Goal: Task Accomplishment & Management: Use online tool/utility

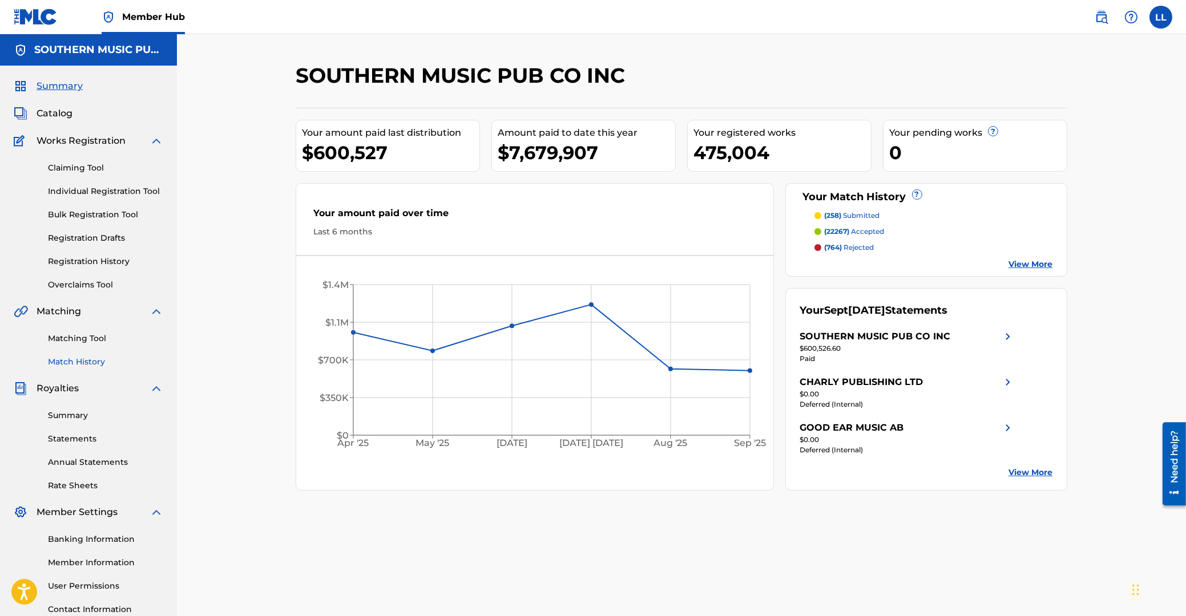
click at [80, 360] on link "Match History" at bounding box center [105, 362] width 115 height 12
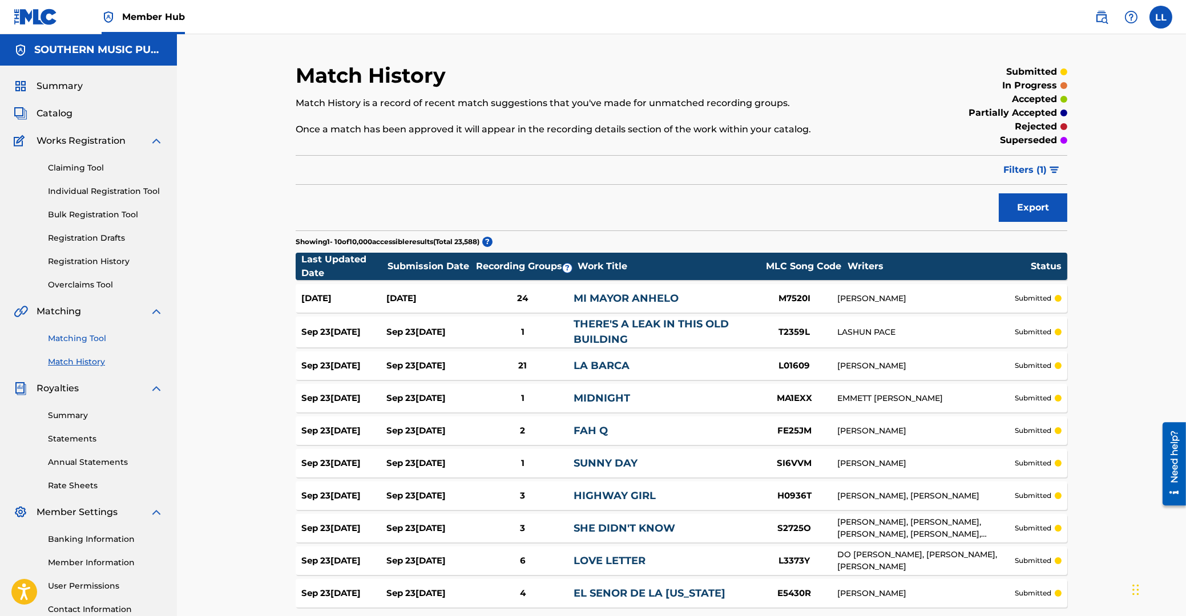
click at [80, 333] on link "Matching Tool" at bounding box center [105, 339] width 115 height 12
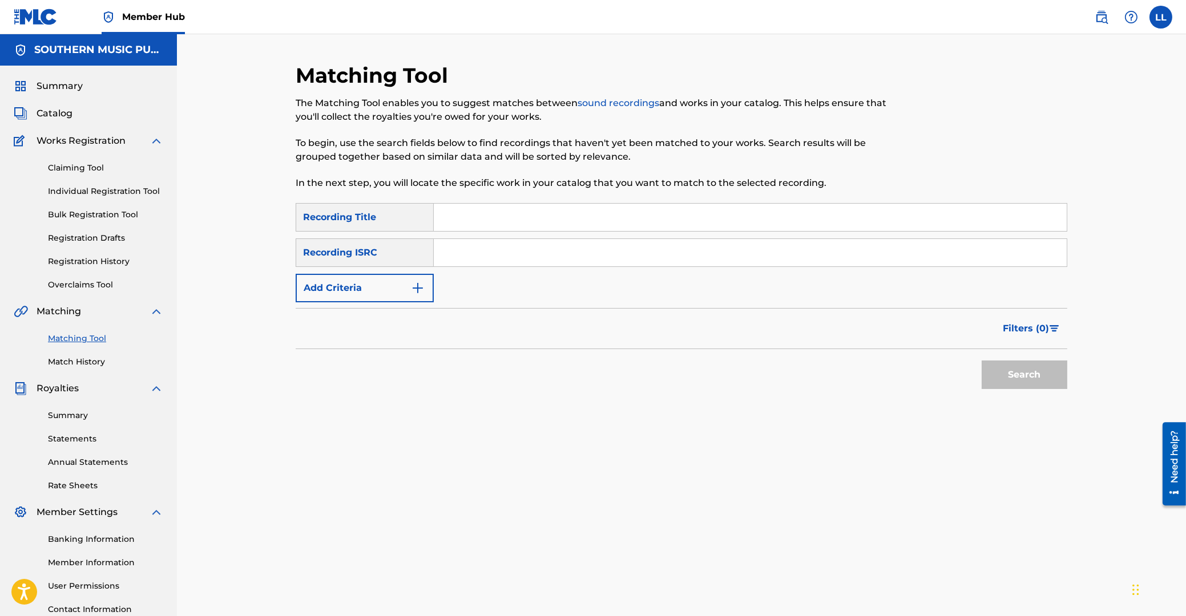
click at [511, 252] on input "Search Form" at bounding box center [750, 252] width 633 height 27
paste input "THG010806021"
click at [1007, 368] on button "Search" at bounding box center [1024, 375] width 86 height 29
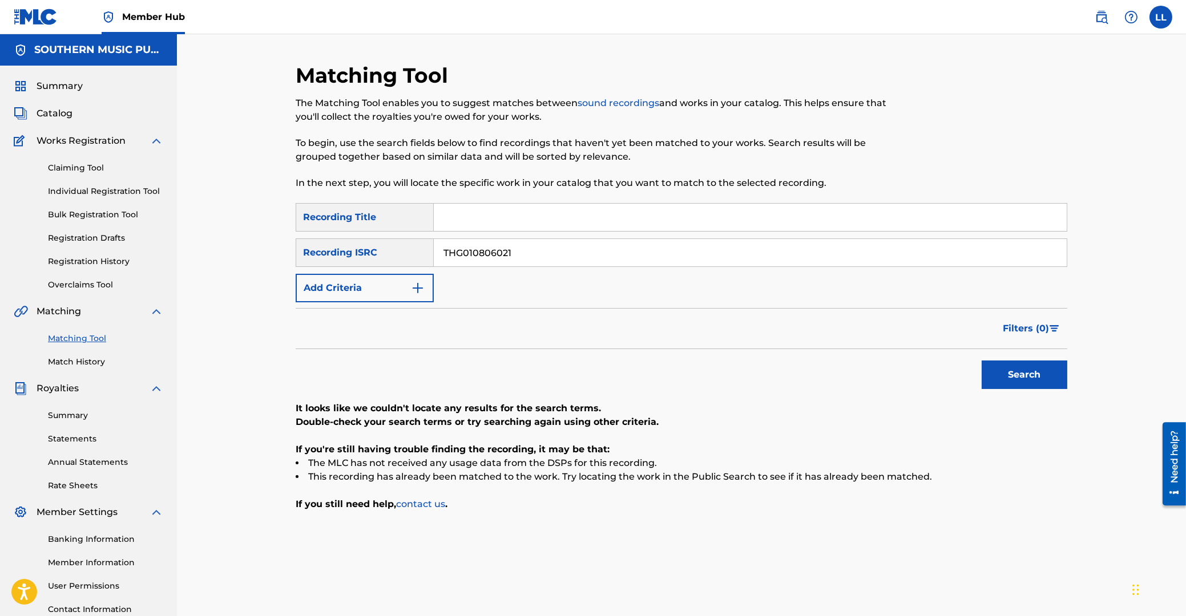
drag, startPoint x: 551, startPoint y: 251, endPoint x: 284, endPoint y: 239, distance: 266.8
click at [434, 239] on input "THG010806021" at bounding box center [750, 252] width 633 height 27
paste input "16284"
type input "THG010816284"
click at [1021, 382] on button "Search" at bounding box center [1024, 375] width 86 height 29
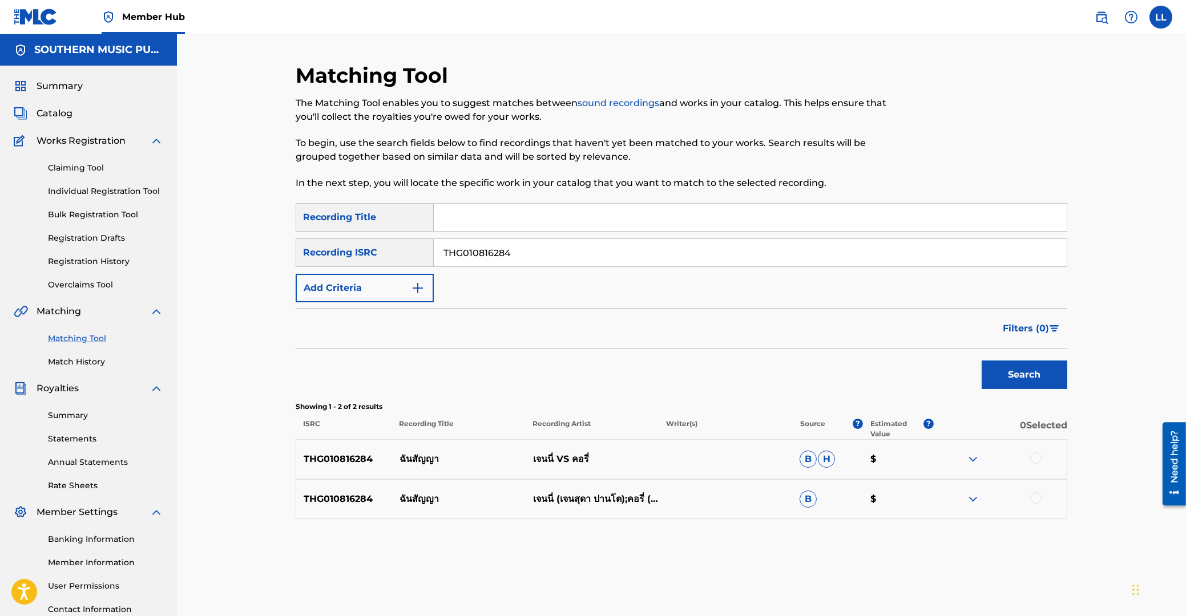
click at [1036, 458] on div at bounding box center [1035, 458] width 11 height 11
click at [1038, 498] on div at bounding box center [1035, 497] width 11 height 11
click at [808, 526] on button "Match 2 Groups" at bounding box center [802, 523] width 126 height 29
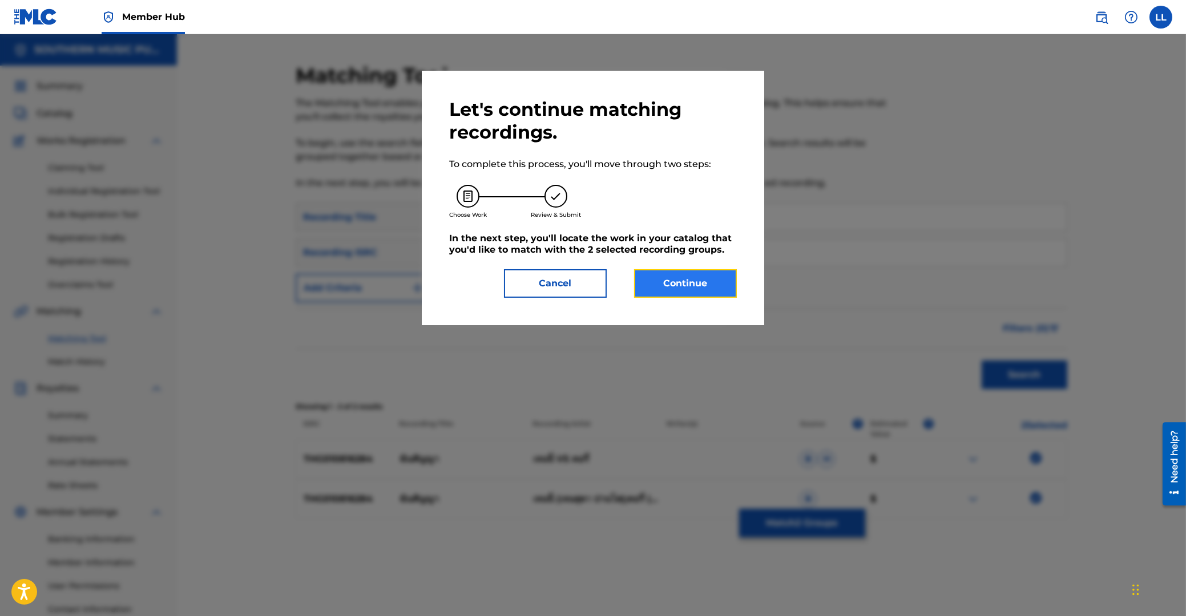
click at [698, 269] on button "Continue" at bounding box center [685, 283] width 103 height 29
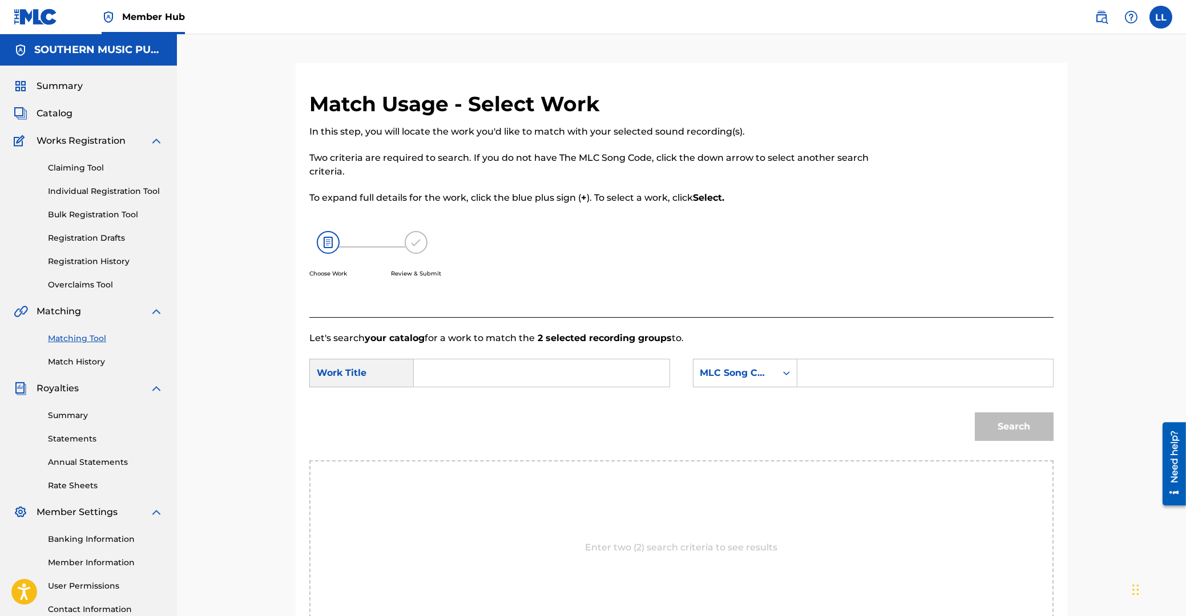
click at [476, 379] on input "Search Form" at bounding box center [541, 372] width 236 height 27
paste input "CHUN SUN YAH"
type input "CHUN SUN YAH"
click at [887, 361] on input "Search Form" at bounding box center [925, 372] width 236 height 27
paste input "CB87BK"
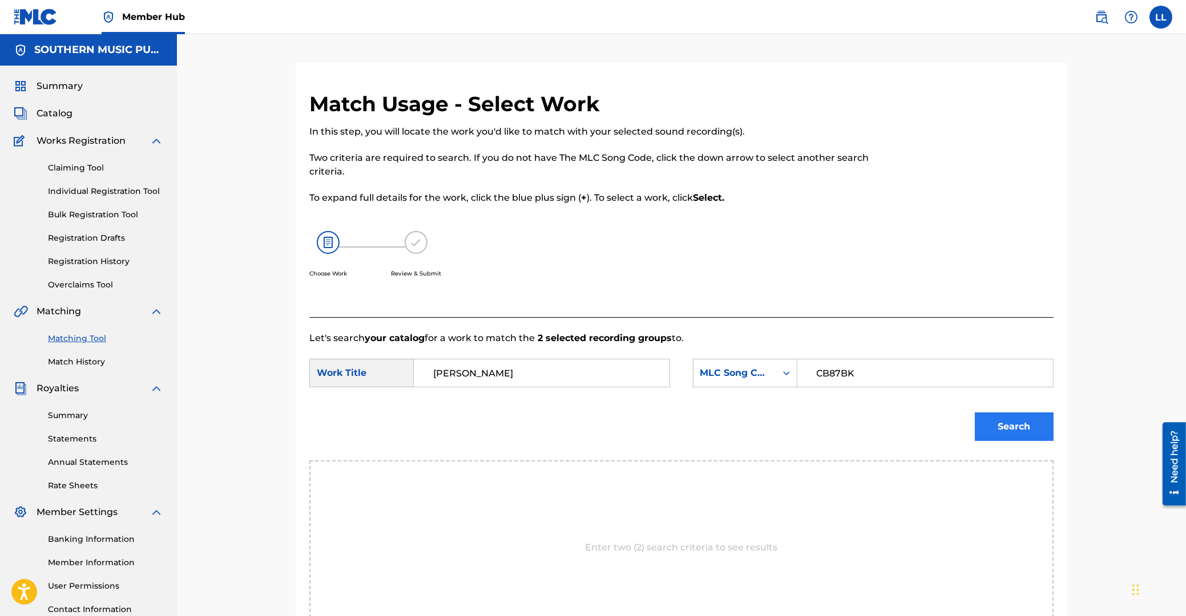
type input "CB87BK"
click at [1005, 423] on button "Search" at bounding box center [1014, 427] width 79 height 29
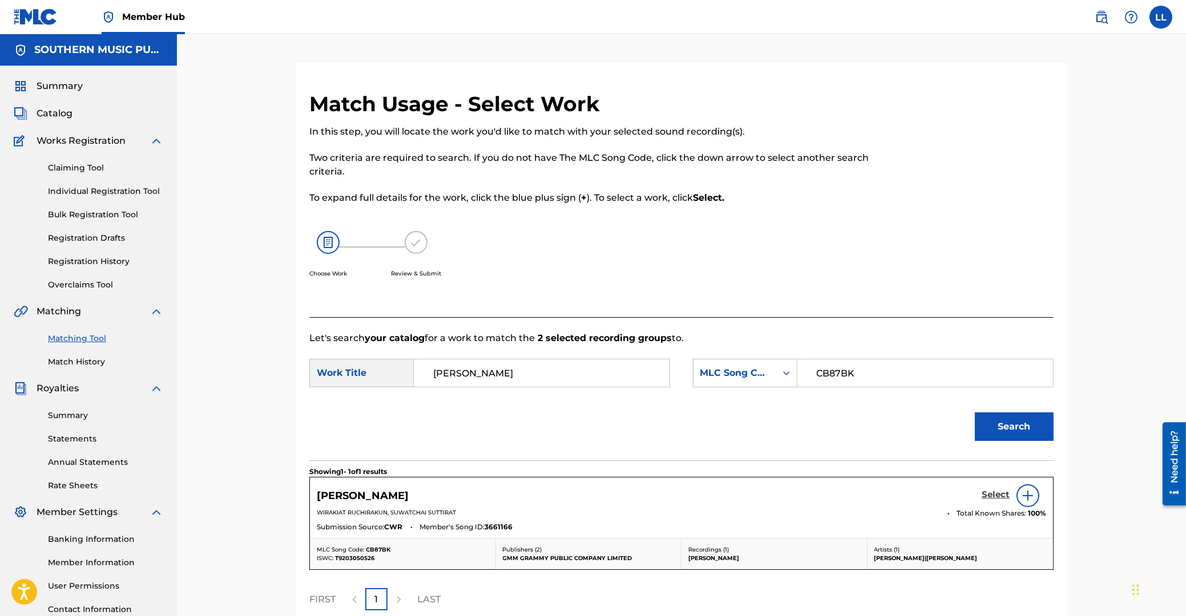
click at [998, 492] on h5 "Select" at bounding box center [995, 495] width 28 height 11
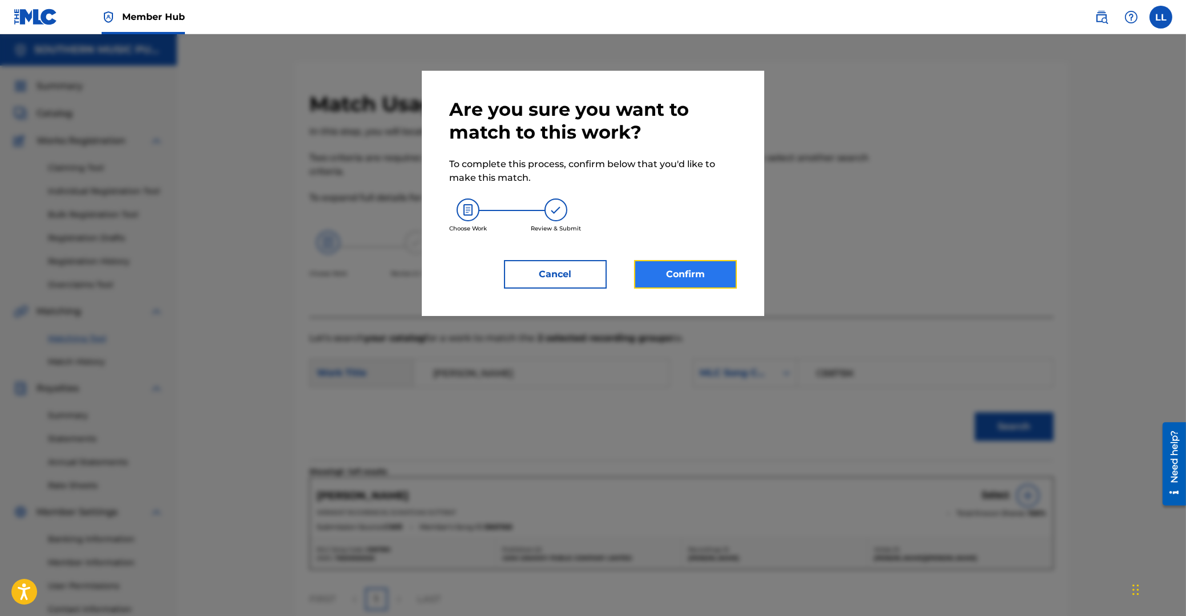
click at [675, 278] on button "Confirm" at bounding box center [685, 274] width 103 height 29
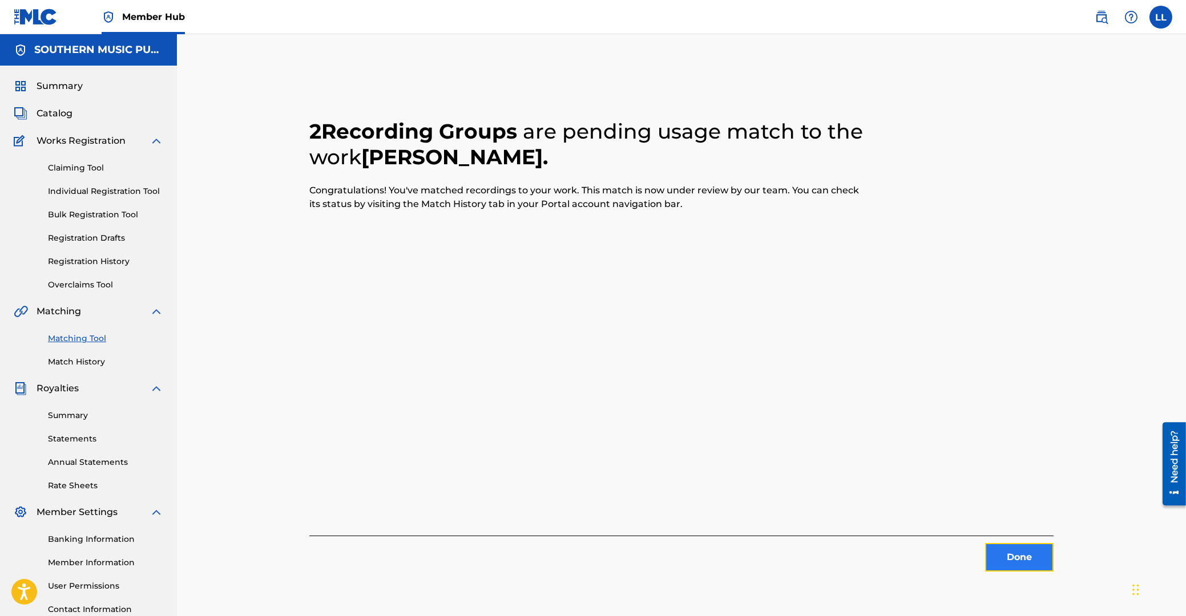
click at [1018, 553] on button "Done" at bounding box center [1019, 557] width 68 height 29
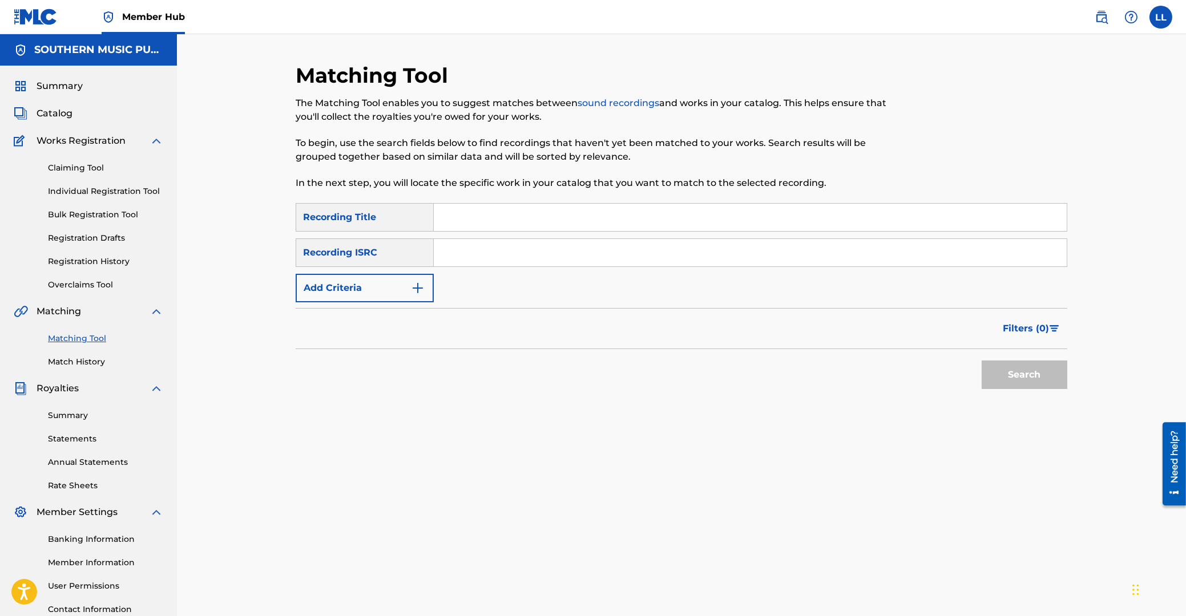
click at [482, 253] on input "Search Form" at bounding box center [750, 252] width 633 height 27
paste input "THG010815937"
type input "THG010815937"
click at [1028, 378] on button "Search" at bounding box center [1024, 375] width 86 height 29
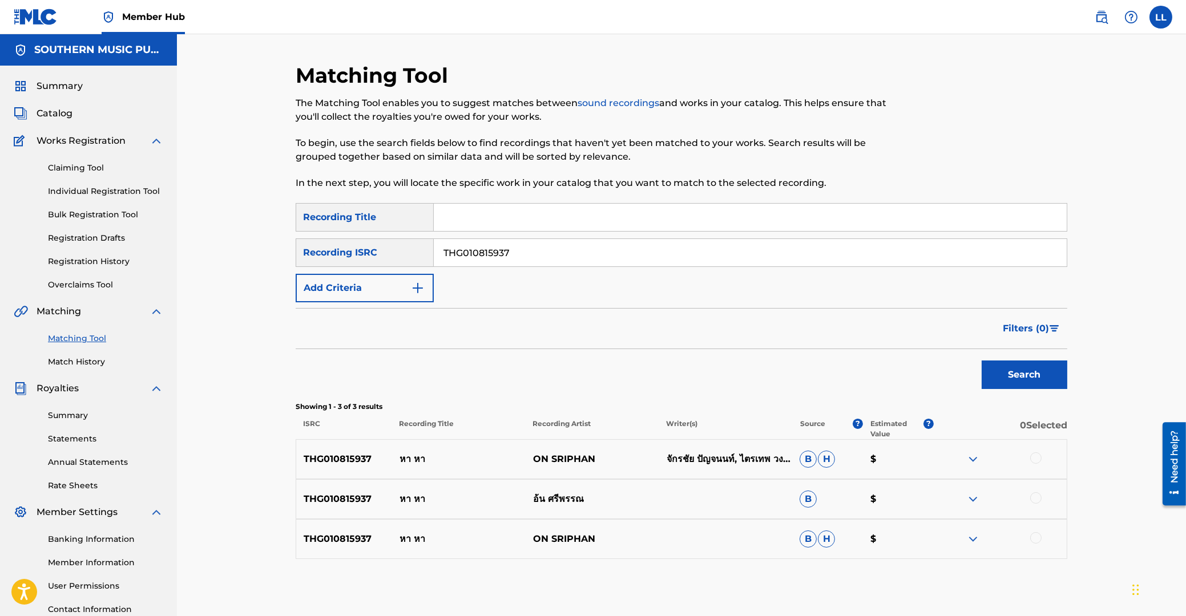
scroll to position [61, 0]
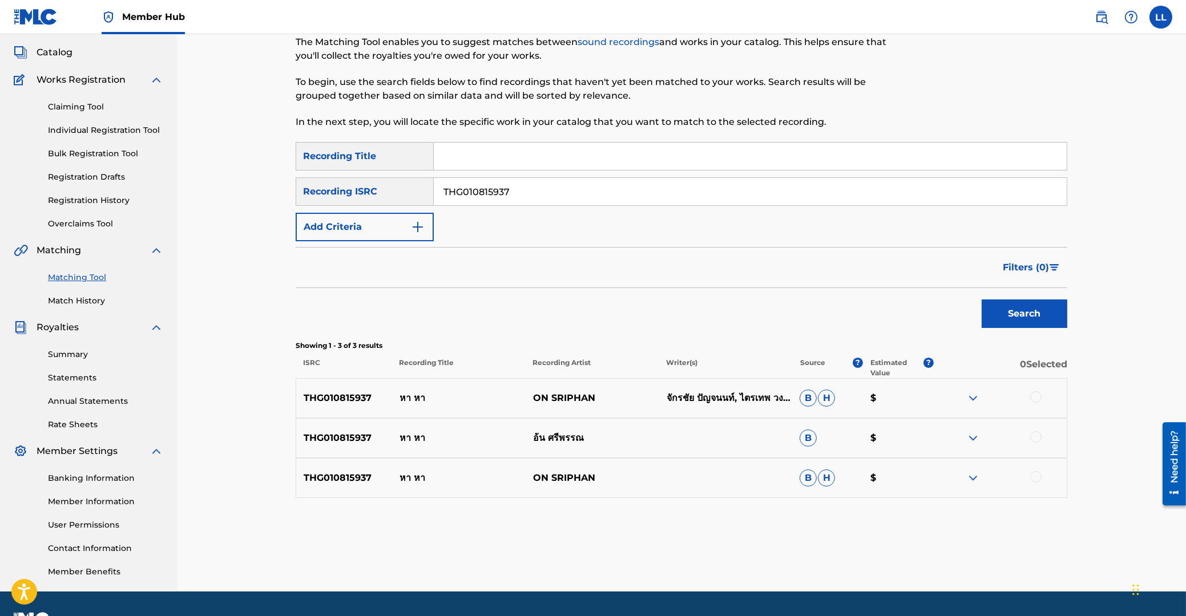
click at [1039, 398] on div at bounding box center [1035, 396] width 11 height 11
drag, startPoint x: 1033, startPoint y: 438, endPoint x: 1034, endPoint y: 445, distance: 6.3
click at [1034, 438] on div at bounding box center [1035, 436] width 11 height 11
click at [1034, 476] on div at bounding box center [1035, 476] width 11 height 11
click at [785, 526] on button "Match 3 Groups" at bounding box center [802, 523] width 126 height 29
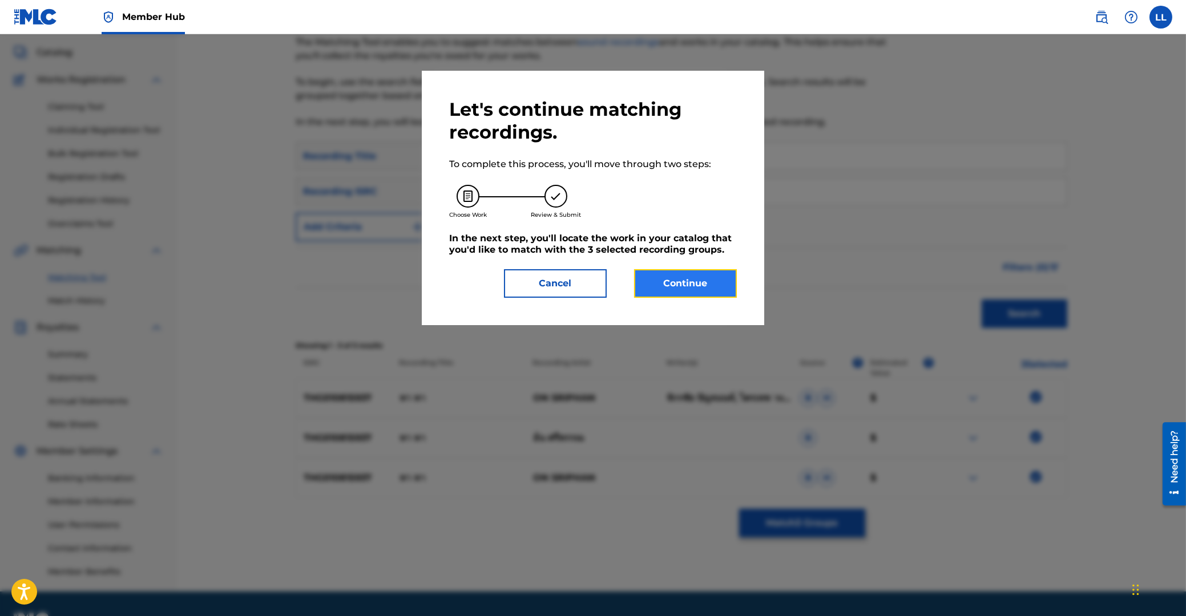
click at [689, 290] on button "Continue" at bounding box center [685, 283] width 103 height 29
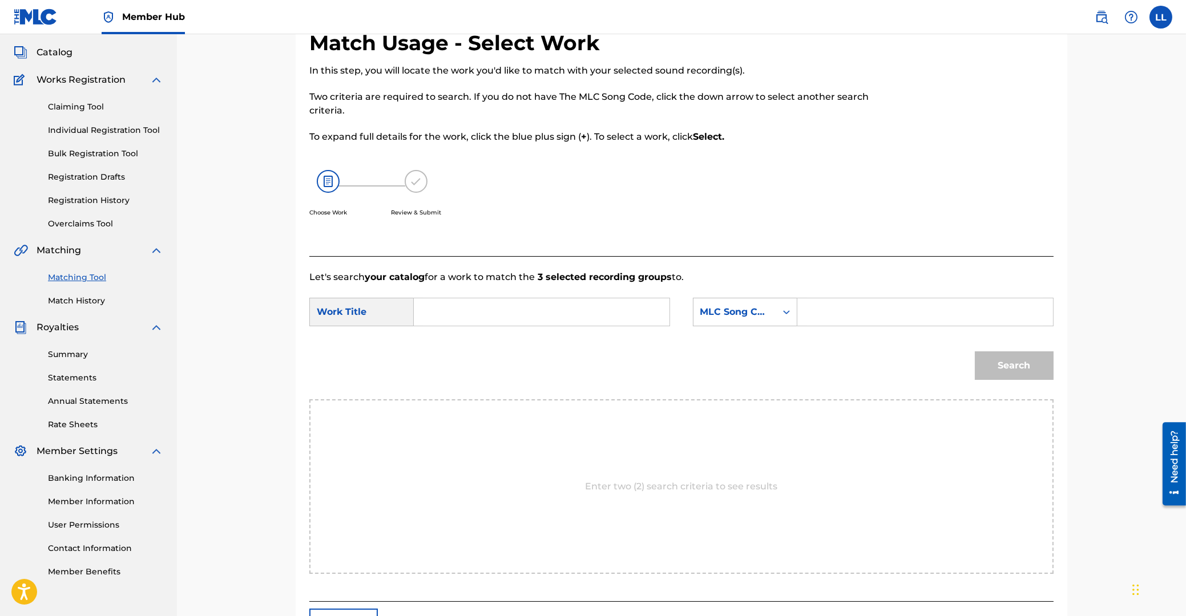
click at [488, 327] on div "SearchWithCriteriaf23333b4-75d9-4ad0-976f-42de64053206 Work Title SearchWithCri…" at bounding box center [681, 315] width 744 height 35
drag, startPoint x: 488, startPoint y: 314, endPoint x: 570, endPoint y: 321, distance: 81.9
click at [490, 313] on input "Search Form" at bounding box center [541, 311] width 236 height 27
paste input "HAH HAH"
type input "HAH HAH"
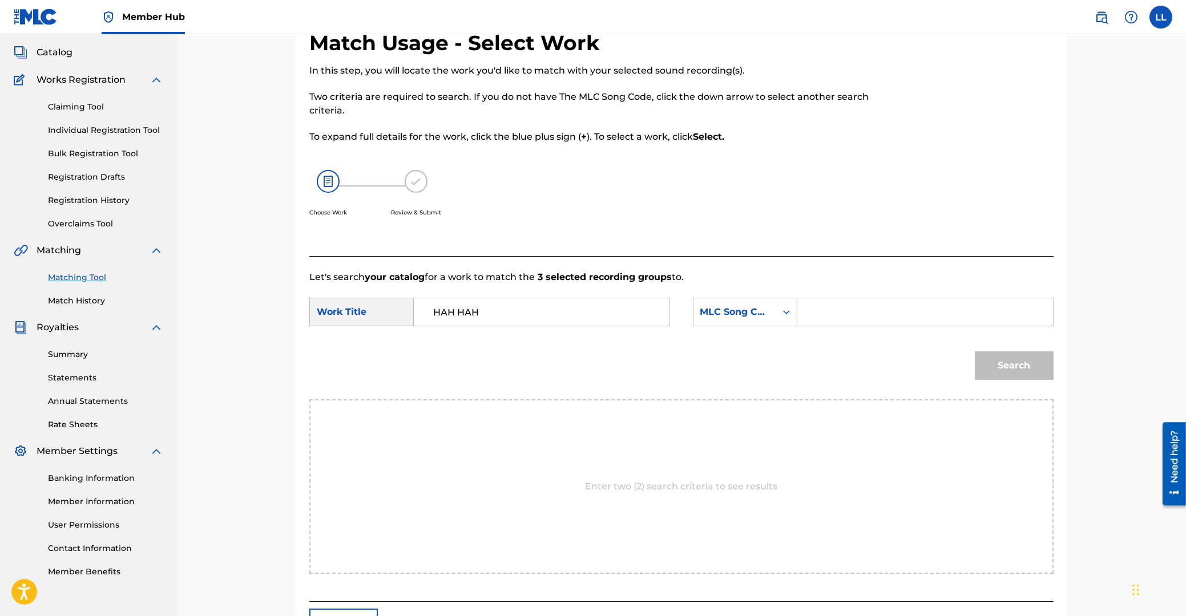
click at [863, 314] on input "Search Form" at bounding box center [925, 311] width 236 height 27
paste input "HB6D7E"
type input "HB6D7E"
click at [1032, 367] on button "Search" at bounding box center [1014, 366] width 79 height 29
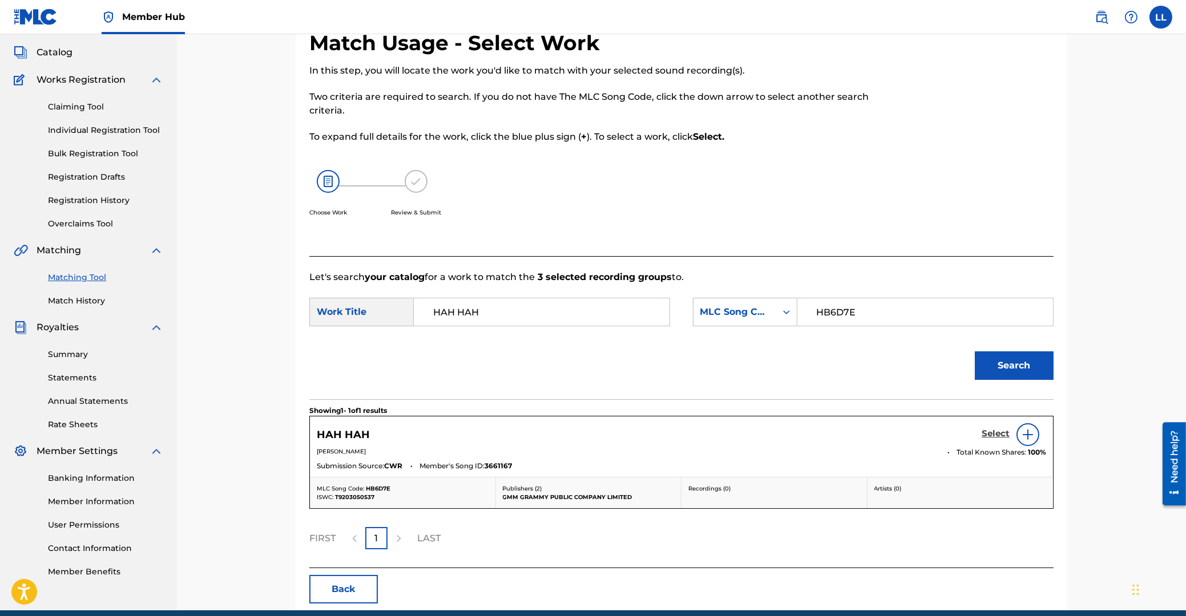
click at [1003, 434] on h5 "Select" at bounding box center [995, 434] width 28 height 11
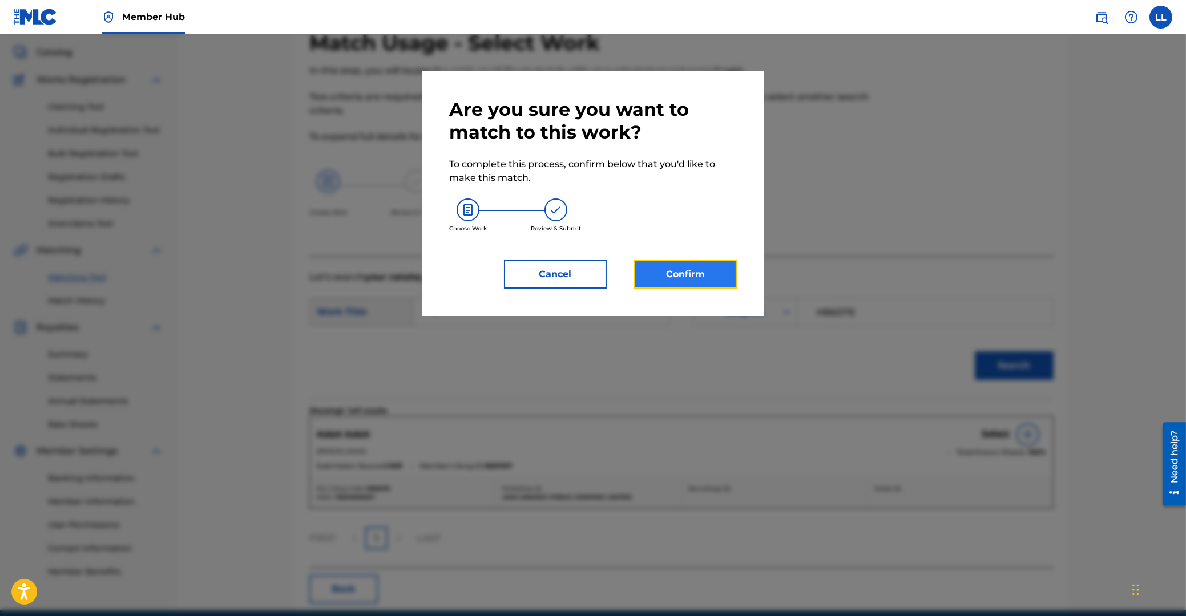
click at [701, 274] on button "Confirm" at bounding box center [685, 274] width 103 height 29
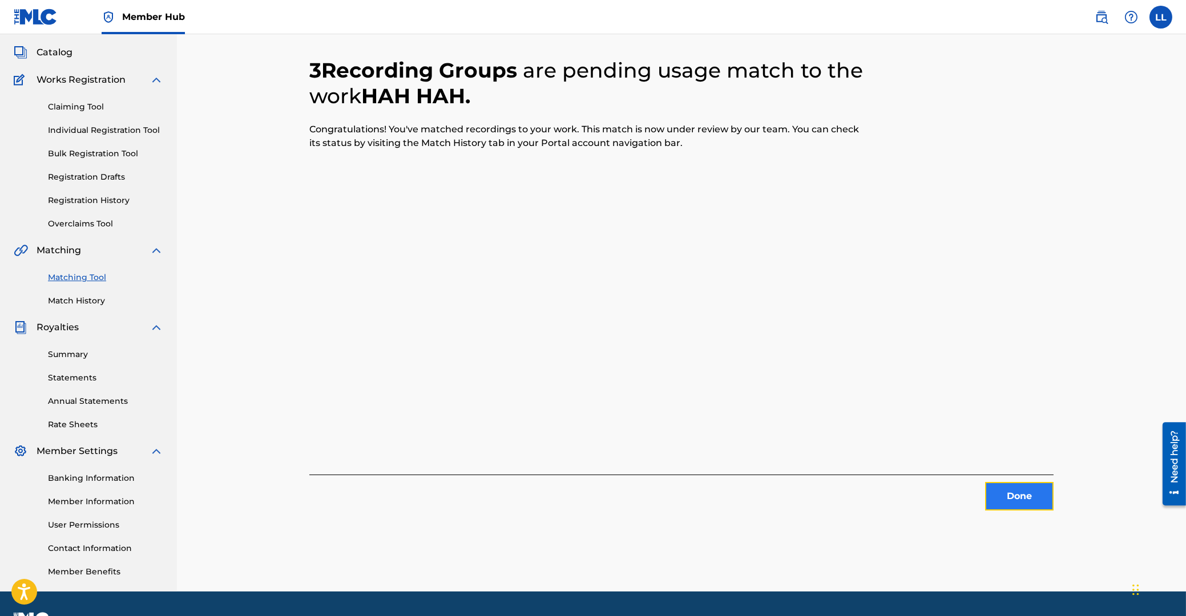
click at [1005, 492] on button "Done" at bounding box center [1019, 496] width 68 height 29
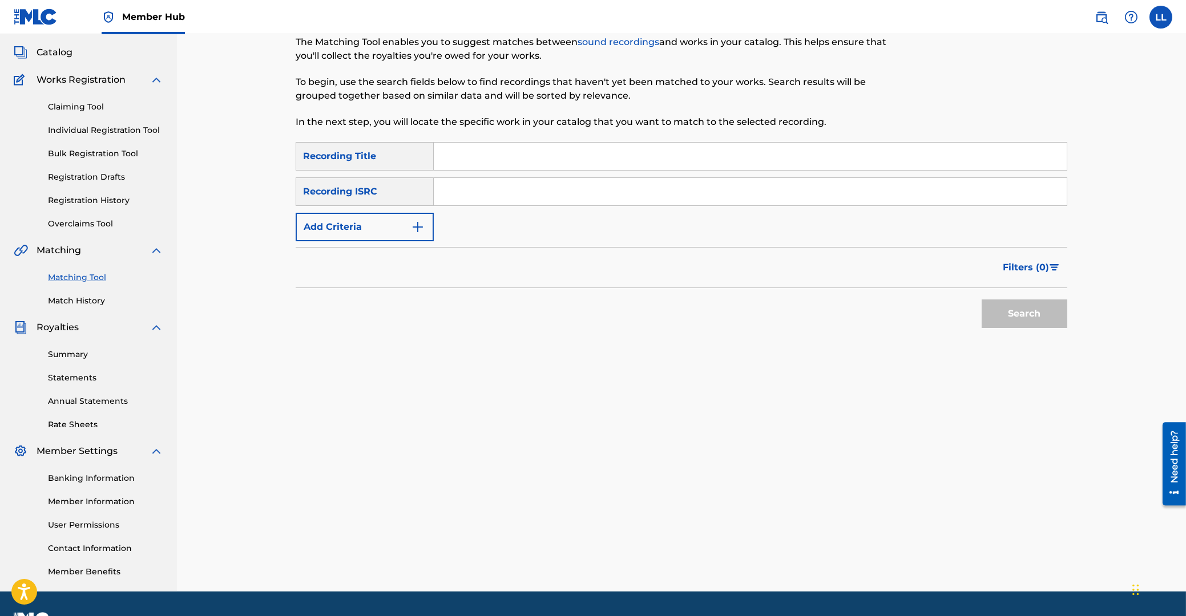
click at [466, 192] on input "Search Form" at bounding box center [750, 191] width 633 height 27
paste input "THG010816601"
type input "THG010816601"
click at [1020, 315] on button "Search" at bounding box center [1024, 314] width 86 height 29
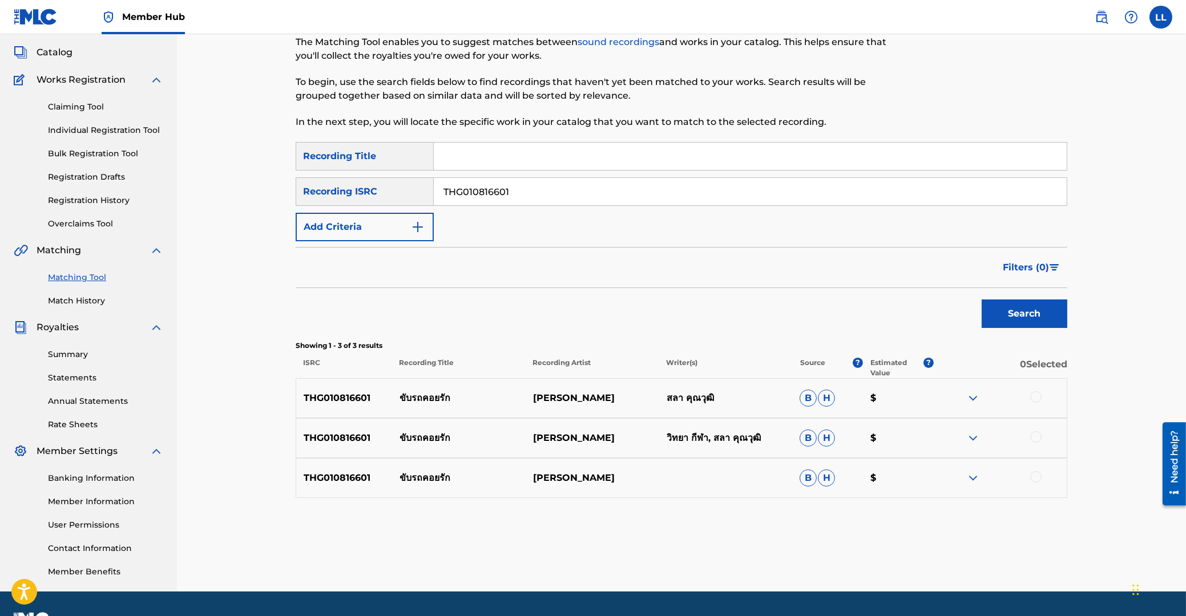
click at [1032, 398] on div at bounding box center [1035, 396] width 11 height 11
click at [1034, 433] on div at bounding box center [1035, 436] width 11 height 11
click at [1036, 477] on div at bounding box center [1035, 476] width 11 height 11
click at [793, 525] on button "Match 3 Groups" at bounding box center [802, 523] width 126 height 29
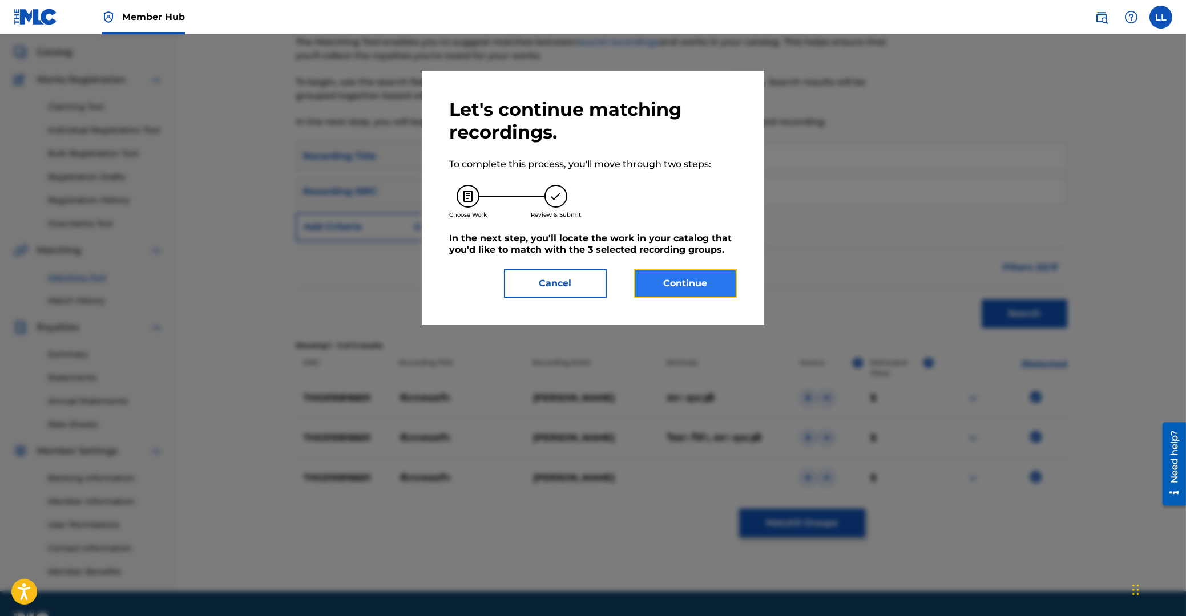
click at [712, 284] on button "Continue" at bounding box center [685, 283] width 103 height 29
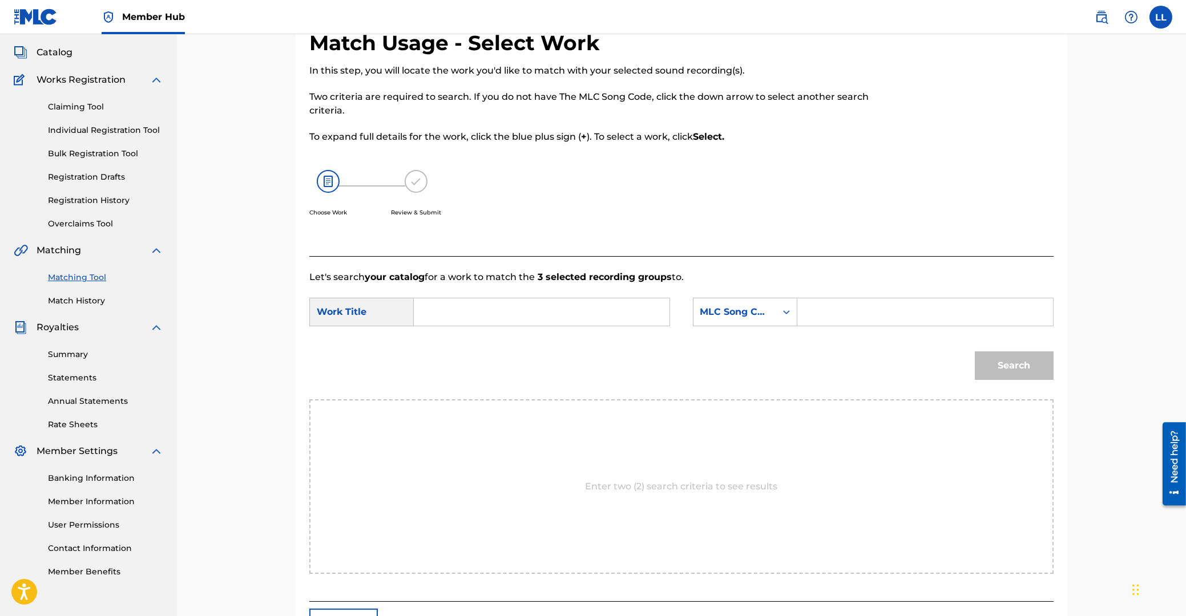
drag, startPoint x: 554, startPoint y: 313, endPoint x: 640, endPoint y: 310, distance: 86.8
click at [552, 313] on input "Search Form" at bounding box center [541, 311] width 236 height 27
paste input "KUB ROTE KAUY RUK"
type input "KUB ROTE KAUY RUK"
click at [841, 318] on input "Search Form" at bounding box center [925, 311] width 236 height 27
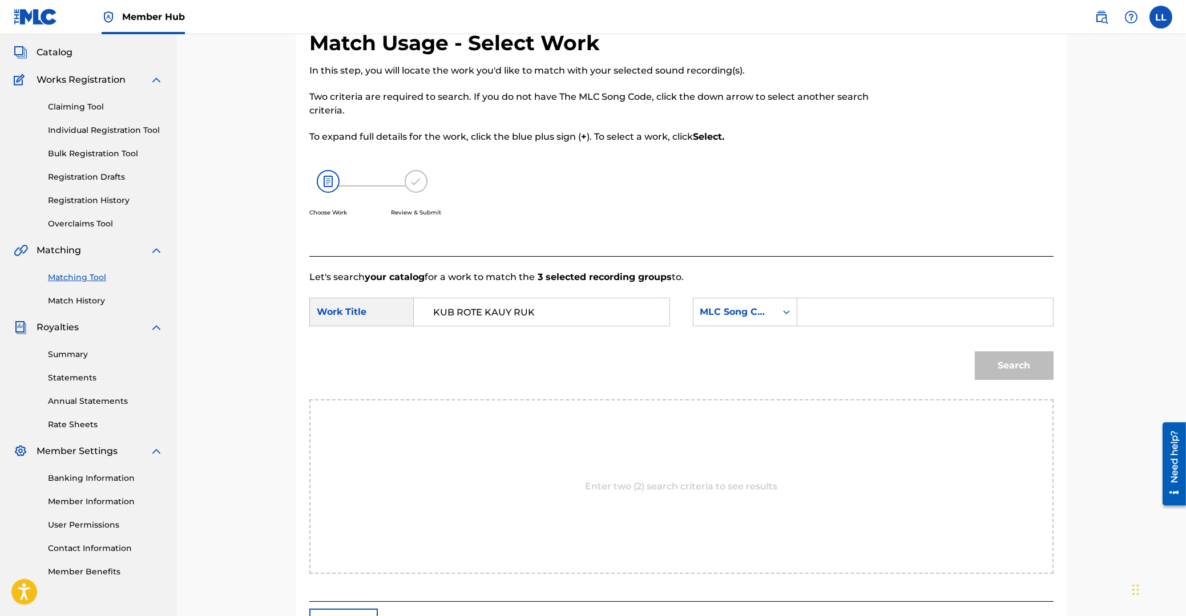
paste input "KE88FE"
type input "KE88FE"
click at [1004, 365] on button "Search" at bounding box center [1014, 366] width 79 height 29
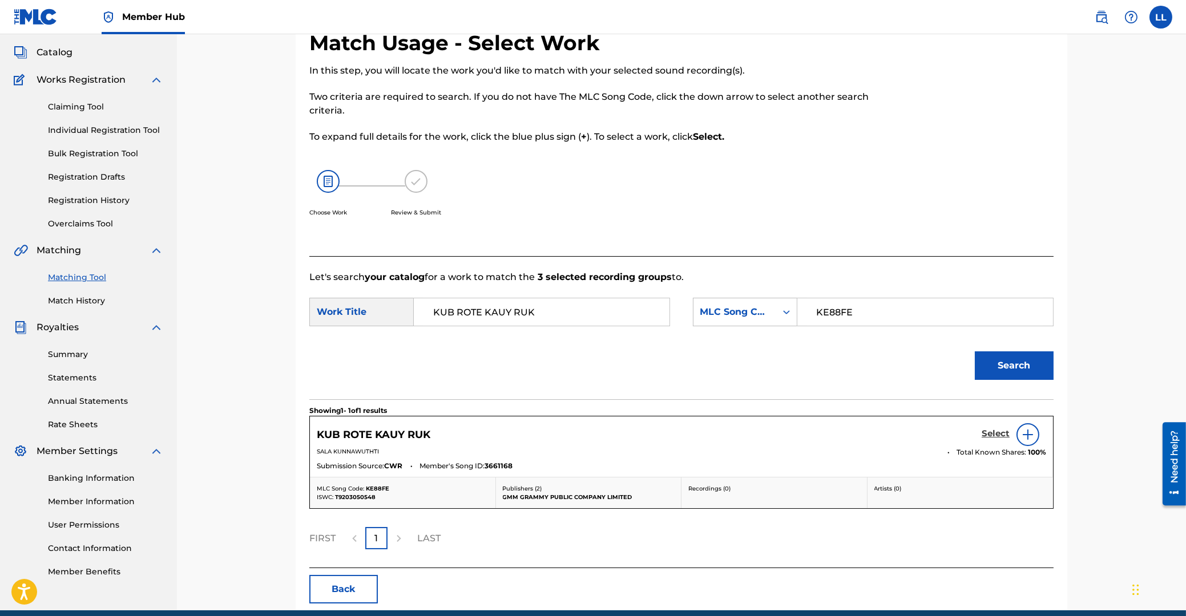
click at [991, 435] on h5 "Select" at bounding box center [995, 434] width 28 height 11
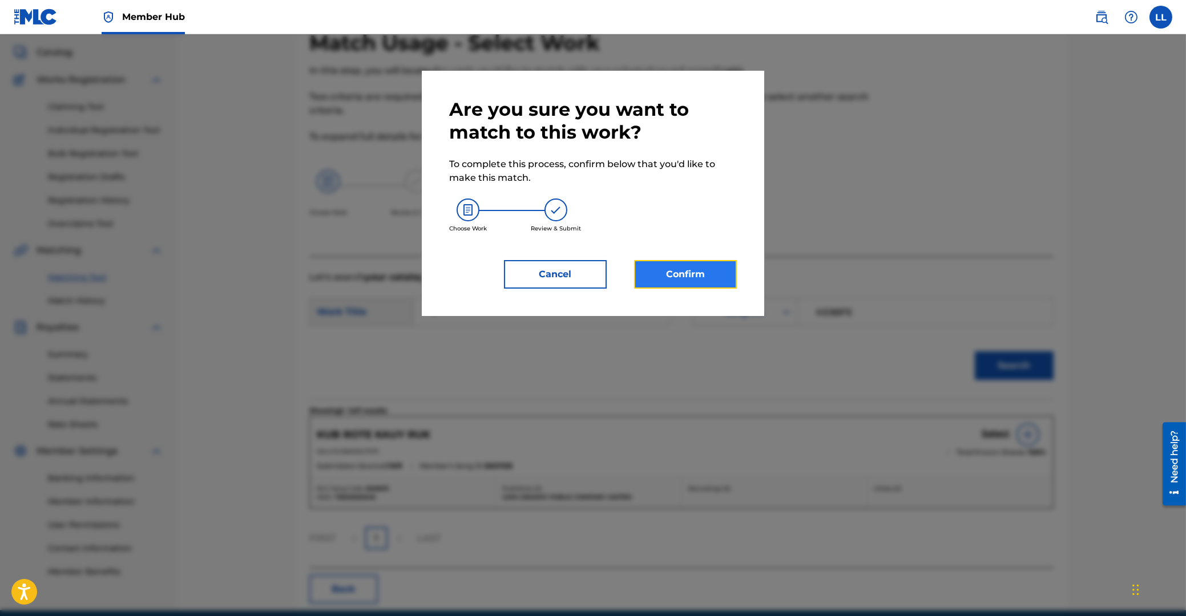
click at [698, 280] on button "Confirm" at bounding box center [685, 274] width 103 height 29
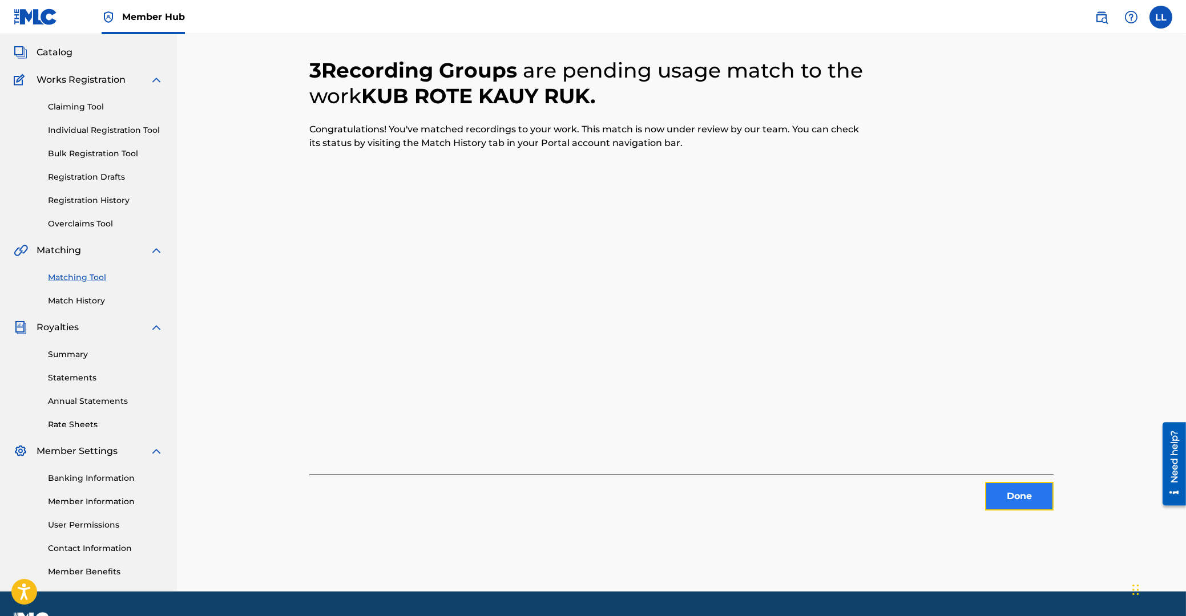
click at [1008, 497] on button "Done" at bounding box center [1019, 496] width 68 height 29
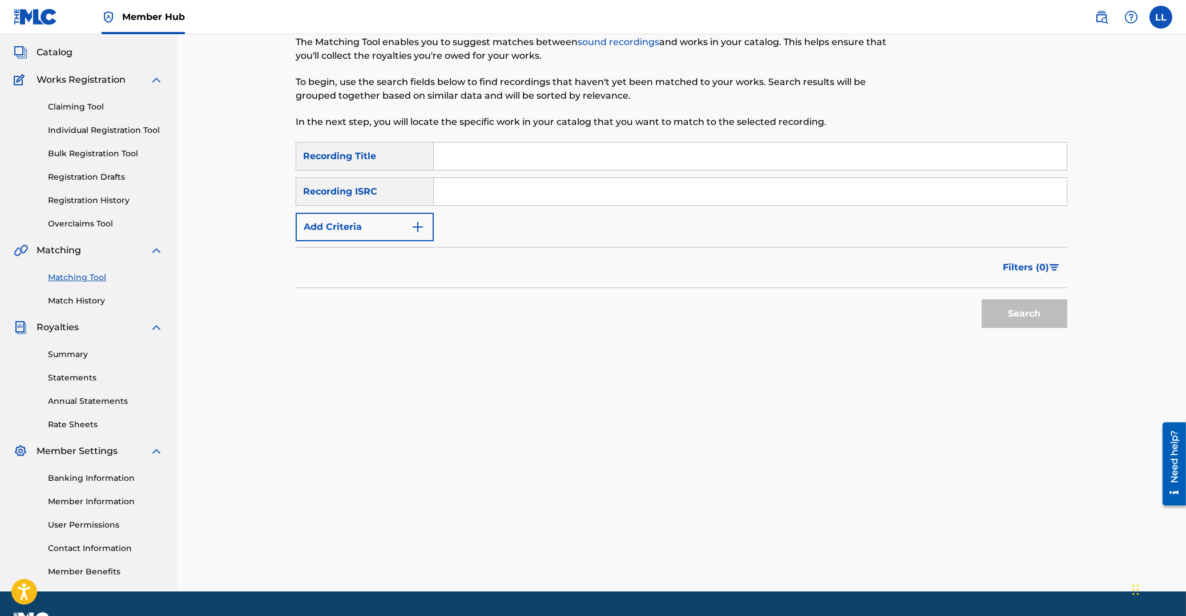
click at [700, 197] on input "Search Form" at bounding box center [750, 191] width 633 height 27
paste input "THG010805060"
type input "THG010805060"
click at [1030, 326] on button "Search" at bounding box center [1024, 314] width 86 height 29
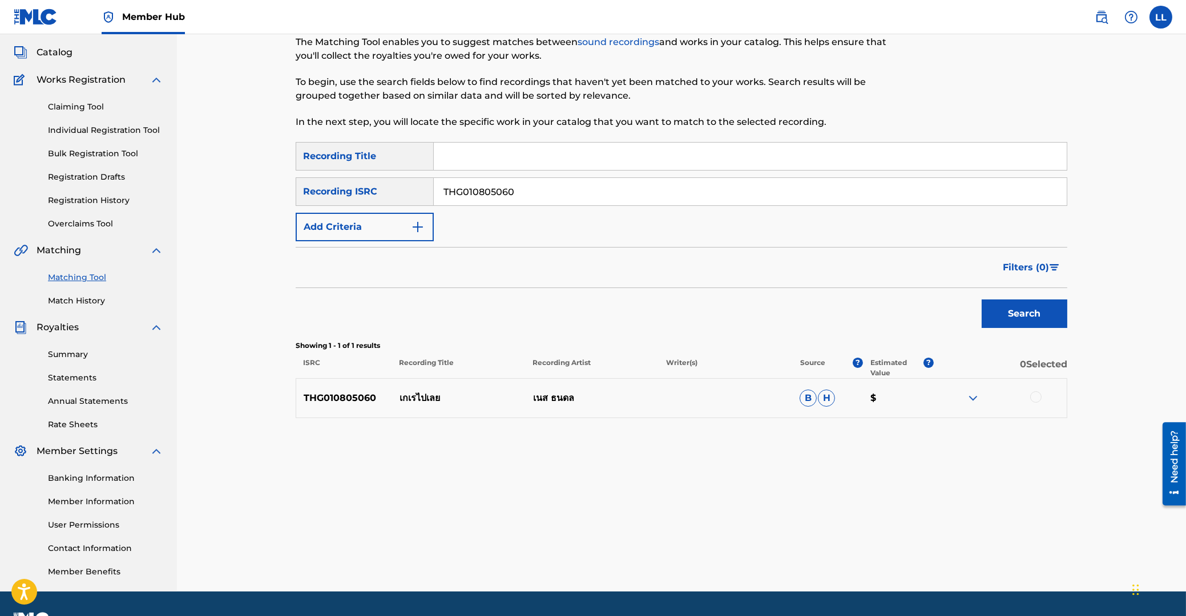
click at [971, 395] on img at bounding box center [973, 398] width 14 height 14
click at [1037, 397] on div at bounding box center [1035, 396] width 11 height 11
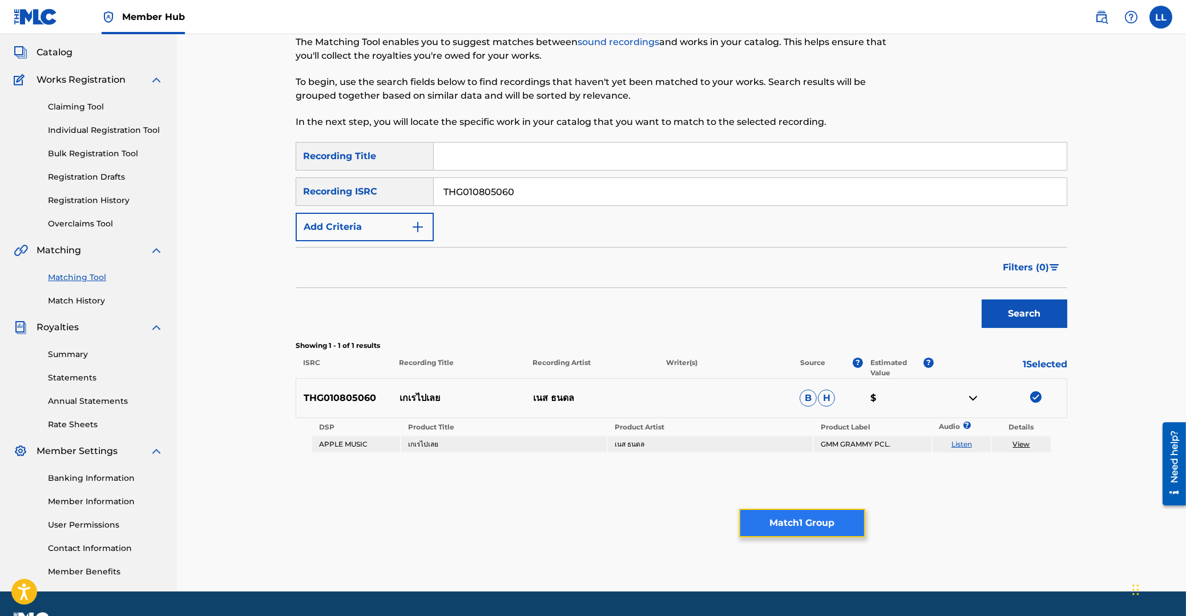
click at [807, 524] on button "Match 1 Group" at bounding box center [802, 523] width 126 height 29
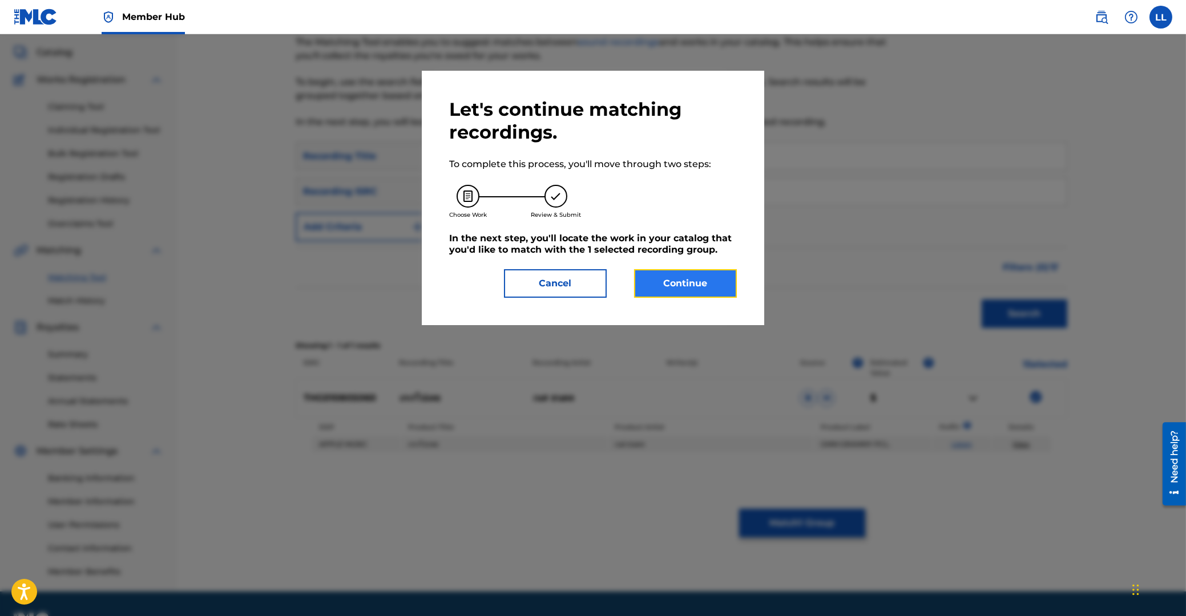
click at [667, 277] on button "Continue" at bounding box center [685, 283] width 103 height 29
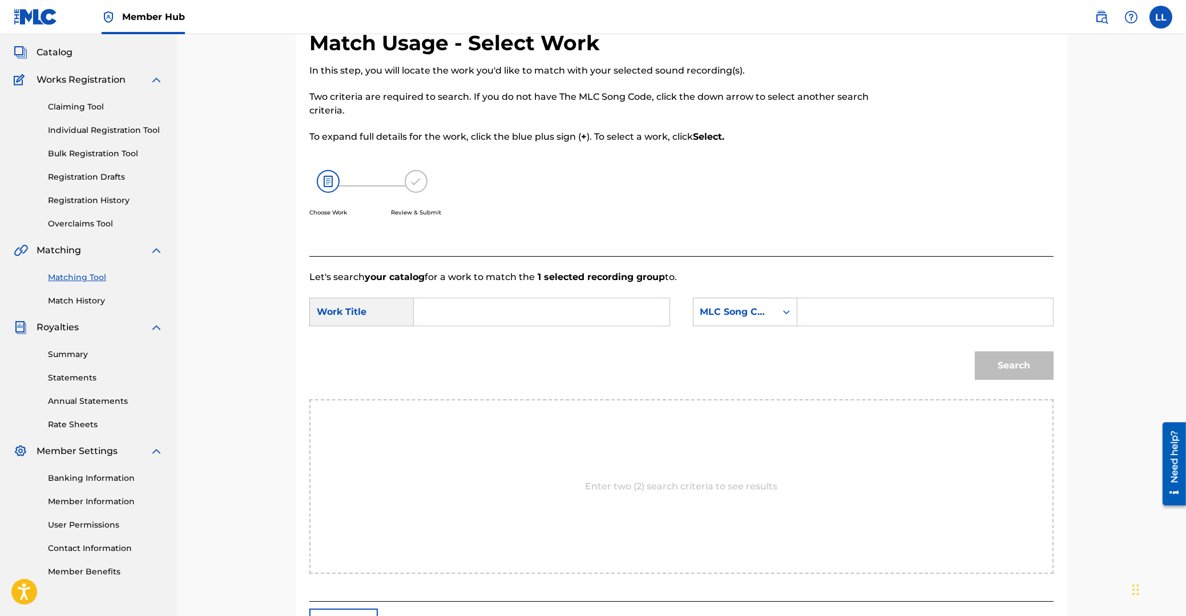
click at [514, 312] on input "Search Form" at bounding box center [541, 311] width 236 height 27
paste input "GAY RA PAI LEREI"
type input "GAY RA PAI LEREI"
click at [854, 316] on input "Search Form" at bounding box center [925, 311] width 236 height 27
paste input "GA5DSQ"
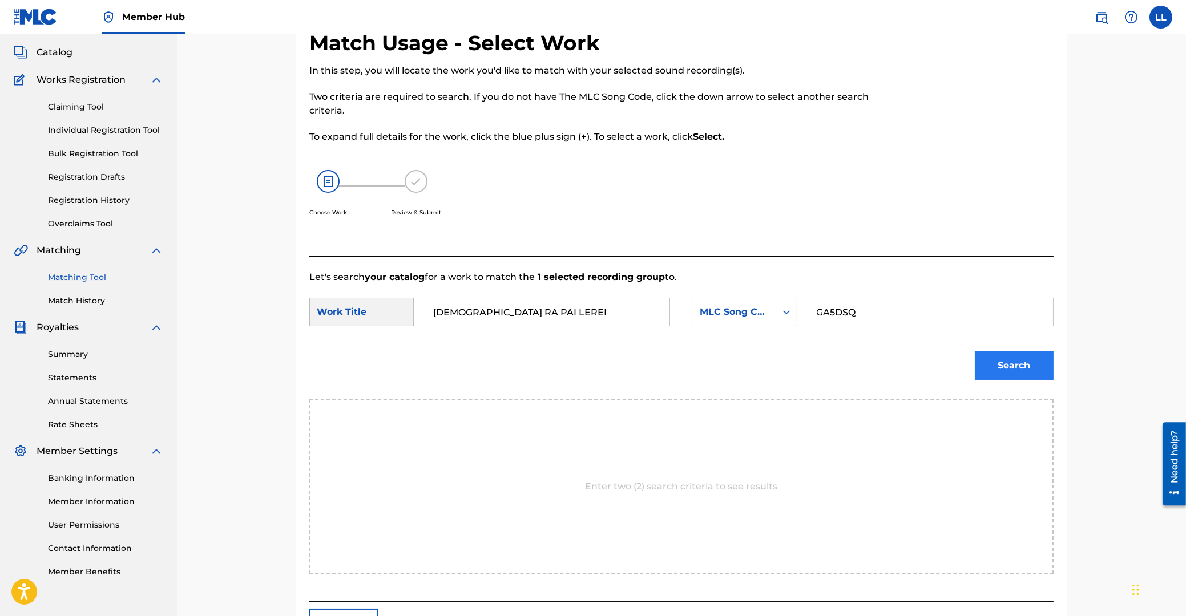
type input "GA5DSQ"
click at [1018, 361] on button "Search" at bounding box center [1014, 366] width 79 height 29
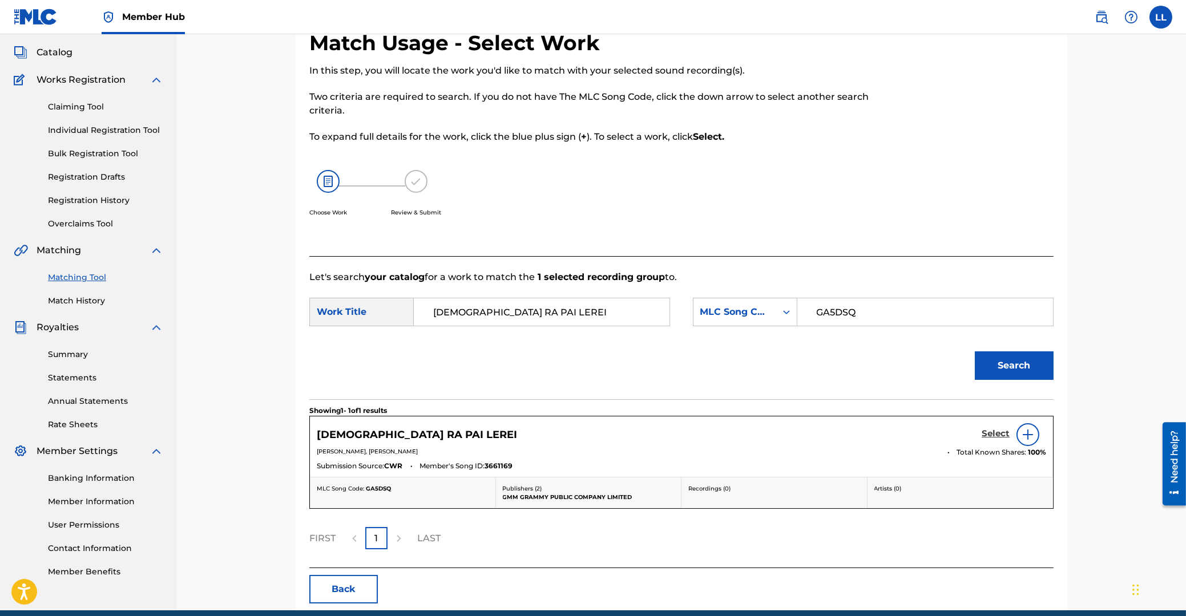
click at [994, 435] on h5 "Select" at bounding box center [995, 434] width 28 height 11
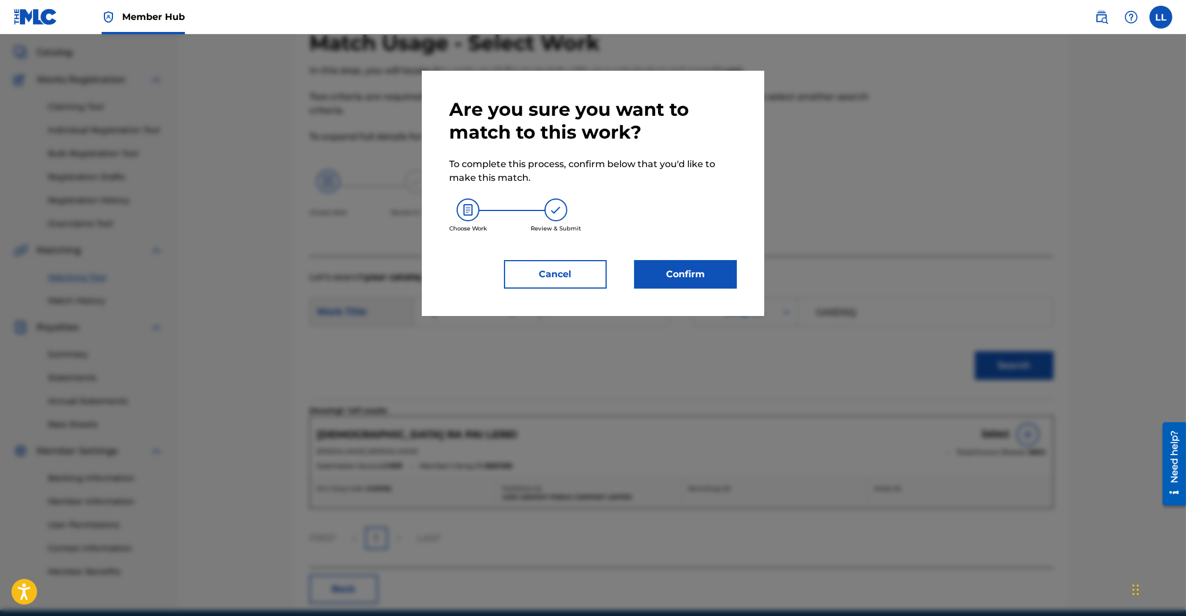
click at [695, 290] on div "Are you sure you want to match to this work? To complete this process, confirm …" at bounding box center [593, 193] width 342 height 245
click at [694, 277] on button "Confirm" at bounding box center [685, 274] width 103 height 29
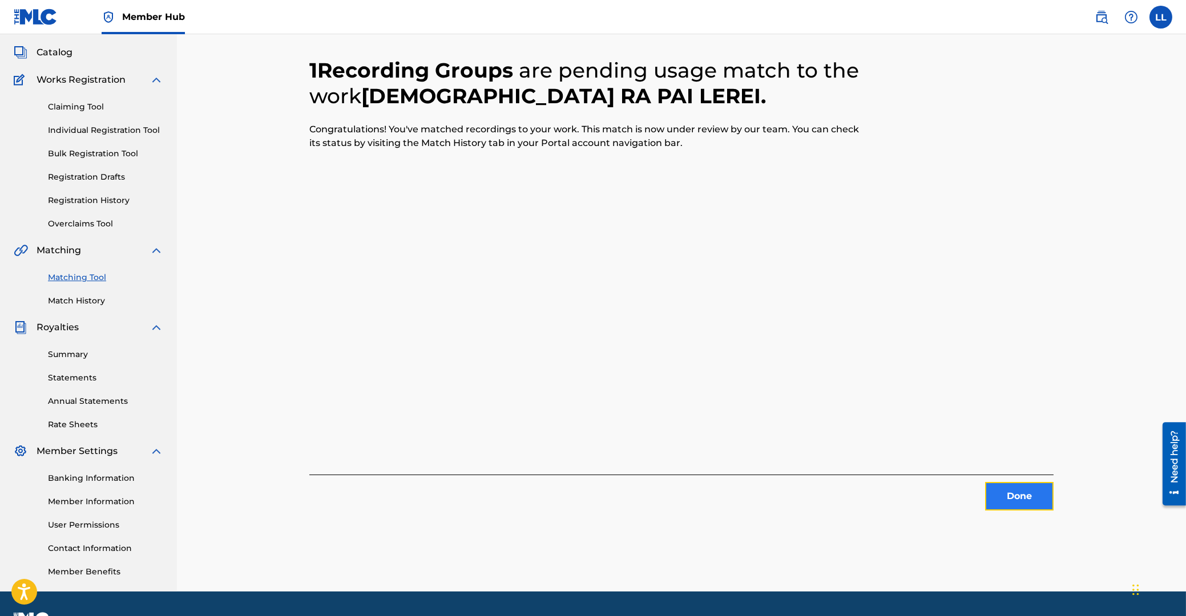
click at [1005, 499] on button "Done" at bounding box center [1019, 496] width 68 height 29
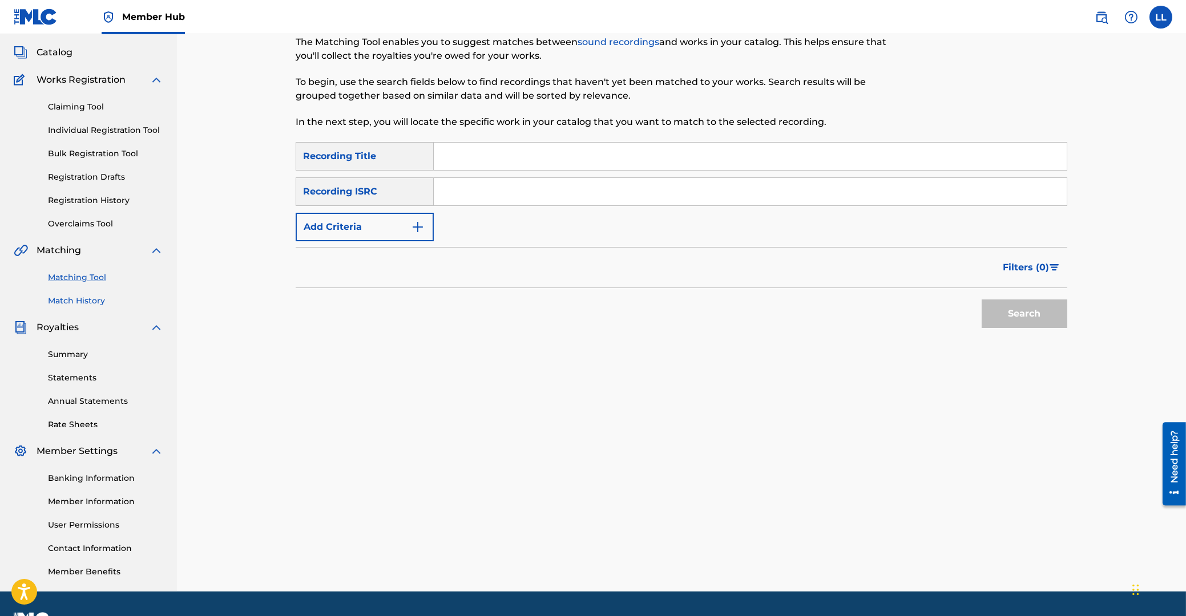
click at [92, 301] on link "Match History" at bounding box center [105, 301] width 115 height 12
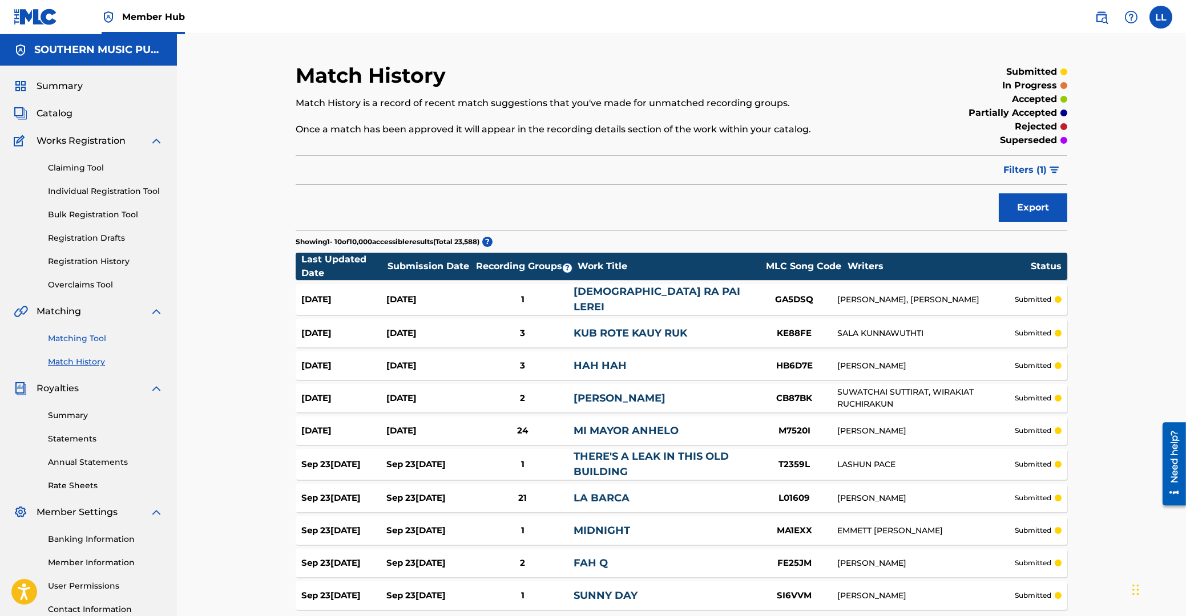
click at [76, 340] on link "Matching Tool" at bounding box center [105, 339] width 115 height 12
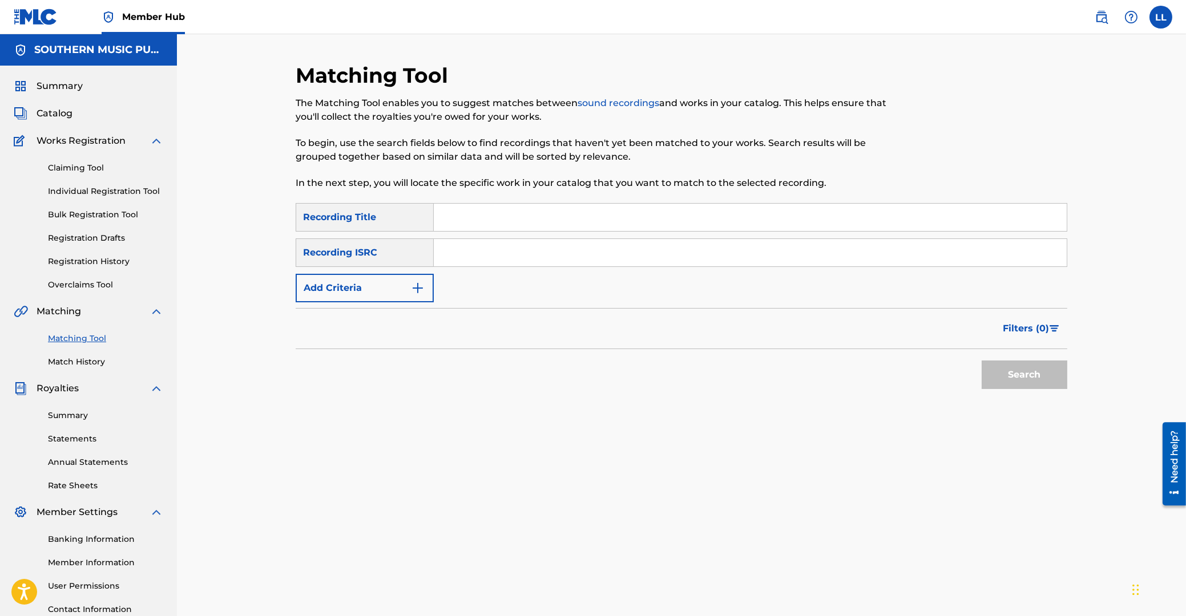
click at [599, 259] on input "Search Form" at bounding box center [750, 252] width 633 height 27
paste input "THG010814169"
click at [1004, 366] on button "Search" at bounding box center [1024, 375] width 86 height 29
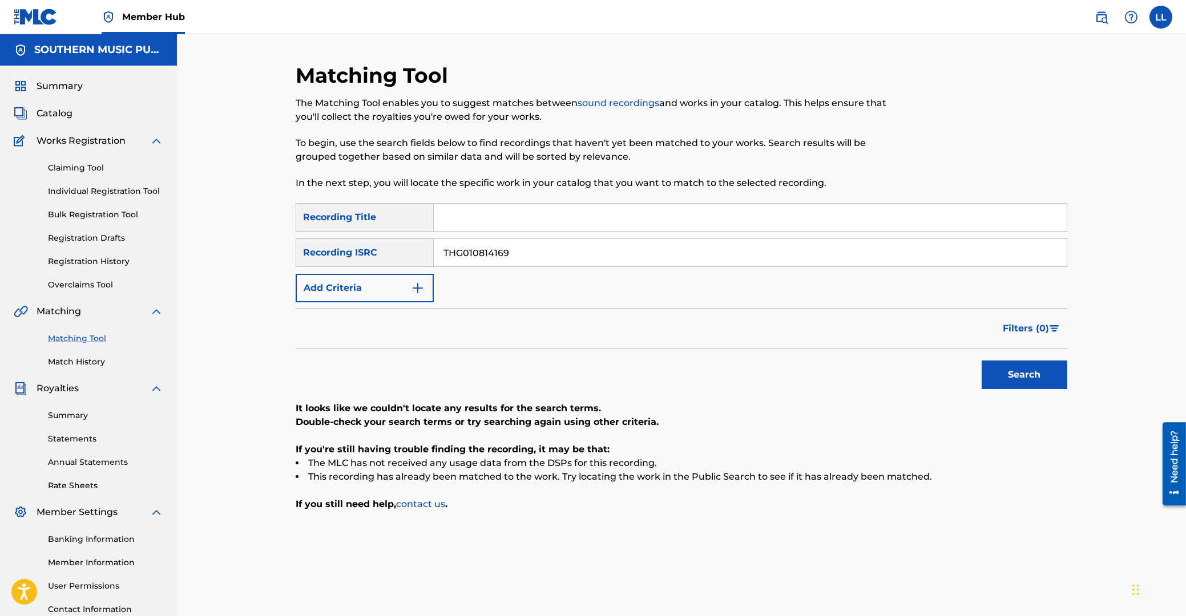
drag, startPoint x: 587, startPoint y: 252, endPoint x: 258, endPoint y: 249, distance: 328.7
click at [434, 249] on input "THG010814169" at bounding box center [750, 252] width 633 height 27
paste input "1200252"
type input "THG011200252"
drag, startPoint x: 995, startPoint y: 378, endPoint x: 1013, endPoint y: 371, distance: 20.0
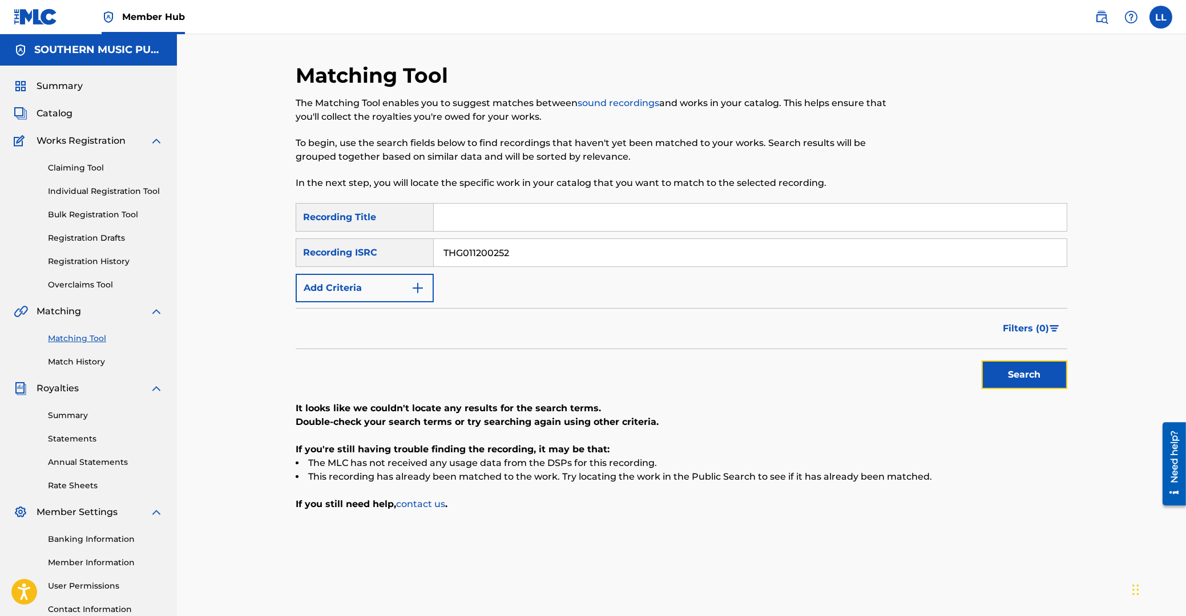
click at [996, 377] on button "Search" at bounding box center [1024, 375] width 86 height 29
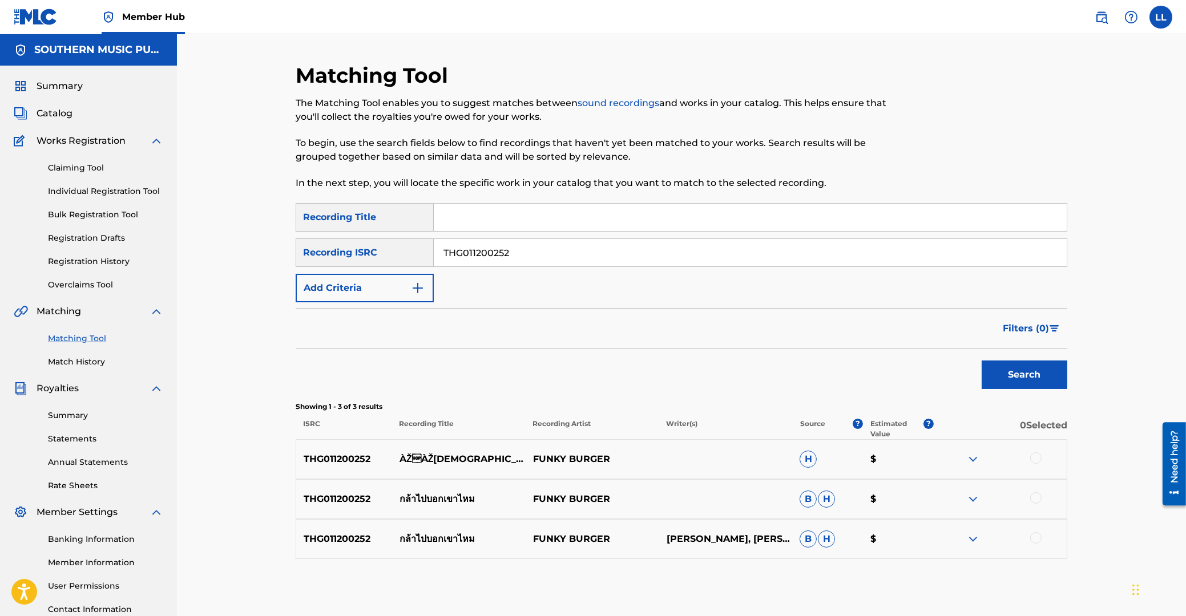
click at [1034, 455] on div at bounding box center [1035, 458] width 11 height 11
click at [1037, 495] on div at bounding box center [1035, 497] width 11 height 11
click at [1036, 536] on div at bounding box center [1035, 537] width 11 height 11
click at [830, 528] on button "Match 3 Groups" at bounding box center [802, 523] width 126 height 29
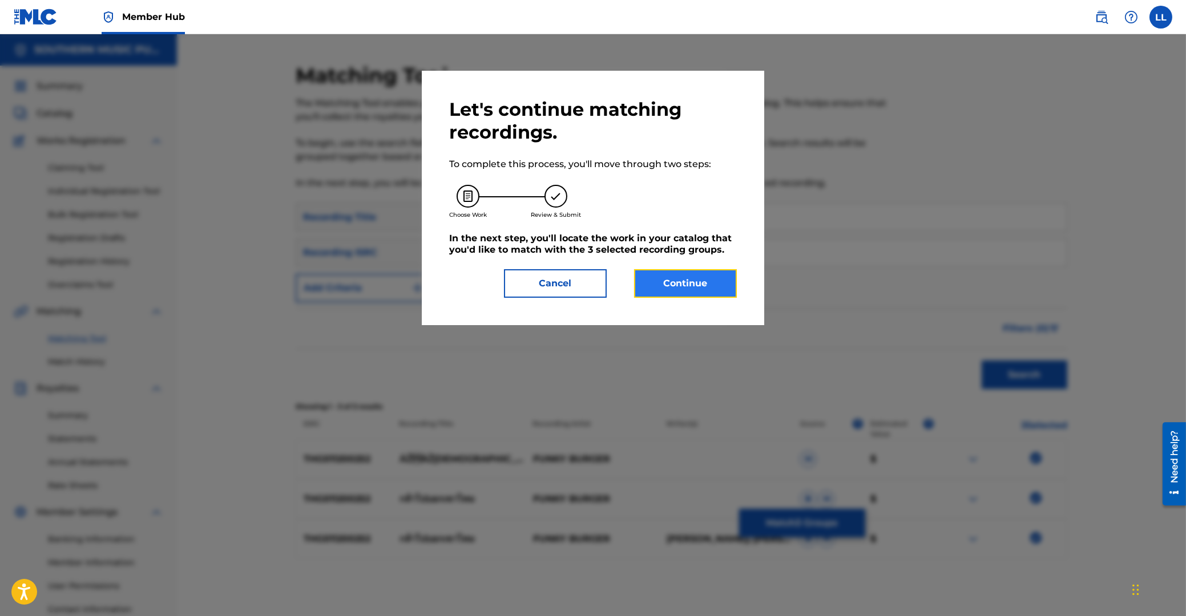
click at [676, 279] on button "Continue" at bounding box center [685, 283] width 103 height 29
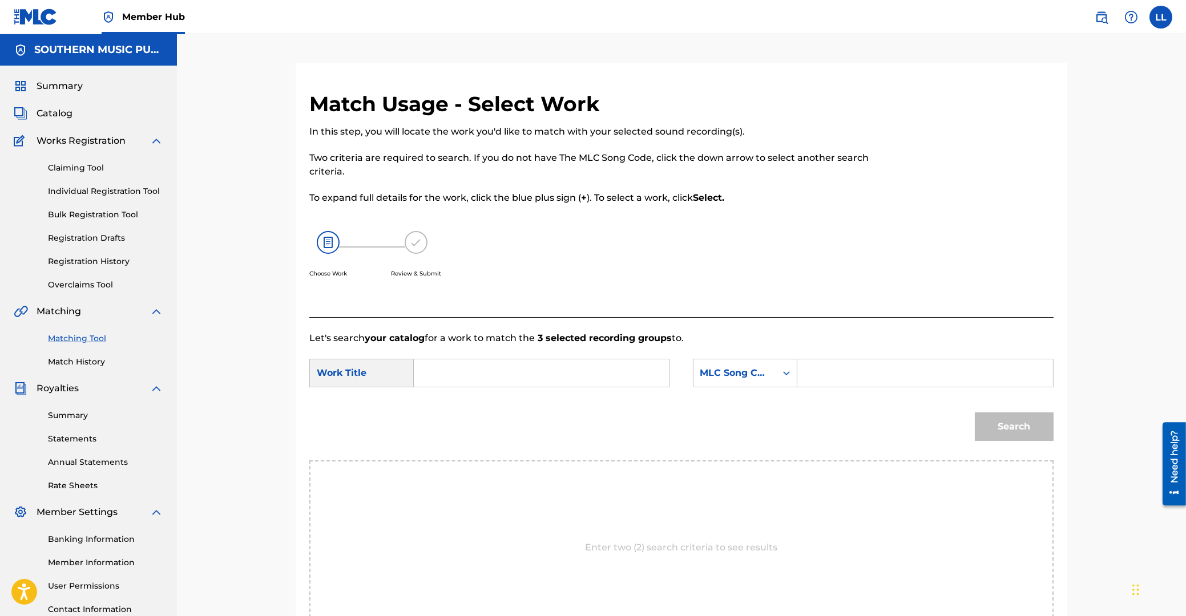
click at [512, 378] on input "Search Form" at bounding box center [541, 372] width 236 height 27
paste input "GLAH PAI BAUK KOW MAI"
type input "GLAH PAI BAUK KOW MAI"
click at [855, 371] on input "Search Form" at bounding box center [925, 372] width 236 height 27
paste input "GA5DRY"
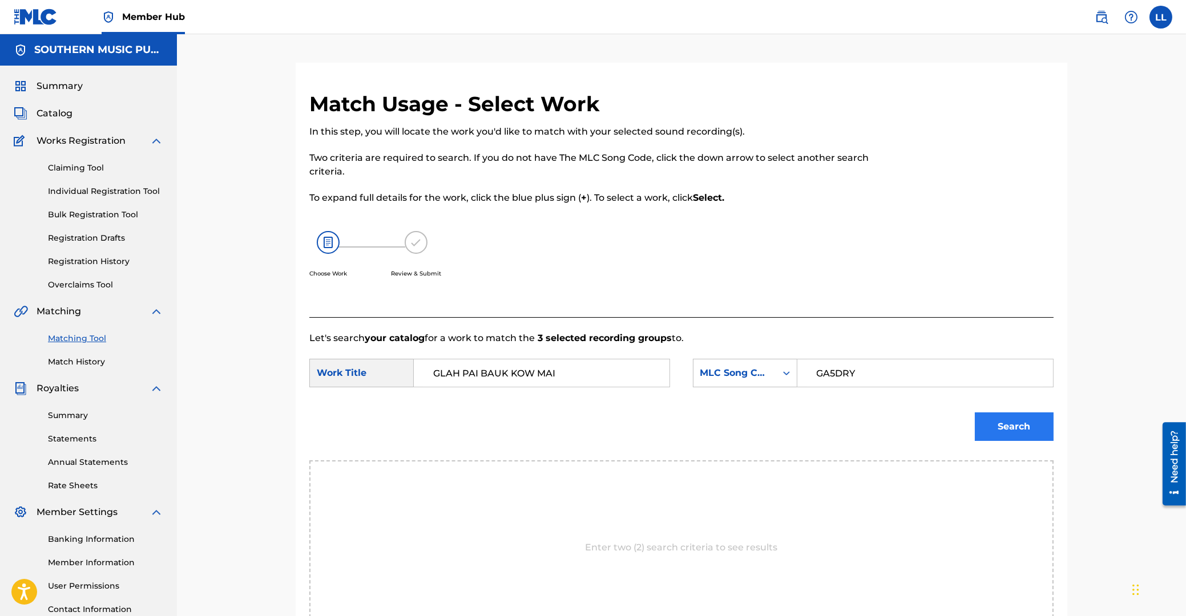
type input "GA5DRY"
click at [1014, 426] on button "Search" at bounding box center [1014, 427] width 79 height 29
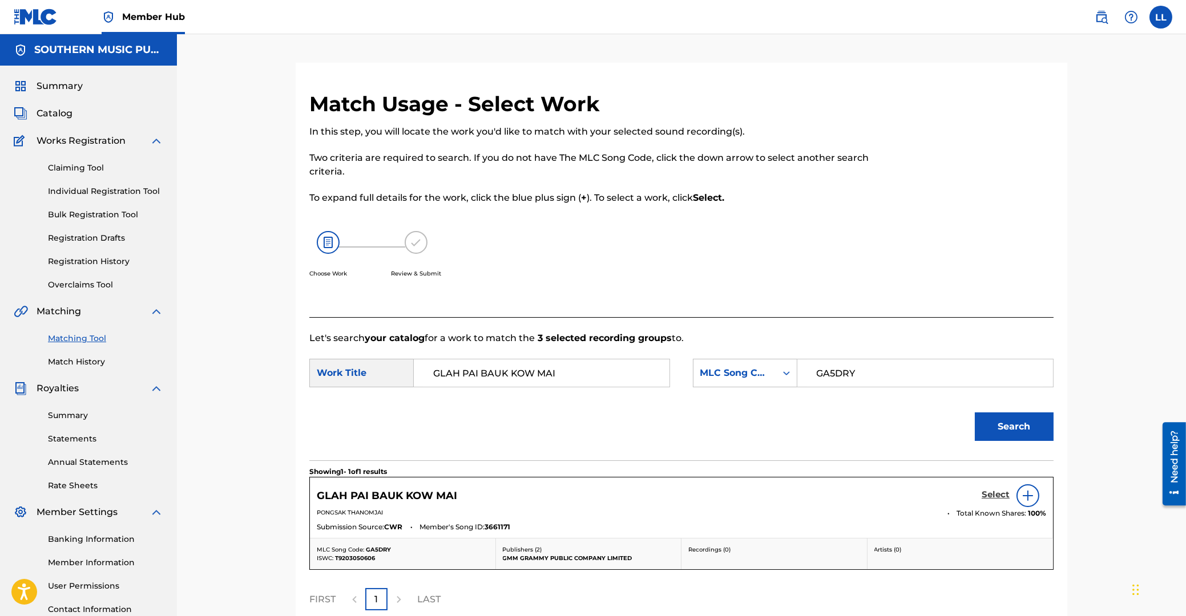
click at [999, 492] on h5 "Select" at bounding box center [995, 495] width 28 height 11
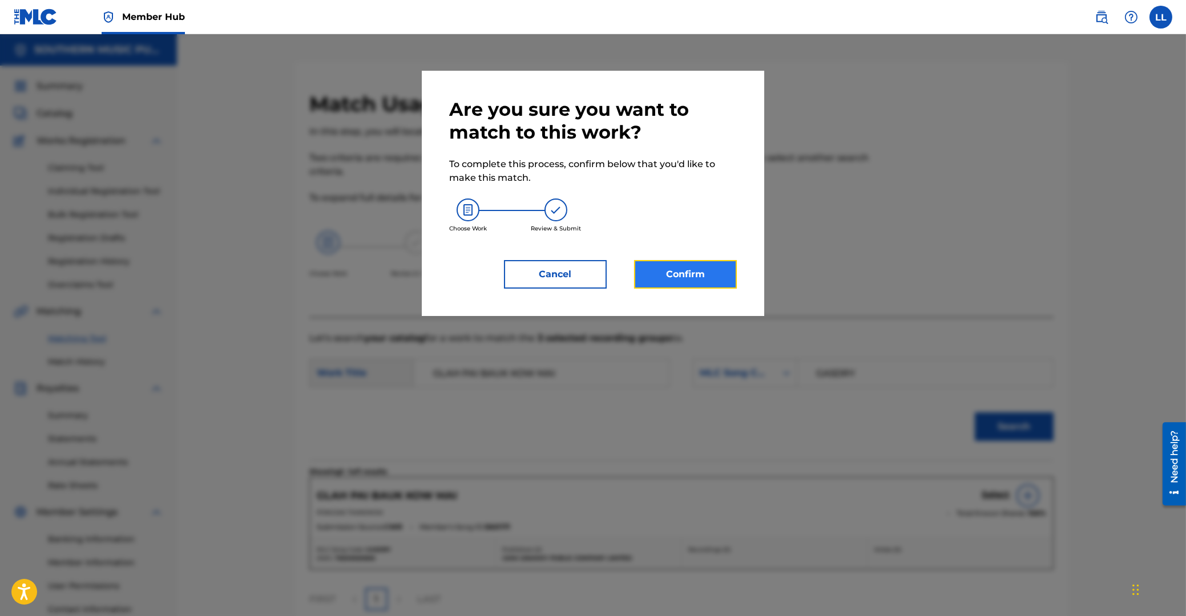
click at [695, 272] on button "Confirm" at bounding box center [685, 274] width 103 height 29
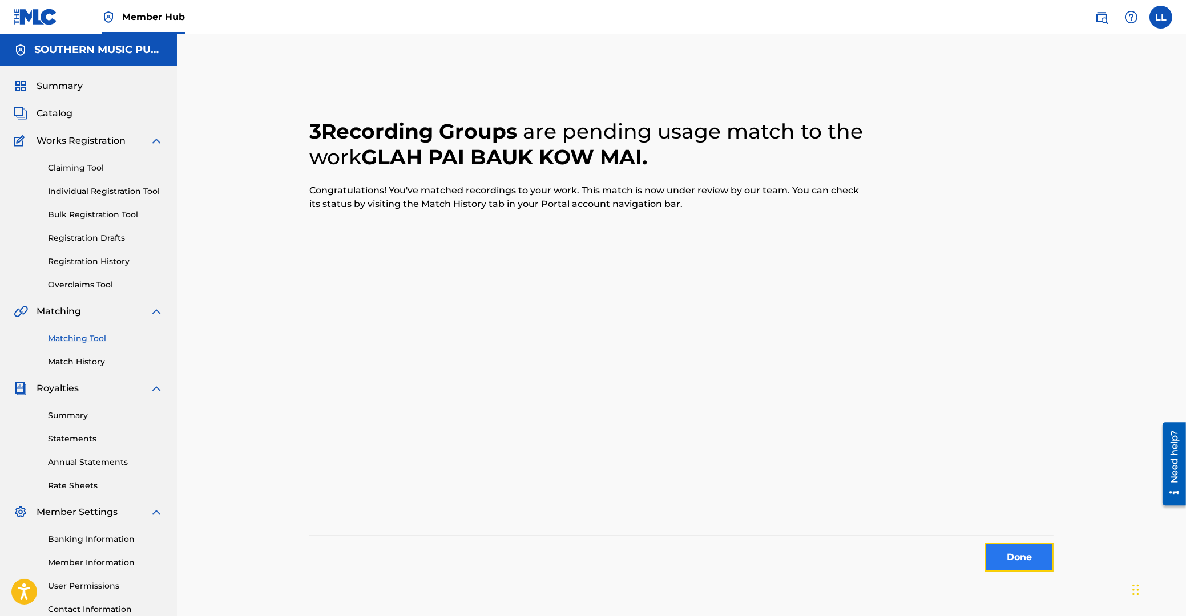
click at [1011, 555] on button "Done" at bounding box center [1019, 557] width 68 height 29
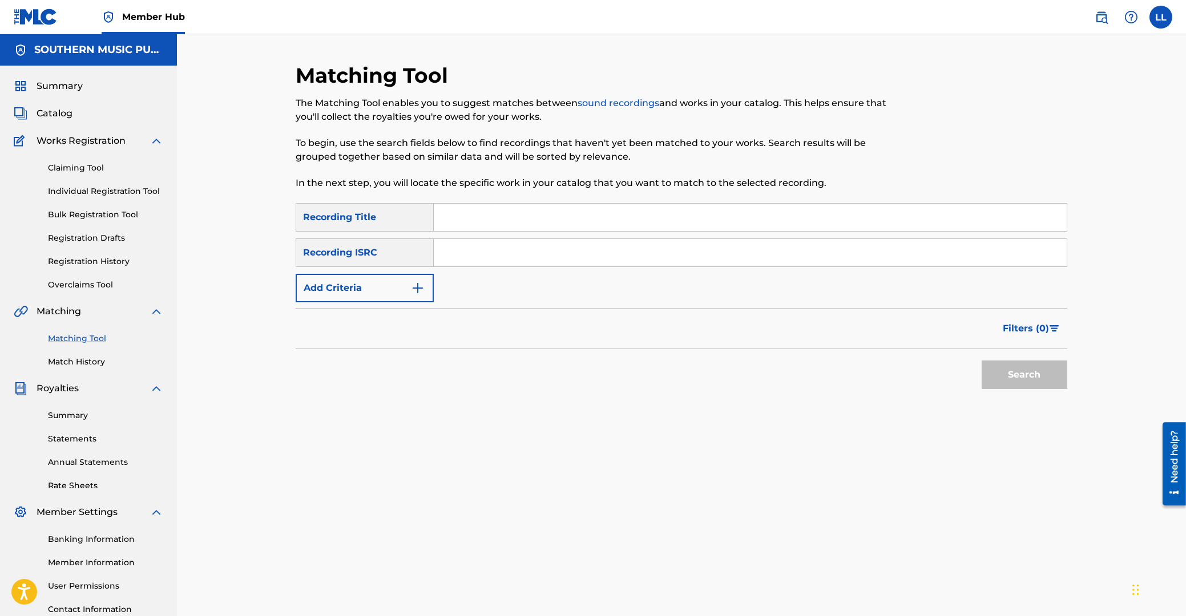
click at [542, 260] on input "Search Form" at bounding box center [750, 252] width 633 height 27
paste input "THG010806609"
click at [1025, 375] on button "Search" at bounding box center [1024, 375] width 86 height 29
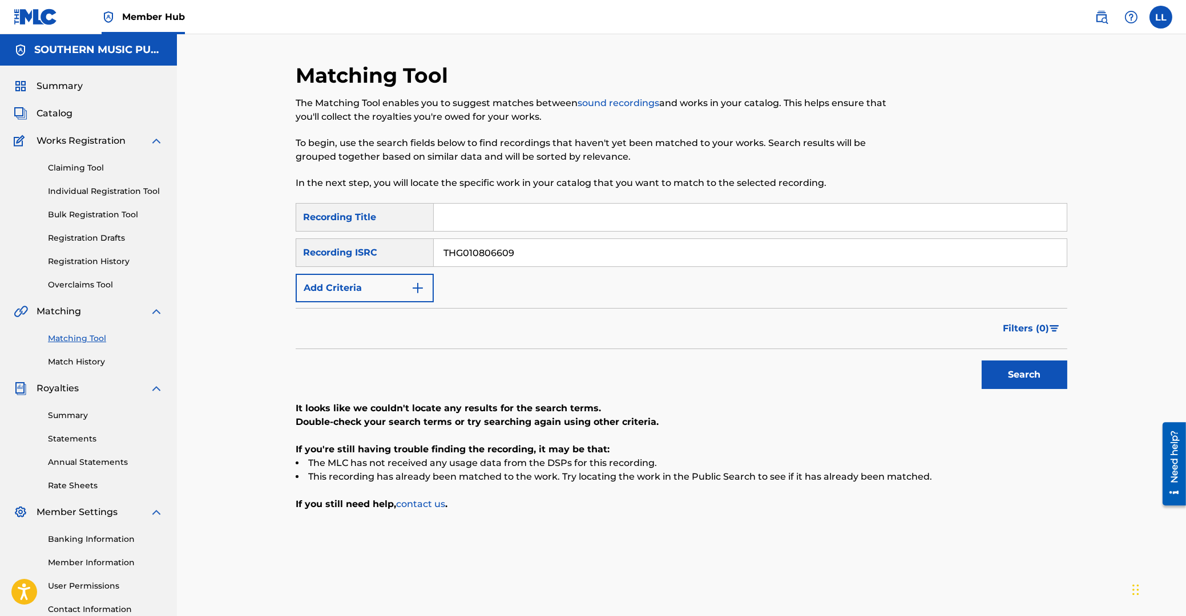
drag, startPoint x: 282, startPoint y: 257, endPoint x: 212, endPoint y: 257, distance: 70.2
click at [434, 257] on input "THG010806609" at bounding box center [750, 252] width 633 height 27
paste input "22033"
type input "THG010822033"
click at [1015, 381] on button "Search" at bounding box center [1024, 375] width 86 height 29
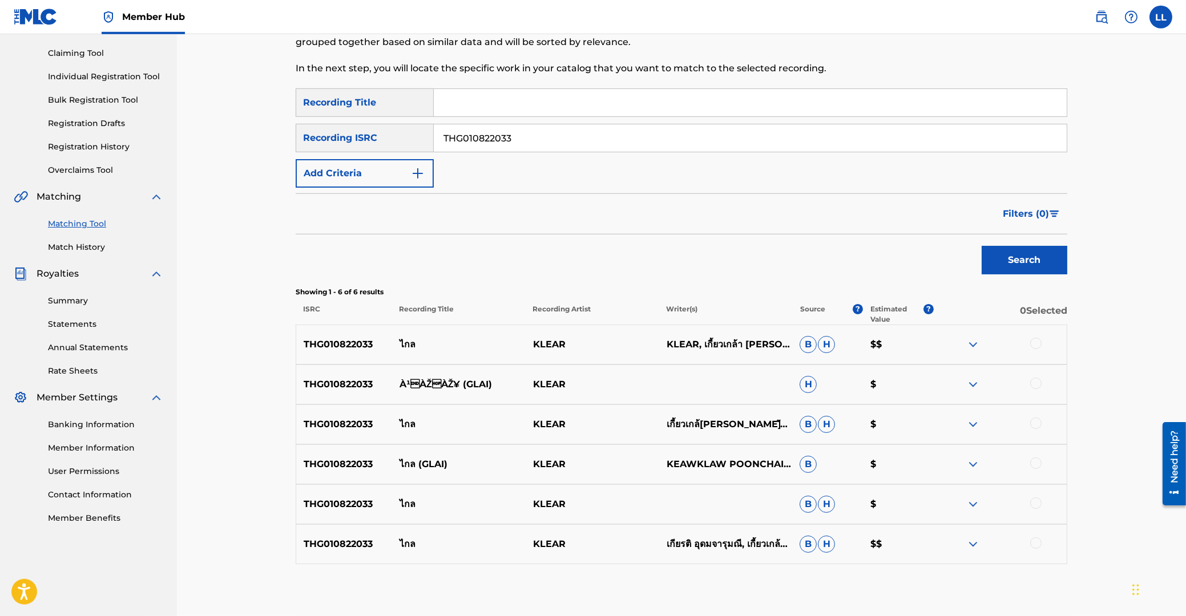
scroll to position [122, 0]
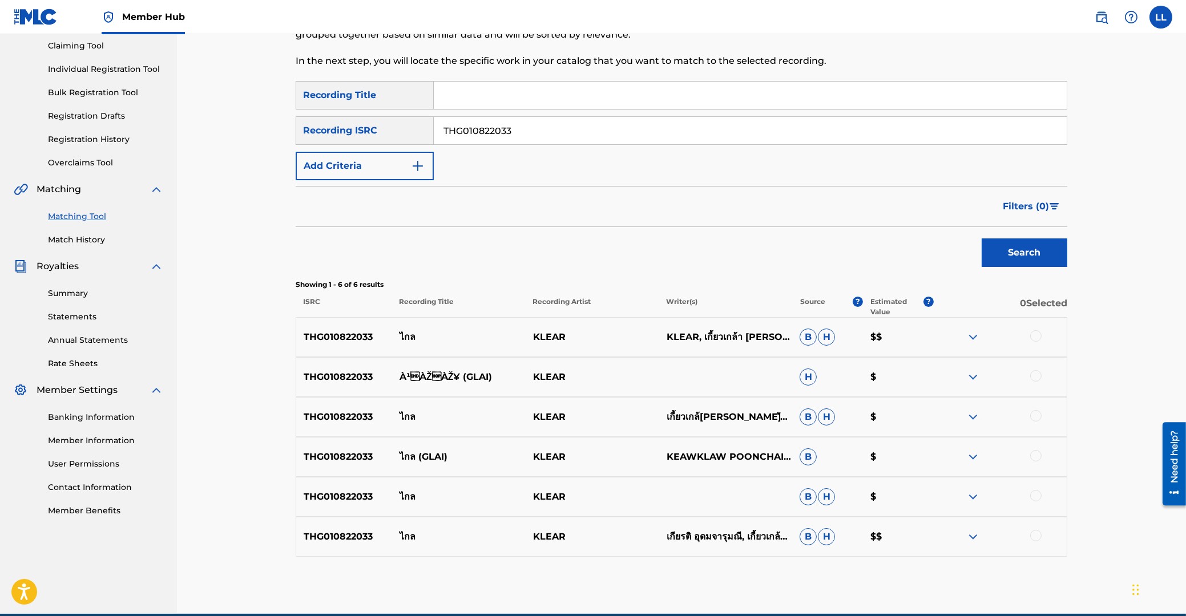
click at [1035, 337] on div at bounding box center [1035, 335] width 11 height 11
click at [1033, 379] on div at bounding box center [1035, 375] width 11 height 11
click at [1033, 414] on div at bounding box center [1035, 415] width 11 height 11
click at [1037, 453] on div at bounding box center [1035, 455] width 11 height 11
click at [1036, 494] on div at bounding box center [1035, 495] width 11 height 11
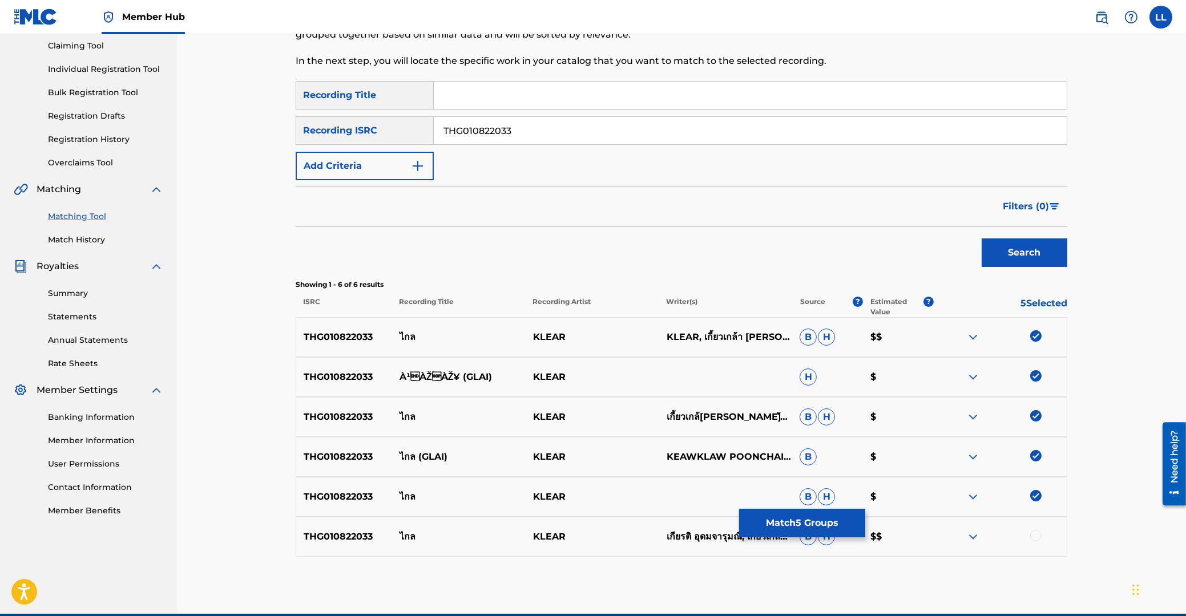
click at [1036, 535] on div at bounding box center [1035, 535] width 11 height 11
click at [797, 523] on button "Match 6 Groups" at bounding box center [802, 523] width 126 height 29
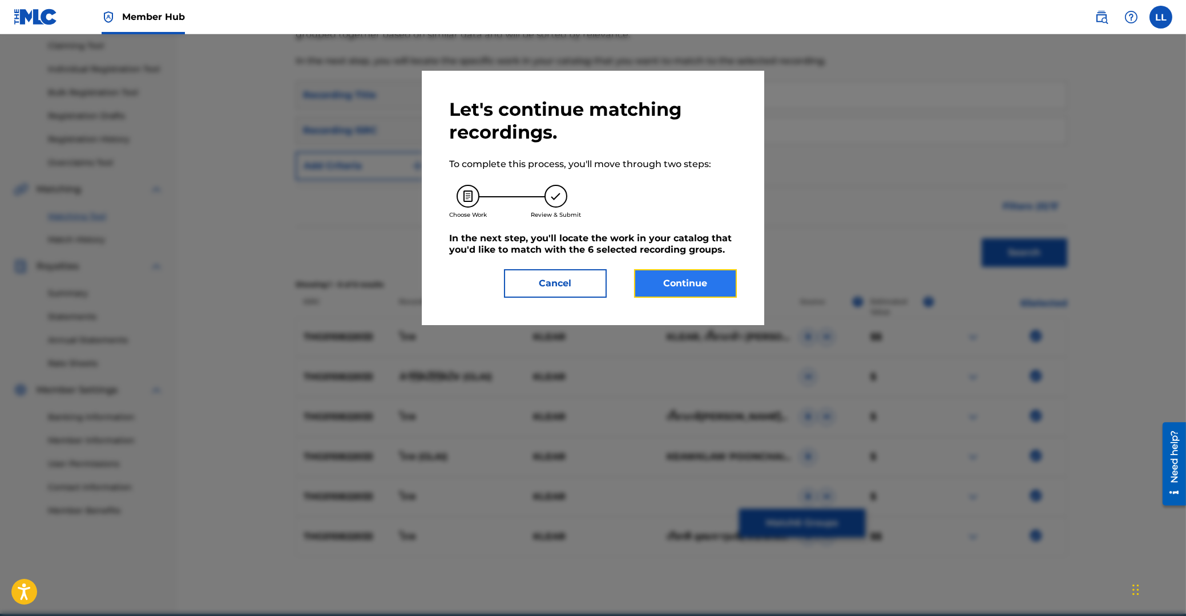
click at [701, 278] on button "Continue" at bounding box center [685, 283] width 103 height 29
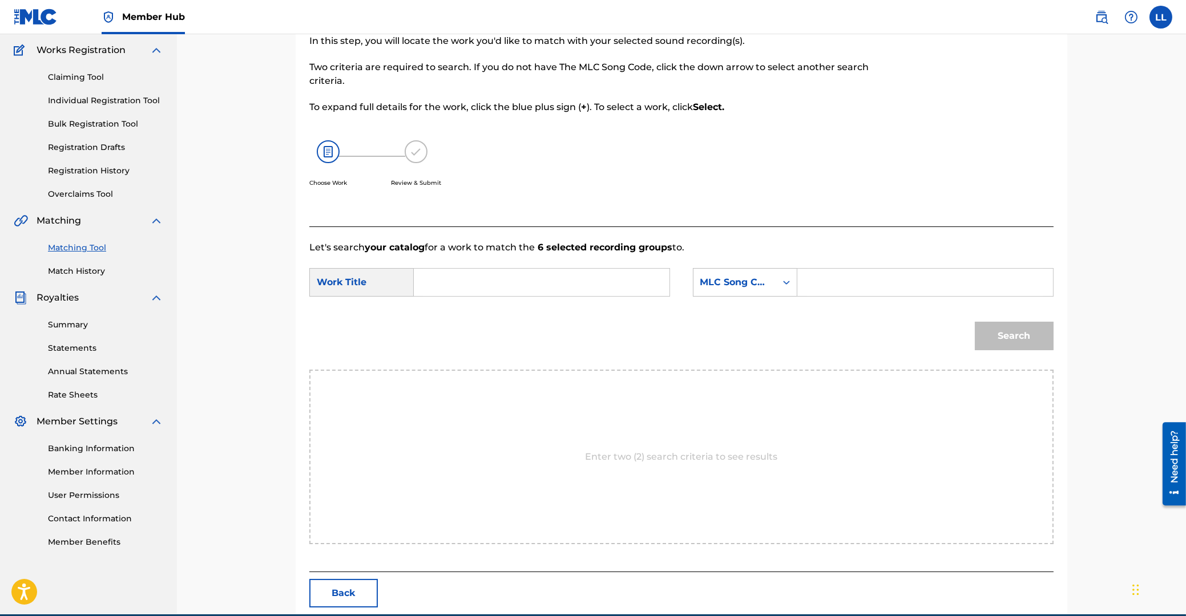
click at [527, 282] on input "Search Form" at bounding box center [541, 282] width 236 height 27
paste input "GLAI"
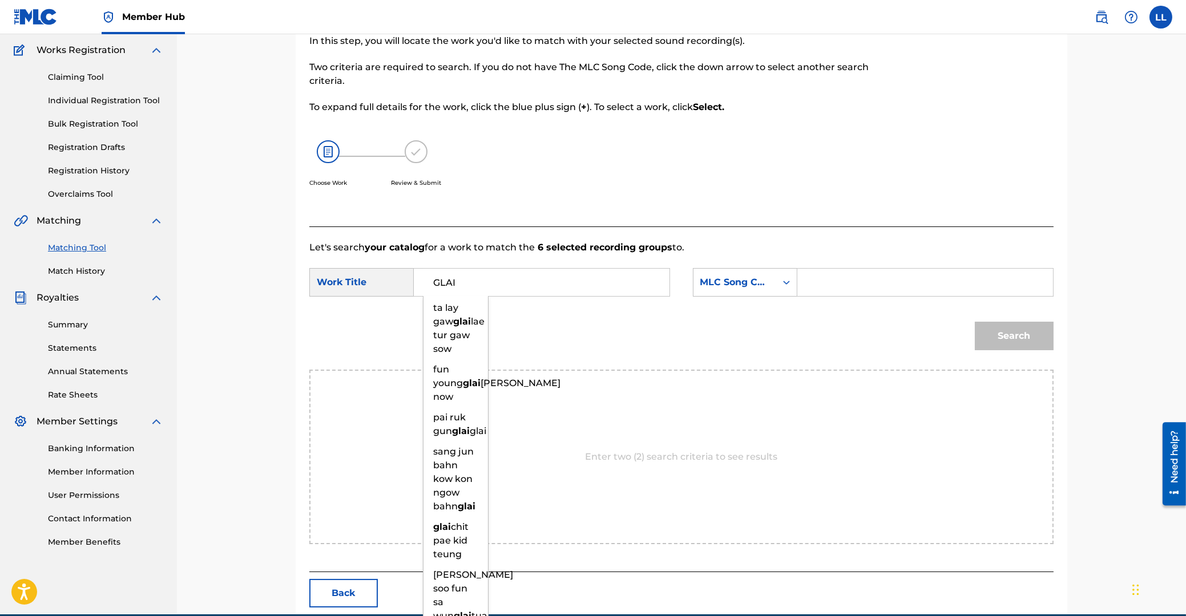
type input "GLAI"
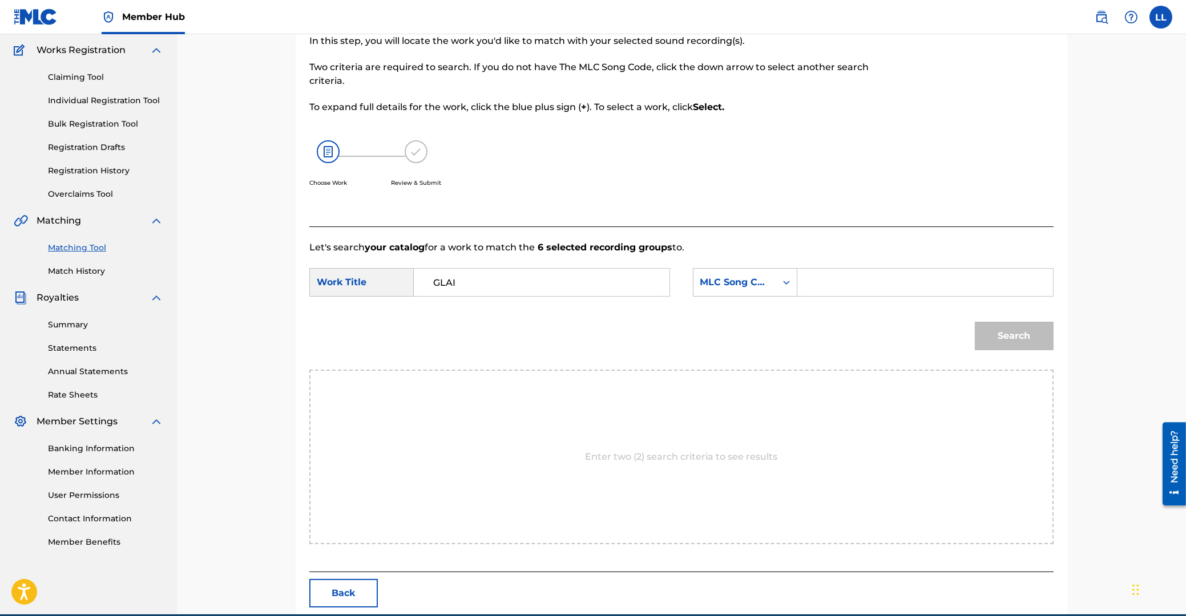
click at [836, 277] on input "Search Form" at bounding box center [925, 282] width 236 height 27
paste input "GA5DO8"
type input "GA5DO8"
click at [1036, 326] on button "Search" at bounding box center [1014, 336] width 79 height 29
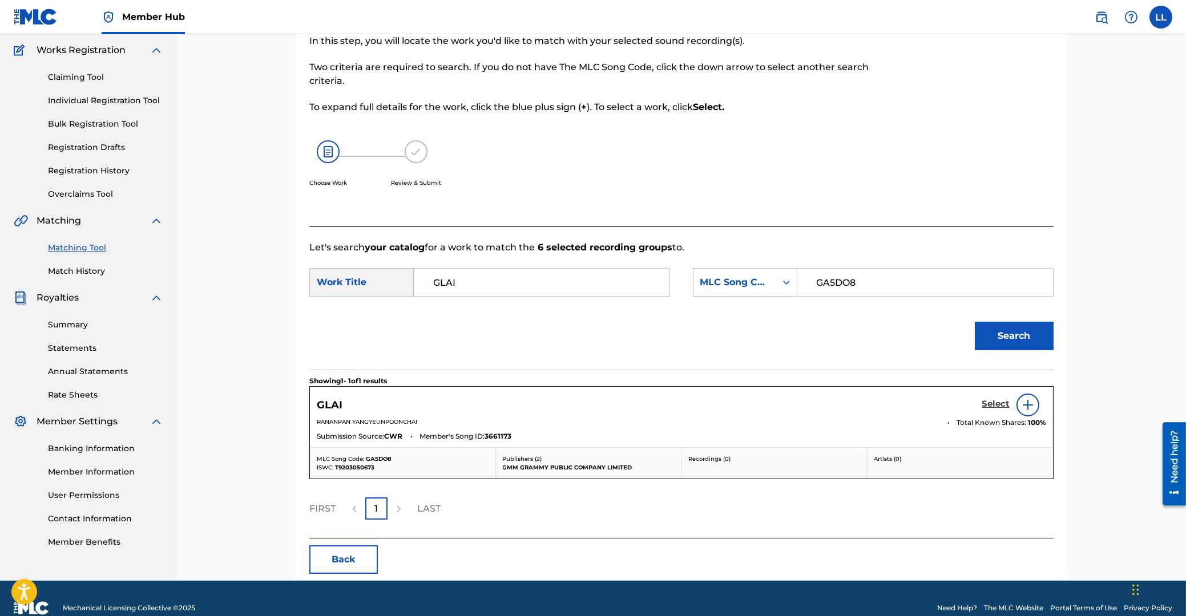
click at [991, 405] on h5 "Select" at bounding box center [995, 404] width 28 height 11
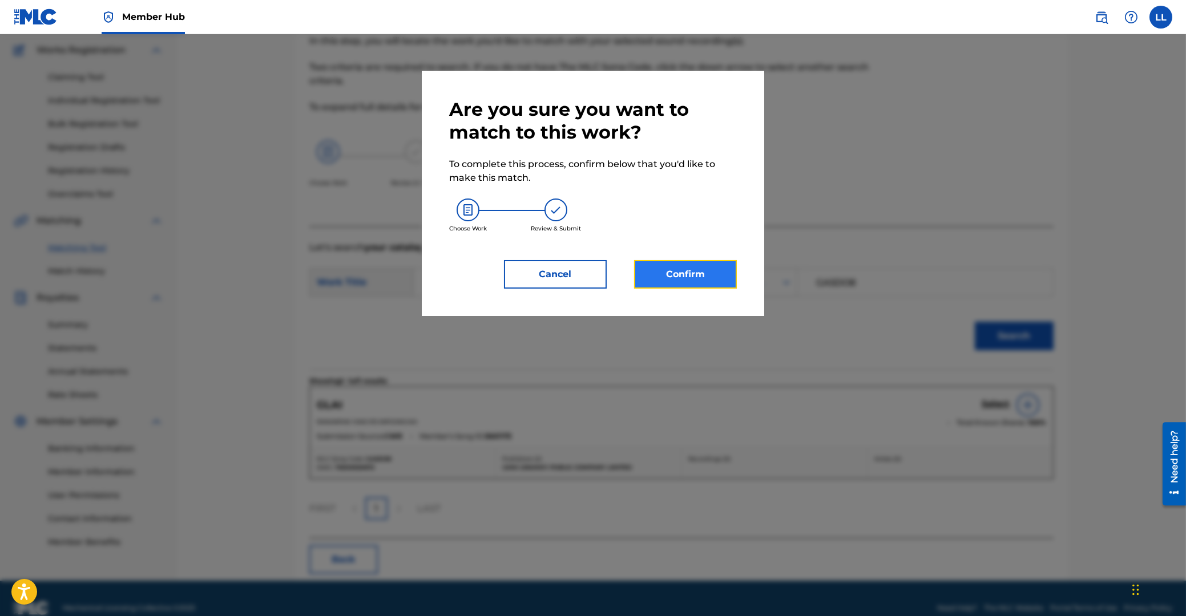
click at [684, 273] on button "Confirm" at bounding box center [685, 274] width 103 height 29
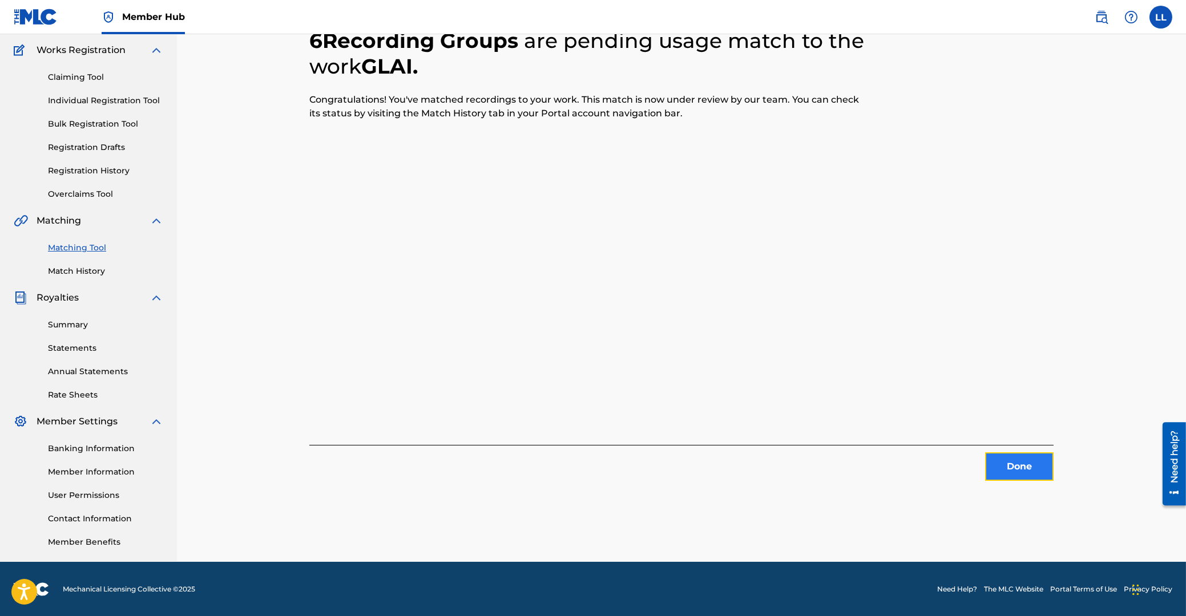
click at [1010, 460] on button "Done" at bounding box center [1019, 467] width 68 height 29
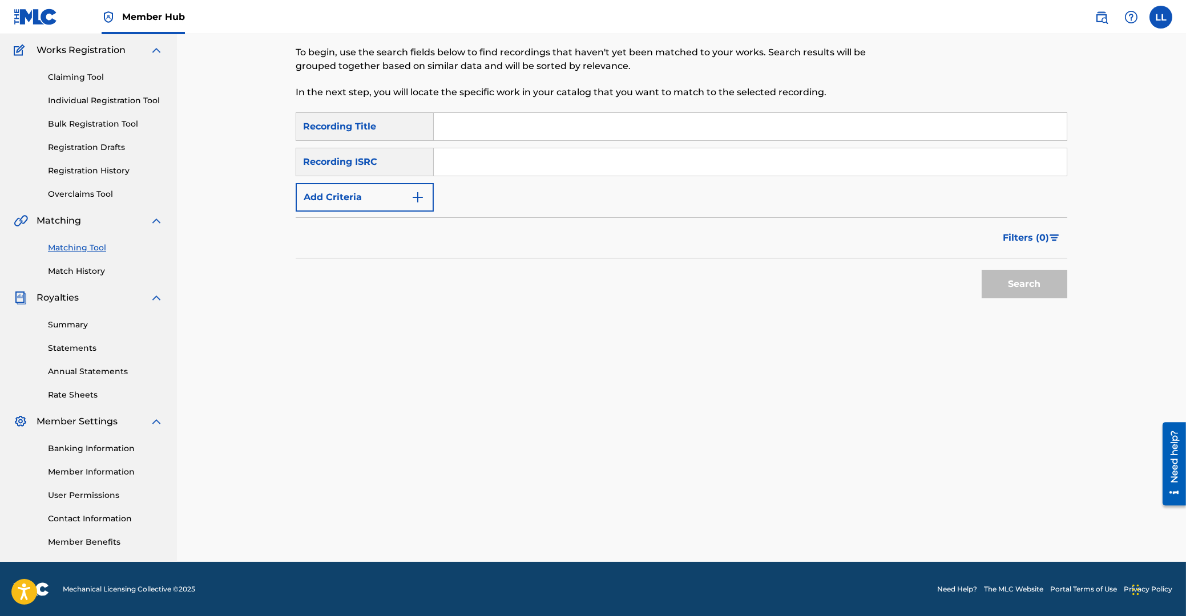
drag, startPoint x: 551, startPoint y: 153, endPoint x: 570, endPoint y: 167, distance: 24.1
click at [552, 153] on input "Search Form" at bounding box center [750, 161] width 633 height 27
paste input "THG010806783"
type input "THG010806783"
click at [1015, 288] on button "Search" at bounding box center [1024, 284] width 86 height 29
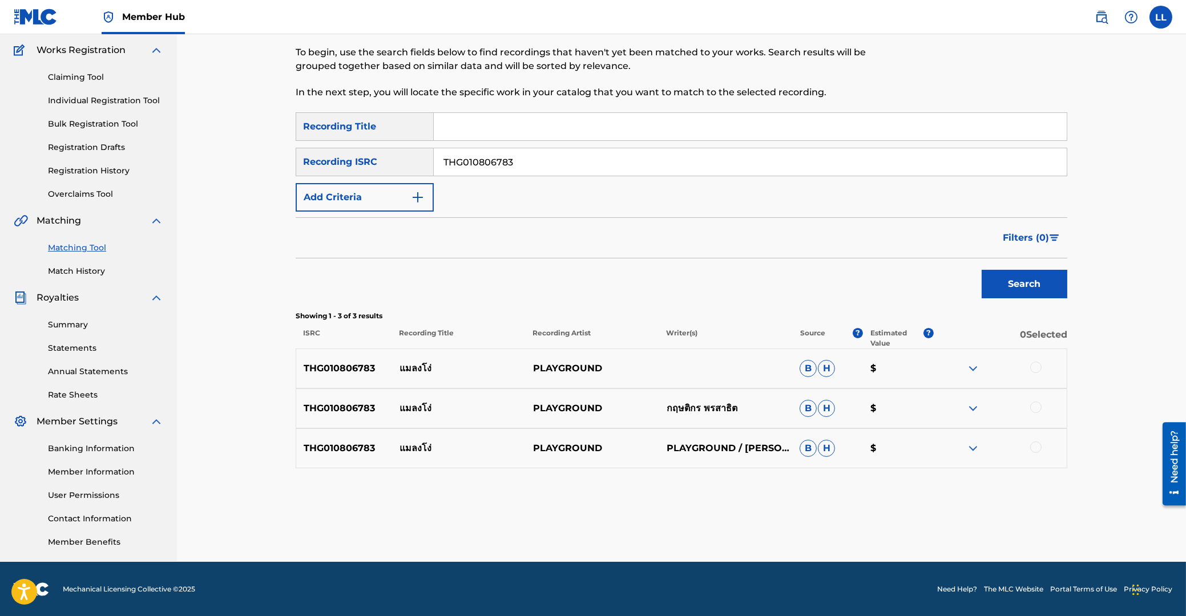
click at [1036, 366] on div at bounding box center [1035, 367] width 11 height 11
click at [1033, 407] on div at bounding box center [1035, 407] width 11 height 11
click at [1037, 448] on div at bounding box center [1035, 447] width 11 height 11
click at [783, 518] on button "Match 3 Groups" at bounding box center [802, 523] width 126 height 29
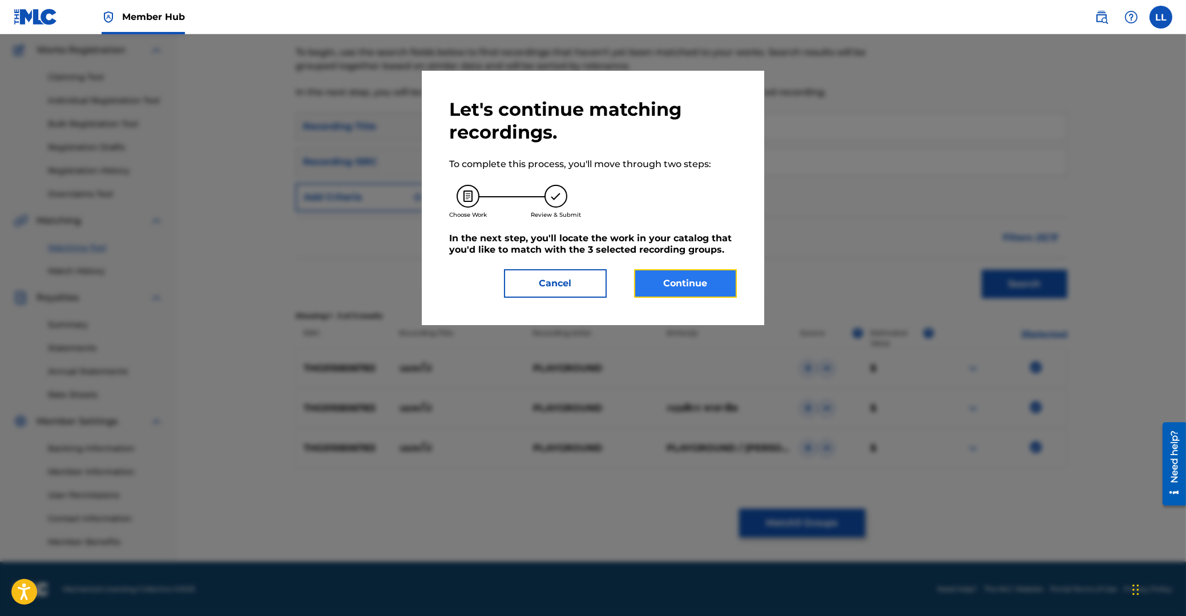
click at [711, 280] on button "Continue" at bounding box center [685, 283] width 103 height 29
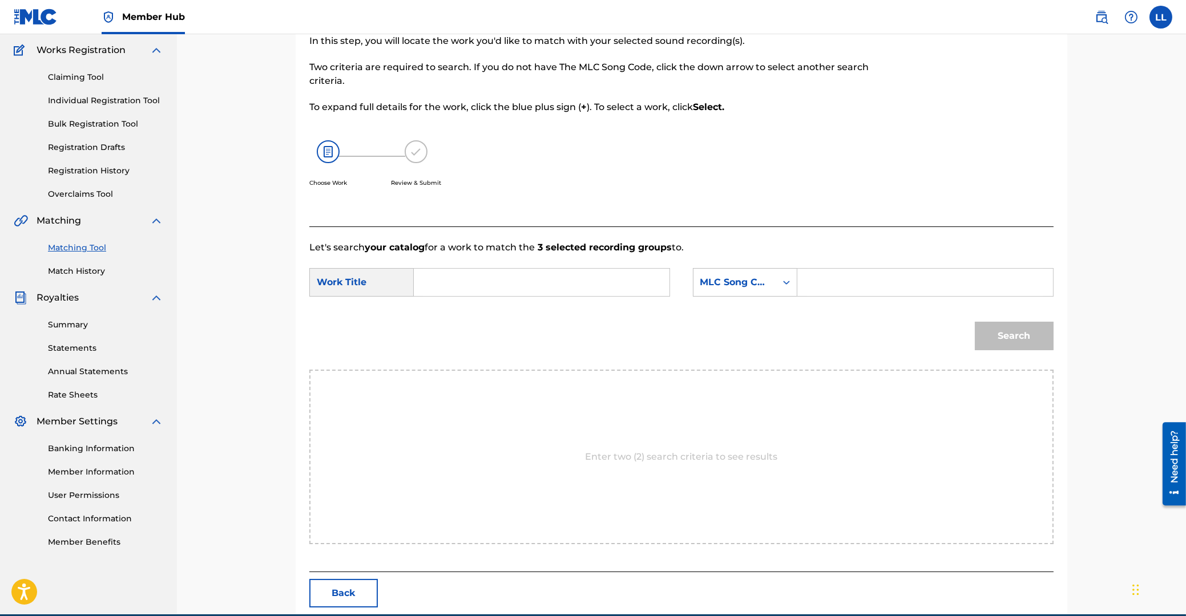
click at [544, 284] on input "Search Form" at bounding box center [541, 282] width 236 height 27
paste input "MA LAENG NGOH"
type input "MA LAENG NGOH"
click at [850, 280] on input "Search Form" at bounding box center [925, 282] width 236 height 27
paste input "MA1MMB"
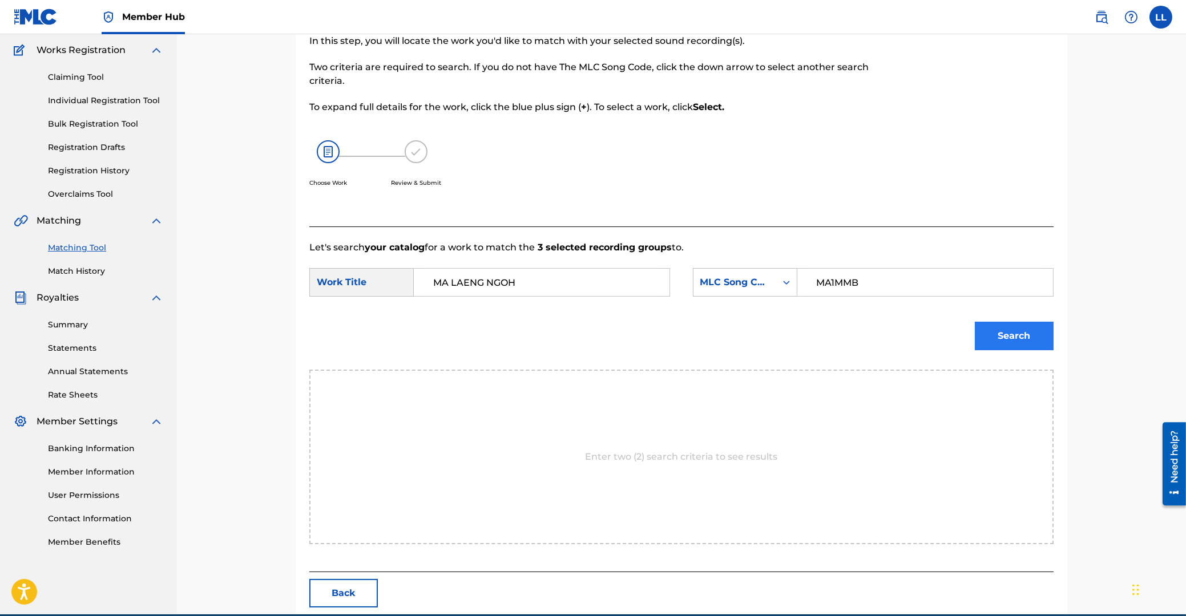
type input "MA1MMB"
click at [1025, 337] on button "Search" at bounding box center [1014, 336] width 79 height 29
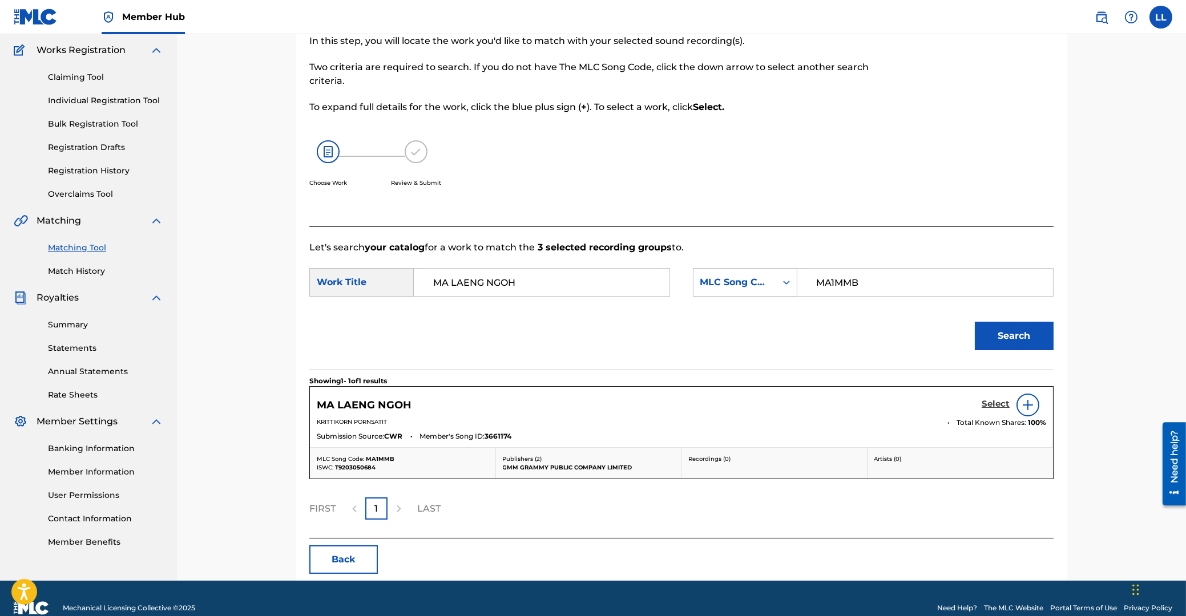
click at [993, 405] on h5 "Select" at bounding box center [995, 404] width 28 height 11
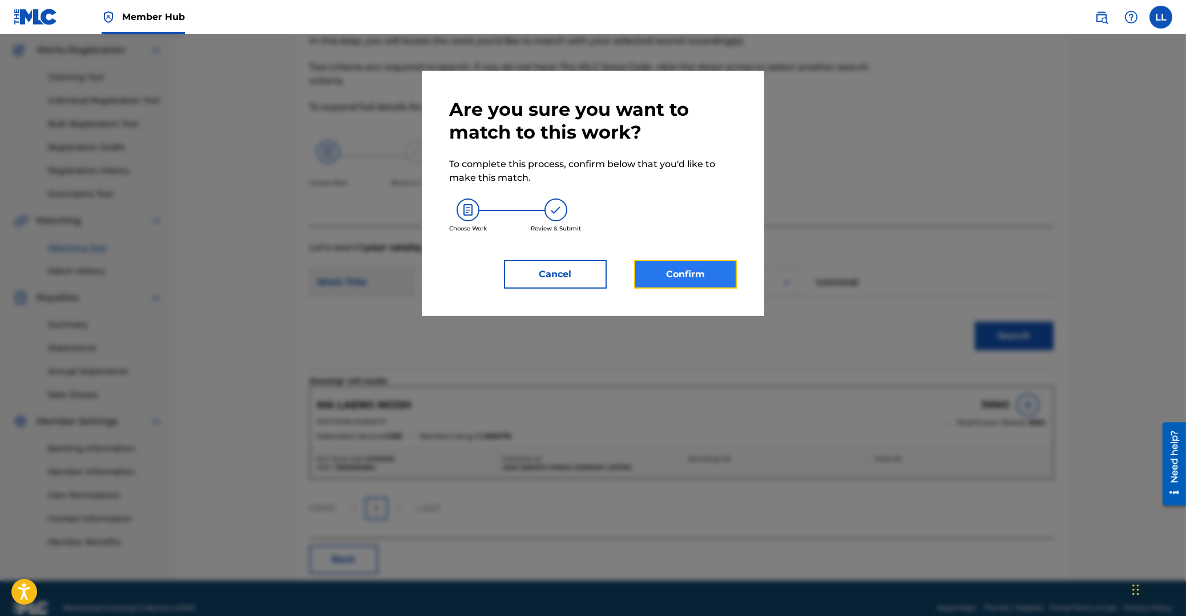
click at [693, 273] on button "Confirm" at bounding box center [685, 274] width 103 height 29
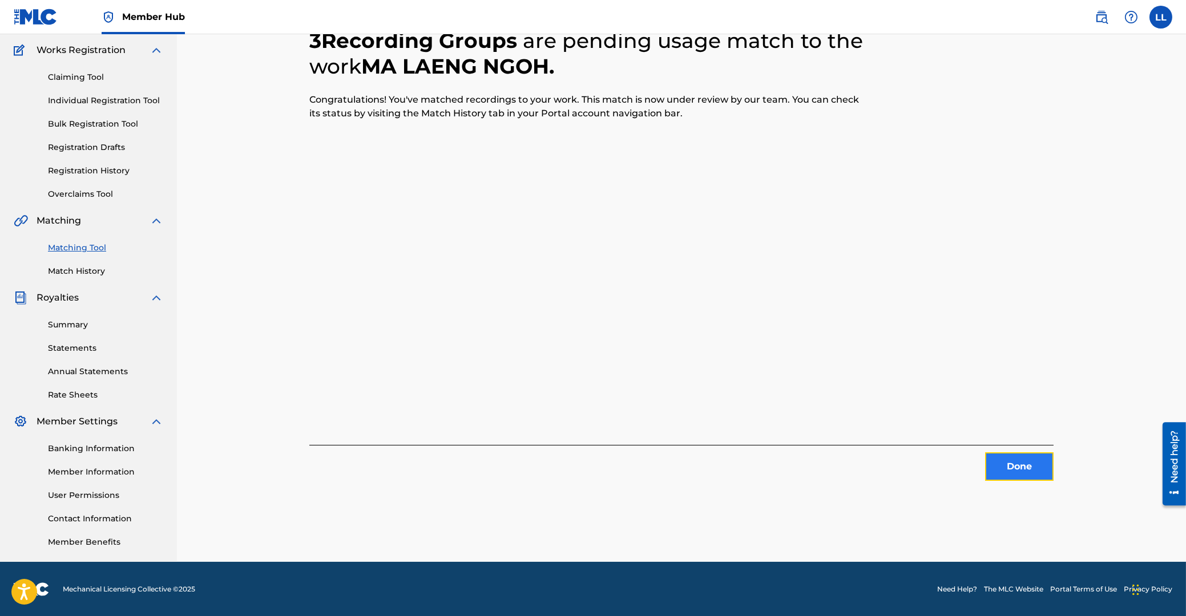
click at [1017, 463] on button "Done" at bounding box center [1019, 467] width 68 height 29
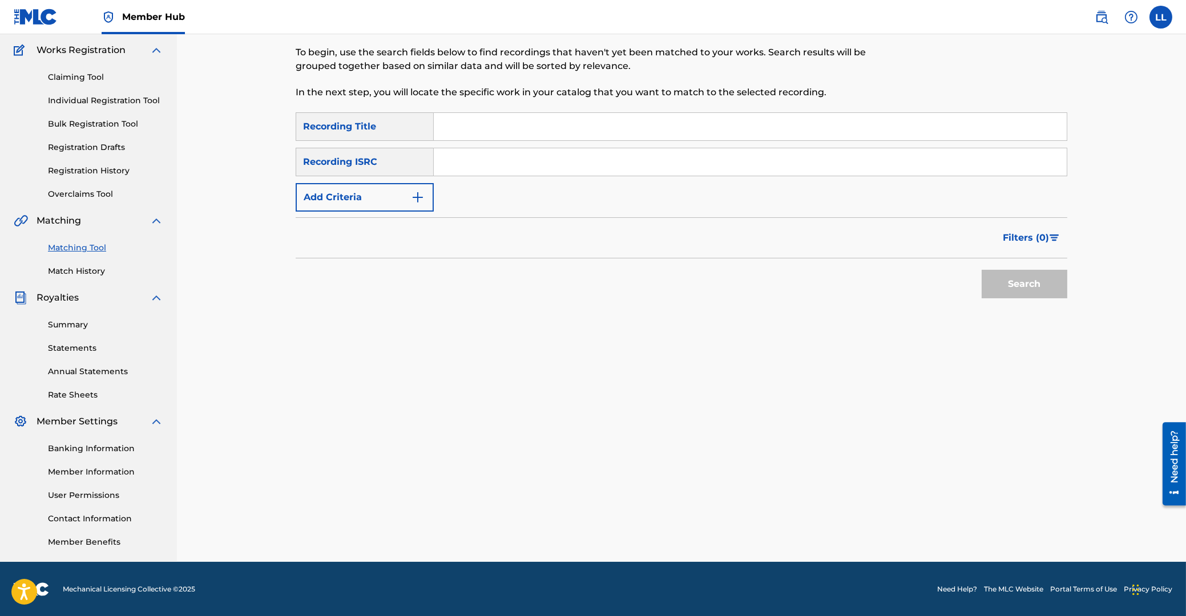
click at [544, 162] on input "Search Form" at bounding box center [750, 161] width 633 height 27
paste input "THG010817023"
drag, startPoint x: 1021, startPoint y: 271, endPoint x: 1022, endPoint y: 300, distance: 28.6
click at [1021, 273] on button "Search" at bounding box center [1024, 284] width 86 height 29
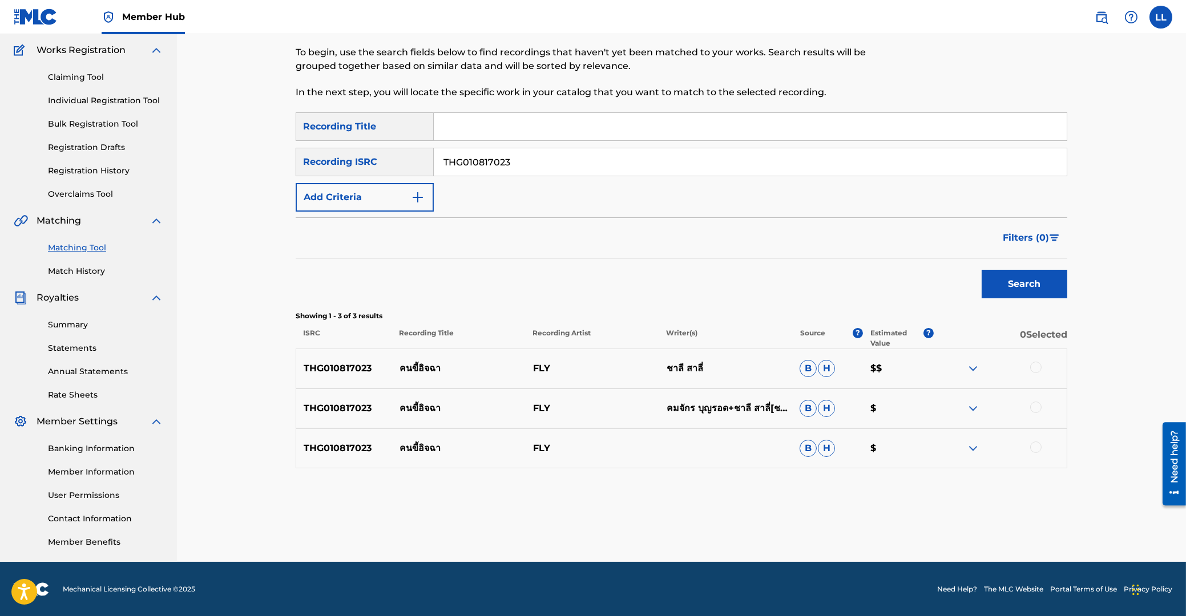
click at [1037, 366] on div at bounding box center [1035, 367] width 11 height 11
click at [1035, 406] on div at bounding box center [1035, 407] width 11 height 11
click at [1036, 445] on div at bounding box center [1035, 447] width 11 height 11
drag, startPoint x: 535, startPoint y: 163, endPoint x: 236, endPoint y: 152, distance: 299.2
click at [434, 152] on input "THG010817023" at bounding box center [750, 161] width 633 height 27
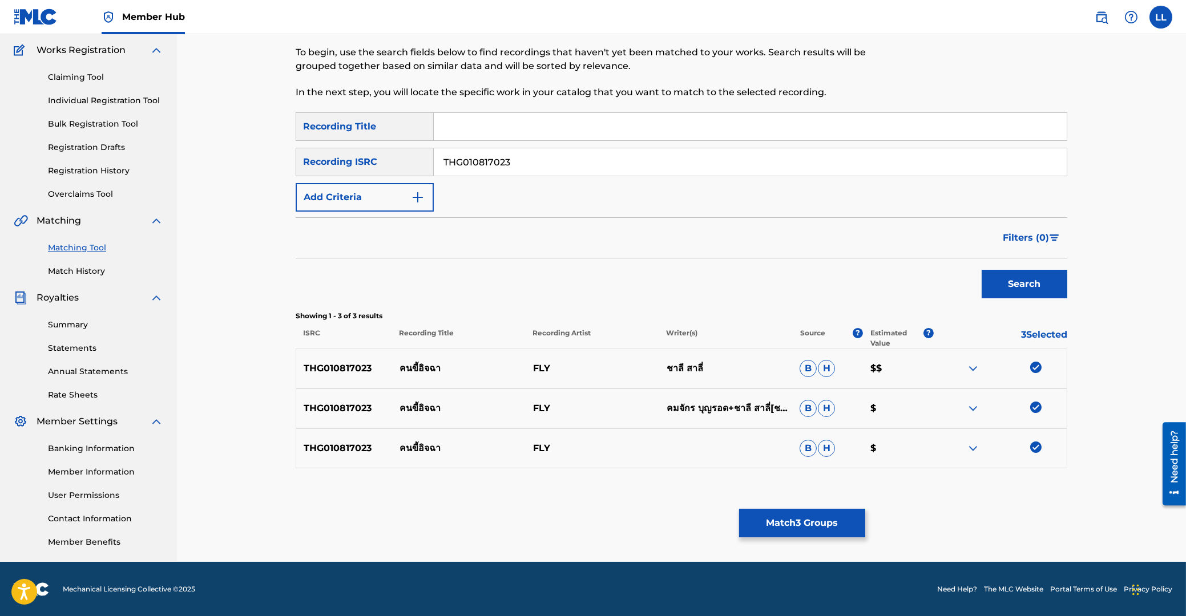
paste input "4558"
click at [1017, 273] on button "Search" at bounding box center [1024, 284] width 86 height 29
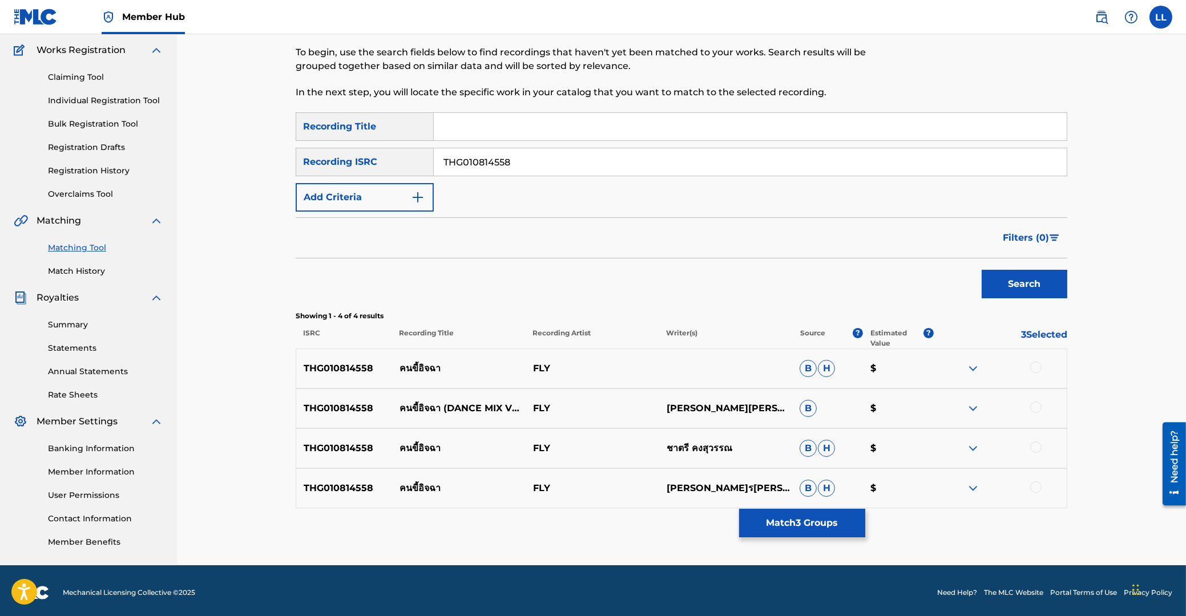
click at [1032, 367] on div at bounding box center [1035, 367] width 11 height 11
click at [1035, 409] on div at bounding box center [1035, 407] width 11 height 11
click at [1036, 446] on div at bounding box center [1035, 447] width 11 height 11
click at [1035, 488] on div at bounding box center [1035, 487] width 11 height 11
drag, startPoint x: 496, startPoint y: 162, endPoint x: 223, endPoint y: 160, distance: 273.3
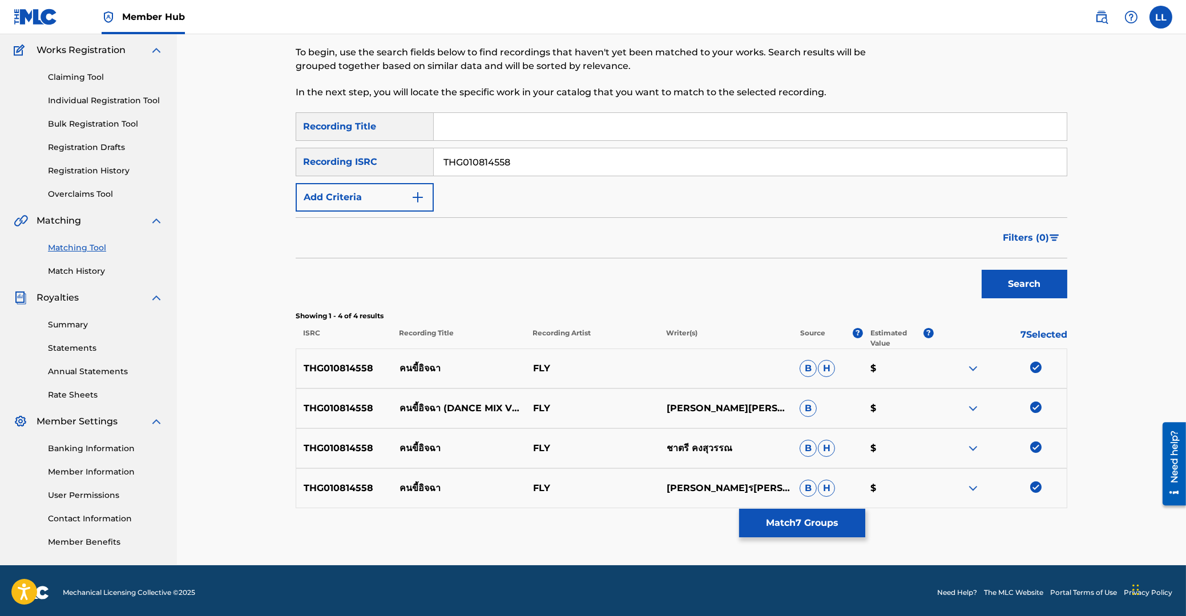
click at [434, 162] on input "THG010814558" at bounding box center [750, 161] width 633 height 27
paste input "571"
drag, startPoint x: 1007, startPoint y: 272, endPoint x: 839, endPoint y: 235, distance: 171.8
click at [1008, 273] on button "Search" at bounding box center [1024, 284] width 86 height 29
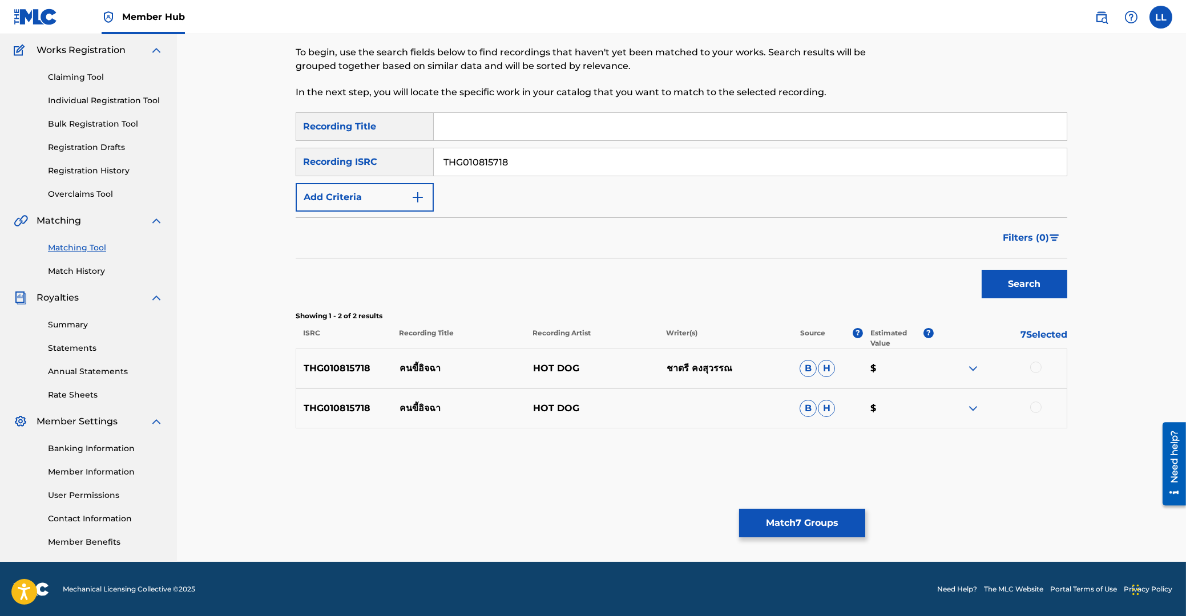
click at [1036, 370] on div at bounding box center [1035, 367] width 11 height 11
click at [1037, 407] on div at bounding box center [1035, 407] width 11 height 11
drag, startPoint x: 534, startPoint y: 163, endPoint x: 215, endPoint y: 163, distance: 319.0
click at [434, 163] on input "THG010815718" at bounding box center [750, 161] width 633 height 27
paste input "733671"
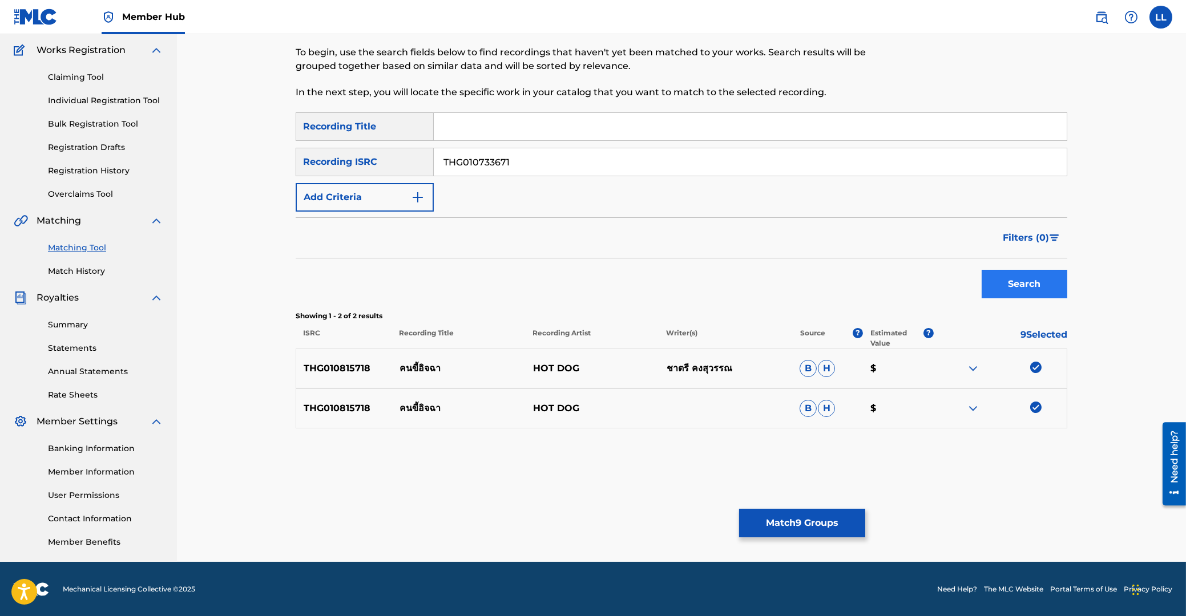
type input "THG010733671"
click at [1026, 285] on button "Search" at bounding box center [1024, 284] width 86 height 29
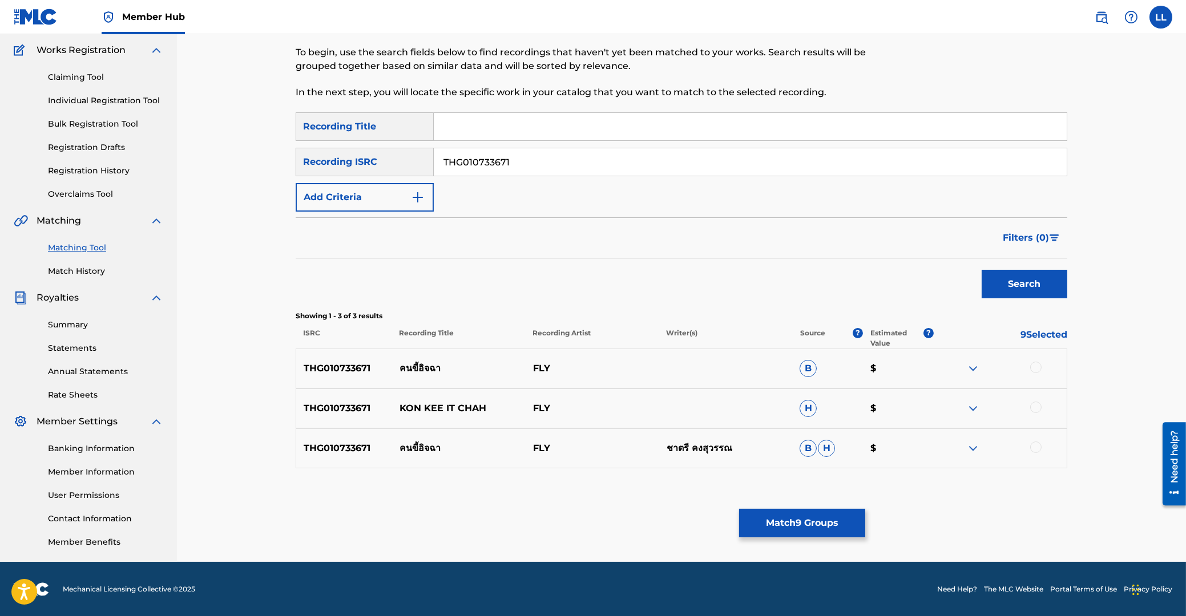
click at [1033, 369] on div at bounding box center [1035, 367] width 11 height 11
click at [1036, 404] on div at bounding box center [1035, 407] width 11 height 11
drag, startPoint x: 1034, startPoint y: 446, endPoint x: 443, endPoint y: 438, distance: 590.7
click at [1032, 447] on div at bounding box center [1035, 447] width 11 height 11
click at [782, 520] on button "Match 12 Groups" at bounding box center [802, 523] width 126 height 29
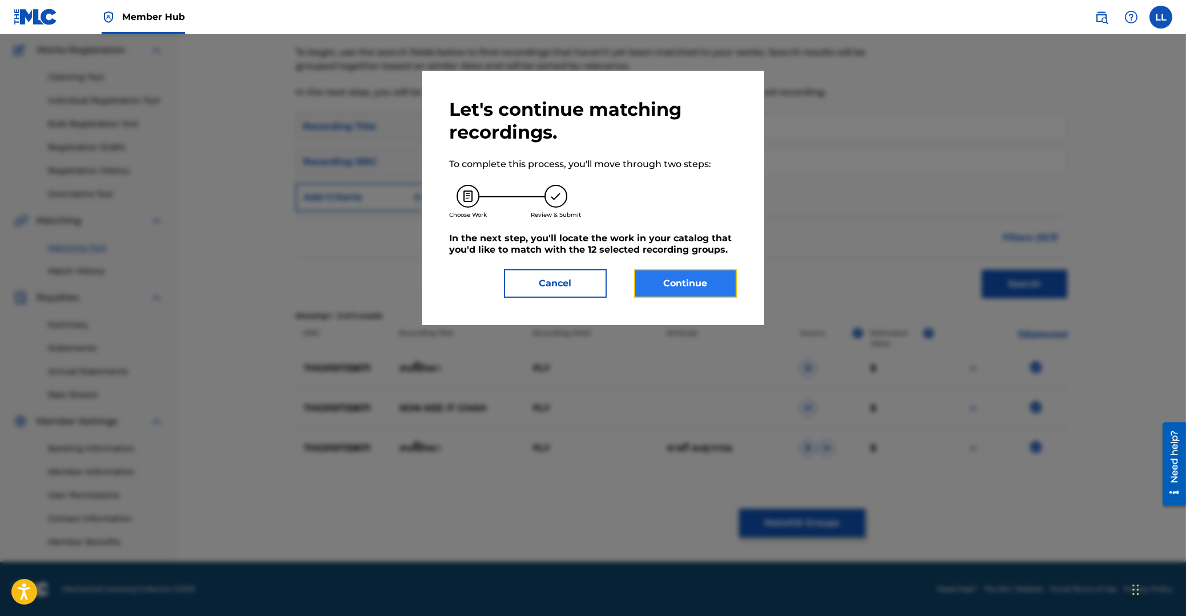
click at [708, 281] on button "Continue" at bounding box center [685, 283] width 103 height 29
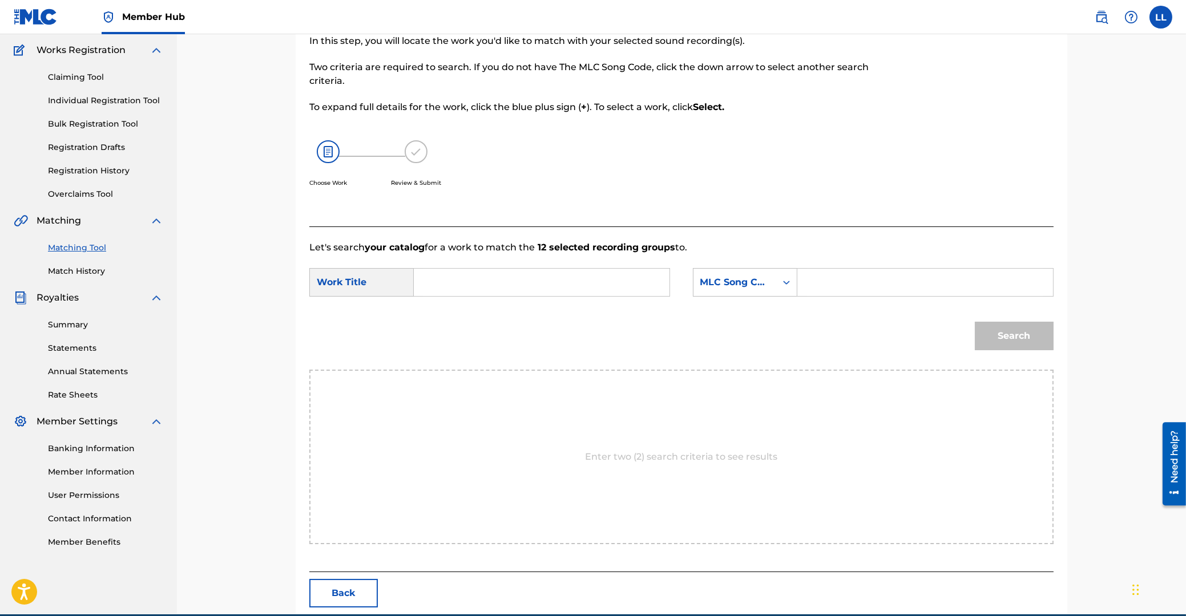
click at [507, 285] on input "Search Form" at bounding box center [541, 282] width 236 height 27
paste input "KON KEE IT CHAH"
type input "KON KEE IT CHAH"
click at [876, 282] on input "Search Form" at bounding box center [925, 282] width 236 height 27
paste input "KE9FV8"
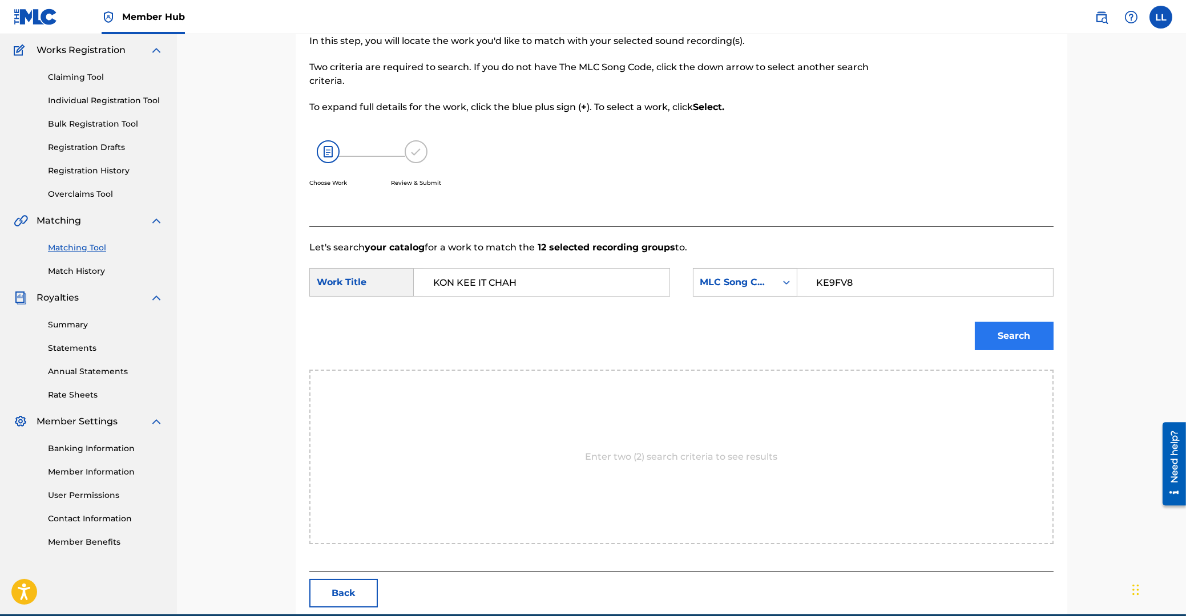
type input "KE9FV8"
click at [1023, 329] on button "Search" at bounding box center [1014, 336] width 79 height 29
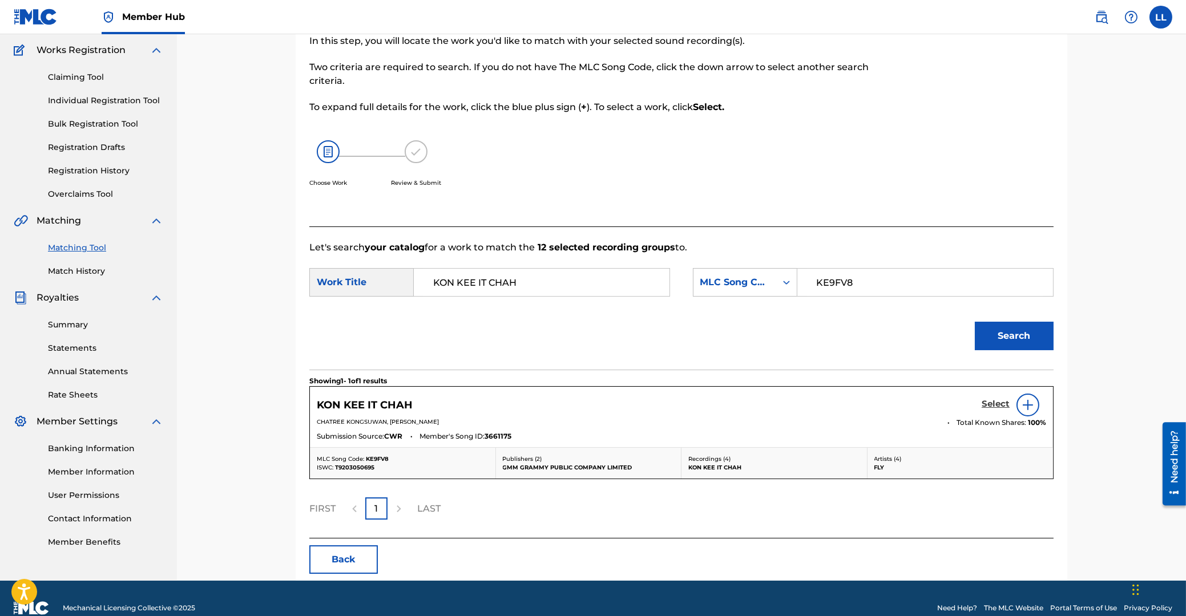
click at [988, 405] on h5 "Select" at bounding box center [995, 404] width 28 height 11
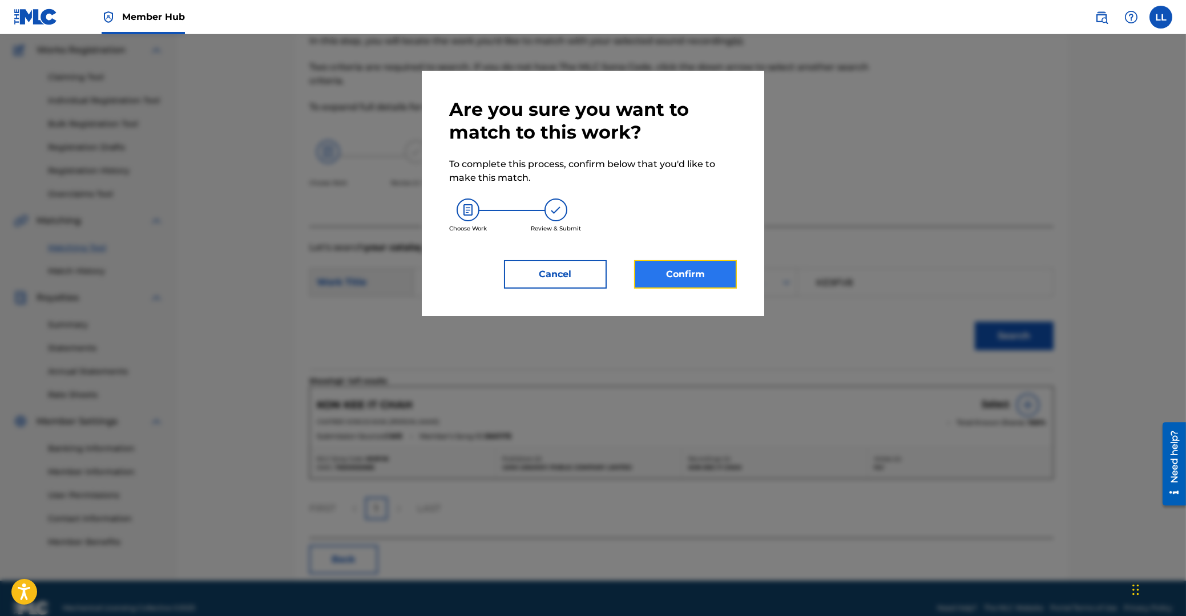
click at [662, 266] on button "Confirm" at bounding box center [685, 274] width 103 height 29
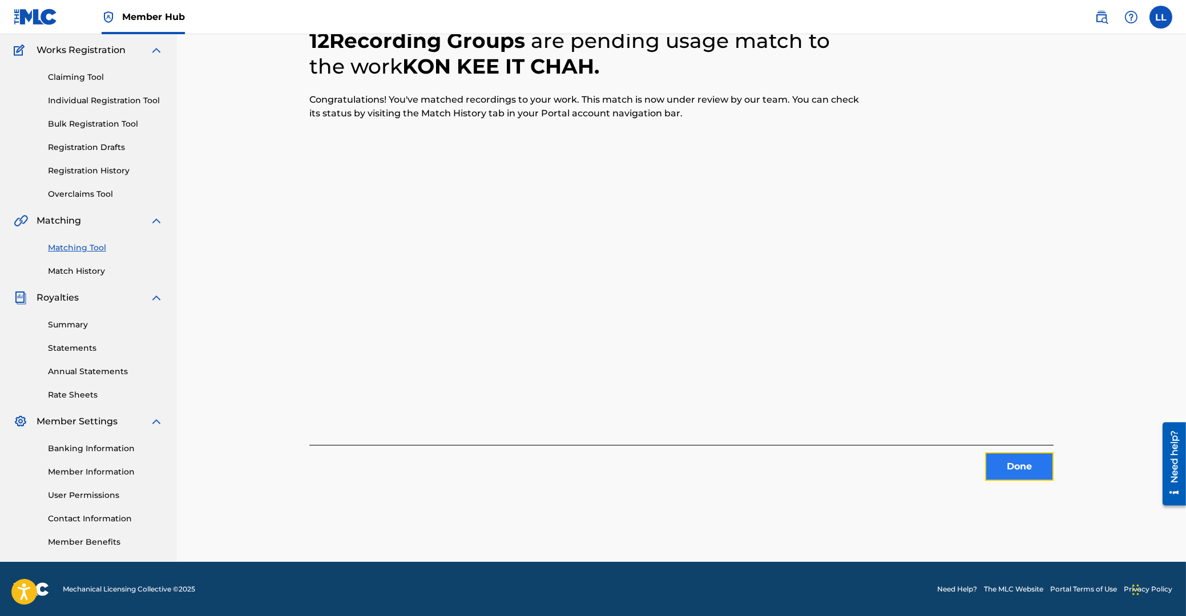
click at [1027, 461] on button "Done" at bounding box center [1019, 467] width 68 height 29
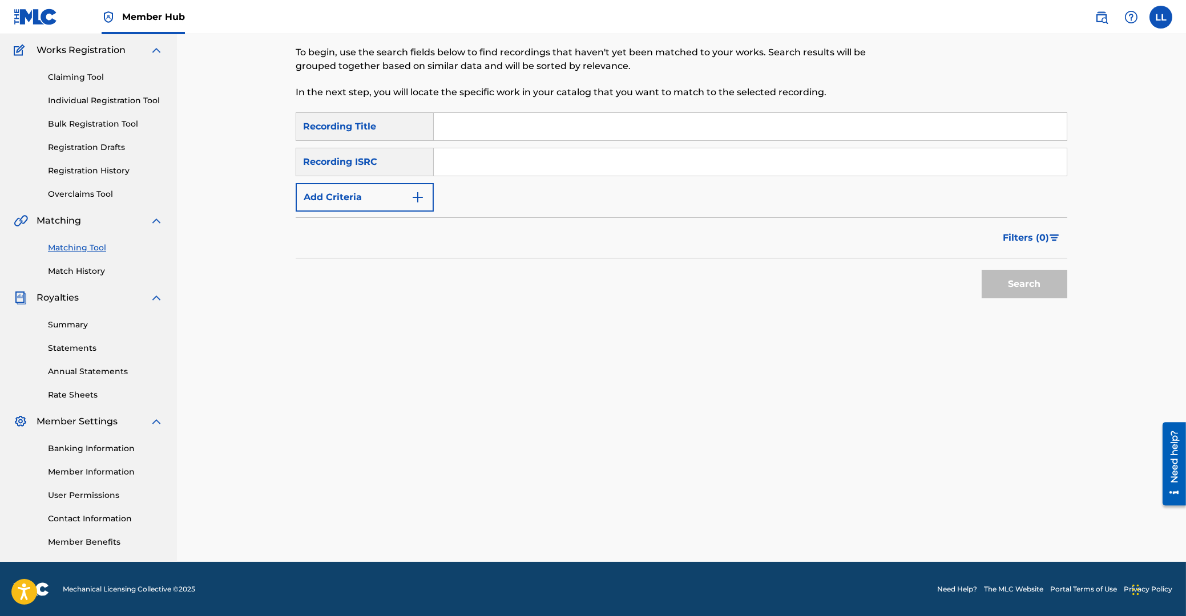
click at [515, 167] on input "Search Form" at bounding box center [750, 161] width 633 height 27
paste input "THG010806786"
click at [1010, 283] on button "Search" at bounding box center [1024, 284] width 86 height 29
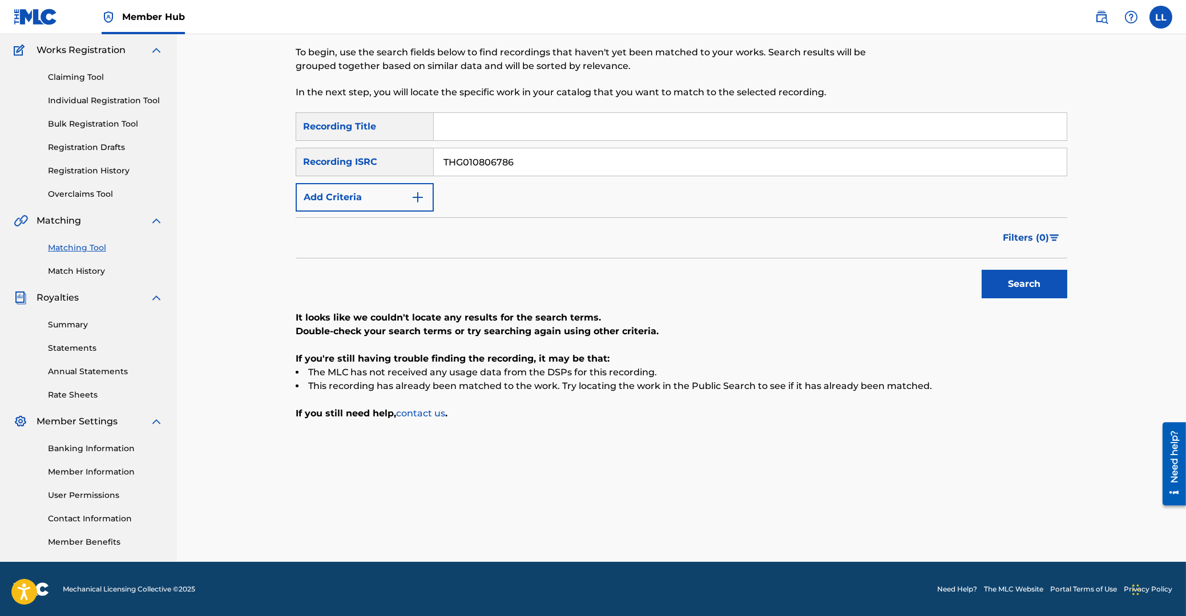
drag, startPoint x: 601, startPoint y: 157, endPoint x: 306, endPoint y: 150, distance: 295.1
click at [434, 149] on input "THG010806786" at bounding box center [750, 161] width 633 height 27
paste input "731084"
type input "THG010731084"
click at [1031, 281] on button "Search" at bounding box center [1024, 284] width 86 height 29
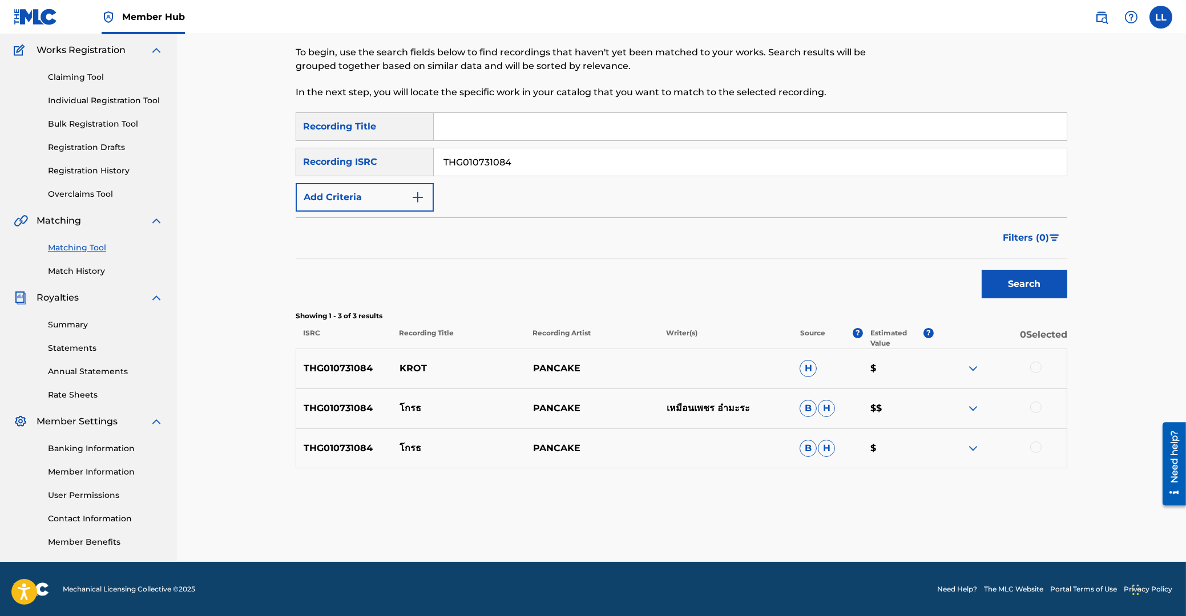
click at [1036, 365] on div at bounding box center [1035, 367] width 11 height 11
click at [1037, 405] on div at bounding box center [1035, 407] width 11 height 11
click at [1033, 449] on div at bounding box center [1035, 447] width 11 height 11
click at [791, 523] on button "Match 3 Groups" at bounding box center [802, 523] width 126 height 29
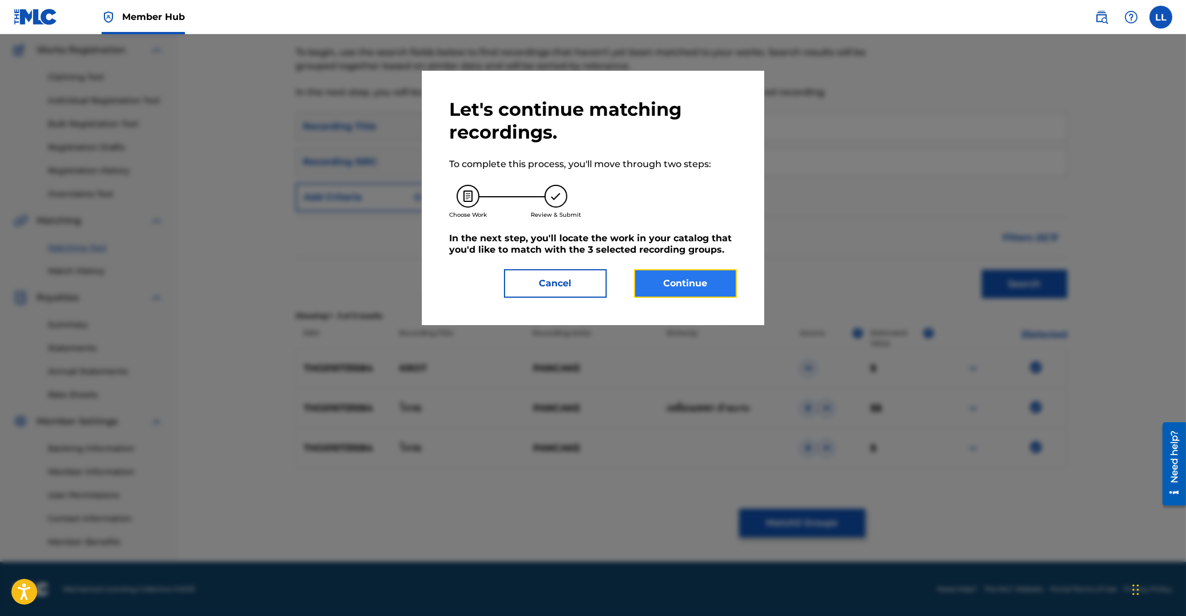
click at [693, 278] on button "Continue" at bounding box center [685, 283] width 103 height 29
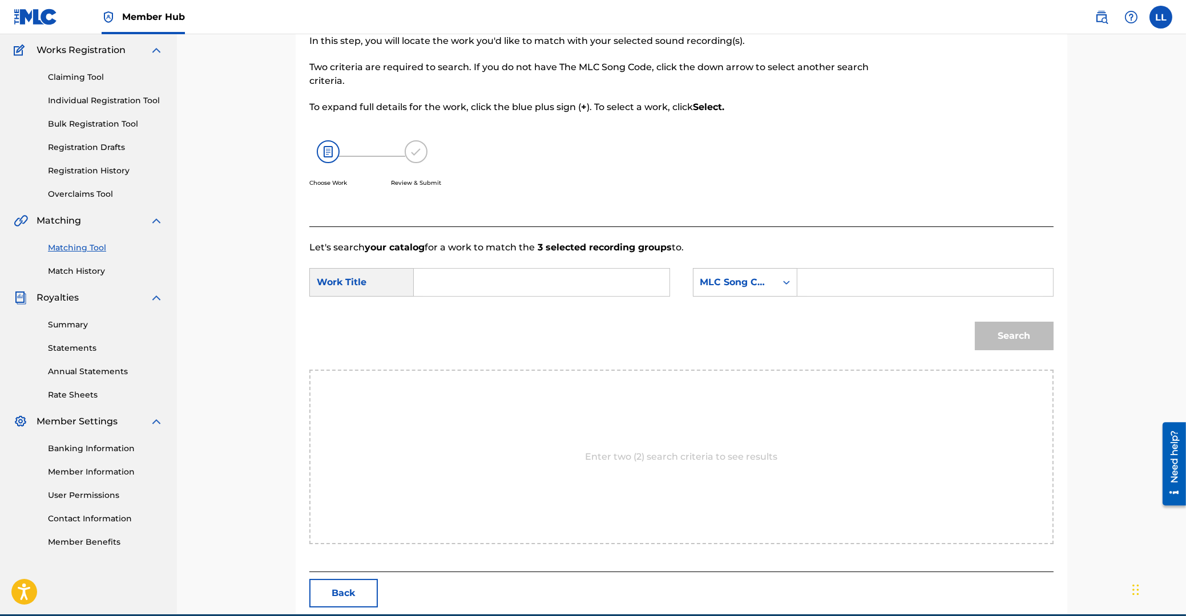
click at [573, 280] on input "Search Form" at bounding box center [541, 282] width 236 height 27
paste input "KROT"
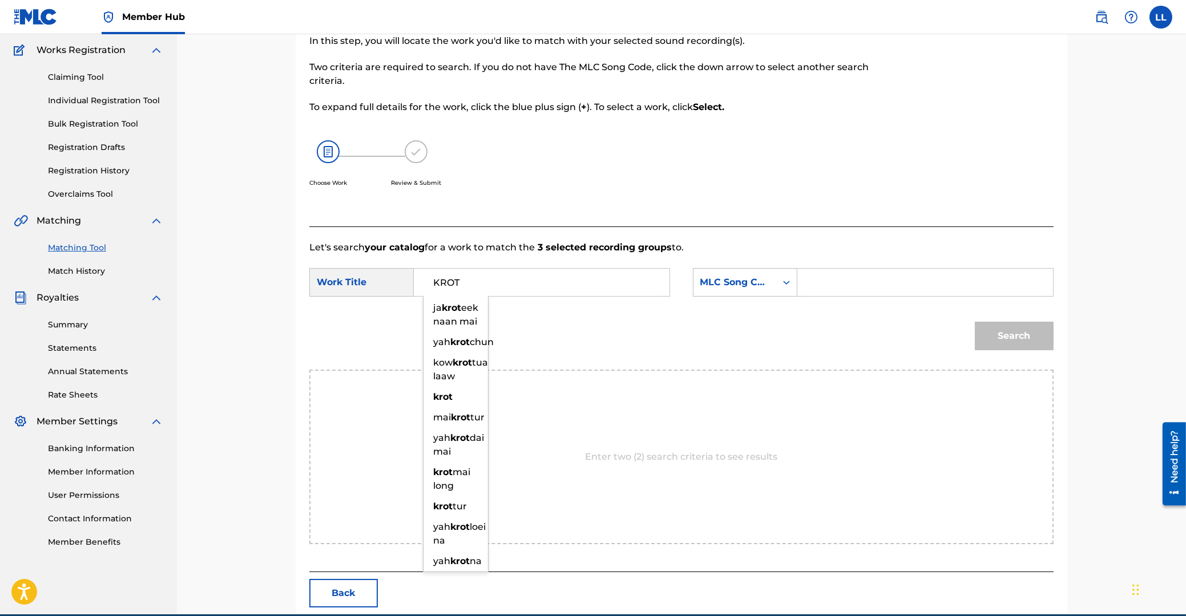
type input "KROT"
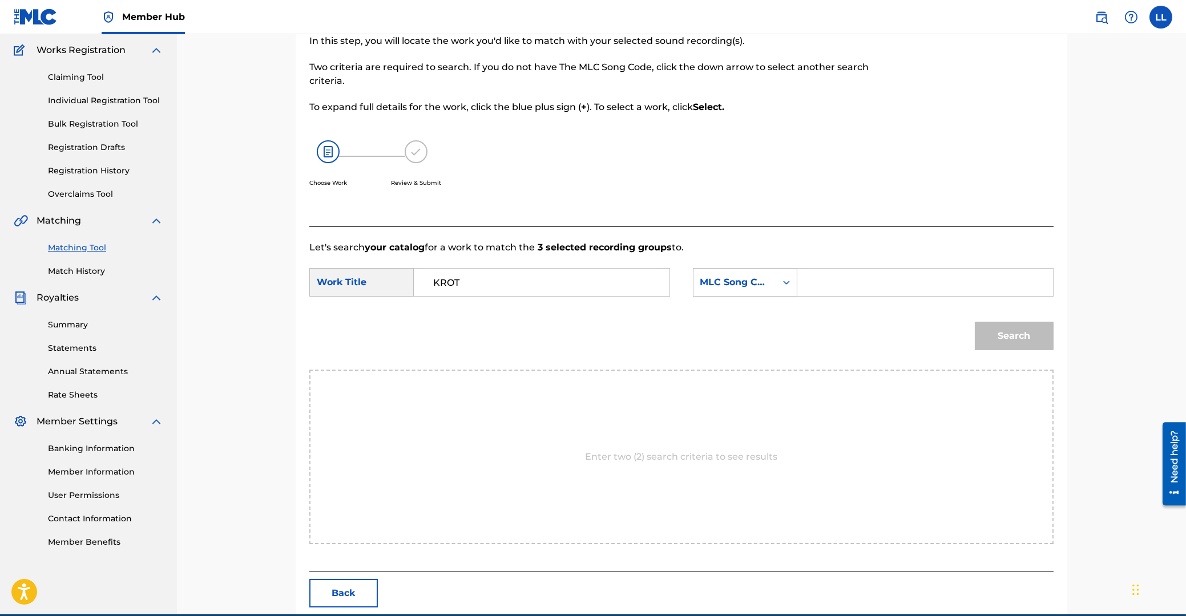
click at [894, 272] on input "Search Form" at bounding box center [925, 282] width 236 height 27
paste input "KE88ND"
type input "KE88ND"
click at [1023, 335] on button "Search" at bounding box center [1014, 336] width 79 height 29
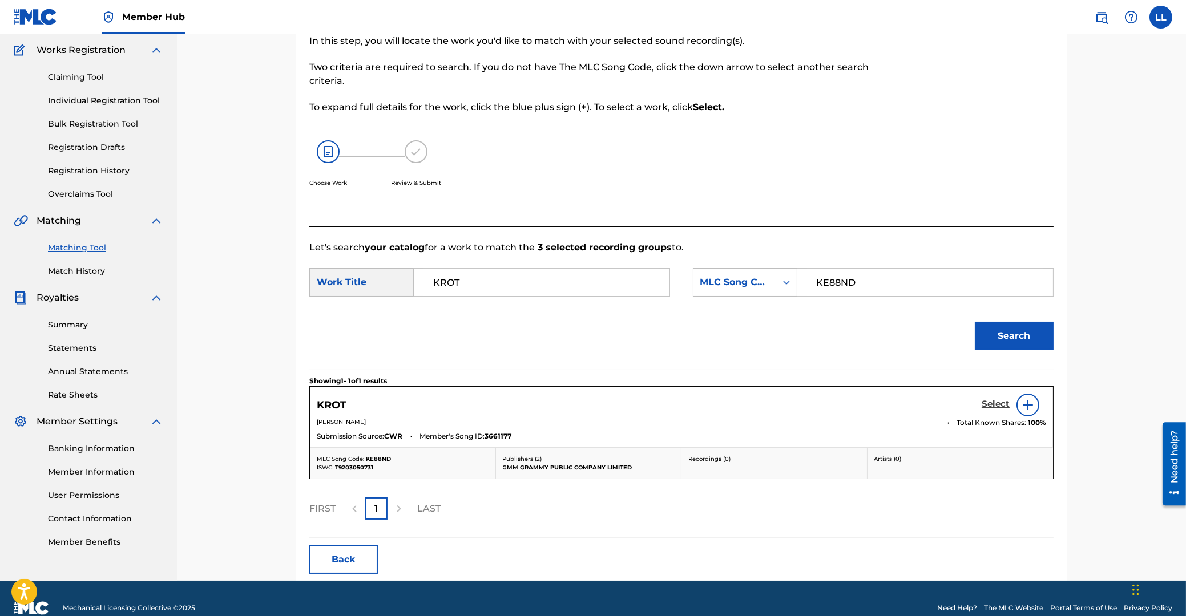
click at [996, 405] on h5 "Select" at bounding box center [995, 404] width 28 height 11
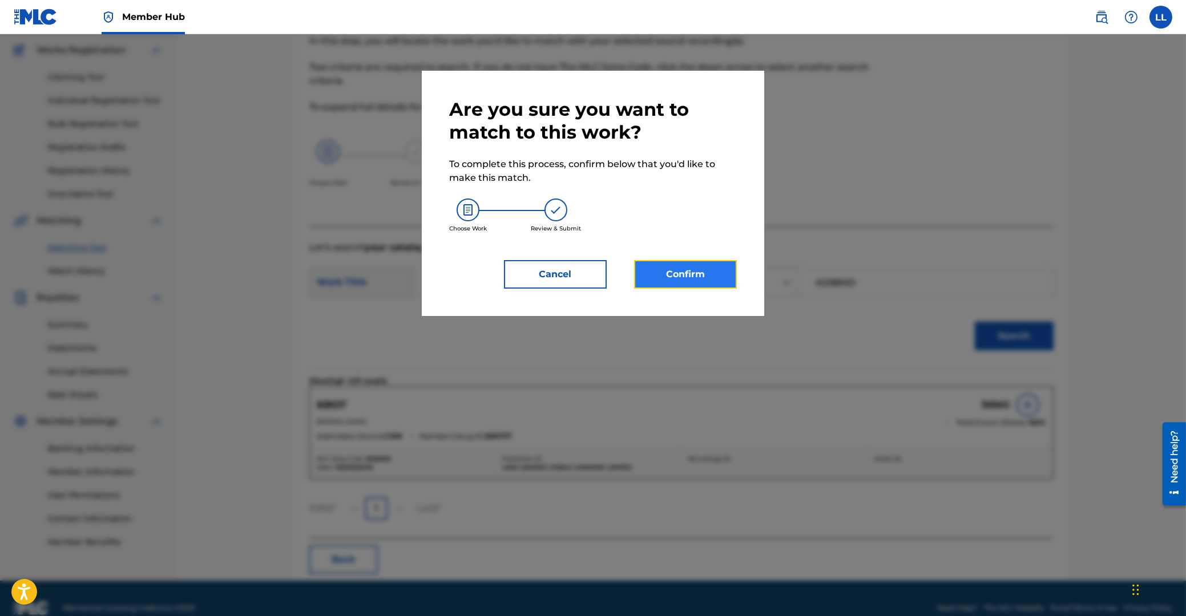
click at [686, 269] on button "Confirm" at bounding box center [685, 274] width 103 height 29
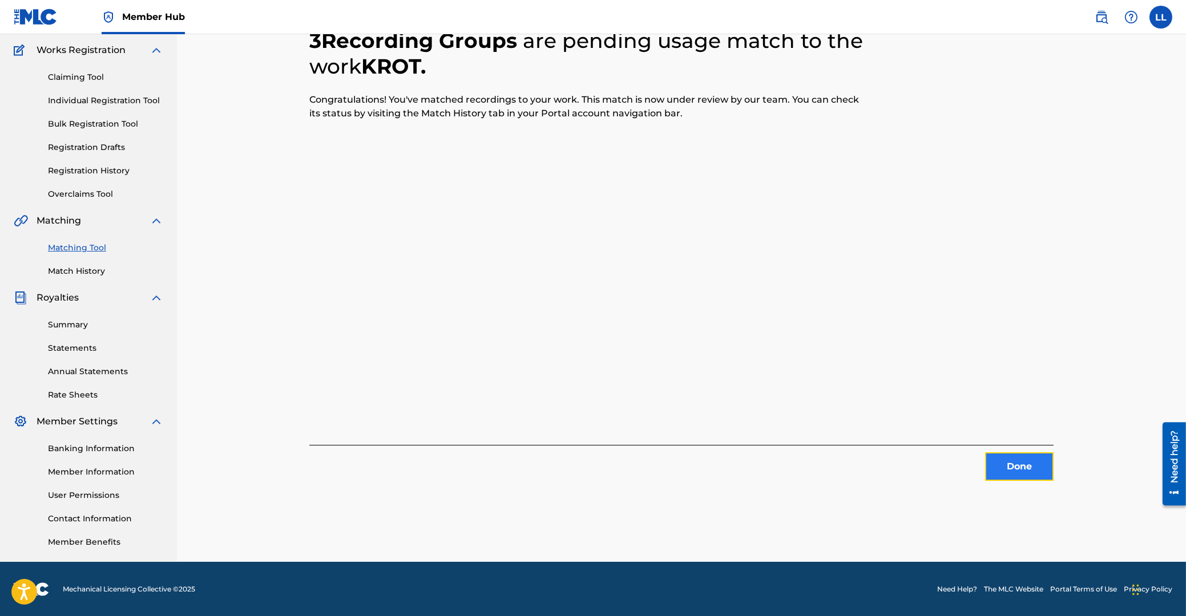
click at [1005, 471] on button "Done" at bounding box center [1019, 467] width 68 height 29
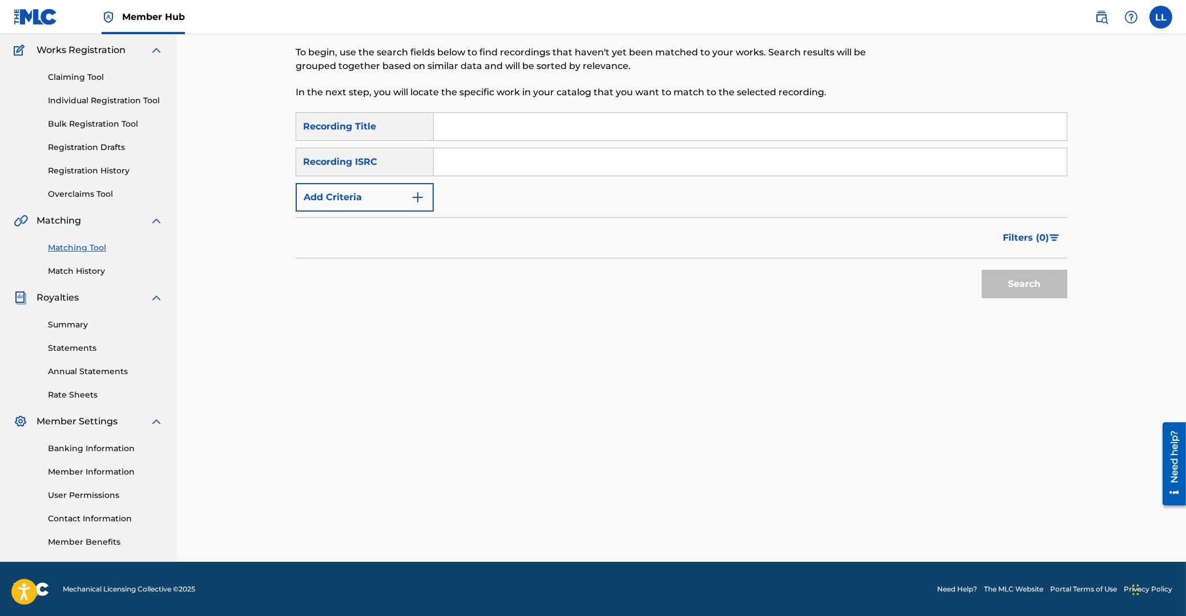
click at [552, 166] on input "Search Form" at bounding box center [750, 161] width 633 height 27
paste input "THG010731303"
click at [1025, 288] on button "Search" at bounding box center [1024, 284] width 86 height 29
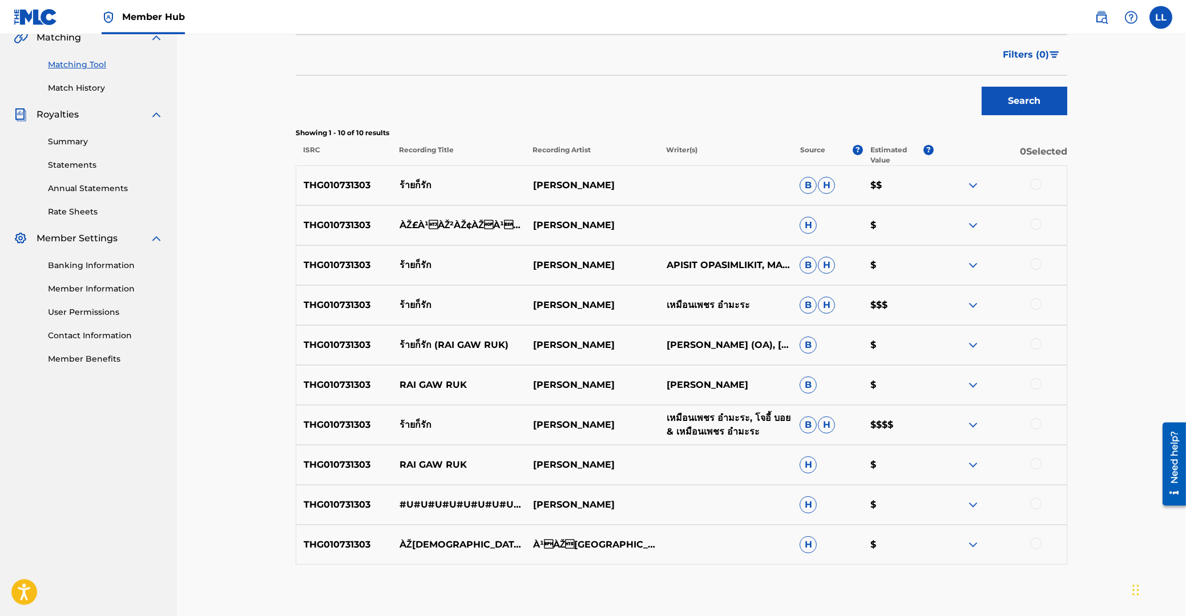
scroll to position [273, 0]
click at [1040, 180] on div at bounding box center [1000, 186] width 134 height 14
click at [1036, 185] on div at bounding box center [1035, 184] width 11 height 11
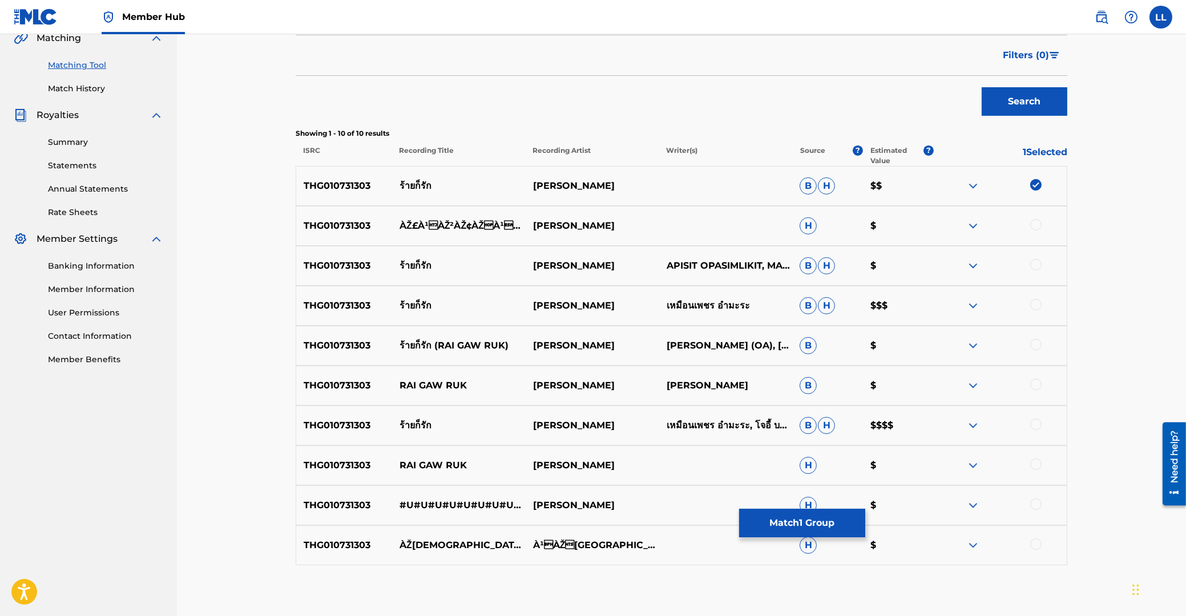
click at [1036, 223] on div at bounding box center [1035, 224] width 11 height 11
click at [1036, 268] on div at bounding box center [1035, 264] width 11 height 11
click at [1037, 306] on div at bounding box center [1035, 304] width 11 height 11
click at [1036, 350] on div at bounding box center [1035, 344] width 11 height 11
click at [1037, 385] on div at bounding box center [1035, 384] width 11 height 11
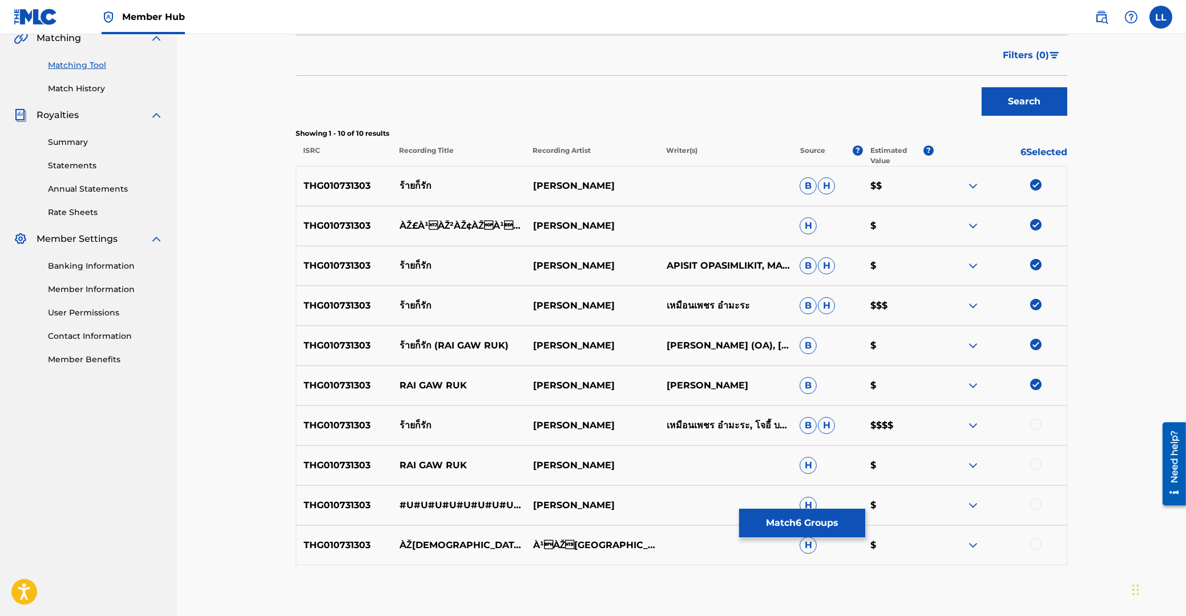
click at [1037, 424] on div at bounding box center [1035, 424] width 11 height 11
drag, startPoint x: 1036, startPoint y: 461, endPoint x: 1036, endPoint y: 484, distance: 22.8
click at [1036, 464] on div at bounding box center [1035, 464] width 11 height 11
click at [1037, 502] on div at bounding box center [1035, 504] width 11 height 11
click at [1036, 544] on div at bounding box center [1035, 544] width 11 height 11
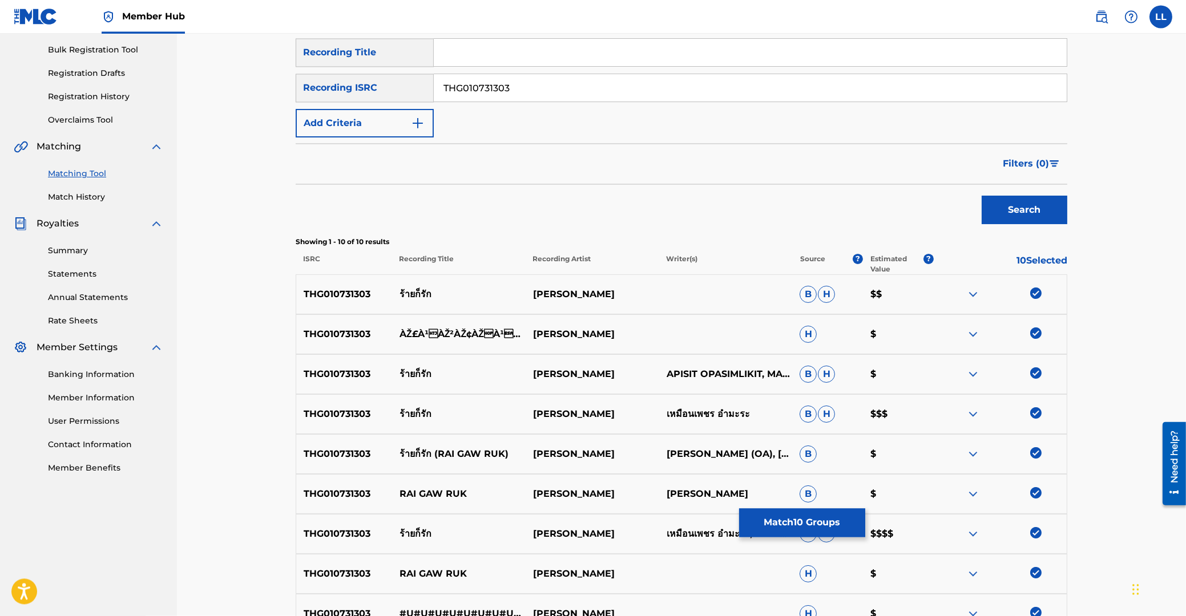
scroll to position [151, 0]
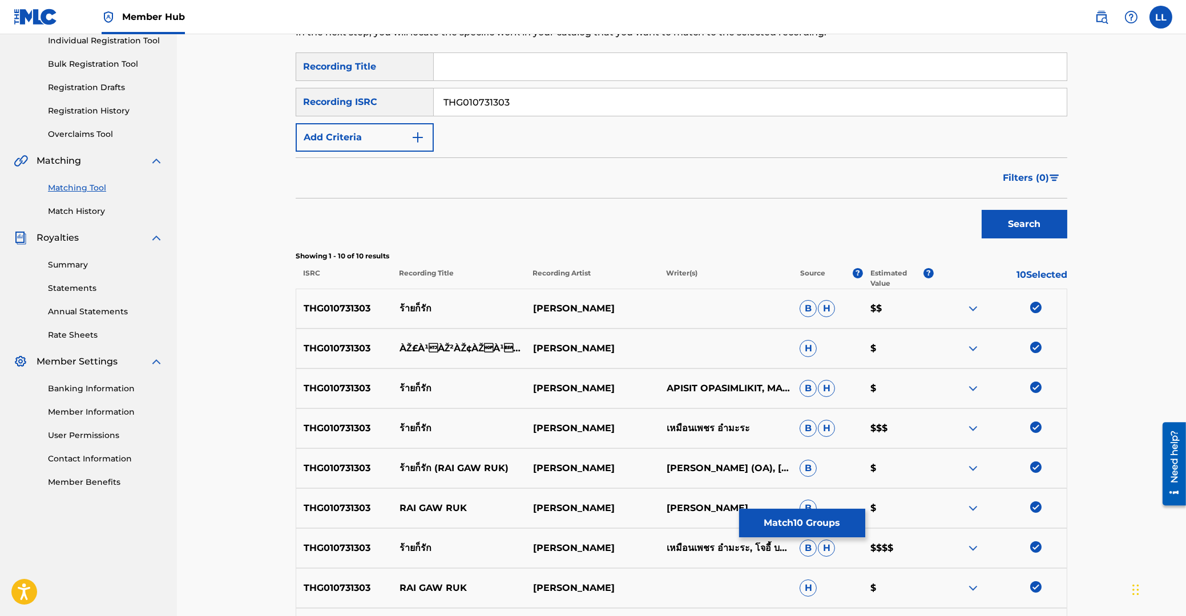
drag, startPoint x: 287, startPoint y: 100, endPoint x: 324, endPoint y: 100, distance: 37.1
click at [434, 100] on input "THG010731303" at bounding box center [750, 101] width 633 height 27
paste input "2000025"
type input "THG012000025"
click at [1021, 228] on button "Search" at bounding box center [1024, 224] width 86 height 29
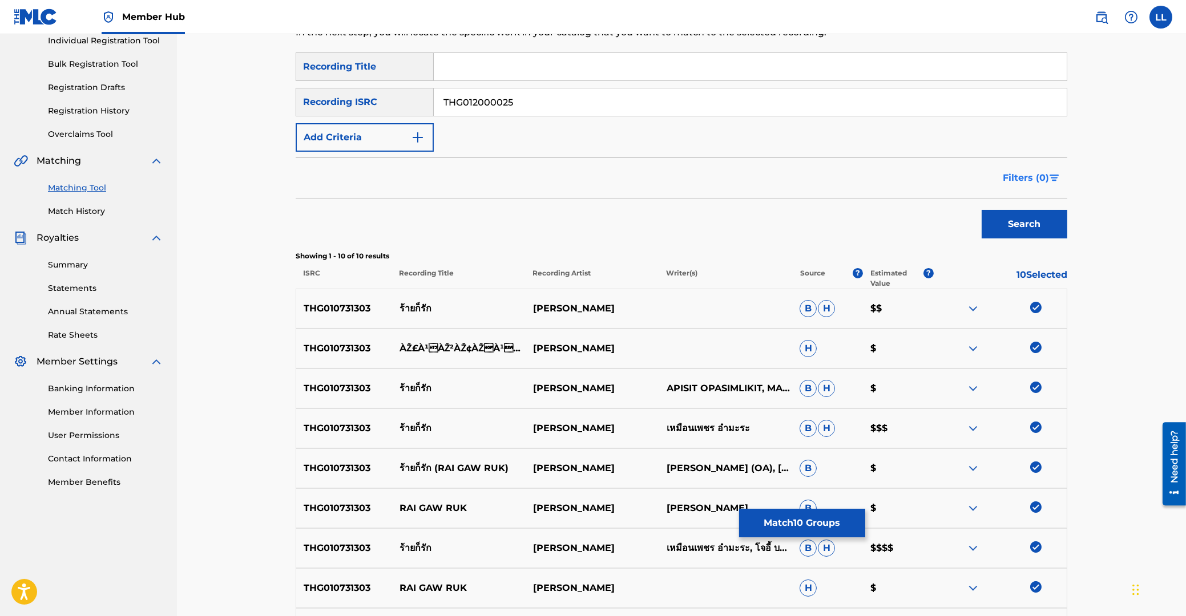
scroll to position [91, 0]
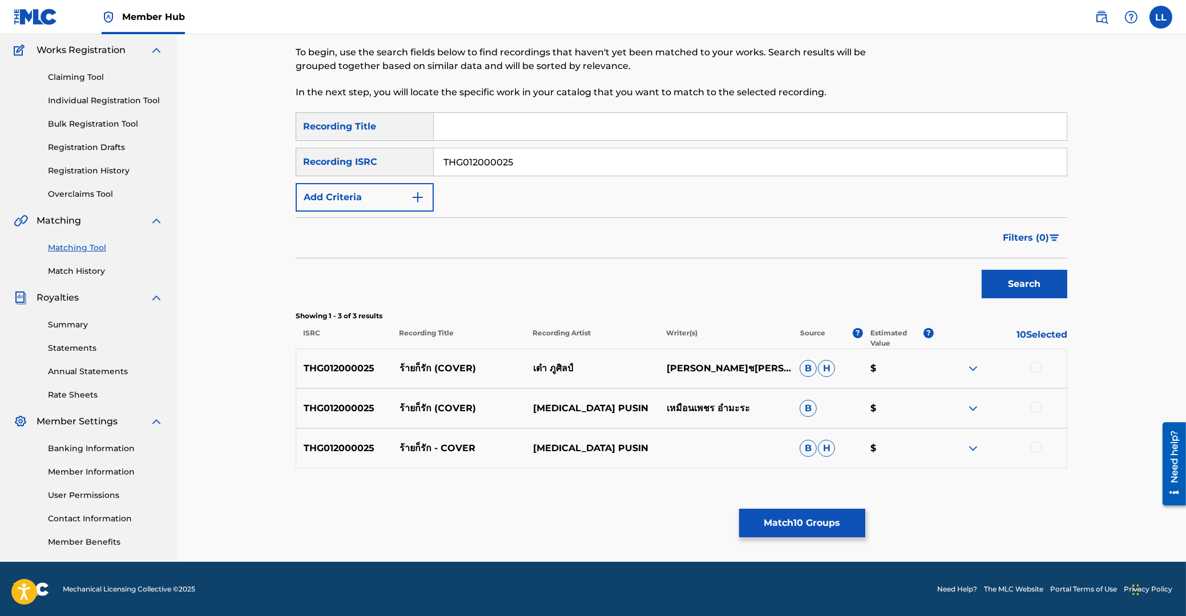
click at [1036, 368] on div at bounding box center [1035, 367] width 11 height 11
drag, startPoint x: 1037, startPoint y: 404, endPoint x: 1035, endPoint y: 415, distance: 11.8
click at [1037, 405] on div at bounding box center [1035, 407] width 11 height 11
click at [1036, 448] on div at bounding box center [1035, 447] width 11 height 11
click at [787, 513] on button "Match 13 Groups" at bounding box center [802, 523] width 126 height 29
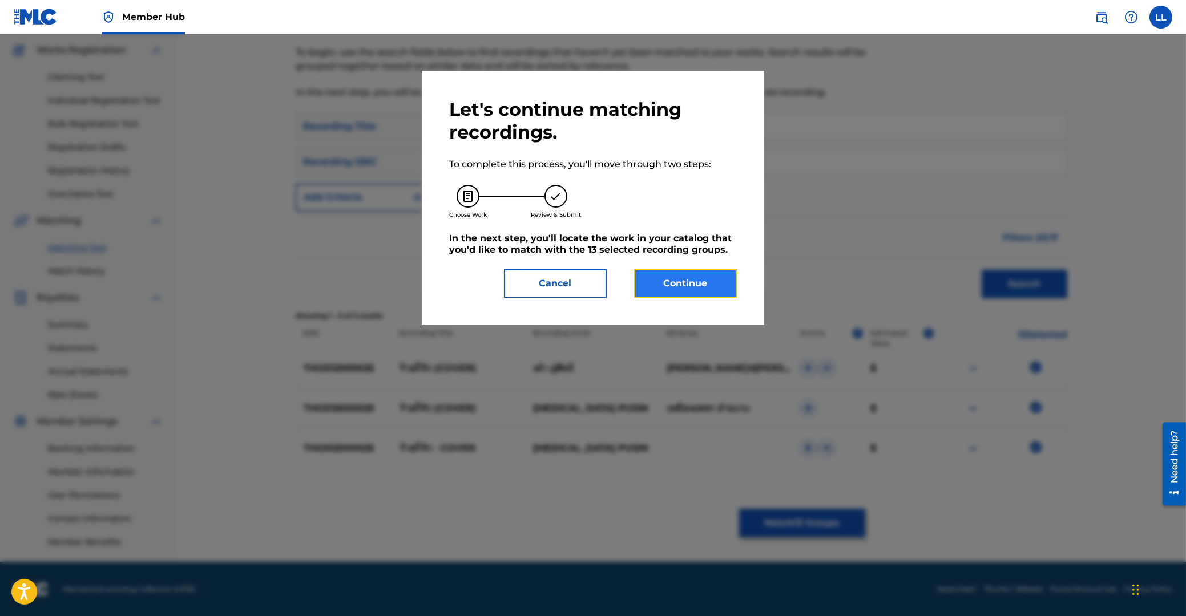
click at [693, 283] on button "Continue" at bounding box center [685, 283] width 103 height 29
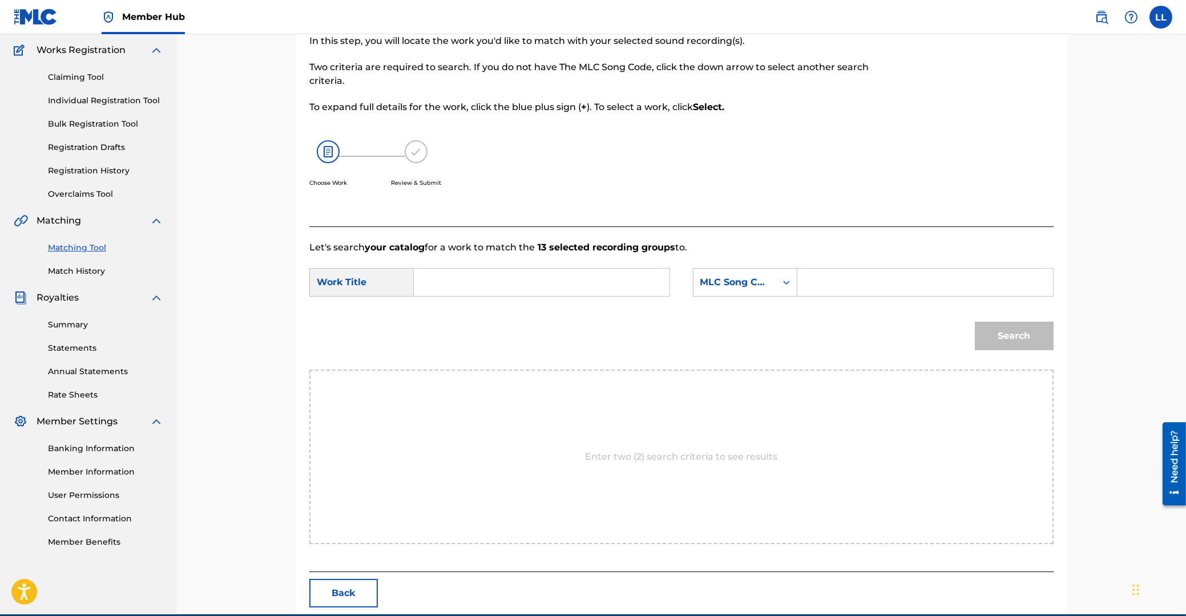
click at [482, 275] on input "Search Form" at bounding box center [541, 282] width 236 height 27
paste input "RAI GAW RUK"
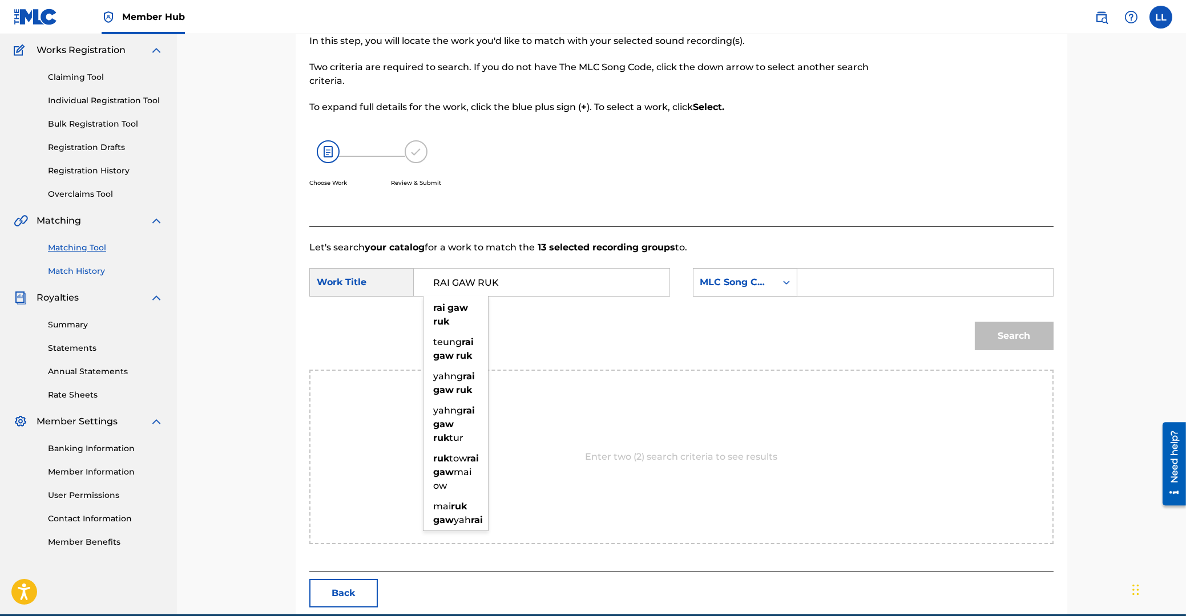
type input "RAI GAW RUK"
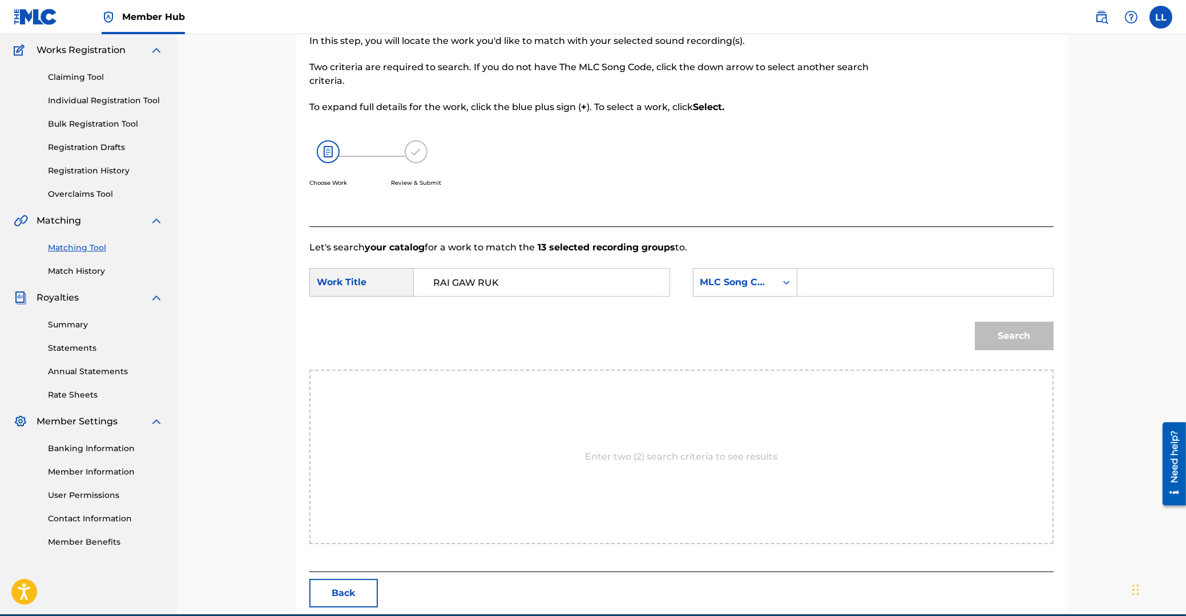
click at [861, 289] on input "Search Form" at bounding box center [925, 282] width 236 height 27
paste input "RB4G7G"
type input "RB4G7G"
click at [1005, 329] on button "Search" at bounding box center [1014, 336] width 79 height 29
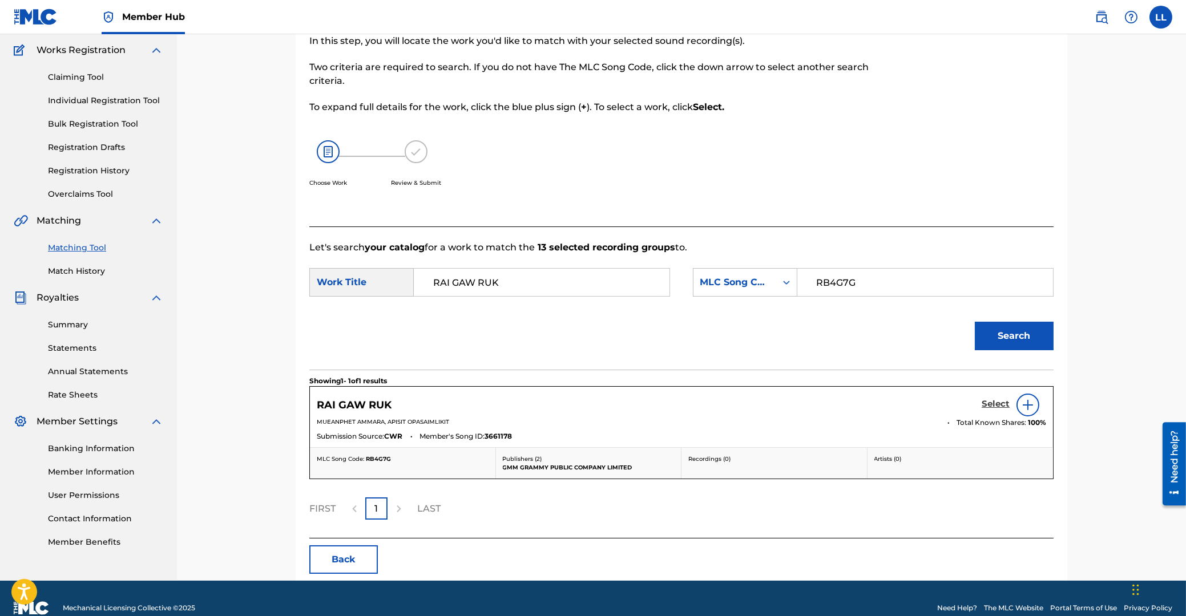
click at [993, 404] on h5 "Select" at bounding box center [995, 404] width 28 height 11
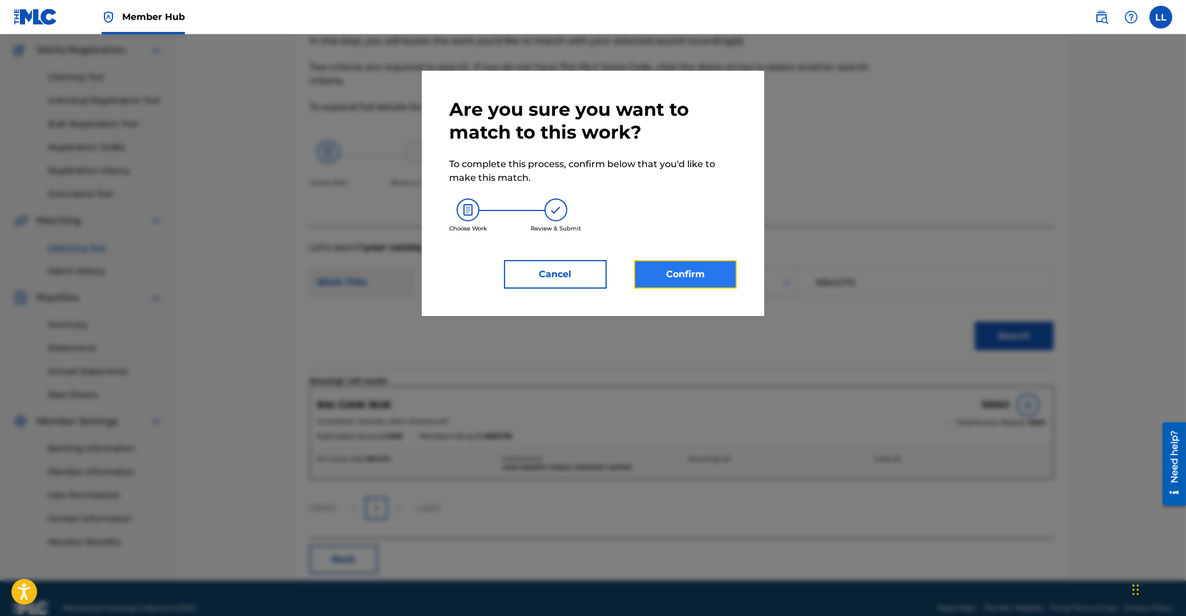
click at [670, 272] on button "Confirm" at bounding box center [685, 274] width 103 height 29
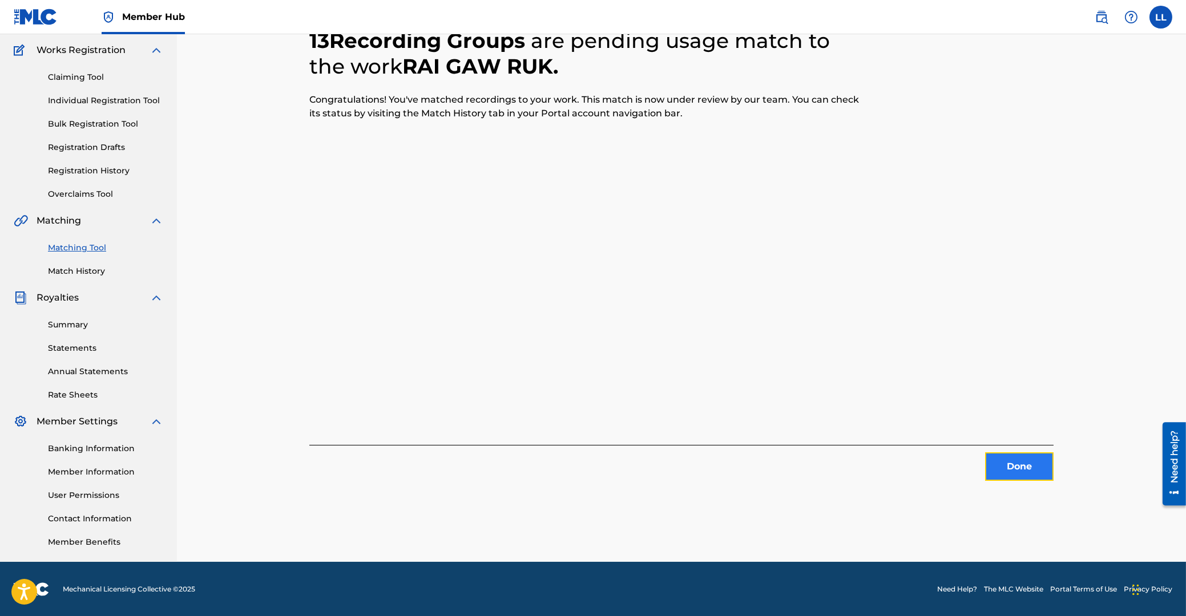
click at [1026, 474] on button "Done" at bounding box center [1019, 467] width 68 height 29
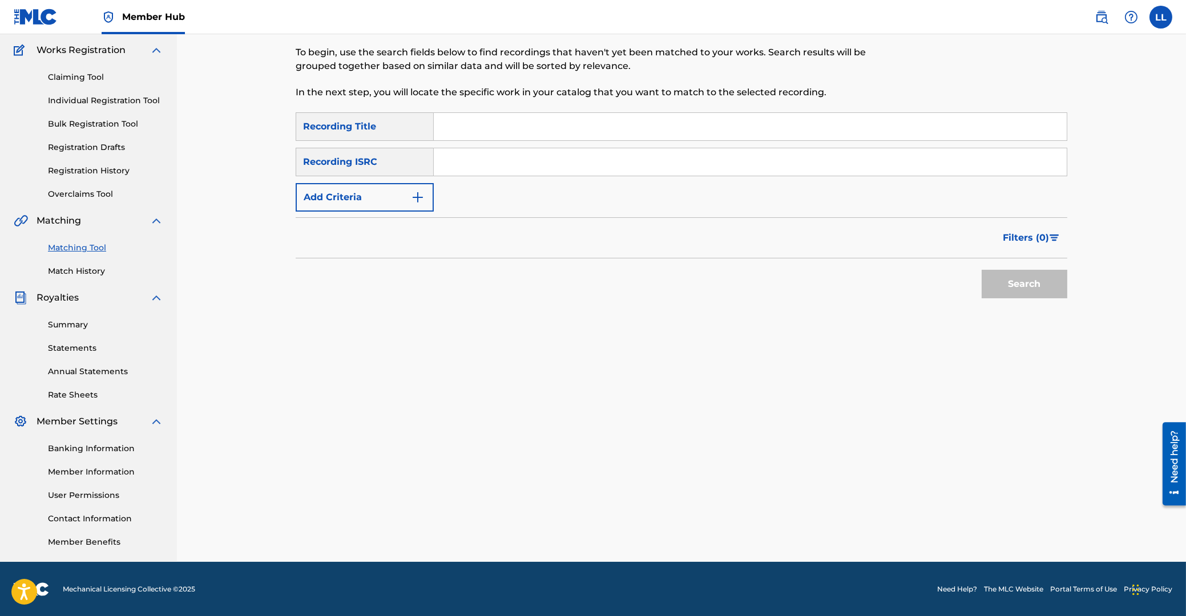
click at [507, 160] on input "Search Form" at bounding box center [750, 161] width 633 height 27
paste input "THG010816794"
type input "THG010816794"
click at [1024, 286] on button "Search" at bounding box center [1024, 284] width 86 height 29
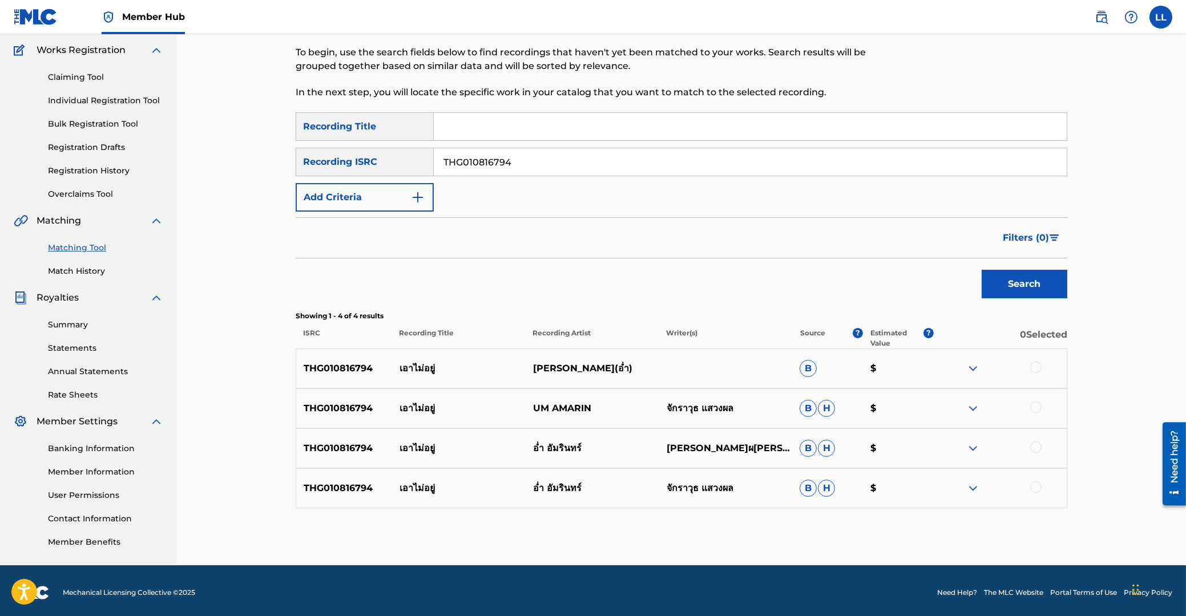
click at [1036, 366] on div at bounding box center [1035, 367] width 11 height 11
click at [1036, 409] on div at bounding box center [1035, 407] width 11 height 11
click at [1036, 446] on div at bounding box center [1035, 447] width 11 height 11
click at [1037, 487] on div at bounding box center [1035, 487] width 11 height 11
click at [790, 520] on button "Match 4 Groups" at bounding box center [802, 523] width 126 height 29
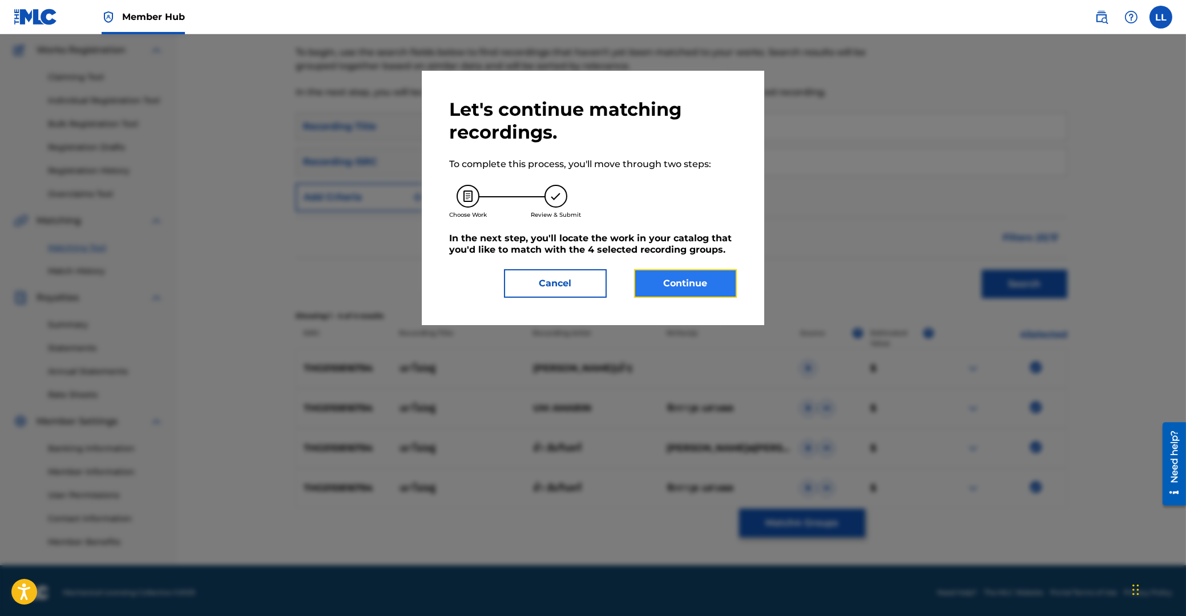
click at [685, 273] on button "Continue" at bounding box center [685, 283] width 103 height 29
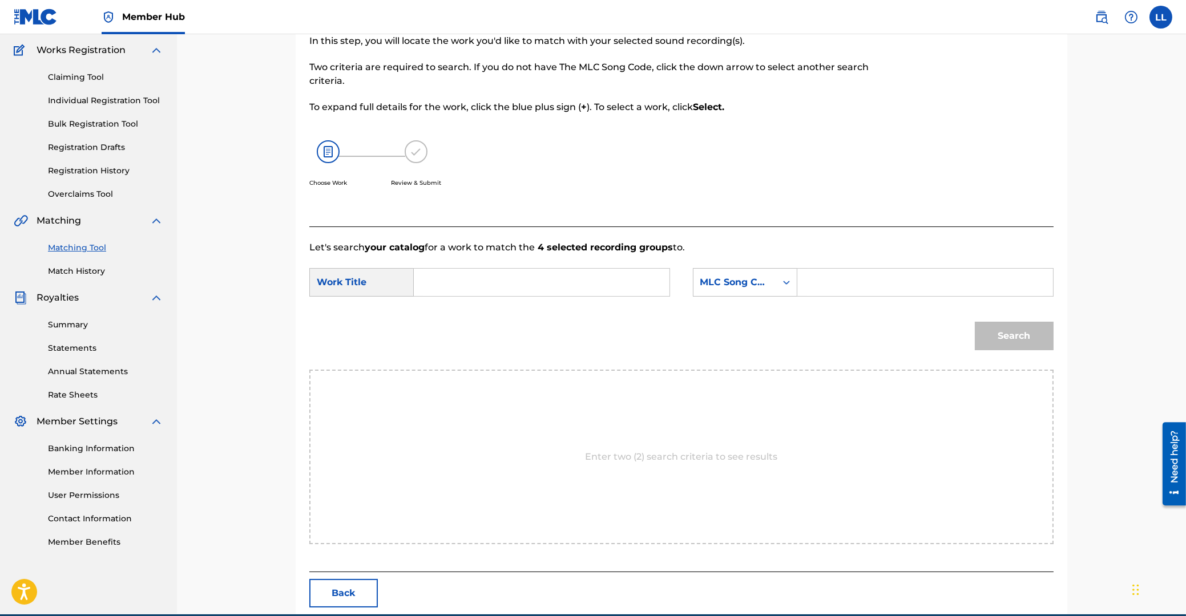
click at [529, 287] on input "Search Form" at bounding box center [541, 282] width 236 height 27
paste input "OW MAI YOO"
type input "OW MAI YOO"
click at [859, 283] on input "Search Form" at bounding box center [925, 282] width 236 height 27
paste input "OC508U"
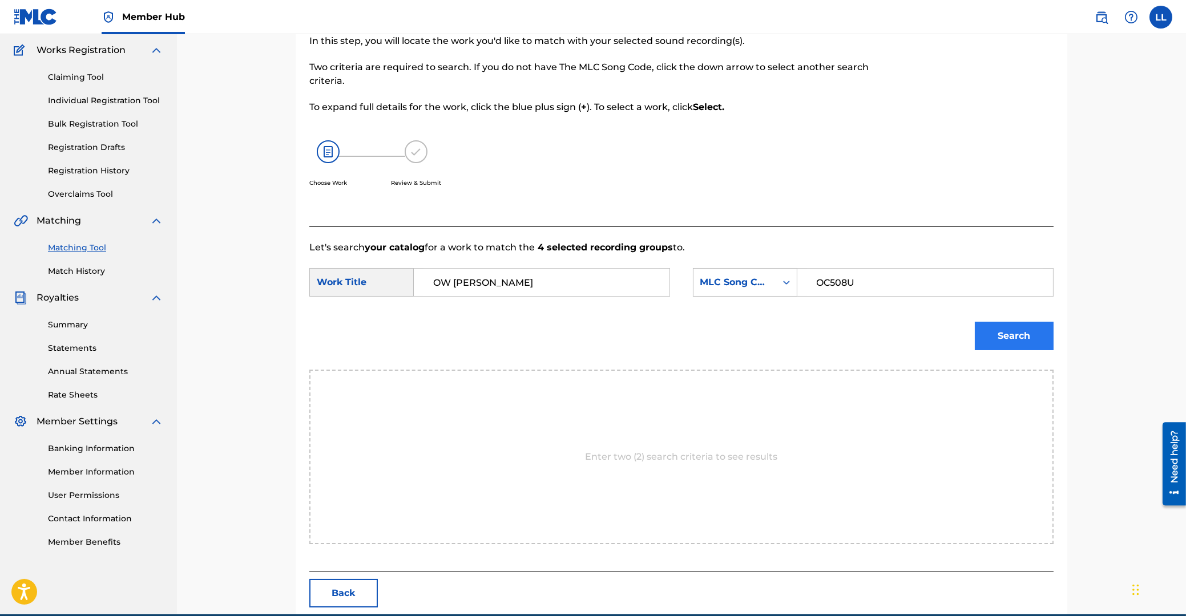
type input "OC508U"
click at [1039, 336] on button "Search" at bounding box center [1014, 336] width 79 height 29
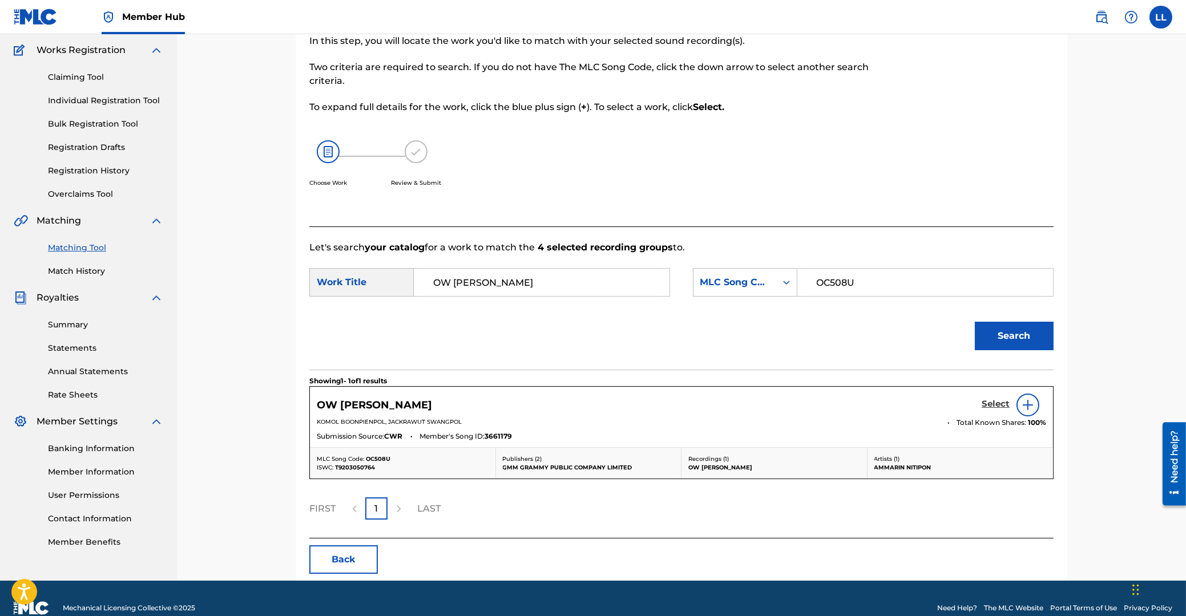
click at [992, 403] on h5 "Select" at bounding box center [995, 404] width 28 height 11
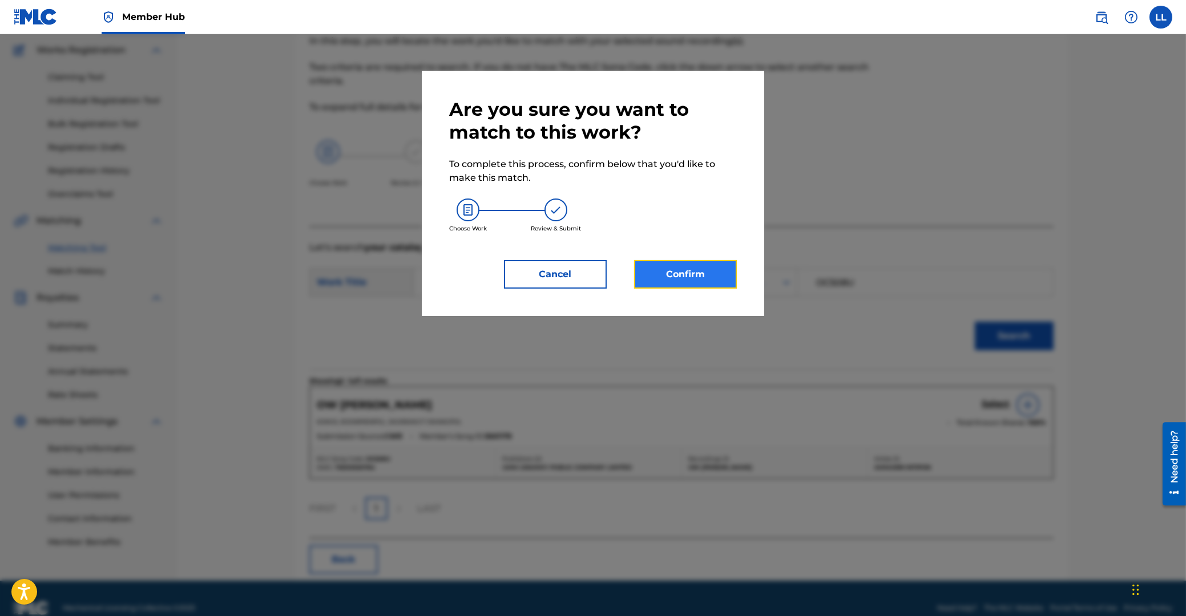
click at [693, 285] on button "Confirm" at bounding box center [685, 274] width 103 height 29
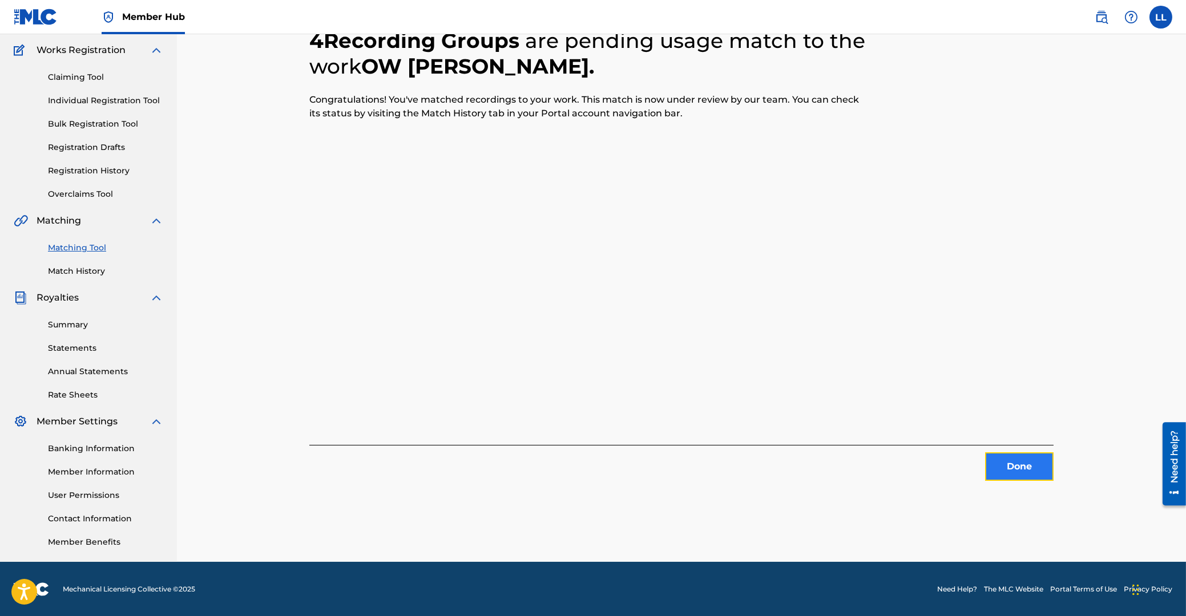
drag, startPoint x: 1020, startPoint y: 466, endPoint x: 999, endPoint y: 466, distance: 21.1
click at [999, 466] on button "Done" at bounding box center [1019, 467] width 68 height 29
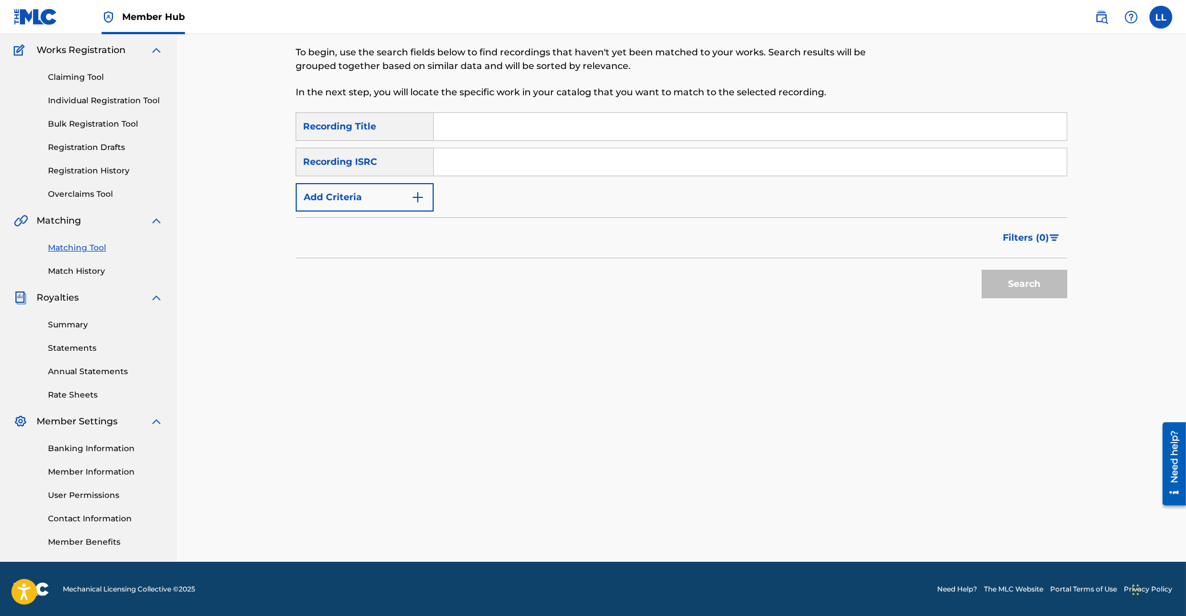
drag, startPoint x: 464, startPoint y: 155, endPoint x: 481, endPoint y: 171, distance: 23.4
click at [468, 159] on input "Search Form" at bounding box center [750, 161] width 633 height 27
paste input "THG010822031"
type input "THG010822031"
click at [1039, 285] on button "Search" at bounding box center [1024, 284] width 86 height 29
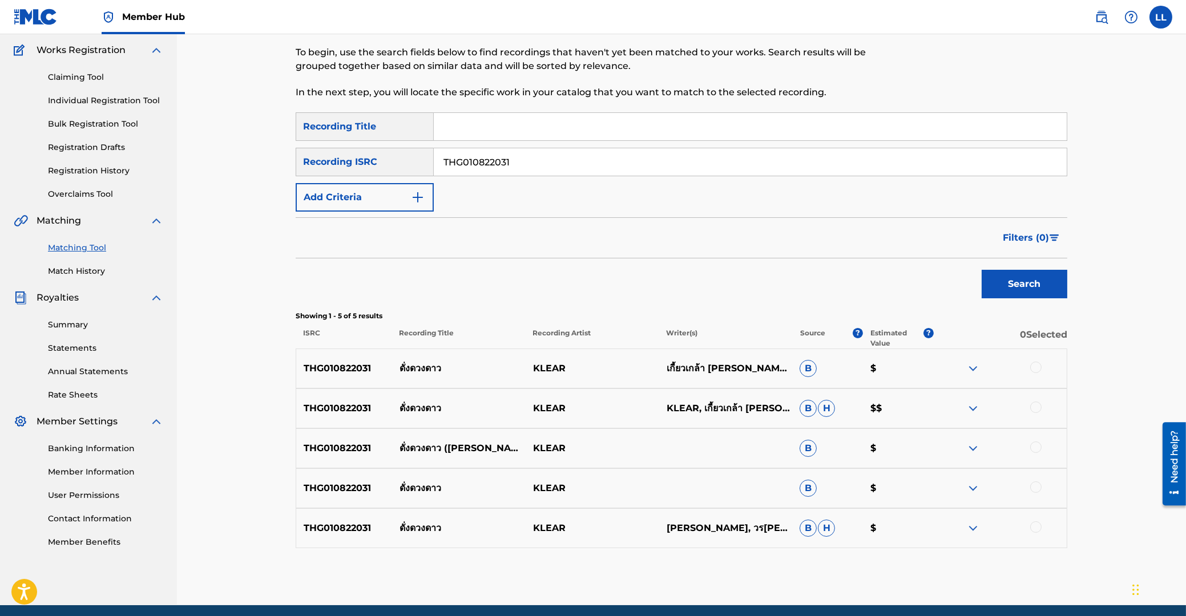
click at [1037, 368] on div at bounding box center [1035, 367] width 11 height 11
click at [1037, 403] on div at bounding box center [1035, 407] width 11 height 11
click at [1037, 446] on div at bounding box center [1035, 447] width 11 height 11
click at [1037, 487] on div at bounding box center [1035, 487] width 11 height 11
click at [1034, 527] on div at bounding box center [1035, 527] width 11 height 11
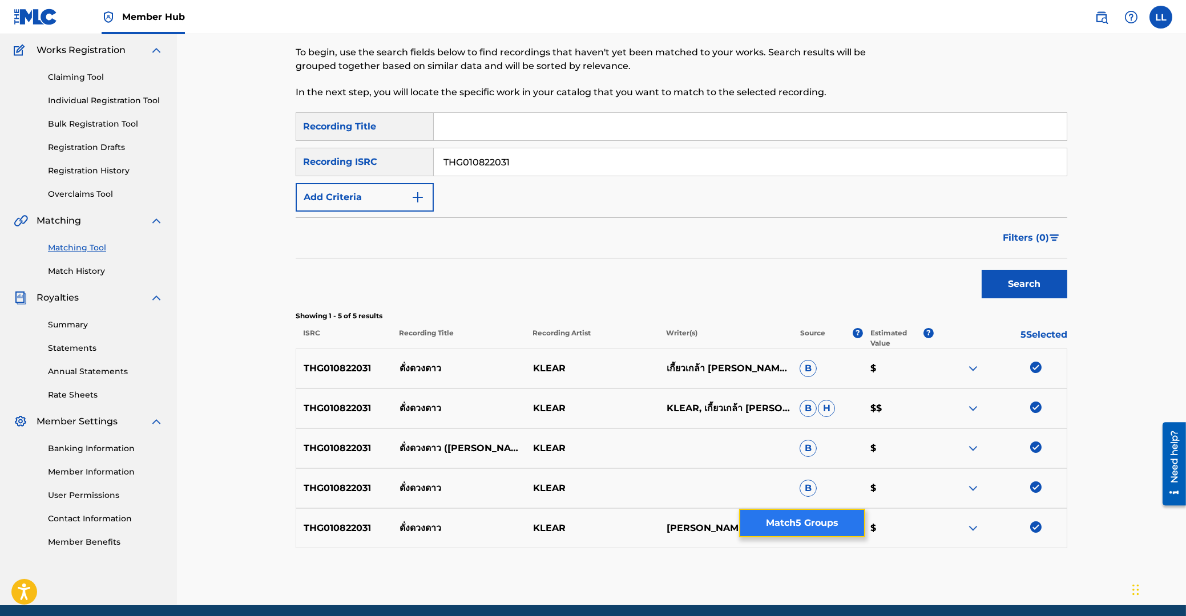
click at [798, 524] on button "Match 5 Groups" at bounding box center [802, 523] width 126 height 29
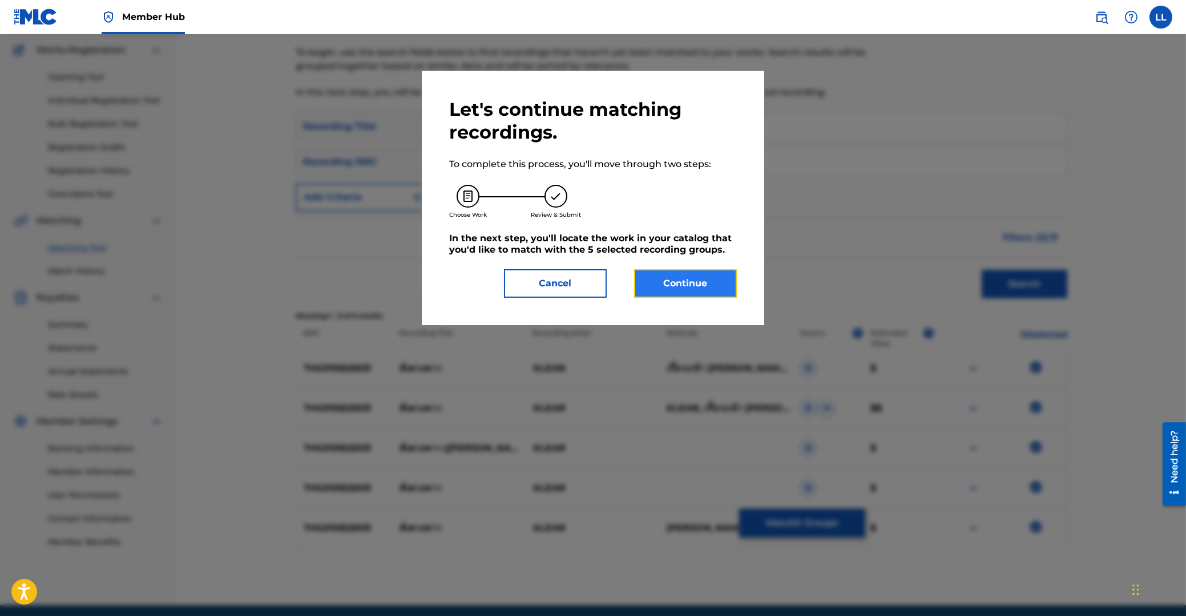
click at [674, 278] on button "Continue" at bounding box center [685, 283] width 103 height 29
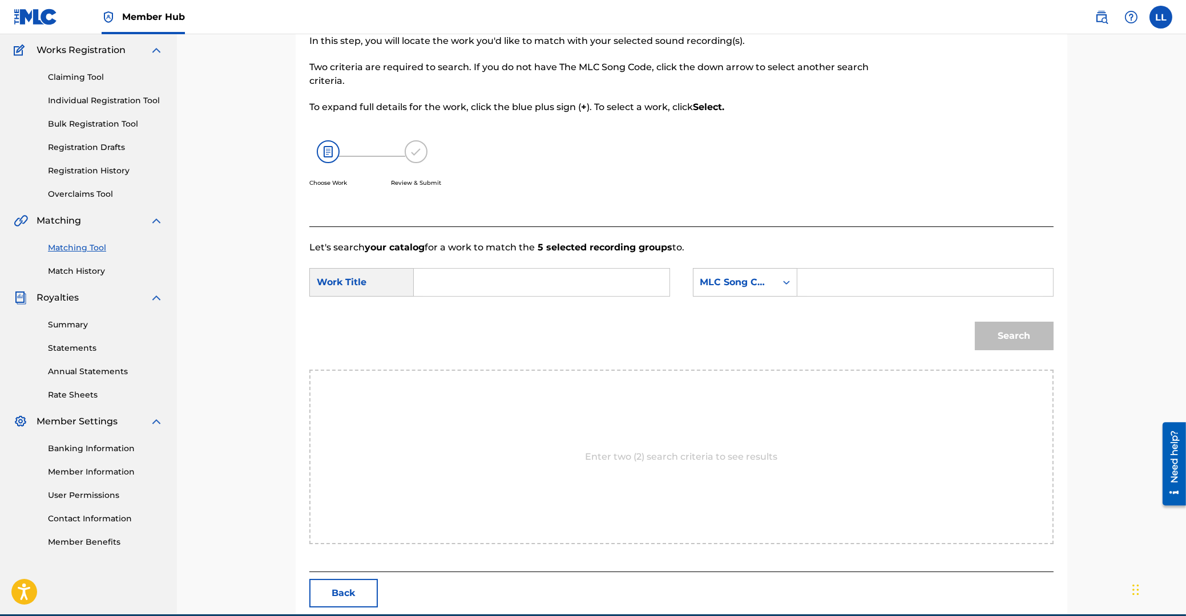
drag, startPoint x: 510, startPoint y: 273, endPoint x: 605, endPoint y: 285, distance: 95.5
click at [510, 273] on input "Search Form" at bounding box center [541, 282] width 236 height 27
paste input "DONG DUANG DOW"
type input "DONG DUANG DOW"
click at [847, 284] on input "Search Form" at bounding box center [925, 282] width 236 height 27
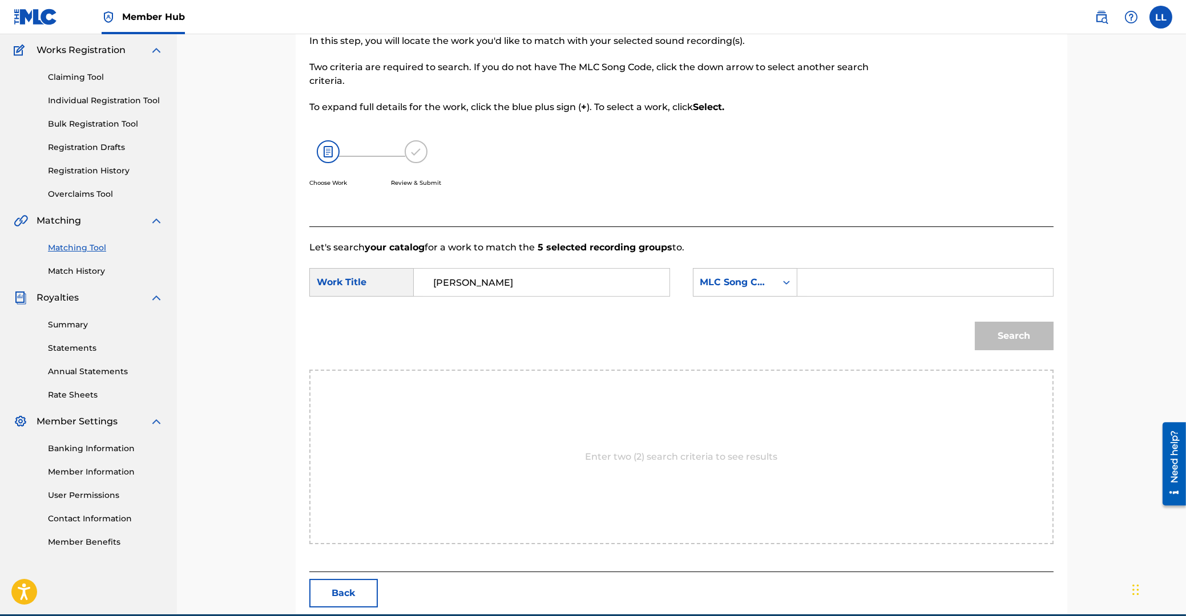
paste input "DA5RBK"
type input "DA5RBK"
click at [1017, 342] on button "Search" at bounding box center [1014, 336] width 79 height 29
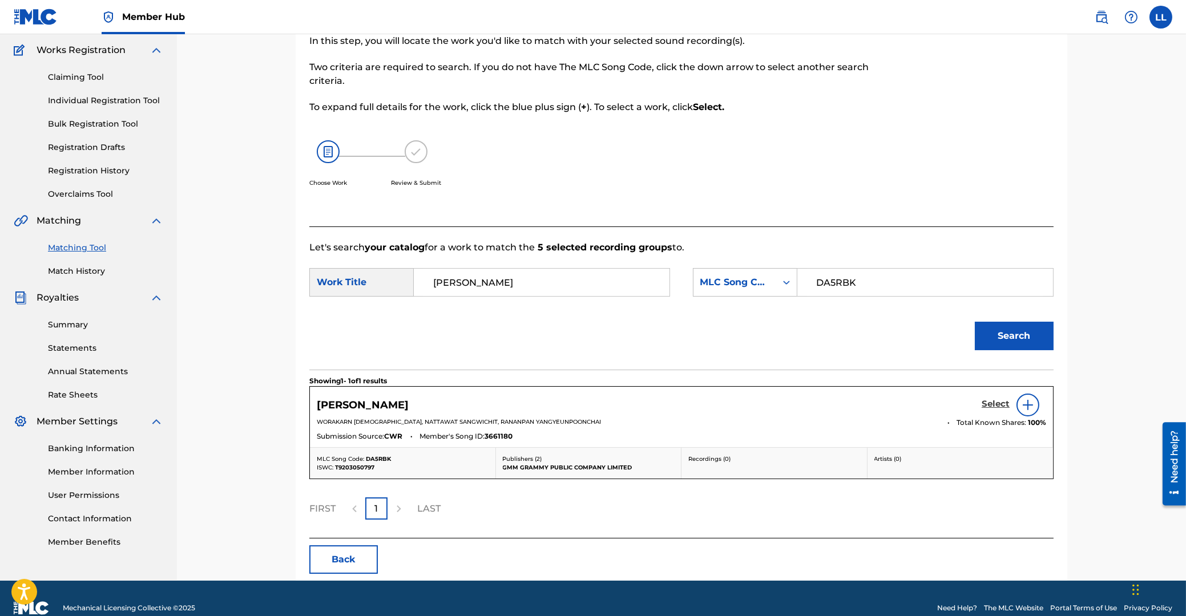
click at [992, 403] on h5 "Select" at bounding box center [995, 404] width 28 height 11
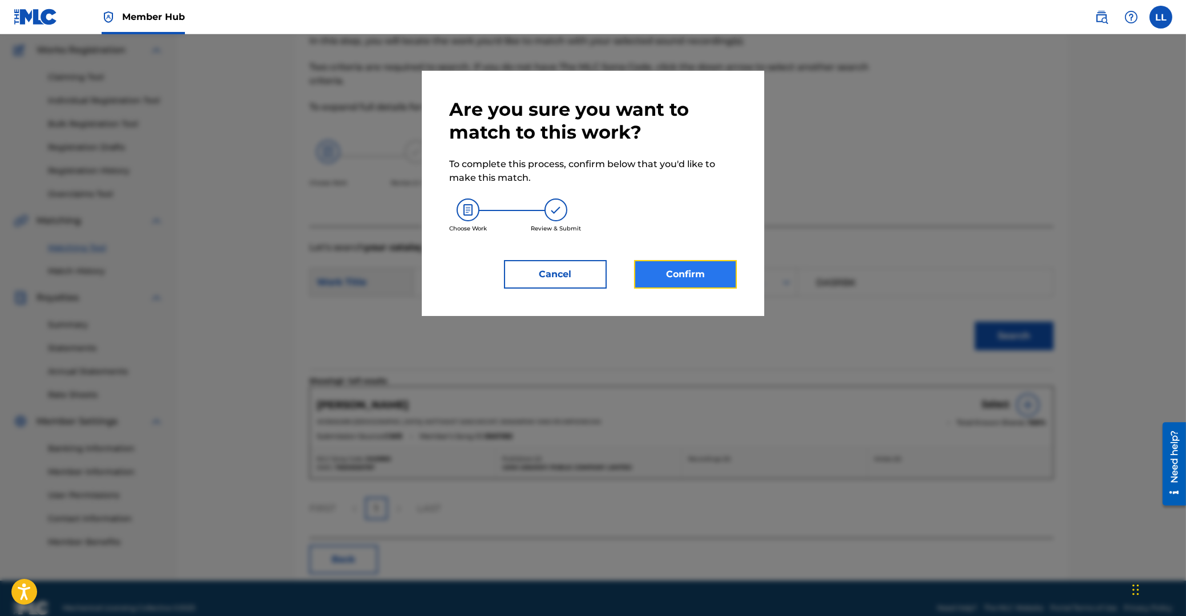
click at [708, 276] on button "Confirm" at bounding box center [685, 274] width 103 height 29
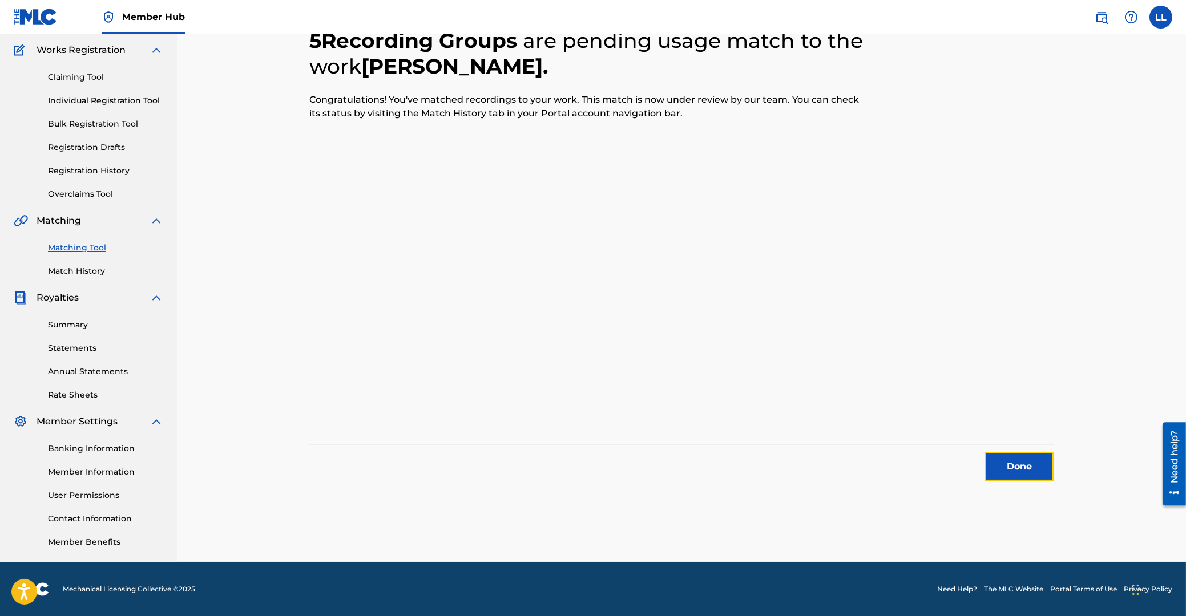
drag, startPoint x: 1027, startPoint y: 469, endPoint x: 257, endPoint y: 357, distance: 777.9
click at [1021, 469] on button "Done" at bounding box center [1019, 467] width 68 height 29
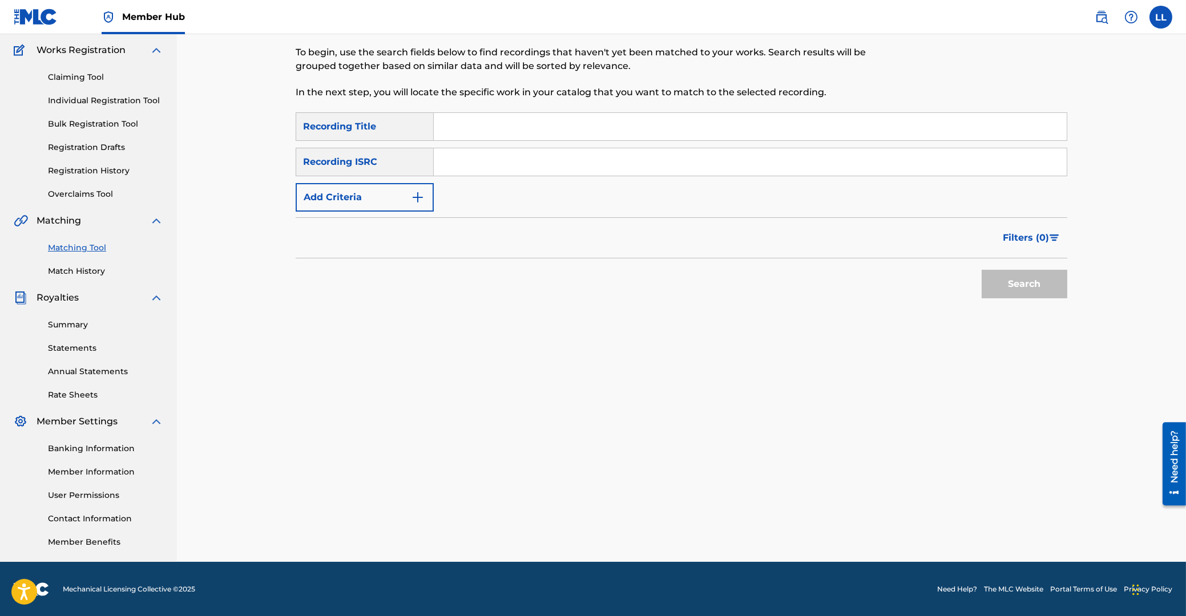
click at [555, 159] on input "Search Form" at bounding box center [750, 161] width 633 height 27
paste input "THG010731079"
type input "THG010731079"
click at [1031, 291] on button "Search" at bounding box center [1024, 284] width 86 height 29
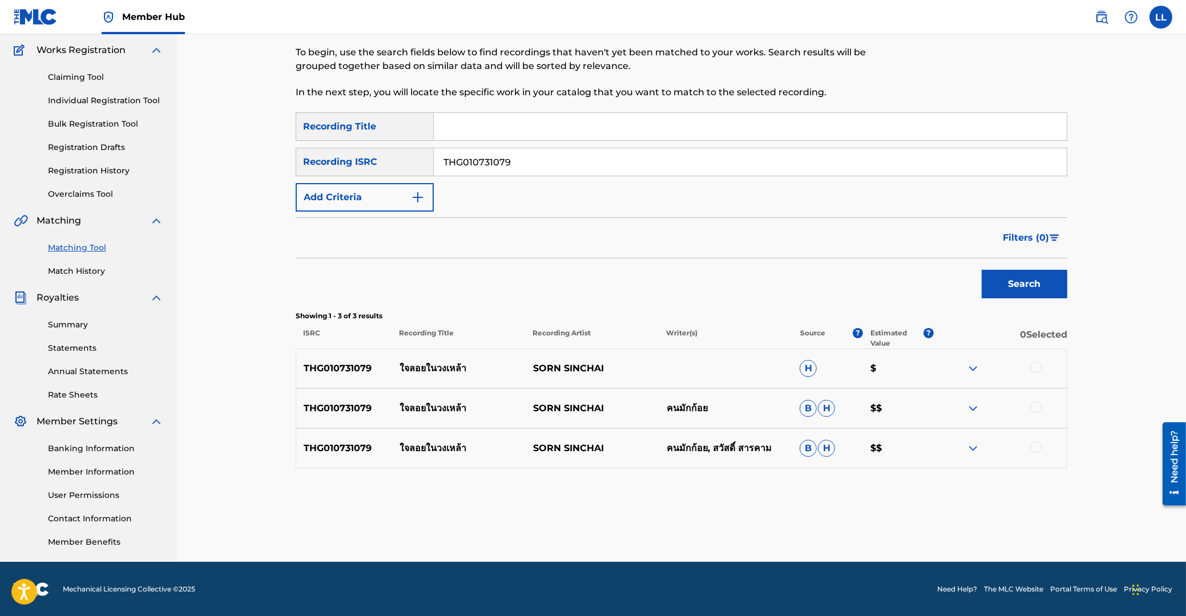
click at [1037, 366] on div at bounding box center [1035, 367] width 11 height 11
click at [1036, 405] on div at bounding box center [1035, 407] width 11 height 11
drag, startPoint x: 1036, startPoint y: 446, endPoint x: 870, endPoint y: 455, distance: 166.3
click at [1036, 446] on div at bounding box center [1035, 447] width 11 height 11
click at [813, 526] on button "Match 3 Groups" at bounding box center [802, 523] width 126 height 29
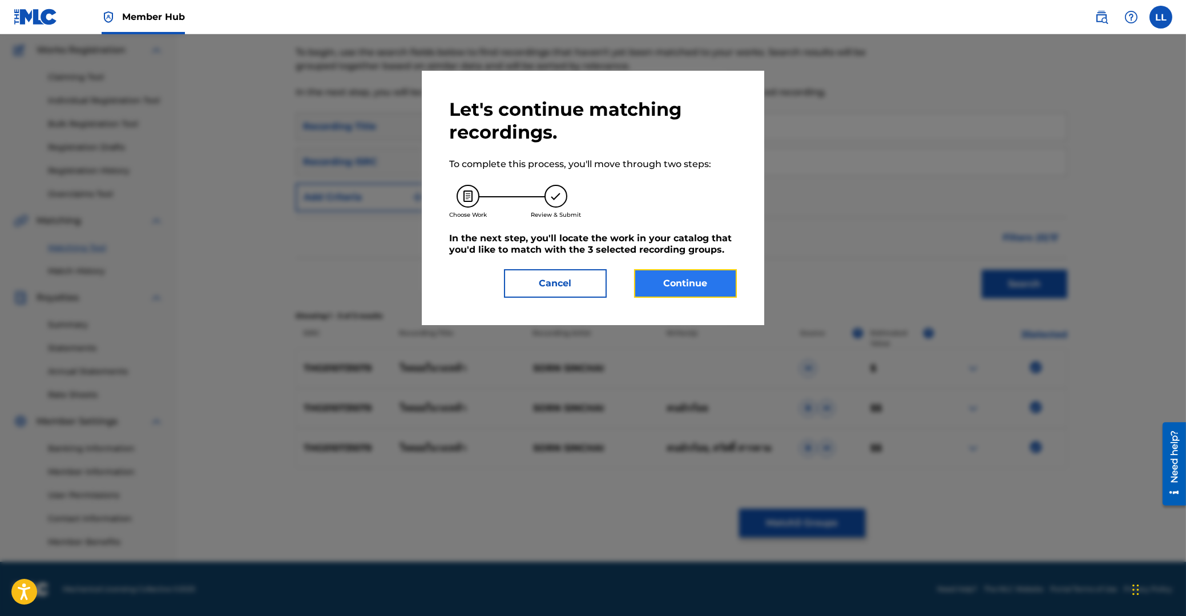
click at [692, 282] on button "Continue" at bounding box center [685, 283] width 103 height 29
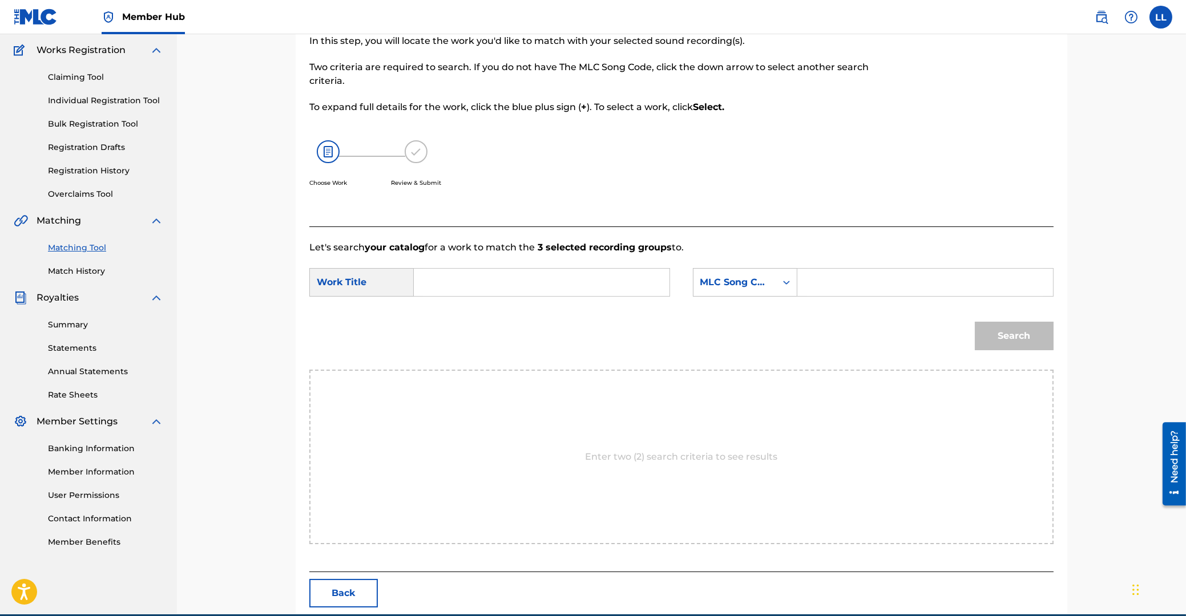
click at [551, 279] on input "Search Form" at bounding box center [541, 282] width 236 height 27
paste input "JAI LOY NAI WONG LOW"
type input "JAI LOY NAI WONG LOW"
drag, startPoint x: 812, startPoint y: 289, endPoint x: 827, endPoint y: 294, distance: 15.9
click at [814, 289] on input "Search Form" at bounding box center [925, 282] width 236 height 27
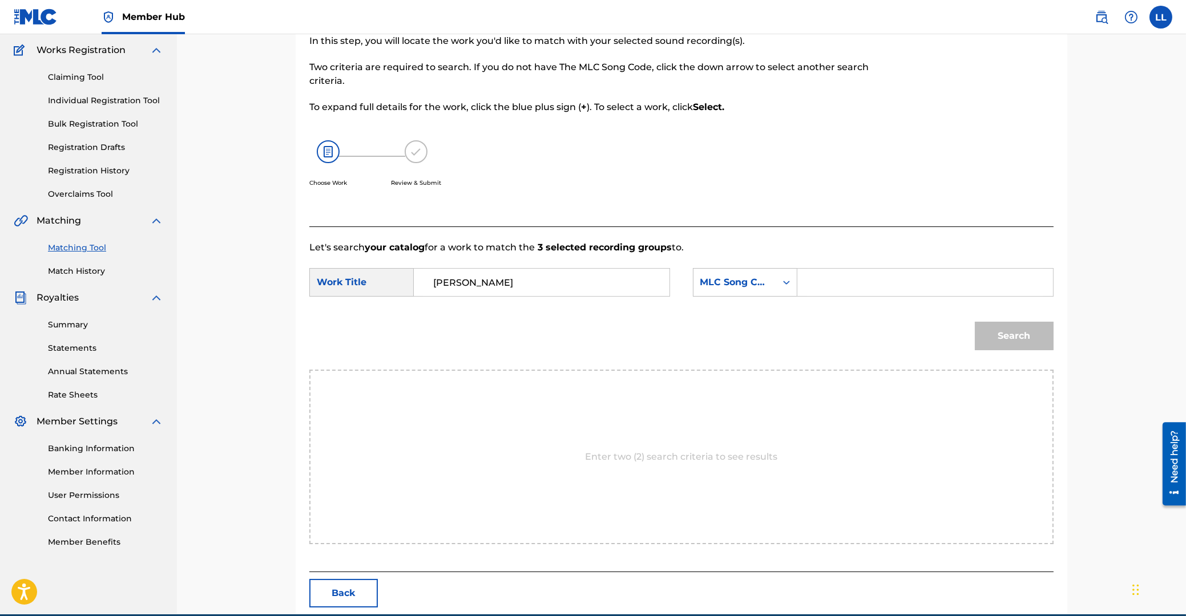
paste input "JC9E51"
type input "JC9E51"
click at [1017, 332] on button "Search" at bounding box center [1014, 336] width 79 height 29
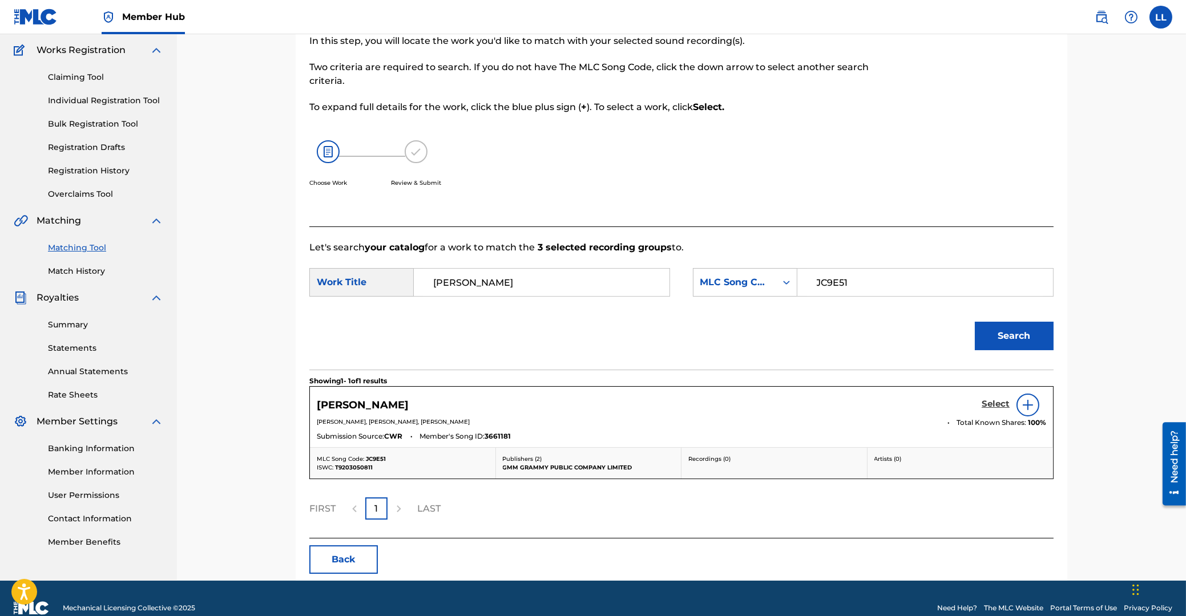
click at [997, 405] on h5 "Select" at bounding box center [995, 404] width 28 height 11
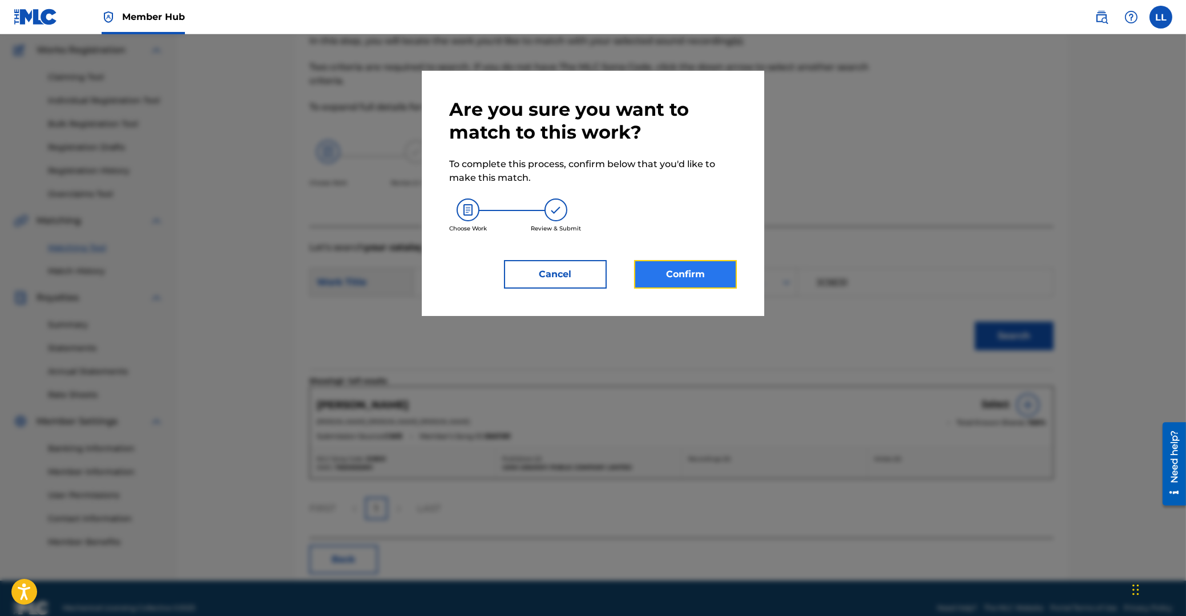
click at [692, 278] on button "Confirm" at bounding box center [685, 274] width 103 height 29
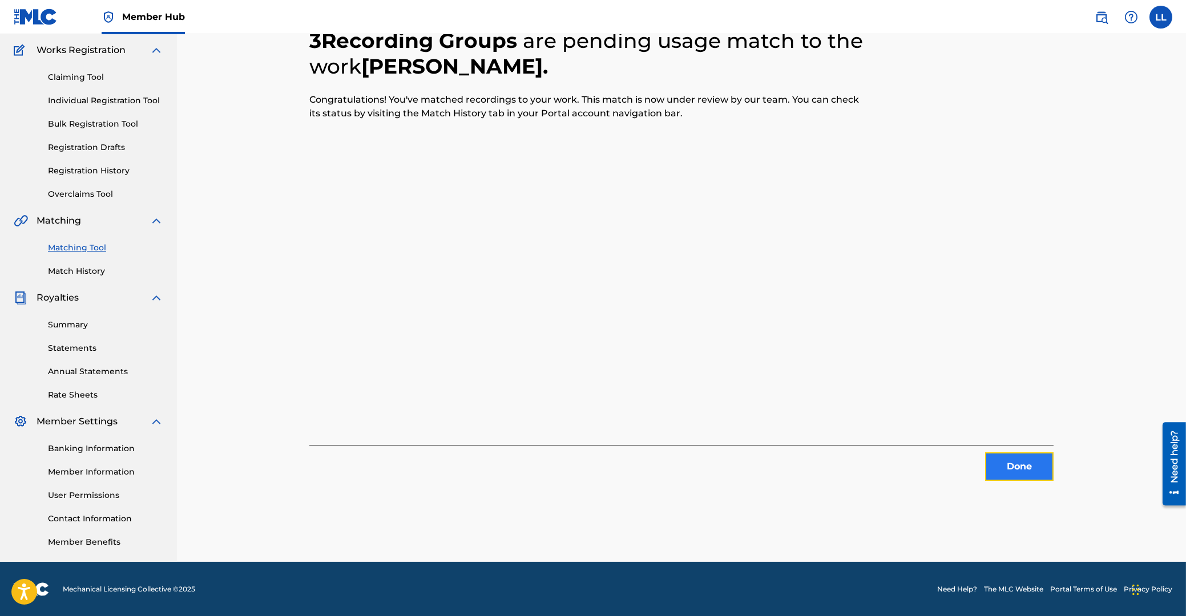
click at [1021, 463] on button "Done" at bounding box center [1019, 467] width 68 height 29
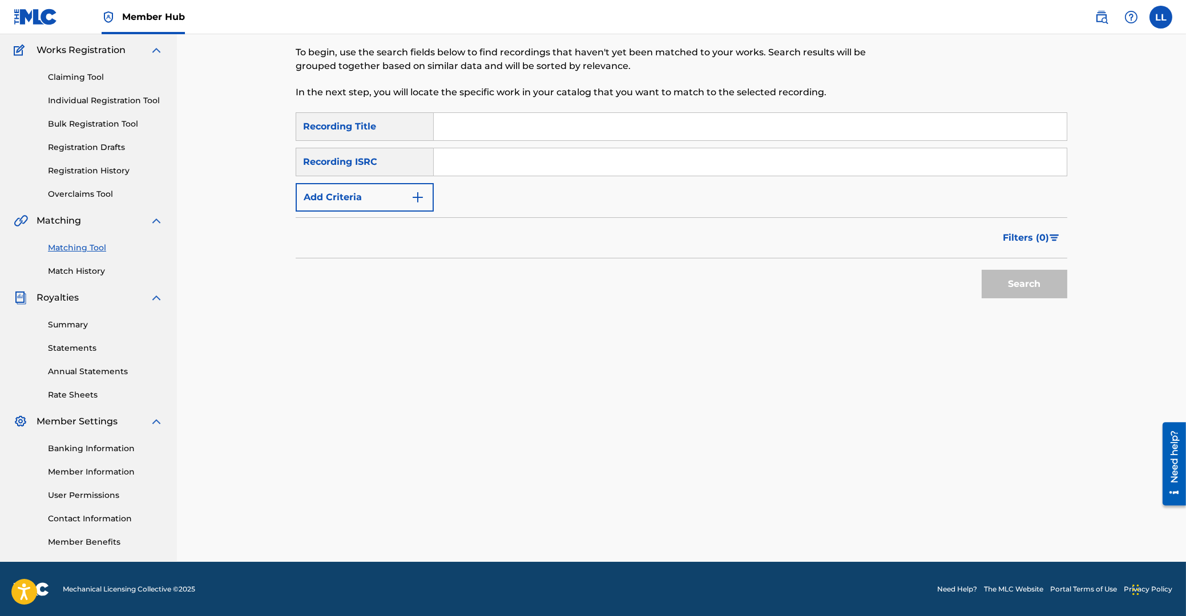
click at [512, 160] on input "Search Form" at bounding box center [750, 161] width 633 height 27
paste input "THG010731082"
type input "THG010731082"
click at [1004, 286] on button "Search" at bounding box center [1024, 284] width 86 height 29
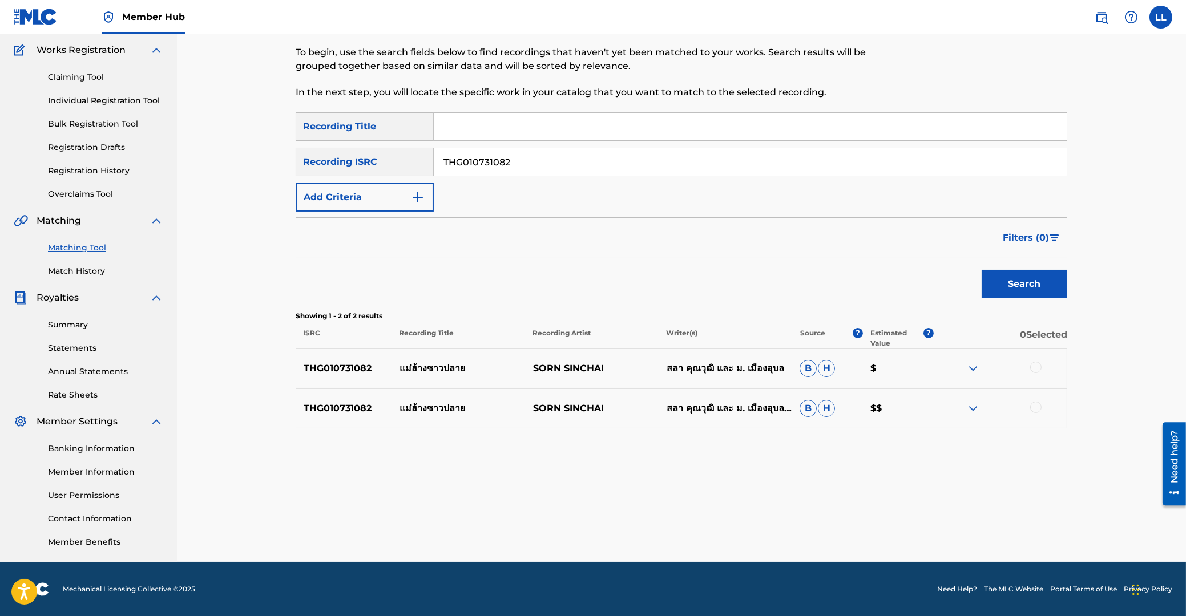
click at [1036, 366] on div at bounding box center [1035, 367] width 11 height 11
click at [1036, 407] on div at bounding box center [1035, 407] width 11 height 11
click at [786, 514] on button "Match 2 Groups" at bounding box center [802, 523] width 126 height 29
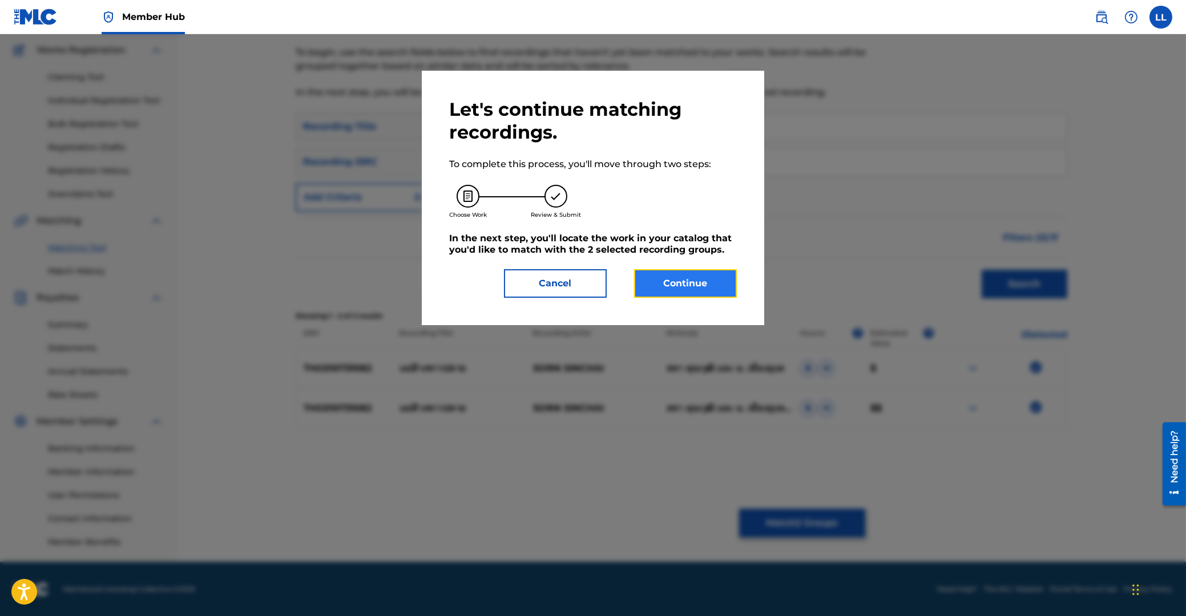
click at [689, 286] on button "Continue" at bounding box center [685, 283] width 103 height 29
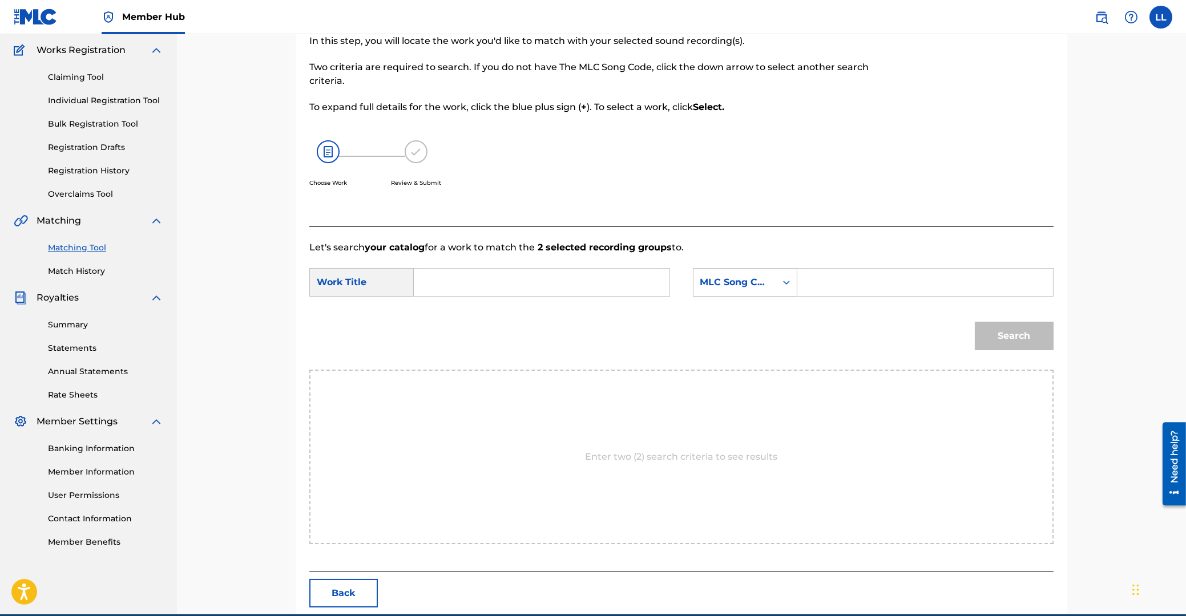
click at [524, 291] on input "Search Form" at bounding box center [541, 282] width 236 height 27
paste input "MAE HANG SAO PLAI"
type input "MAE HANG SAO PLAI"
drag, startPoint x: 870, startPoint y: 289, endPoint x: 922, endPoint y: 312, distance: 57.2
click at [870, 289] on input "Search Form" at bounding box center [925, 282] width 236 height 27
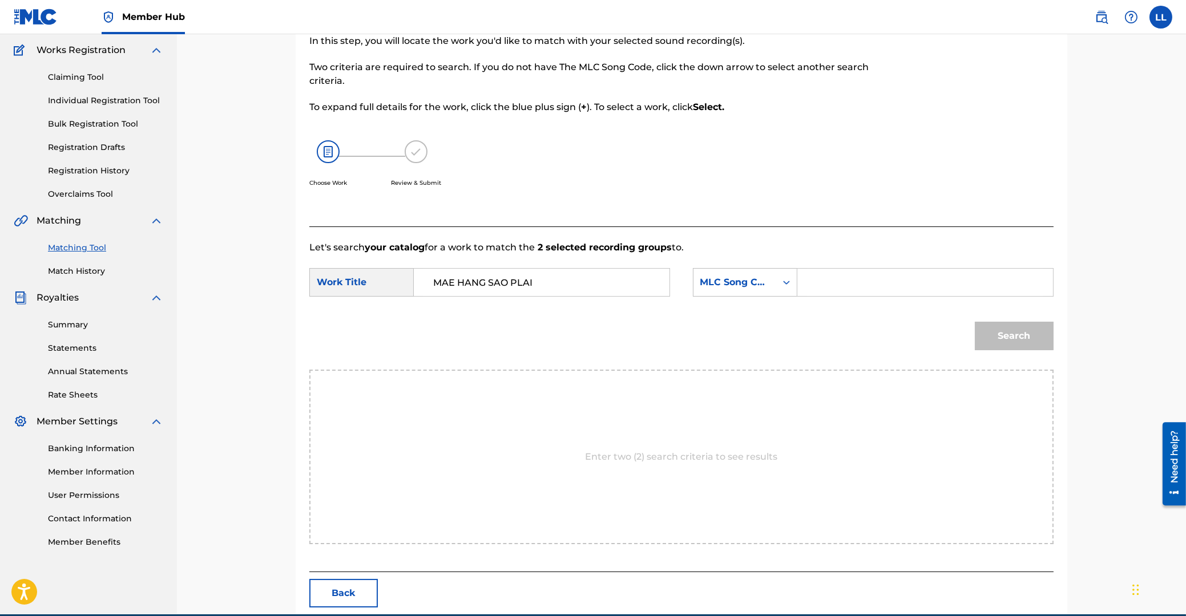
paste input "MA11CP"
type input "MA11CP"
click at [1011, 337] on button "Search" at bounding box center [1014, 336] width 79 height 29
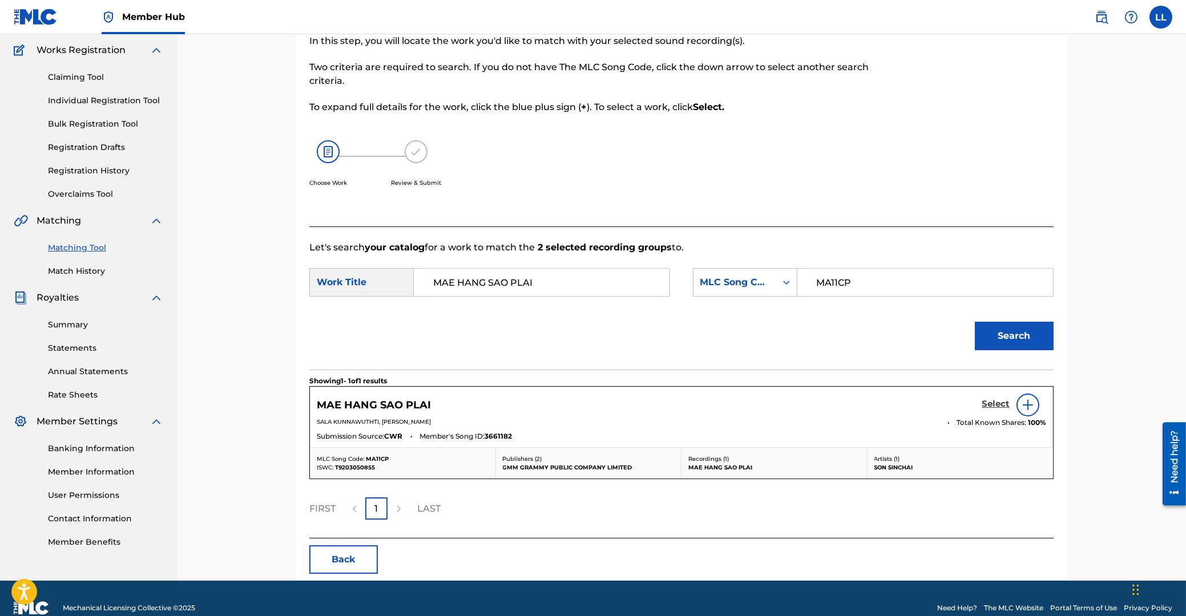
click at [998, 403] on h5 "Select" at bounding box center [995, 404] width 28 height 11
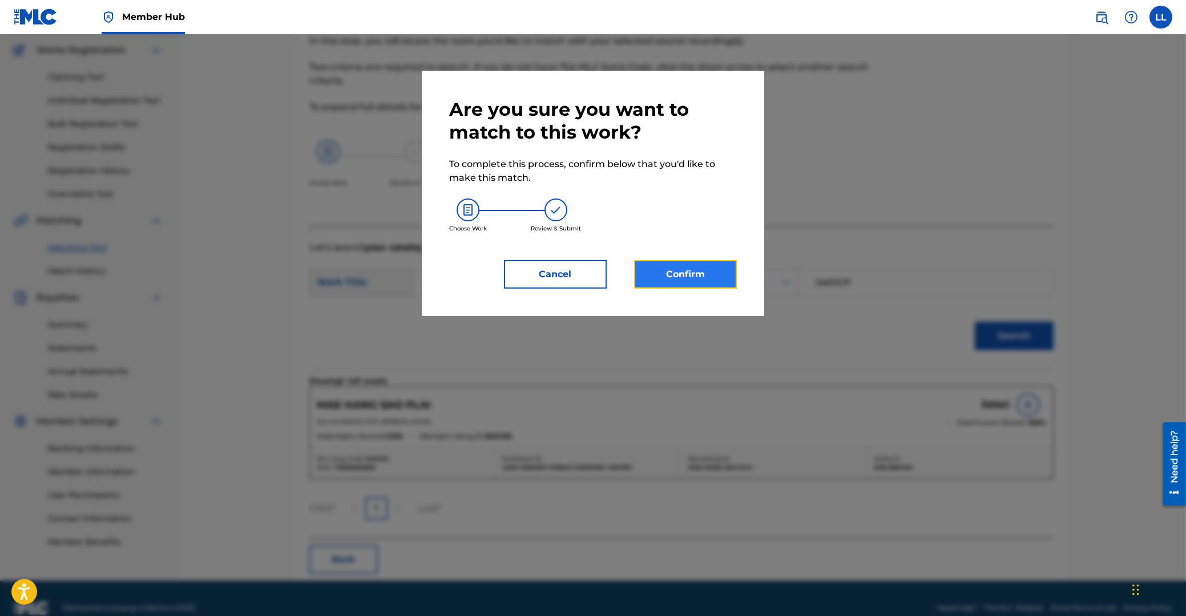
click at [697, 282] on button "Confirm" at bounding box center [685, 274] width 103 height 29
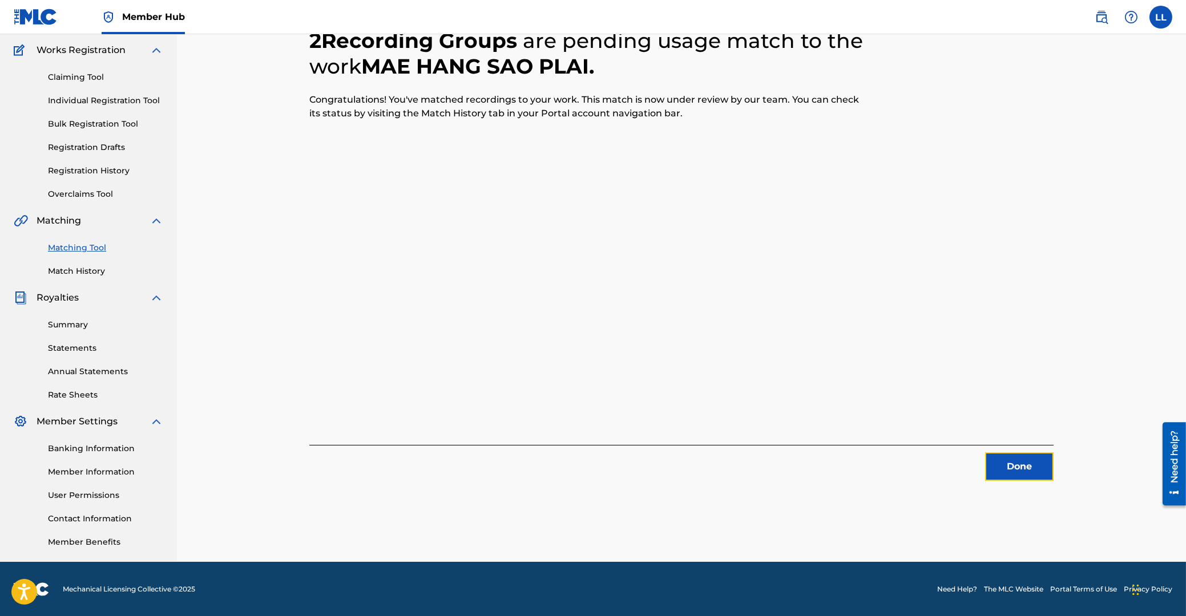
drag, startPoint x: 1027, startPoint y: 460, endPoint x: 130, endPoint y: 309, distance: 910.2
click at [1024, 460] on button "Done" at bounding box center [1019, 467] width 68 height 29
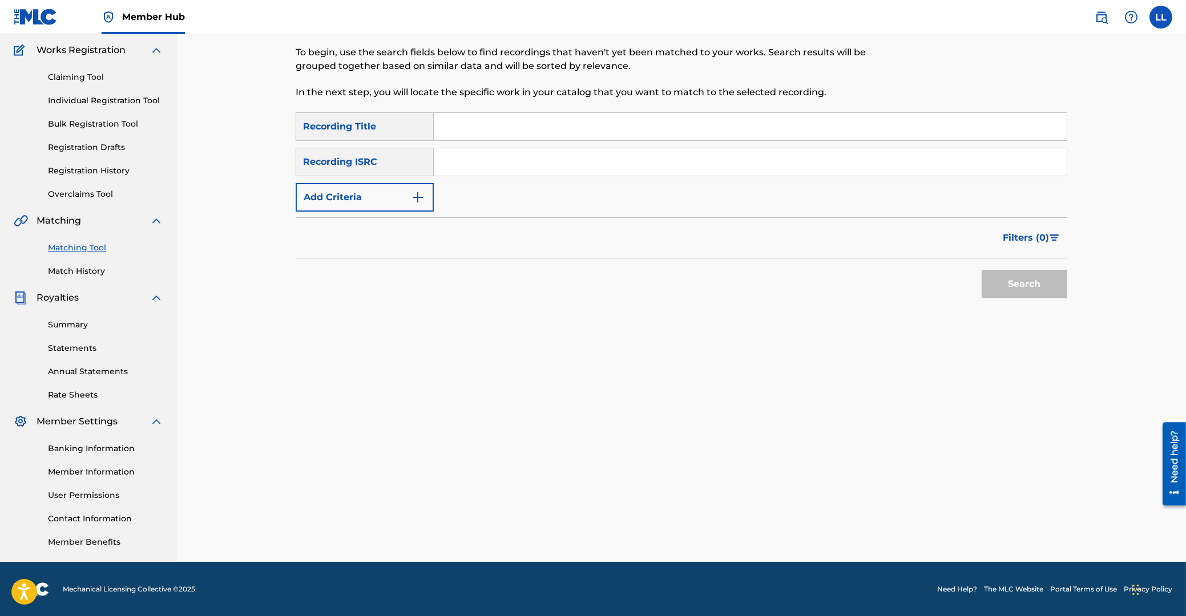
click at [492, 159] on input "Search Form" at bounding box center [750, 161] width 633 height 27
paste input "THG010816301"
type input "THG010816301"
click at [1011, 289] on button "Search" at bounding box center [1024, 284] width 86 height 29
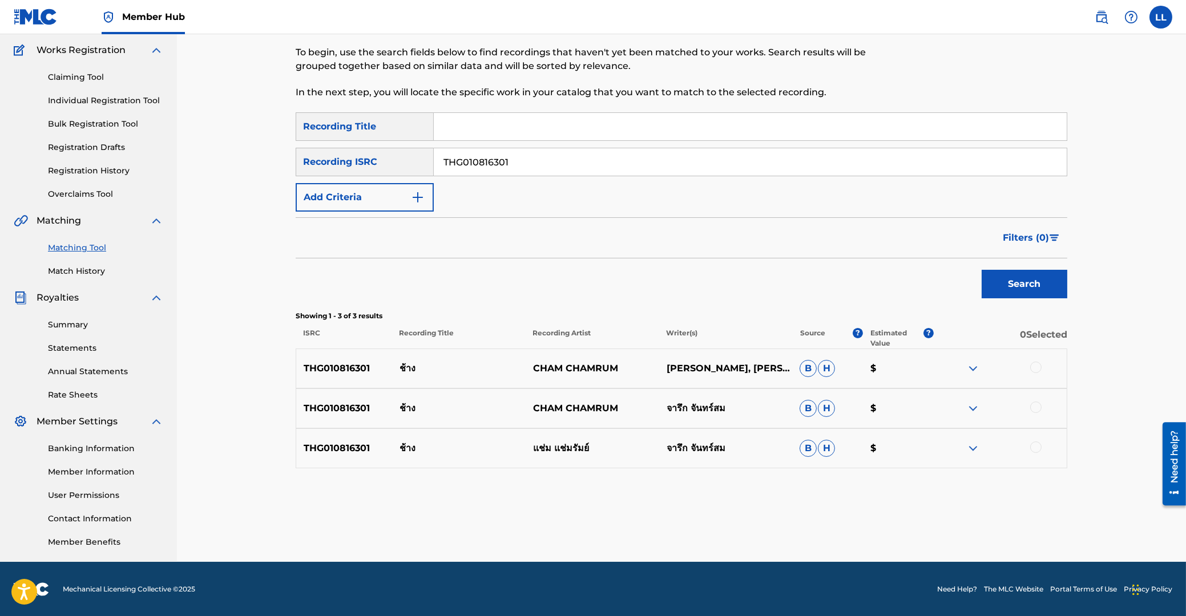
click at [1036, 367] on div at bounding box center [1035, 367] width 11 height 11
click at [1034, 407] on div at bounding box center [1035, 407] width 11 height 11
click at [1039, 447] on div at bounding box center [1035, 447] width 11 height 11
click at [793, 527] on button "Match 3 Groups" at bounding box center [802, 523] width 126 height 29
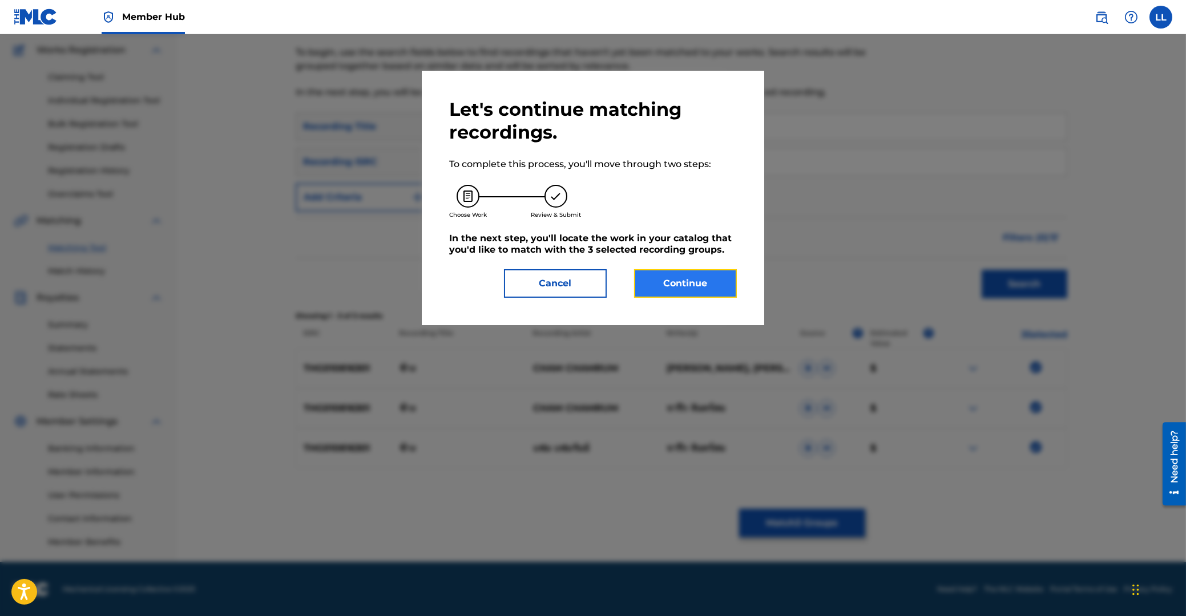
click at [681, 281] on button "Continue" at bounding box center [685, 283] width 103 height 29
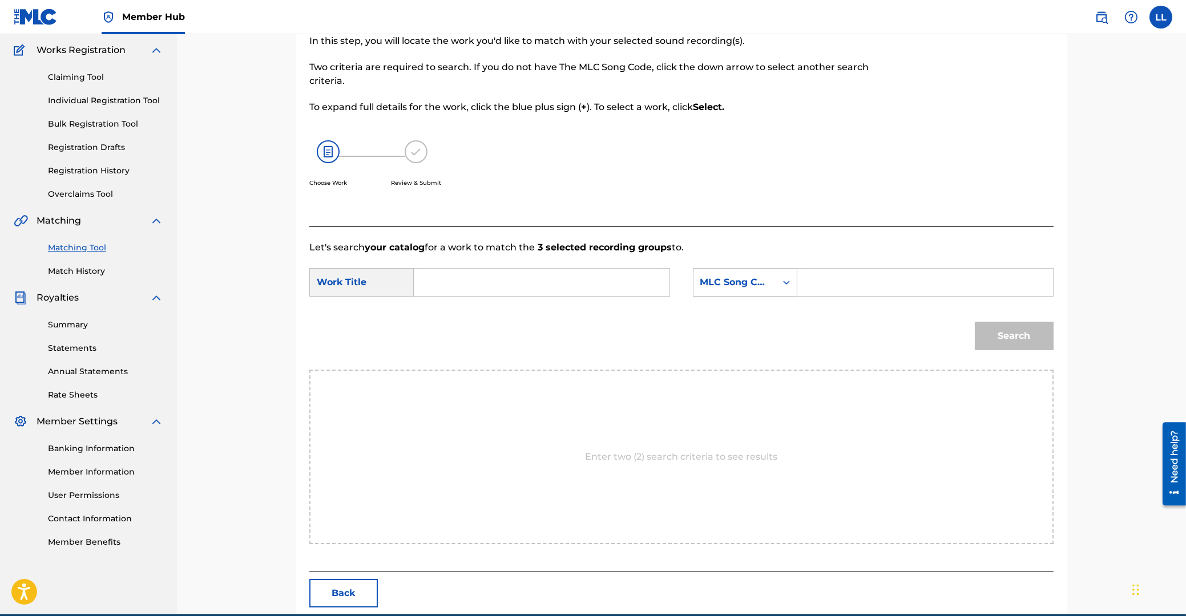
click at [492, 294] on input "Search Form" at bounding box center [541, 282] width 236 height 27
paste input "CHANG"
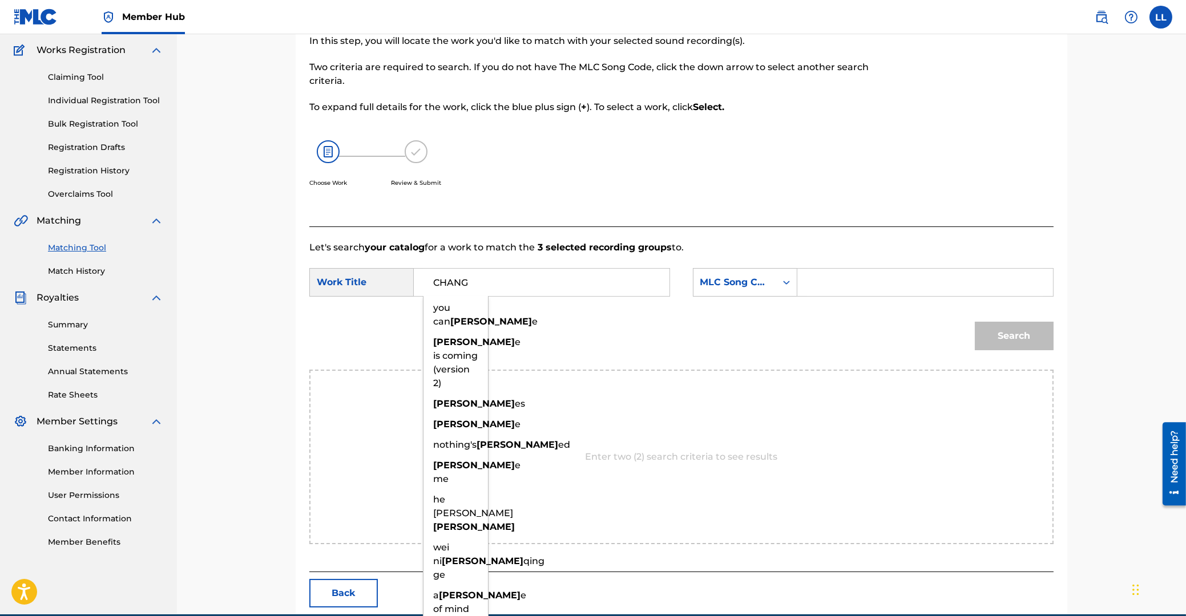
type input "CHANG"
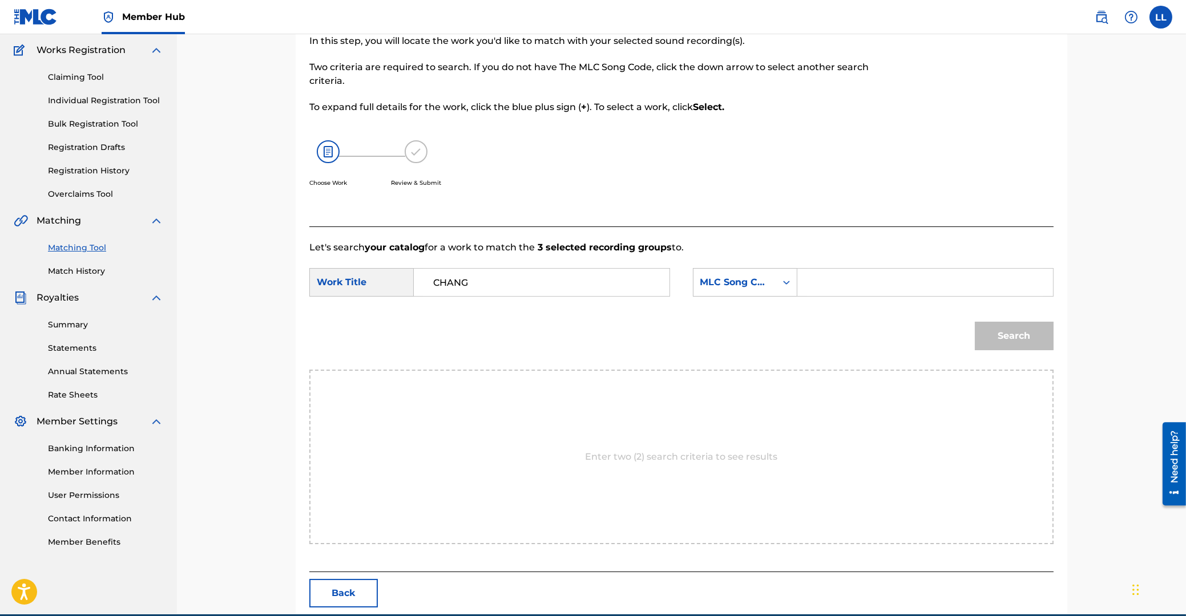
click at [899, 274] on input "Search Form" at bounding box center [925, 282] width 236 height 27
paste input "CB8ZXS"
type input "CB8ZXS"
click at [1025, 333] on button "Search" at bounding box center [1014, 336] width 79 height 29
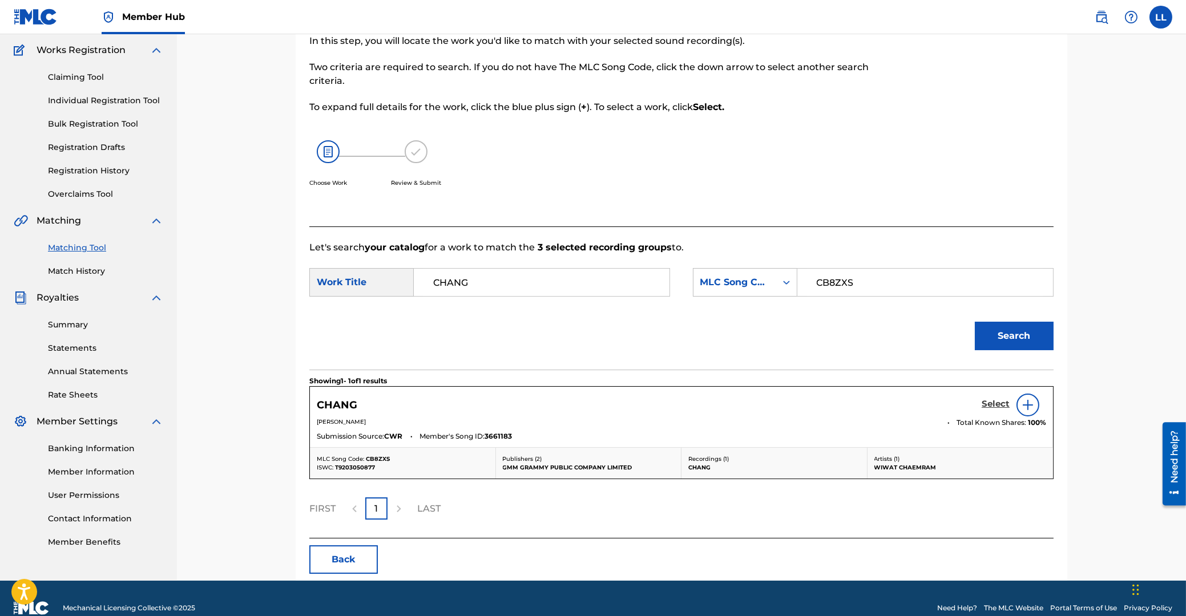
click at [997, 404] on h5 "Select" at bounding box center [995, 404] width 28 height 11
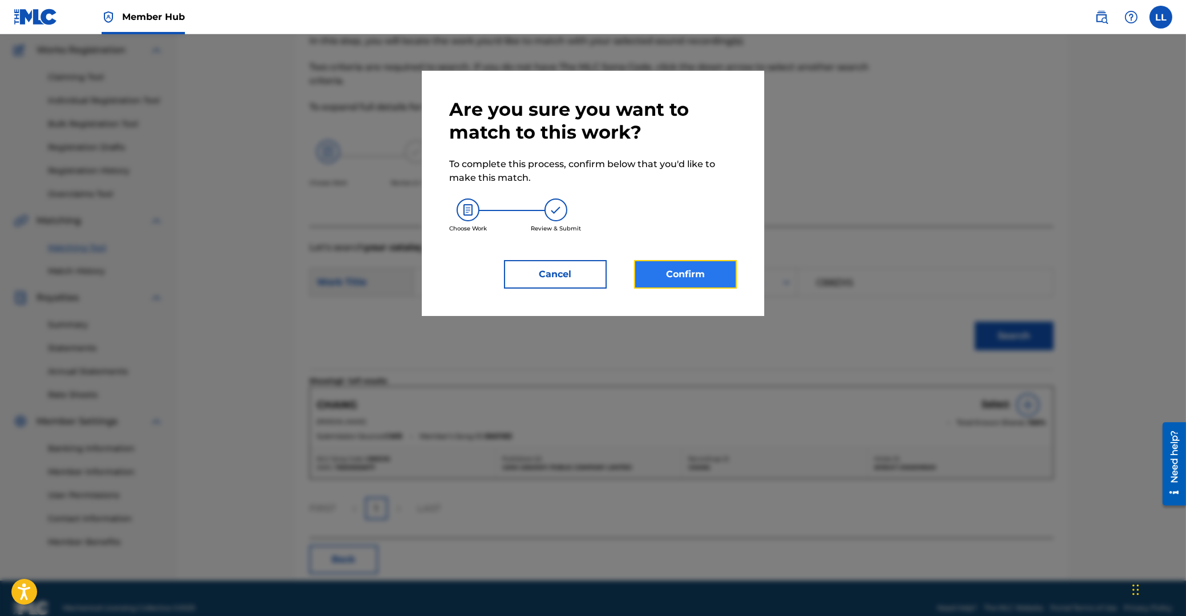
click at [685, 277] on button "Confirm" at bounding box center [685, 274] width 103 height 29
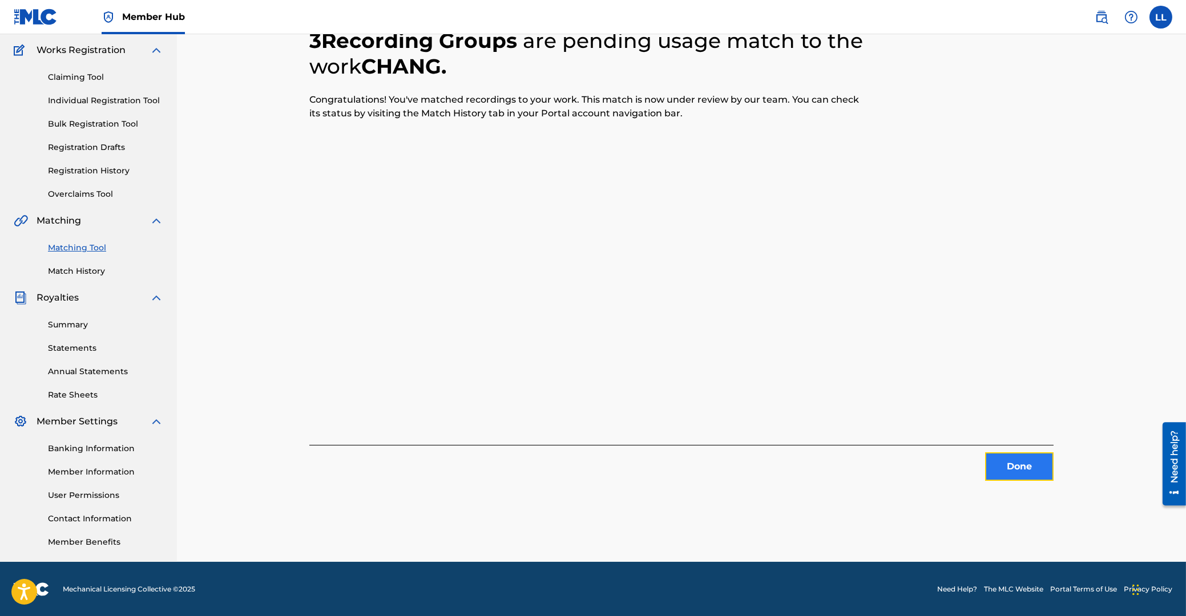
drag, startPoint x: 1017, startPoint y: 469, endPoint x: 1009, endPoint y: 466, distance: 9.2
click at [1009, 466] on button "Done" at bounding box center [1019, 467] width 68 height 29
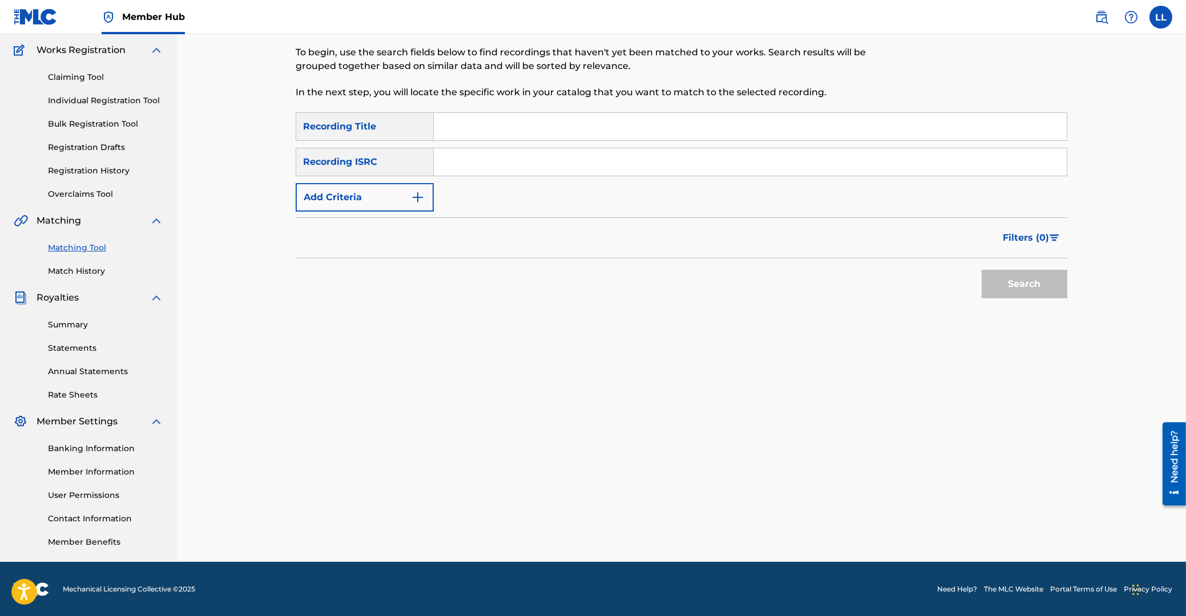
click at [504, 160] on input "Search Form" at bounding box center [750, 161] width 633 height 27
paste input "THG010806607"
click at [995, 284] on button "Search" at bounding box center [1024, 284] width 86 height 29
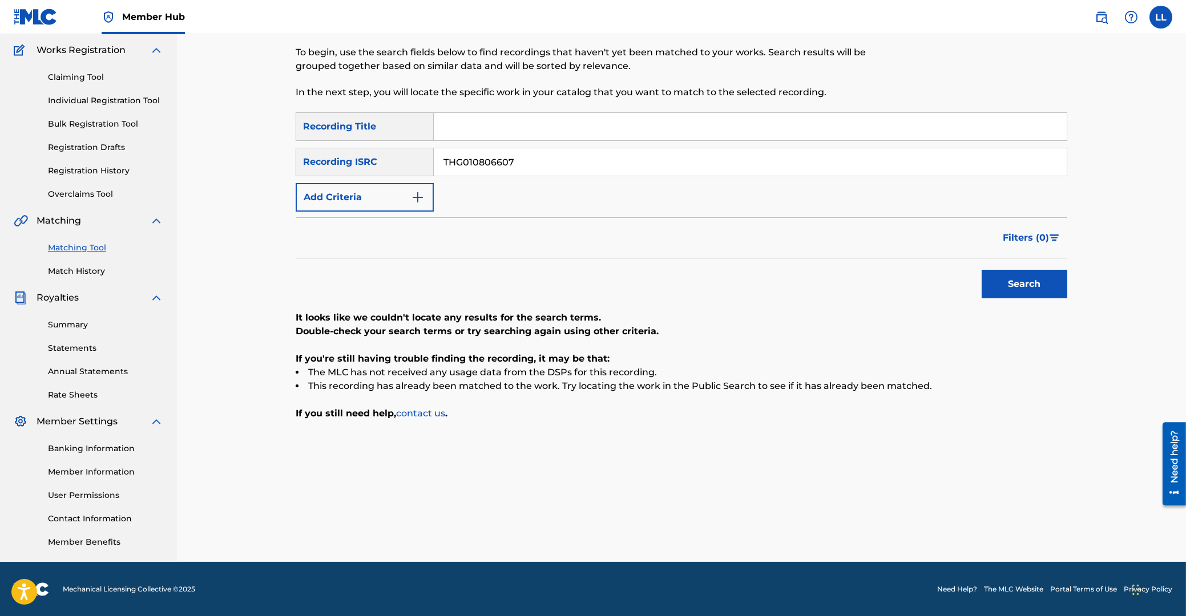
drag, startPoint x: 558, startPoint y: 155, endPoint x: 300, endPoint y: 171, distance: 259.0
click at [434, 167] on input "THG010806607" at bounding box center [750, 161] width 633 height 27
paste input "17500"
click at [1027, 280] on button "Search" at bounding box center [1024, 284] width 86 height 29
drag, startPoint x: 552, startPoint y: 163, endPoint x: 292, endPoint y: 153, distance: 260.9
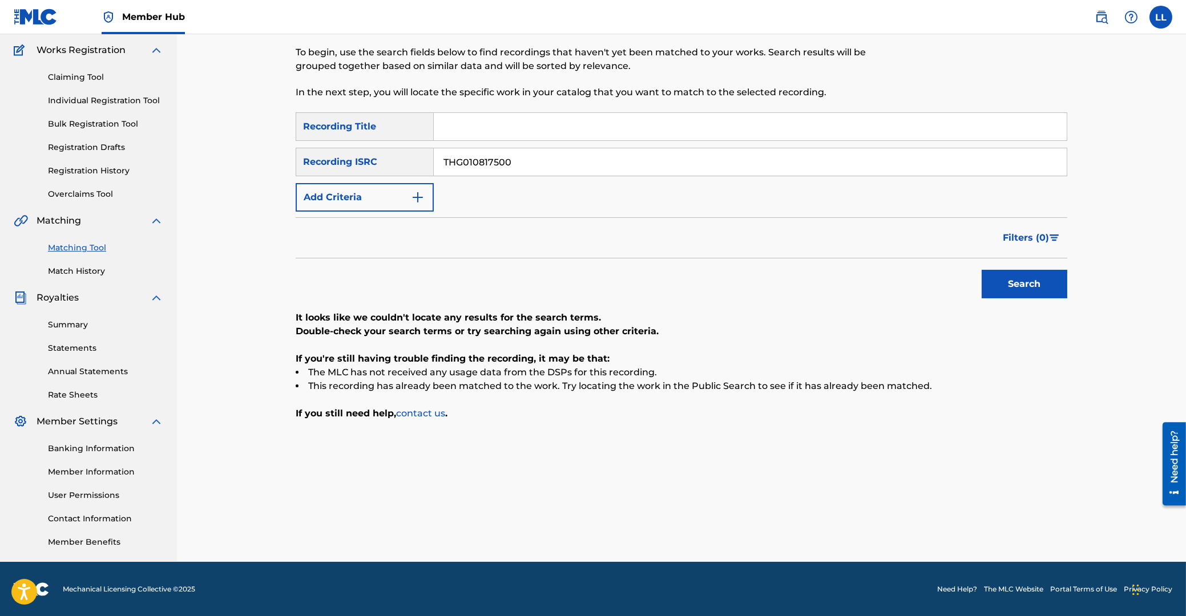
click at [434, 153] on input "THG010817500" at bounding box center [750, 161] width 633 height 27
paste input "6349"
type input "THG010816349"
click at [1034, 278] on button "Search" at bounding box center [1024, 284] width 86 height 29
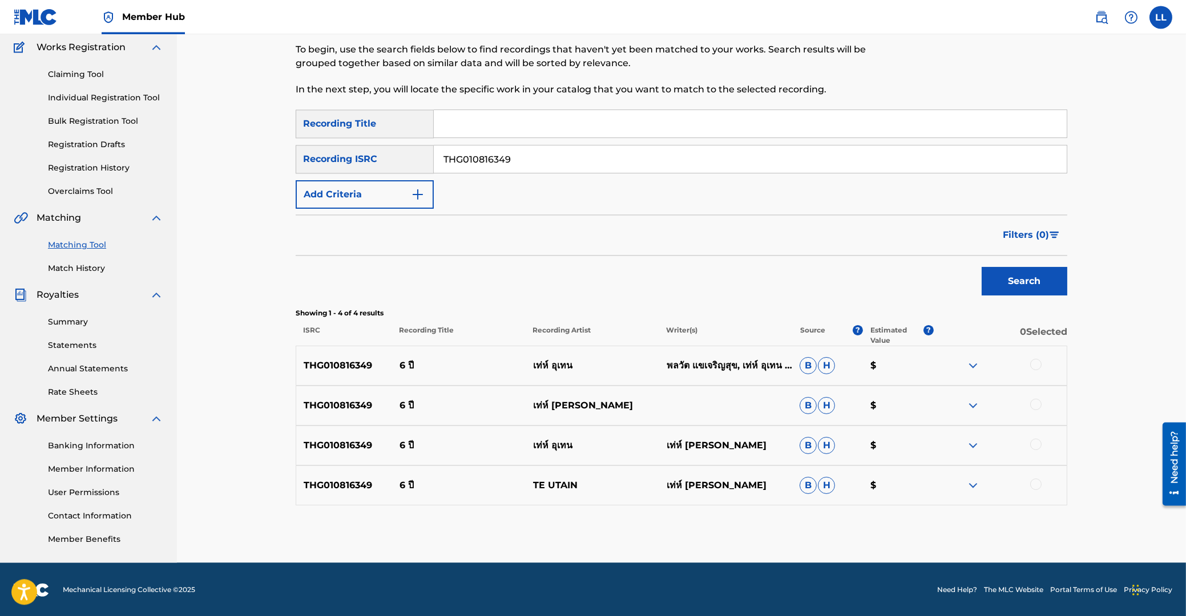
scroll to position [95, 0]
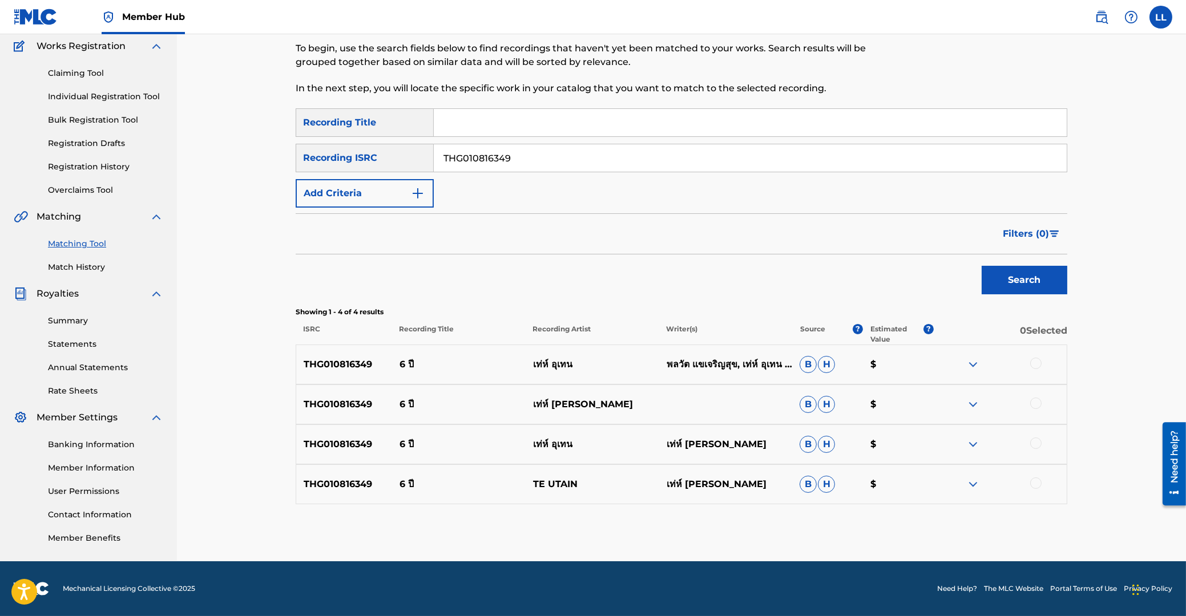
click at [1035, 363] on div at bounding box center [1035, 363] width 11 height 11
click at [1036, 404] on div at bounding box center [1035, 403] width 11 height 11
click at [1039, 443] on div at bounding box center [1035, 443] width 11 height 11
click at [1034, 481] on div at bounding box center [1035, 483] width 11 height 11
click at [798, 520] on button "Match 4 Groups" at bounding box center [802, 523] width 126 height 29
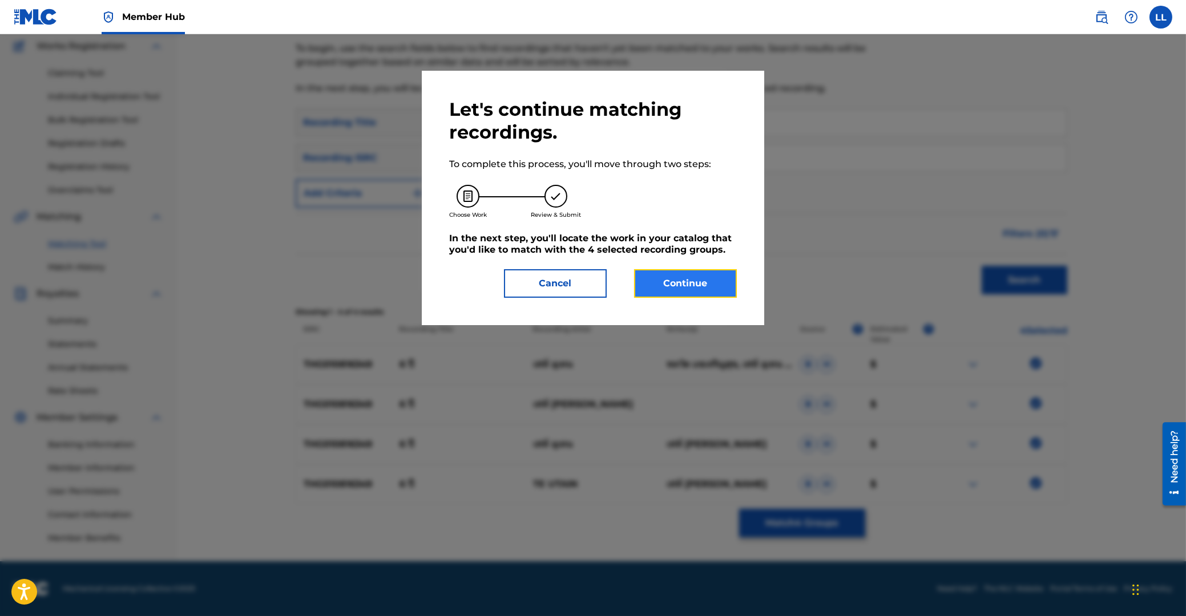
click at [692, 276] on button "Continue" at bounding box center [685, 283] width 103 height 29
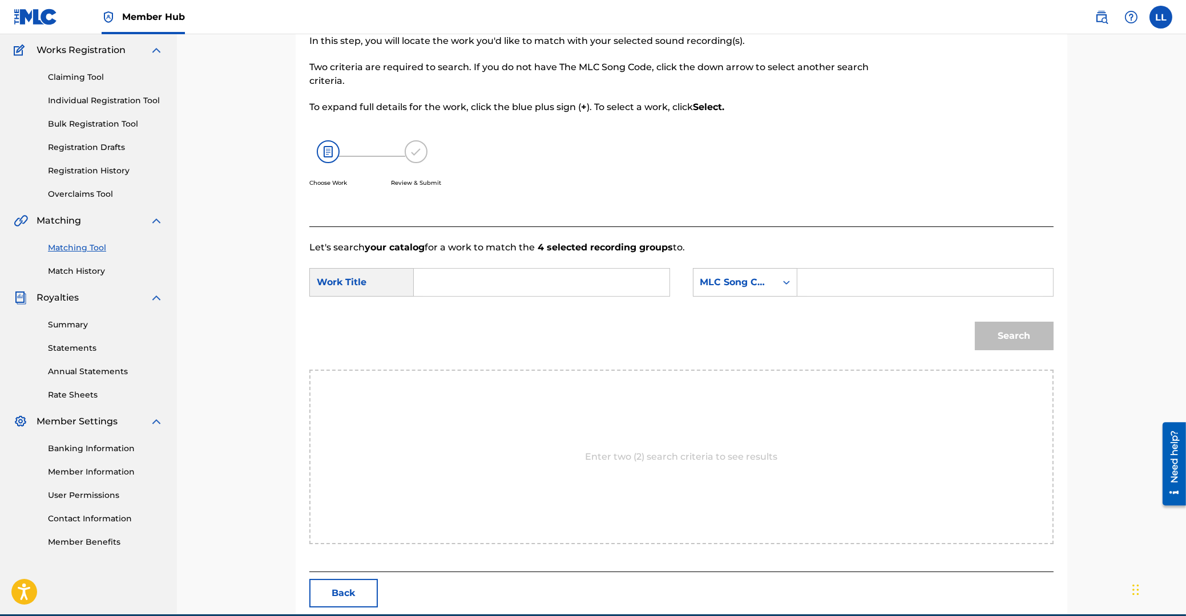
click at [508, 289] on input "Search Form" at bounding box center [541, 282] width 236 height 27
paste input "6 PEE"
type input "6 PEE"
click at [894, 280] on input "Search Form" at bounding box center [925, 282] width 236 height 27
paste input "6C0Q1Q"
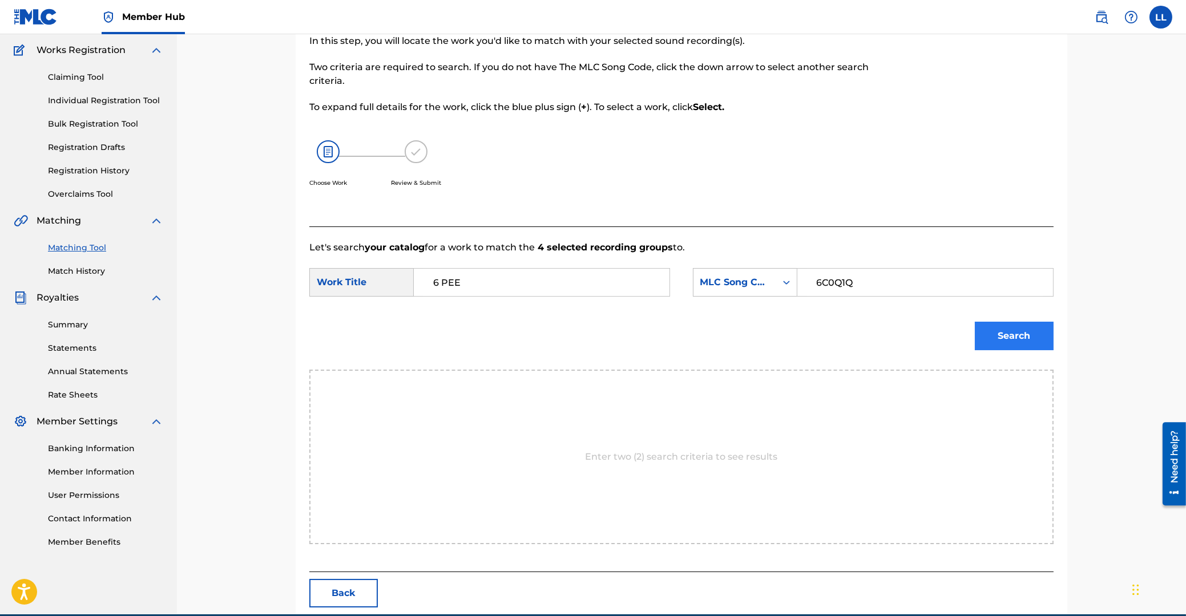
type input "6C0Q1Q"
click at [1020, 338] on button "Search" at bounding box center [1014, 336] width 79 height 29
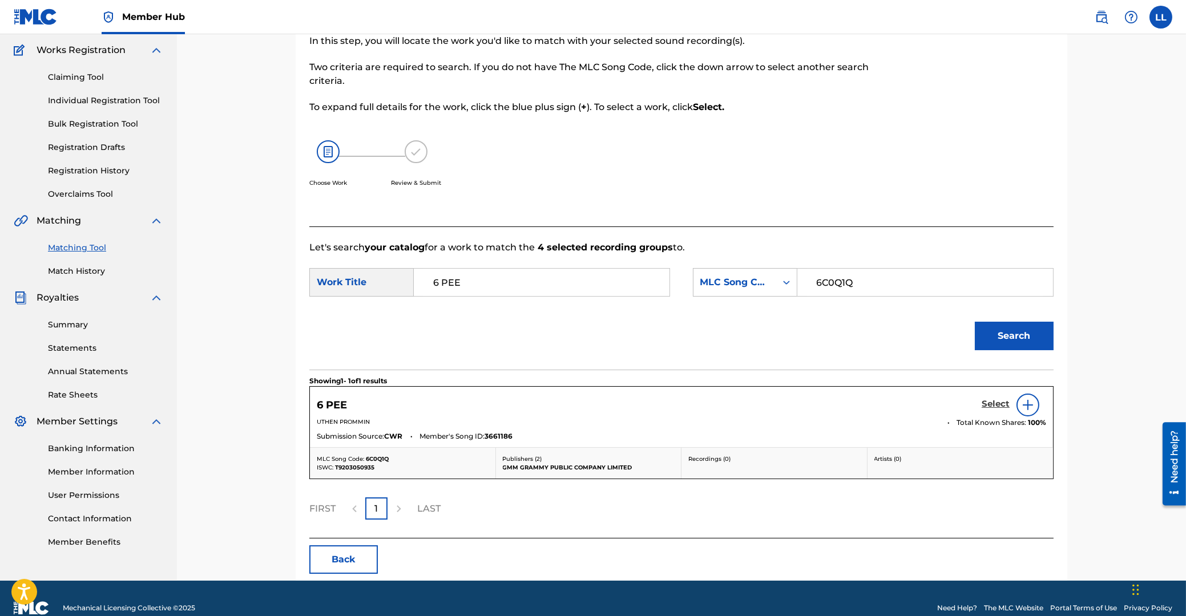
click at [995, 403] on h5 "Select" at bounding box center [995, 404] width 28 height 11
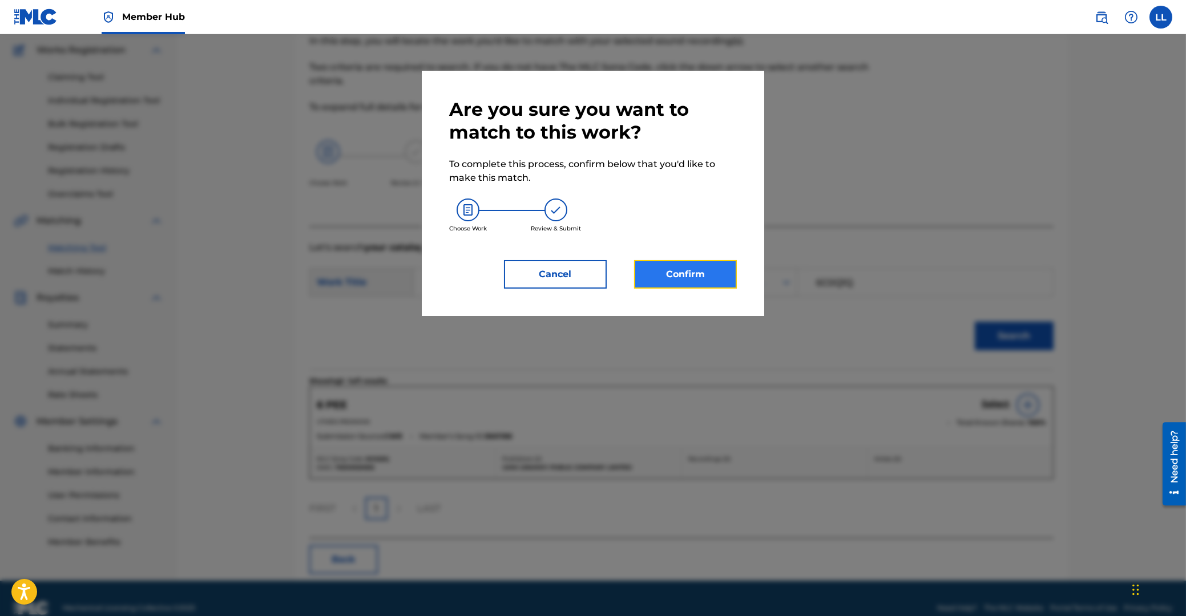
click at [668, 277] on button "Confirm" at bounding box center [685, 274] width 103 height 29
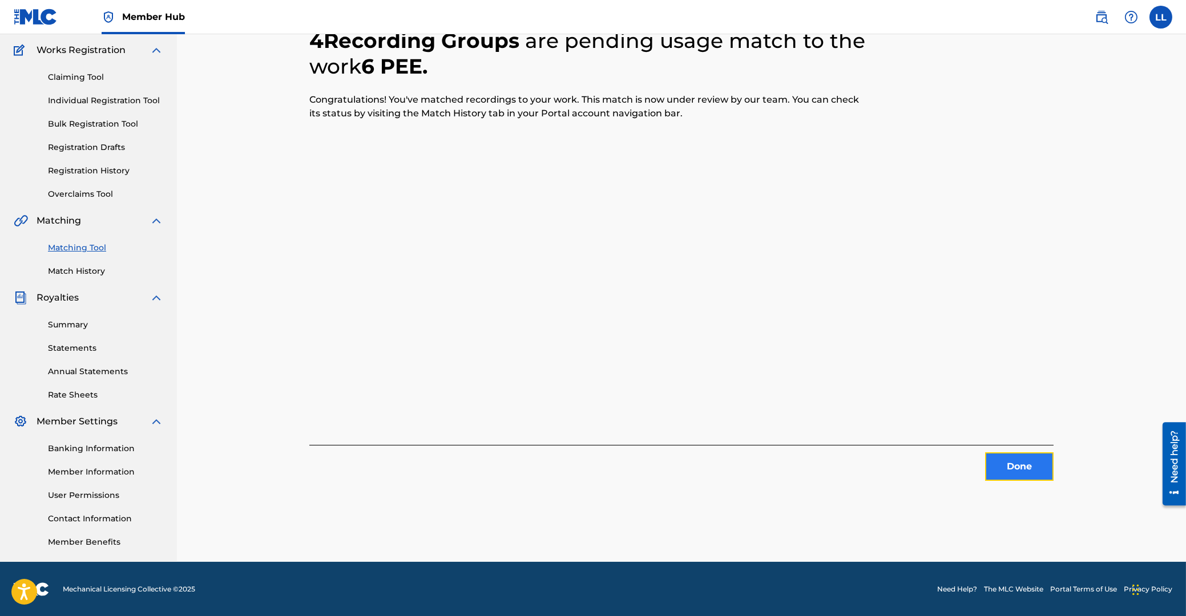
click at [1031, 468] on button "Done" at bounding box center [1019, 467] width 68 height 29
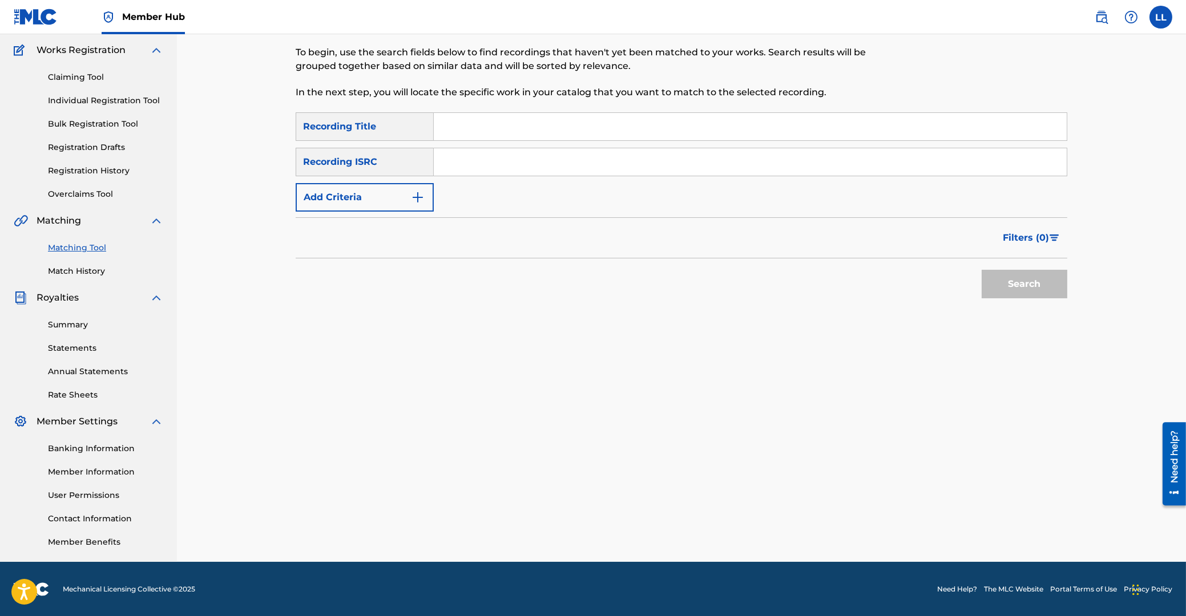
click at [523, 169] on input "Search Form" at bounding box center [750, 161] width 633 height 27
paste input "THG011200579"
type input "THG011200579"
click at [1027, 277] on button "Search" at bounding box center [1024, 284] width 86 height 29
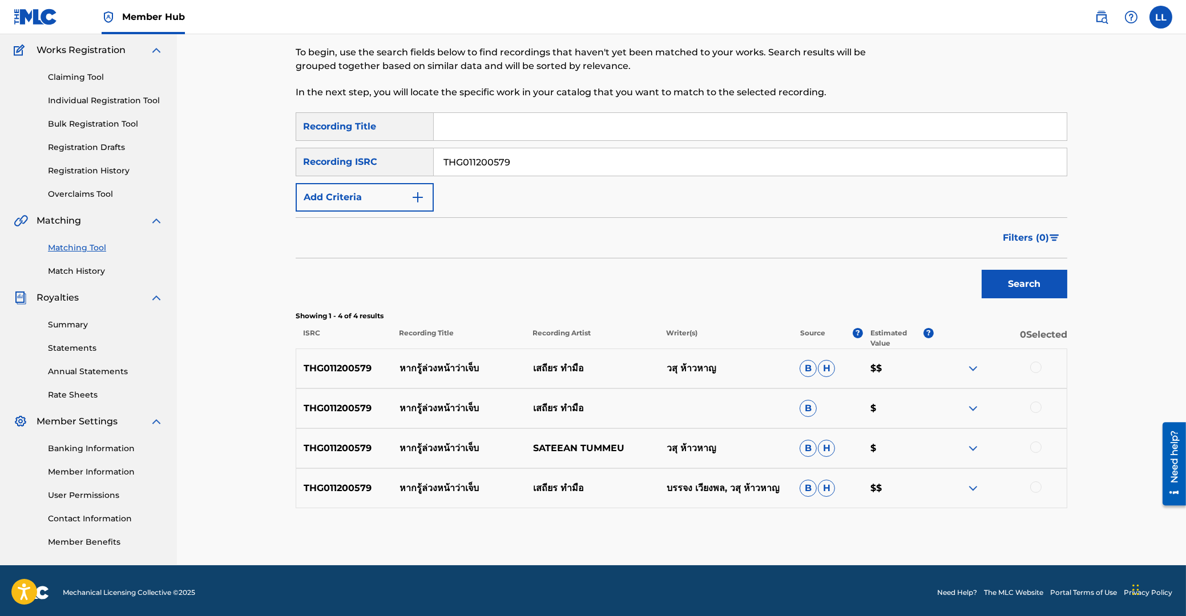
click at [1036, 367] on div at bounding box center [1035, 367] width 11 height 11
click at [1037, 406] on div at bounding box center [1035, 407] width 11 height 11
click at [1037, 449] on div at bounding box center [1035, 447] width 11 height 11
click at [1037, 485] on div at bounding box center [1035, 487] width 11 height 11
click at [785, 516] on button "Match 4 Groups" at bounding box center [802, 523] width 126 height 29
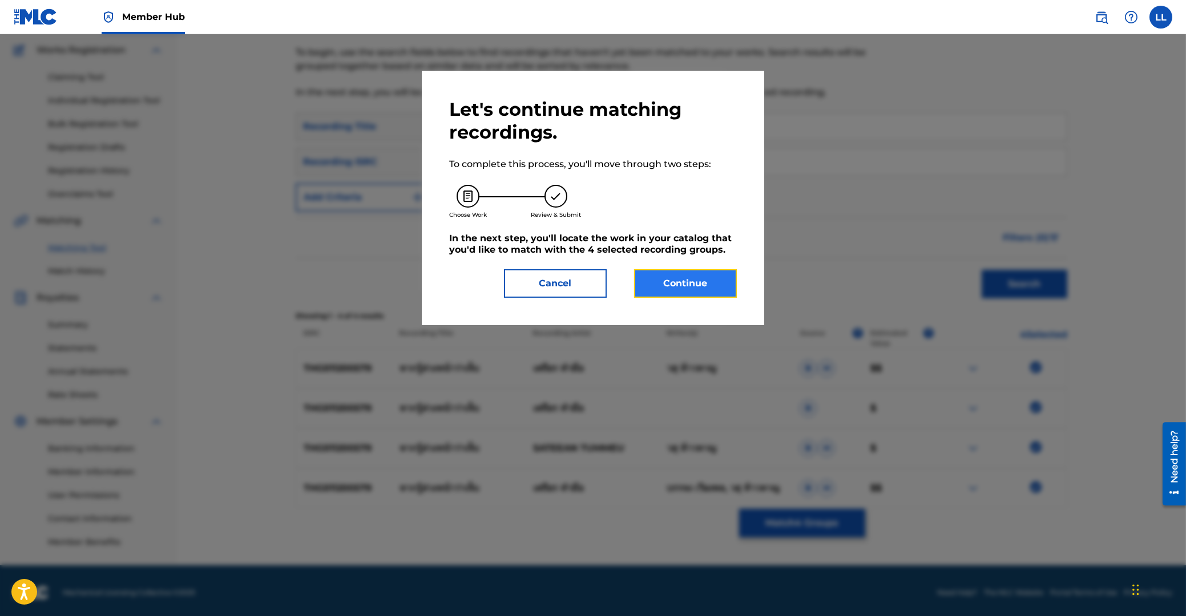
click at [682, 278] on button "Continue" at bounding box center [685, 283] width 103 height 29
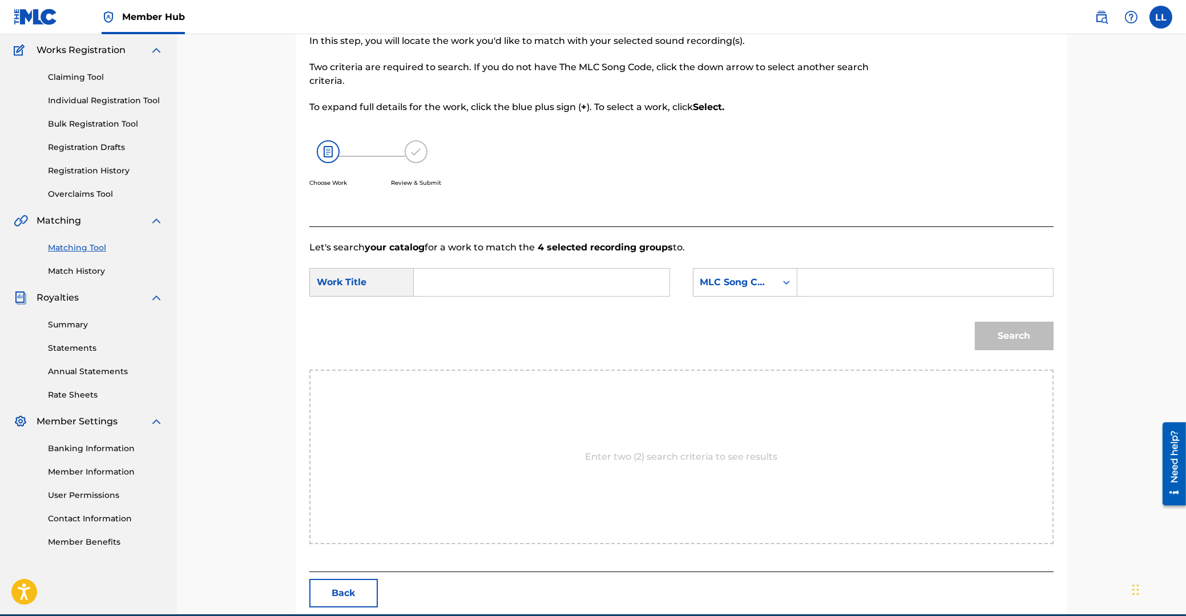
drag, startPoint x: 552, startPoint y: 273, endPoint x: 623, endPoint y: 277, distance: 70.9
click at [551, 273] on input "Search Form" at bounding box center [541, 282] width 236 height 27
paste input "HAHK ROO RUANG NAH WAH JEB"
type input "HAHK ROO RUANG NAH WAH JEB"
drag, startPoint x: 828, startPoint y: 285, endPoint x: 853, endPoint y: 293, distance: 26.3
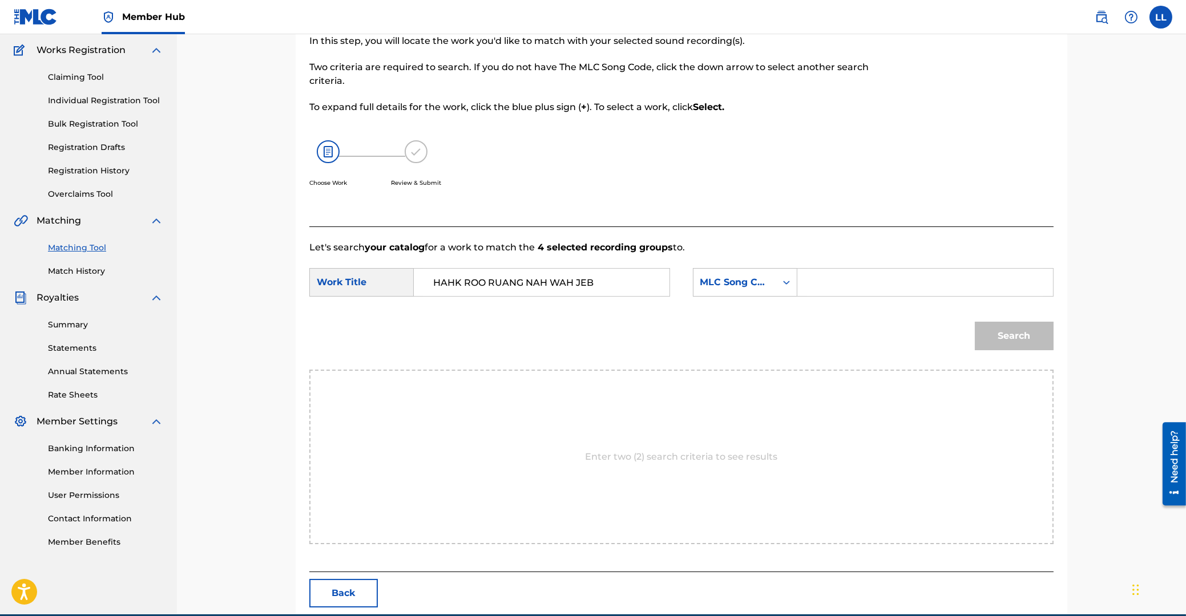
click at [829, 284] on input "Search Form" at bounding box center [925, 282] width 236 height 27
paste input "HB5ZJO"
type input "HB5ZJO"
click at [1003, 323] on button "Search" at bounding box center [1014, 336] width 79 height 29
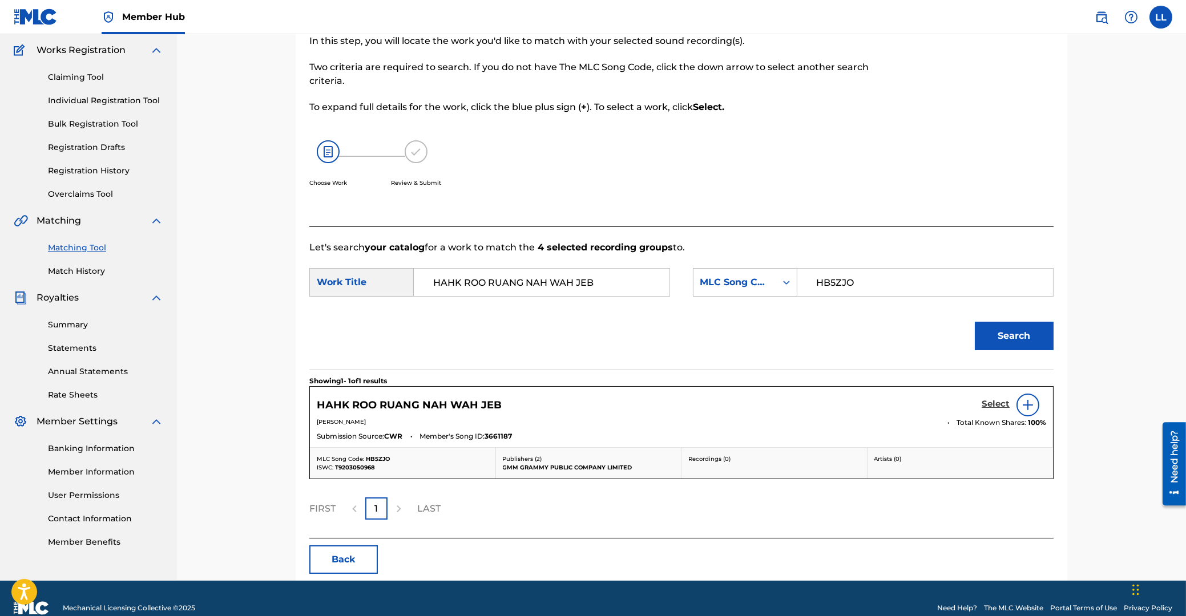
click at [995, 406] on h5 "Select" at bounding box center [995, 404] width 28 height 11
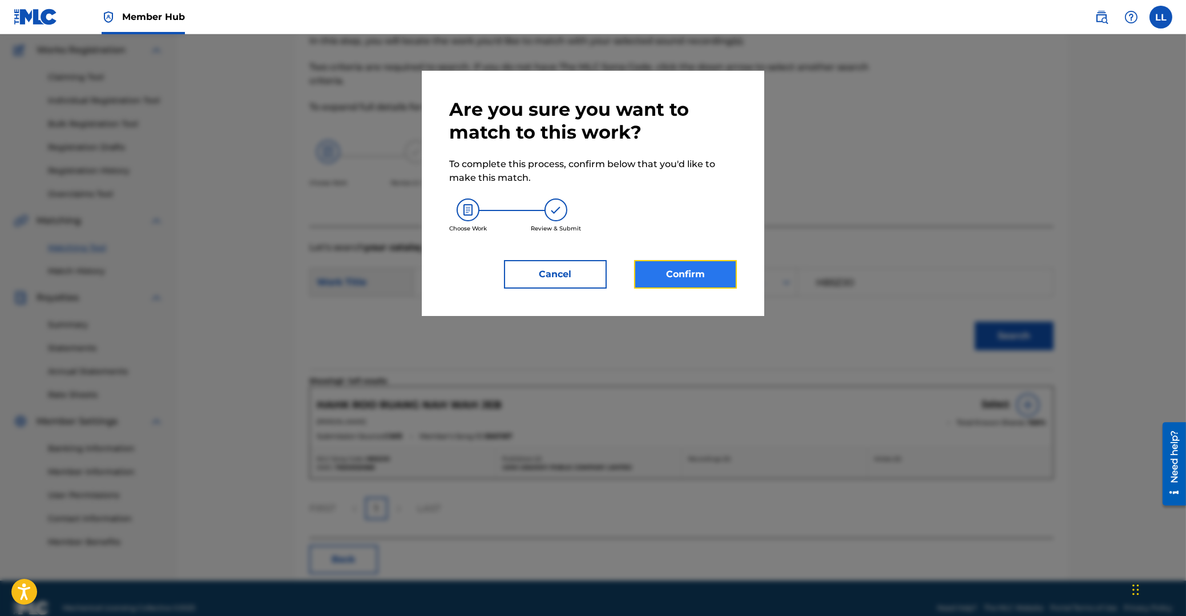
click at [706, 278] on button "Confirm" at bounding box center [685, 274] width 103 height 29
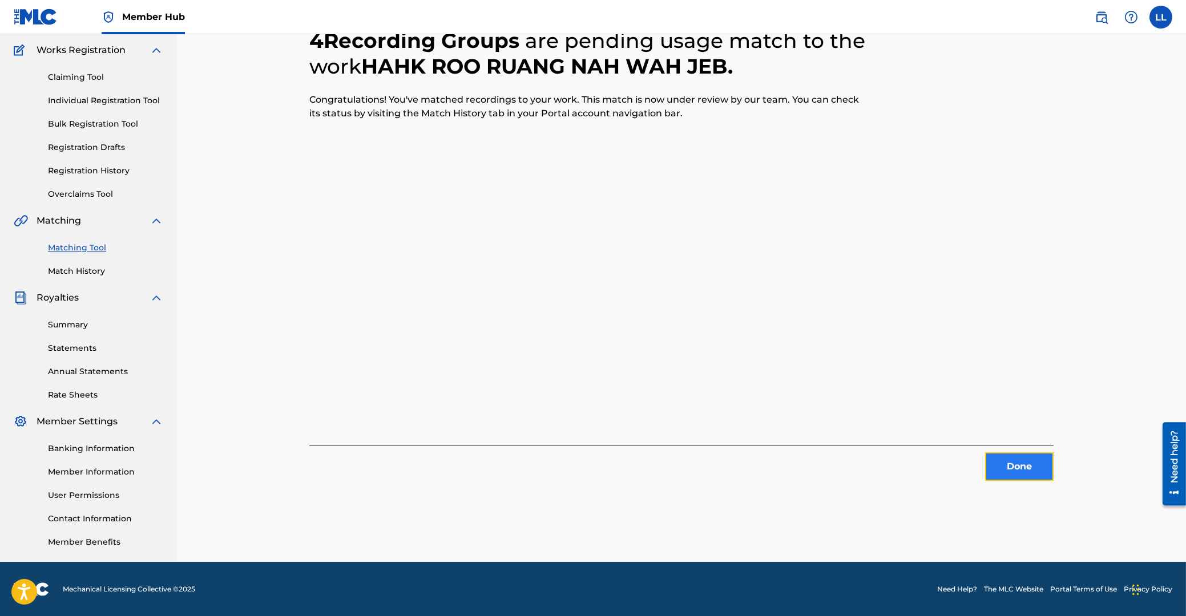
click at [1018, 466] on button "Done" at bounding box center [1019, 467] width 68 height 29
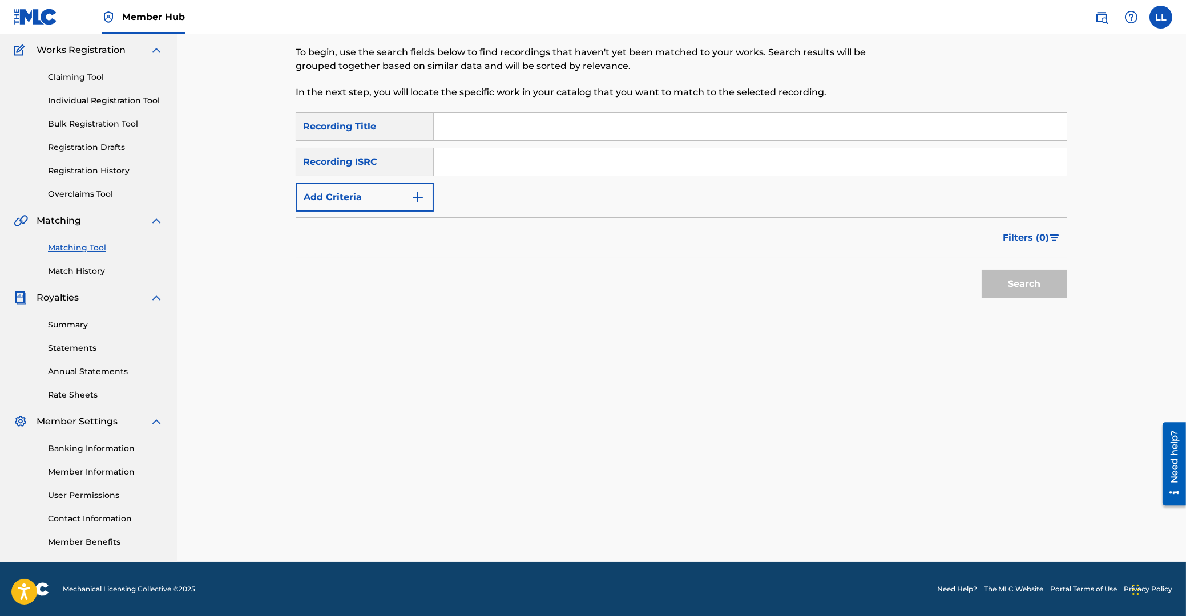
click at [551, 159] on input "Search Form" at bounding box center [750, 161] width 633 height 27
paste input "THG011300867"
click at [1018, 285] on button "Search" at bounding box center [1024, 284] width 86 height 29
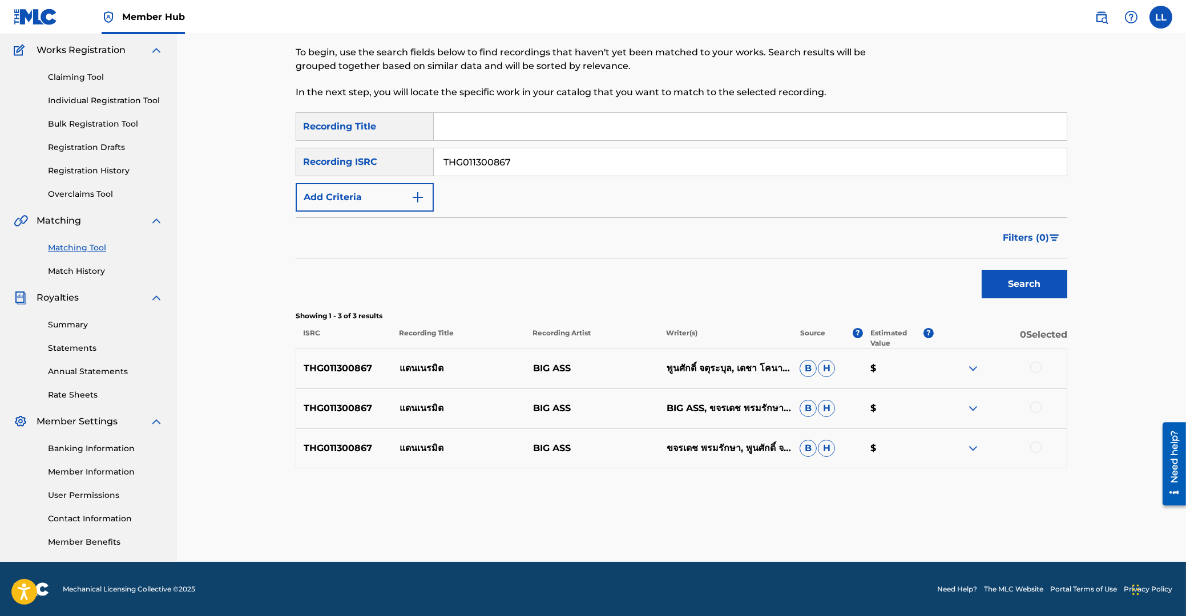
click at [1035, 367] on div at bounding box center [1035, 367] width 11 height 11
click at [1039, 409] on div at bounding box center [1035, 407] width 11 height 11
click at [1033, 450] on div at bounding box center [1035, 447] width 11 height 11
drag, startPoint x: 561, startPoint y: 163, endPoint x: 293, endPoint y: 167, distance: 268.2
click at [434, 164] on input "THG011300867" at bounding box center [750, 161] width 633 height 27
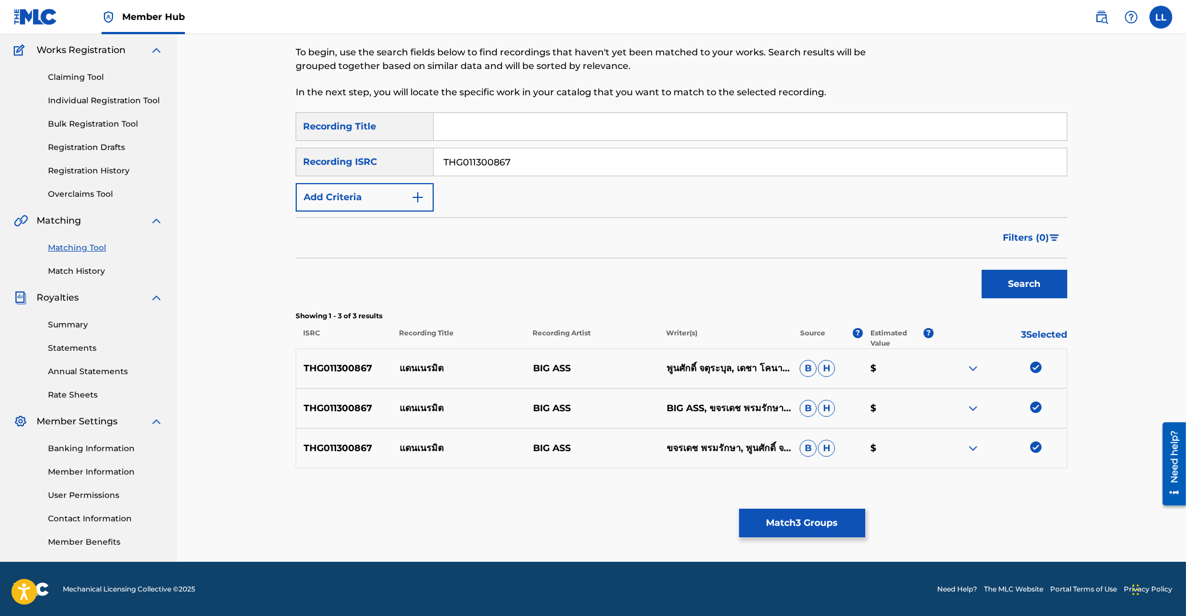
paste input "200606"
type input "THG011200606"
click at [1018, 278] on button "Search" at bounding box center [1024, 284] width 86 height 29
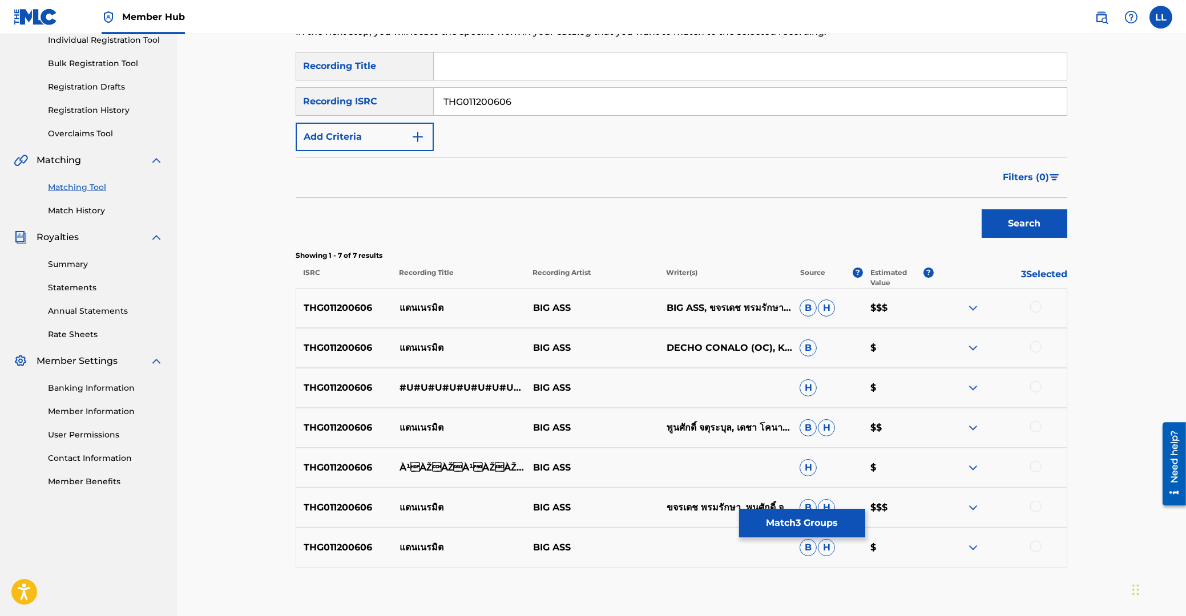
scroll to position [215, 0]
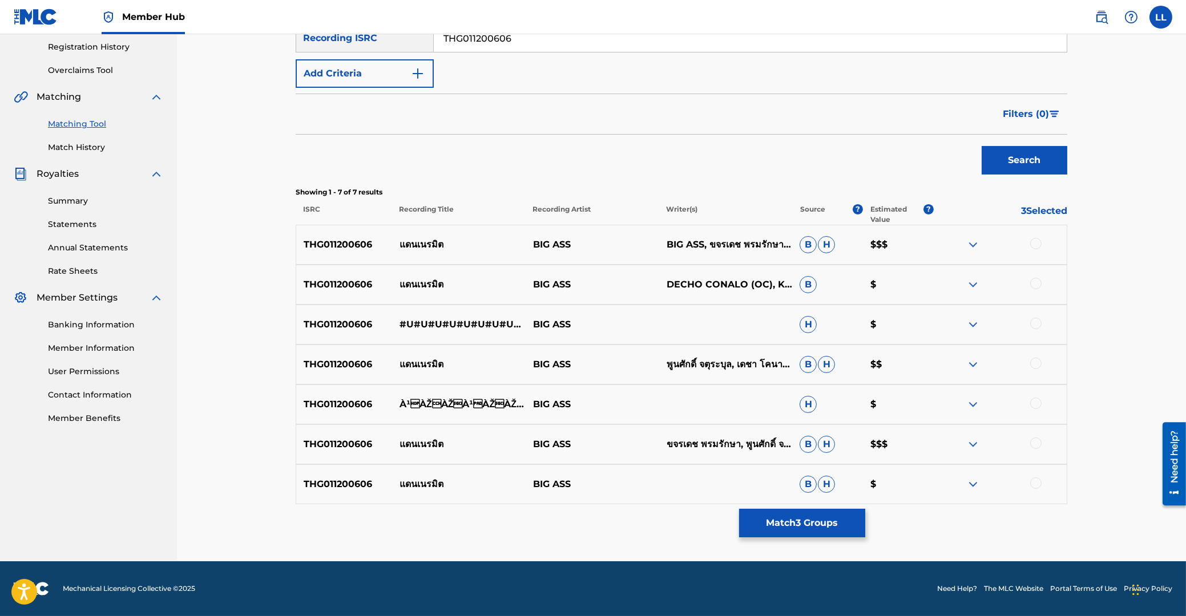
click at [1033, 242] on div at bounding box center [1035, 243] width 11 height 11
click at [1034, 287] on div at bounding box center [1035, 283] width 11 height 11
click at [1033, 327] on div at bounding box center [1035, 323] width 11 height 11
click at [1036, 365] on div at bounding box center [1035, 363] width 11 height 11
click at [1036, 404] on div at bounding box center [1035, 403] width 11 height 11
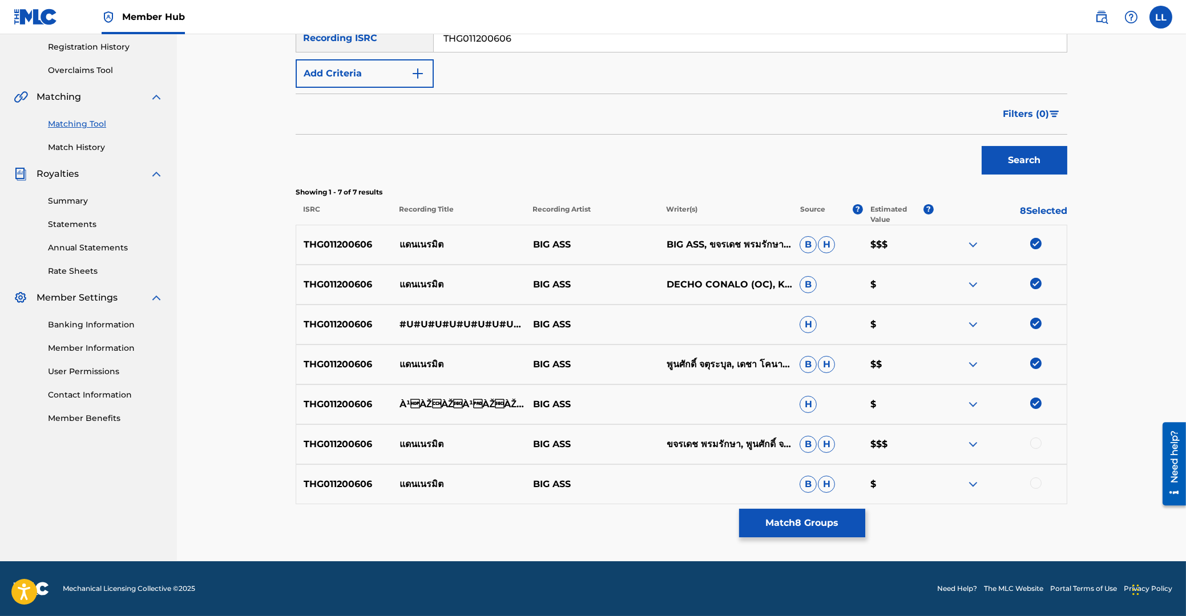
click at [1033, 443] on div at bounding box center [1035, 443] width 11 height 11
click at [1033, 484] on div at bounding box center [1035, 483] width 11 height 11
click at [806, 531] on button "Match 10 Groups" at bounding box center [802, 523] width 126 height 29
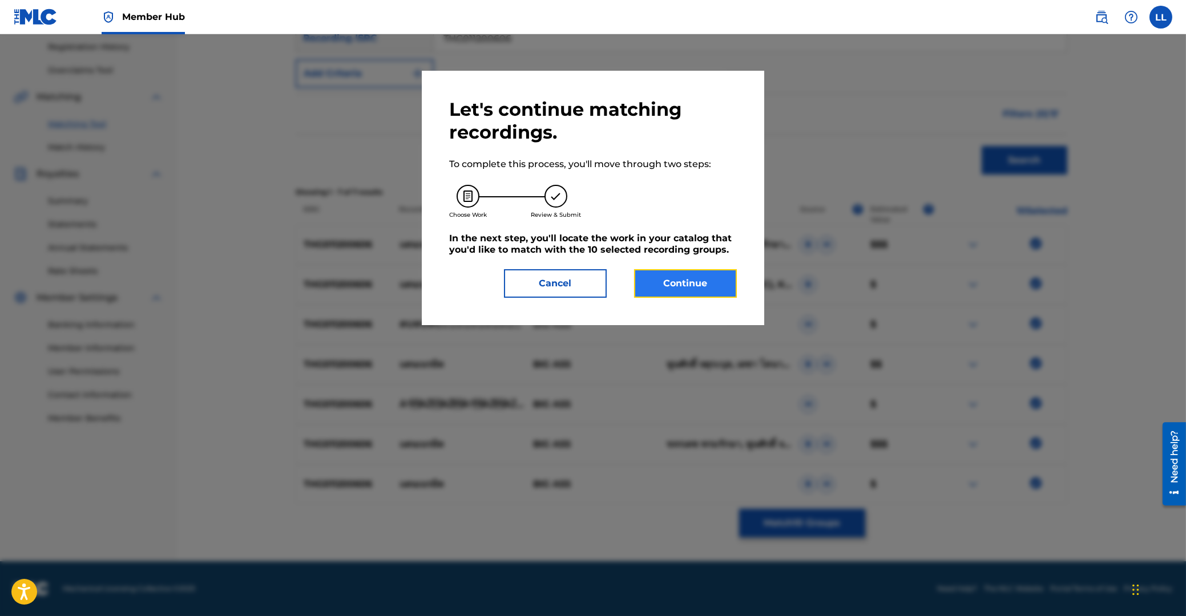
click at [702, 279] on button "Continue" at bounding box center [685, 283] width 103 height 29
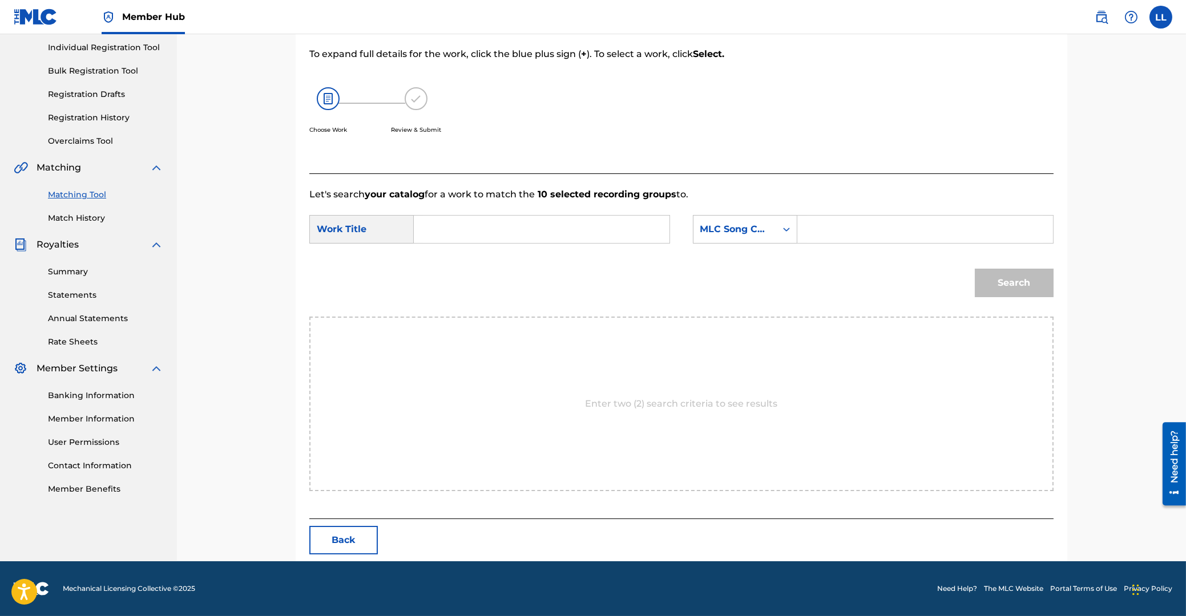
scroll to position [91, 0]
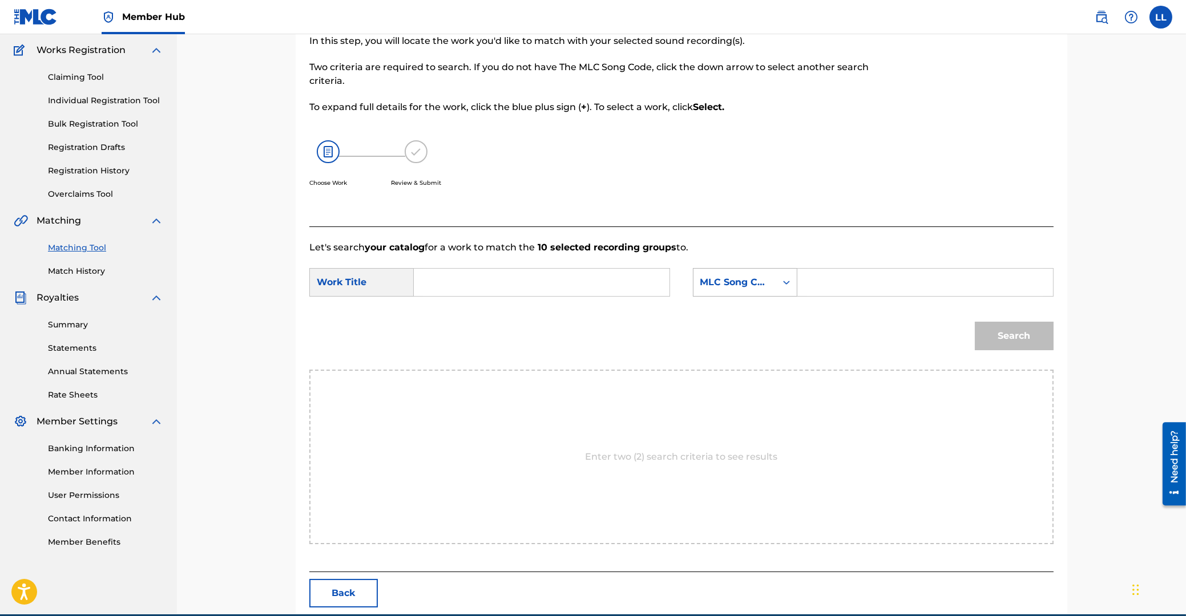
click at [542, 285] on input "Search Form" at bounding box center [541, 282] width 236 height 27
paste input "DAN NAY RA MIT"
type input "DAN NAY RA MIT"
click at [829, 278] on input "Search Form" at bounding box center [925, 282] width 236 height 27
paste input "DA5Y9J"
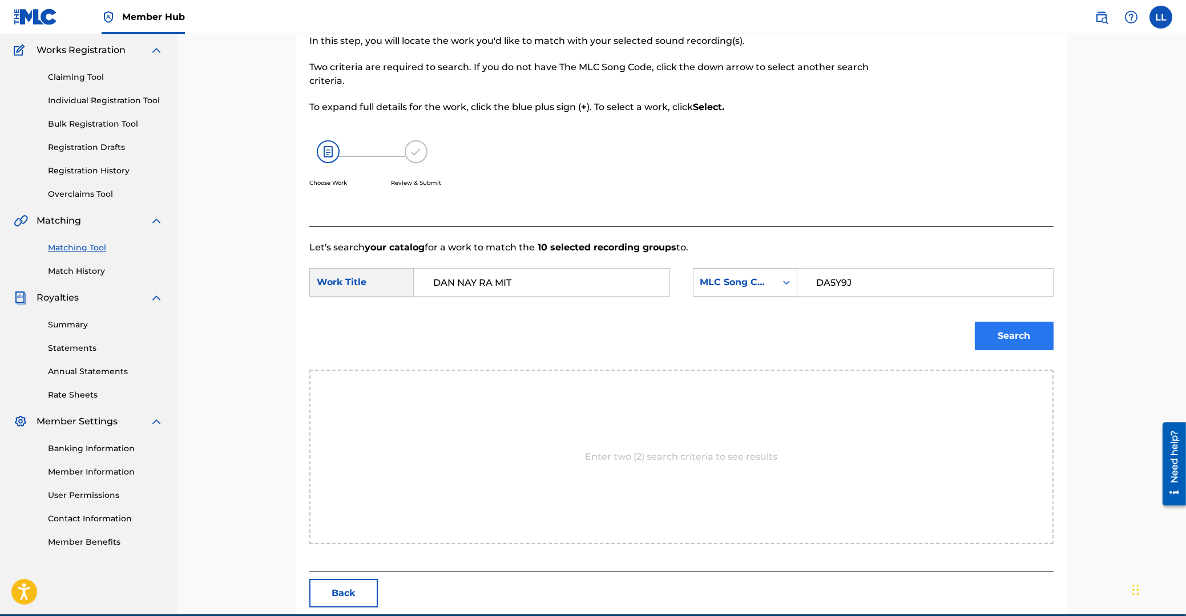
type input "DA5Y9J"
click at [1020, 334] on button "Search" at bounding box center [1014, 336] width 79 height 29
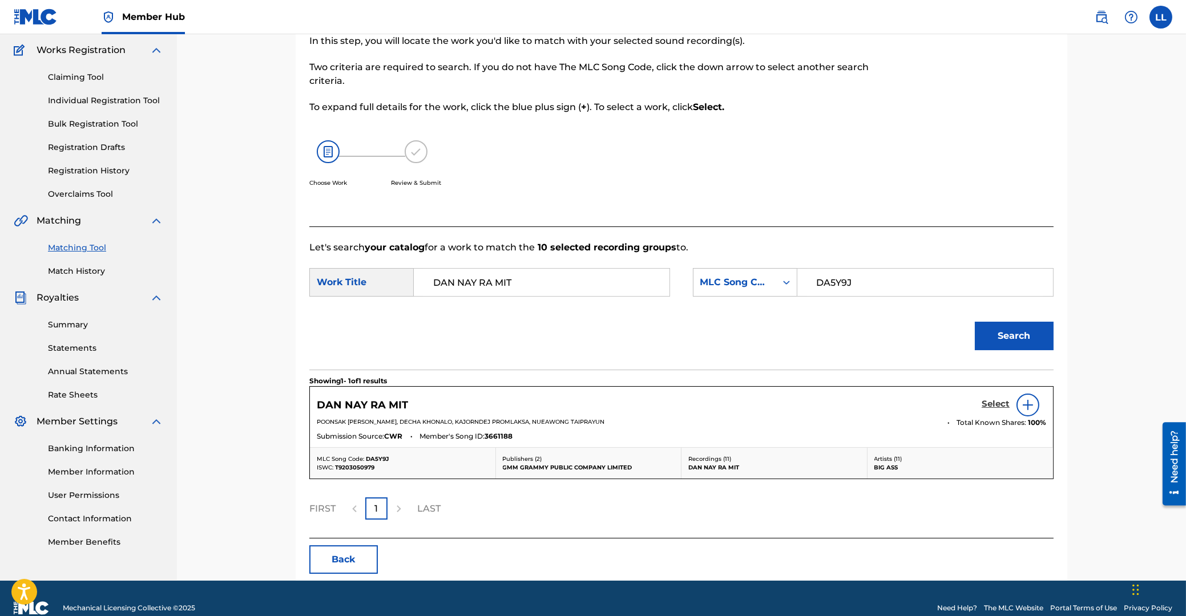
click at [992, 403] on h5 "Select" at bounding box center [995, 404] width 28 height 11
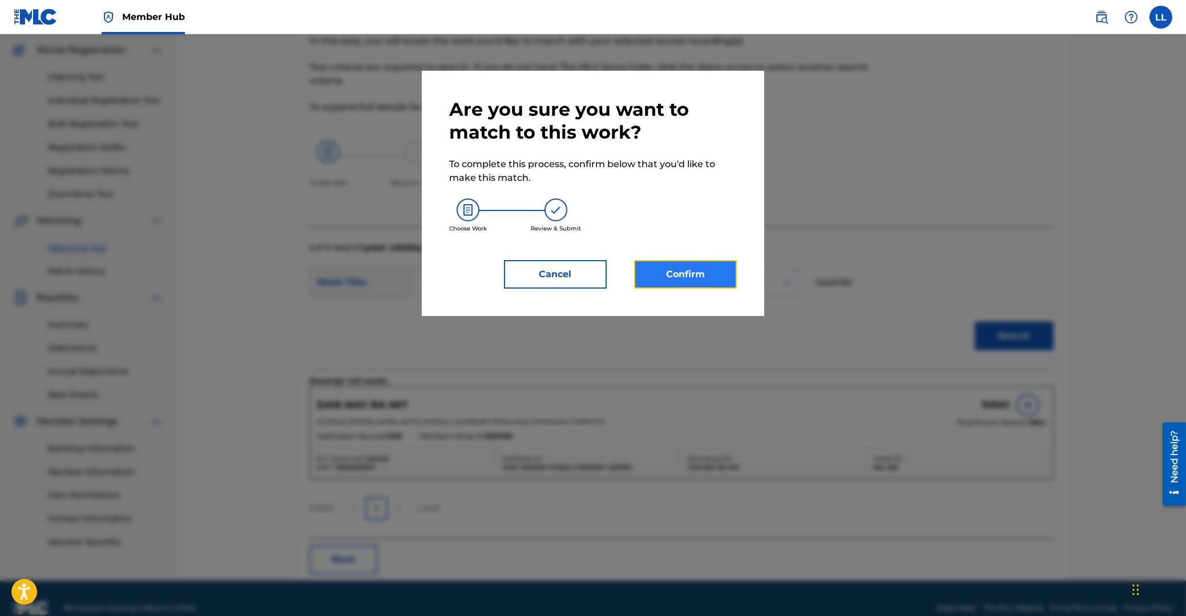
click at [701, 268] on button "Confirm" at bounding box center [685, 274] width 103 height 29
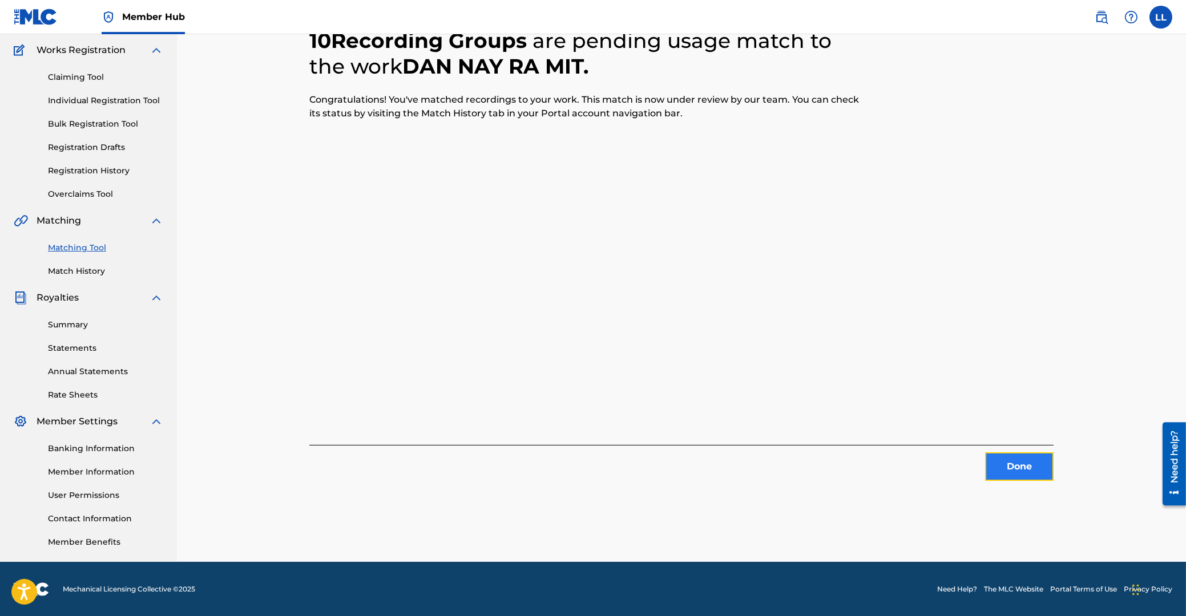
click at [1015, 469] on button "Done" at bounding box center [1019, 467] width 68 height 29
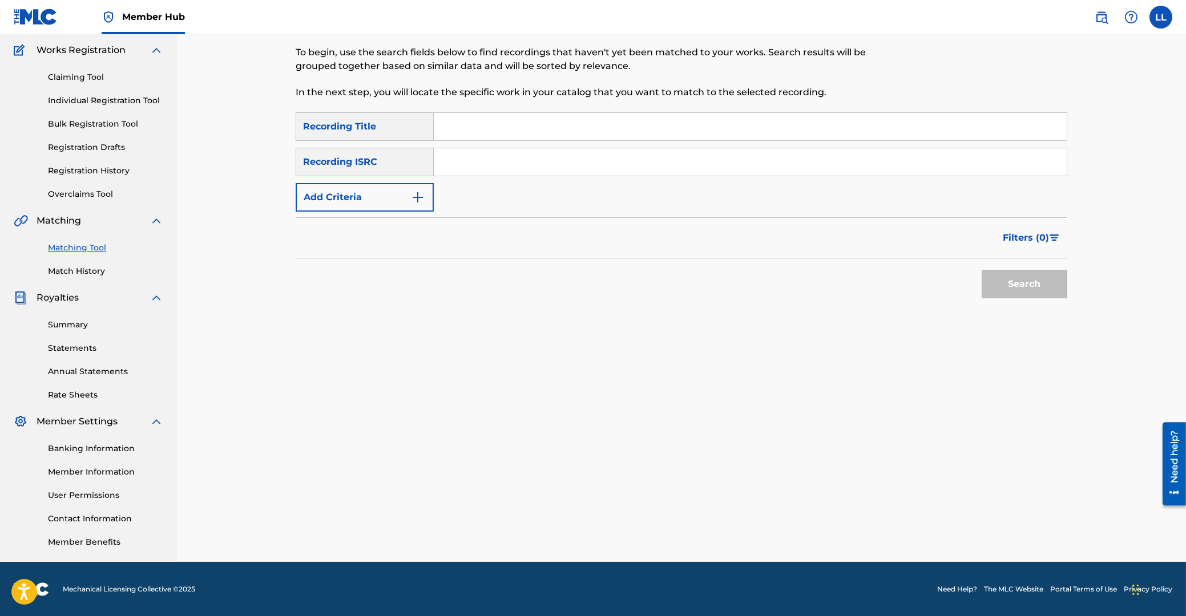
click at [586, 160] on input "Search Form" at bounding box center [750, 161] width 633 height 27
paste input "THG010816669"
type input "THG010816669"
click at [1017, 294] on button "Search" at bounding box center [1024, 284] width 86 height 29
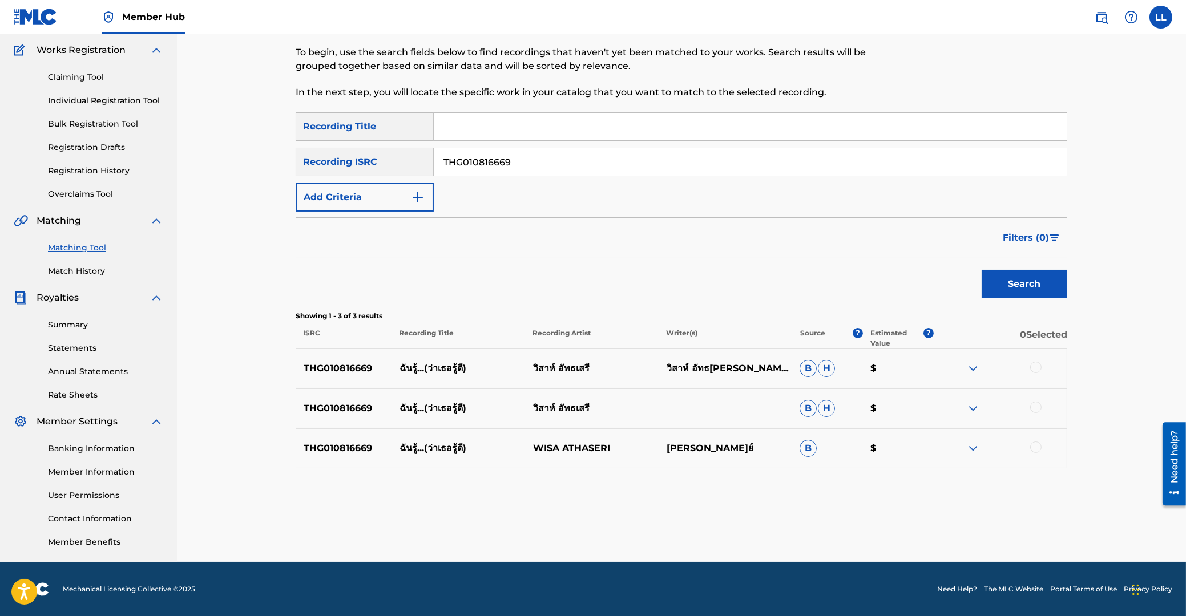
click at [1034, 365] on div at bounding box center [1035, 367] width 11 height 11
click at [1036, 405] on div at bounding box center [1035, 407] width 11 height 11
drag, startPoint x: 1035, startPoint y: 446, endPoint x: 875, endPoint y: 468, distance: 160.8
click at [1035, 446] on div at bounding box center [1035, 447] width 11 height 11
click at [805, 520] on button "Match 3 Groups" at bounding box center [802, 523] width 126 height 29
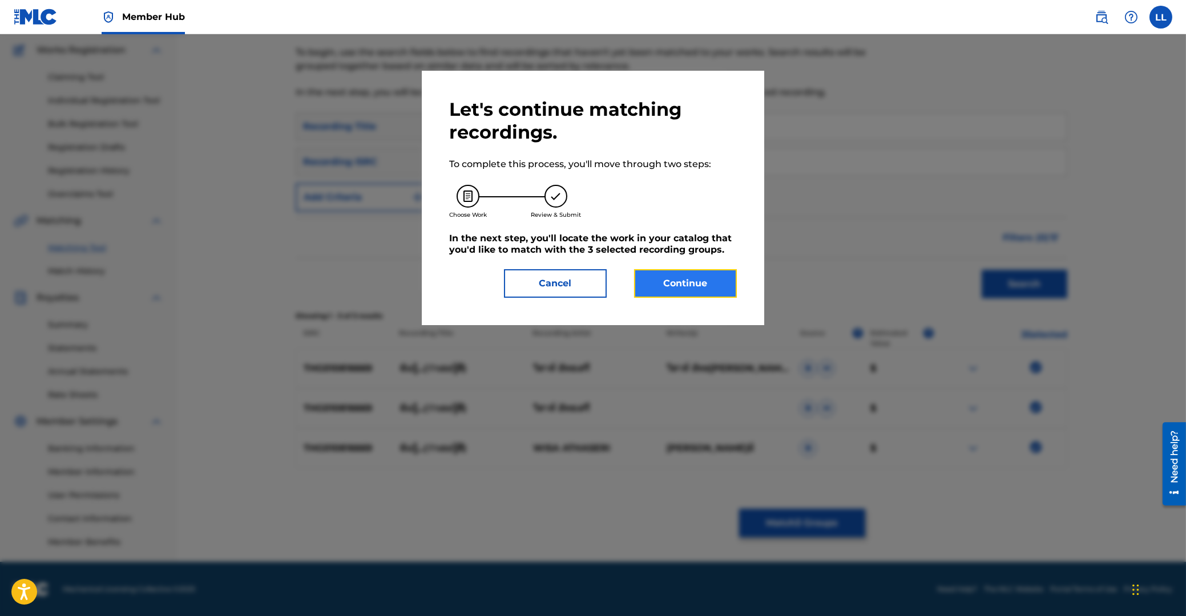
click at [690, 269] on button "Continue" at bounding box center [685, 283] width 103 height 29
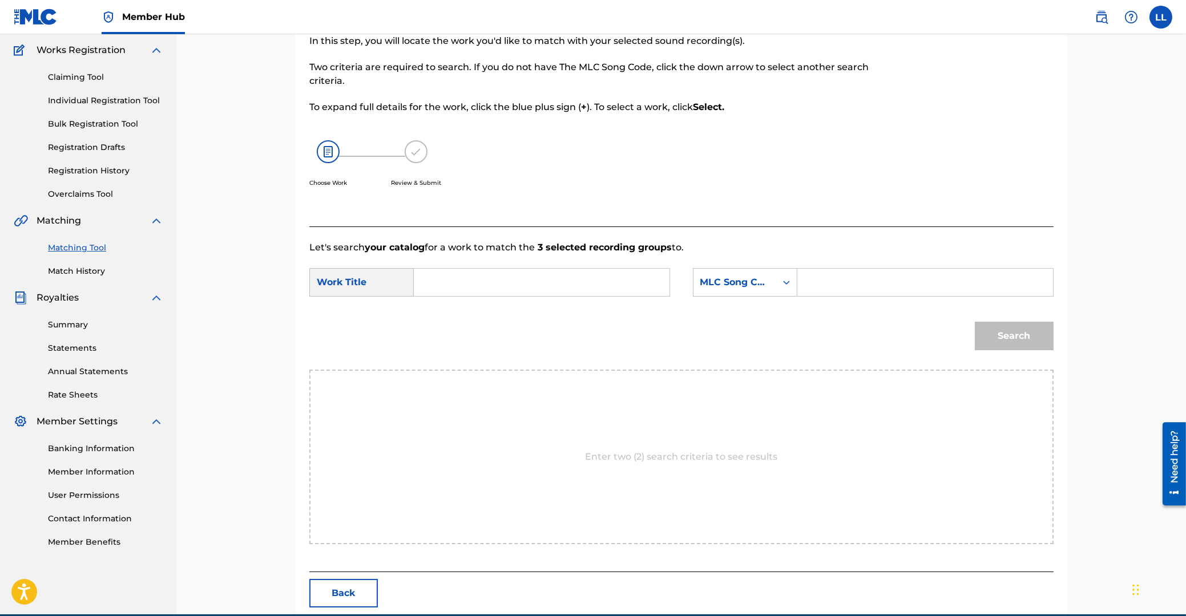
drag, startPoint x: 507, startPoint y: 279, endPoint x: 499, endPoint y: 285, distance: 10.2
click at [506, 279] on input "Search Form" at bounding box center [541, 282] width 236 height 27
paste input "CHUN ROO WAH TUR ROO DEE"
type input "CHUN ROO WAH TUR ROO DEE"
click at [921, 289] on input "Search Form" at bounding box center [925, 282] width 236 height 27
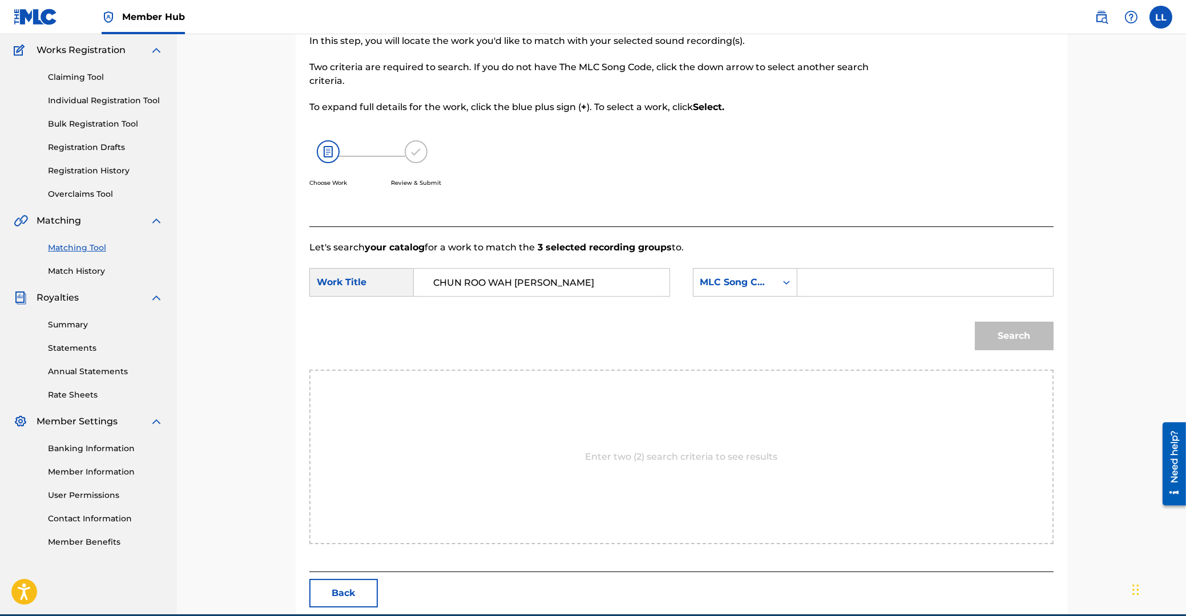
paste input "CB8ZRD"
type input "CB8ZRD"
click at [1004, 334] on button "Search" at bounding box center [1014, 336] width 79 height 29
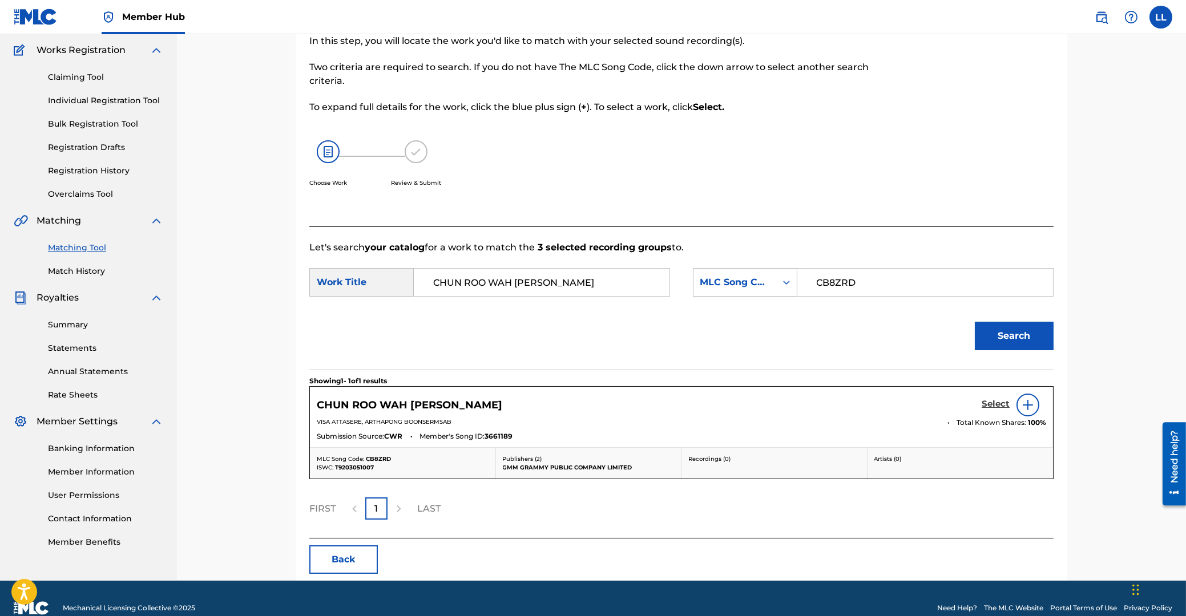
click at [994, 403] on h5 "Select" at bounding box center [995, 404] width 28 height 11
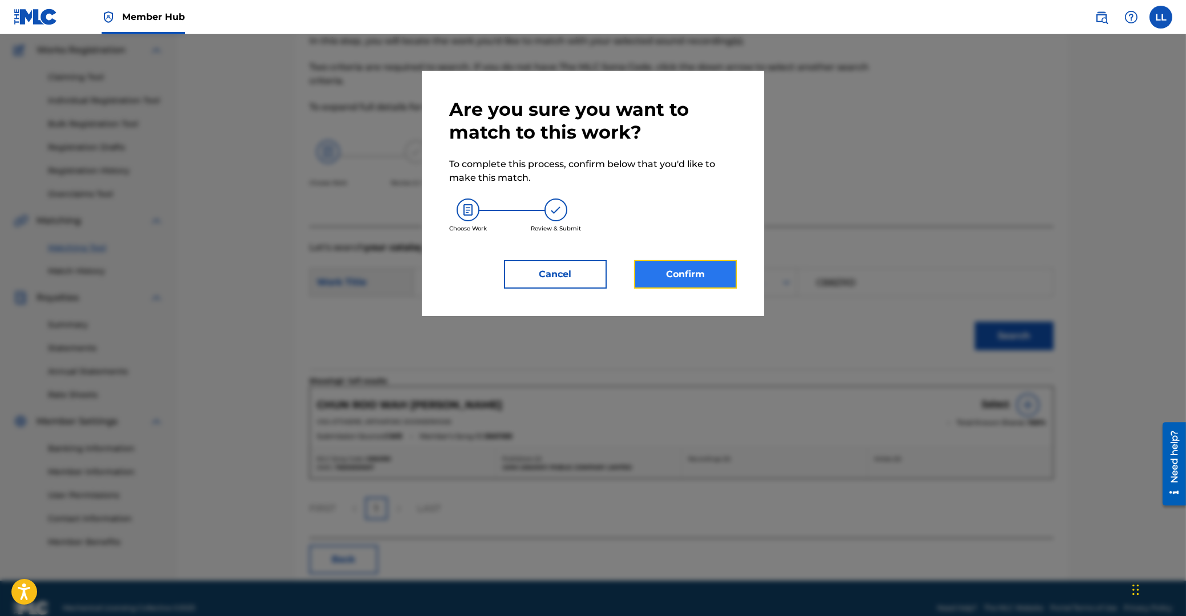
click at [687, 273] on button "Confirm" at bounding box center [685, 274] width 103 height 29
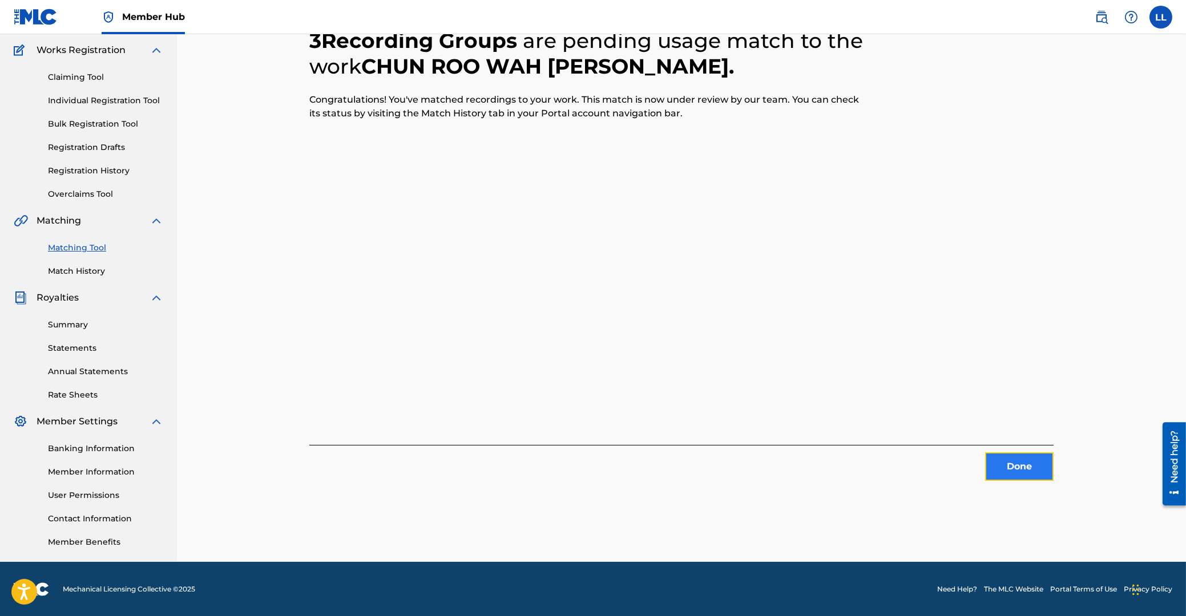
click at [1006, 457] on button "Done" at bounding box center [1019, 467] width 68 height 29
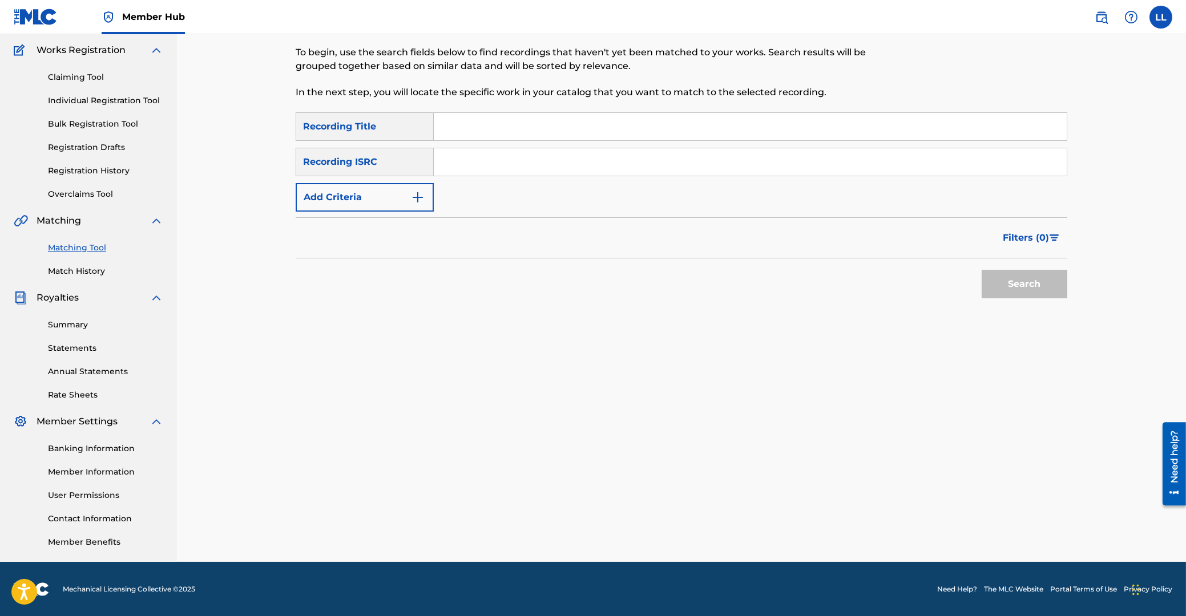
click at [508, 164] on input "Search Form" at bounding box center [750, 161] width 633 height 27
paste input "THG010817823"
type input "THG010817823"
click at [1015, 280] on button "Search" at bounding box center [1024, 284] width 86 height 29
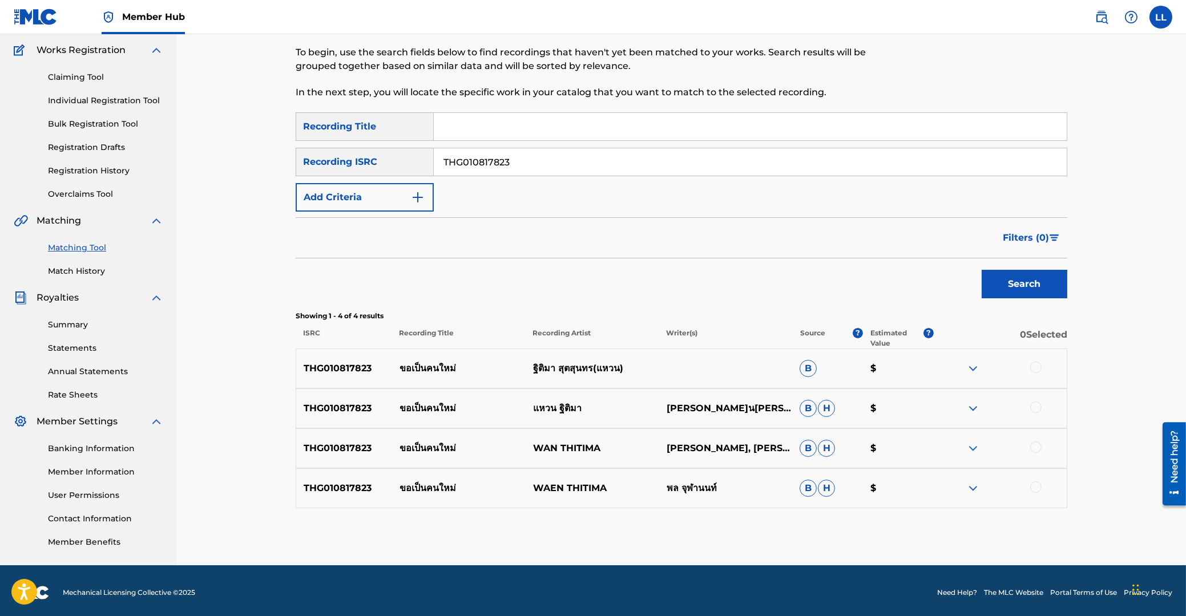
click at [1033, 367] on div at bounding box center [1035, 367] width 11 height 11
click at [1033, 407] on div at bounding box center [1035, 407] width 11 height 11
click at [1035, 444] on div at bounding box center [1035, 447] width 11 height 11
click at [1038, 487] on div at bounding box center [1035, 487] width 11 height 11
click at [798, 523] on button "Match 4 Groups" at bounding box center [802, 523] width 126 height 29
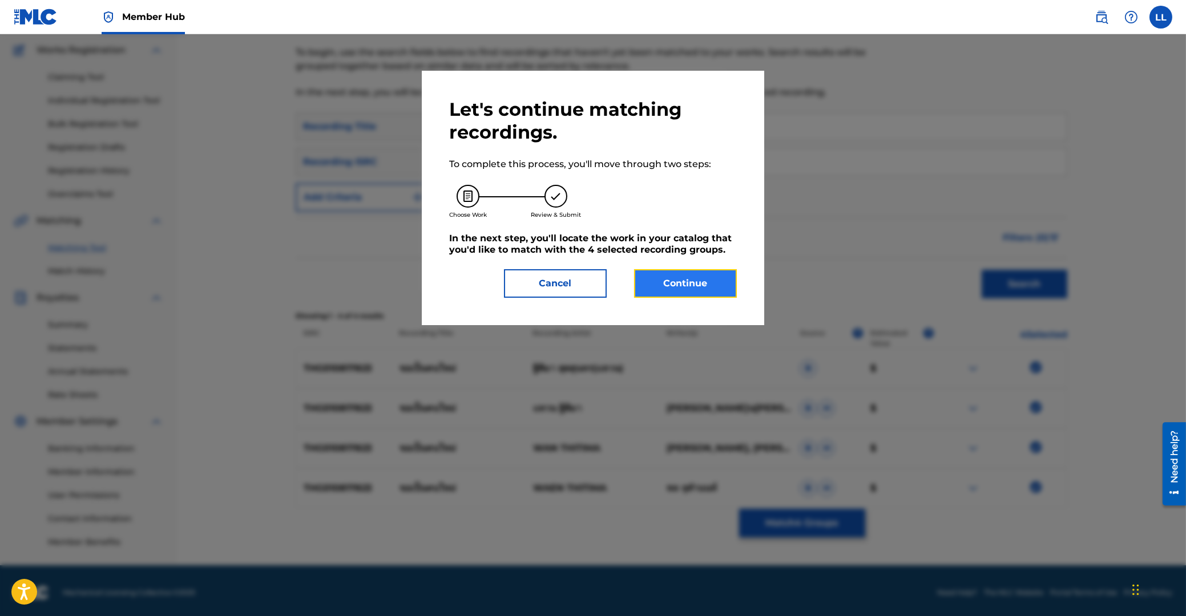
click at [682, 276] on button "Continue" at bounding box center [685, 283] width 103 height 29
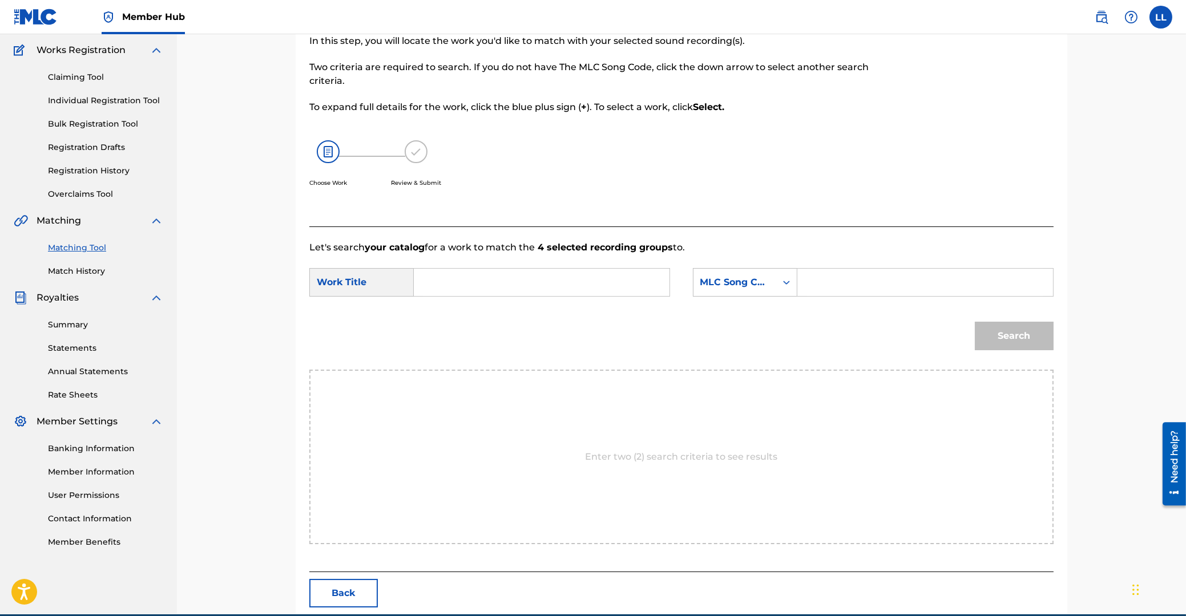
drag, startPoint x: 510, startPoint y: 282, endPoint x: 519, endPoint y: 288, distance: 11.0
click at [509, 283] on input "Search Form" at bounding box center [541, 282] width 236 height 27
paste input "KHO PEN KON MAI"
type input "KHO PEN KON MAI"
click at [849, 286] on input "Search Form" at bounding box center [925, 282] width 236 height 27
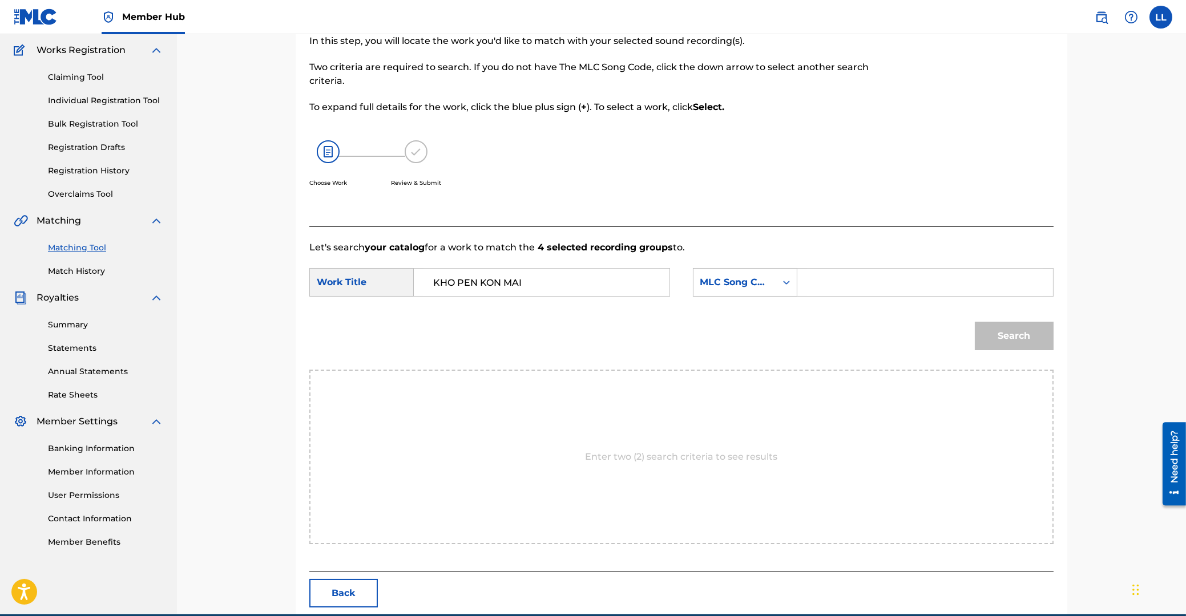
paste input "KE9FWS"
type input "KE9FWS"
click at [999, 332] on button "Search" at bounding box center [1014, 336] width 79 height 29
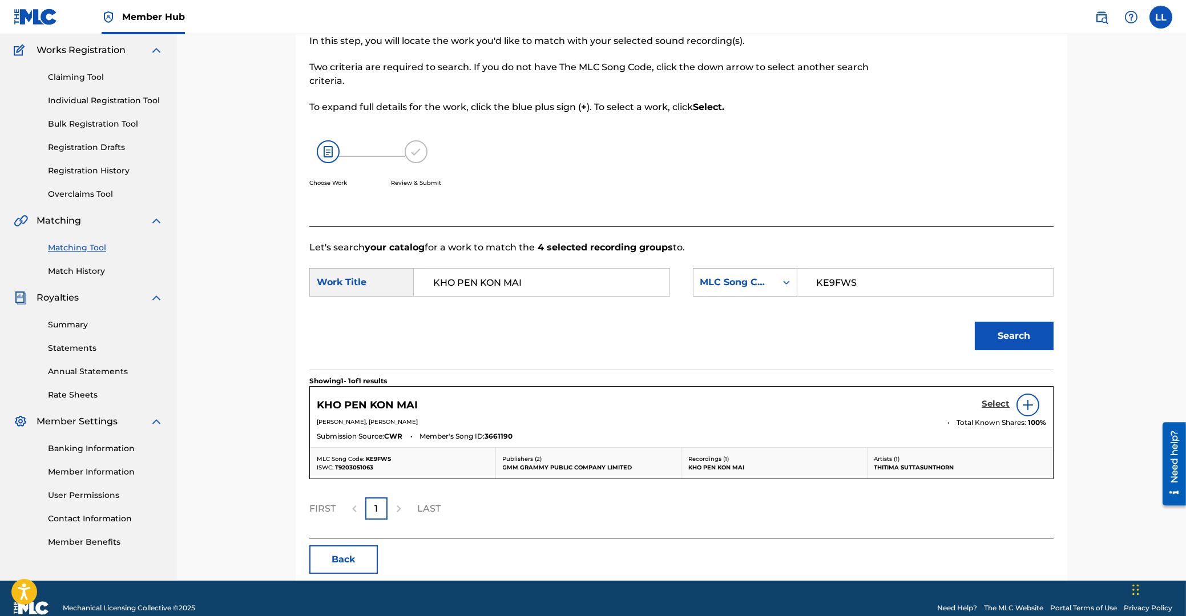
click at [989, 404] on h5 "Select" at bounding box center [995, 404] width 28 height 11
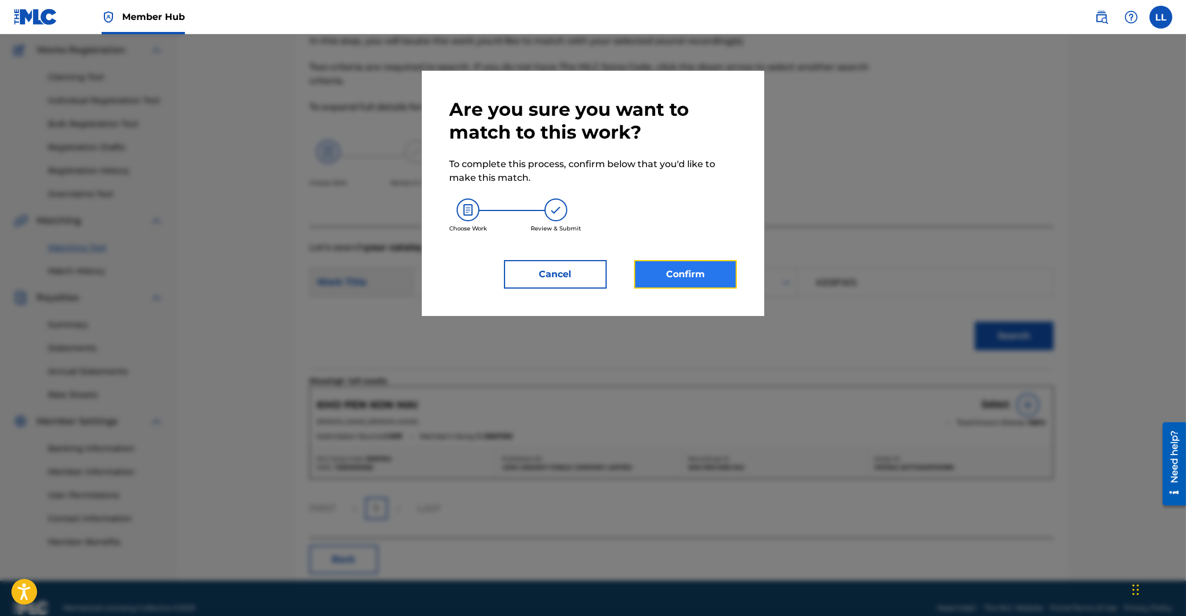
click at [692, 278] on button "Confirm" at bounding box center [685, 274] width 103 height 29
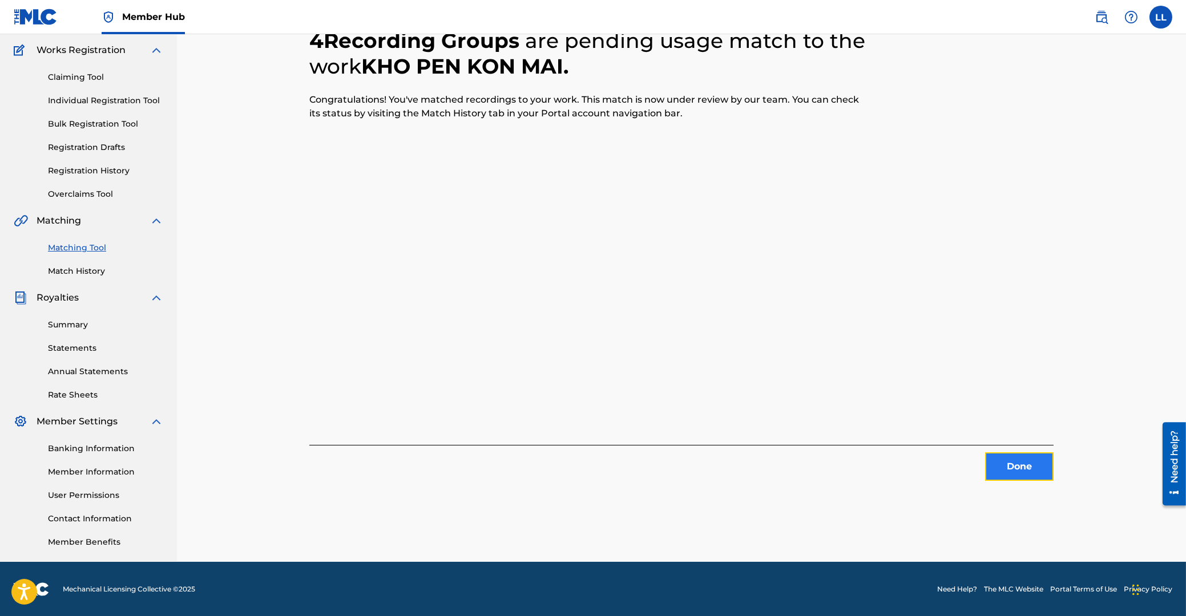
click at [1016, 464] on button "Done" at bounding box center [1019, 467] width 68 height 29
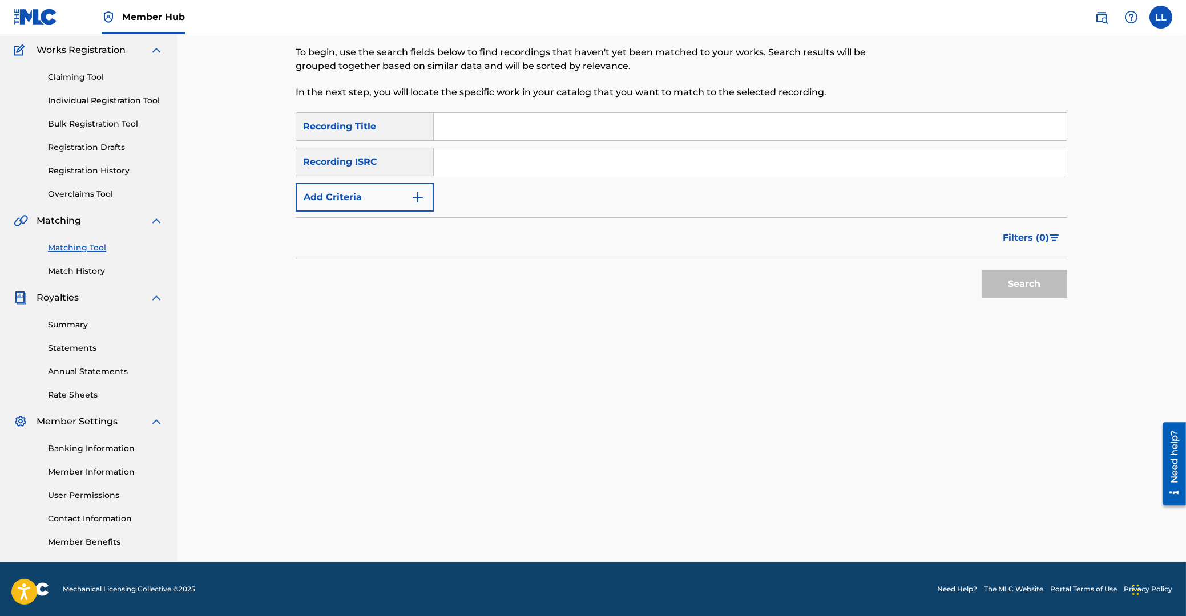
click at [507, 157] on input "Search Form" at bounding box center [750, 161] width 633 height 27
paste input "THG010804825"
type input "THG010804825"
click at [1008, 280] on button "Search" at bounding box center [1024, 284] width 86 height 29
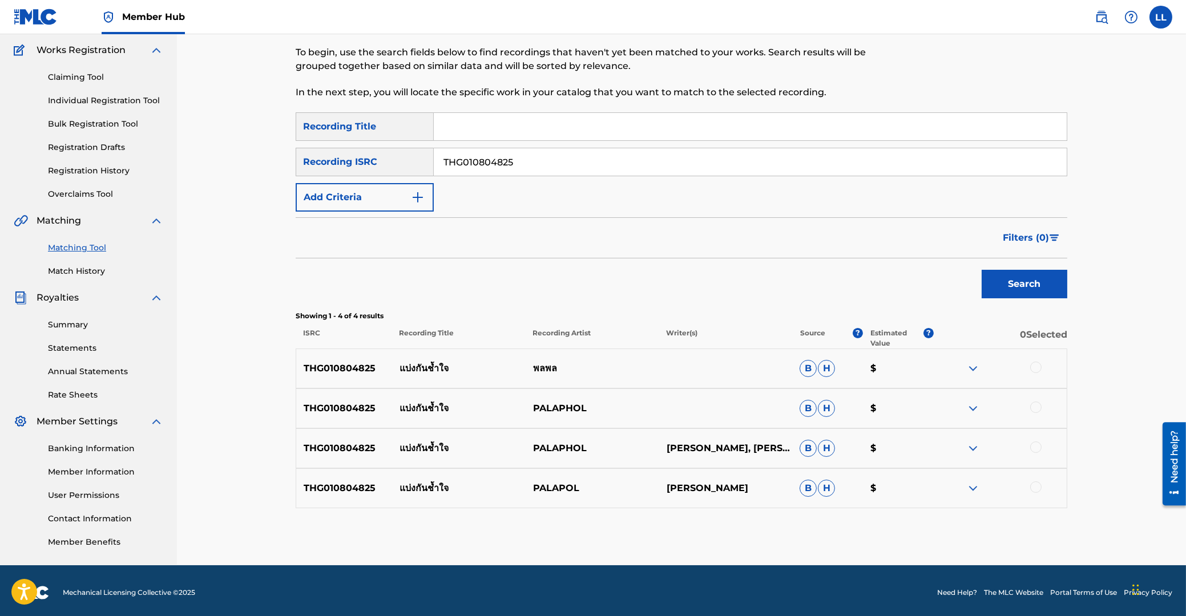
click at [1037, 369] on div at bounding box center [1035, 367] width 11 height 11
click at [1036, 409] on div at bounding box center [1035, 407] width 11 height 11
click at [1035, 448] on div at bounding box center [1035, 447] width 11 height 11
click at [1038, 486] on div at bounding box center [1035, 487] width 11 height 11
click at [807, 530] on button "Match 4 Groups" at bounding box center [802, 523] width 126 height 29
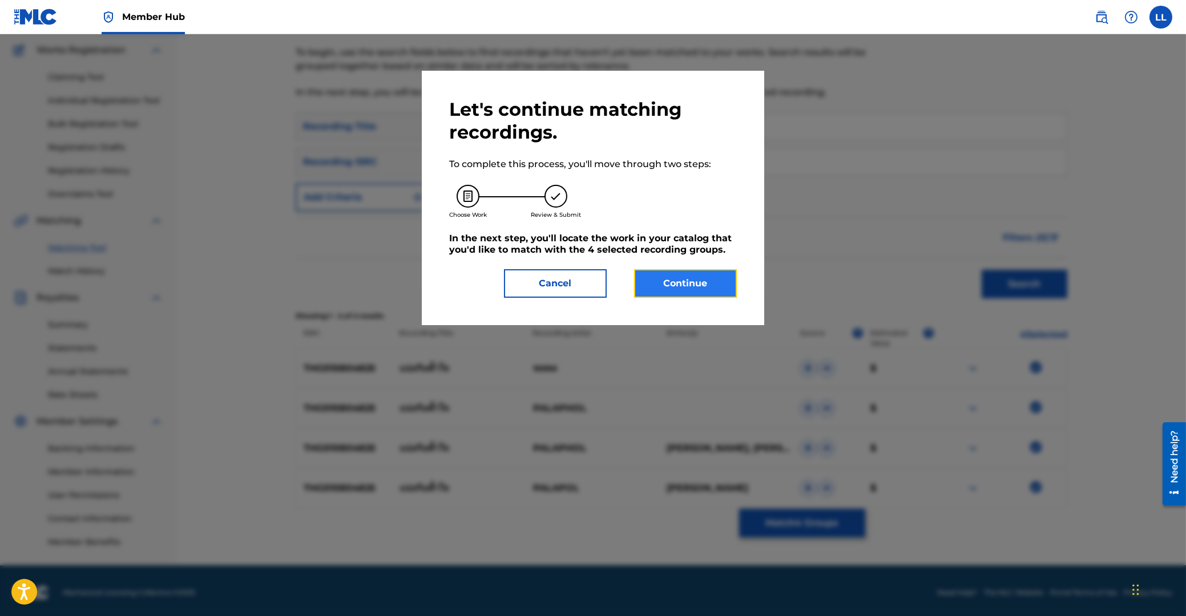
click at [682, 287] on button "Continue" at bounding box center [685, 283] width 103 height 29
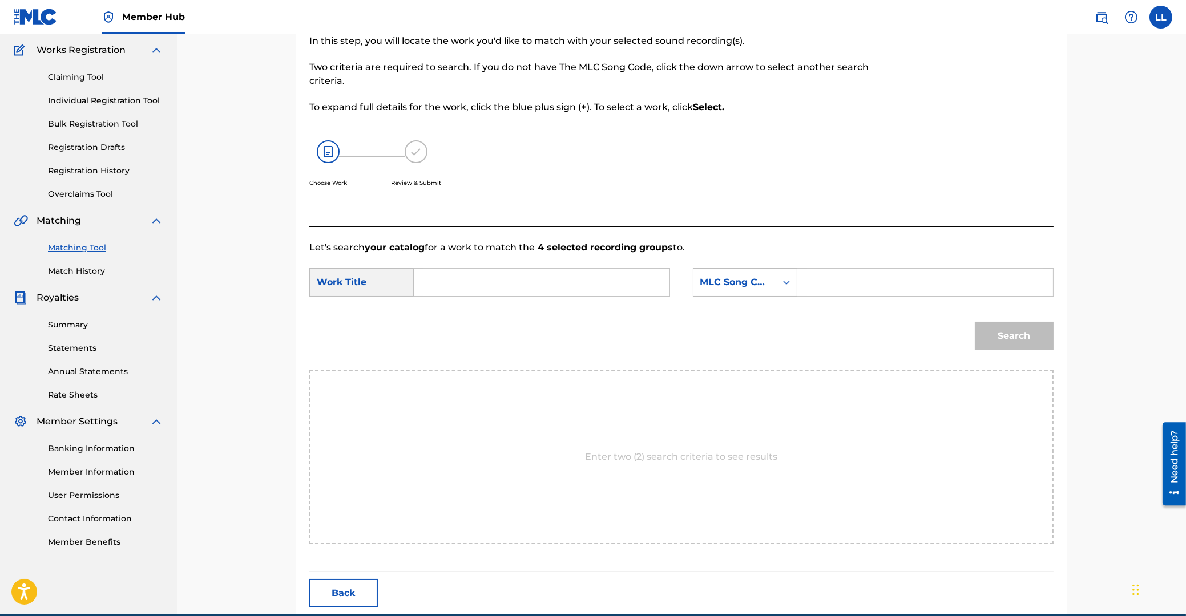
click at [530, 277] on input "Search Form" at bounding box center [541, 282] width 236 height 27
paste input "BANG GUN CHUM JAI"
type input "BANG GUN CHUM JAI"
click at [833, 284] on input "Search Form" at bounding box center [925, 282] width 236 height 27
paste input "BB5485"
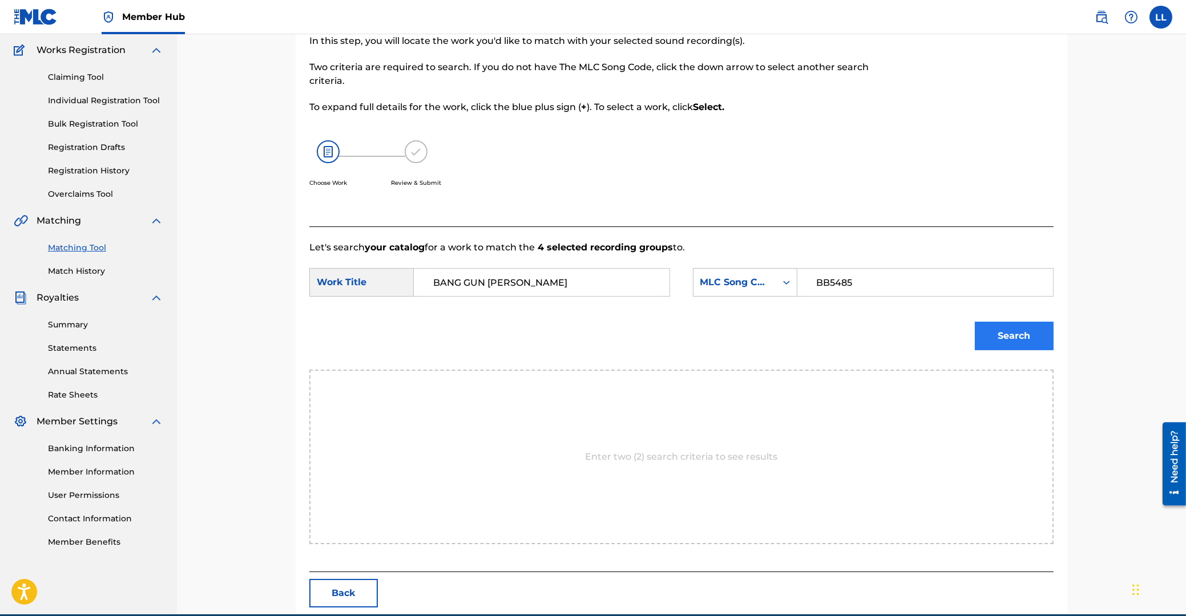
type input "BB5485"
click at [1024, 340] on button "Search" at bounding box center [1014, 336] width 79 height 29
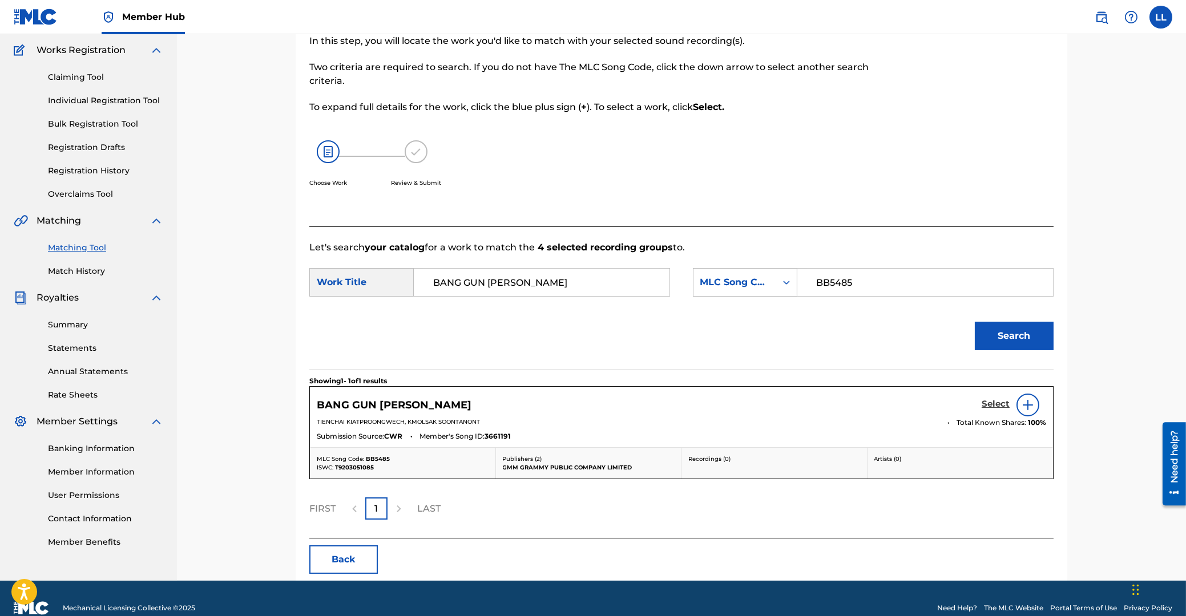
click at [987, 405] on h5 "Select" at bounding box center [995, 404] width 28 height 11
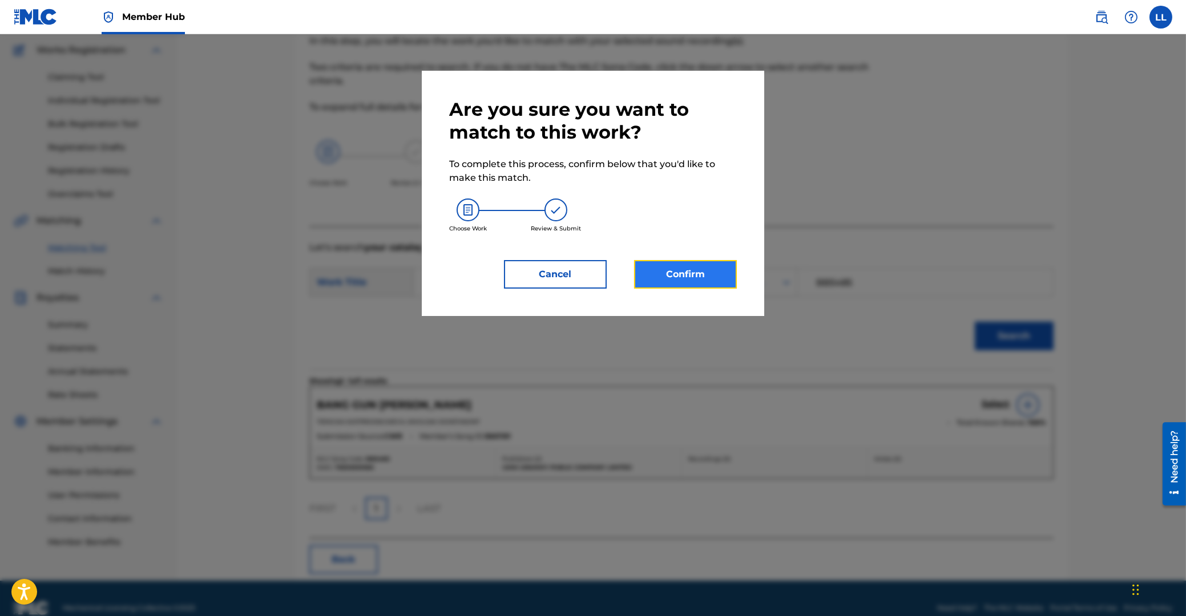
click at [698, 280] on button "Confirm" at bounding box center [685, 274] width 103 height 29
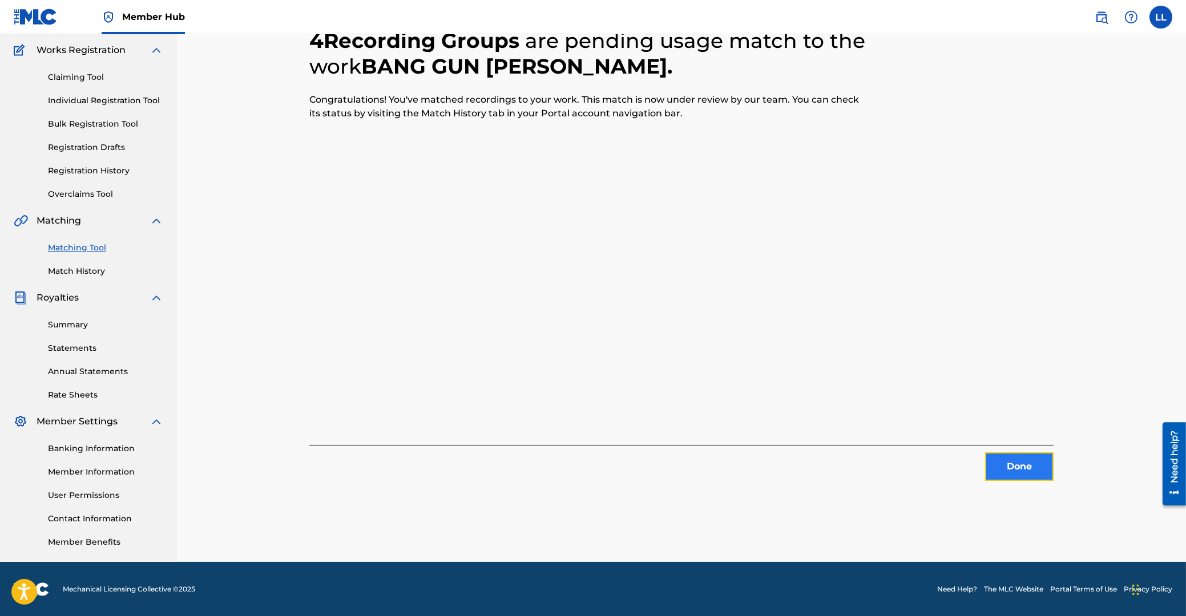
drag, startPoint x: 1011, startPoint y: 463, endPoint x: 993, endPoint y: 460, distance: 17.9
click at [993, 460] on button "Done" at bounding box center [1019, 467] width 68 height 29
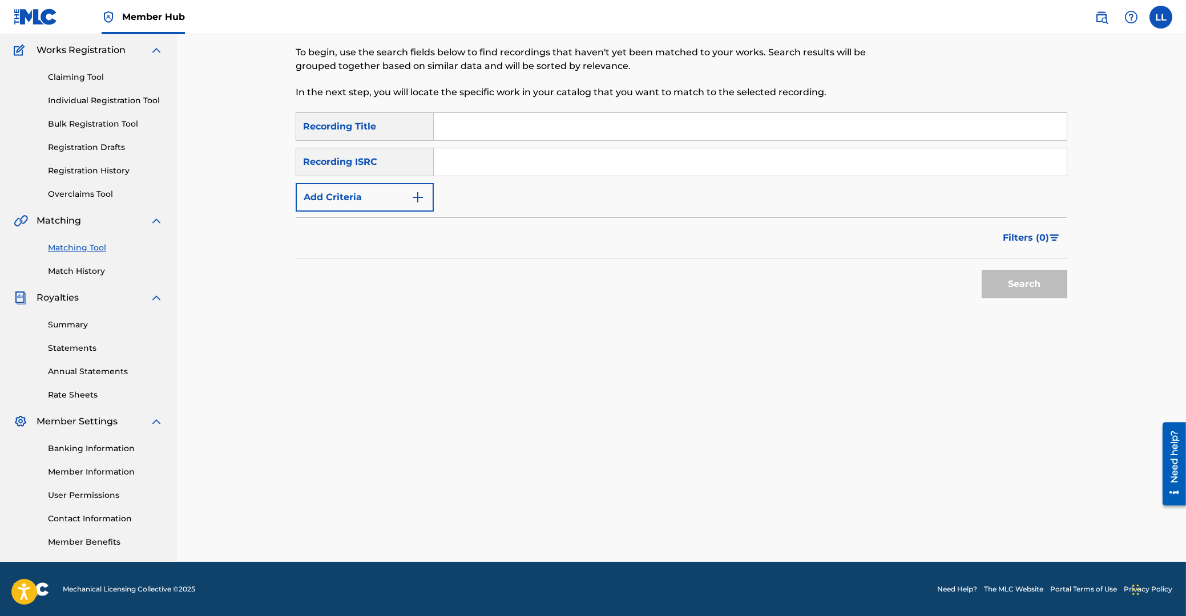
click at [538, 153] on input "Search Form" at bounding box center [750, 161] width 633 height 27
paste input "THG011200632"
type input "THG011200632"
click at [1036, 277] on button "Search" at bounding box center [1024, 284] width 86 height 29
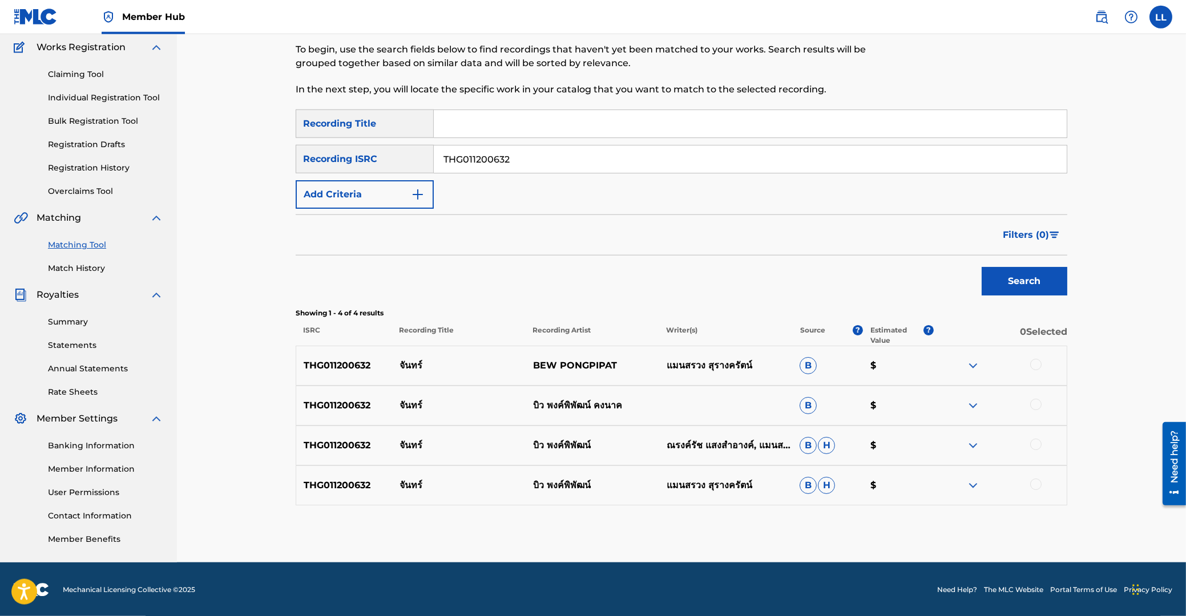
scroll to position [95, 0]
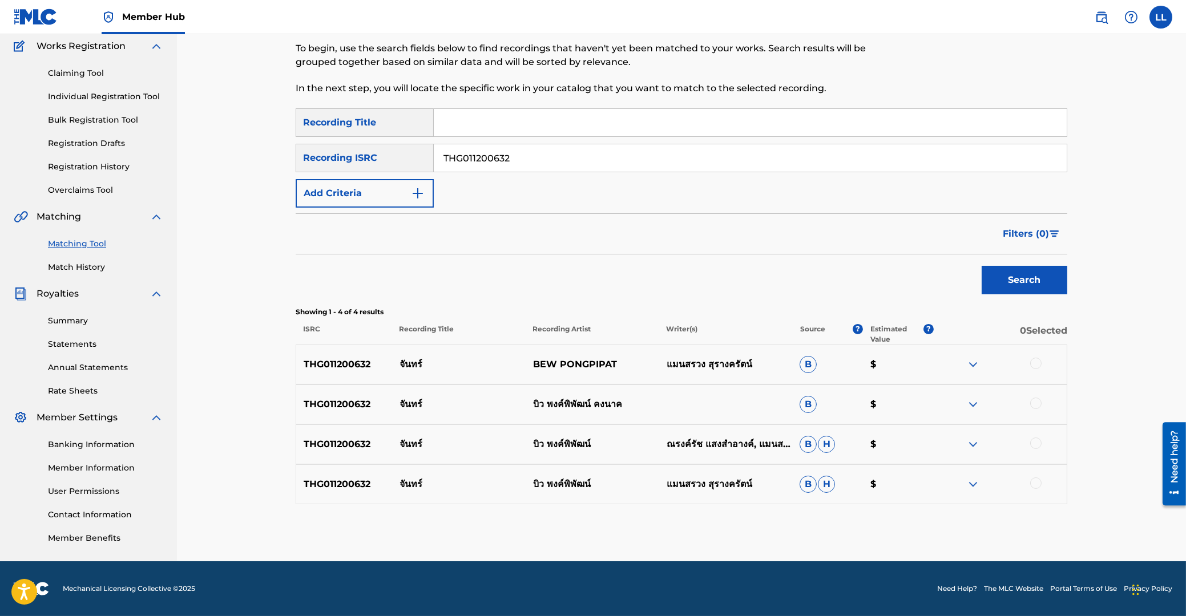
click at [1036, 365] on div at bounding box center [1035, 363] width 11 height 11
click at [1036, 404] on div at bounding box center [1035, 403] width 11 height 11
click at [1036, 442] on div at bounding box center [1035, 443] width 11 height 11
click at [1037, 484] on div at bounding box center [1035, 483] width 11 height 11
click at [801, 517] on button "Match 4 Groups" at bounding box center [802, 523] width 126 height 29
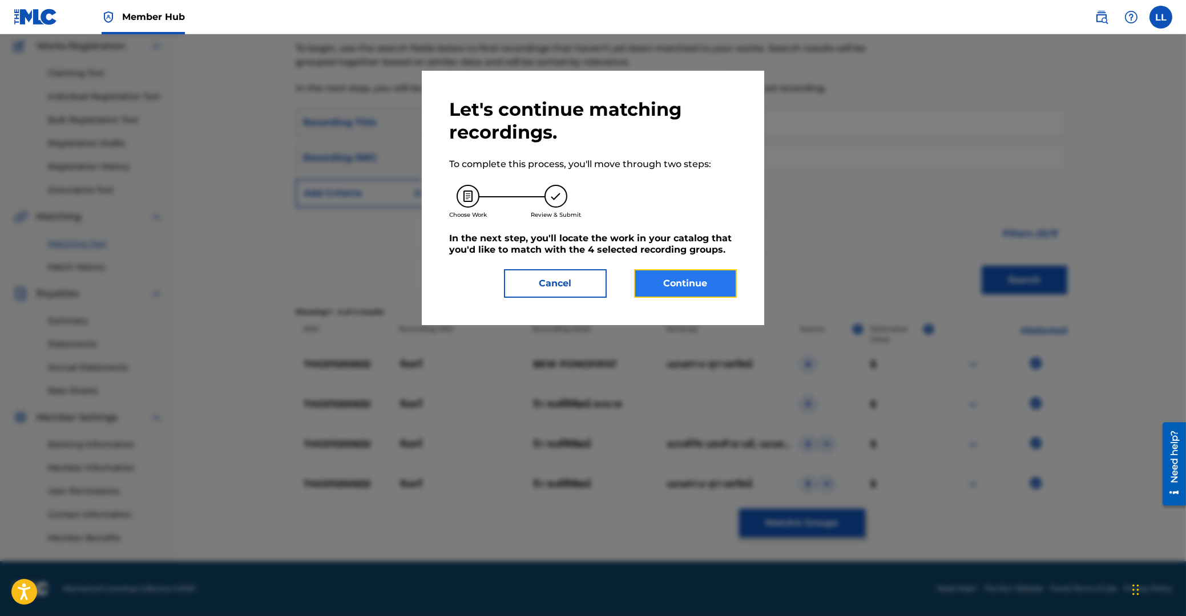
click at [681, 283] on button "Continue" at bounding box center [685, 283] width 103 height 29
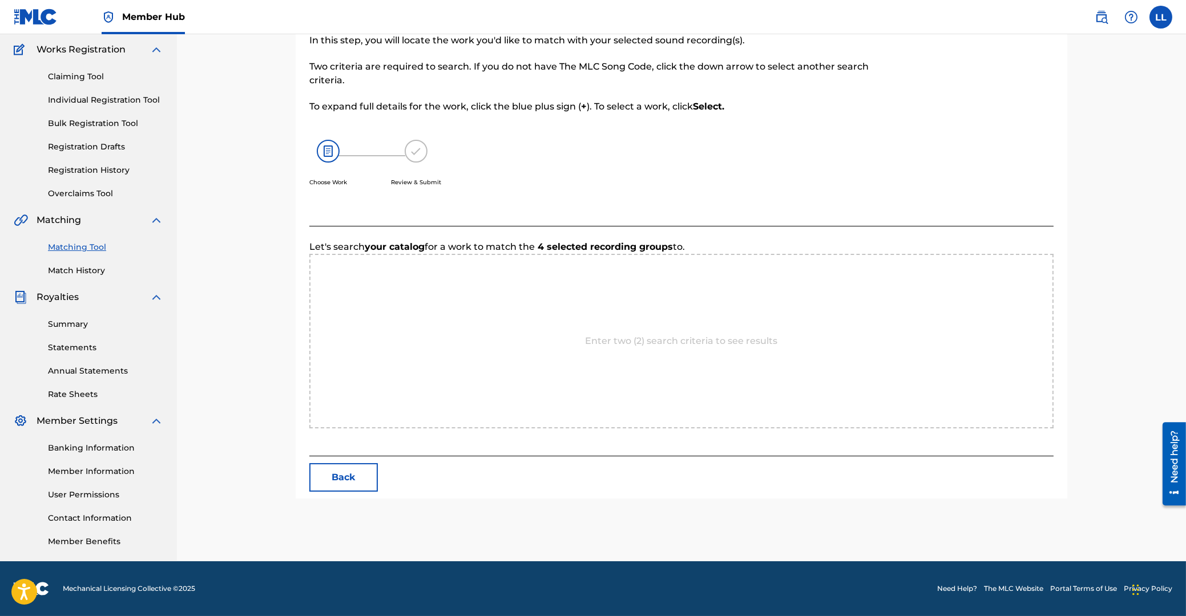
scroll to position [91, 0]
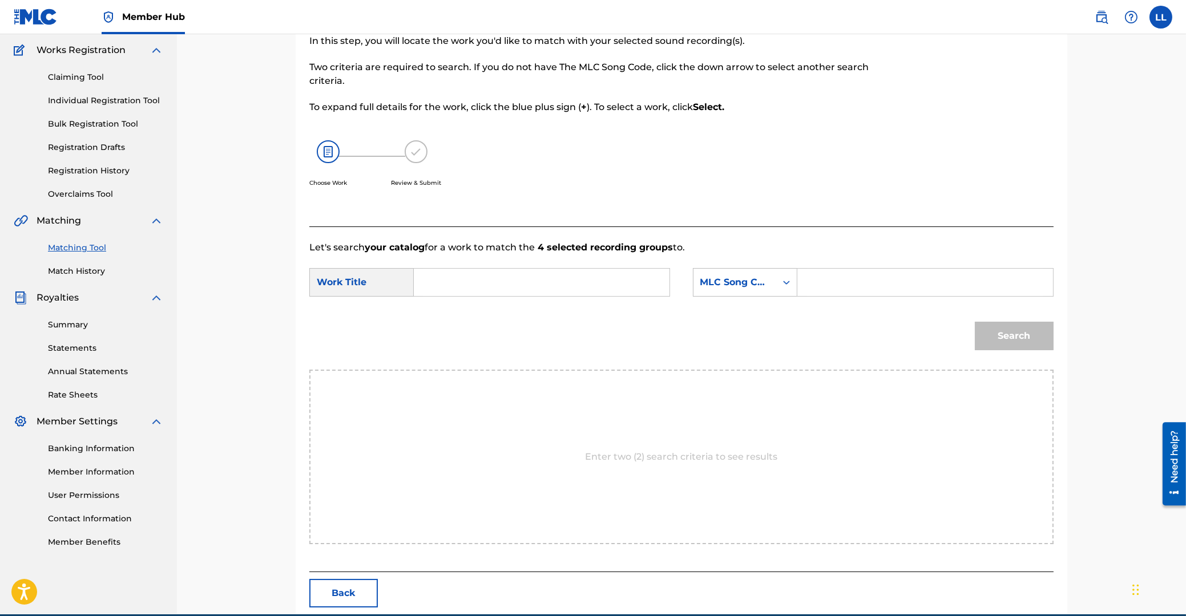
click at [531, 293] on input "Search Form" at bounding box center [541, 282] width 236 height 27
paste input "JUN"
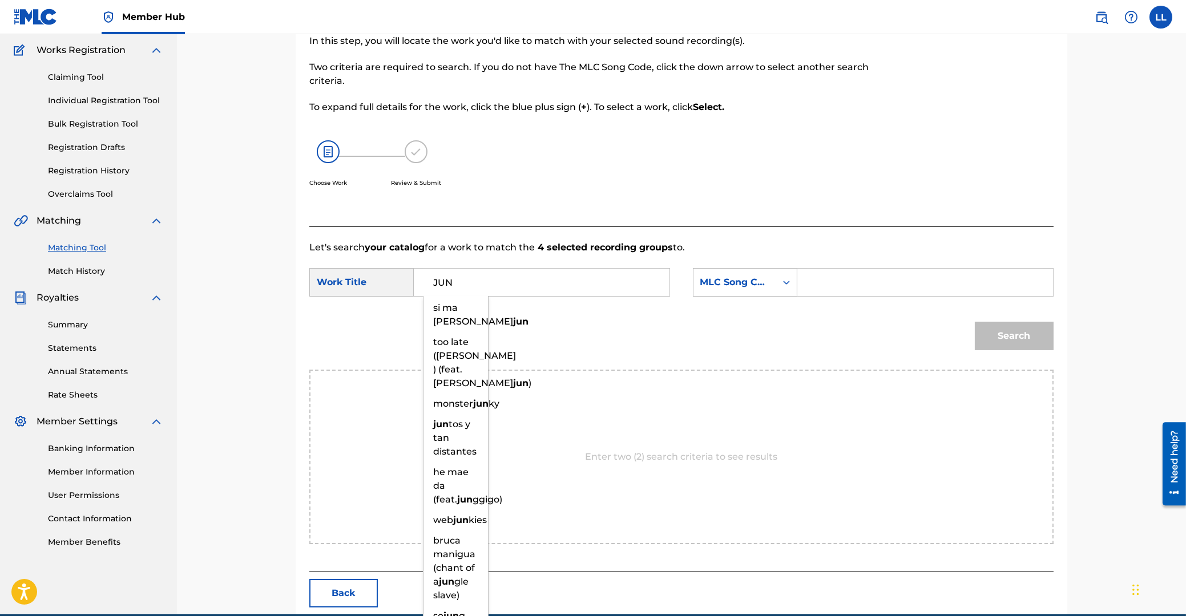
type input "JUN"
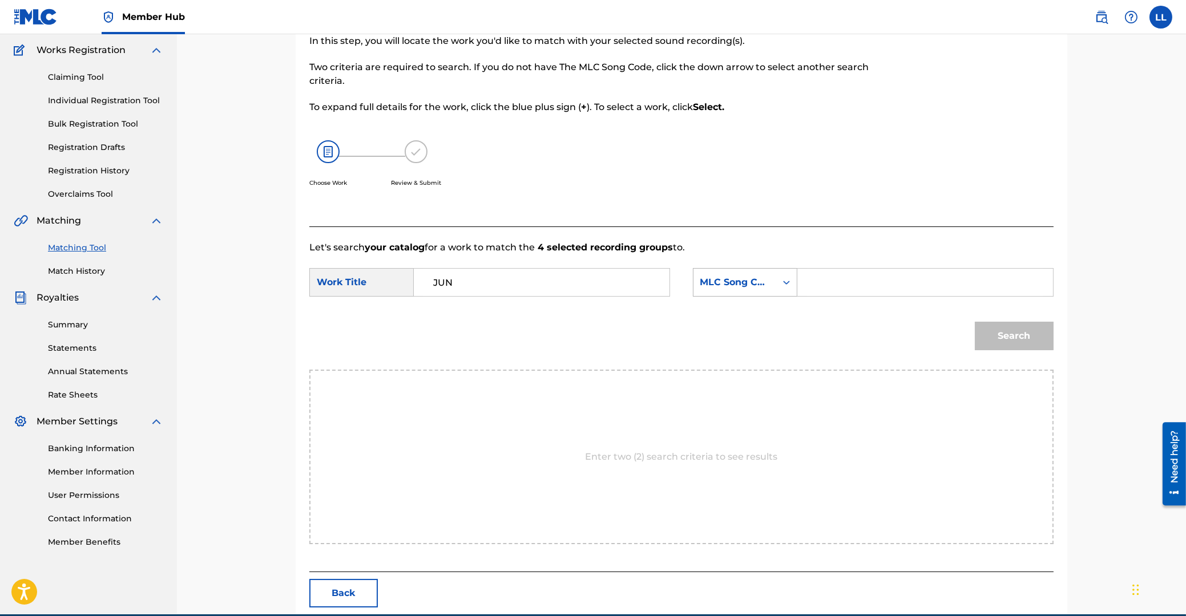
drag, startPoint x: 838, startPoint y: 278, endPoint x: 784, endPoint y: 269, distance: 54.4
click at [839, 278] on input "Search Form" at bounding box center [925, 282] width 236 height 27
paste input "JC871Z"
type input "JC871Z"
click at [1003, 328] on button "Search" at bounding box center [1014, 336] width 79 height 29
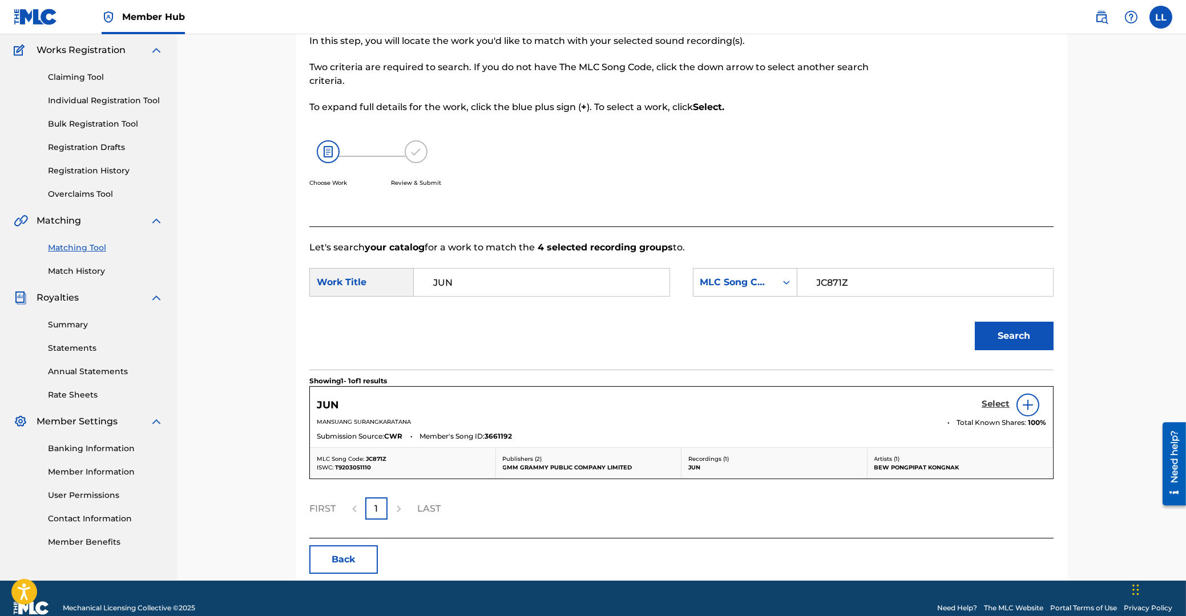
click at [995, 402] on h5 "Select" at bounding box center [995, 404] width 28 height 11
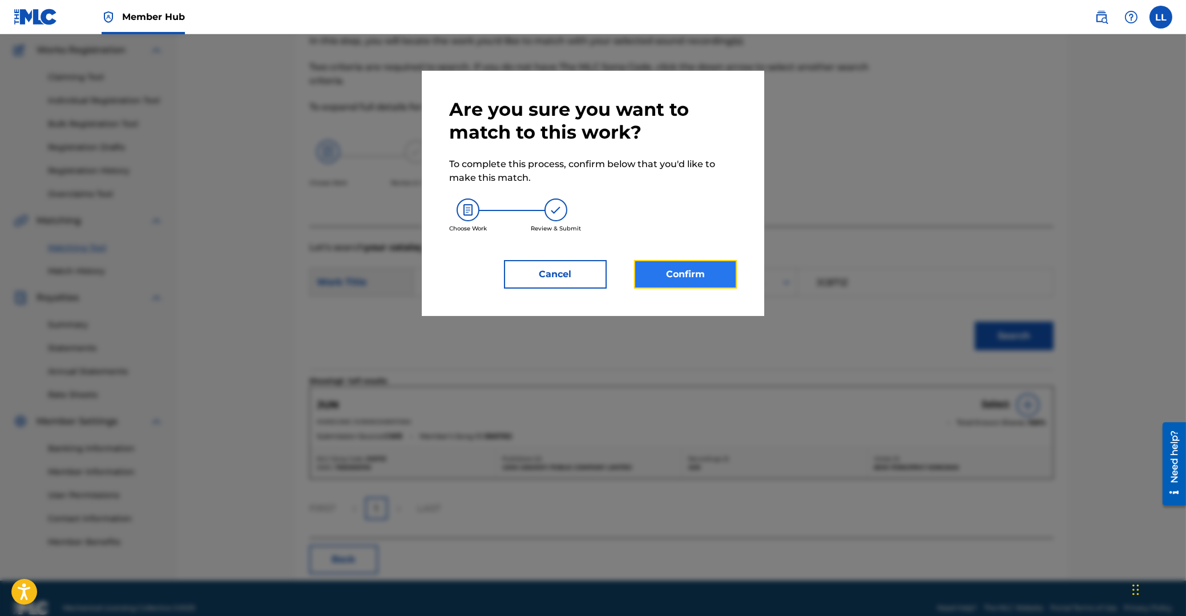
click at [697, 271] on button "Confirm" at bounding box center [685, 274] width 103 height 29
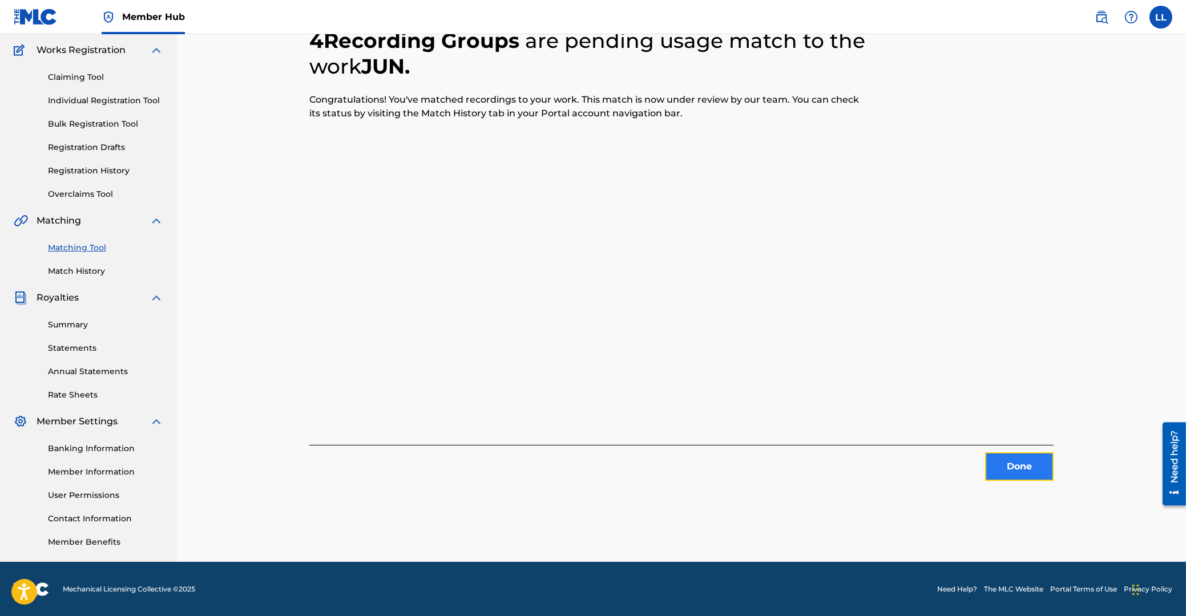
click at [1021, 465] on button "Done" at bounding box center [1019, 467] width 68 height 29
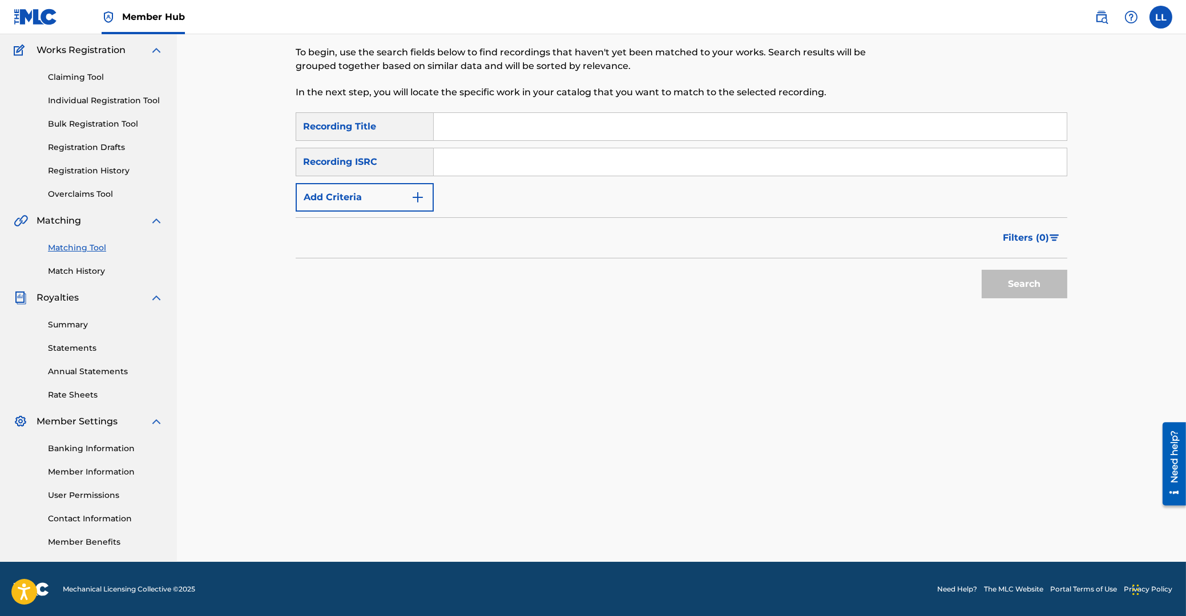
click at [682, 166] on input "Search Form" at bounding box center [750, 161] width 633 height 27
paste input "THG010817174"
type input "THG010817174"
click at [1027, 274] on button "Search" at bounding box center [1024, 284] width 86 height 29
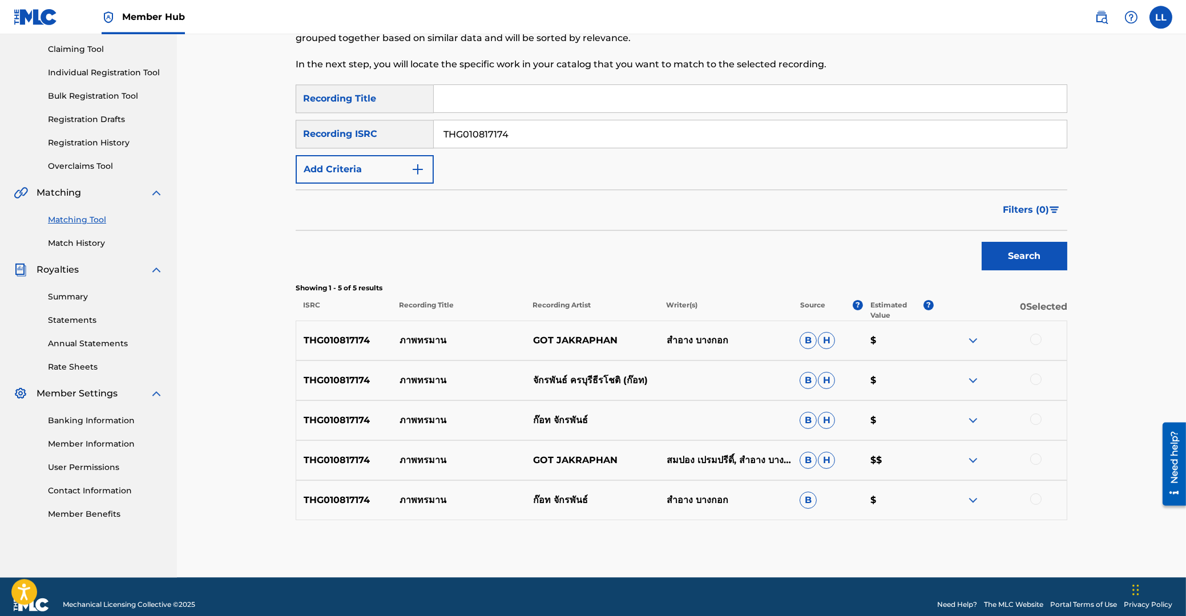
scroll to position [135, 0]
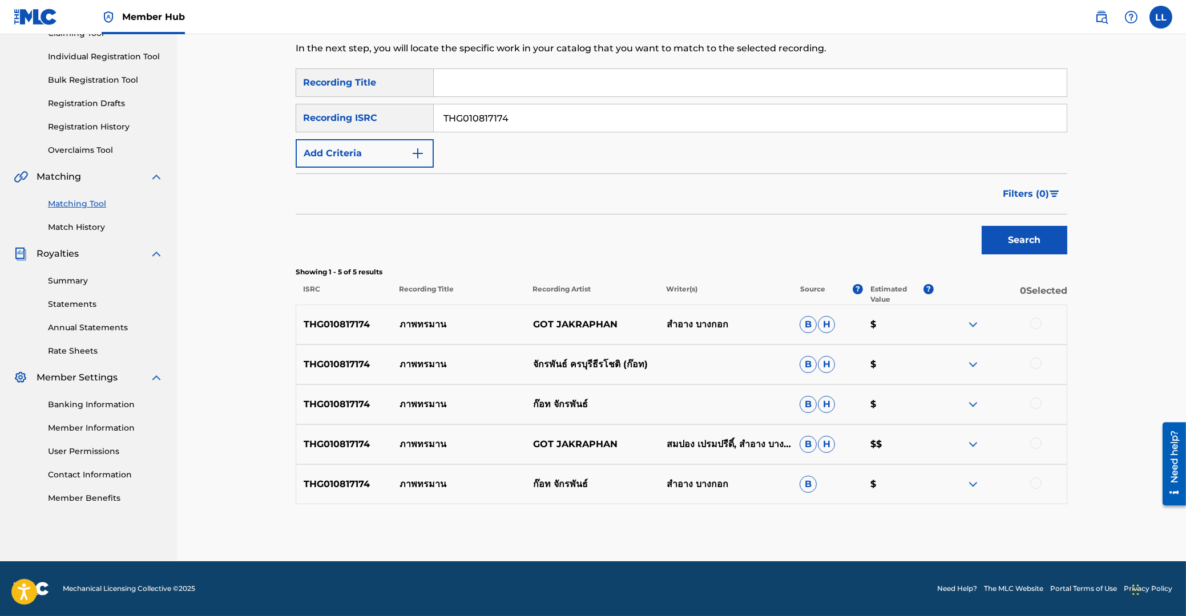
click at [1034, 325] on div at bounding box center [1035, 323] width 11 height 11
click at [1033, 363] on div at bounding box center [1035, 363] width 11 height 11
click at [1035, 400] on div at bounding box center [1035, 403] width 11 height 11
drag, startPoint x: 1033, startPoint y: 438, endPoint x: 1034, endPoint y: 463, distance: 25.7
click at [1033, 439] on div at bounding box center [1000, 445] width 134 height 14
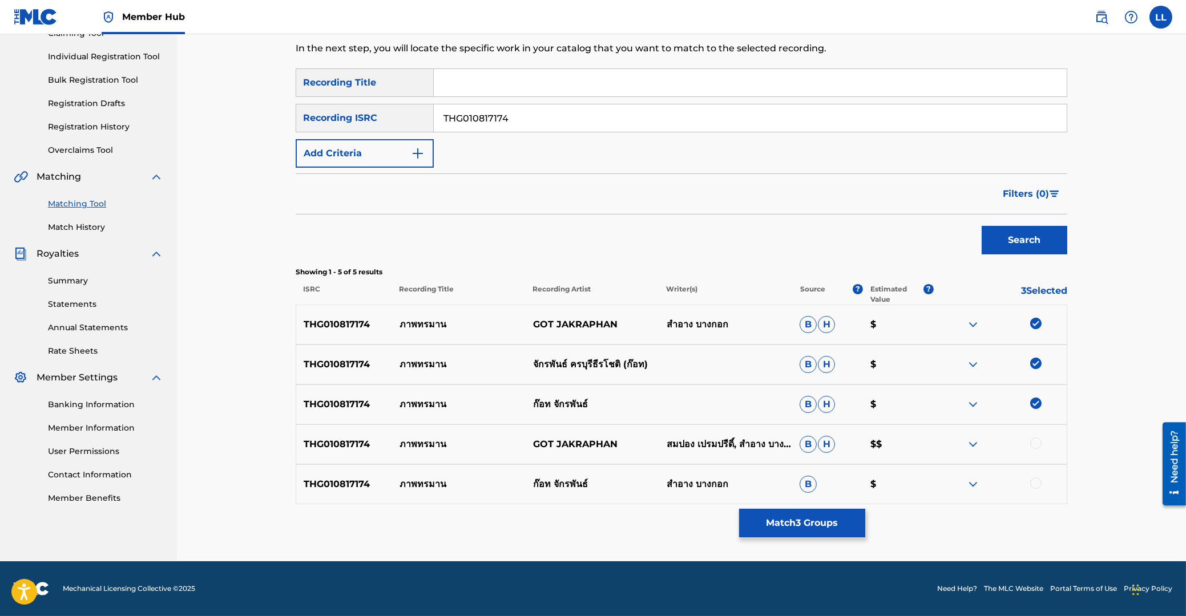
click at [1034, 482] on div at bounding box center [1035, 483] width 11 height 11
click at [1035, 442] on div at bounding box center [1035, 443] width 11 height 11
click at [790, 521] on button "Match 5 Groups" at bounding box center [802, 523] width 126 height 29
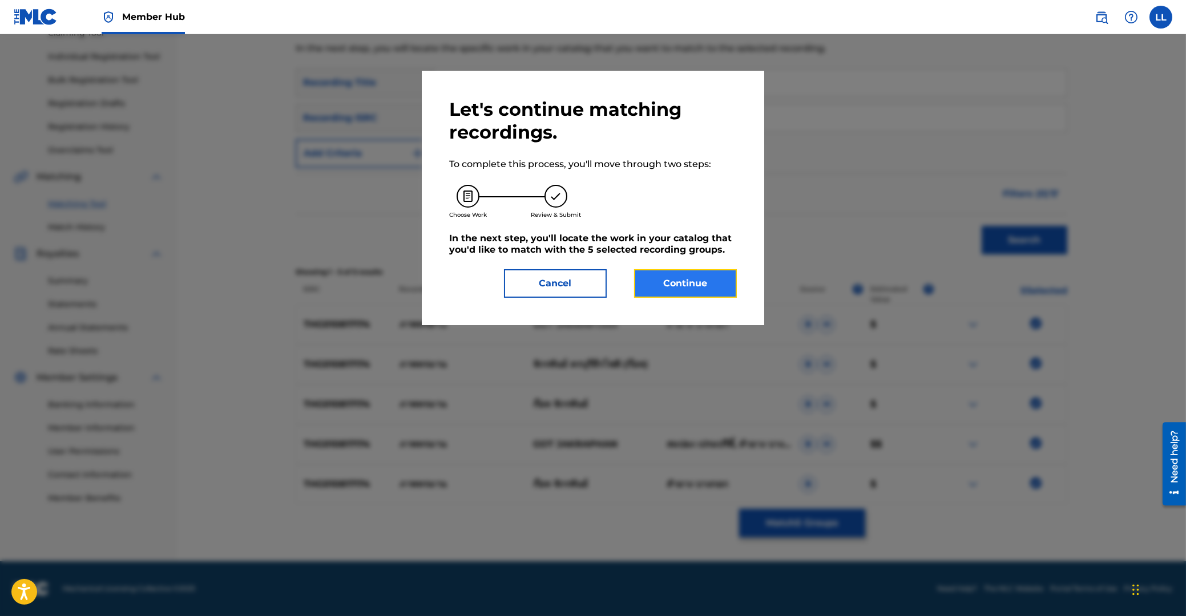
click at [694, 289] on button "Continue" at bounding box center [685, 283] width 103 height 29
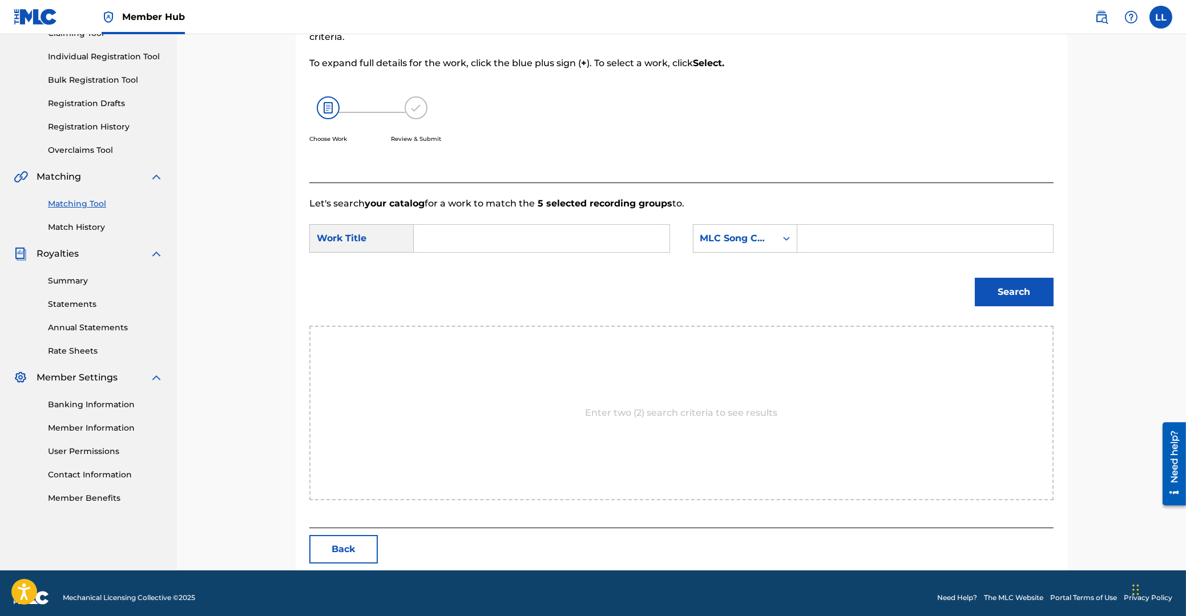
scroll to position [91, 0]
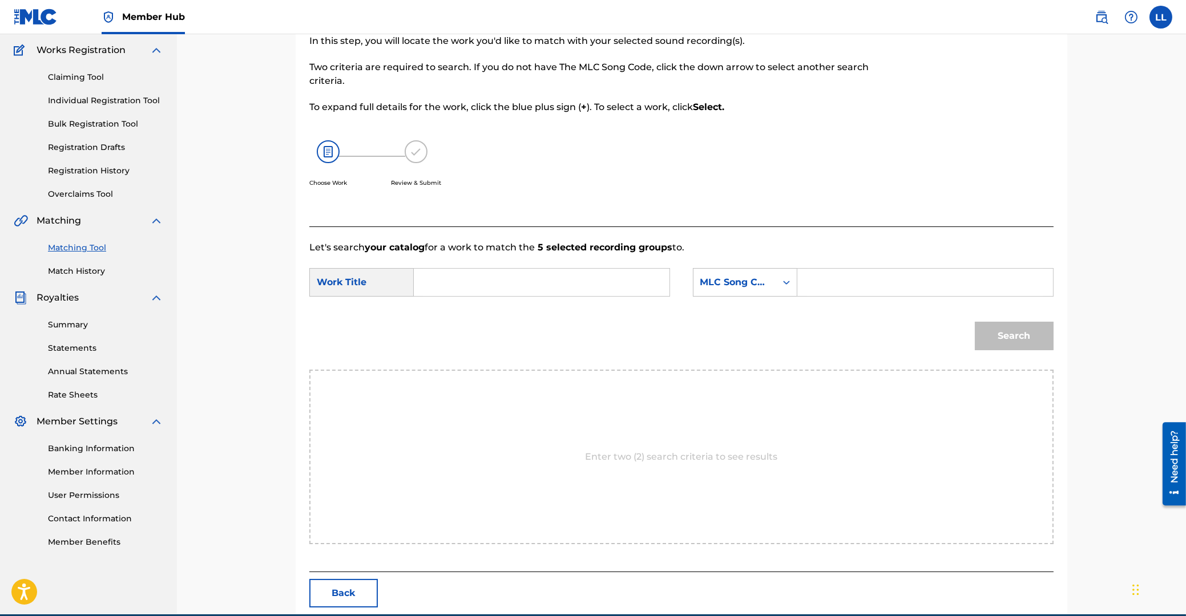
click at [506, 292] on input "Search Form" at bounding box center [541, 282] width 236 height 27
paste input "PARB TOR RA MAHN"
type input "PARB TOR RA MAHN"
click at [842, 282] on input "Search Form" at bounding box center [925, 282] width 236 height 27
paste input "PF7RP8"
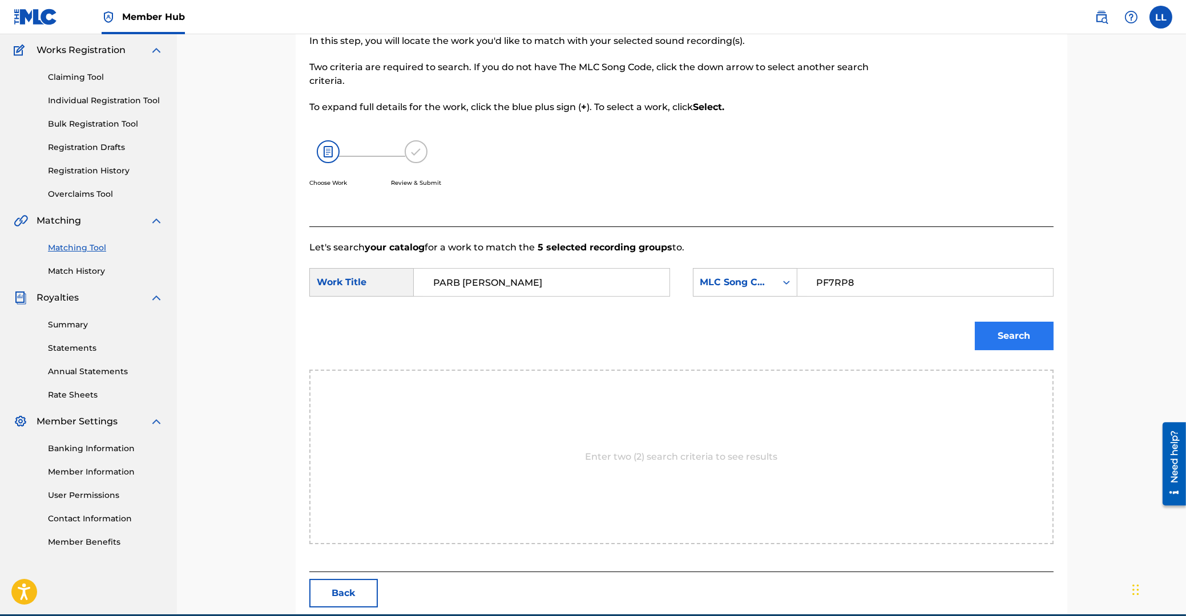
type input "PF7RP8"
click at [1014, 333] on button "Search" at bounding box center [1014, 336] width 79 height 29
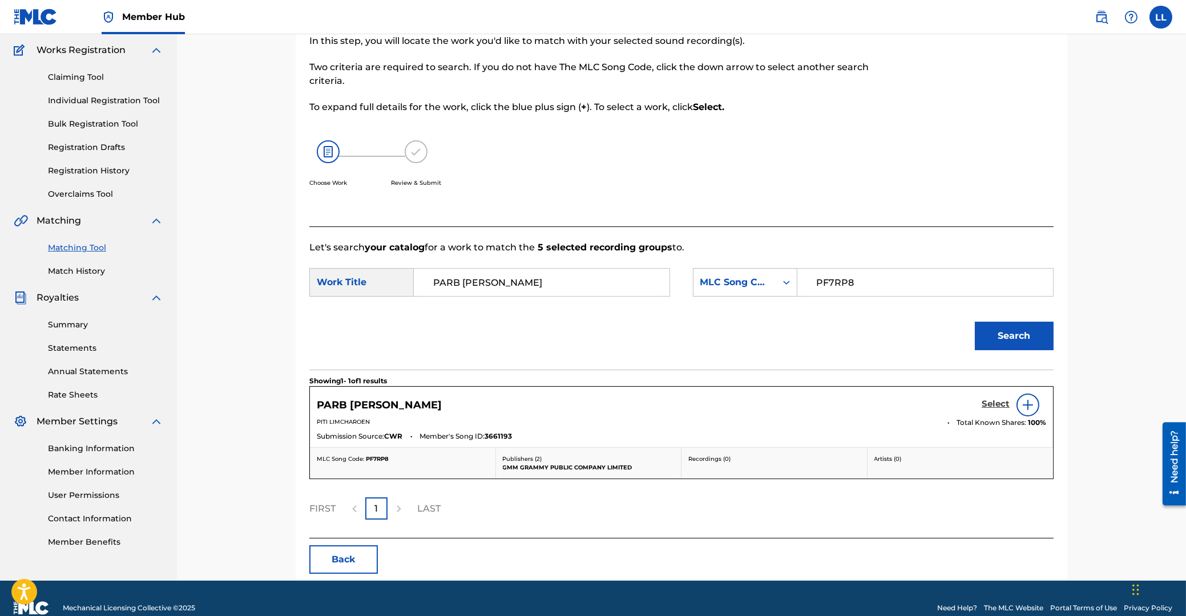
click at [992, 406] on h5 "Select" at bounding box center [995, 404] width 28 height 11
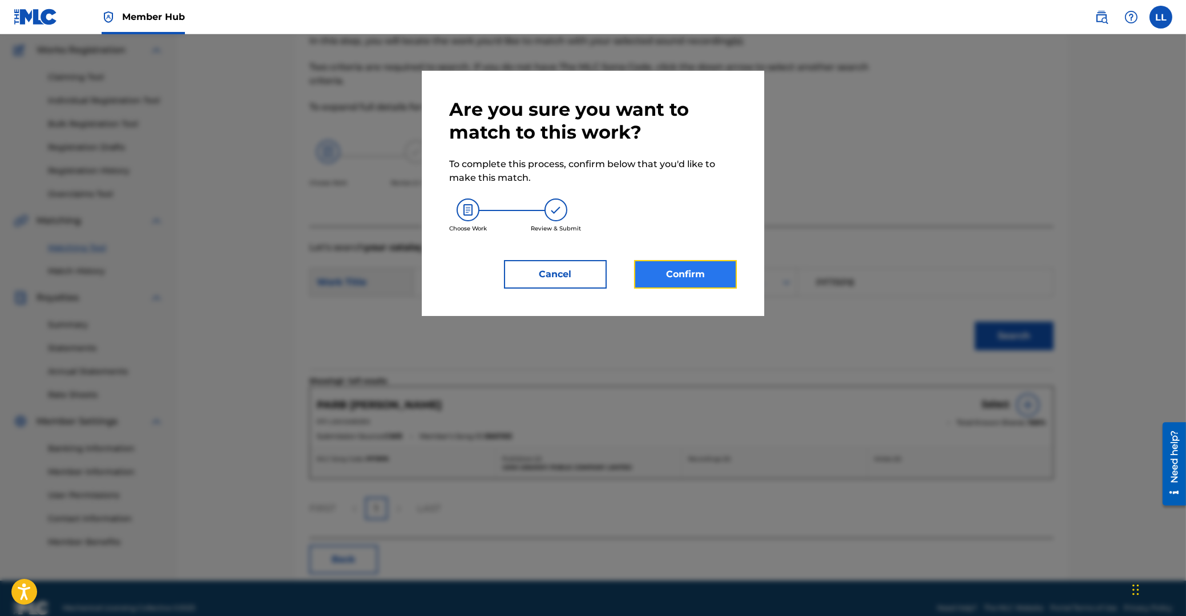
click at [652, 271] on button "Confirm" at bounding box center [685, 274] width 103 height 29
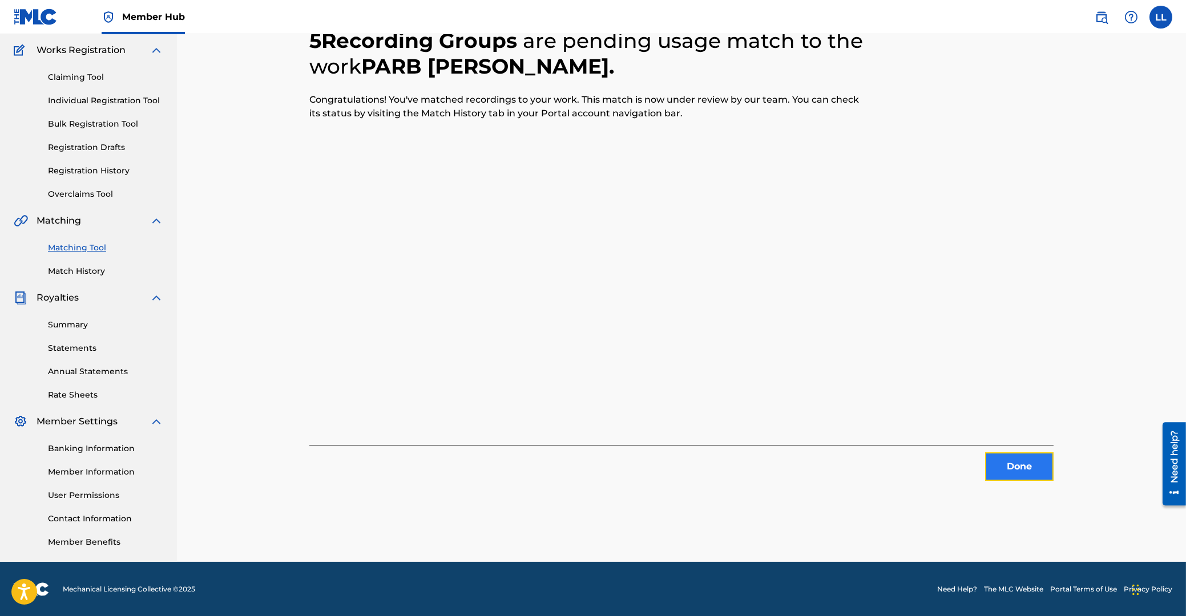
click at [1022, 466] on button "Done" at bounding box center [1019, 467] width 68 height 29
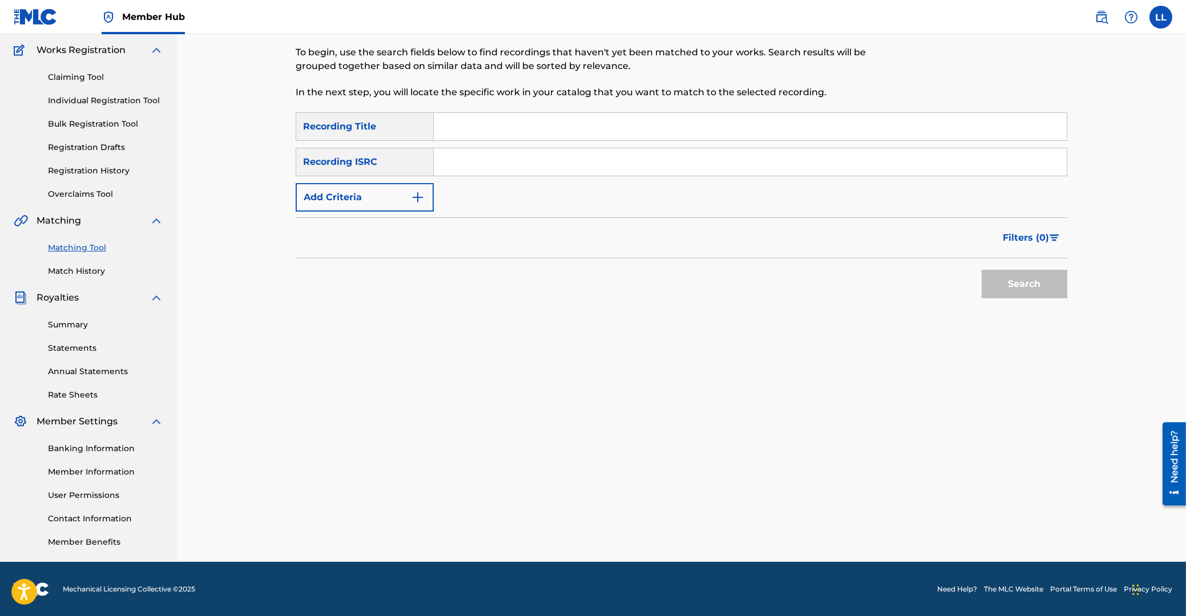
click at [611, 155] on input "Search Form" at bounding box center [750, 161] width 633 height 27
paste input "THG011200744"
type input "THG011200744"
click at [1027, 280] on button "Search" at bounding box center [1024, 284] width 86 height 29
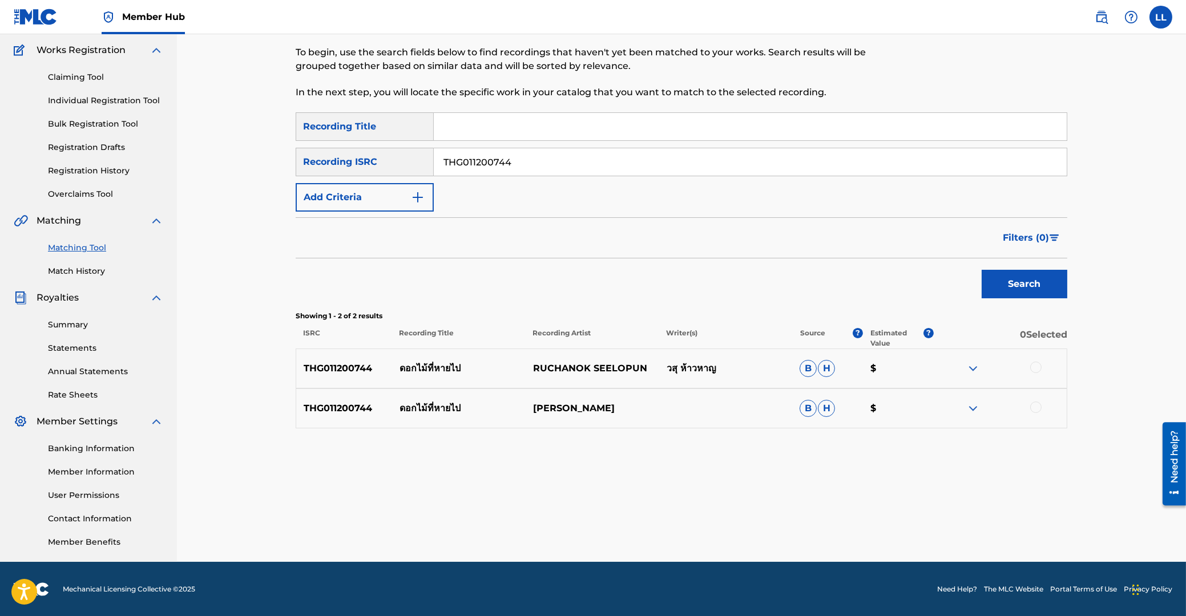
drag, startPoint x: 1034, startPoint y: 366, endPoint x: 1035, endPoint y: 379, distance: 13.1
click at [1035, 366] on div at bounding box center [1035, 367] width 11 height 11
click at [1036, 407] on div at bounding box center [1035, 407] width 11 height 11
click at [793, 524] on button "Match 2 Groups" at bounding box center [802, 523] width 126 height 29
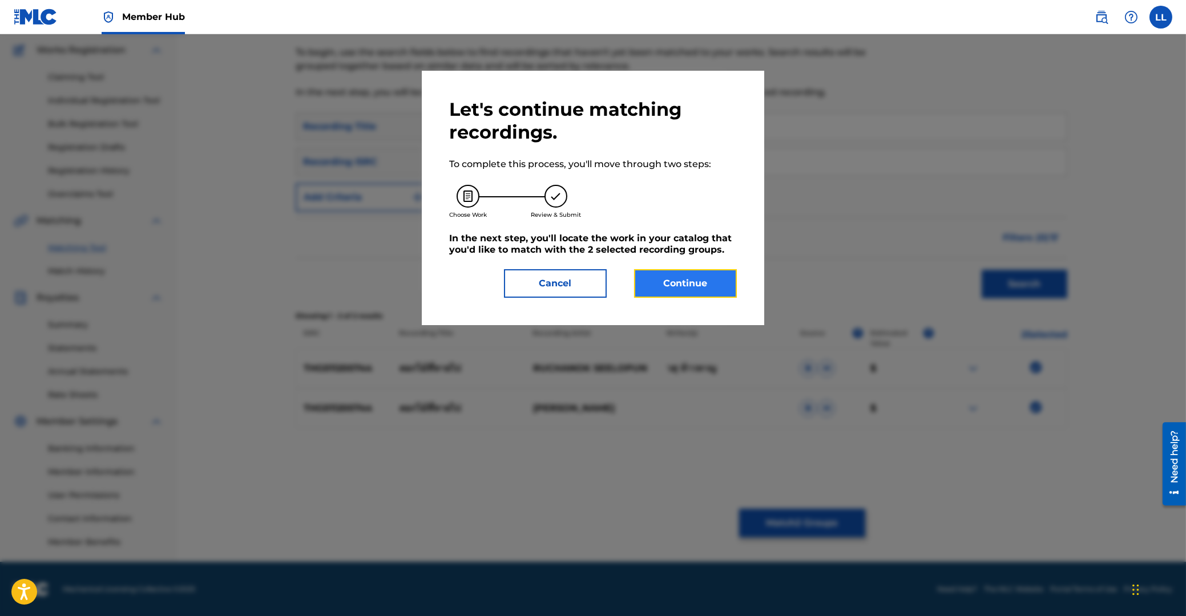
click at [684, 284] on button "Continue" at bounding box center [685, 283] width 103 height 29
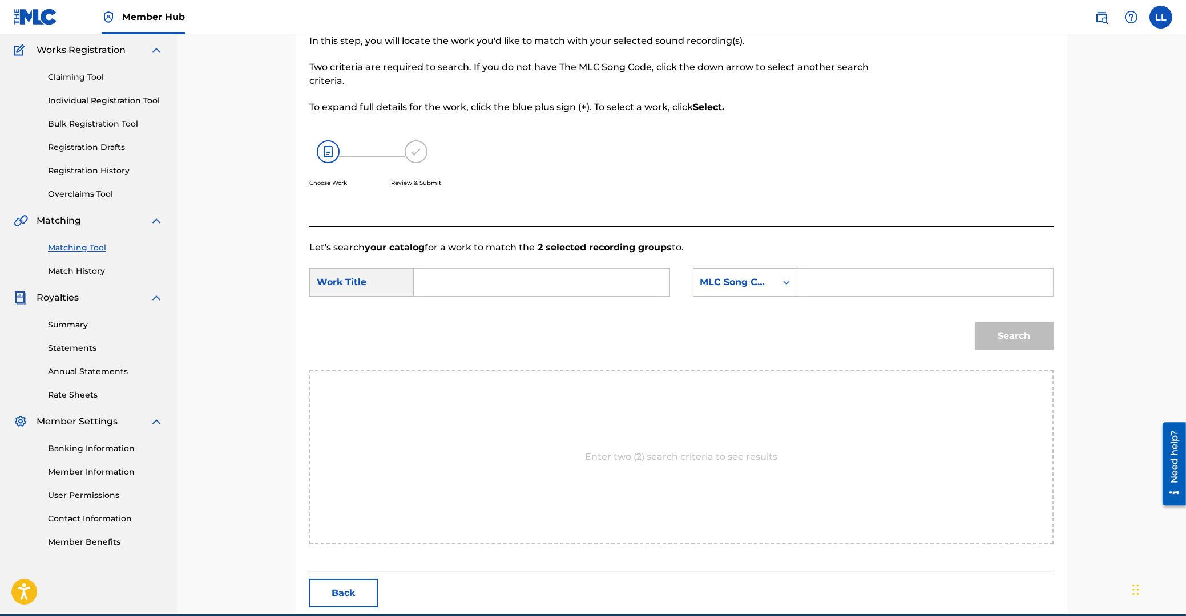
click at [556, 284] on input "Search Form" at bounding box center [541, 282] width 236 height 27
paste input "DUAK MAI TEE HAI PAI"
type input "DUAK MAI TEE HAI PAI"
click at [864, 278] on input "Search Form" at bounding box center [925, 282] width 236 height 27
paste input "DA56E9"
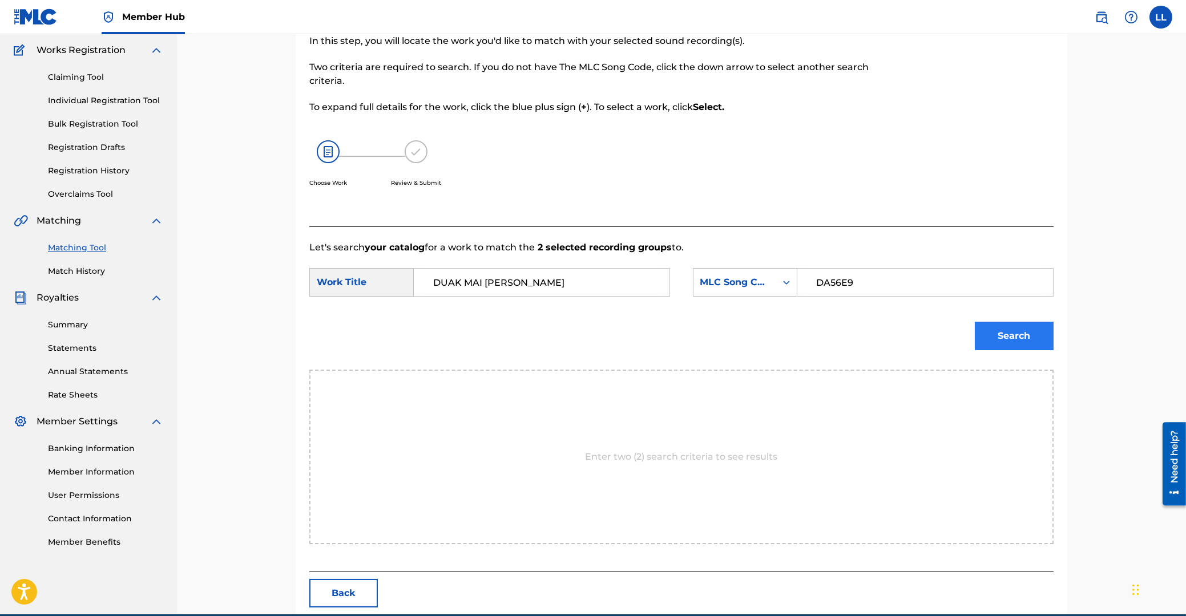
type input "DA56E9"
click at [1038, 338] on button "Search" at bounding box center [1014, 336] width 79 height 29
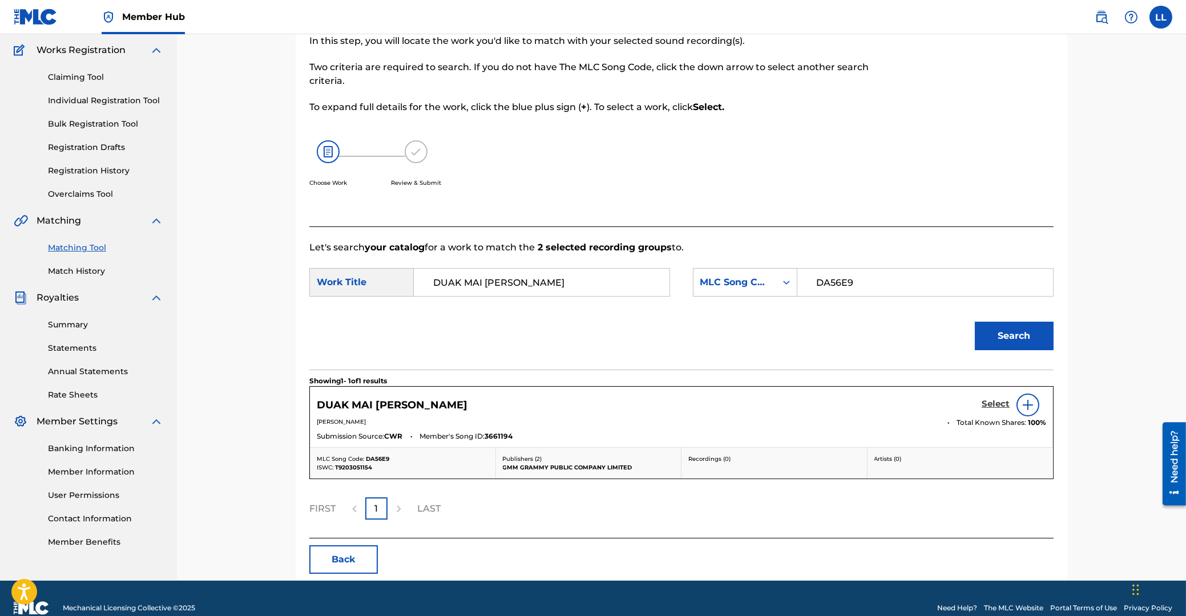
click at [989, 402] on h5 "Select" at bounding box center [995, 404] width 28 height 11
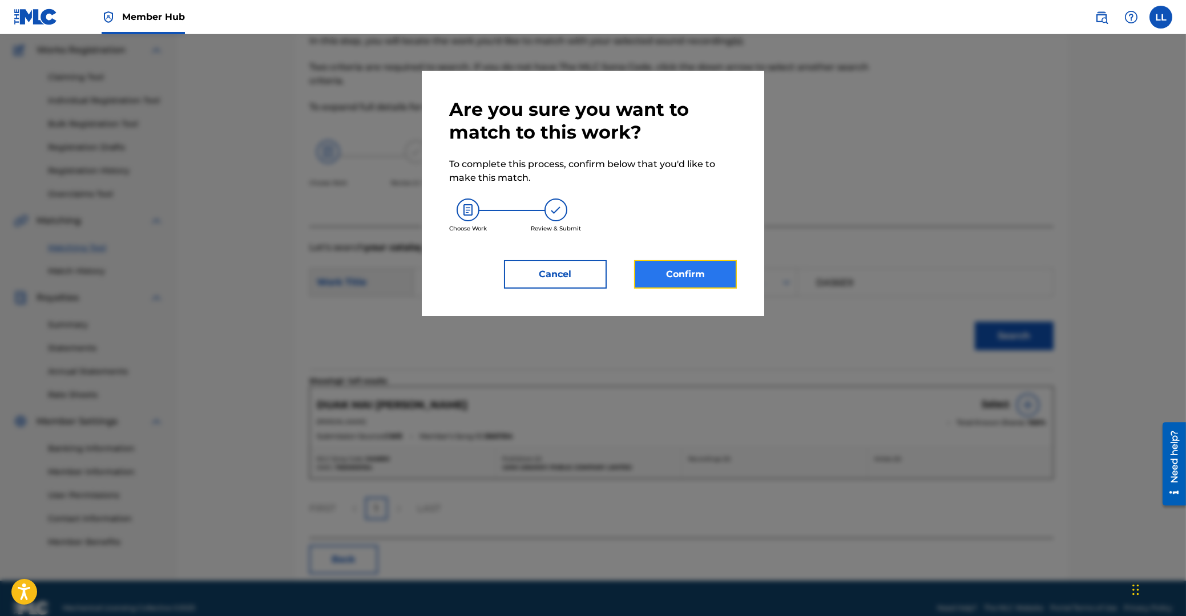
click at [697, 280] on button "Confirm" at bounding box center [685, 274] width 103 height 29
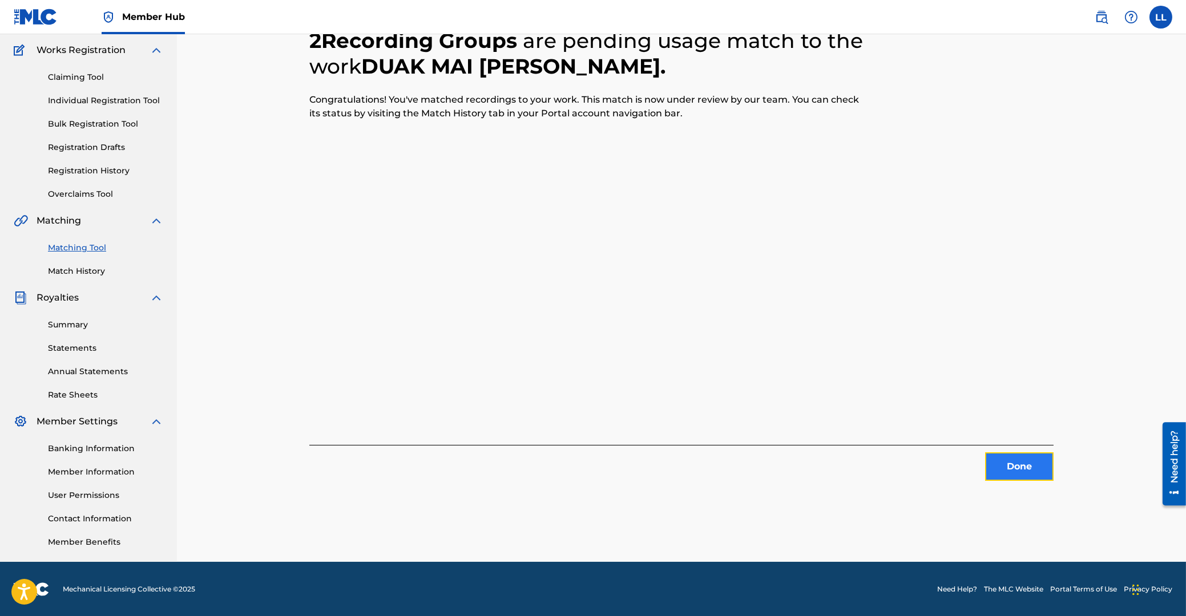
click at [1018, 469] on button "Done" at bounding box center [1019, 467] width 68 height 29
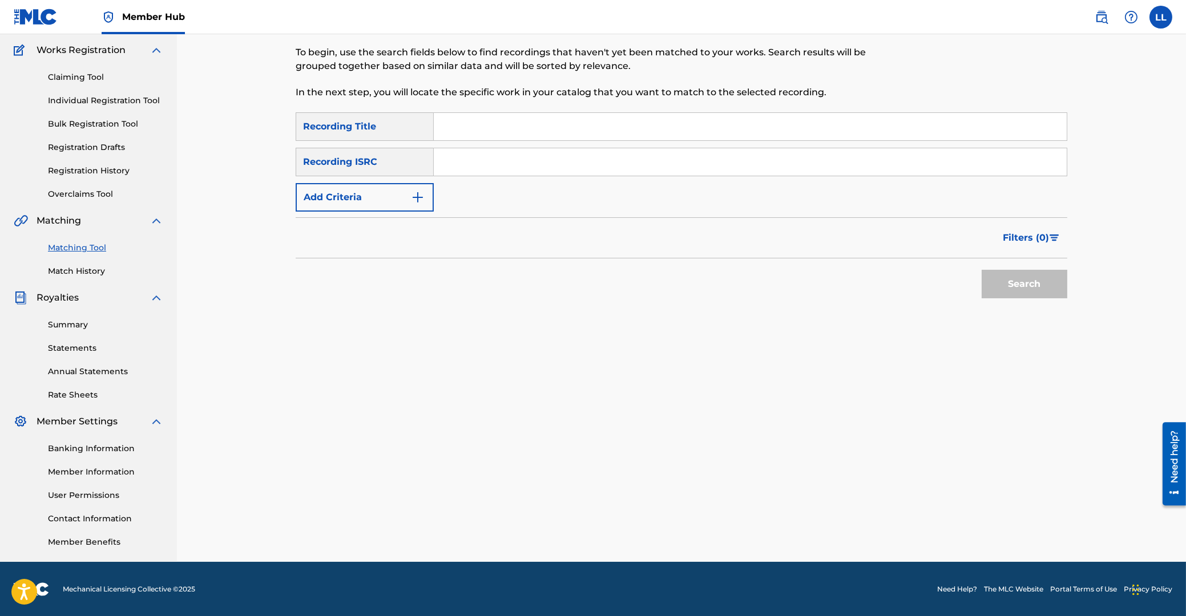
click at [556, 164] on input "Search Form" at bounding box center [750, 161] width 633 height 27
paste input "THG010804930"
type input "THG010804930"
click at [1012, 277] on button "Search" at bounding box center [1024, 284] width 86 height 29
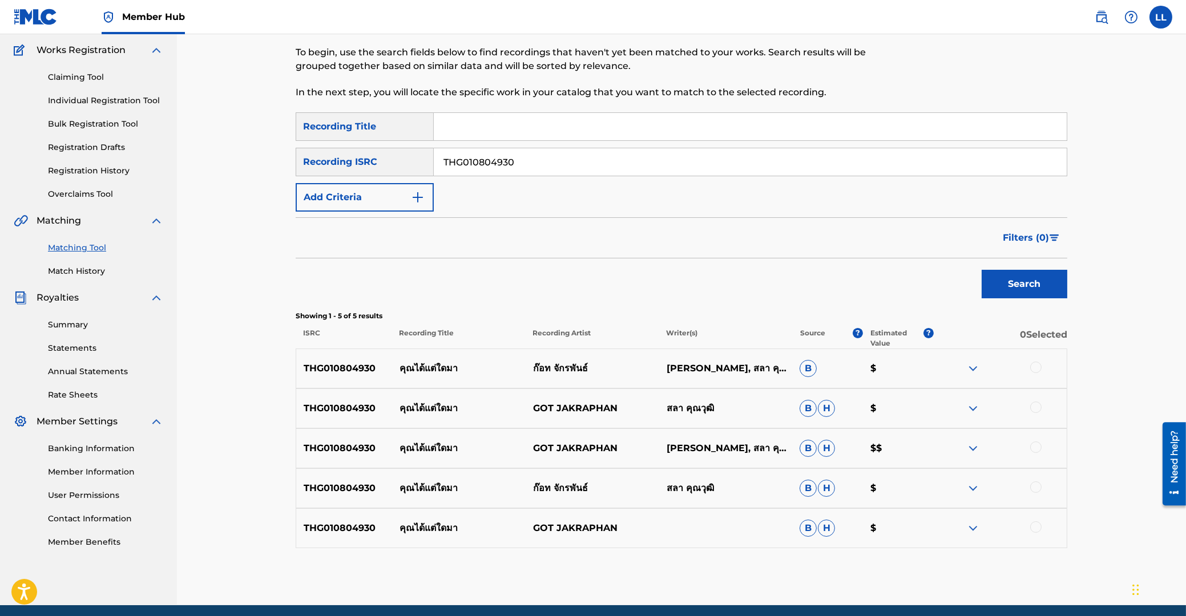
click at [1034, 369] on div at bounding box center [1035, 367] width 11 height 11
click at [1034, 405] on div at bounding box center [1035, 407] width 11 height 11
click at [1033, 446] on div at bounding box center [1035, 447] width 11 height 11
click at [1036, 484] on div at bounding box center [1035, 487] width 11 height 11
click at [1034, 529] on div at bounding box center [1035, 527] width 11 height 11
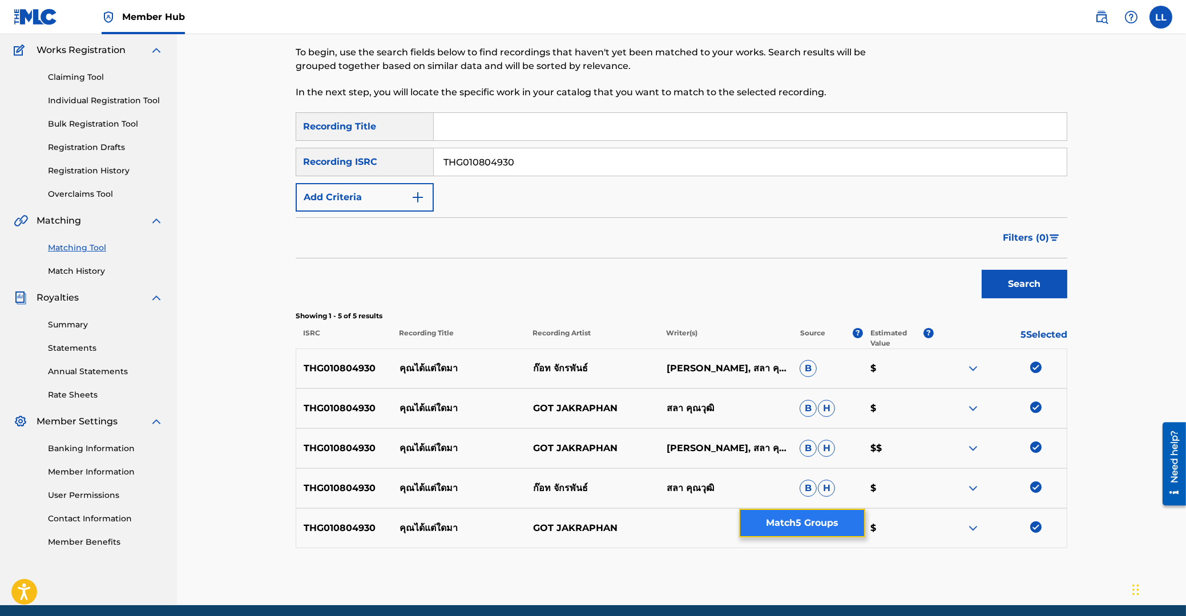
click at [814, 526] on button "Match 5 Groups" at bounding box center [802, 523] width 126 height 29
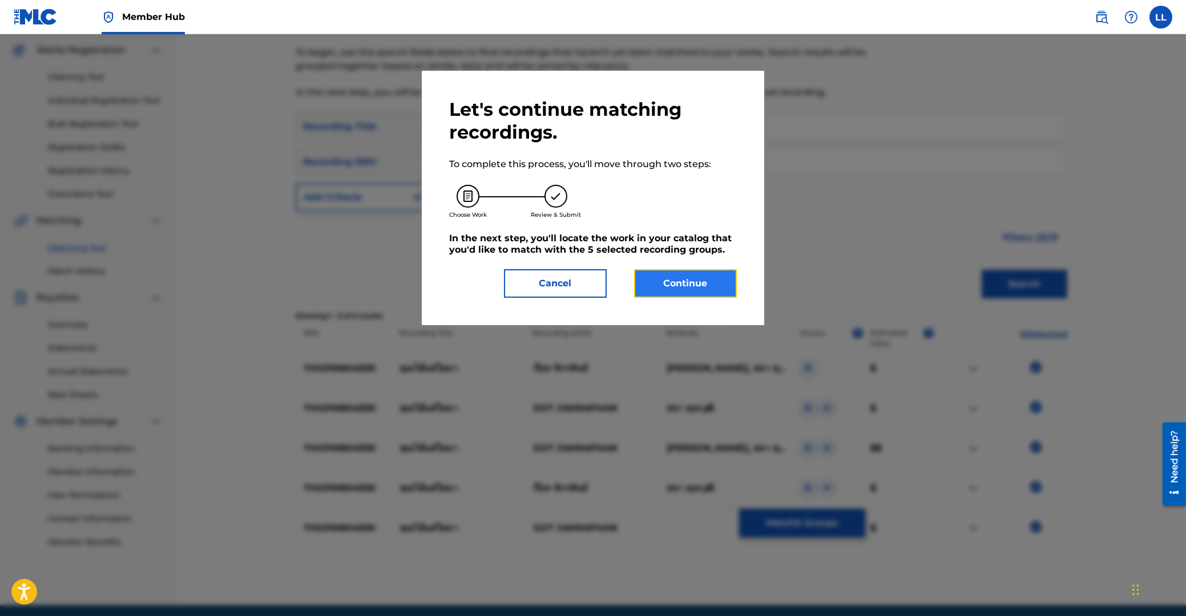
click at [678, 279] on button "Continue" at bounding box center [685, 283] width 103 height 29
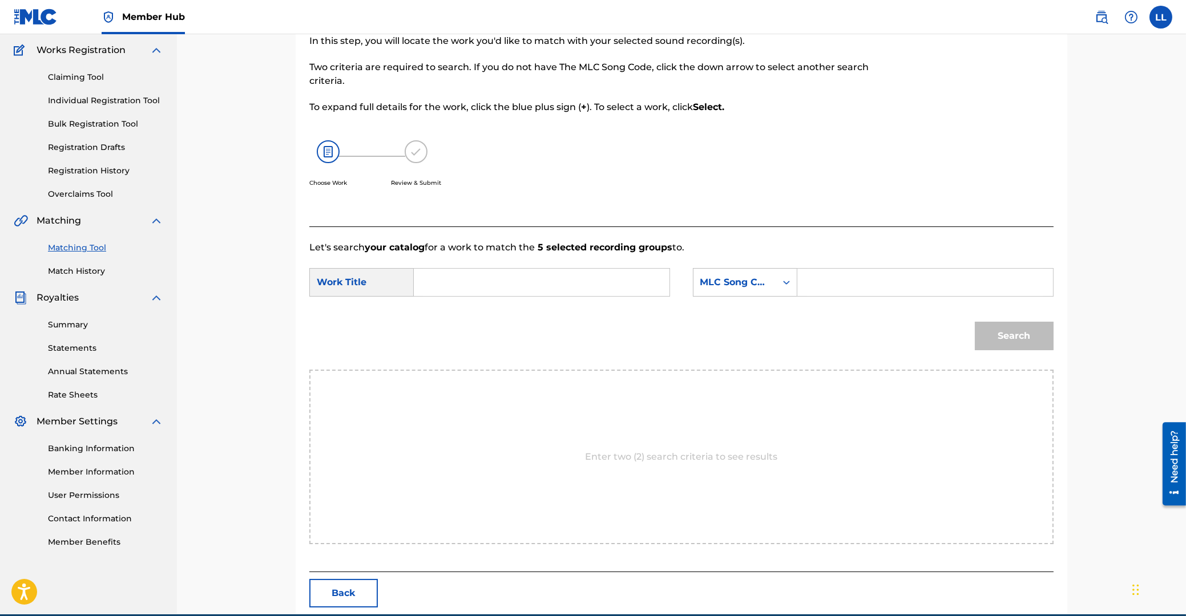
click at [585, 290] on input "Search Form" at bounding box center [541, 282] width 236 height 27
paste input "KOON DAI TAE DAI MAH"
type input "KOON DAI TAE DAI MAH"
click at [829, 288] on input "Search Form" at bounding box center [925, 282] width 236 height 27
paste input "KE88RX"
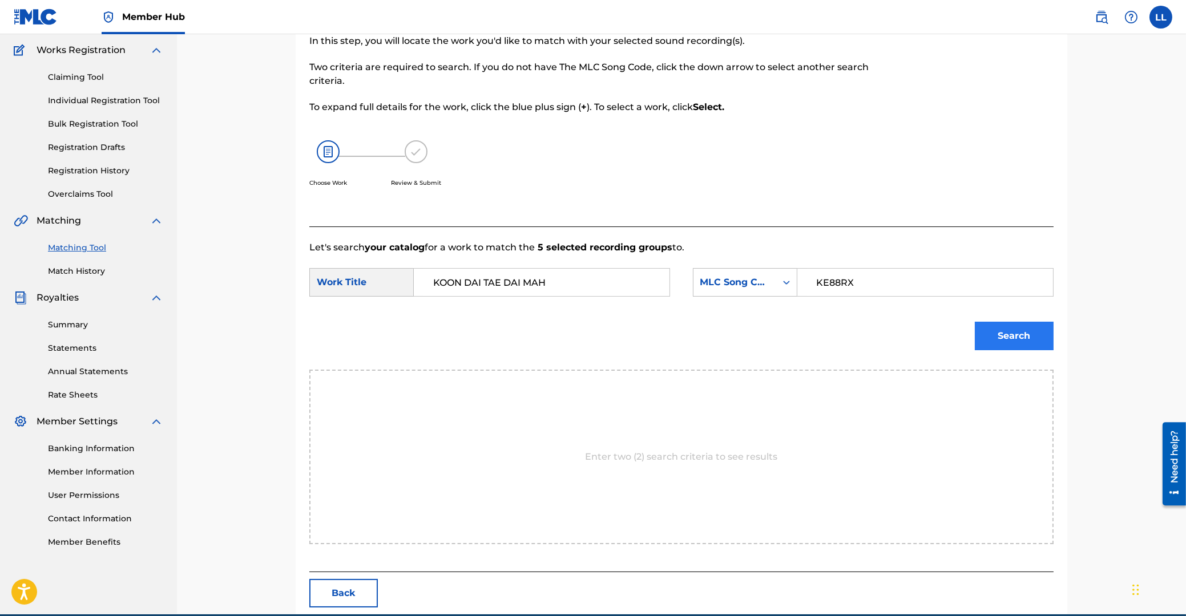
type input "KE88RX"
click at [1014, 334] on button "Search" at bounding box center [1014, 336] width 79 height 29
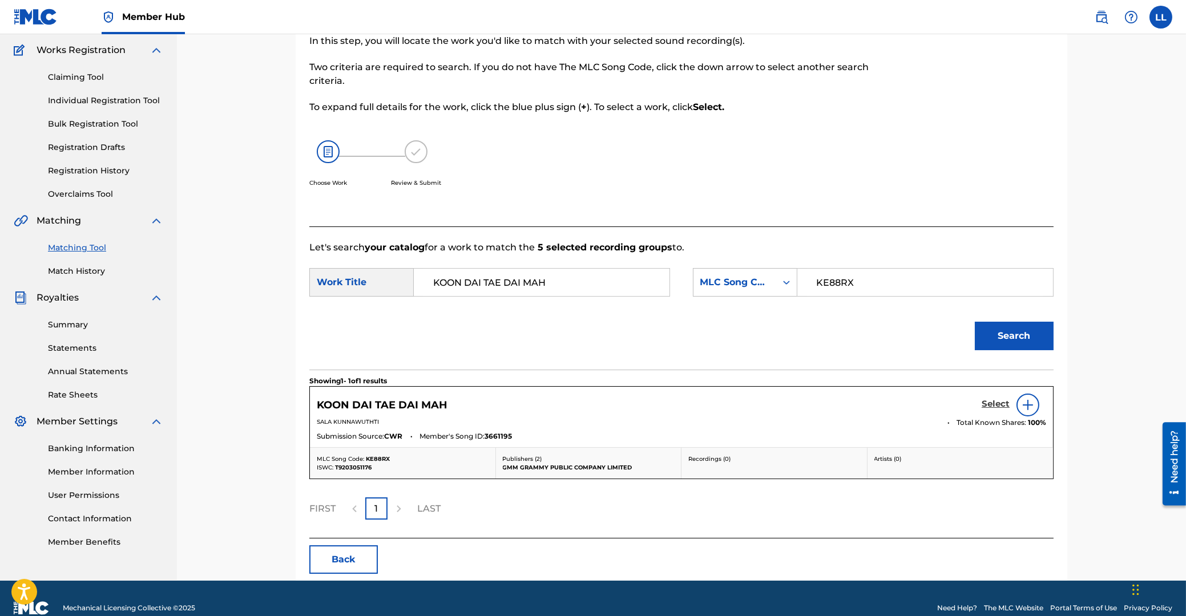
click at [992, 400] on h5 "Select" at bounding box center [995, 404] width 28 height 11
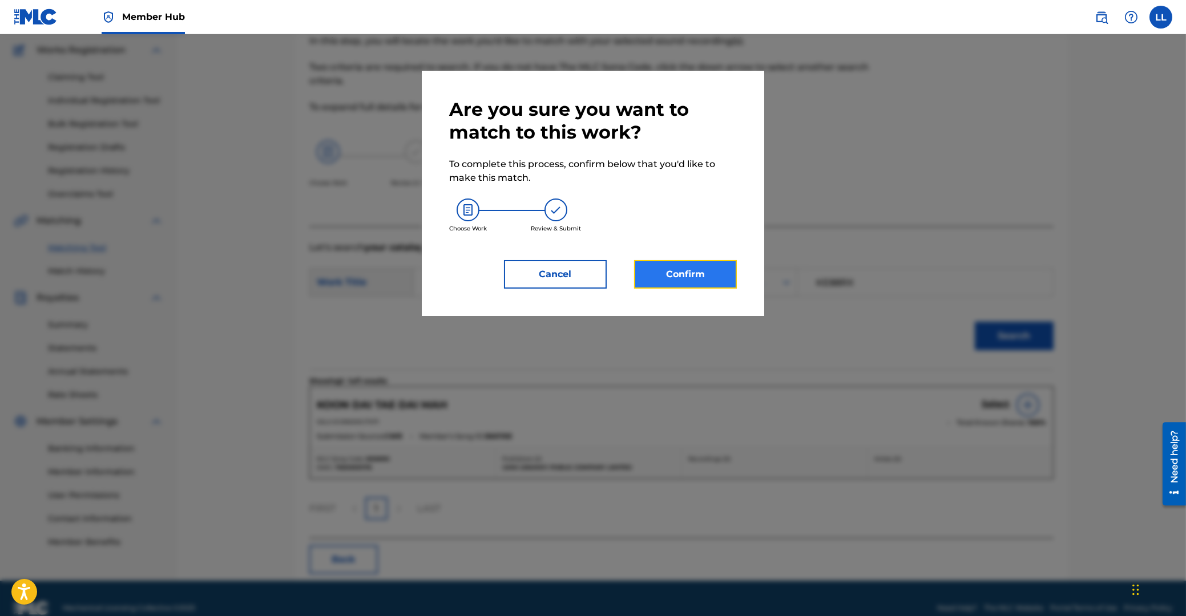
click at [673, 266] on button "Confirm" at bounding box center [685, 274] width 103 height 29
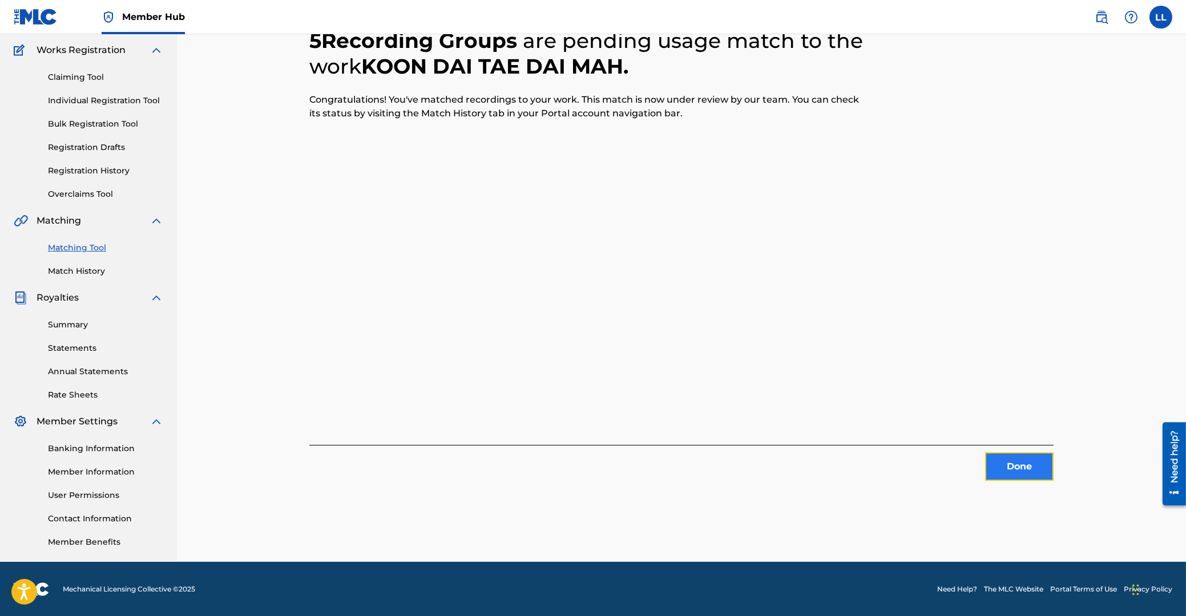
click at [1026, 468] on button "Done" at bounding box center [1019, 467] width 68 height 29
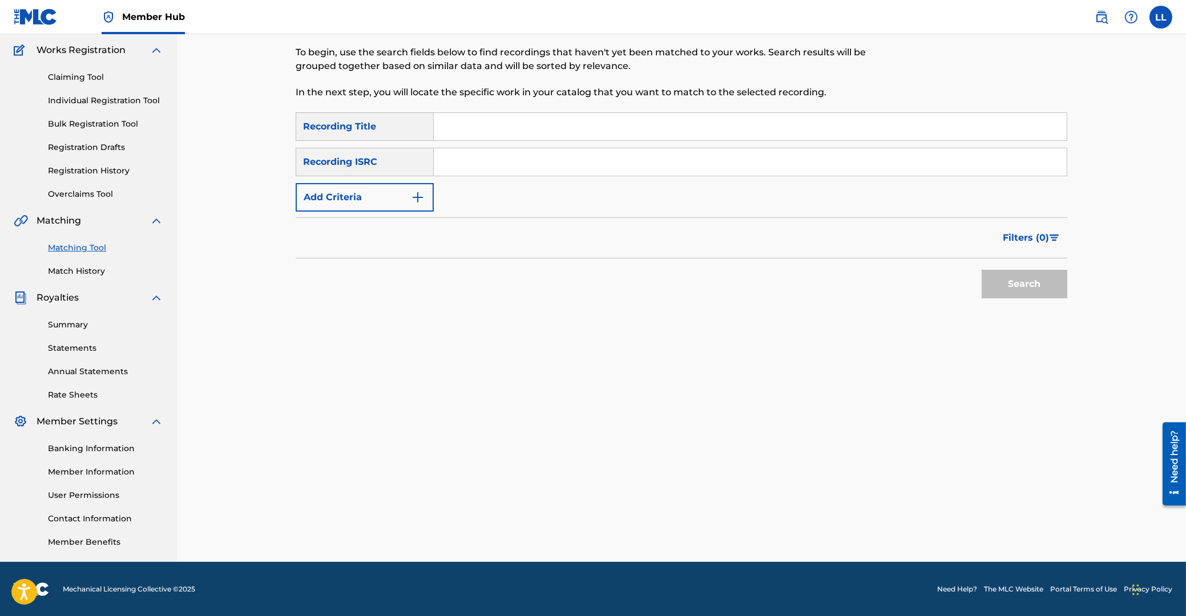
click at [524, 160] on input "Search Form" at bounding box center [750, 161] width 633 height 27
paste input "THG010804851"
click at [1012, 286] on button "Search" at bounding box center [1024, 284] width 86 height 29
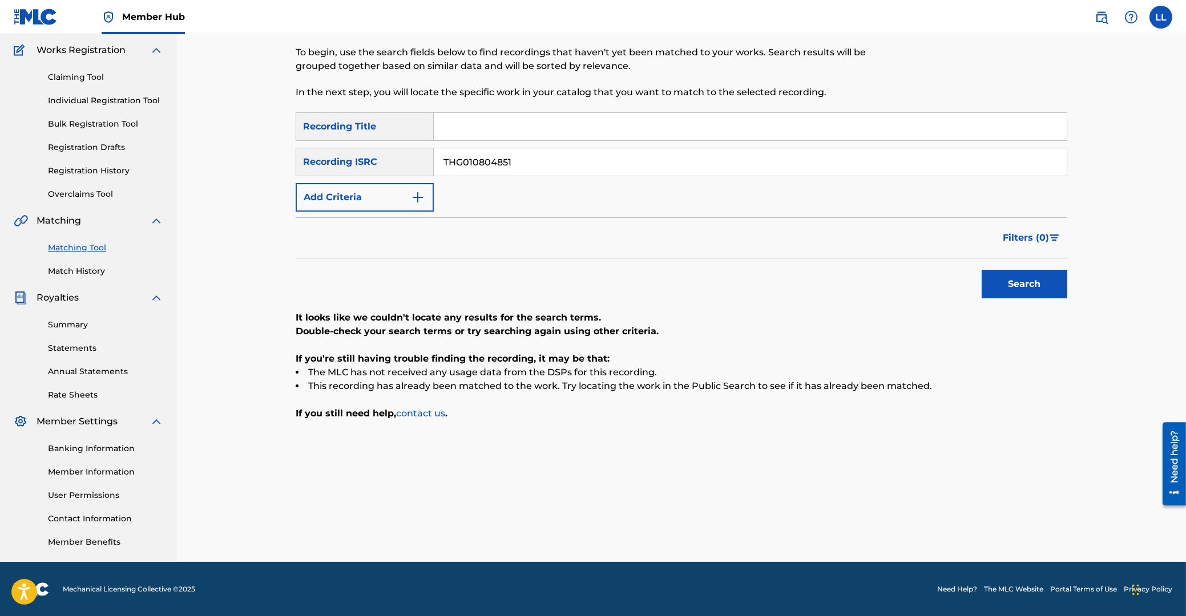
drag, startPoint x: 580, startPoint y: 163, endPoint x: 328, endPoint y: 157, distance: 252.3
click at [434, 155] on input "THG010804851" at bounding box center [750, 161] width 633 height 27
paste input "80"
type input "THG010804880"
click at [1032, 291] on button "Search" at bounding box center [1024, 284] width 86 height 29
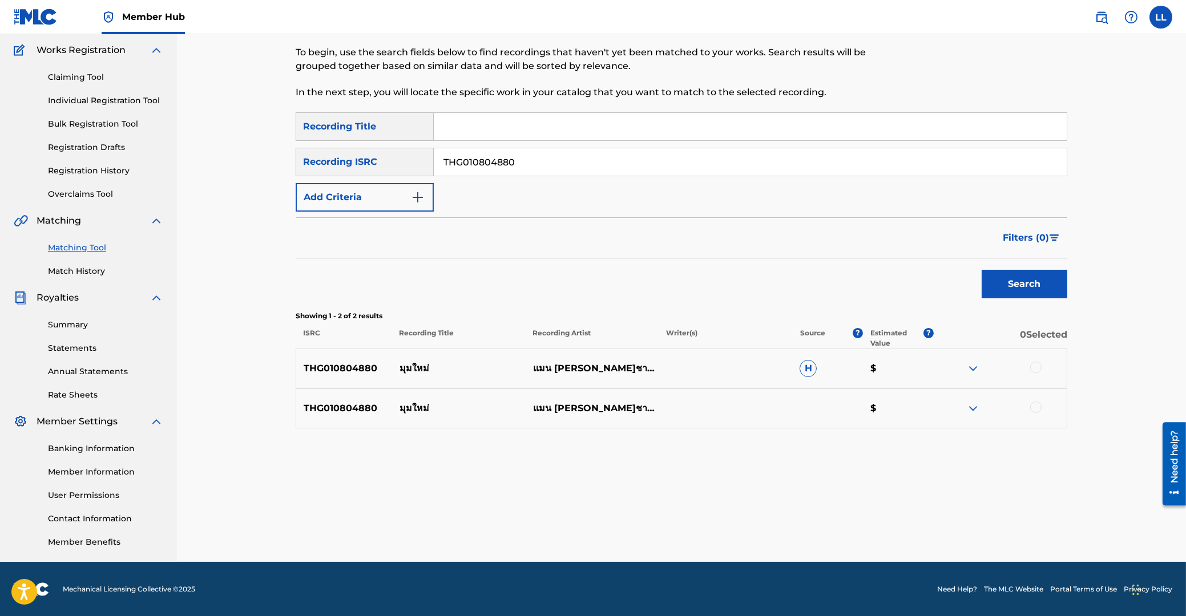
click at [1036, 368] on div at bounding box center [1035, 367] width 11 height 11
click at [1037, 406] on div at bounding box center [1035, 407] width 11 height 11
click at [795, 523] on button "Match 2 Groups" at bounding box center [802, 523] width 126 height 29
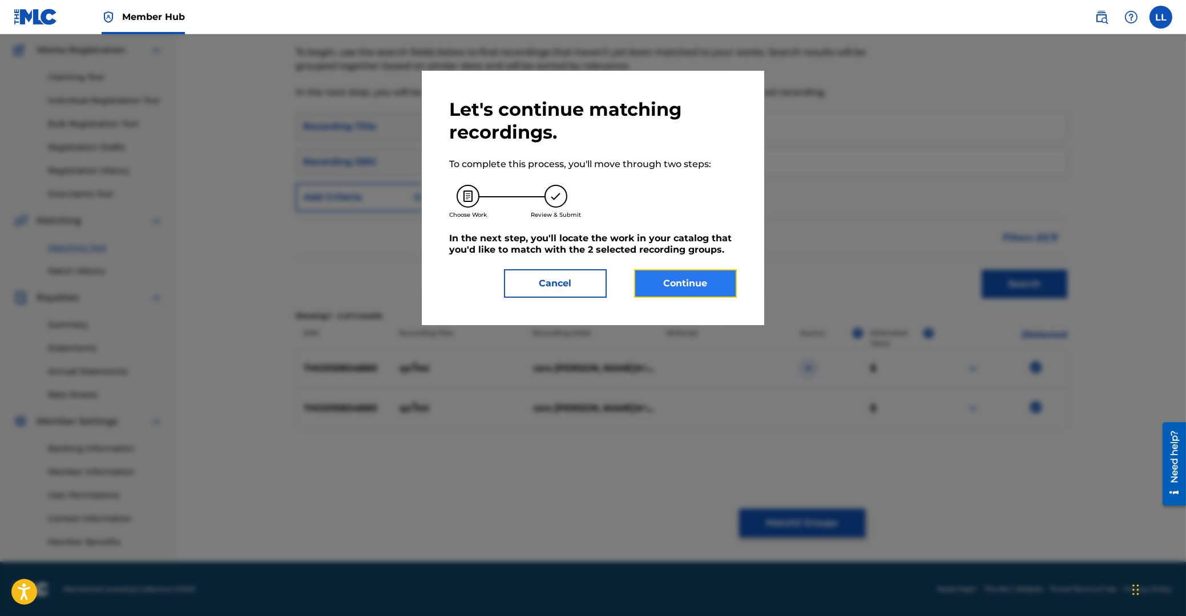
click at [697, 285] on button "Continue" at bounding box center [685, 283] width 103 height 29
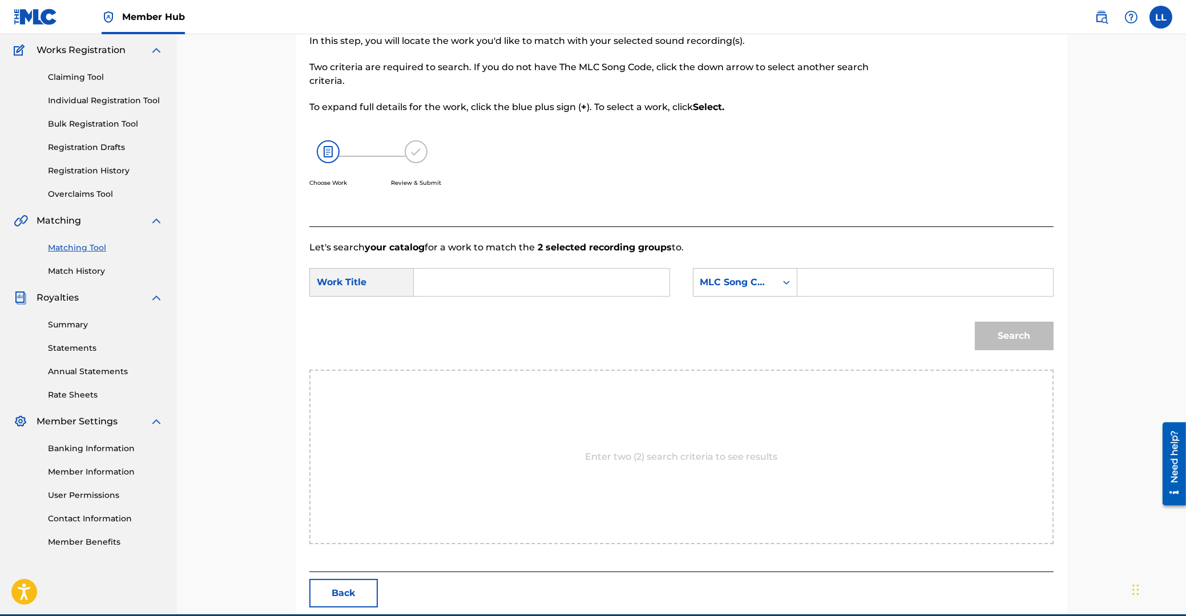
click at [531, 279] on input "Search Form" at bounding box center [541, 282] width 236 height 27
paste input "MUM MAI"
type input "MUM MAI"
click at [869, 285] on input "Search Form" at bounding box center [925, 282] width 236 height 27
paste input "MA2GKY"
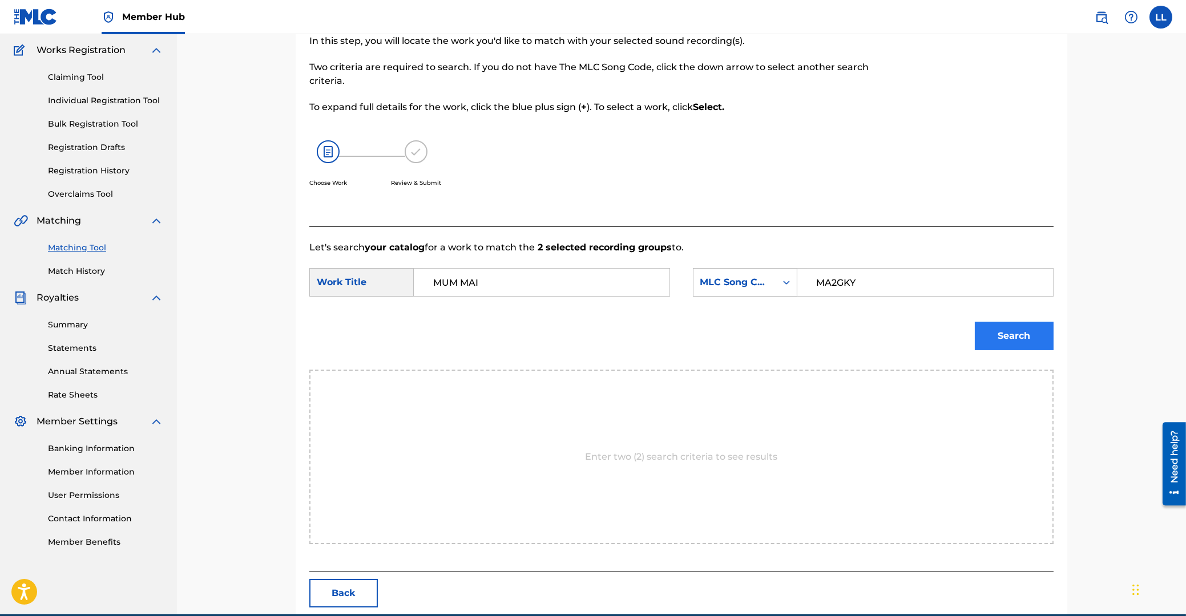
type input "MA2GKY"
click at [1011, 331] on button "Search" at bounding box center [1014, 336] width 79 height 29
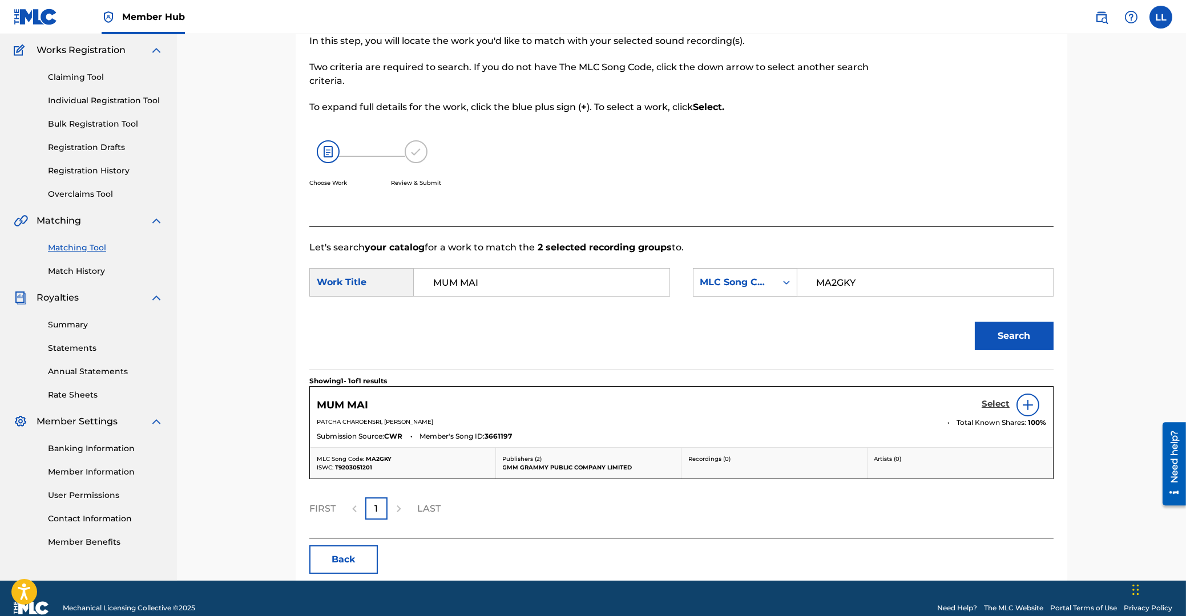
click at [993, 402] on h5 "Select" at bounding box center [995, 404] width 28 height 11
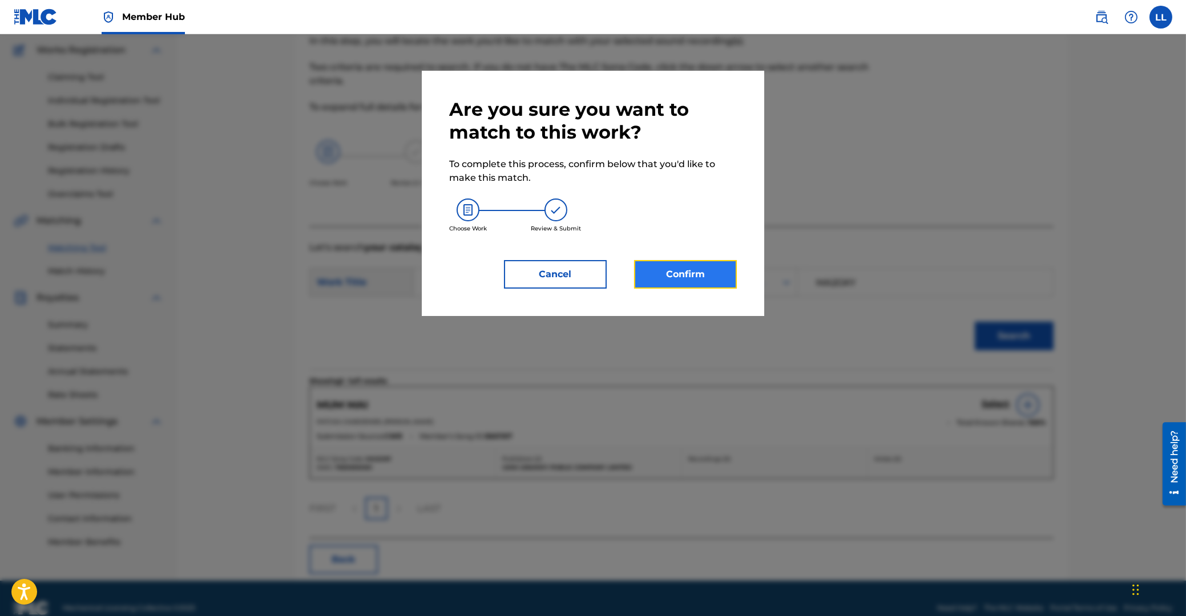
click at [681, 276] on button "Confirm" at bounding box center [685, 274] width 103 height 29
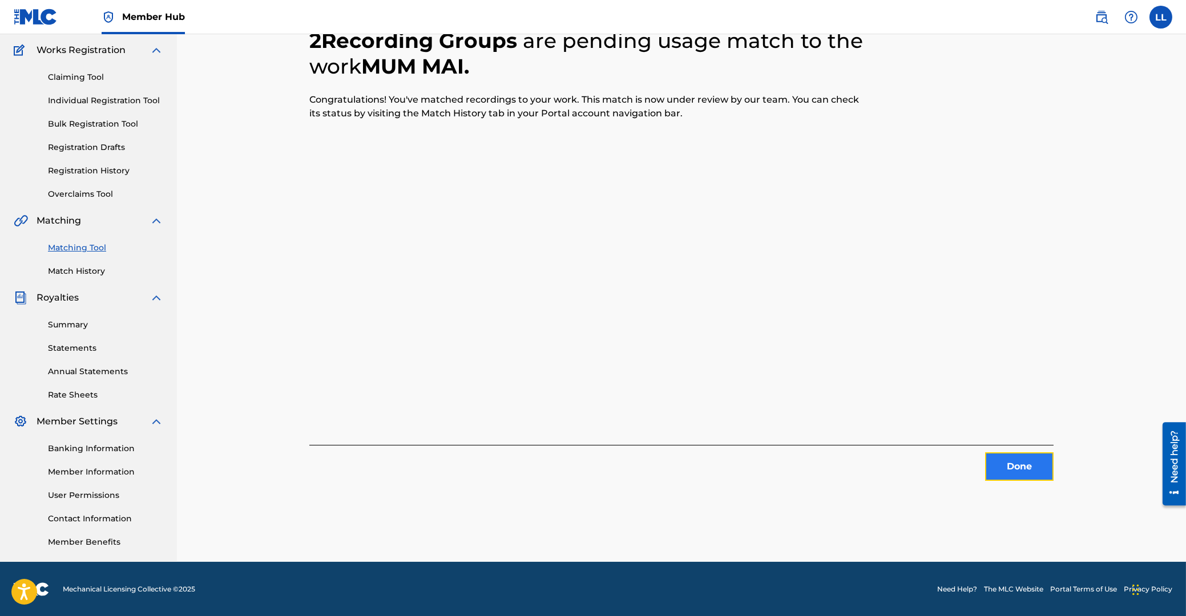
click at [1032, 464] on button "Done" at bounding box center [1019, 467] width 68 height 29
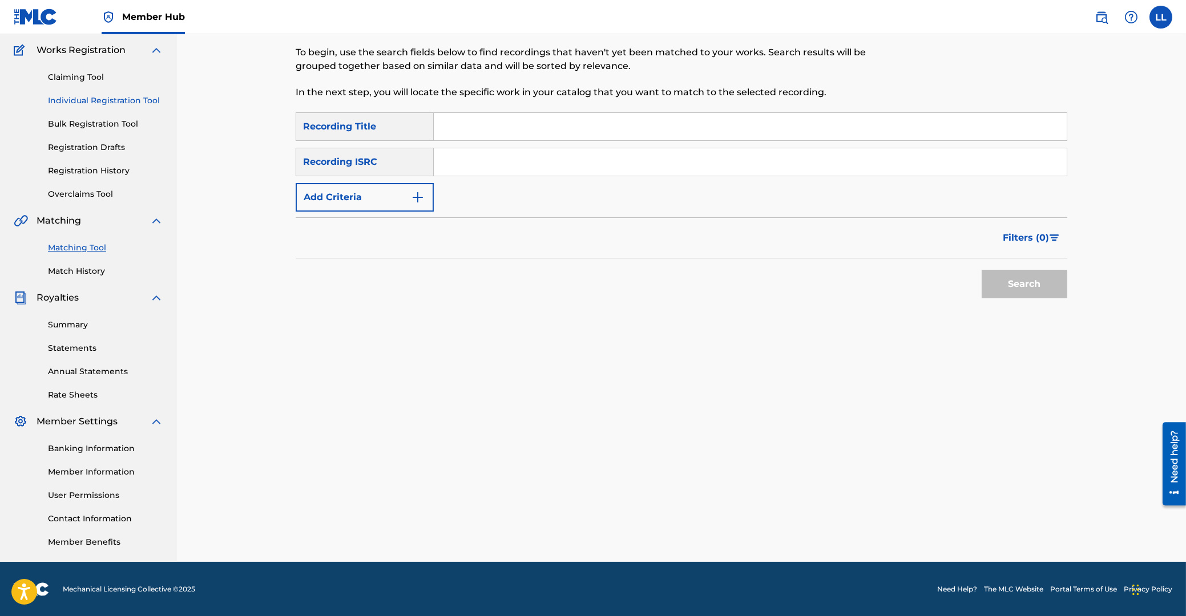
scroll to position [0, 0]
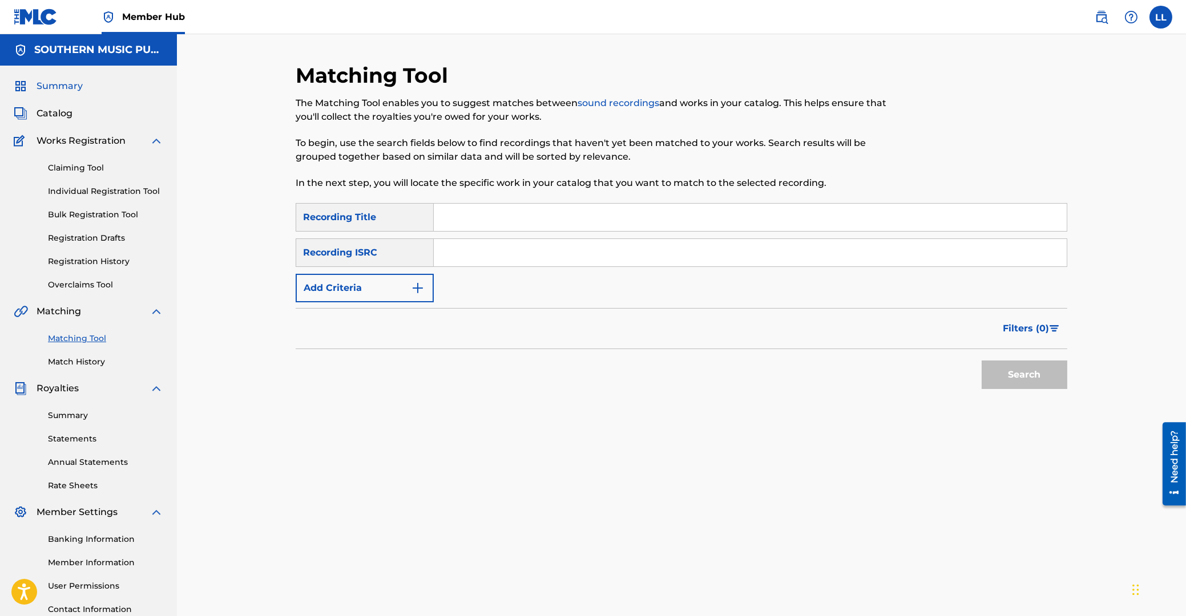
click at [71, 88] on span "Summary" at bounding box center [60, 86] width 46 height 14
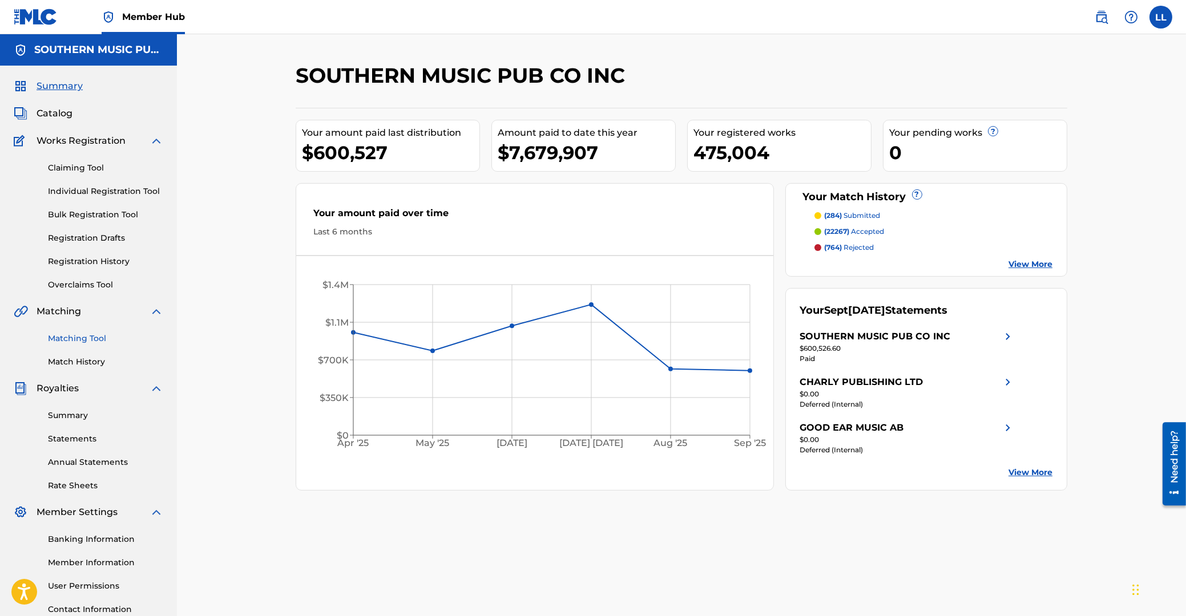
click at [86, 343] on link "Matching Tool" at bounding box center [105, 339] width 115 height 12
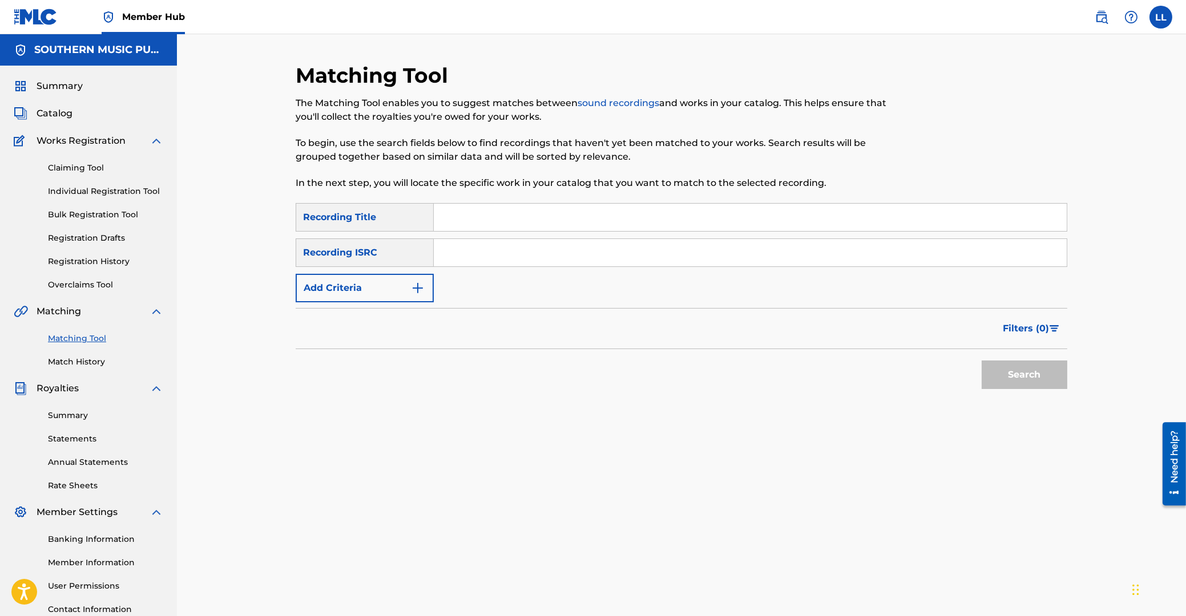
click at [584, 258] on input "Search Form" at bounding box center [750, 252] width 633 height 27
paste input "USHM80462122"
drag, startPoint x: 1049, startPoint y: 383, endPoint x: 1041, endPoint y: 383, distance: 8.0
click at [1048, 383] on button "Search" at bounding box center [1024, 375] width 86 height 29
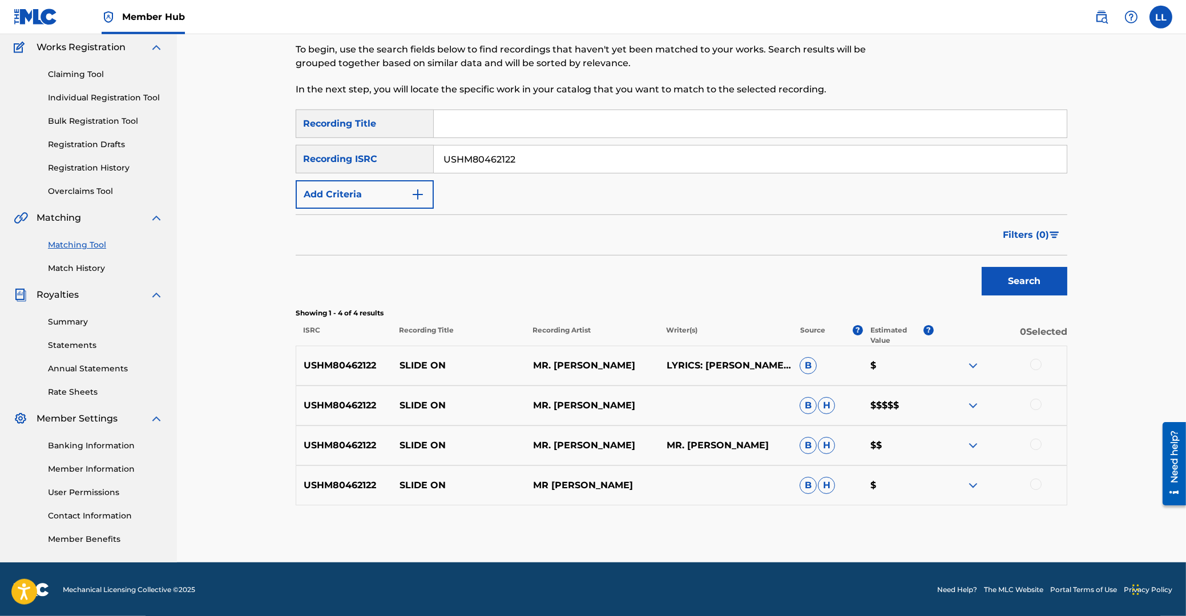
scroll to position [95, 0]
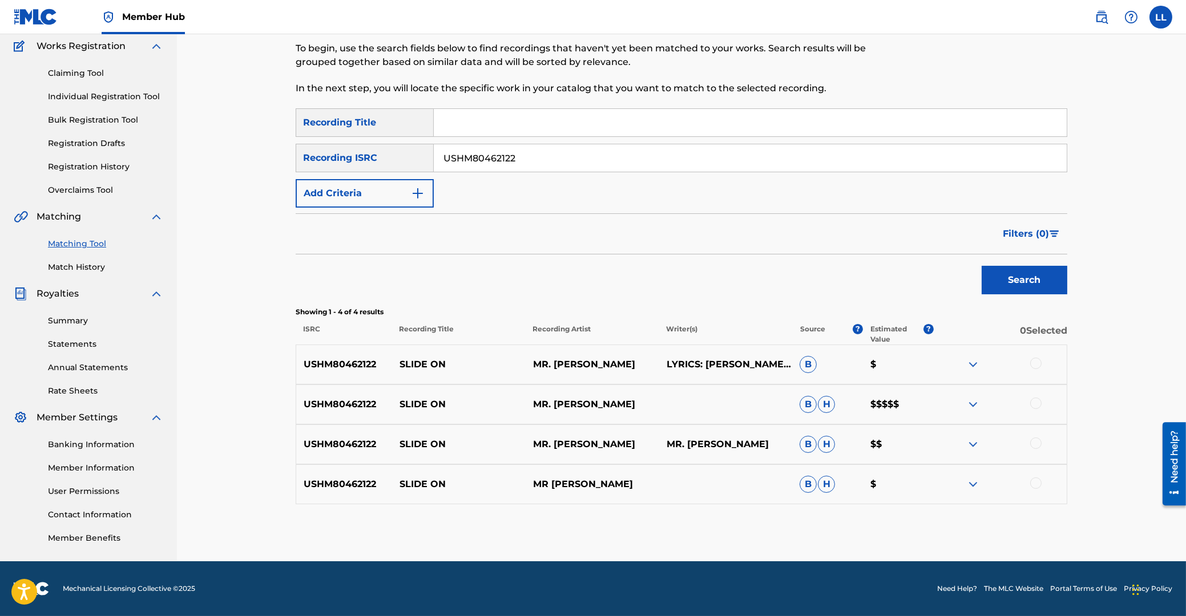
drag, startPoint x: 567, startPoint y: 157, endPoint x: 302, endPoint y: 154, distance: 265.4
click at [434, 152] on input "USHM80462122" at bounding box center [750, 157] width 633 height 27
paste input "MR50470099"
type input "USMR50470099"
drag, startPoint x: 1020, startPoint y: 282, endPoint x: 858, endPoint y: 244, distance: 167.2
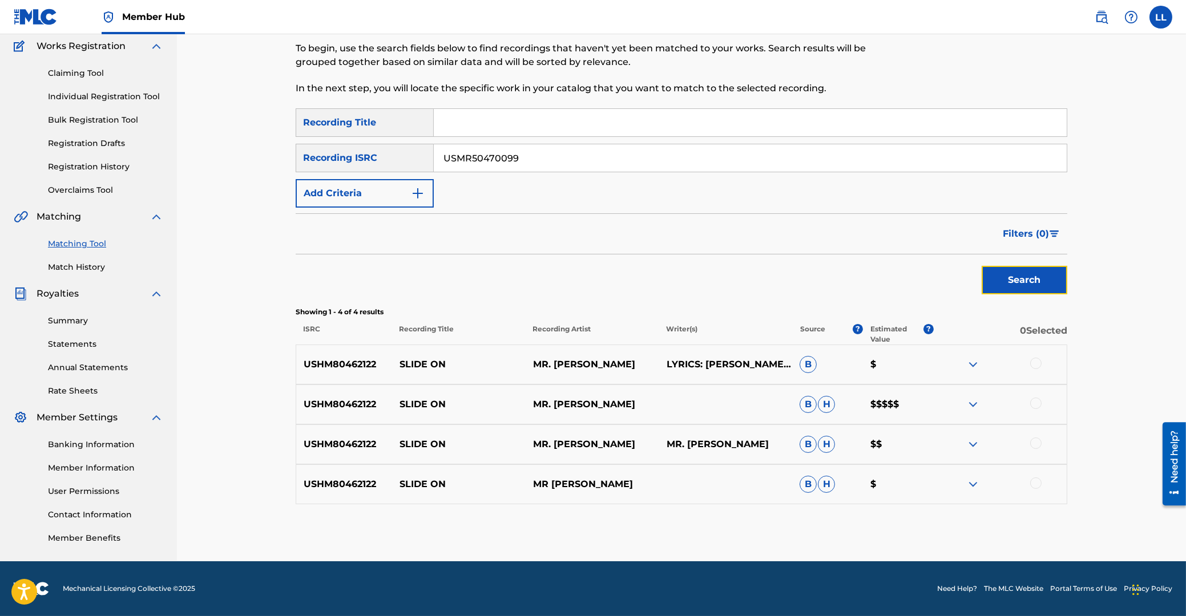
click at [1020, 283] on button "Search" at bounding box center [1024, 280] width 86 height 29
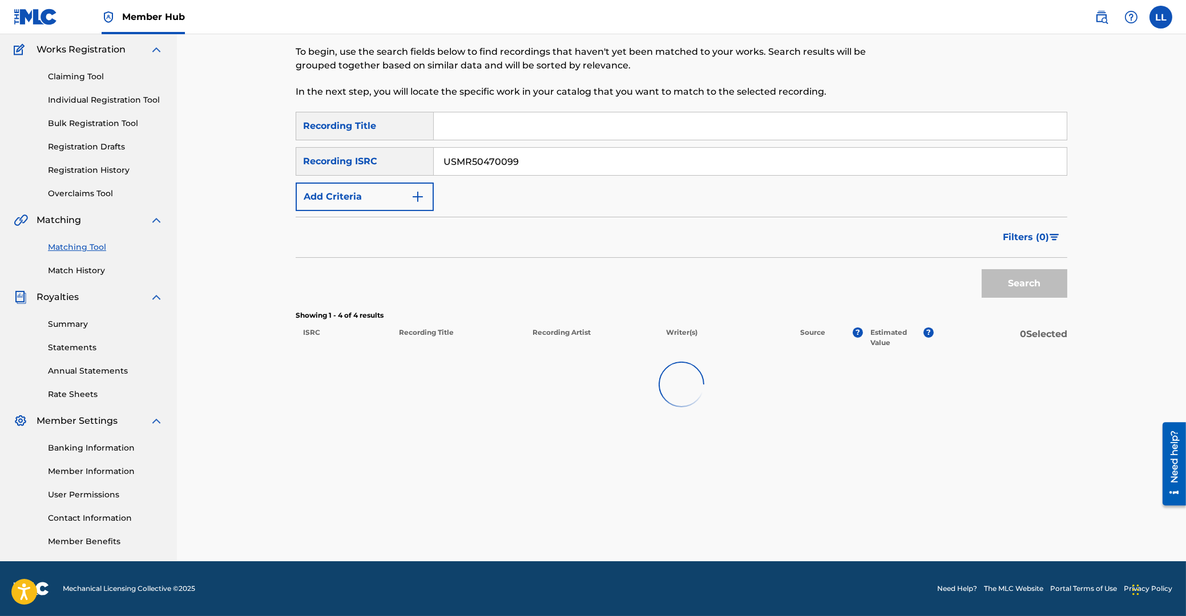
scroll to position [91, 0]
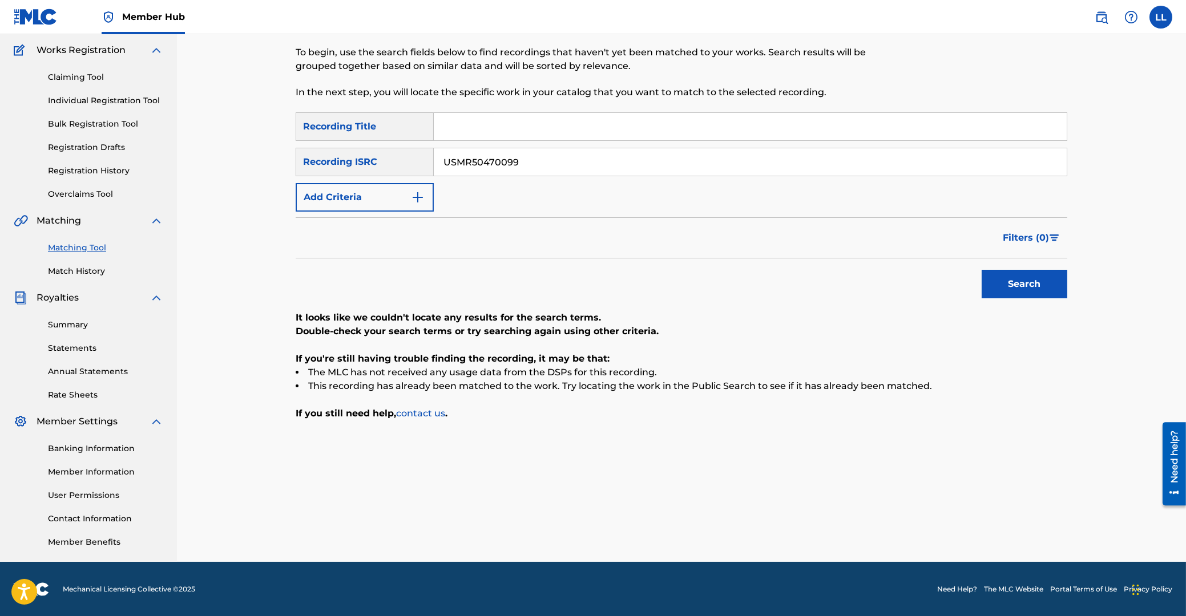
drag, startPoint x: 525, startPoint y: 163, endPoint x: 351, endPoint y: 168, distance: 174.1
click at [434, 168] on input "USMR50470099" at bounding box center [750, 161] width 633 height 27
click at [483, 132] on input "Search Form" at bounding box center [750, 126] width 633 height 27
type input "slide on"
click at [380, 185] on button "Add Criteria" at bounding box center [365, 197] width 138 height 29
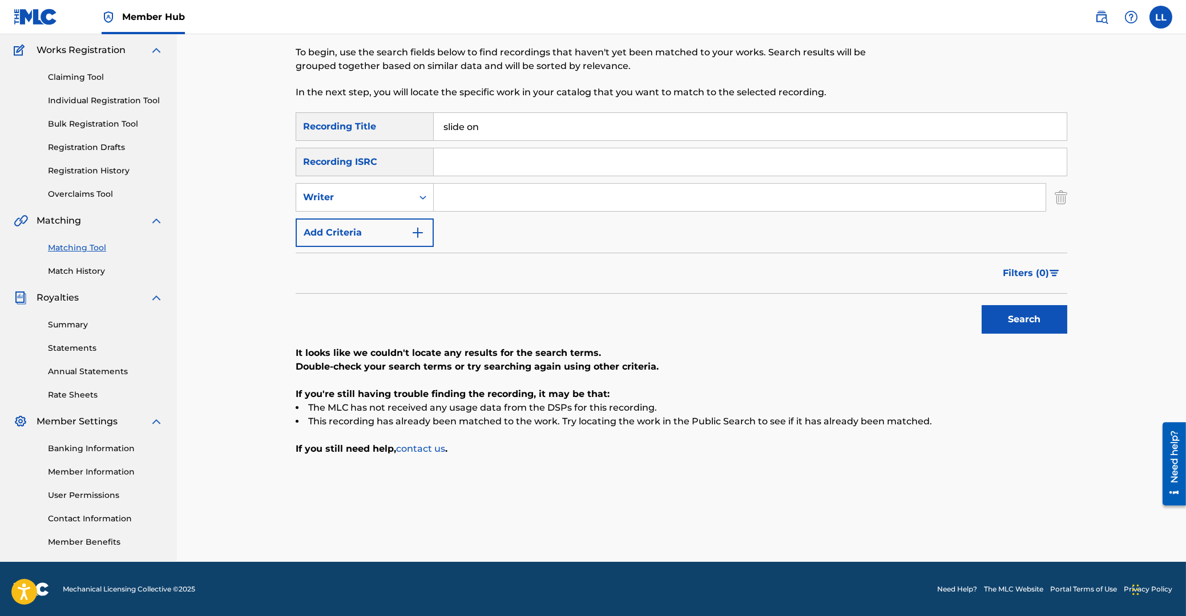
click at [473, 198] on input "Search Form" at bounding box center [740, 197] width 612 height 27
click at [417, 198] on div "Search Form" at bounding box center [423, 197] width 21 height 21
click at [372, 224] on div "Recording Artist" at bounding box center [364, 226] width 137 height 29
click at [479, 196] on input "Search Form" at bounding box center [740, 197] width 612 height 27
type input "taylor"
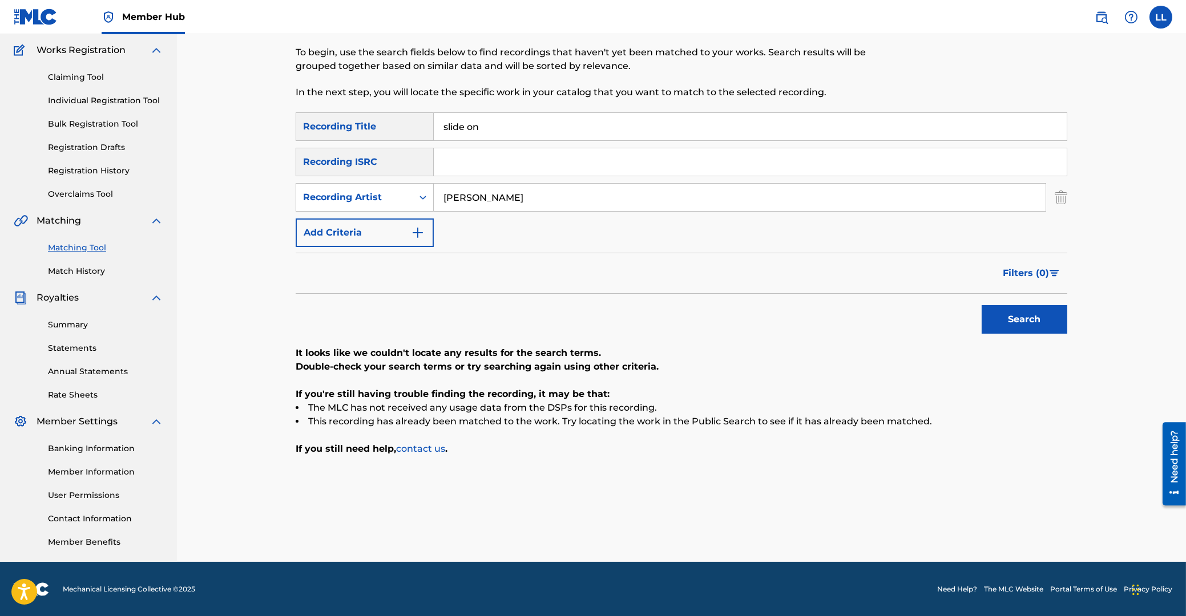
click at [981, 305] on button "Search" at bounding box center [1024, 319] width 86 height 29
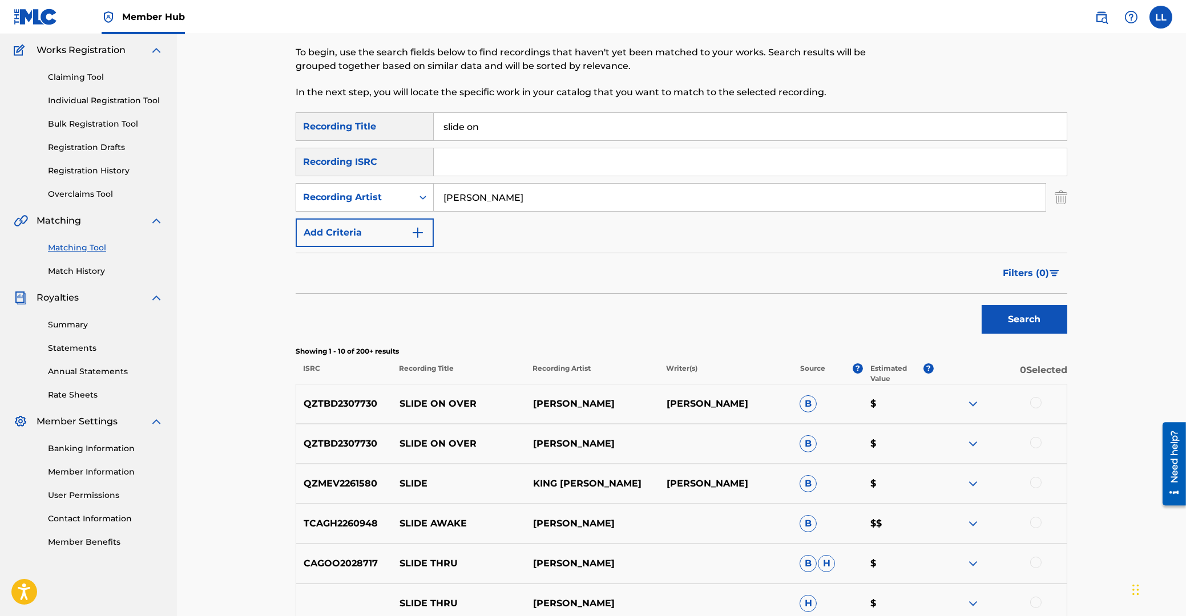
click at [78, 248] on link "Matching Tool" at bounding box center [105, 248] width 115 height 12
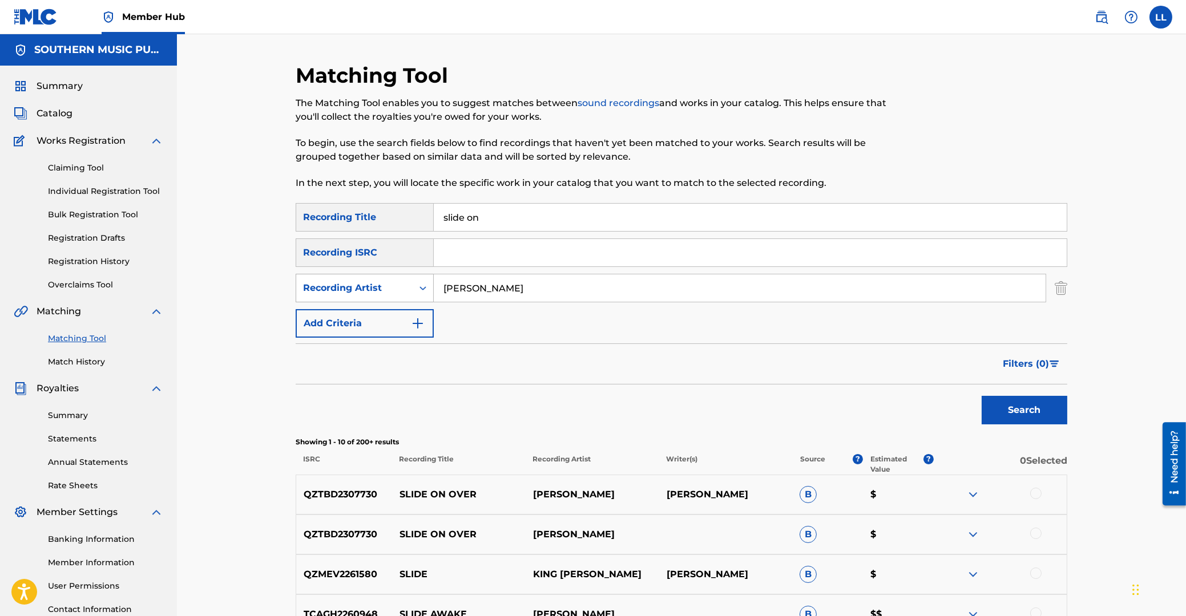
drag, startPoint x: 495, startPoint y: 289, endPoint x: 383, endPoint y: 288, distance: 112.4
click at [434, 288] on input "taylor" at bounding box center [740, 287] width 612 height 27
click at [475, 242] on input "Search Form" at bounding box center [750, 252] width 633 height 27
paste input "USHM22056557"
type input "USHM22056557"
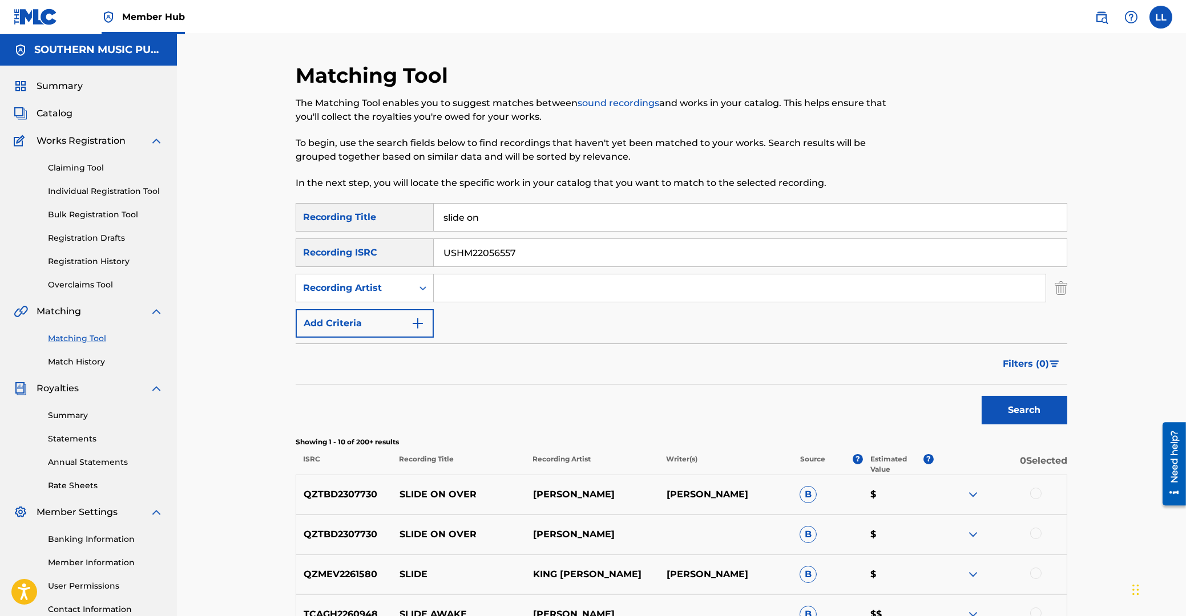
drag, startPoint x: 495, startPoint y: 218, endPoint x: 318, endPoint y: 217, distance: 177.5
click at [434, 217] on input "slide on" at bounding box center [750, 217] width 633 height 27
click at [981, 396] on button "Search" at bounding box center [1024, 410] width 86 height 29
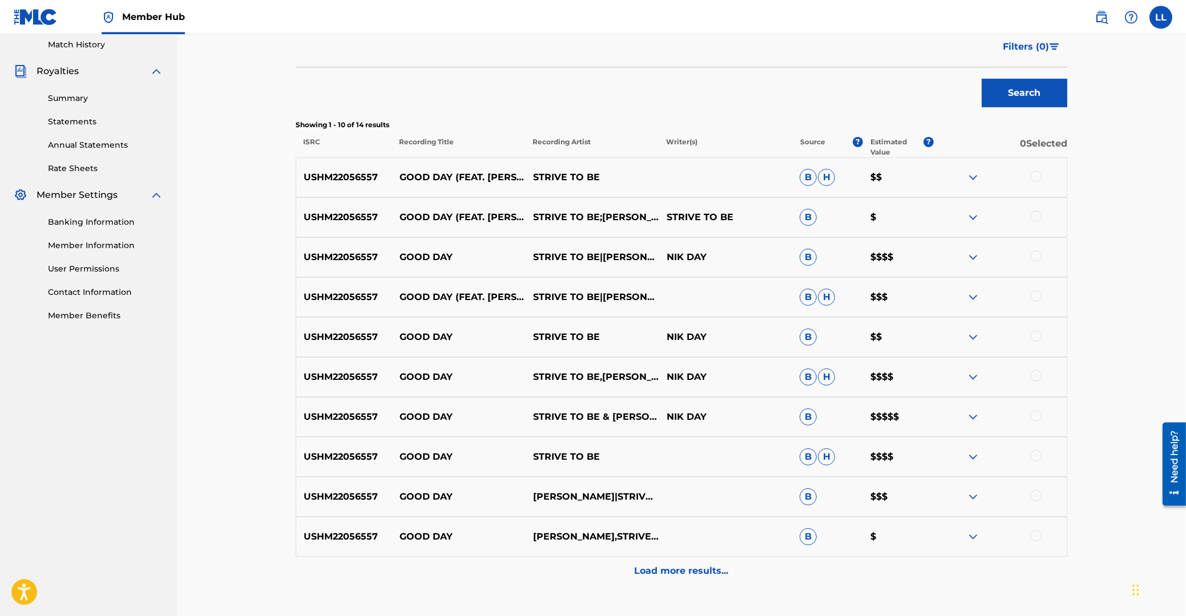
scroll to position [367, 0]
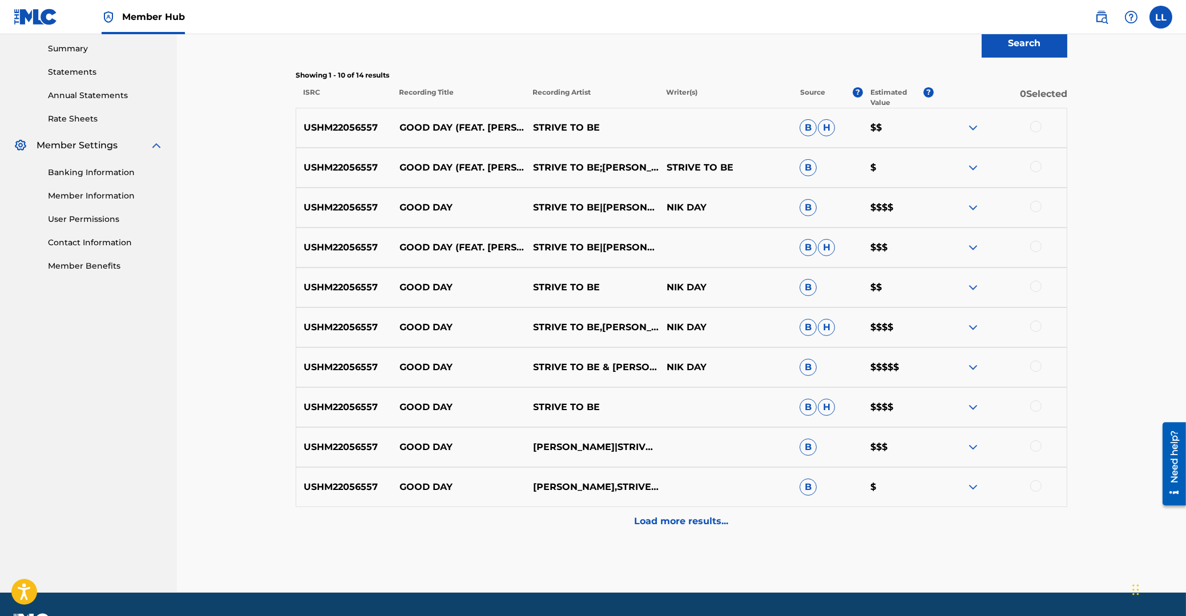
click at [971, 128] on img at bounding box center [973, 128] width 14 height 14
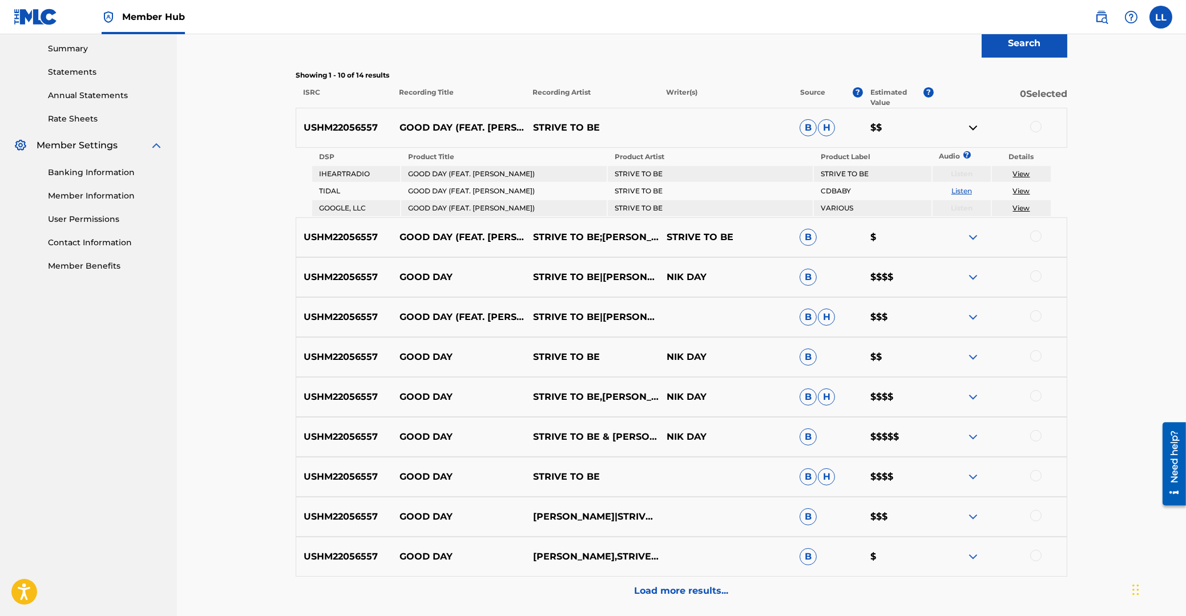
click at [971, 128] on img at bounding box center [973, 128] width 14 height 14
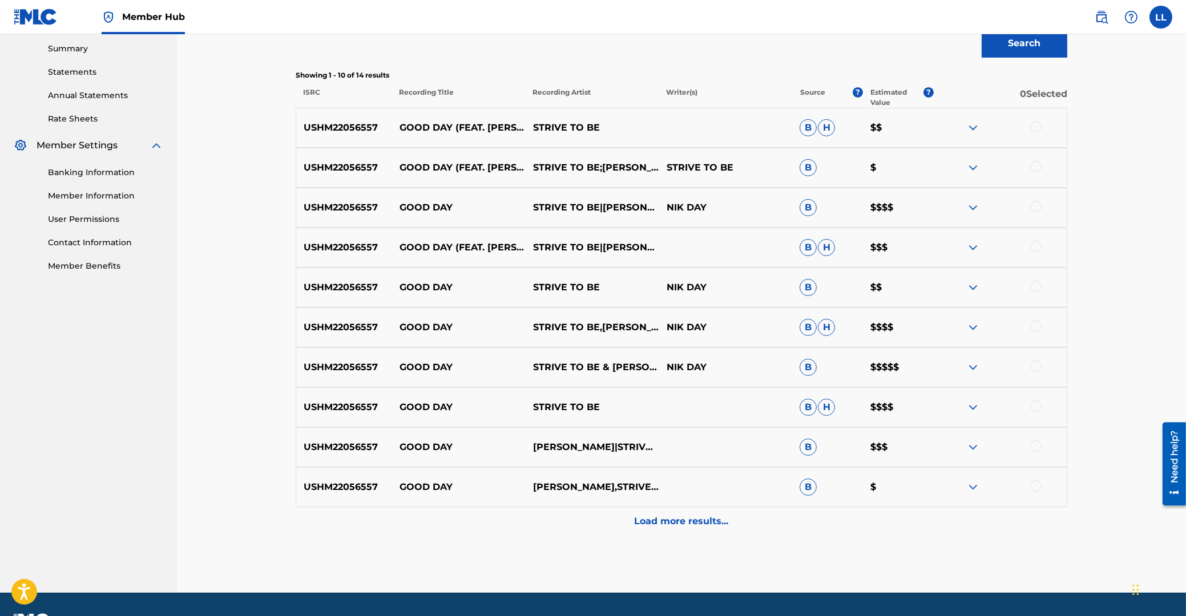
click at [973, 166] on img at bounding box center [973, 168] width 14 height 14
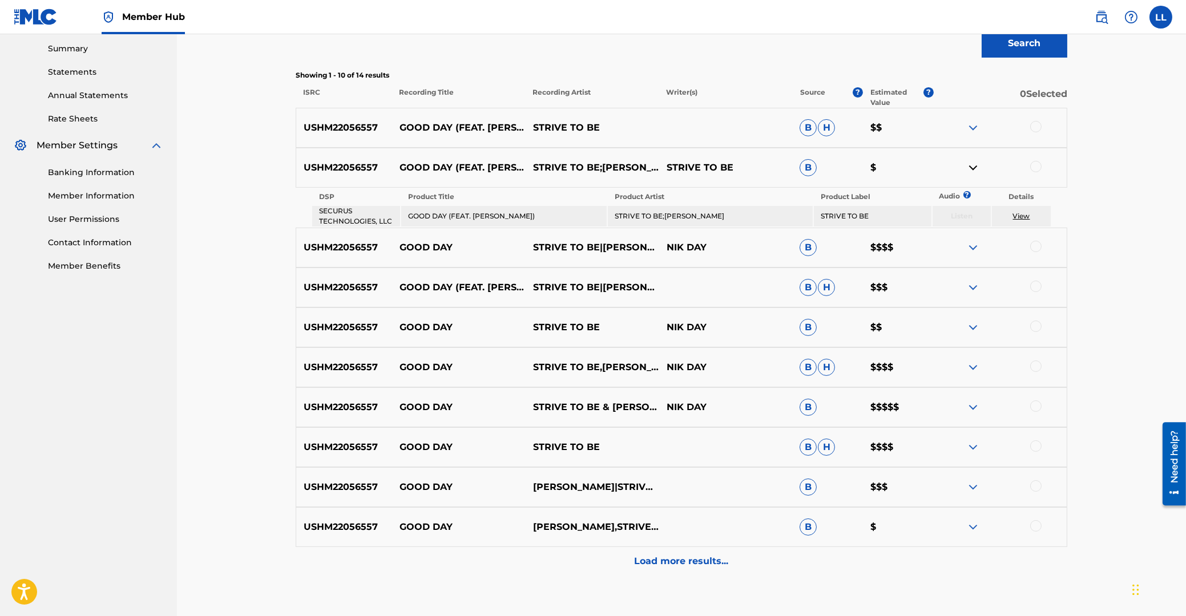
click at [973, 166] on img at bounding box center [973, 168] width 14 height 14
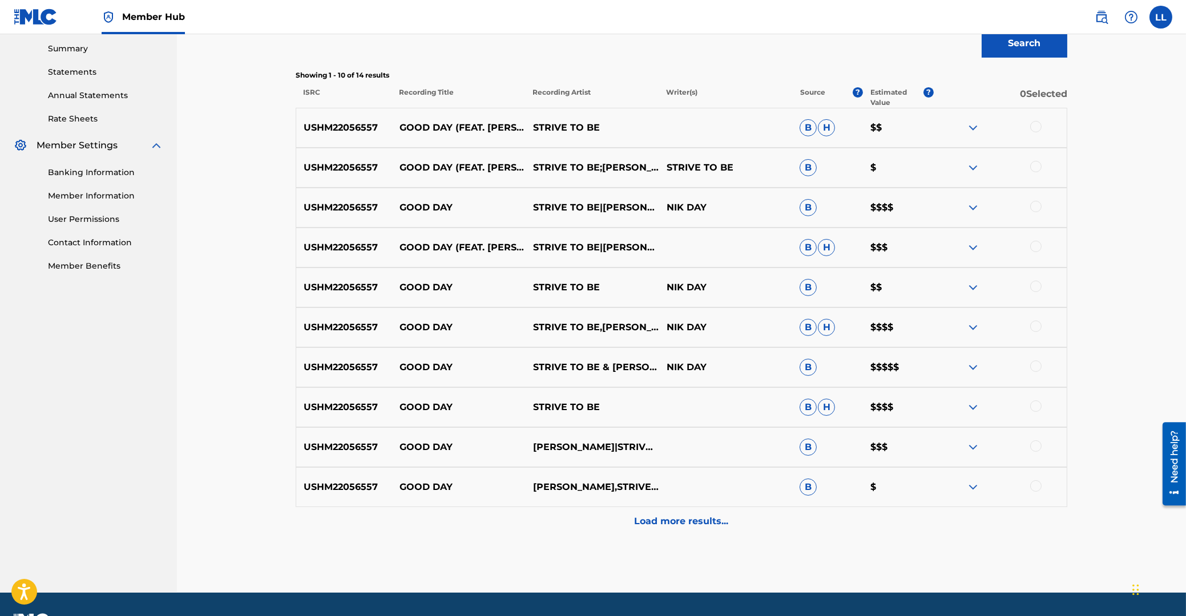
click at [973, 207] on img at bounding box center [973, 208] width 14 height 14
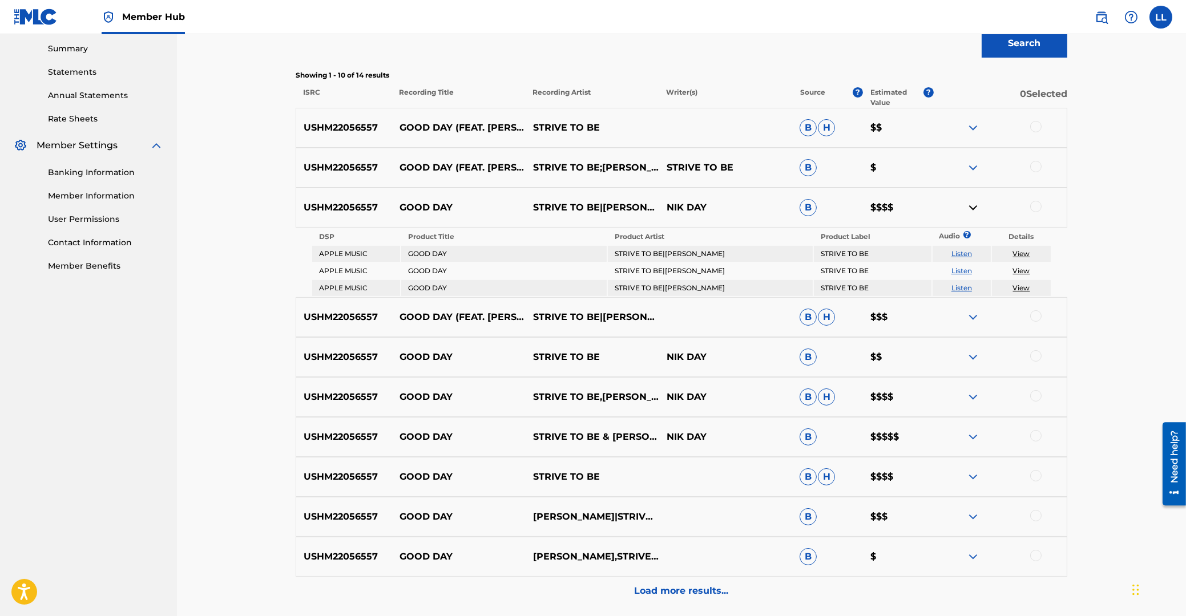
click at [973, 207] on img at bounding box center [973, 208] width 14 height 14
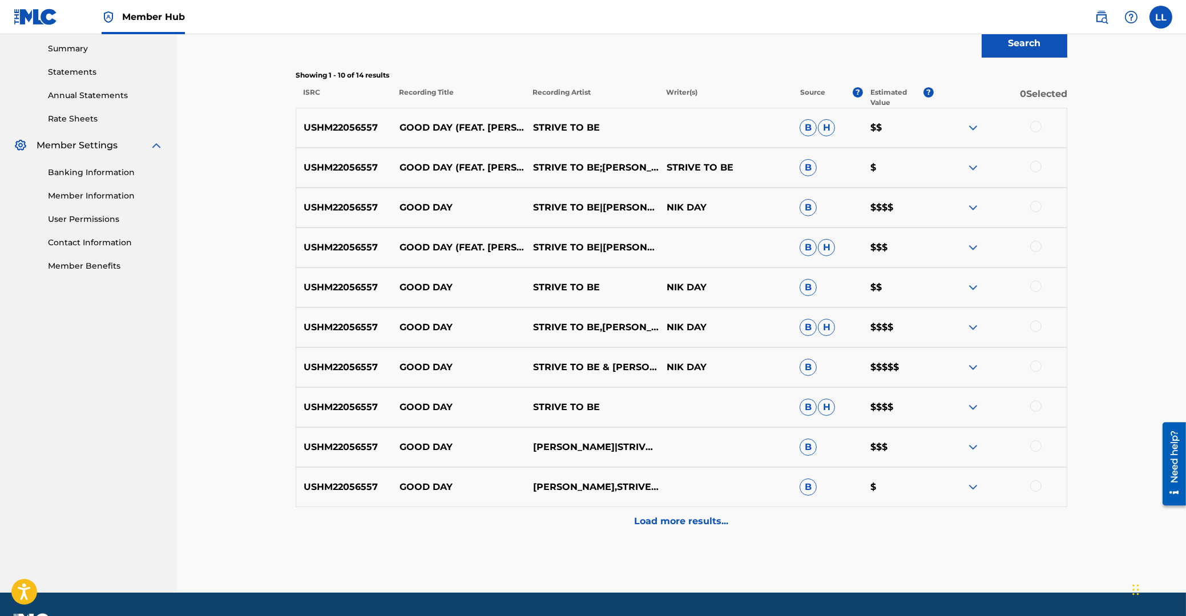
click at [973, 244] on img at bounding box center [973, 248] width 14 height 14
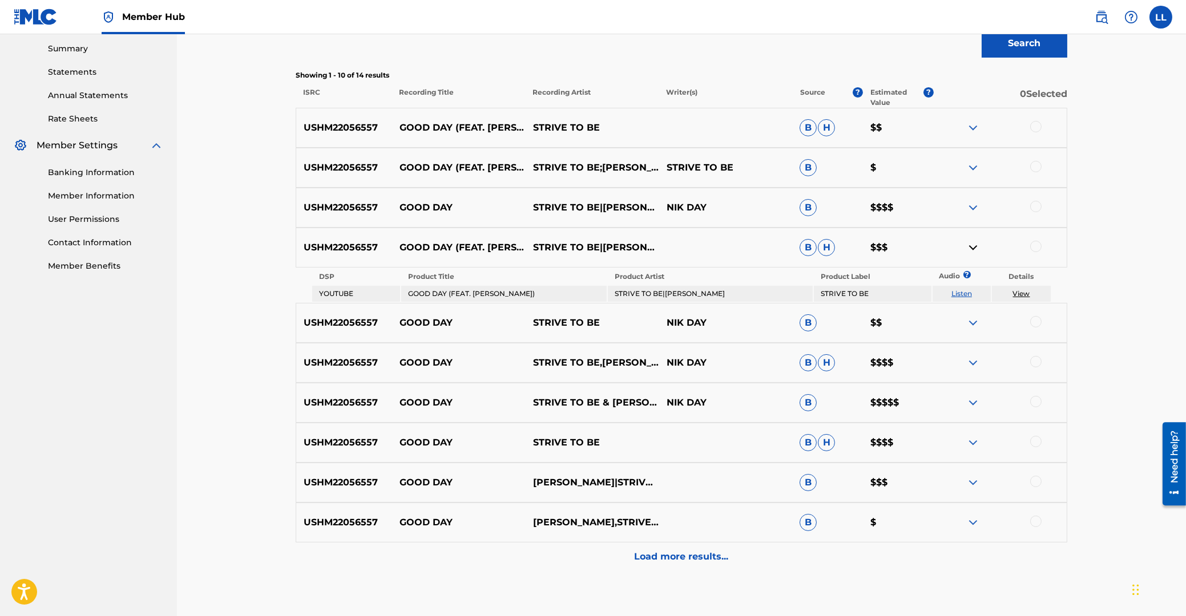
click at [973, 244] on img at bounding box center [973, 248] width 14 height 14
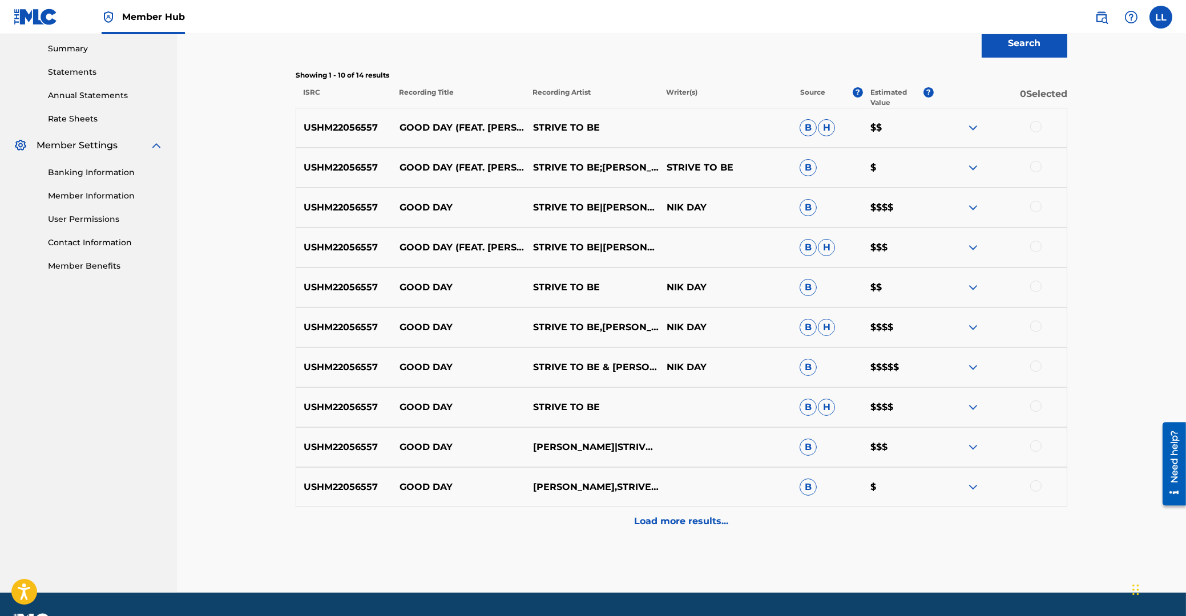
click at [974, 285] on img at bounding box center [973, 288] width 14 height 14
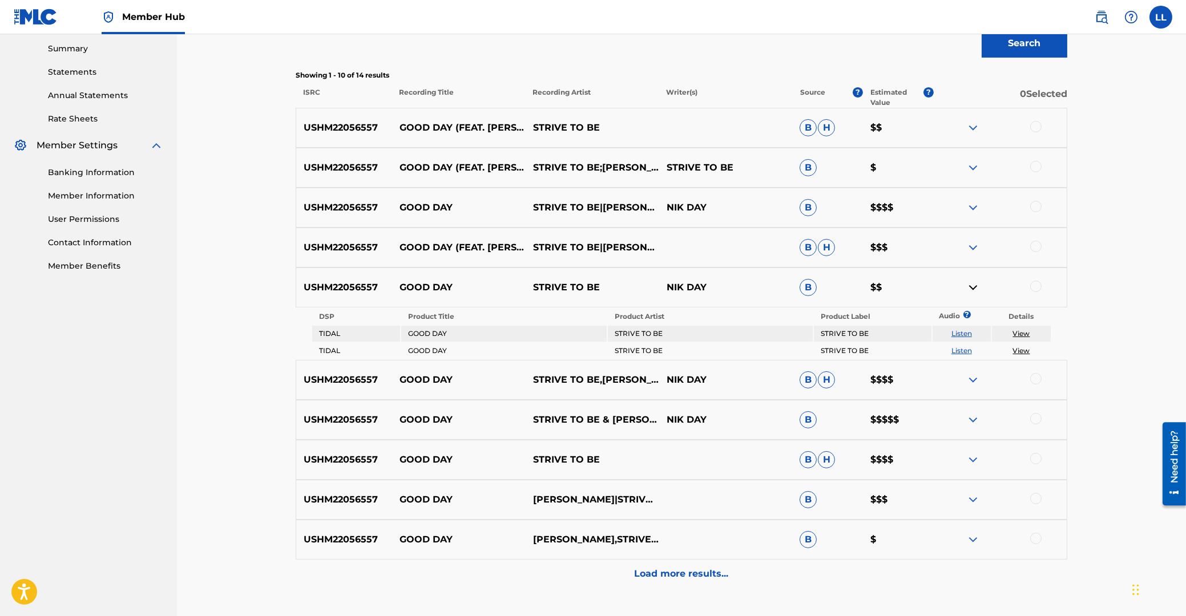
click at [974, 285] on img at bounding box center [973, 288] width 14 height 14
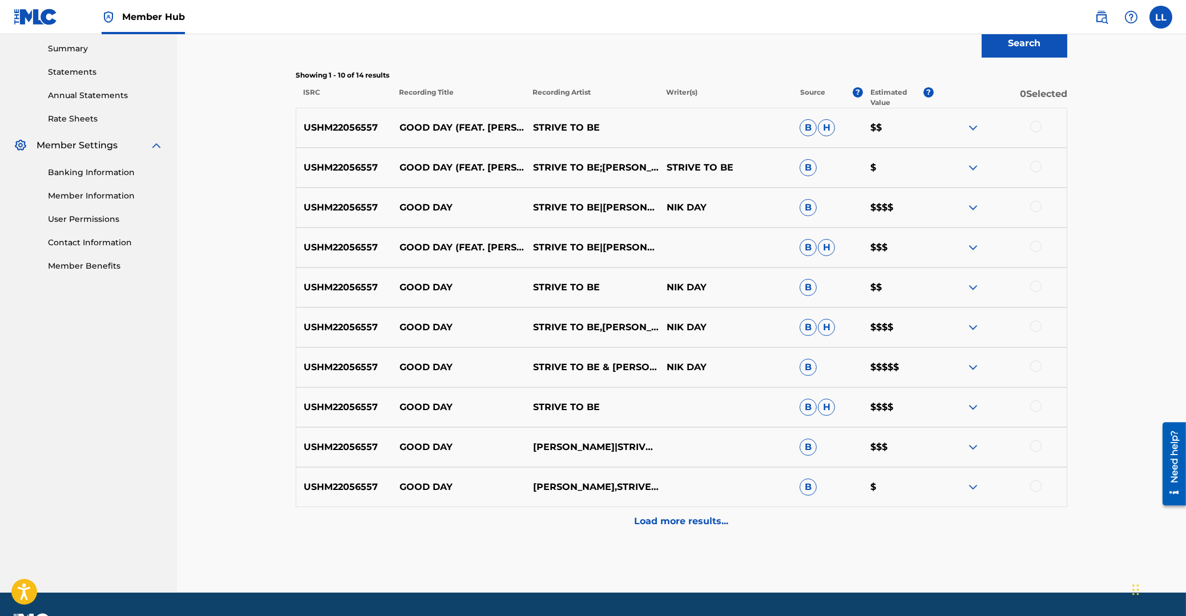
click at [972, 324] on img at bounding box center [973, 328] width 14 height 14
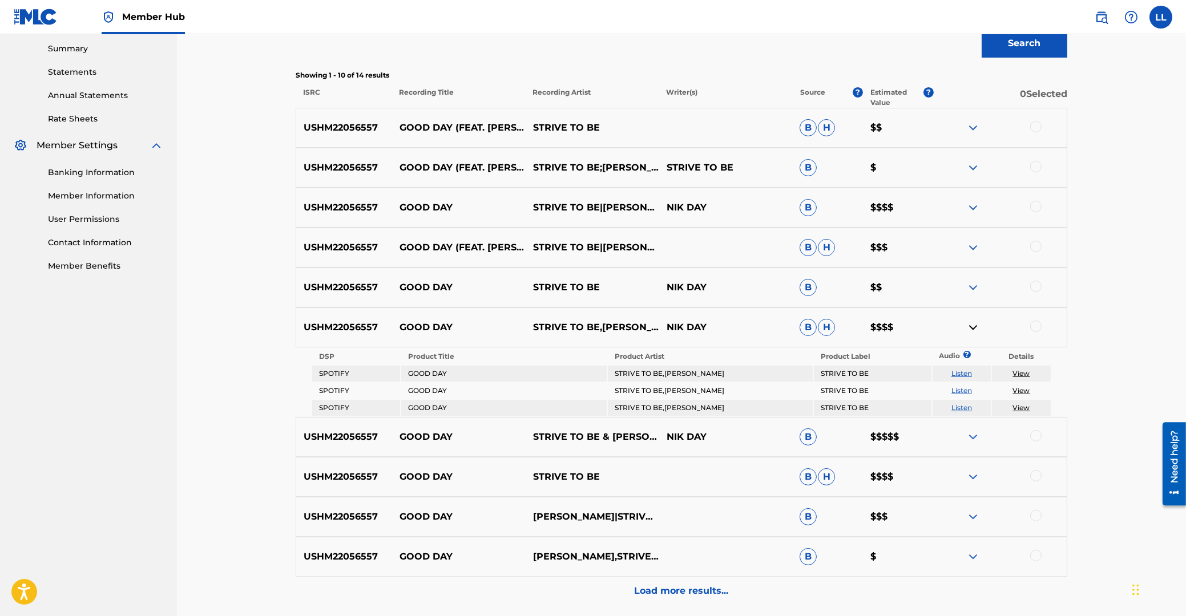
click at [972, 324] on img at bounding box center [973, 328] width 14 height 14
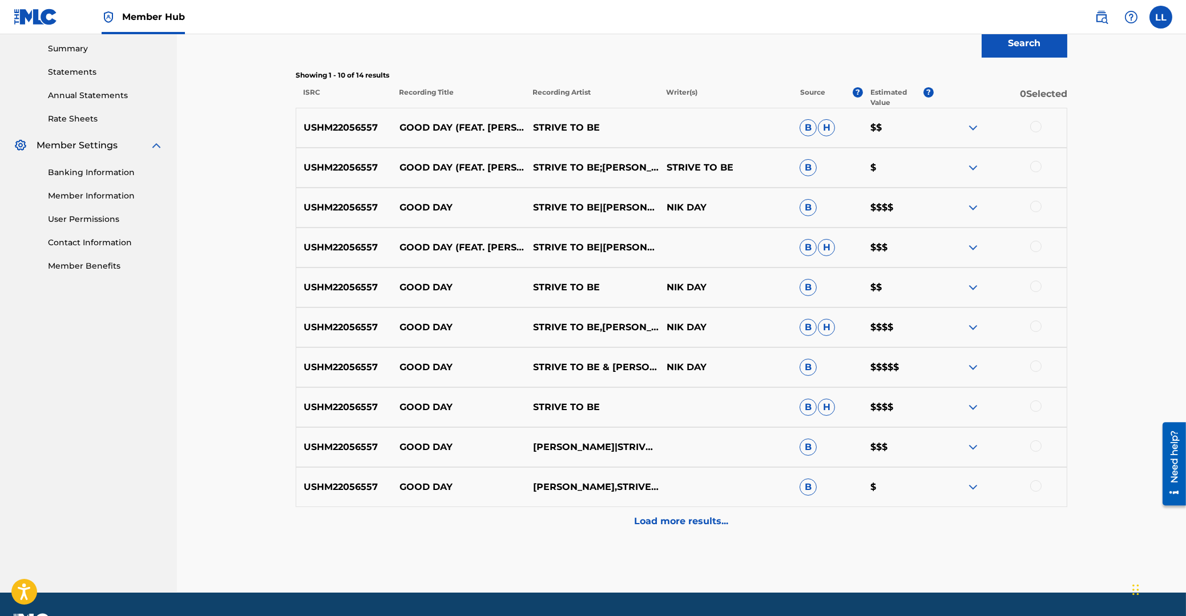
click at [971, 369] on img at bounding box center [973, 368] width 14 height 14
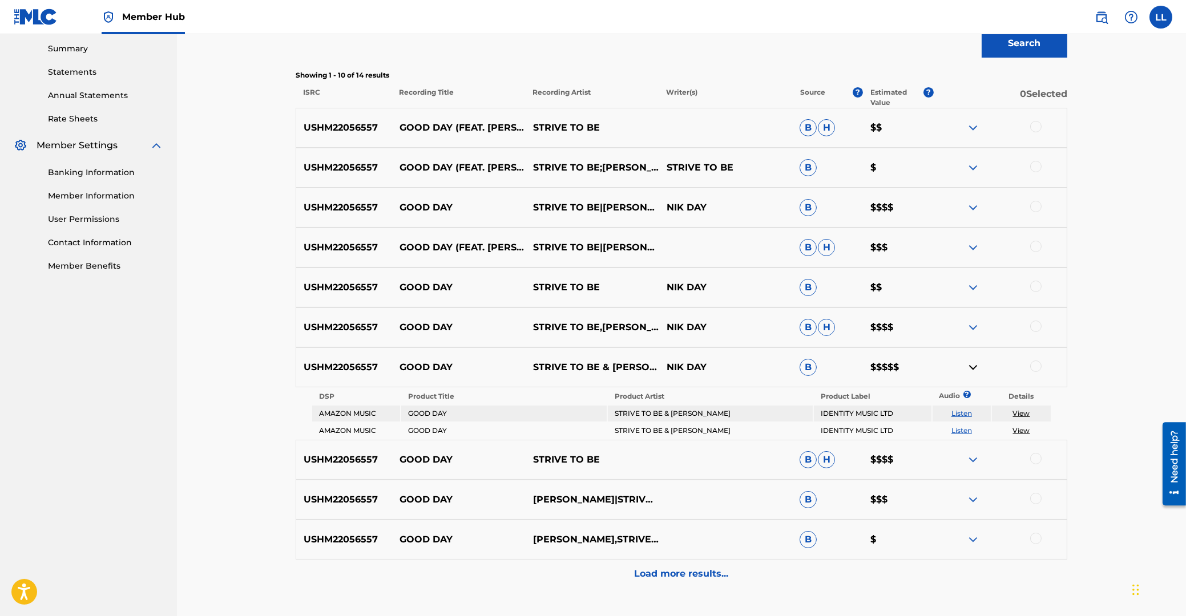
click at [971, 369] on img at bounding box center [973, 368] width 14 height 14
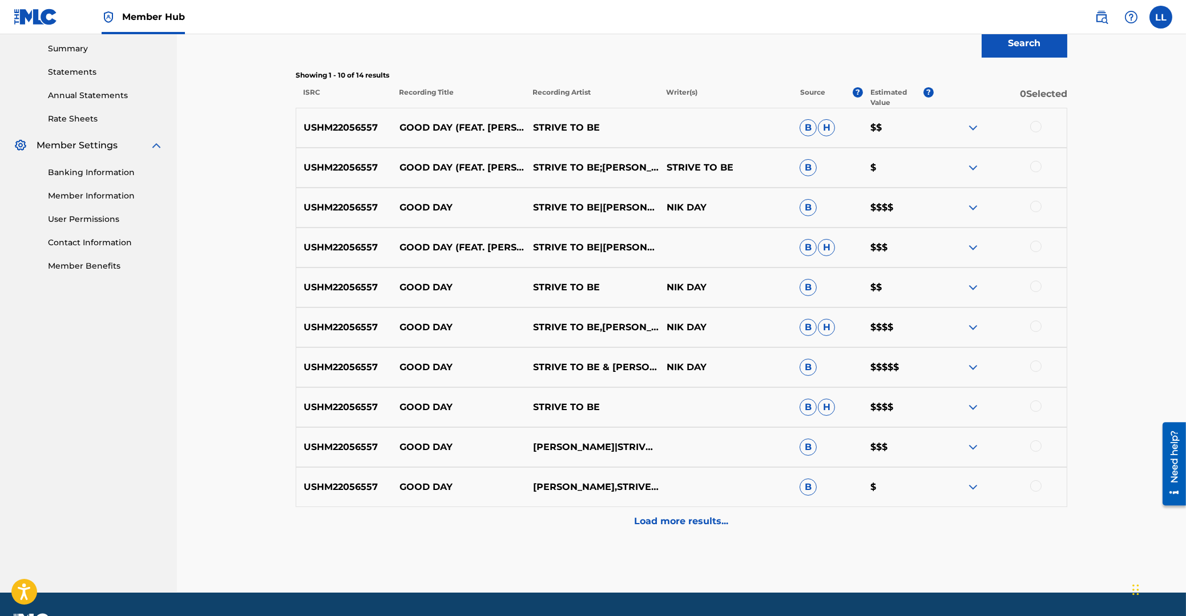
click at [971, 406] on img at bounding box center [973, 408] width 14 height 14
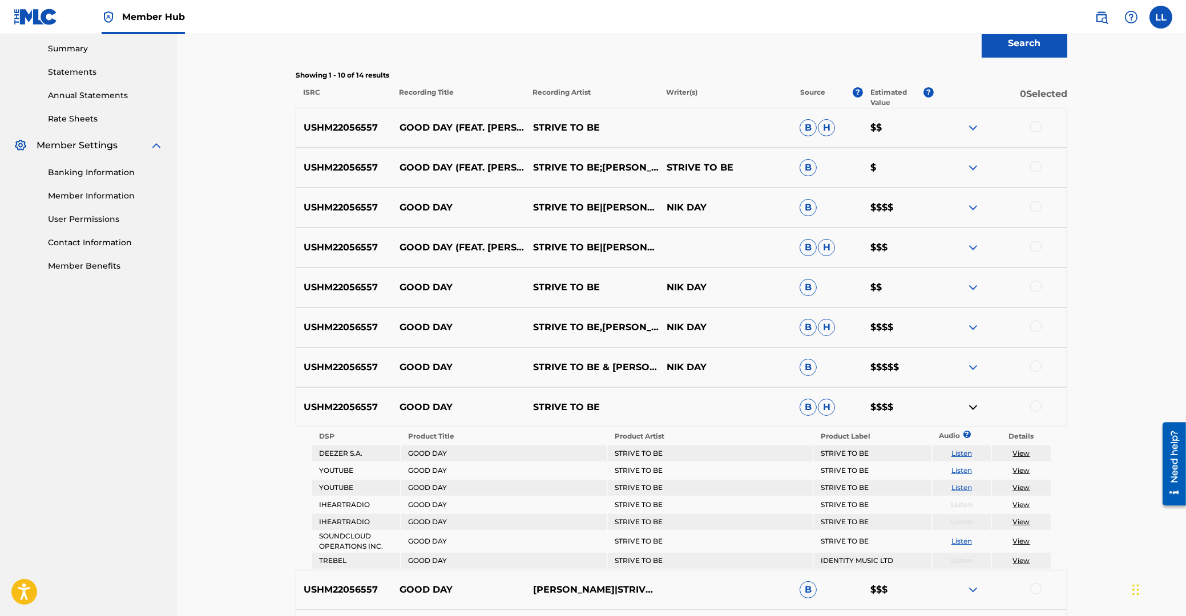
click at [971, 406] on img at bounding box center [973, 408] width 14 height 14
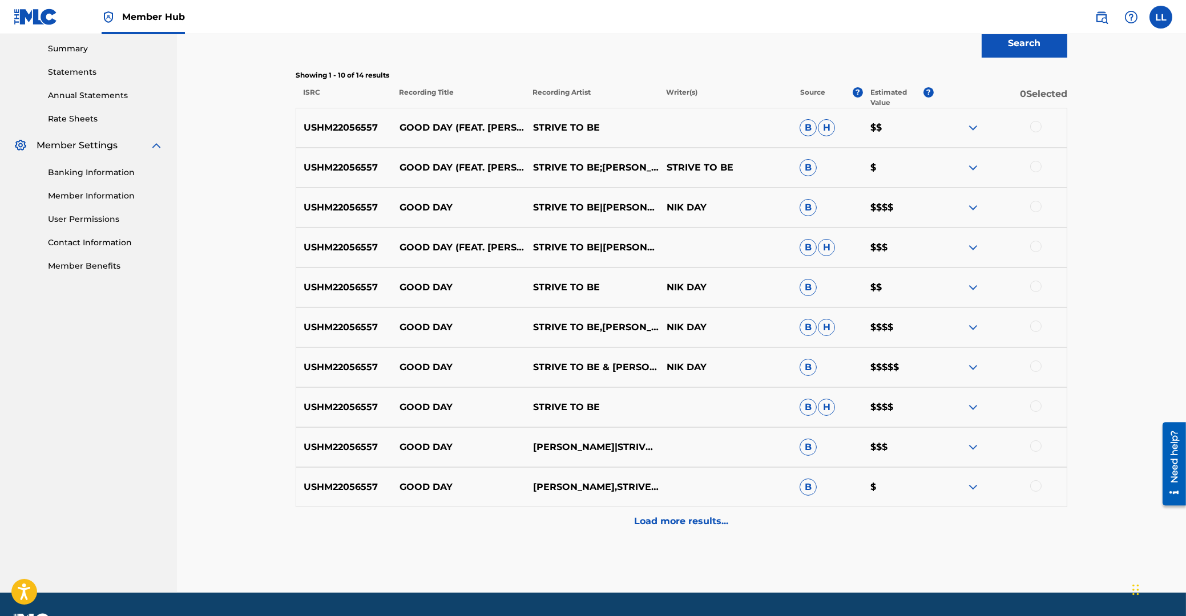
click at [972, 444] on img at bounding box center [973, 448] width 14 height 14
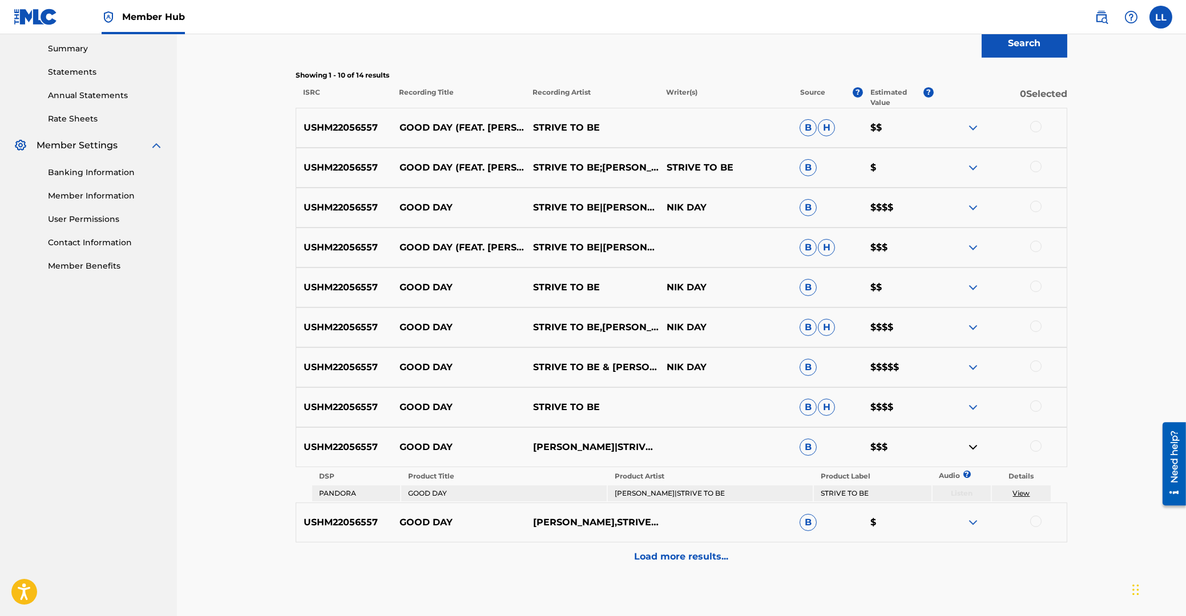
click at [973, 445] on img at bounding box center [973, 448] width 14 height 14
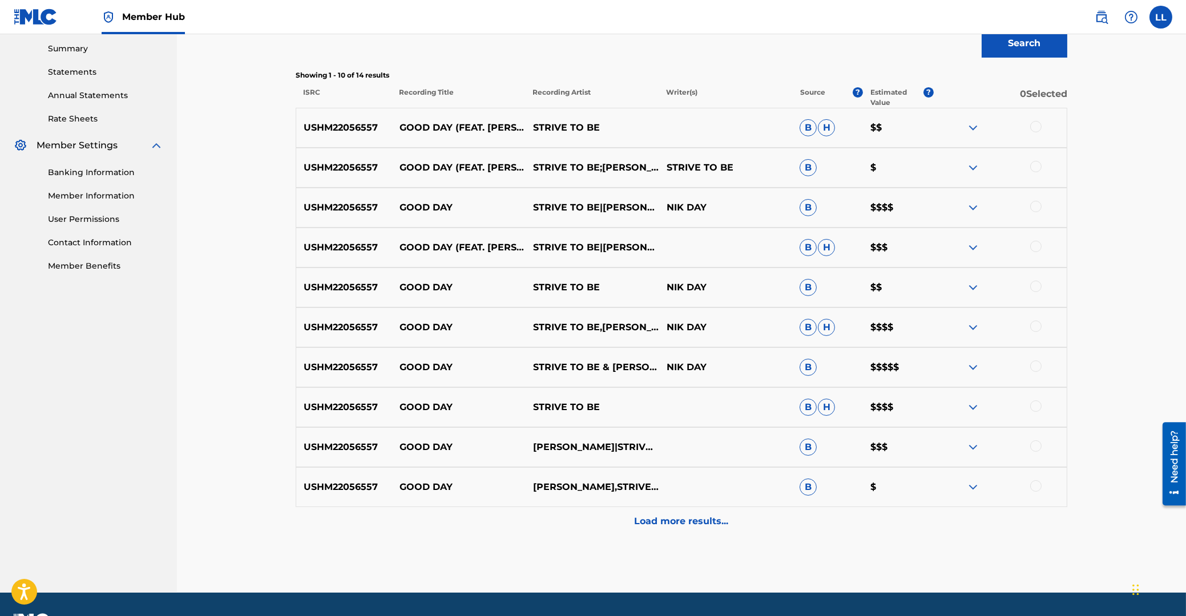
click at [977, 485] on img at bounding box center [973, 487] width 14 height 14
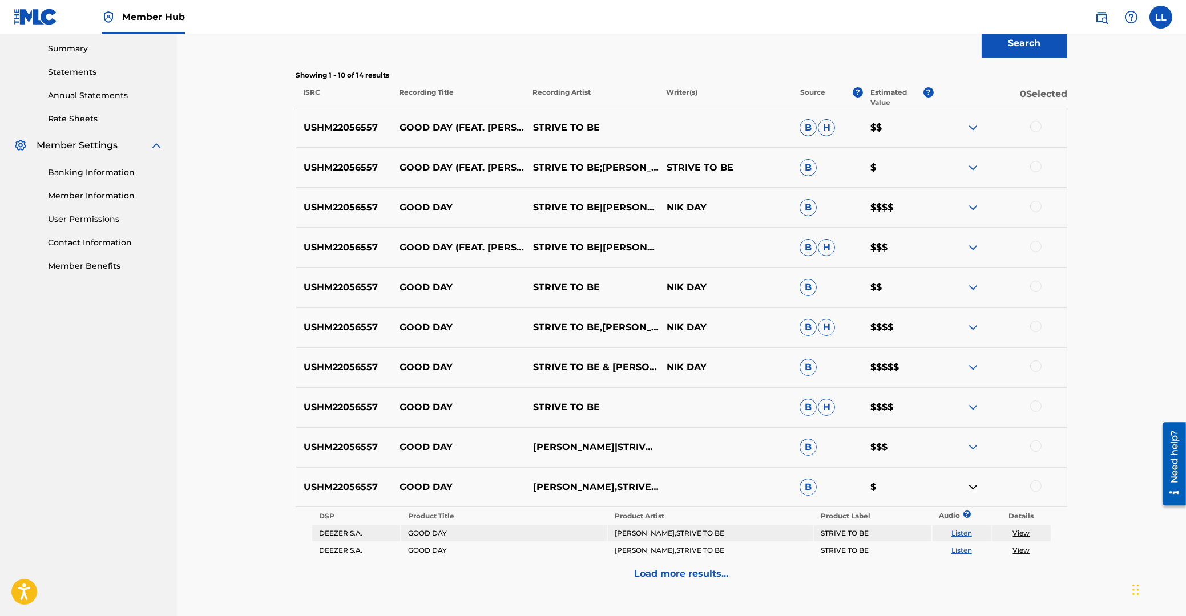
click at [974, 487] on img at bounding box center [973, 487] width 14 height 14
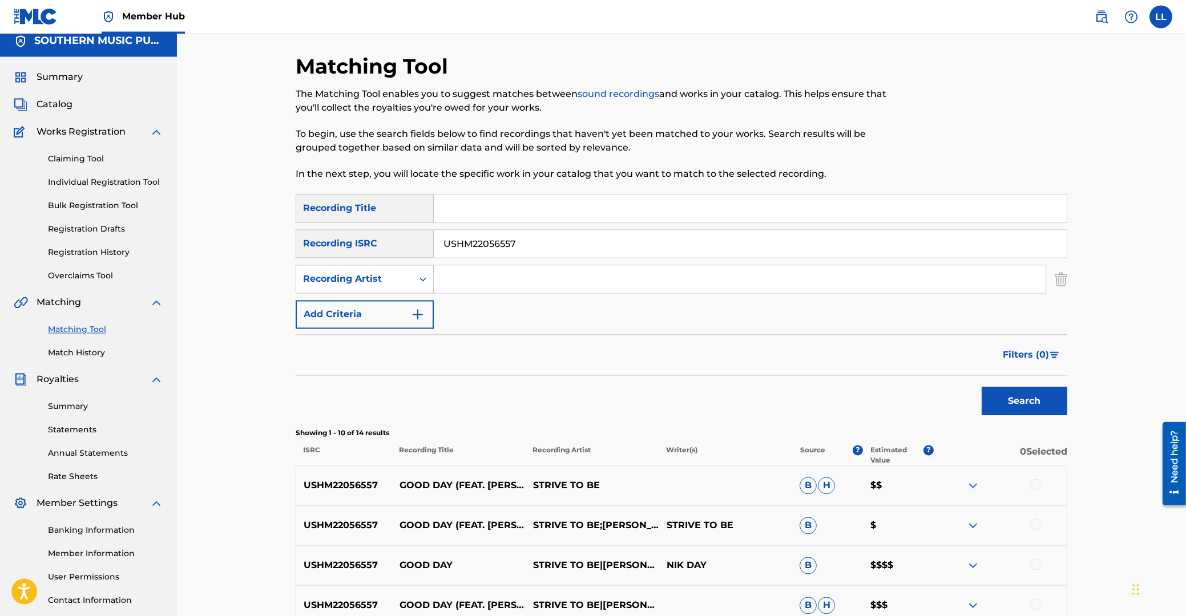
scroll to position [0, 0]
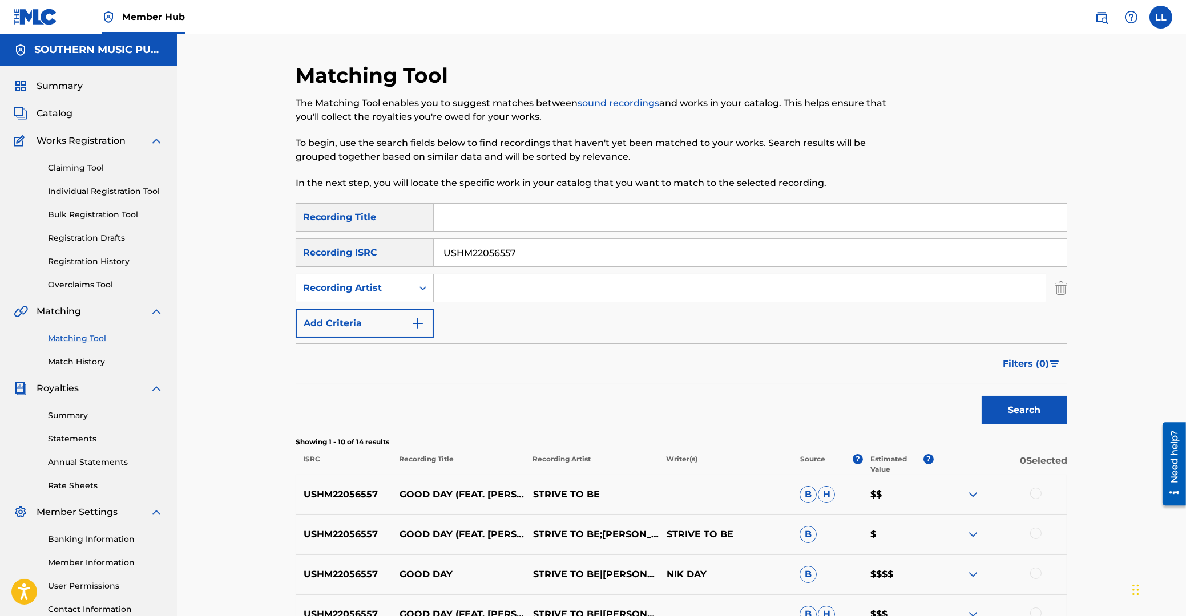
drag, startPoint x: 312, startPoint y: 236, endPoint x: 344, endPoint y: 233, distance: 32.1
click at [434, 239] on input "USHM22056557" at bounding box center [750, 252] width 633 height 27
paste input "Z4V170002"
click at [1037, 408] on button "Search" at bounding box center [1024, 410] width 86 height 29
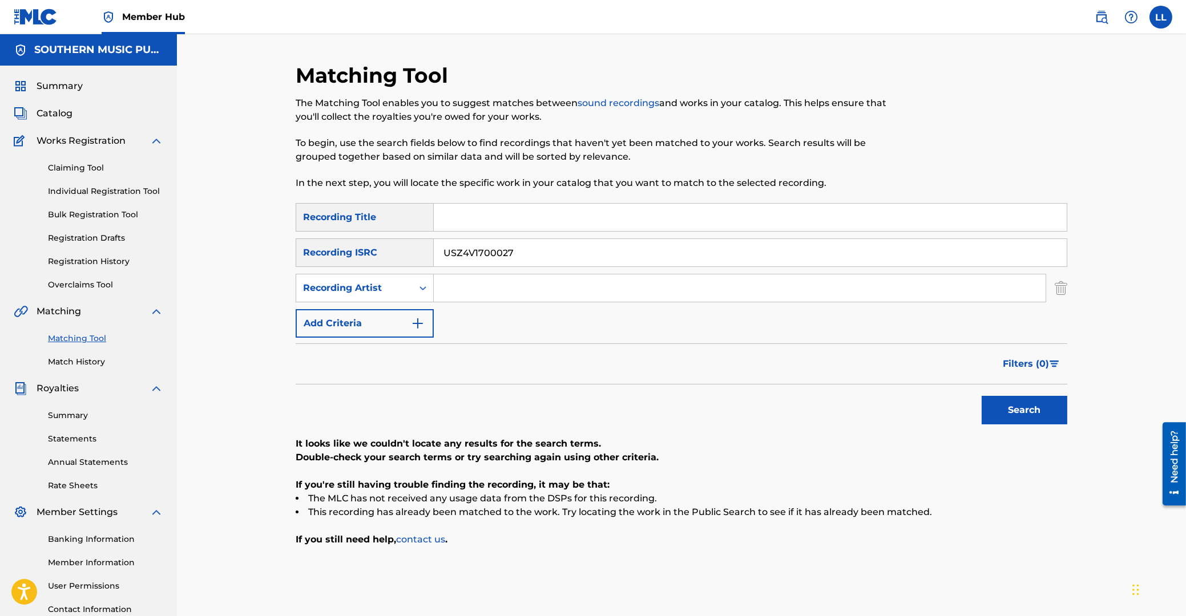
drag, startPoint x: 340, startPoint y: 241, endPoint x: 288, endPoint y: 241, distance: 51.9
click at [434, 241] on input "USZ4V1700027" at bounding box center [750, 252] width 633 height 27
paste input "HM21275624"
type input "USHM21275624"
click at [1011, 402] on button "Search" at bounding box center [1024, 410] width 86 height 29
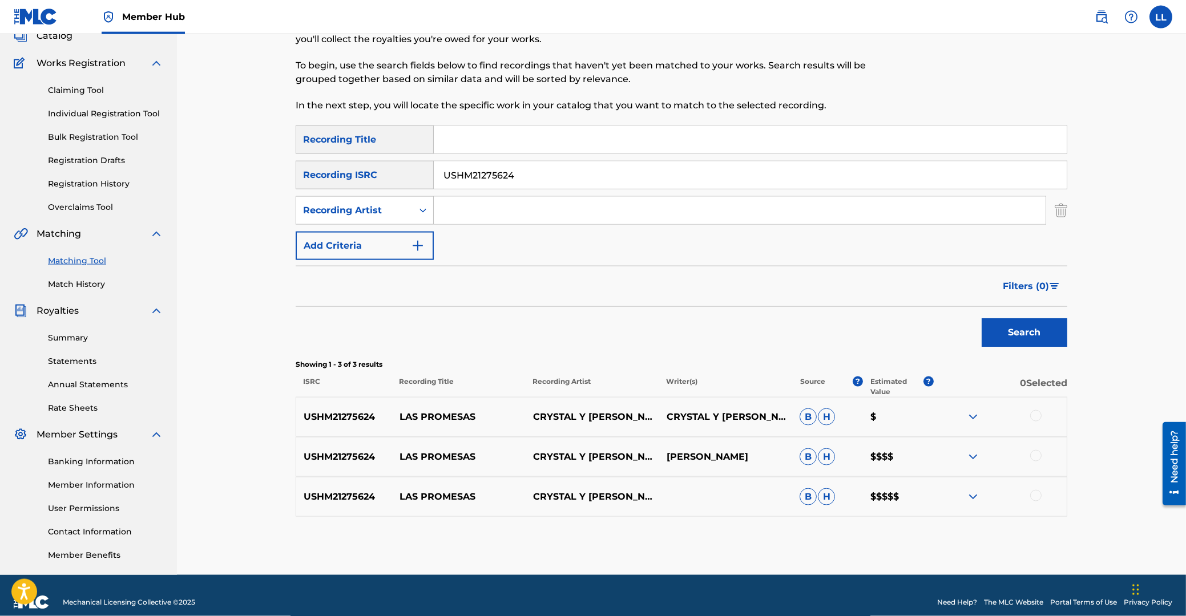
scroll to position [91, 0]
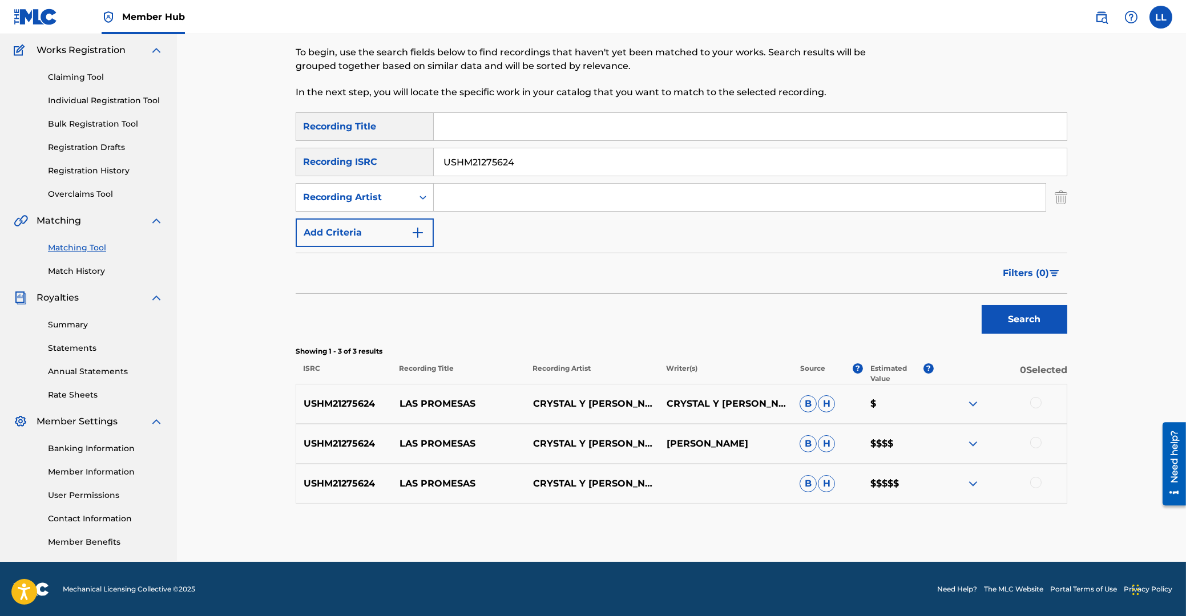
drag, startPoint x: 544, startPoint y: 158, endPoint x: 345, endPoint y: 157, distance: 199.1
click at [434, 157] on input "USHM21275624" at bounding box center [750, 161] width 633 height 27
click at [509, 124] on input "Search Form" at bounding box center [750, 126] width 633 height 27
click at [486, 193] on input "Search Form" at bounding box center [740, 197] width 612 height 27
paste input "USETB0810011"
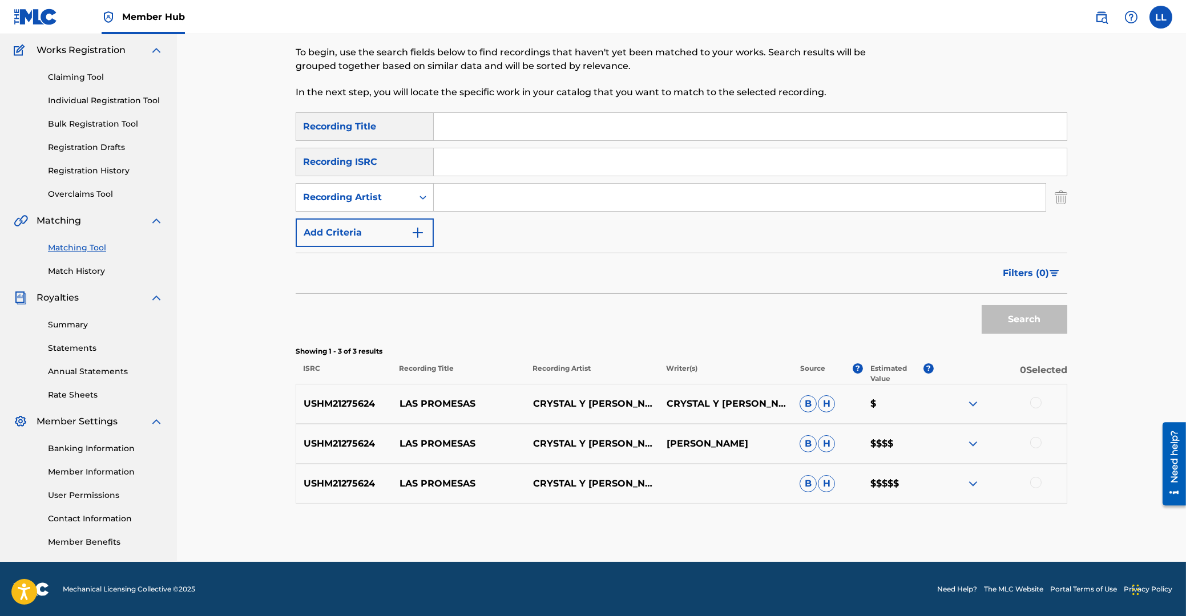
type input "USETB0810011"
click at [553, 155] on input "Search Form" at bounding box center [750, 161] width 633 height 27
paste input "USETB0810011"
type input "USETB0810011"
click at [1020, 312] on button "Search" at bounding box center [1024, 319] width 86 height 29
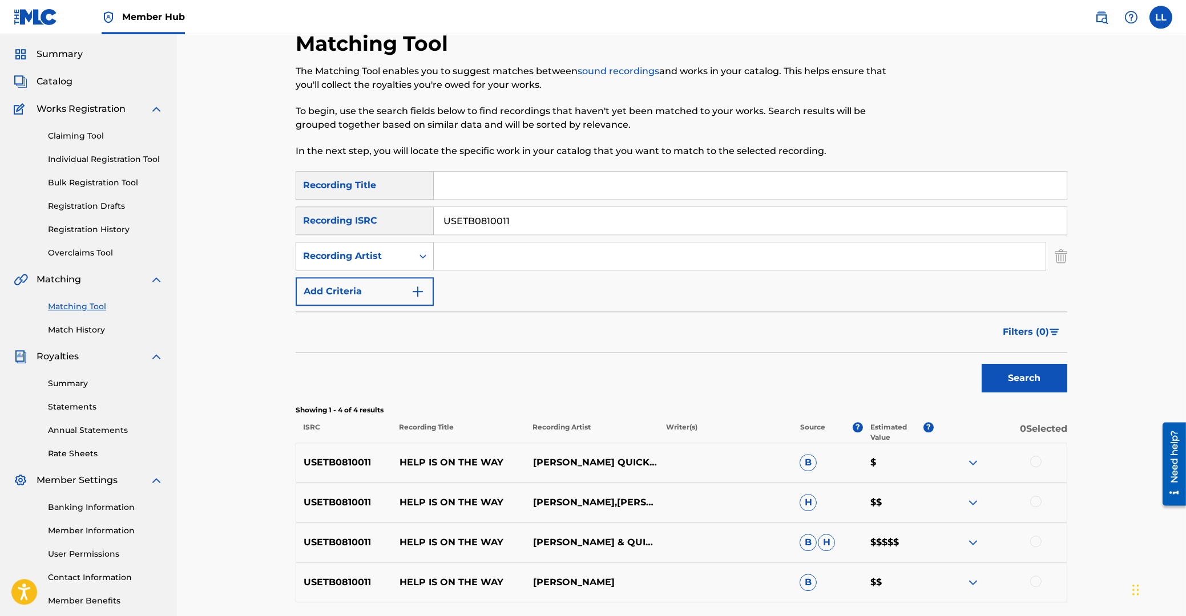
scroll to position [0, 0]
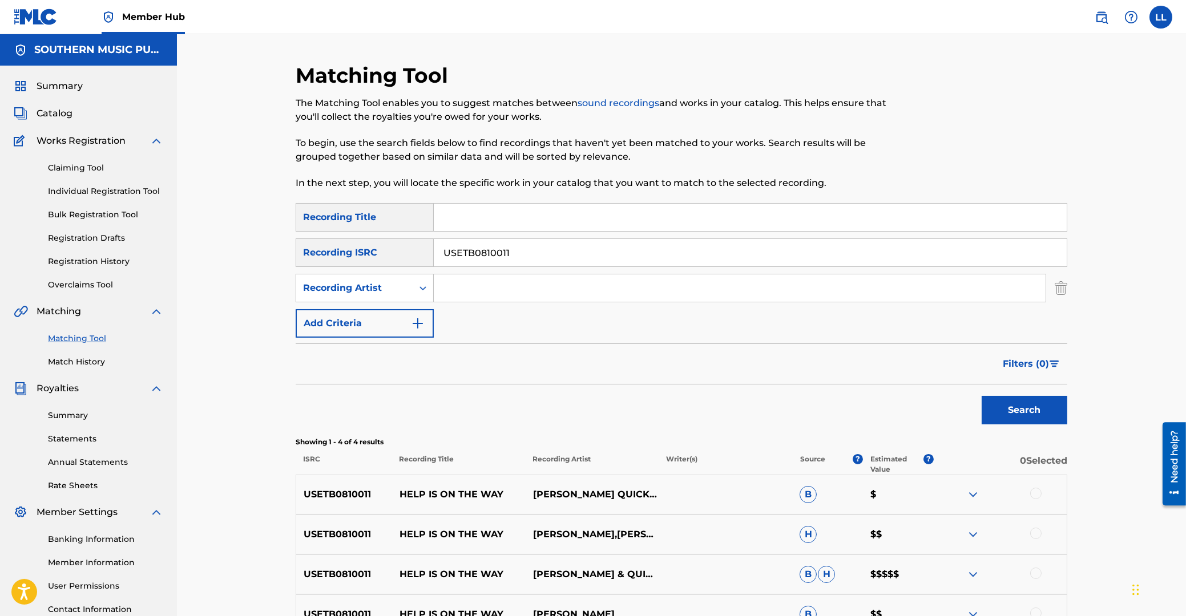
click at [513, 216] on input "Search Form" at bounding box center [750, 217] width 633 height 27
paste input "HELP IS ON THE WAY"
type input "HELP IS ON THE WAY"
drag, startPoint x: 540, startPoint y: 256, endPoint x: 274, endPoint y: 256, distance: 265.9
click at [434, 256] on input "USETB0810011" at bounding box center [750, 252] width 633 height 27
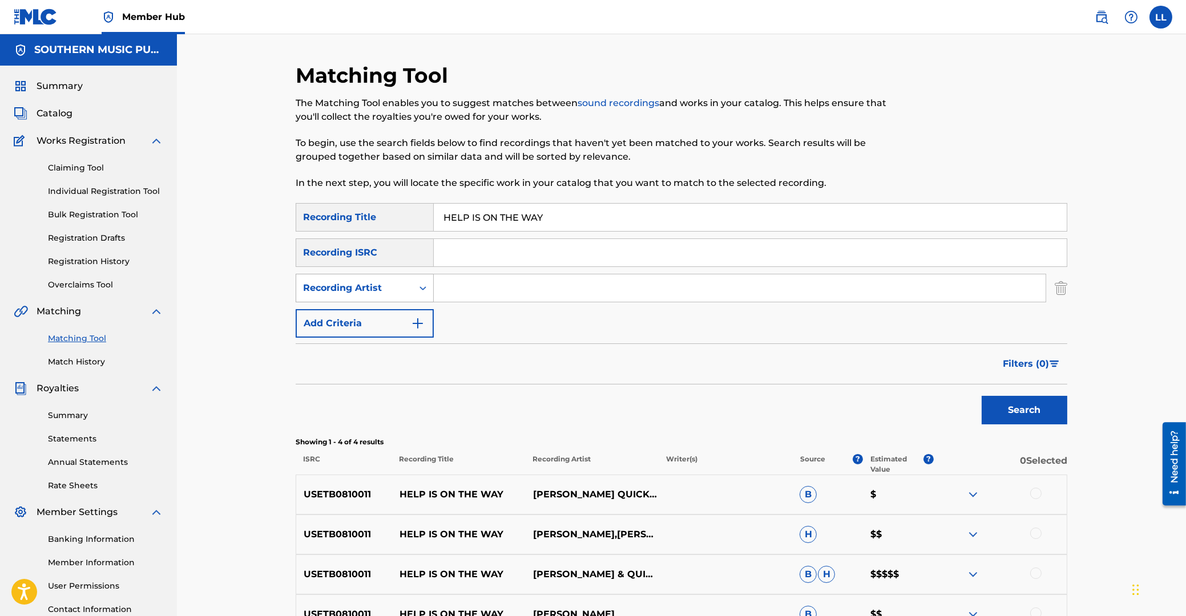
click at [417, 289] on icon "Search Form" at bounding box center [422, 287] width 11 height 11
click at [351, 316] on div "Writer" at bounding box center [364, 316] width 137 height 29
drag, startPoint x: 471, startPoint y: 288, endPoint x: 479, endPoint y: 283, distance: 9.7
click at [471, 288] on input "Search Form" at bounding box center [740, 287] width 612 height 27
paste input "CHEAIRS"
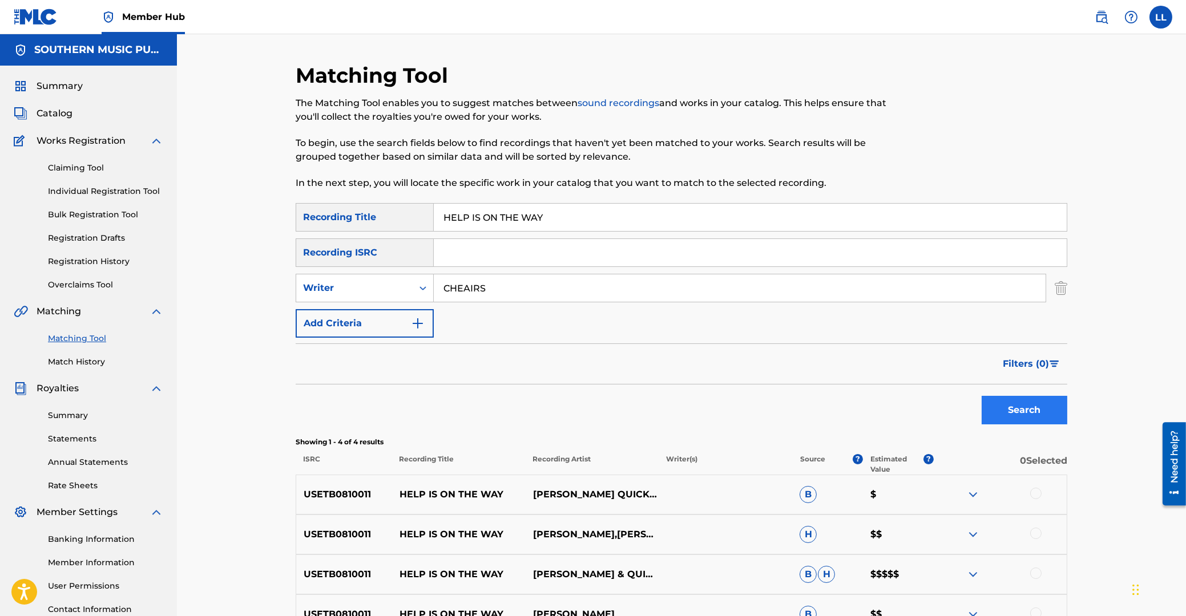
type input "CHEAIRS"
click at [1005, 405] on button "Search" at bounding box center [1024, 410] width 86 height 29
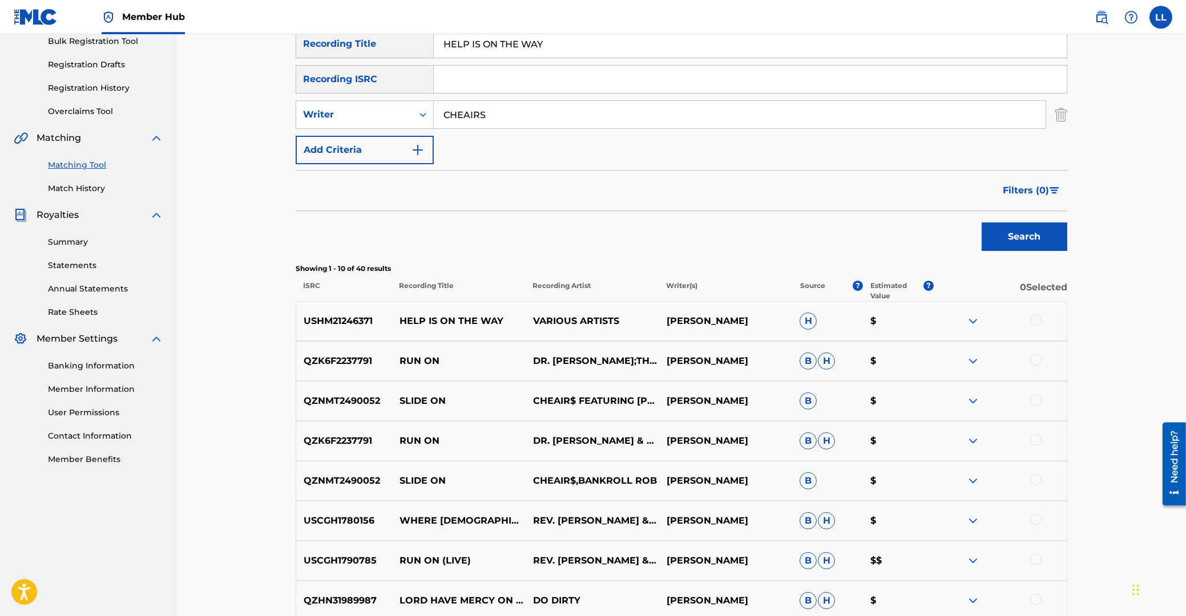
scroll to position [183, 0]
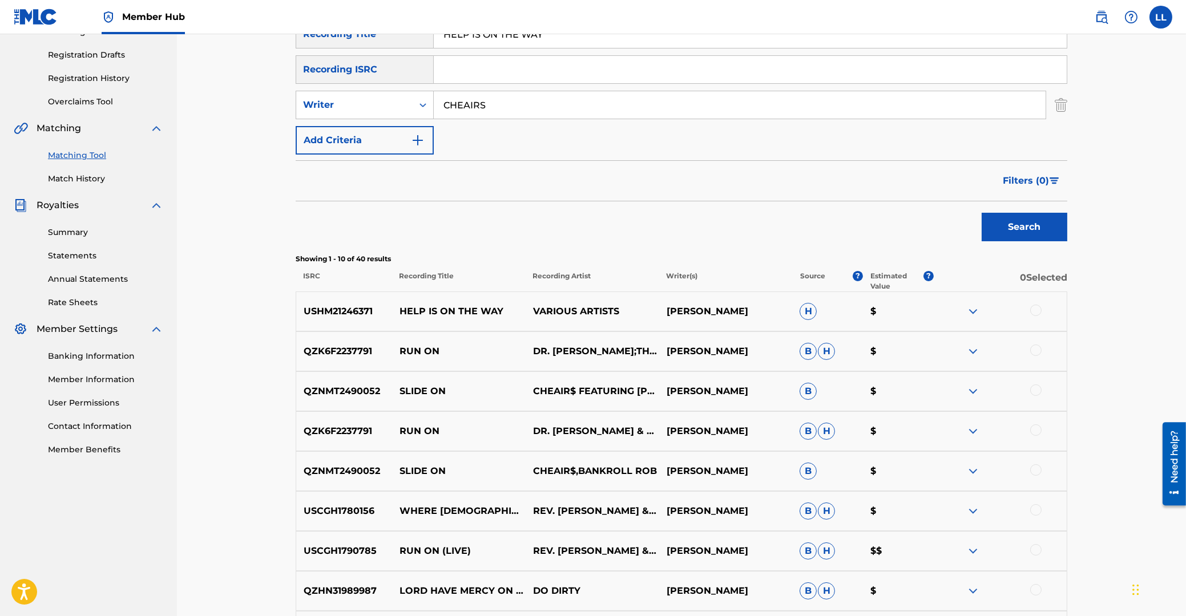
click at [972, 310] on img at bounding box center [973, 312] width 14 height 14
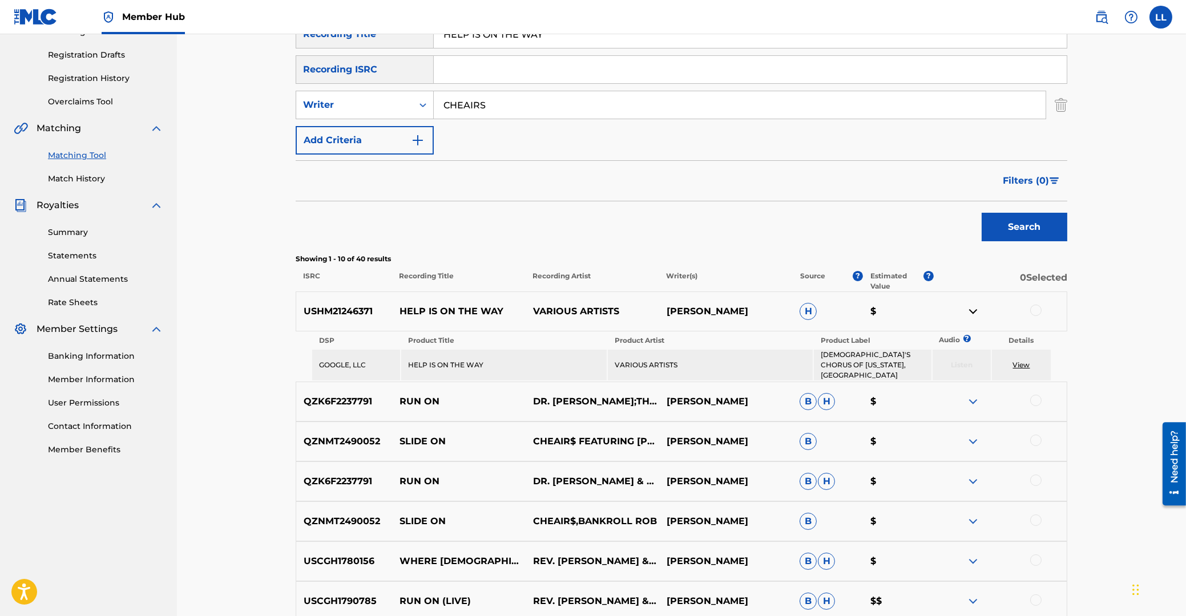
click at [1039, 309] on div at bounding box center [1035, 310] width 11 height 11
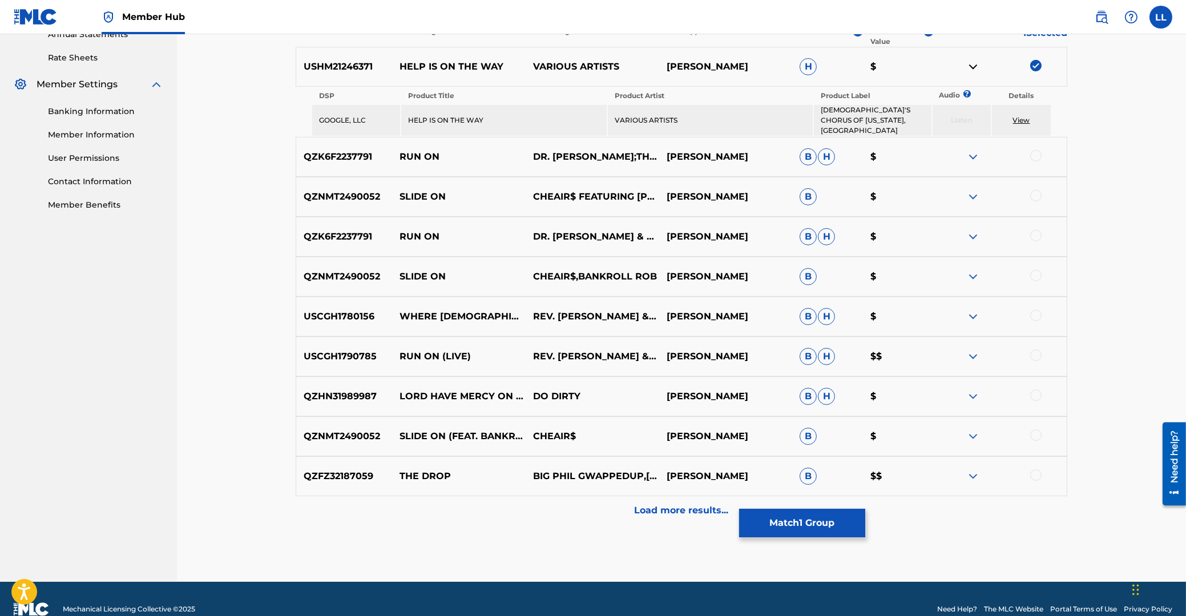
scroll to position [367, 0]
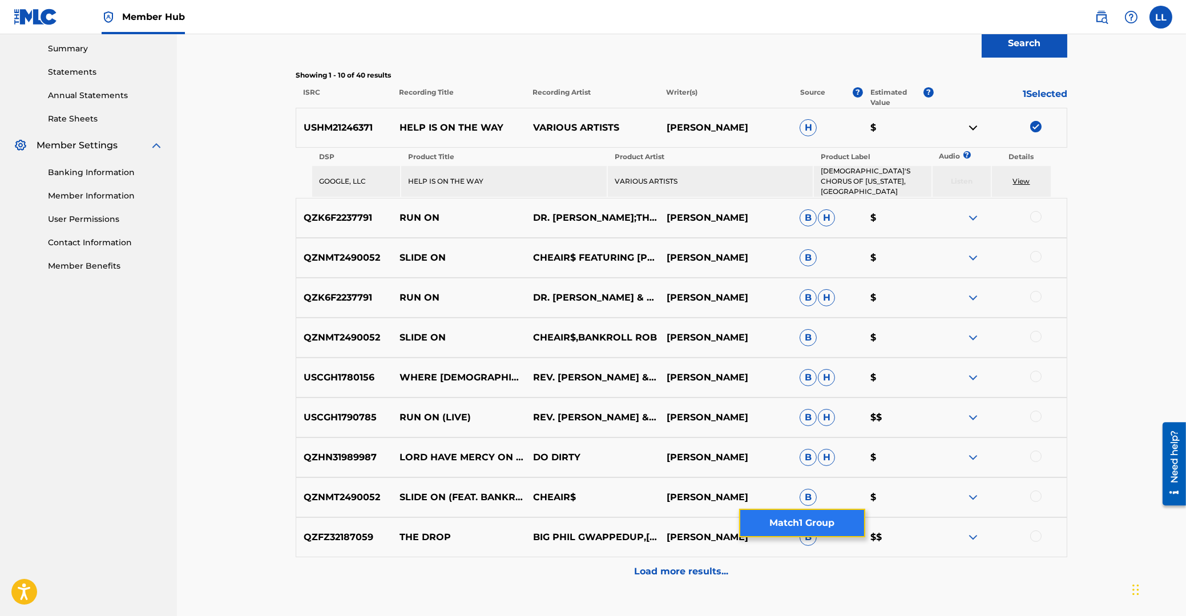
click at [785, 519] on button "Match 1 Group" at bounding box center [802, 523] width 126 height 29
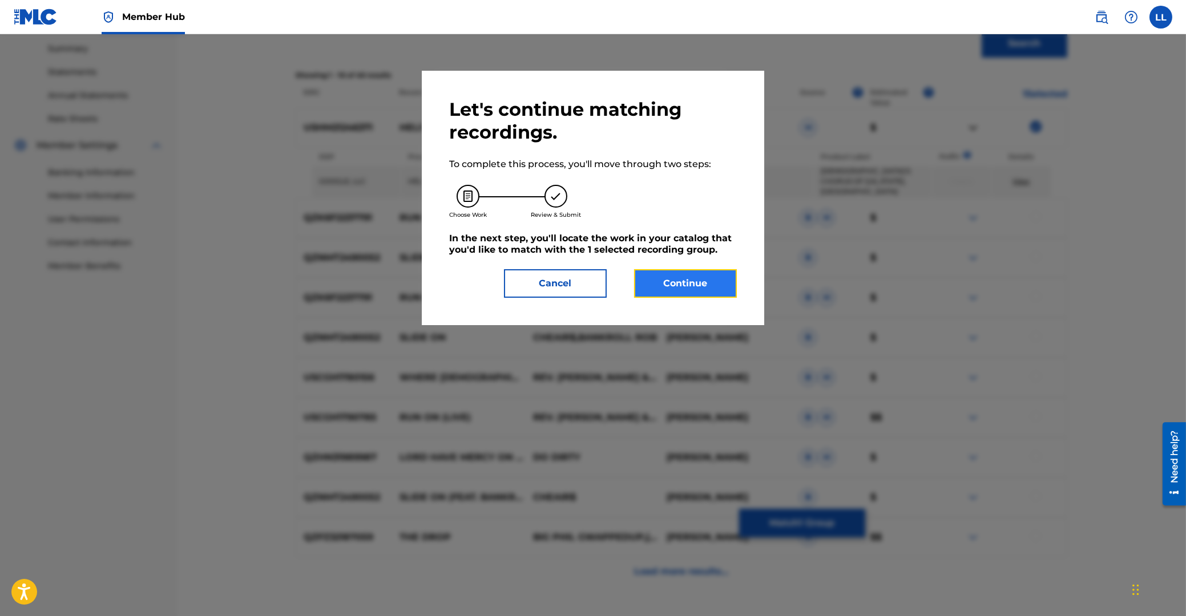
click at [710, 279] on button "Continue" at bounding box center [685, 283] width 103 height 29
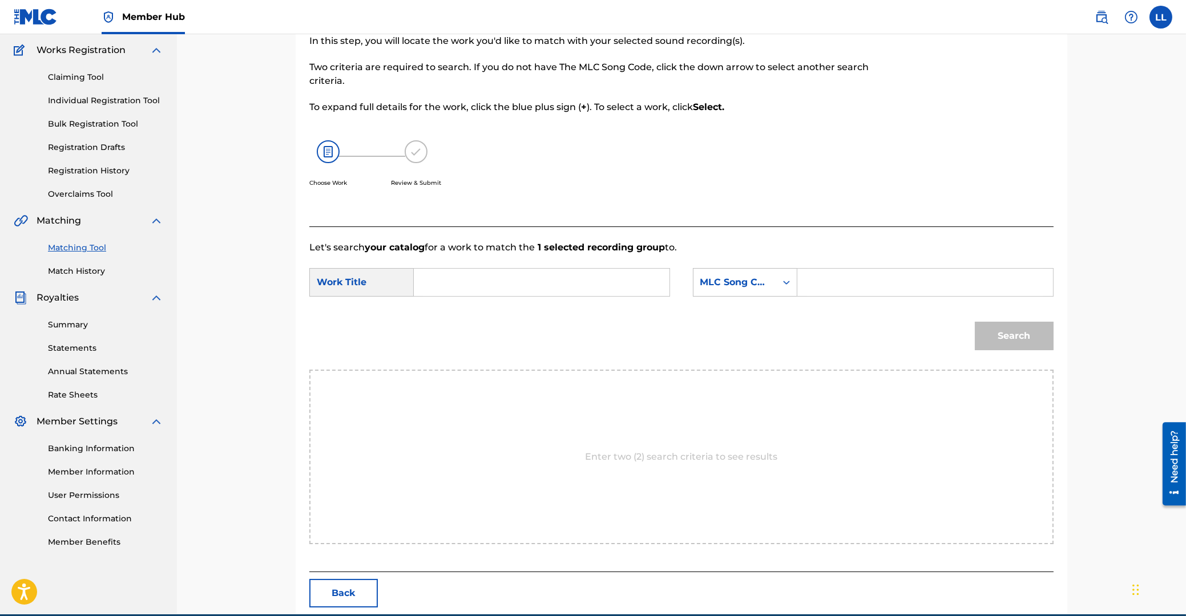
click at [502, 282] on input "Search Form" at bounding box center [541, 282] width 236 height 27
type input "help"
paste input "H2388G"
type input "H2388G"
click at [975, 322] on button "Search" at bounding box center [1014, 336] width 79 height 29
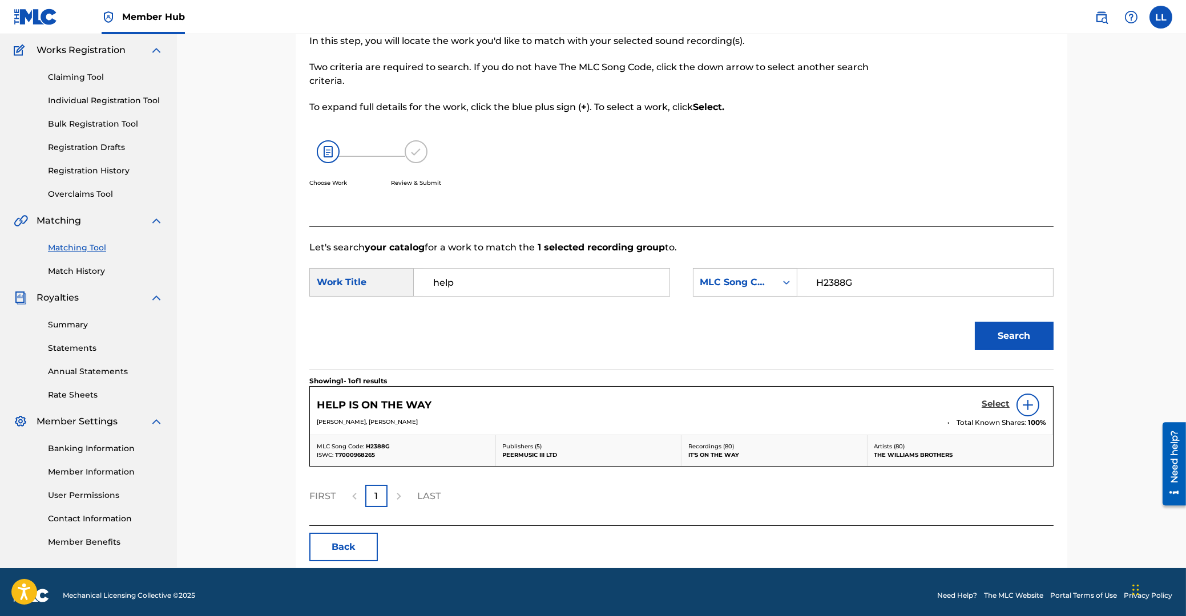
click at [993, 405] on h5 "Select" at bounding box center [995, 404] width 28 height 11
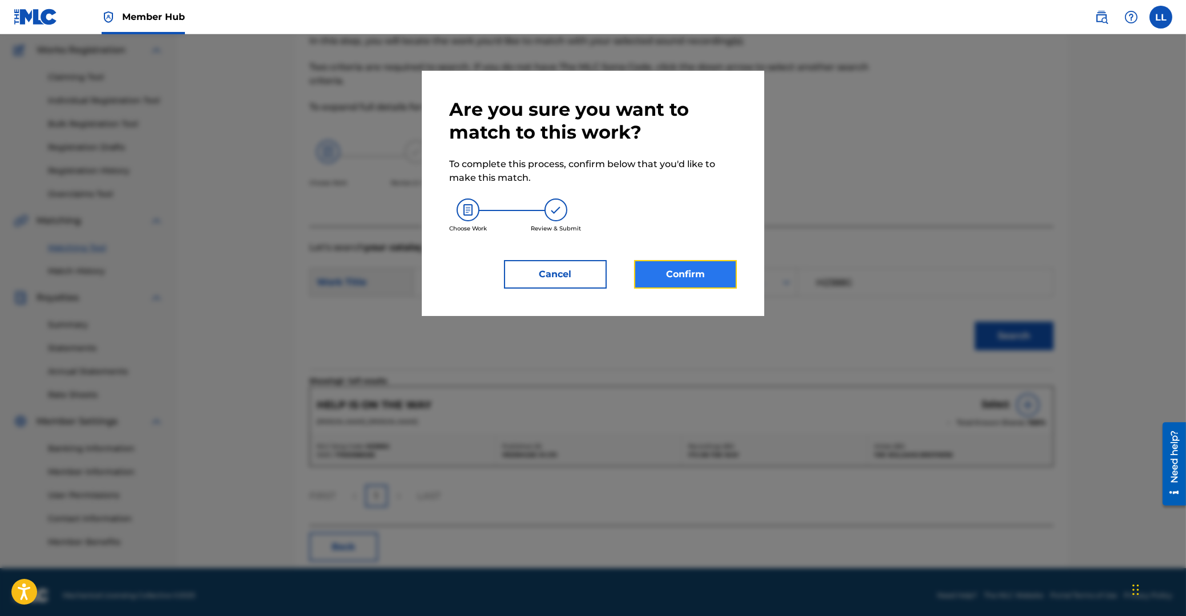
click at [689, 266] on button "Confirm" at bounding box center [685, 274] width 103 height 29
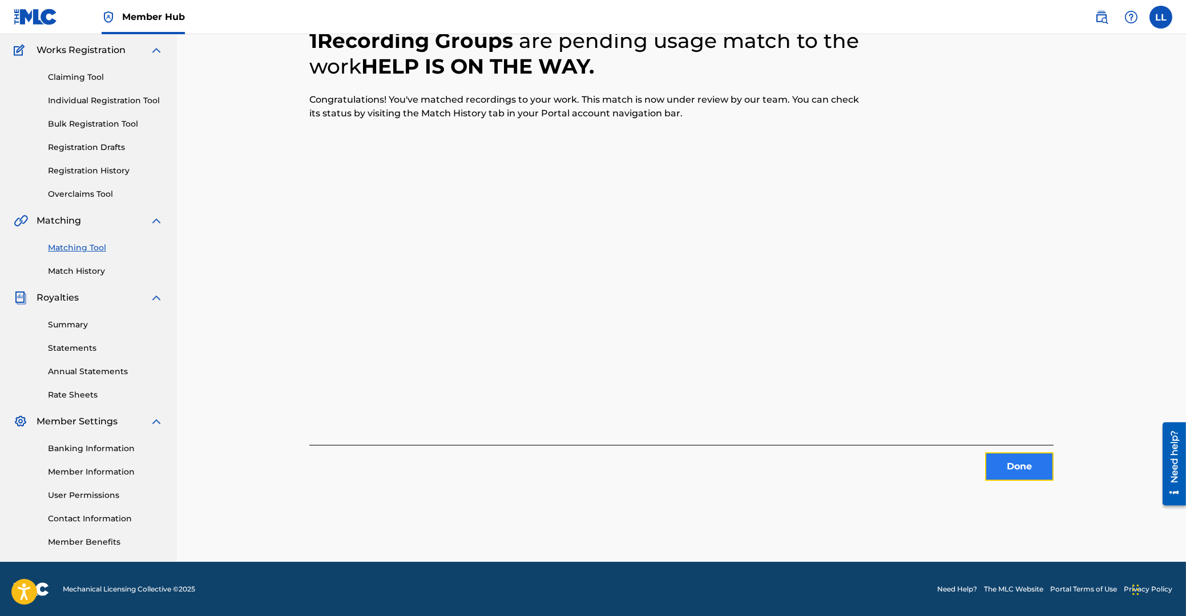
click at [1017, 468] on button "Done" at bounding box center [1019, 467] width 68 height 29
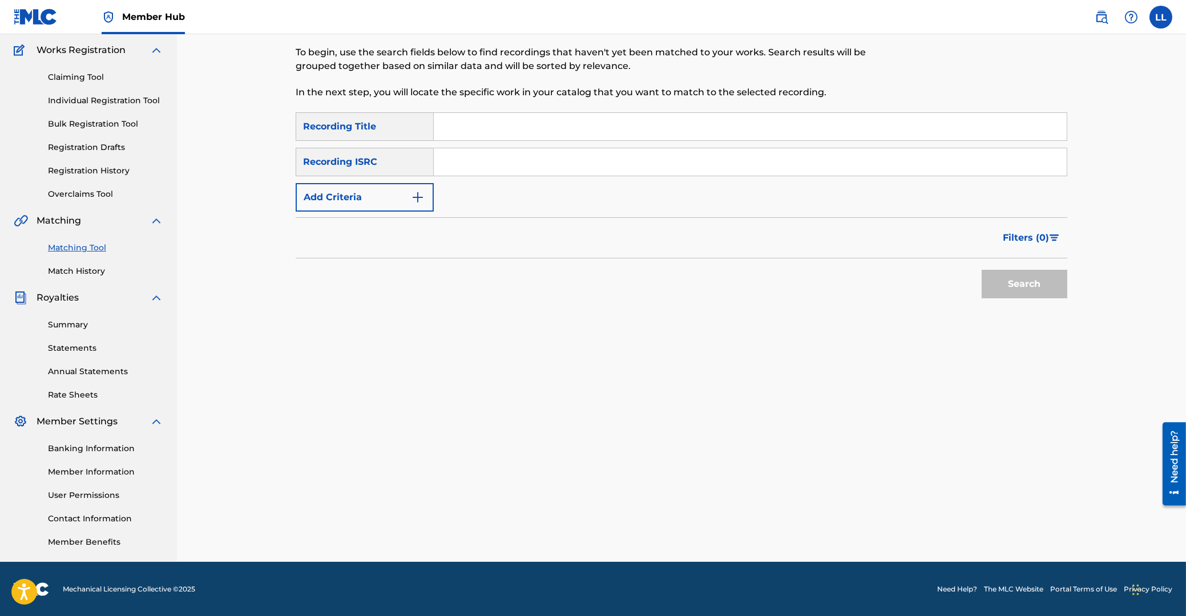
click at [506, 140] on input "Search Form" at bounding box center [750, 126] width 633 height 27
click at [506, 154] on input "Search Form" at bounding box center [750, 161] width 633 height 27
paste
drag, startPoint x: 1000, startPoint y: 271, endPoint x: 963, endPoint y: 278, distance: 37.2
click at [1001, 272] on button "Search" at bounding box center [1024, 284] width 86 height 29
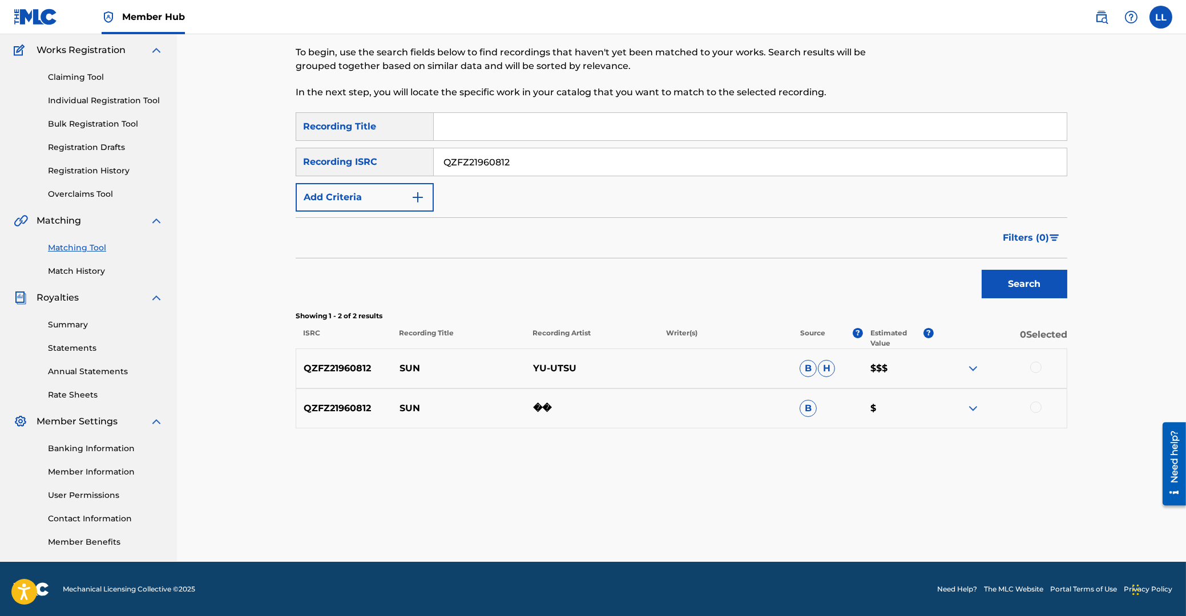
drag, startPoint x: 535, startPoint y: 155, endPoint x: 339, endPoint y: 154, distance: 195.7
click at [434, 154] on input "QZFZ21960812" at bounding box center [750, 161] width 633 height 27
click at [1061, 293] on button "Search" at bounding box center [1024, 284] width 86 height 29
drag, startPoint x: 525, startPoint y: 157, endPoint x: 329, endPoint y: 157, distance: 196.3
click at [434, 157] on input "QZFZ42136601" at bounding box center [750, 161] width 633 height 27
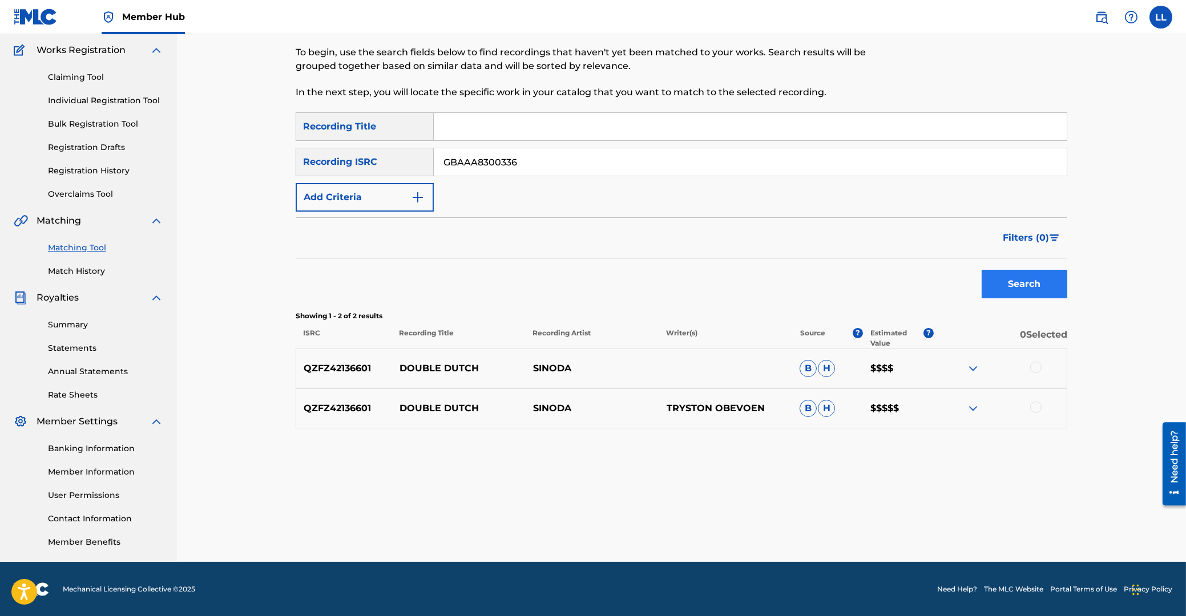
type input "GBAAA8300336"
click at [1047, 288] on button "Search" at bounding box center [1024, 284] width 86 height 29
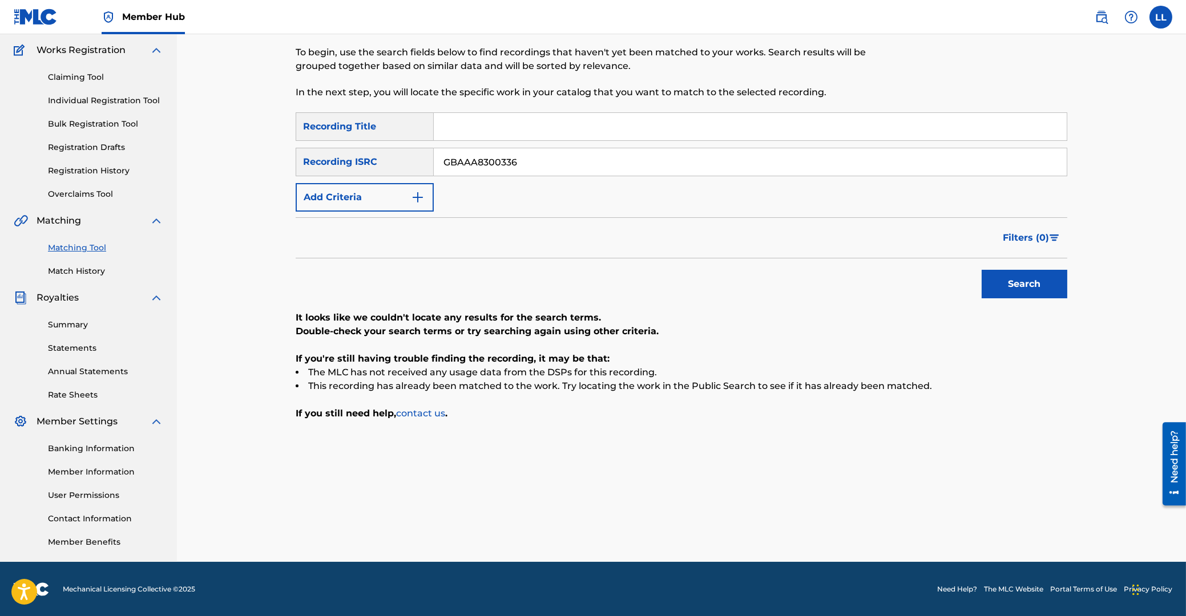
drag, startPoint x: 539, startPoint y: 165, endPoint x: 395, endPoint y: 163, distance: 143.8
click at [434, 163] on input "GBAAA8300336" at bounding box center [750, 161] width 633 height 27
click at [487, 122] on input "Search Form" at bounding box center [750, 126] width 633 height 27
click at [981, 270] on button "Search" at bounding box center [1024, 284] width 86 height 29
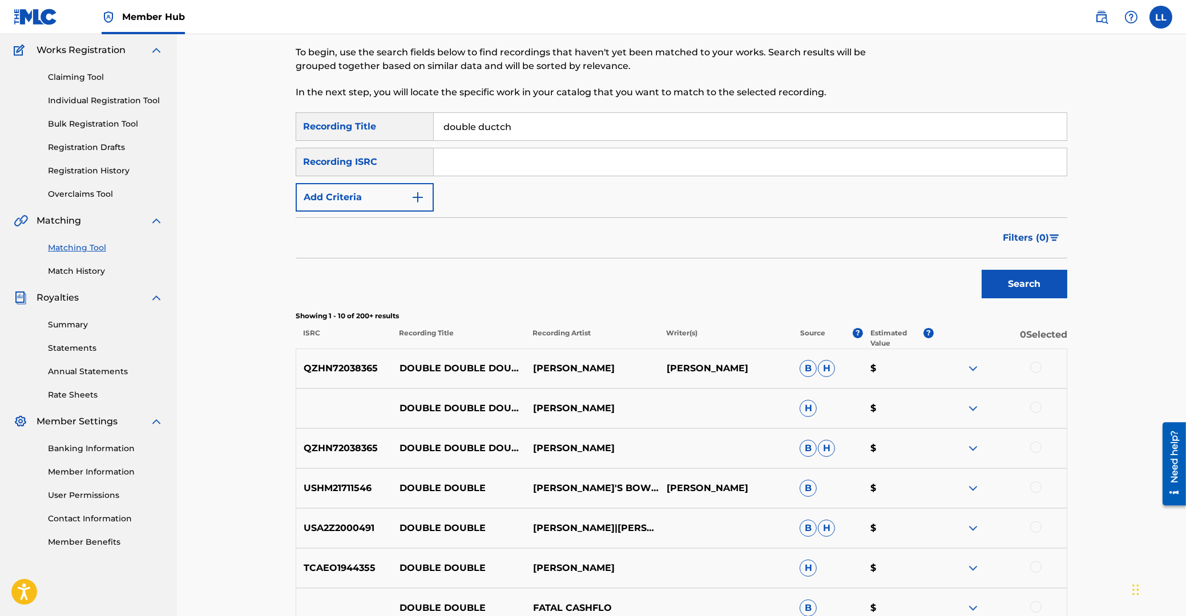
click at [496, 123] on input "double ductch" at bounding box center [750, 126] width 633 height 27
type input "double dutch"
click at [981, 270] on button "Search" at bounding box center [1024, 284] width 86 height 29
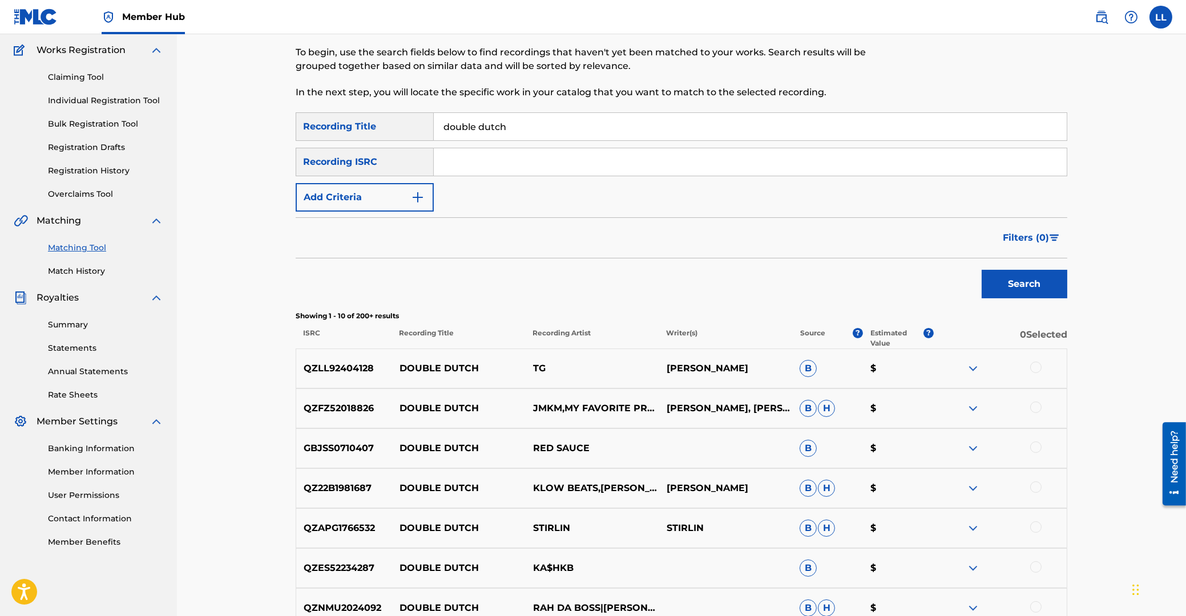
click at [517, 164] on input "Search Form" at bounding box center [750, 161] width 633 height 27
click at [378, 196] on button "Add Criteria" at bounding box center [365, 197] width 138 height 29
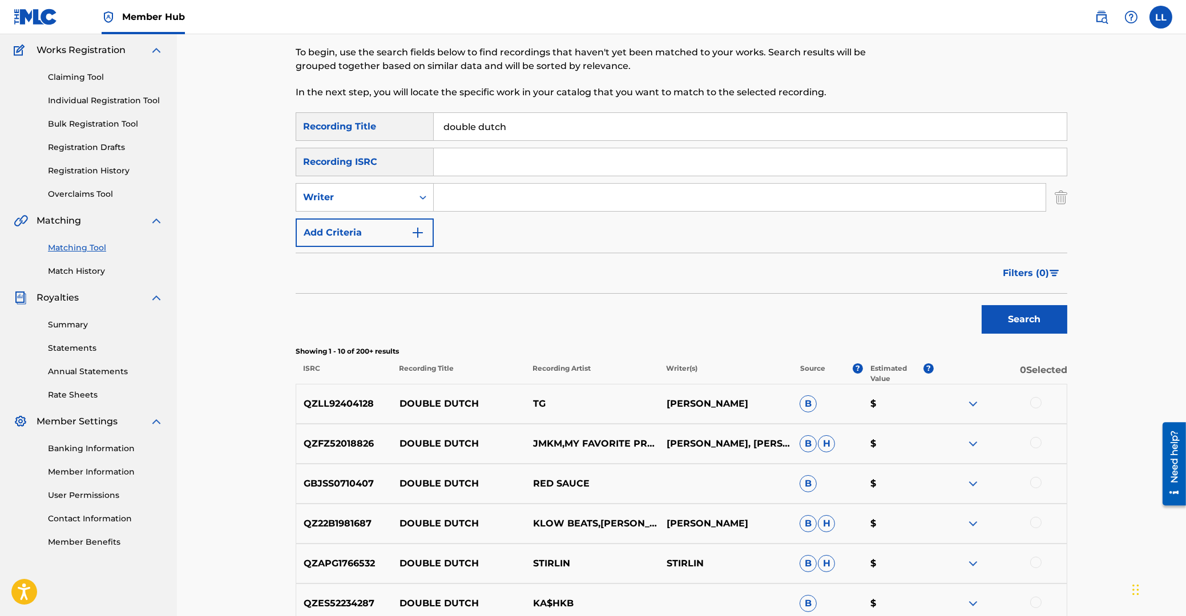
click at [475, 196] on input "Search Form" at bounding box center [740, 197] width 612 height 27
type input "mclaren"
click at [981, 305] on button "Search" at bounding box center [1024, 319] width 86 height 29
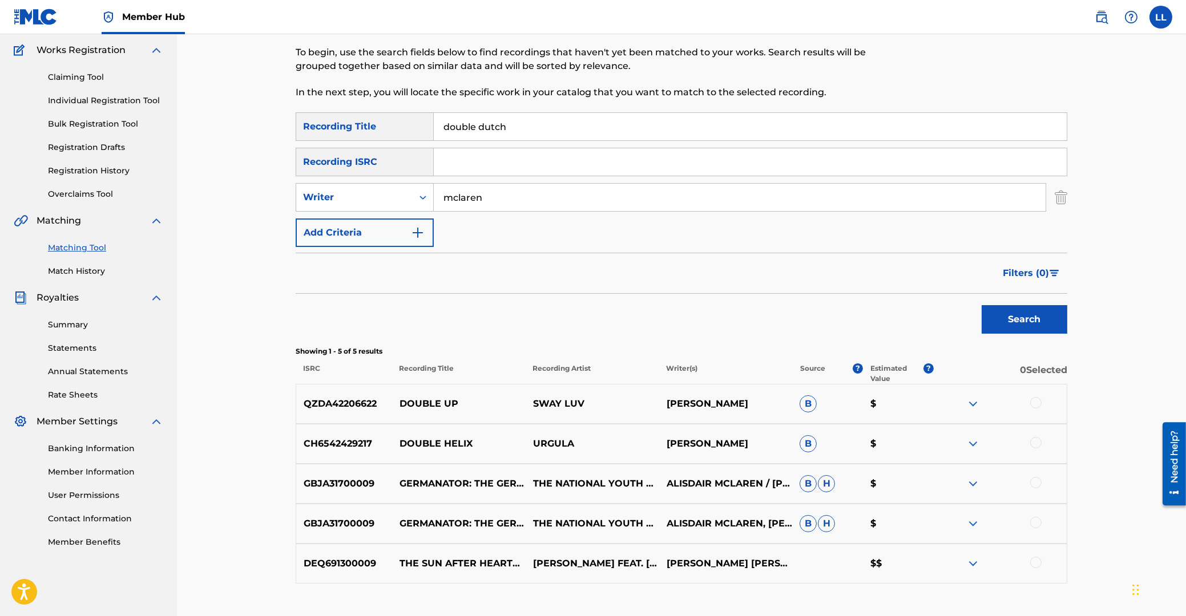
click at [496, 192] on input "mclaren" at bounding box center [740, 197] width 612 height 27
drag, startPoint x: 534, startPoint y: 119, endPoint x: 405, endPoint y: 118, distance: 129.0
click at [434, 118] on input "double dutch" at bounding box center [750, 126] width 633 height 27
click at [442, 195] on input "mclaren" at bounding box center [740, 197] width 612 height 27
type input "malcolm mclaren"
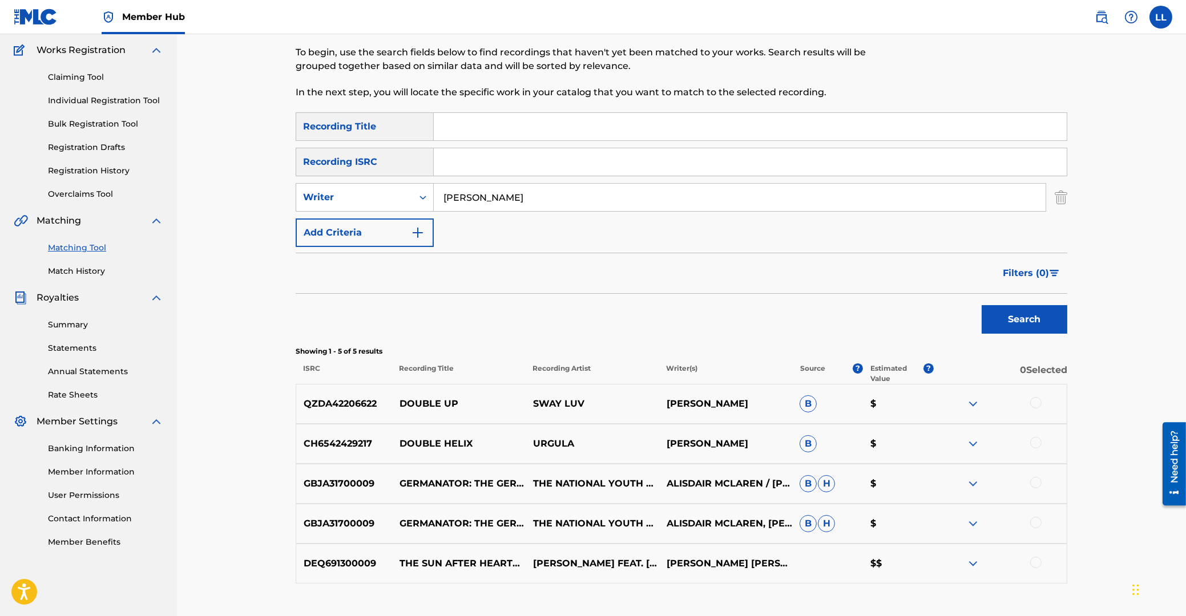
click at [981, 305] on button "Search" at bounding box center [1024, 319] width 86 height 29
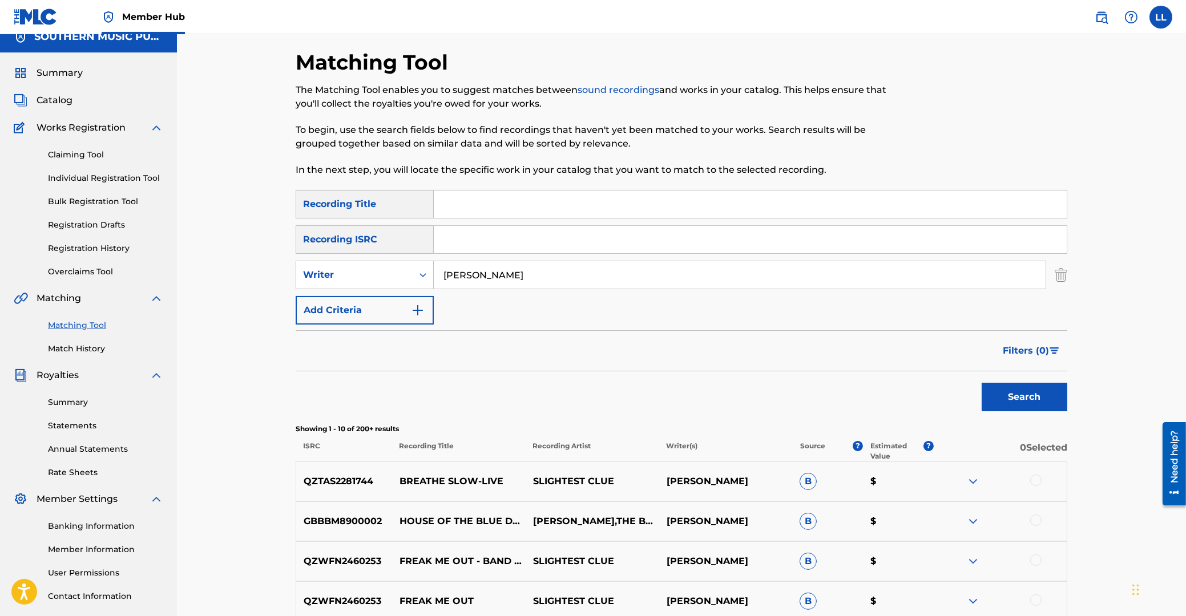
scroll to position [0, 0]
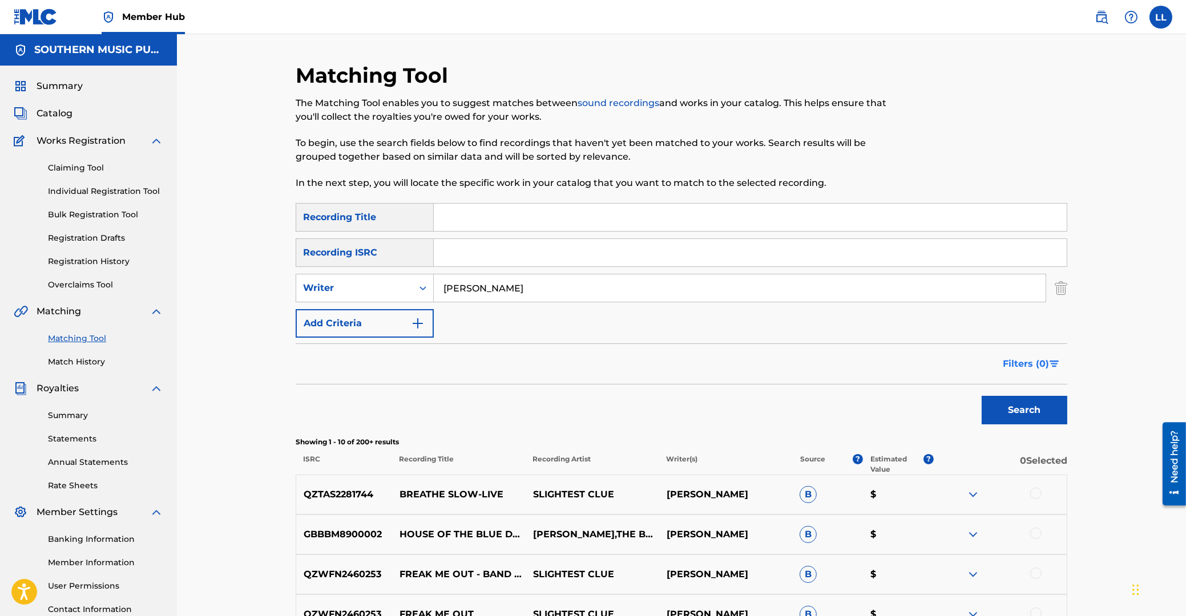
click at [1015, 361] on span "Filters ( 0 )" at bounding box center [1026, 364] width 46 height 14
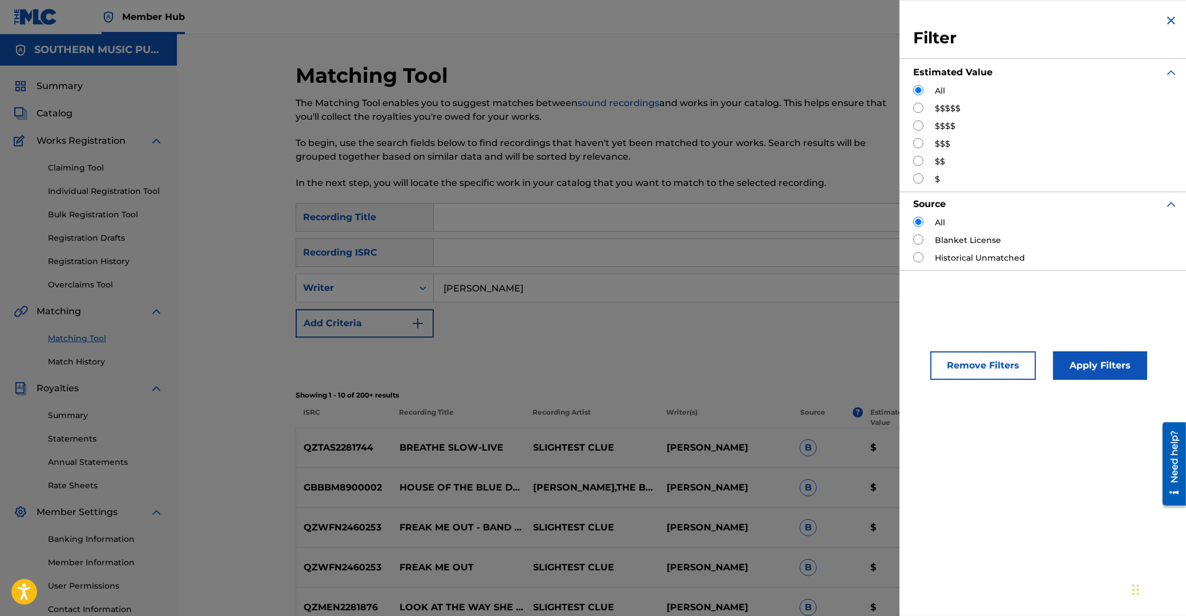
click at [918, 107] on input "Search Form" at bounding box center [918, 108] width 10 height 10
radio input "true"
click at [1087, 358] on button "Apply Filters" at bounding box center [1100, 366] width 94 height 29
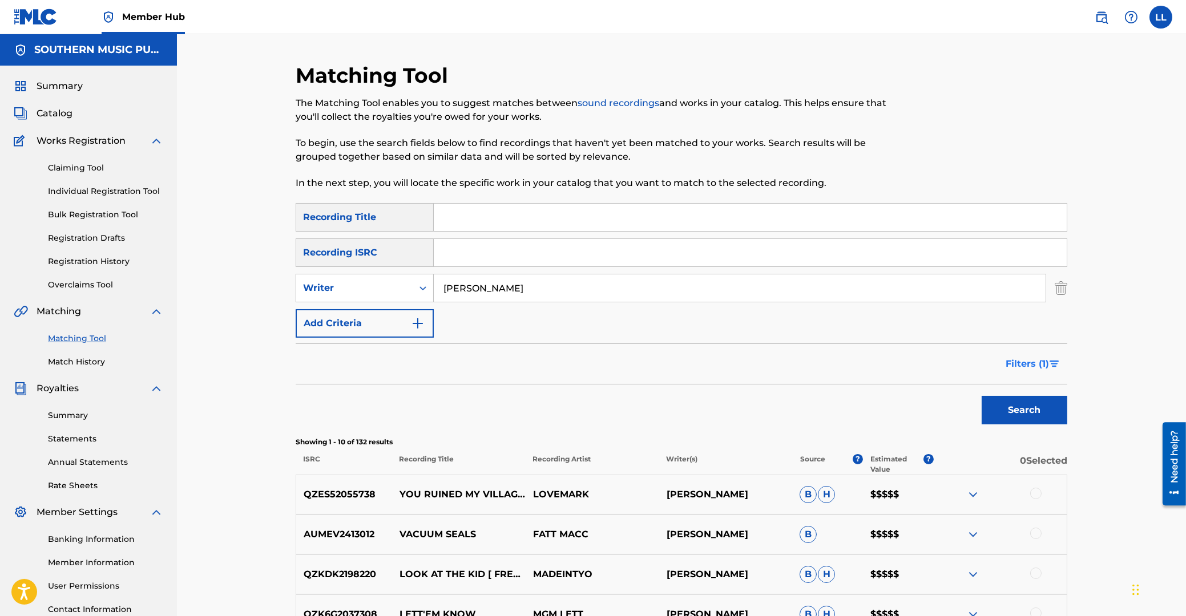
click at [1036, 367] on span "Filters ( 1 )" at bounding box center [1026, 364] width 43 height 14
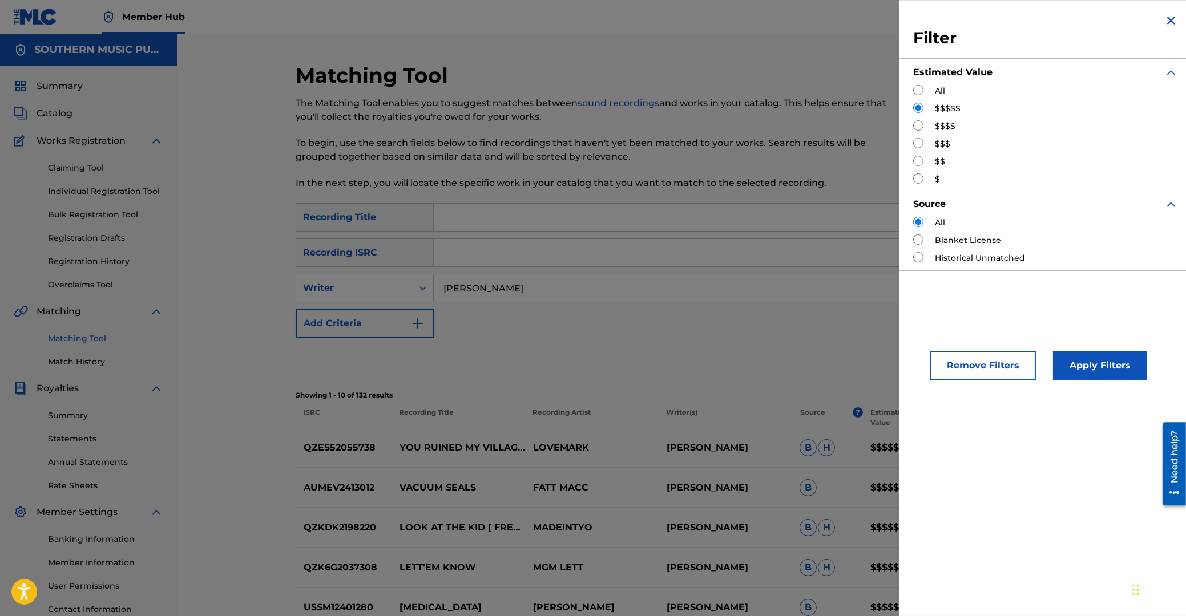
click at [916, 127] on input "Search Form" at bounding box center [918, 125] width 10 height 10
radio input "true"
click at [1081, 353] on button "Apply Filters" at bounding box center [1100, 366] width 94 height 29
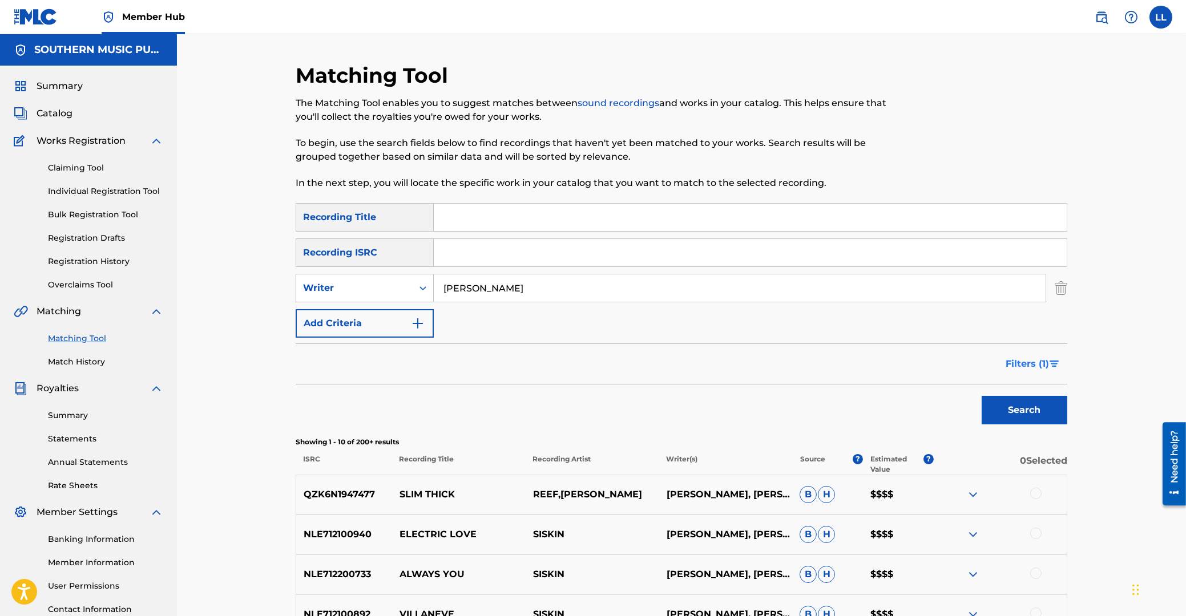
click at [1018, 363] on span "Filters ( 1 )" at bounding box center [1026, 364] width 43 height 14
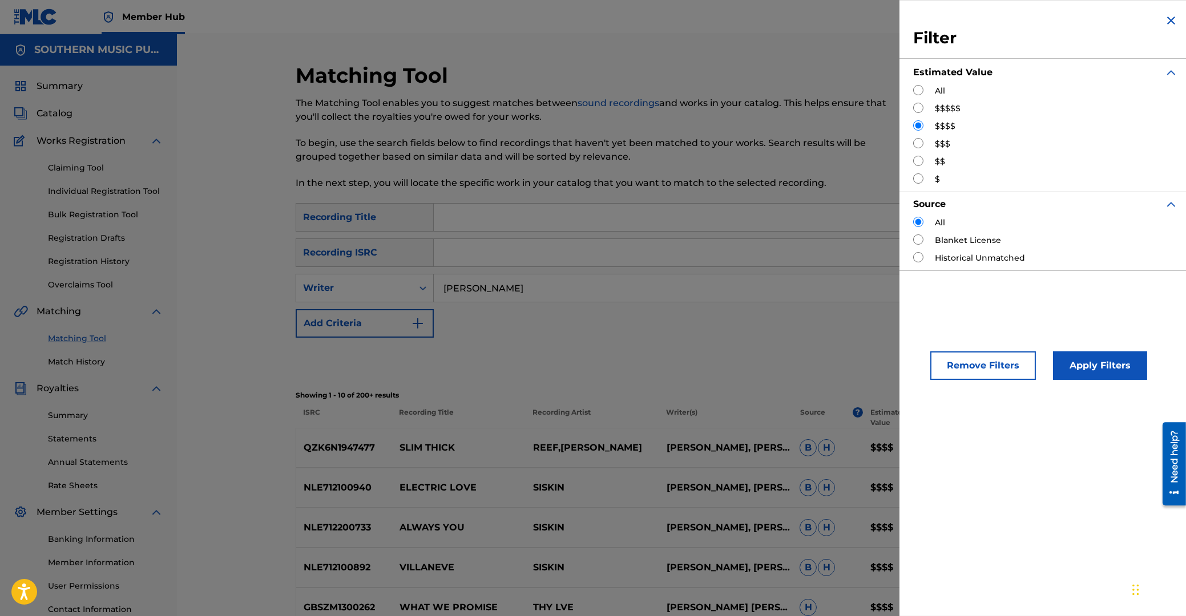
click at [922, 142] on input "Search Form" at bounding box center [918, 143] width 10 height 10
radio input "true"
click at [1074, 362] on button "Apply Filters" at bounding box center [1100, 366] width 94 height 29
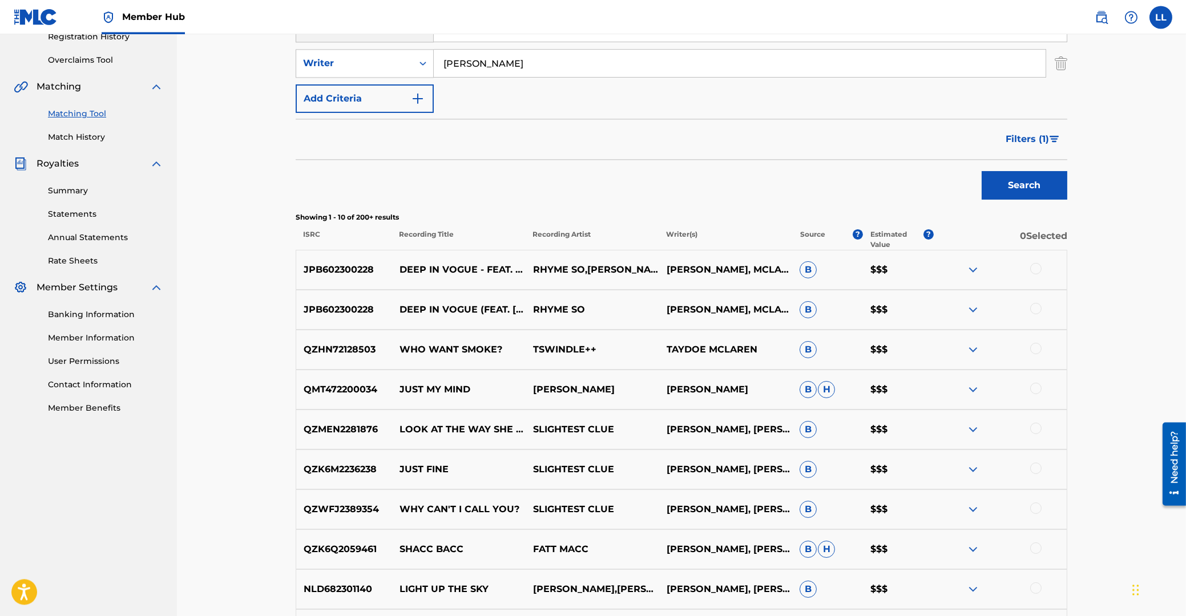
scroll to position [306, 0]
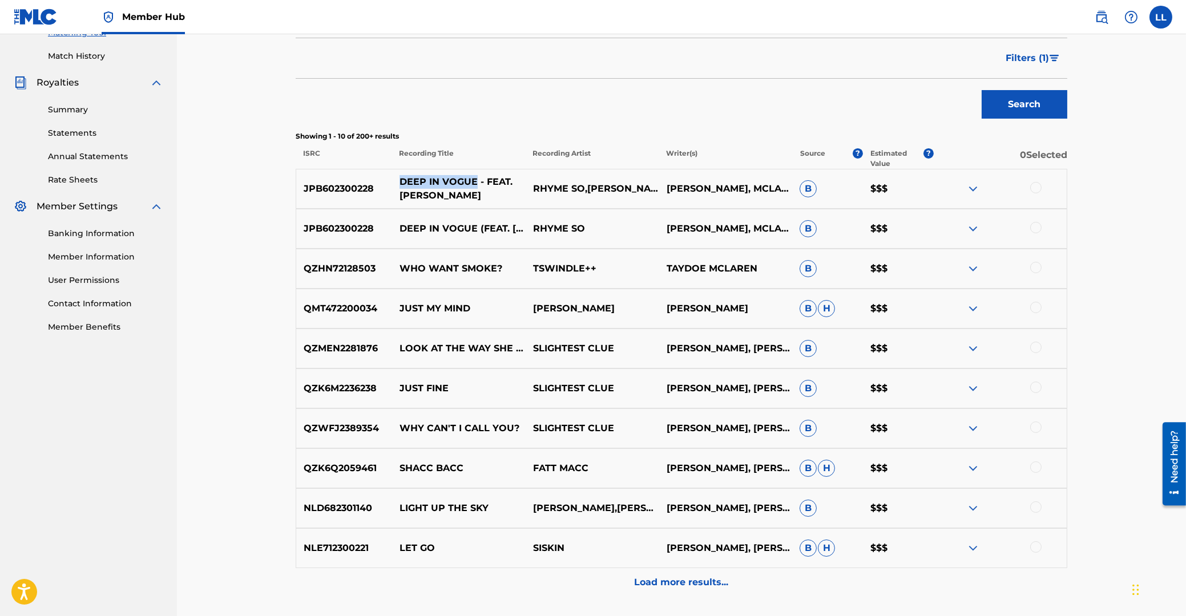
drag, startPoint x: 402, startPoint y: 183, endPoint x: 474, endPoint y: 182, distance: 71.9
click at [474, 182] on p "DEEP IN VOGUE - FEAT. SOPHIE ELLIS-BEXTOR" at bounding box center [459, 188] width 134 height 27
copy p "DEEP IN VOGUE"
click at [354, 187] on p "JPB602300228" at bounding box center [344, 189] width 96 height 14
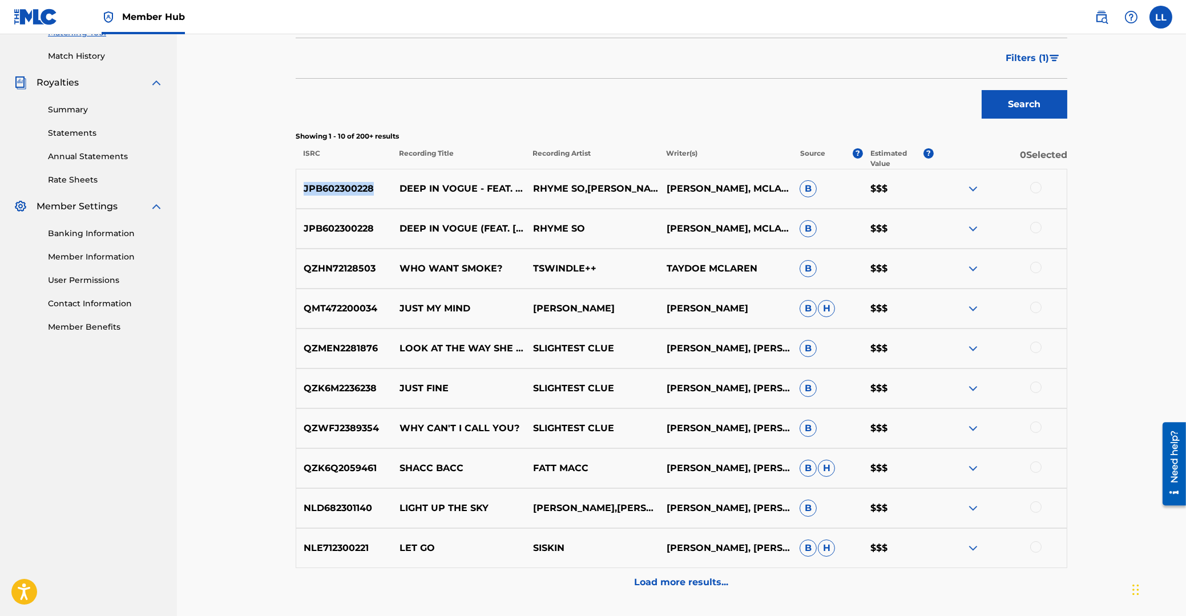
copy p "JPB602300228"
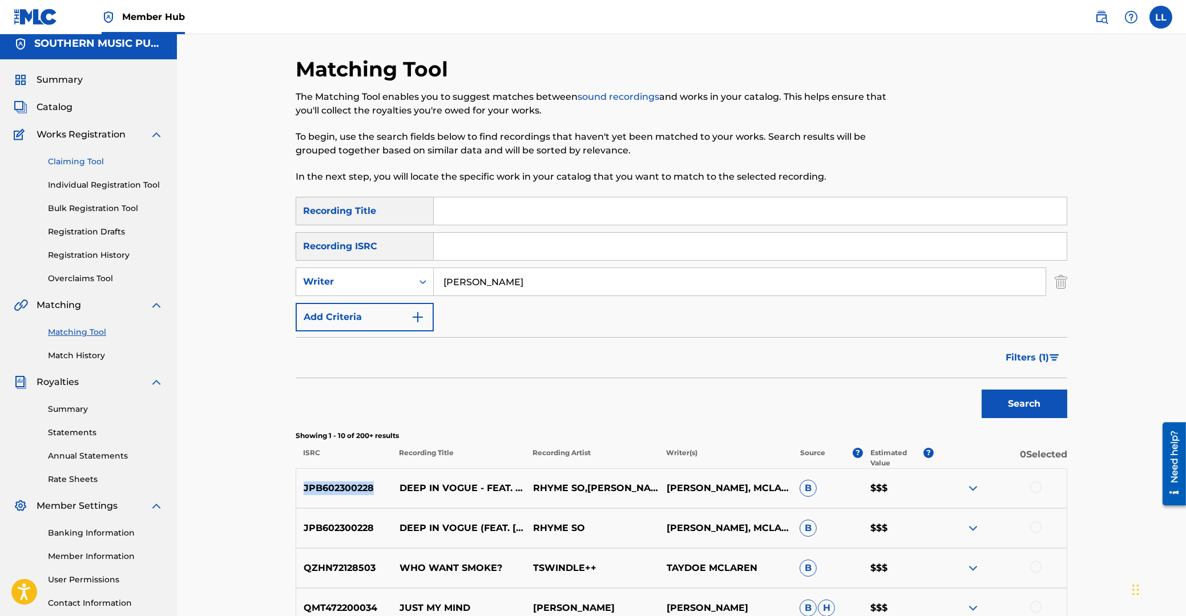
scroll to position [0, 0]
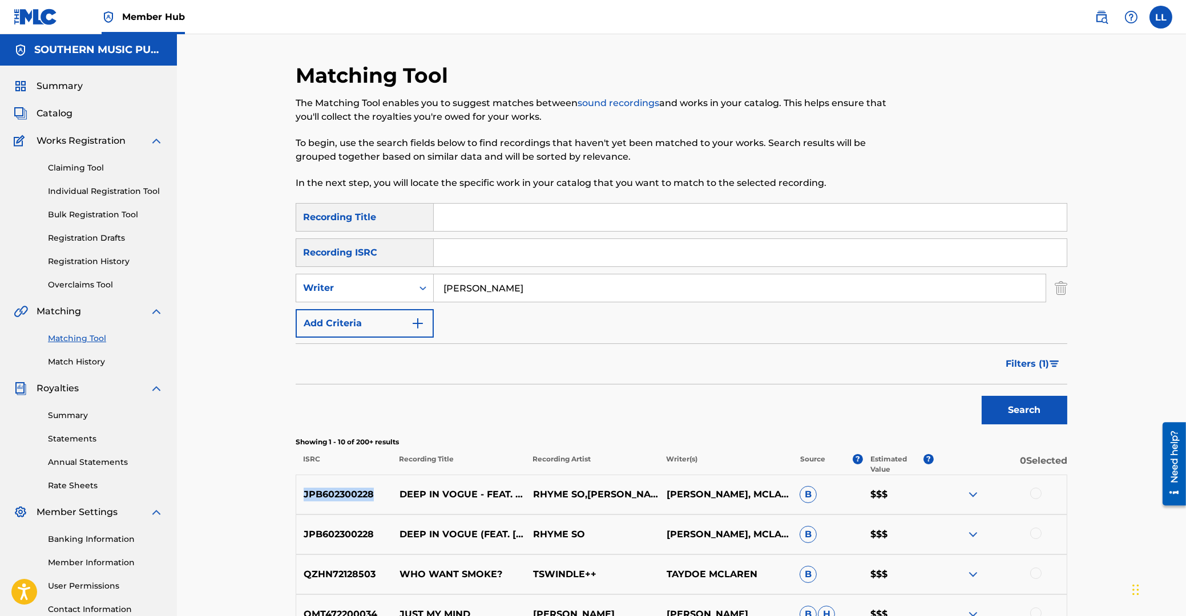
click at [71, 340] on link "Matching Tool" at bounding box center [105, 339] width 115 height 12
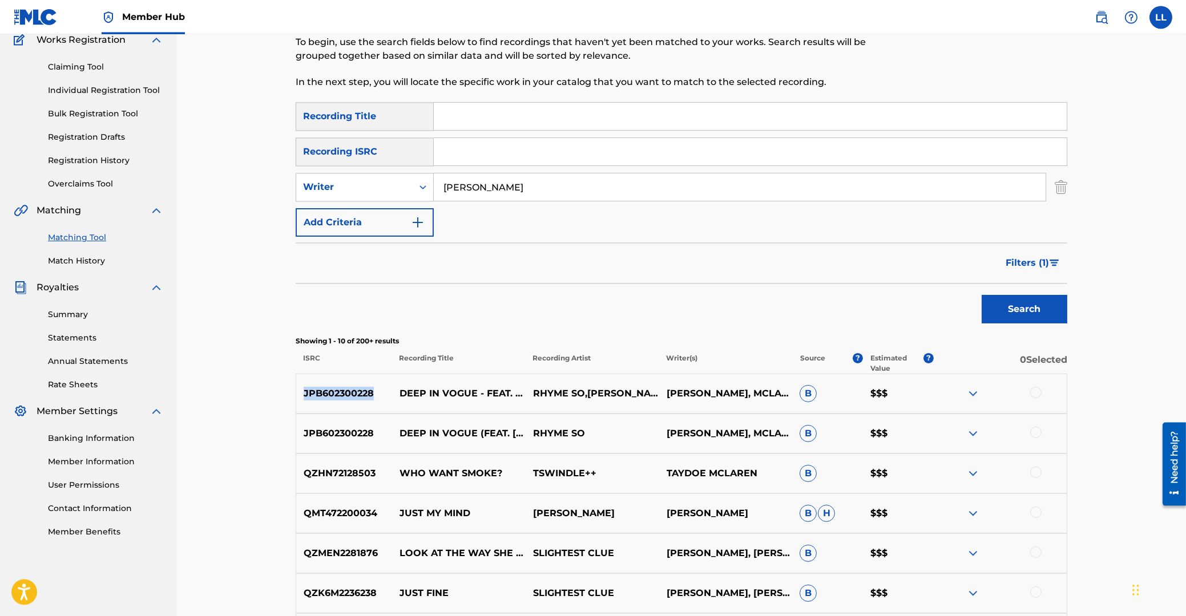
scroll to position [183, 0]
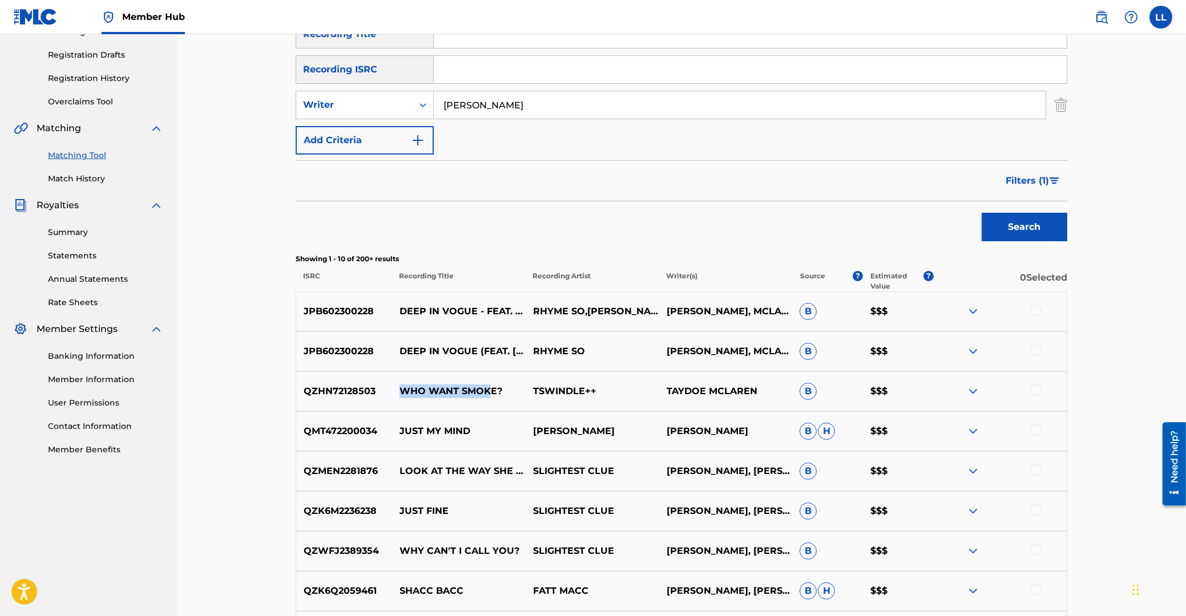
drag, startPoint x: 402, startPoint y: 392, endPoint x: 490, endPoint y: 391, distance: 87.3
click at [490, 391] on p "WHO WANT SMOKE?" at bounding box center [459, 392] width 134 height 14
click at [1034, 177] on span "Filters ( 1 )" at bounding box center [1026, 181] width 43 height 14
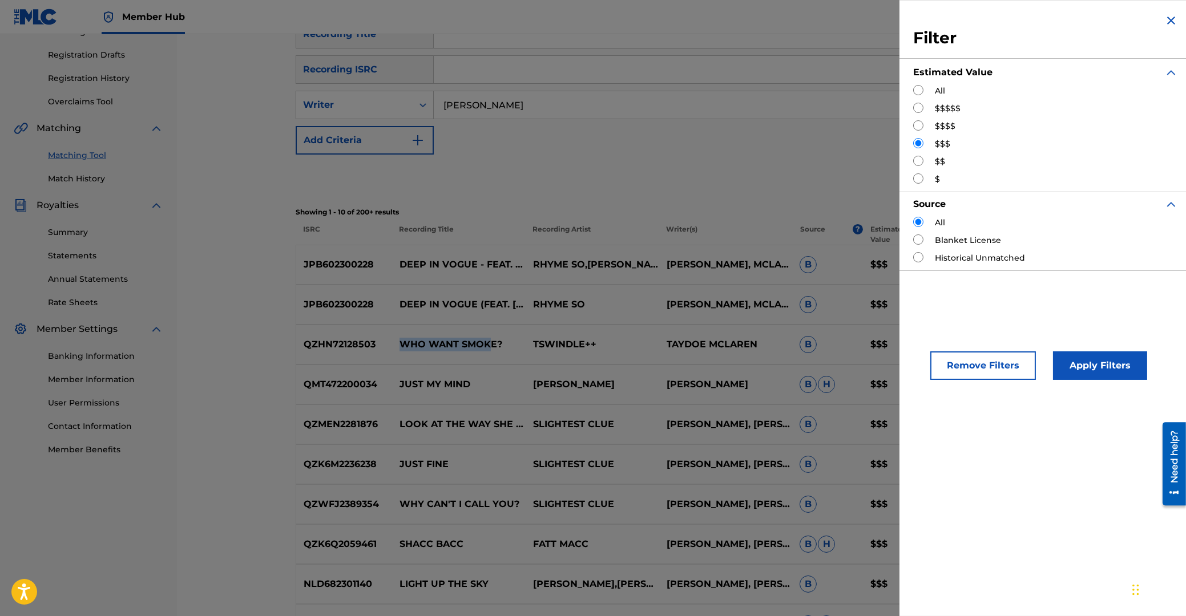
click at [921, 160] on input "Search Form" at bounding box center [918, 161] width 10 height 10
radio input "true"
click at [1093, 367] on button "Apply Filters" at bounding box center [1100, 366] width 94 height 29
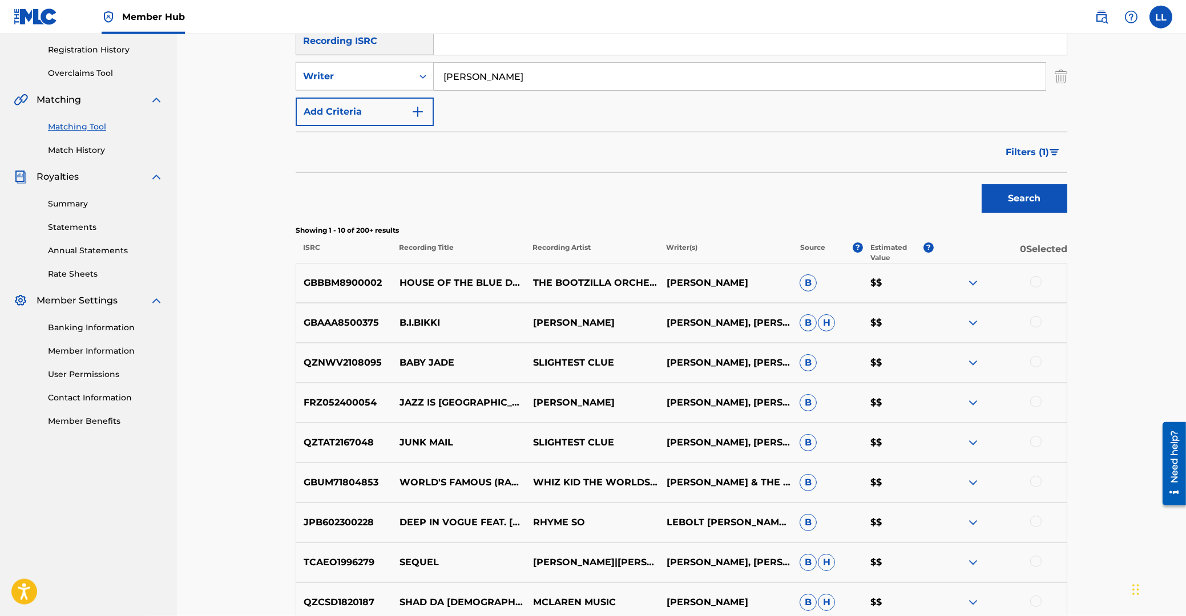
scroll to position [213, 0]
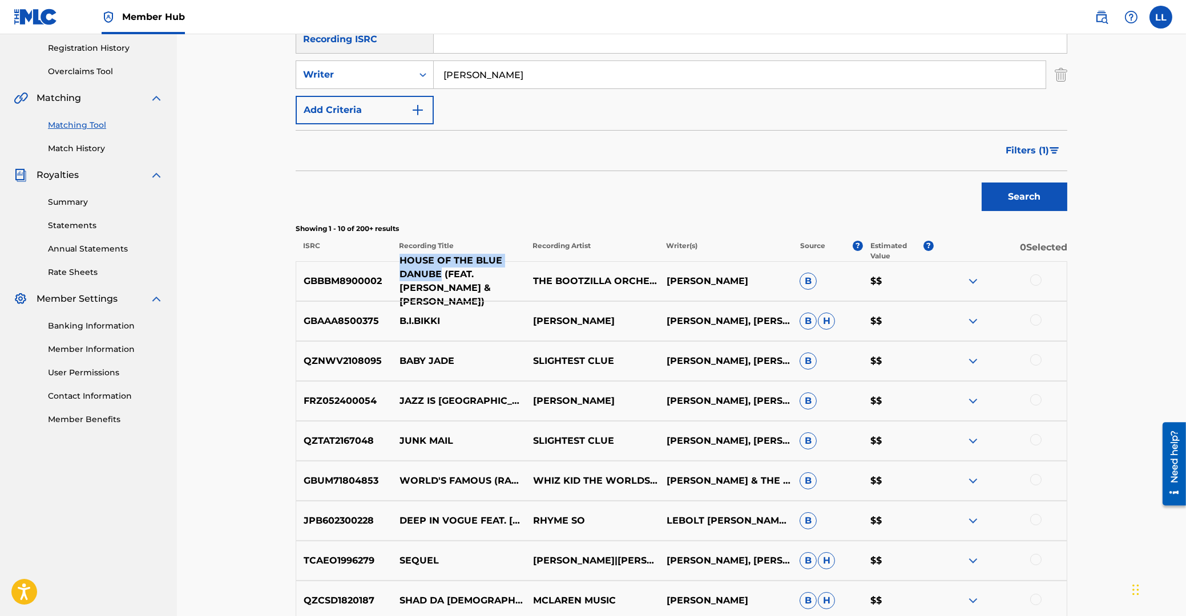
drag, startPoint x: 401, startPoint y: 266, endPoint x: 441, endPoint y: 280, distance: 42.6
click at [441, 280] on p "HOUSE OF THE BLUE DANUBE (FEAT. BOOTSY COLLINS & JEFF BECK)" at bounding box center [459, 281] width 134 height 55
copy p "HOUSE OF THE BLUE DANUBE"
click at [338, 280] on p "GBBBM8900002" at bounding box center [344, 281] width 96 height 14
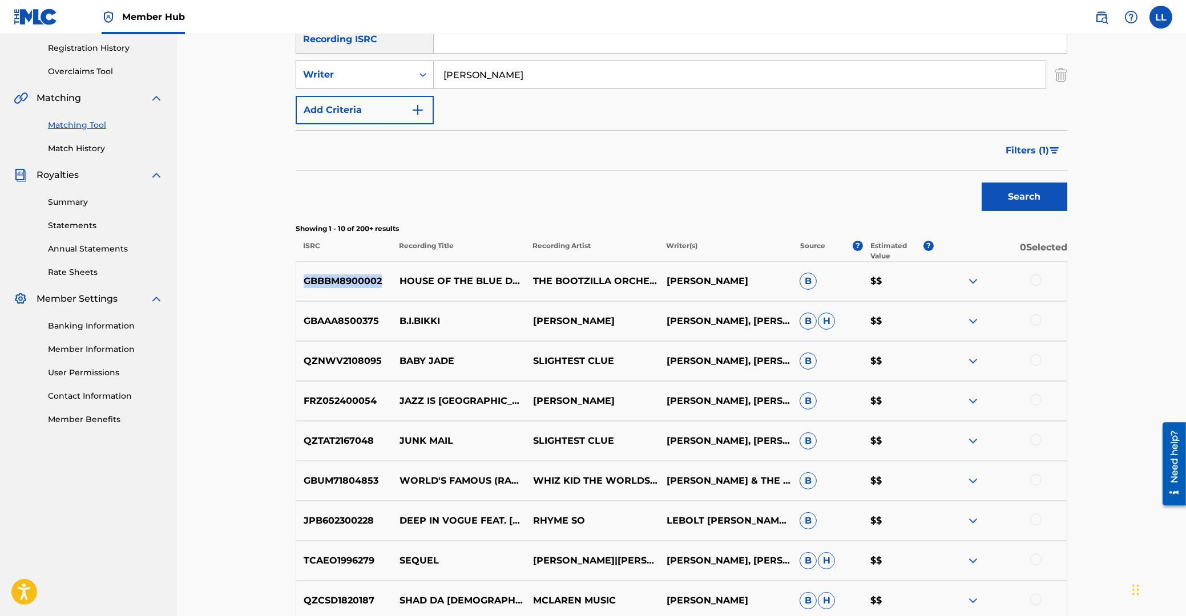
copy p "GBBBM8900002"
click at [353, 280] on p "GBBBM8900002" at bounding box center [344, 281] width 96 height 14
copy p "GBBBM8900002"
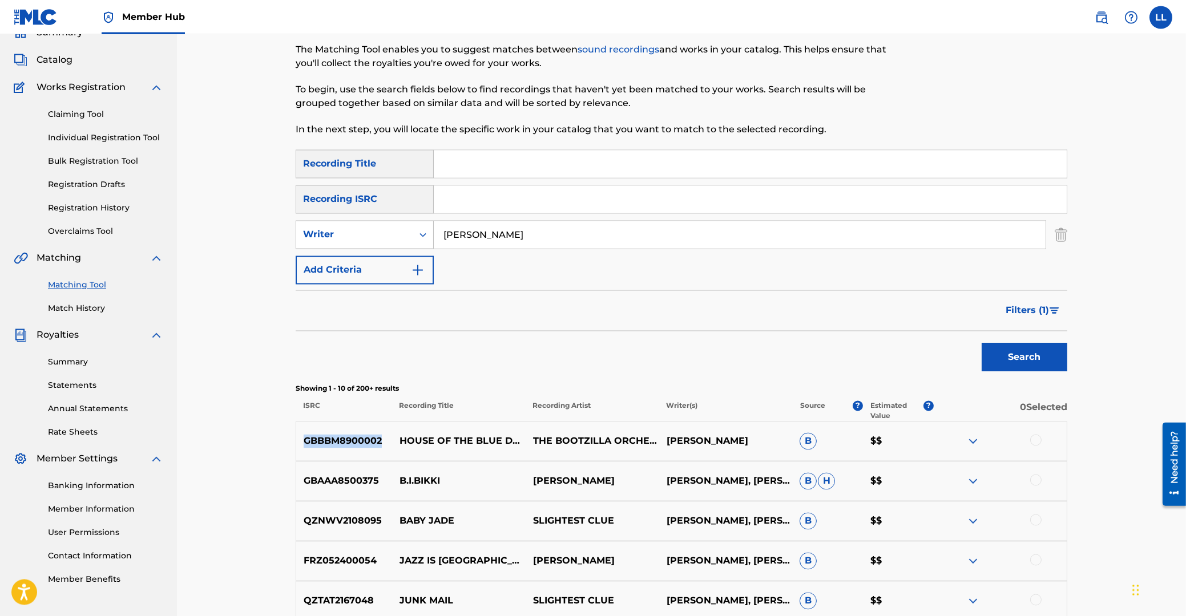
scroll to position [0, 0]
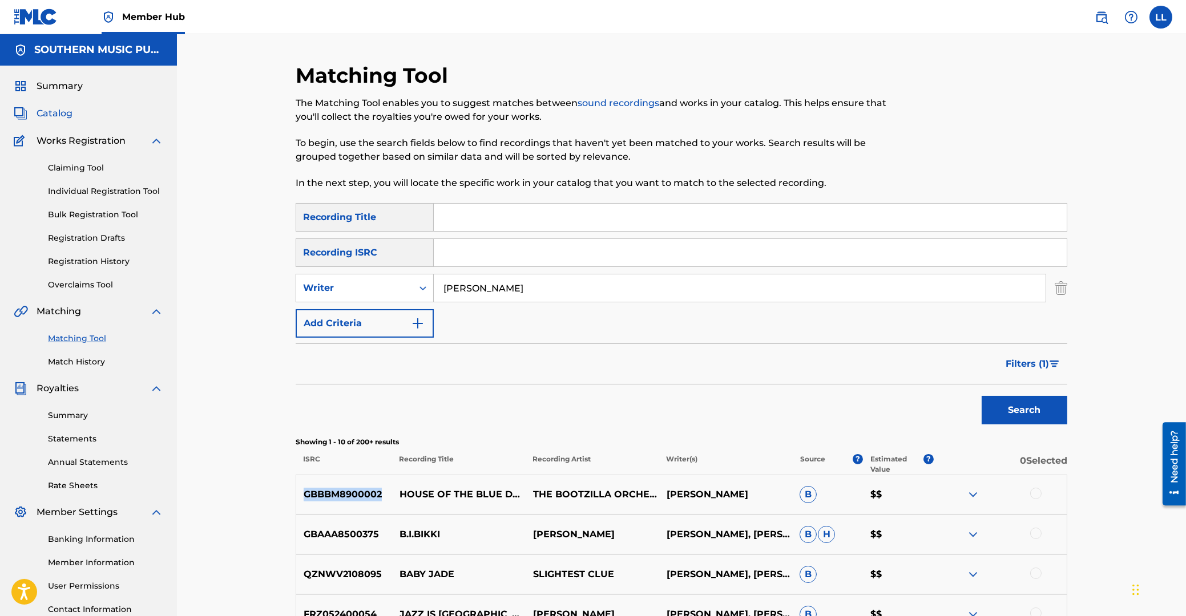
click at [58, 112] on span "Catalog" at bounding box center [55, 114] width 36 height 14
drag, startPoint x: 484, startPoint y: 285, endPoint x: 102, endPoint y: 201, distance: 391.0
click at [434, 285] on input "malcolm mclaren" at bounding box center [740, 287] width 612 height 27
click at [485, 254] on input "Search Form" at bounding box center [750, 252] width 633 height 27
drag, startPoint x: 1025, startPoint y: 398, endPoint x: 1025, endPoint y: 403, distance: 5.7
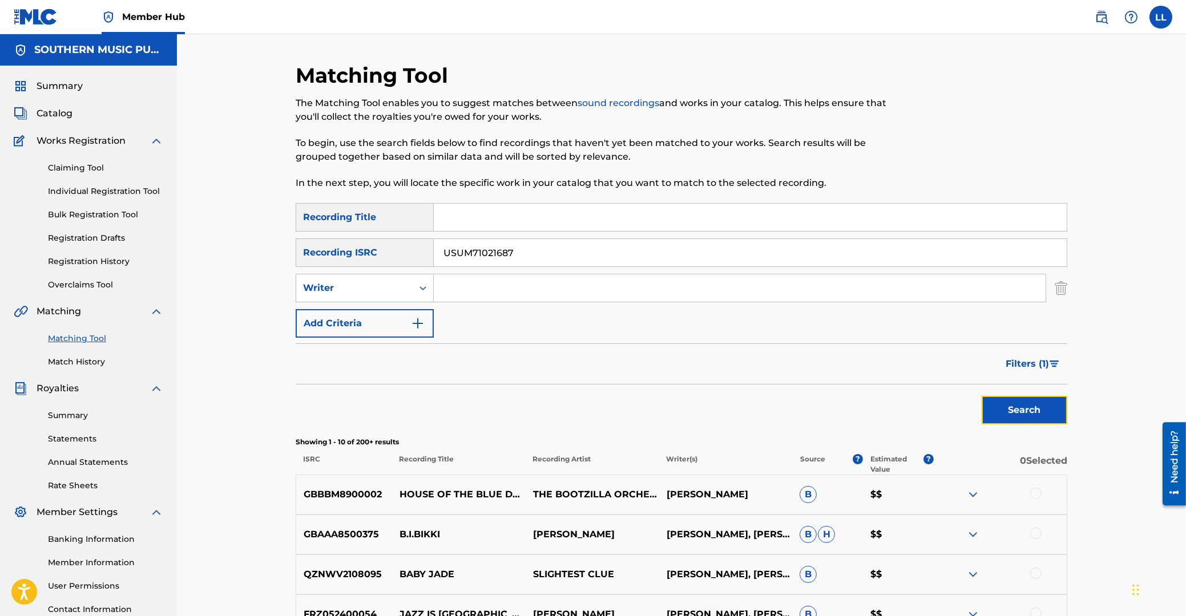
click at [1025, 399] on button "Search" at bounding box center [1024, 410] width 86 height 29
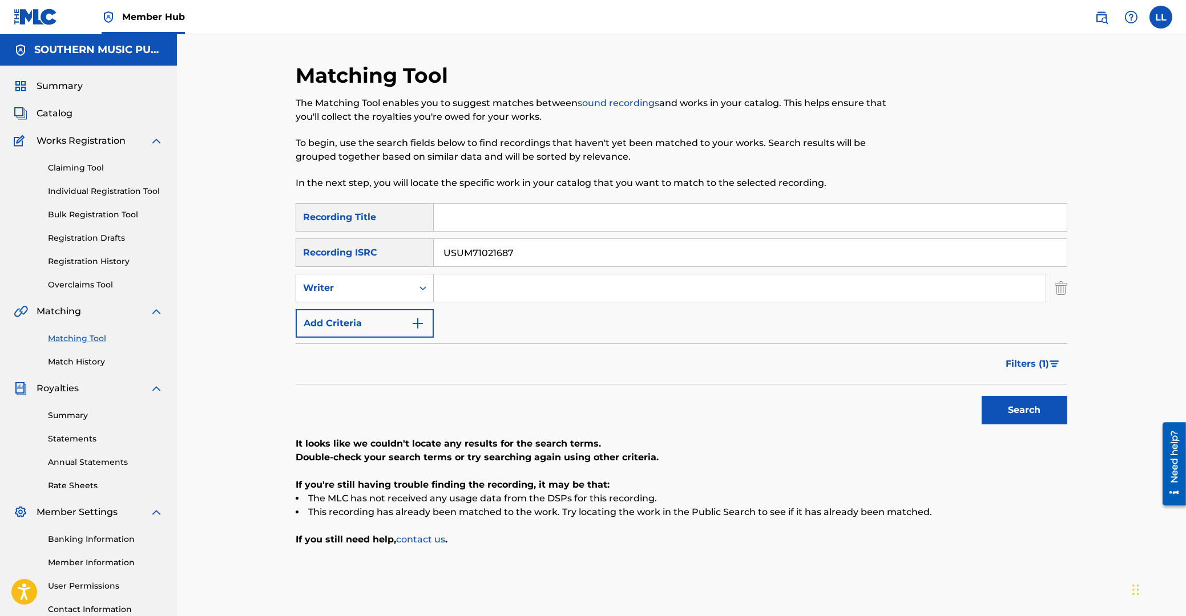
drag, startPoint x: 316, startPoint y: 236, endPoint x: 311, endPoint y: 217, distance: 19.4
click at [434, 240] on input "USUM71021687" at bounding box center [750, 252] width 633 height 27
click at [1028, 409] on button "Search" at bounding box center [1024, 410] width 86 height 29
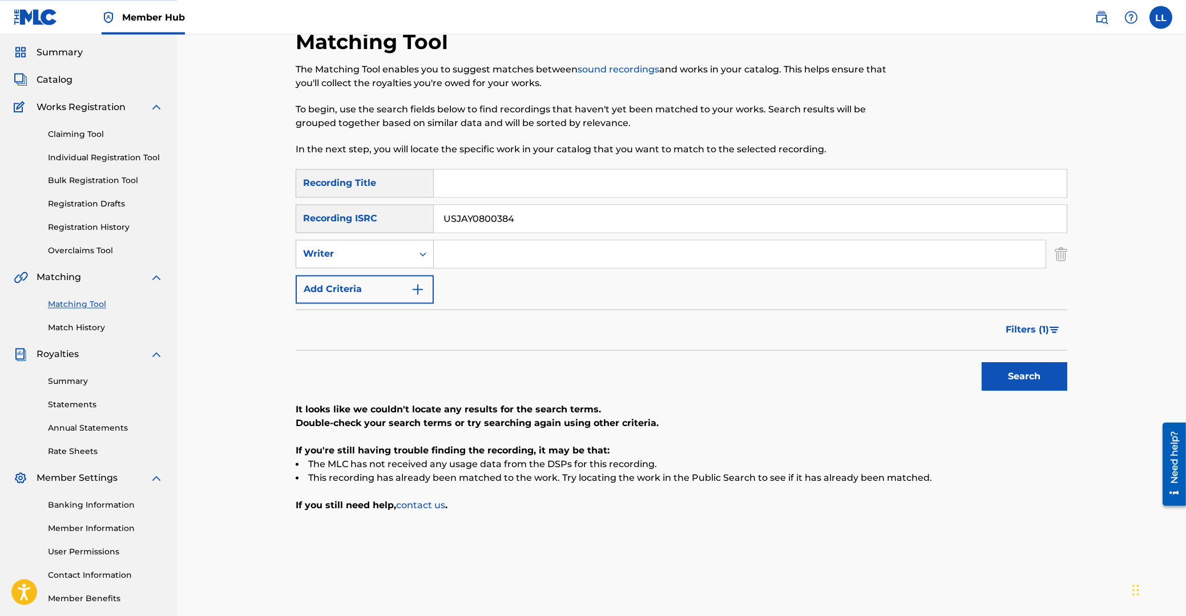
scroll to position [61, 0]
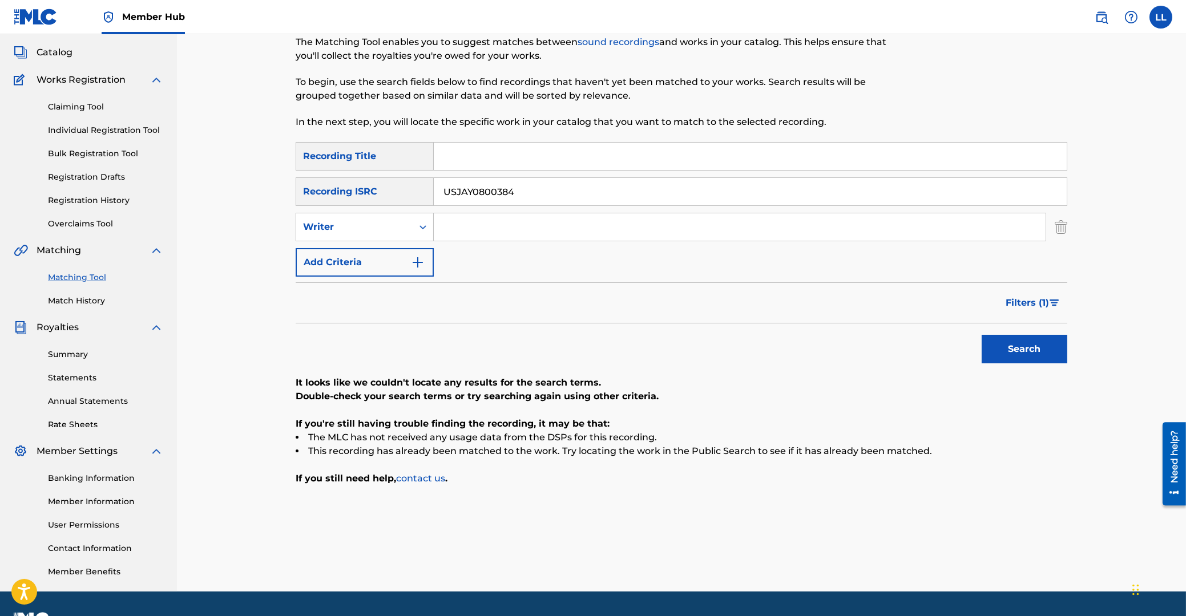
drag, startPoint x: 531, startPoint y: 189, endPoint x: 375, endPoint y: 192, distance: 155.8
click at [434, 192] on input "USJAY0800384" at bounding box center [750, 191] width 633 height 27
type input "USJAY0900106"
click at [1000, 346] on button "Search" at bounding box center [1024, 349] width 86 height 29
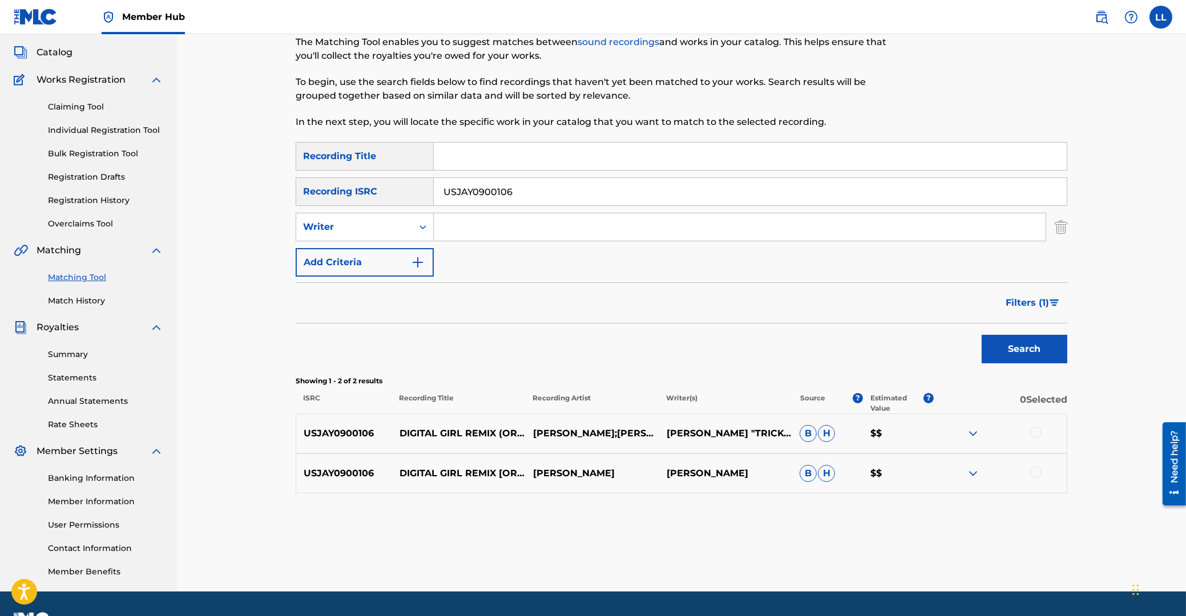
click at [977, 437] on img at bounding box center [973, 434] width 14 height 14
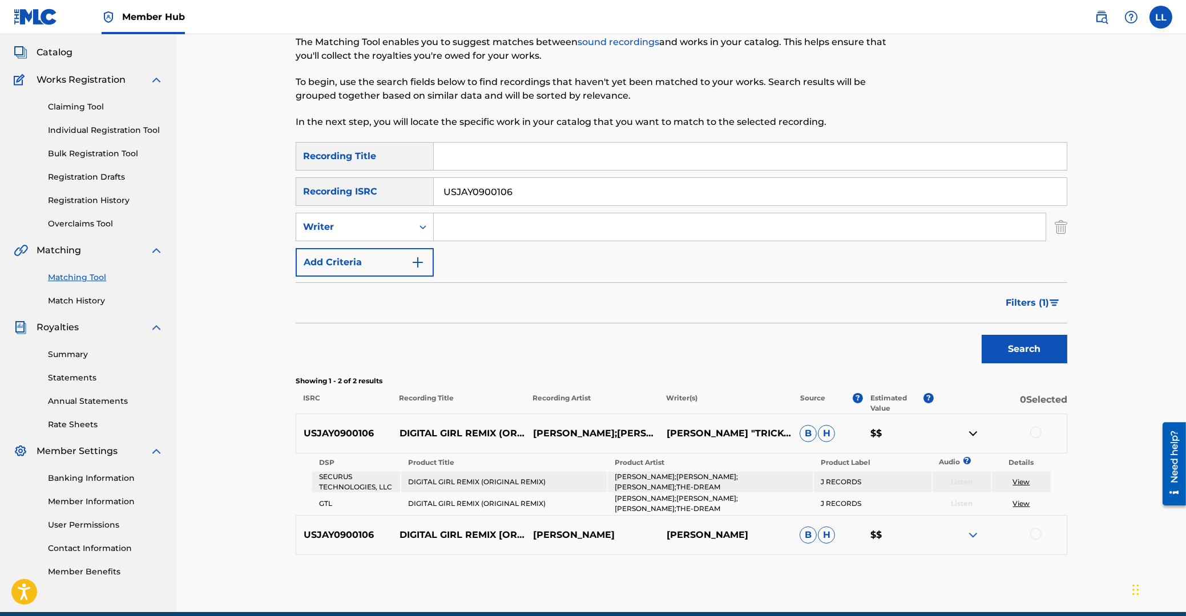
click at [975, 528] on img at bounding box center [973, 535] width 14 height 14
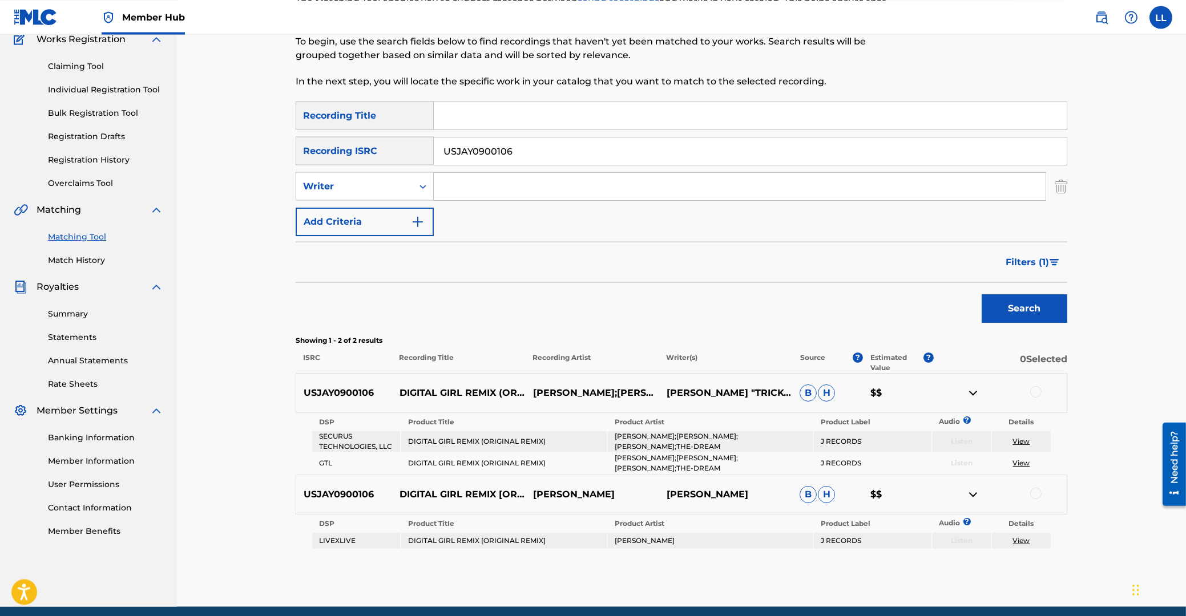
scroll to position [143, 0]
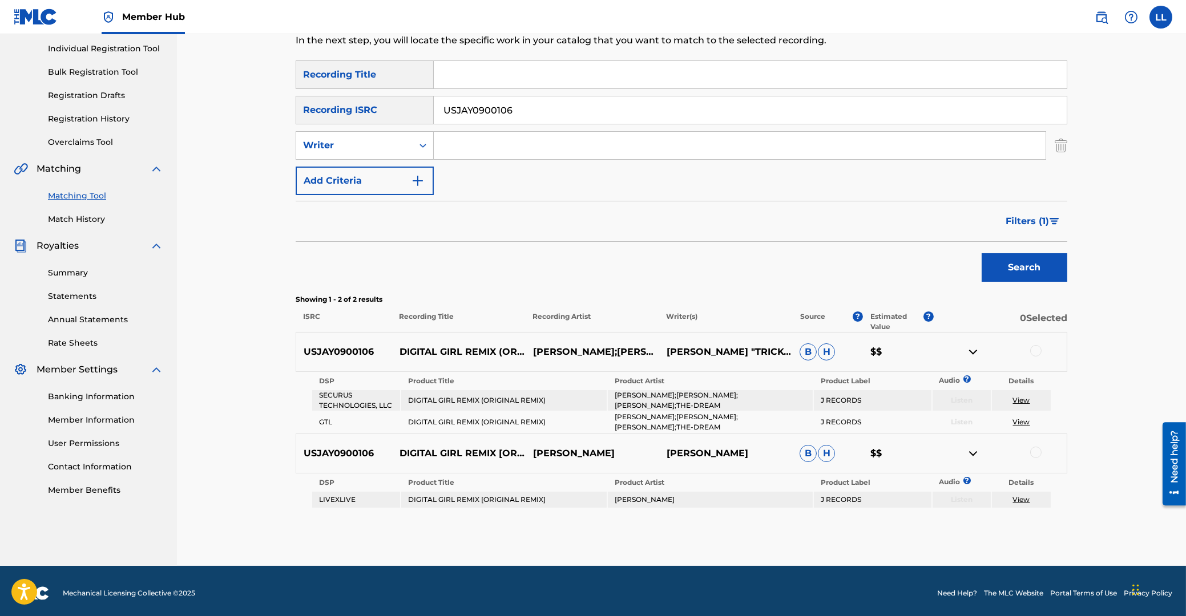
click at [1040, 350] on div at bounding box center [1035, 350] width 11 height 11
click at [1036, 442] on div "USJAY0900106 DIGITAL GIRL REMIX [ORIGINAL REMIX] JAMIE FOXX TERIUS NASH B H $$" at bounding box center [681, 454] width 771 height 40
click at [1037, 447] on div at bounding box center [1035, 452] width 11 height 11
click at [808, 514] on button "Match 2 Groups" at bounding box center [802, 523] width 126 height 29
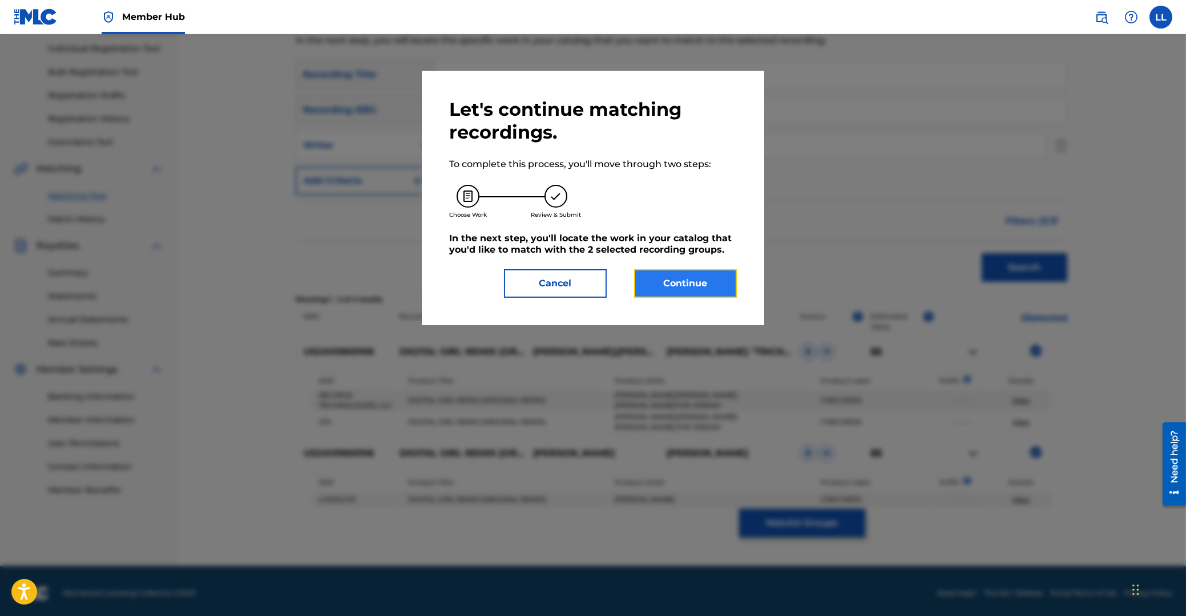
click at [684, 278] on button "Continue" at bounding box center [685, 283] width 103 height 29
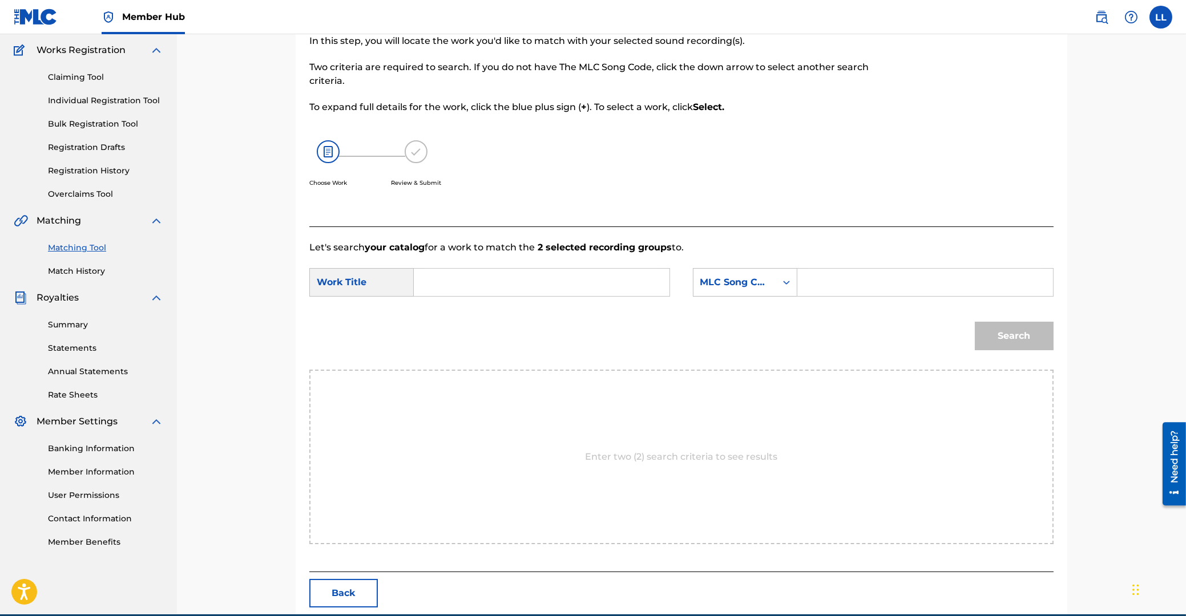
drag, startPoint x: 562, startPoint y: 281, endPoint x: 569, endPoint y: 284, distance: 7.9
click at [563, 282] on input "Search Form" at bounding box center [541, 282] width 236 height 27
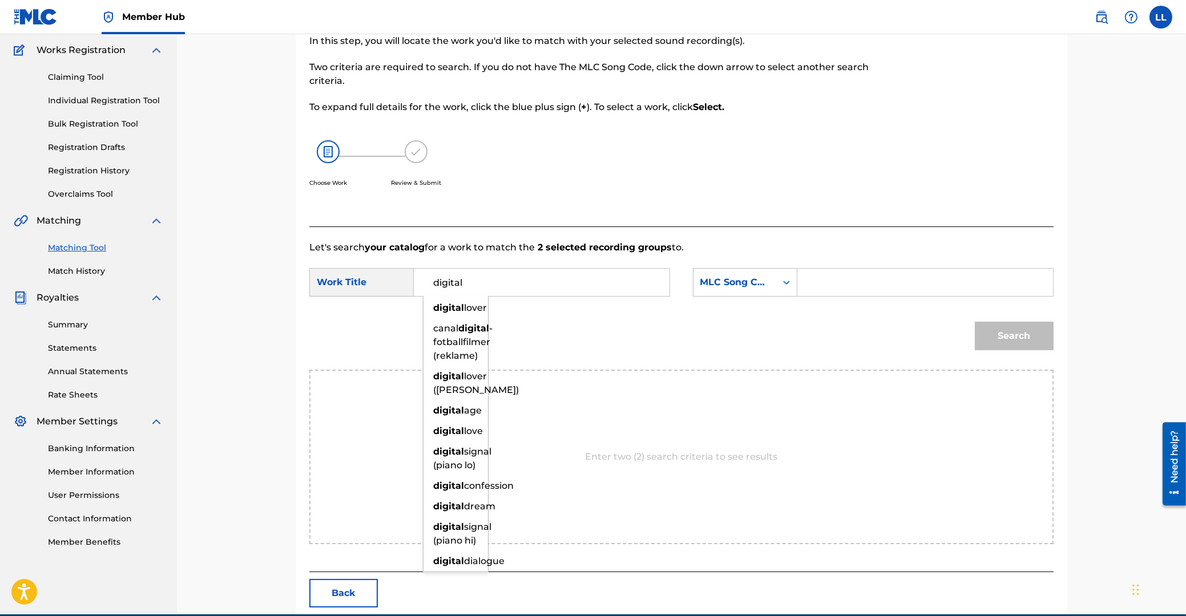
type input "digital"
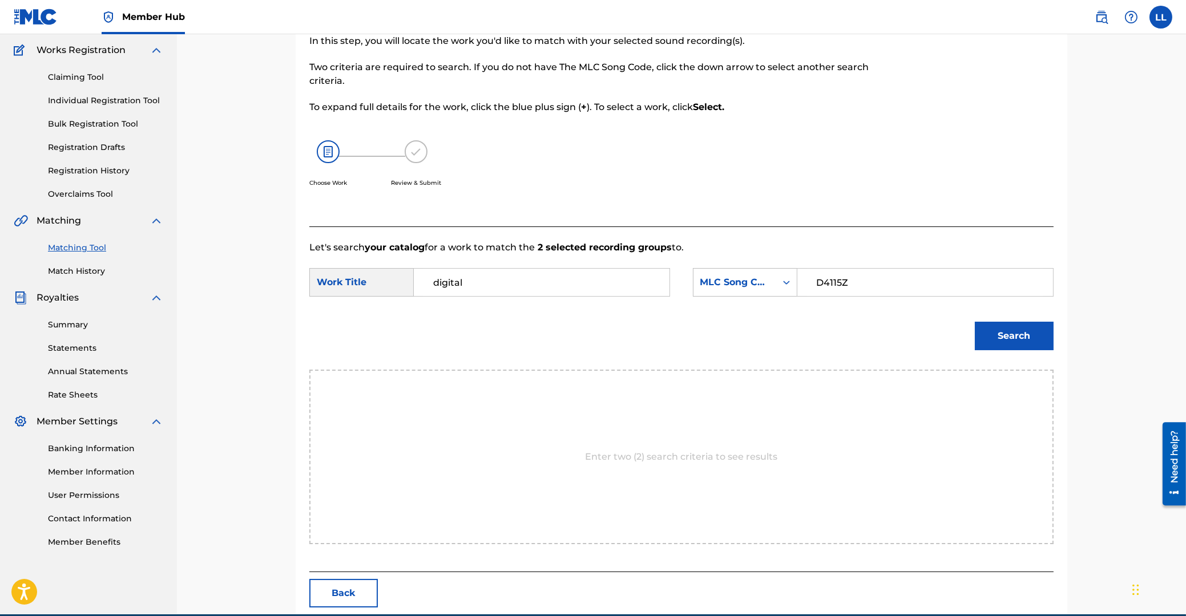
type input "D4115Z"
click at [975, 322] on button "Search" at bounding box center [1014, 336] width 79 height 29
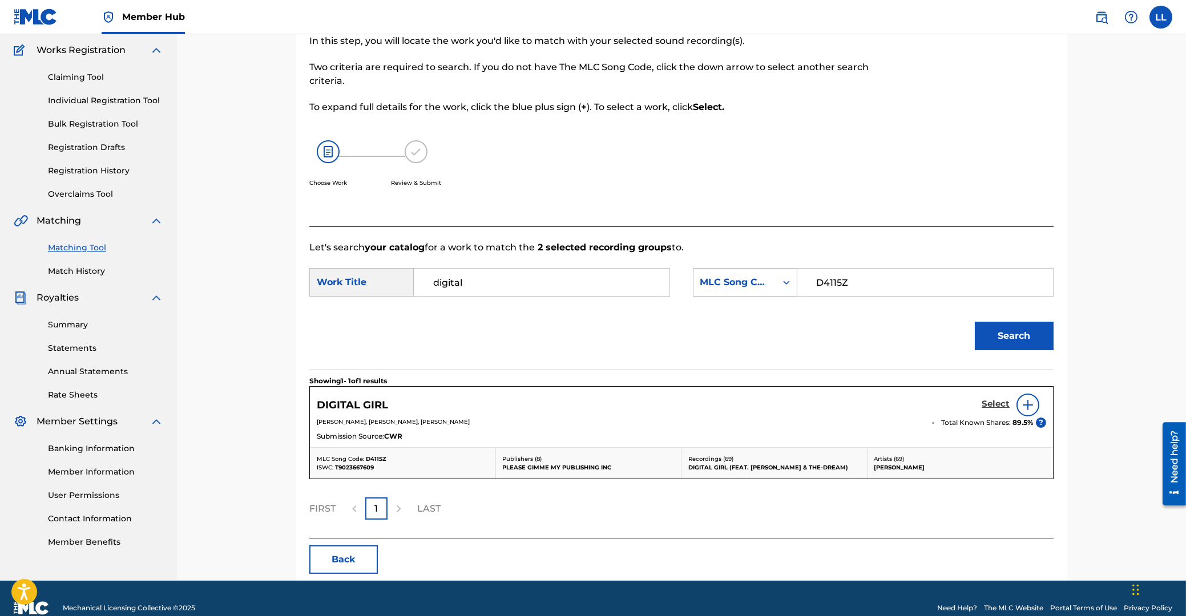
click at [1004, 405] on h5 "Select" at bounding box center [995, 404] width 28 height 11
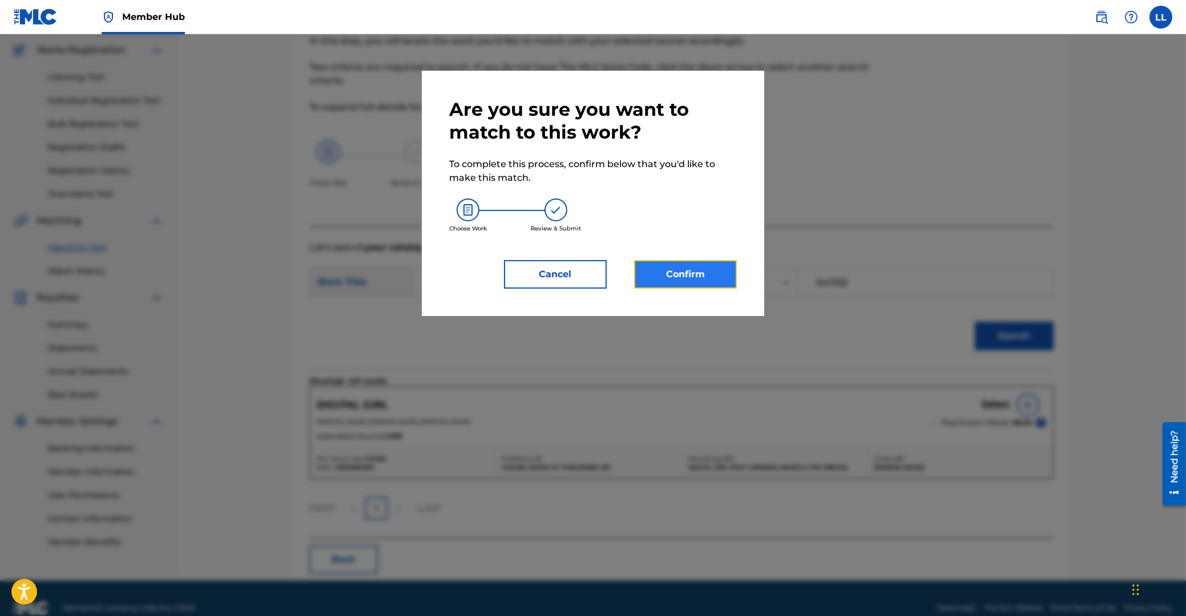
click at [709, 274] on button "Confirm" at bounding box center [685, 274] width 103 height 29
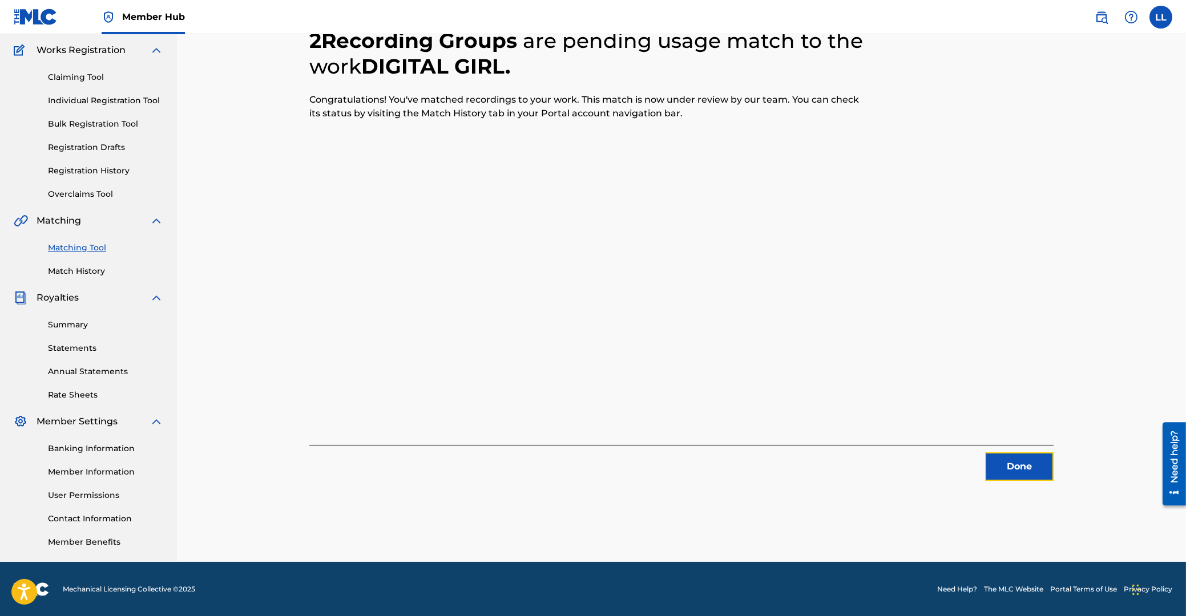
click at [1007, 472] on button "Done" at bounding box center [1019, 467] width 68 height 29
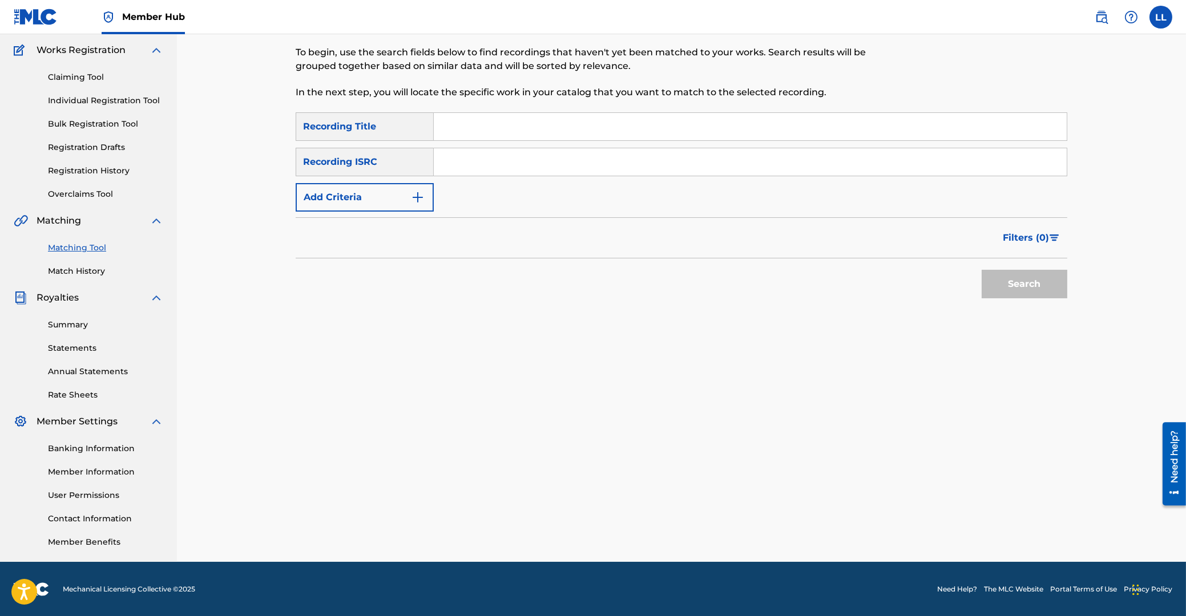
click at [480, 156] on input "Search Form" at bounding box center [750, 161] width 633 height 27
click at [1025, 284] on button "Search" at bounding box center [1024, 284] width 86 height 29
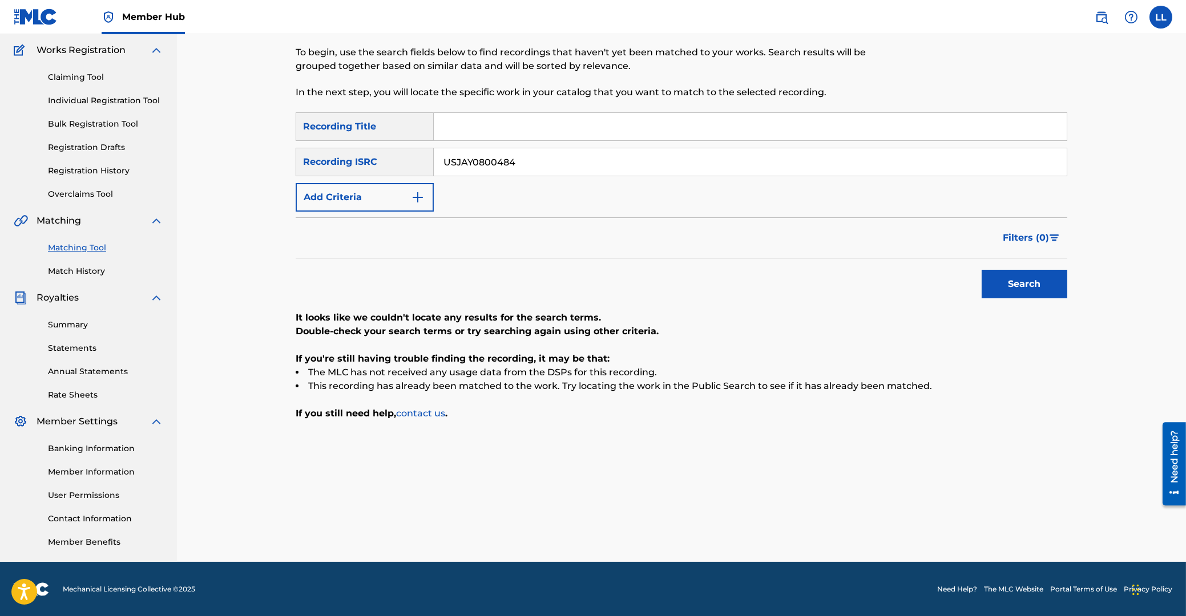
drag, startPoint x: 452, startPoint y: 157, endPoint x: 338, endPoint y: 157, distance: 113.6
click at [434, 157] on input "USJAY0800484" at bounding box center [750, 161] width 633 height 27
click at [1015, 273] on div "Search" at bounding box center [1021, 281] width 91 height 46
click at [1017, 281] on button "Search" at bounding box center [1024, 284] width 86 height 29
drag, startPoint x: 536, startPoint y: 162, endPoint x: 33, endPoint y: 112, distance: 505.7
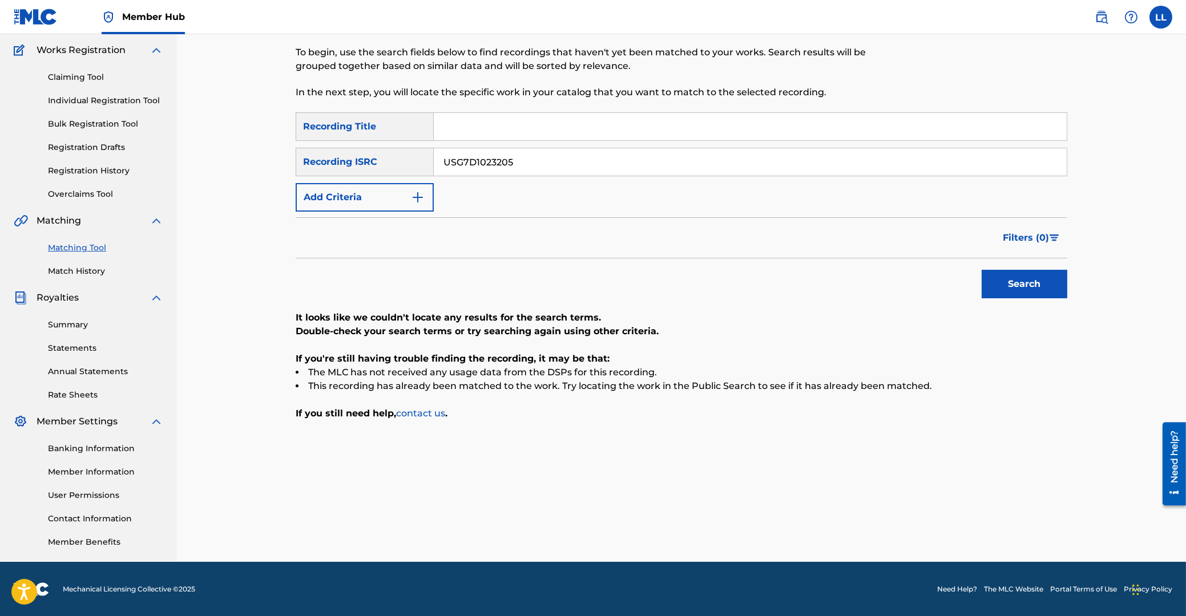
click at [434, 159] on input "USG7D1023205" at bounding box center [750, 161] width 633 height 27
click at [1001, 278] on button "Search" at bounding box center [1024, 284] width 86 height 29
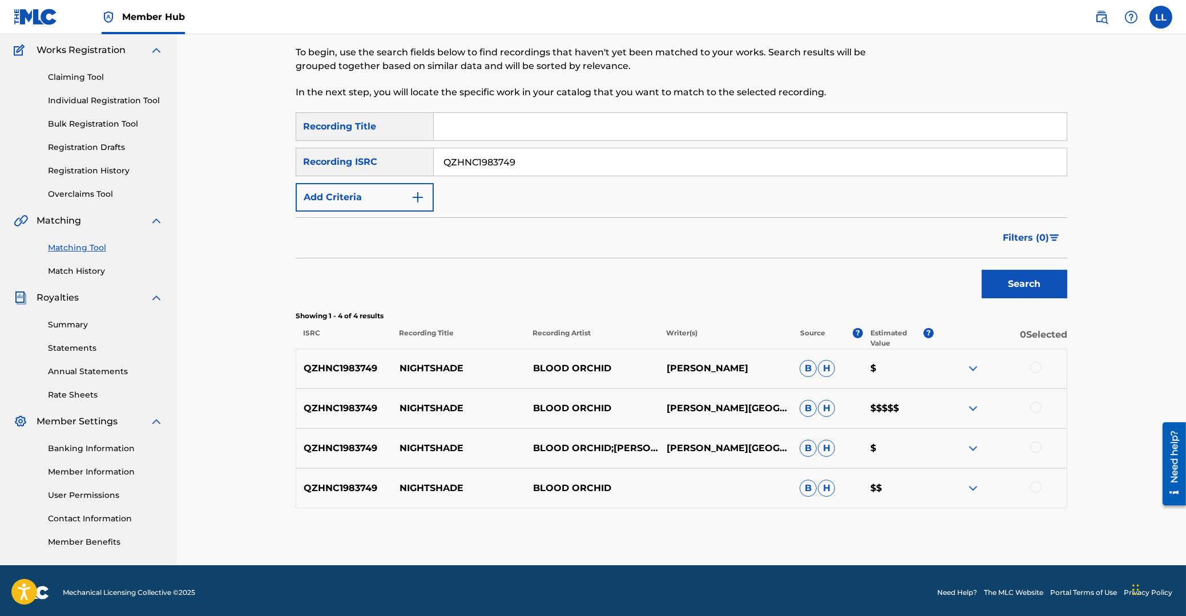
drag, startPoint x: 545, startPoint y: 163, endPoint x: 342, endPoint y: 138, distance: 204.7
click at [434, 148] on input "QZHNC1983749" at bounding box center [750, 161] width 633 height 27
type input "SE4RG2008603"
click at [1023, 286] on button "Search" at bounding box center [1024, 284] width 86 height 29
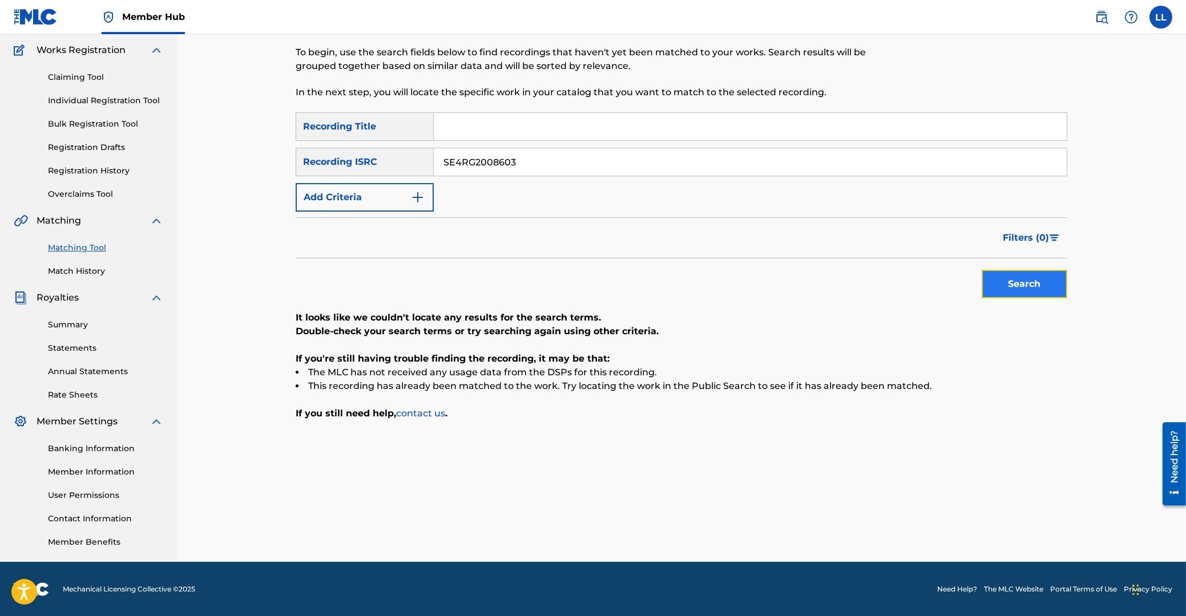
click at [1035, 280] on button "Search" at bounding box center [1024, 284] width 86 height 29
drag, startPoint x: 540, startPoint y: 162, endPoint x: 401, endPoint y: 159, distance: 139.8
click at [434, 159] on input "SE4RG2008603" at bounding box center [750, 161] width 633 height 27
click at [526, 127] on input "Search Form" at bounding box center [750, 126] width 633 height 27
type input "YOU ARE MY SUNSHINE"
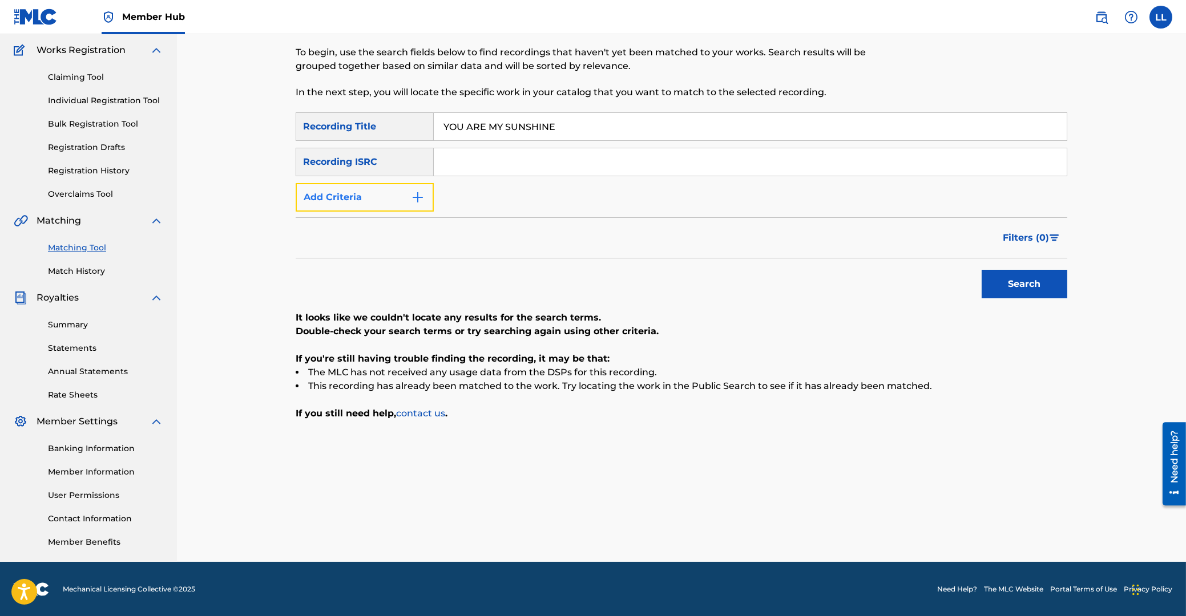
click at [375, 196] on button "Add Criteria" at bounding box center [365, 197] width 138 height 29
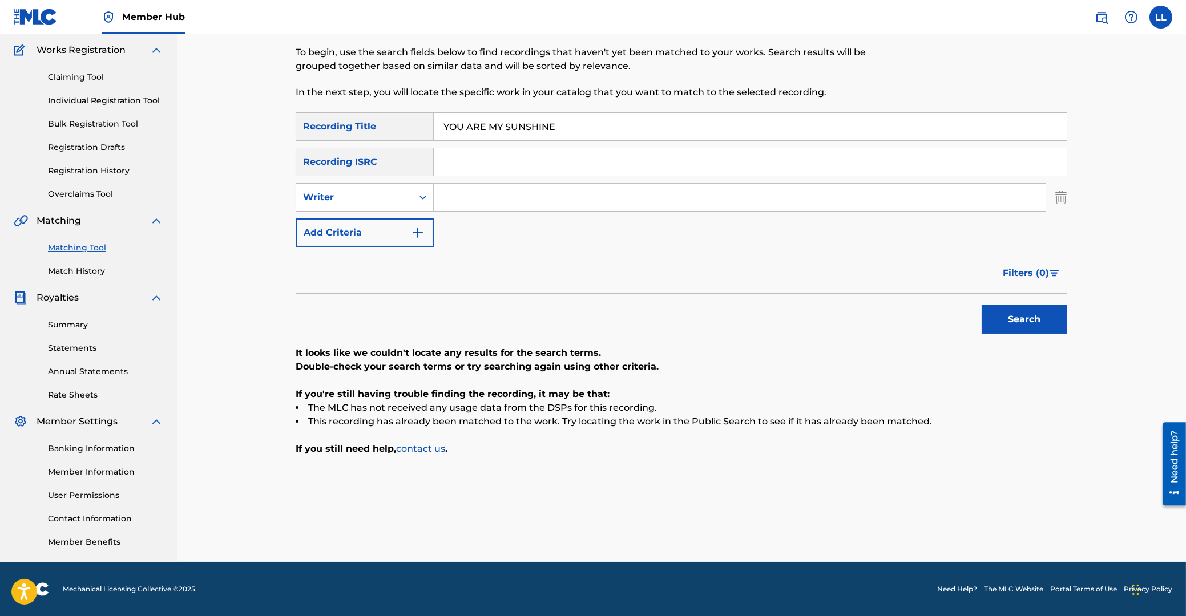
drag, startPoint x: 473, startPoint y: 197, endPoint x: 555, endPoint y: 201, distance: 82.2
click at [478, 197] on input "Search Form" at bounding box center [740, 197] width 612 height 27
type input "JESSE NIELSEN"
click at [423, 200] on icon "Search Form" at bounding box center [422, 197] width 11 height 11
click at [425, 220] on div "Recording Artist" at bounding box center [364, 226] width 137 height 29
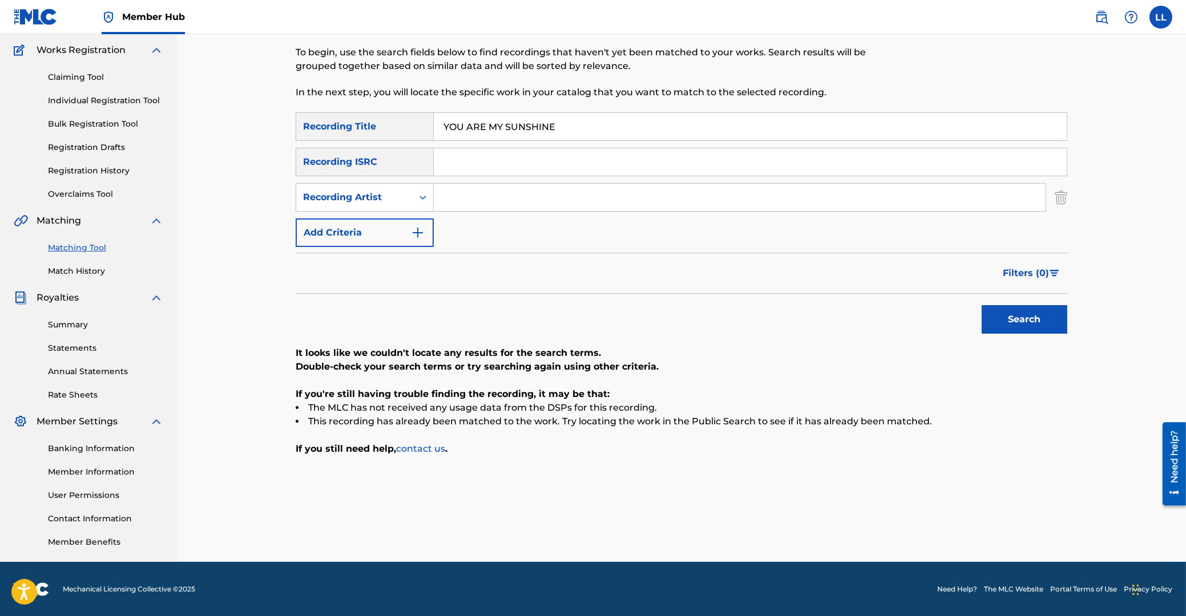
click at [466, 199] on input "Search Form" at bounding box center [740, 197] width 612 height 27
type input "JESSE NIELSEN"
click at [1018, 326] on button "Search" at bounding box center [1024, 319] width 86 height 29
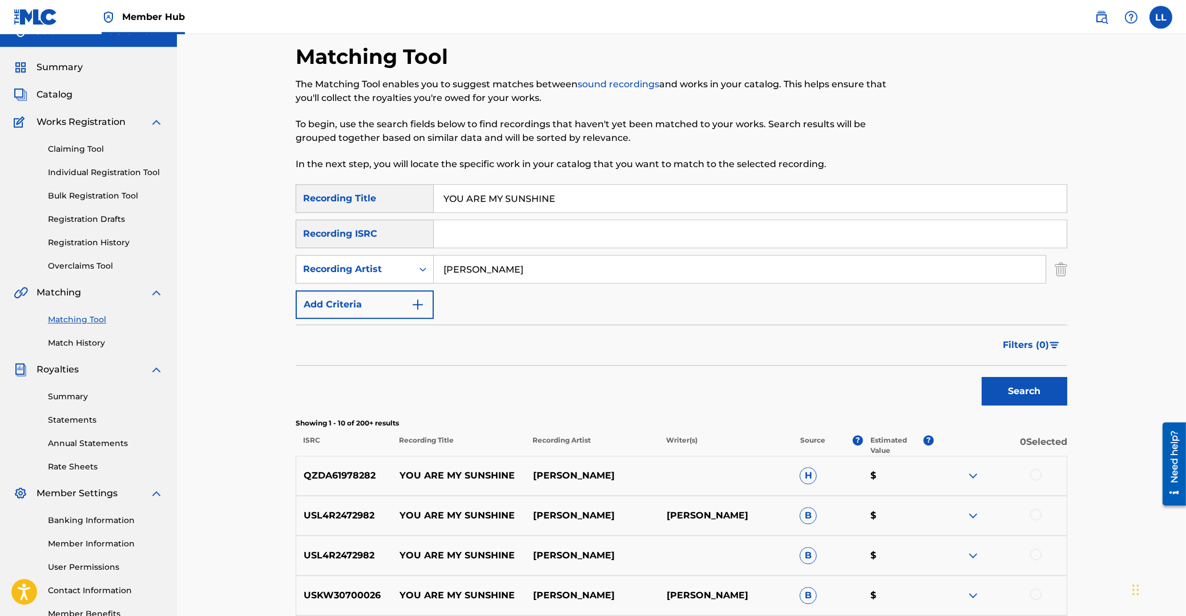
scroll to position [0, 0]
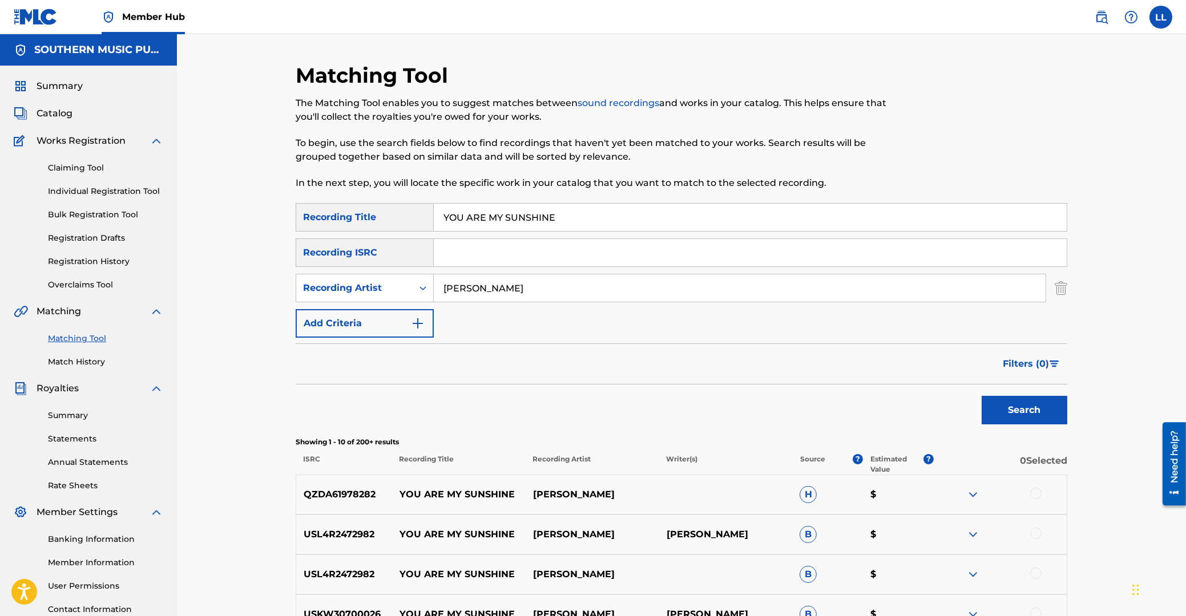
drag, startPoint x: 472, startPoint y: 285, endPoint x: 386, endPoint y: 285, distance: 85.6
click at [434, 285] on input "JESSE NIELSEN" at bounding box center [740, 287] width 612 height 27
click at [422, 287] on icon "Search Form" at bounding box center [422, 287] width 11 height 11
click at [355, 318] on div "Writer" at bounding box center [364, 316] width 137 height 29
click at [447, 284] on input "Search Form" at bounding box center [740, 287] width 612 height 27
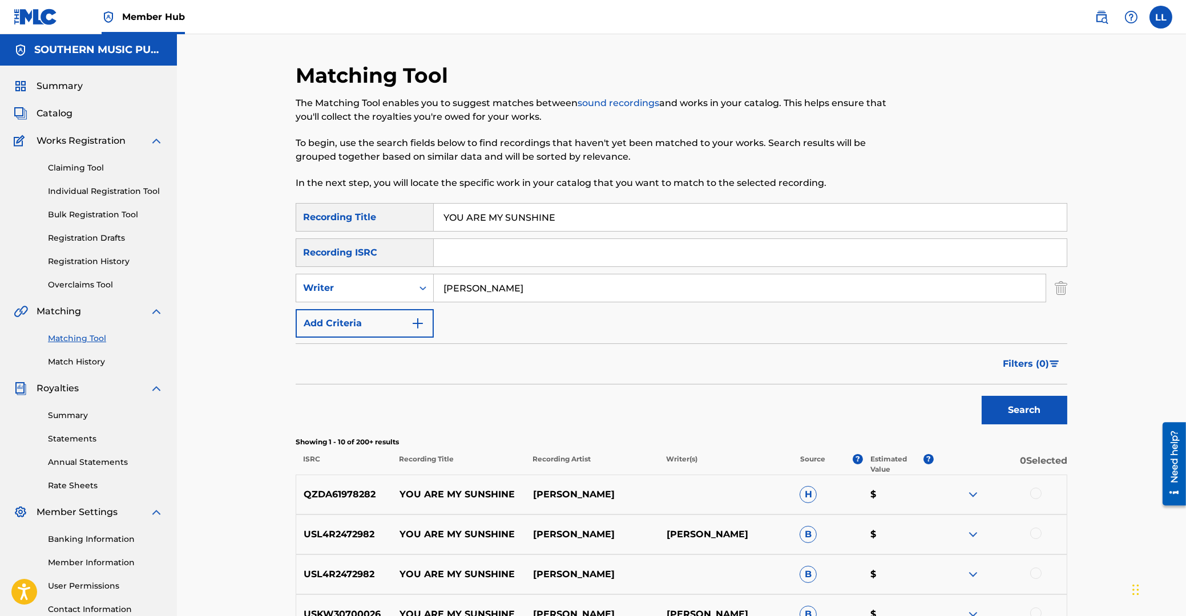
type input "davis"
click at [981, 396] on button "Search" at bounding box center [1024, 410] width 86 height 29
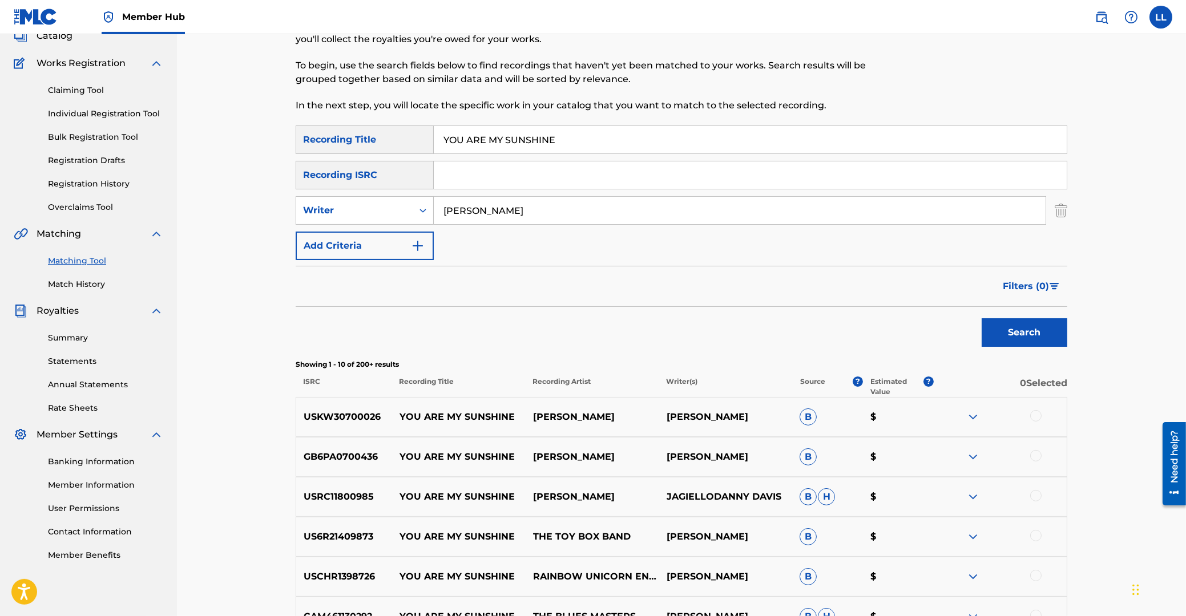
scroll to position [122, 0]
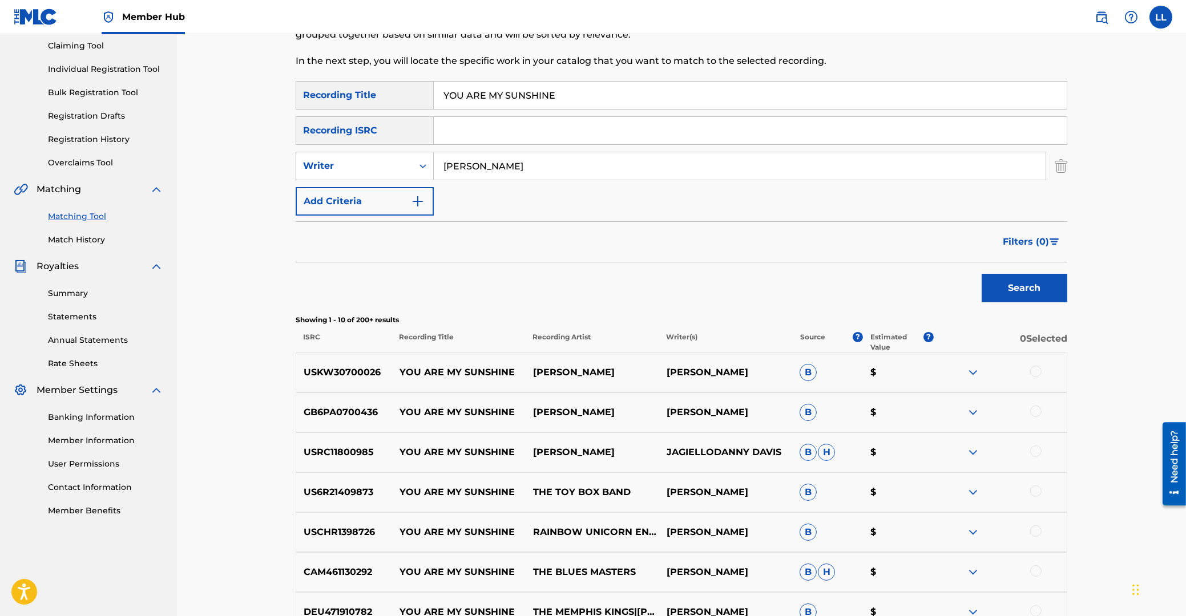
click at [1037, 370] on div at bounding box center [1035, 371] width 11 height 11
click at [1037, 412] on div at bounding box center [1035, 411] width 11 height 11
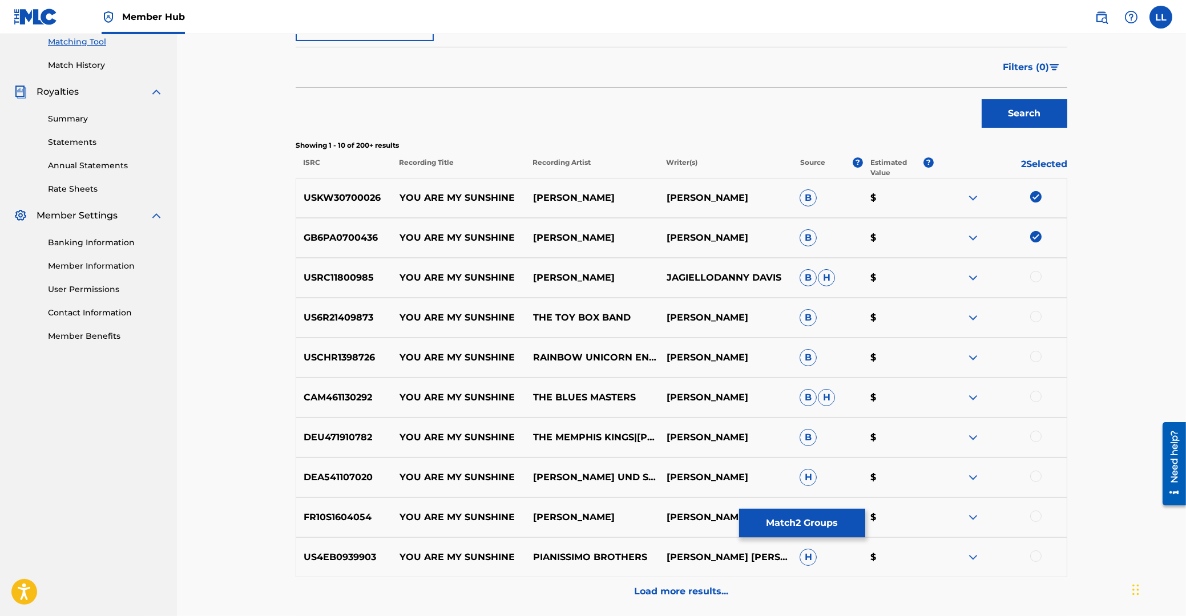
scroll to position [306, 0]
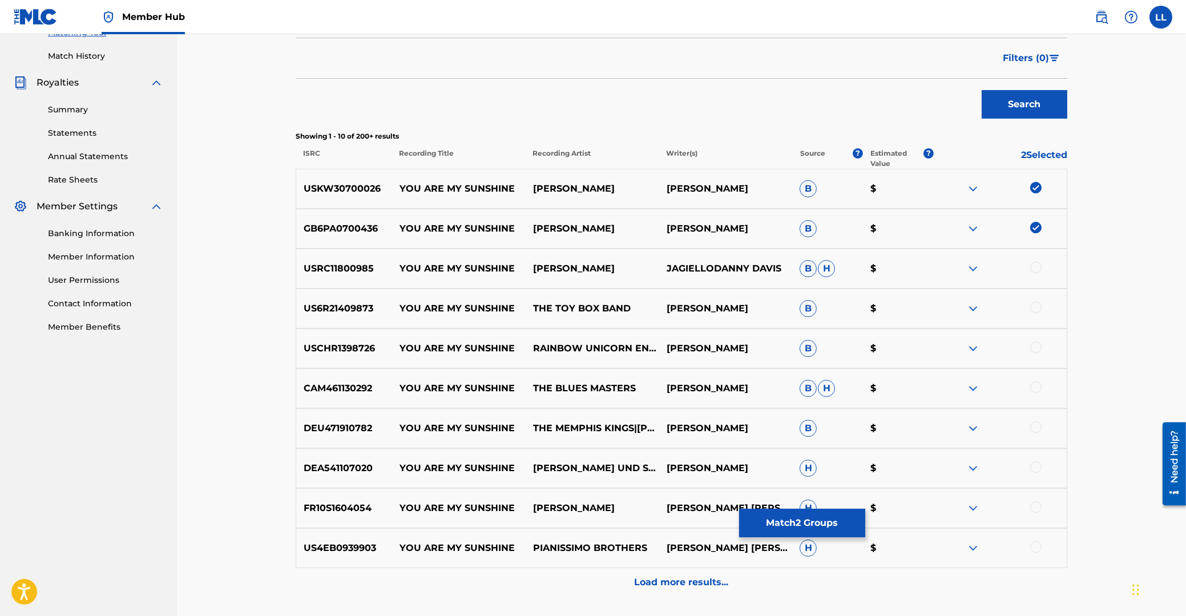
click at [1033, 306] on div at bounding box center [1035, 307] width 11 height 11
click at [1040, 349] on div at bounding box center [1035, 347] width 11 height 11
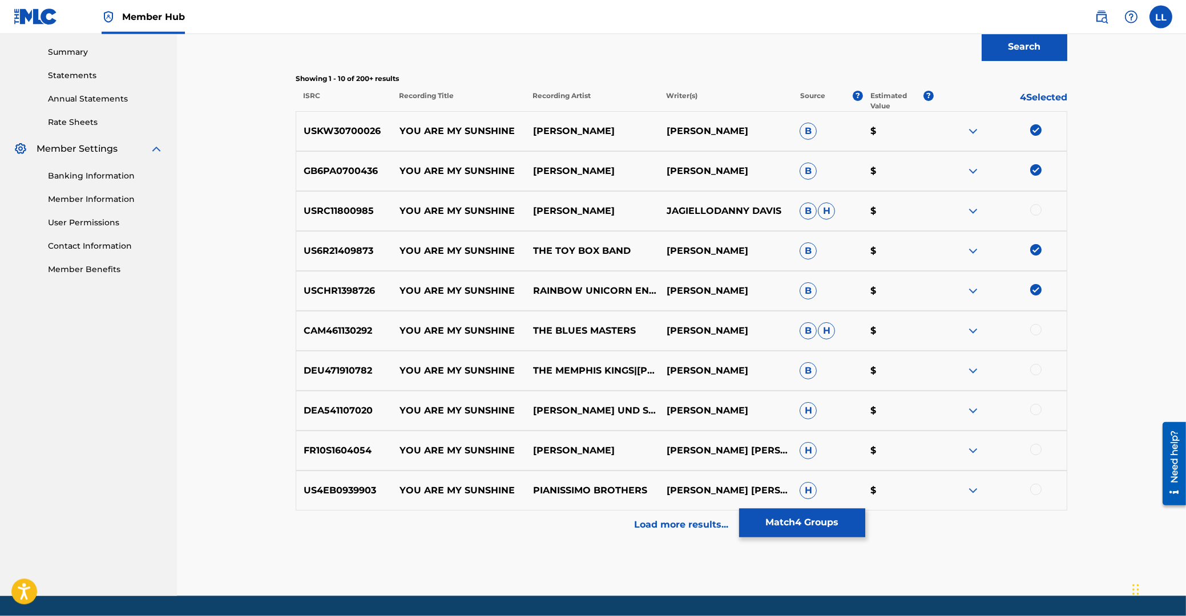
scroll to position [367, 0]
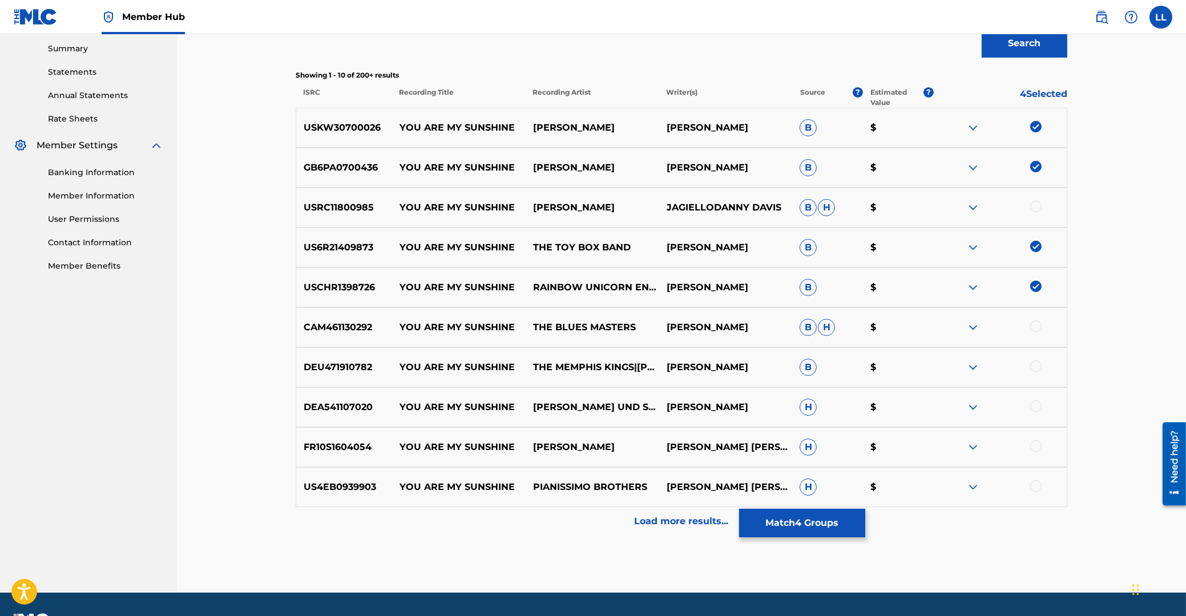
click at [1032, 447] on div at bounding box center [1035, 446] width 11 height 11
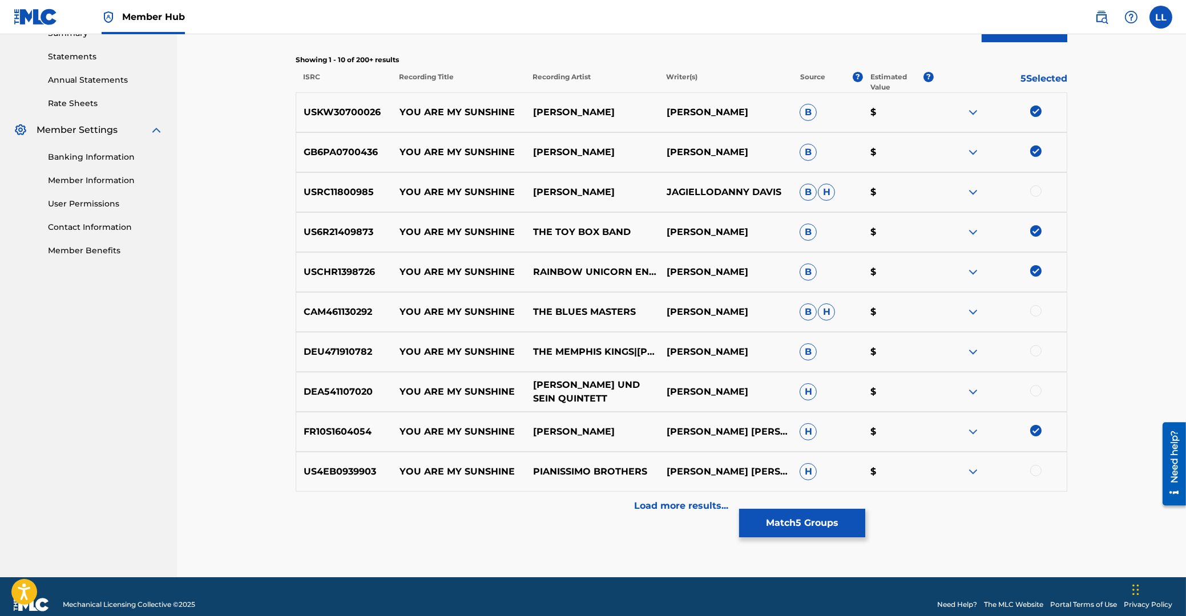
scroll to position [398, 0]
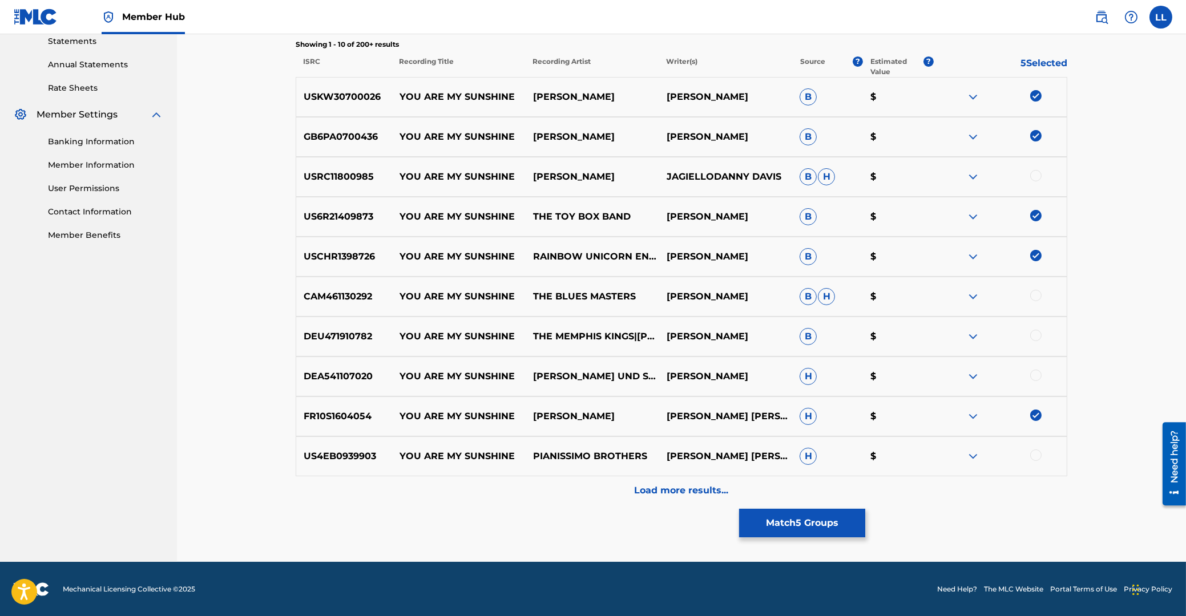
click at [1035, 454] on div at bounding box center [1035, 455] width 11 height 11
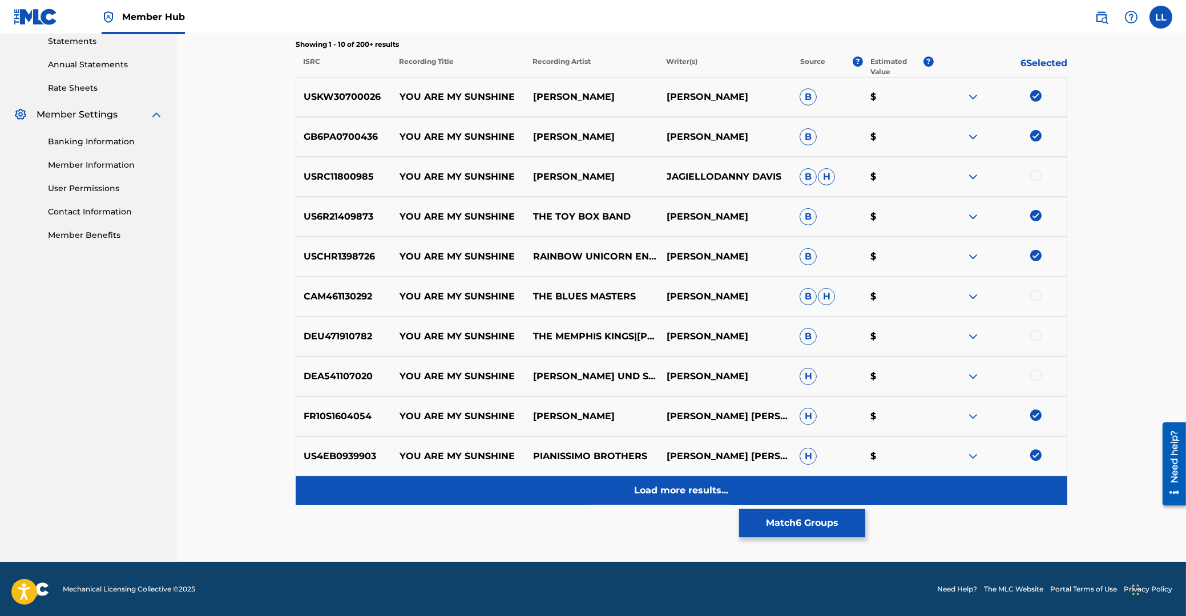
click at [652, 488] on p "Load more results..." at bounding box center [682, 491] width 94 height 14
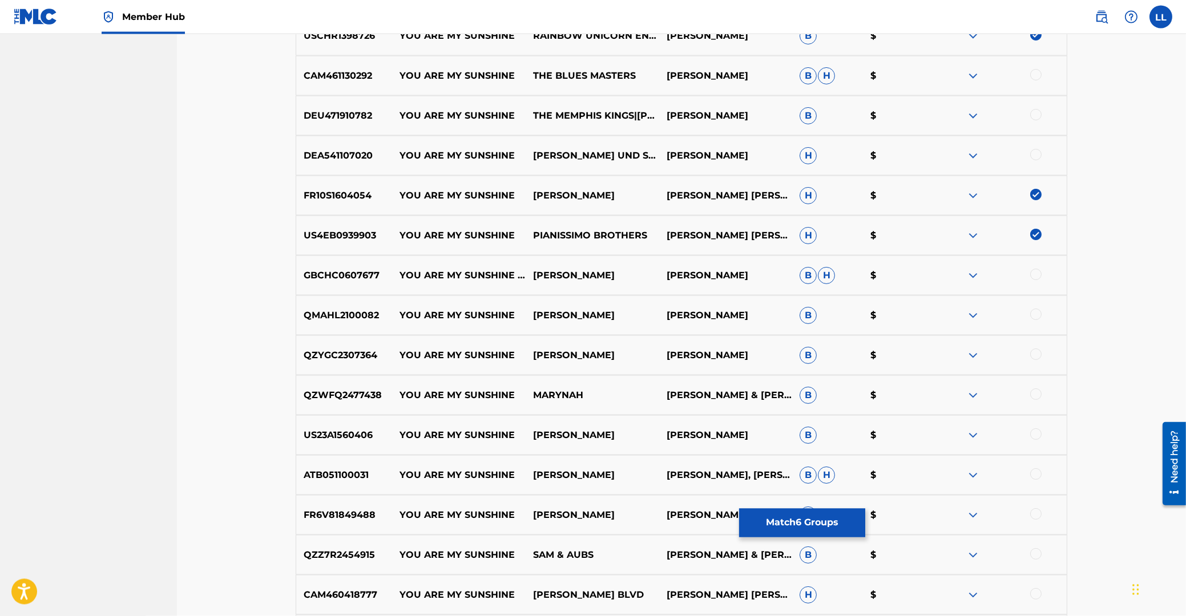
scroll to position [641, 0]
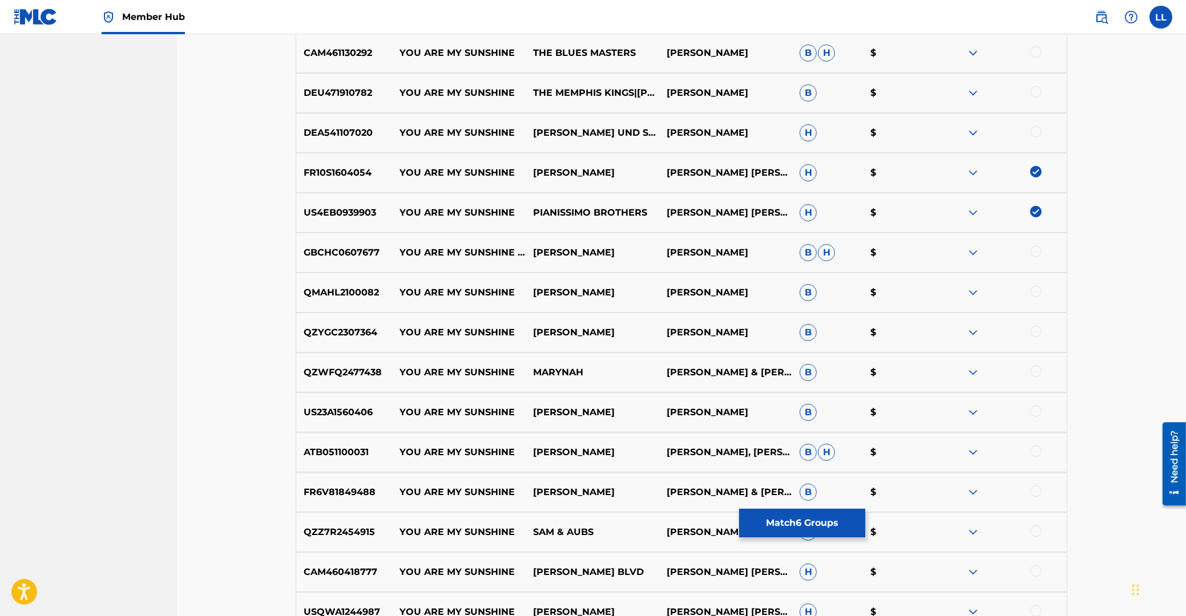
click at [1036, 332] on div at bounding box center [1035, 331] width 11 height 11
click at [1032, 373] on div at bounding box center [1035, 371] width 11 height 11
click at [1036, 412] on div at bounding box center [1035, 411] width 11 height 11
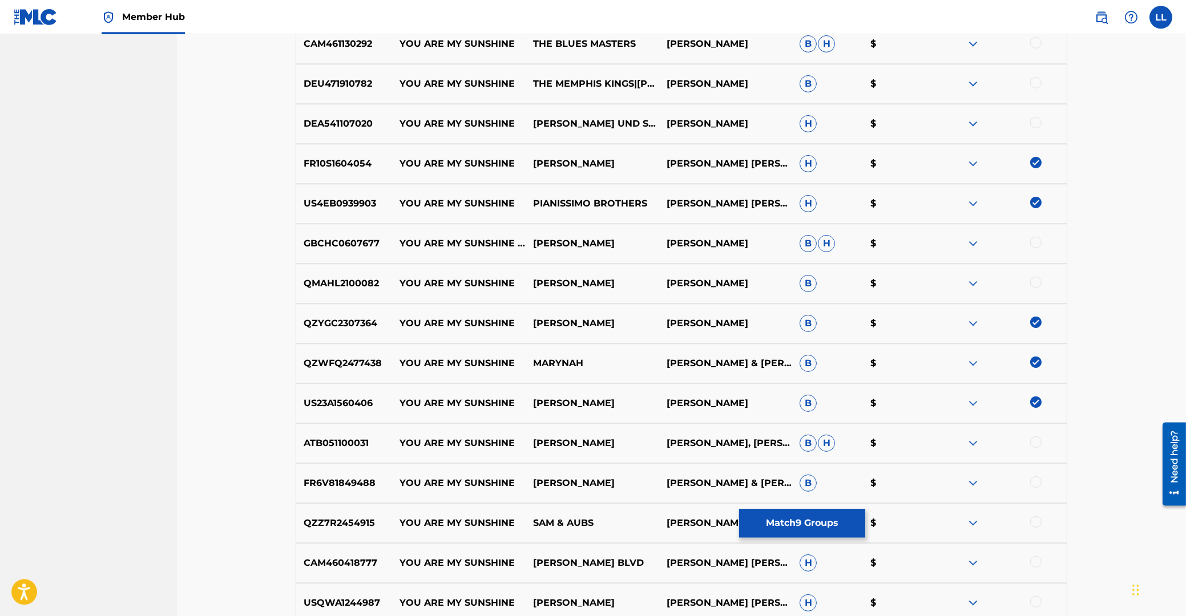
scroll to position [798, 0]
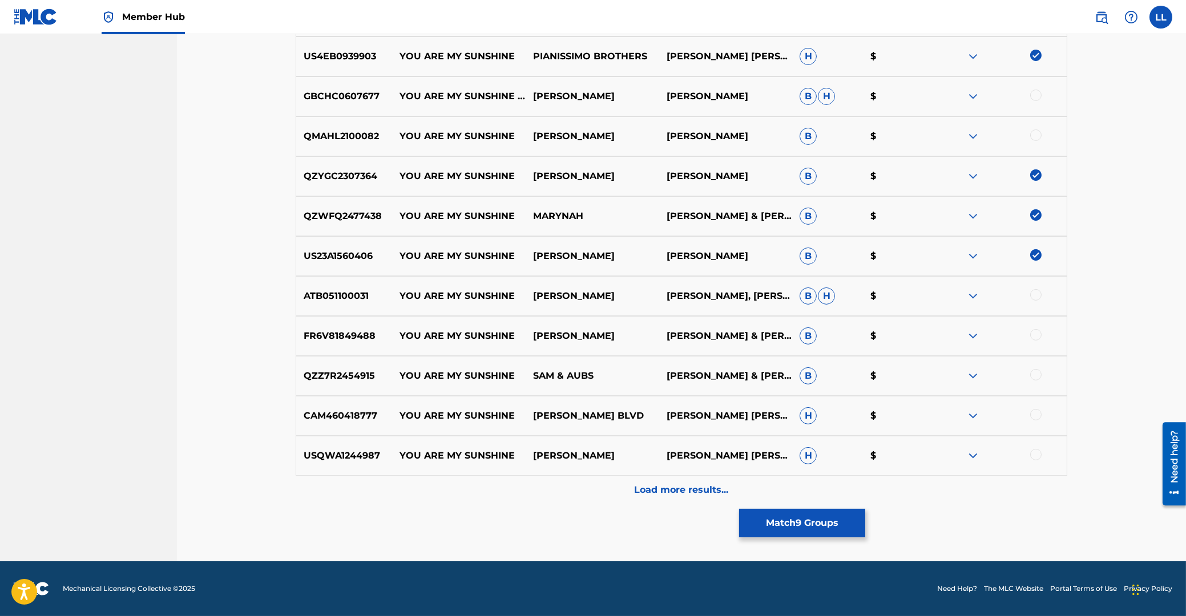
click at [1031, 296] on div at bounding box center [1035, 294] width 11 height 11
click at [1036, 338] on div at bounding box center [1035, 334] width 11 height 11
click at [1035, 374] on div at bounding box center [1035, 374] width 11 height 11
click at [1037, 415] on div at bounding box center [1035, 414] width 11 height 11
click at [1034, 455] on div at bounding box center [1035, 454] width 11 height 11
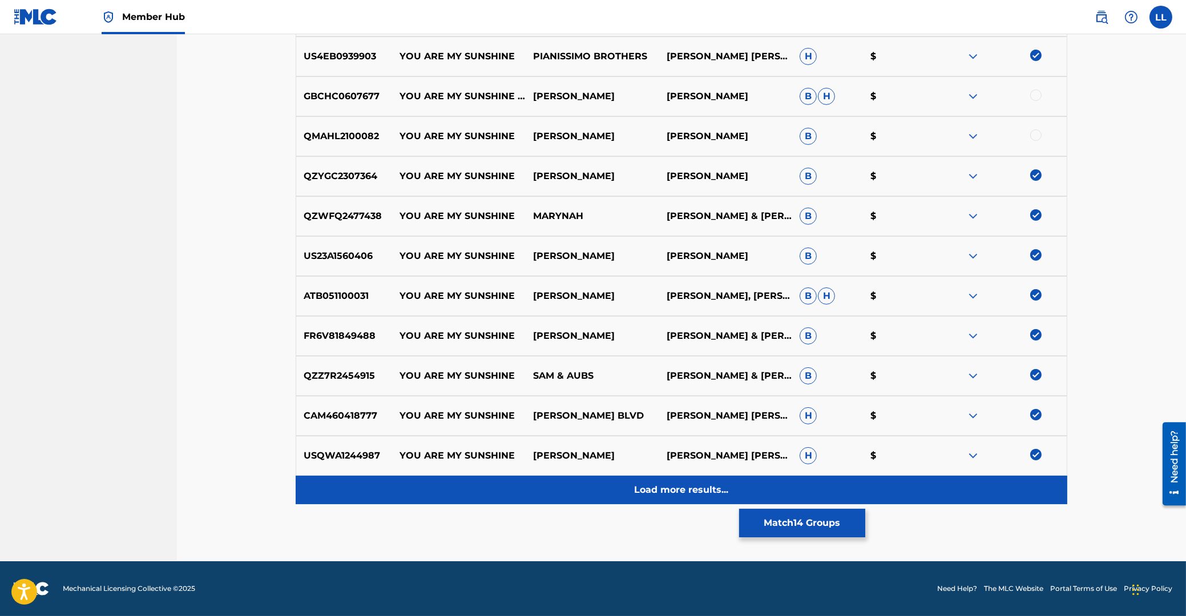
click at [698, 482] on div "Load more results..." at bounding box center [681, 490] width 771 height 29
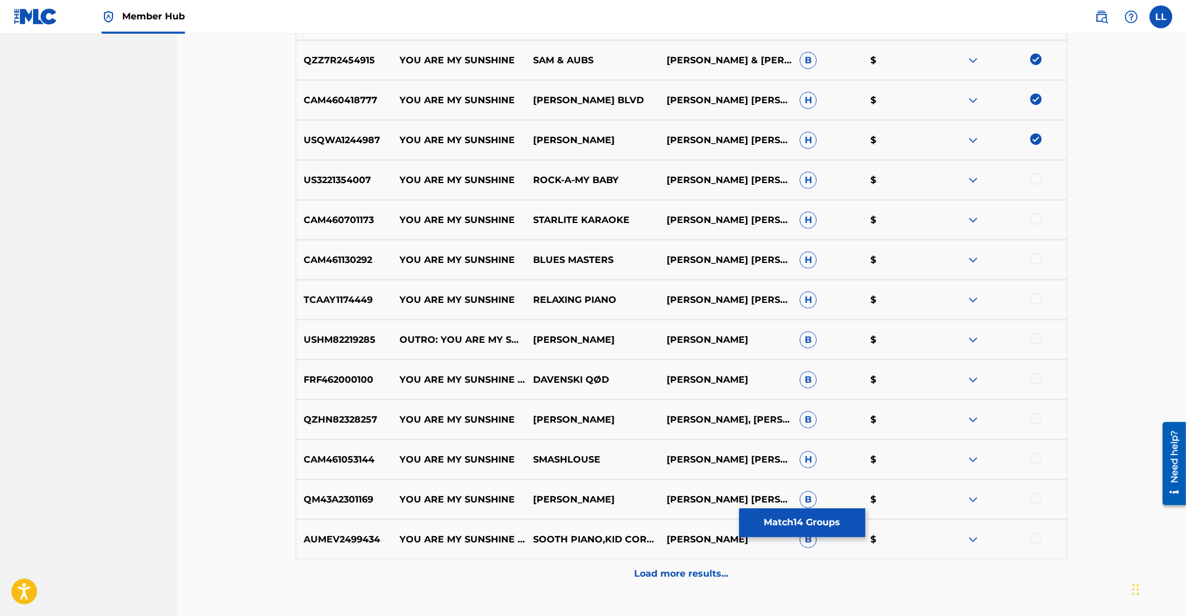
scroll to position [1069, 0]
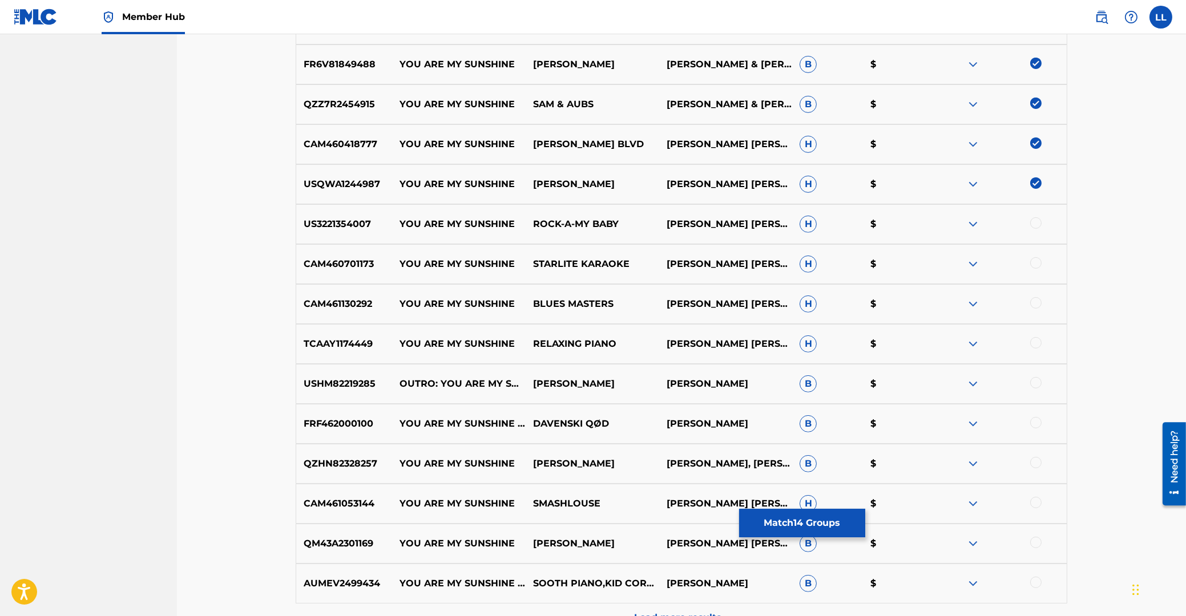
click at [1036, 222] on div at bounding box center [1035, 222] width 11 height 11
click at [1035, 264] on div at bounding box center [1035, 262] width 11 height 11
click at [1036, 304] on div at bounding box center [1035, 302] width 11 height 11
click at [1029, 343] on div at bounding box center [1000, 344] width 134 height 14
click at [1036, 342] on div at bounding box center [1035, 342] width 11 height 11
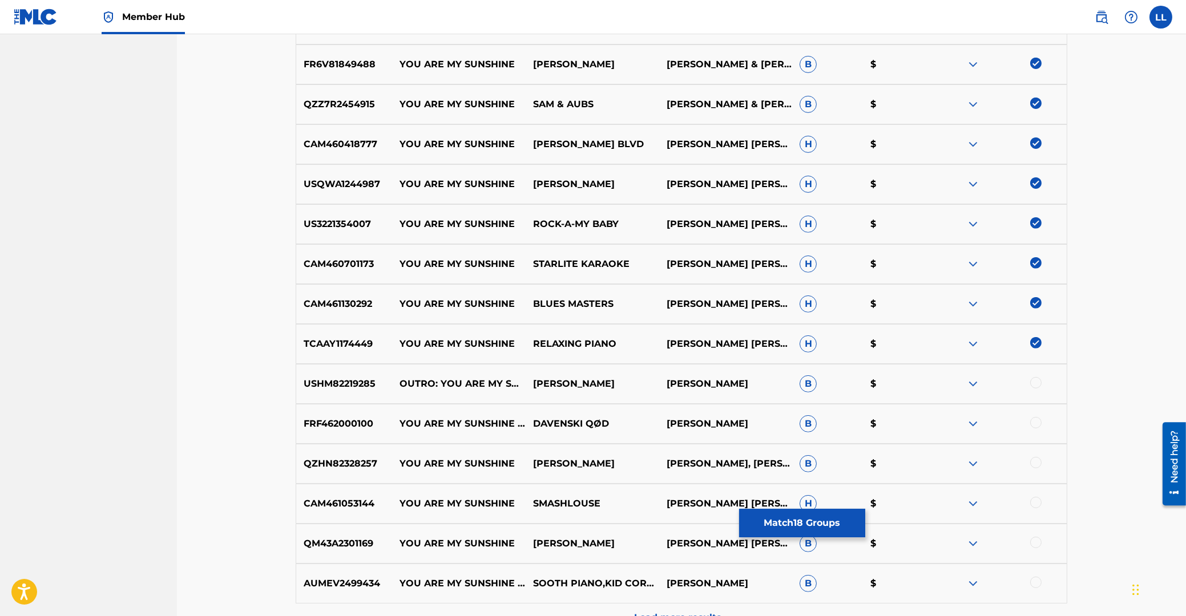
click at [1036, 383] on div at bounding box center [1035, 382] width 11 height 11
click at [1037, 424] on div at bounding box center [1035, 422] width 11 height 11
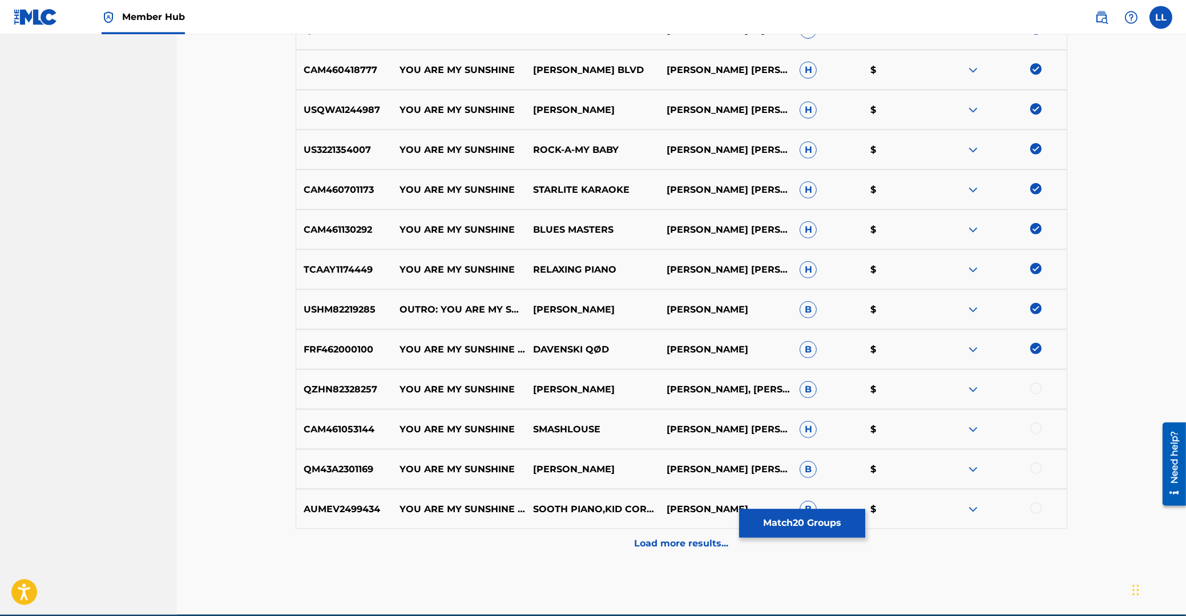
scroll to position [1192, 0]
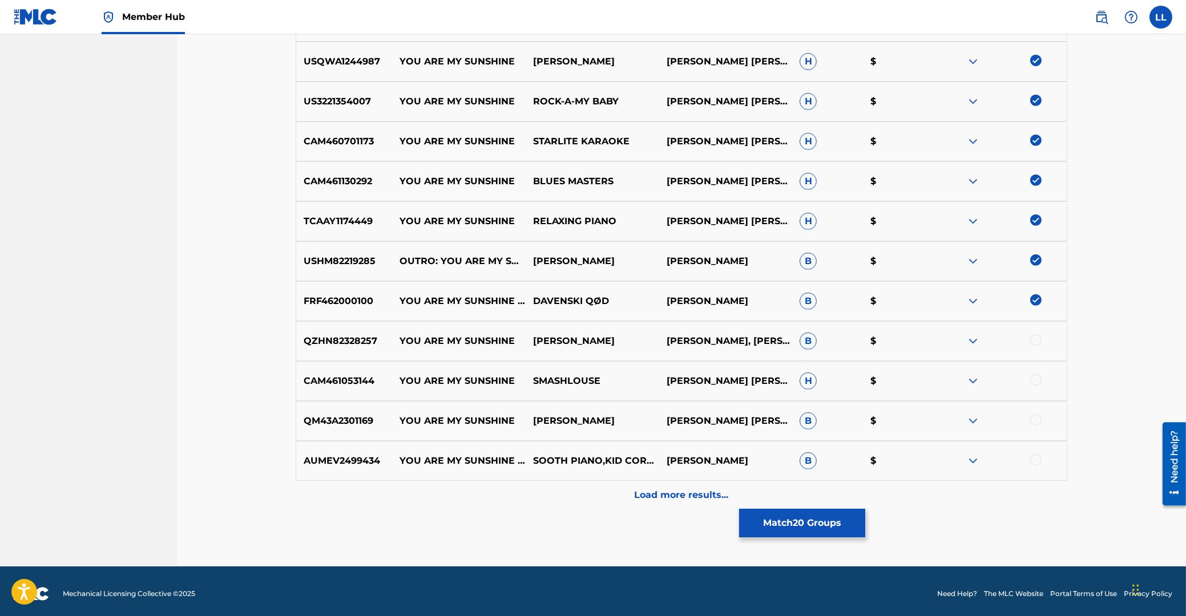
click at [1036, 340] on div at bounding box center [1035, 339] width 11 height 11
click at [1036, 381] on div at bounding box center [1035, 379] width 11 height 11
click at [1036, 419] on div at bounding box center [1035, 419] width 11 height 11
click at [1036, 460] on div at bounding box center [1035, 459] width 11 height 11
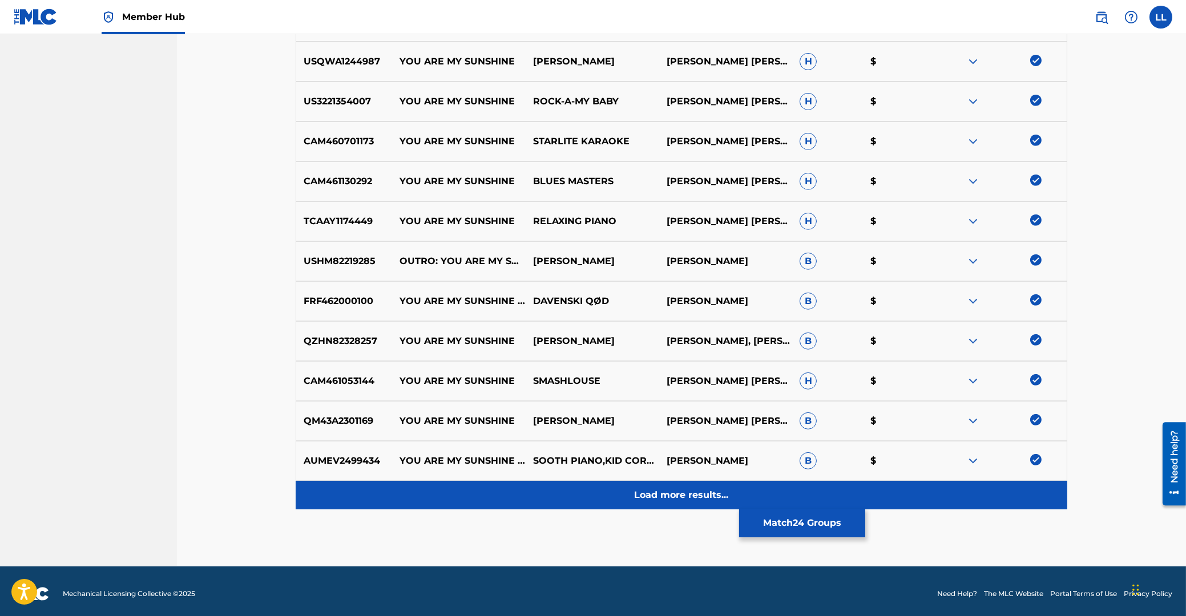
click at [670, 496] on p "Load more results..." at bounding box center [682, 495] width 94 height 14
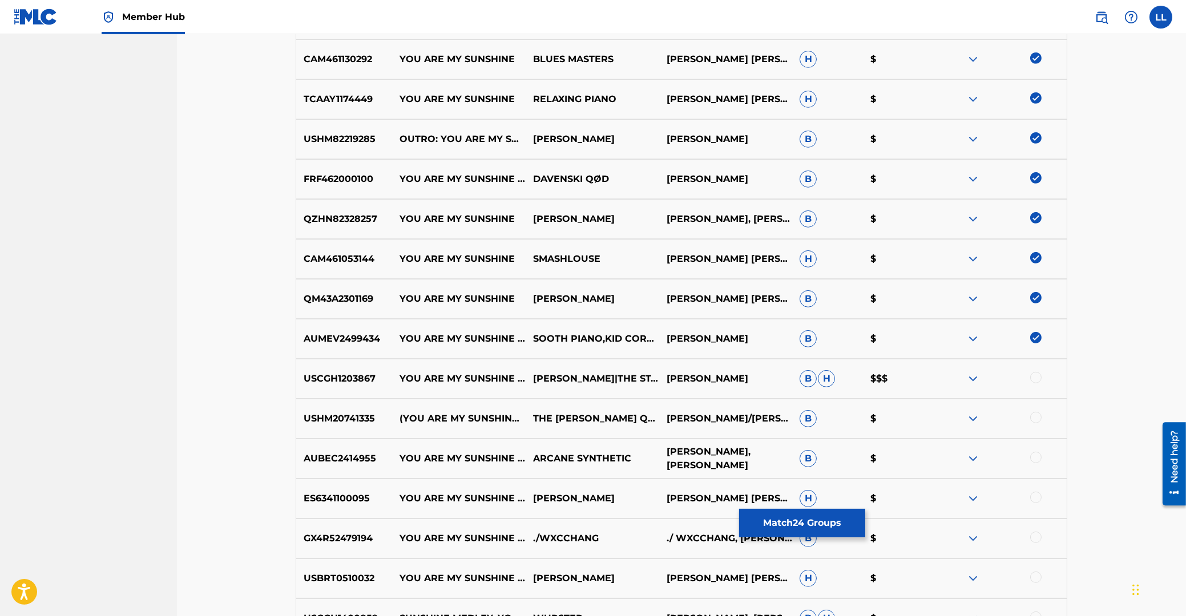
scroll to position [1559, 0]
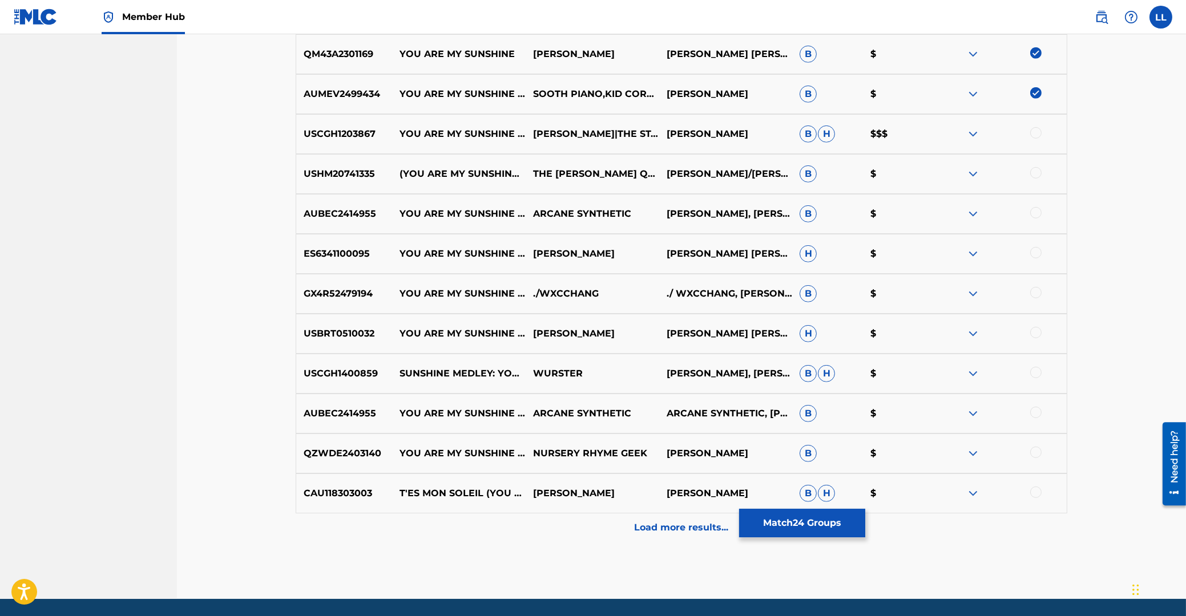
click at [1035, 212] on div at bounding box center [1035, 212] width 11 height 11
click at [1038, 252] on div at bounding box center [1035, 252] width 11 height 11
click at [1036, 294] on div at bounding box center [1035, 292] width 11 height 11
click at [1037, 450] on div at bounding box center [1035, 452] width 11 height 11
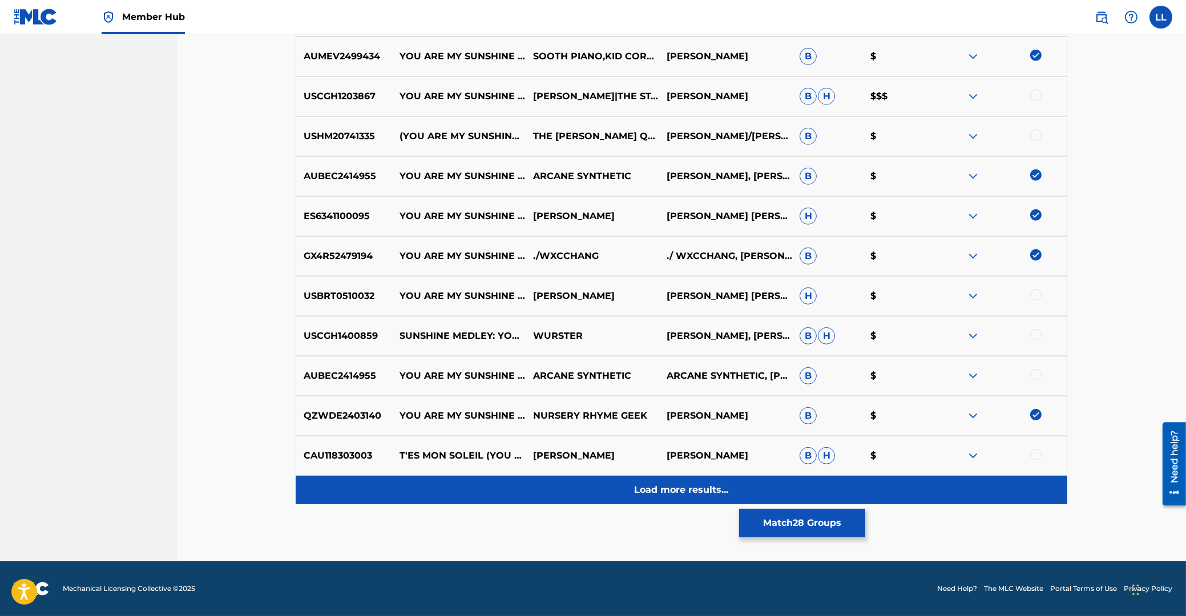
click at [686, 492] on p "Load more results..." at bounding box center [682, 490] width 94 height 14
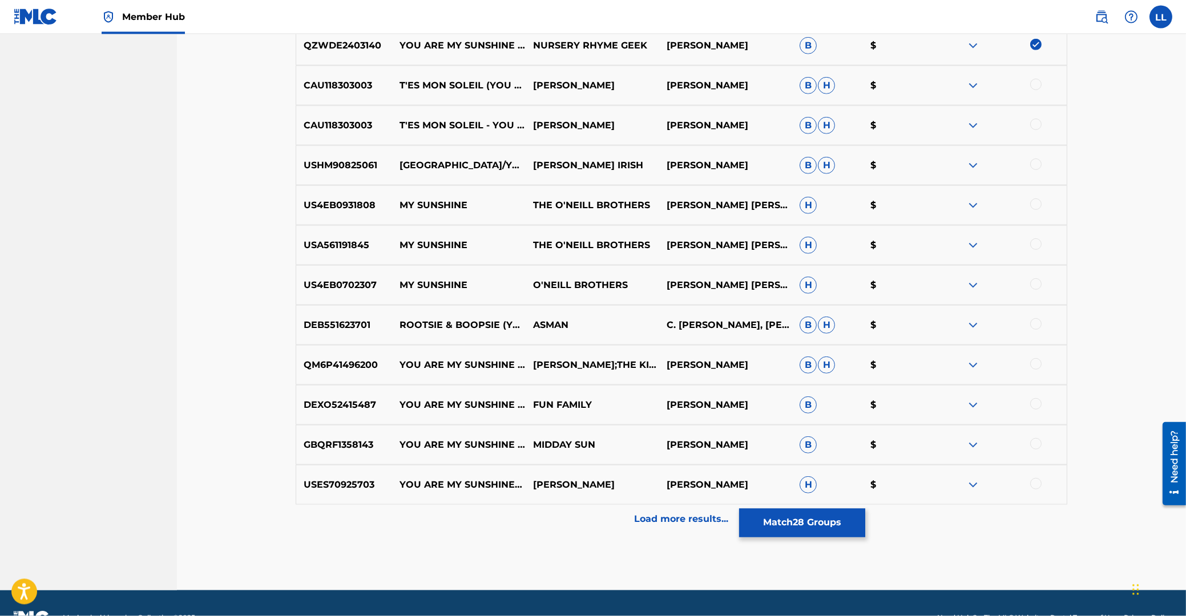
scroll to position [1987, 0]
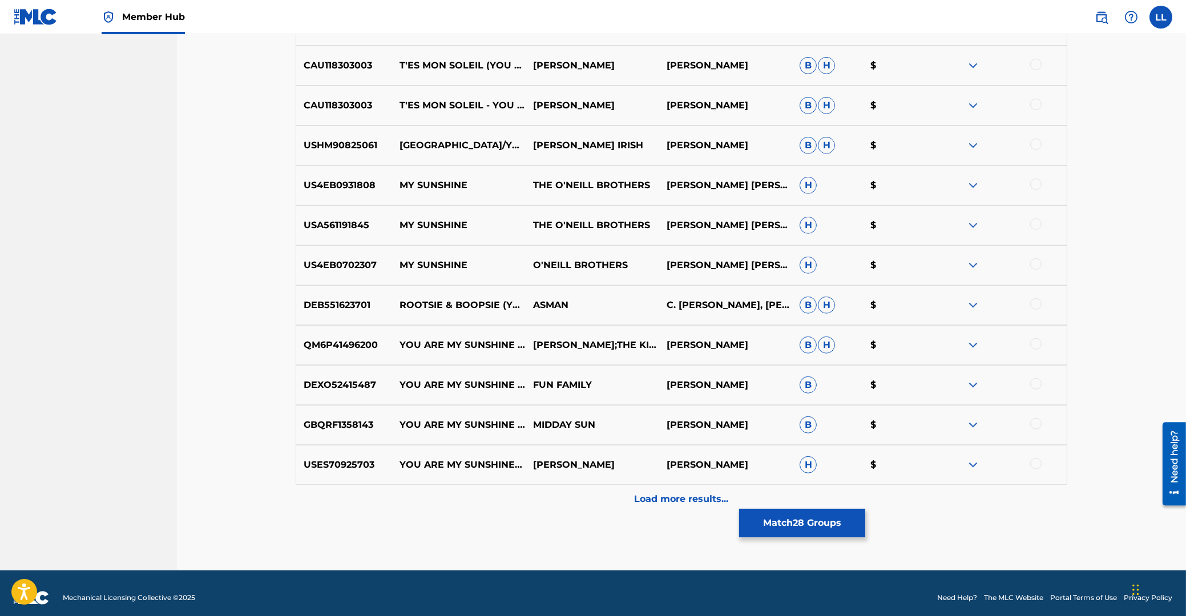
click at [1032, 383] on div at bounding box center [1035, 383] width 11 height 11
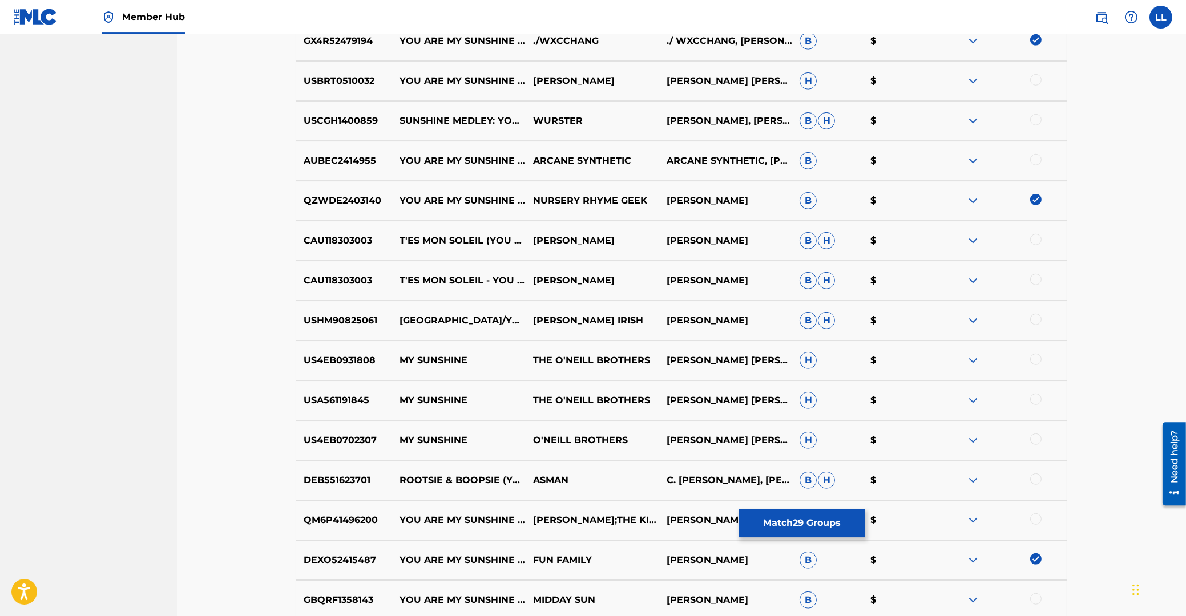
scroll to position [1804, 0]
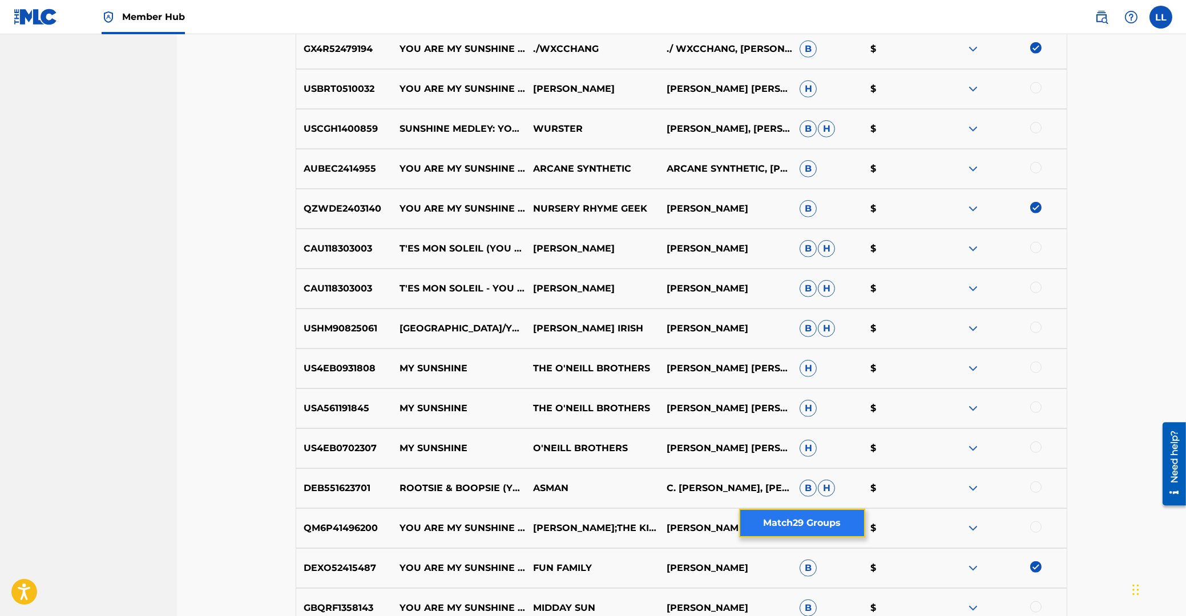
click at [810, 525] on button "Match 29 Groups" at bounding box center [802, 523] width 126 height 29
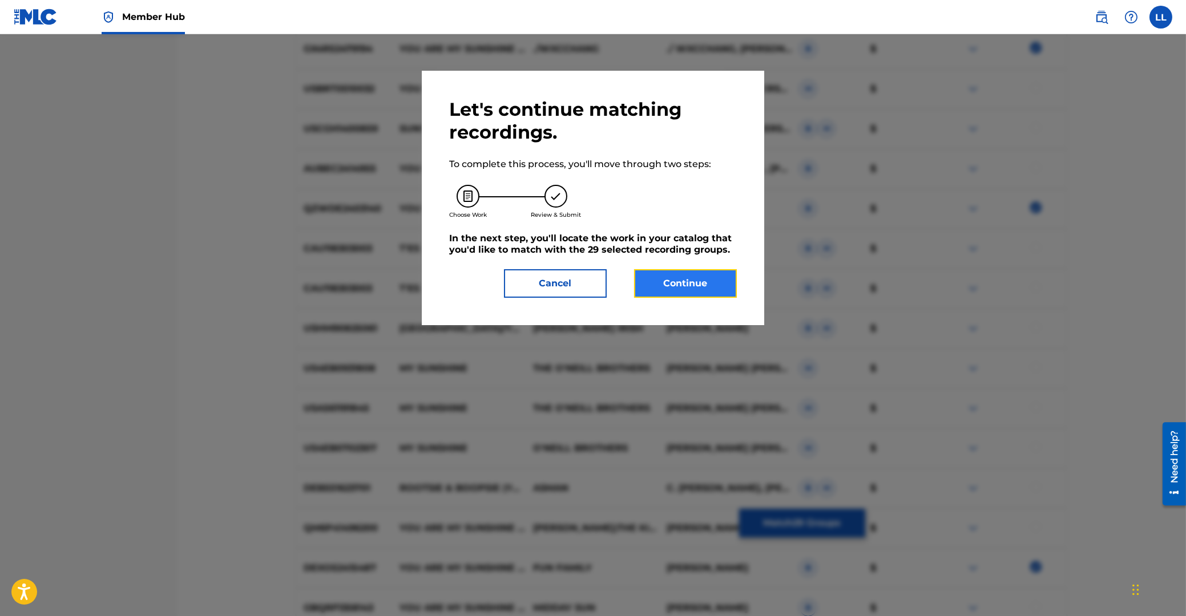
click at [685, 282] on button "Continue" at bounding box center [685, 283] width 103 height 29
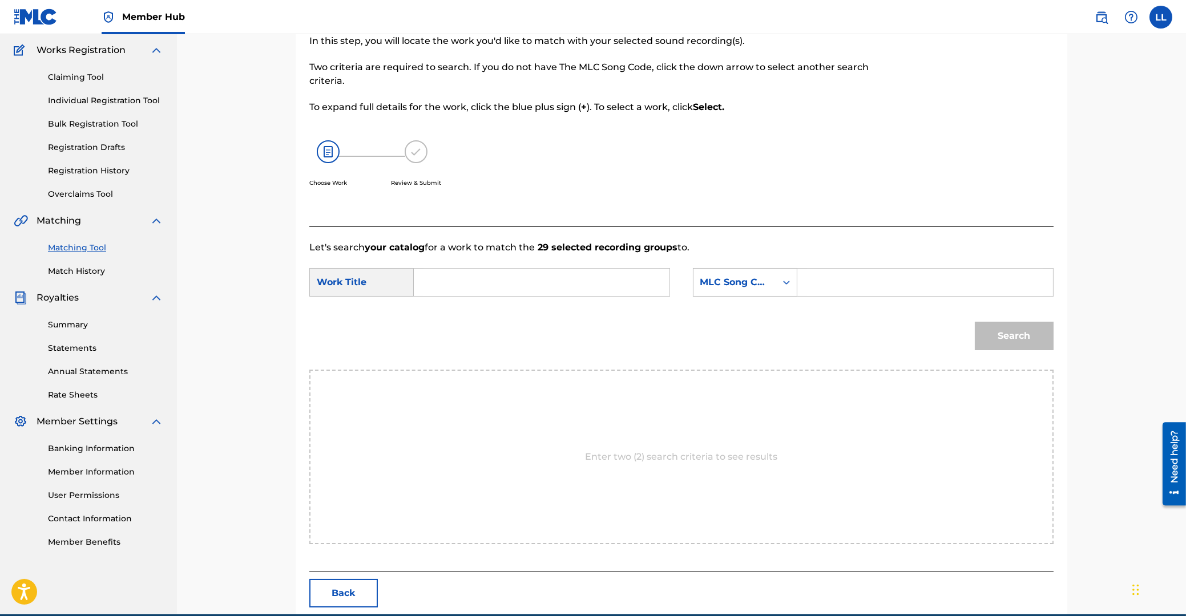
click at [522, 273] on input "Search Form" at bounding box center [541, 282] width 236 height 27
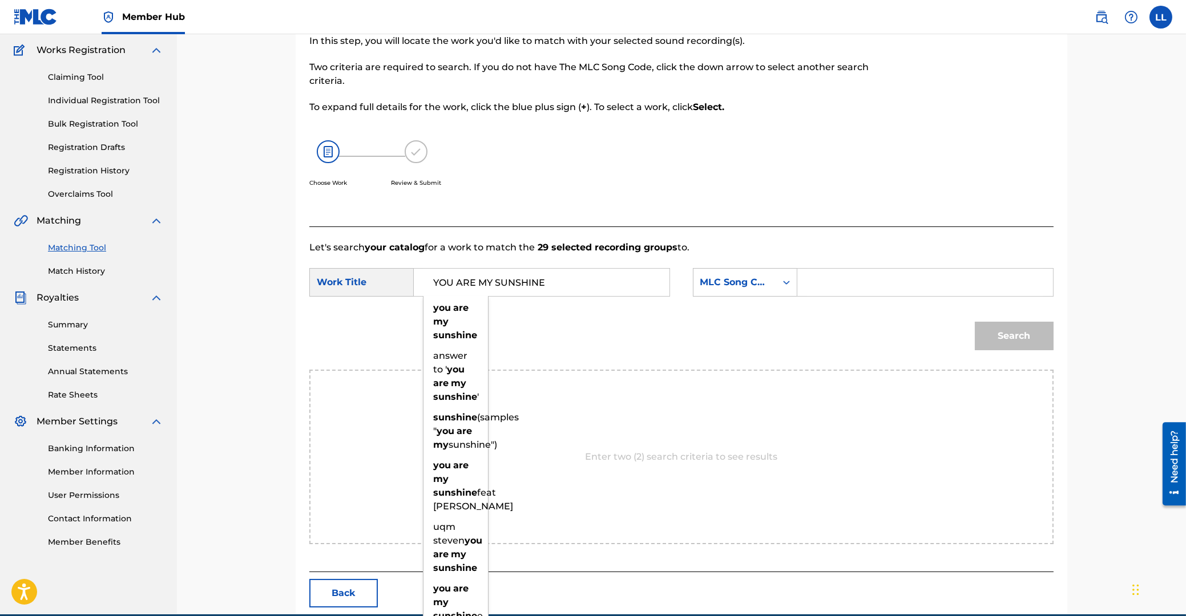
type input "YOU ARE MY SUNSHINE"
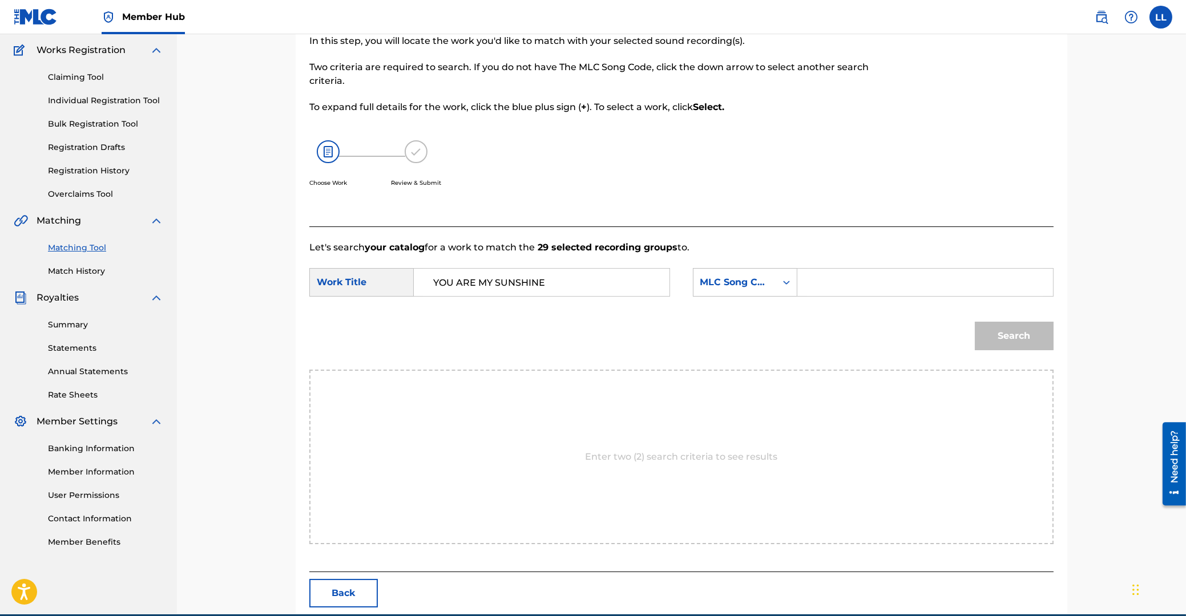
click at [906, 281] on input "Search Form" at bounding box center [925, 282] width 236 height 27
type input "Y19920"
click at [1009, 338] on button "Search" at bounding box center [1014, 336] width 79 height 29
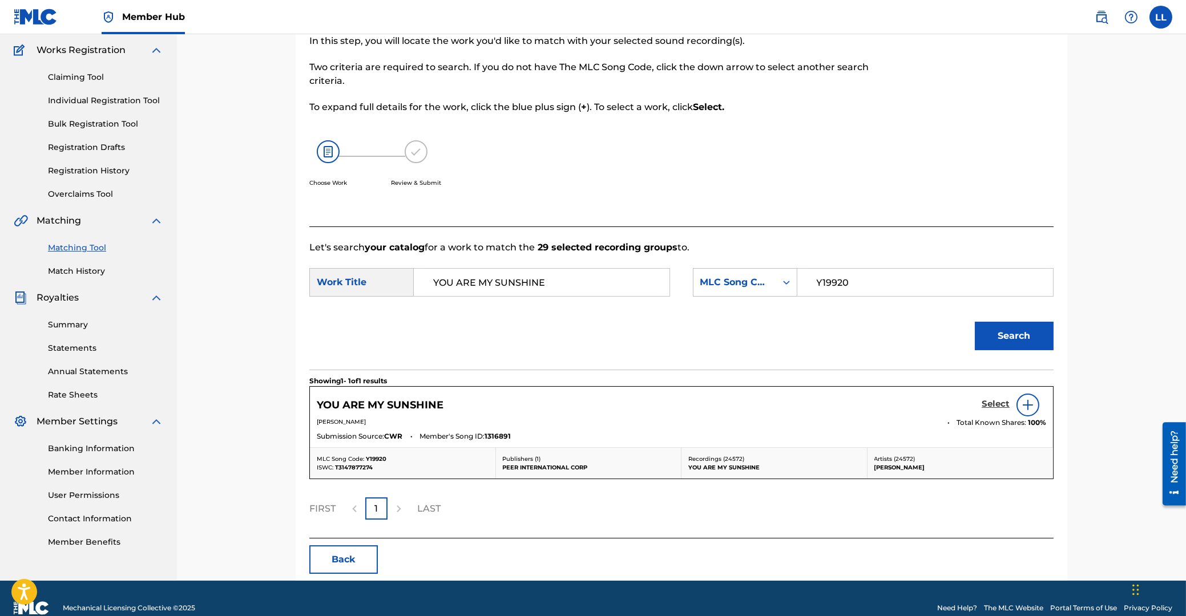
click at [987, 405] on h5 "Select" at bounding box center [995, 404] width 28 height 11
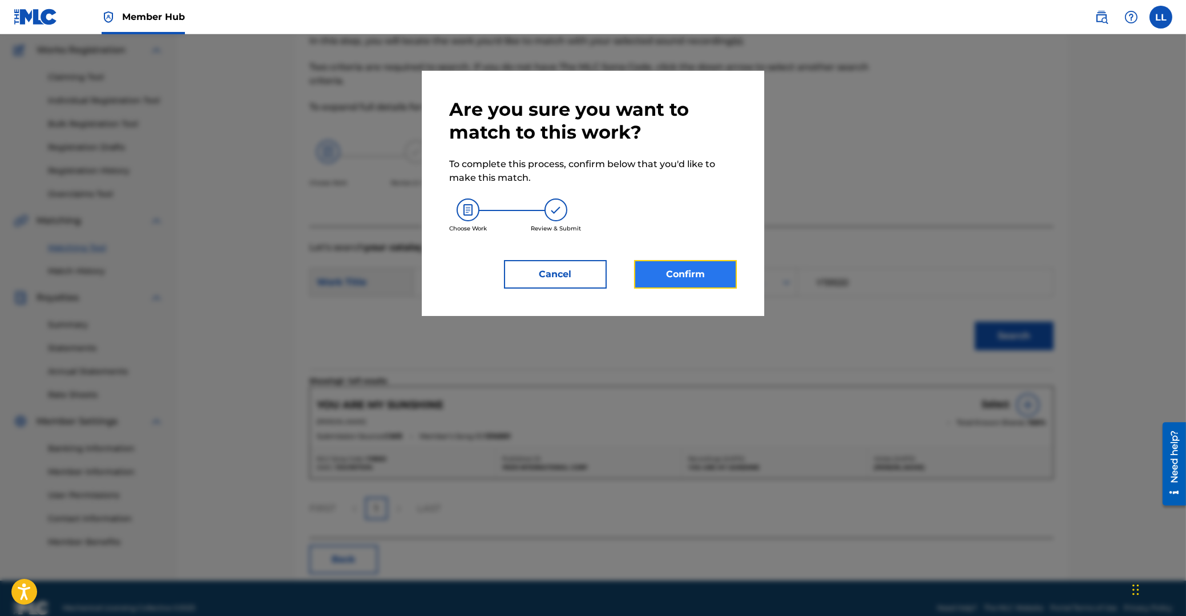
click at [689, 277] on button "Confirm" at bounding box center [685, 274] width 103 height 29
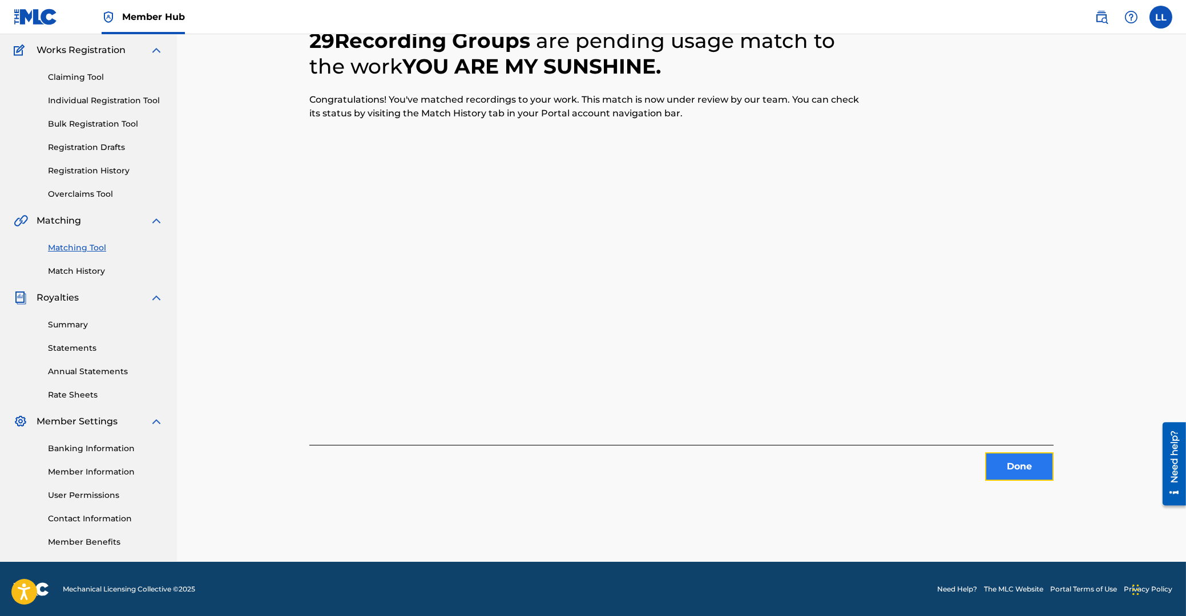
click at [1011, 467] on button "Done" at bounding box center [1019, 467] width 68 height 29
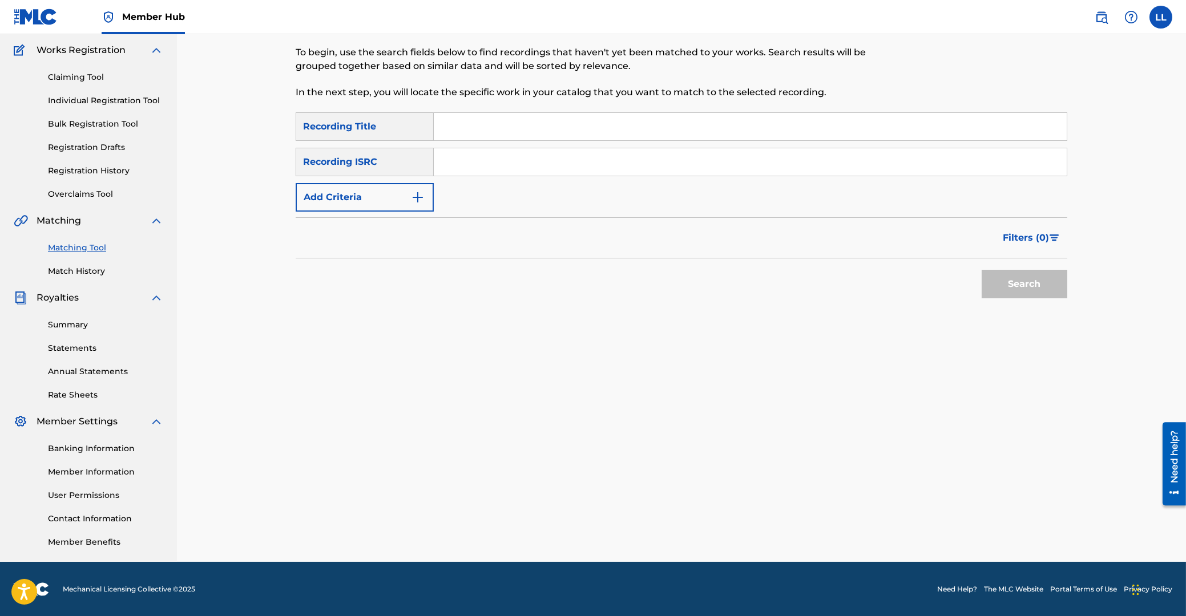
click at [519, 148] on div "Search Form" at bounding box center [750, 162] width 633 height 29
click at [526, 164] on input "Search Form" at bounding box center [750, 161] width 633 height 27
click at [1026, 289] on button "Search" at bounding box center [1024, 284] width 86 height 29
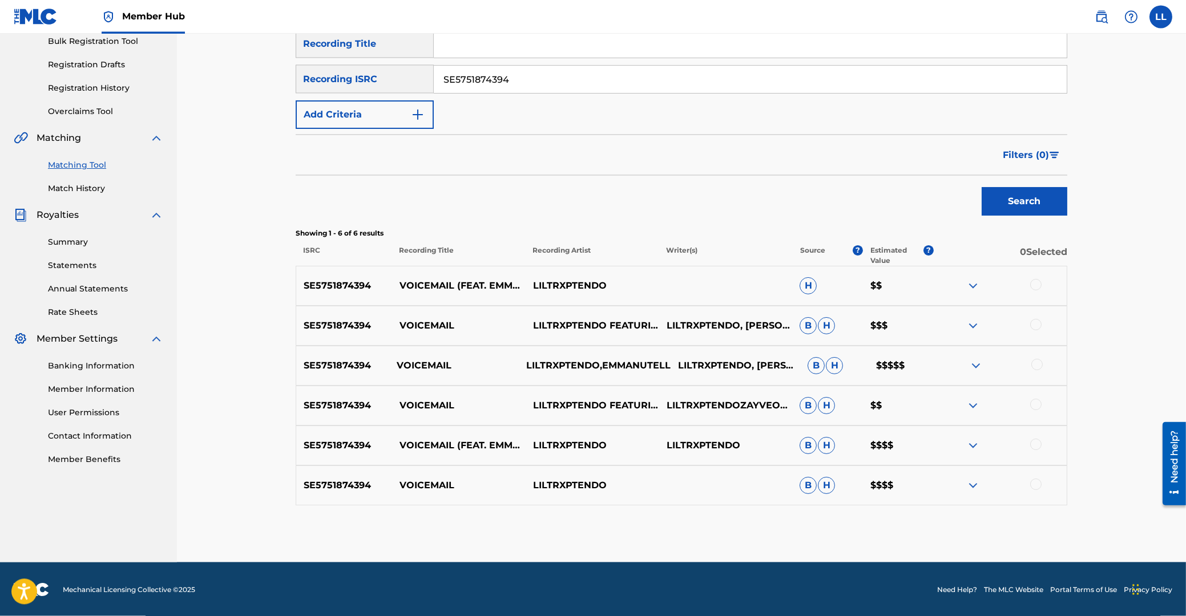
scroll to position [174, 0]
drag, startPoint x: 535, startPoint y: 284, endPoint x: 602, endPoint y: 284, distance: 67.3
click at [602, 284] on p "LILTRXPTENDO" at bounding box center [592, 285] width 134 height 14
copy p "LILTRXPTENDO"
drag, startPoint x: 536, startPoint y: 80, endPoint x: 340, endPoint y: 80, distance: 196.3
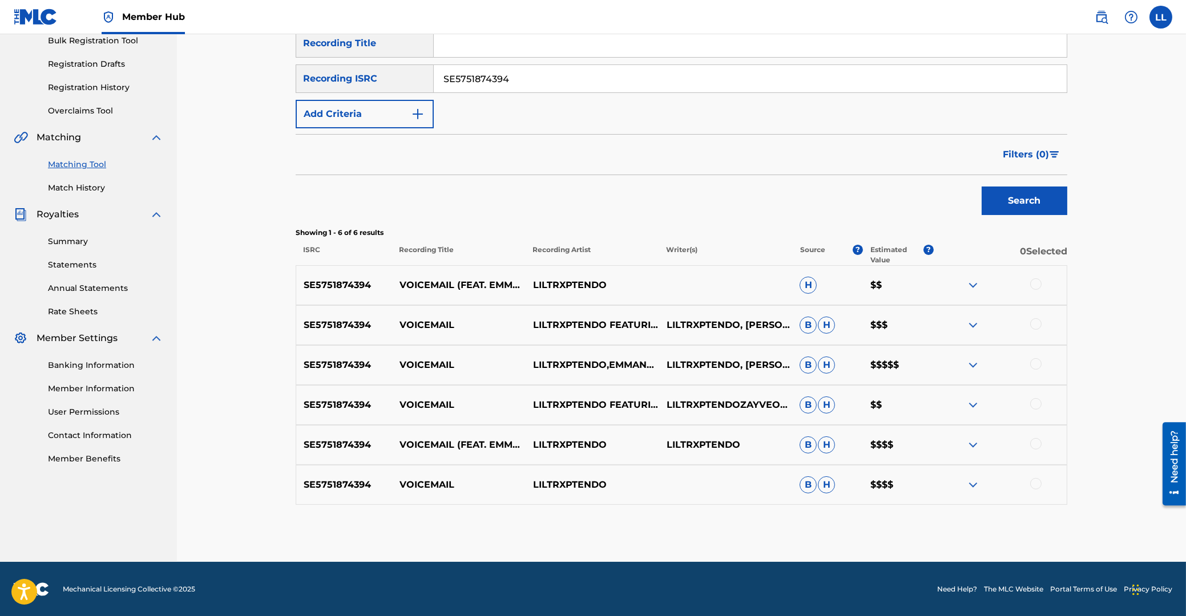
click at [434, 80] on input "SE5751874394" at bounding box center [750, 78] width 633 height 27
click at [1018, 205] on button "Search" at bounding box center [1024, 201] width 86 height 29
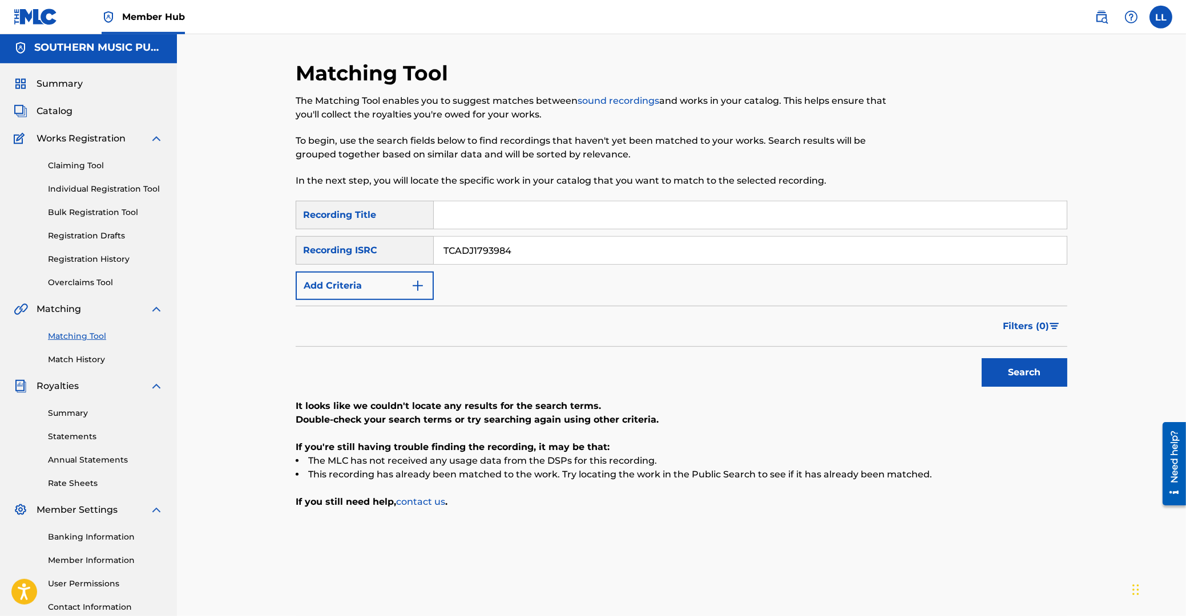
scroll to position [0, 0]
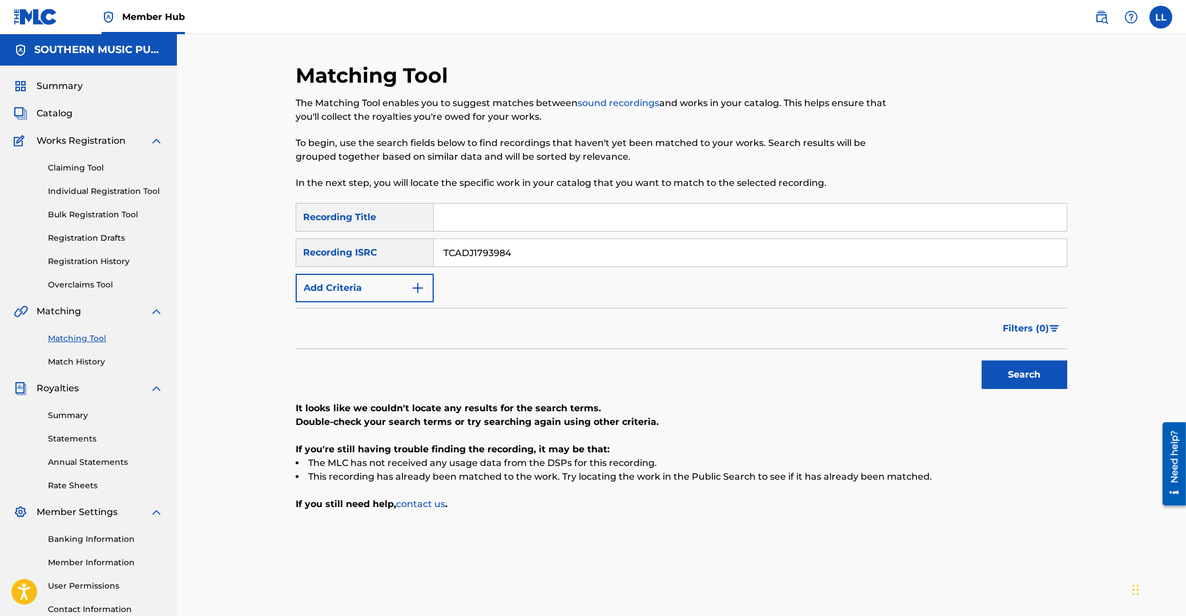
drag, startPoint x: 550, startPoint y: 251, endPoint x: 352, endPoint y: 256, distance: 198.1
click at [434, 254] on input "TCADJ1793984" at bounding box center [750, 252] width 633 height 27
type input "TCADX1847691"
click at [1011, 370] on button "Search" at bounding box center [1024, 375] width 86 height 29
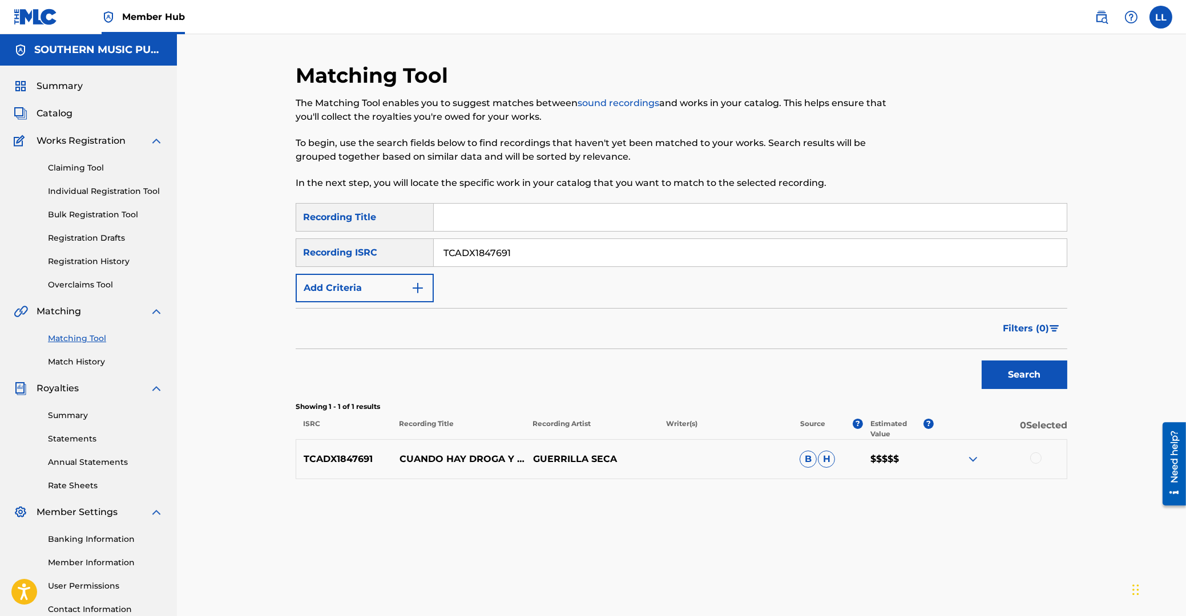
click at [971, 457] on img at bounding box center [973, 460] width 14 height 14
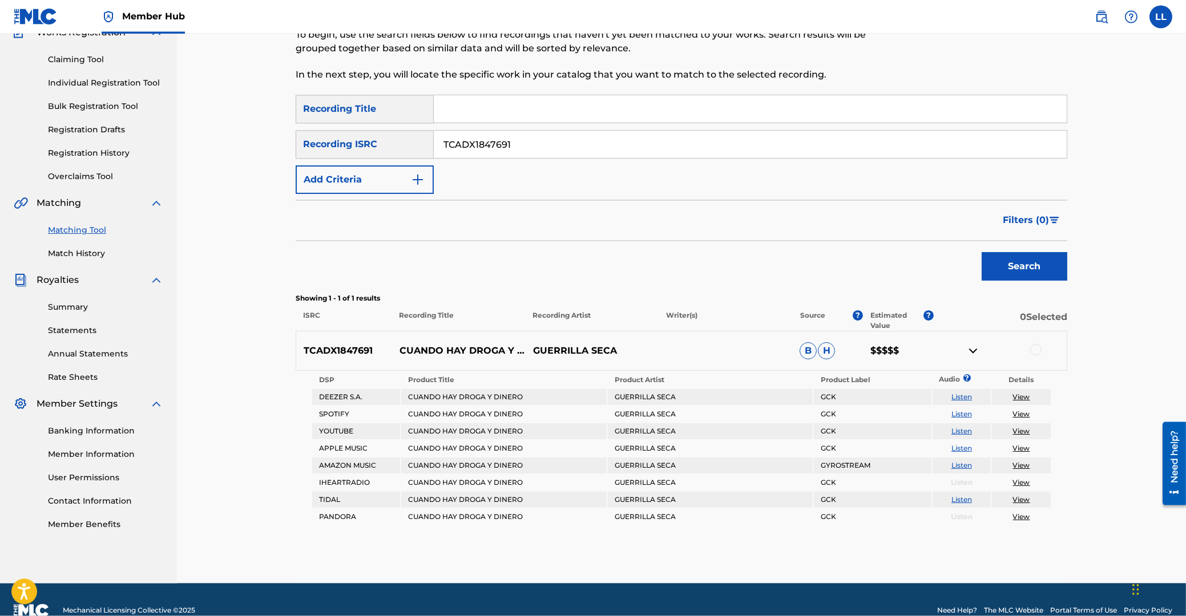
scroll to position [130, 0]
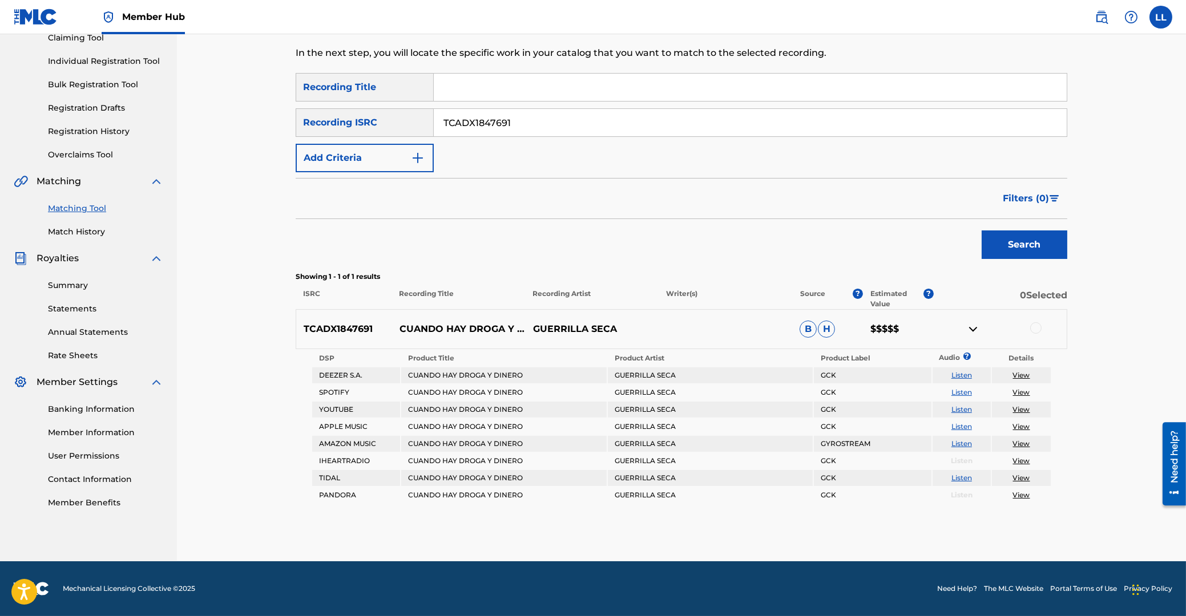
click at [350, 329] on p "TCADX1847691" at bounding box center [344, 329] width 96 height 14
copy p "TCADX1847691"
drag, startPoint x: 551, startPoint y: 116, endPoint x: 369, endPoint y: 120, distance: 182.1
click at [434, 116] on input "TCADX1847691" at bounding box center [750, 122] width 633 height 27
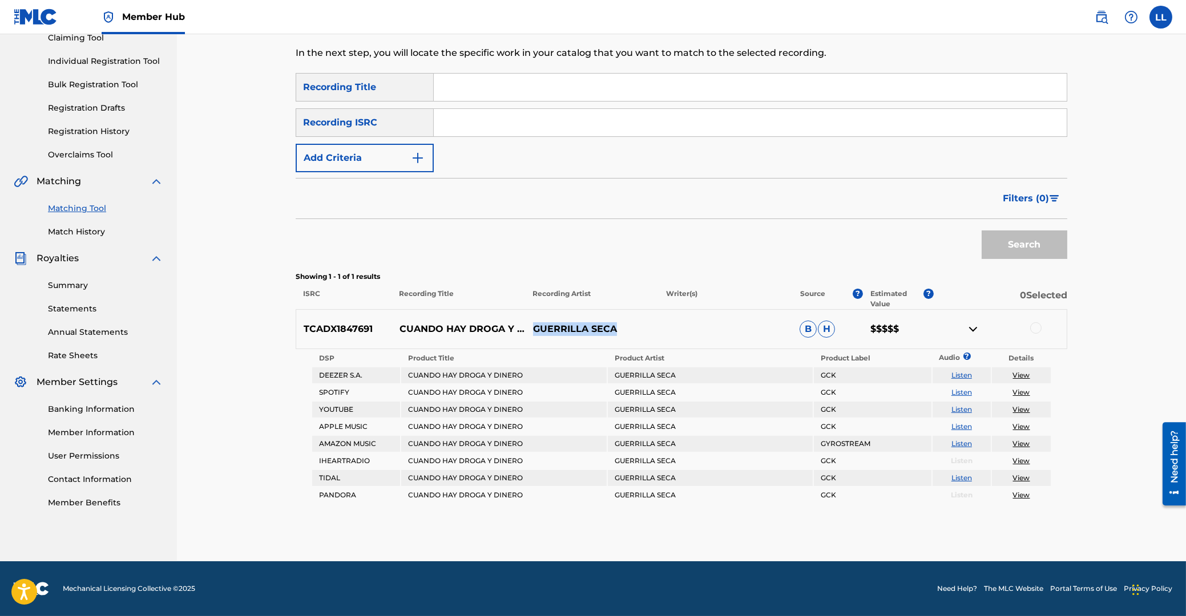
drag, startPoint x: 534, startPoint y: 328, endPoint x: 613, endPoint y: 328, distance: 79.9
click at [613, 328] on p "GUERRILLA SECA" at bounding box center [592, 329] width 134 height 14
copy p "GUERRILLA SECA"
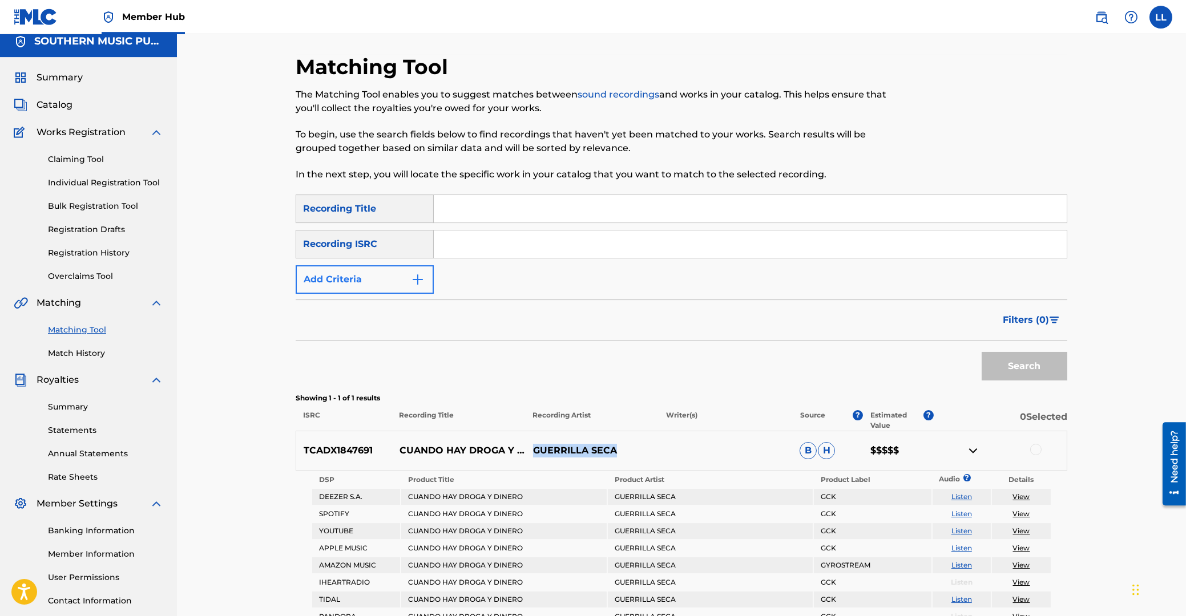
scroll to position [8, 0]
click at [379, 282] on button "Add Criteria" at bounding box center [365, 280] width 138 height 29
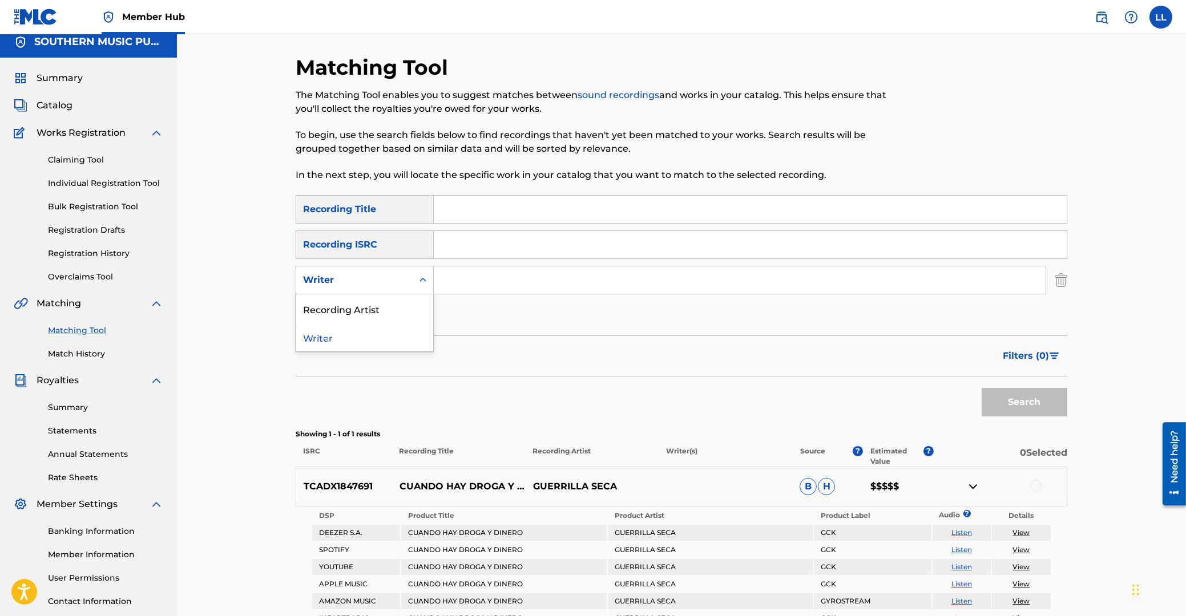
click at [425, 276] on icon "Search Form" at bounding box center [422, 279] width 11 height 11
drag, startPoint x: 377, startPoint y: 311, endPoint x: 411, endPoint y: 305, distance: 34.1
click at [381, 311] on div "Recording Artist" at bounding box center [364, 308] width 137 height 29
drag, startPoint x: 461, startPoint y: 278, endPoint x: 561, endPoint y: 296, distance: 101.3
click at [464, 278] on input "Search Form" at bounding box center [740, 279] width 612 height 27
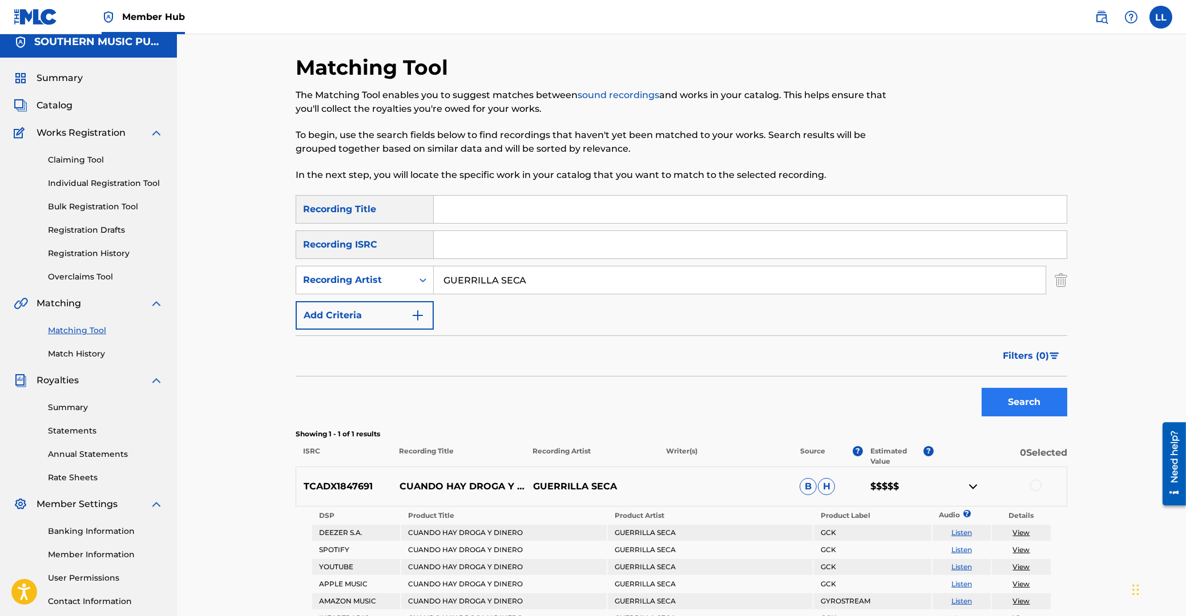
type input "GUERRILLA SECA"
click at [1039, 399] on button "Search" at bounding box center [1024, 402] width 86 height 29
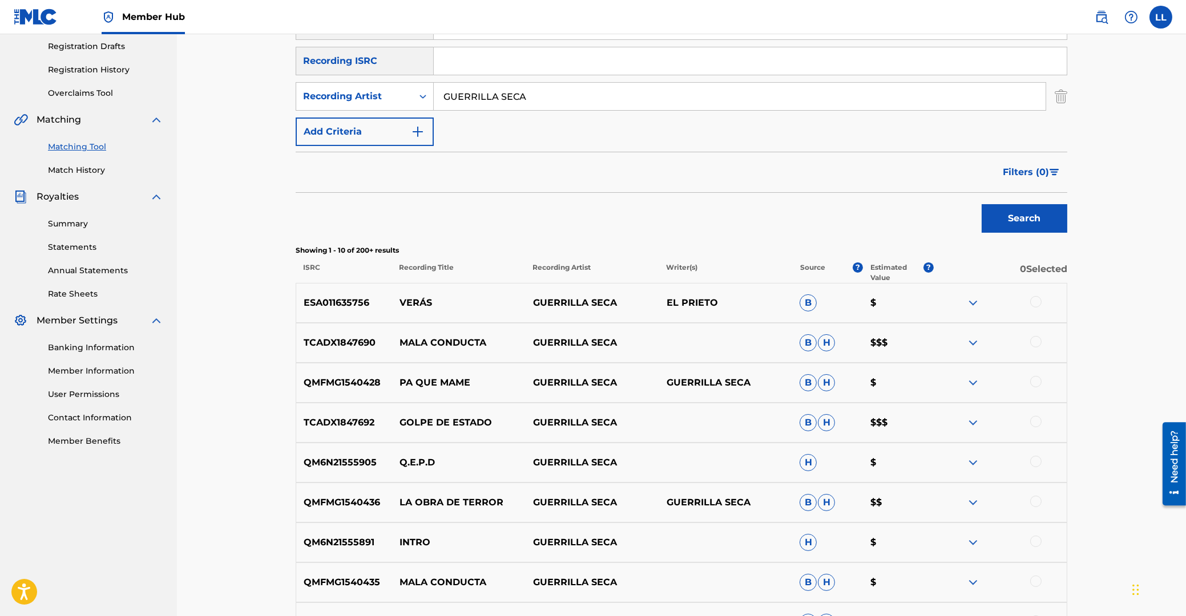
scroll to position [314, 0]
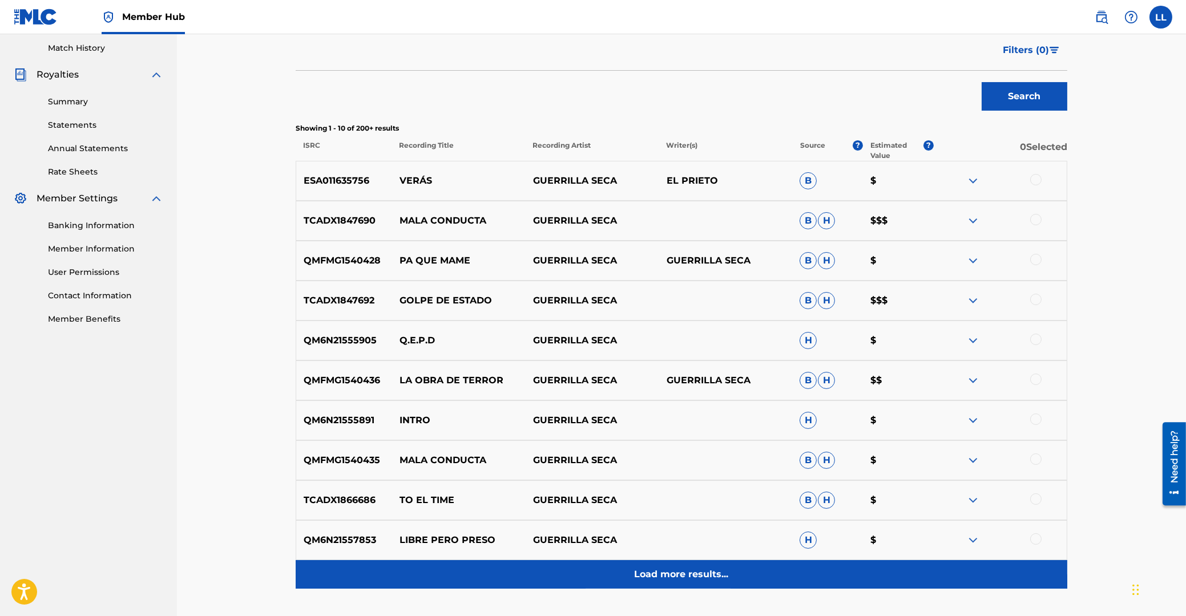
click at [673, 567] on div "Load more results..." at bounding box center [681, 574] width 771 height 29
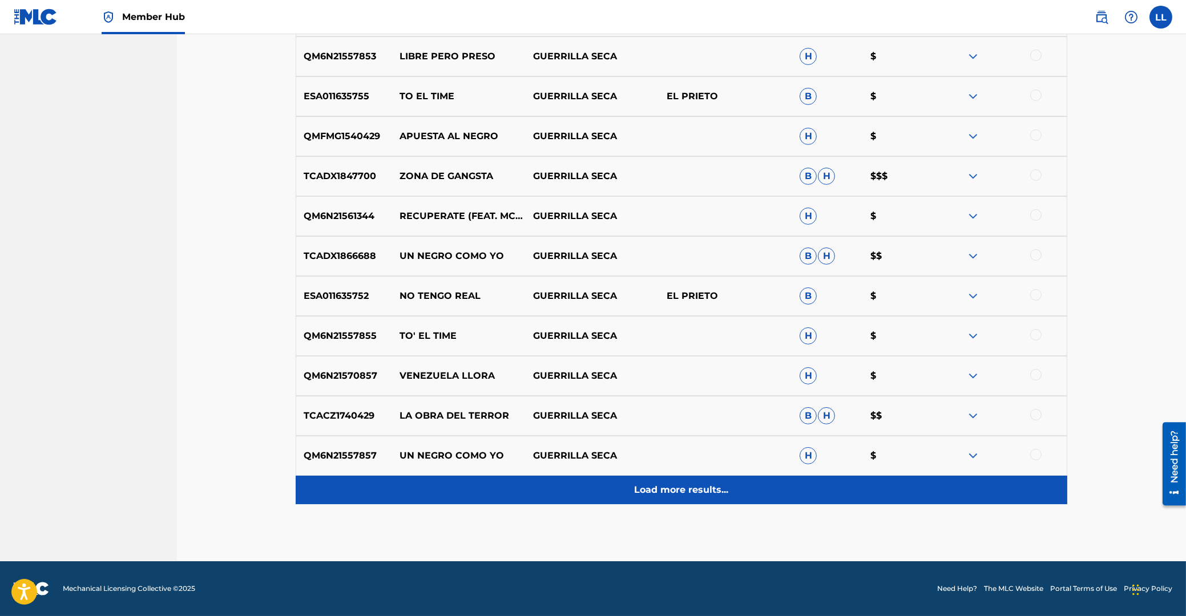
click at [656, 496] on p "Load more results..." at bounding box center [682, 490] width 94 height 14
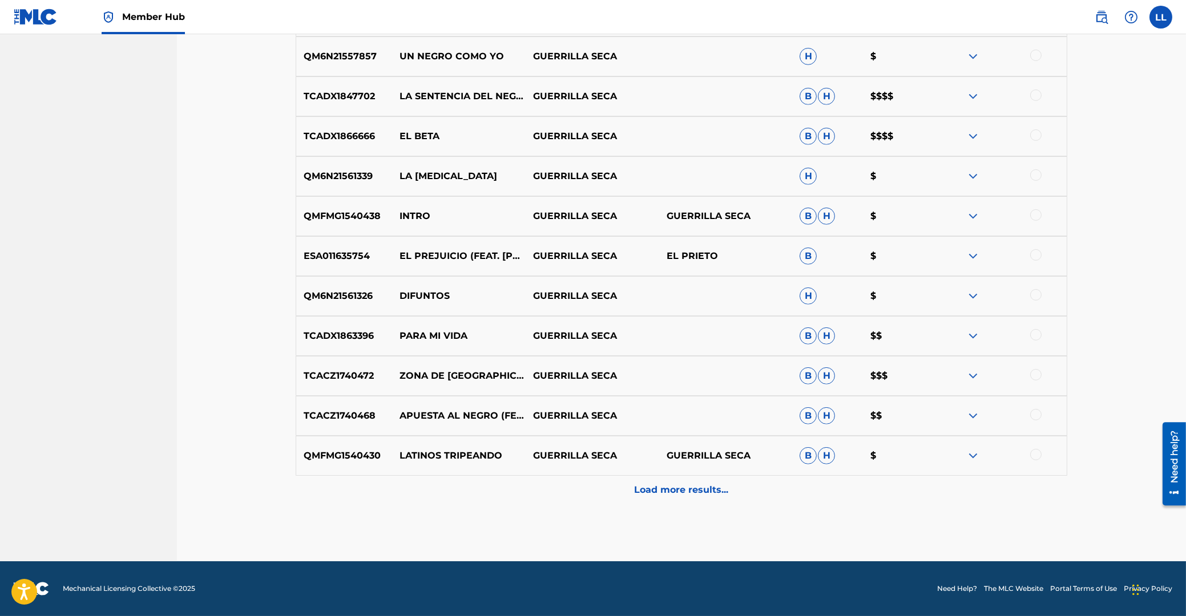
scroll to position [1136, 0]
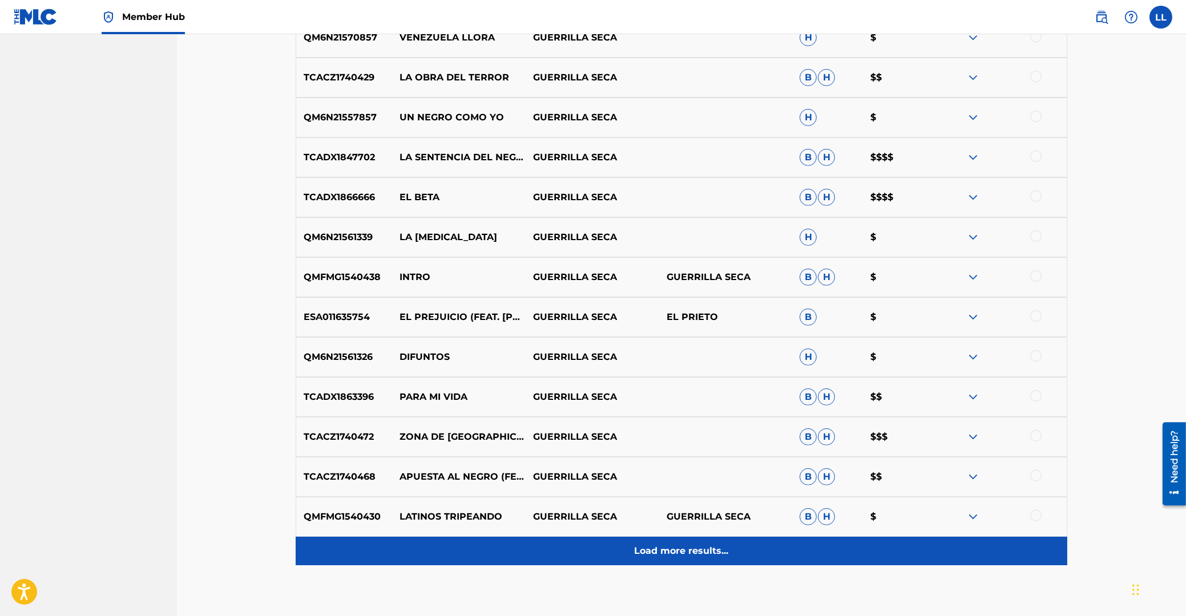
click at [696, 550] on p "Load more results..." at bounding box center [682, 551] width 94 height 14
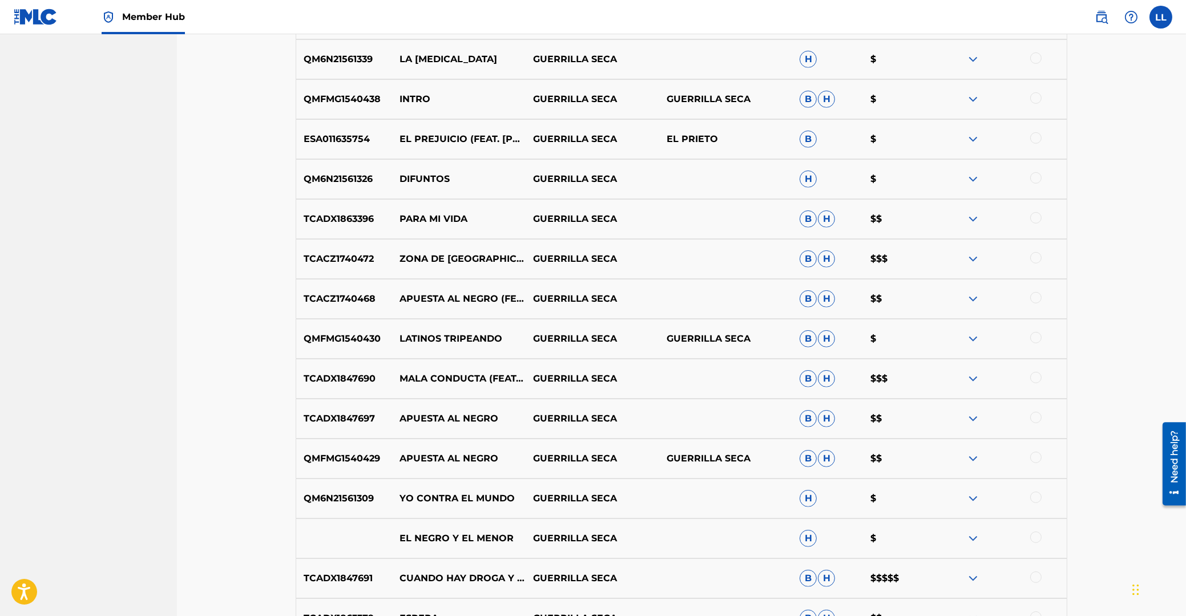
scroll to position [1597, 0]
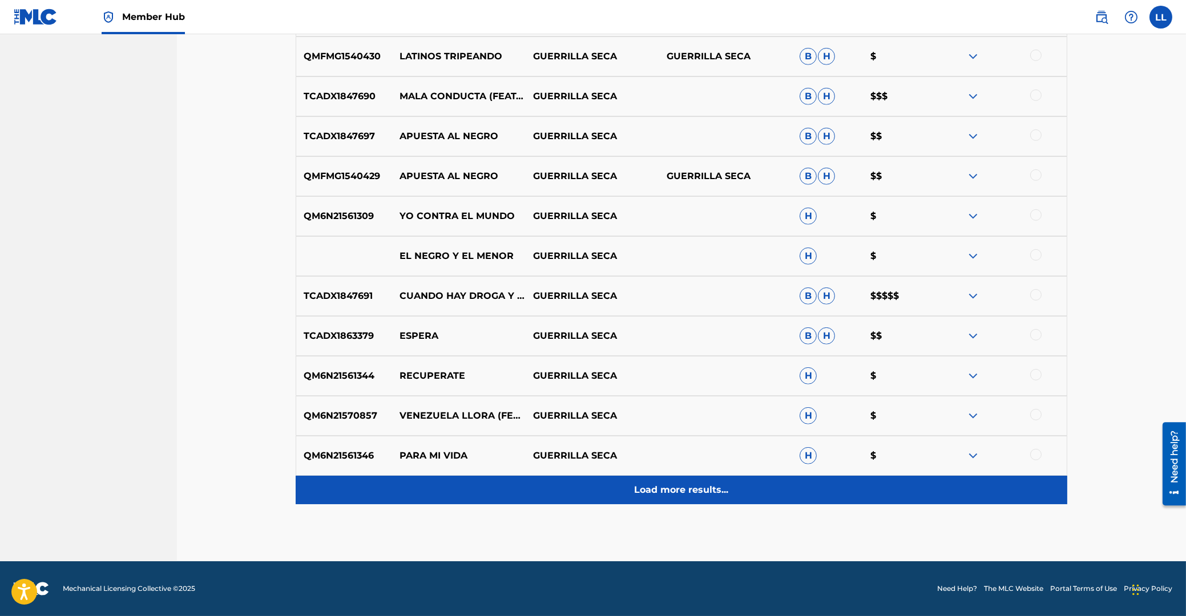
click at [678, 485] on p "Load more results..." at bounding box center [682, 490] width 94 height 14
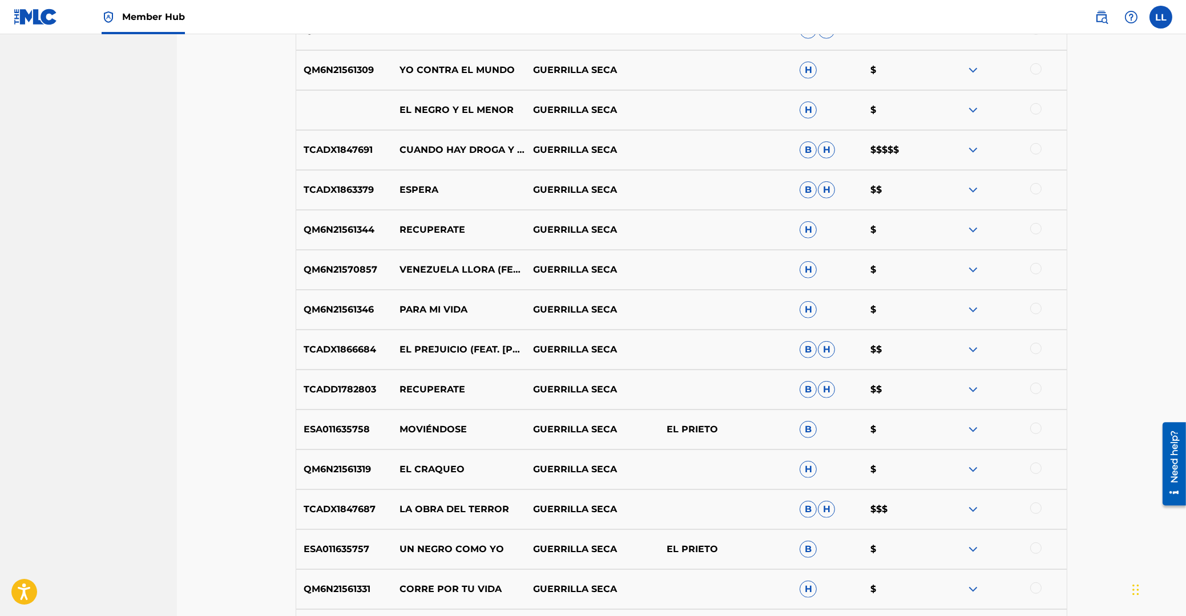
scroll to position [1996, 0]
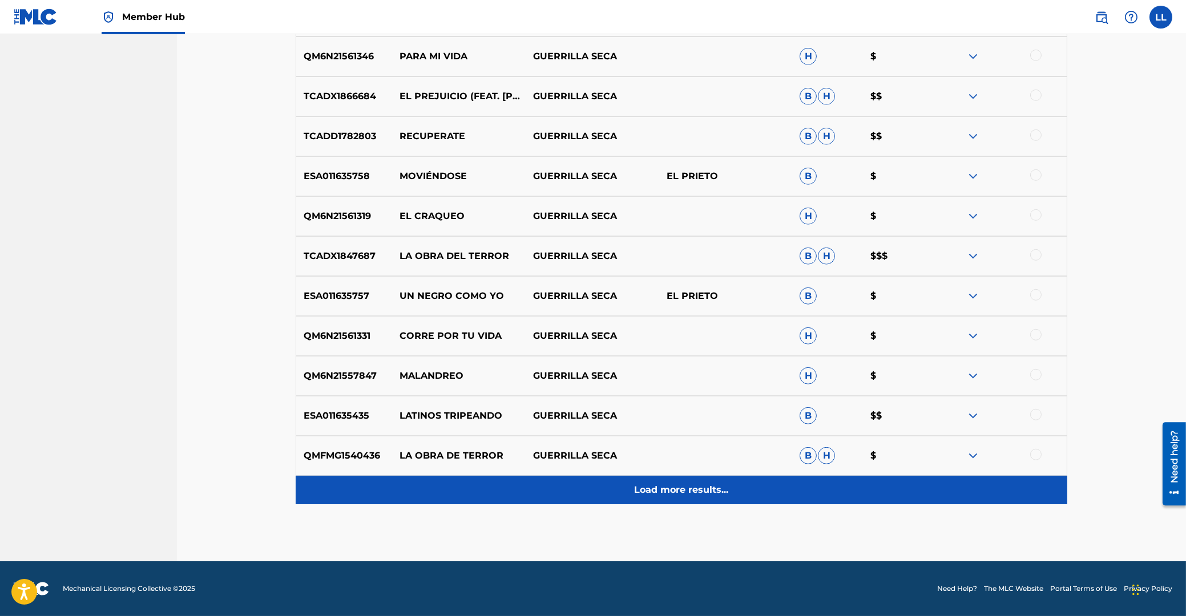
click at [684, 493] on p "Load more results..." at bounding box center [682, 490] width 94 height 14
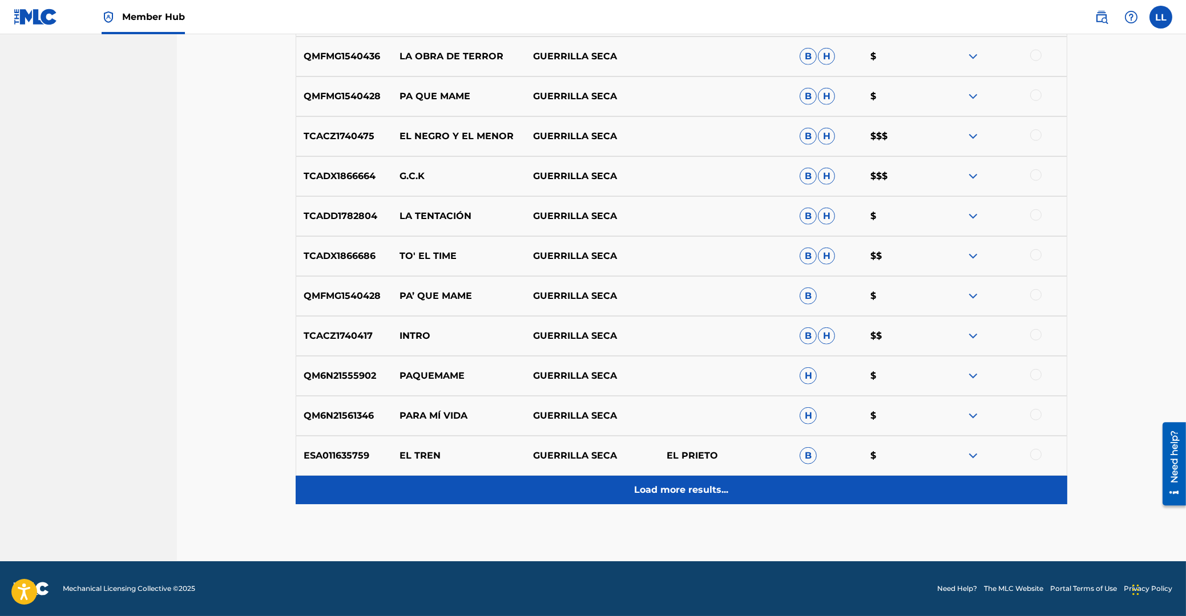
click at [661, 496] on p "Load more results..." at bounding box center [682, 490] width 94 height 14
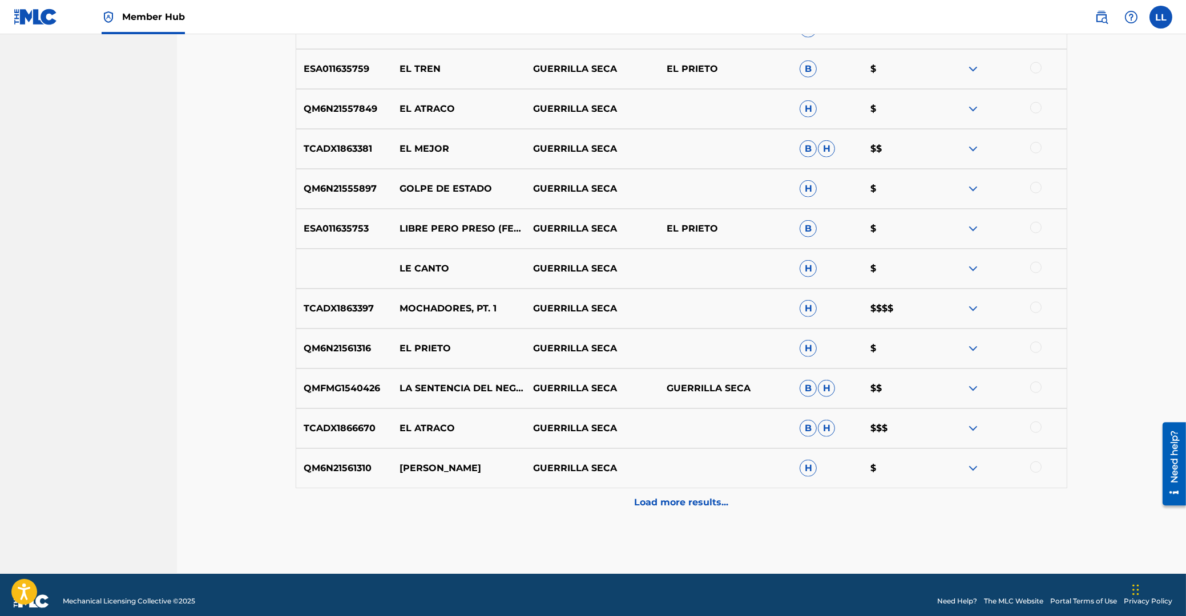
scroll to position [2795, 0]
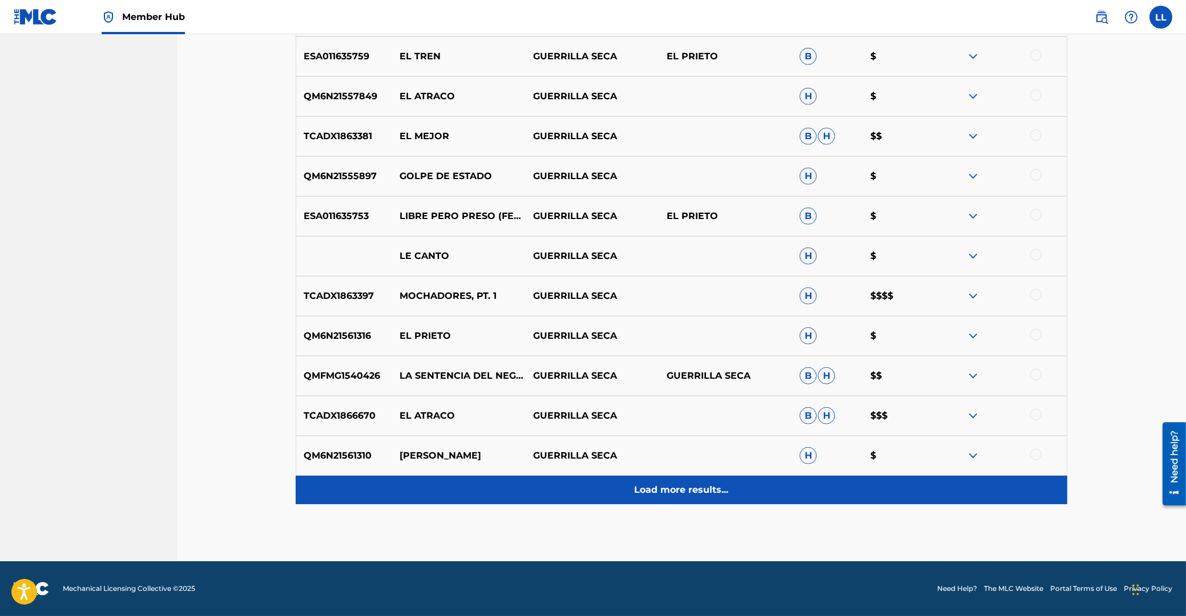
click at [705, 488] on p "Load more results..." at bounding box center [682, 490] width 94 height 14
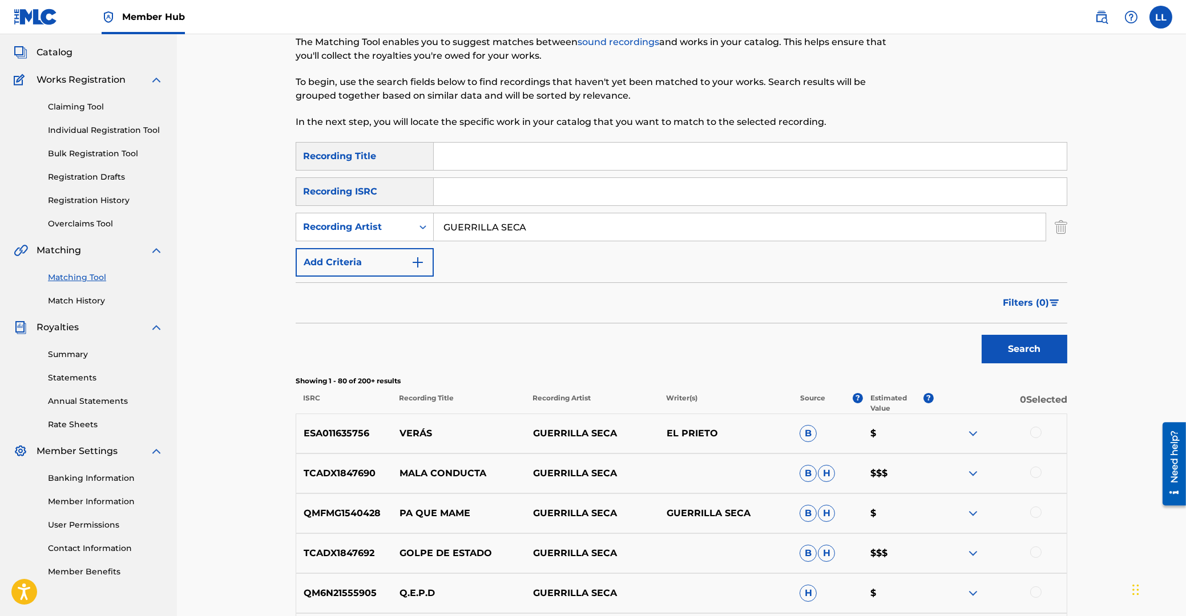
scroll to position [0, 0]
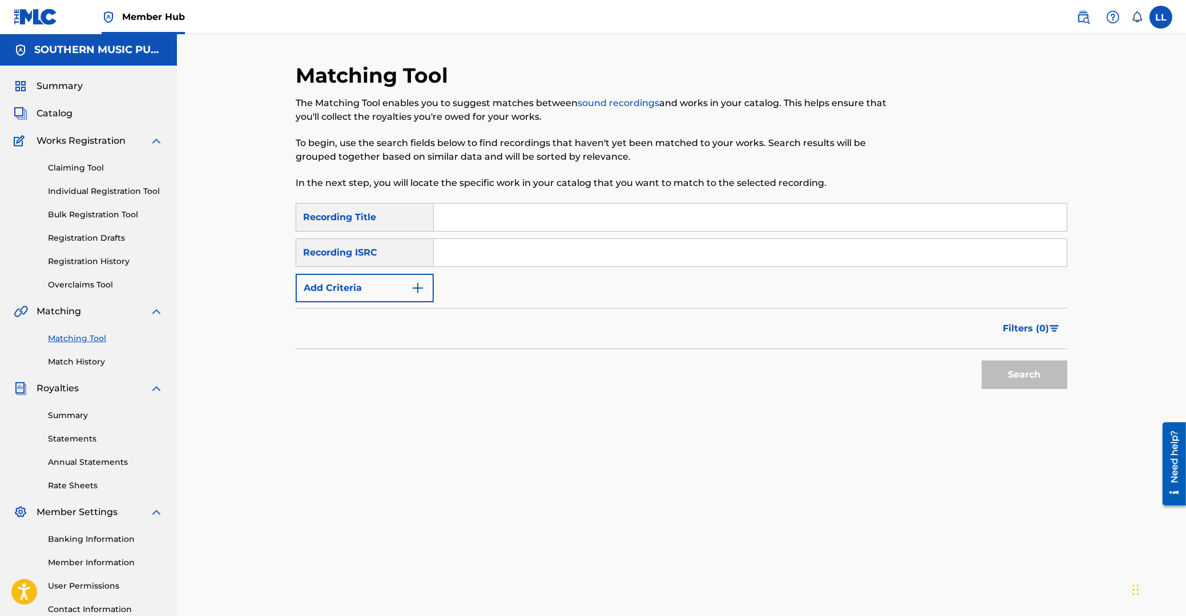
click at [479, 260] on input "Search Form" at bounding box center [750, 252] width 633 height 27
click at [473, 252] on input "Search Form" at bounding box center [750, 252] width 633 height 27
paste input "JPB602300228"
click at [1038, 377] on button "Search" at bounding box center [1024, 375] width 86 height 29
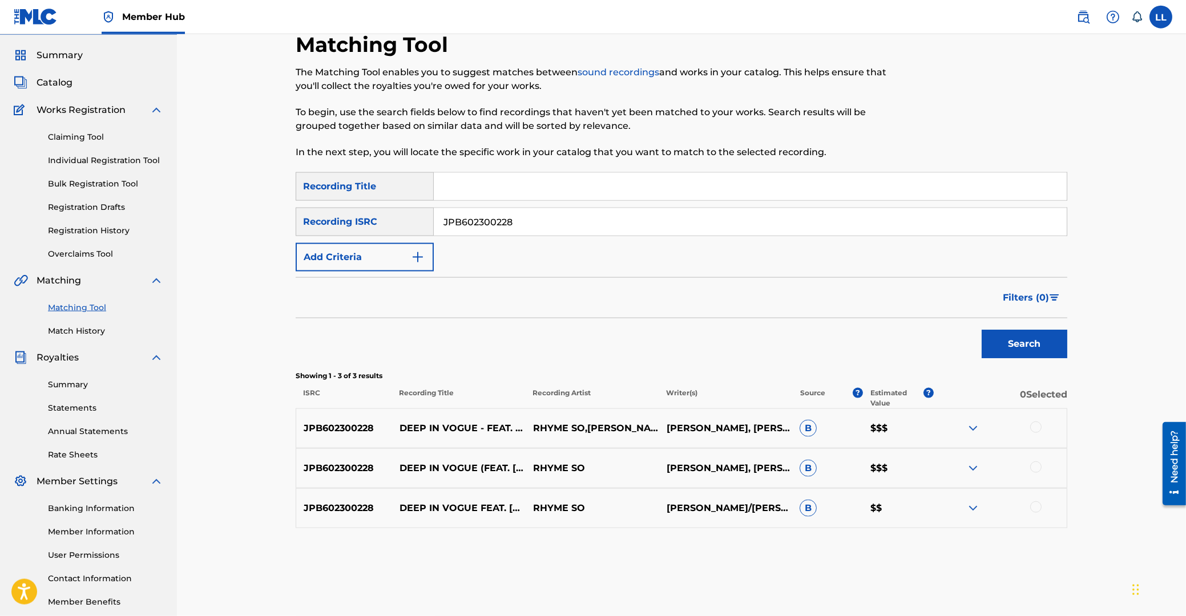
scroll to position [61, 0]
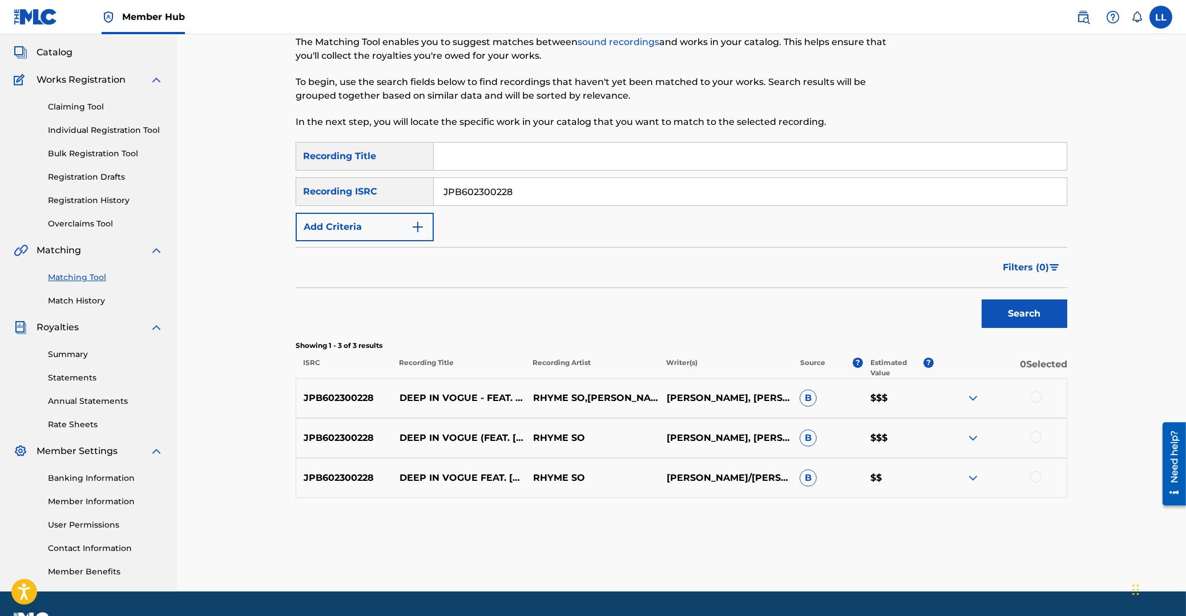
click at [972, 399] on img at bounding box center [973, 398] width 14 height 14
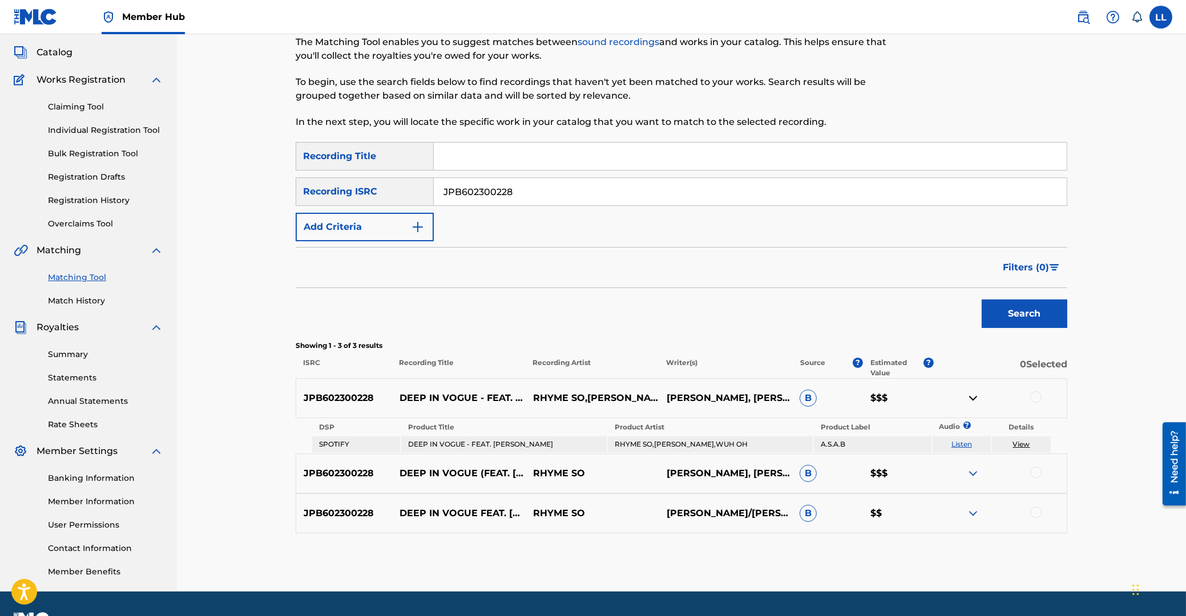
scroll to position [91, 0]
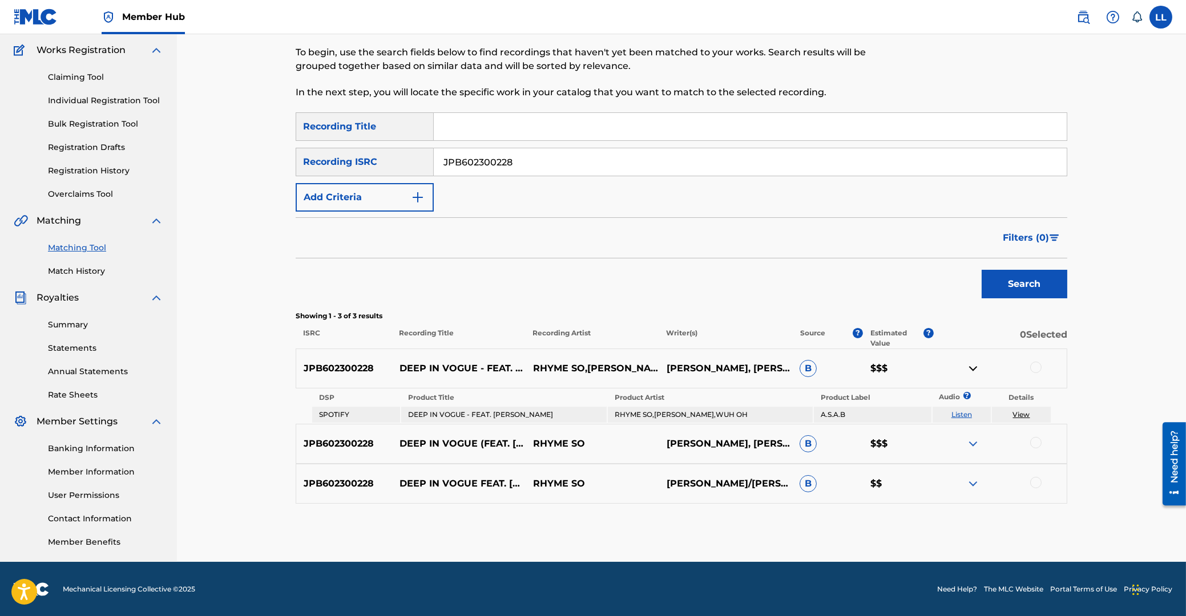
click at [972, 444] on img at bounding box center [973, 444] width 14 height 14
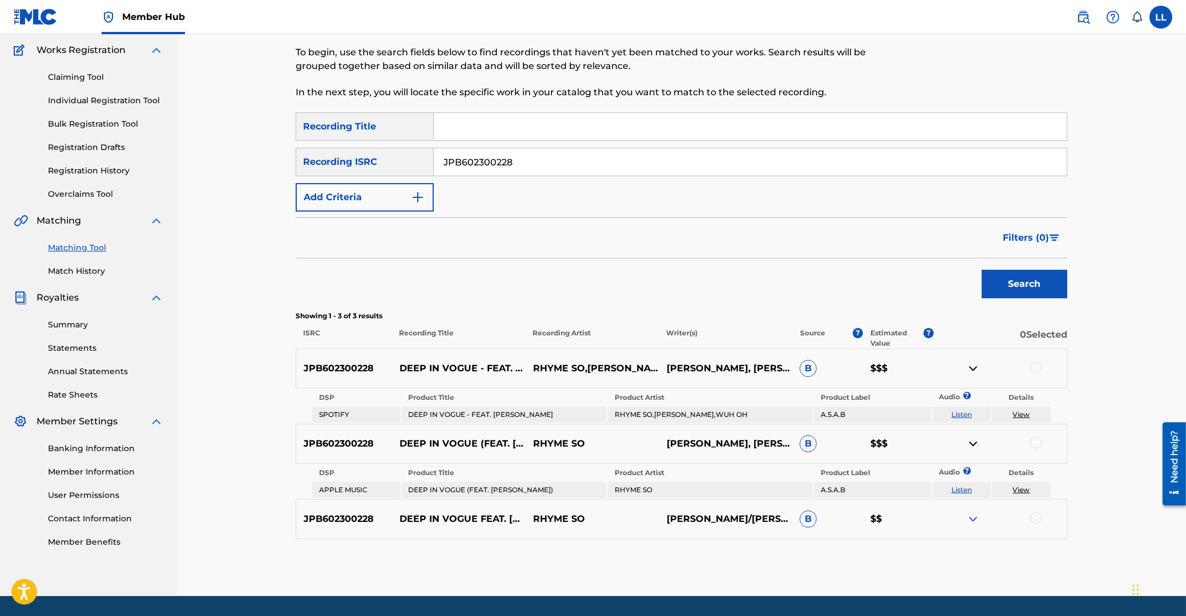
click at [974, 518] on img at bounding box center [973, 519] width 14 height 14
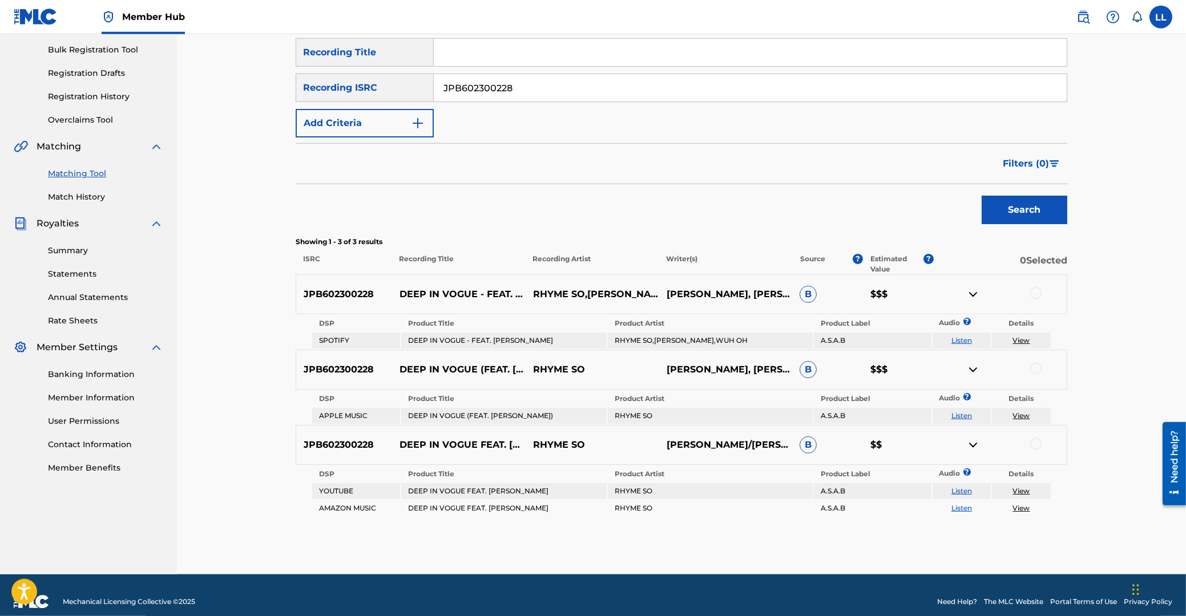
scroll to position [178, 0]
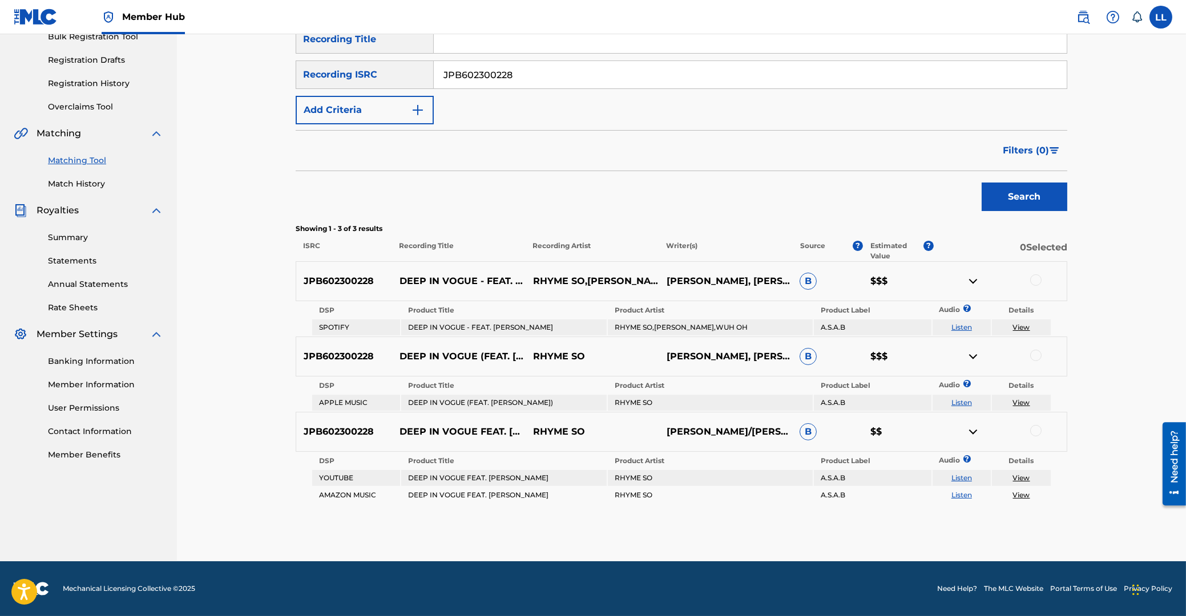
click at [335, 280] on p "JPB602300228" at bounding box center [344, 281] width 96 height 14
copy p "JPB602300228"
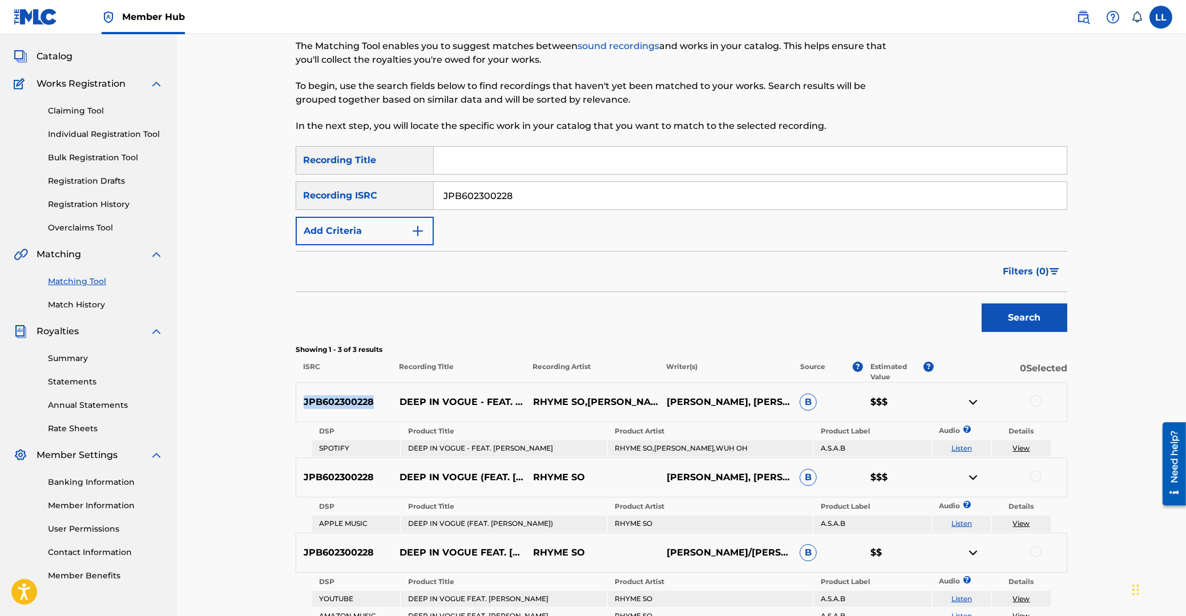
scroll to position [56, 0]
drag, startPoint x: 523, startPoint y: 193, endPoint x: 332, endPoint y: 192, distance: 191.2
click at [434, 191] on input "JPB602300228" at bounding box center [750, 196] width 633 height 27
paste input "GBBBM8900002"
type input "GBBBM8900002"
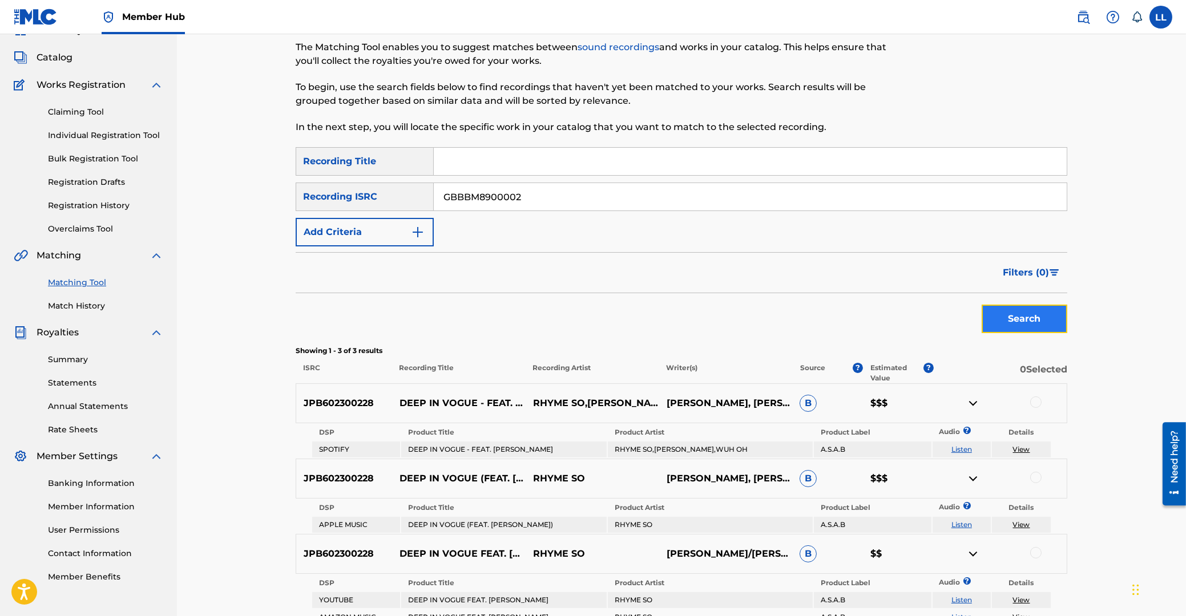
click at [1028, 315] on button "Search" at bounding box center [1024, 319] width 86 height 29
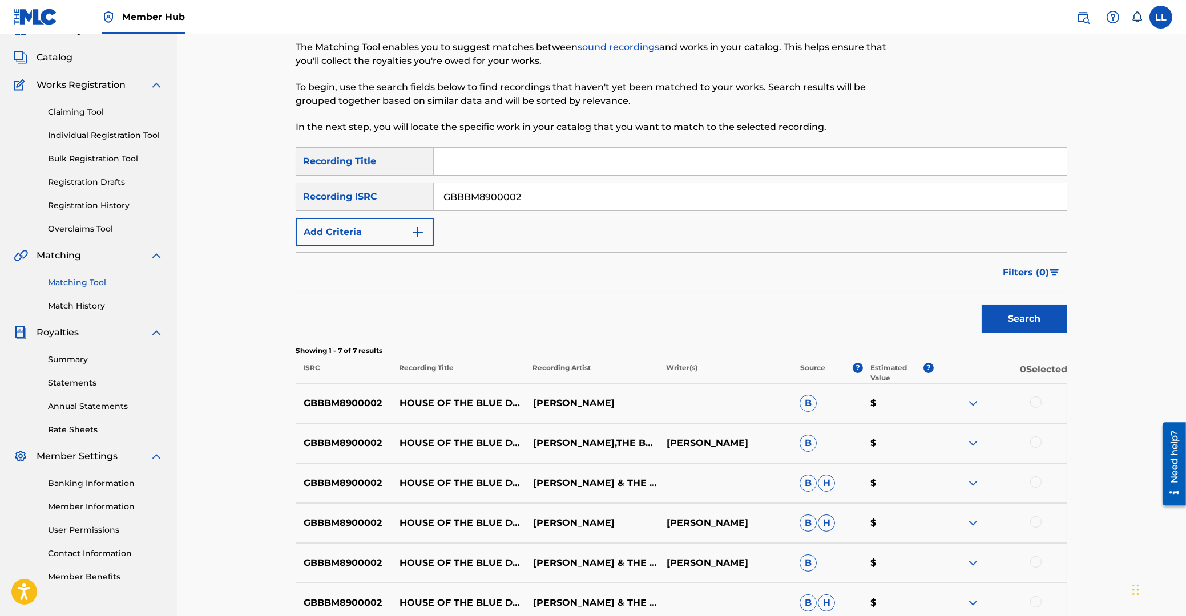
scroll to position [215, 0]
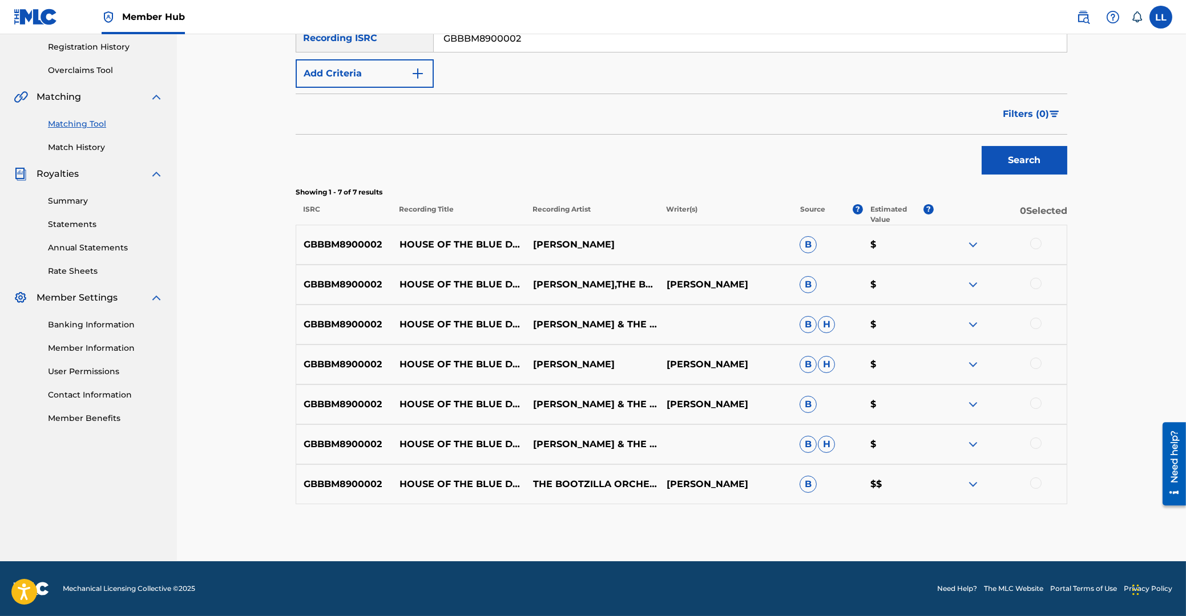
click at [971, 245] on img at bounding box center [973, 245] width 14 height 14
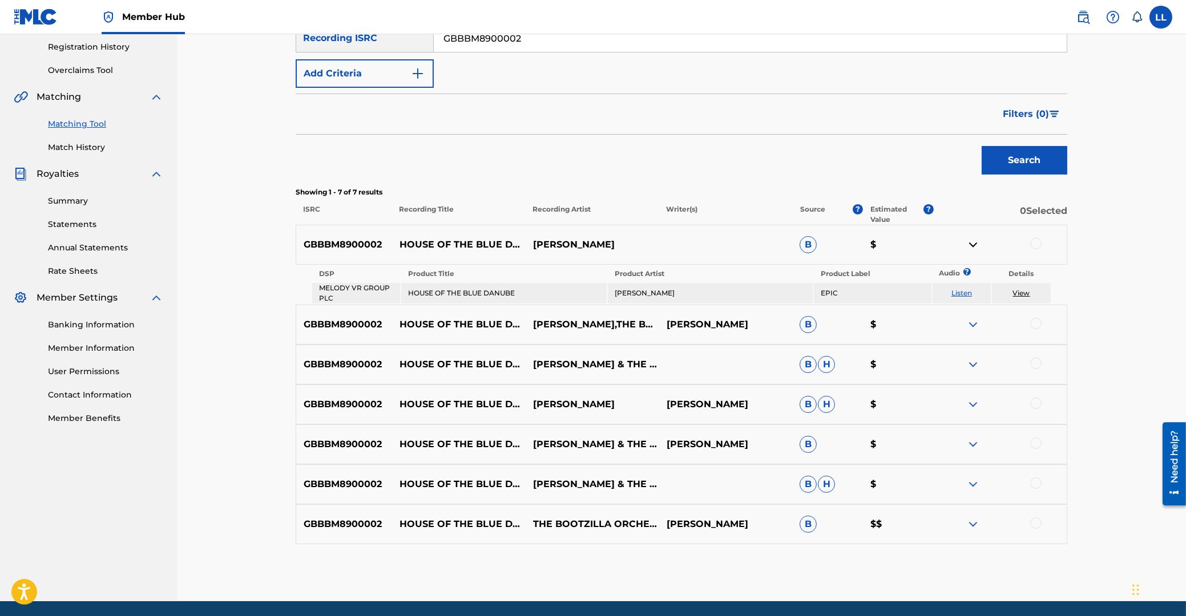
scroll to position [254, 0]
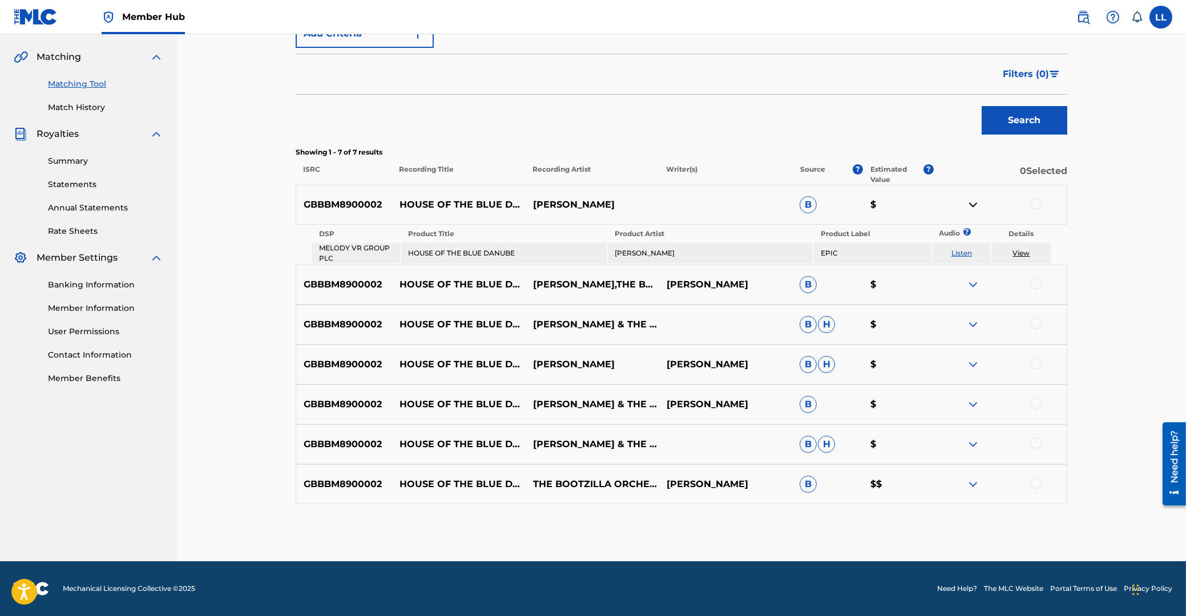
click at [972, 284] on img at bounding box center [973, 285] width 14 height 14
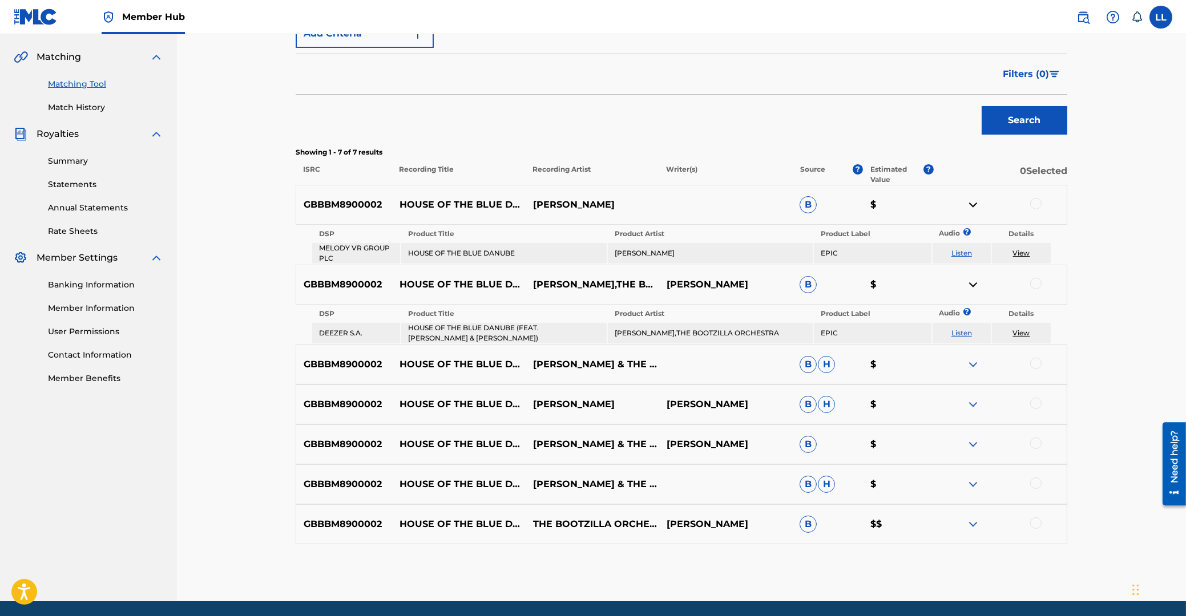
click at [971, 358] on img at bounding box center [973, 365] width 14 height 14
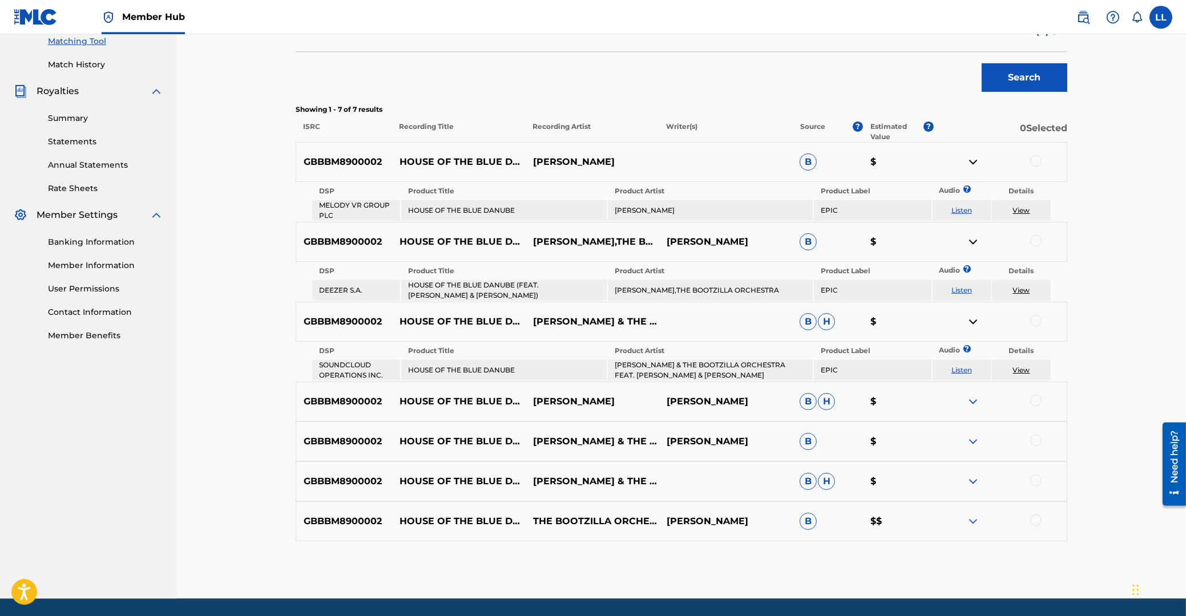
scroll to position [334, 0]
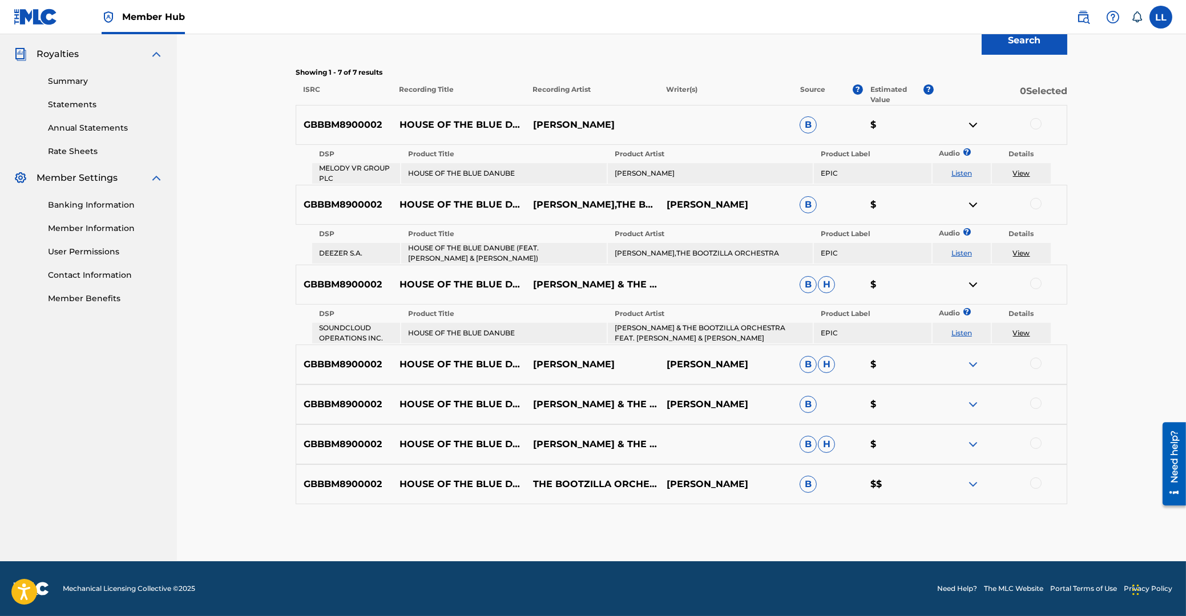
click at [977, 363] on img at bounding box center [973, 365] width 14 height 14
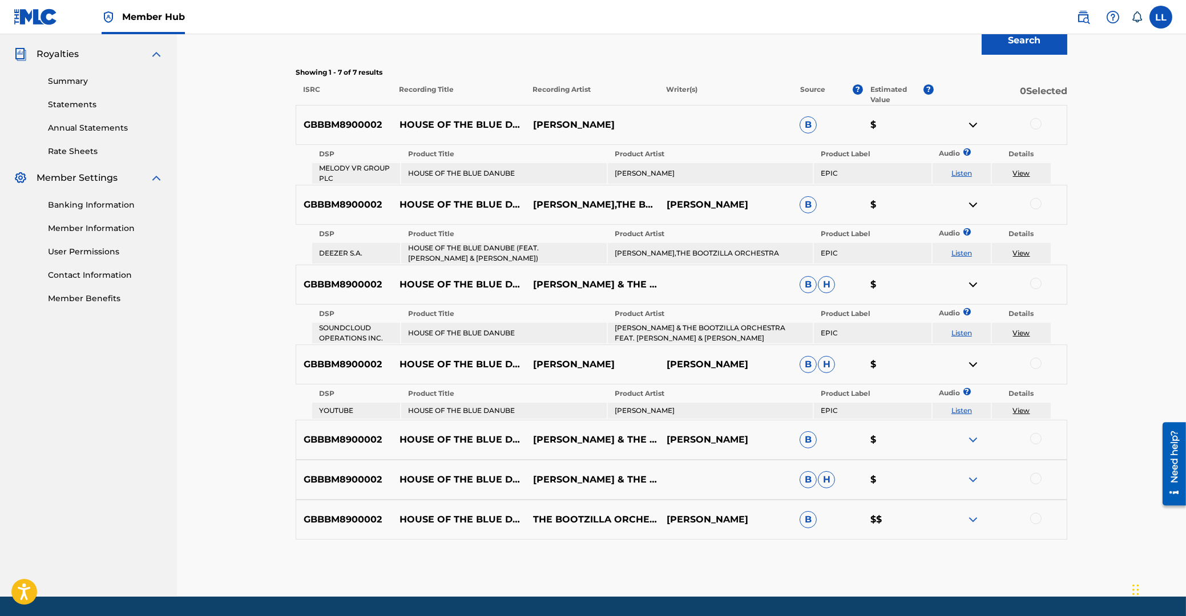
scroll to position [370, 0]
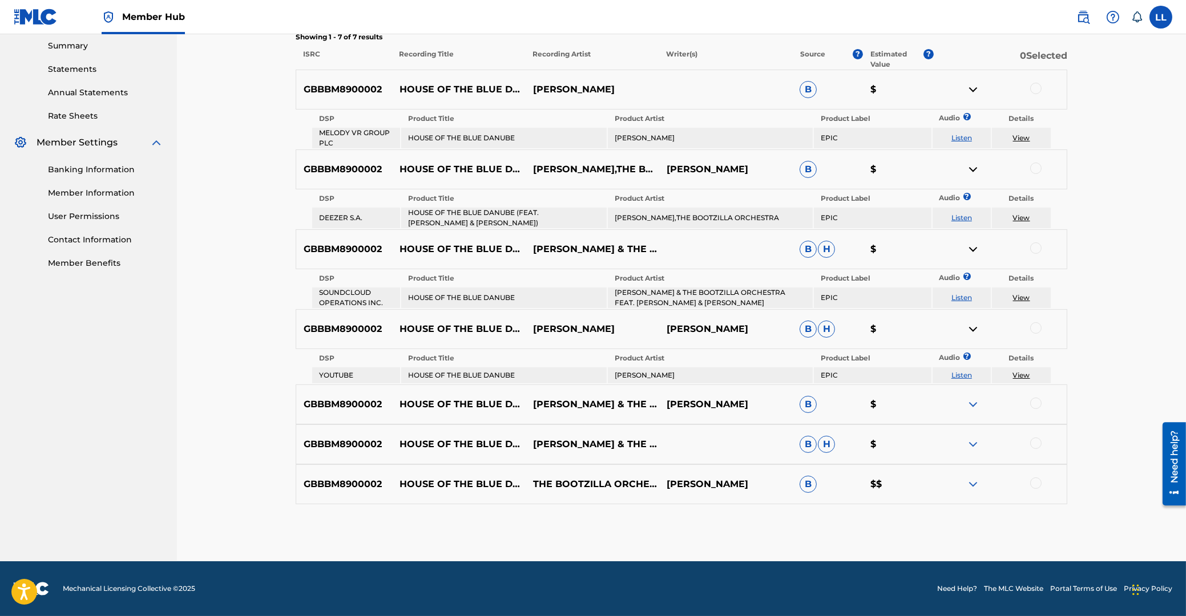
click at [972, 402] on img at bounding box center [973, 405] width 14 height 14
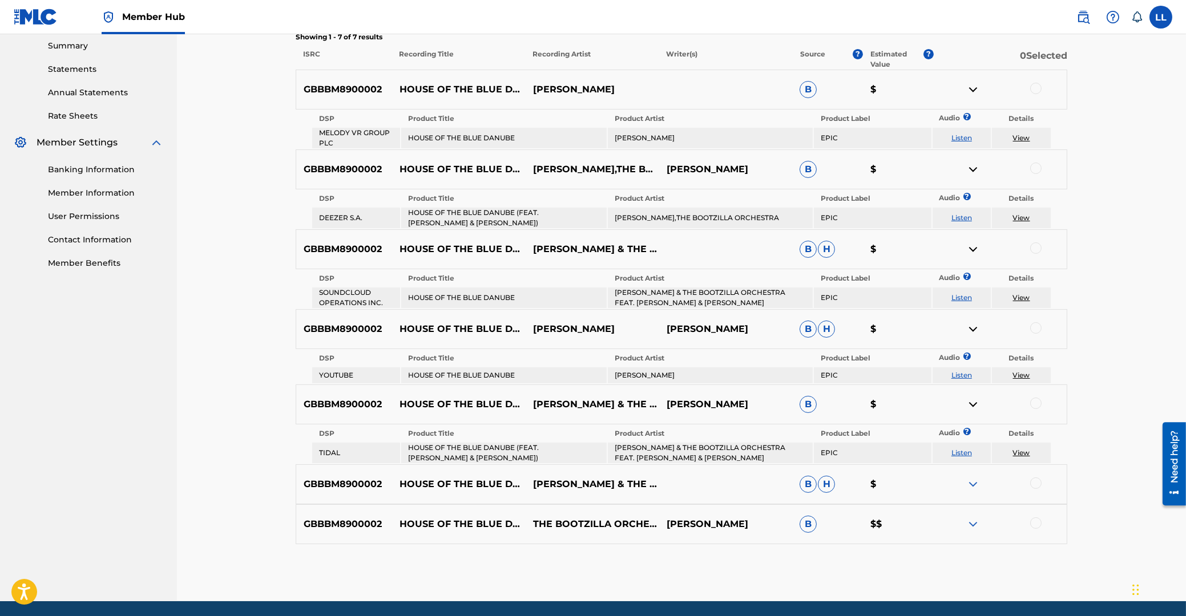
scroll to position [410, 0]
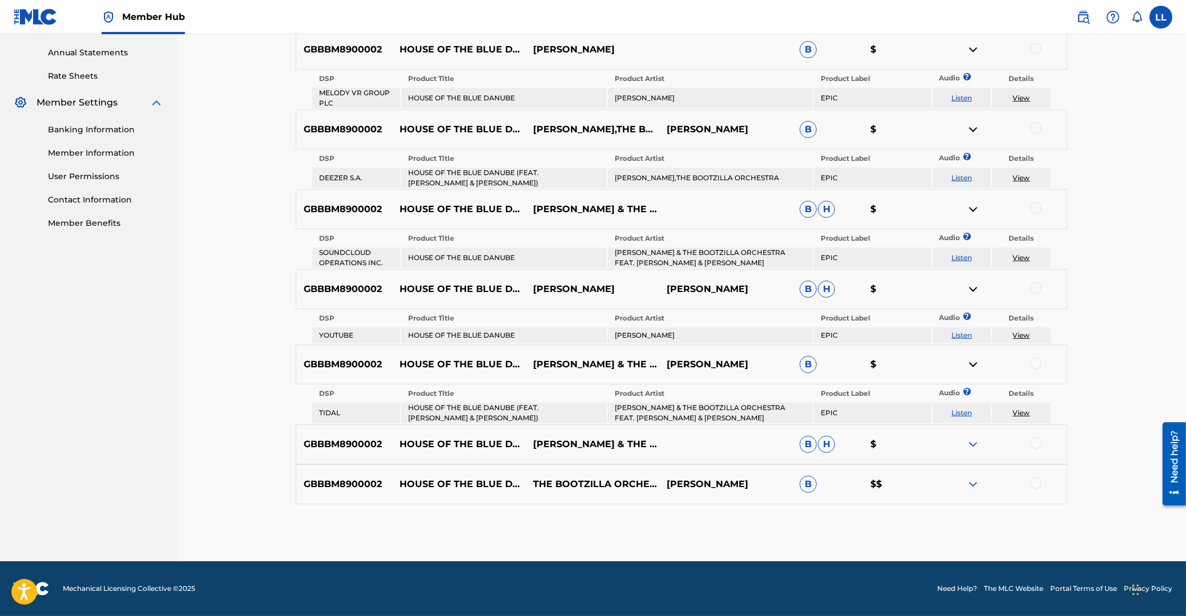
click at [971, 445] on img at bounding box center [973, 445] width 14 height 14
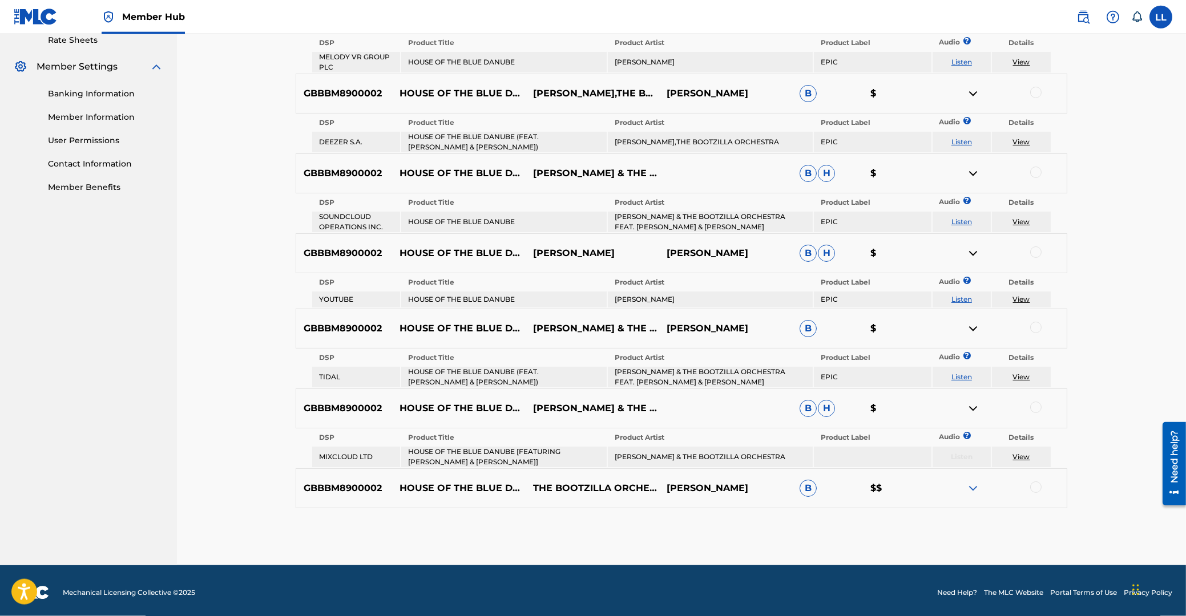
scroll to position [450, 0]
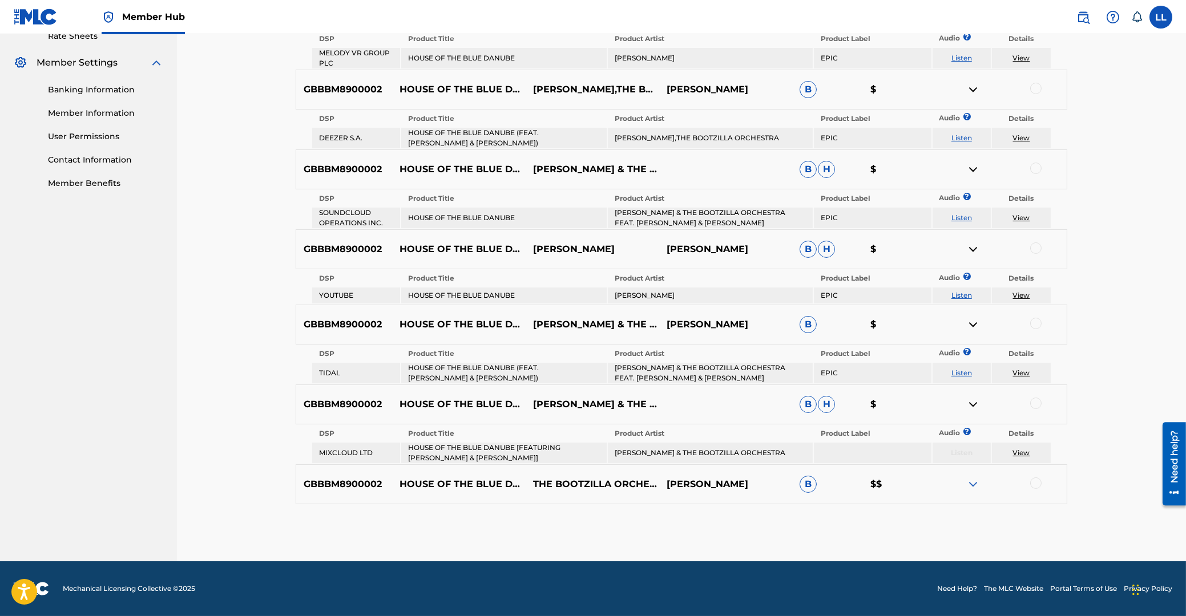
click at [976, 486] on img at bounding box center [973, 485] width 14 height 14
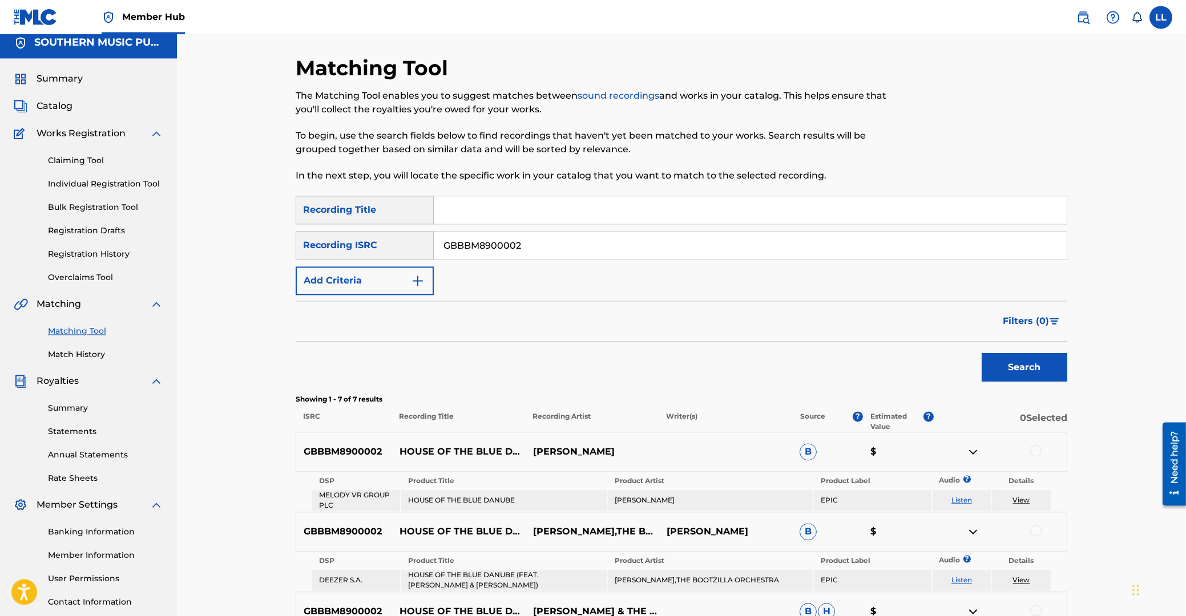
scroll to position [0, 0]
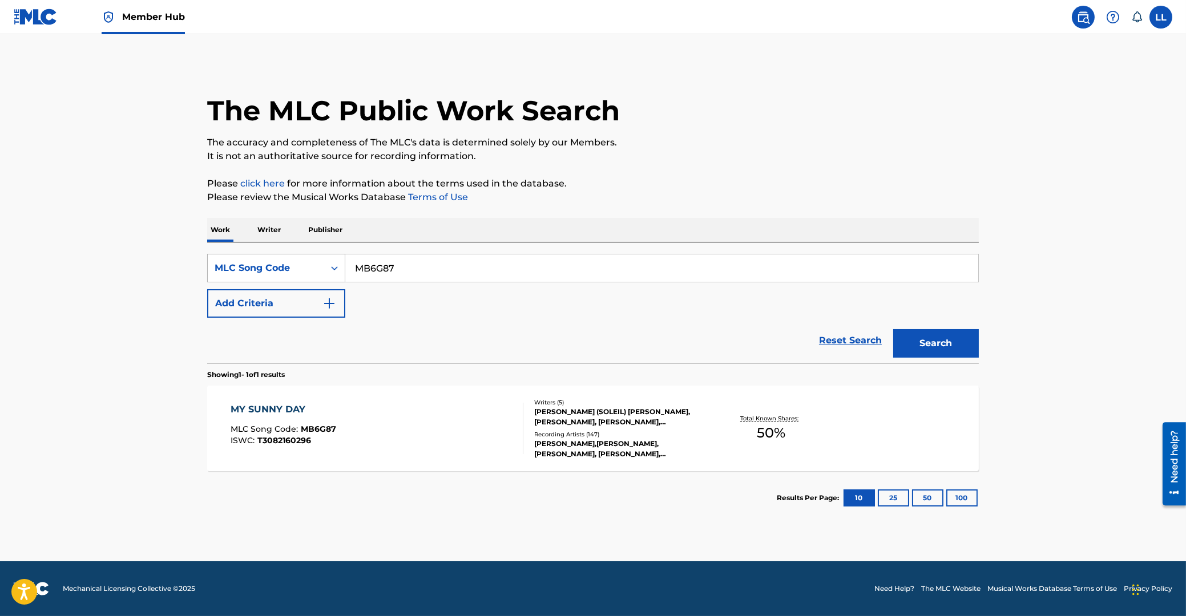
click at [340, 266] on icon "Search Form" at bounding box center [334, 267] width 11 height 11
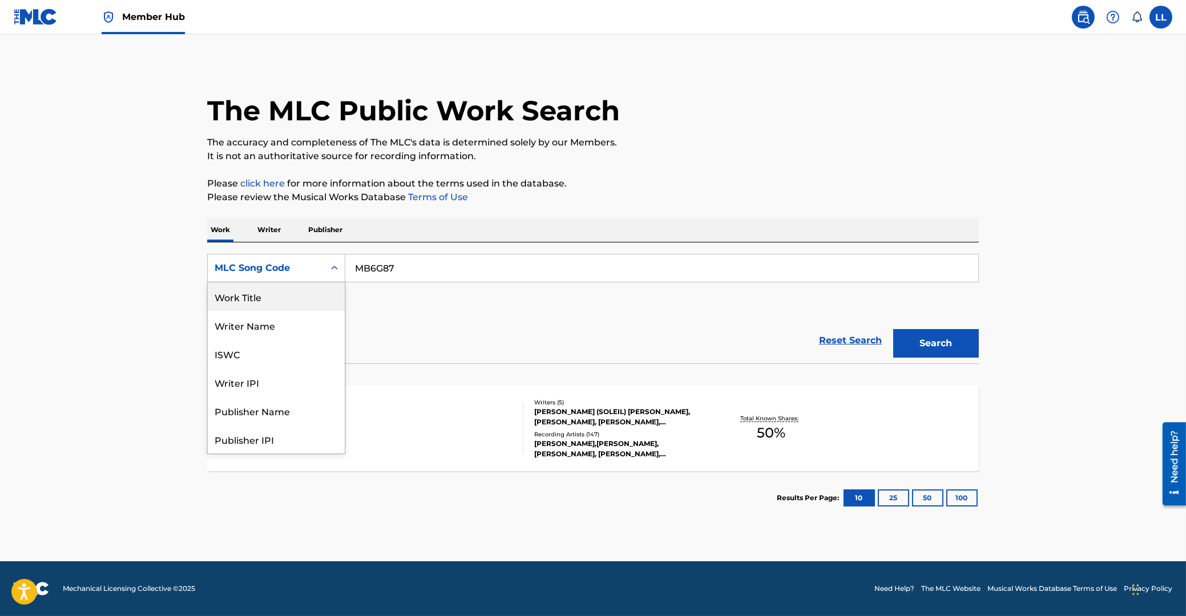
click at [273, 296] on div "Work Title" at bounding box center [276, 296] width 137 height 29
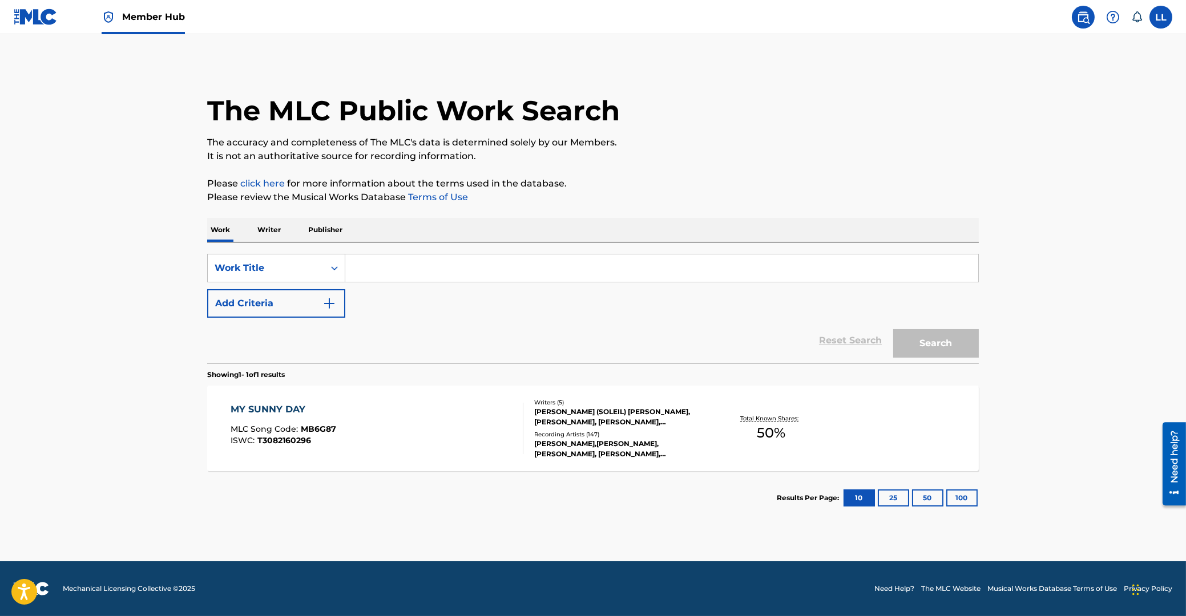
click at [405, 268] on input "Search Form" at bounding box center [661, 267] width 633 height 27
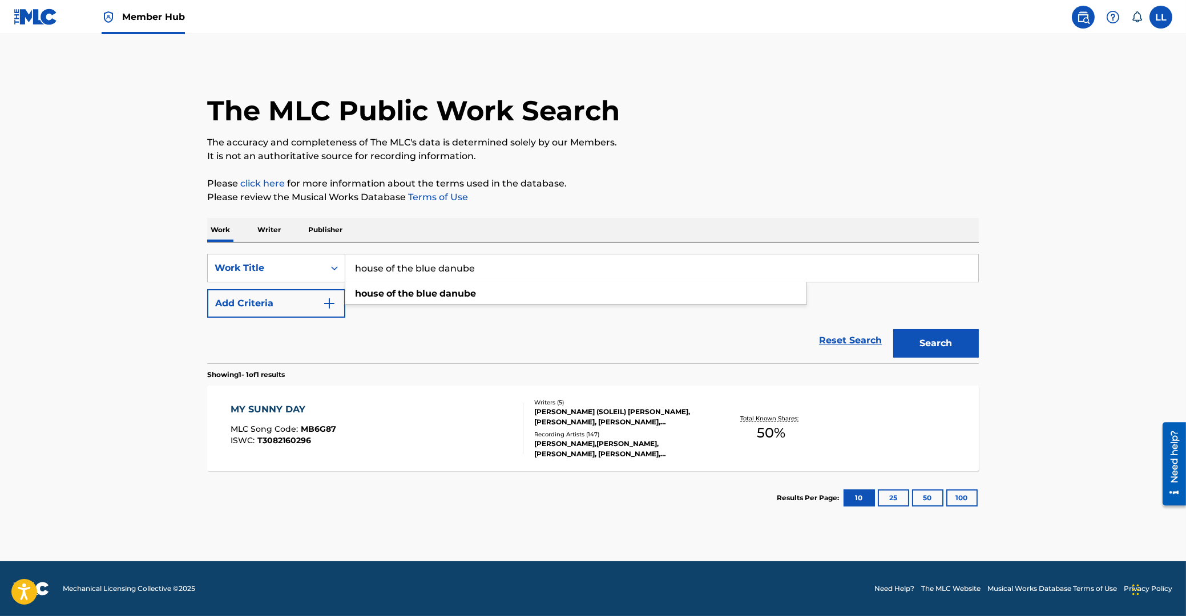
type input "house of the blue danube"
click at [893, 329] on button "Search" at bounding box center [936, 343] width 86 height 29
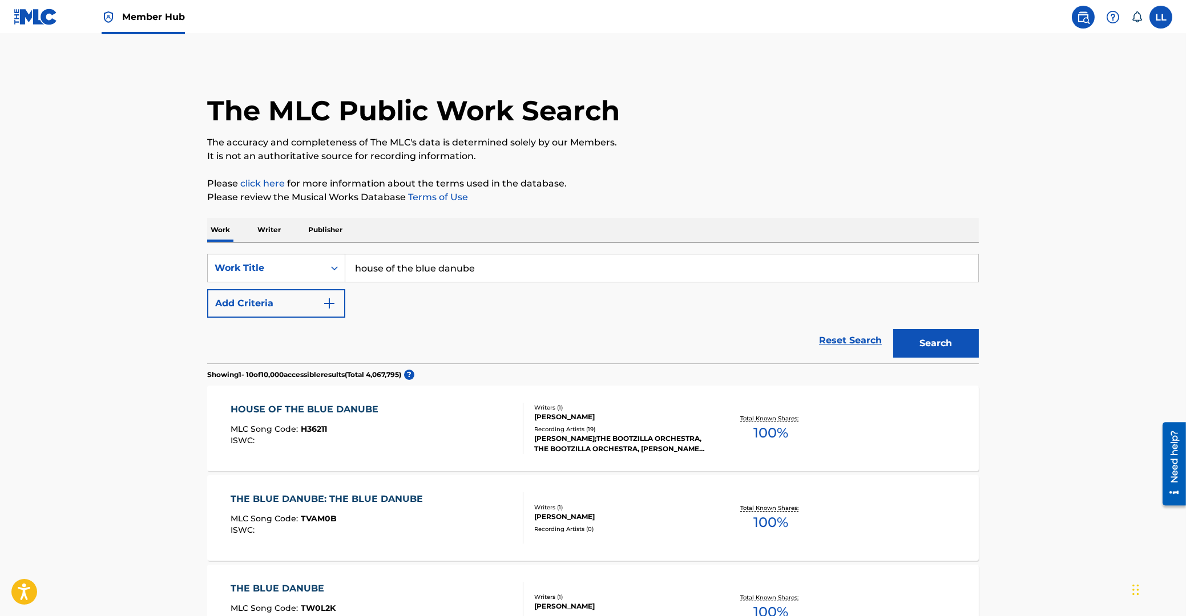
click at [322, 412] on div "HOUSE OF THE BLUE DANUBE" at bounding box center [307, 410] width 153 height 14
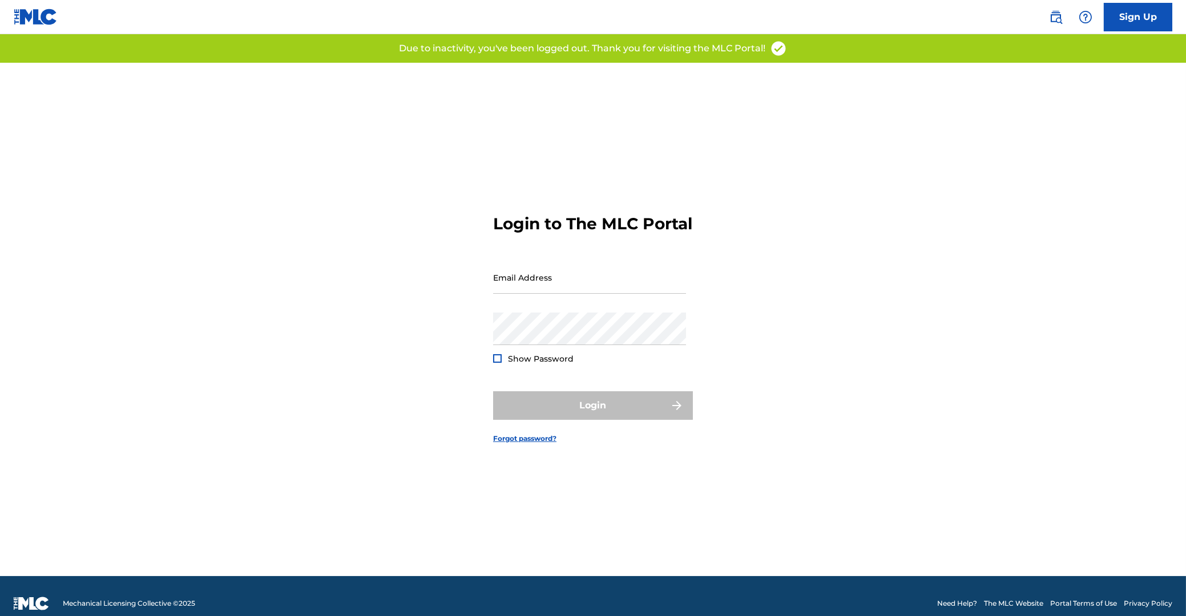
type input "[EMAIL_ADDRESS][DOMAIN_NAME]"
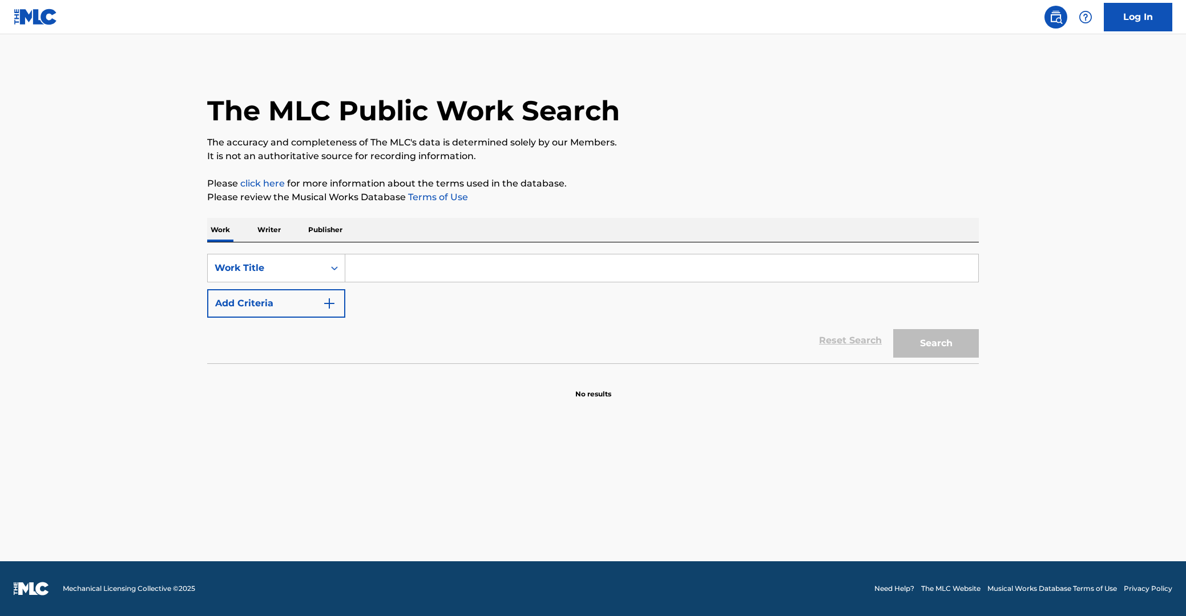
click at [377, 268] on input "Search Form" at bounding box center [661, 267] width 633 height 27
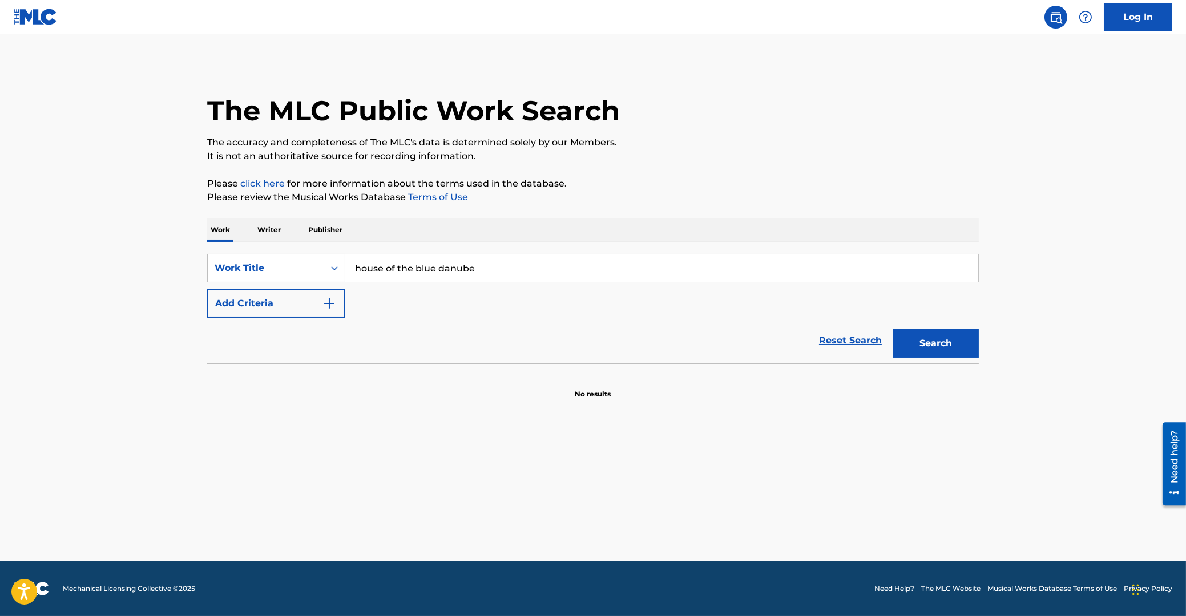
type input "house of the blue danube"
click at [893, 329] on button "Search" at bounding box center [936, 343] width 86 height 29
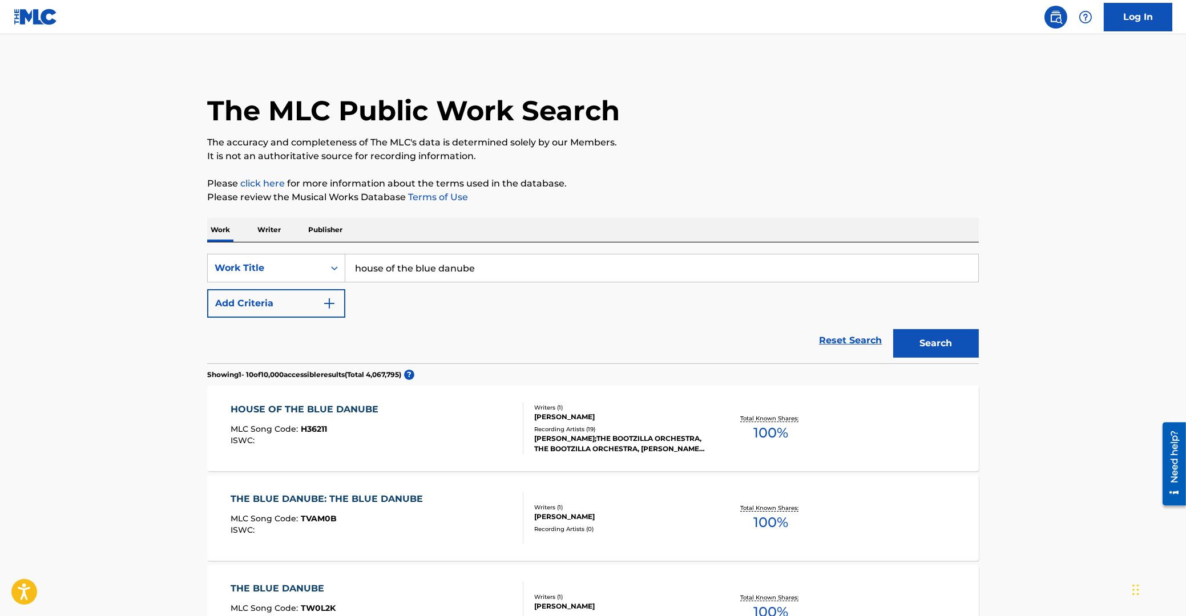
click at [278, 412] on div "HOUSE OF THE BLUE DANUBE" at bounding box center [307, 410] width 153 height 14
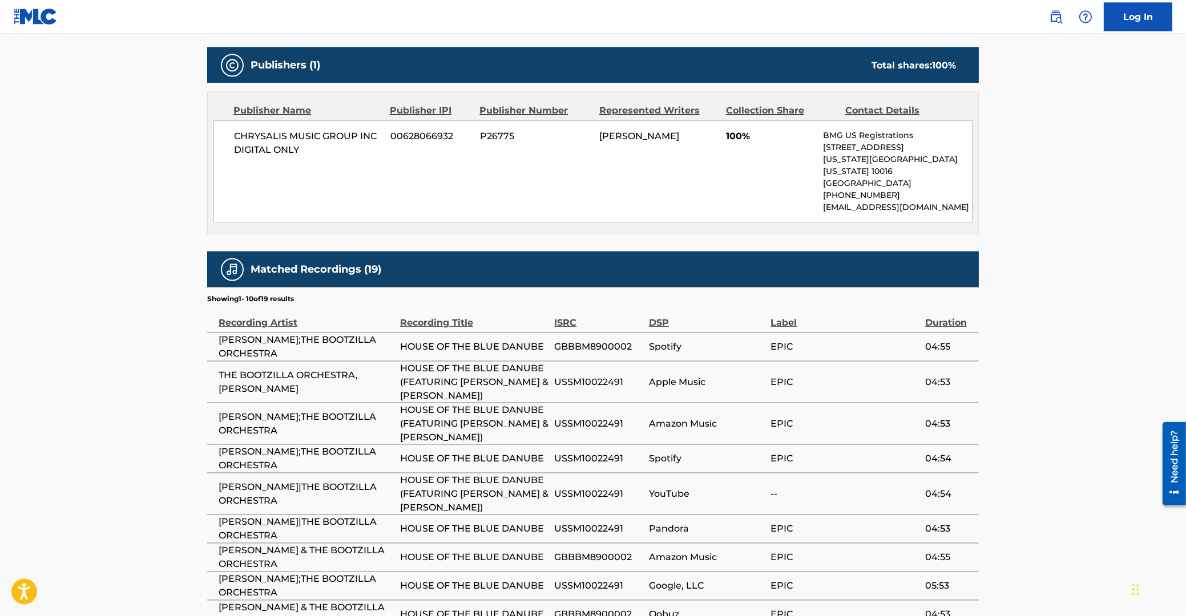
scroll to position [489, 0]
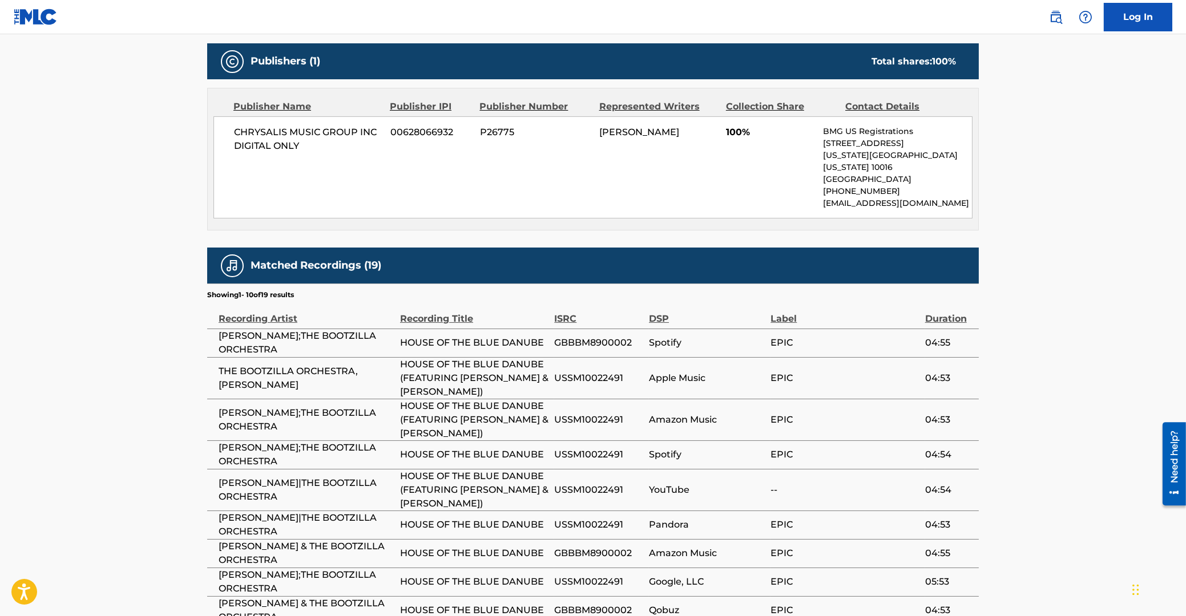
click at [584, 371] on span "USSM10022491" at bounding box center [598, 378] width 89 height 14
copy span "USSM10022491"
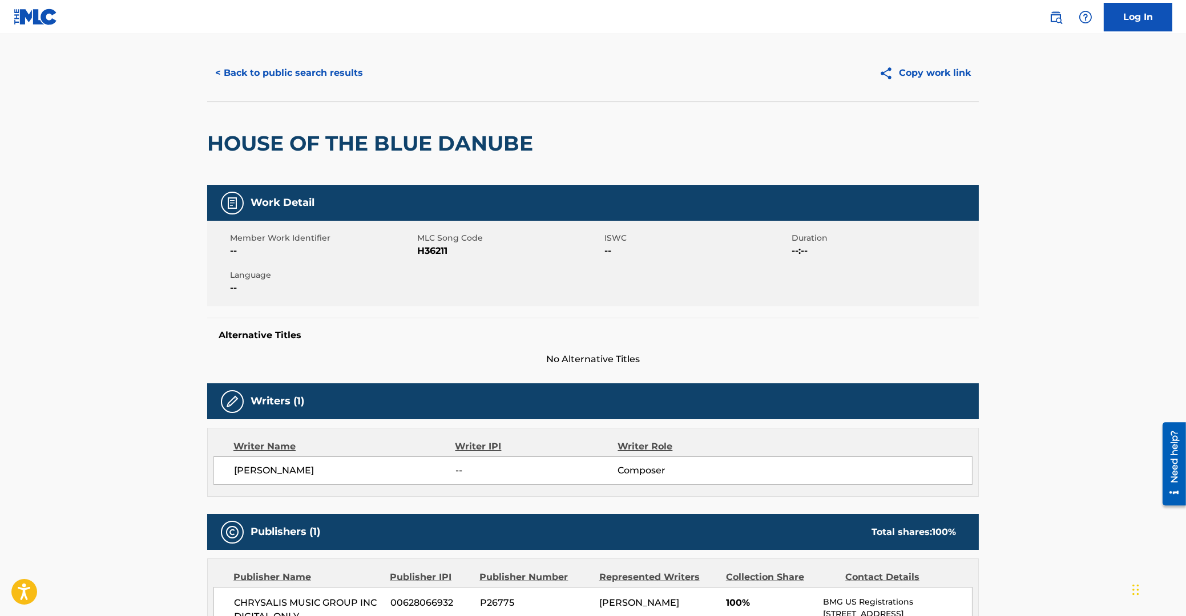
scroll to position [0, 0]
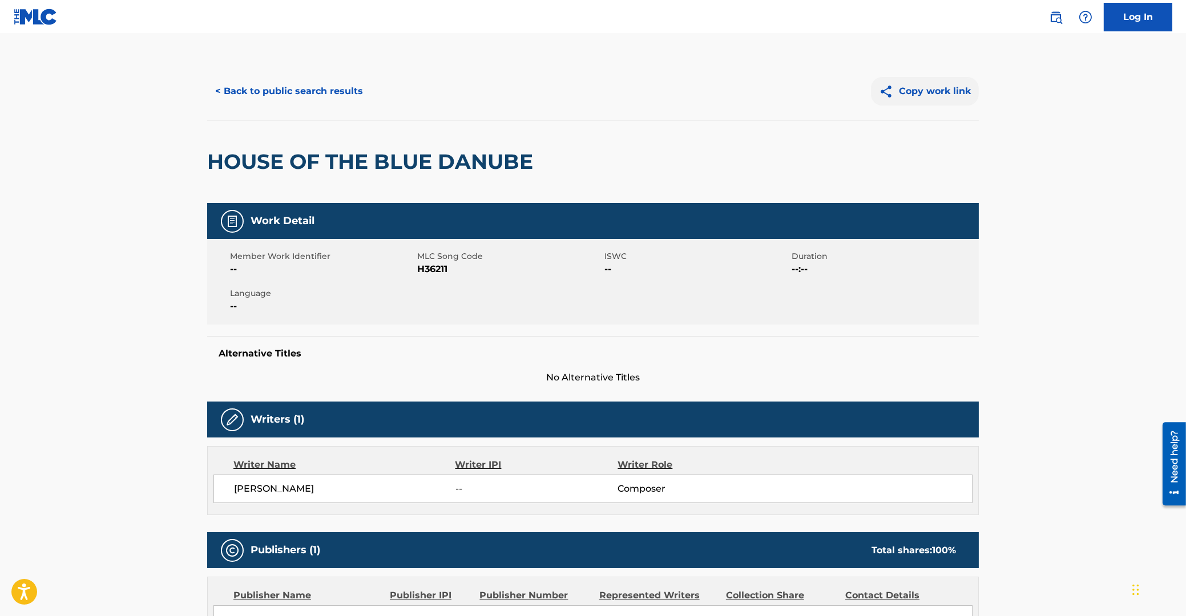
click at [938, 92] on button "Copy work link" at bounding box center [925, 91] width 108 height 29
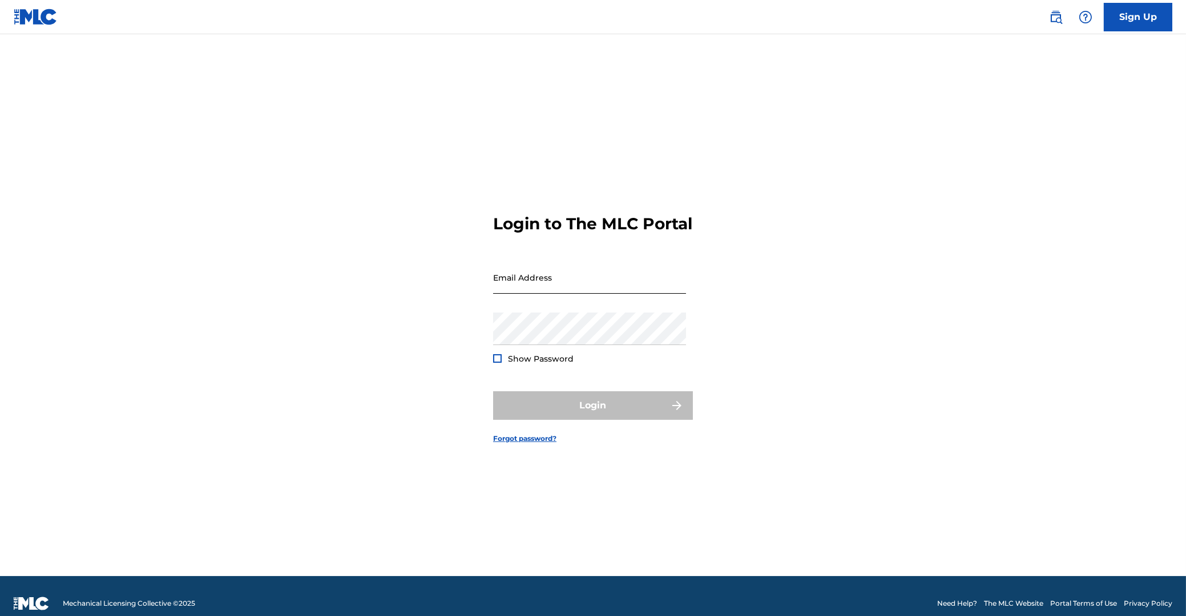
type input "[EMAIL_ADDRESS][DOMAIN_NAME]"
click at [578, 294] on input "[EMAIL_ADDRESS][DOMAIN_NAME]" at bounding box center [589, 277] width 193 height 33
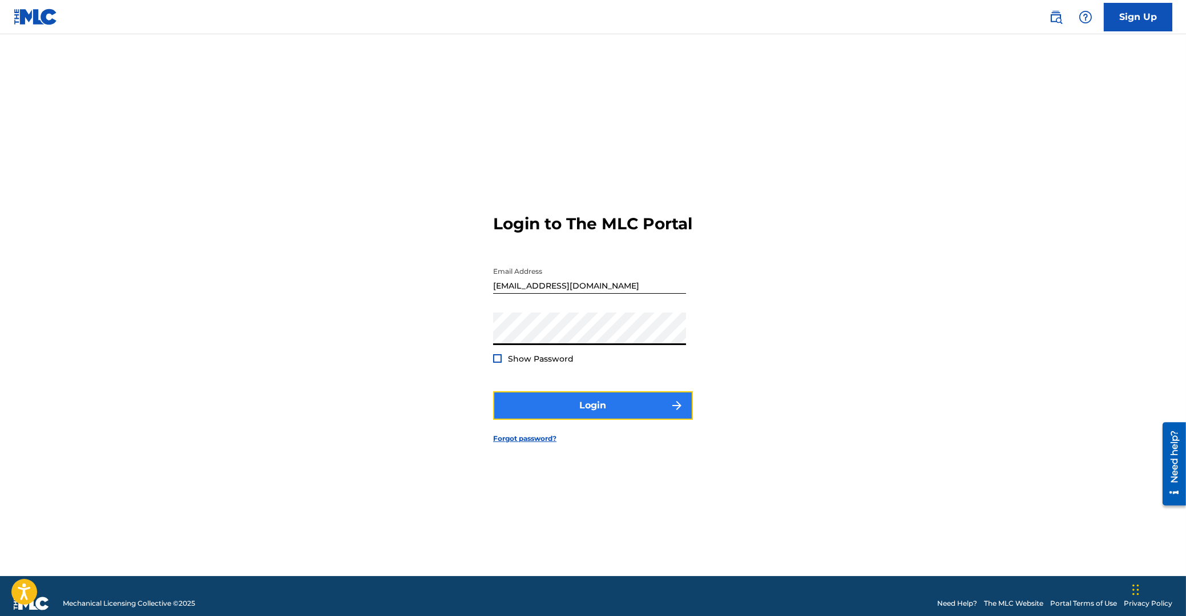
click at [607, 418] on button "Login" at bounding box center [593, 405] width 200 height 29
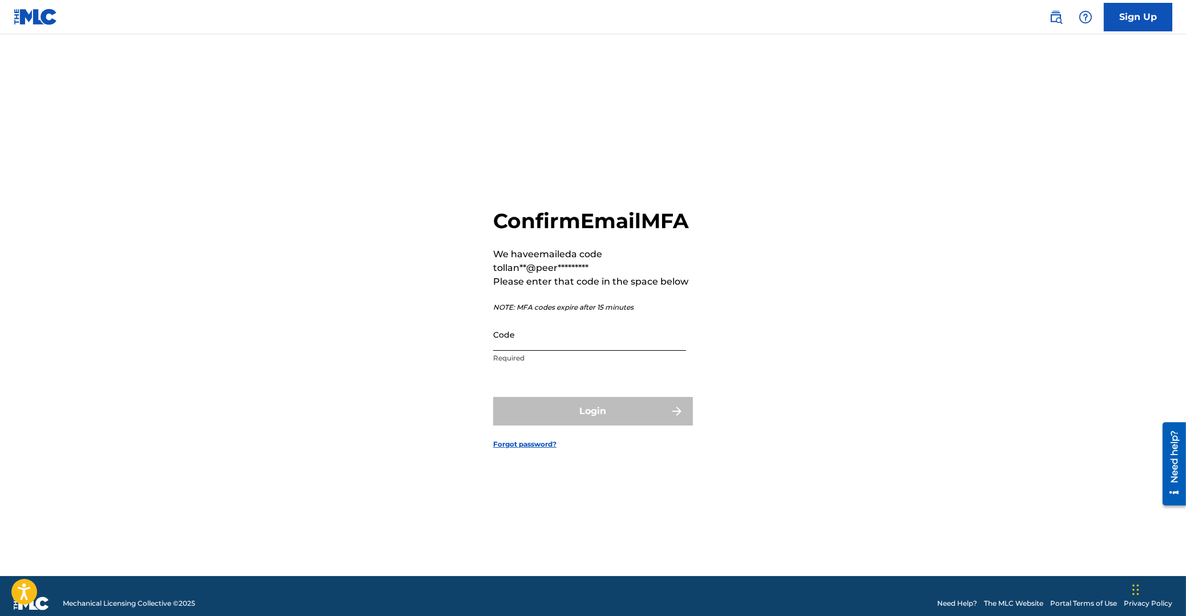
click at [583, 351] on input "Code" at bounding box center [589, 334] width 193 height 33
paste input "813692"
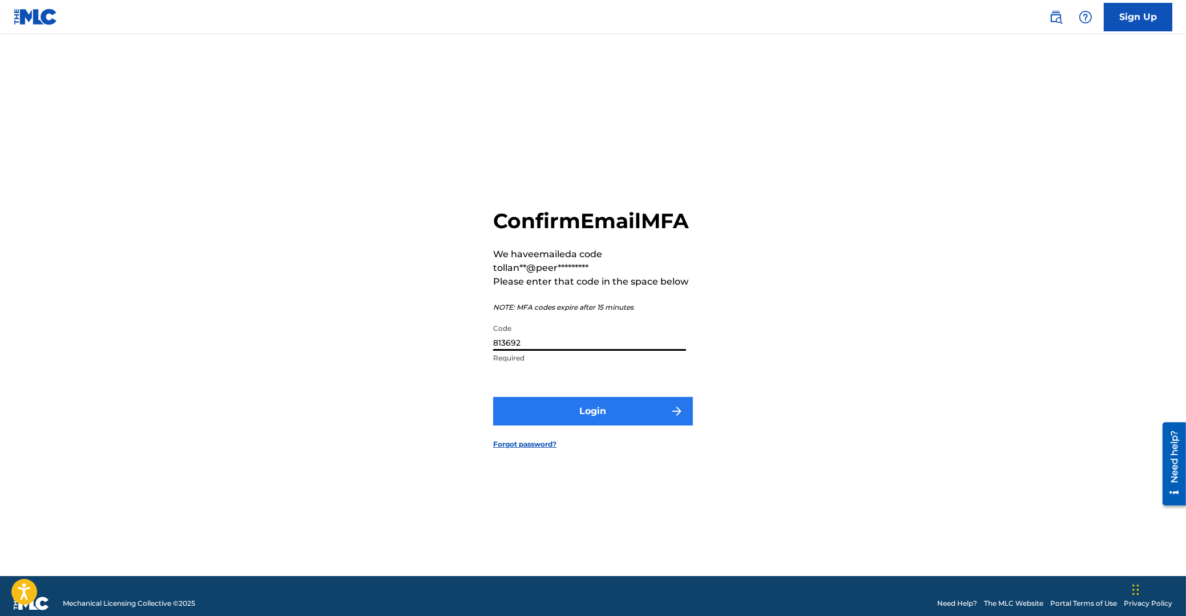
type input "813692"
click at [605, 422] on button "Login" at bounding box center [593, 411] width 200 height 29
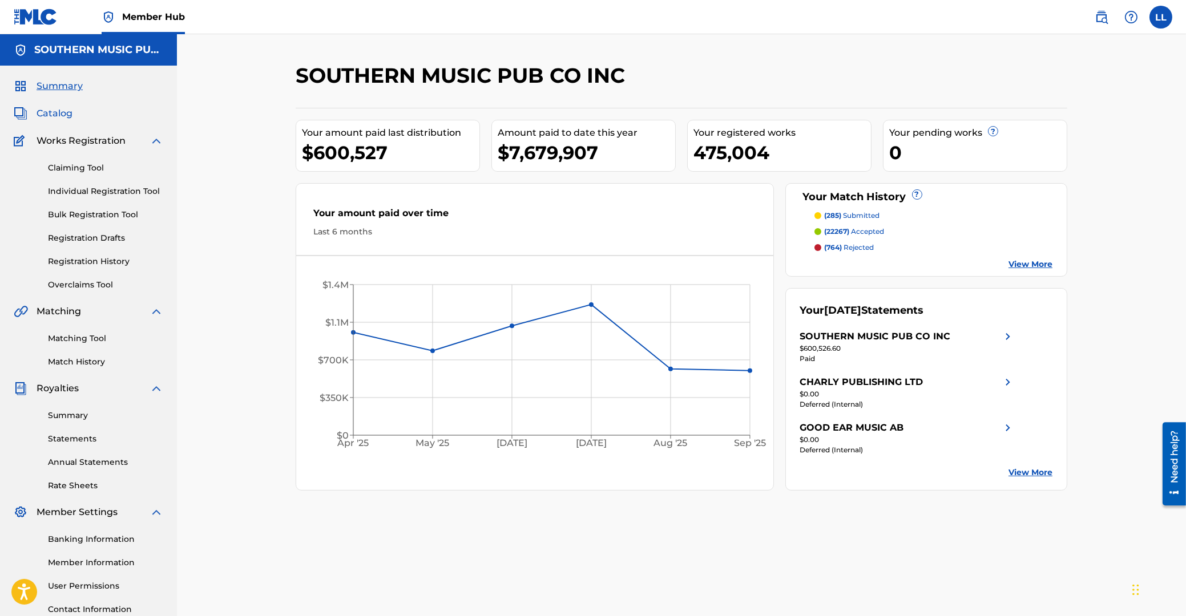
click at [51, 112] on span "Catalog" at bounding box center [55, 114] width 36 height 14
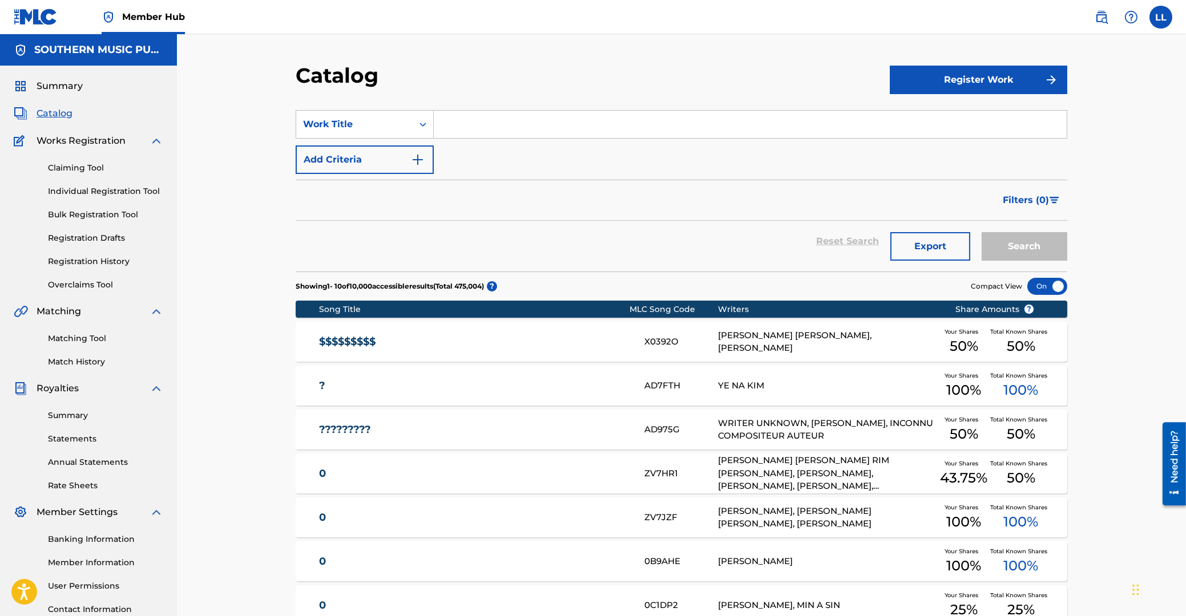
click at [482, 124] on input "Search Form" at bounding box center [750, 124] width 633 height 27
type input "house of the blue danube"
click at [981, 232] on button "Search" at bounding box center [1024, 246] width 86 height 29
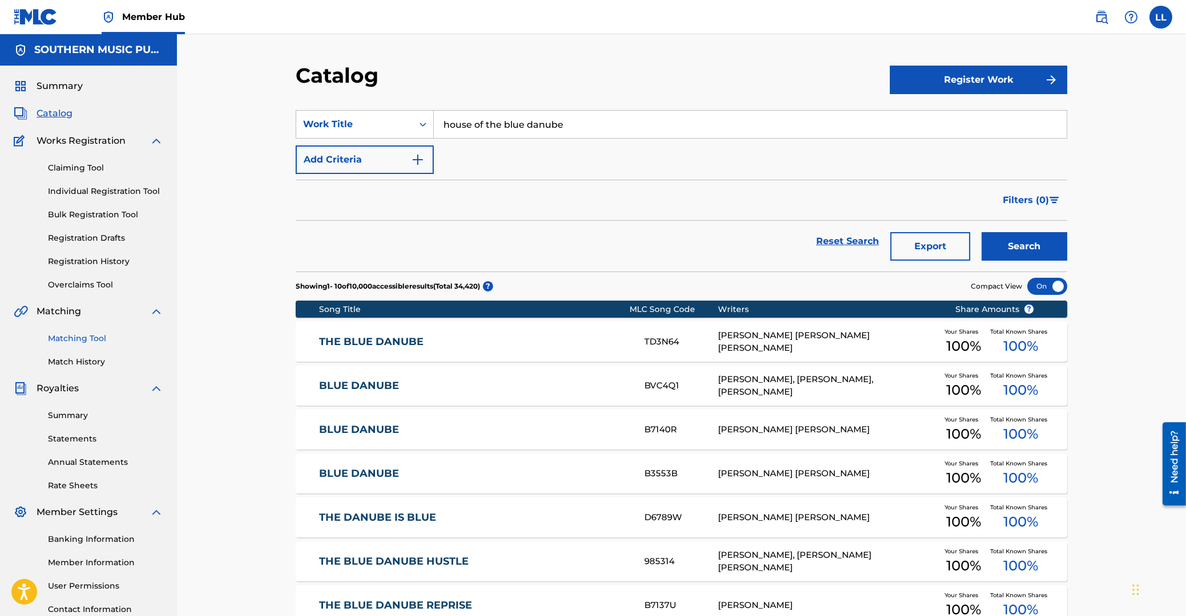
click at [75, 340] on link "Matching Tool" at bounding box center [105, 339] width 115 height 12
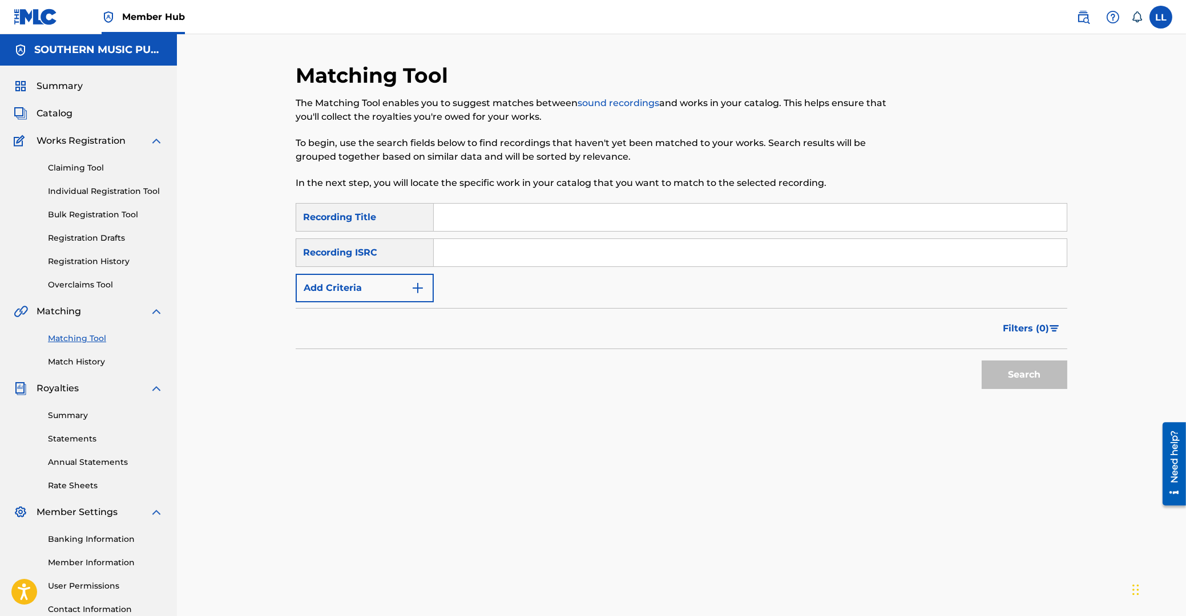
click at [80, 337] on link "Matching Tool" at bounding box center [105, 339] width 115 height 12
click at [473, 250] on input "Search Form" at bounding box center [750, 252] width 633 height 27
paste input "TCAFF2067531"
type input "TCAFF2067531"
click at [1019, 372] on button "Search" at bounding box center [1024, 375] width 86 height 29
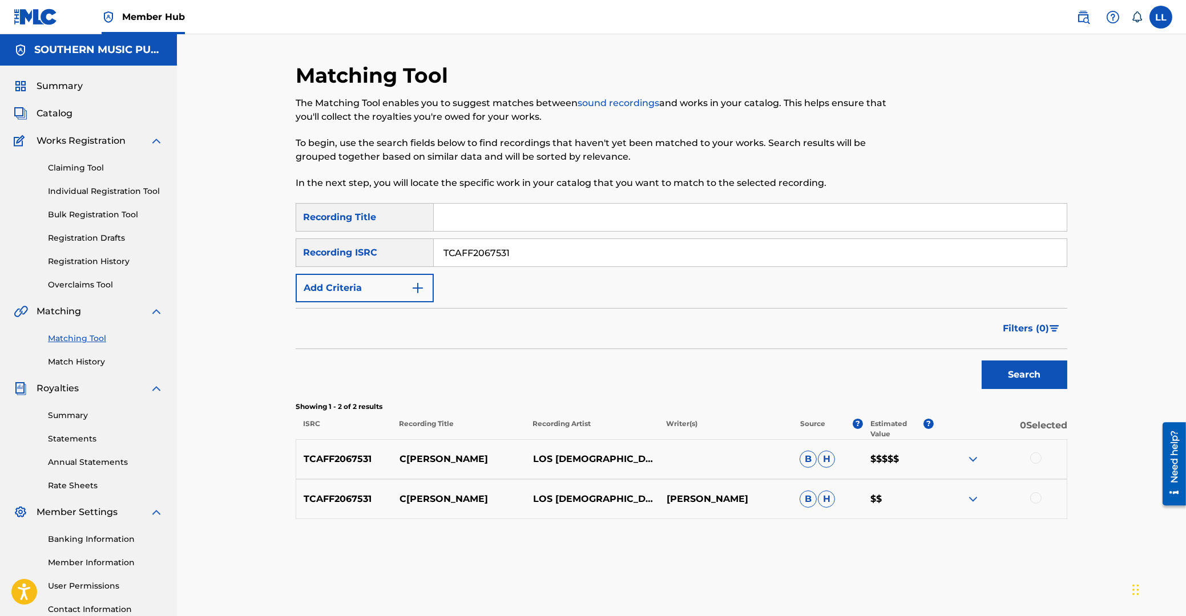
click at [1037, 457] on div at bounding box center [1035, 458] width 11 height 11
click at [1038, 499] on div at bounding box center [1035, 497] width 11 height 11
click at [790, 519] on button "Match 2 Groups" at bounding box center [802, 523] width 126 height 29
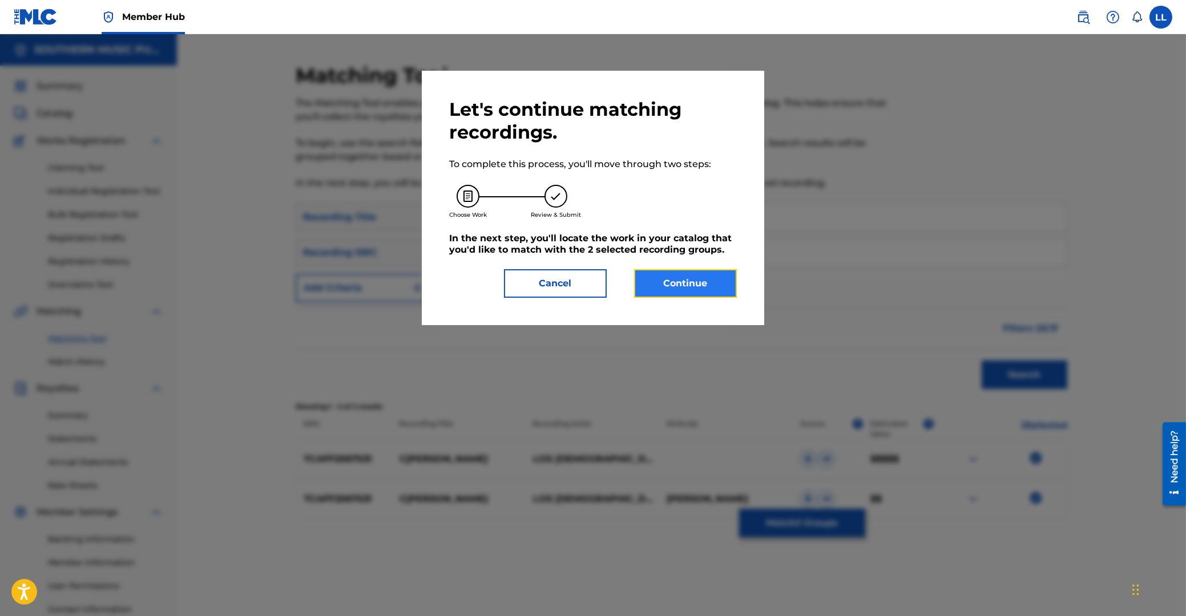
click at [685, 277] on button "Continue" at bounding box center [685, 283] width 103 height 29
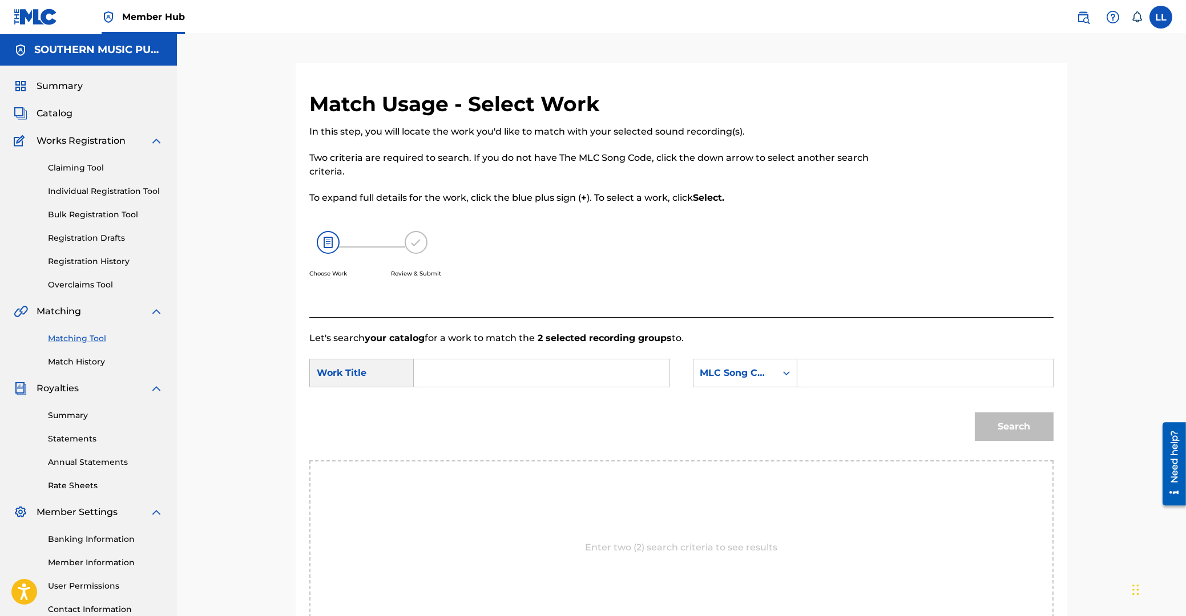
click at [516, 379] on input "Search Form" at bounding box center [541, 372] width 236 height 27
paste input "CIELITO LINDO"
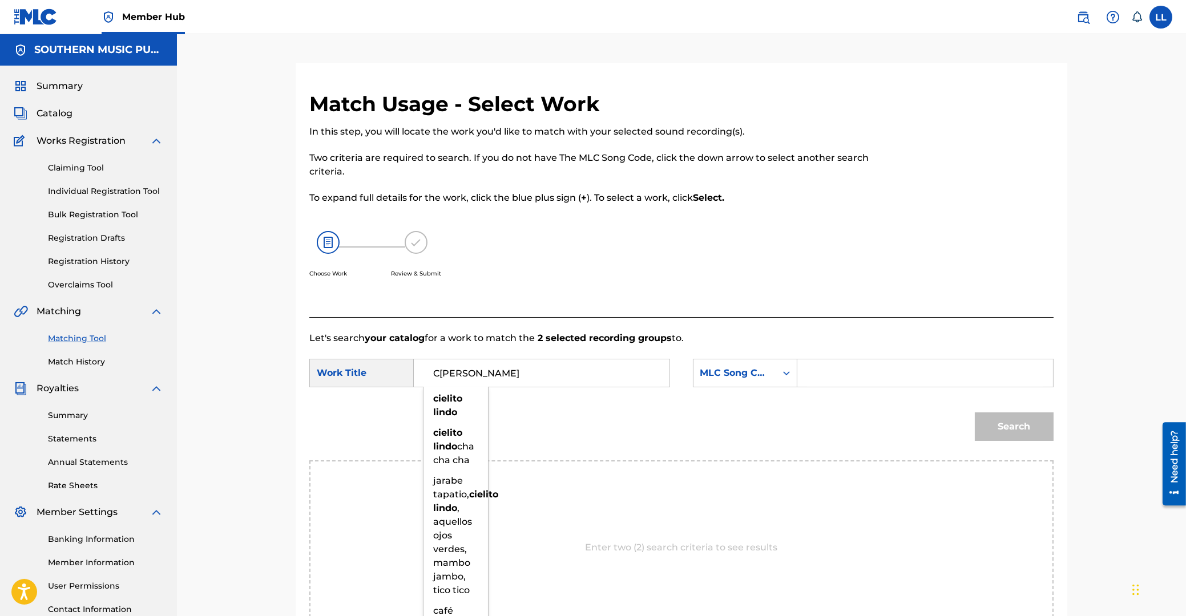
type input "CIELITO LINDO"
drag, startPoint x: 927, startPoint y: 370, endPoint x: 999, endPoint y: 410, distance: 82.5
click at [927, 372] on input "Search Form" at bounding box center [925, 372] width 236 height 27
paste input "C40169"
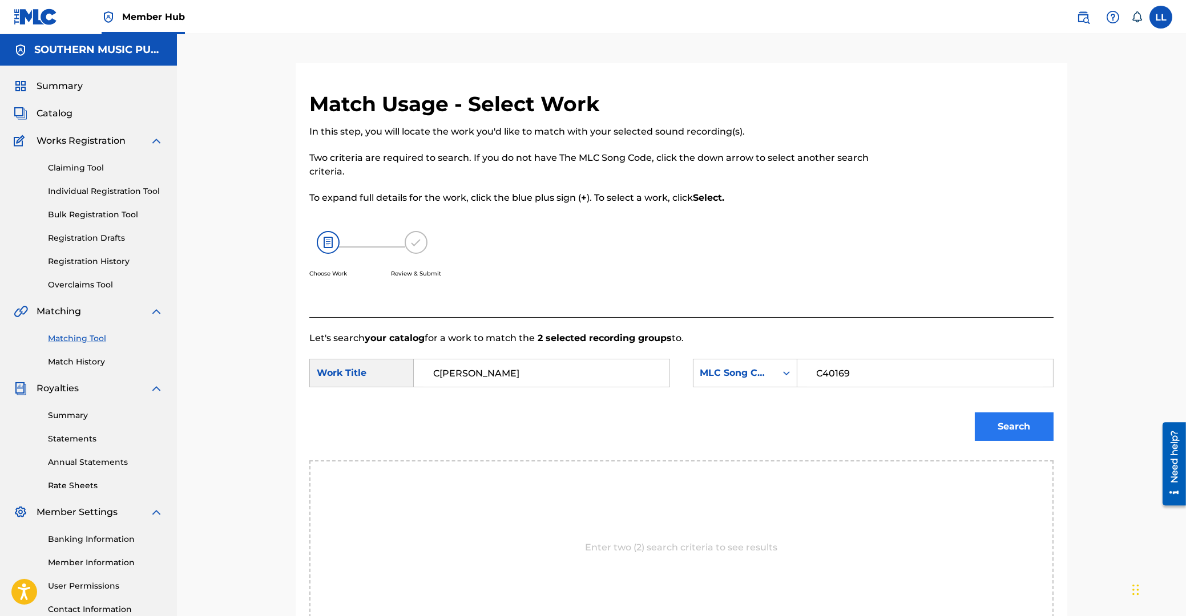
type input "C40169"
click at [1020, 427] on button "Search" at bounding box center [1014, 427] width 79 height 29
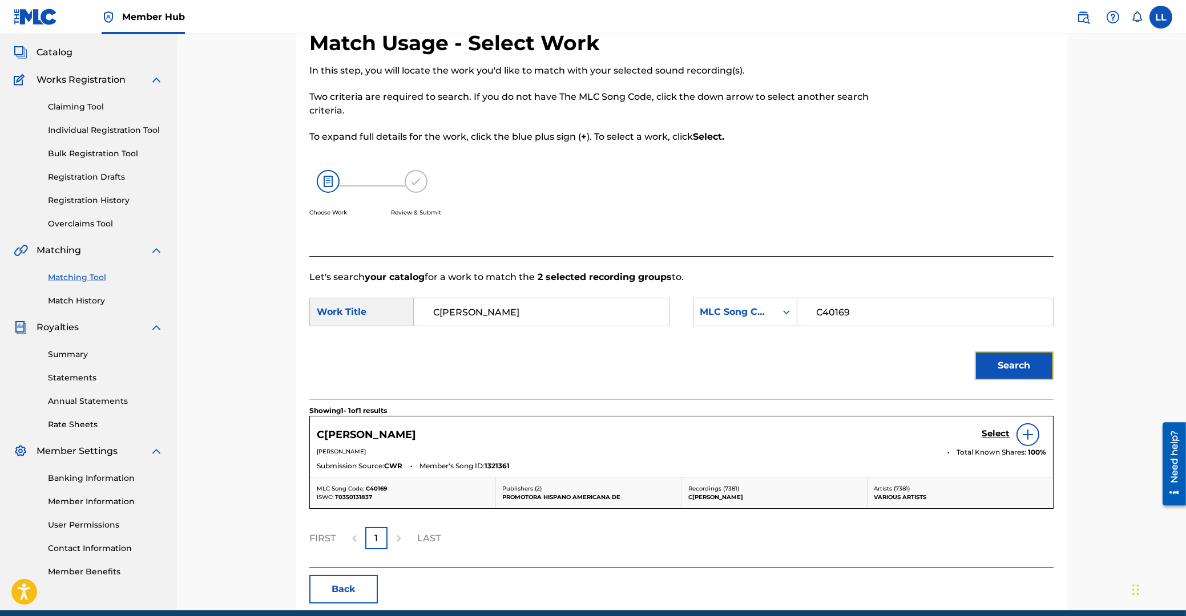
scroll to position [111, 0]
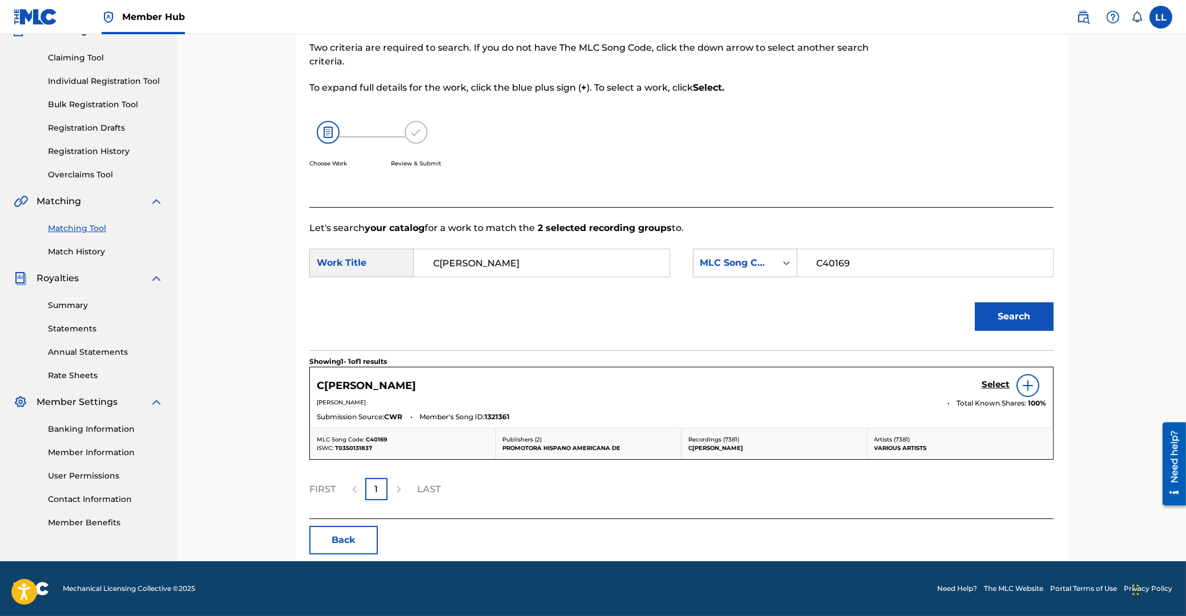
click at [973, 384] on div "CIELITO LINDO Select" at bounding box center [681, 385] width 729 height 23
click at [988, 384] on h5 "Select" at bounding box center [995, 384] width 28 height 11
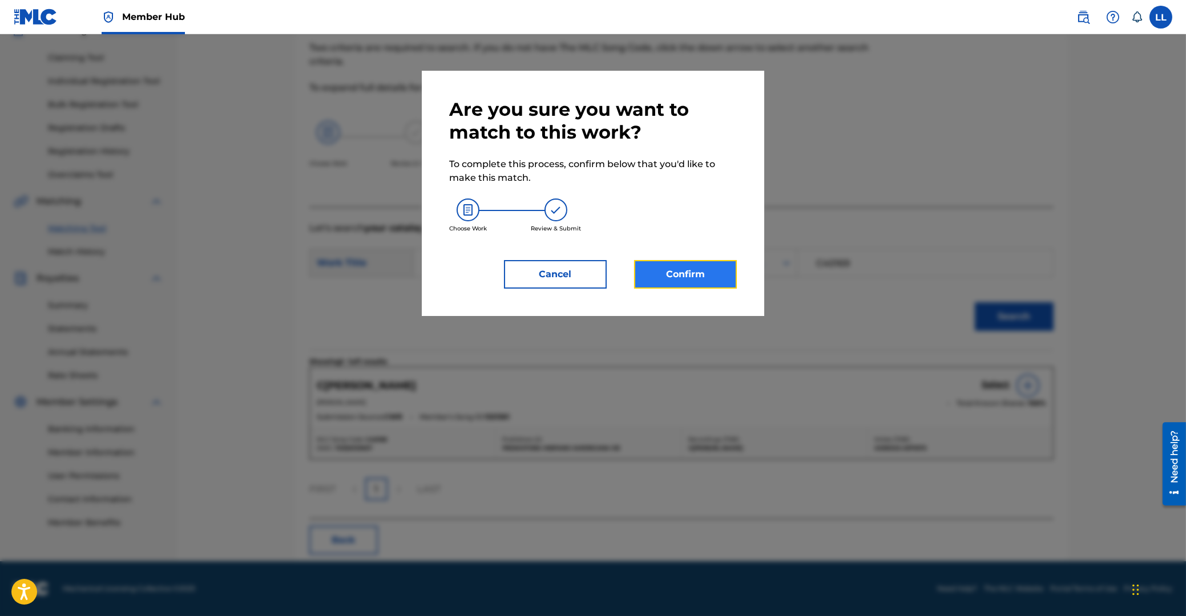
click at [690, 271] on button "Confirm" at bounding box center [685, 274] width 103 height 29
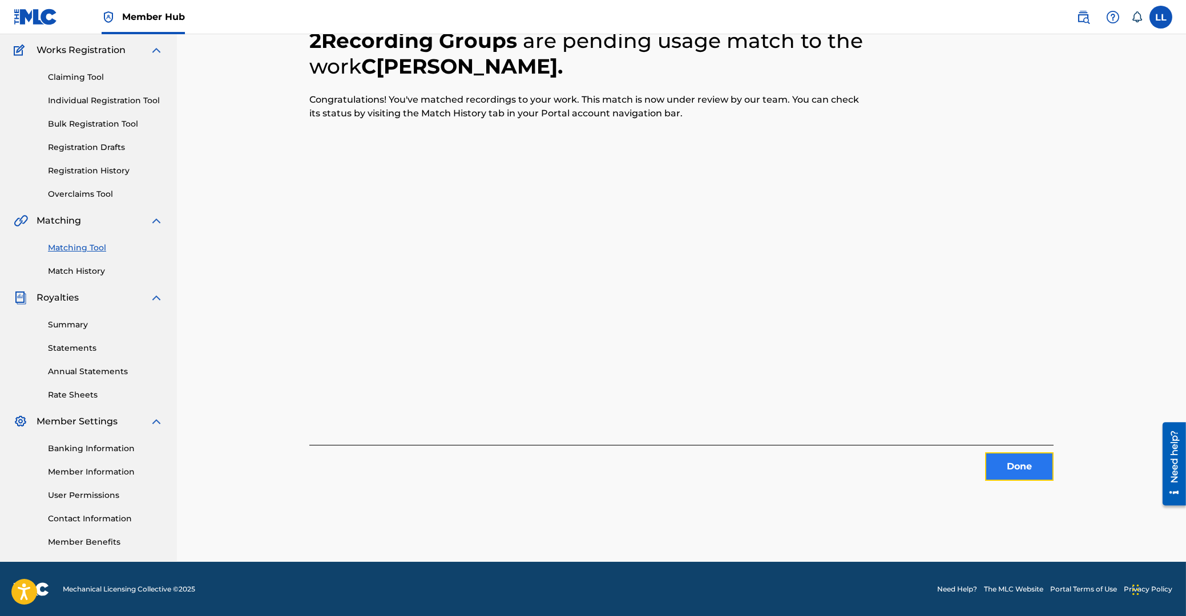
click at [1020, 463] on button "Done" at bounding box center [1019, 467] width 68 height 29
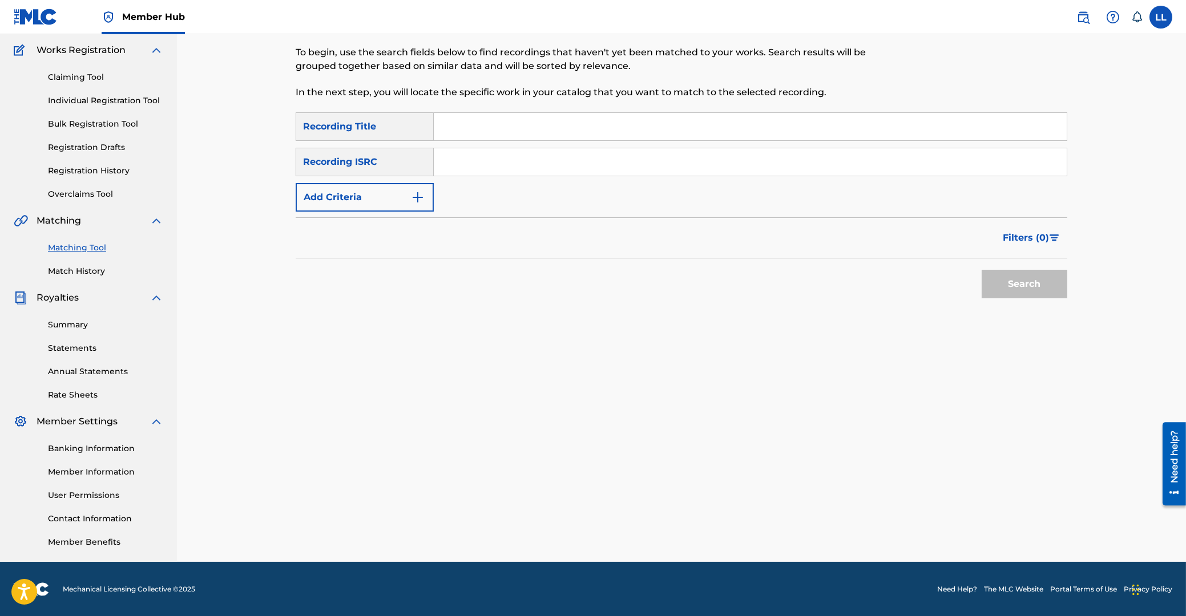
drag, startPoint x: 588, startPoint y: 126, endPoint x: 577, endPoint y: 146, distance: 22.2
click at [586, 127] on input "Search Form" at bounding box center [750, 126] width 633 height 27
paste input "CIELITO LINDO"
type input "CIELITO LINDO"
click at [603, 160] on input "Search Form" at bounding box center [750, 161] width 633 height 27
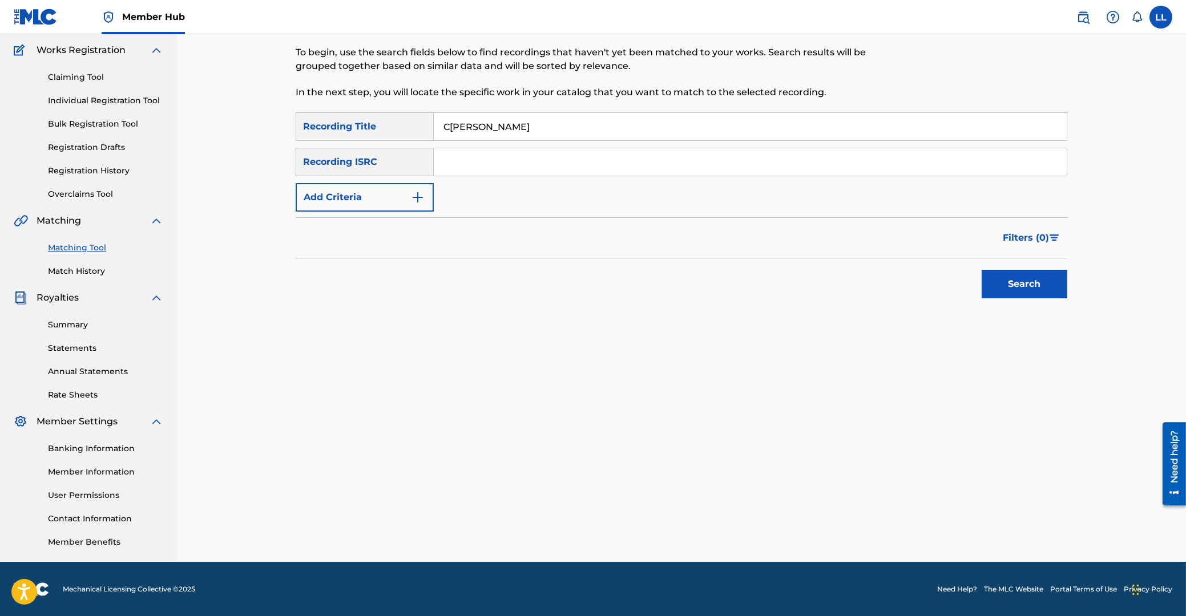
paste input "MENDOZA"
type input "MENDOZA"
click at [1040, 290] on button "Search" at bounding box center [1024, 284] width 86 height 29
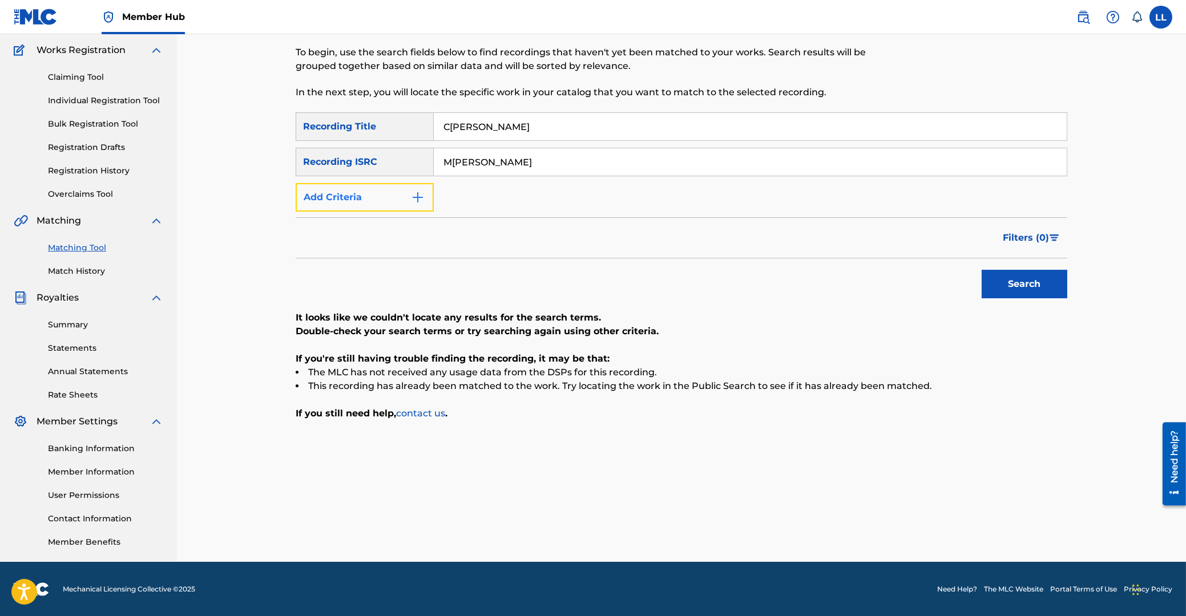
click at [377, 192] on button "Add Criteria" at bounding box center [365, 197] width 138 height 29
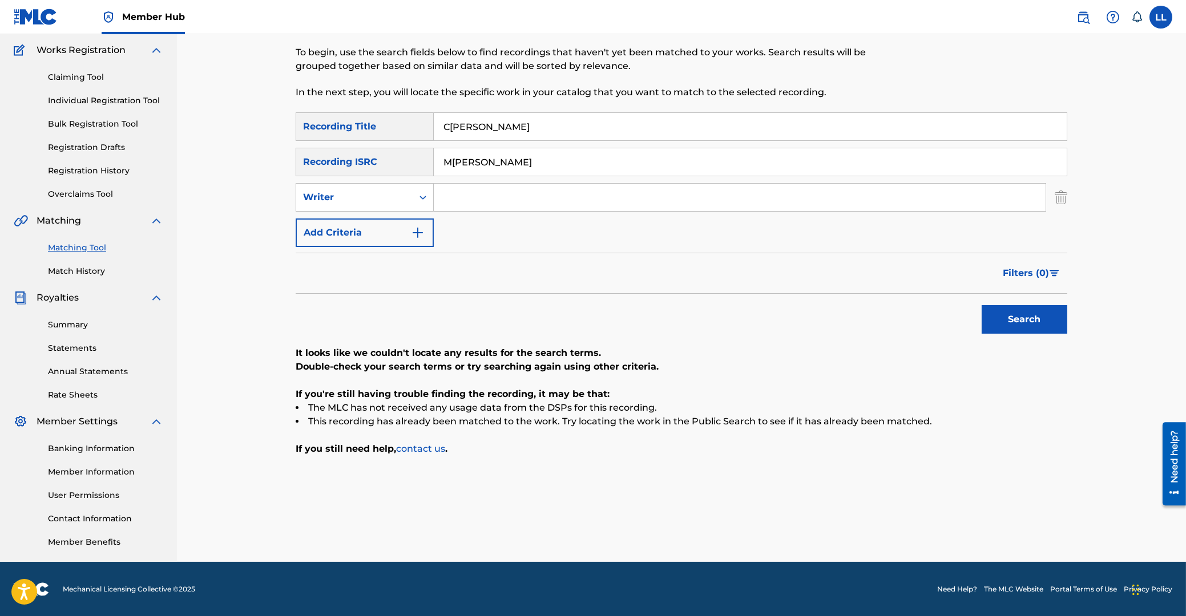
drag, startPoint x: 518, startPoint y: 158, endPoint x: 388, endPoint y: 157, distance: 130.1
click at [434, 157] on input "MENDOZA" at bounding box center [750, 161] width 633 height 27
click at [1016, 320] on button "Search" at bounding box center [1024, 319] width 86 height 29
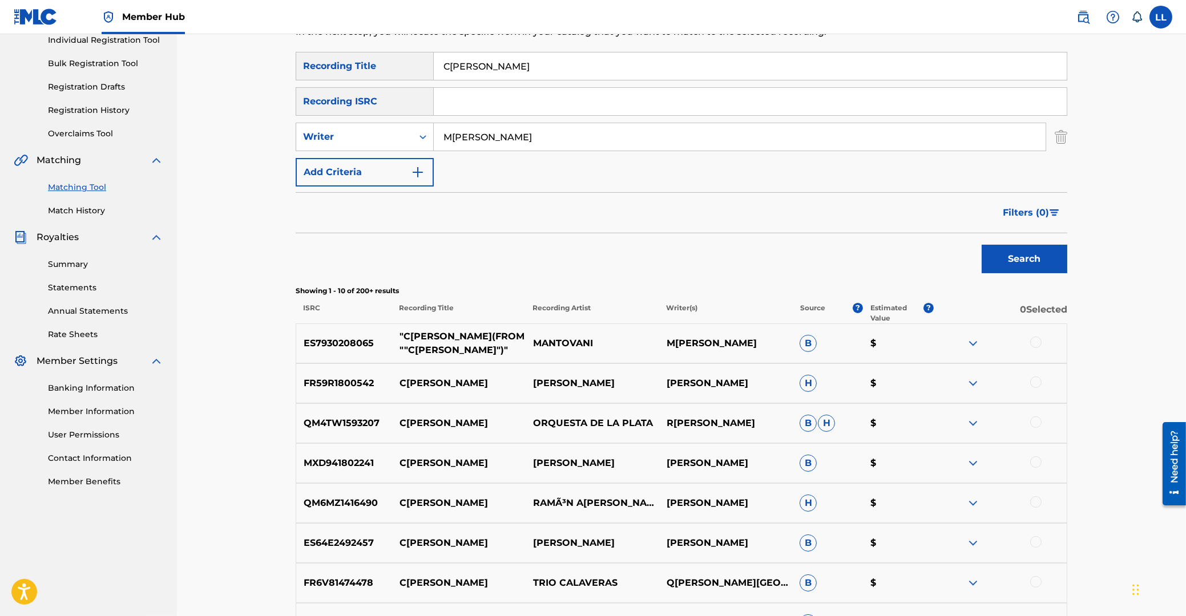
scroll to position [152, 0]
click at [1034, 460] on div at bounding box center [1035, 461] width 11 height 11
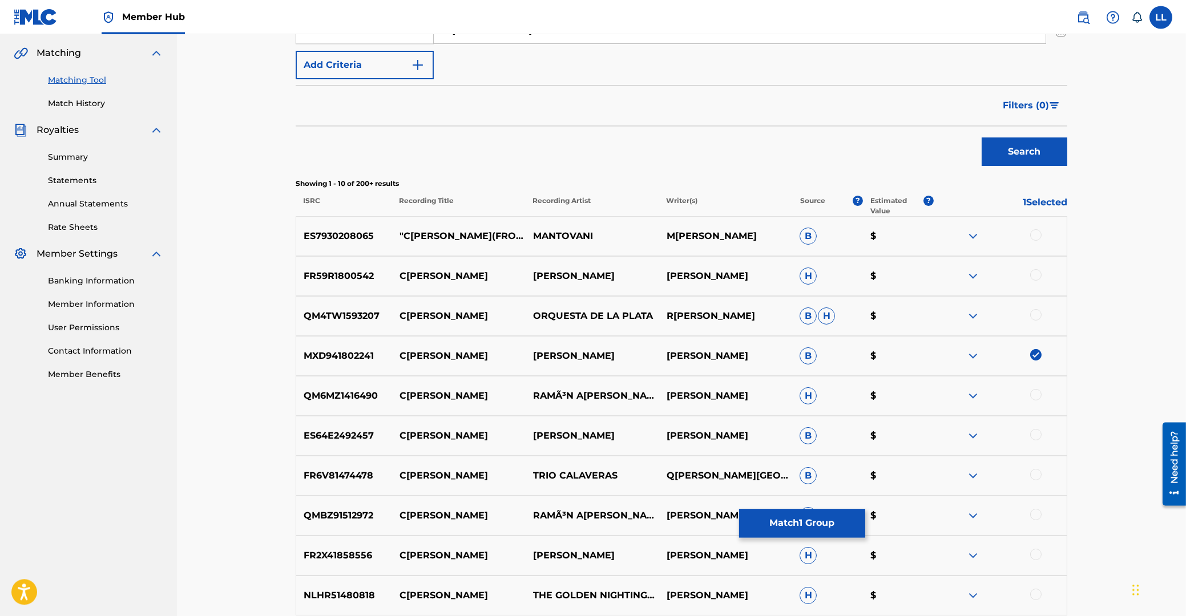
scroll to position [274, 0]
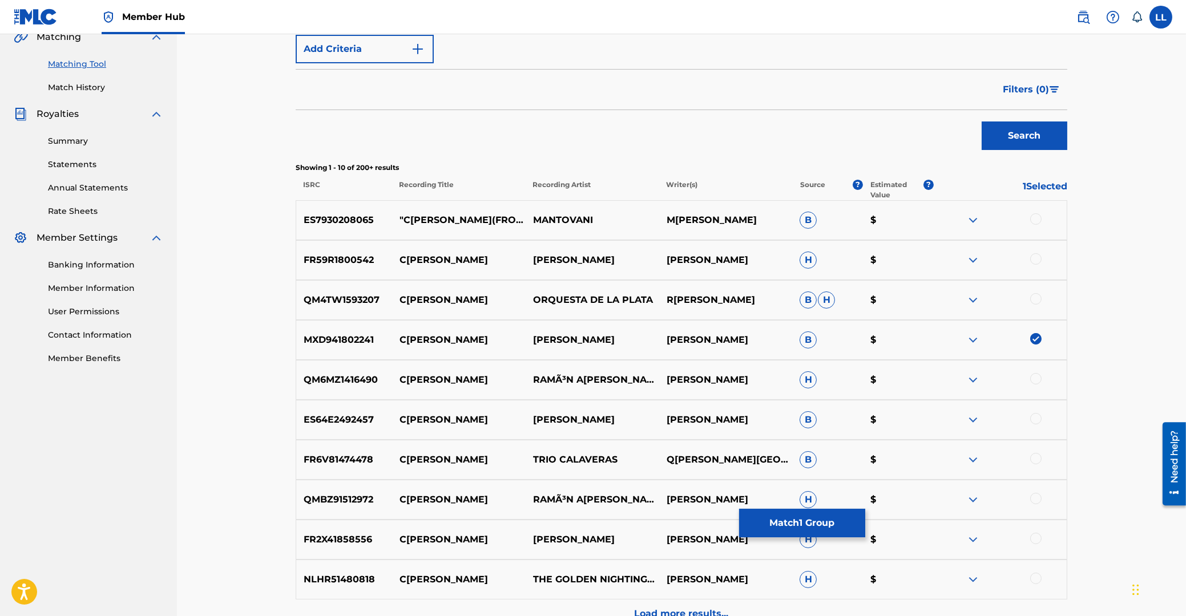
click at [1036, 420] on div at bounding box center [1035, 418] width 11 height 11
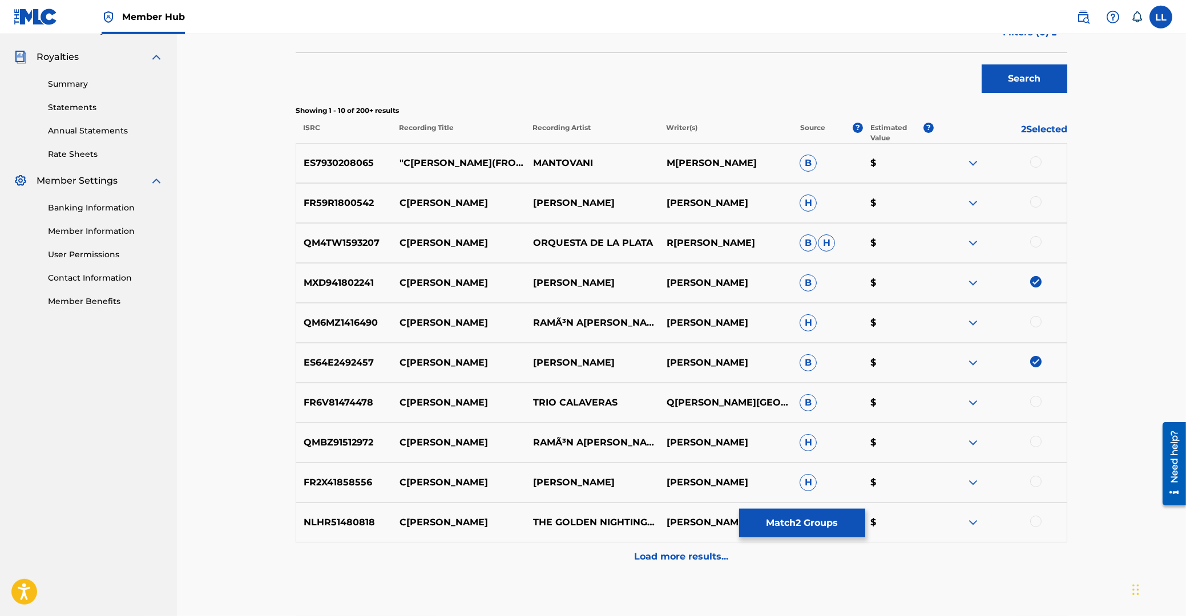
scroll to position [336, 0]
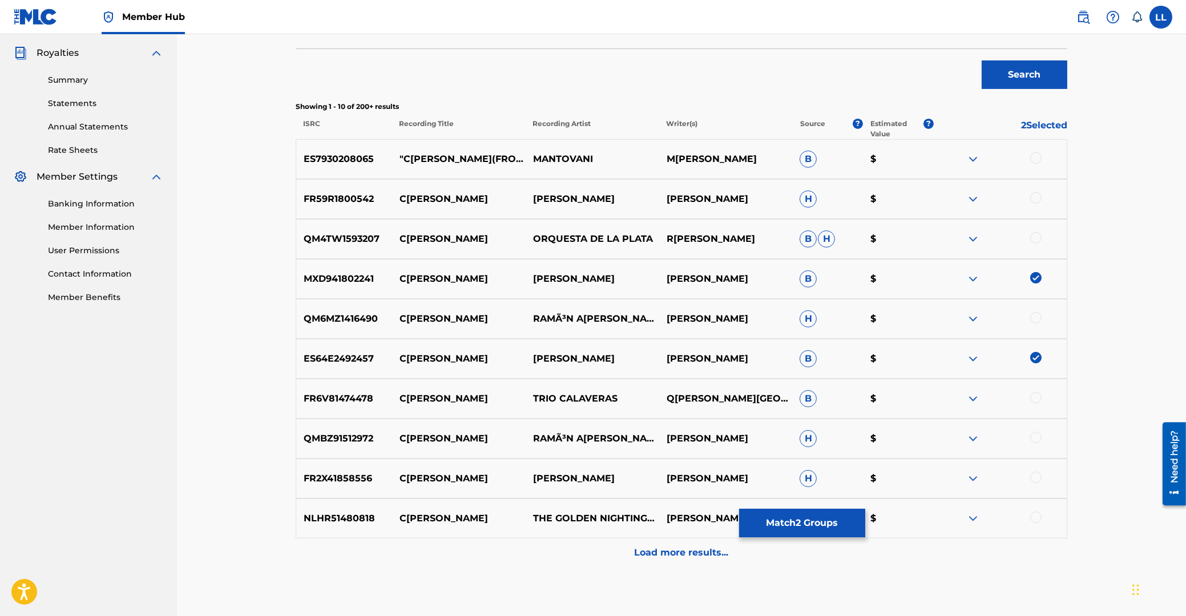
click at [1038, 399] on div at bounding box center [1035, 397] width 11 height 11
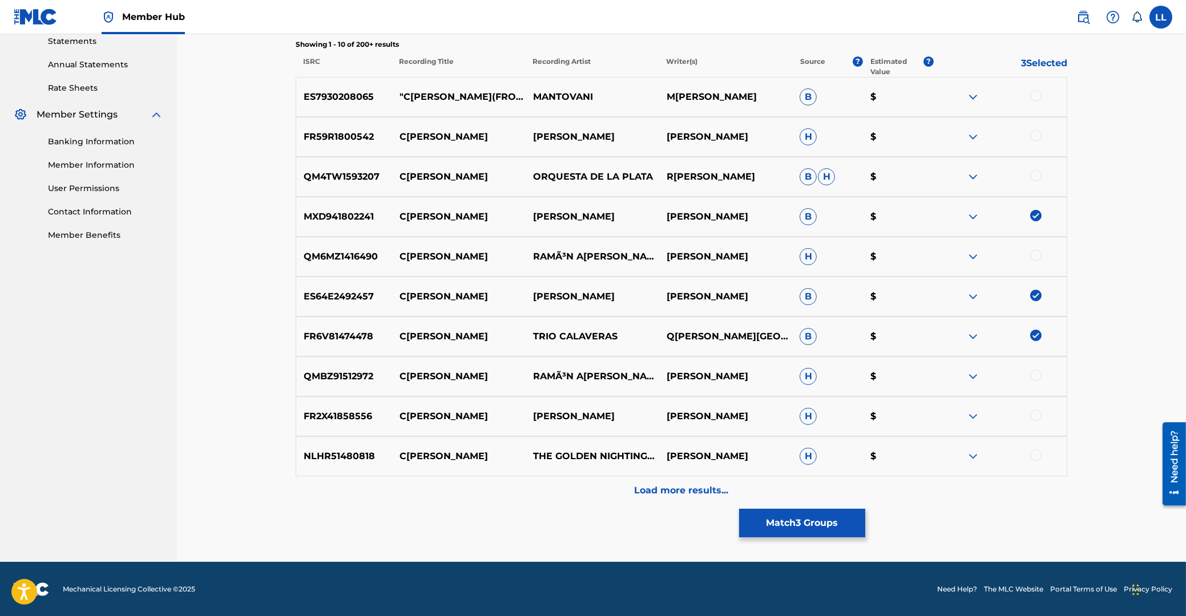
click at [683, 490] on p "Load more results..." at bounding box center [682, 491] width 94 height 14
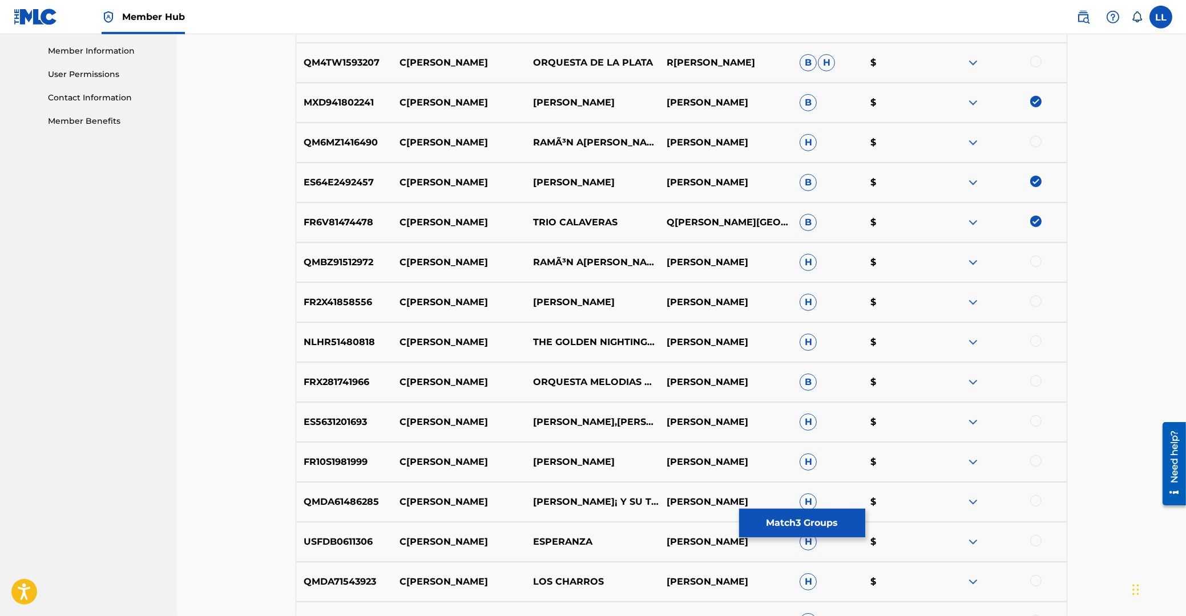
scroll to position [519, 0]
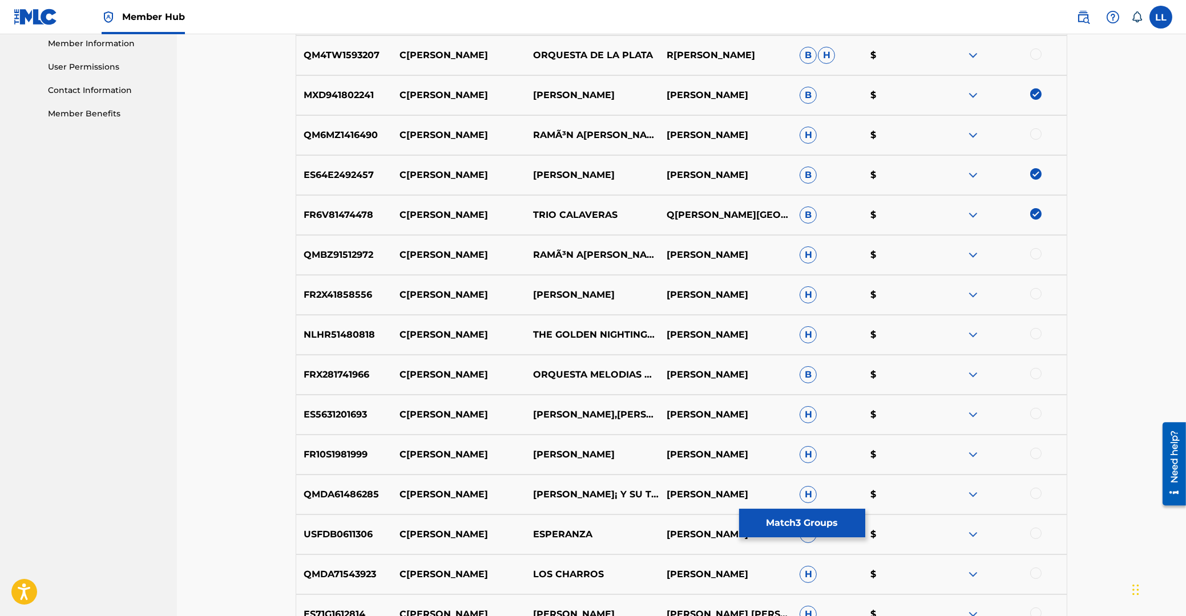
click at [1032, 371] on div at bounding box center [1035, 373] width 11 height 11
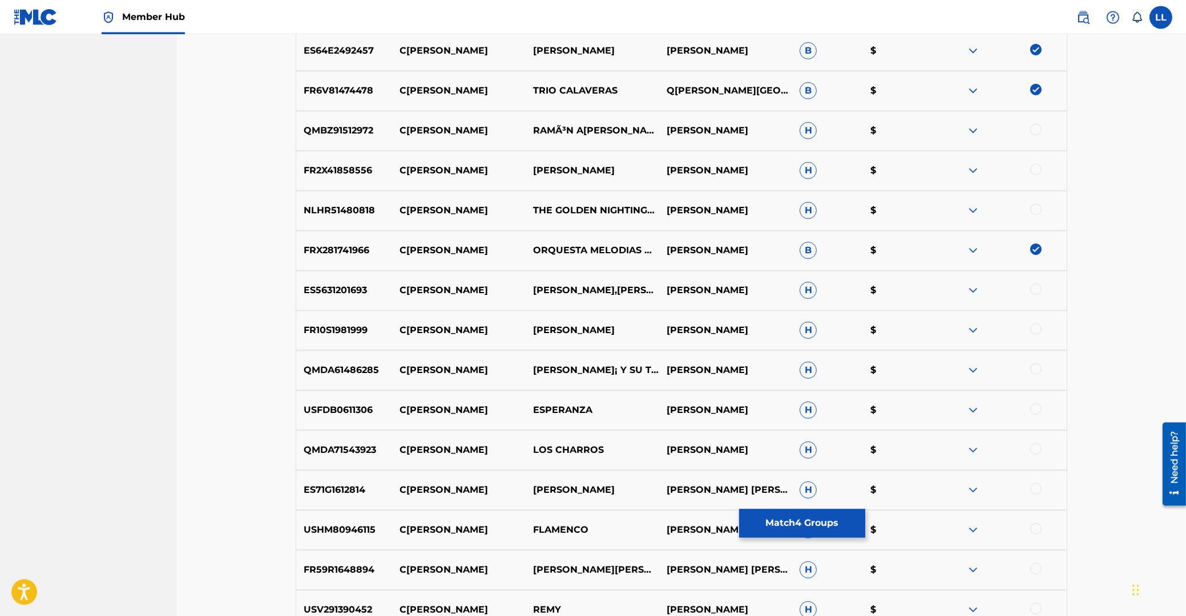
scroll to position [702, 0]
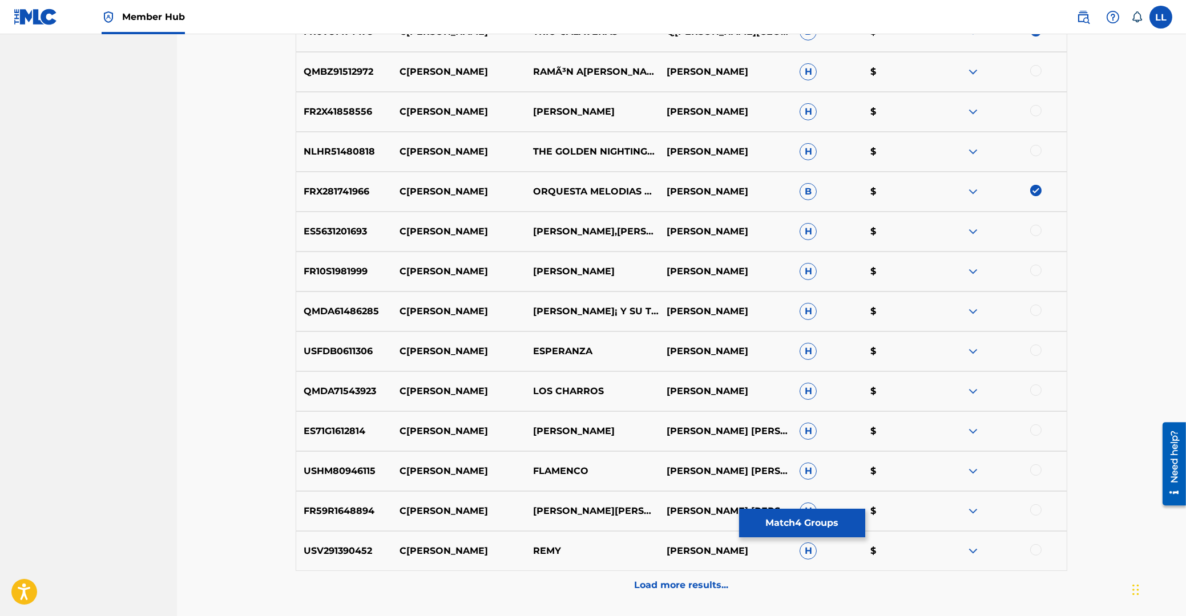
click at [1043, 432] on div at bounding box center [1000, 432] width 134 height 14
click at [1034, 430] on div at bounding box center [1035, 430] width 11 height 11
click at [1035, 466] on div at bounding box center [1035, 469] width 11 height 11
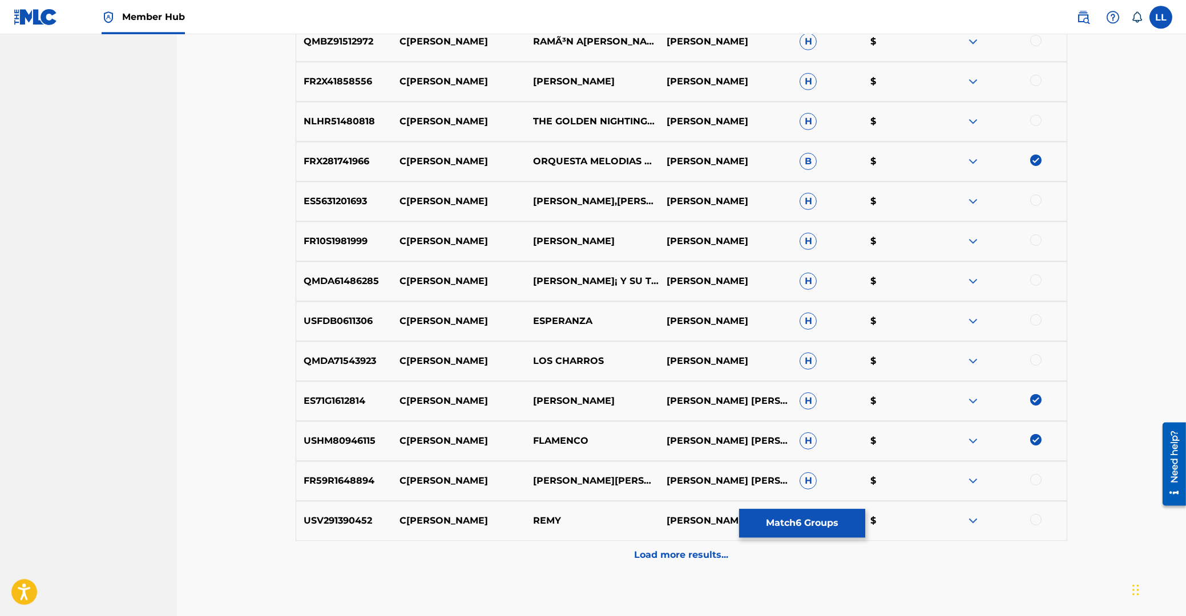
scroll to position [763, 0]
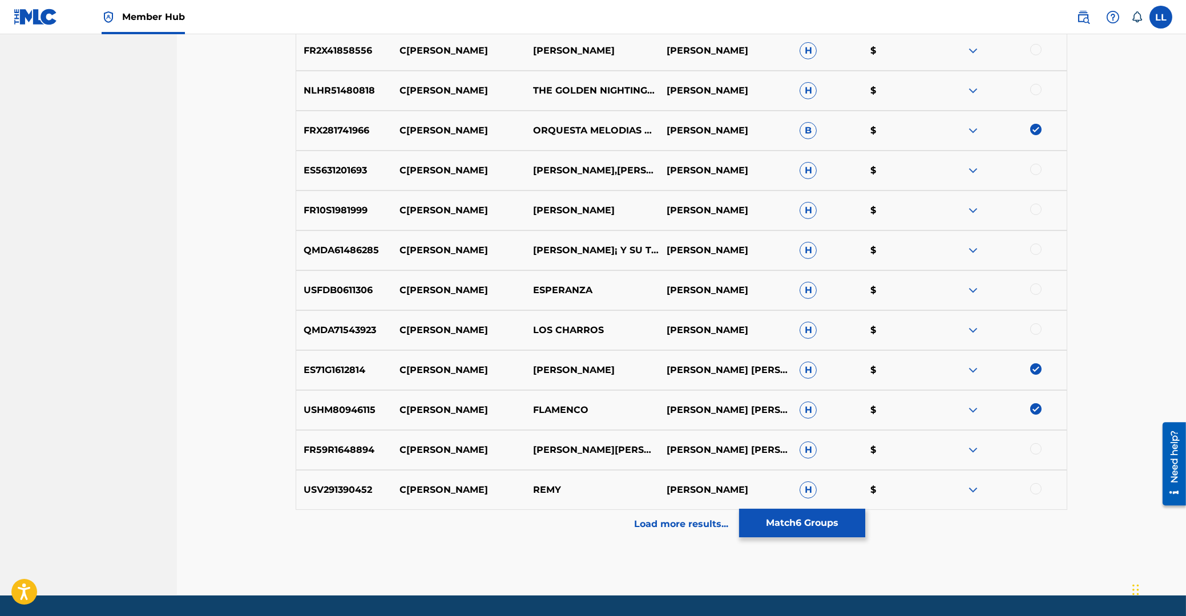
click at [1035, 450] on div at bounding box center [1035, 448] width 11 height 11
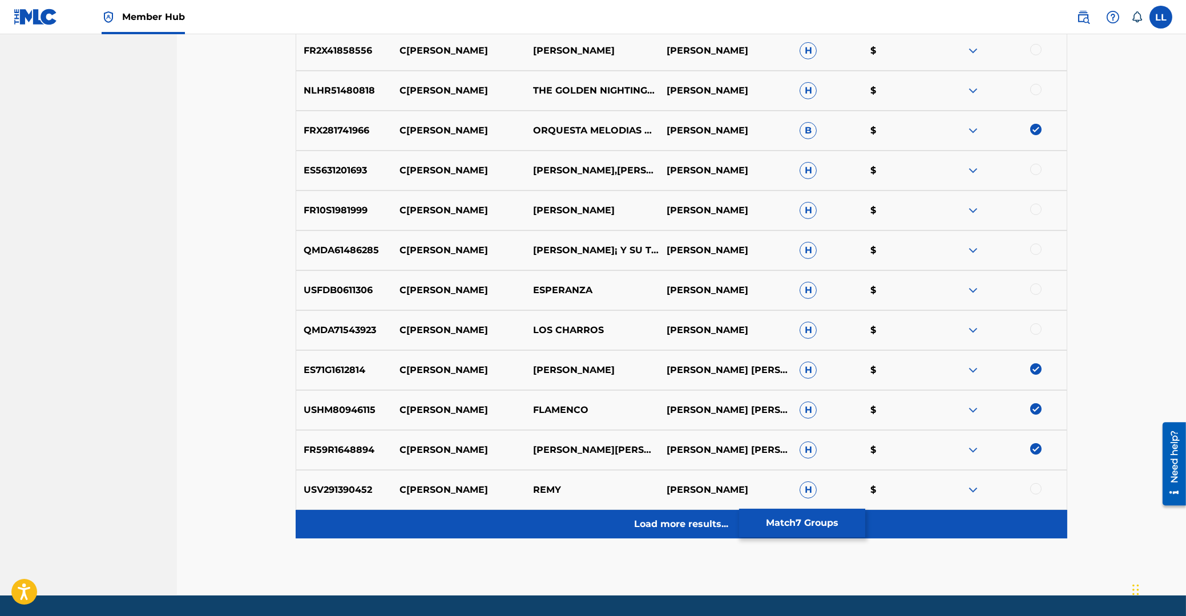
click at [674, 525] on p "Load more results..." at bounding box center [682, 525] width 94 height 14
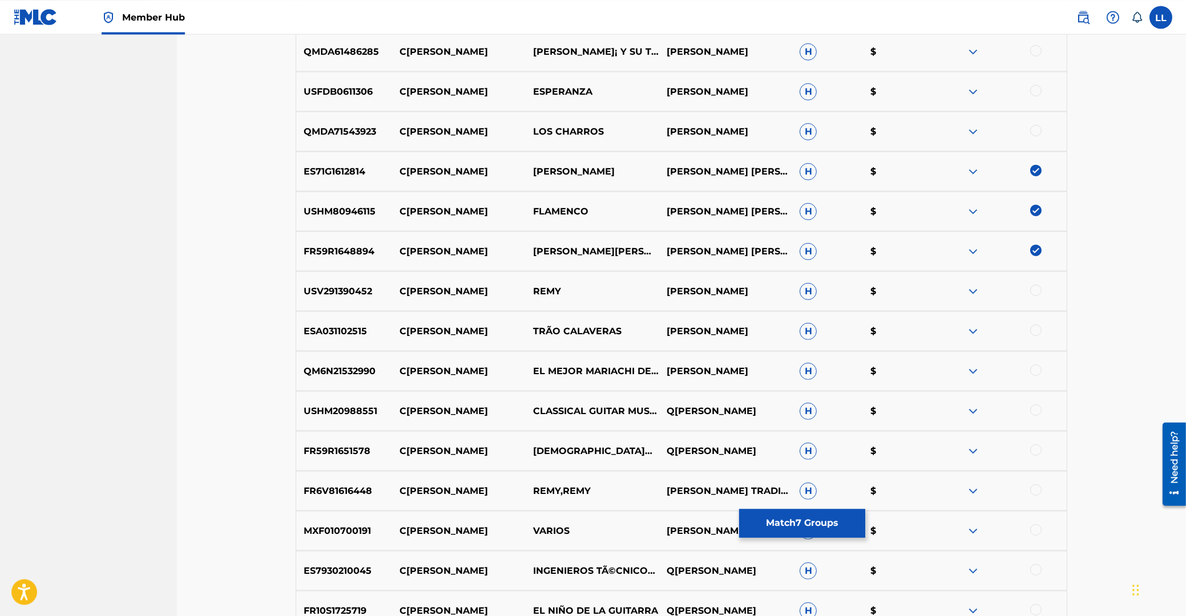
scroll to position [1069, 0]
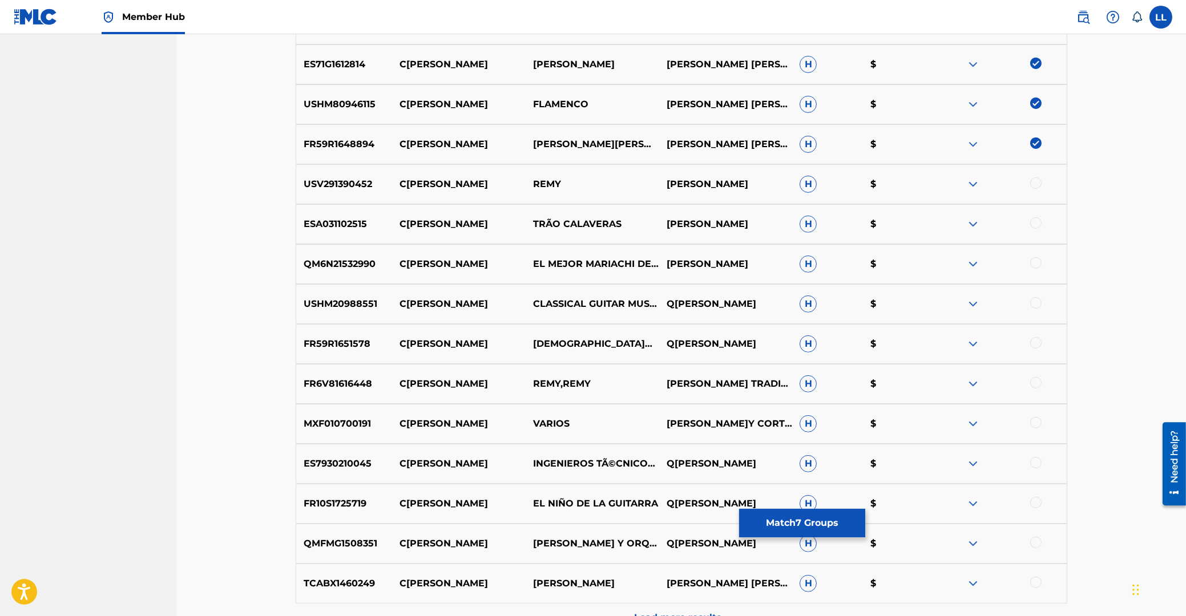
click at [1037, 304] on div at bounding box center [1035, 302] width 11 height 11
click at [1035, 342] on div at bounding box center [1035, 342] width 11 height 11
click at [1036, 422] on div at bounding box center [1035, 422] width 11 height 11
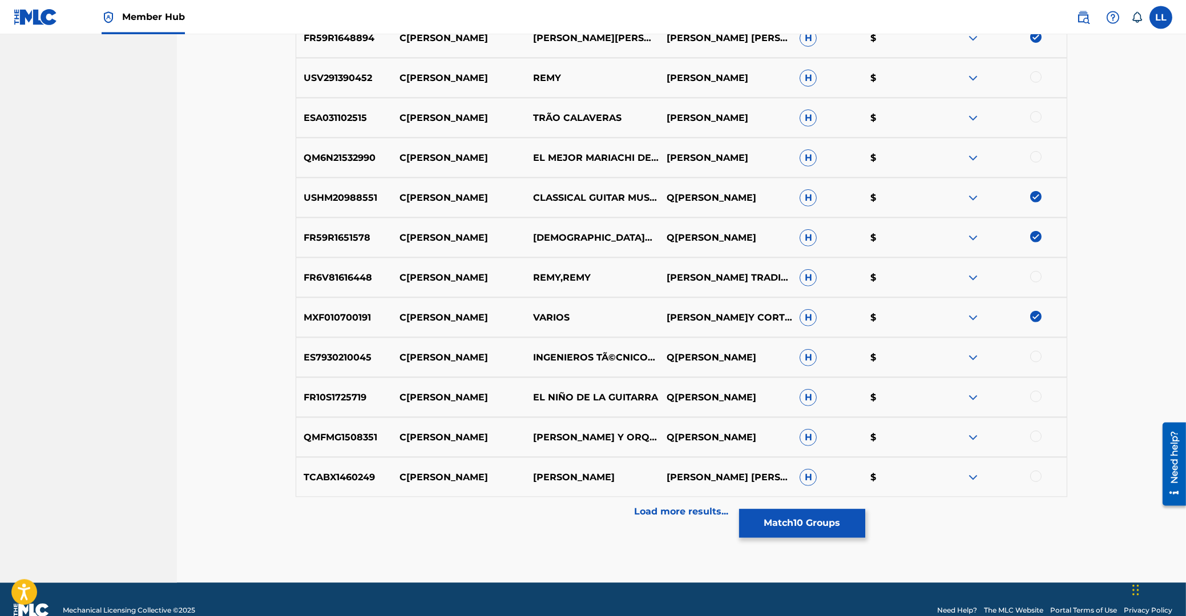
scroll to position [1192, 0]
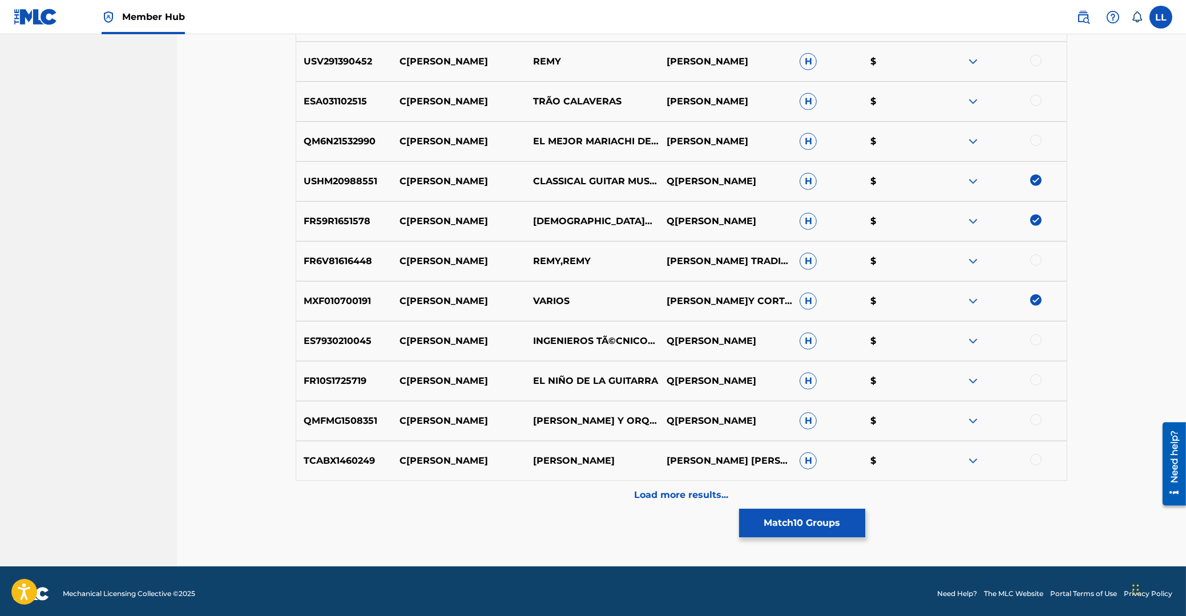
click at [1035, 341] on div at bounding box center [1035, 339] width 11 height 11
click at [1039, 380] on div at bounding box center [1035, 379] width 11 height 11
click at [1033, 421] on div at bounding box center [1035, 419] width 11 height 11
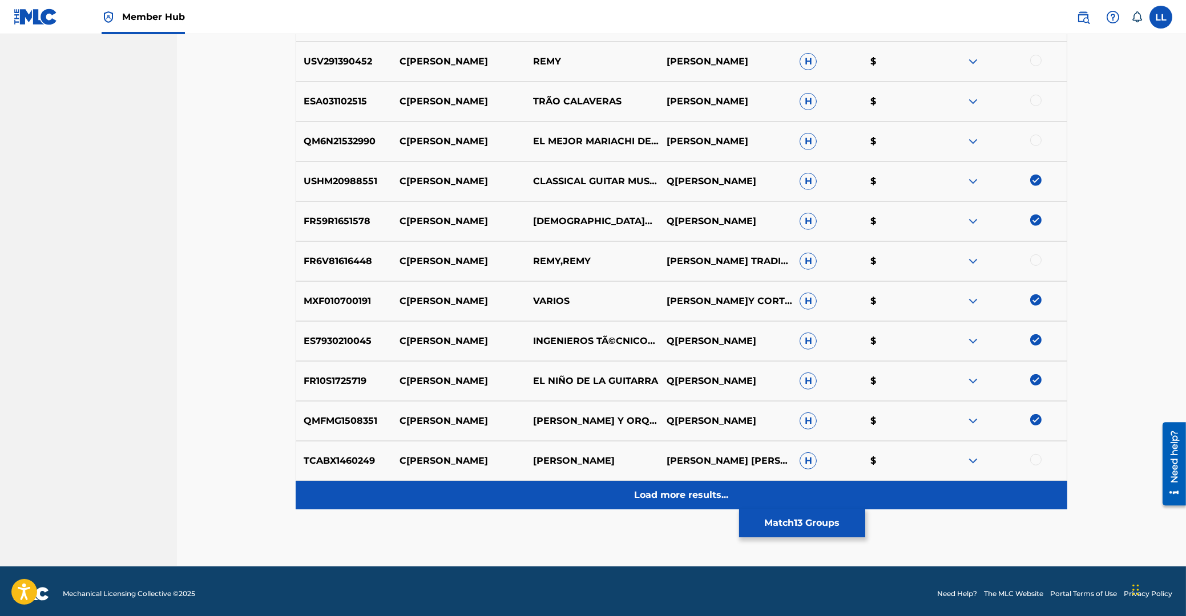
click at [677, 500] on p "Load more results..." at bounding box center [682, 495] width 94 height 14
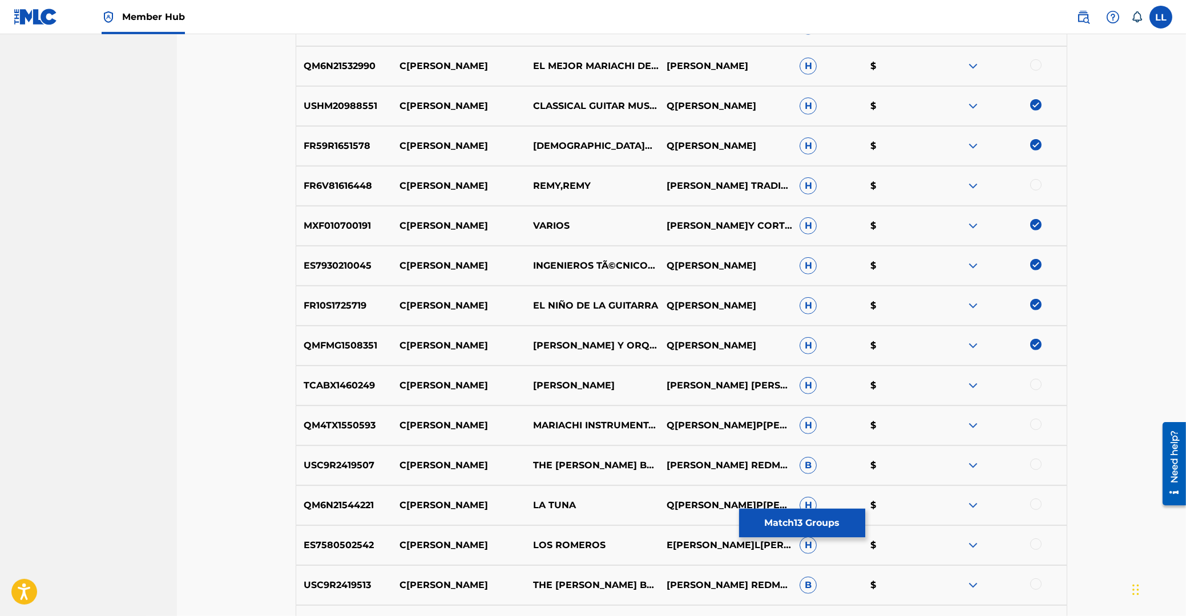
scroll to position [1437, 0]
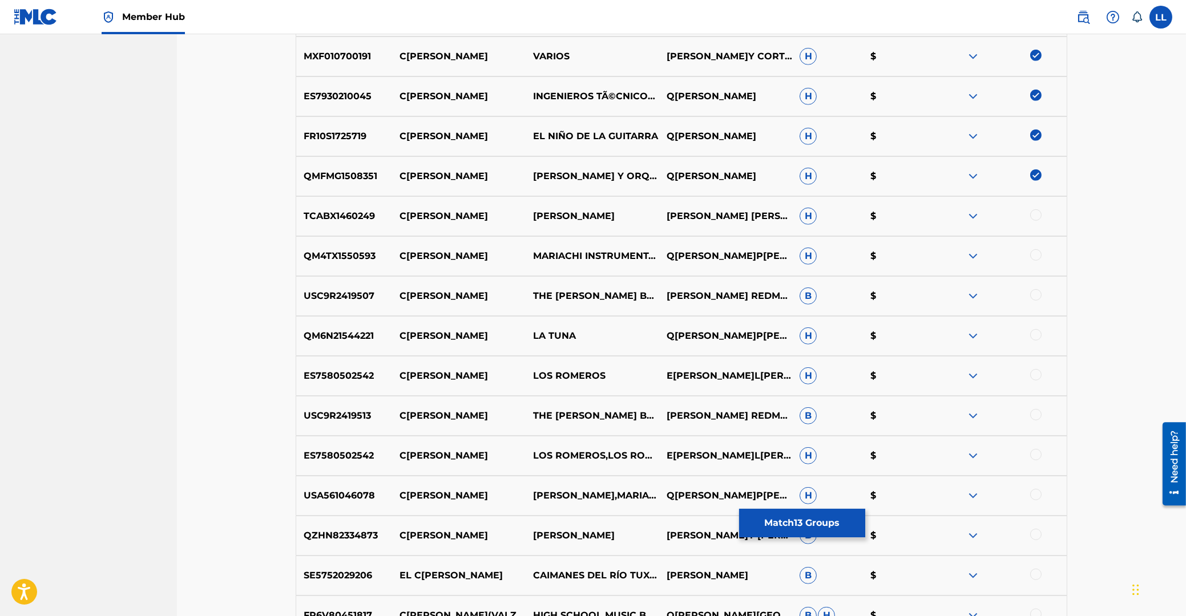
click at [1036, 255] on div at bounding box center [1035, 254] width 11 height 11
click at [1031, 294] on div at bounding box center [1035, 294] width 11 height 11
click at [1035, 337] on div at bounding box center [1035, 334] width 11 height 11
click at [1032, 416] on div at bounding box center [1035, 414] width 11 height 11
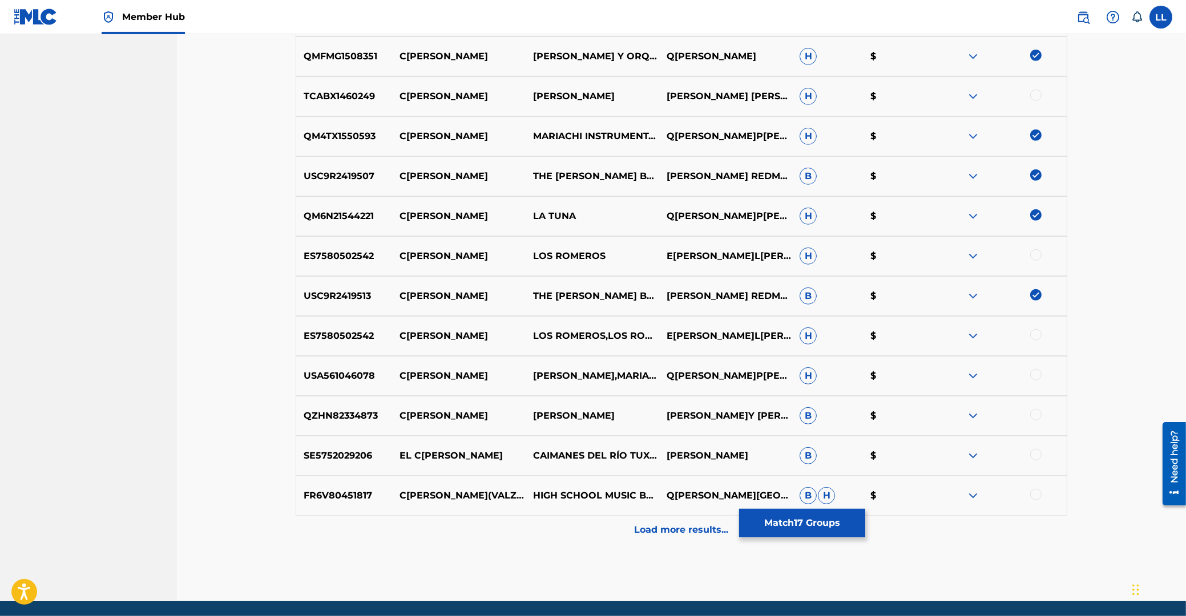
scroll to position [1559, 0]
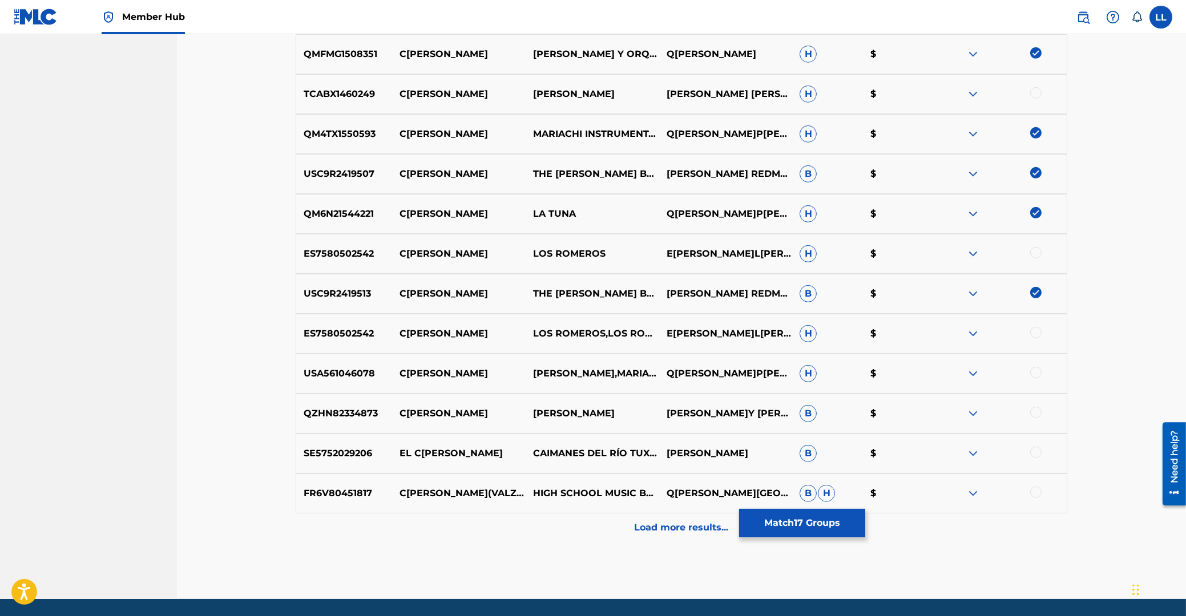
click at [1037, 372] on div at bounding box center [1035, 372] width 11 height 11
click at [1033, 412] on div at bounding box center [1035, 412] width 11 height 11
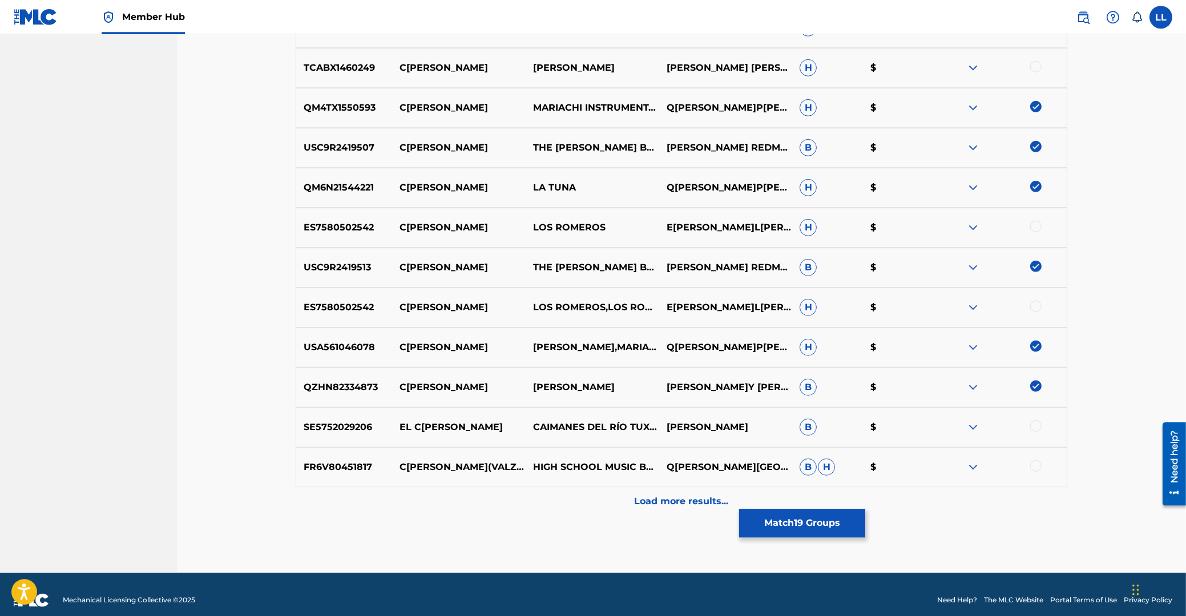
scroll to position [1597, 0]
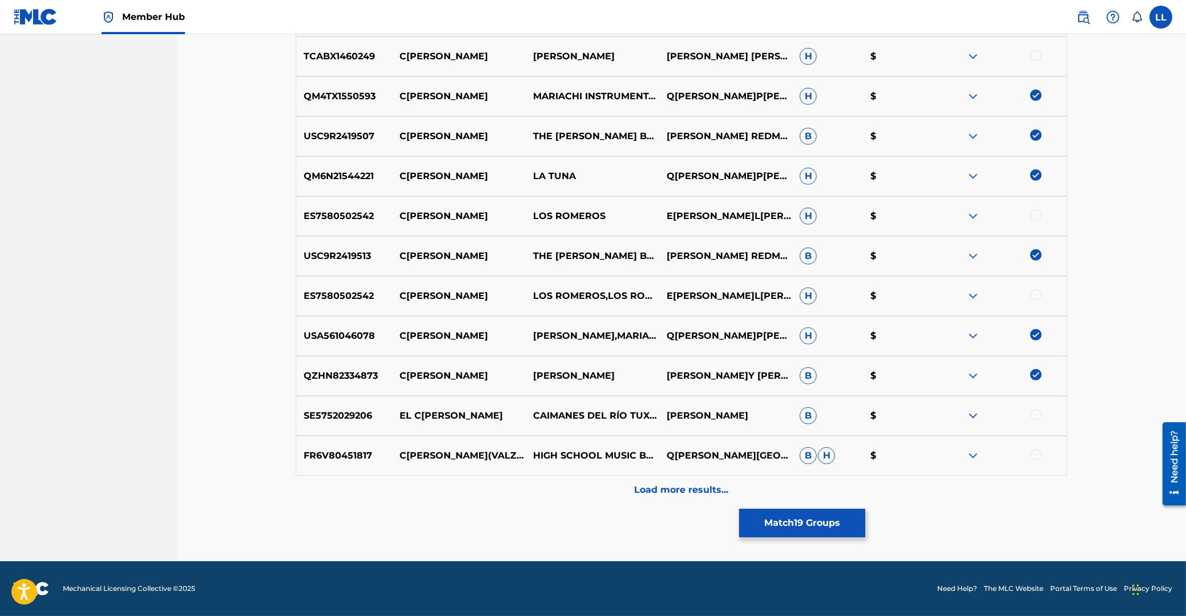
click at [1031, 451] on div at bounding box center [1000, 456] width 134 height 14
click at [1036, 455] on div at bounding box center [1035, 454] width 11 height 11
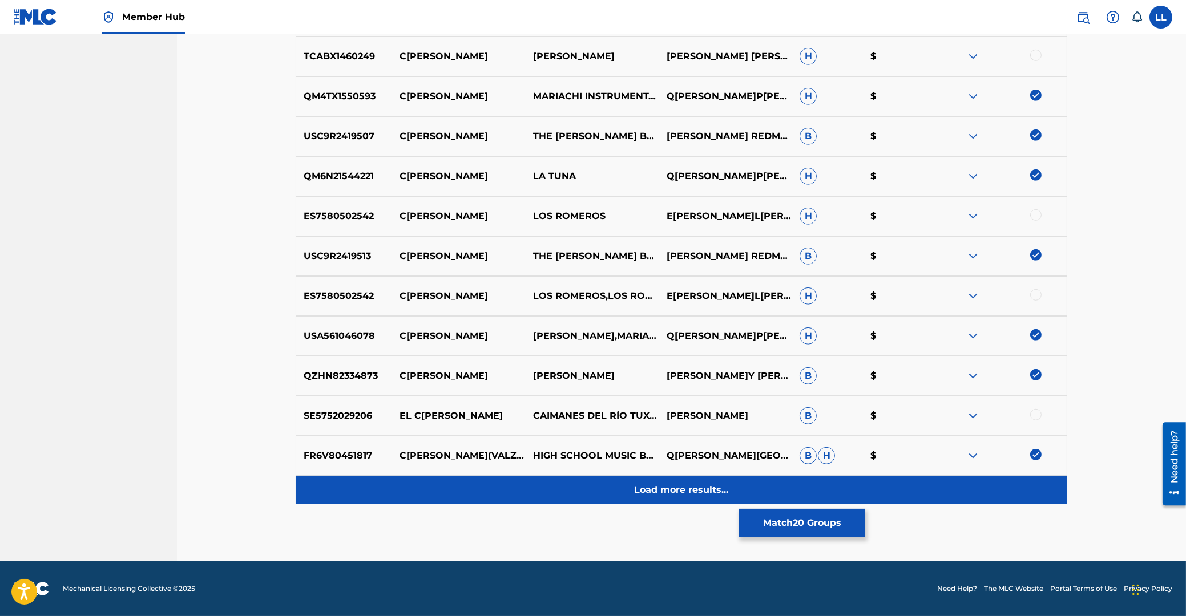
click at [703, 484] on p "Load more results..." at bounding box center [682, 490] width 94 height 14
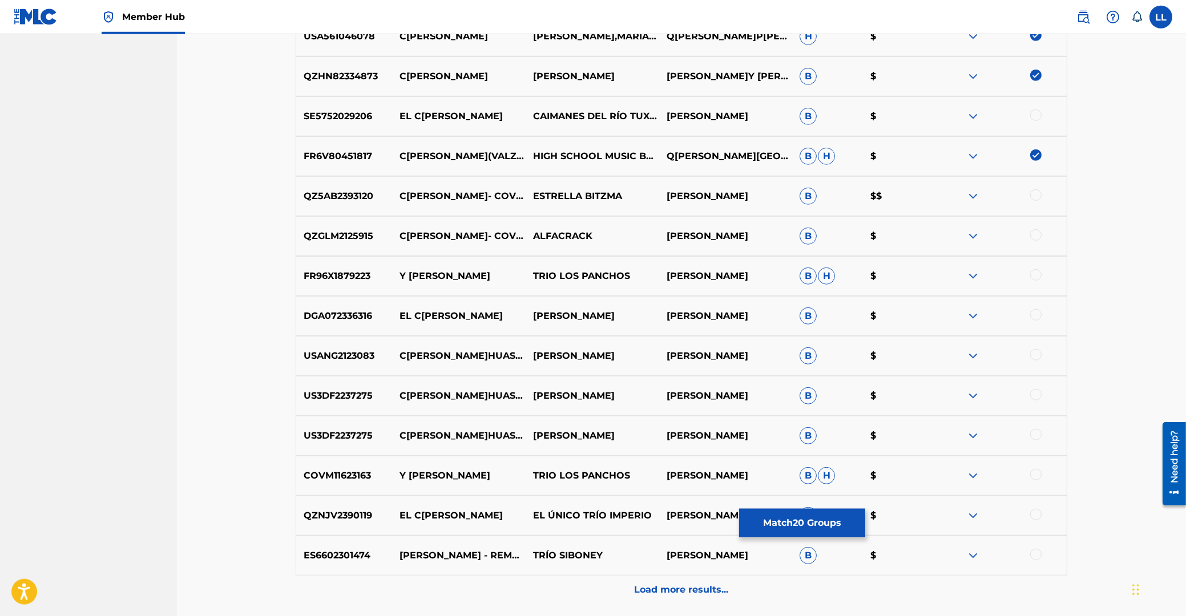
scroll to position [1874, 0]
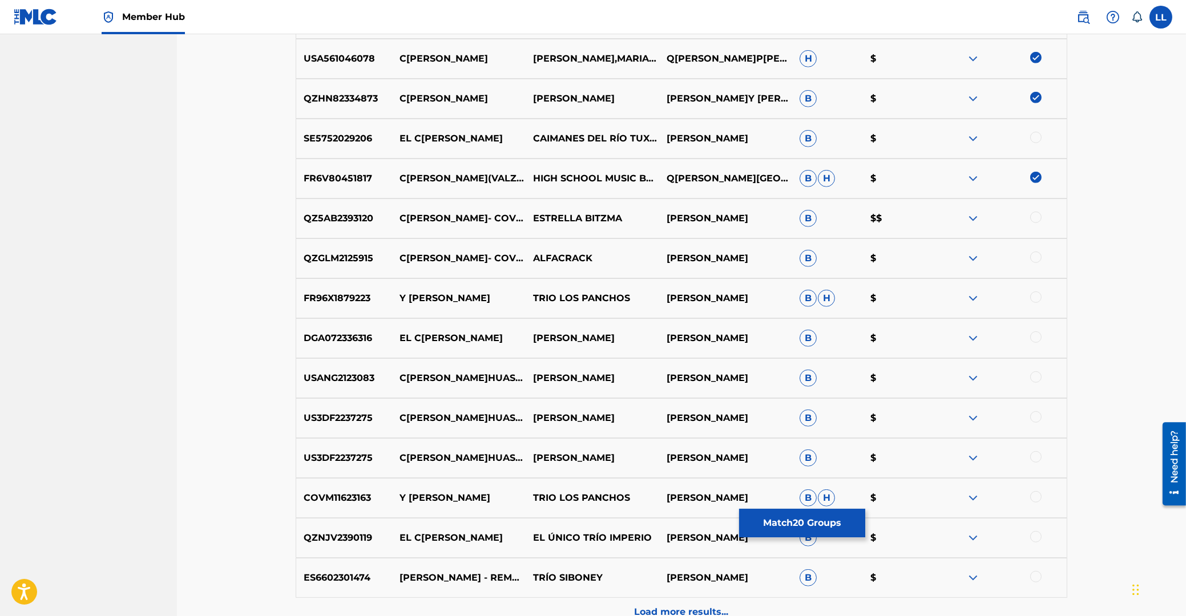
click at [1033, 219] on div at bounding box center [1035, 217] width 11 height 11
click at [1037, 257] on div at bounding box center [1035, 257] width 11 height 11
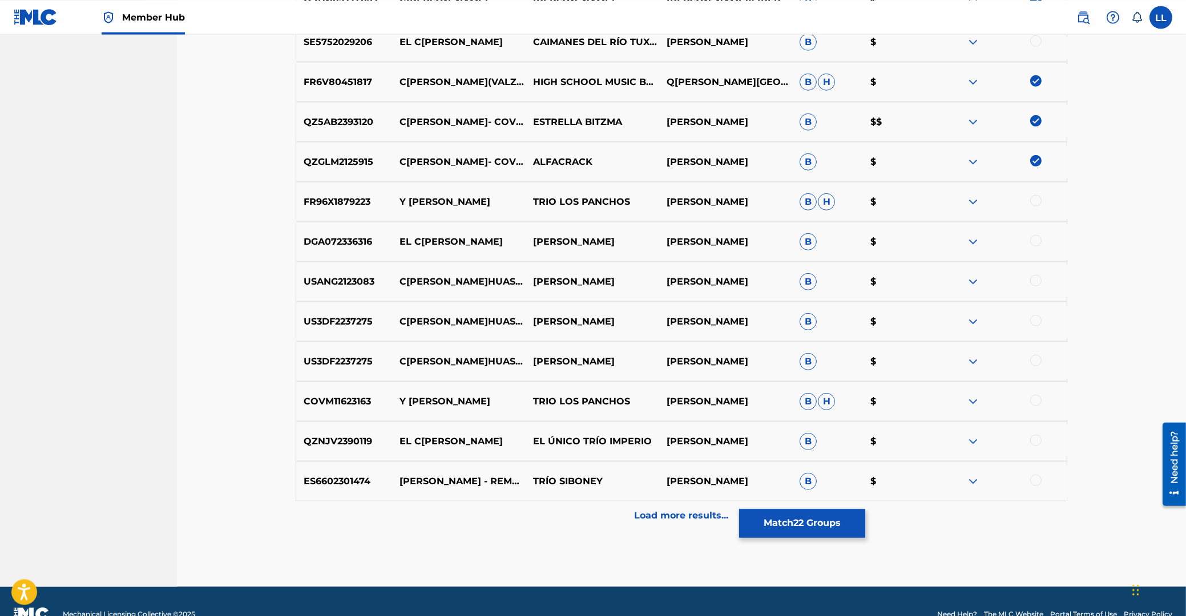
scroll to position [1996, 0]
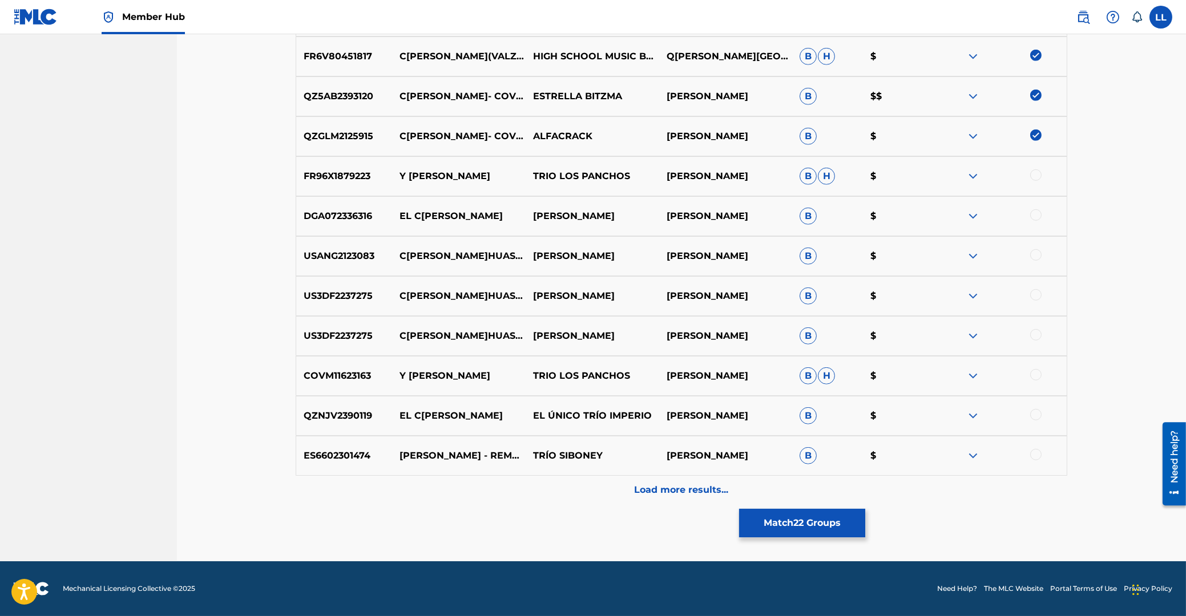
click at [1034, 455] on div at bounding box center [1035, 454] width 11 height 11
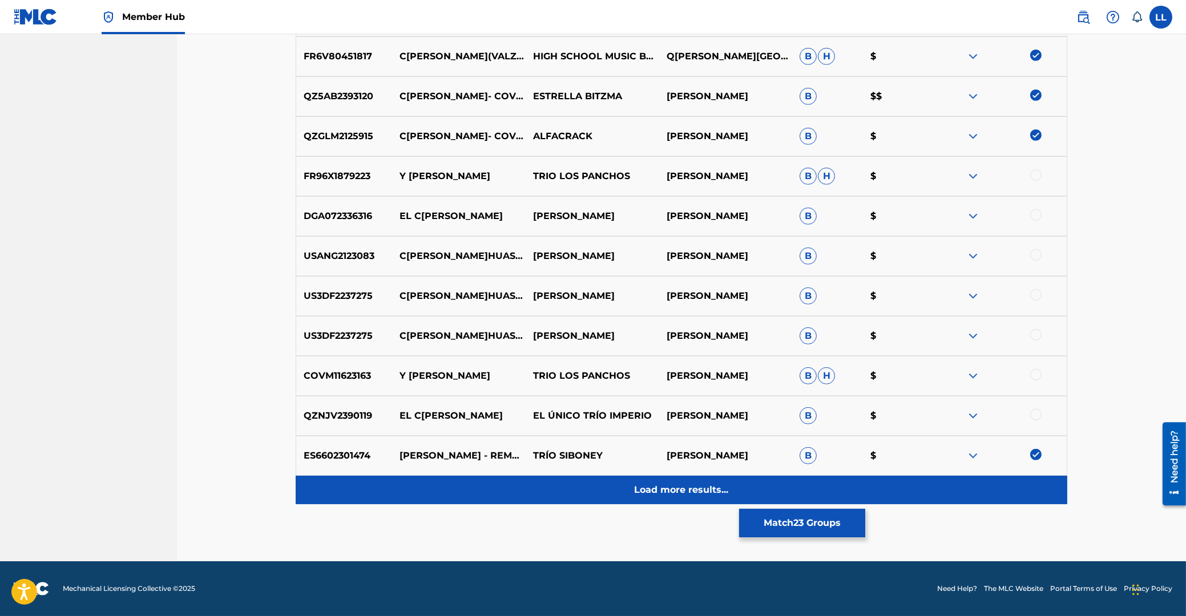
click at [657, 493] on p "Load more results..." at bounding box center [682, 490] width 94 height 14
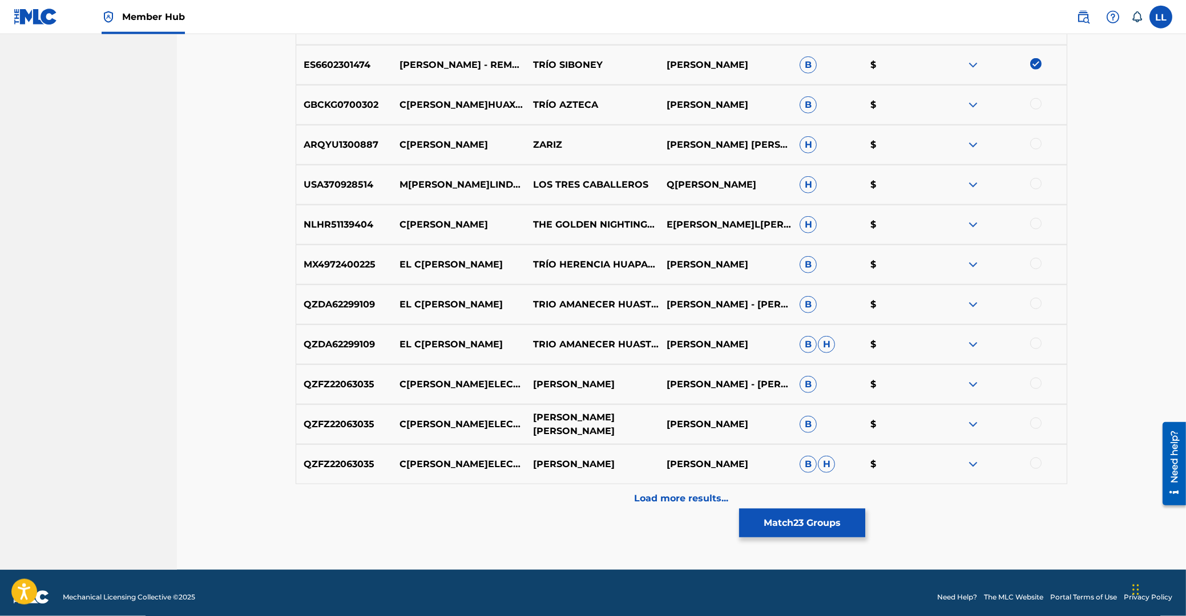
scroll to position [2395, 0]
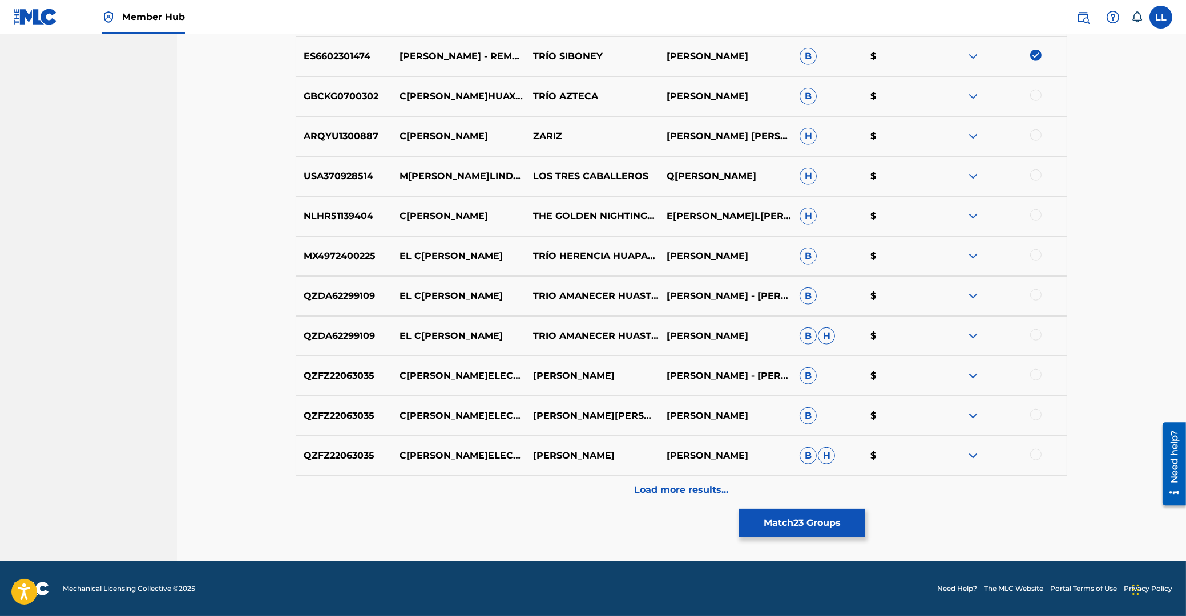
click at [1036, 375] on div at bounding box center [1035, 374] width 11 height 11
click at [1033, 415] on div at bounding box center [1035, 414] width 11 height 11
drag, startPoint x: 1036, startPoint y: 453, endPoint x: 903, endPoint y: 465, distance: 133.5
click at [1036, 453] on div at bounding box center [1035, 454] width 11 height 11
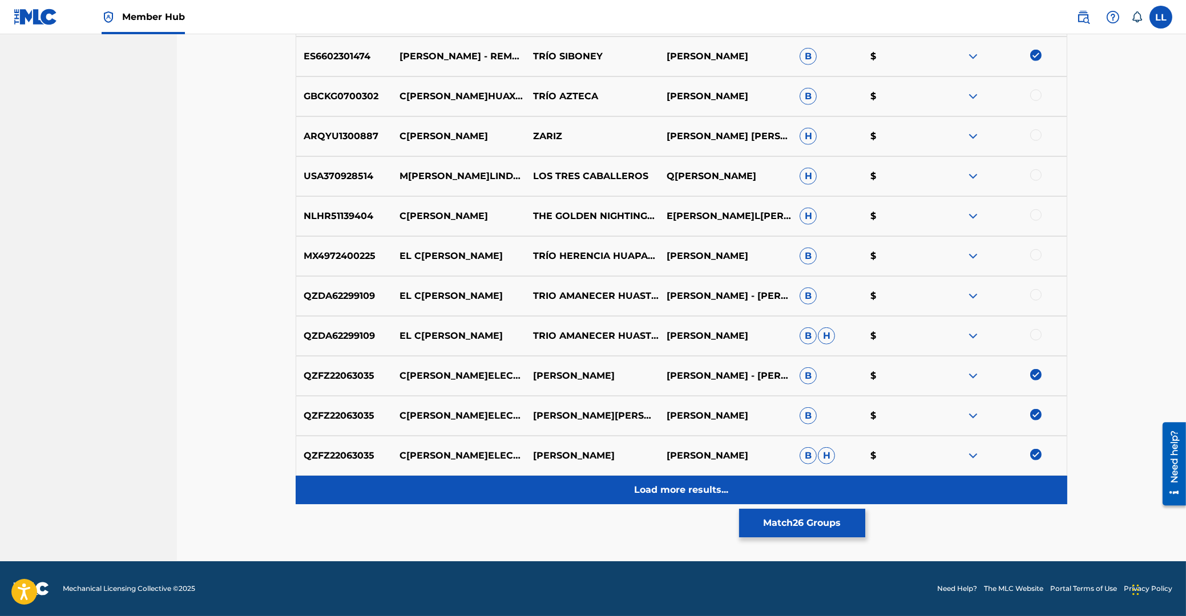
click at [652, 488] on p "Load more results..." at bounding box center [682, 490] width 94 height 14
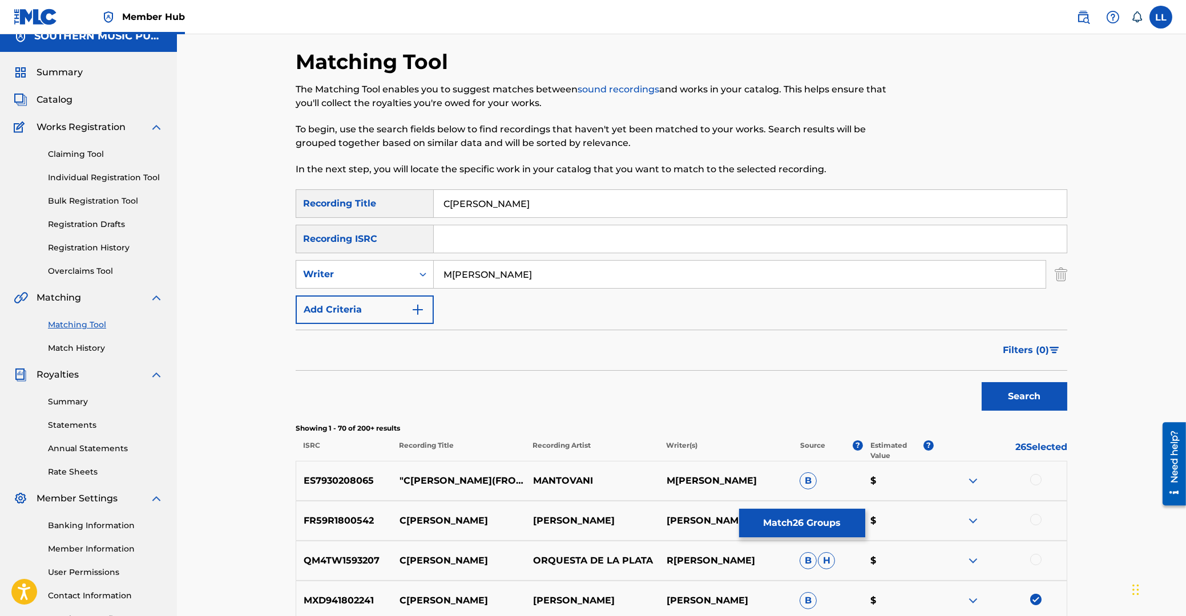
scroll to position [0, 0]
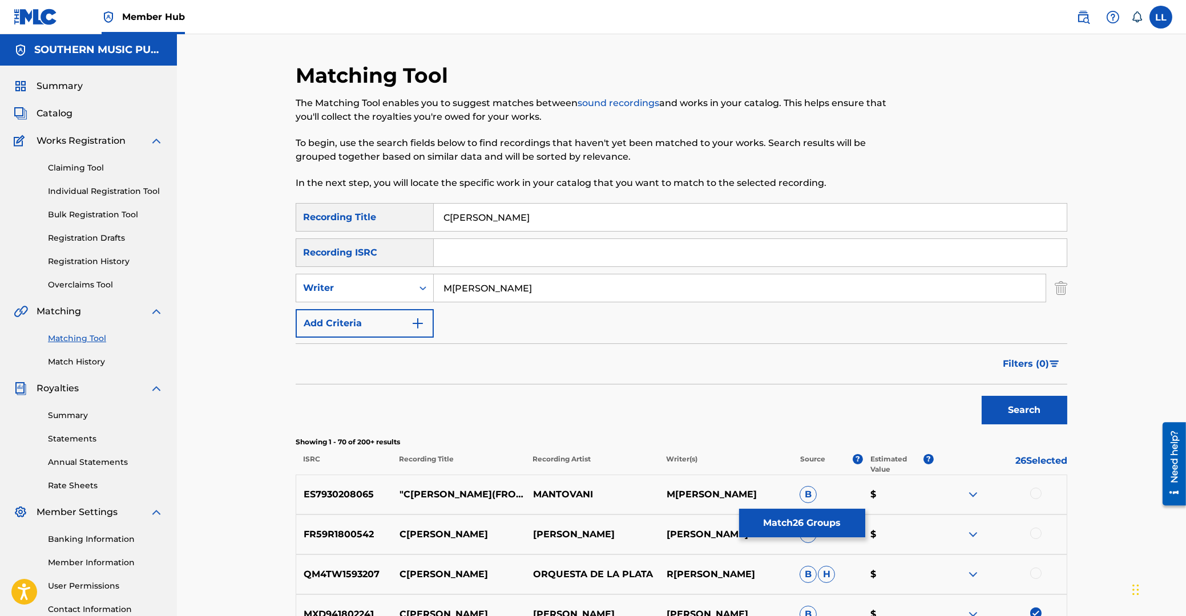
click at [527, 291] on input "MENDOZA" at bounding box center [740, 287] width 612 height 27
type input "MENDOZA y cortes"
click at [981, 396] on button "Search" at bounding box center [1024, 410] width 86 height 29
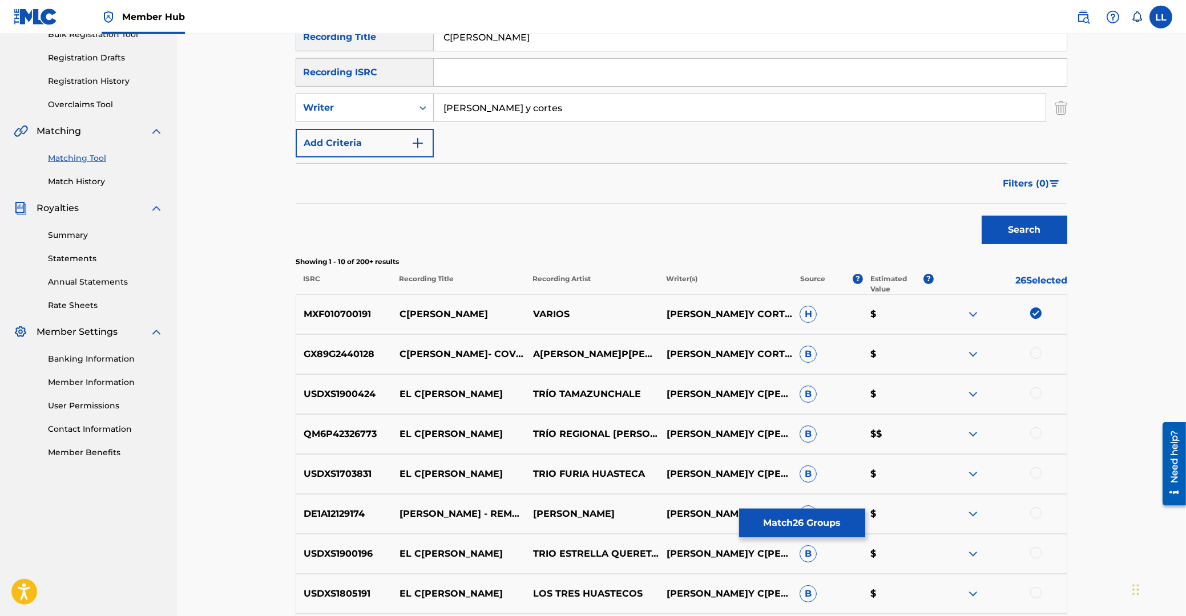
scroll to position [183, 0]
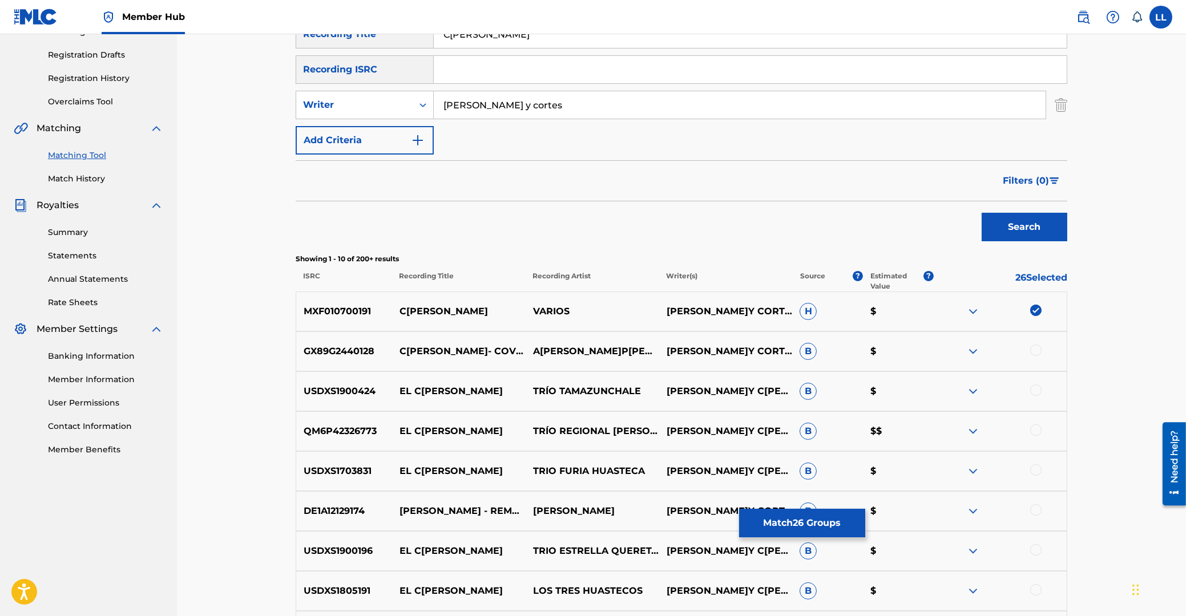
click at [1036, 352] on div at bounding box center [1035, 350] width 11 height 11
click at [1035, 391] on div at bounding box center [1035, 390] width 11 height 11
click at [1037, 433] on div at bounding box center [1035, 430] width 11 height 11
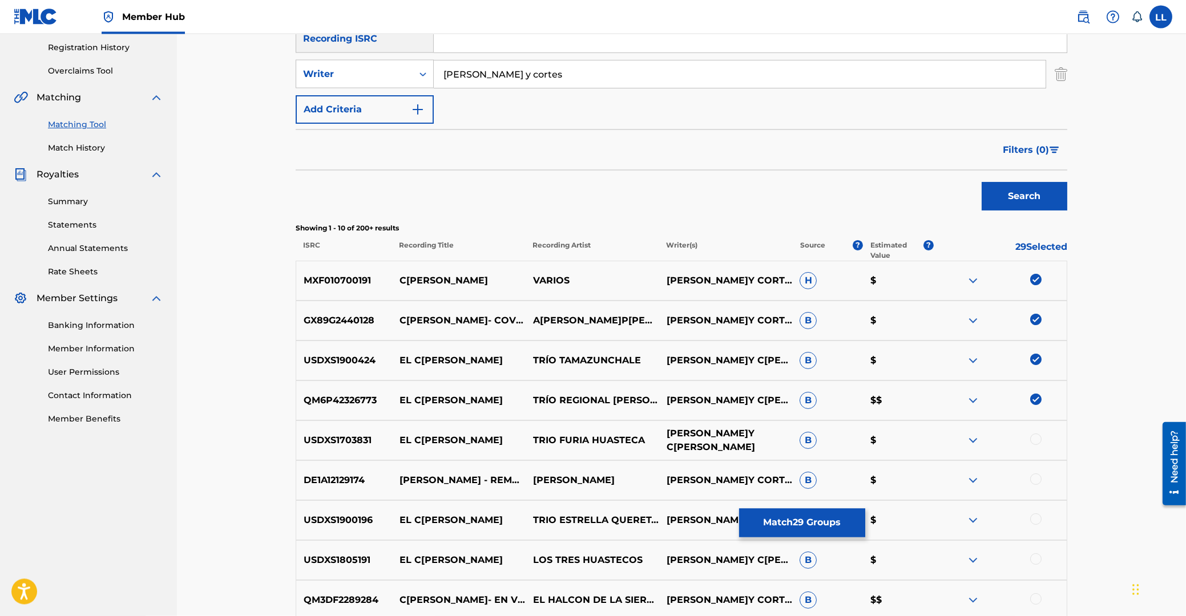
scroll to position [244, 0]
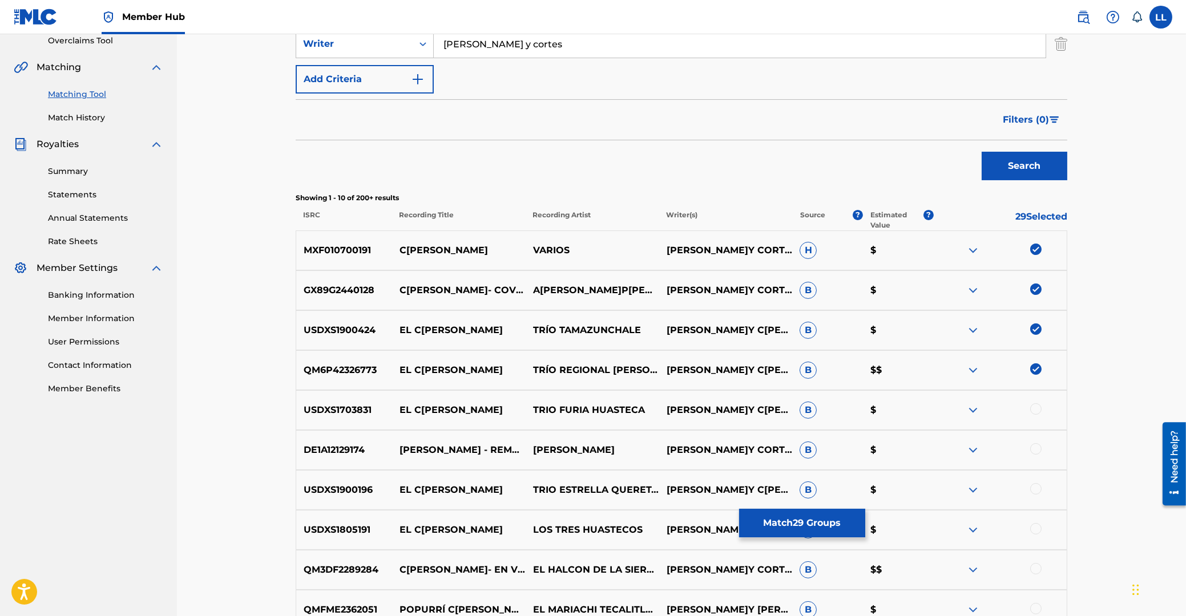
click at [1036, 410] on div at bounding box center [1035, 408] width 11 height 11
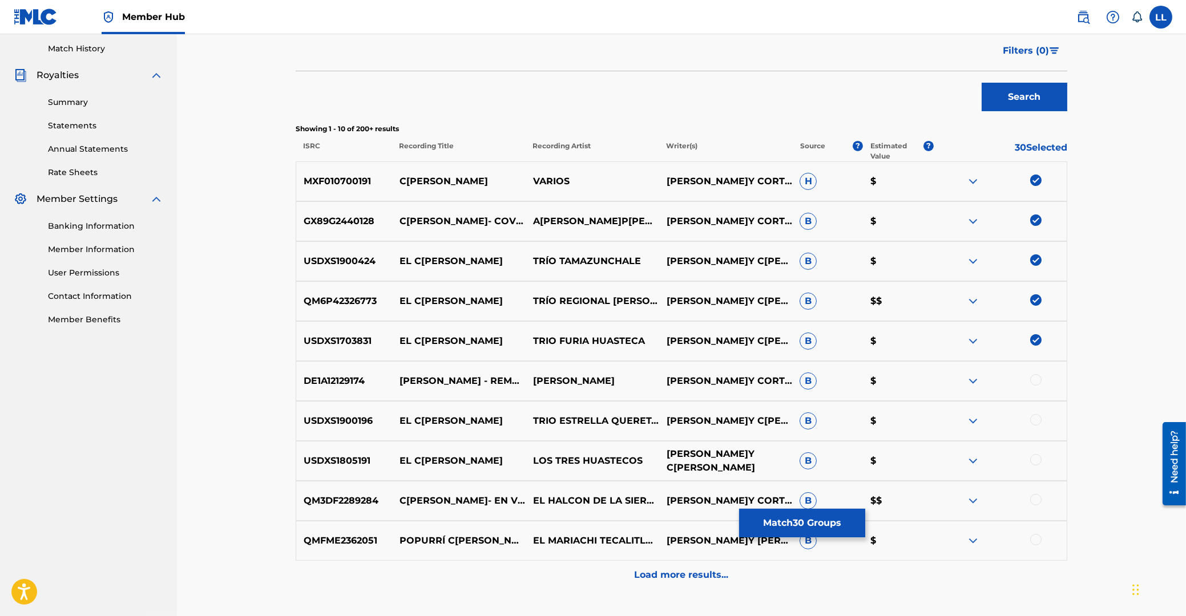
scroll to position [367, 0]
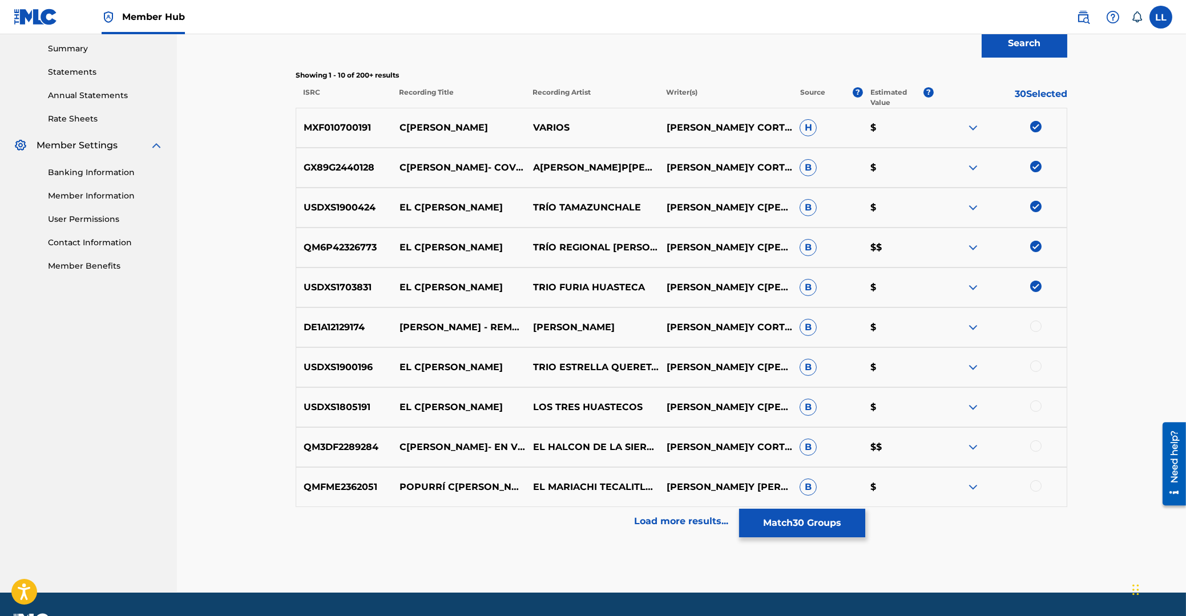
click at [1033, 328] on div at bounding box center [1035, 326] width 11 height 11
click at [1033, 366] on div at bounding box center [1035, 366] width 11 height 11
click at [1039, 408] on div at bounding box center [1035, 406] width 11 height 11
click at [1039, 443] on div at bounding box center [1035, 446] width 11 height 11
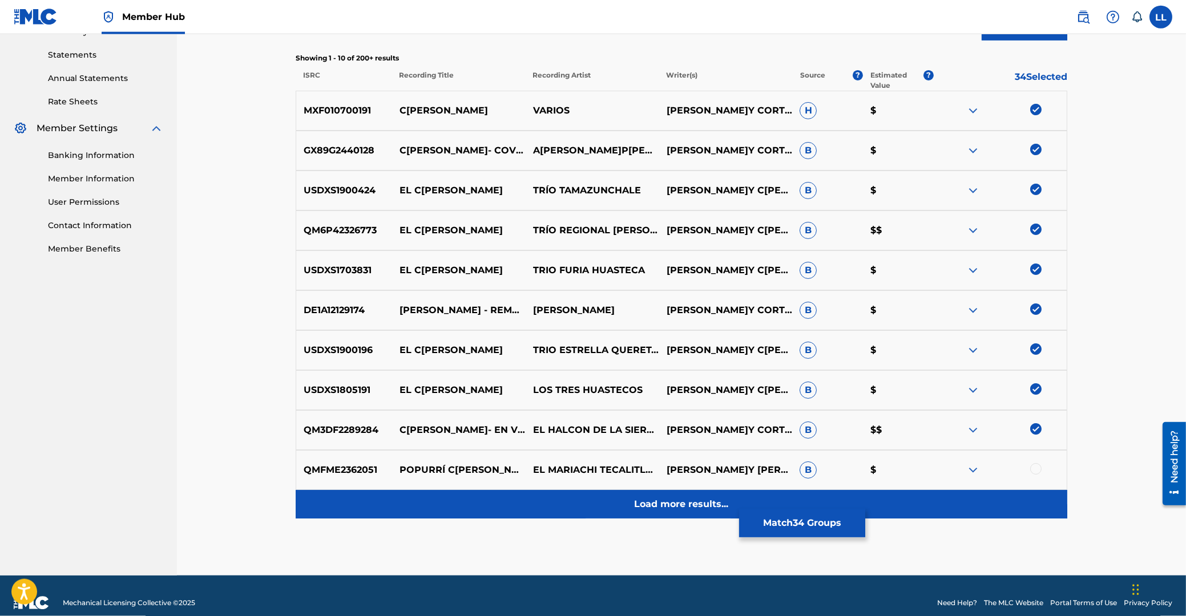
scroll to position [398, 0]
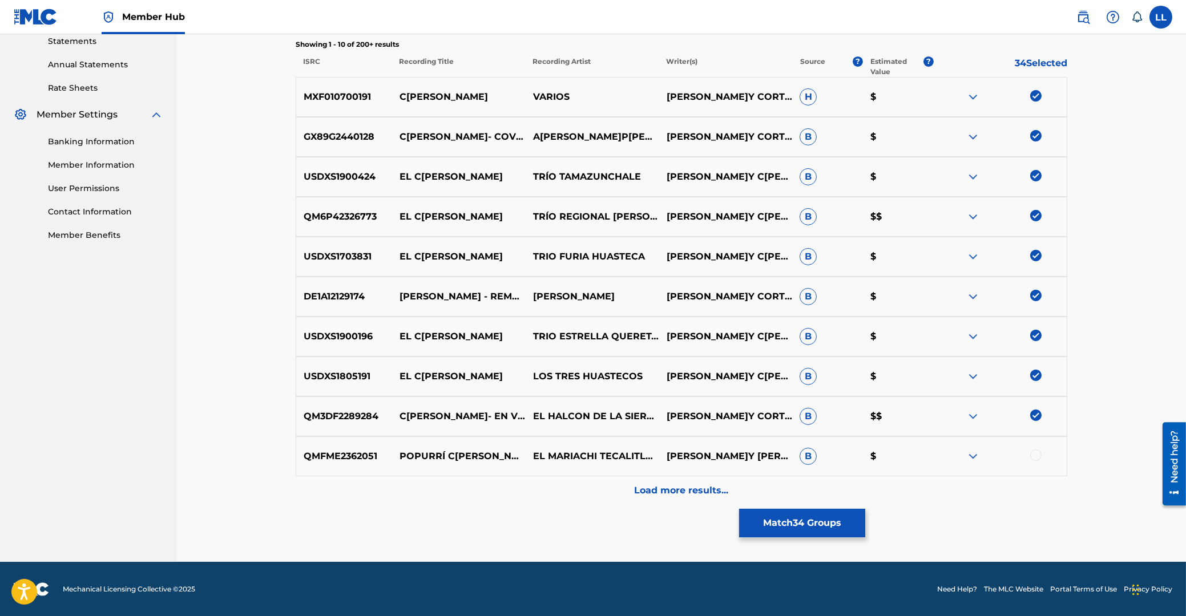
click at [1039, 457] on div at bounding box center [1035, 455] width 11 height 11
click at [1037, 454] on img at bounding box center [1035, 455] width 11 height 11
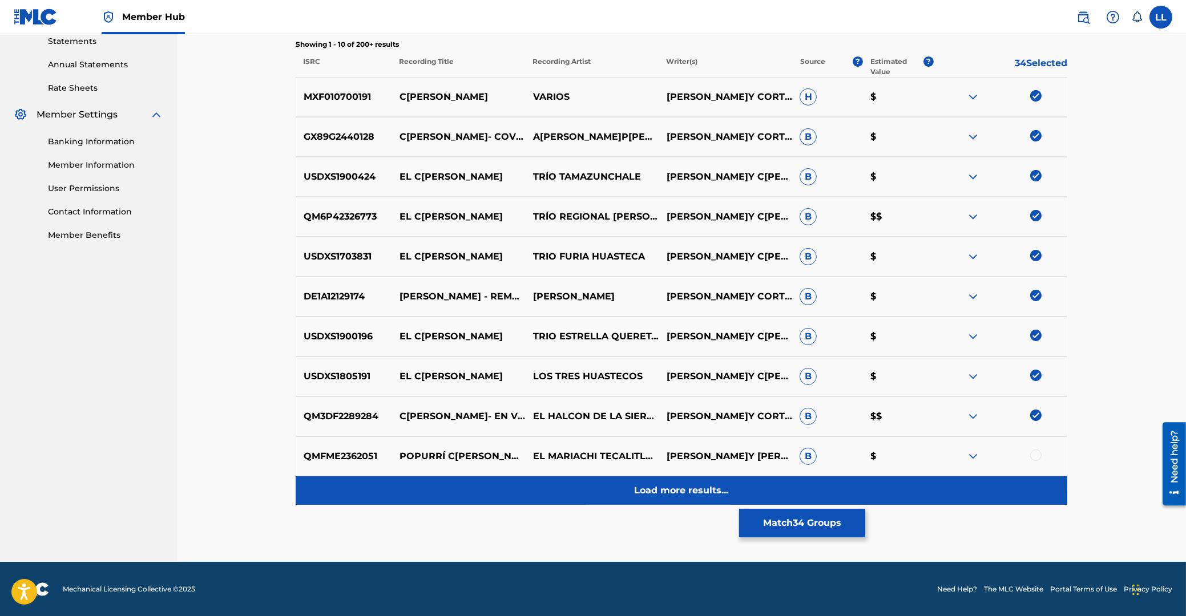
click at [693, 490] on p "Load more results..." at bounding box center [682, 491] width 94 height 14
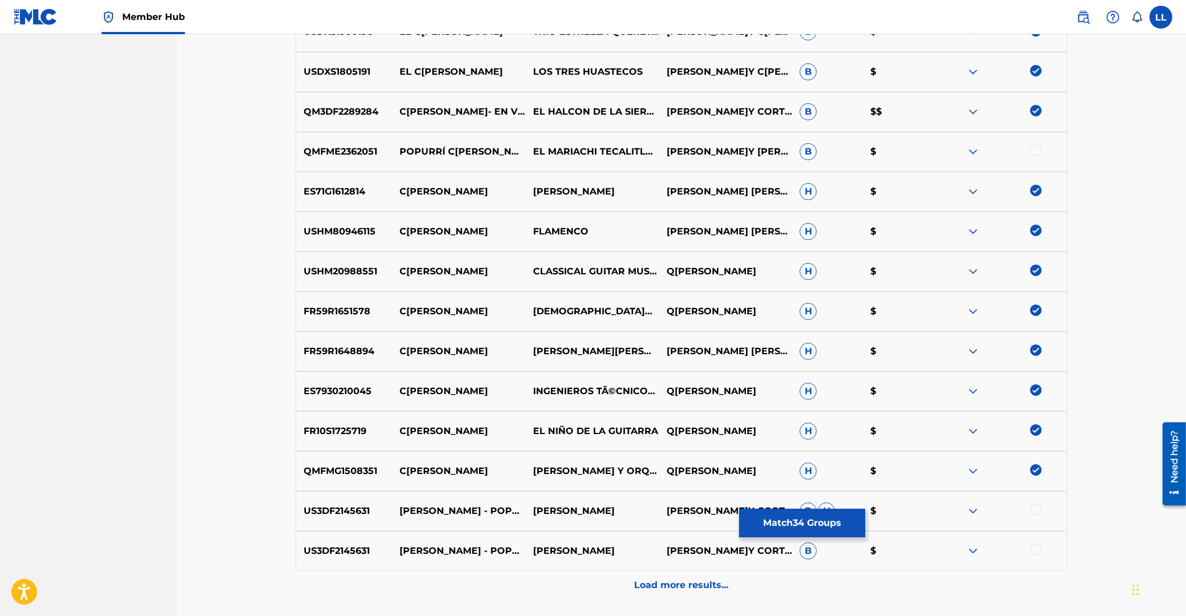
scroll to position [798, 0]
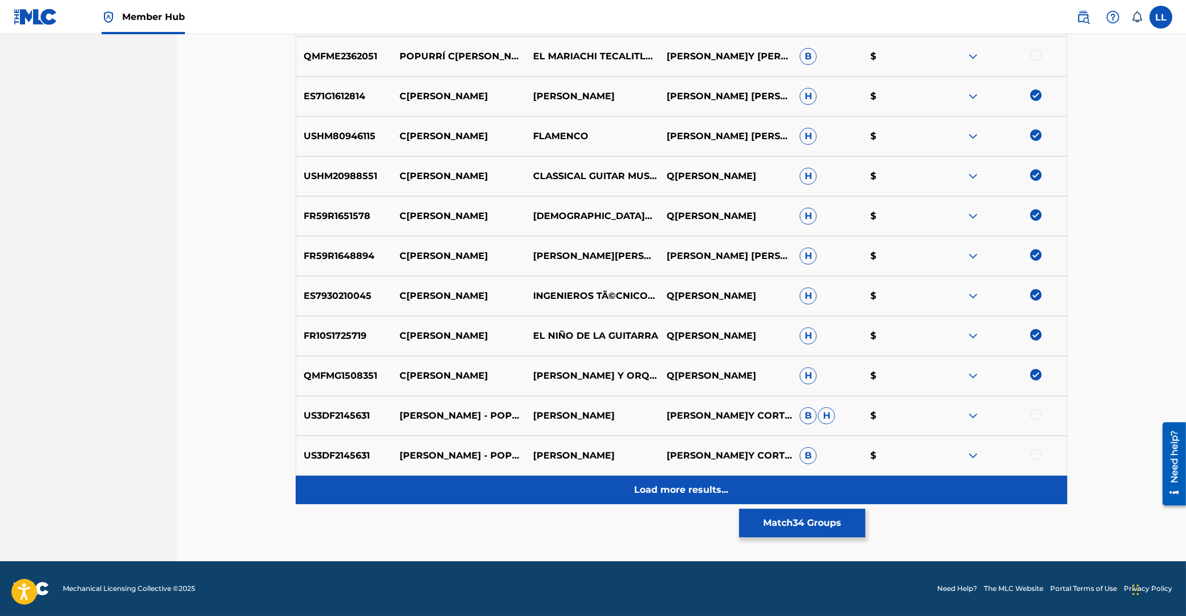
click at [686, 491] on p "Load more results..." at bounding box center [682, 490] width 94 height 14
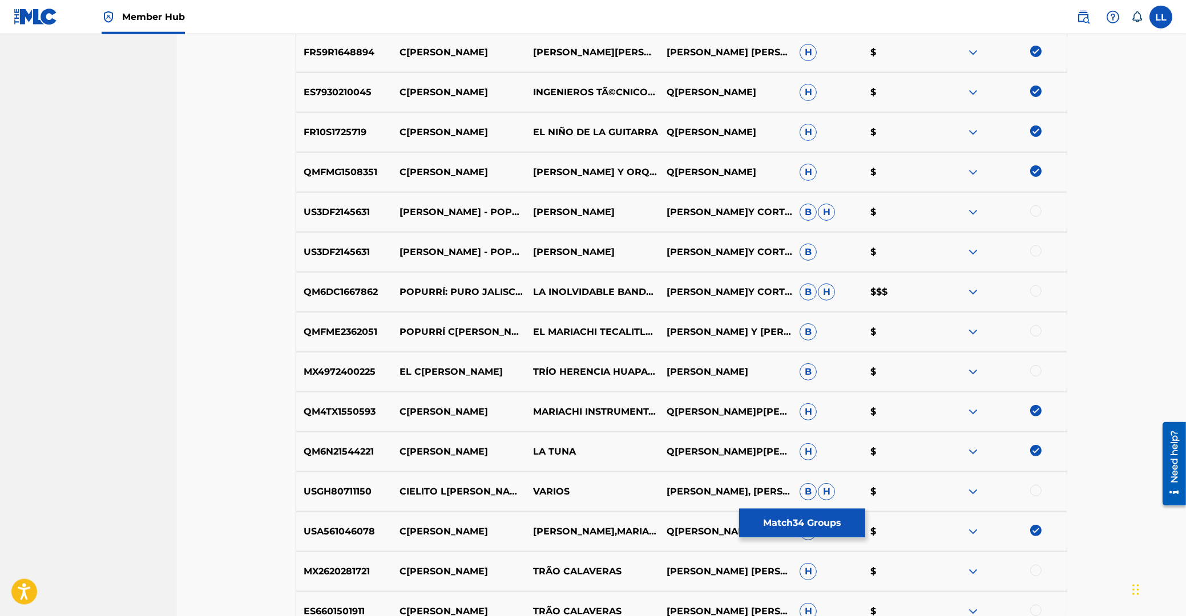
scroll to position [947, 0]
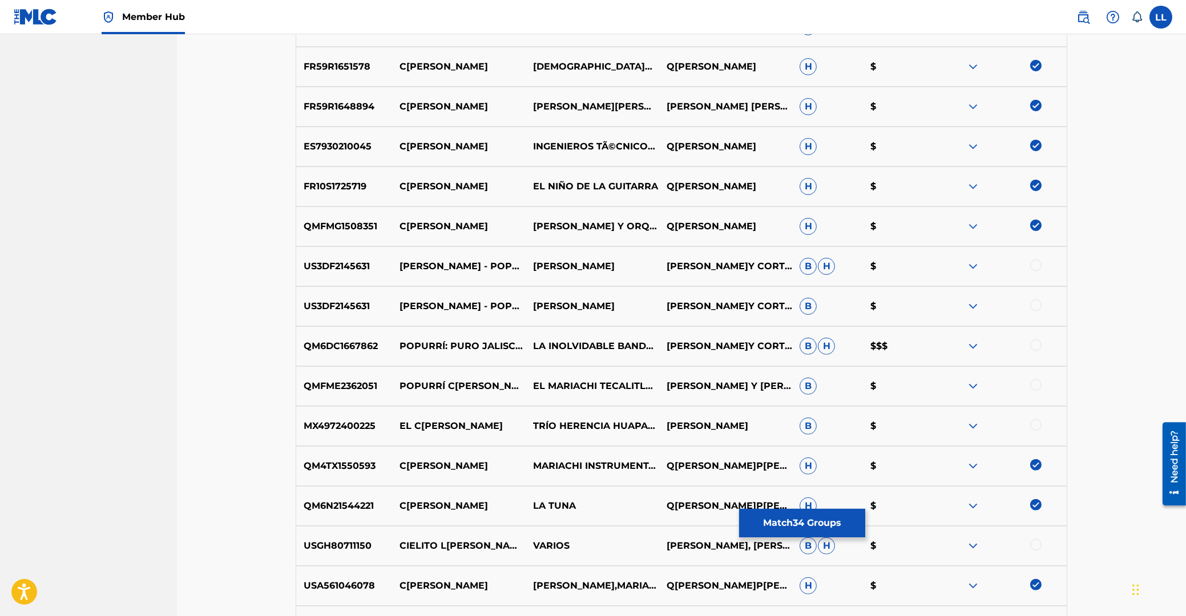
click at [1033, 425] on div at bounding box center [1035, 424] width 11 height 11
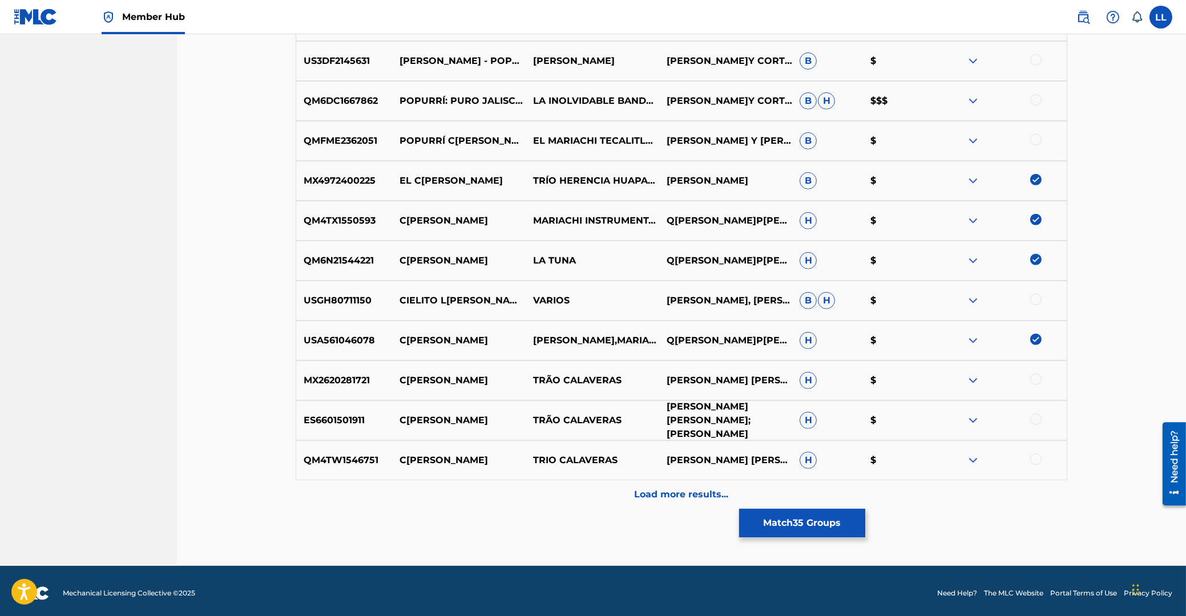
scroll to position [1197, 0]
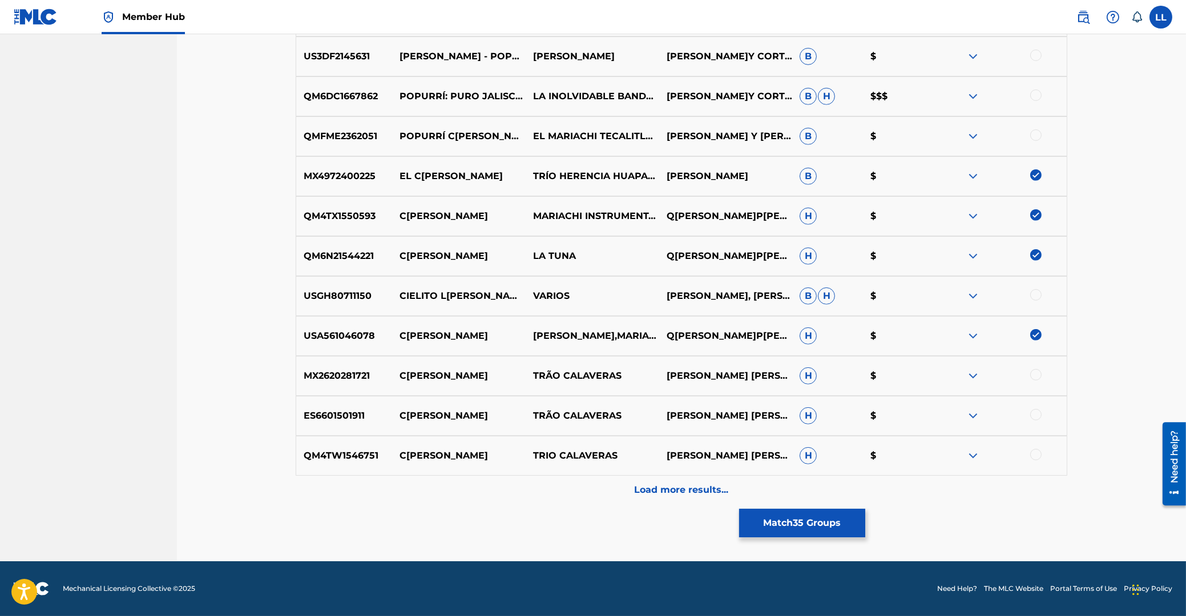
click at [1039, 375] on div at bounding box center [1035, 374] width 11 height 11
click at [1036, 412] on div at bounding box center [1035, 414] width 11 height 11
click at [1037, 454] on div at bounding box center [1035, 454] width 11 height 11
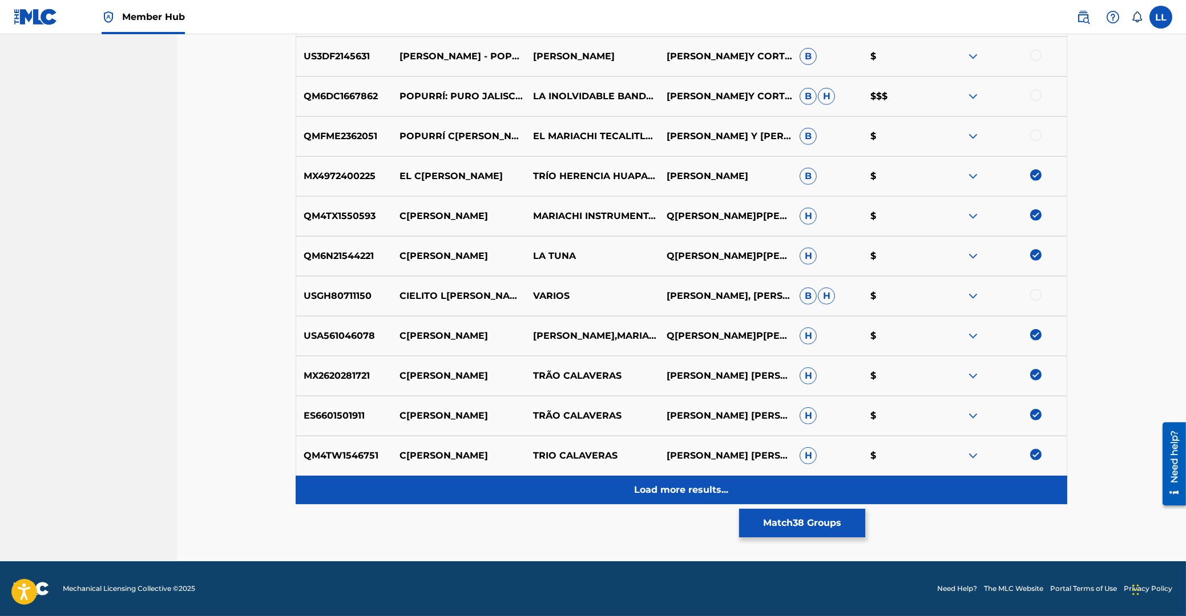
click at [684, 495] on p "Load more results..." at bounding box center [682, 490] width 94 height 14
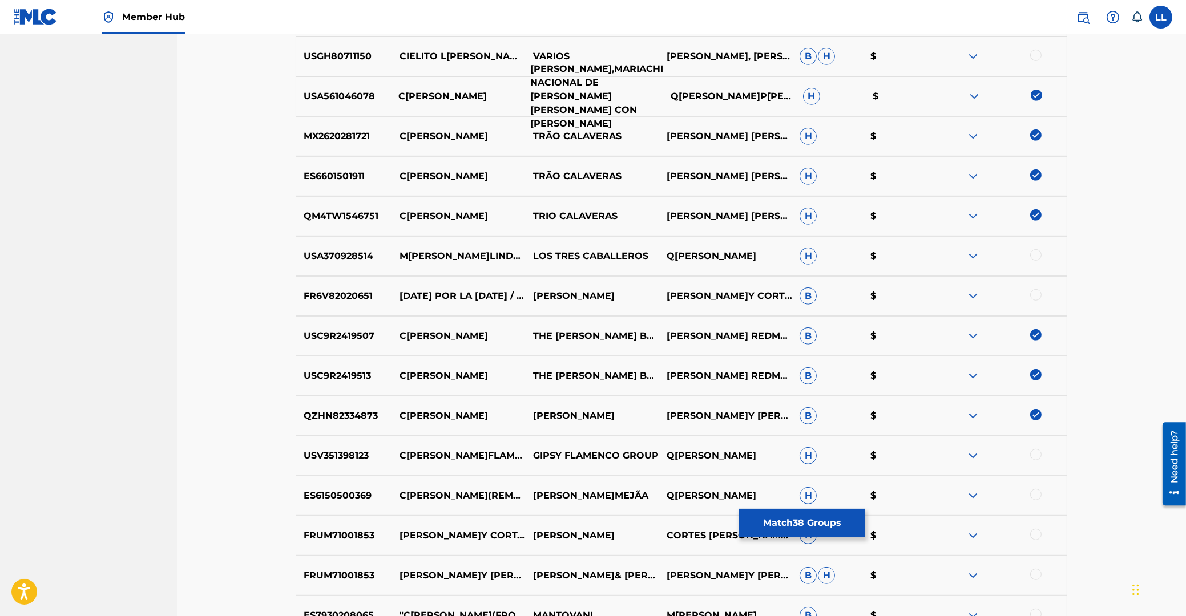
scroll to position [1597, 0]
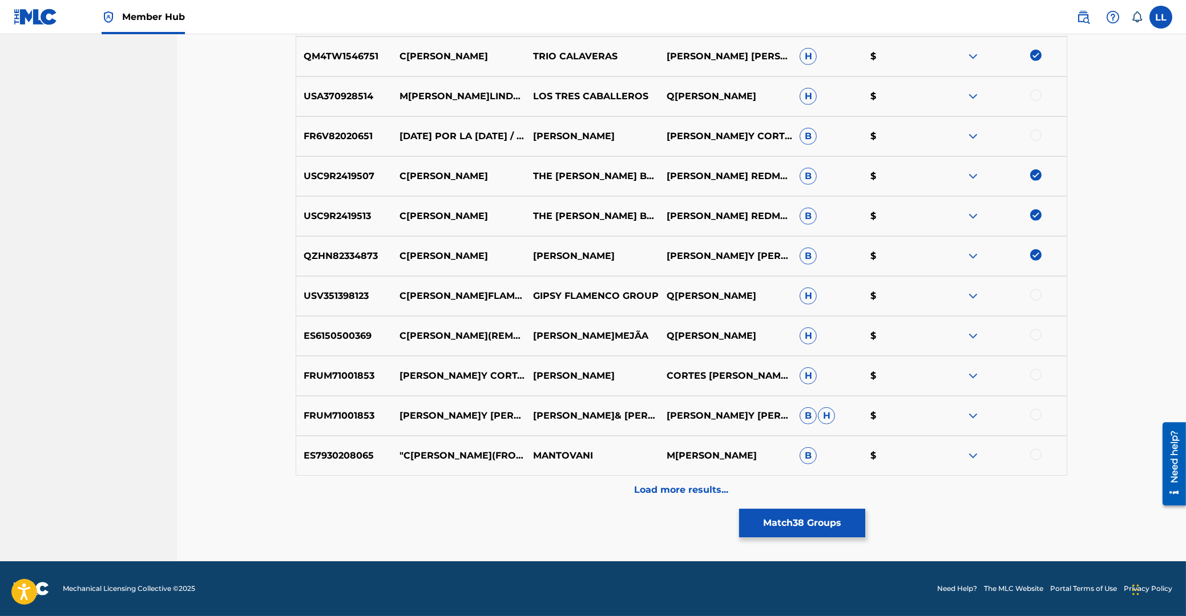
click at [1037, 296] on div at bounding box center [1035, 294] width 11 height 11
click at [1033, 337] on div at bounding box center [1035, 334] width 11 height 11
click at [1036, 375] on div at bounding box center [1035, 374] width 11 height 11
click at [1033, 418] on div at bounding box center [1035, 414] width 11 height 11
click at [1036, 454] on div at bounding box center [1035, 454] width 11 height 11
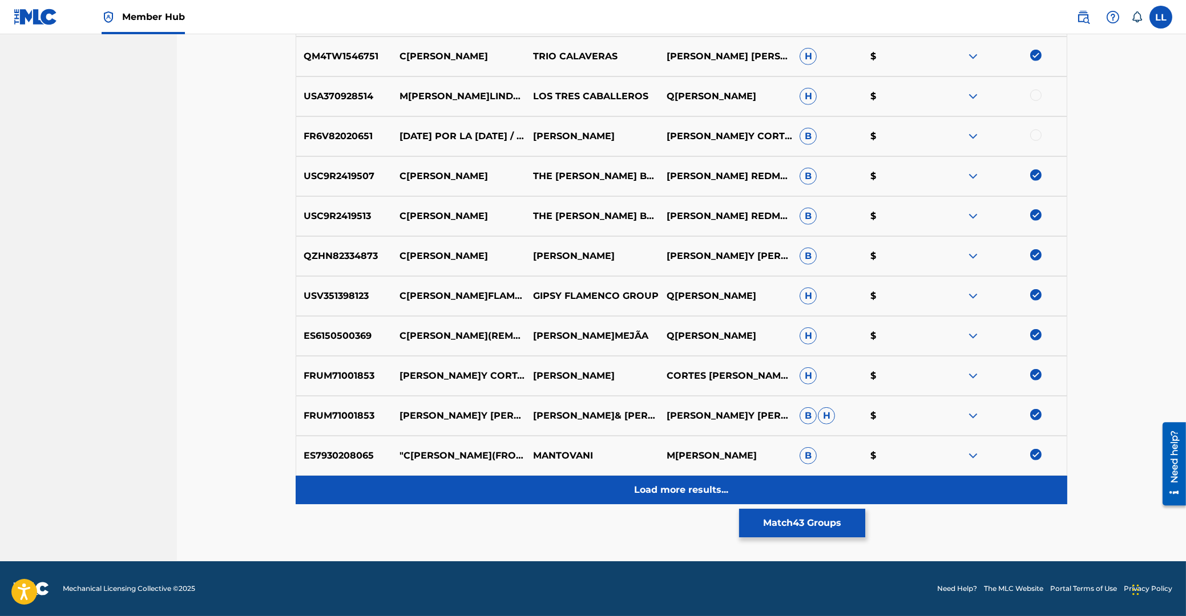
click at [652, 486] on p "Load more results..." at bounding box center [682, 490] width 94 height 14
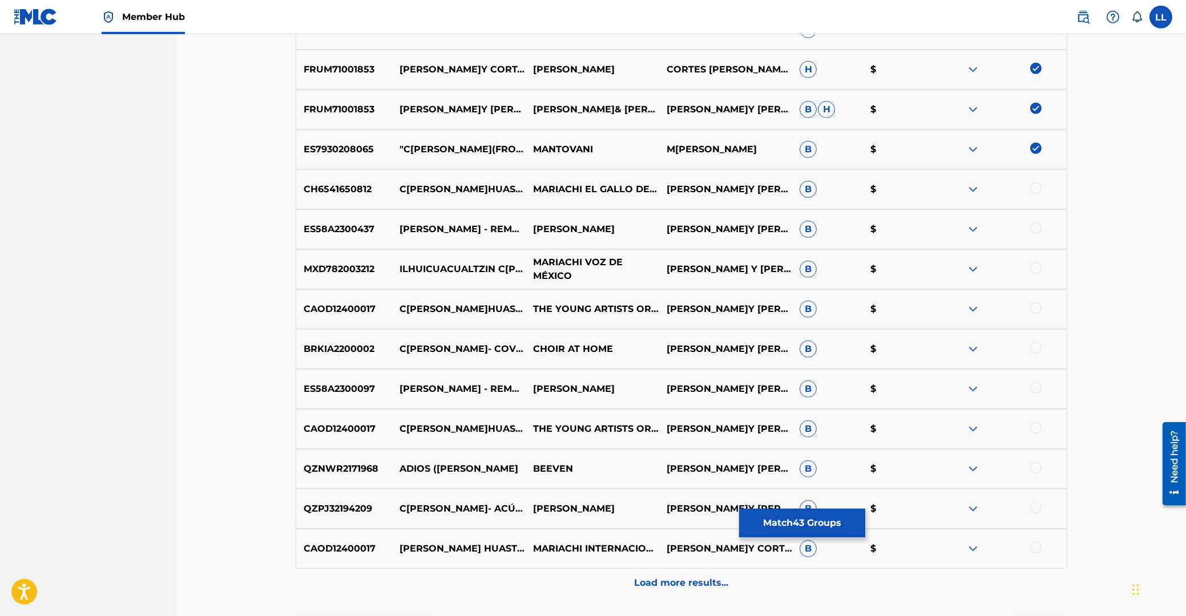
scroll to position [1874, 0]
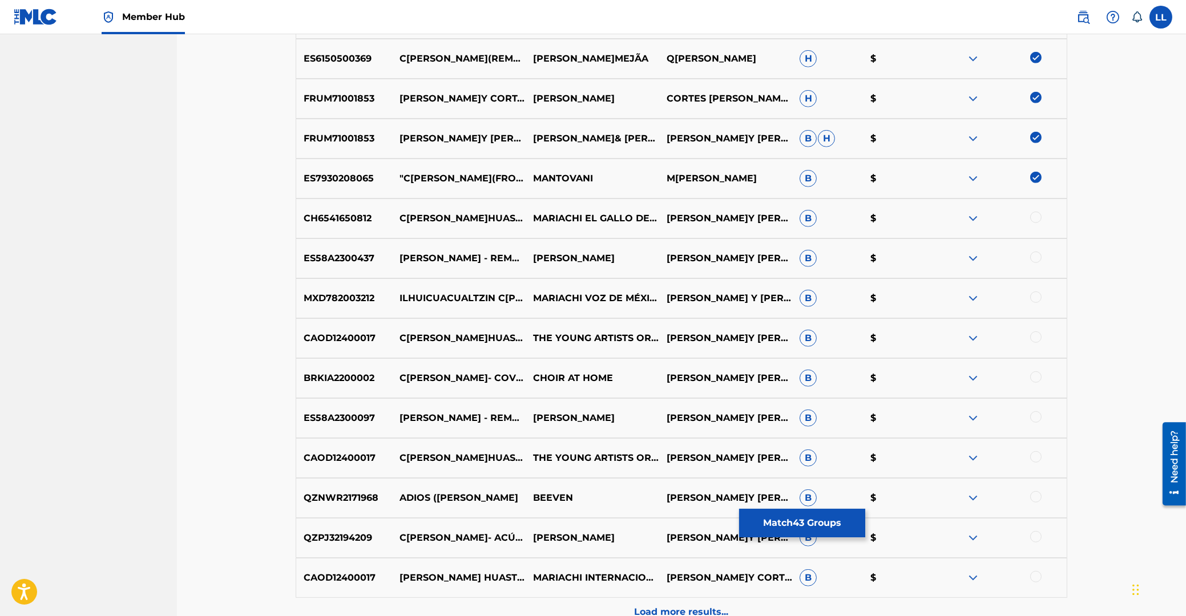
click at [1036, 217] on div at bounding box center [1035, 217] width 11 height 11
click at [1036, 257] on div at bounding box center [1035, 257] width 11 height 11
click at [1036, 336] on div at bounding box center [1035, 337] width 11 height 11
click at [1037, 378] on div at bounding box center [1035, 376] width 11 height 11
click at [1036, 419] on div at bounding box center [1035, 416] width 11 height 11
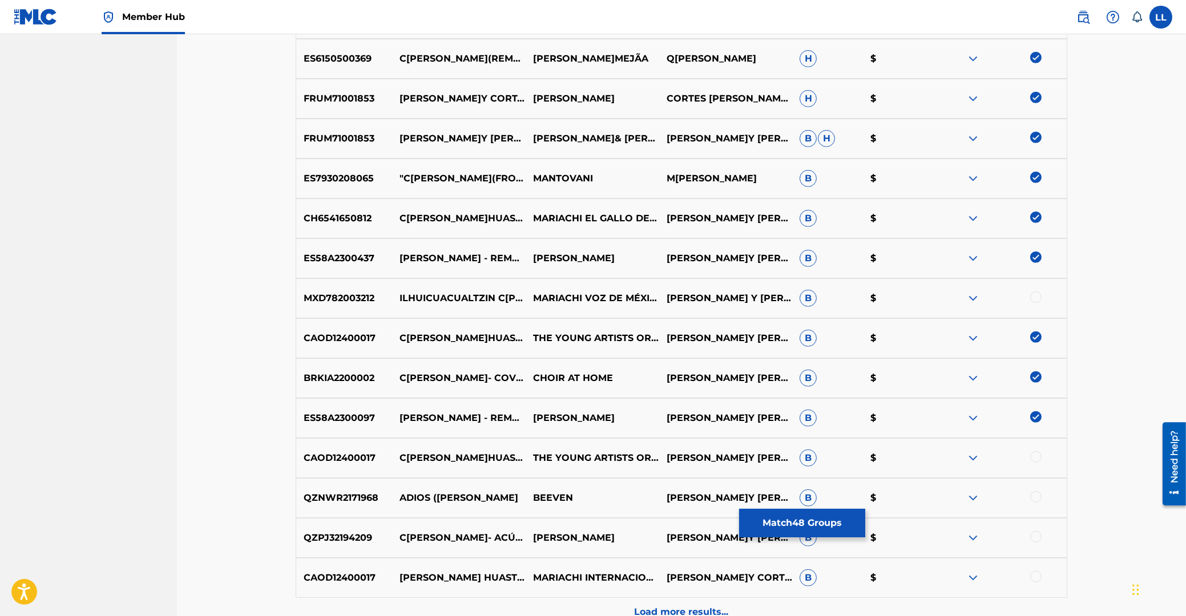
click at [1036, 458] on div at bounding box center [1035, 456] width 11 height 11
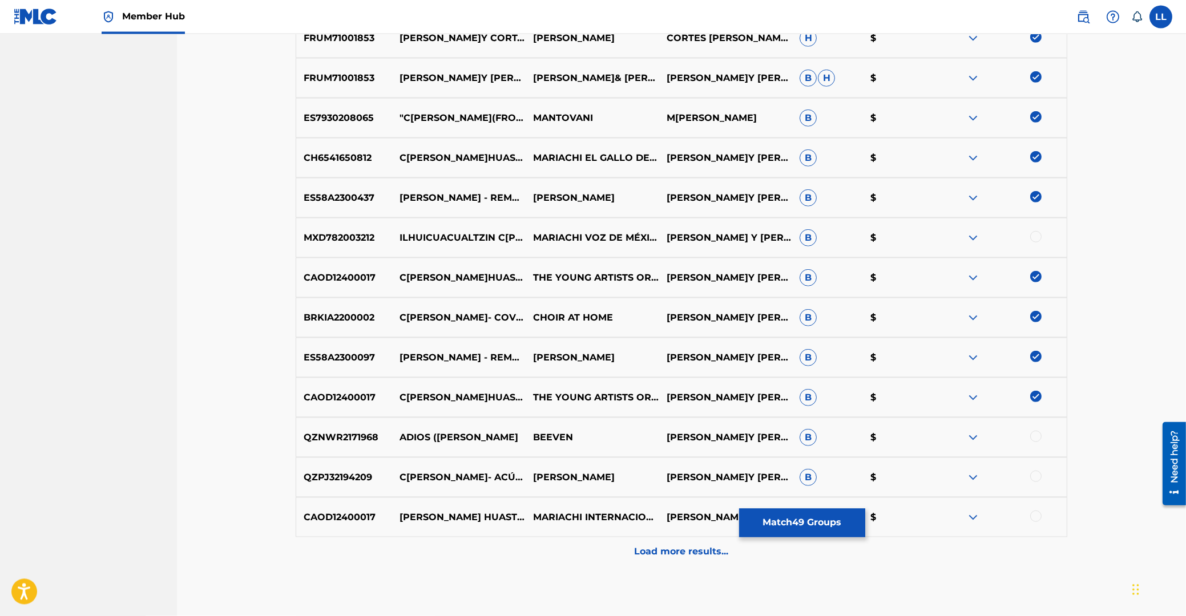
scroll to position [1996, 0]
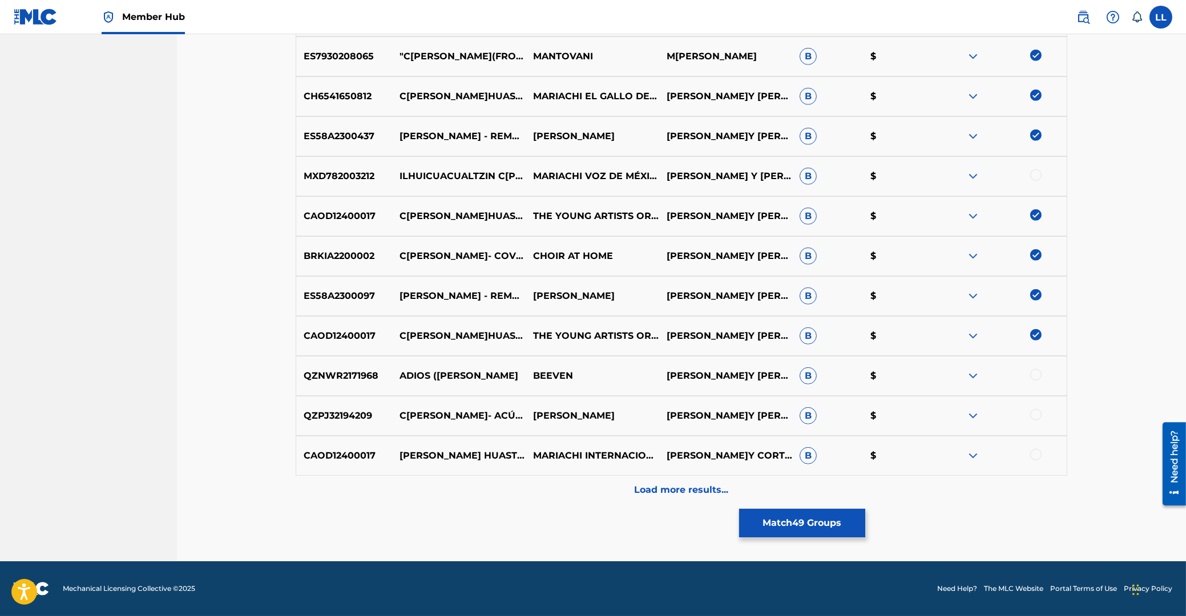
click at [1034, 417] on div at bounding box center [1035, 414] width 11 height 11
click at [1037, 455] on div at bounding box center [1035, 454] width 11 height 11
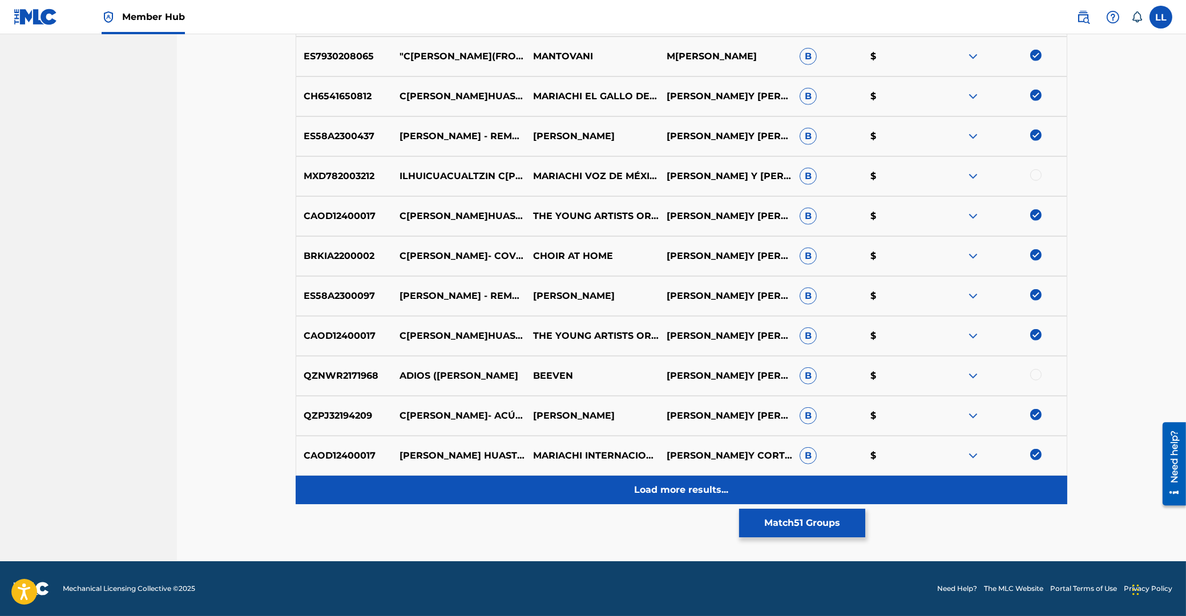
click at [678, 486] on p "Load more results..." at bounding box center [682, 490] width 94 height 14
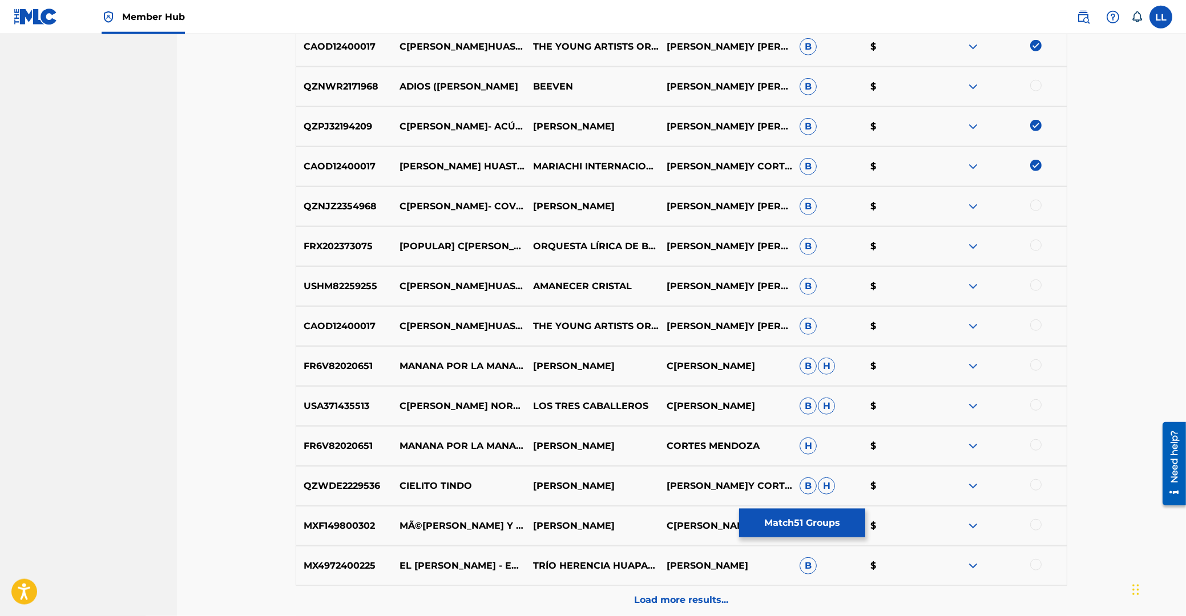
scroll to position [2273, 0]
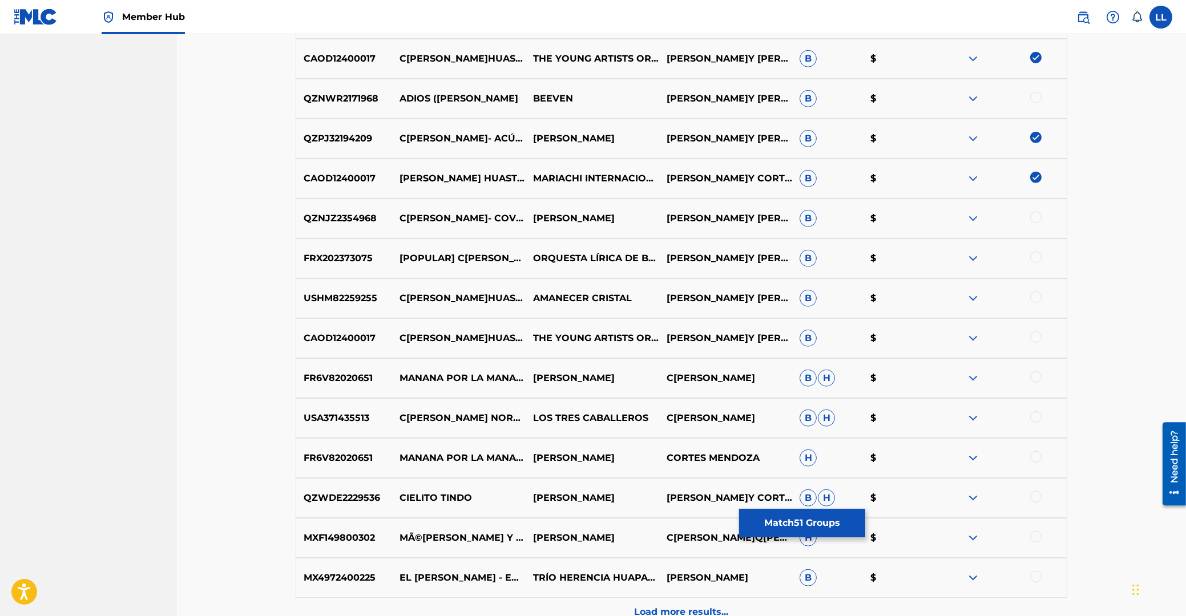
click at [1033, 217] on div at bounding box center [1035, 217] width 11 height 11
click at [1038, 259] on div at bounding box center [1035, 257] width 11 height 11
click at [1036, 298] on div at bounding box center [1035, 297] width 11 height 11
click at [1036, 337] on div at bounding box center [1035, 337] width 11 height 11
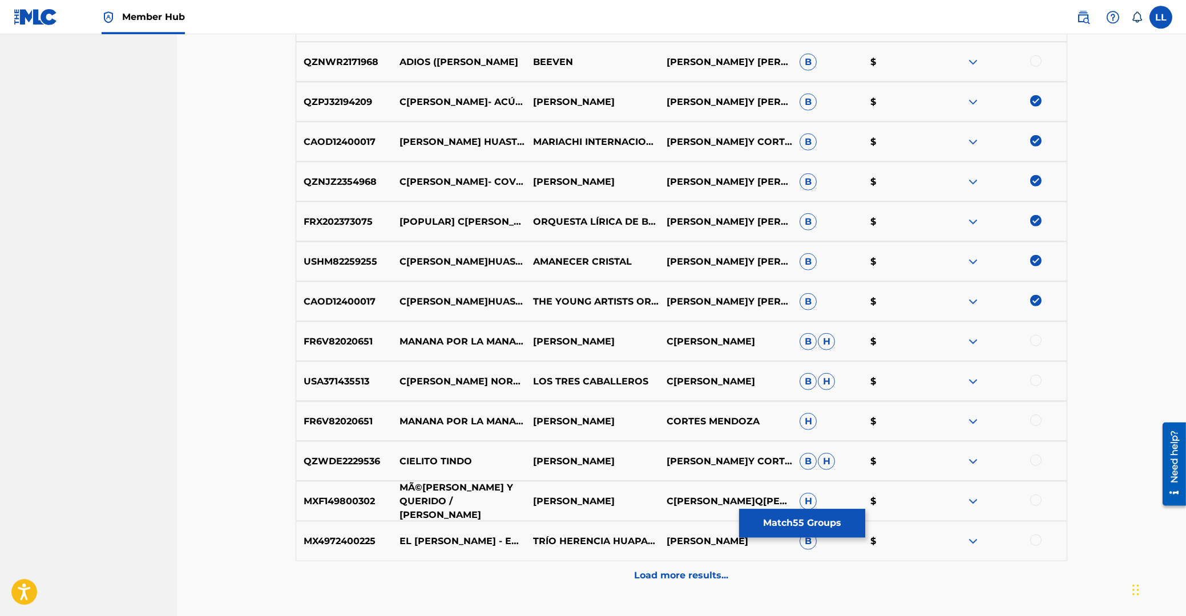
scroll to position [2334, 0]
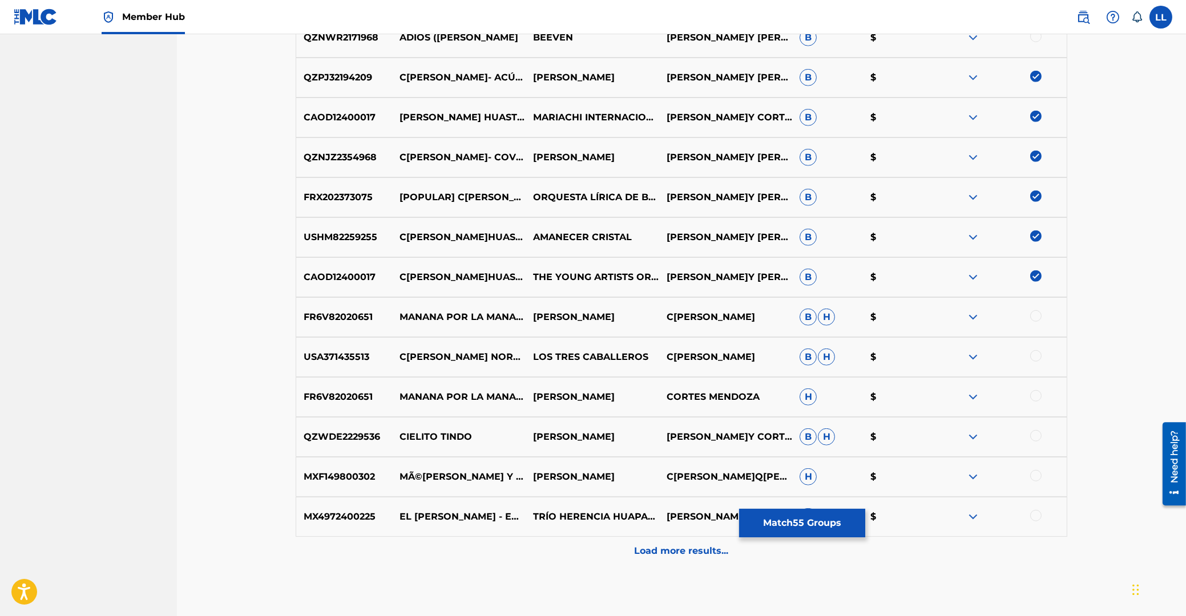
click at [1037, 438] on div at bounding box center [1035, 435] width 11 height 11
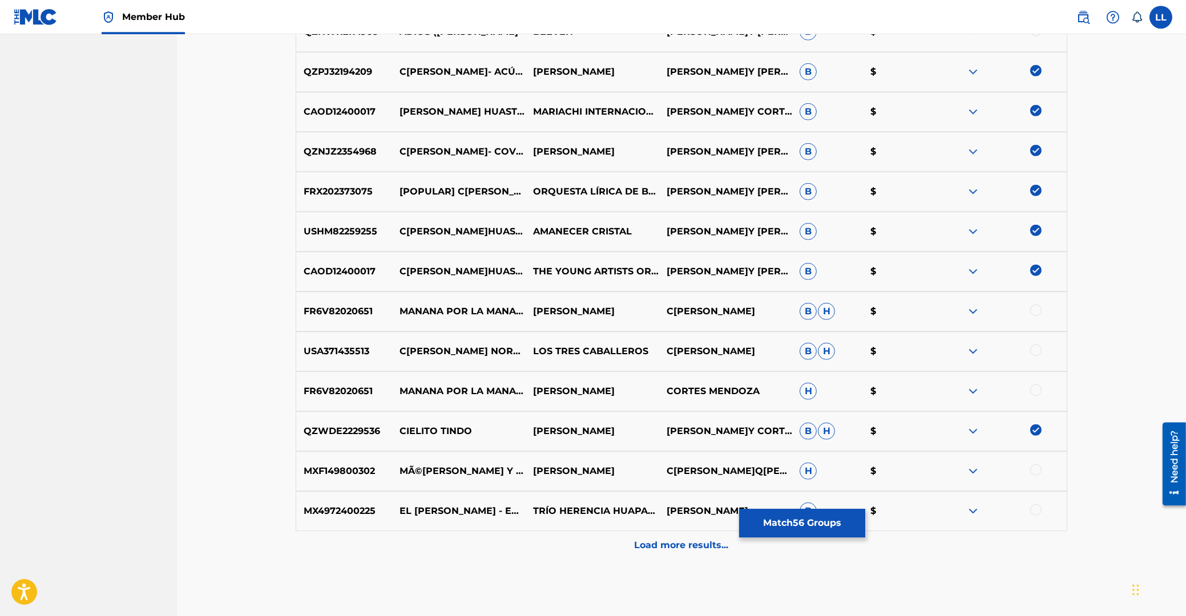
scroll to position [2395, 0]
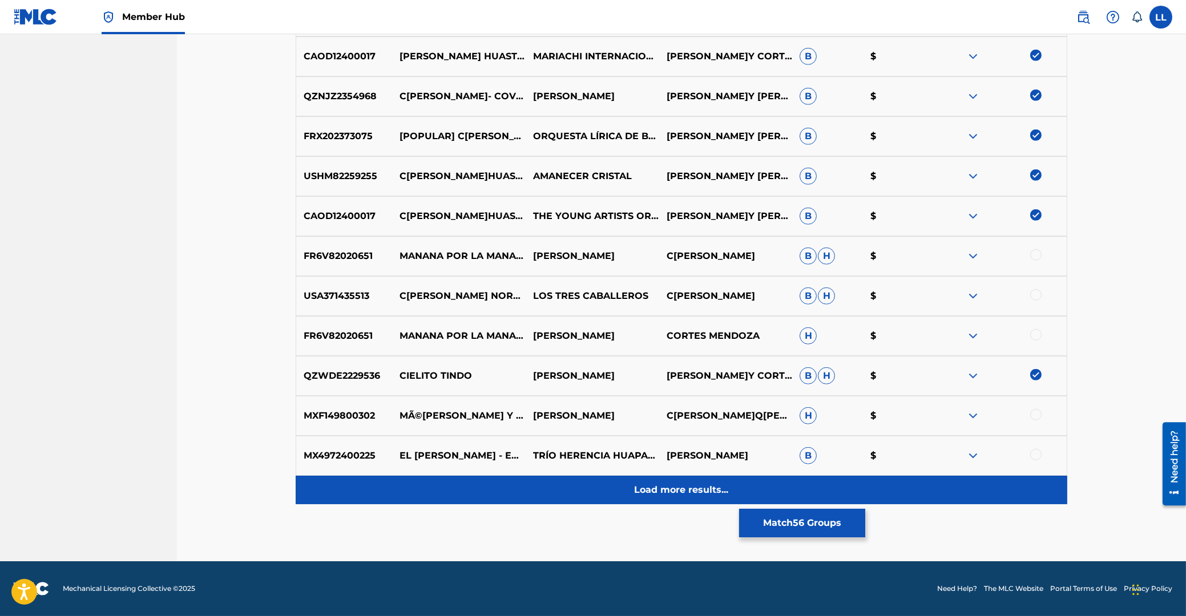
click at [679, 488] on p "Load more results..." at bounding box center [682, 490] width 94 height 14
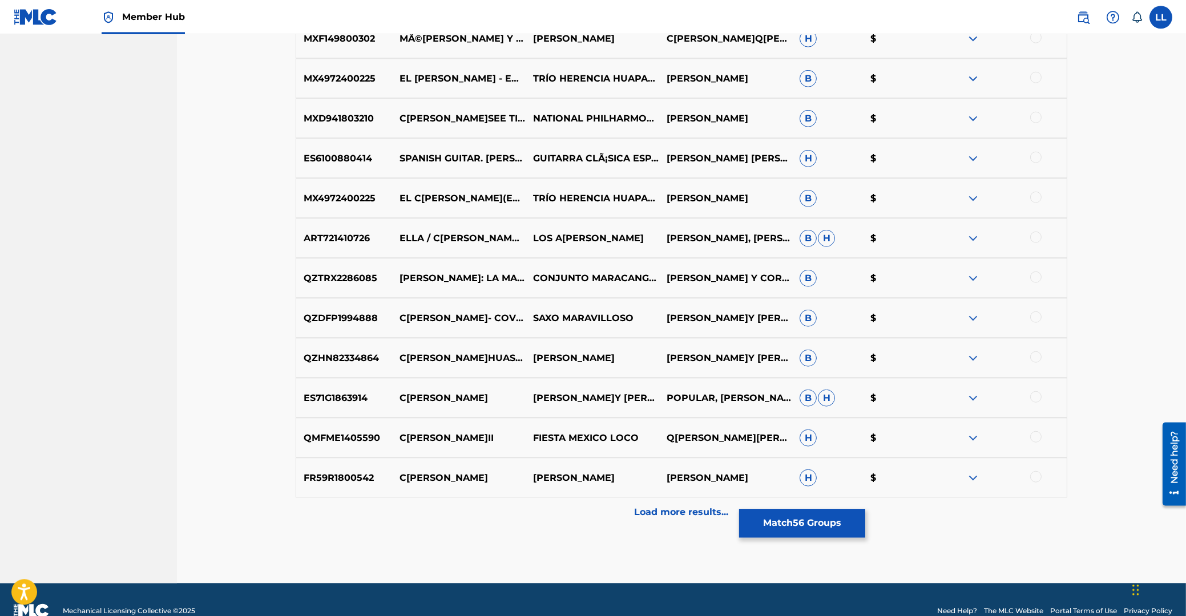
scroll to position [2795, 0]
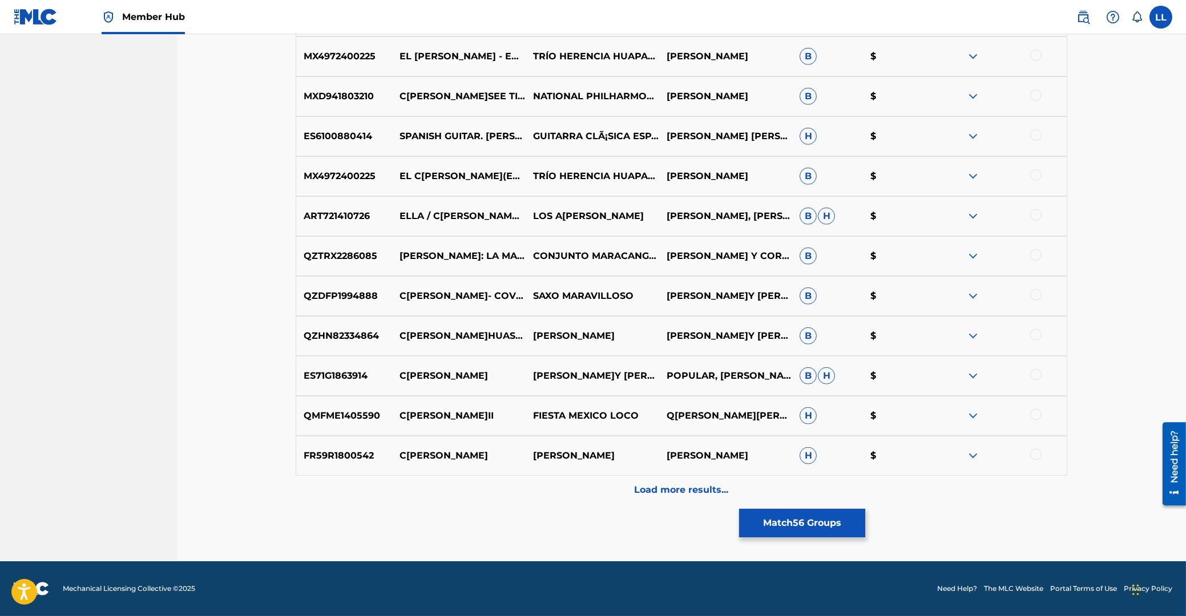
click at [1033, 416] on div at bounding box center [1035, 414] width 11 height 11
click at [1037, 373] on div at bounding box center [1035, 374] width 11 height 11
click at [1038, 335] on div at bounding box center [1035, 334] width 11 height 11
click at [1034, 293] on div at bounding box center [1035, 294] width 11 height 11
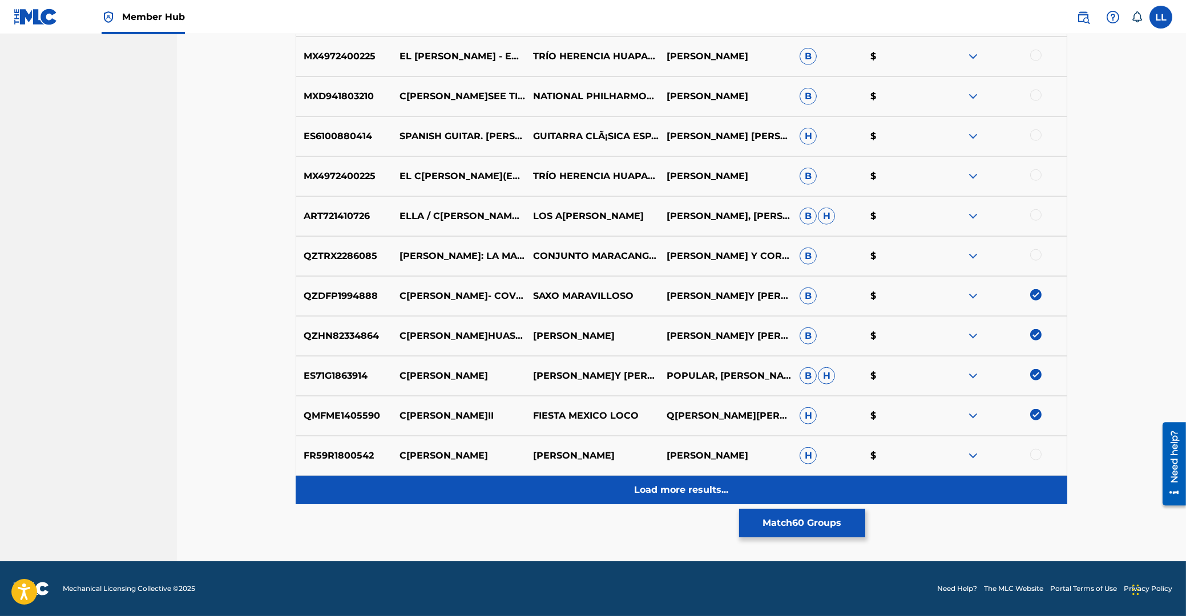
click at [661, 487] on p "Load more results..." at bounding box center [682, 490] width 94 height 14
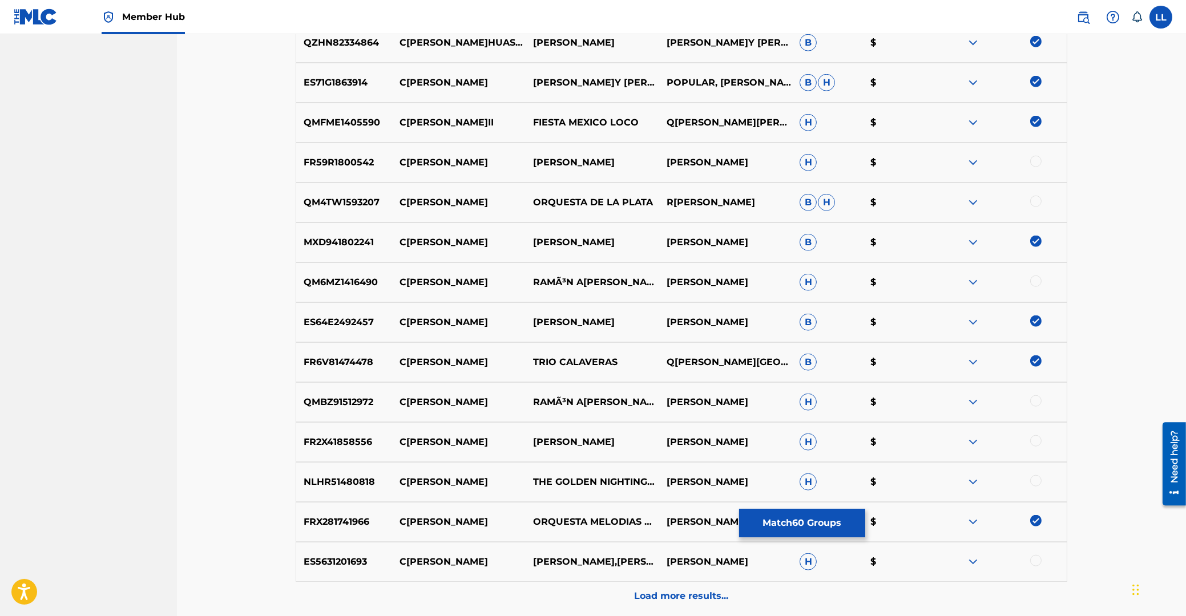
scroll to position [3194, 0]
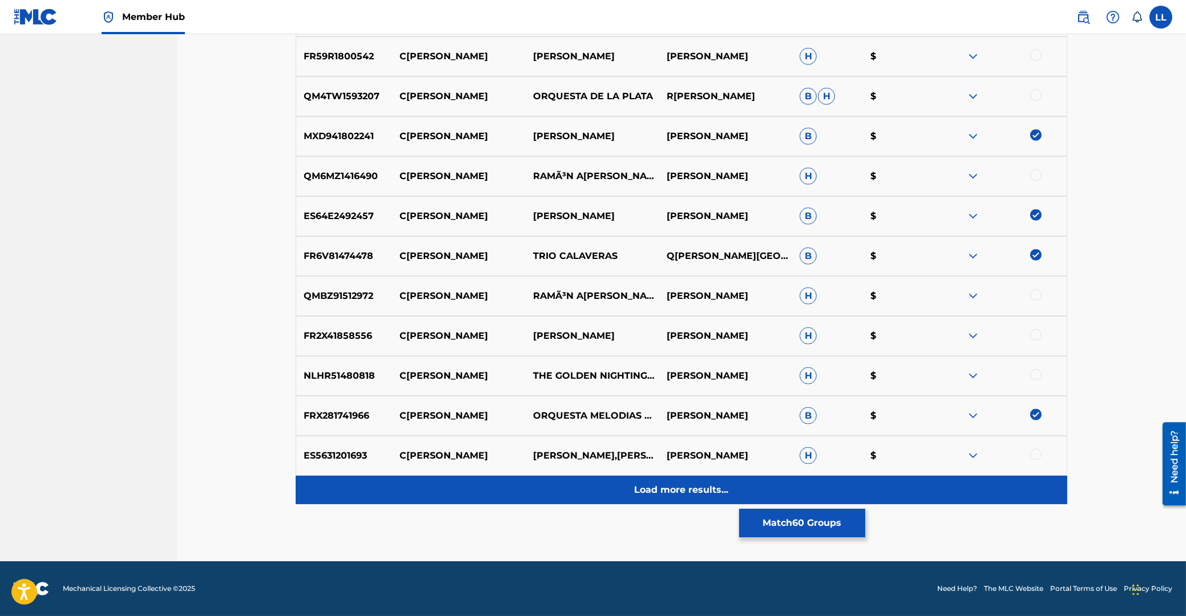
click at [690, 488] on p "Load more results..." at bounding box center [682, 490] width 94 height 14
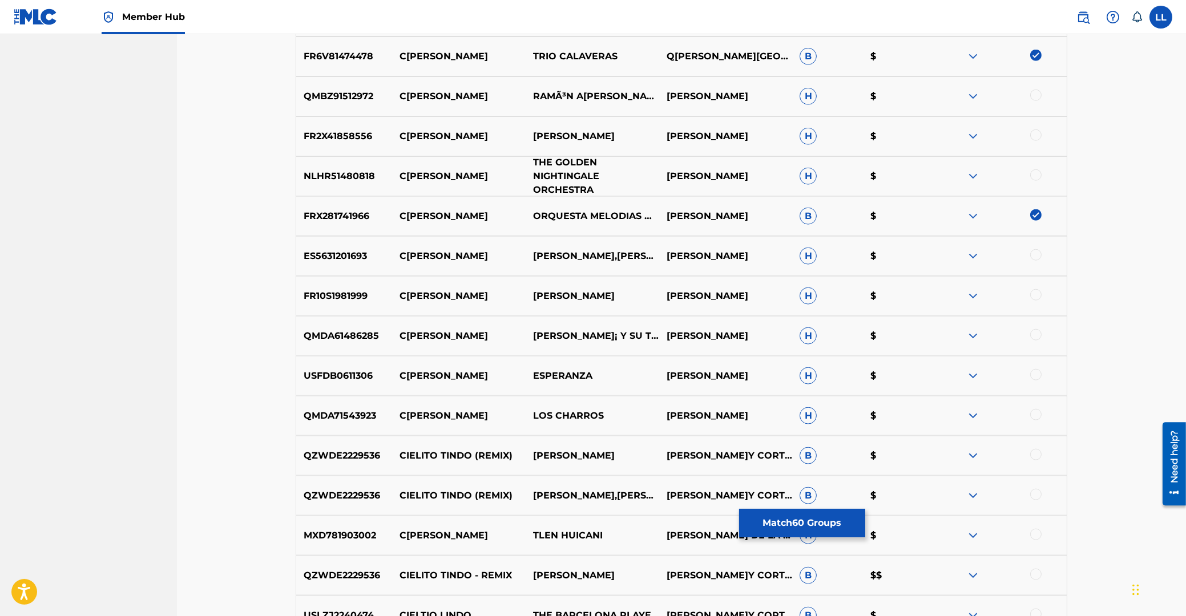
scroll to position [3594, 0]
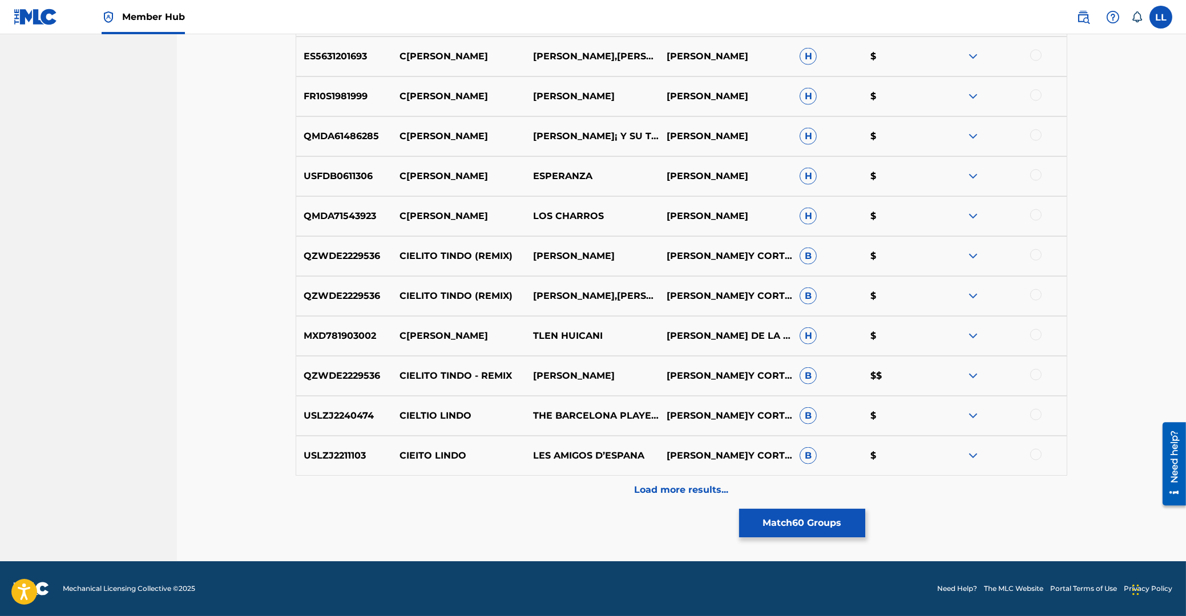
drag, startPoint x: 1036, startPoint y: 455, endPoint x: 1034, endPoint y: 435, distance: 20.7
click at [1036, 455] on div at bounding box center [1035, 454] width 11 height 11
click at [1033, 415] on div at bounding box center [1035, 414] width 11 height 11
click at [1036, 373] on div at bounding box center [1035, 374] width 11 height 11
click at [1036, 334] on div at bounding box center [1035, 334] width 11 height 11
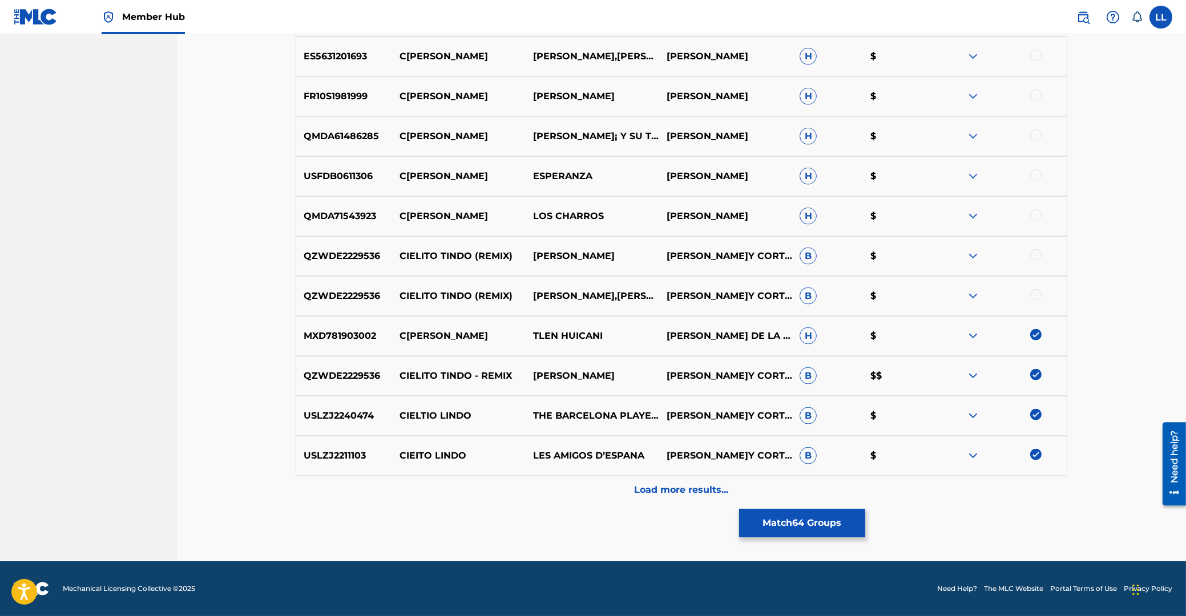
click at [1032, 294] on div at bounding box center [1035, 294] width 11 height 11
click at [1038, 256] on div at bounding box center [1035, 254] width 11 height 11
click at [797, 523] on button "Match 66 Groups" at bounding box center [802, 523] width 126 height 29
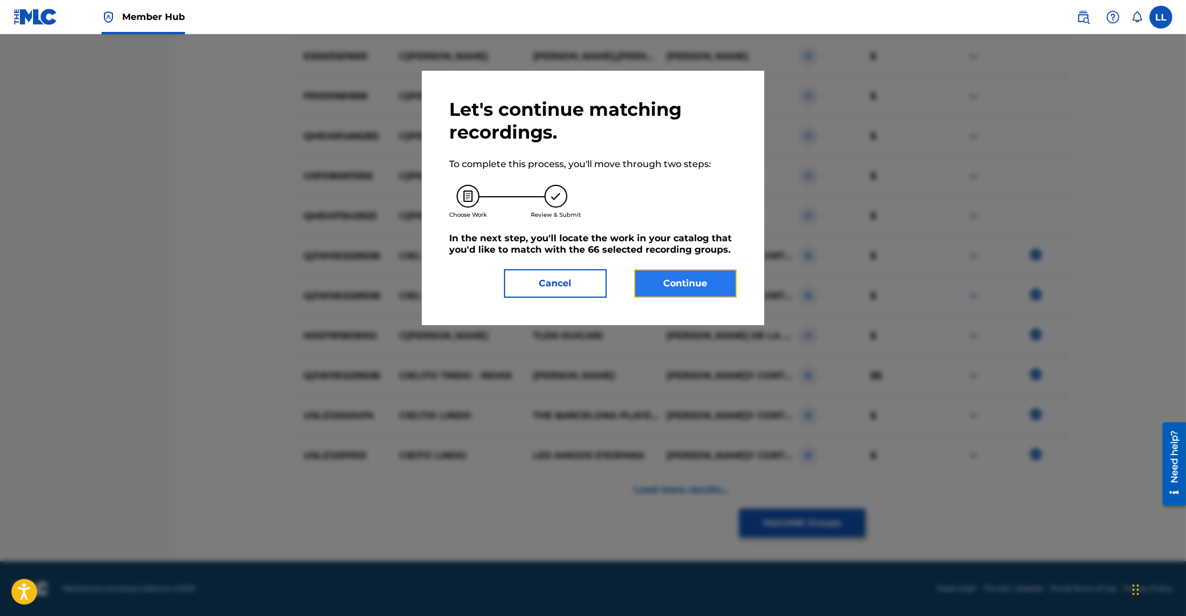
click at [713, 275] on button "Continue" at bounding box center [685, 283] width 103 height 29
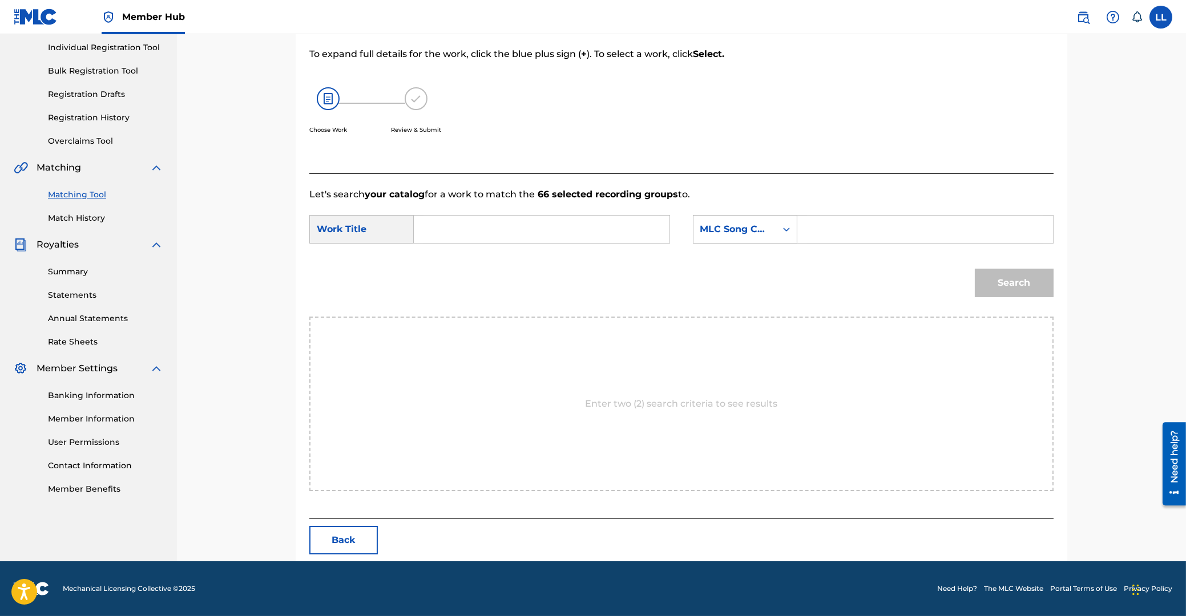
scroll to position [91, 0]
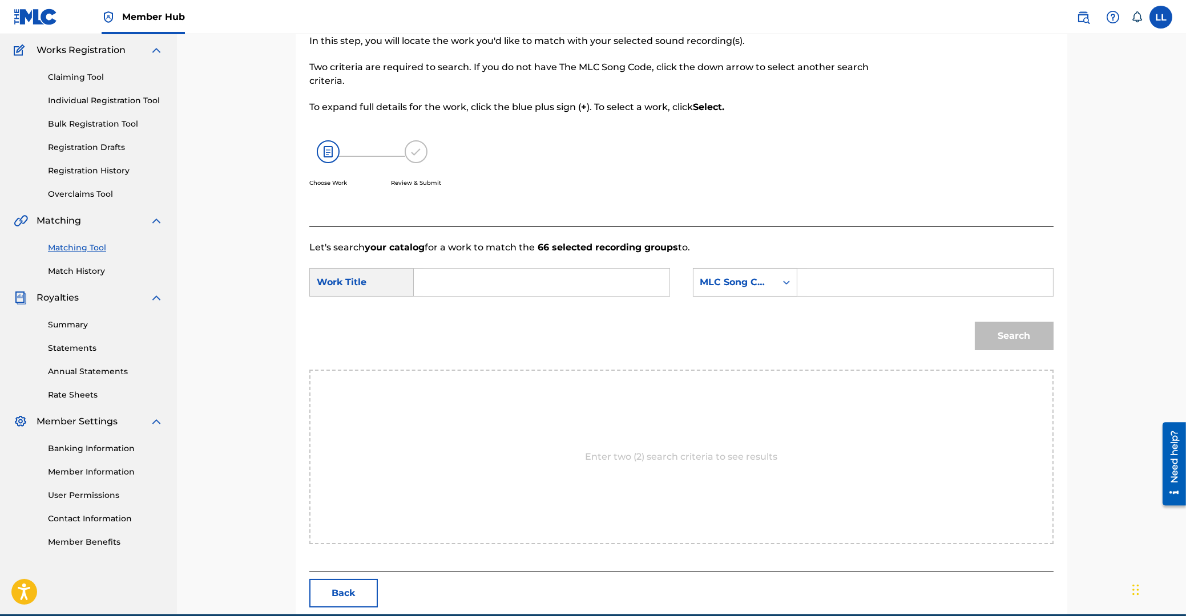
click at [547, 282] on input "Search Form" at bounding box center [541, 282] width 236 height 27
paste input "CIELITO LINDO"
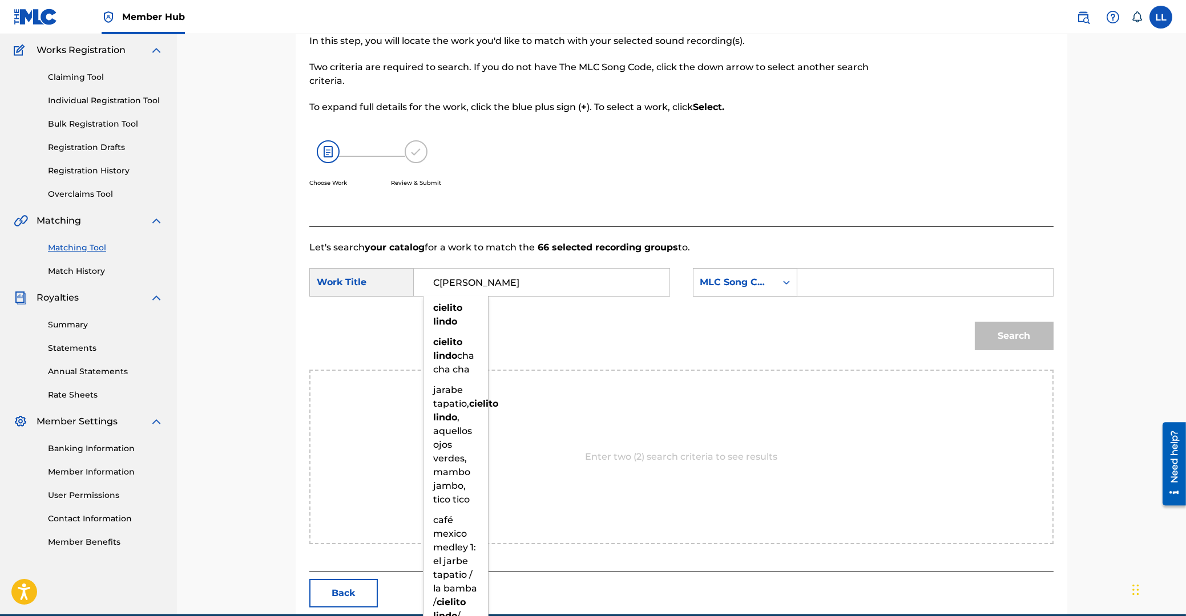
type input "CIELITO LINDO"
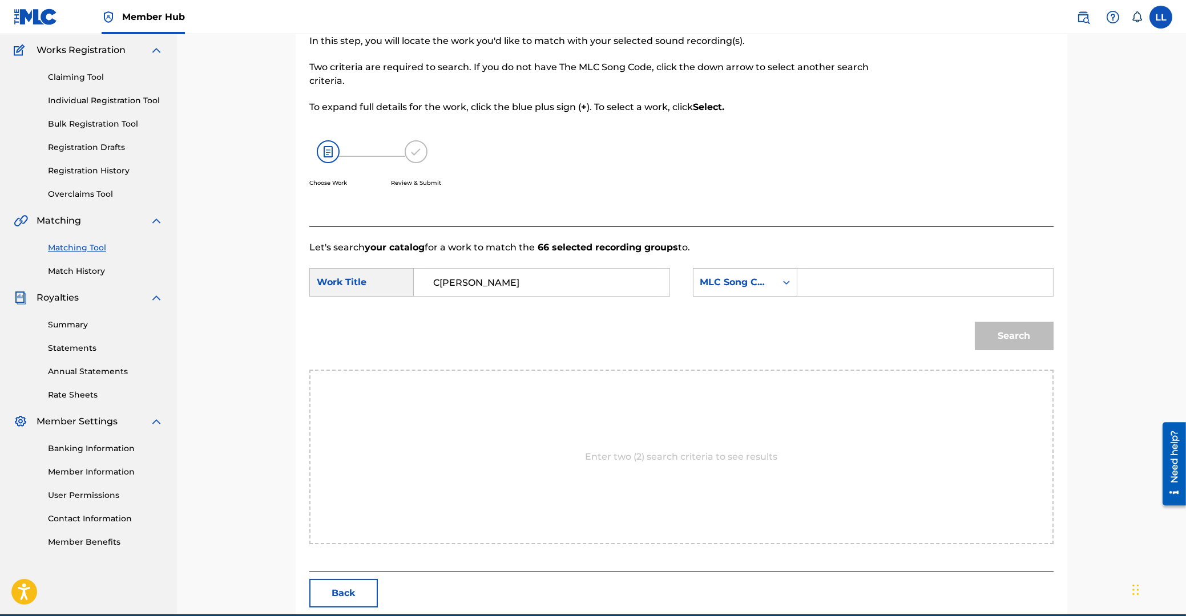
click at [839, 280] on input "Search Form" at bounding box center [925, 282] width 236 height 27
paste input "C40169"
type input "C40169"
click at [1012, 333] on button "Search" at bounding box center [1014, 336] width 79 height 29
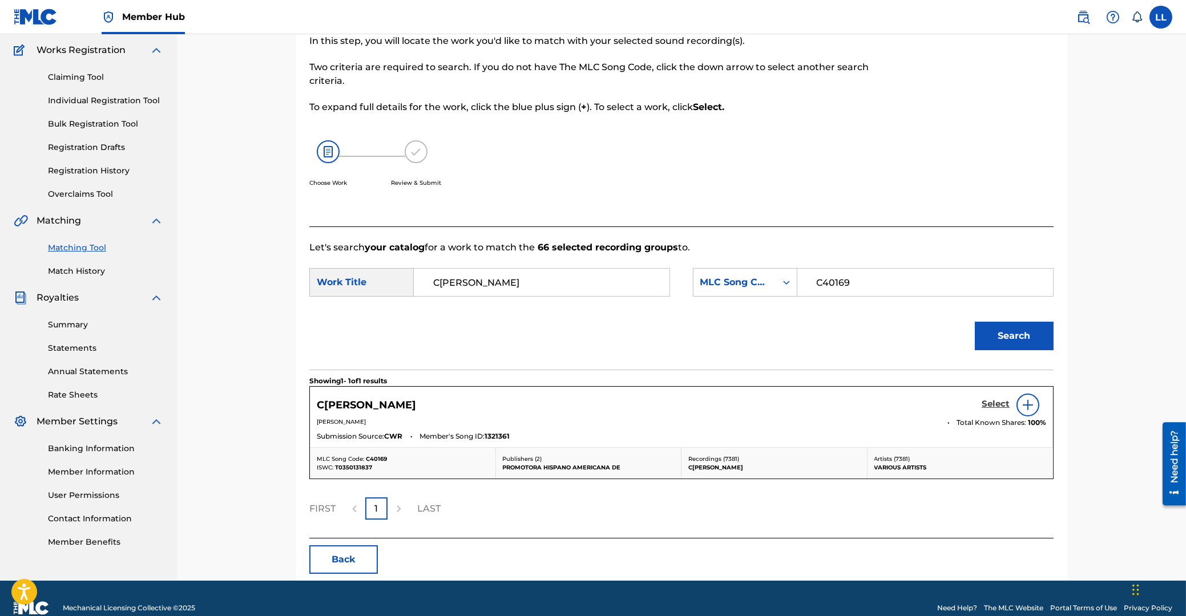
click at [996, 402] on h5 "Select" at bounding box center [995, 404] width 28 height 11
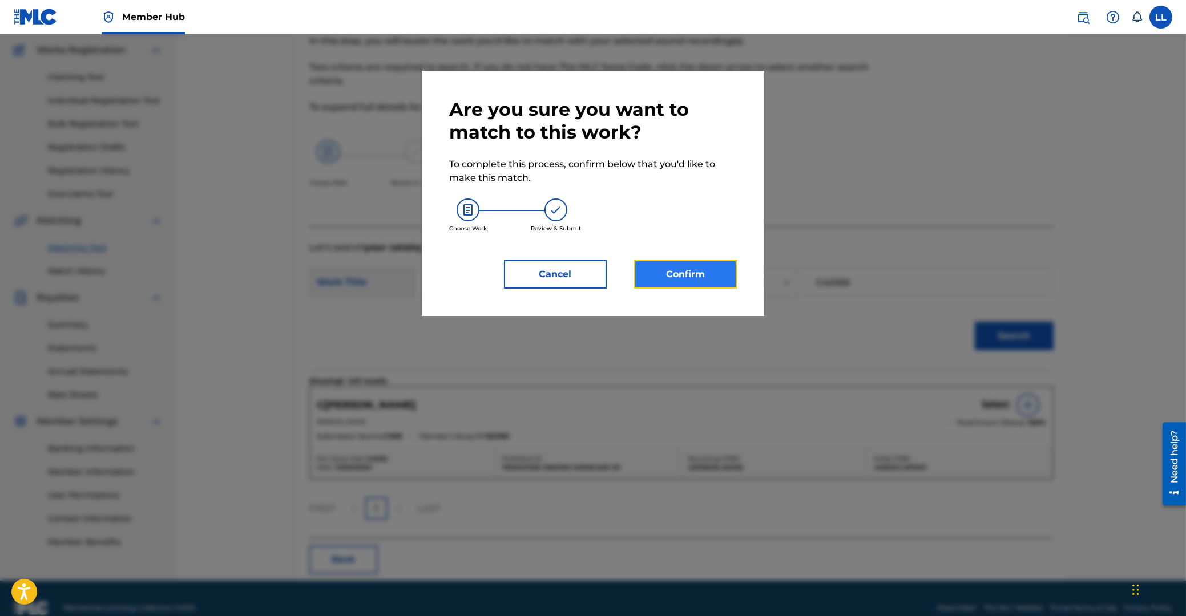
click at [681, 269] on button "Confirm" at bounding box center [685, 274] width 103 height 29
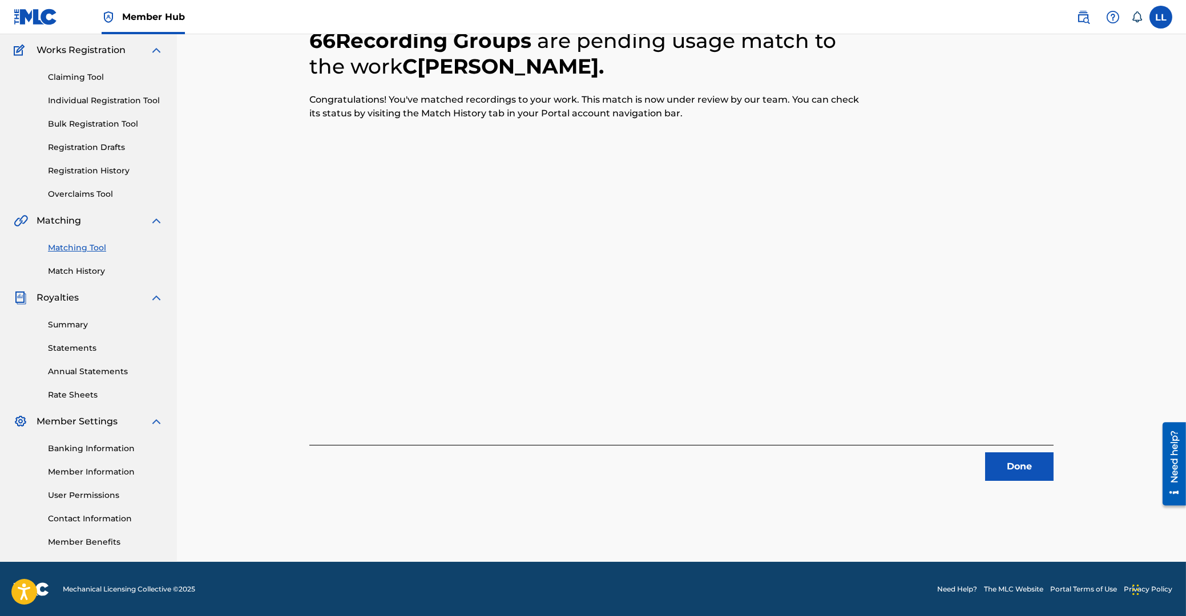
scroll to position [0, 0]
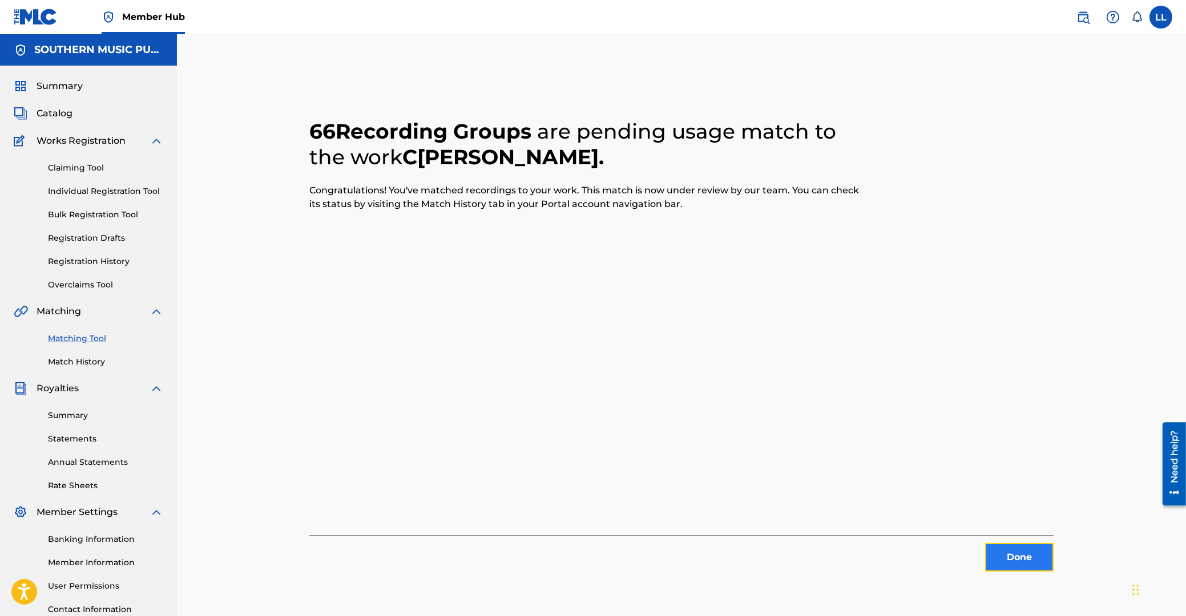
click at [1016, 567] on button "Done" at bounding box center [1019, 557] width 68 height 29
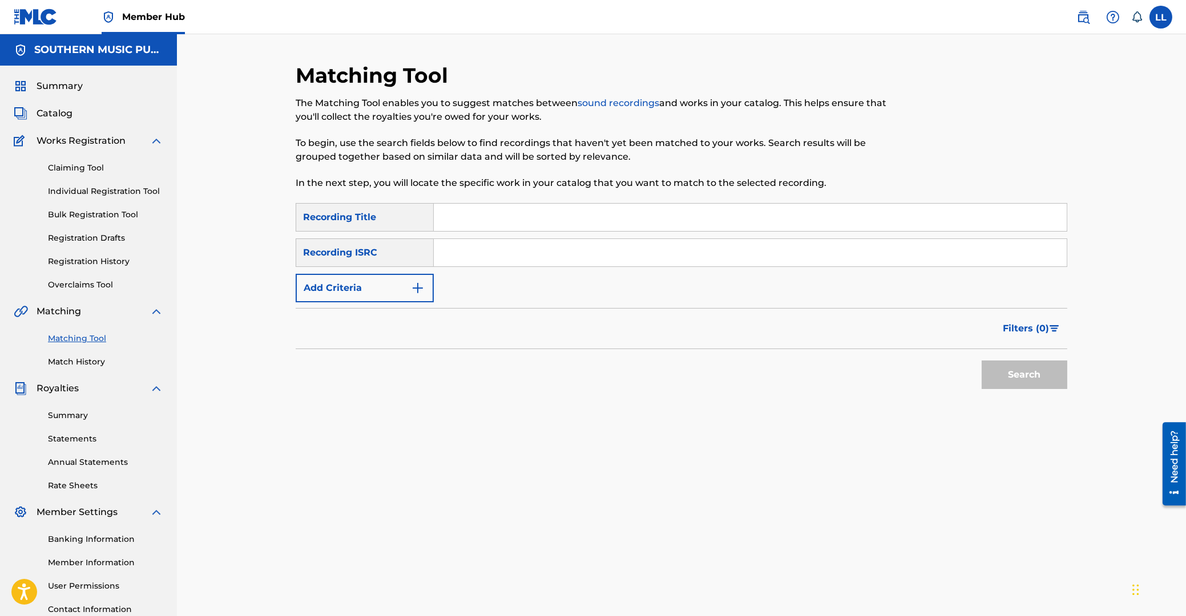
drag, startPoint x: 479, startPoint y: 246, endPoint x: 486, endPoint y: 248, distance: 7.1
click at [480, 245] on input "Search Form" at bounding box center [750, 252] width 633 height 27
paste input "TWB670805207"
type input "TWB670805207"
click at [999, 363] on button "Search" at bounding box center [1024, 375] width 86 height 29
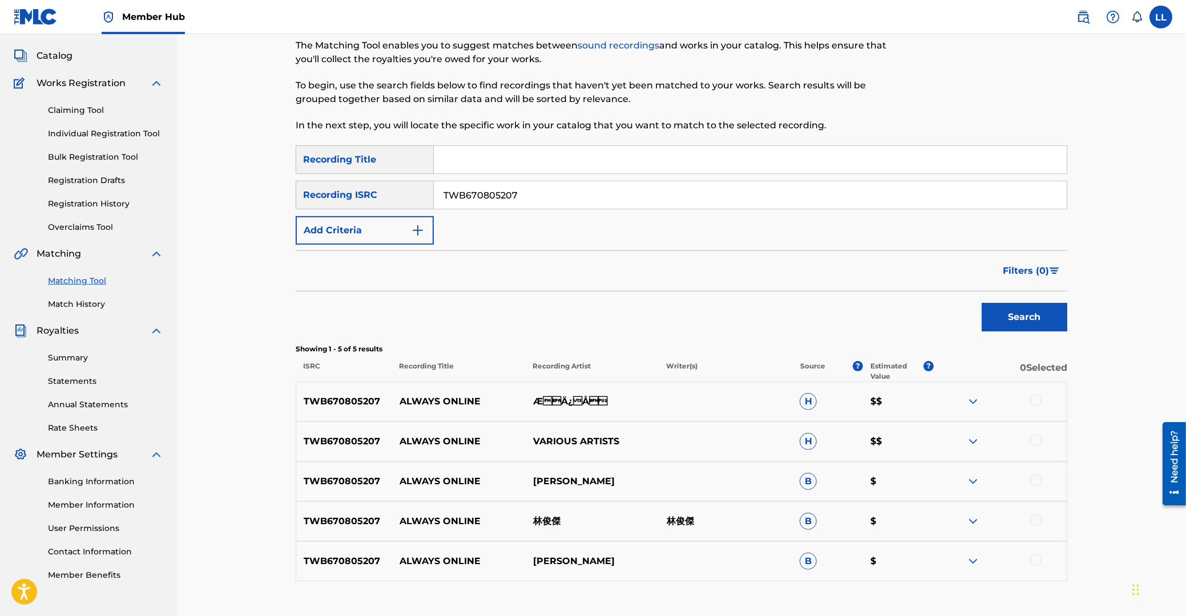
scroll to position [135, 0]
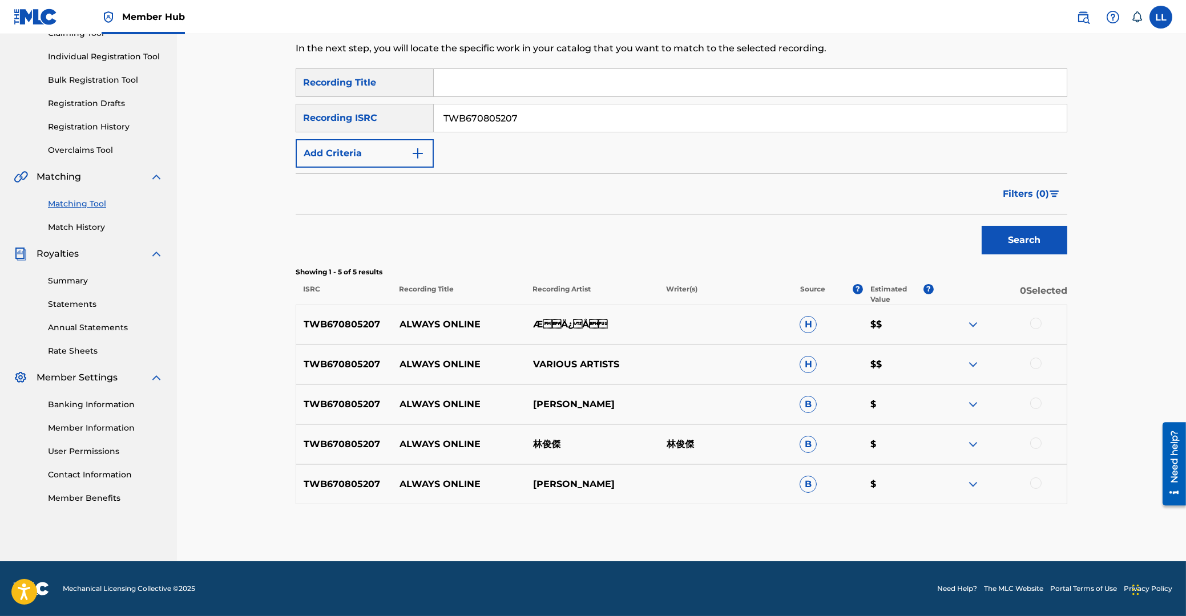
click at [1032, 323] on div at bounding box center [1035, 323] width 11 height 11
click at [1036, 362] on div at bounding box center [1035, 363] width 11 height 11
click at [1037, 405] on div at bounding box center [1035, 403] width 11 height 11
click at [1035, 443] on div at bounding box center [1035, 443] width 11 height 11
click at [1036, 484] on div at bounding box center [1035, 483] width 11 height 11
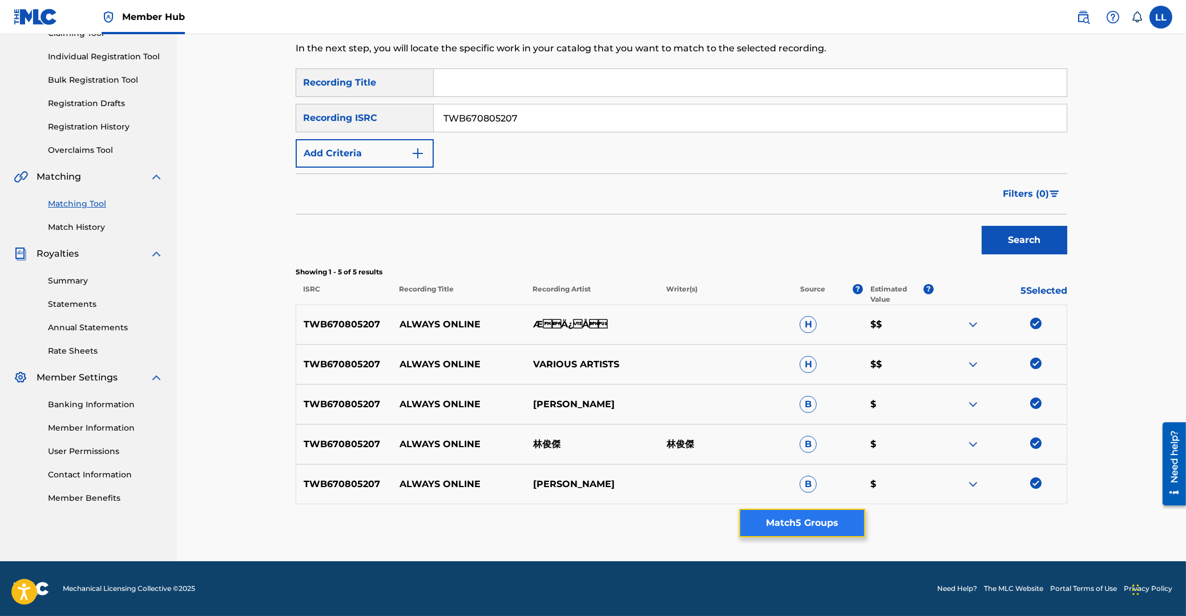
click at [794, 515] on button "Match 5 Groups" at bounding box center [802, 523] width 126 height 29
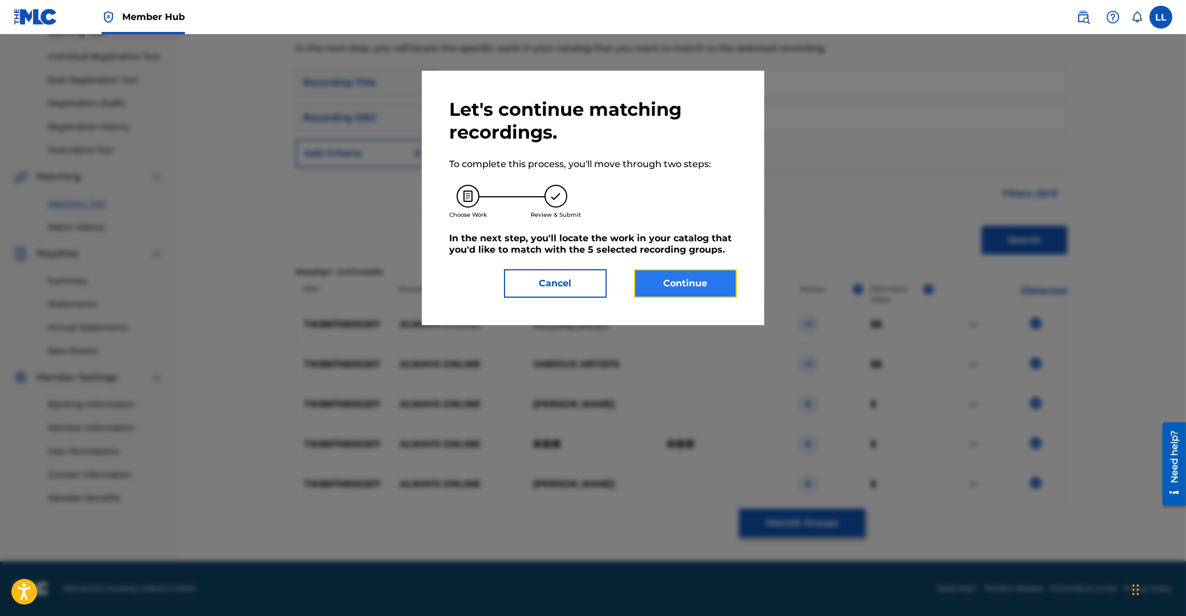
click at [694, 281] on button "Continue" at bounding box center [685, 283] width 103 height 29
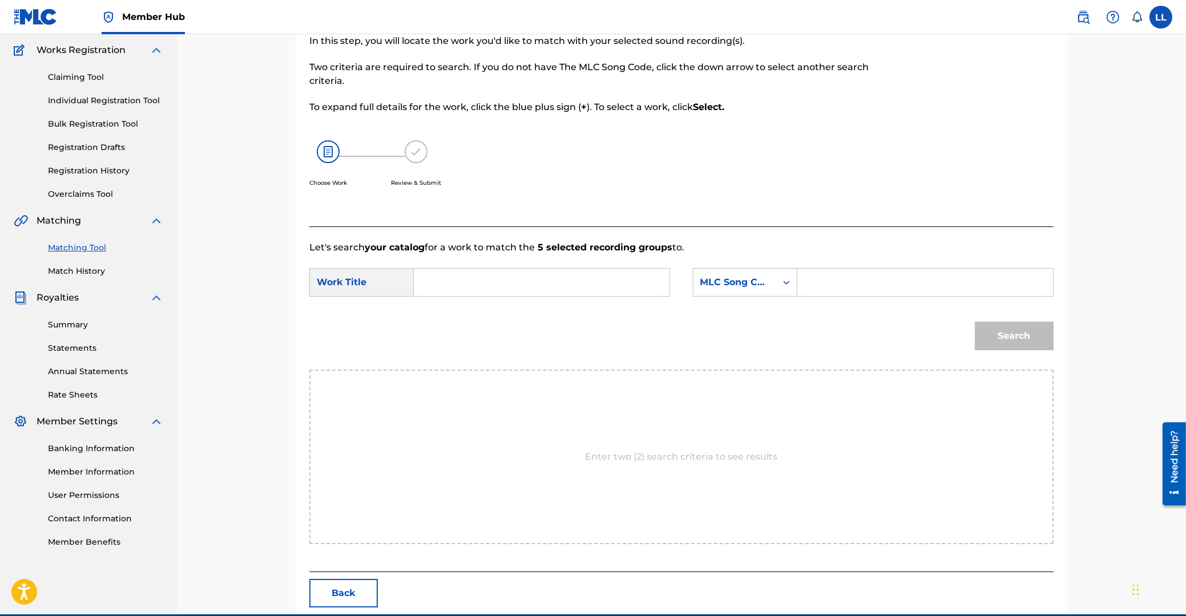
click at [479, 280] on input "Search Form" at bounding box center [541, 282] width 236 height 27
paste input "ALWAYS ONLINE"
type input "ALWAYS ONLINE"
drag, startPoint x: 839, startPoint y: 277, endPoint x: 853, endPoint y: 283, distance: 15.1
click at [840, 277] on input "Search Form" at bounding box center [925, 282] width 236 height 27
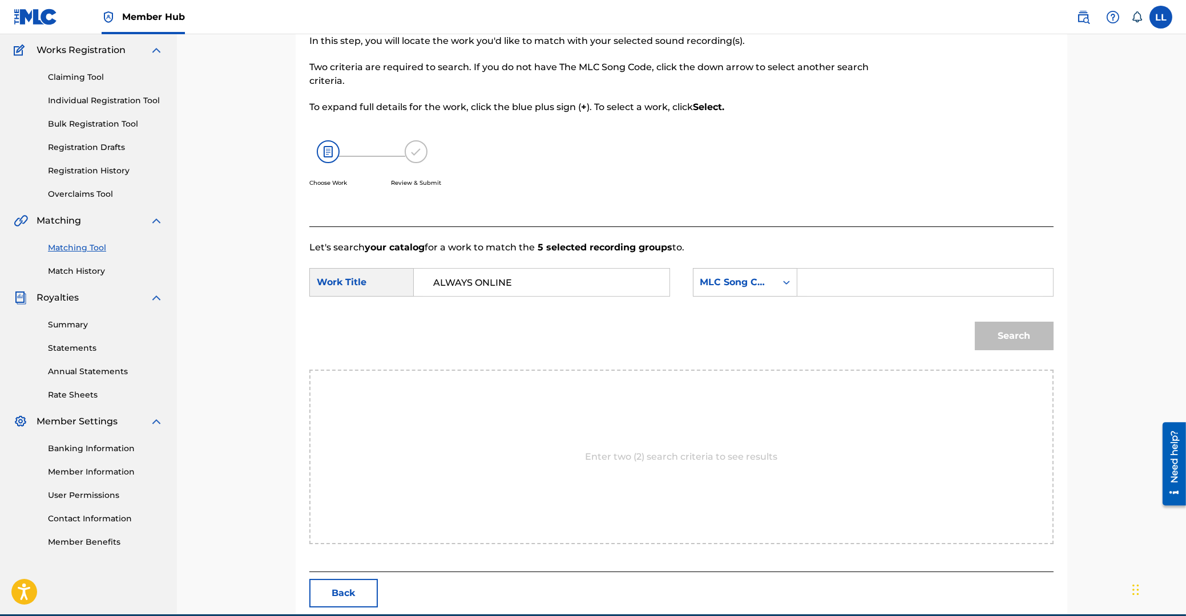
paste input "AA3BRR"
type input "AA3BRR"
click at [1004, 335] on button "Search" at bounding box center [1014, 336] width 79 height 29
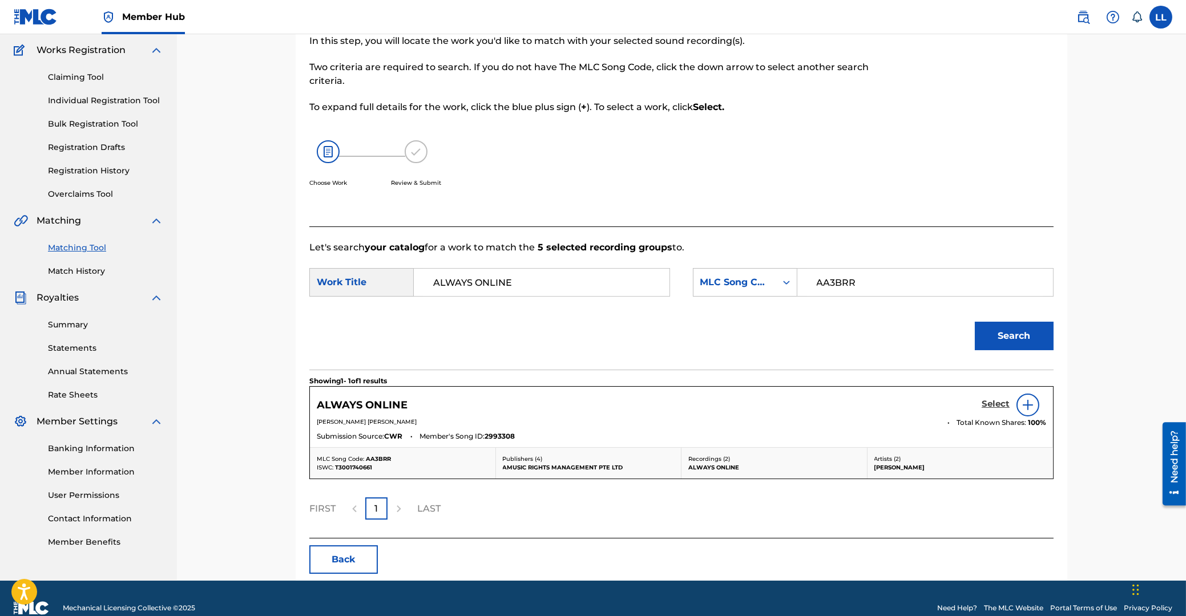
click at [993, 401] on h5 "Select" at bounding box center [995, 404] width 28 height 11
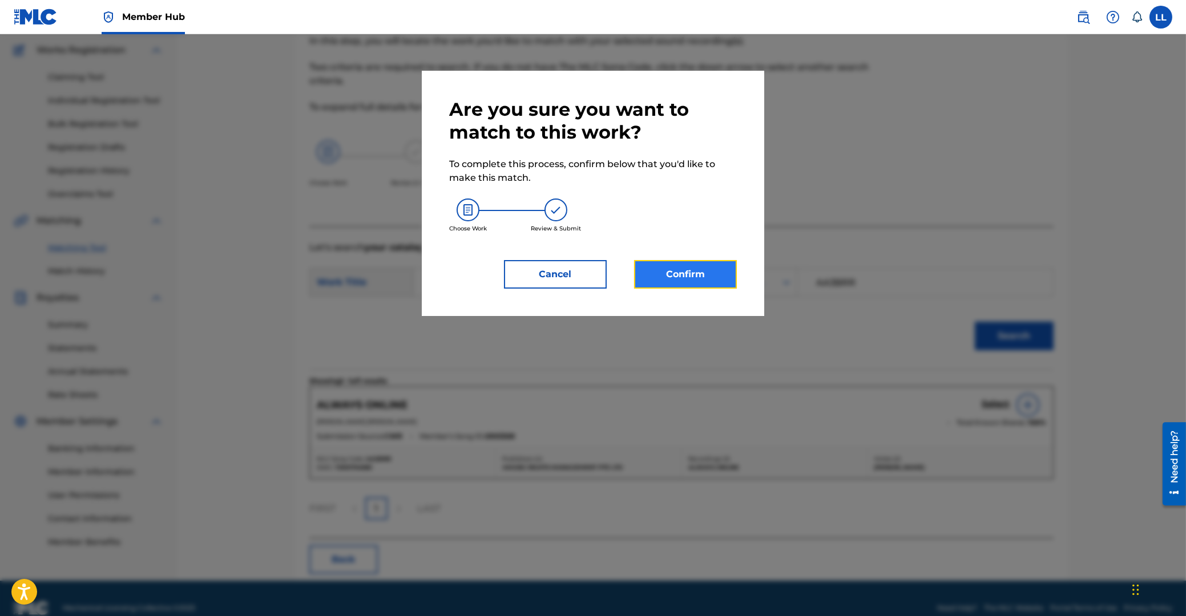
click at [709, 284] on button "Confirm" at bounding box center [685, 274] width 103 height 29
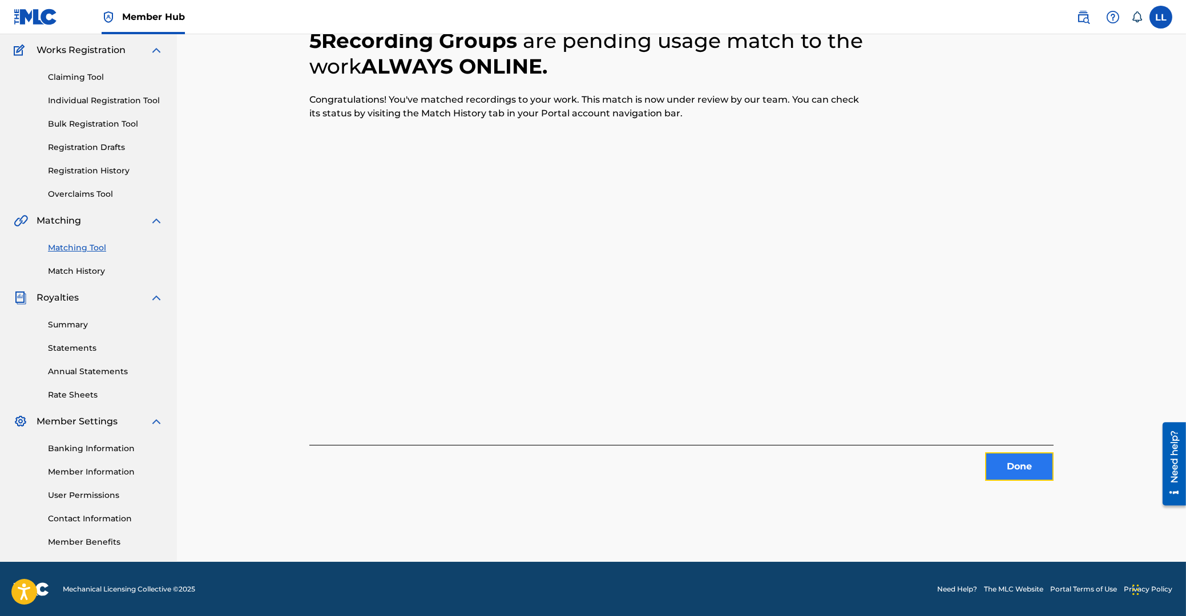
click at [1003, 460] on button "Done" at bounding box center [1019, 467] width 68 height 29
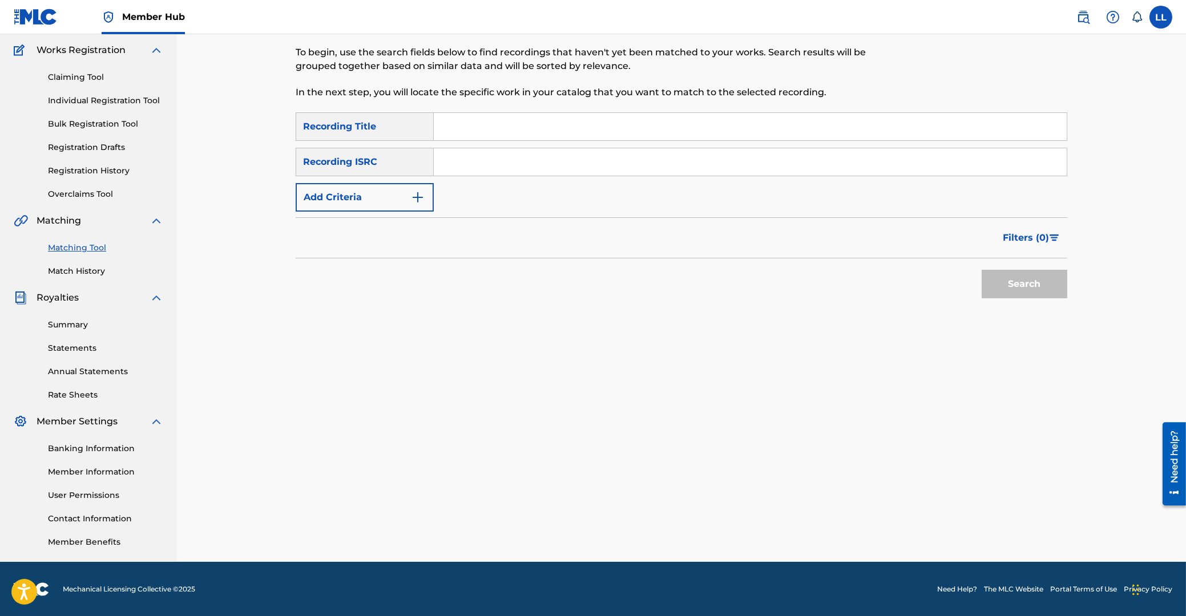
click at [468, 159] on input "Search Form" at bounding box center [750, 161] width 633 height 27
paste input "US38L1001853"
type input "US38L1001853"
click at [1036, 289] on button "Search" at bounding box center [1024, 284] width 86 height 29
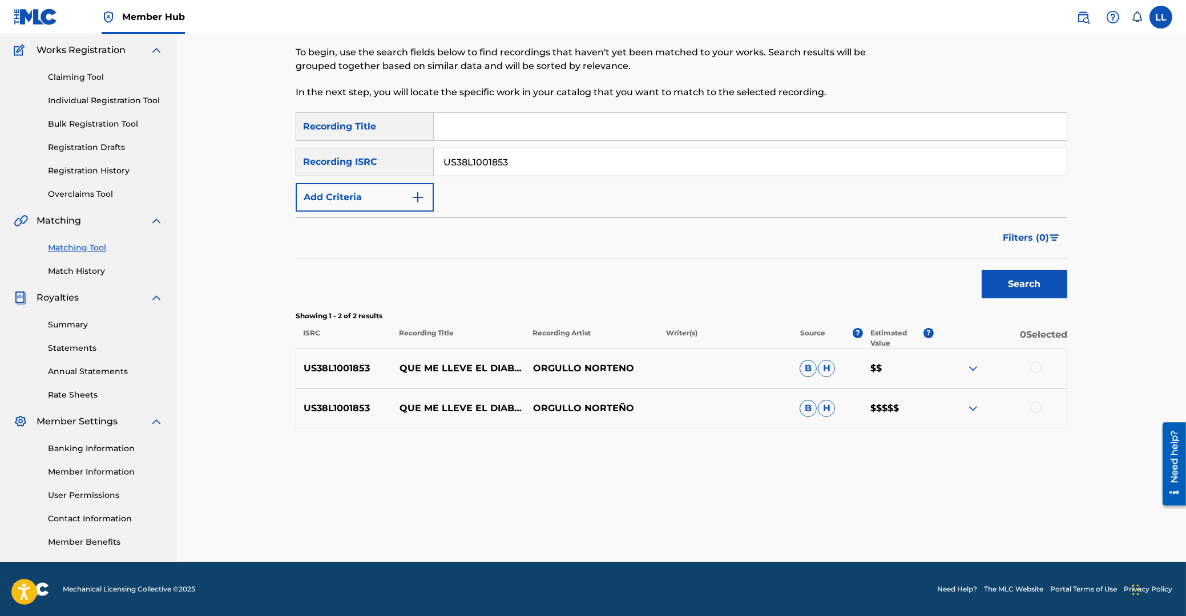
click at [1037, 367] on div at bounding box center [1035, 367] width 11 height 11
click at [1037, 405] on div at bounding box center [1035, 407] width 11 height 11
click at [821, 527] on button "Match 2 Groups" at bounding box center [802, 523] width 126 height 29
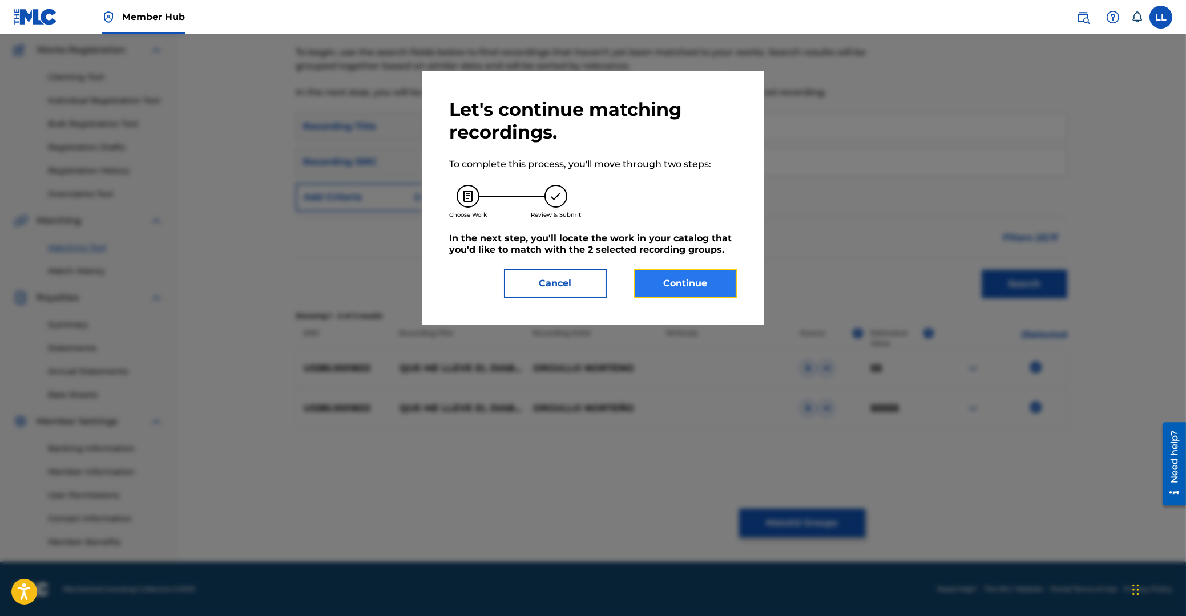
click at [689, 288] on button "Continue" at bounding box center [685, 283] width 103 height 29
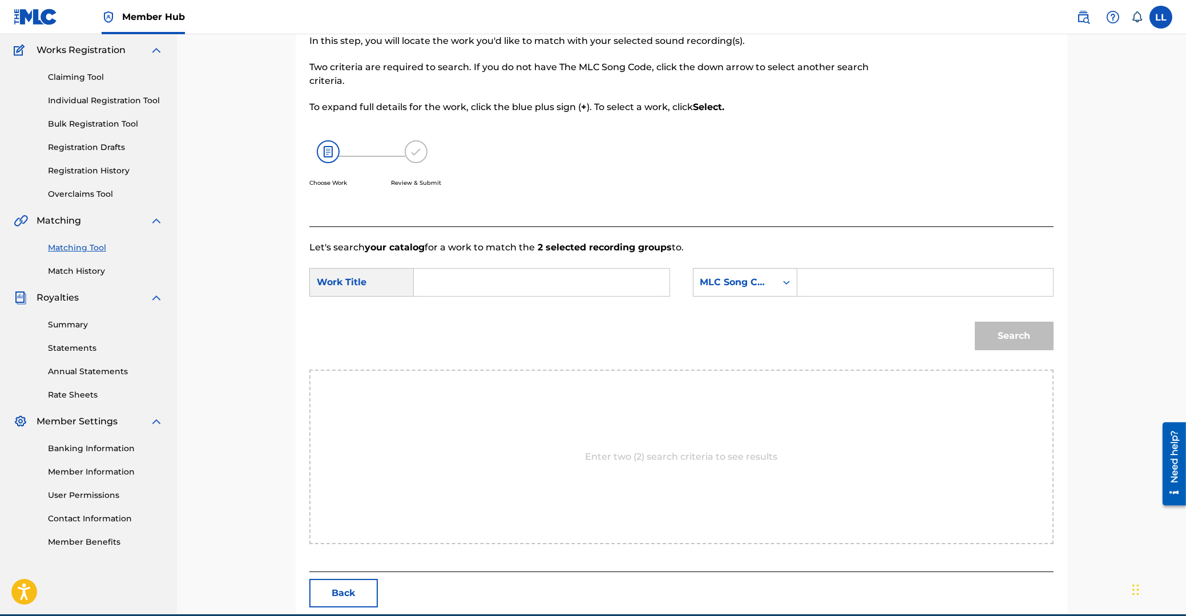
drag, startPoint x: 539, startPoint y: 285, endPoint x: 630, endPoint y: 287, distance: 91.3
click at [536, 284] on input "Search Form" at bounding box center [541, 282] width 236 height 27
paste input "QUE ME LLEVE EL DIABLO"
type input "QUE ME LLEVE EL DIABLO"
click at [862, 290] on input "Search Form" at bounding box center [925, 282] width 236 height 27
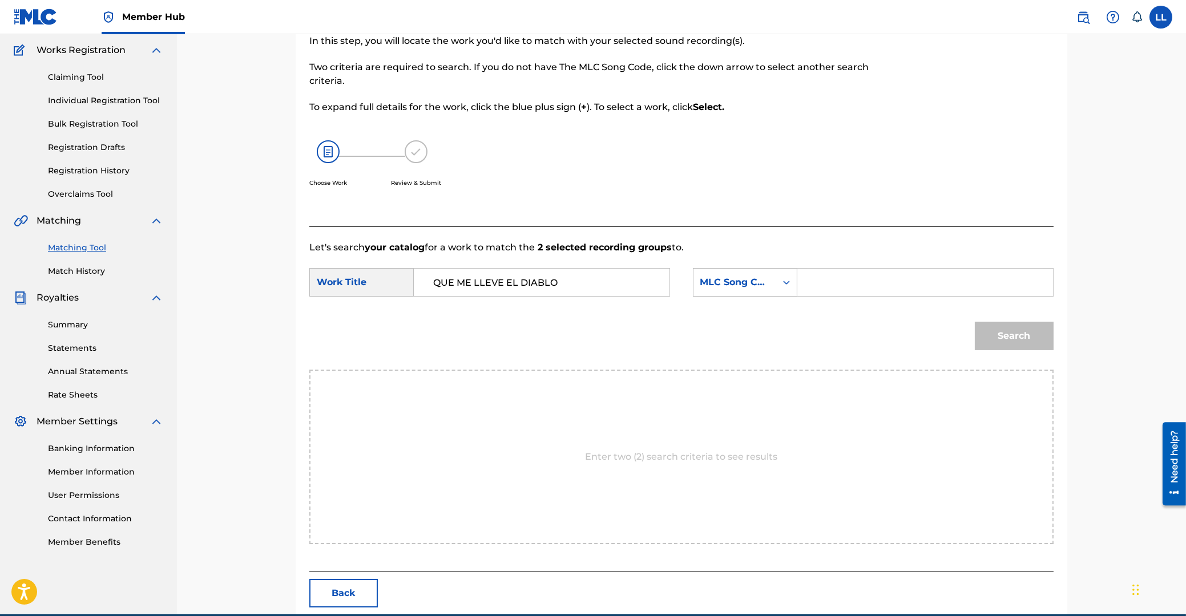
paste input "Q0722G"
type input "Q0722G"
click at [1001, 320] on div "Search" at bounding box center [1011, 333] width 84 height 46
click at [1003, 329] on button "Search" at bounding box center [1014, 336] width 79 height 29
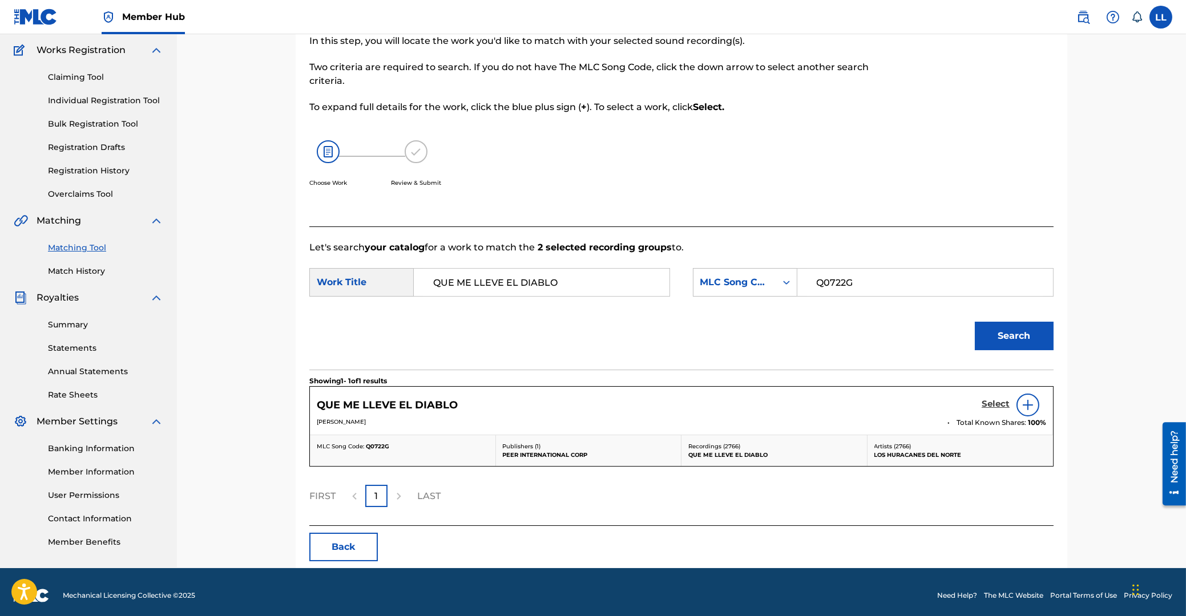
click at [992, 402] on h5 "Select" at bounding box center [995, 404] width 28 height 11
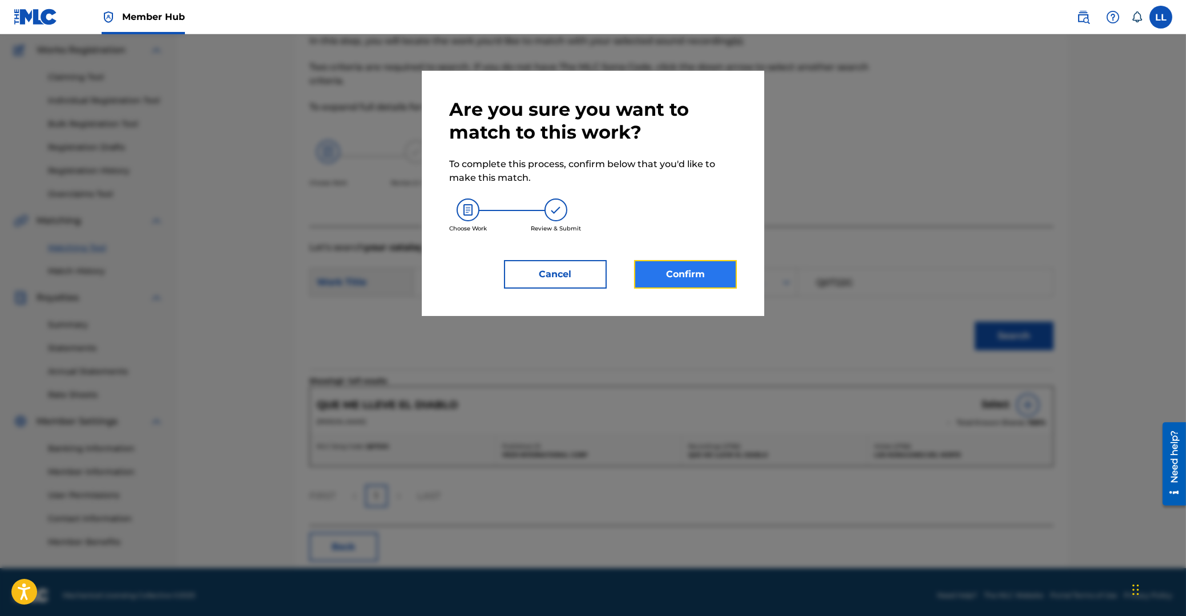
click at [701, 266] on button "Confirm" at bounding box center [685, 274] width 103 height 29
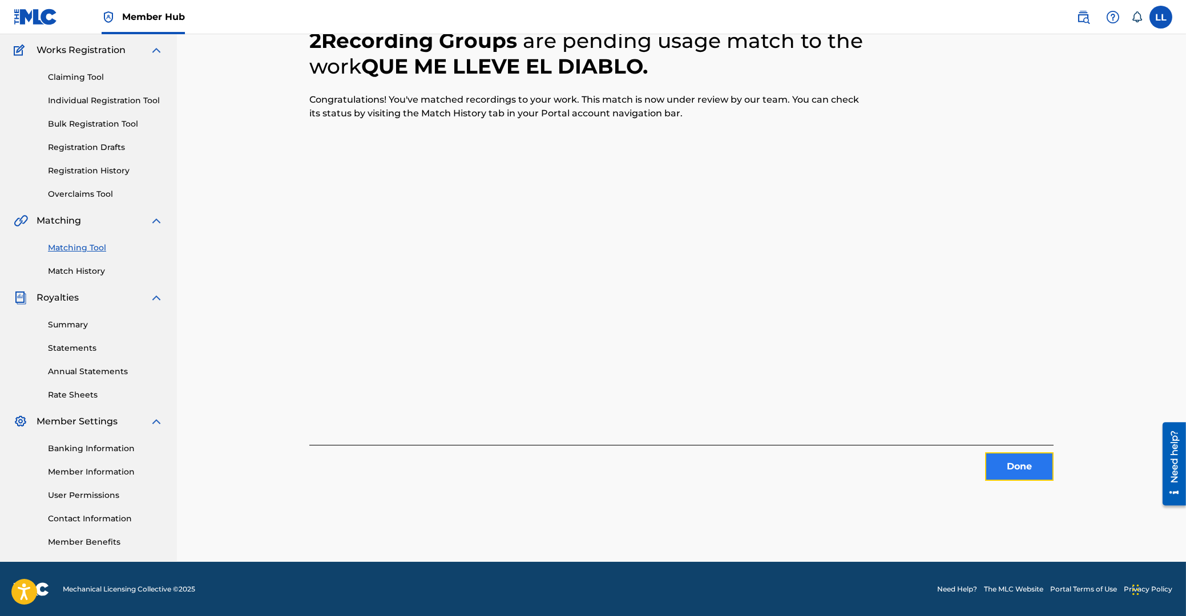
click at [1028, 460] on button "Done" at bounding box center [1019, 467] width 68 height 29
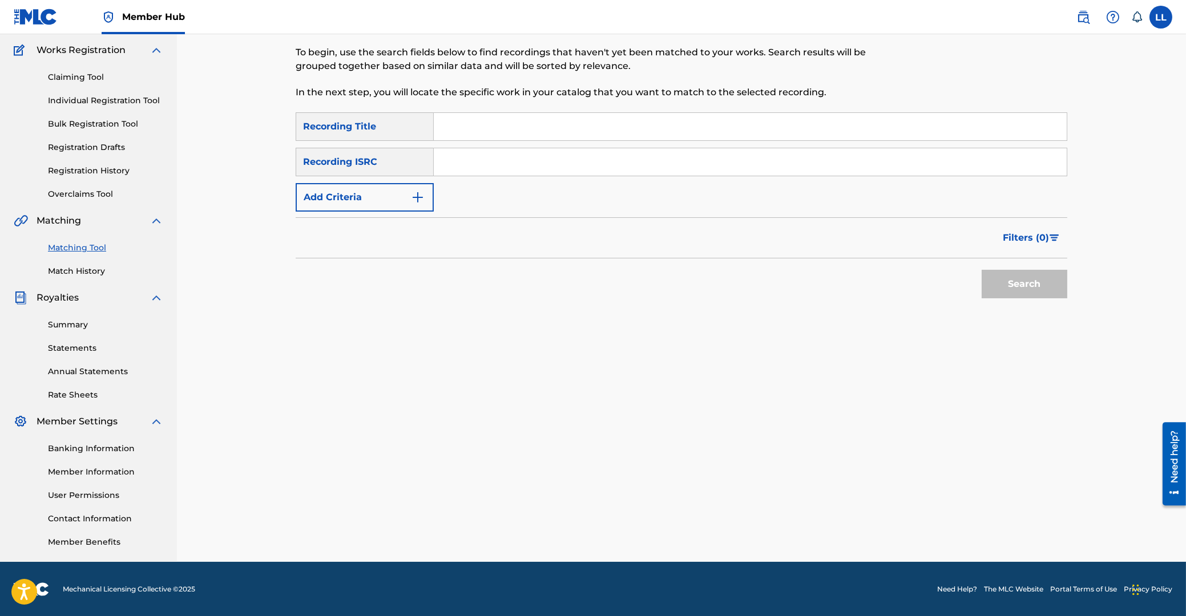
drag, startPoint x: 461, startPoint y: 125, endPoint x: 656, endPoint y: 204, distance: 210.7
click at [466, 128] on input "Search Form" at bounding box center [750, 126] width 633 height 27
paste input "QUE ME LLEVE EL DIABLO"
type input "QUE ME LLEVE EL DIABLO"
click at [1027, 291] on button "Search" at bounding box center [1024, 284] width 86 height 29
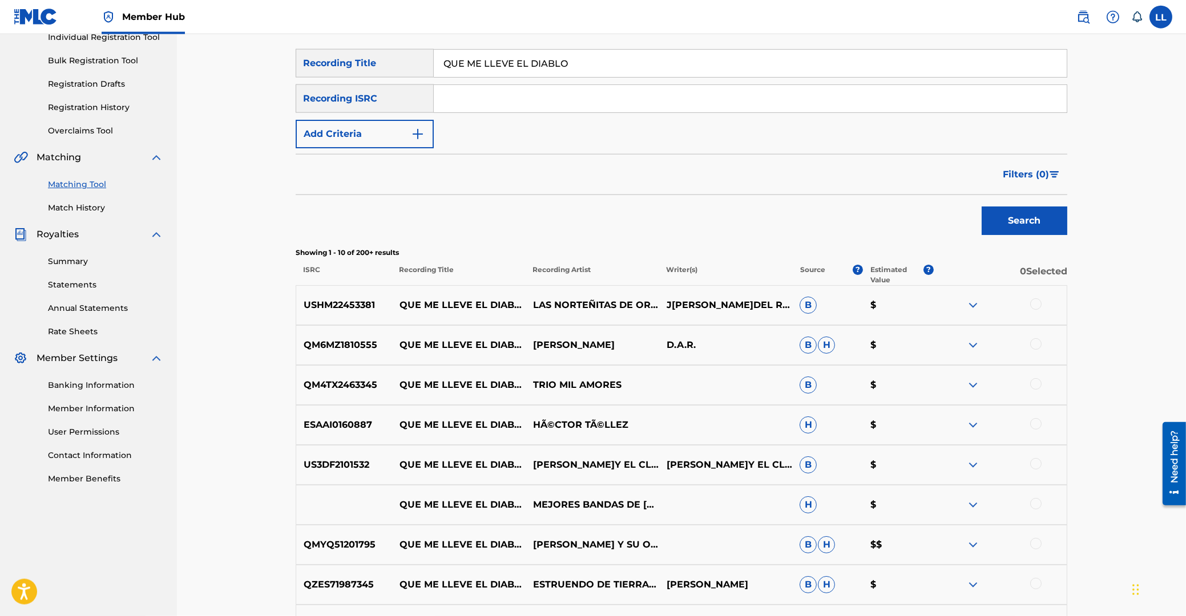
scroll to position [30, 0]
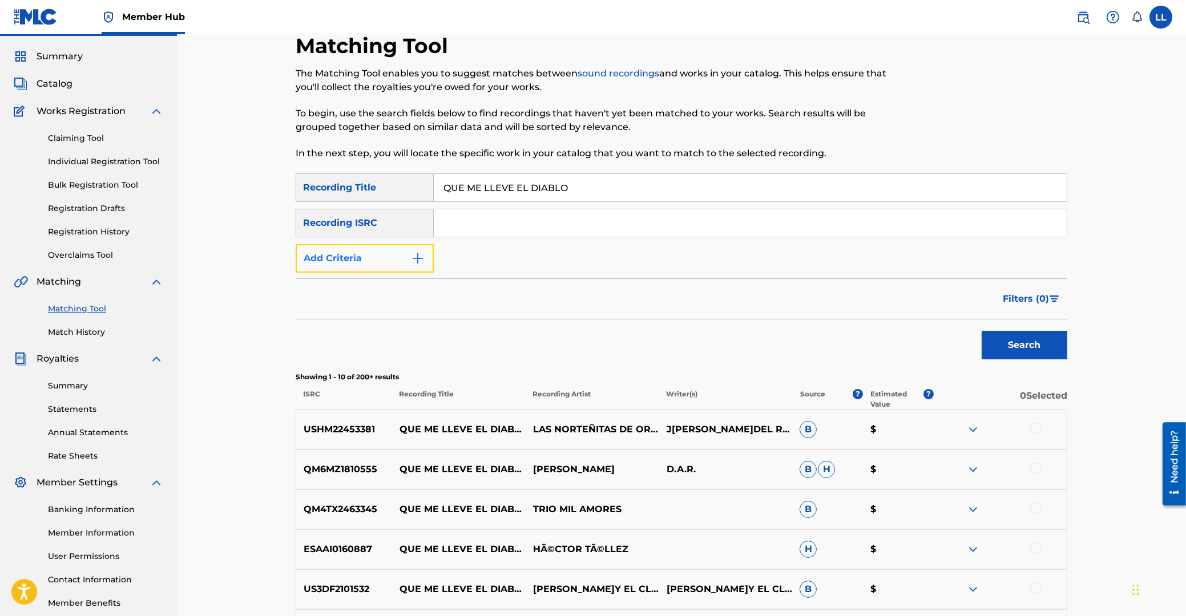
click at [378, 257] on button "Add Criteria" at bounding box center [365, 258] width 138 height 29
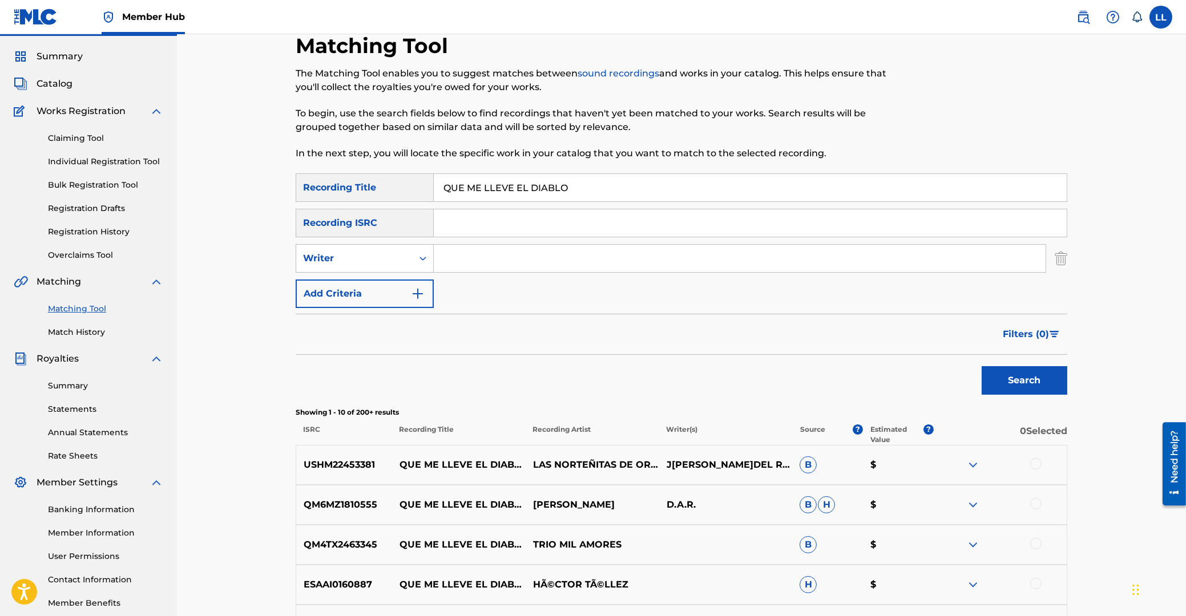
click at [464, 253] on input "Search Form" at bounding box center [740, 258] width 612 height 27
type input "sanchez"
click at [981, 366] on button "Search" at bounding box center [1024, 380] width 86 height 29
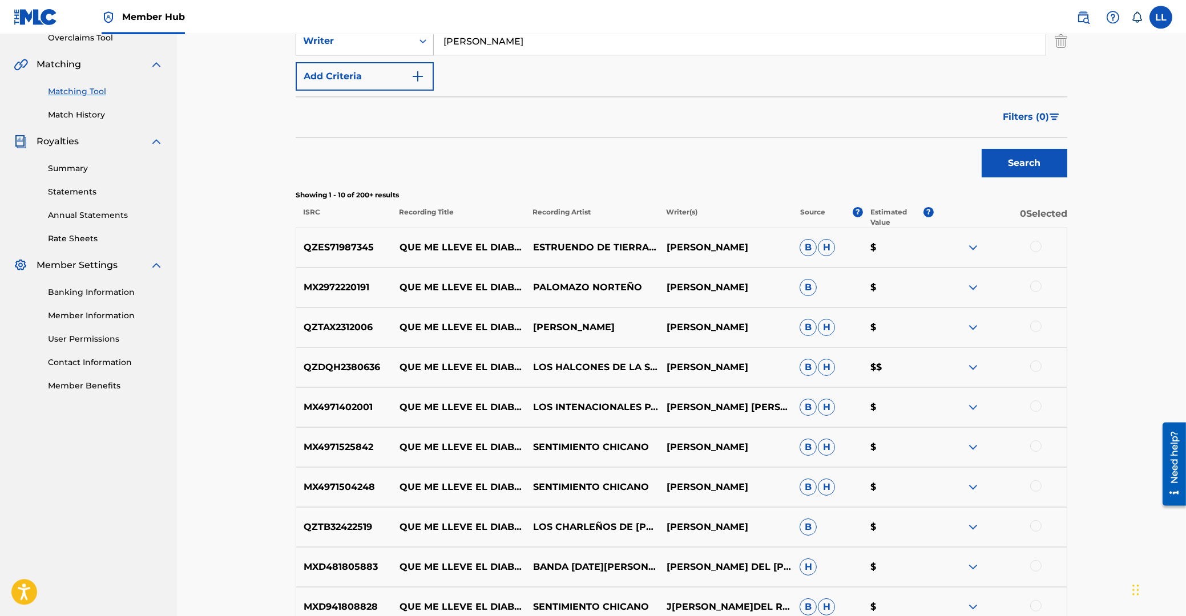
scroll to position [336, 0]
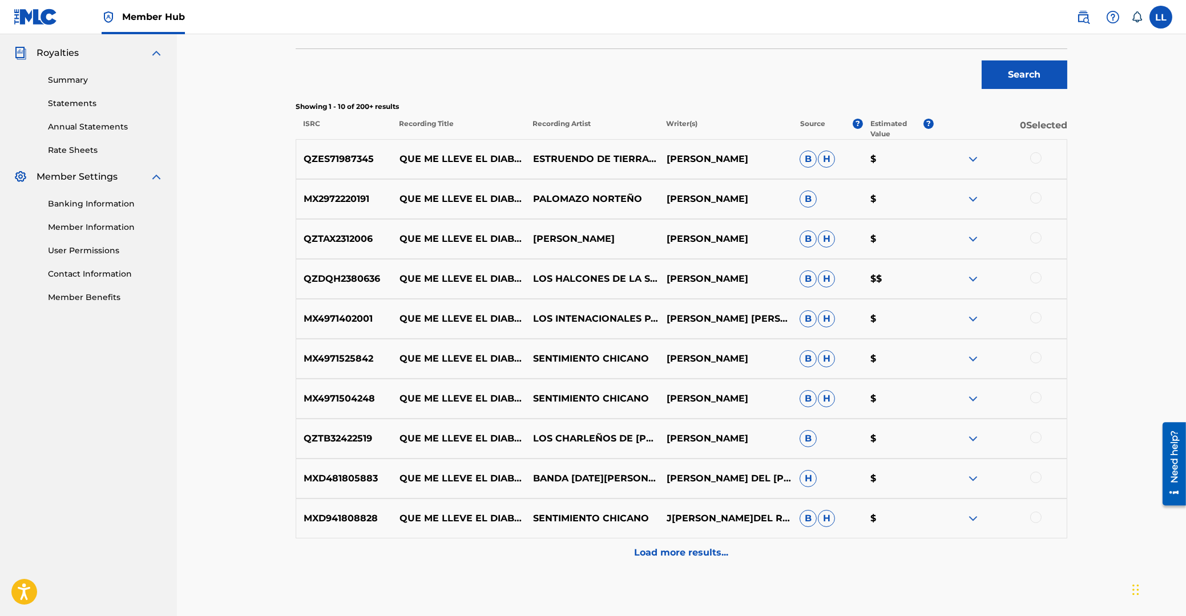
click at [1032, 198] on div at bounding box center [1035, 197] width 11 height 11
click at [1036, 236] on div at bounding box center [1035, 237] width 11 height 11
click at [1035, 278] on div at bounding box center [1035, 277] width 11 height 11
click at [1035, 318] on div at bounding box center [1035, 317] width 11 height 11
click at [1035, 358] on div at bounding box center [1035, 357] width 11 height 11
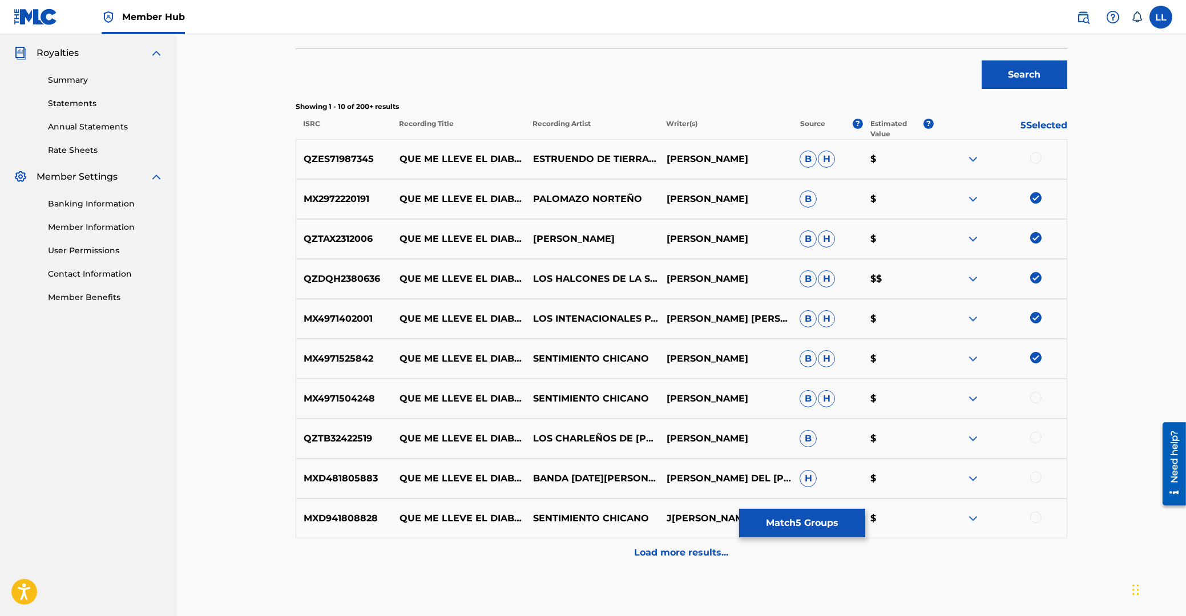
drag, startPoint x: 1032, startPoint y: 397, endPoint x: 1036, endPoint y: 439, distance: 41.9
click at [1032, 399] on div at bounding box center [1035, 397] width 11 height 11
click at [1036, 441] on div at bounding box center [1035, 437] width 11 height 11
click at [1037, 476] on div at bounding box center [1035, 477] width 11 height 11
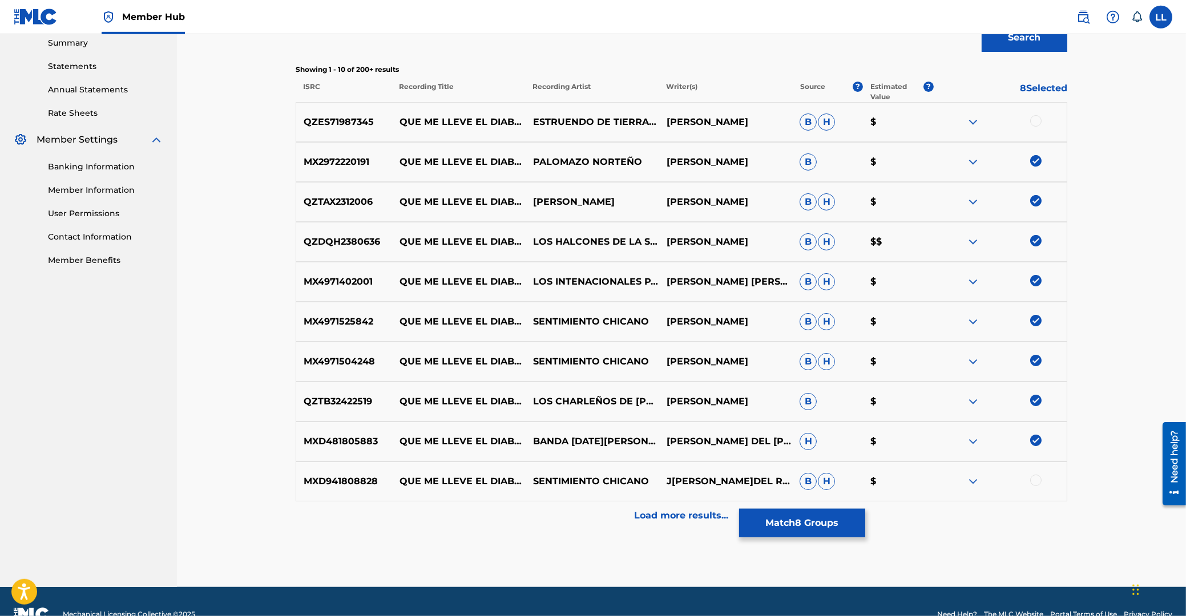
scroll to position [398, 0]
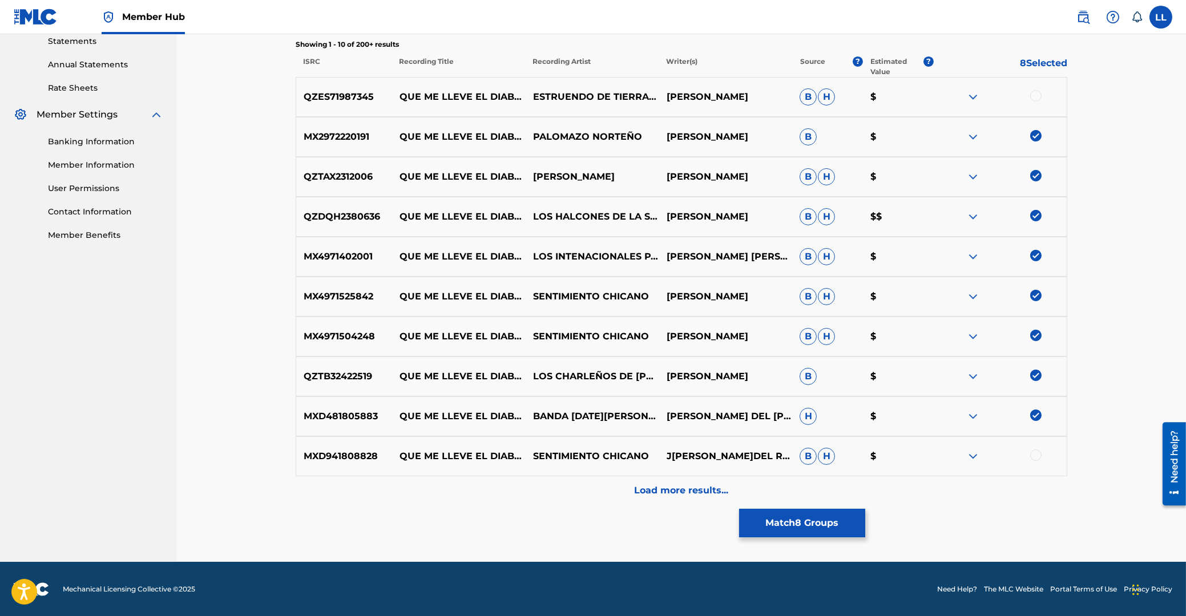
click at [1034, 455] on div at bounding box center [1035, 455] width 11 height 11
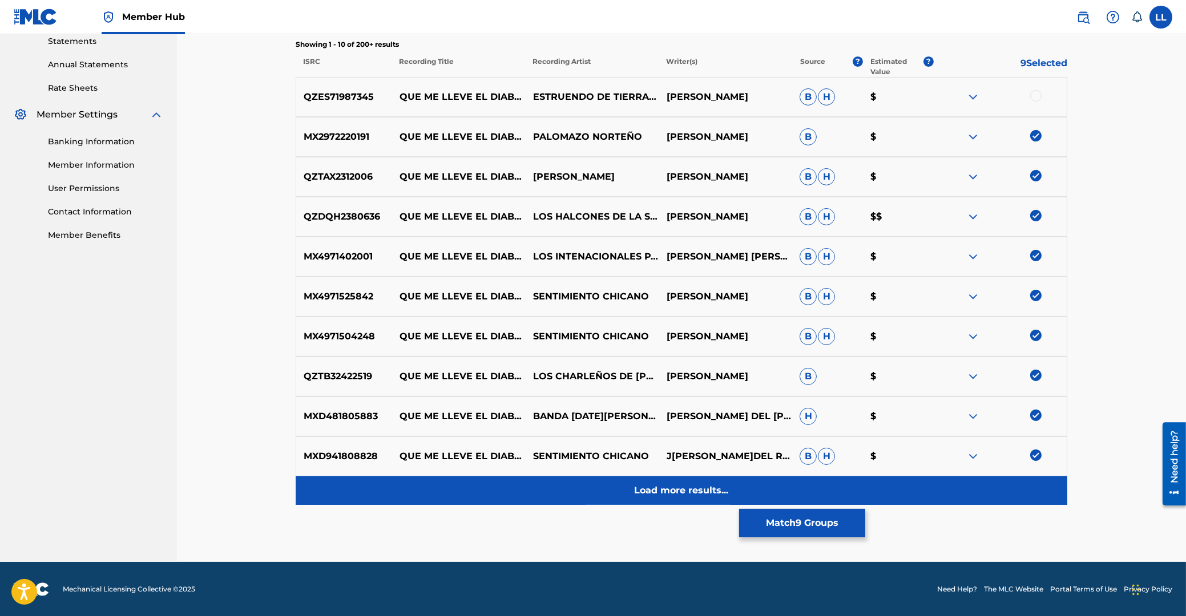
click at [662, 491] on p "Load more results..." at bounding box center [682, 491] width 94 height 14
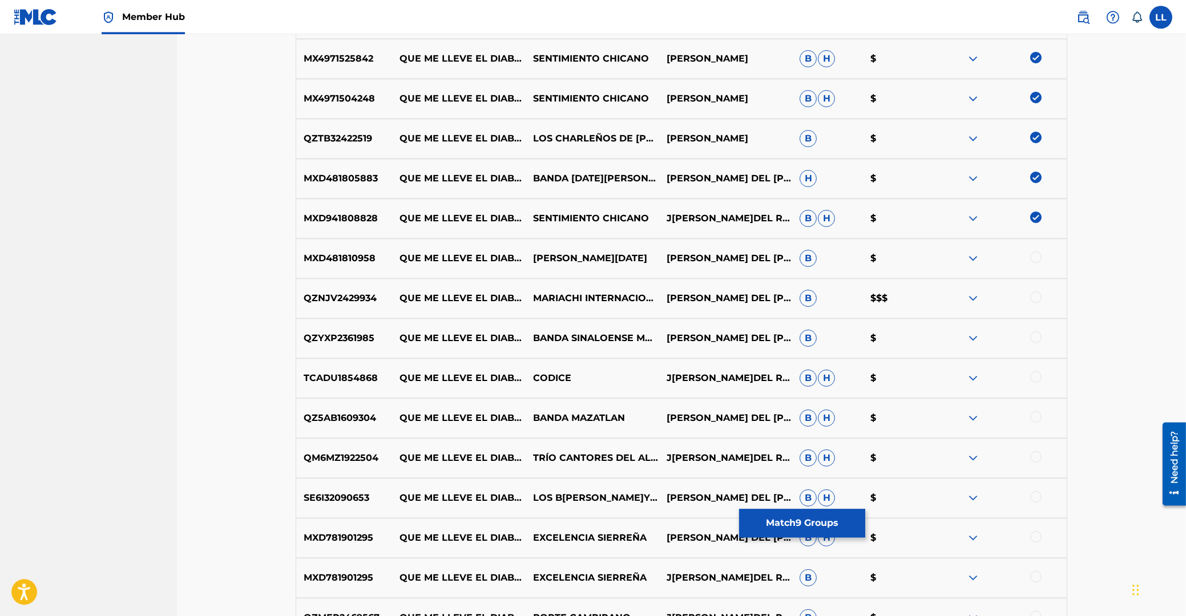
scroll to position [641, 0]
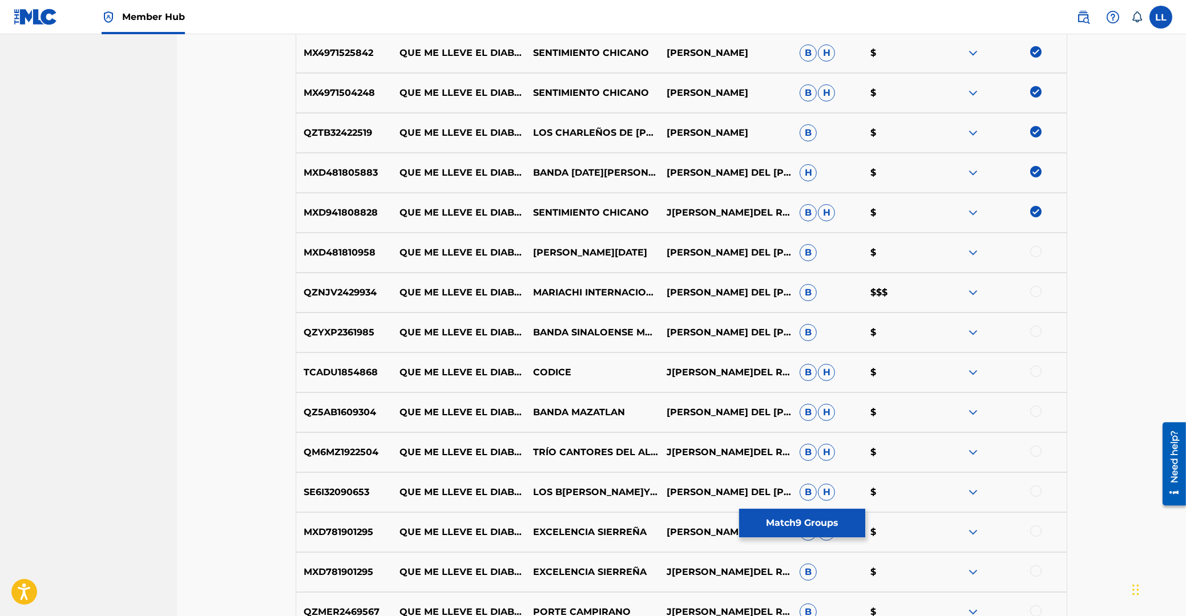
click at [1036, 252] on div at bounding box center [1035, 251] width 11 height 11
click at [1035, 290] on div at bounding box center [1035, 291] width 11 height 11
click at [1033, 331] on div at bounding box center [1035, 331] width 11 height 11
click at [1034, 373] on div at bounding box center [1035, 371] width 11 height 11
click at [1041, 412] on div at bounding box center [1035, 411] width 11 height 11
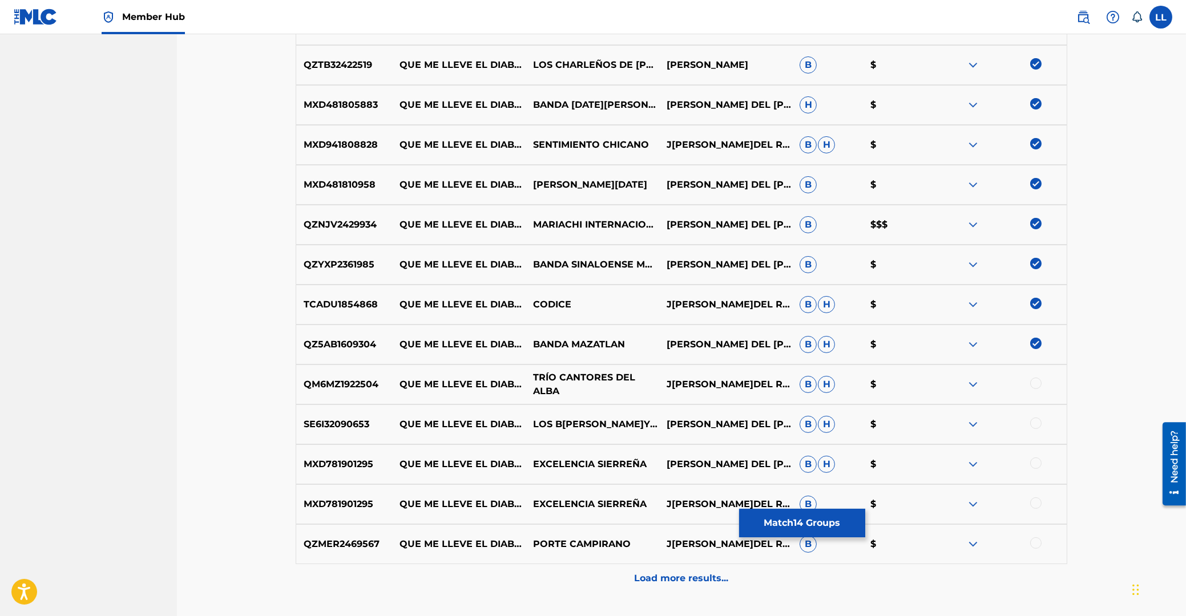
scroll to position [763, 0]
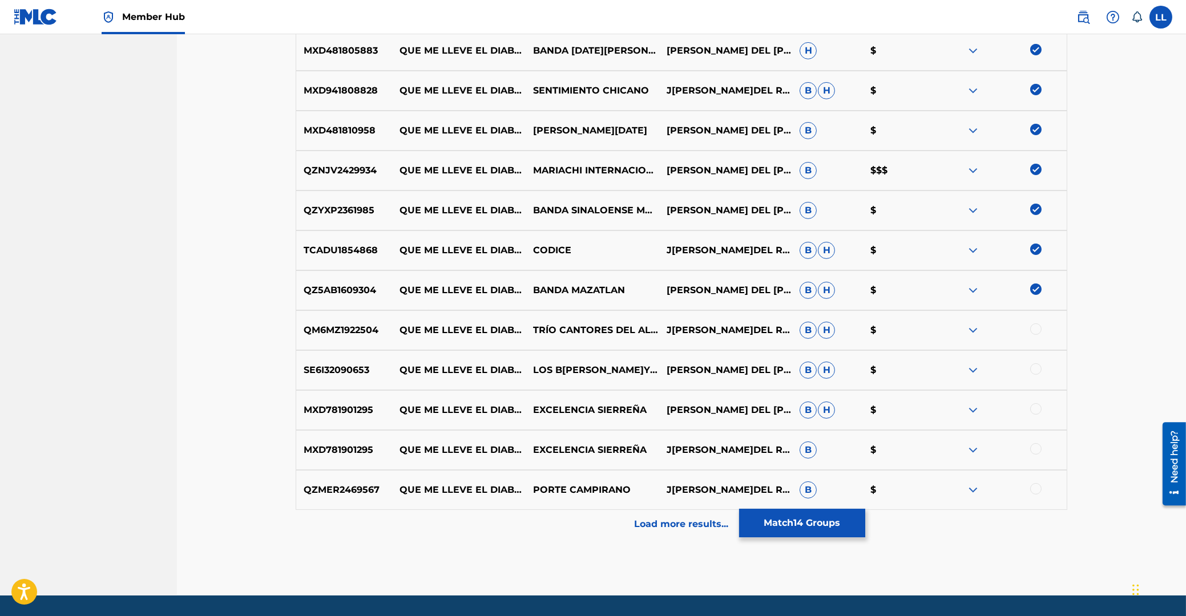
click at [1038, 327] on div at bounding box center [1035, 329] width 11 height 11
drag, startPoint x: 1039, startPoint y: 368, endPoint x: 1038, endPoint y: 406, distance: 37.7
click at [1039, 370] on div at bounding box center [1035, 368] width 11 height 11
drag, startPoint x: 1037, startPoint y: 409, endPoint x: 1037, endPoint y: 425, distance: 16.6
click at [1037, 410] on div at bounding box center [1035, 408] width 11 height 11
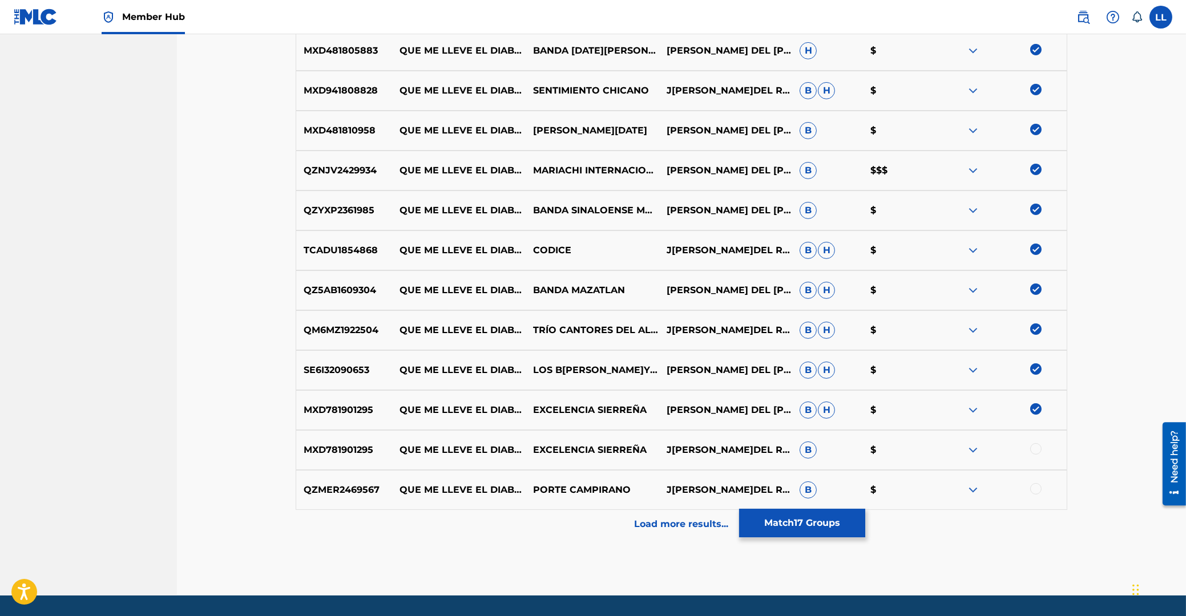
drag, startPoint x: 1037, startPoint y: 450, endPoint x: 1038, endPoint y: 459, distance: 9.8
click at [1037, 450] on div at bounding box center [1035, 448] width 11 height 11
click at [1037, 487] on div at bounding box center [1035, 488] width 11 height 11
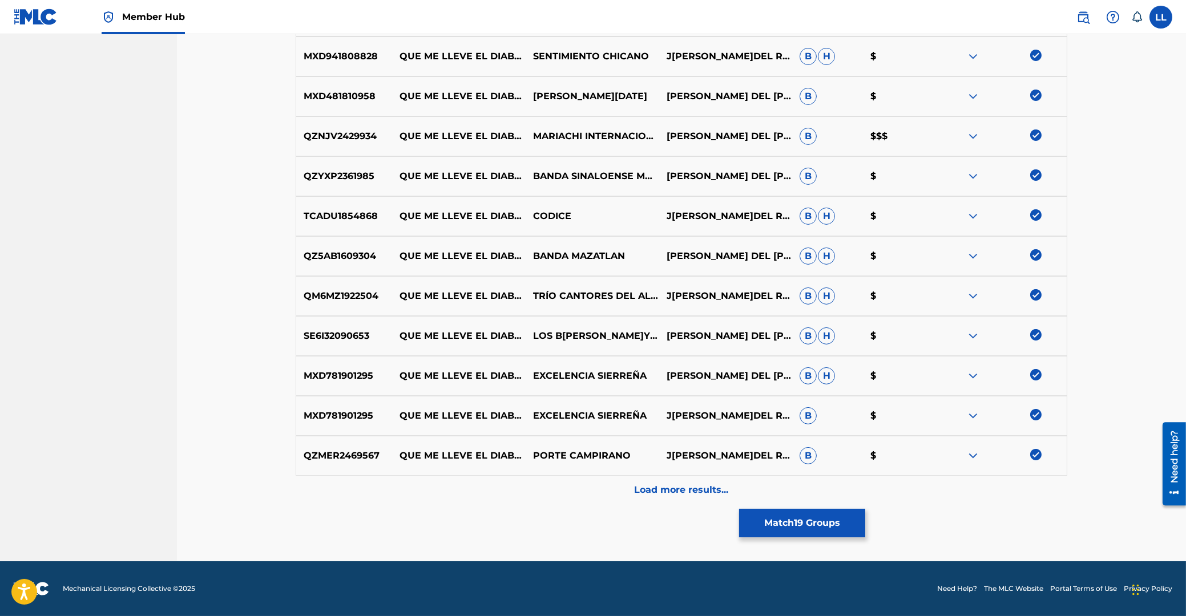
drag, startPoint x: 693, startPoint y: 486, endPoint x: 684, endPoint y: 488, distance: 9.4
click at [690, 487] on p "Load more results..." at bounding box center [682, 490] width 94 height 14
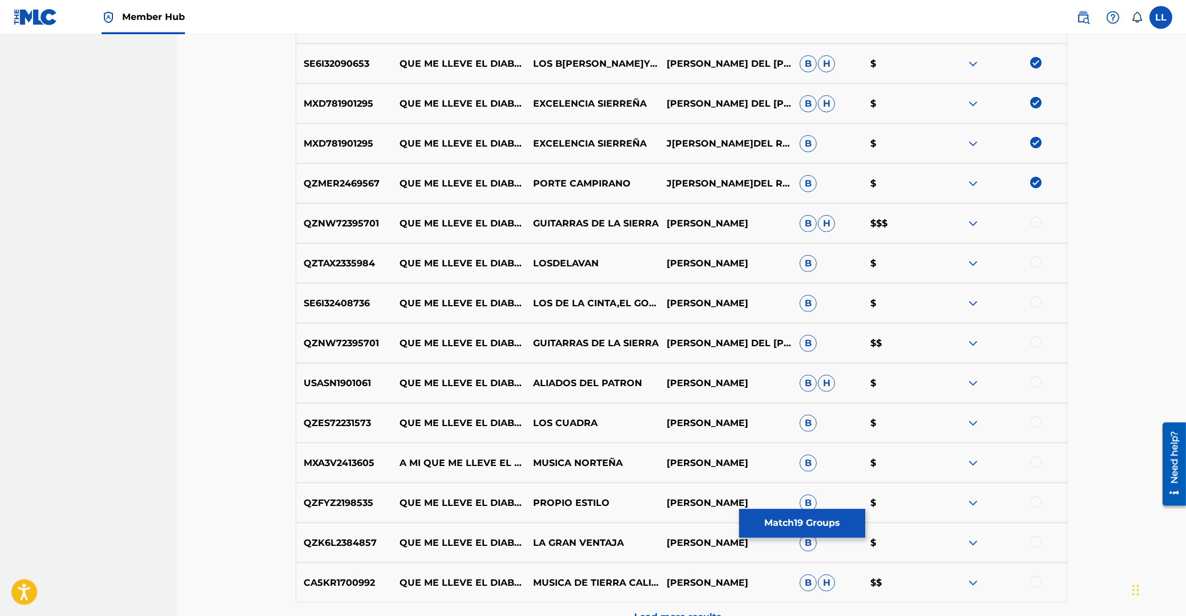
scroll to position [1069, 0]
click at [1033, 223] on div at bounding box center [1035, 222] width 11 height 11
click at [1033, 264] on div at bounding box center [1035, 262] width 11 height 11
click at [1037, 302] on div at bounding box center [1035, 302] width 11 height 11
click at [1033, 343] on div at bounding box center [1035, 342] width 11 height 11
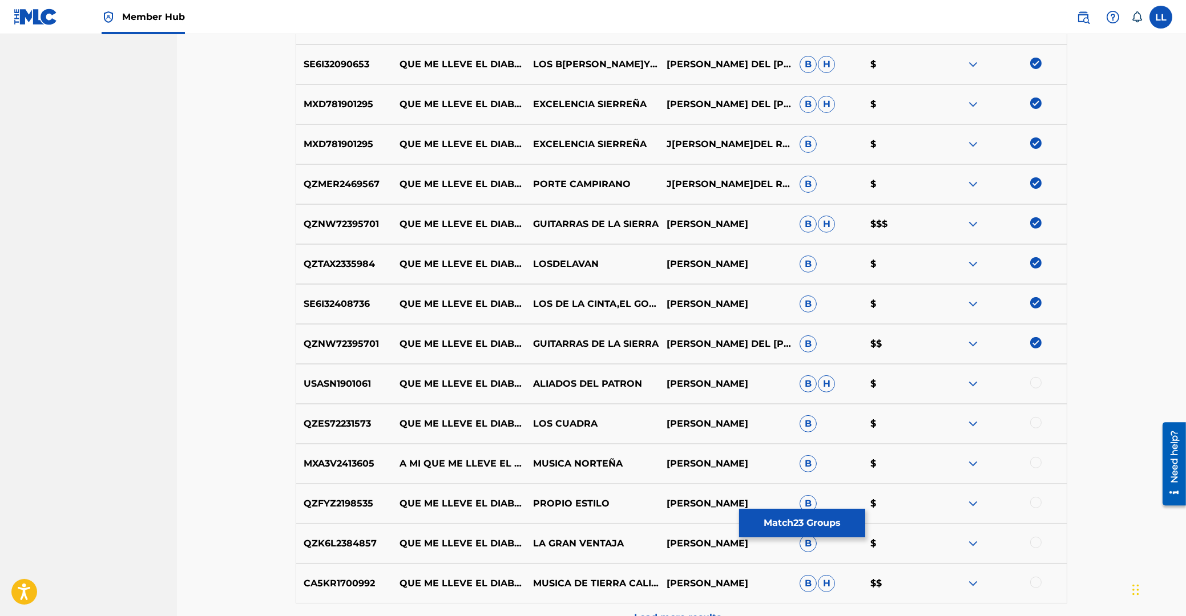
click at [1033, 383] on div at bounding box center [1035, 382] width 11 height 11
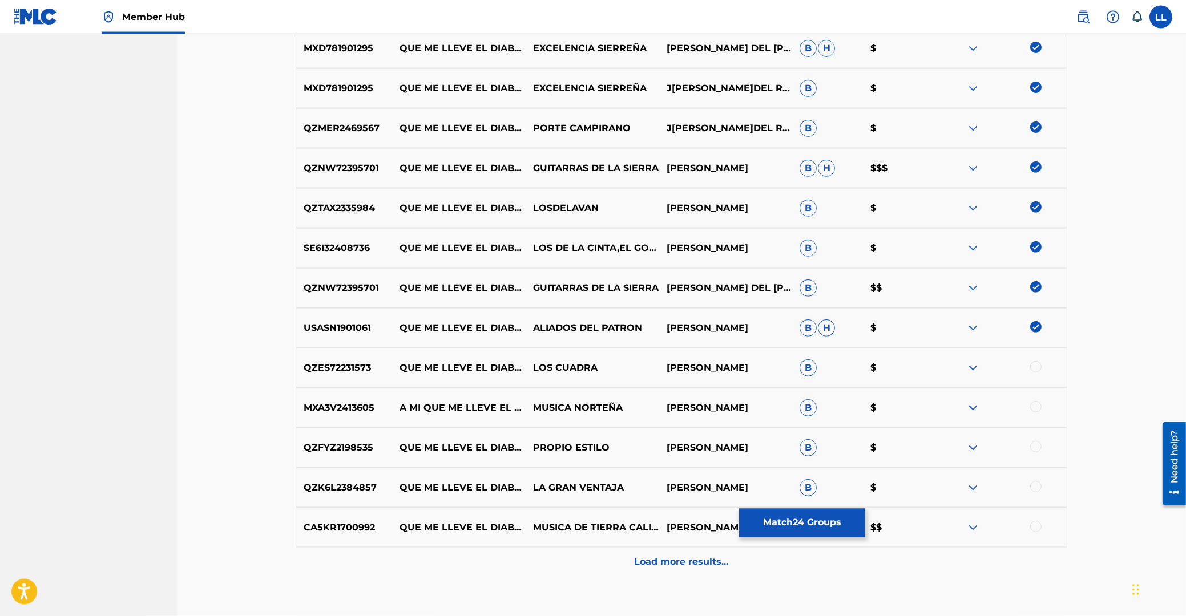
scroll to position [1192, 0]
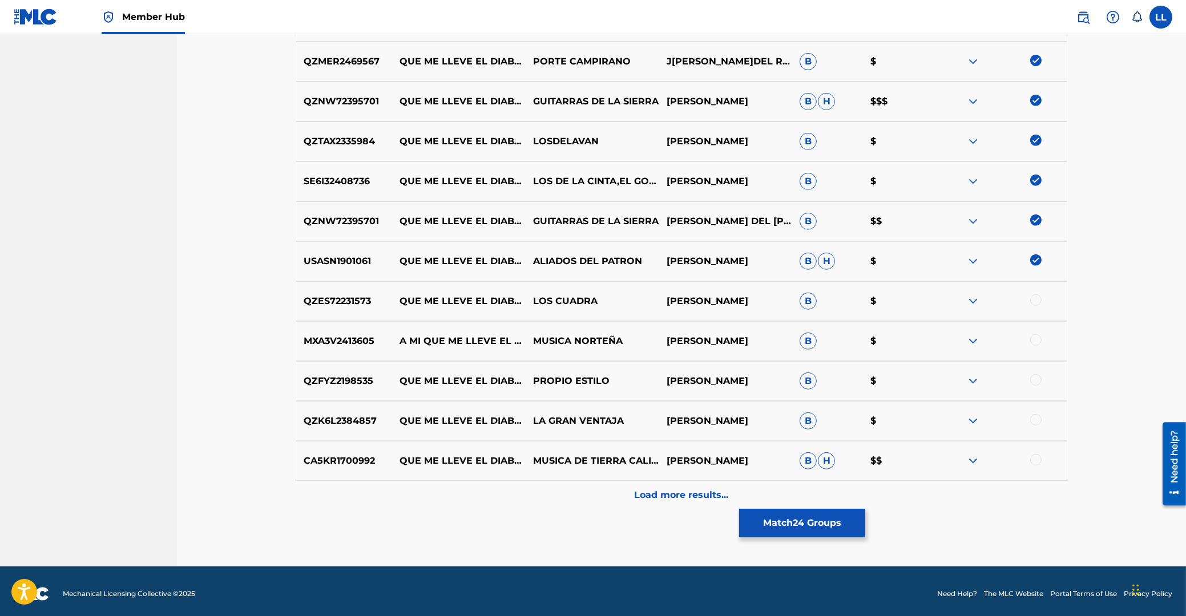
click at [1033, 301] on div at bounding box center [1035, 299] width 11 height 11
drag, startPoint x: 1037, startPoint y: 342, endPoint x: 478, endPoint y: 342, distance: 558.6
click at [1035, 342] on div at bounding box center [1035, 339] width 11 height 11
click at [1032, 381] on div at bounding box center [1035, 379] width 11 height 11
click at [1032, 420] on div at bounding box center [1035, 419] width 11 height 11
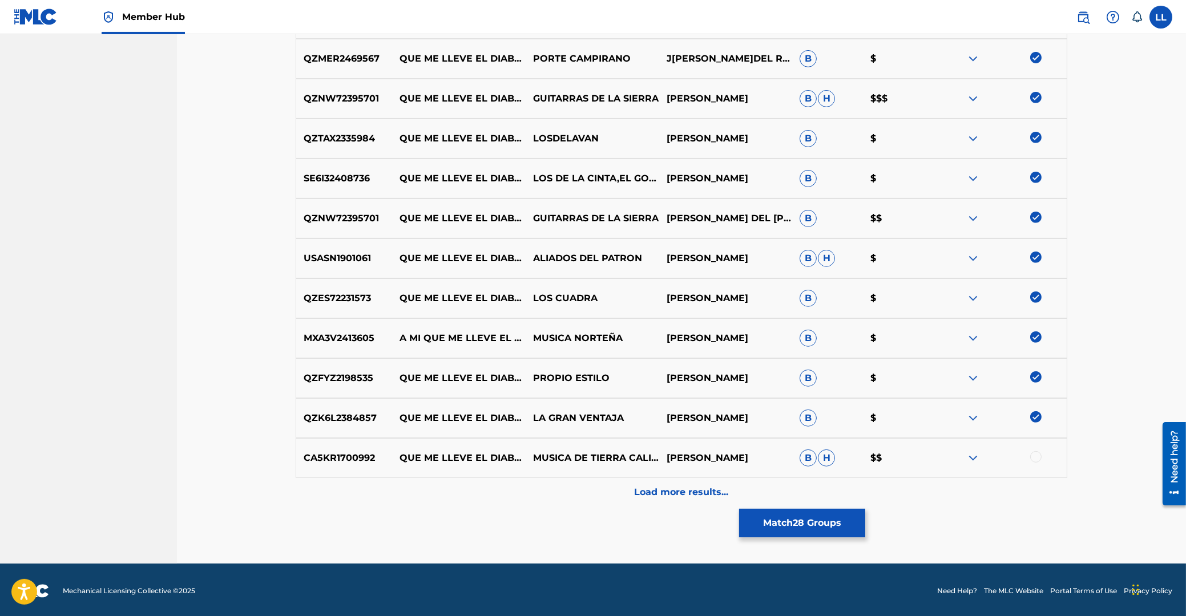
scroll to position [1197, 0]
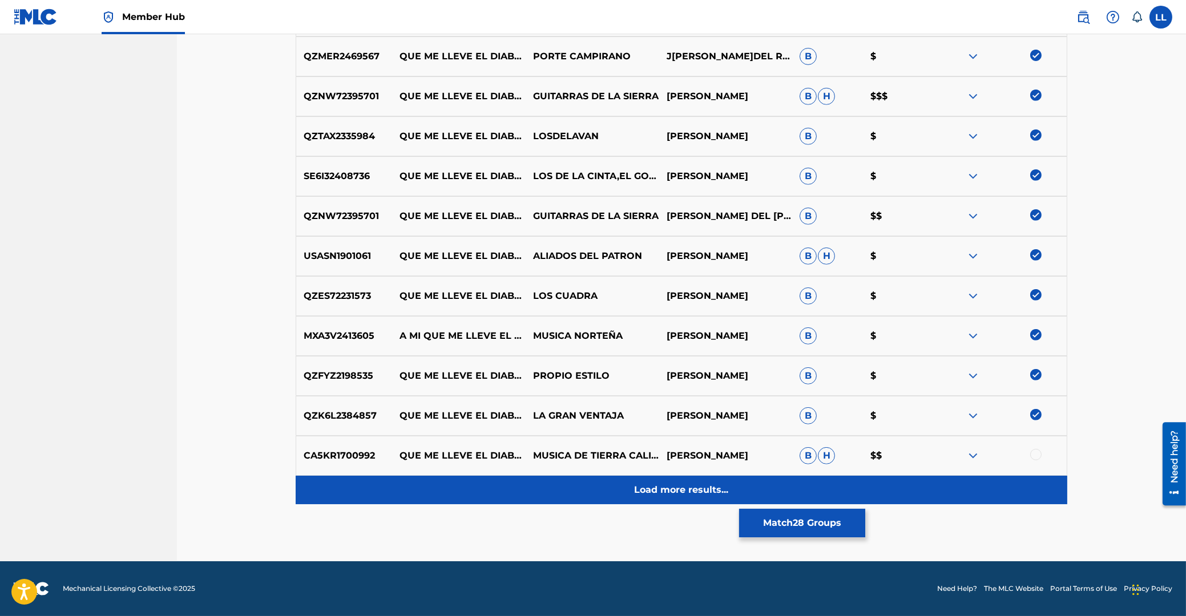
click at [693, 487] on p "Load more results..." at bounding box center [682, 490] width 94 height 14
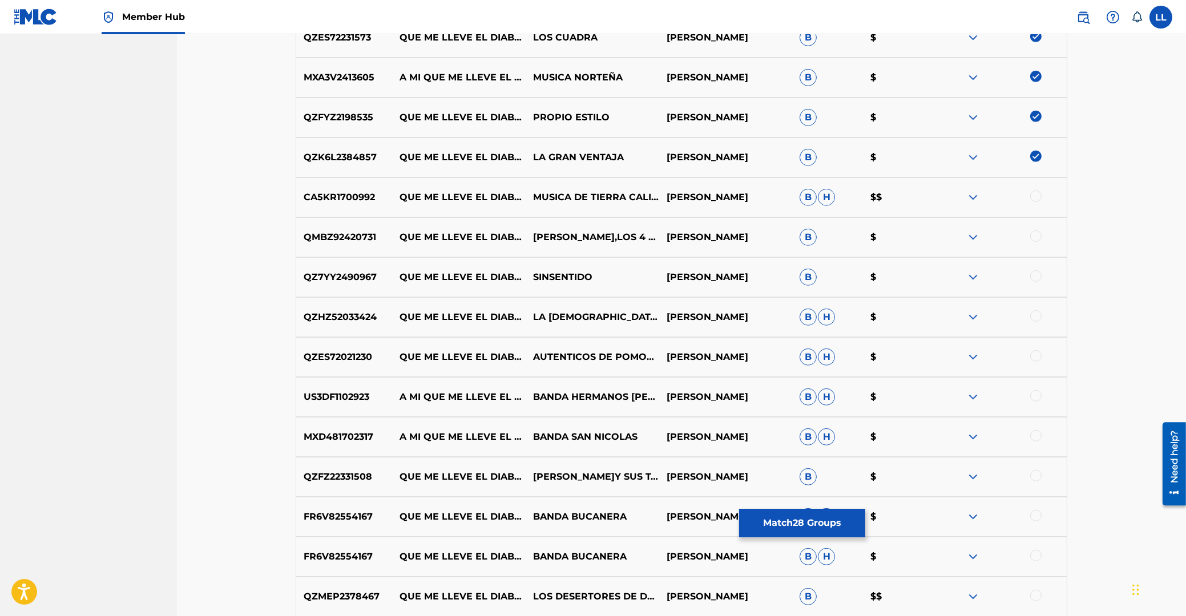
scroll to position [1413, 0]
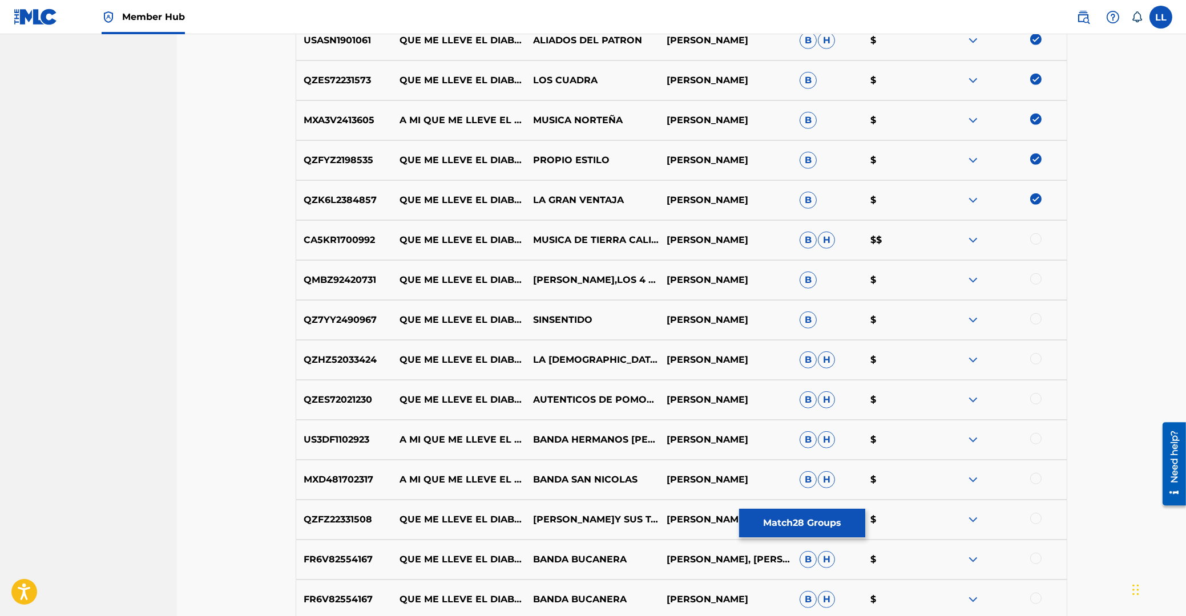
click at [1039, 280] on div at bounding box center [1035, 278] width 11 height 11
click at [1039, 321] on div at bounding box center [1035, 318] width 11 height 11
click at [1036, 362] on div at bounding box center [1035, 358] width 11 height 11
click at [1033, 402] on div at bounding box center [1035, 398] width 11 height 11
drag, startPoint x: 1035, startPoint y: 441, endPoint x: 1034, endPoint y: 477, distance: 36.5
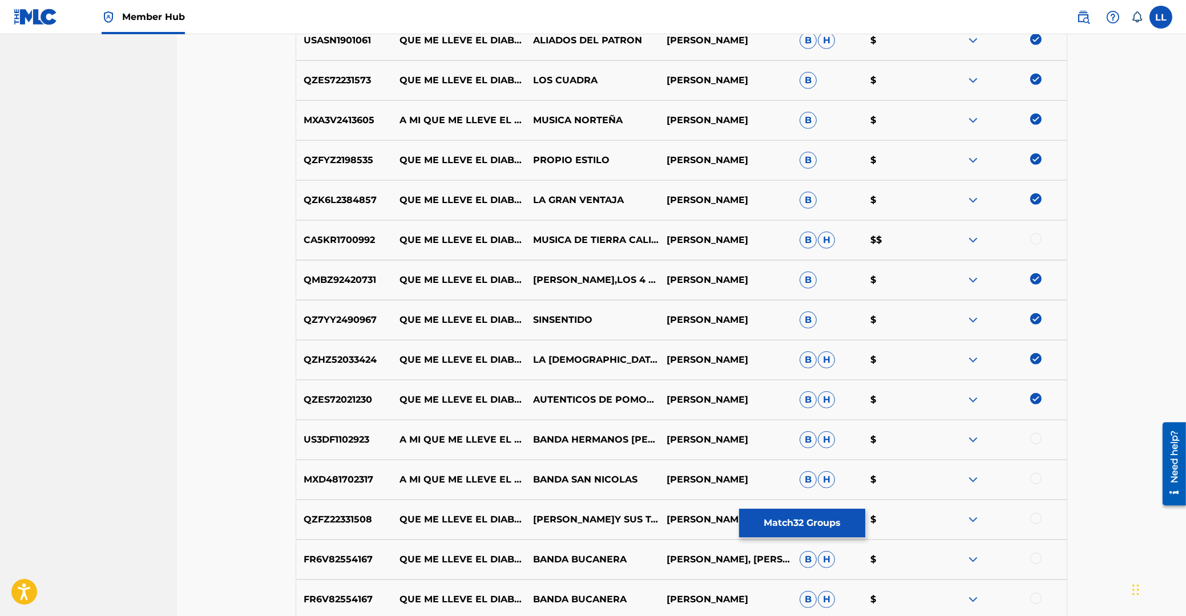
click at [1036, 441] on div at bounding box center [1035, 438] width 11 height 11
click at [1034, 477] on div at bounding box center [1035, 478] width 11 height 11
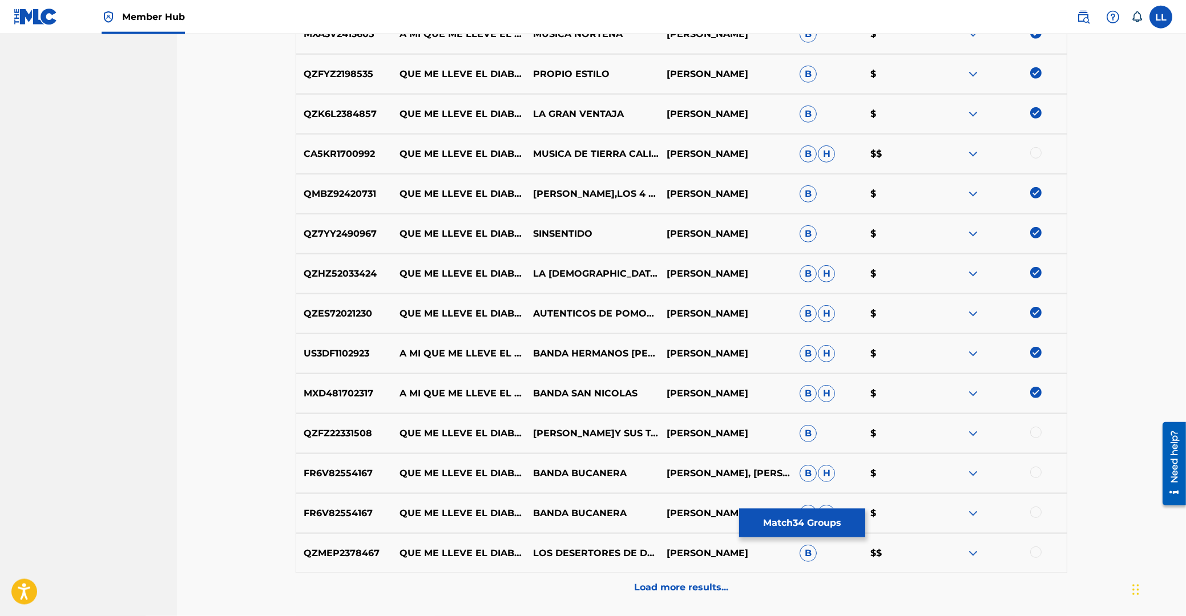
scroll to position [1536, 0]
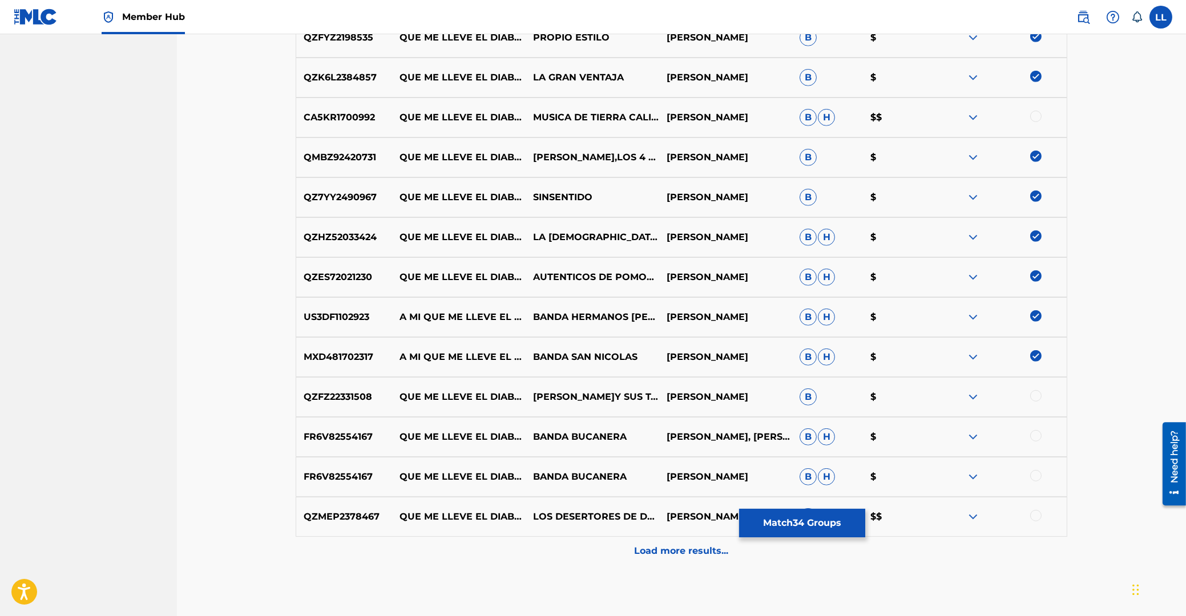
click at [1037, 395] on div at bounding box center [1035, 395] width 11 height 11
drag, startPoint x: 1037, startPoint y: 439, endPoint x: 834, endPoint y: 439, distance: 202.6
click at [1036, 439] on div at bounding box center [1035, 435] width 11 height 11
click at [1038, 476] on div at bounding box center [1035, 475] width 11 height 11
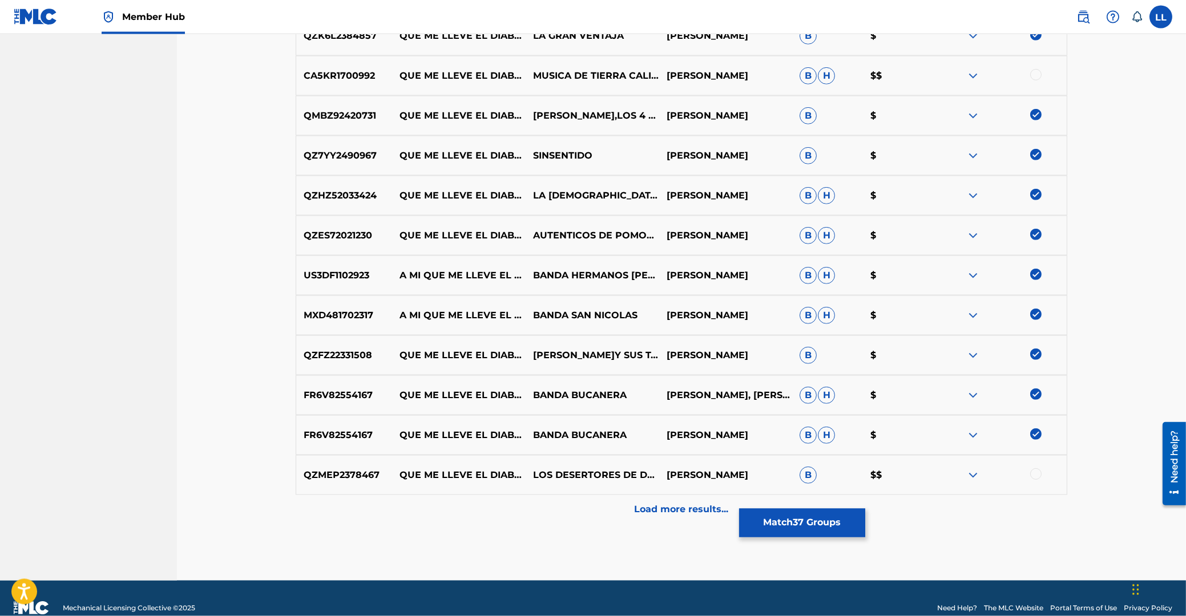
scroll to position [1597, 0]
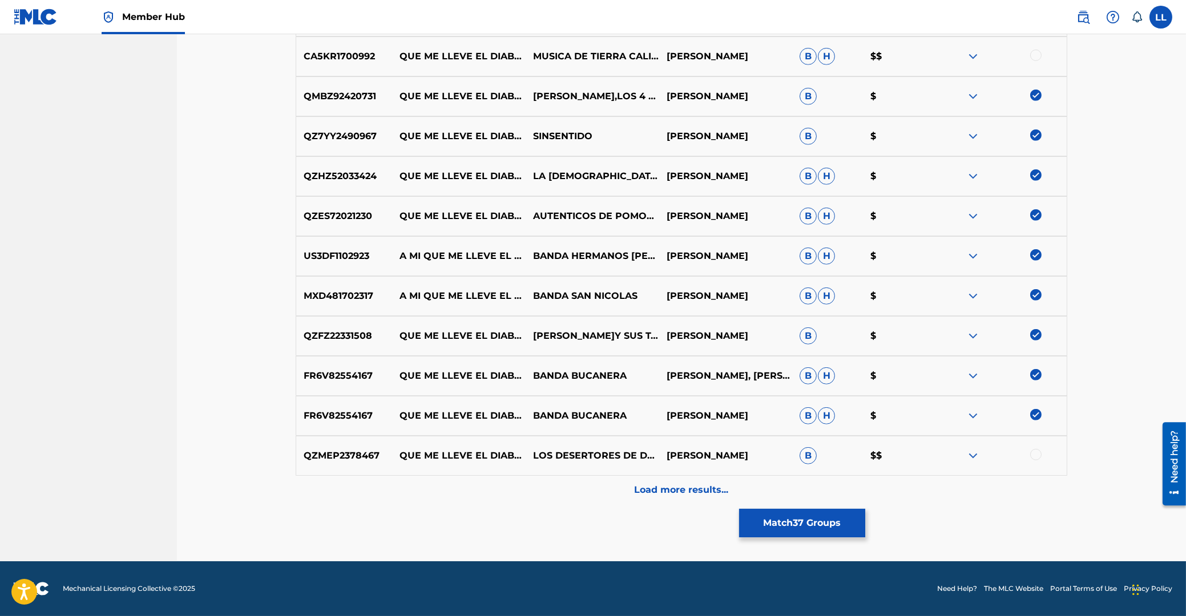
click at [1032, 457] on div at bounding box center [1035, 454] width 11 height 11
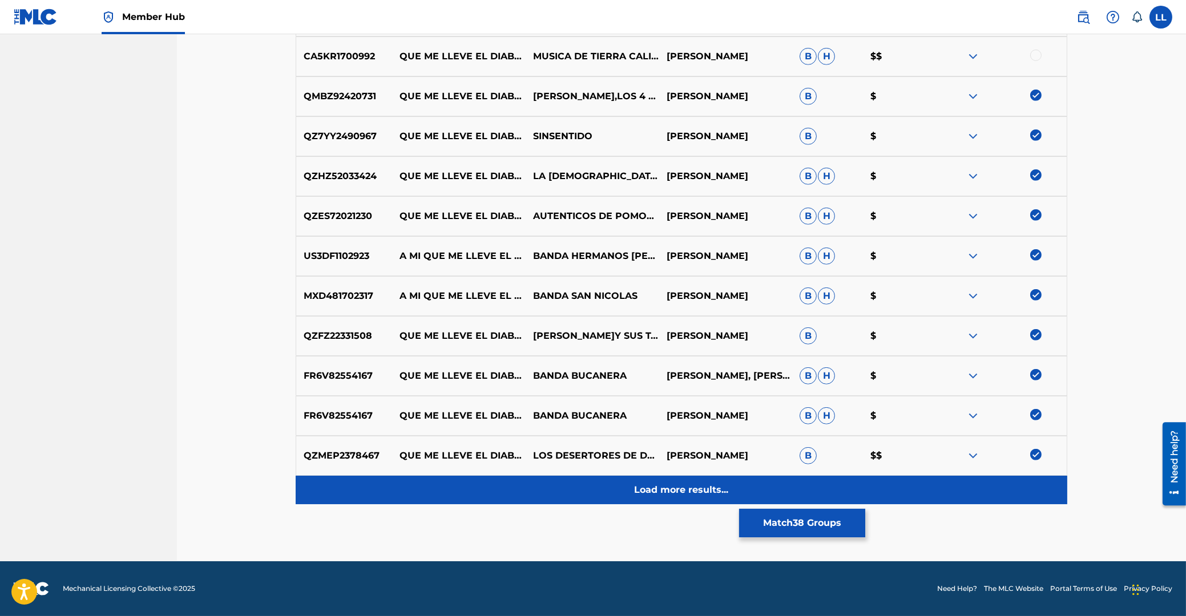
click at [677, 487] on p "Load more results..." at bounding box center [682, 490] width 94 height 14
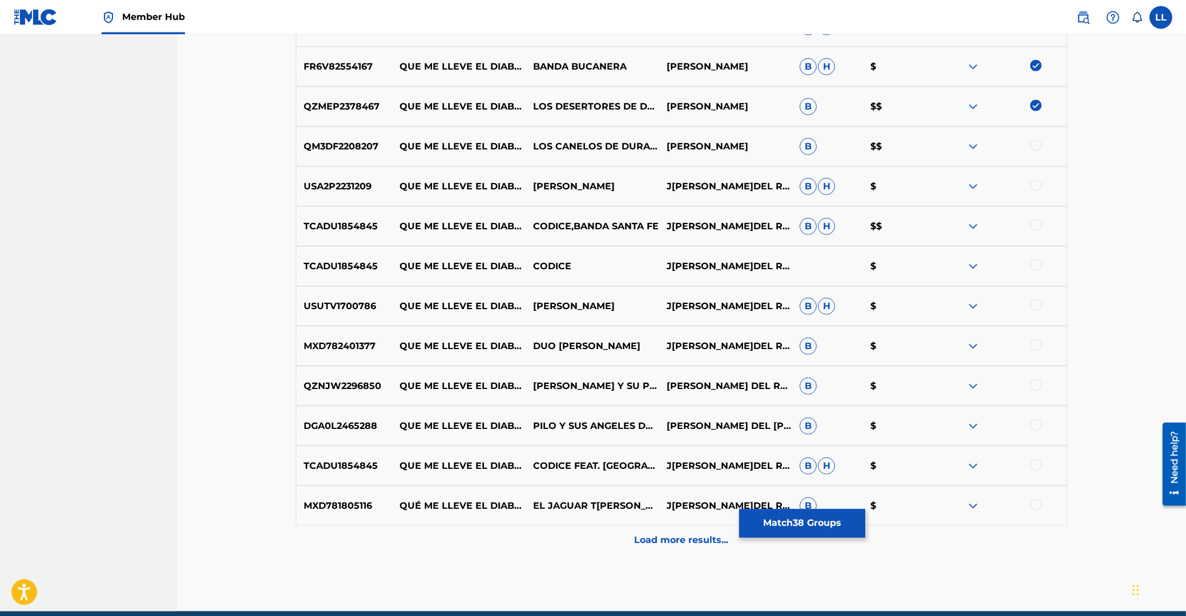
scroll to position [1865, 0]
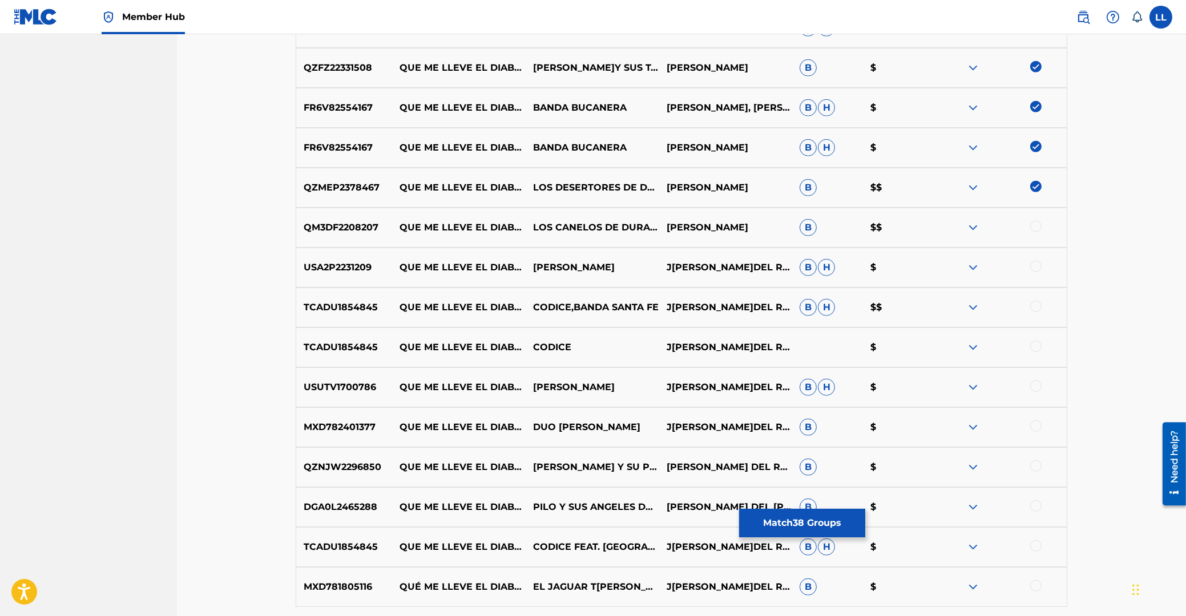
click at [1034, 226] on div at bounding box center [1035, 226] width 11 height 11
click at [1036, 267] on div at bounding box center [1035, 266] width 11 height 11
click at [1034, 306] on div at bounding box center [1035, 306] width 11 height 11
click at [1037, 348] on div at bounding box center [1035, 346] width 11 height 11
click at [1039, 385] on div at bounding box center [1035, 386] width 11 height 11
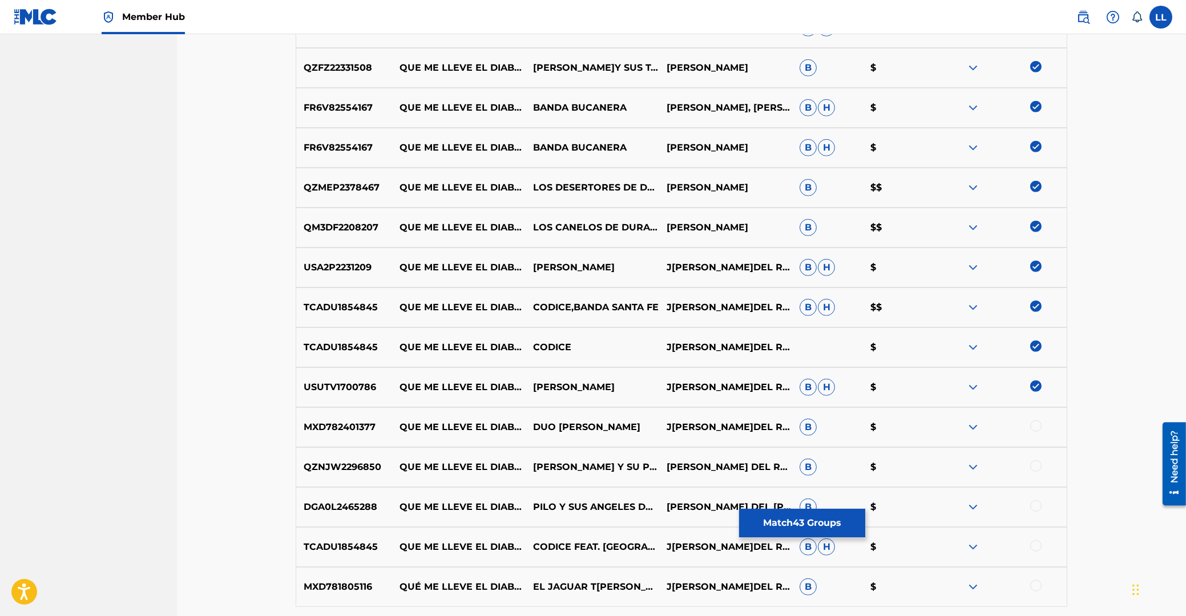
click at [1036, 428] on div at bounding box center [1035, 426] width 11 height 11
click at [1036, 465] on div at bounding box center [1035, 465] width 11 height 11
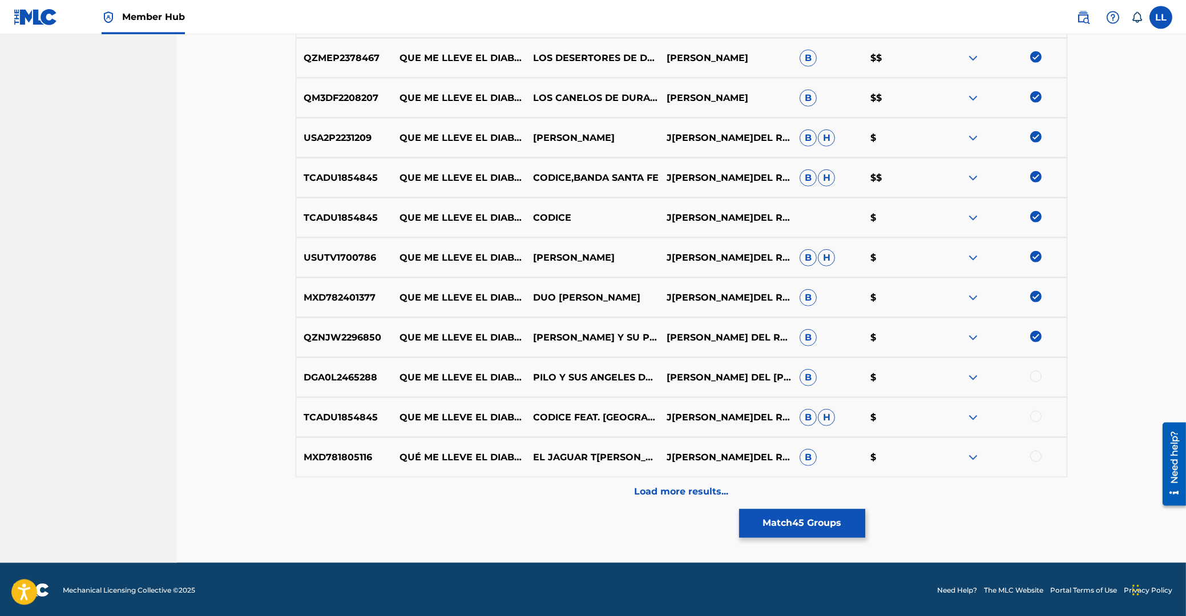
scroll to position [1996, 0]
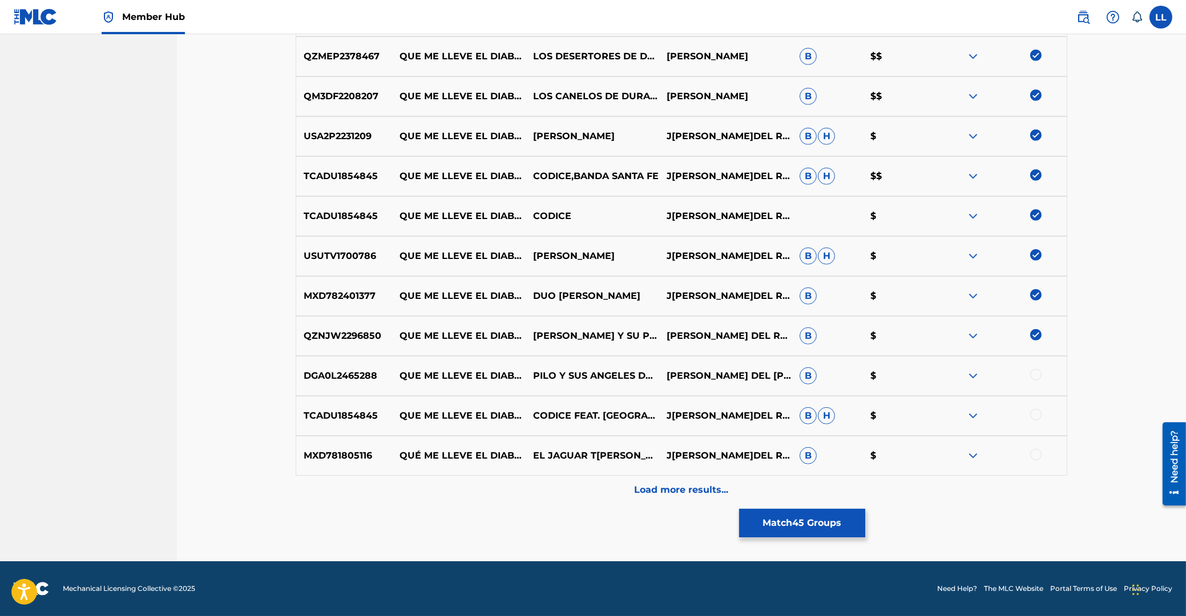
click at [1035, 376] on div at bounding box center [1035, 374] width 11 height 11
click at [1034, 417] on div at bounding box center [1035, 414] width 11 height 11
click at [1036, 455] on div at bounding box center [1035, 454] width 11 height 11
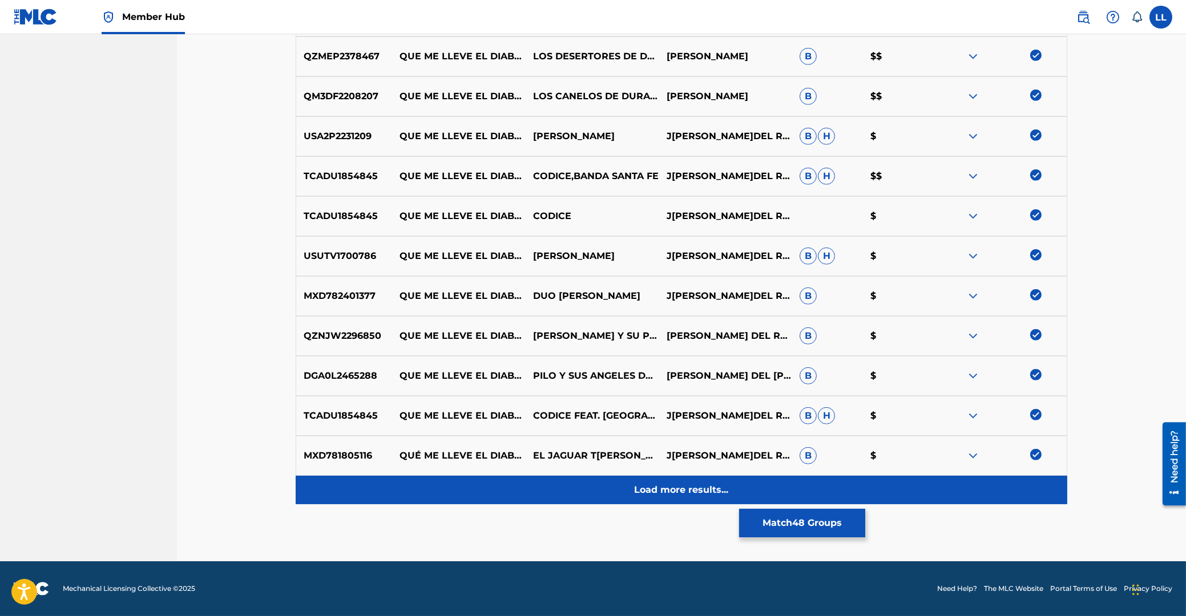
click at [669, 491] on p "Load more results..." at bounding box center [682, 490] width 94 height 14
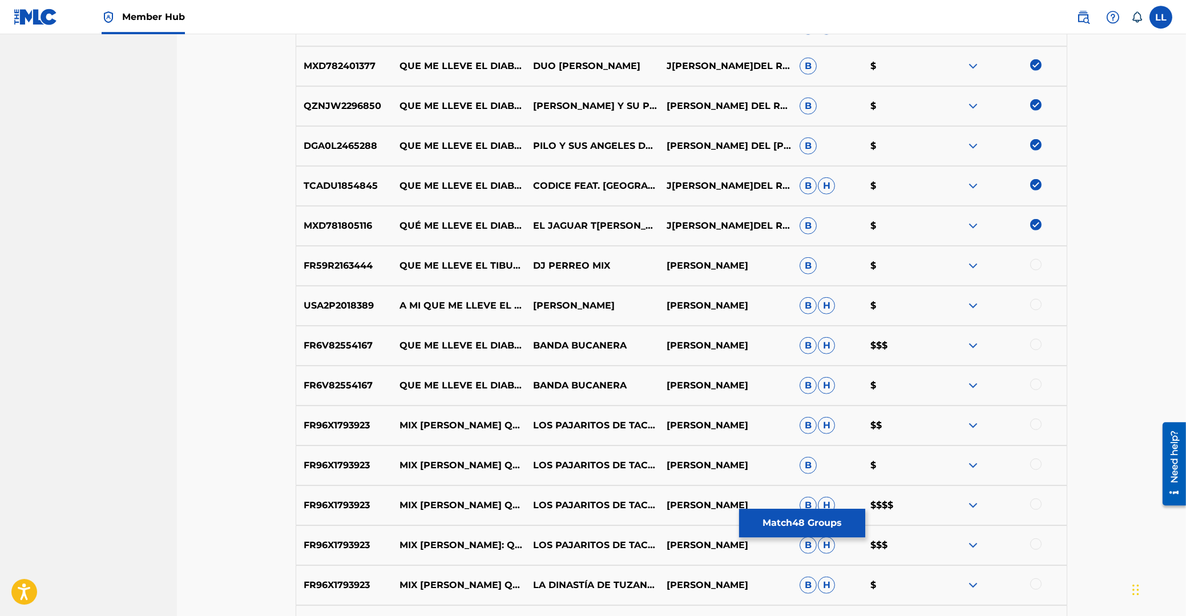
scroll to position [2232, 0]
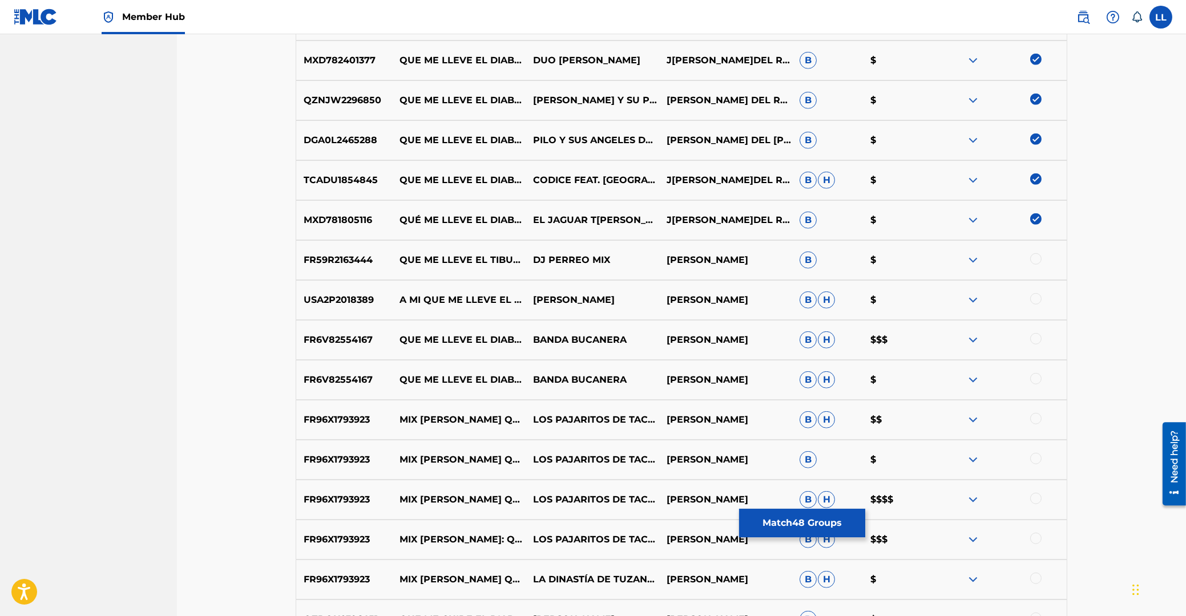
click at [1036, 261] on div at bounding box center [1035, 258] width 11 height 11
click at [1038, 300] on div at bounding box center [1035, 298] width 11 height 11
click at [1036, 341] on div at bounding box center [1035, 338] width 11 height 11
click at [1036, 378] on div at bounding box center [1035, 378] width 11 height 11
click at [1034, 377] on img at bounding box center [1035, 378] width 11 height 11
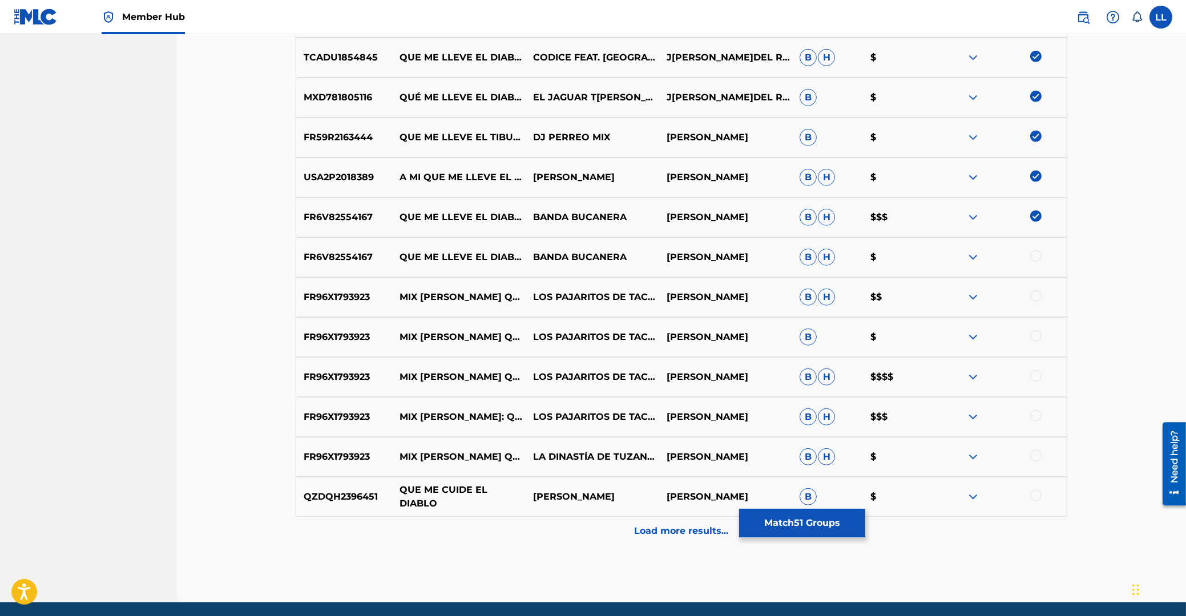
scroll to position [2395, 0]
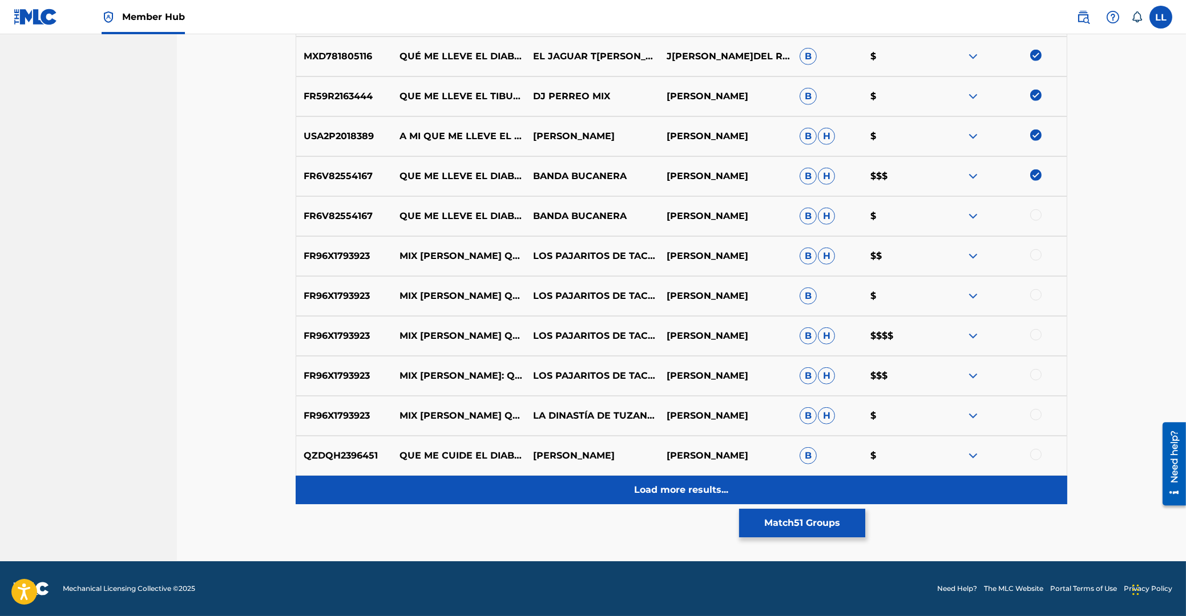
click at [661, 492] on p "Load more results..." at bounding box center [682, 490] width 94 height 14
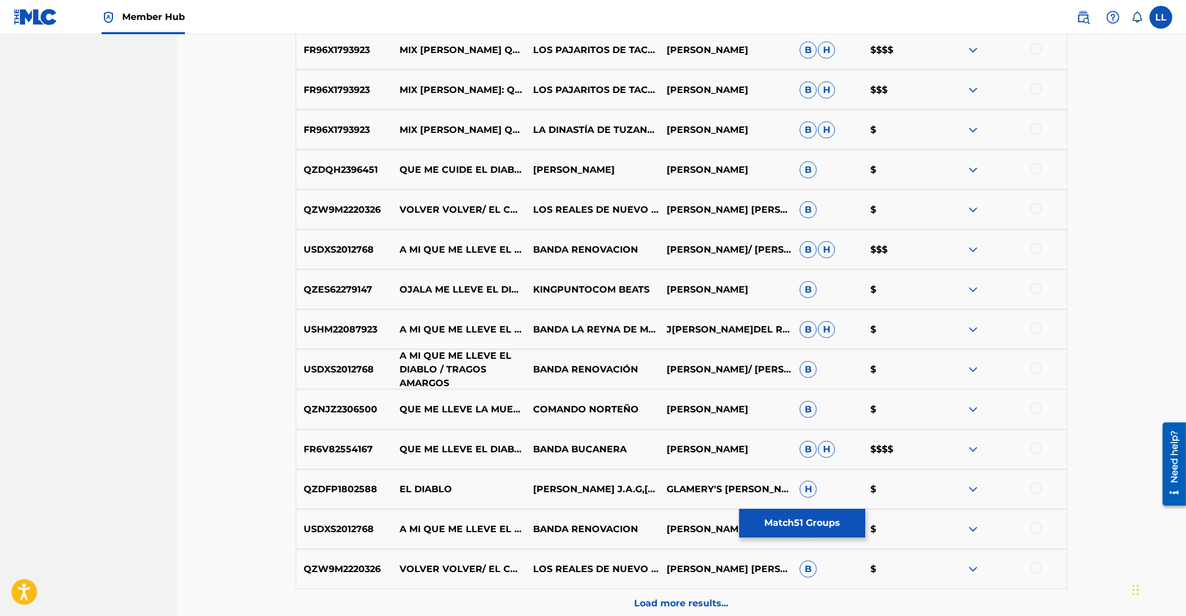
scroll to position [2660, 0]
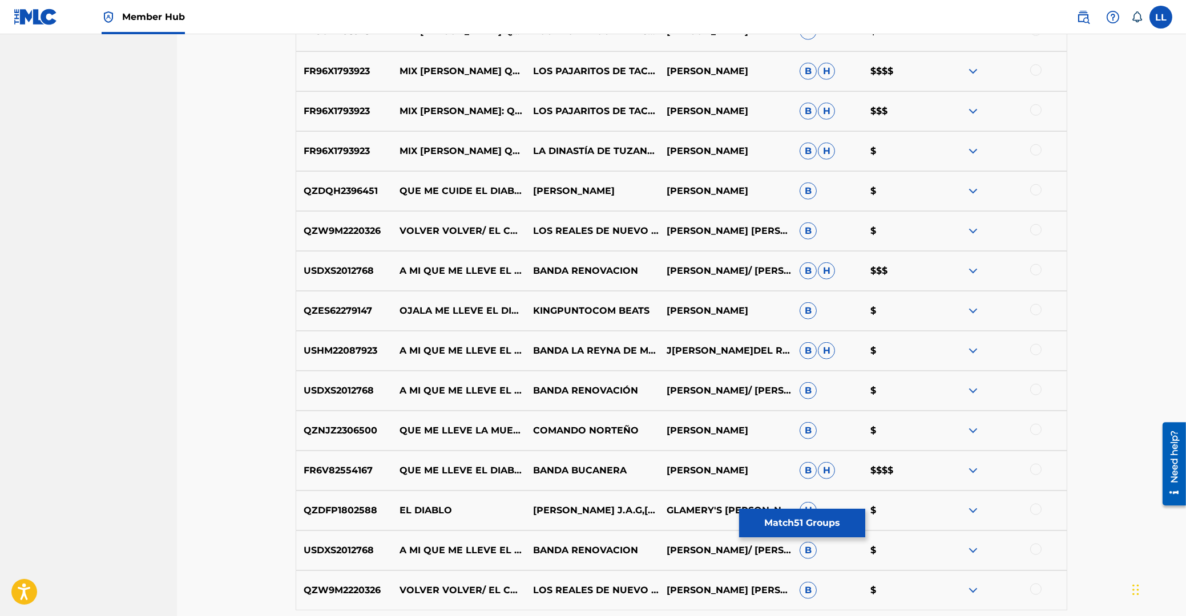
click at [1034, 351] on div at bounding box center [1035, 349] width 11 height 11
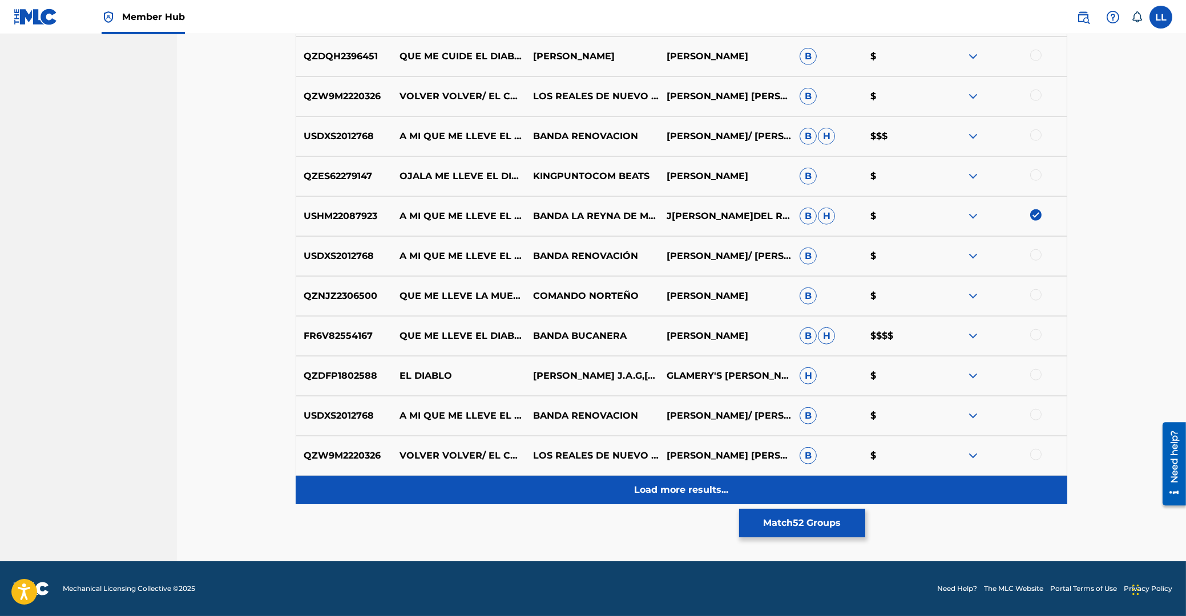
click at [656, 492] on p "Load more results..." at bounding box center [682, 490] width 94 height 14
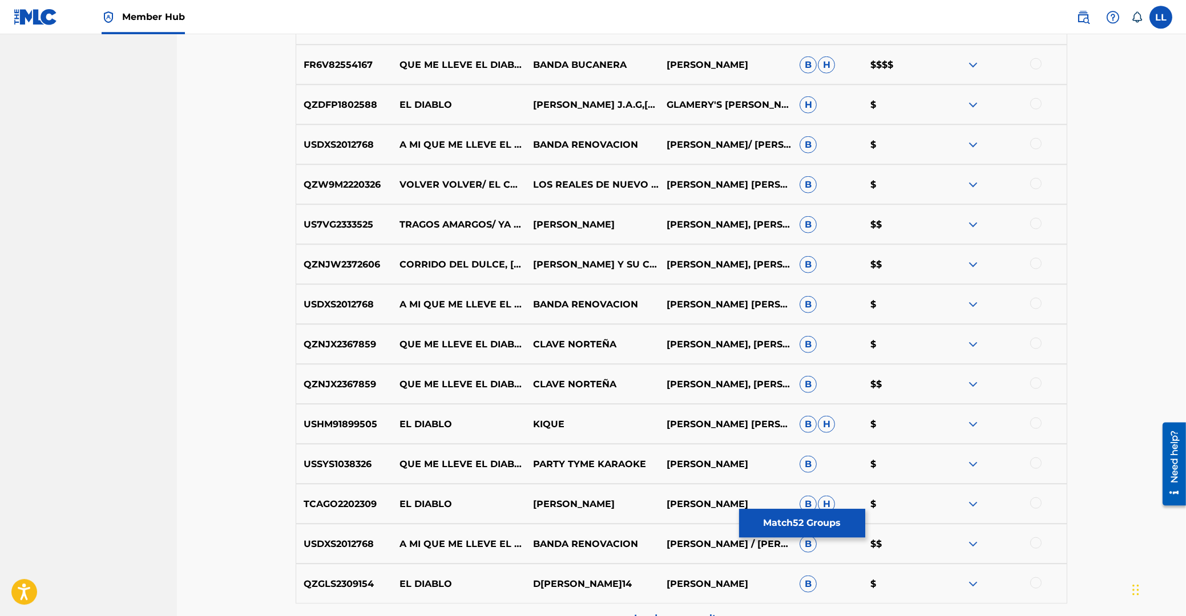
scroll to position [3194, 0]
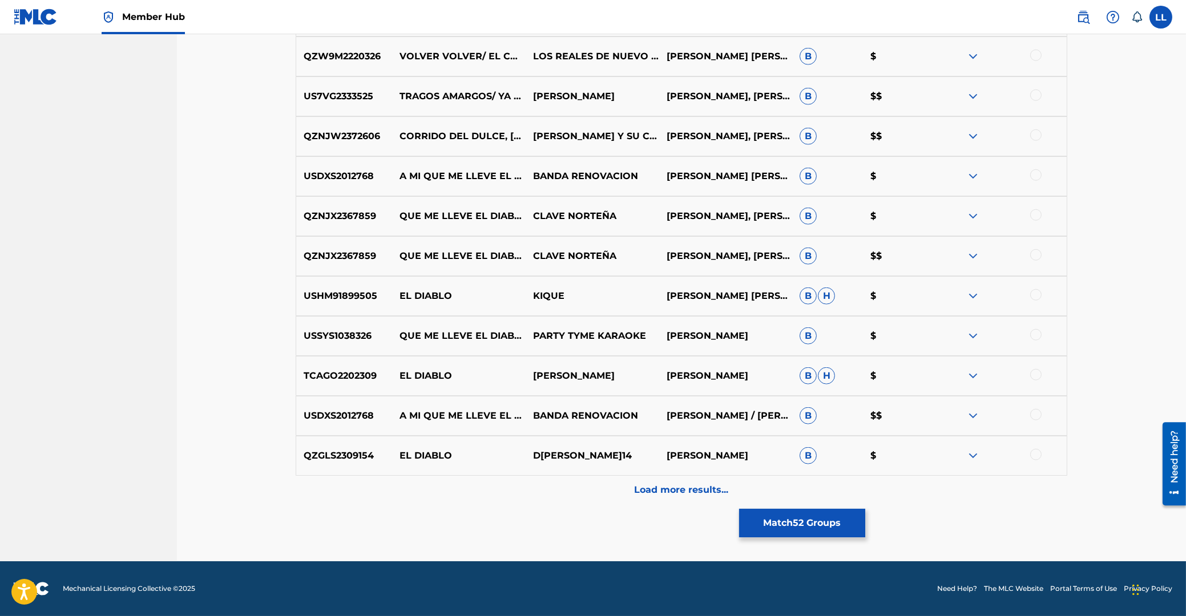
click at [1037, 337] on div at bounding box center [1035, 334] width 11 height 11
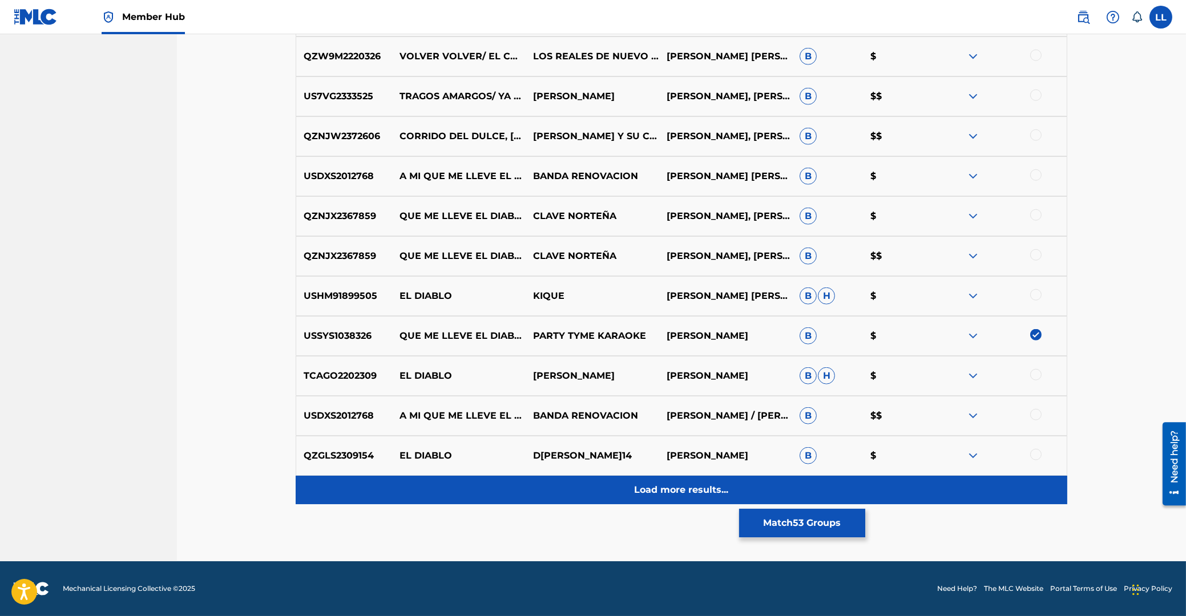
click at [656, 486] on p "Load more results..." at bounding box center [682, 490] width 94 height 14
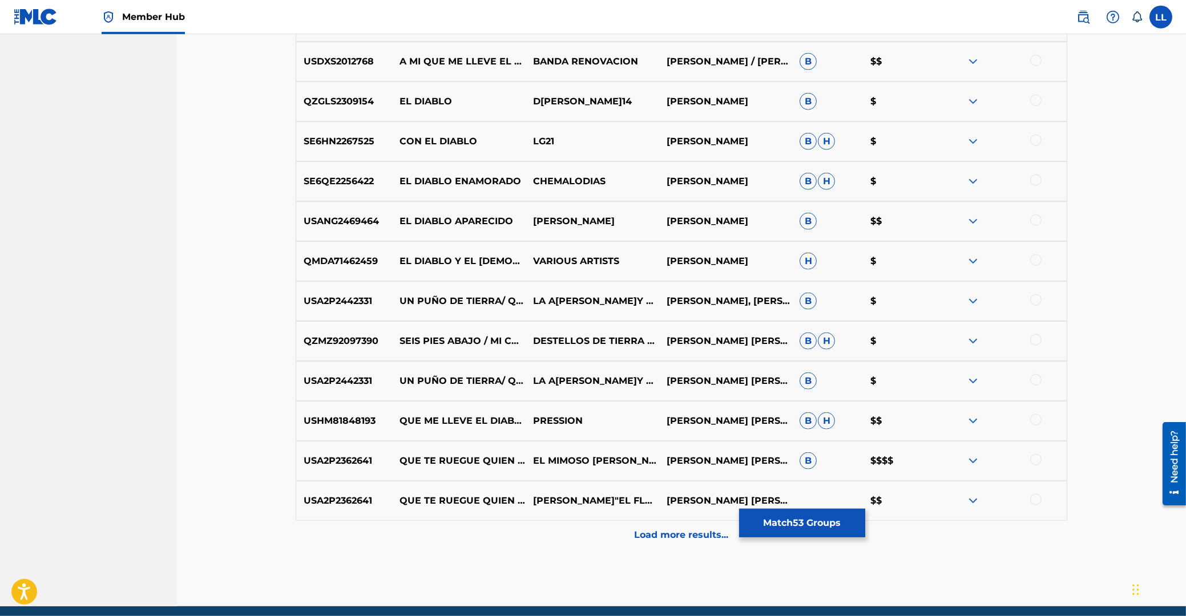
scroll to position [3594, 0]
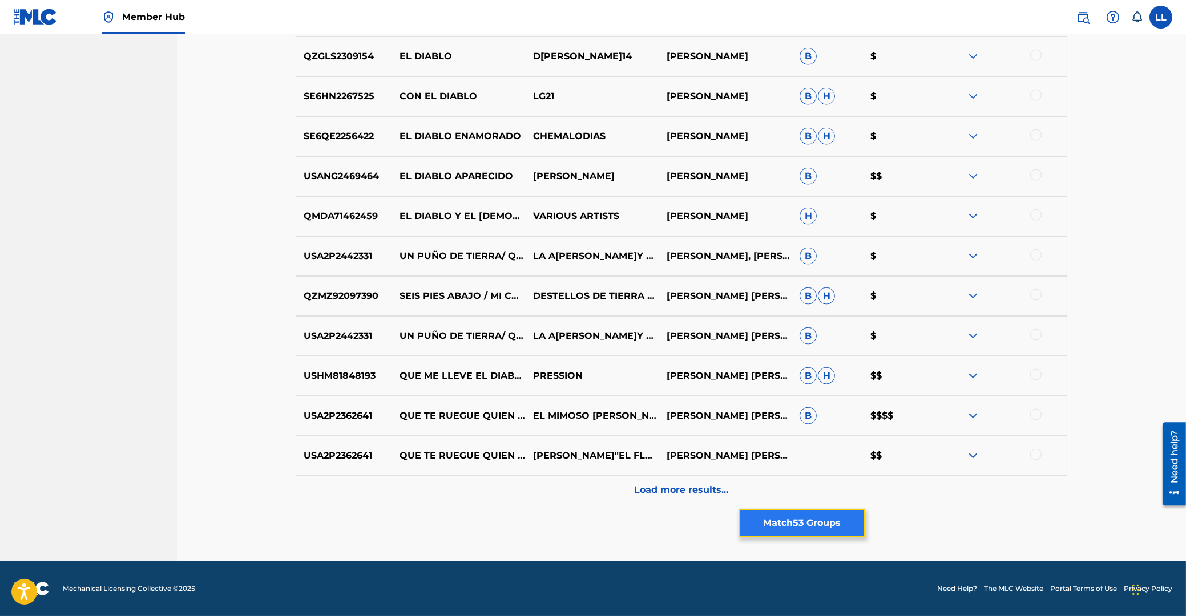
click at [791, 524] on button "Match 53 Groups" at bounding box center [802, 523] width 126 height 29
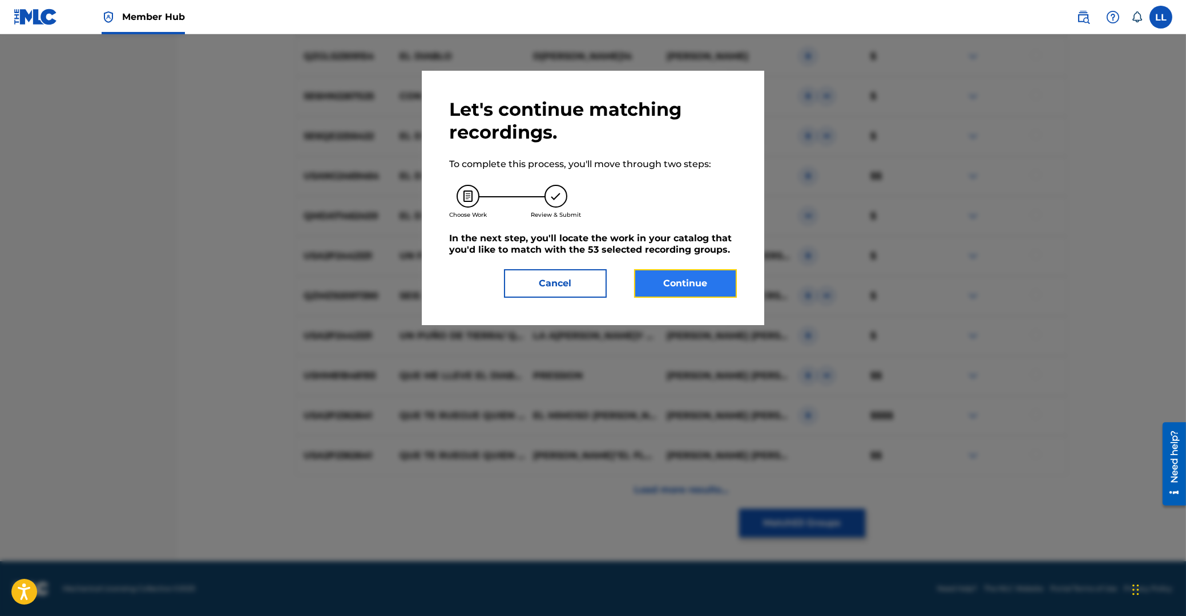
click at [714, 287] on button "Continue" at bounding box center [685, 283] width 103 height 29
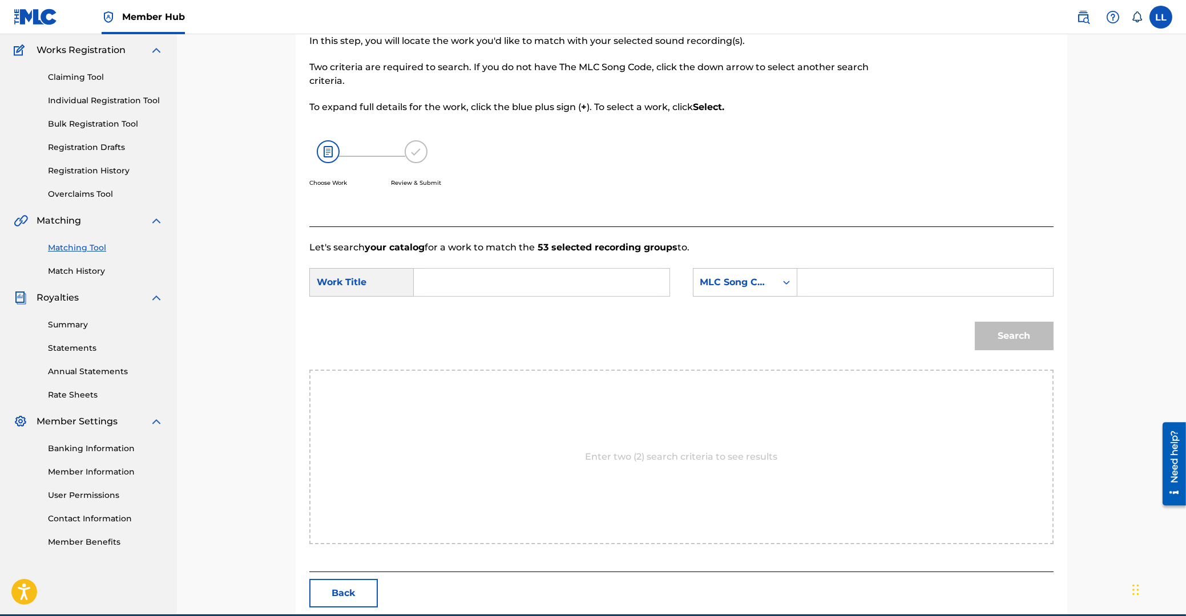
drag, startPoint x: 546, startPoint y: 293, endPoint x: 559, endPoint y: 297, distance: 13.6
click at [545, 293] on input "Search Form" at bounding box center [541, 282] width 236 height 27
paste input "QUE ME LLEVE EL DIABLO"
type input "QUE ME LLEVE EL DIABLO"
click at [839, 269] on input "Search Form" at bounding box center [925, 282] width 236 height 27
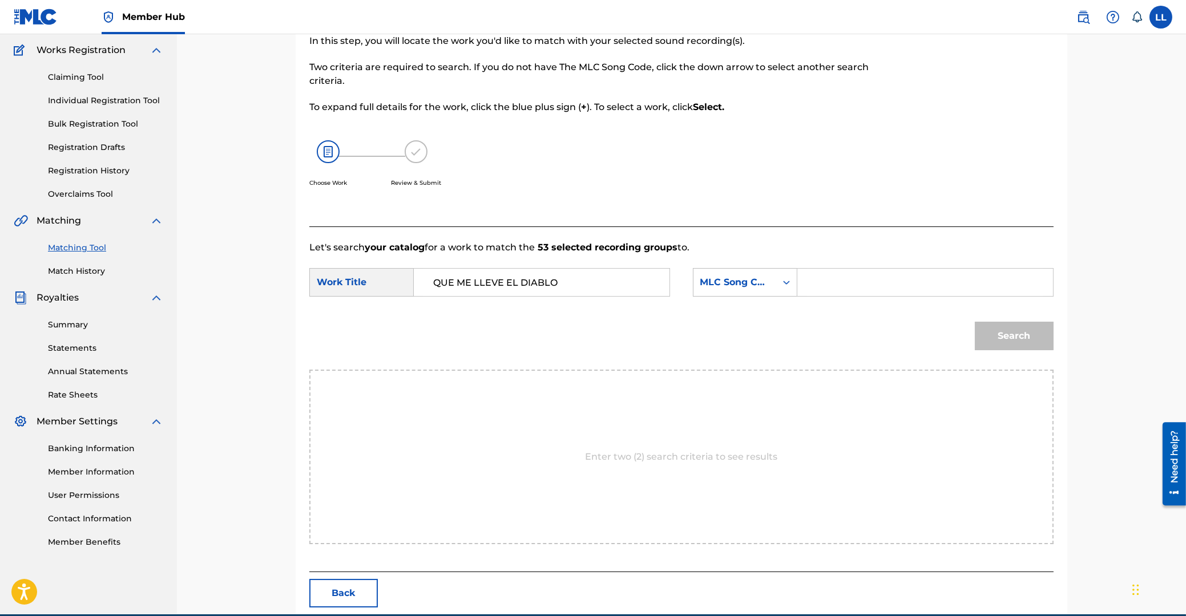
paste input "Q0722G"
type input "Q0722G"
click at [1014, 337] on button "Search" at bounding box center [1014, 336] width 79 height 29
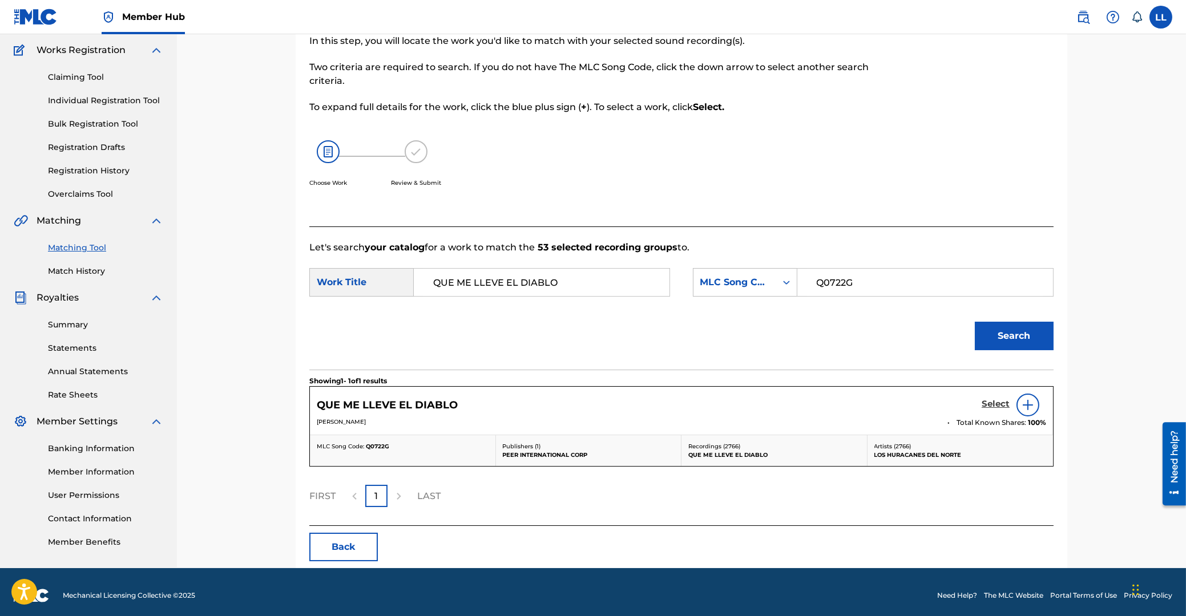
click at [994, 405] on h5 "Select" at bounding box center [995, 404] width 28 height 11
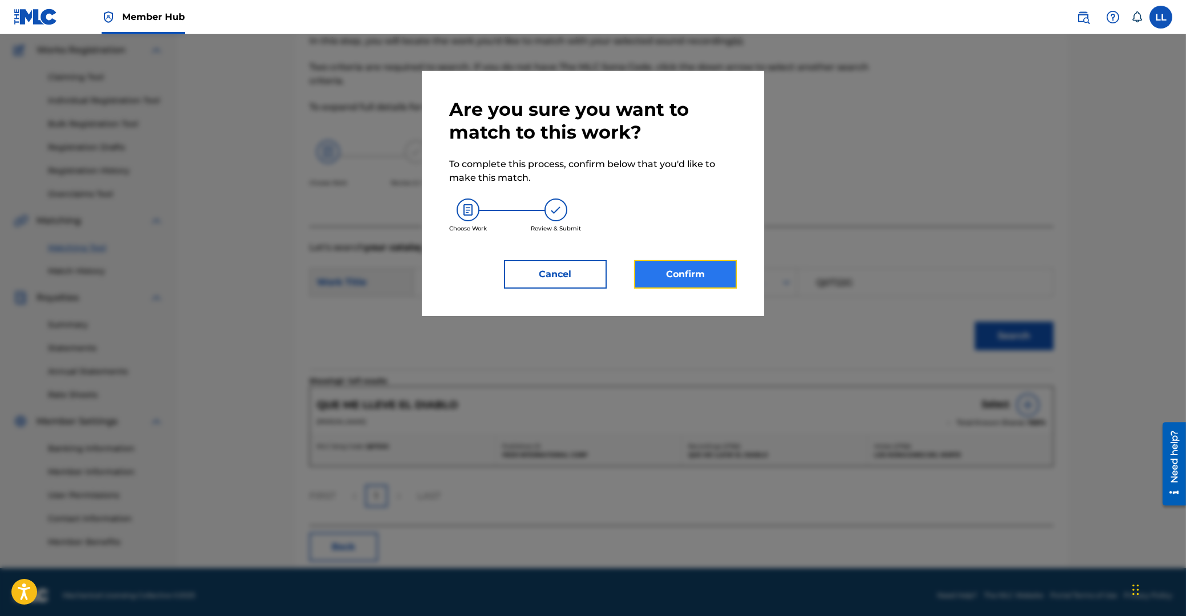
click at [697, 278] on button "Confirm" at bounding box center [685, 274] width 103 height 29
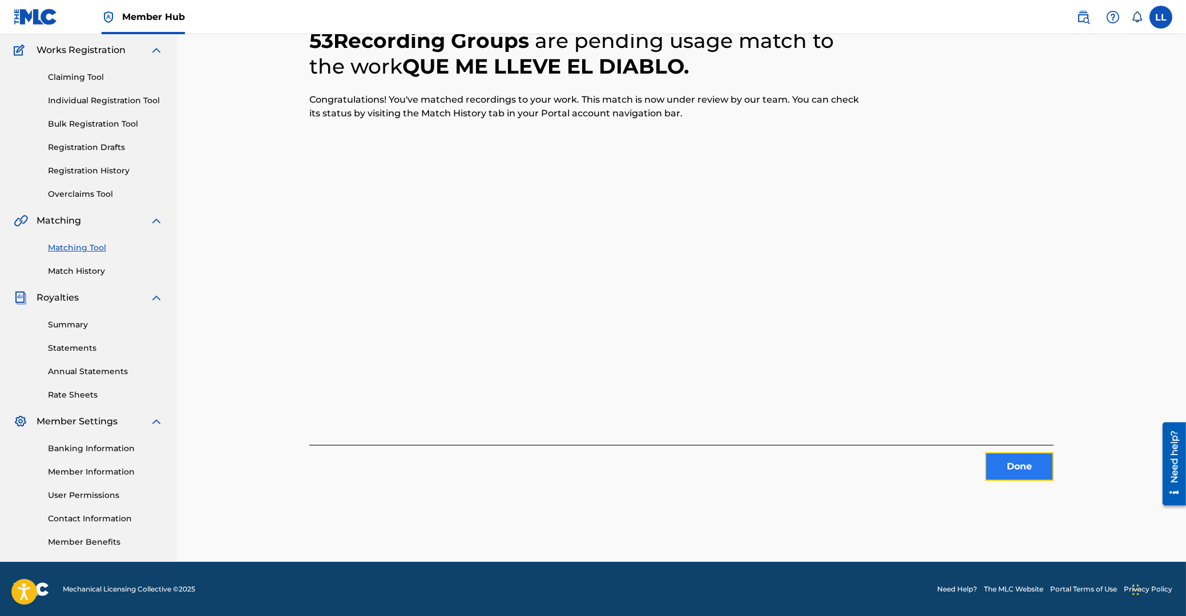
drag, startPoint x: 1013, startPoint y: 467, endPoint x: 1005, endPoint y: 464, distance: 8.5
click at [1005, 464] on button "Done" at bounding box center [1019, 467] width 68 height 29
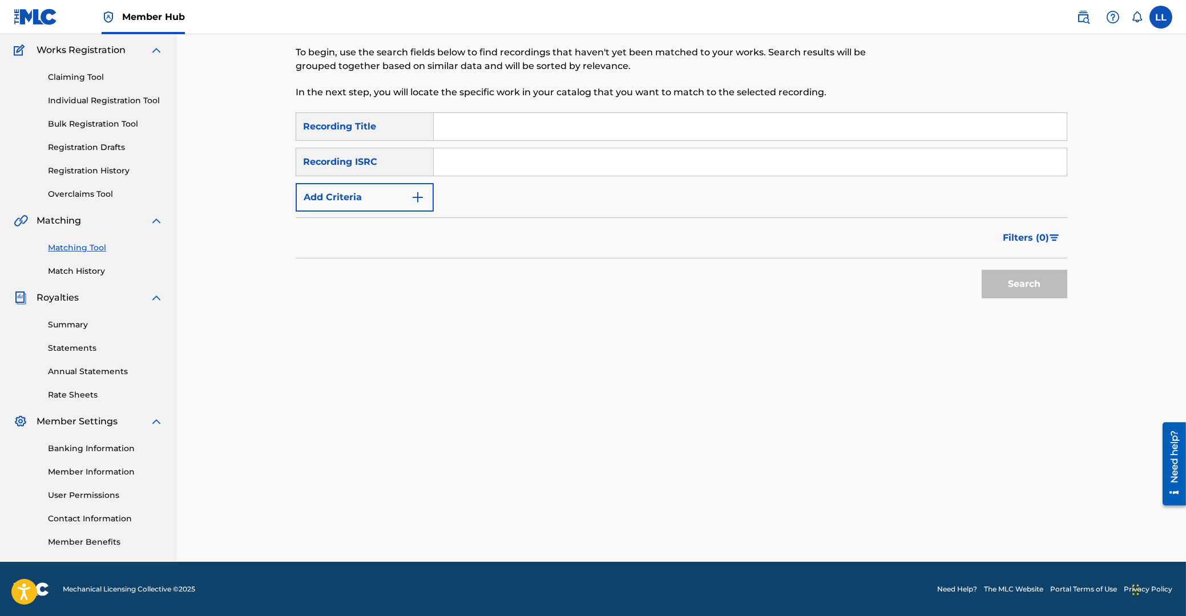
scroll to position [0, 0]
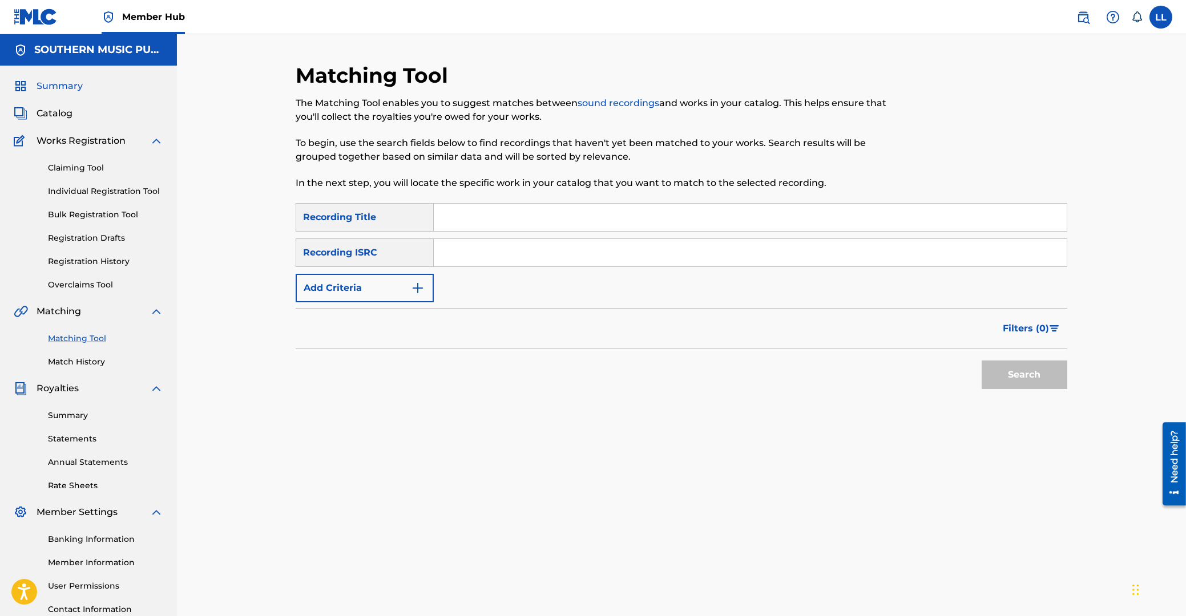
click at [58, 86] on span "Summary" at bounding box center [60, 86] width 46 height 14
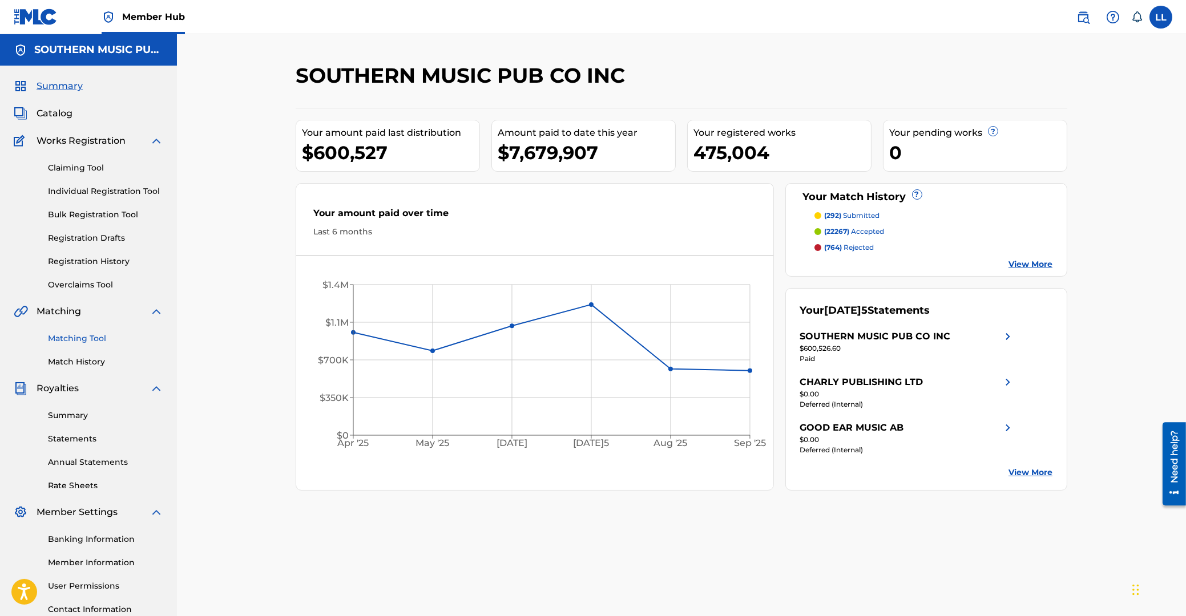
click at [75, 341] on link "Matching Tool" at bounding box center [105, 339] width 115 height 12
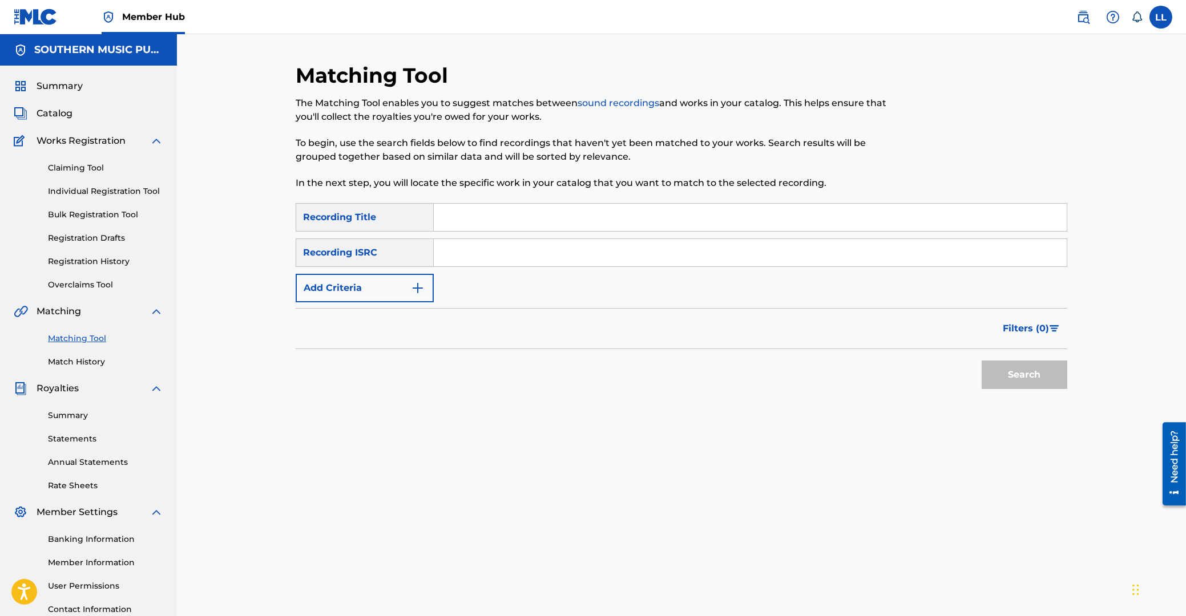
click at [488, 256] on input "Search Form" at bounding box center [750, 252] width 633 height 27
paste input "QZQMB2101300"
type input "QZQMB2101300"
click at [1017, 373] on button "Search" at bounding box center [1024, 375] width 86 height 29
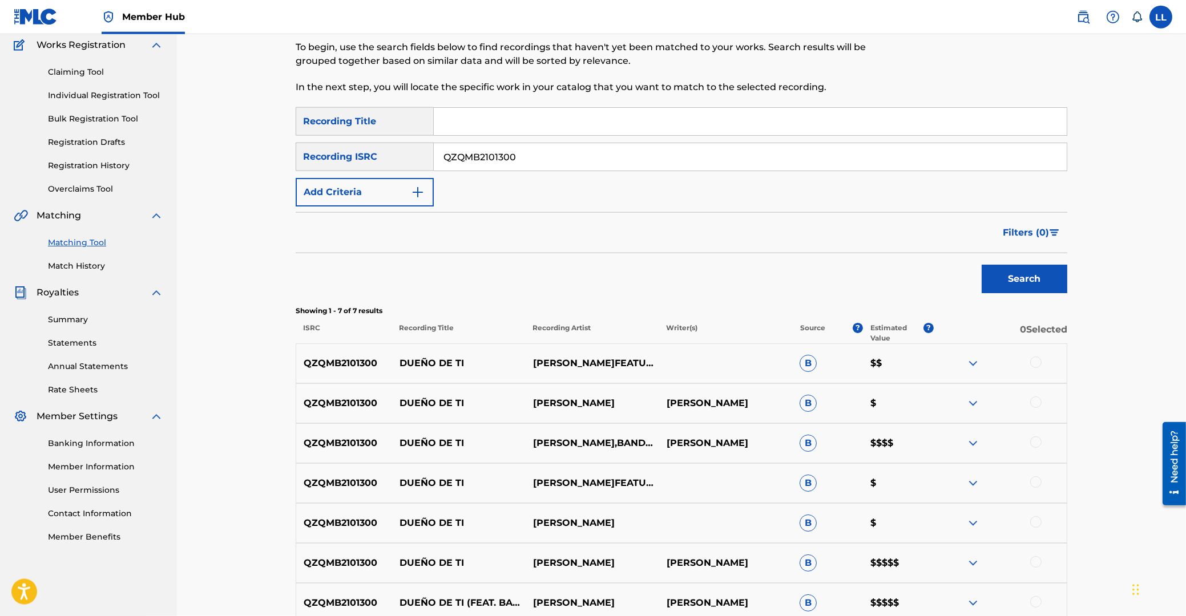
scroll to position [215, 0]
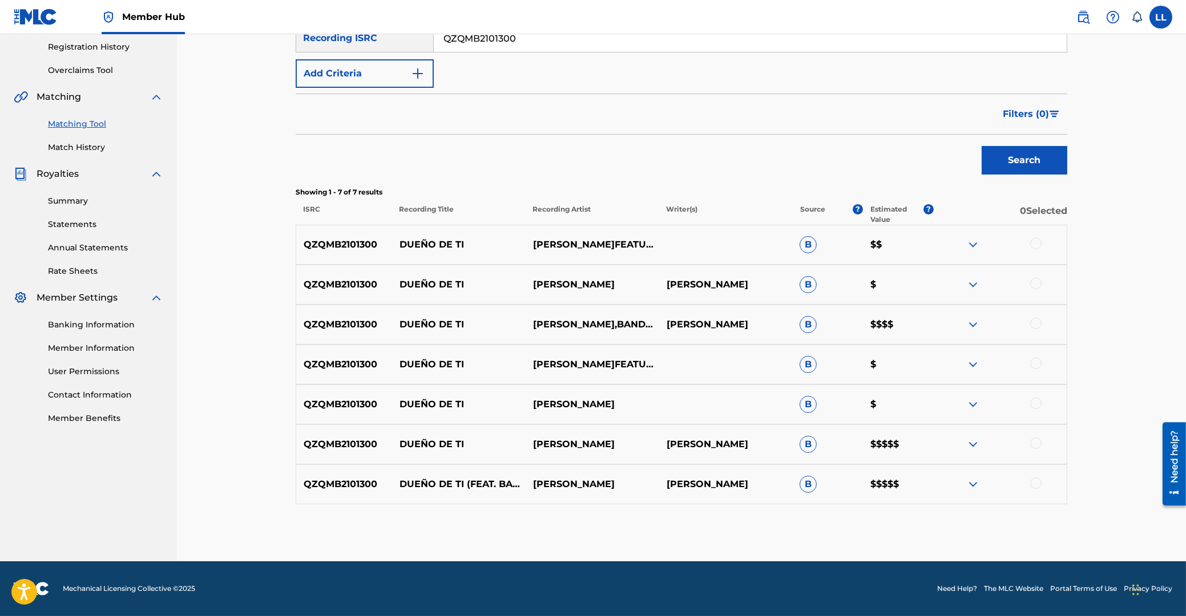
click at [1034, 245] on div at bounding box center [1035, 243] width 11 height 11
click at [1031, 285] on div at bounding box center [1035, 283] width 11 height 11
click at [1035, 320] on div at bounding box center [1035, 323] width 11 height 11
click at [1036, 366] on div at bounding box center [1035, 363] width 11 height 11
drag, startPoint x: 1036, startPoint y: 403, endPoint x: 1036, endPoint y: 411, distance: 8.6
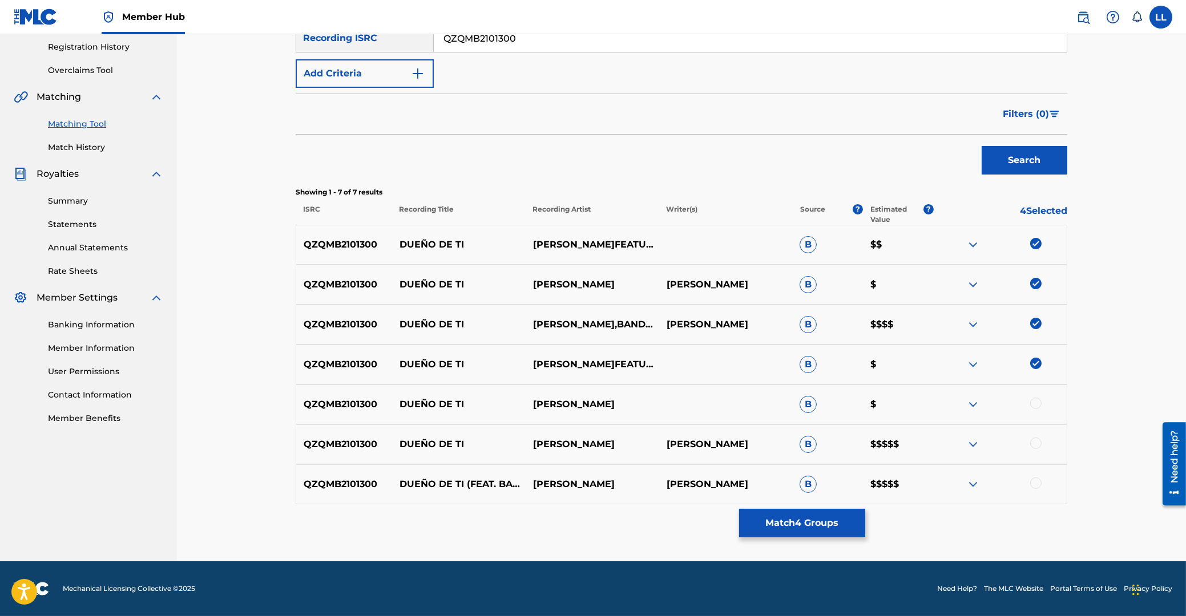
click at [1036, 403] on div at bounding box center [1035, 403] width 11 height 11
click at [1037, 445] on div at bounding box center [1035, 443] width 11 height 11
click at [1037, 484] on div at bounding box center [1035, 483] width 11 height 11
click at [794, 519] on button "Match 7 Groups" at bounding box center [802, 523] width 126 height 29
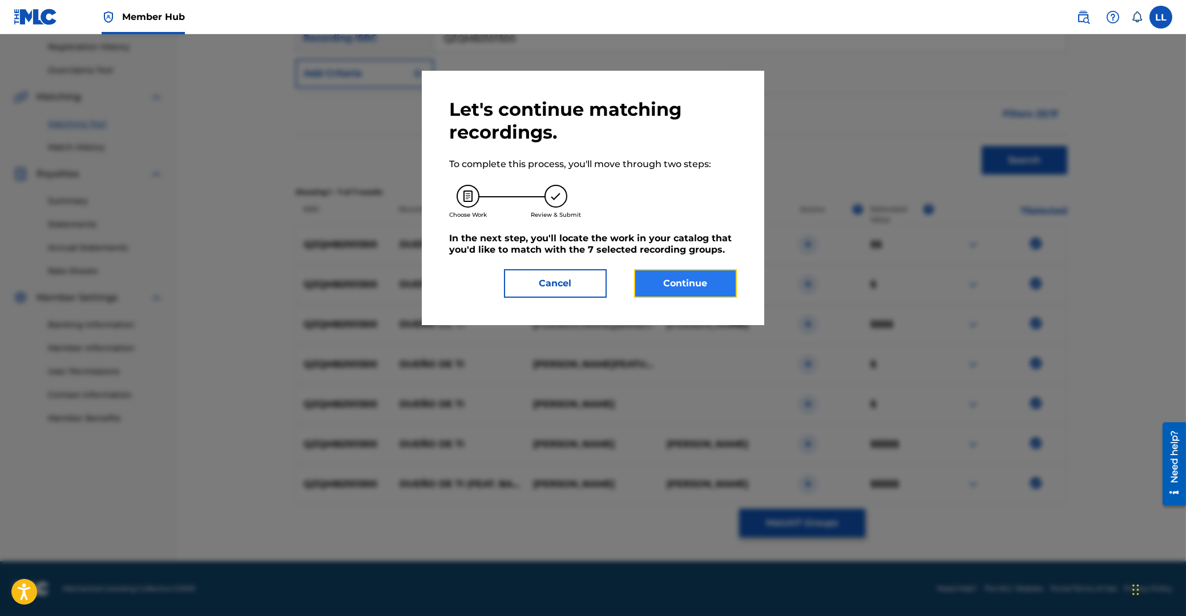
click at [705, 281] on button "Continue" at bounding box center [685, 283] width 103 height 29
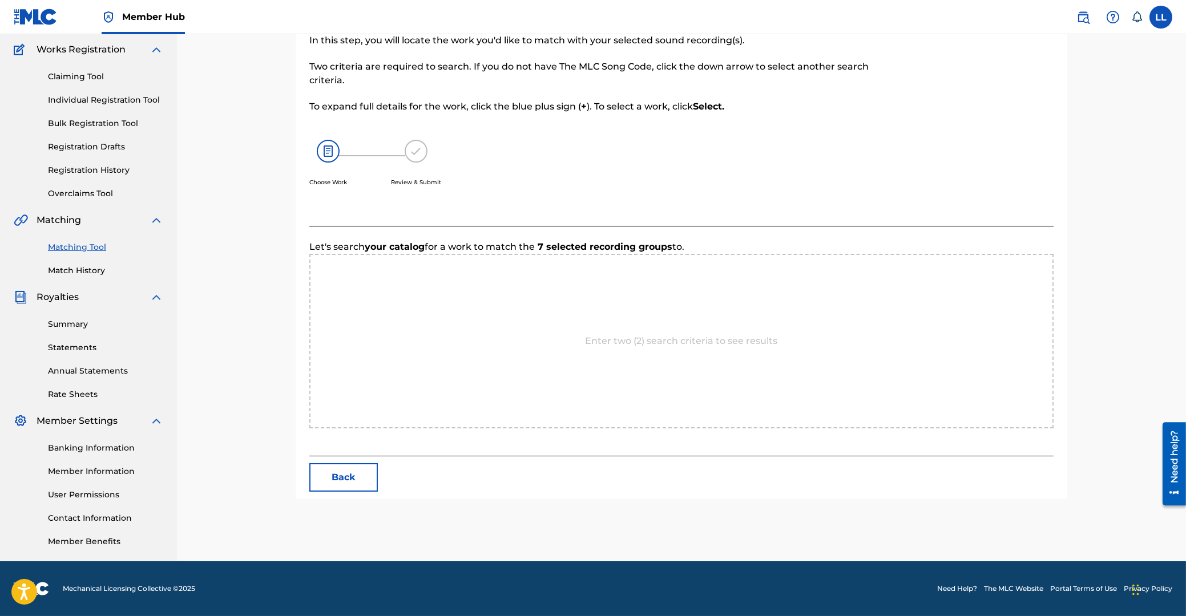
scroll to position [91, 0]
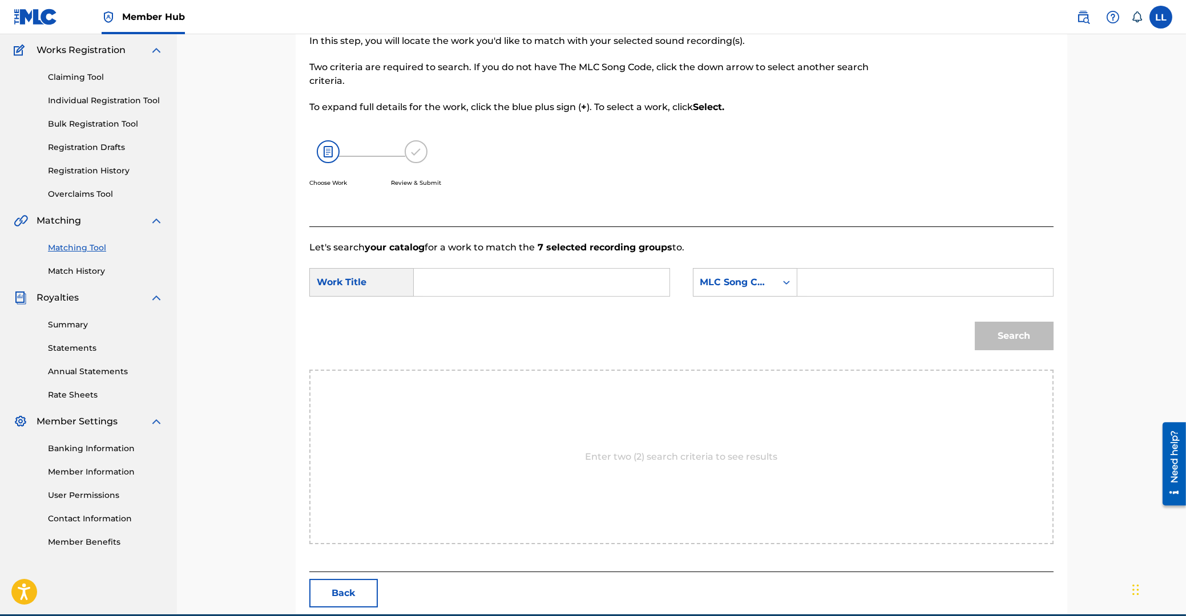
click at [500, 291] on input "Search Form" at bounding box center [541, 282] width 236 height 27
paste input "DUEÑO DE TI"
type input "DUEÑO DE TI"
click at [895, 280] on input "Search Form" at bounding box center [925, 282] width 236 height 27
paste input "D7697Q"
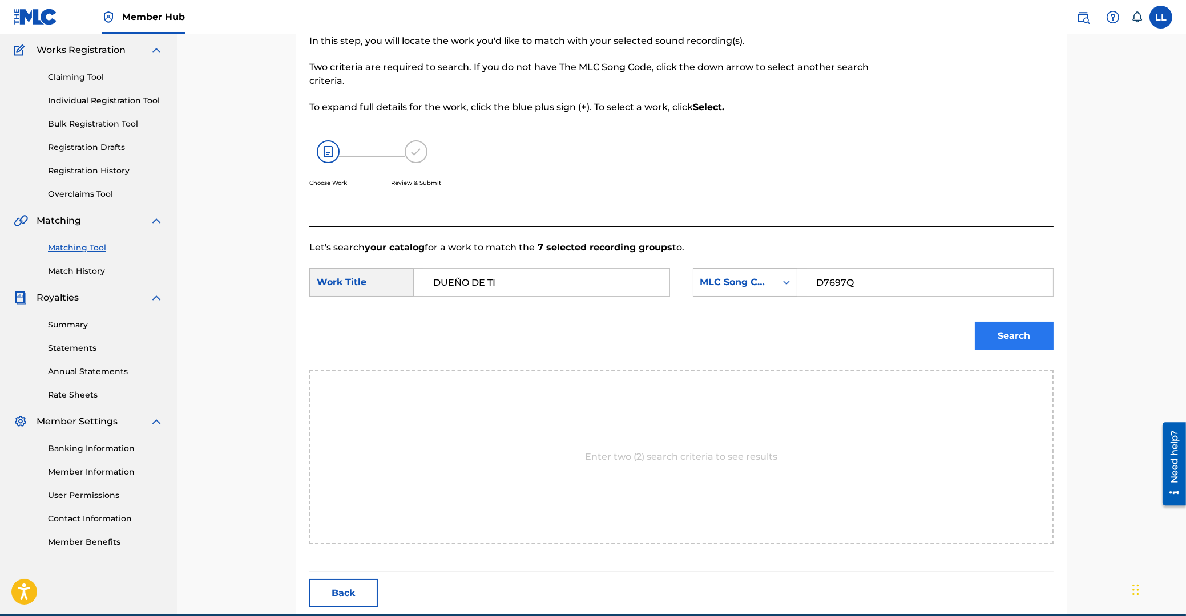
type input "D7697Q"
click at [1021, 332] on button "Search" at bounding box center [1014, 336] width 79 height 29
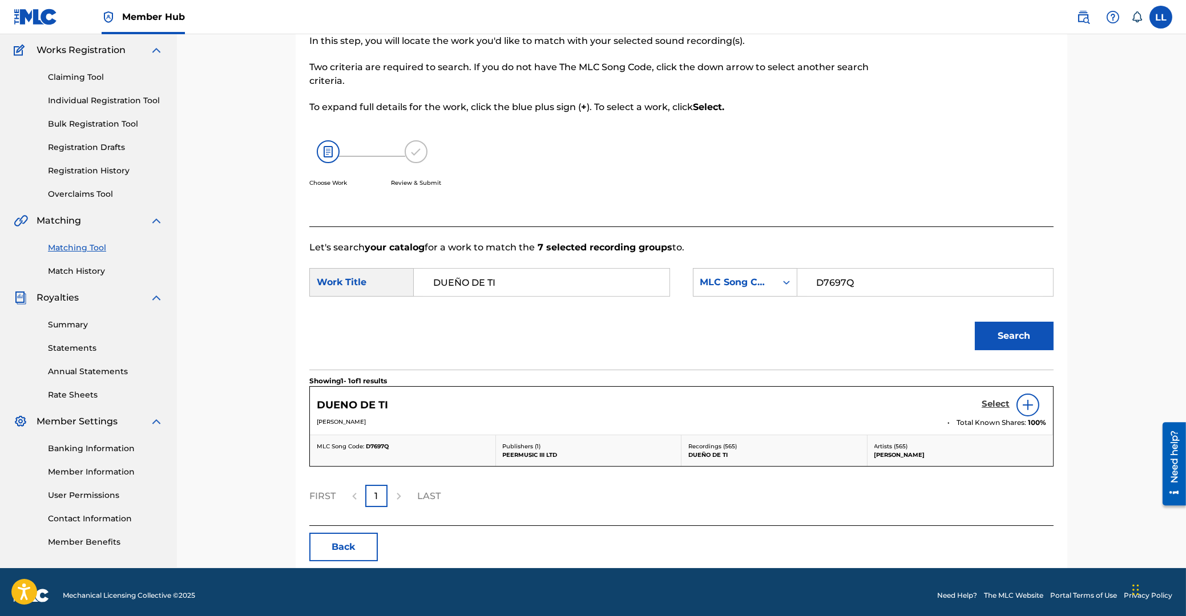
click at [993, 405] on h5 "Select" at bounding box center [995, 404] width 28 height 11
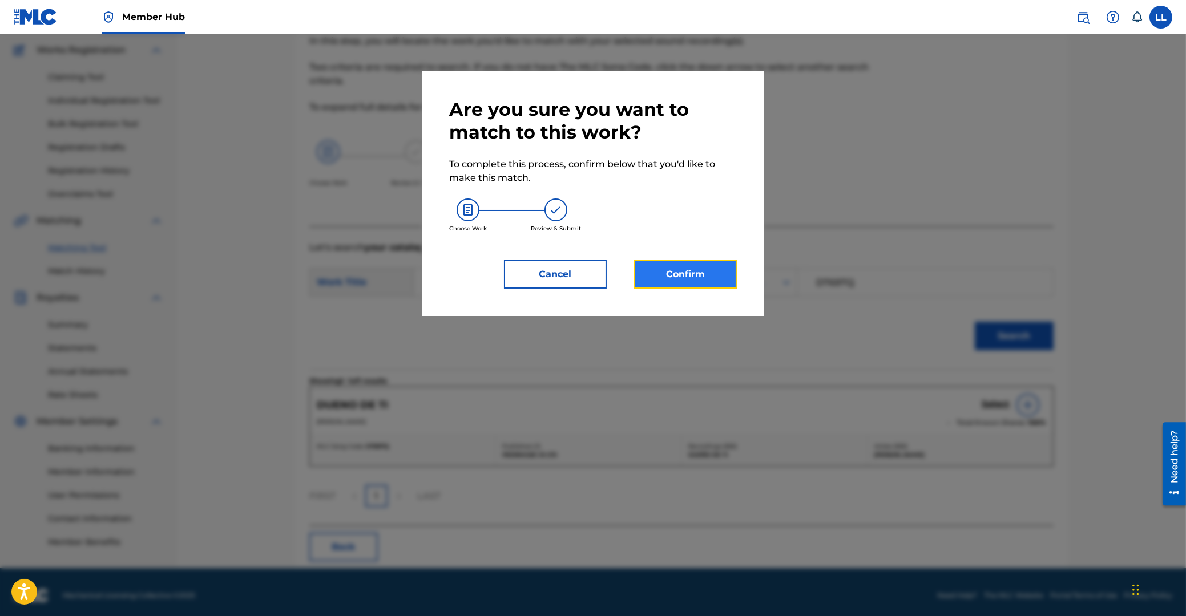
click at [684, 272] on button "Confirm" at bounding box center [685, 274] width 103 height 29
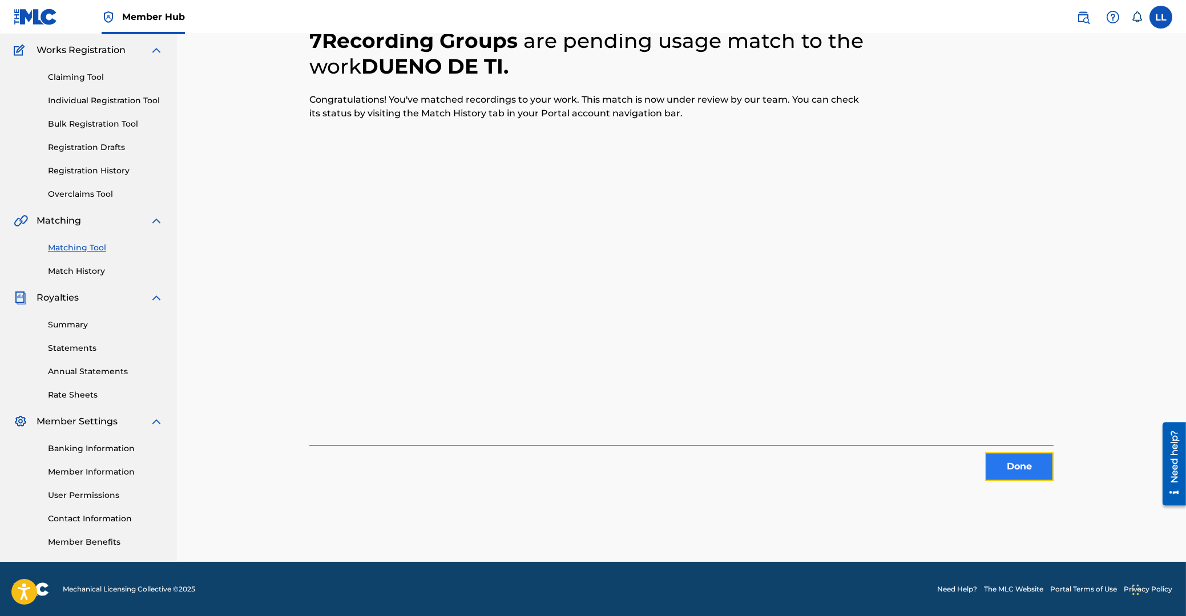
click at [1013, 468] on button "Done" at bounding box center [1019, 467] width 68 height 29
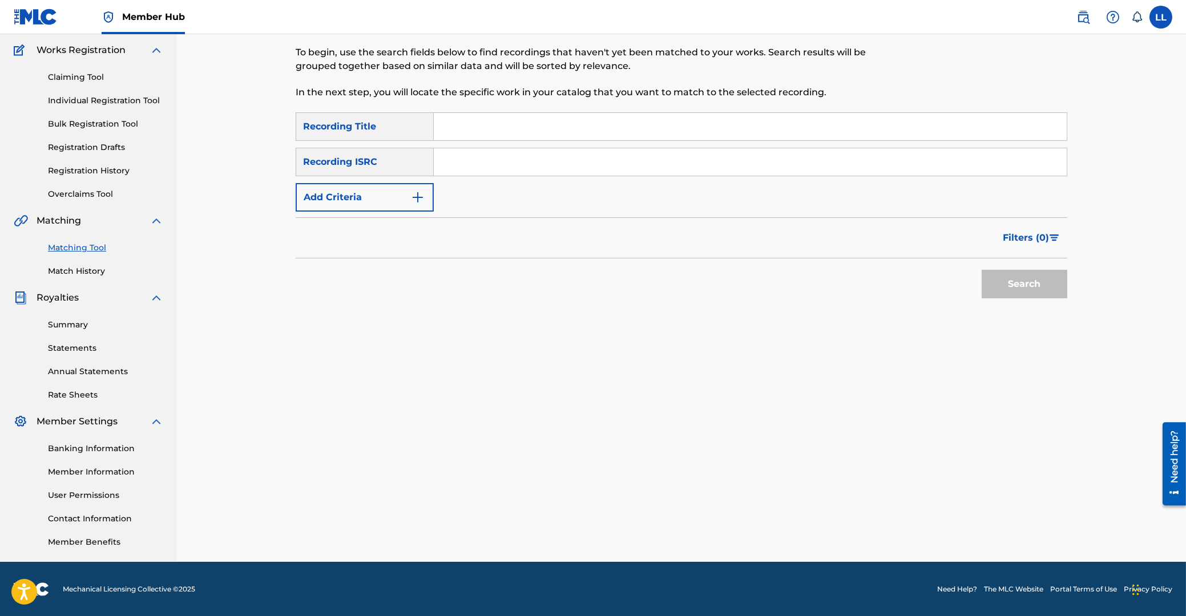
click at [460, 127] on input "Search Form" at bounding box center [750, 126] width 633 height 27
type input "dueno de ti"
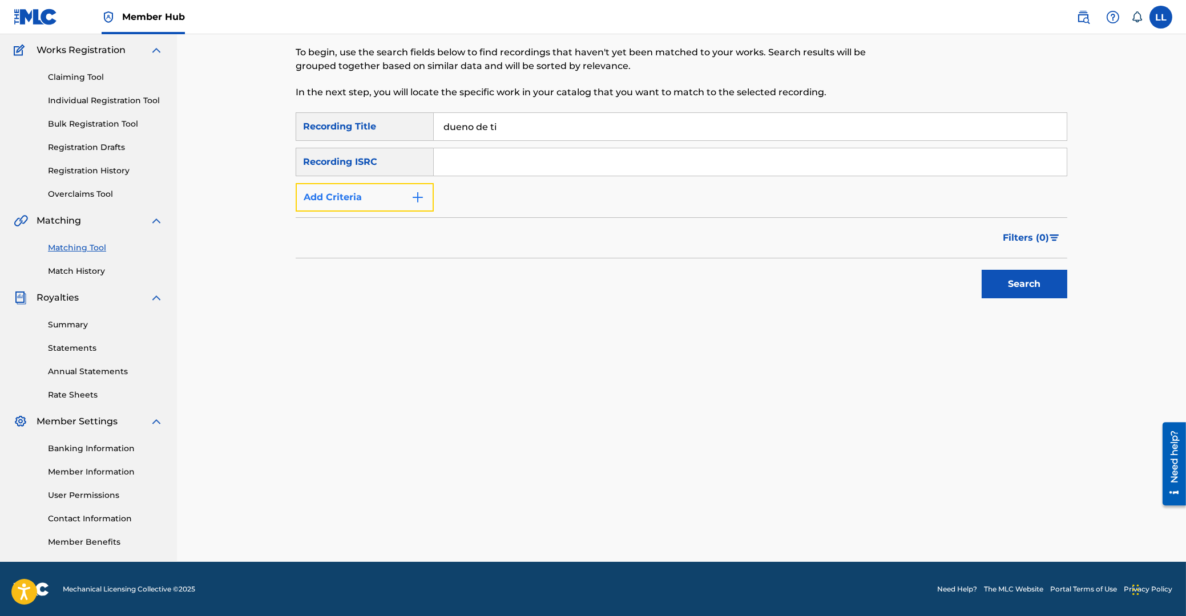
click at [386, 197] on button "Add Criteria" at bounding box center [365, 197] width 138 height 29
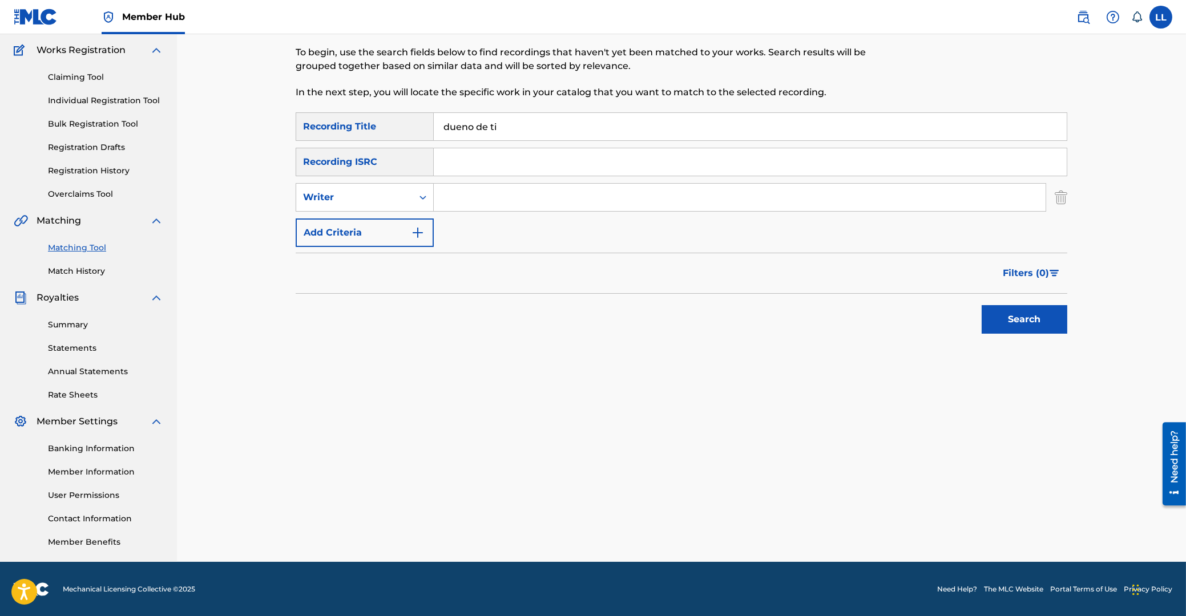
click at [450, 195] on input "Search Form" at bounding box center [740, 197] width 612 height 27
type input "lopez"
click at [981, 305] on button "Search" at bounding box center [1024, 319] width 86 height 29
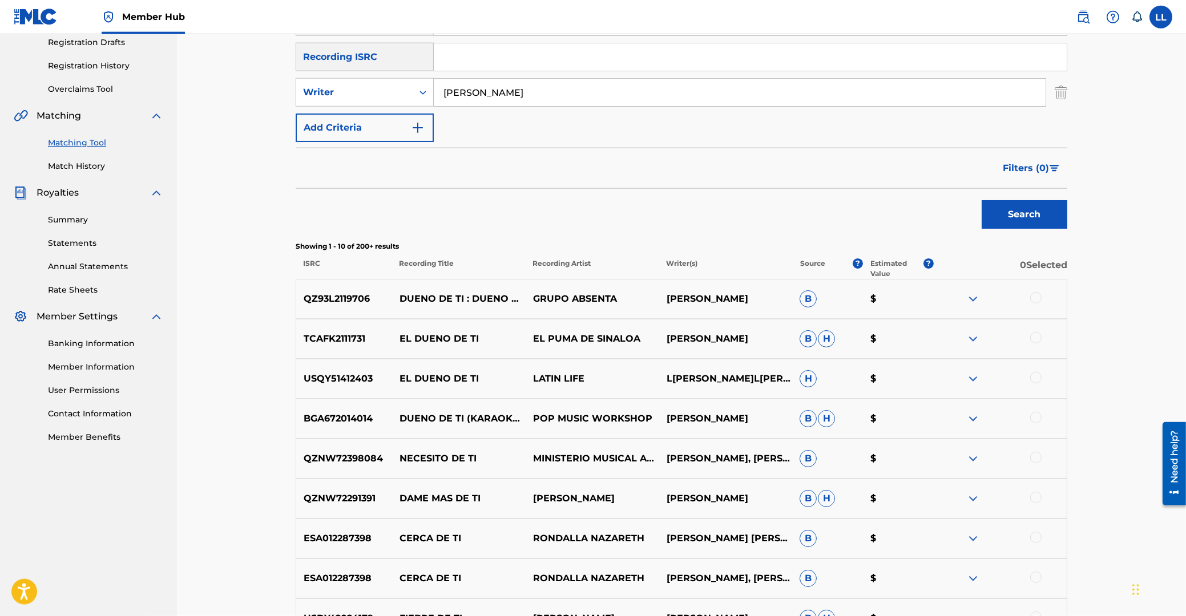
scroll to position [213, 0]
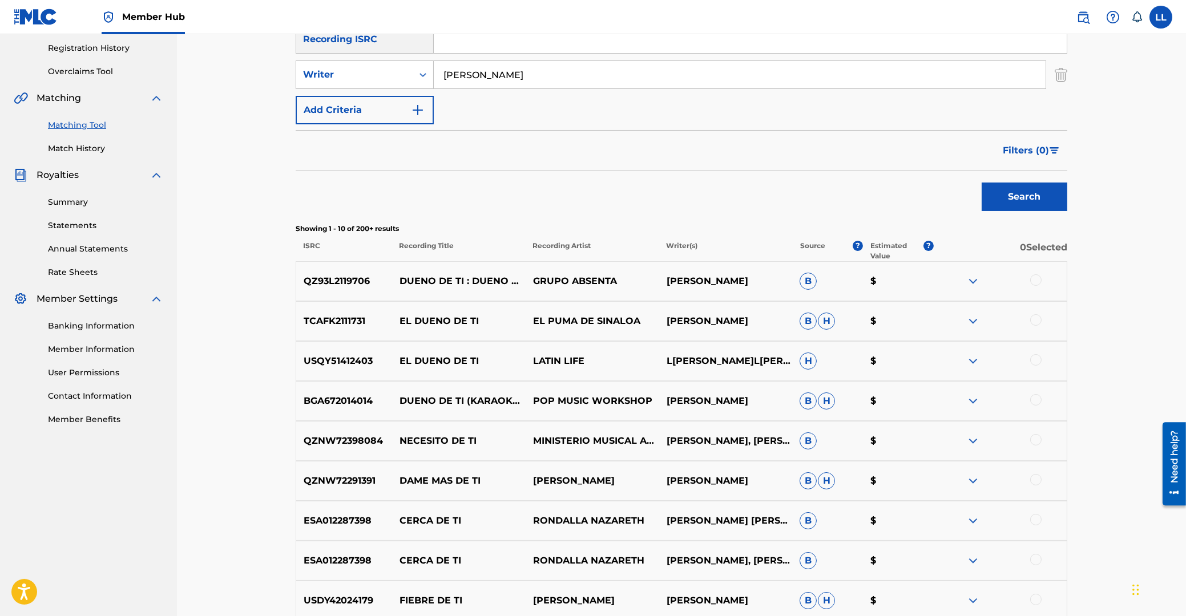
click at [1036, 279] on div at bounding box center [1035, 279] width 11 height 11
click at [1036, 318] on div at bounding box center [1035, 319] width 11 height 11
click at [1036, 361] on div at bounding box center [1035, 359] width 11 height 11
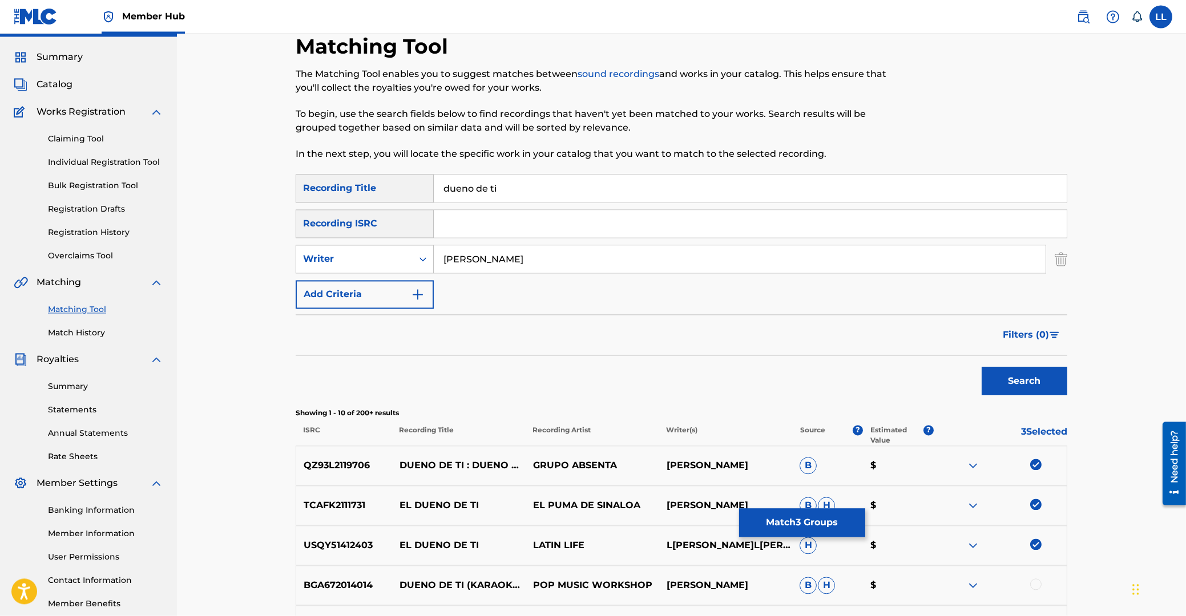
scroll to position [0, 0]
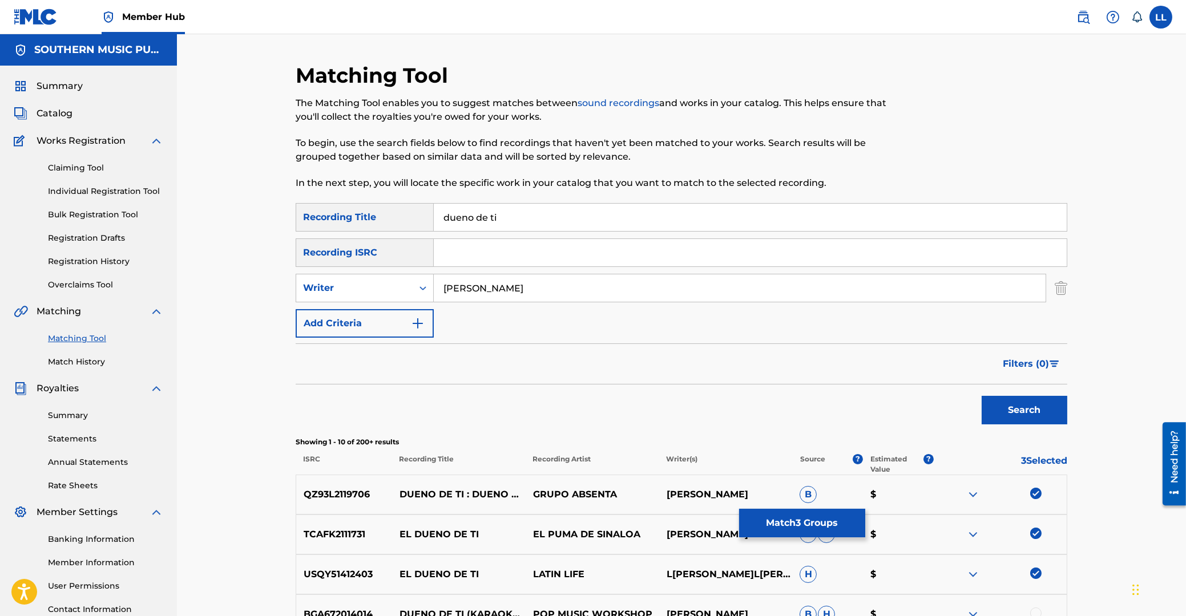
click at [467, 217] on input "dueno de ti" at bounding box center [750, 217] width 633 height 27
type input "dueo de ti"
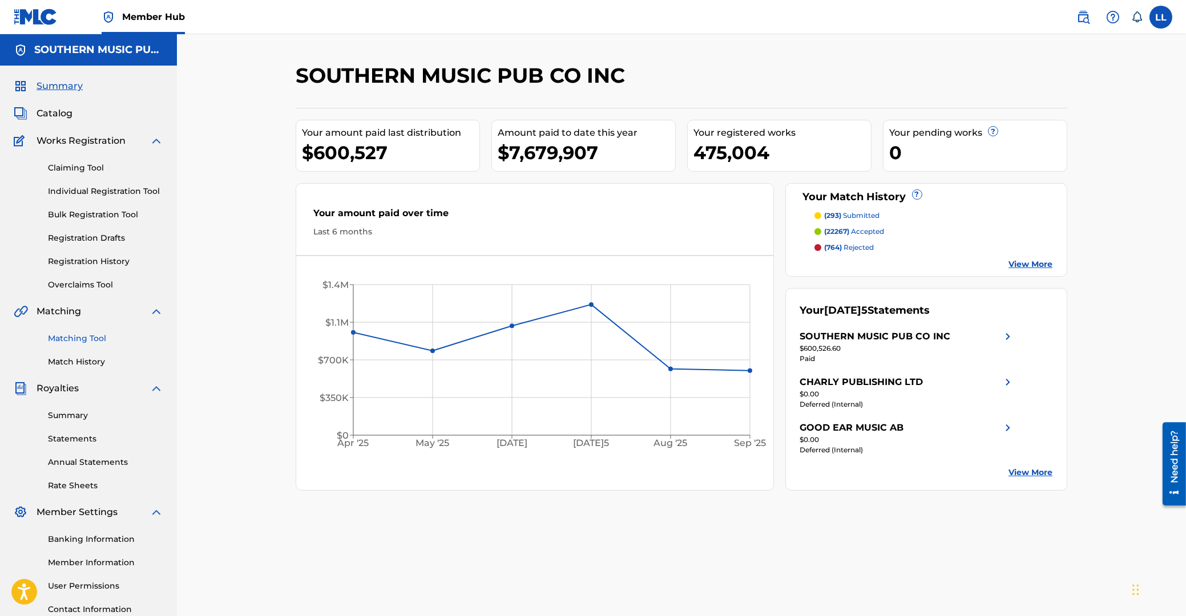
click at [81, 340] on link "Matching Tool" at bounding box center [105, 339] width 115 height 12
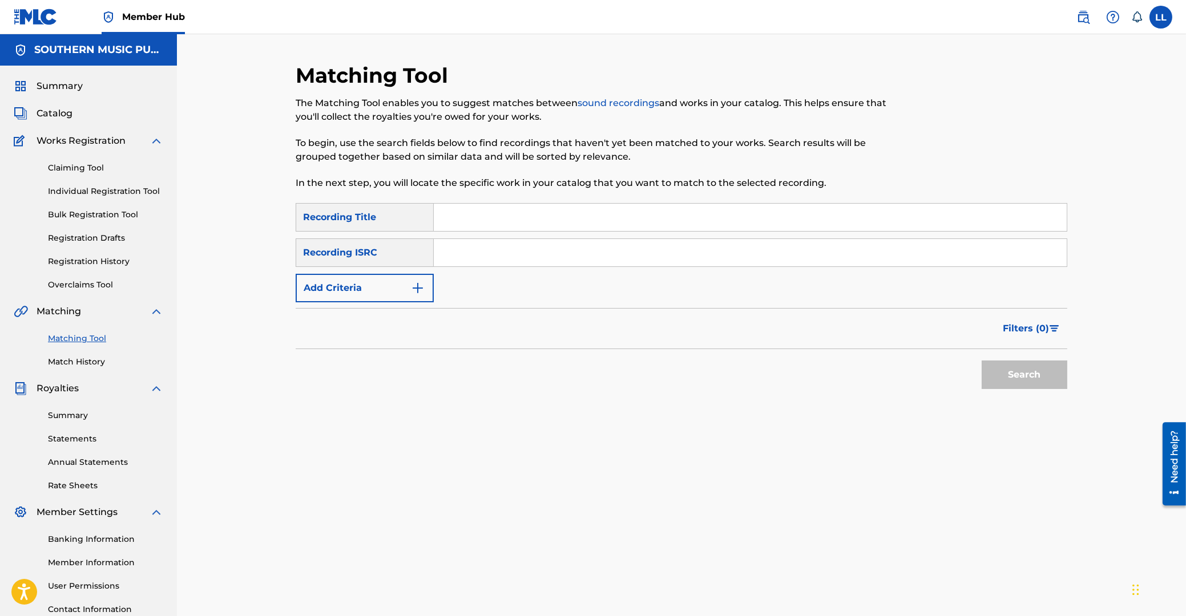
click at [631, 220] on input "Search Form" at bounding box center [750, 217] width 633 height 27
type input "dueno de ti"
click at [1004, 367] on button "Search" at bounding box center [1024, 375] width 86 height 29
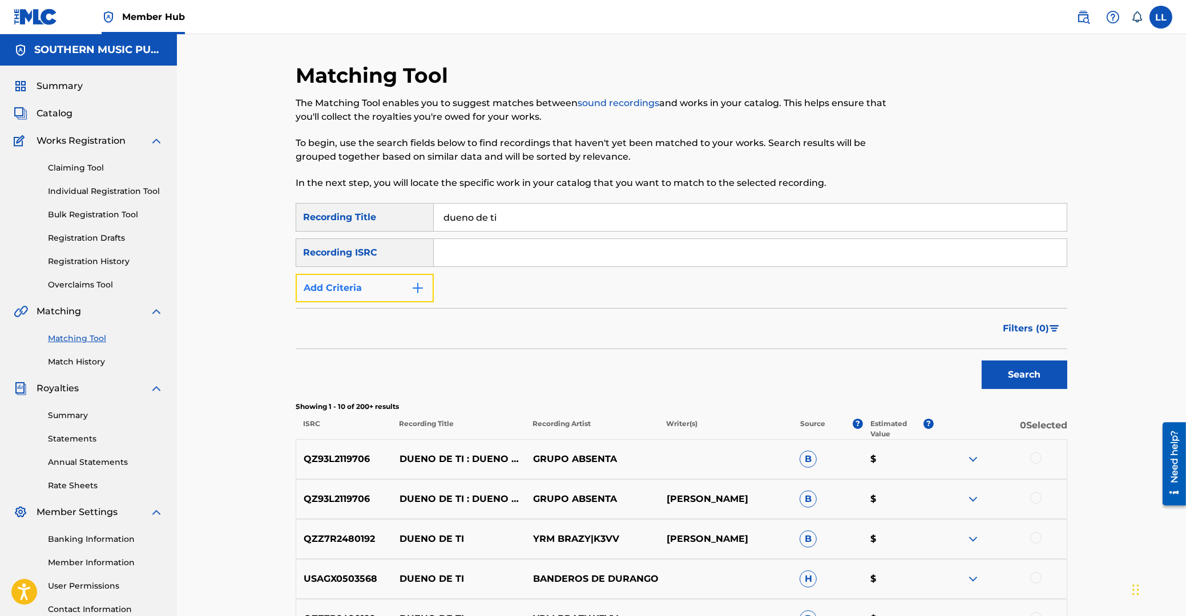
click at [380, 284] on button "Add Criteria" at bounding box center [365, 288] width 138 height 29
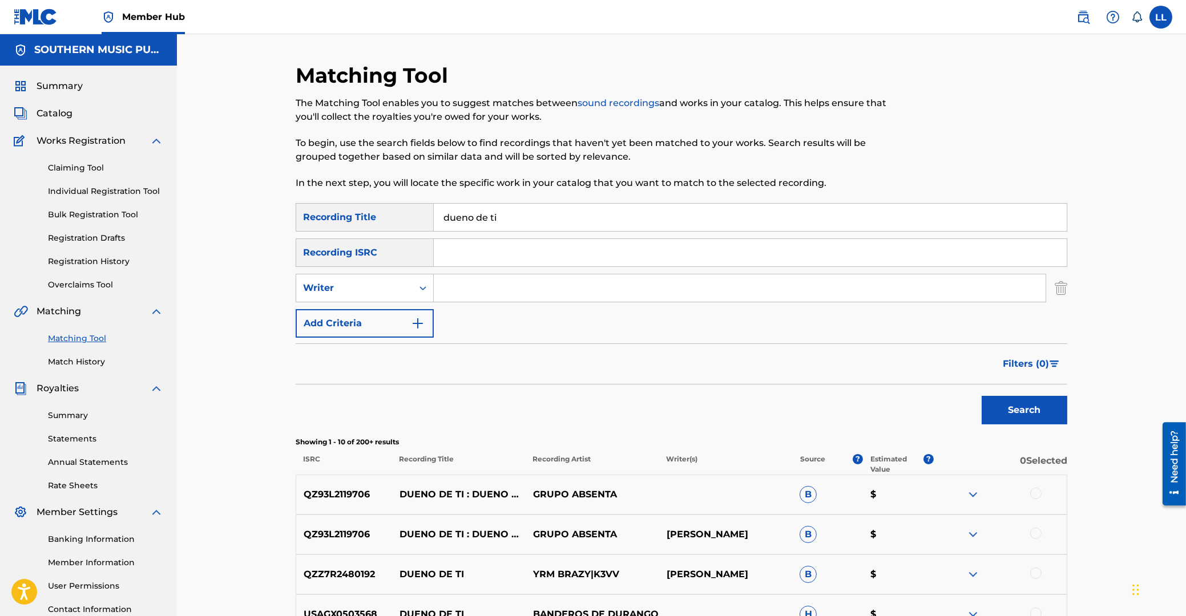
click at [479, 288] on input "Search Form" at bounding box center [740, 287] width 612 height 27
type input "lopez"
click at [981, 396] on button "Search" at bounding box center [1024, 410] width 86 height 29
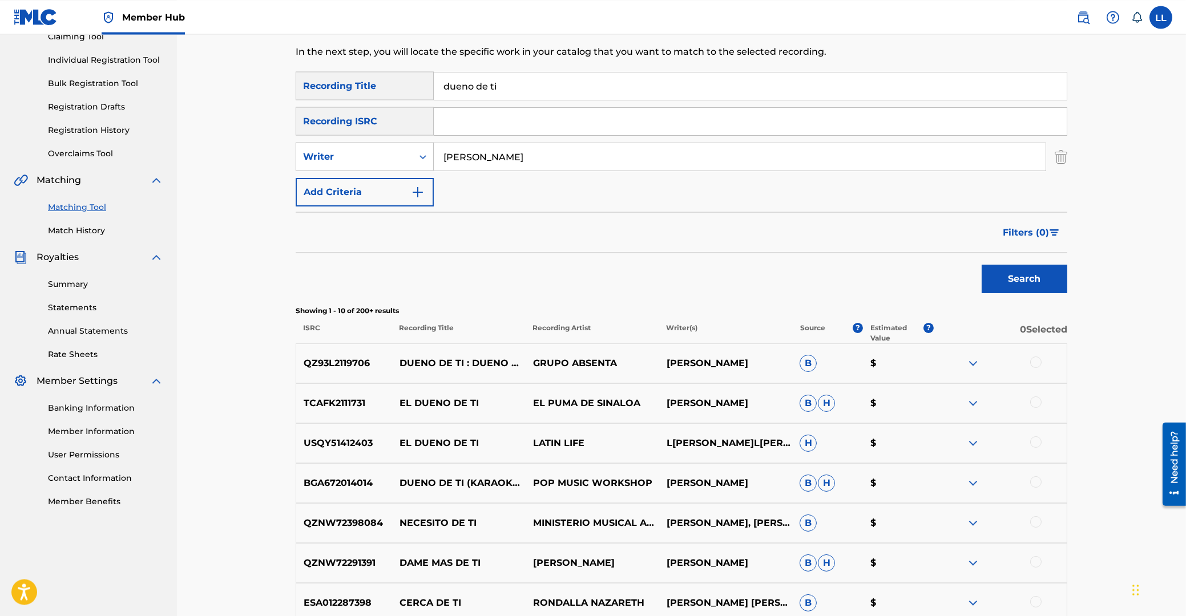
scroll to position [244, 0]
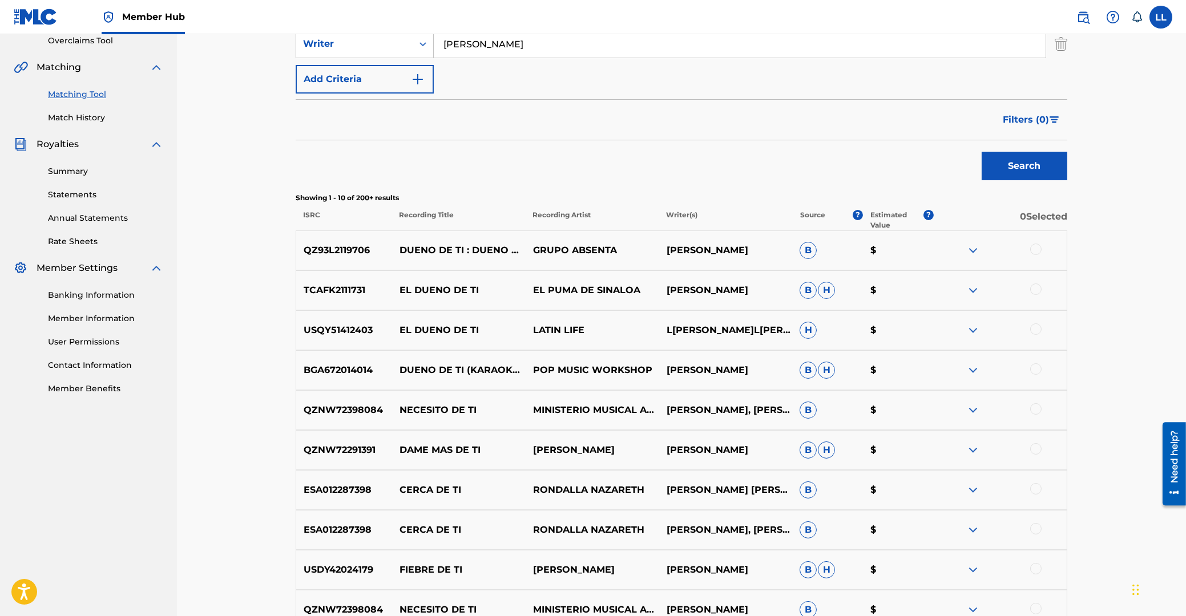
click at [1037, 247] on div at bounding box center [1035, 249] width 11 height 11
click at [1034, 291] on div at bounding box center [1035, 289] width 11 height 11
click at [1038, 329] on div at bounding box center [1035, 329] width 11 height 11
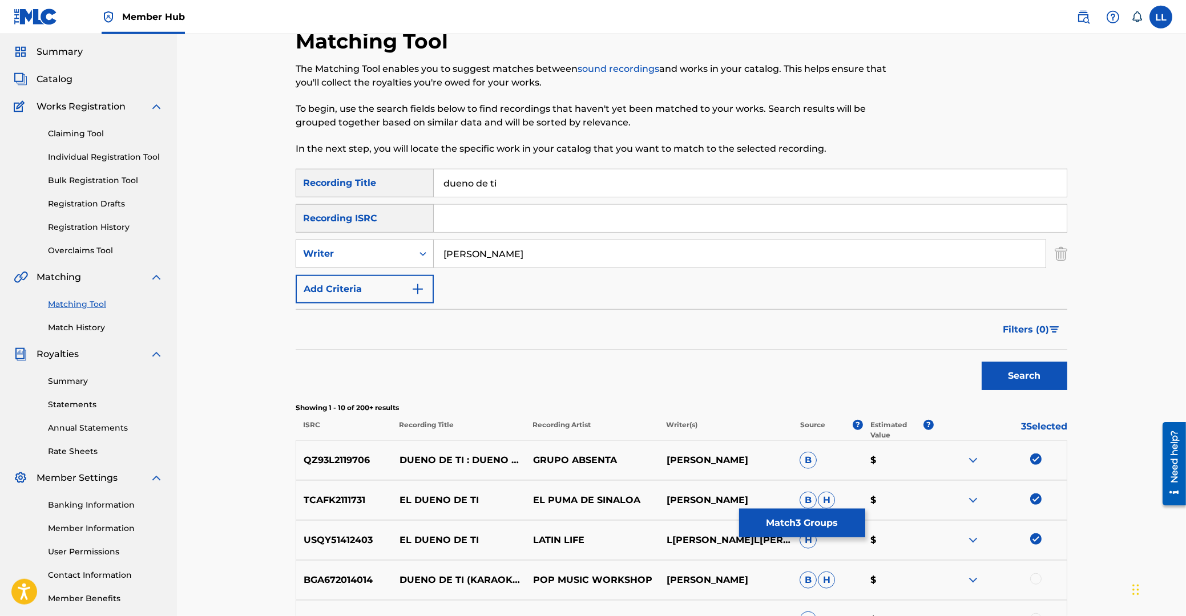
scroll to position [0, 0]
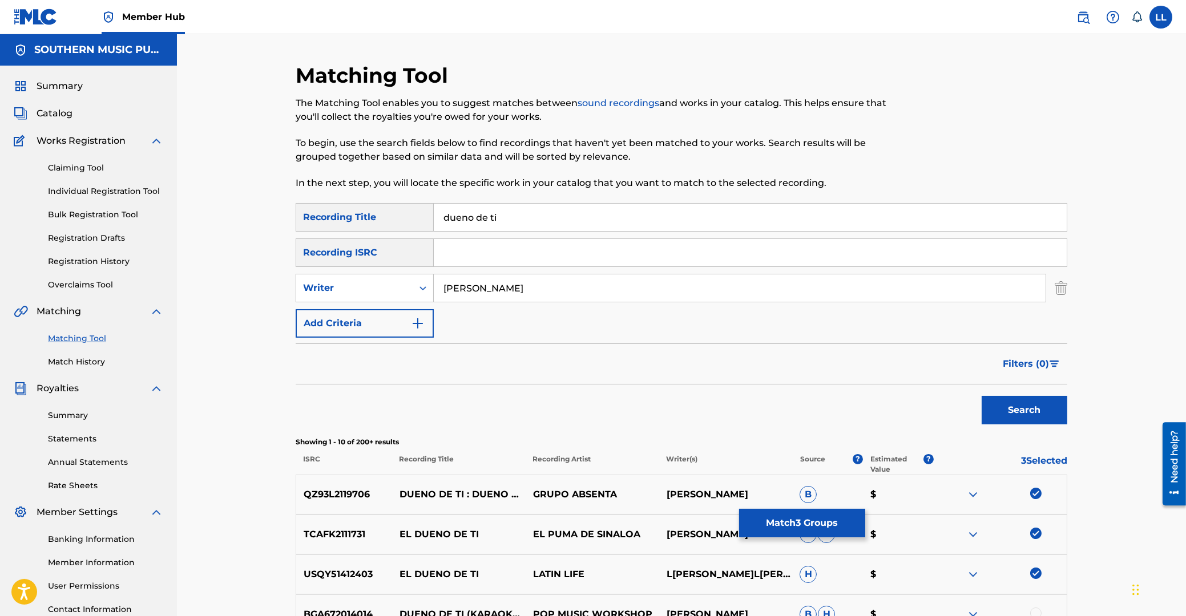
click at [466, 216] on input "dueno de ti" at bounding box center [750, 217] width 633 height 27
type input "dueo de ti"
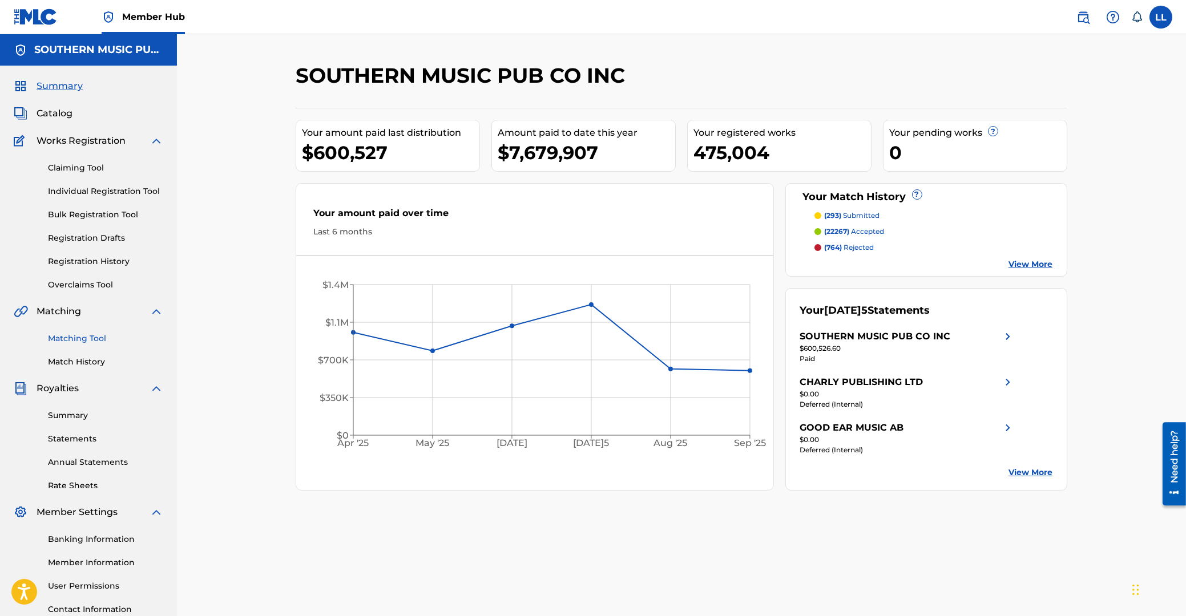
click at [89, 339] on link "Matching Tool" at bounding box center [105, 339] width 115 height 12
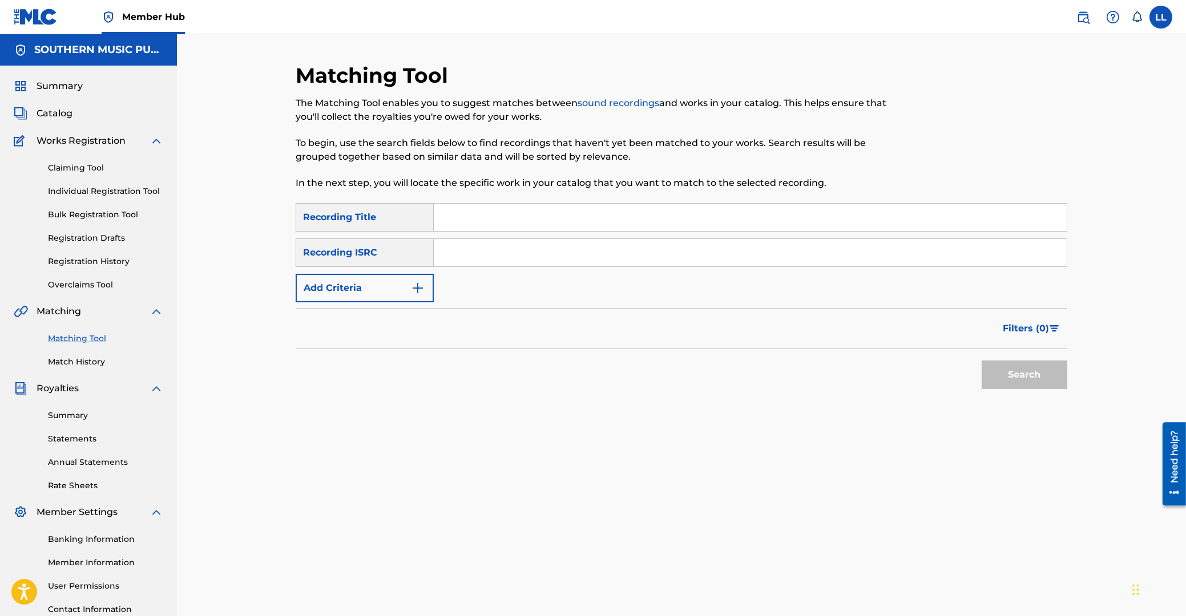
click at [483, 227] on input "Search Form" at bounding box center [750, 217] width 633 height 27
click at [483, 224] on input "Search Form" at bounding box center [750, 217] width 633 height 27
click at [483, 223] on input "Search Form" at bounding box center [750, 217] width 633 height 27
type input "dueno de ti"
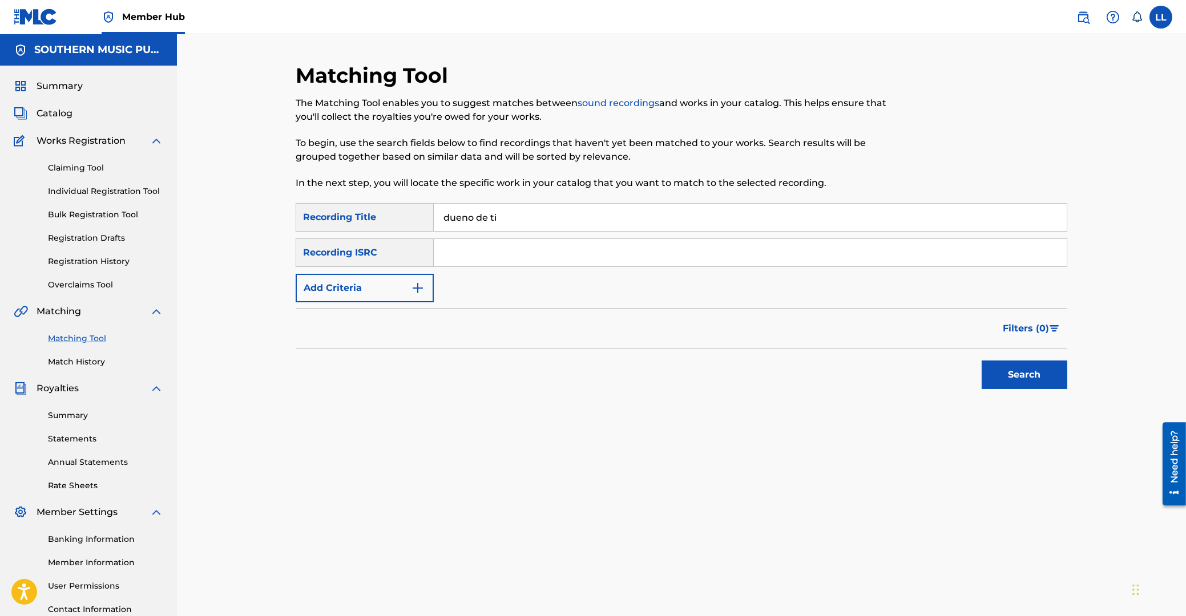
click at [475, 254] on input "Search Form" at bounding box center [750, 252] width 633 height 27
type input "lopez"
click at [1036, 374] on button "Search" at bounding box center [1024, 375] width 86 height 29
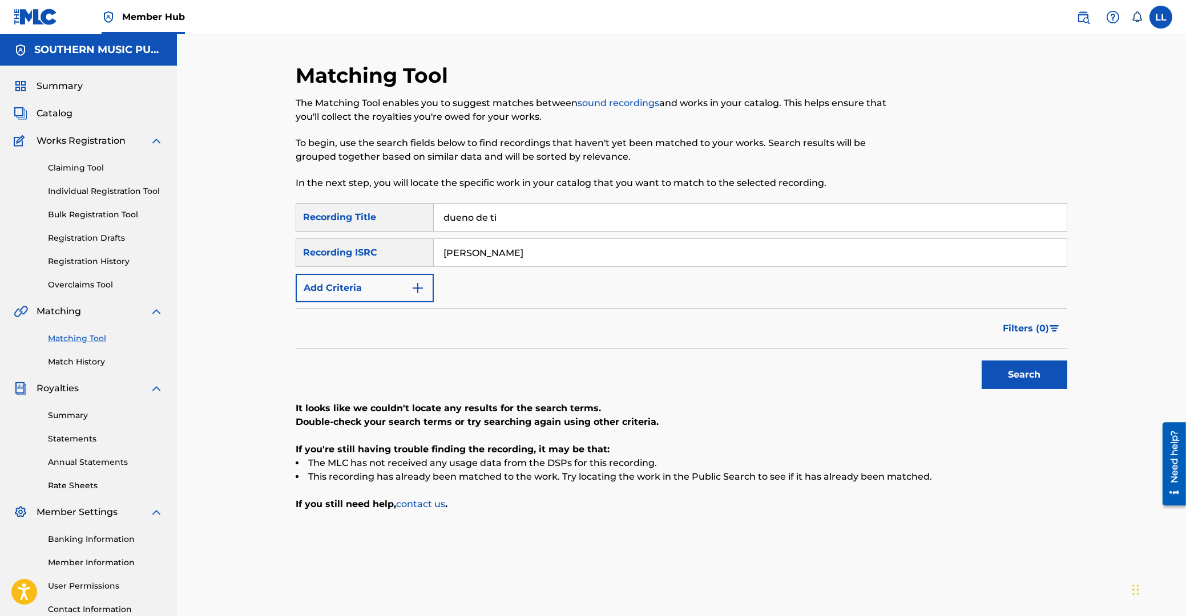
click at [535, 243] on input "lopez" at bounding box center [750, 252] width 633 height 27
drag, startPoint x: 495, startPoint y: 254, endPoint x: 369, endPoint y: 246, distance: 126.4
click at [434, 256] on input "lopez" at bounding box center [750, 252] width 633 height 27
click at [389, 289] on button "Add Criteria" at bounding box center [365, 288] width 138 height 29
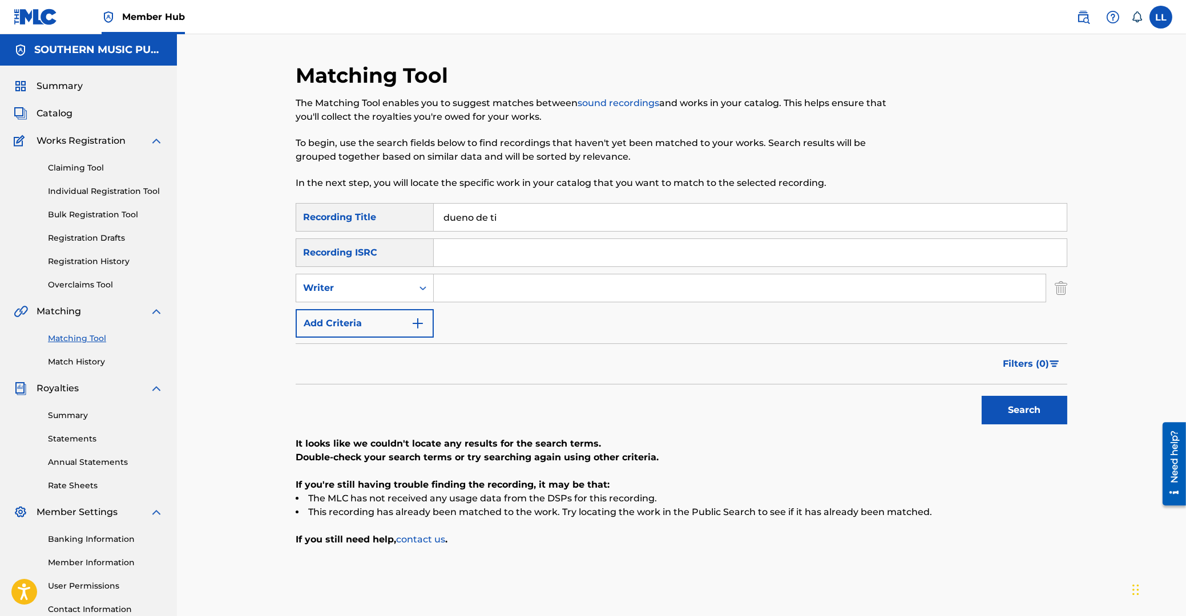
click at [465, 287] on input "Search Form" at bounding box center [740, 287] width 612 height 27
type input "lopez"
click at [1010, 403] on button "Search" at bounding box center [1024, 410] width 86 height 29
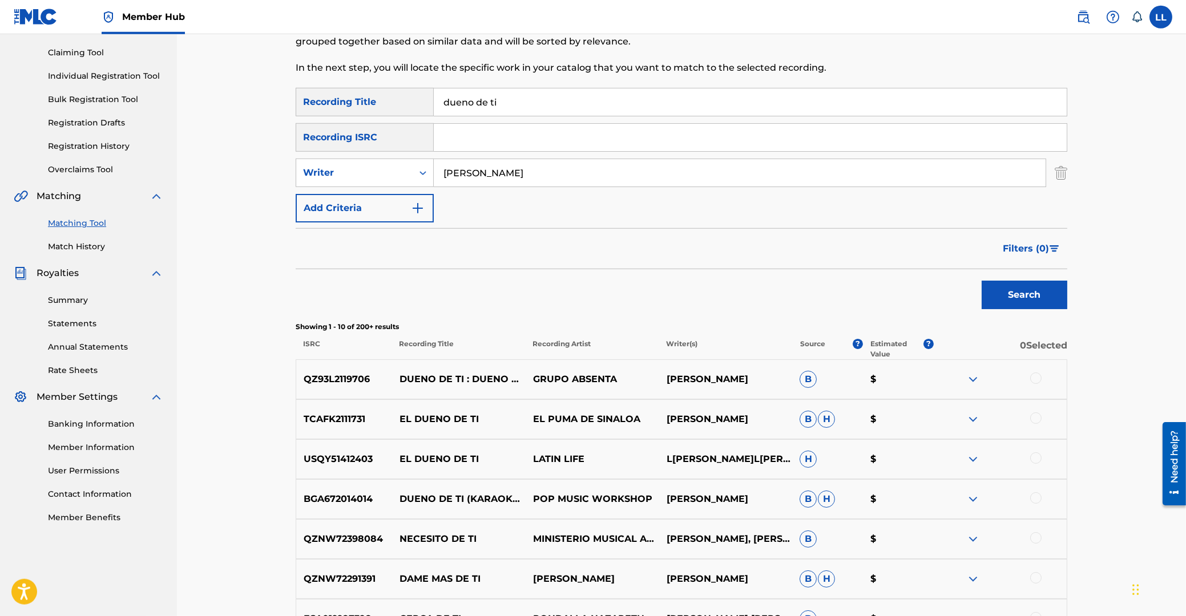
scroll to position [183, 0]
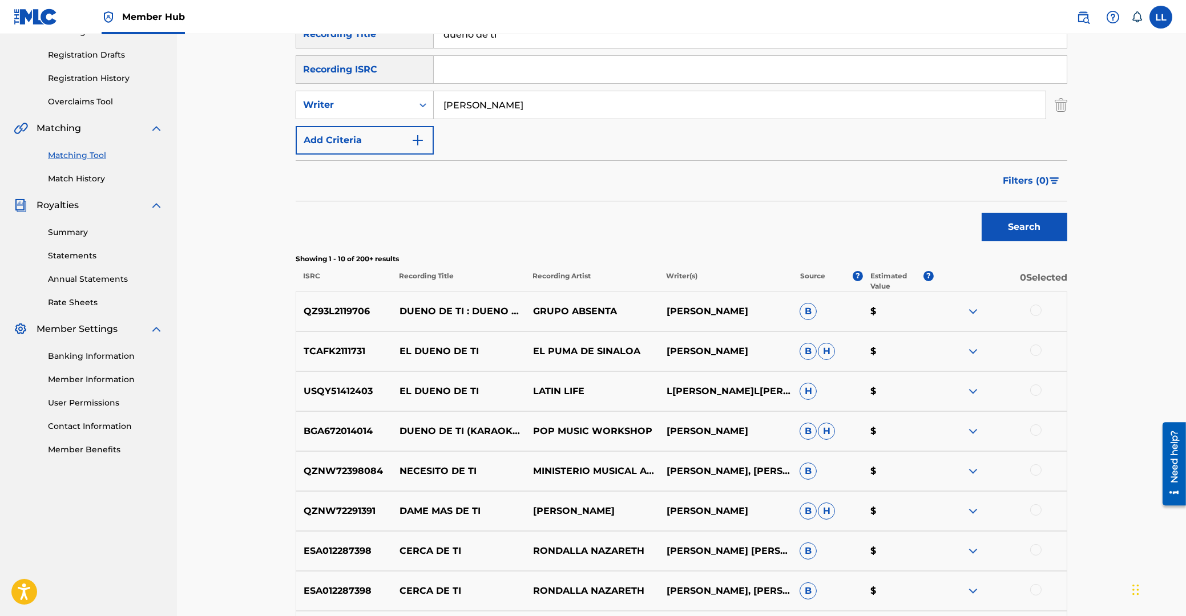
click at [1036, 312] on div at bounding box center [1035, 310] width 11 height 11
click at [1034, 353] on div at bounding box center [1035, 350] width 11 height 11
click at [1036, 391] on div at bounding box center [1035, 390] width 11 height 11
click at [798, 526] on button "Match 3 Groups" at bounding box center [802, 523] width 126 height 29
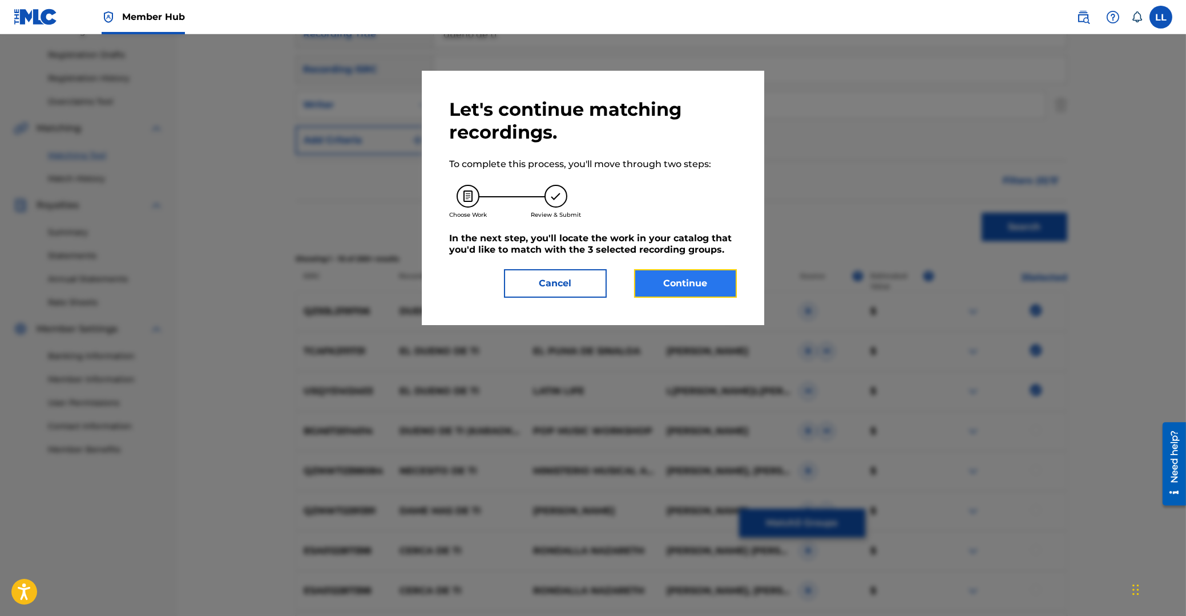
click at [706, 287] on button "Continue" at bounding box center [685, 283] width 103 height 29
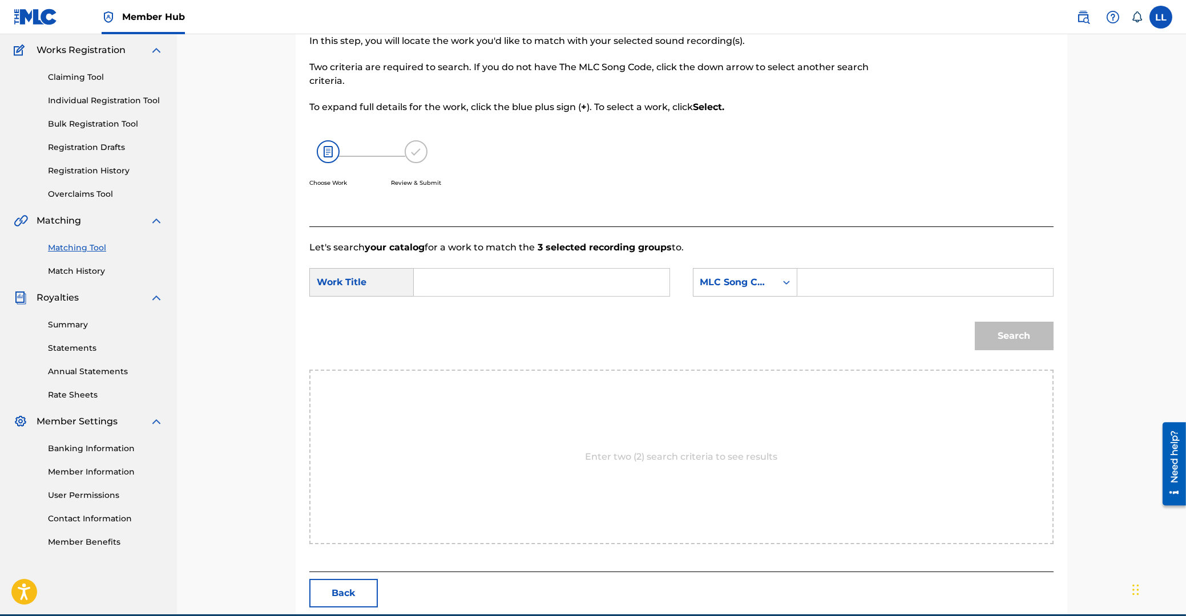
drag, startPoint x: 447, startPoint y: 279, endPoint x: 518, endPoint y: 297, distance: 73.6
click at [447, 280] on input "Search Form" at bounding box center [541, 282] width 236 height 27
paste input "DUEÑO DE TI"
type input "DUEÑO DE TI"
click at [835, 279] on input "Search Form" at bounding box center [925, 282] width 236 height 27
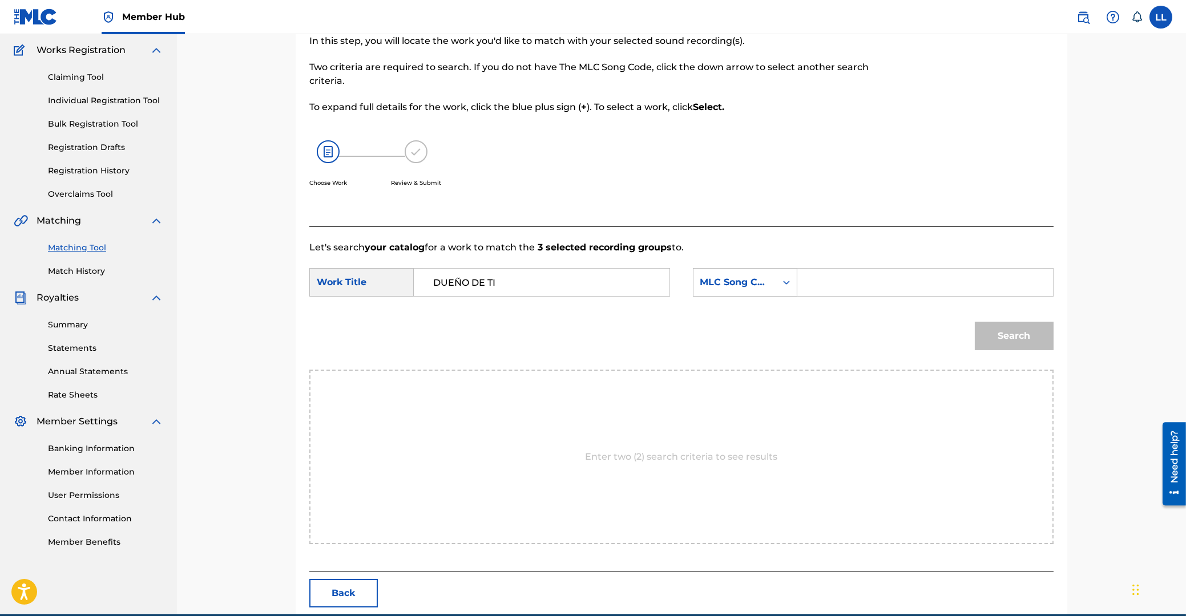
paste input "D7697Q"
type input "D7697Q"
click at [1014, 332] on button "Search" at bounding box center [1014, 336] width 79 height 29
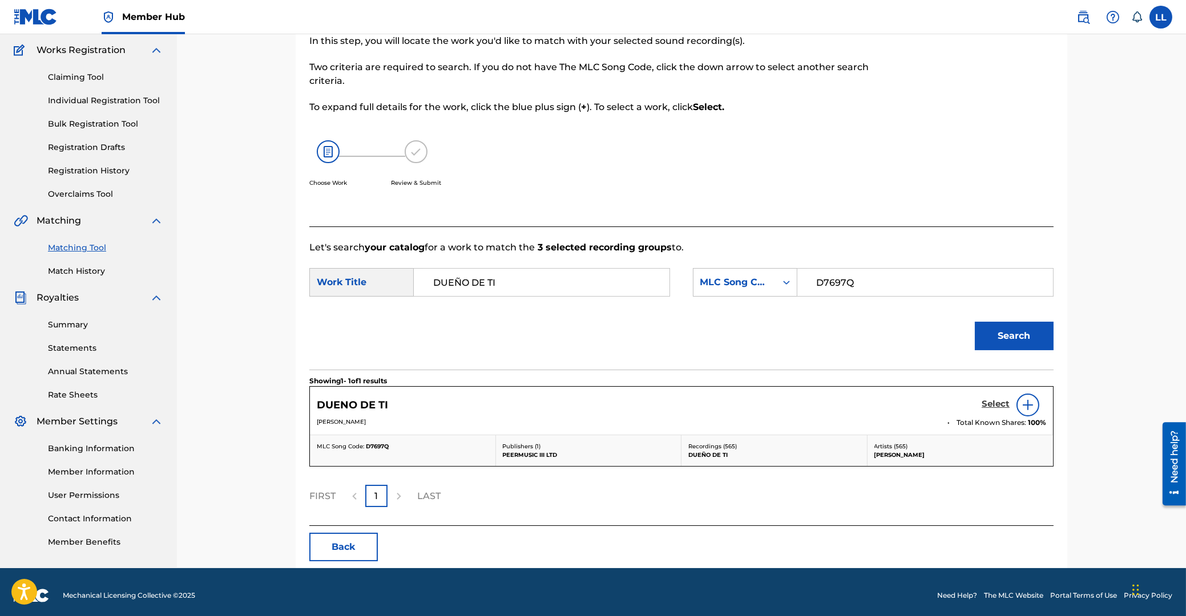
click at [997, 405] on h5 "Select" at bounding box center [995, 404] width 28 height 11
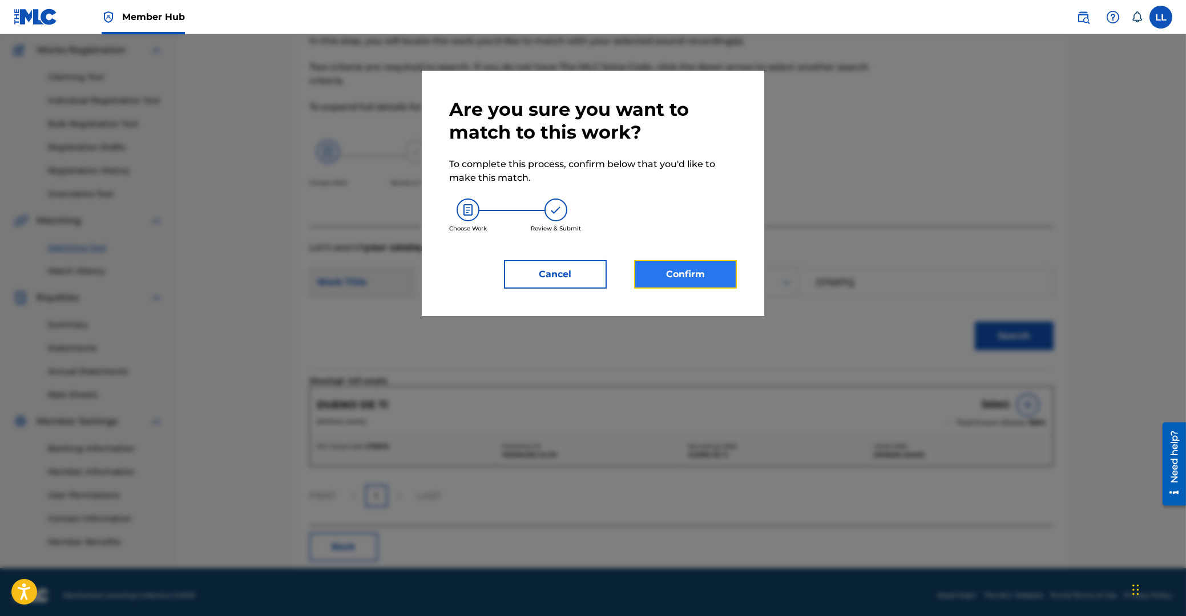
click at [681, 278] on button "Confirm" at bounding box center [685, 274] width 103 height 29
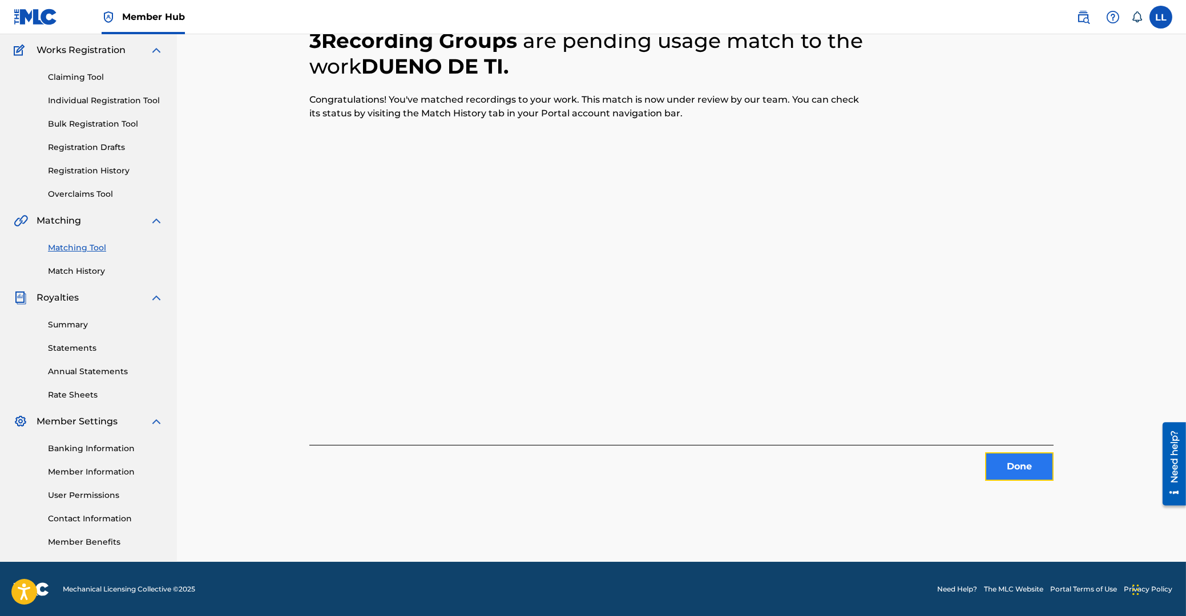
click at [1018, 463] on button "Done" at bounding box center [1019, 467] width 68 height 29
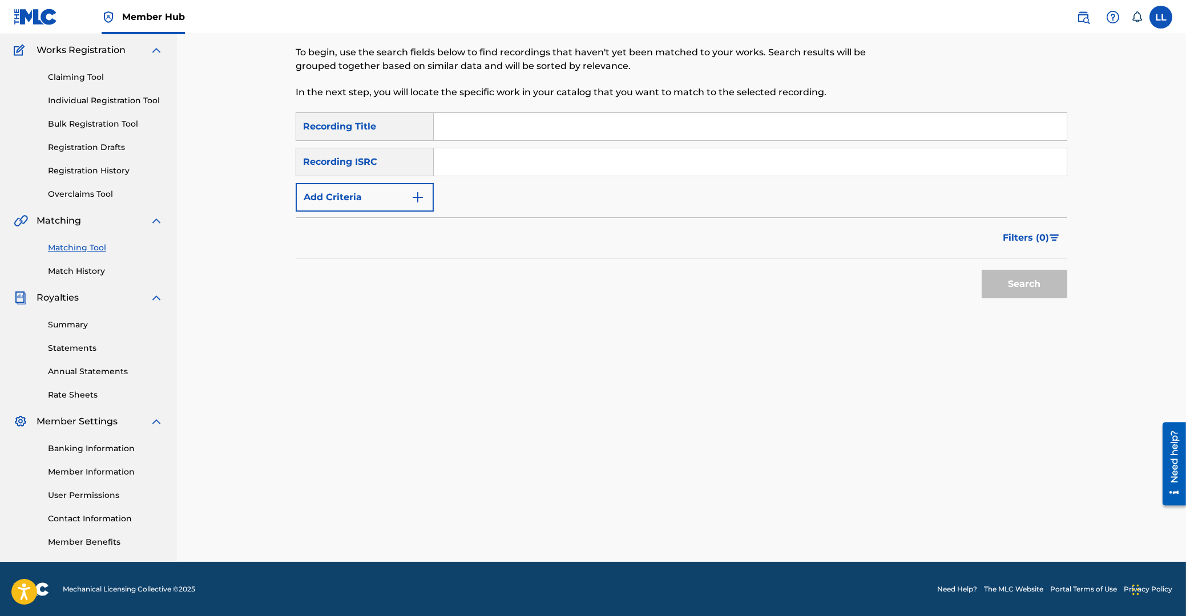
click at [455, 124] on input "Search Form" at bounding box center [750, 126] width 633 height 27
type input "d"
paste input "D7697Q"
drag, startPoint x: 482, startPoint y: 119, endPoint x: 367, endPoint y: 139, distance: 116.4
click at [434, 119] on input "D7697Q" at bounding box center [750, 126] width 633 height 27
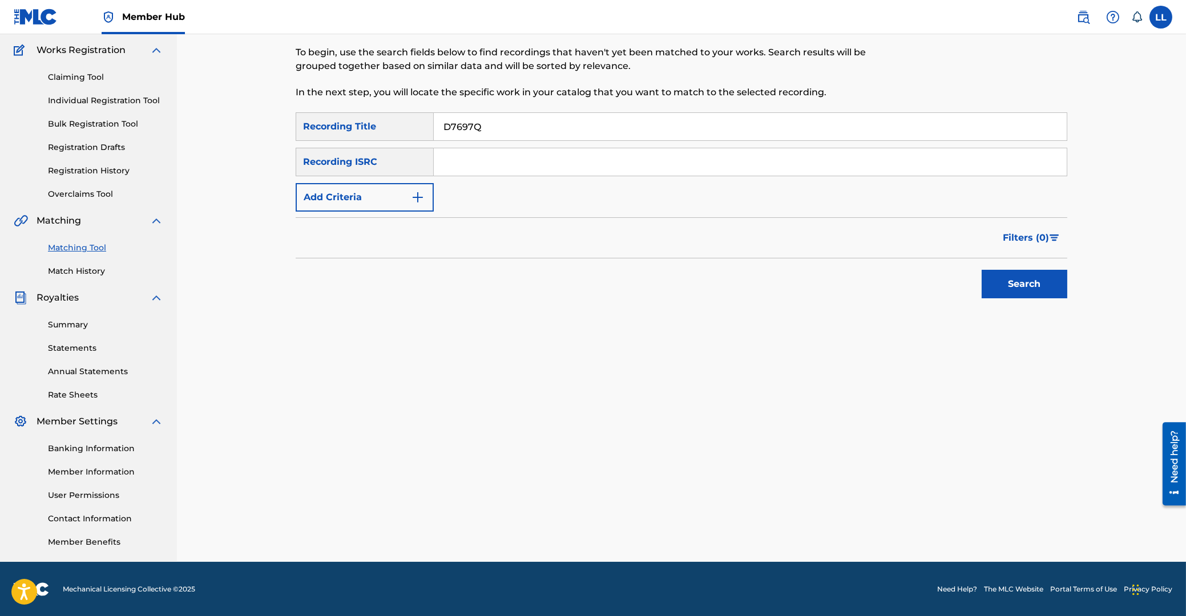
paste input "UEÑO DE TI"
type input "DUEÑO DE TI"
click at [356, 201] on button "Add Criteria" at bounding box center [365, 197] width 138 height 29
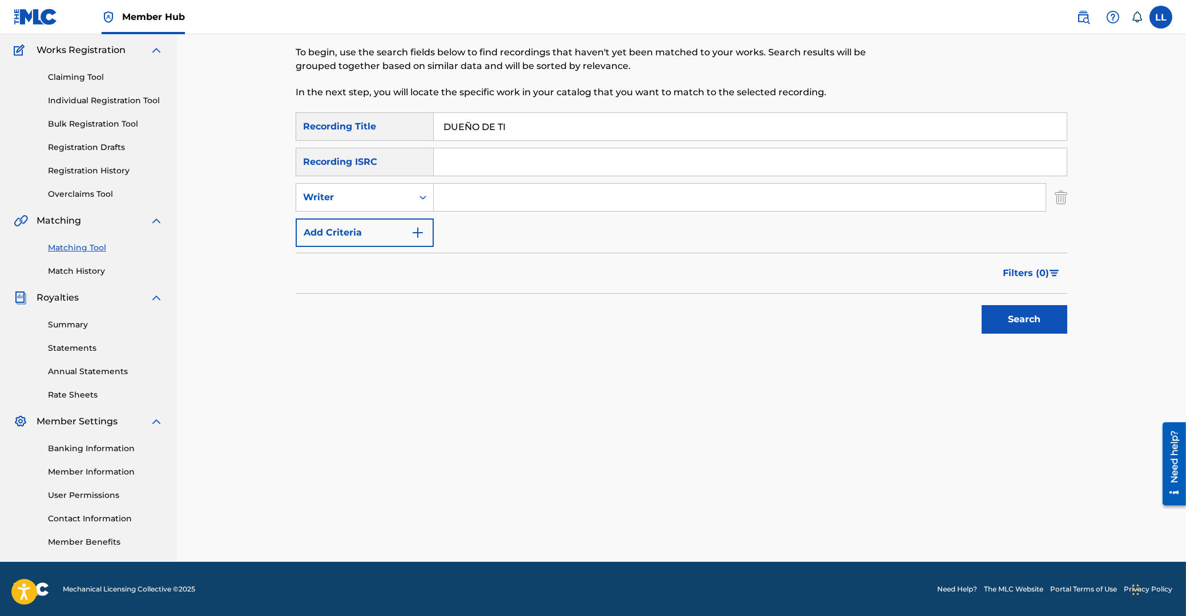
click at [485, 205] on input "Search Form" at bounding box center [740, 197] width 612 height 27
type input "lopez"
click at [981, 305] on button "Search" at bounding box center [1024, 319] width 86 height 29
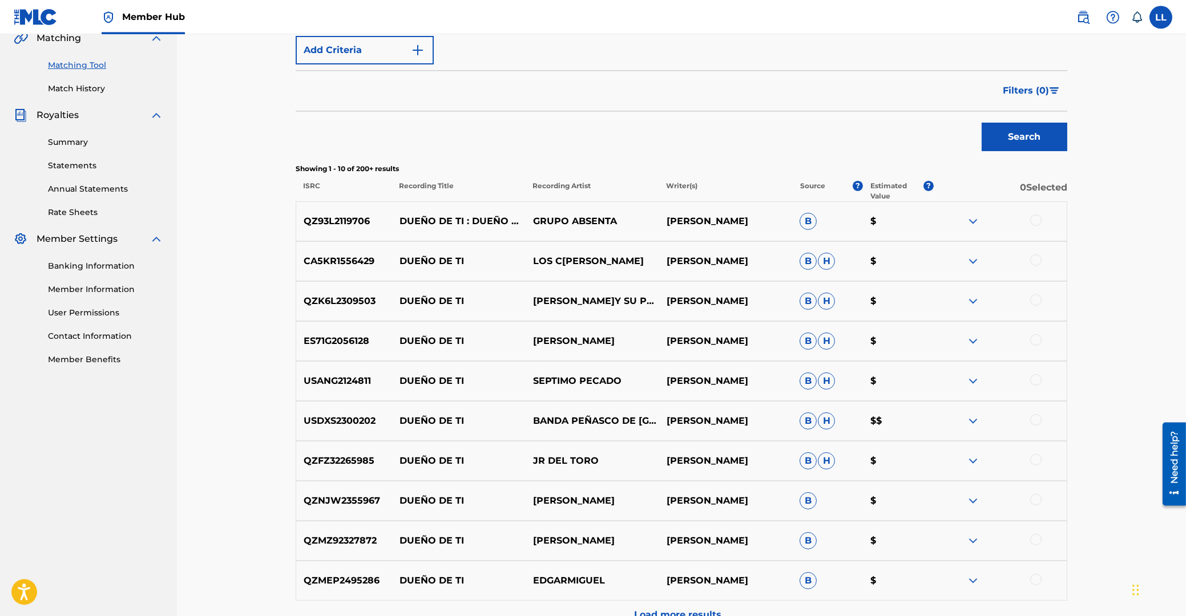
scroll to position [274, 0]
click at [1037, 220] on div at bounding box center [1035, 218] width 11 height 11
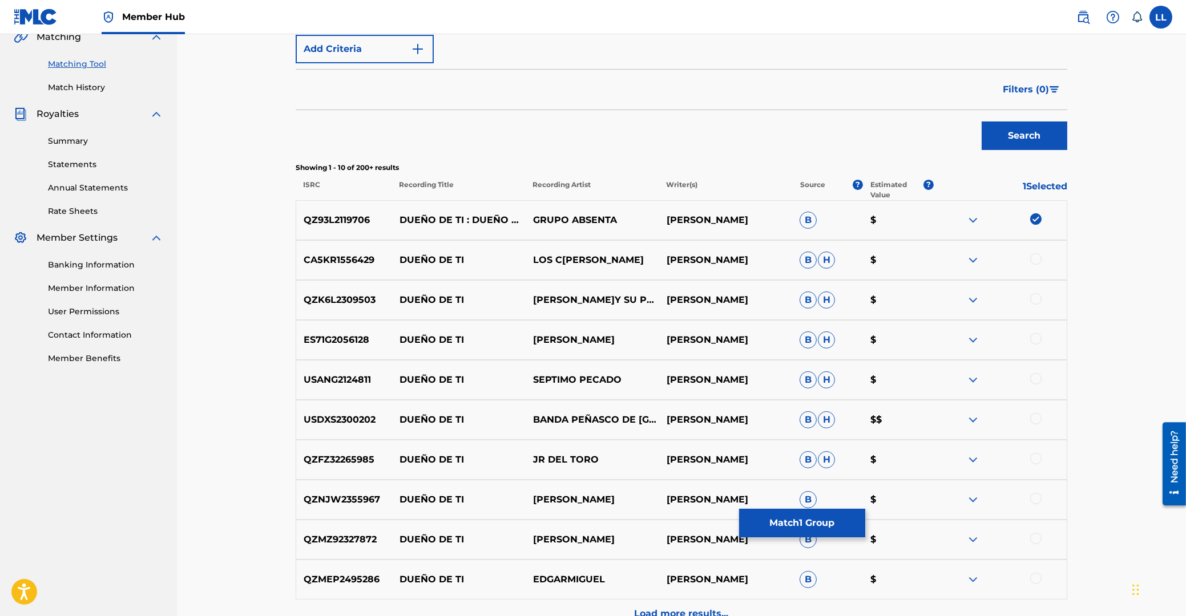
click at [1037, 258] on div at bounding box center [1035, 258] width 11 height 11
click at [1037, 258] on img at bounding box center [1035, 258] width 11 height 11
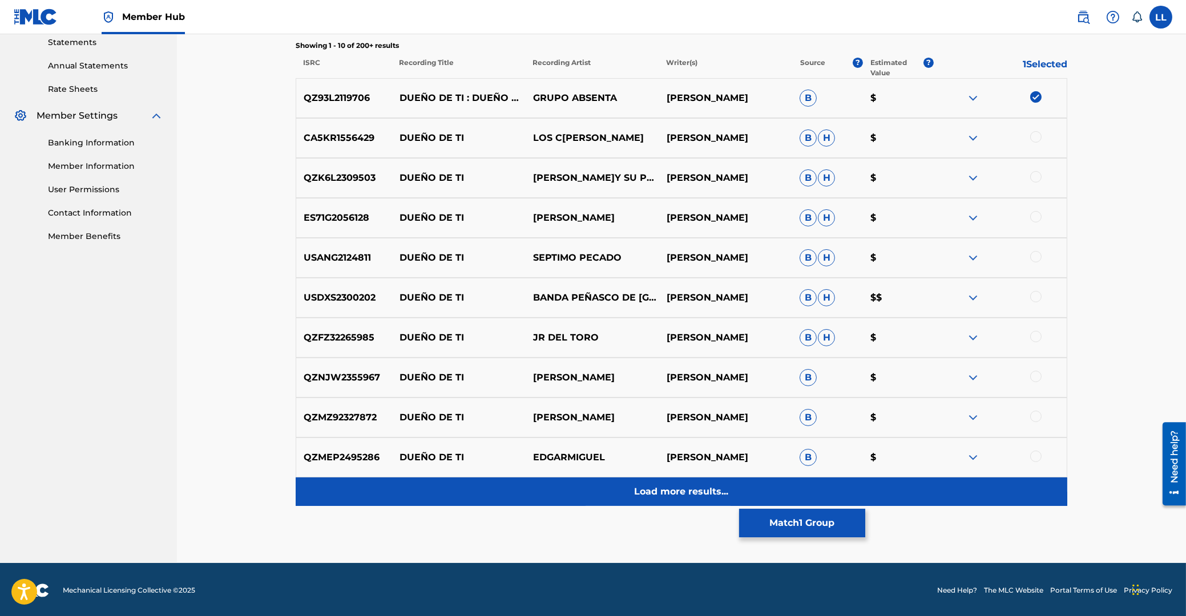
click at [688, 492] on p "Load more results..." at bounding box center [682, 492] width 94 height 14
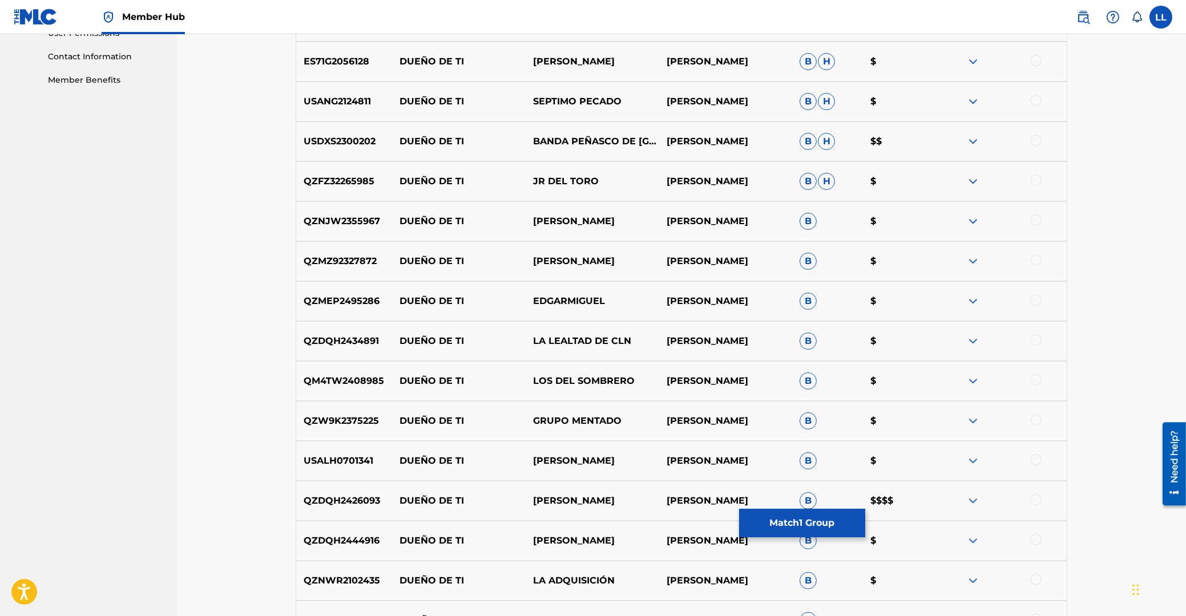
scroll to position [614, 0]
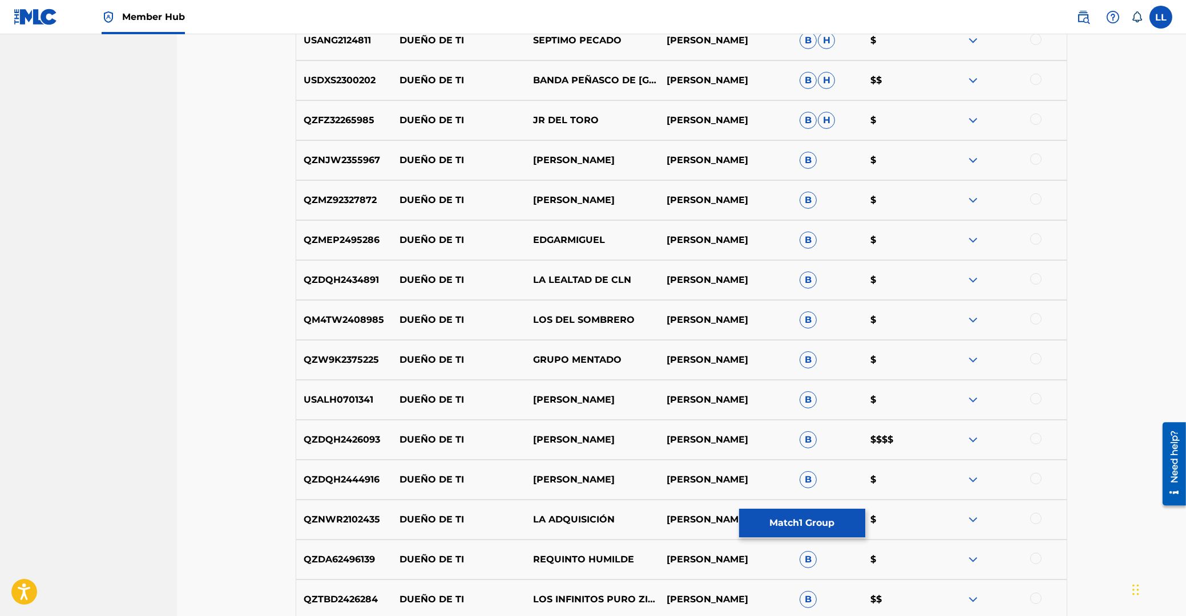
click at [1032, 280] on div at bounding box center [1035, 278] width 11 height 11
click at [1030, 320] on div at bounding box center [1000, 320] width 134 height 14
click at [1036, 320] on div at bounding box center [1035, 318] width 11 height 11
click at [1035, 360] on div at bounding box center [1035, 358] width 11 height 11
click at [1035, 398] on div at bounding box center [1035, 398] width 11 height 11
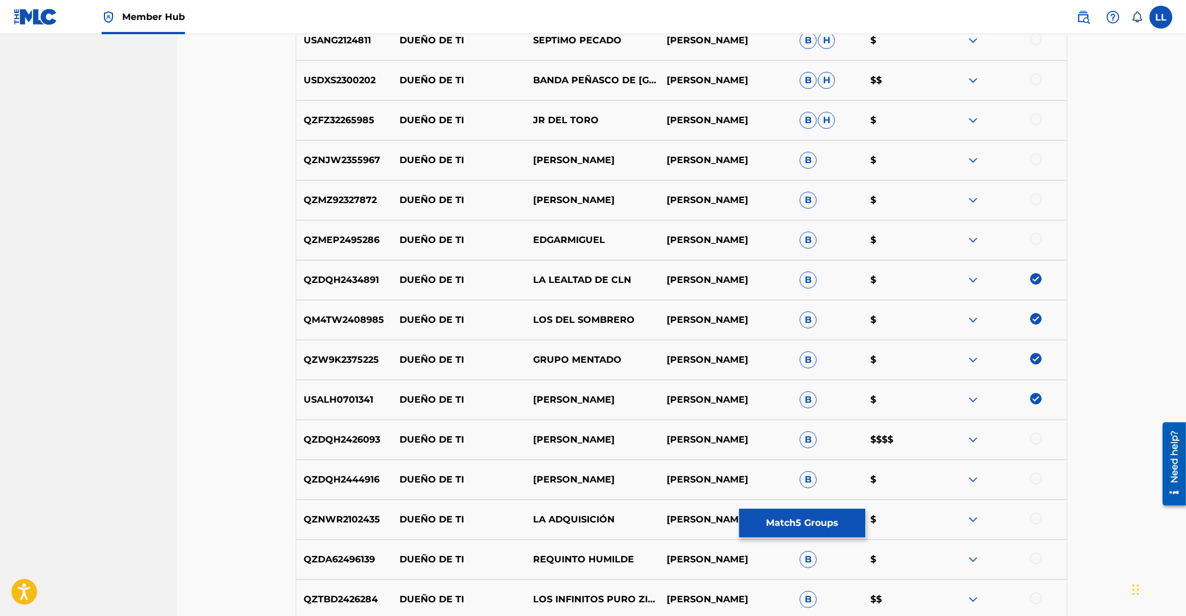
scroll to position [798, 0]
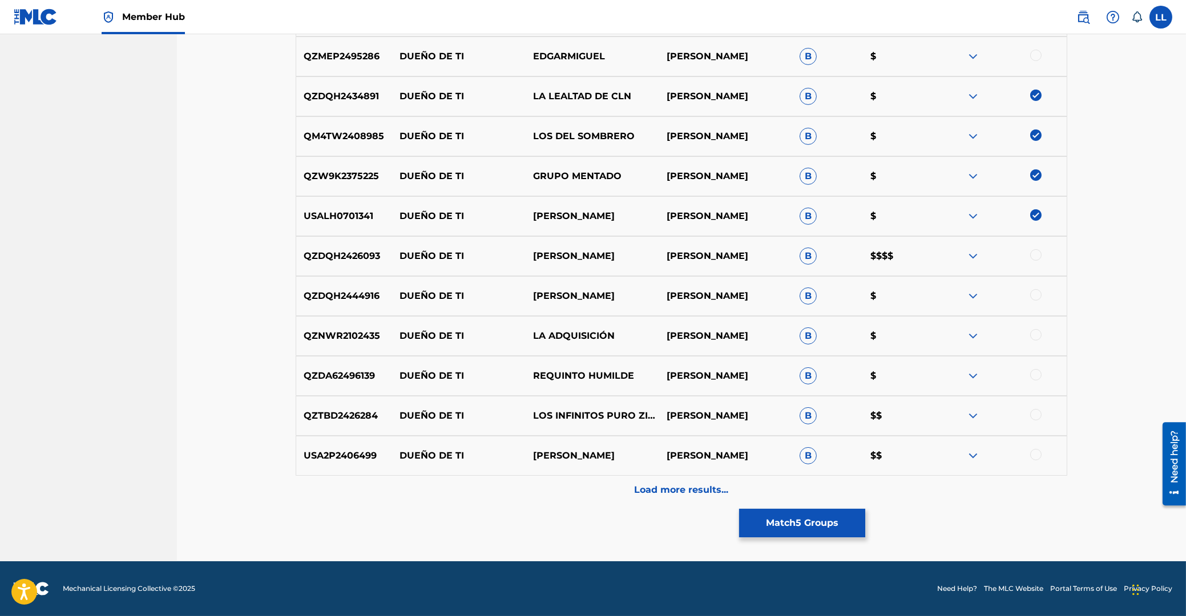
click at [1036, 255] on div at bounding box center [1035, 254] width 11 height 11
click at [1032, 297] on div at bounding box center [1035, 294] width 11 height 11
click at [1033, 334] on div at bounding box center [1035, 334] width 11 height 11
click at [1033, 377] on div at bounding box center [1035, 374] width 11 height 11
drag, startPoint x: 1036, startPoint y: 415, endPoint x: 1033, endPoint y: 428, distance: 12.8
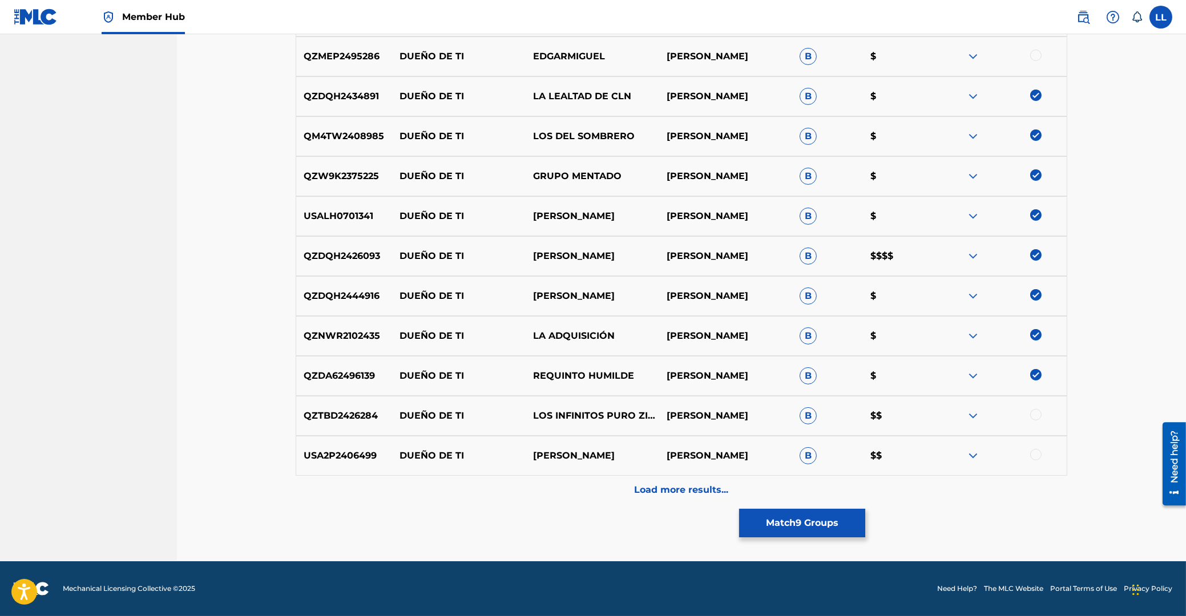
click at [1036, 416] on div at bounding box center [1035, 414] width 11 height 11
click at [1033, 455] on div at bounding box center [1035, 454] width 11 height 11
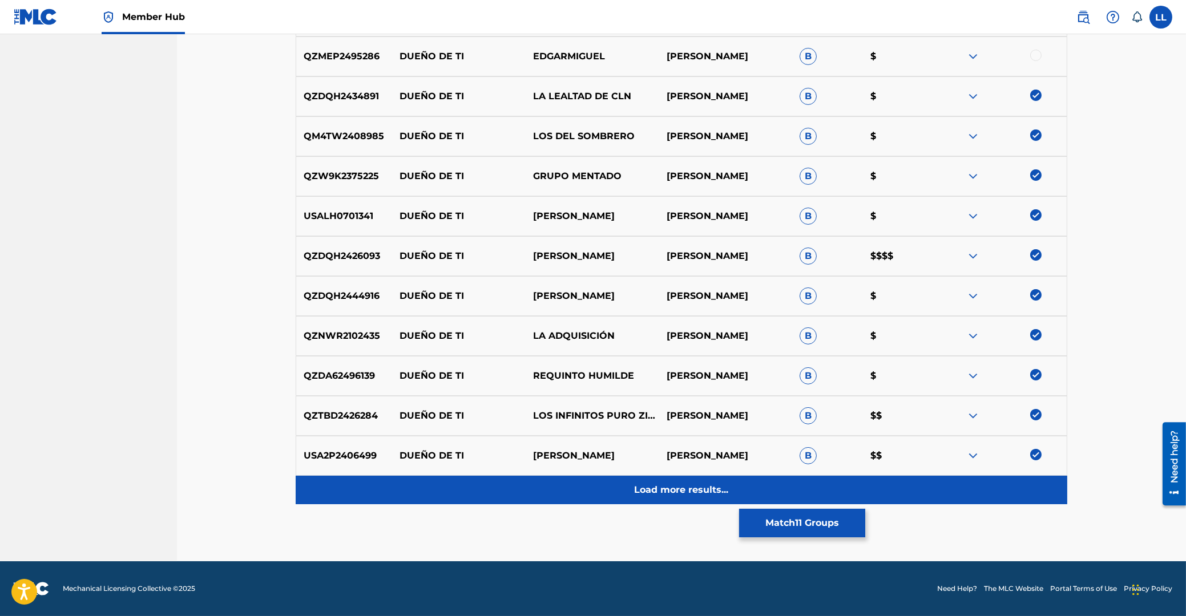
click at [680, 499] on div "Load more results..." at bounding box center [681, 490] width 771 height 29
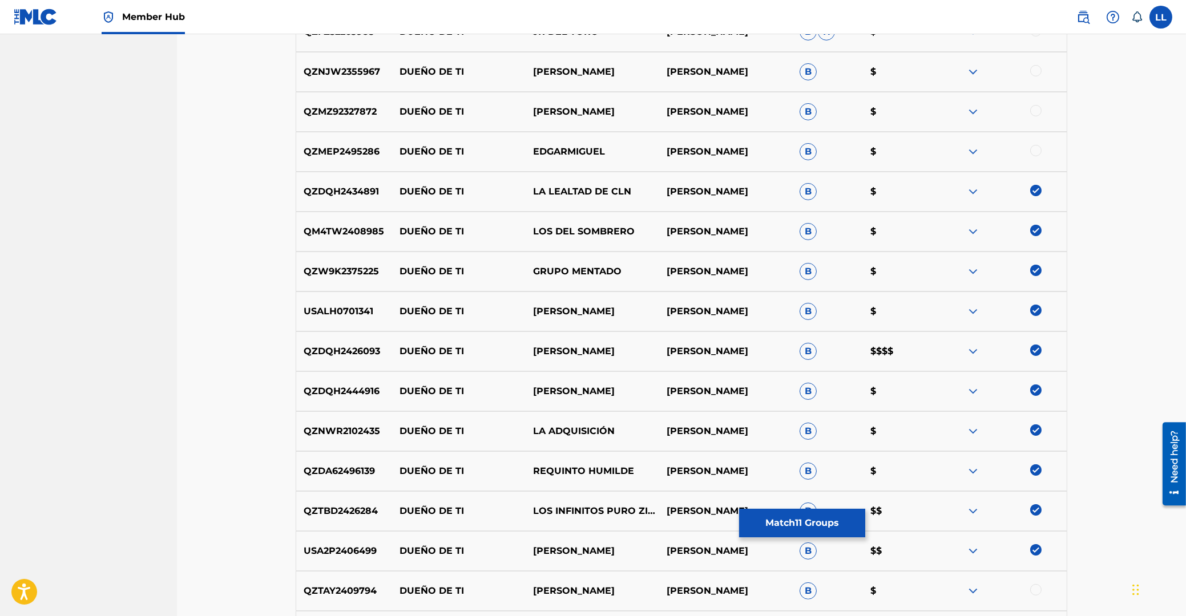
scroll to position [1069, 0]
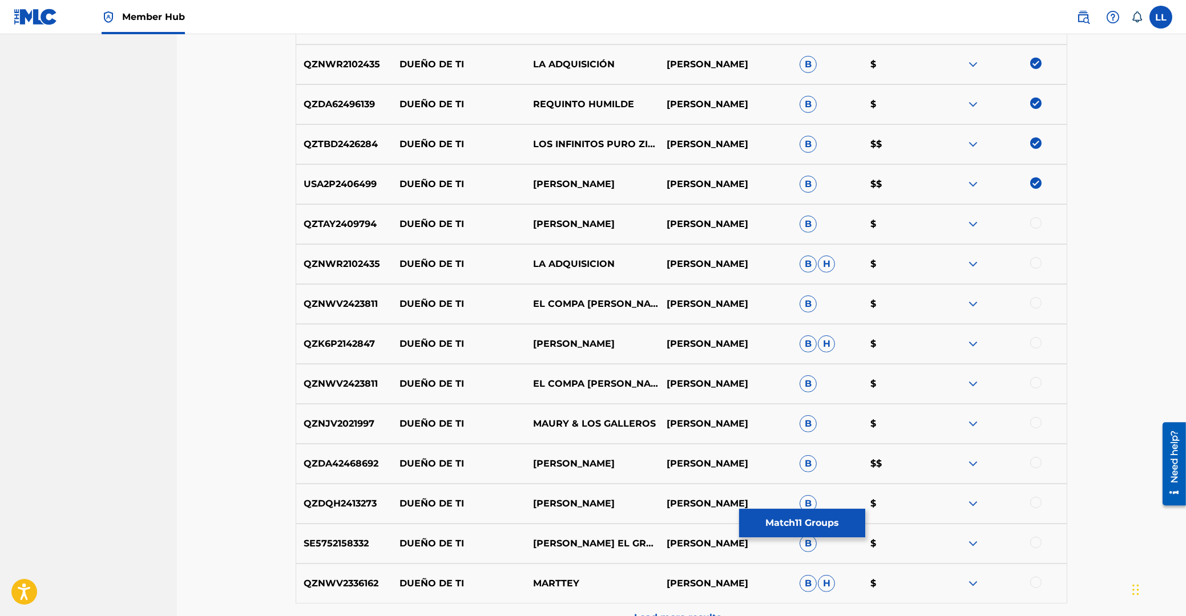
drag, startPoint x: 1037, startPoint y: 222, endPoint x: 1036, endPoint y: 231, distance: 8.6
click at [1036, 222] on div at bounding box center [1035, 222] width 11 height 11
click at [1039, 261] on div at bounding box center [1035, 262] width 11 height 11
click at [1038, 304] on div at bounding box center [1035, 302] width 11 height 11
click at [1036, 344] on div at bounding box center [1035, 342] width 11 height 11
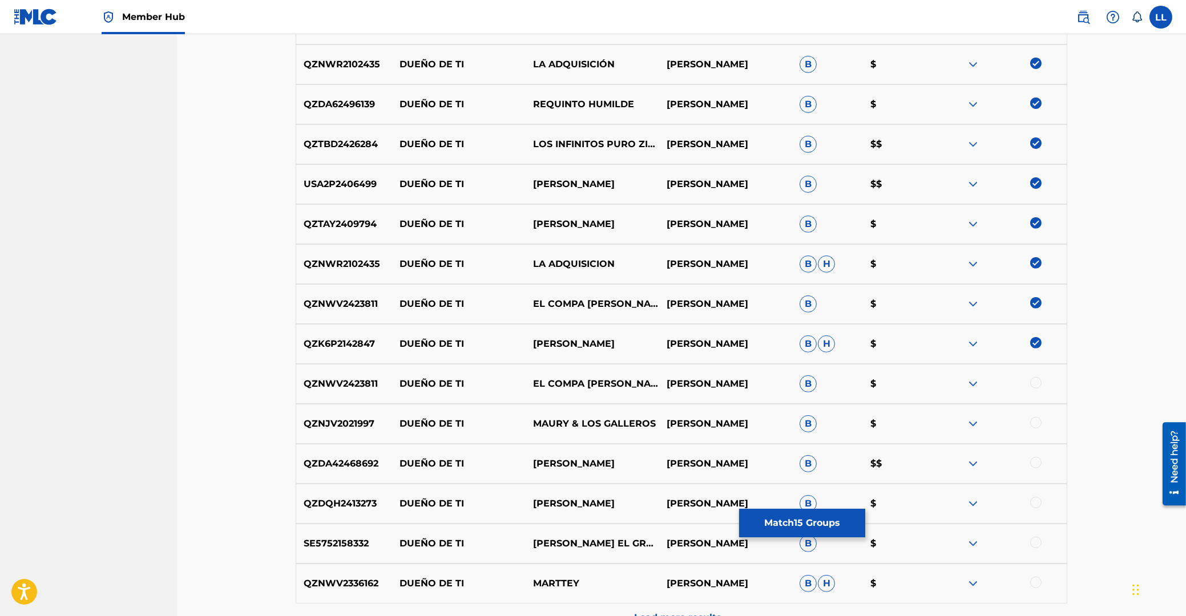
click at [1036, 385] on div at bounding box center [1035, 382] width 11 height 11
drag, startPoint x: 1036, startPoint y: 422, endPoint x: 1036, endPoint y: 446, distance: 24.5
click at [1036, 425] on div at bounding box center [1035, 422] width 11 height 11
drag, startPoint x: 1036, startPoint y: 465, endPoint x: 1034, endPoint y: 486, distance: 20.7
click at [1036, 466] on div at bounding box center [1035, 462] width 11 height 11
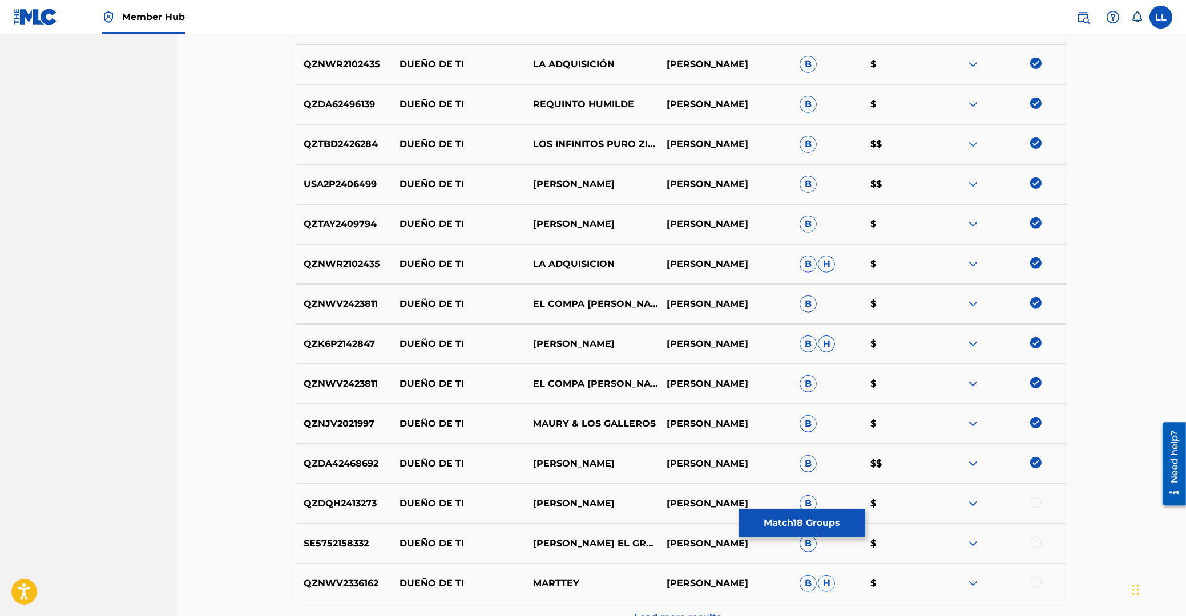
click at [1032, 504] on div at bounding box center [1035, 502] width 11 height 11
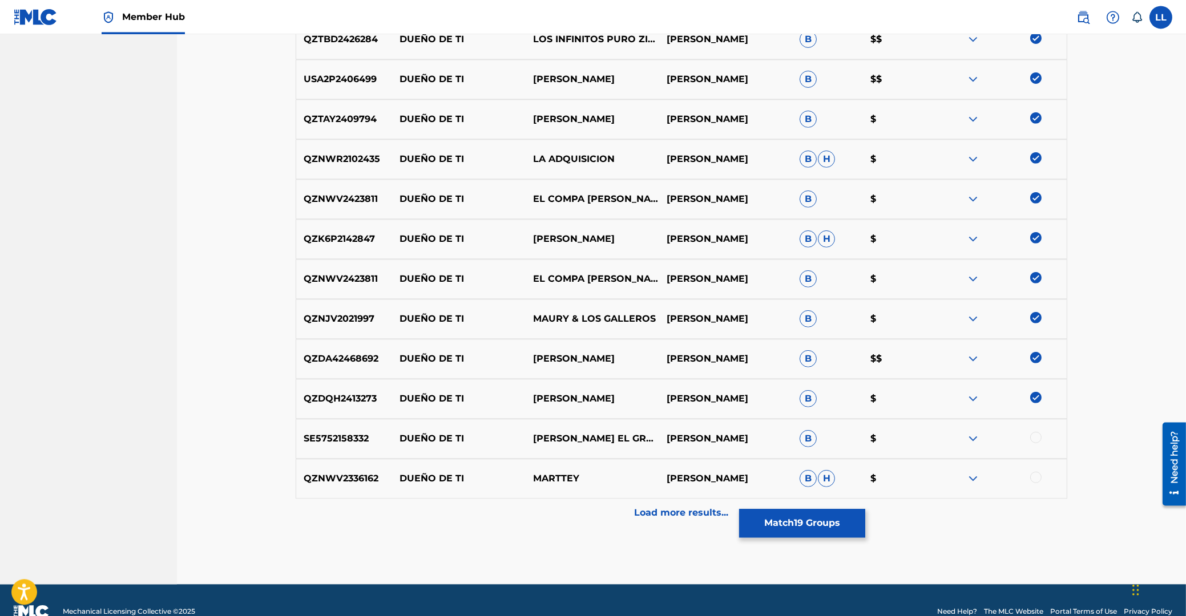
scroll to position [1197, 0]
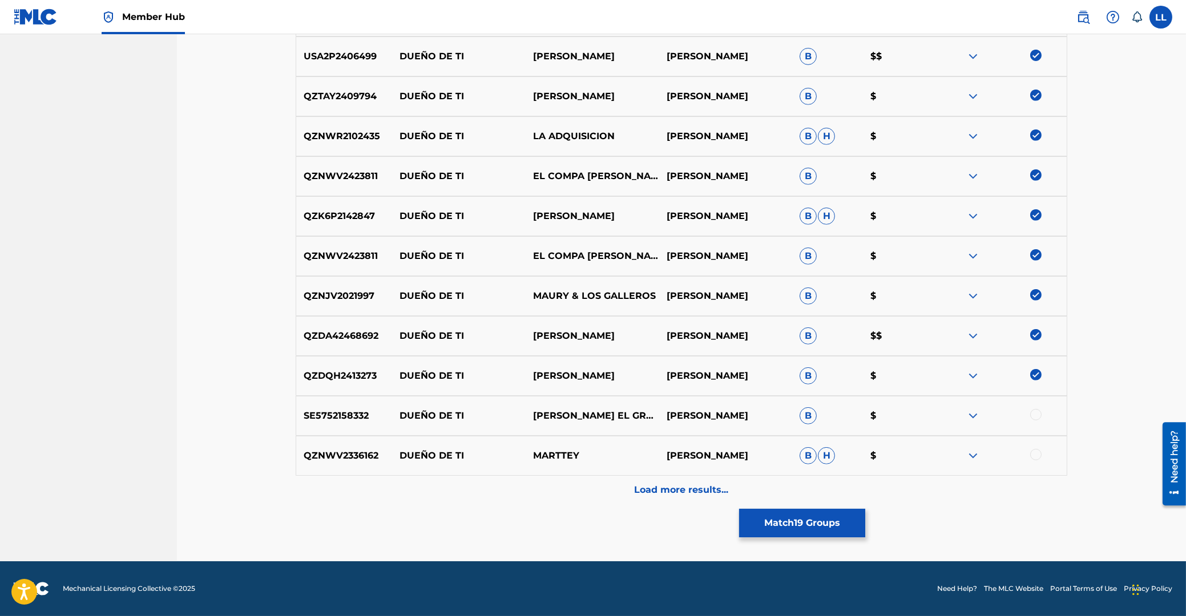
drag, startPoint x: 1034, startPoint y: 415, endPoint x: 1043, endPoint y: 439, distance: 25.4
click at [1035, 415] on div at bounding box center [1035, 414] width 11 height 11
click at [1037, 457] on div at bounding box center [1035, 454] width 11 height 11
drag, startPoint x: 643, startPoint y: 496, endPoint x: 649, endPoint y: 483, distance: 15.1
click at [643, 496] on p "Load more results..." at bounding box center [682, 490] width 94 height 14
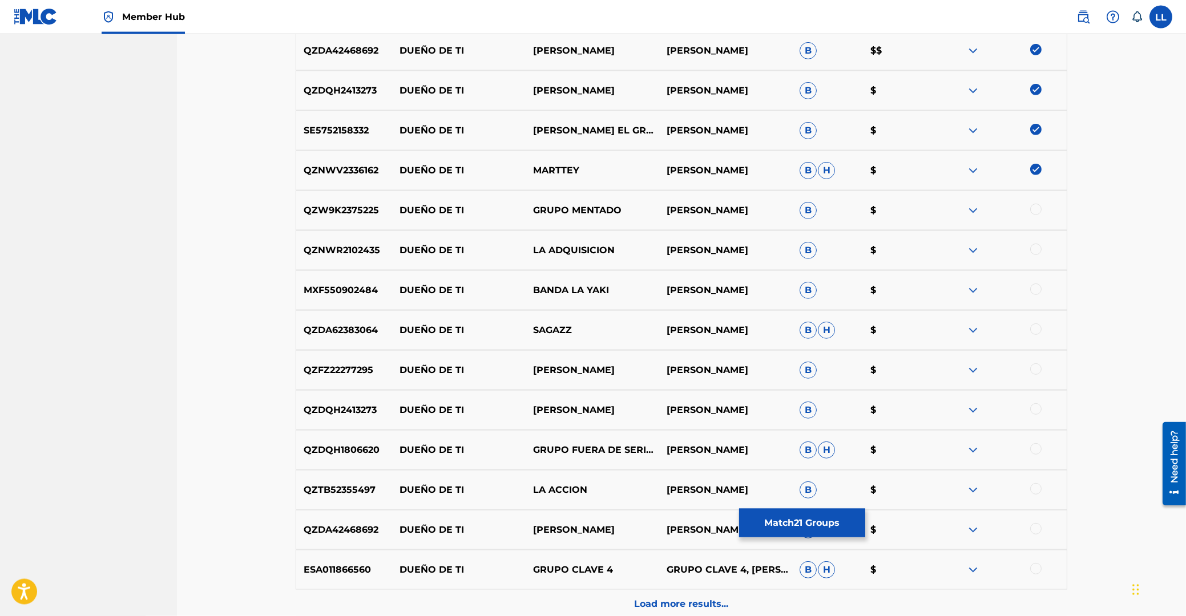
scroll to position [1474, 0]
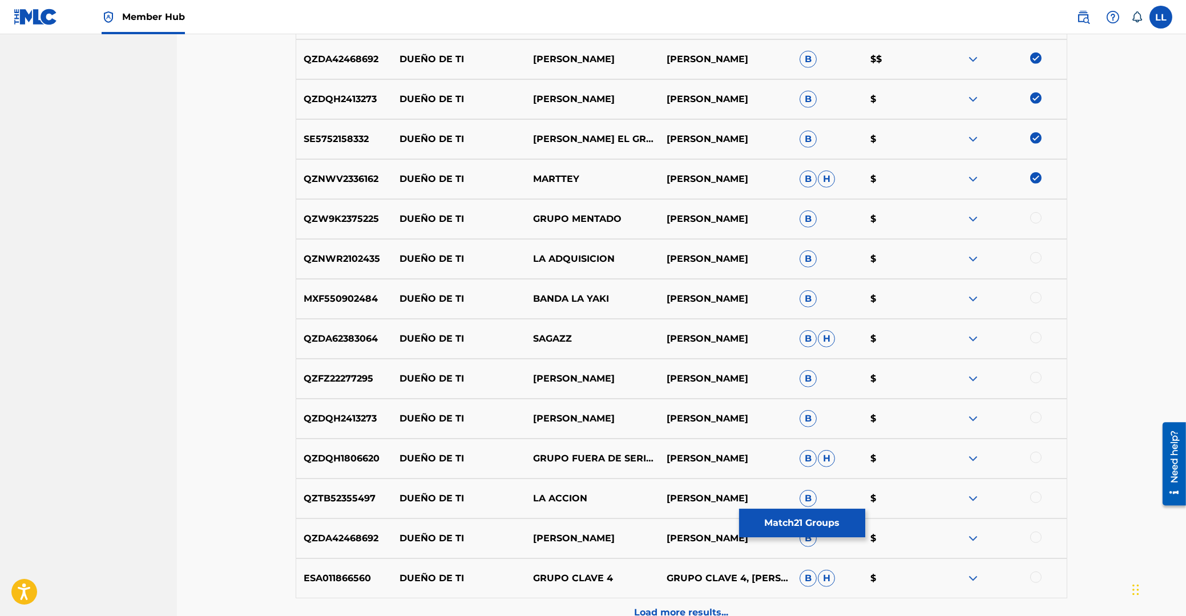
click at [1037, 218] on div at bounding box center [1035, 217] width 11 height 11
click at [1037, 258] on div at bounding box center [1035, 257] width 11 height 11
click at [1036, 299] on div at bounding box center [1035, 297] width 11 height 11
drag, startPoint x: 1036, startPoint y: 338, endPoint x: 1036, endPoint y: 368, distance: 29.7
click at [1036, 340] on div at bounding box center [1035, 337] width 11 height 11
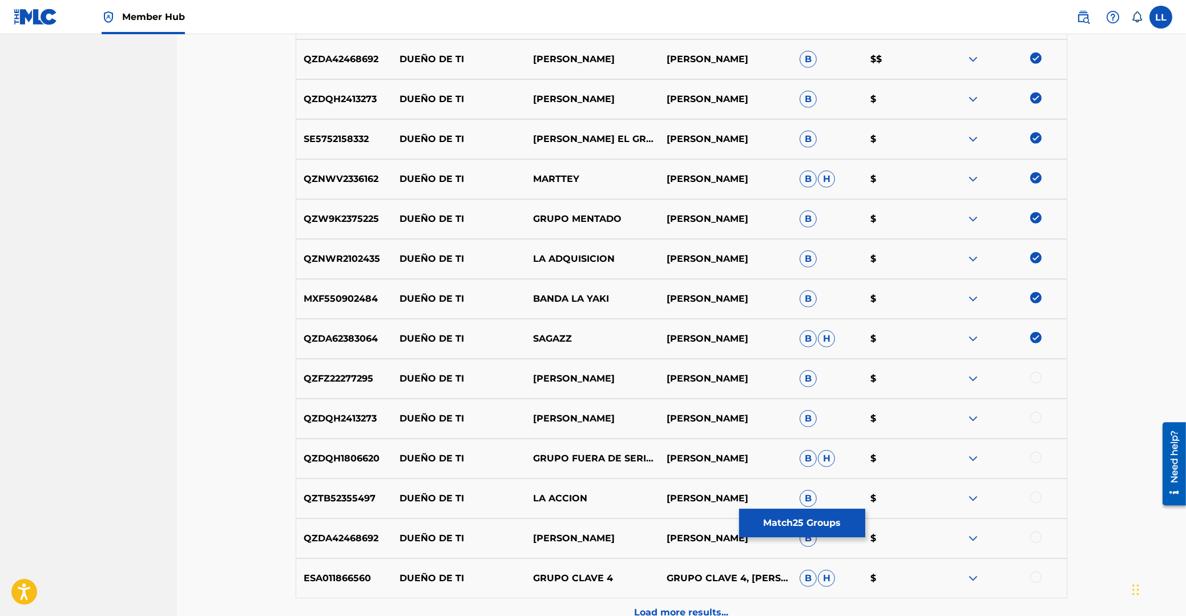
click at [1036, 377] on div at bounding box center [1035, 377] width 11 height 11
click at [1034, 421] on div at bounding box center [1035, 417] width 11 height 11
click at [1036, 458] on div at bounding box center [1035, 457] width 11 height 11
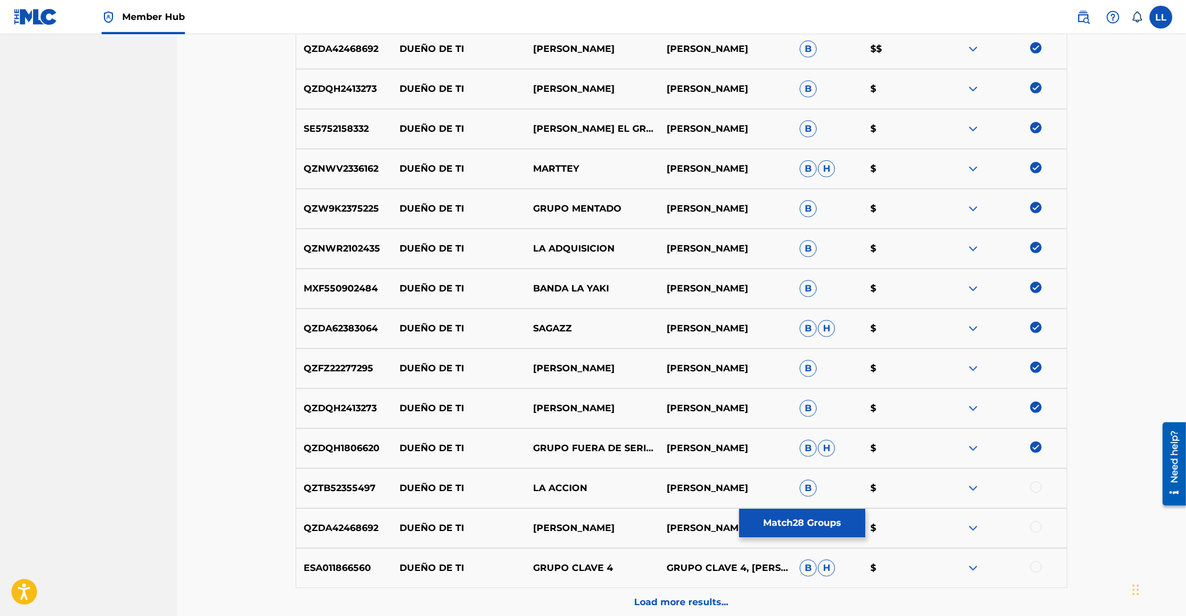
scroll to position [1597, 0]
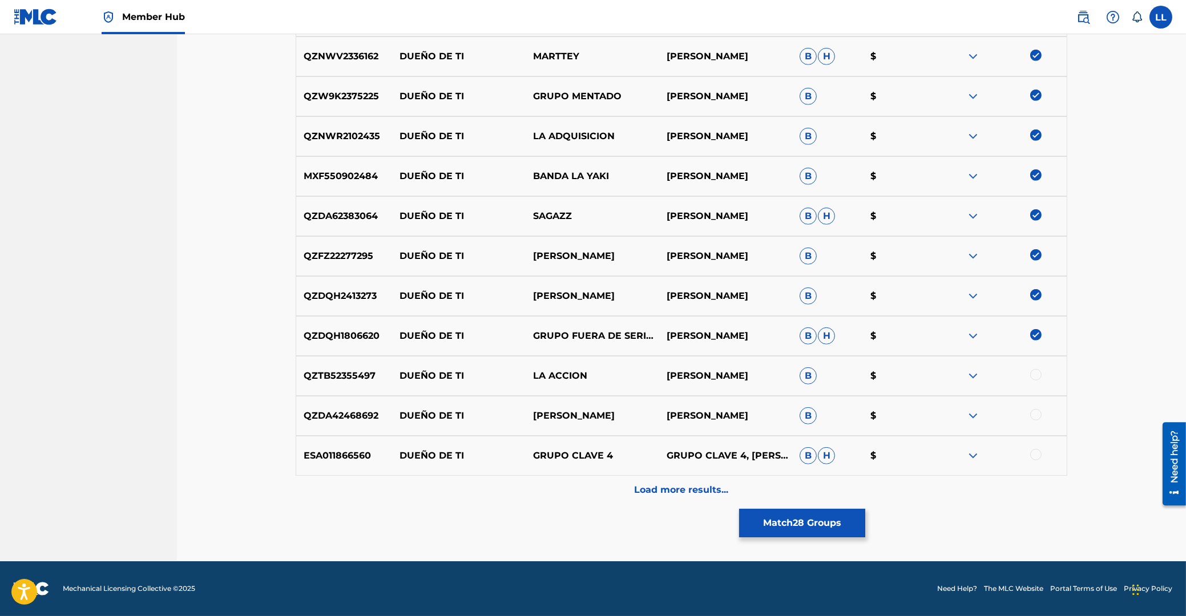
click at [1037, 377] on div at bounding box center [1035, 374] width 11 height 11
click at [1036, 415] on div at bounding box center [1035, 414] width 11 height 11
click at [1032, 457] on div at bounding box center [1035, 454] width 11 height 11
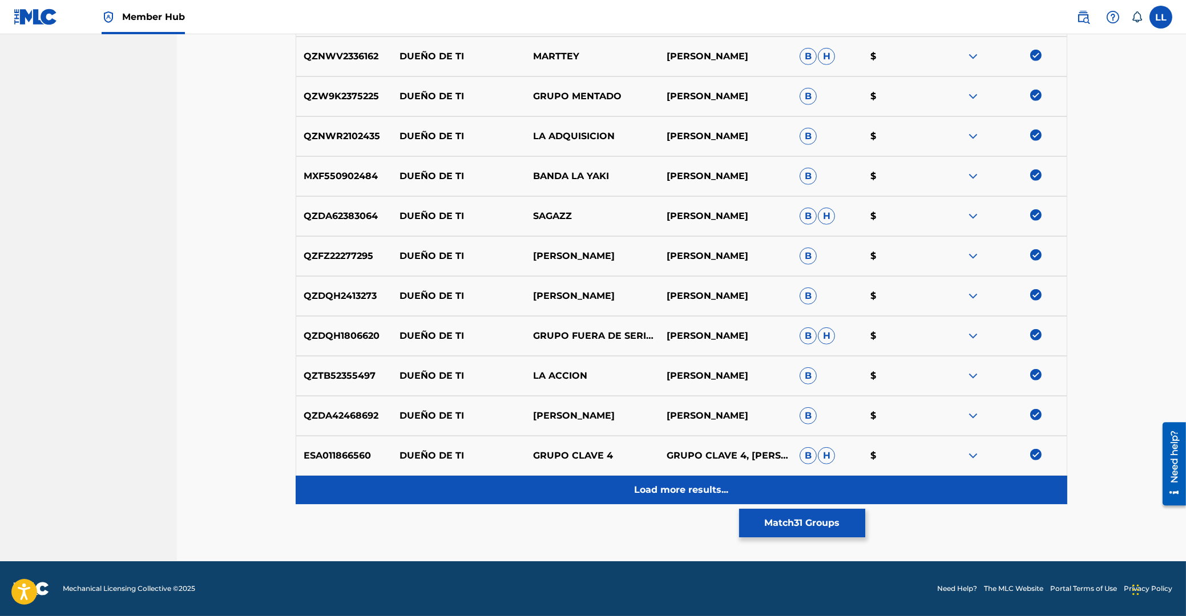
click at [690, 487] on p "Load more results..." at bounding box center [682, 490] width 94 height 14
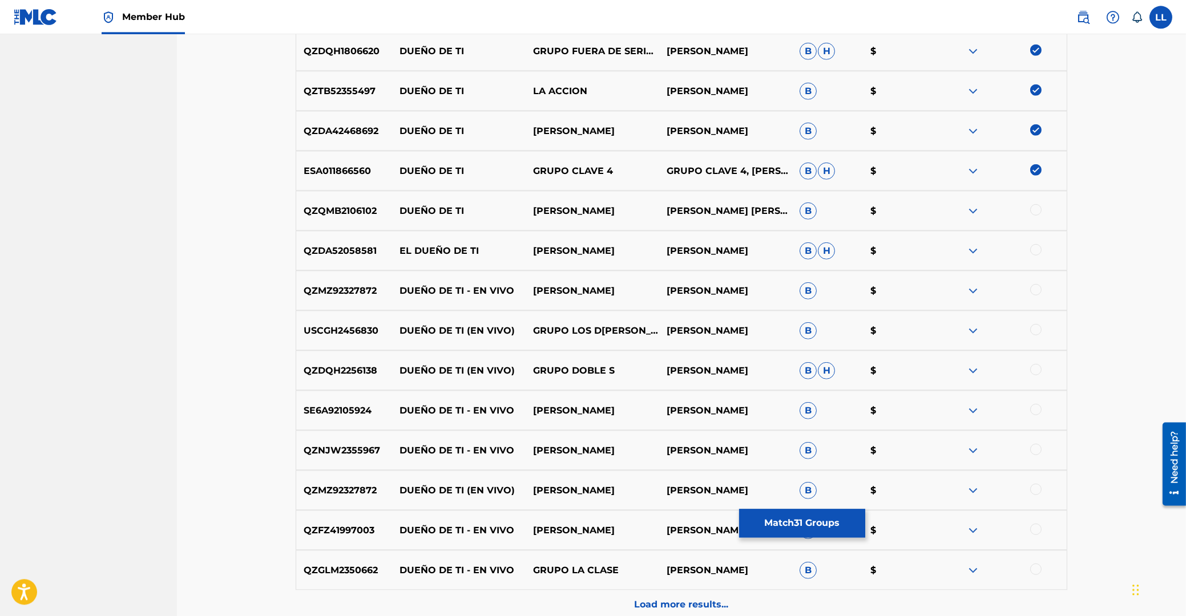
scroll to position [1865, 0]
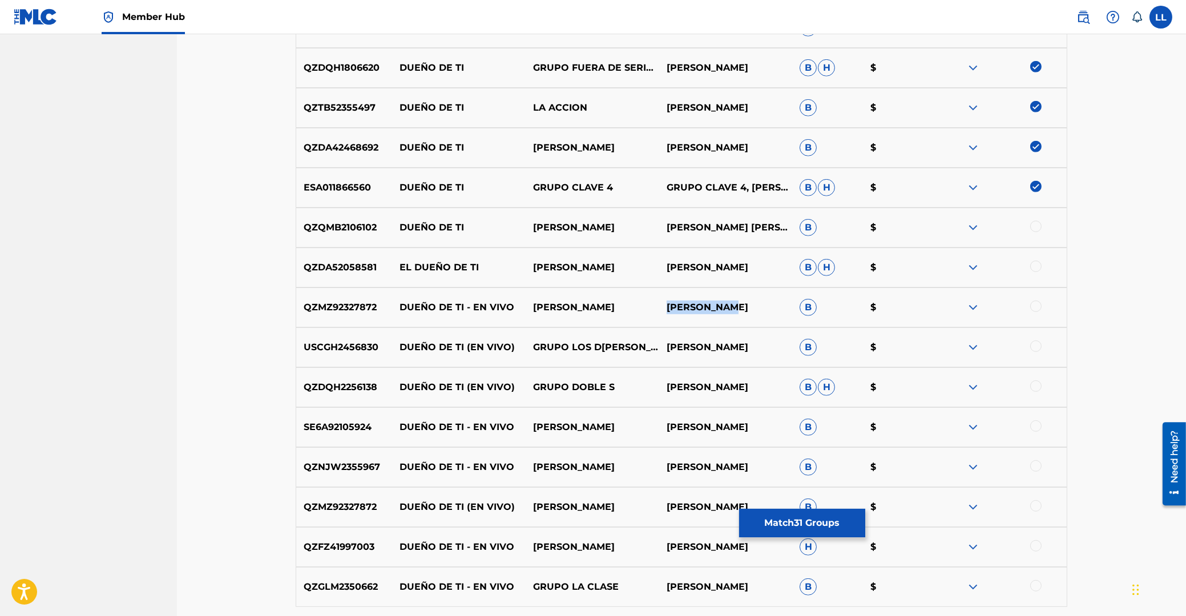
drag, startPoint x: 667, startPoint y: 305, endPoint x: 725, endPoint y: 309, distance: 58.3
click at [725, 309] on p "LIKKI LOPEZ" at bounding box center [726, 308] width 134 height 14
copy p "LIKKI LOPEZ"
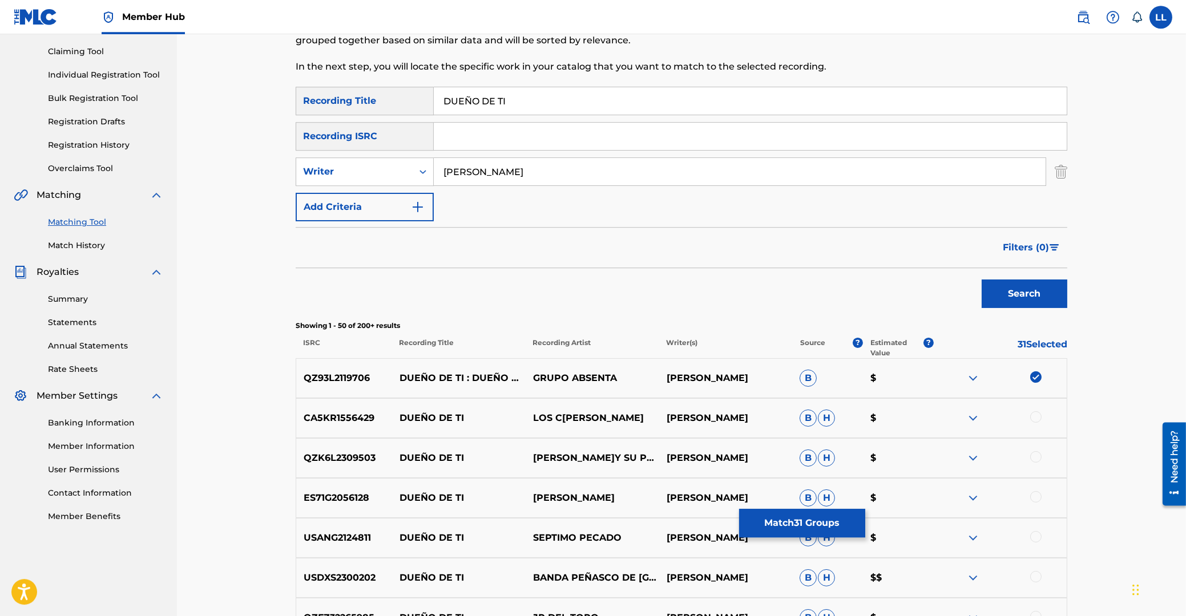
scroll to position [367, 0]
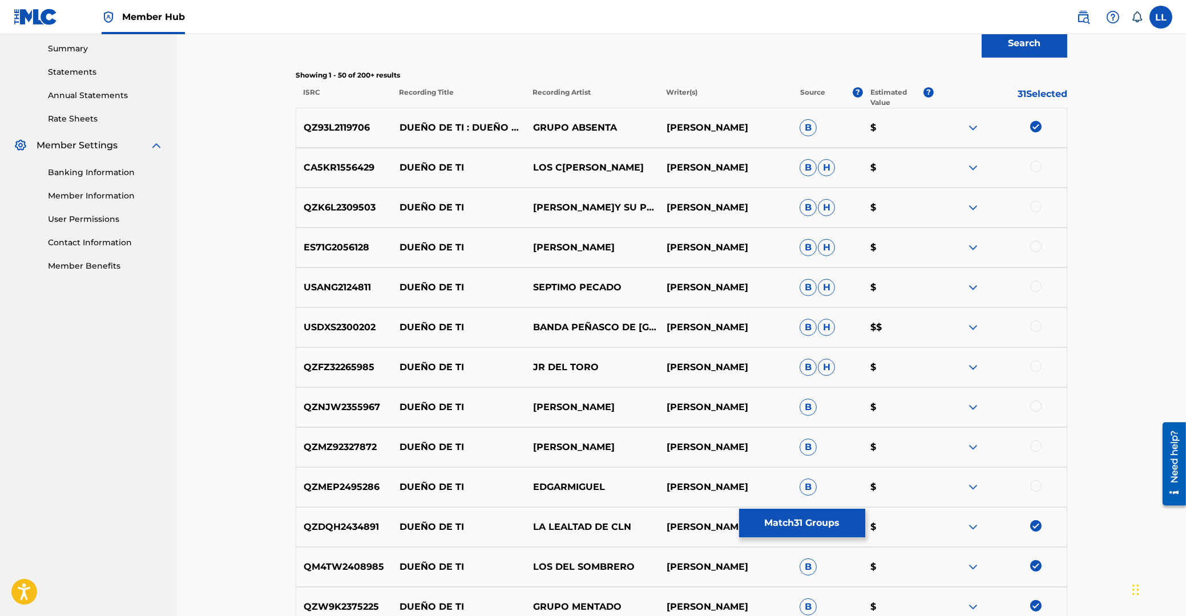
click at [1038, 163] on div at bounding box center [1035, 166] width 11 height 11
click at [1037, 168] on img at bounding box center [1035, 166] width 11 height 11
click at [1034, 209] on div at bounding box center [1035, 206] width 11 height 11
click at [1035, 246] on div at bounding box center [1035, 246] width 11 height 11
click at [1037, 288] on div at bounding box center [1035, 286] width 11 height 11
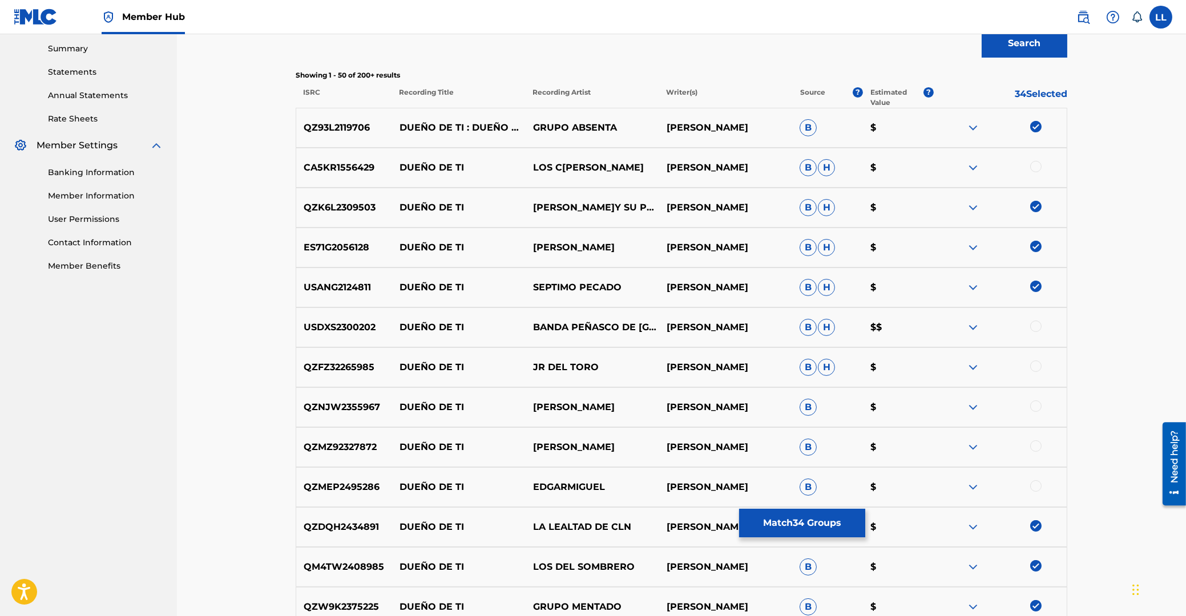
click at [1037, 329] on div at bounding box center [1035, 326] width 11 height 11
click at [1036, 369] on div at bounding box center [1035, 366] width 11 height 11
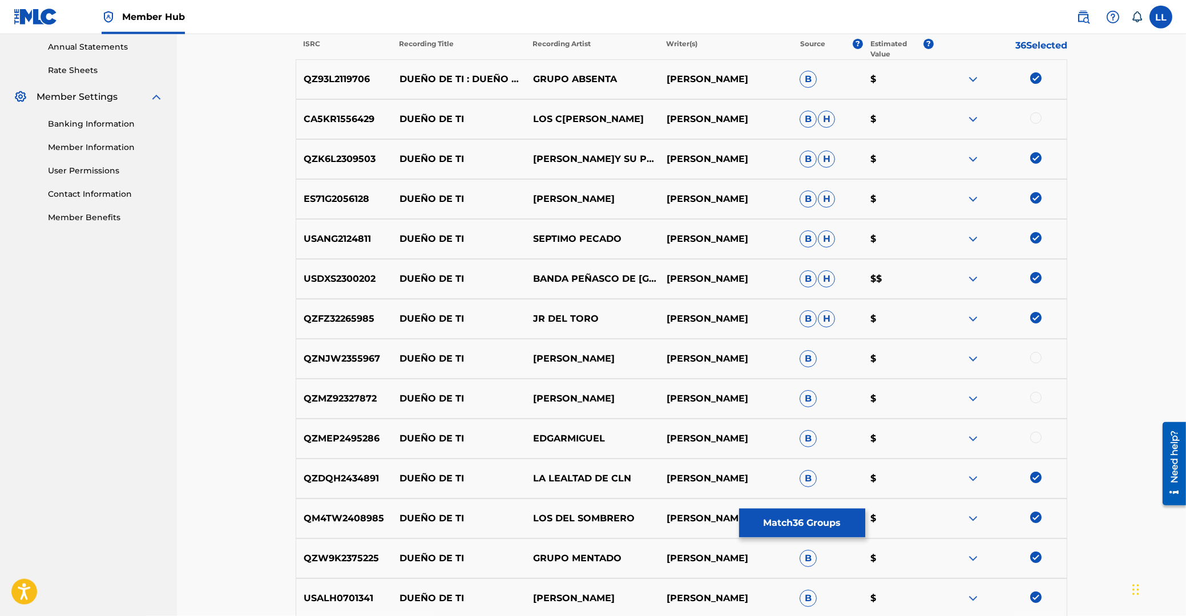
scroll to position [489, 0]
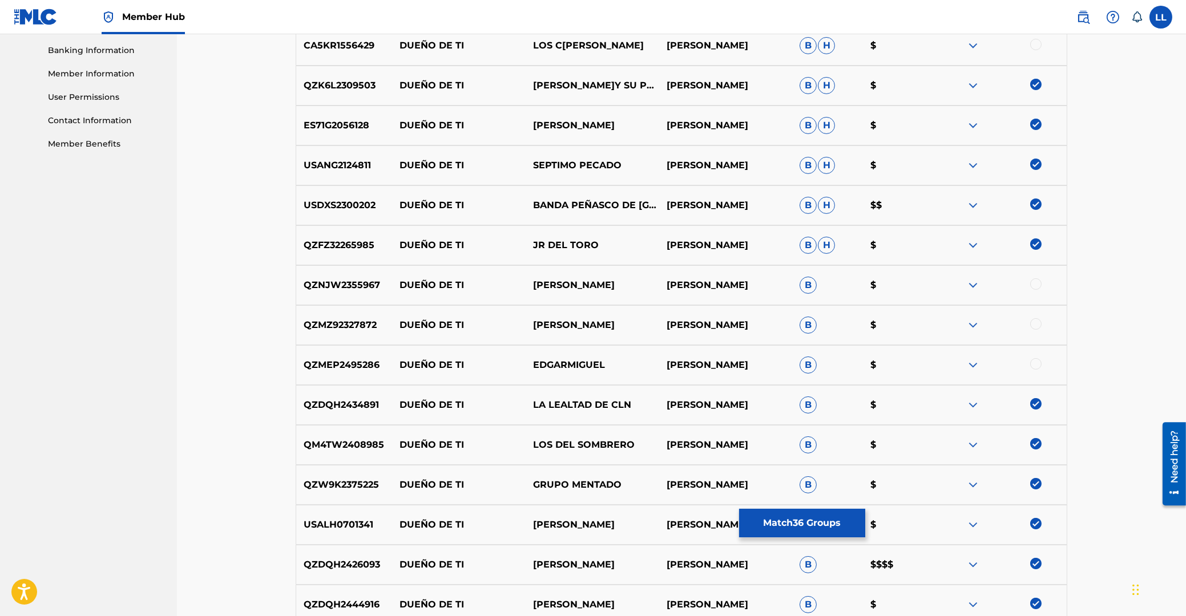
click at [1035, 285] on div at bounding box center [1035, 283] width 11 height 11
click at [1034, 324] on div at bounding box center [1035, 323] width 11 height 11
click at [1035, 365] on div at bounding box center [1035, 363] width 11 height 11
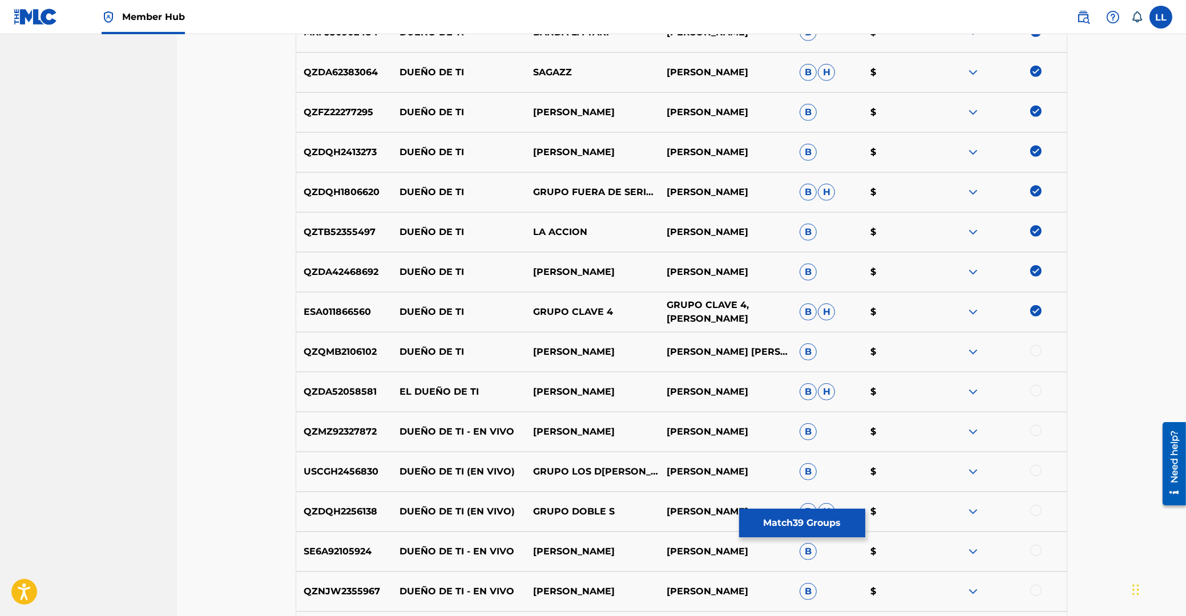
scroll to position [1835, 0]
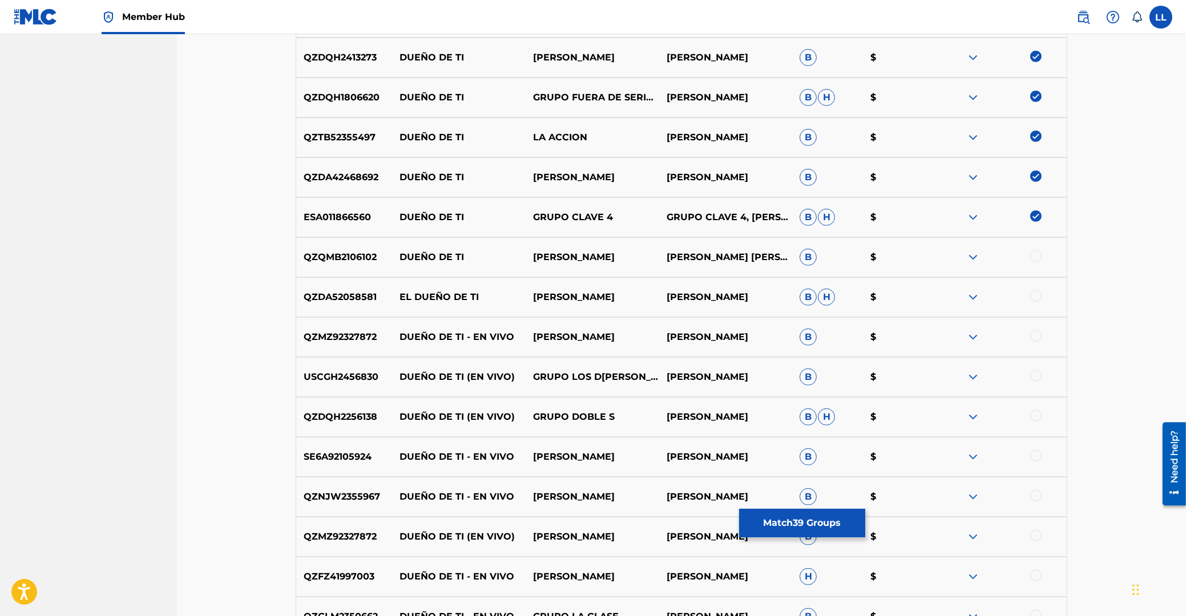
click at [1036, 258] on div at bounding box center [1035, 256] width 11 height 11
click at [1036, 298] on div at bounding box center [1035, 295] width 11 height 11
click at [1038, 335] on div at bounding box center [1035, 335] width 11 height 11
drag, startPoint x: 1033, startPoint y: 375, endPoint x: 1033, endPoint y: 406, distance: 31.4
click at [1033, 375] on div at bounding box center [1035, 375] width 11 height 11
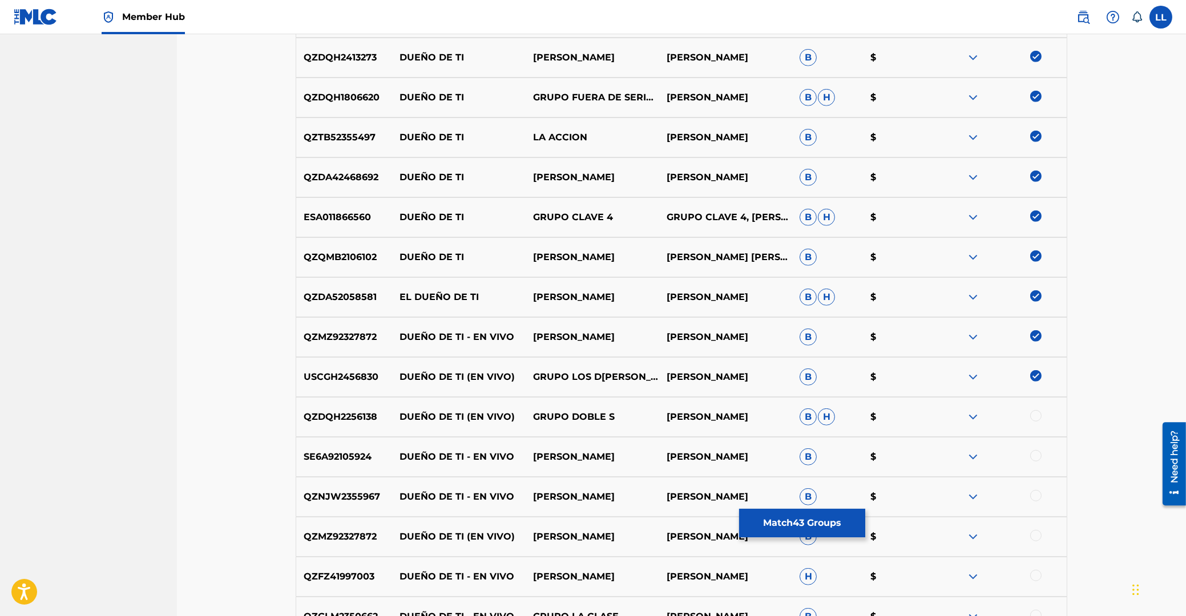
click at [1033, 420] on div at bounding box center [1035, 415] width 11 height 11
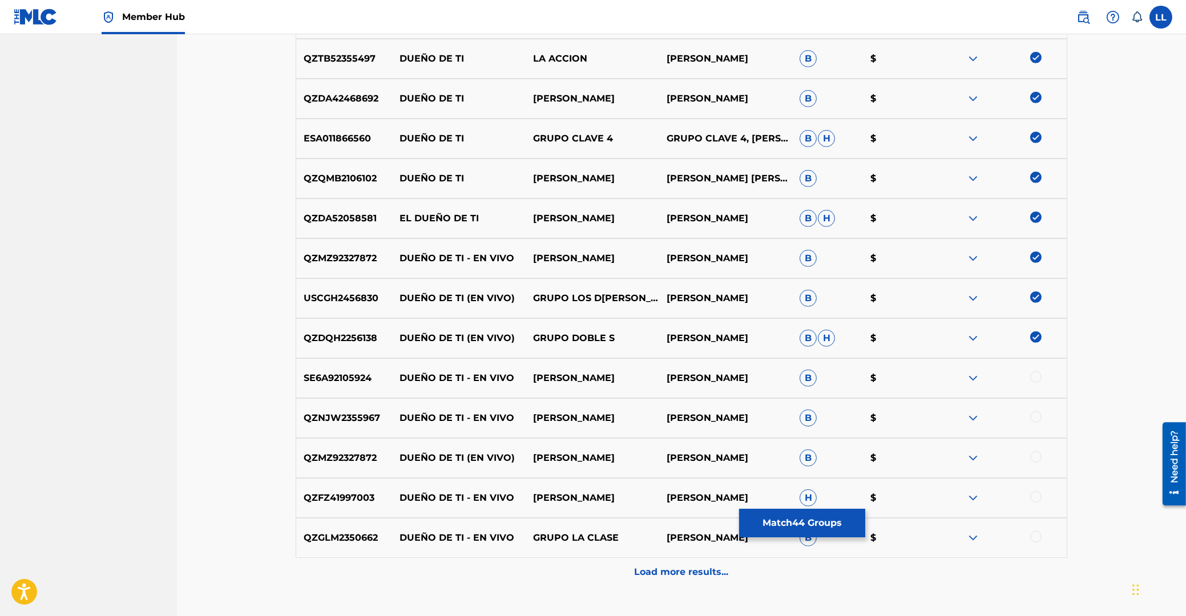
scroll to position [1996, 0]
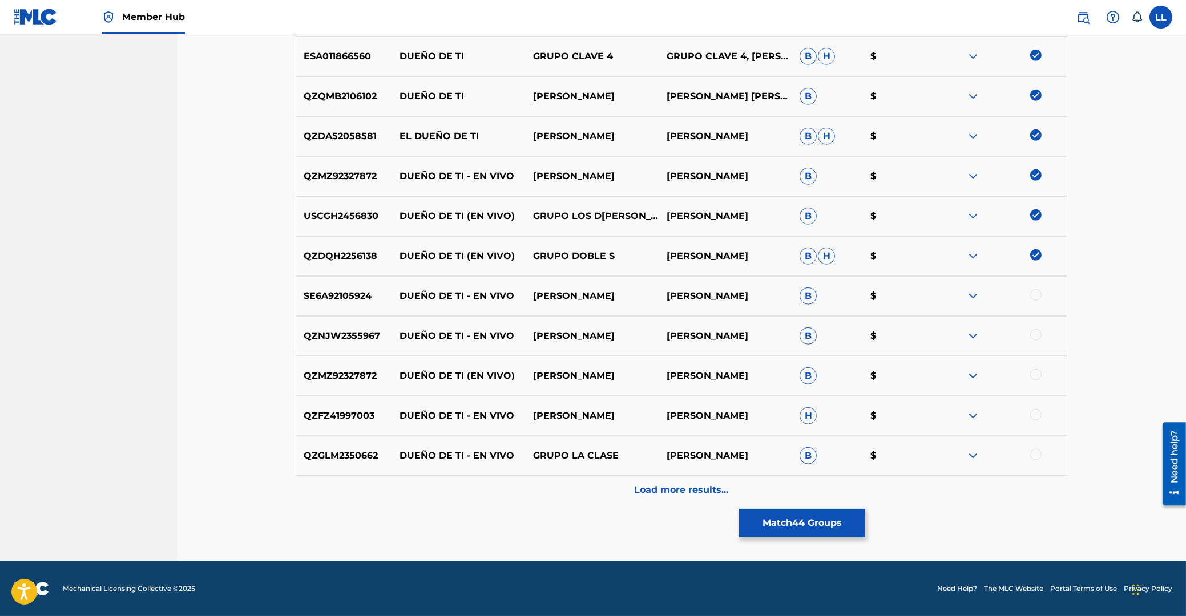
click at [1037, 294] on div at bounding box center [1035, 294] width 11 height 11
drag, startPoint x: 1038, startPoint y: 337, endPoint x: 1038, endPoint y: 355, distance: 18.3
click at [1038, 337] on div at bounding box center [1035, 334] width 11 height 11
drag, startPoint x: 1038, startPoint y: 375, endPoint x: 1038, endPoint y: 397, distance: 22.3
click at [1038, 377] on div at bounding box center [1035, 374] width 11 height 11
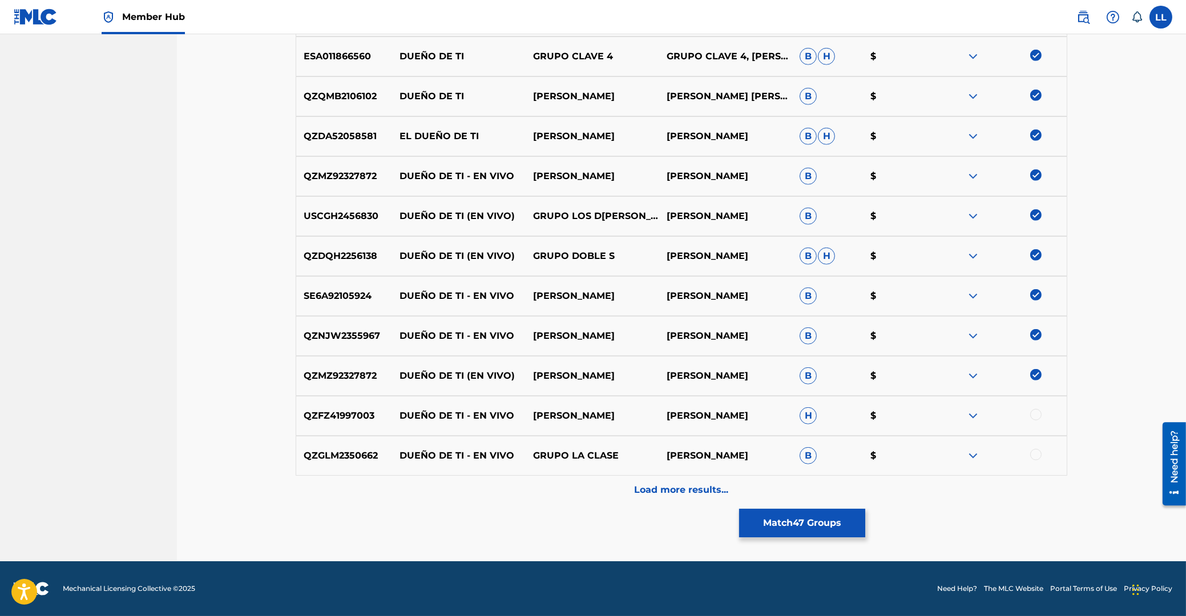
click at [1037, 413] on div at bounding box center [1035, 414] width 11 height 11
click at [1038, 455] on div at bounding box center [1035, 454] width 11 height 11
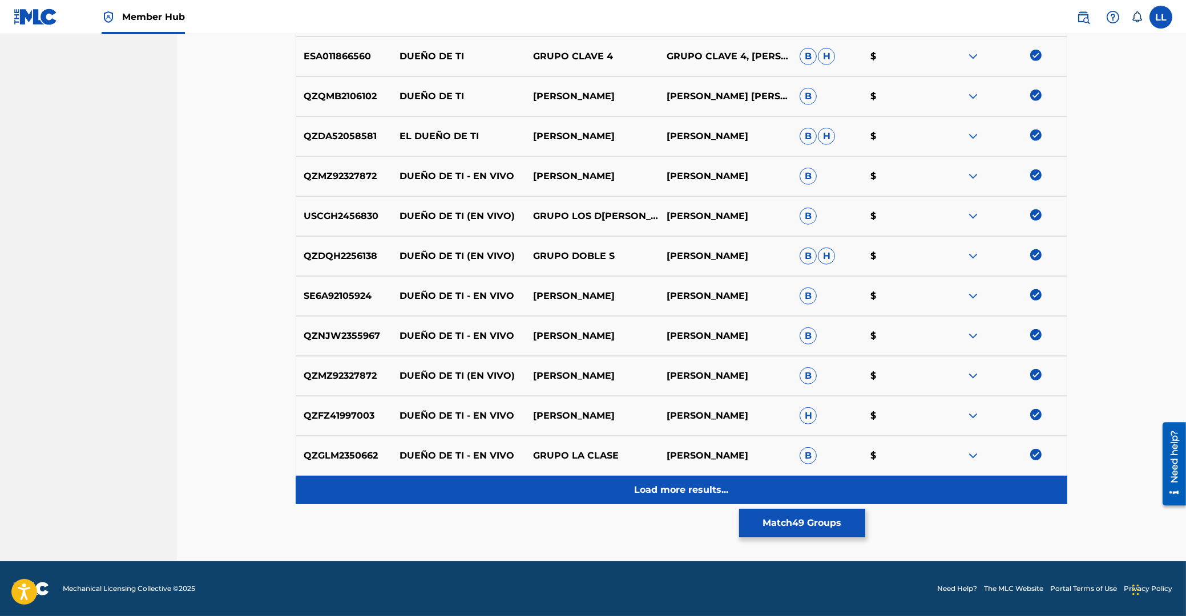
click at [672, 492] on p "Load more results..." at bounding box center [682, 490] width 94 height 14
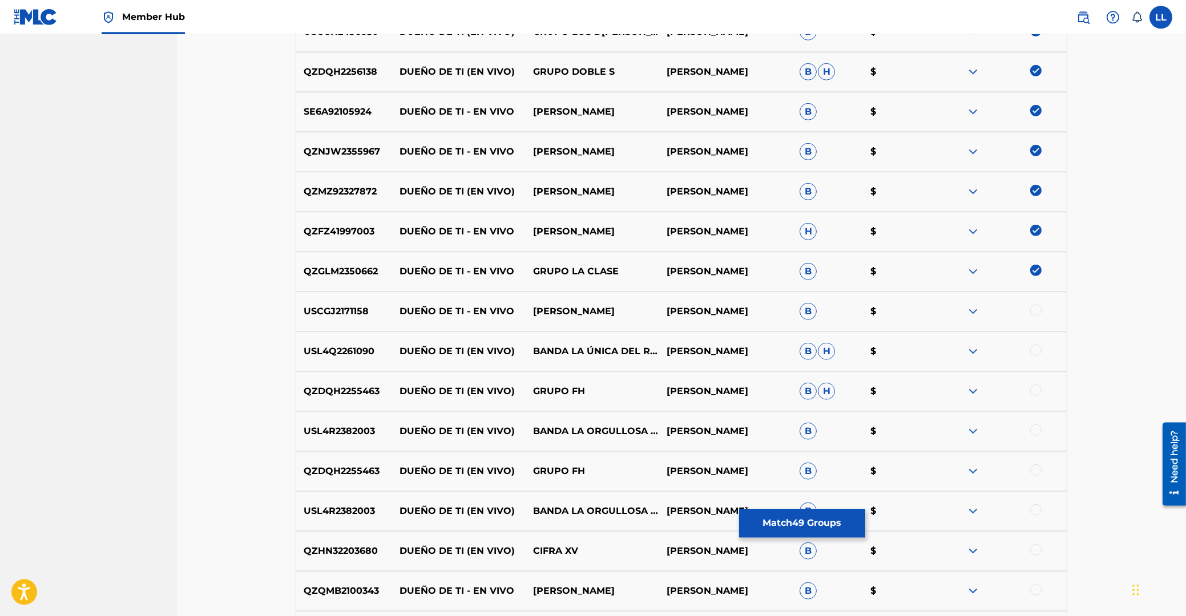
scroll to position [2232, 0]
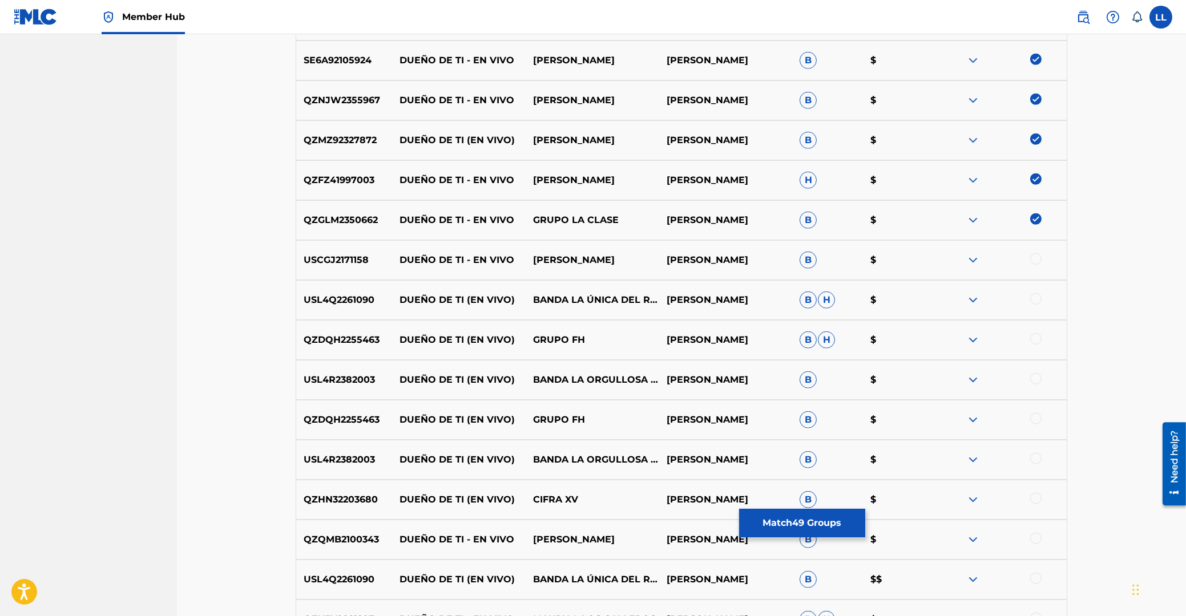
click at [1034, 258] on div at bounding box center [1035, 258] width 11 height 11
click at [1037, 299] on div at bounding box center [1035, 298] width 11 height 11
click at [1036, 342] on div at bounding box center [1035, 338] width 11 height 11
click at [1035, 381] on div at bounding box center [1035, 378] width 11 height 11
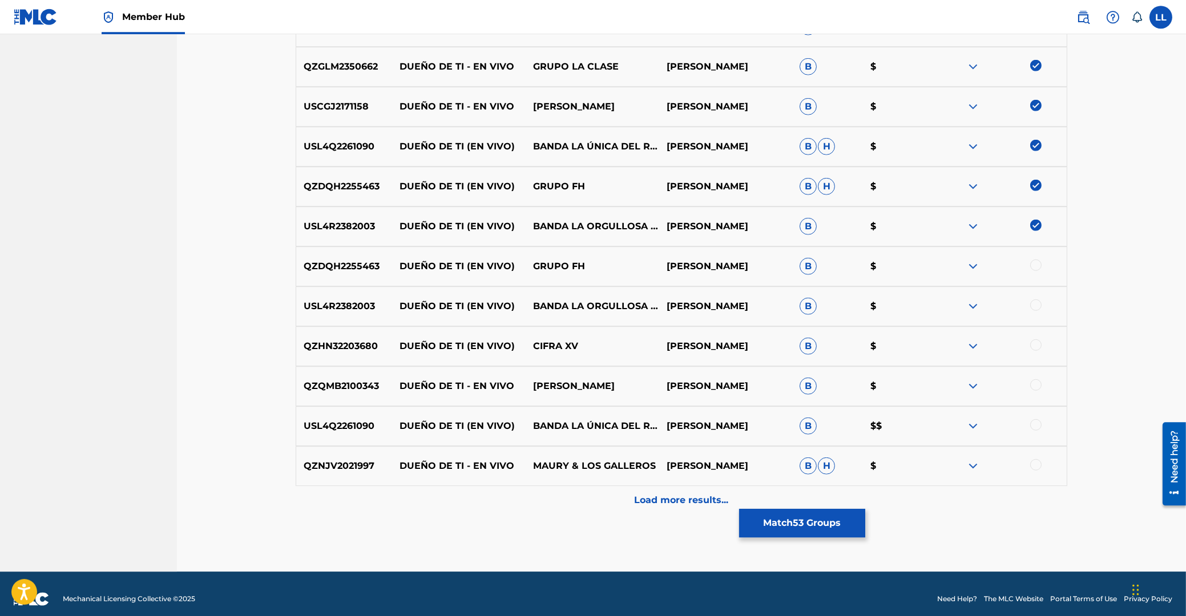
scroll to position [2395, 0]
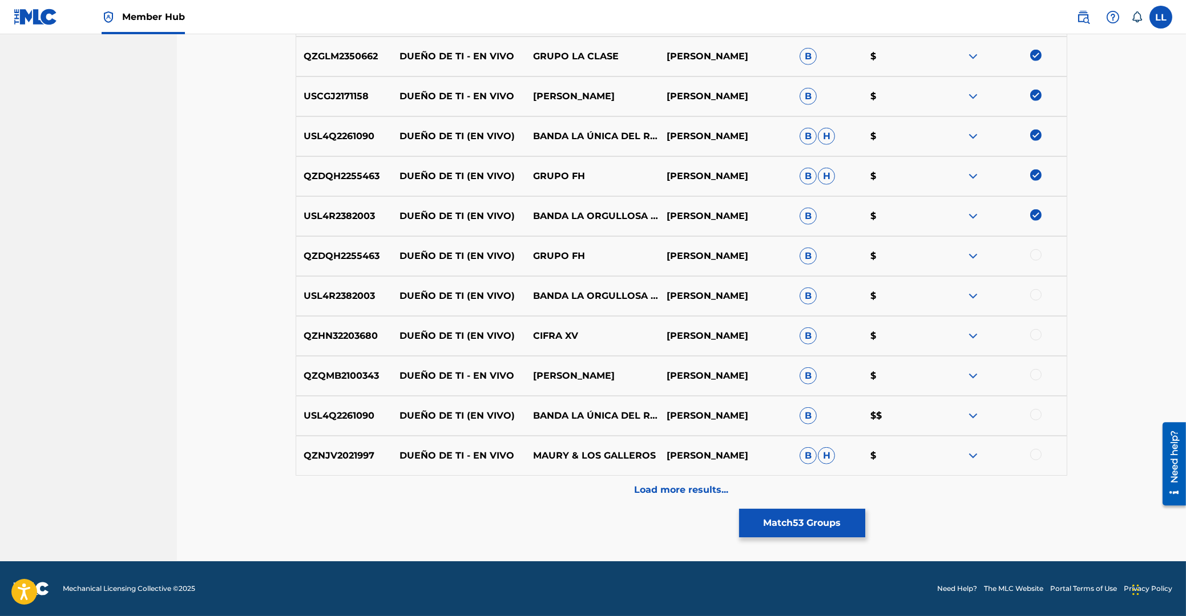
click at [1034, 256] on div at bounding box center [1035, 254] width 11 height 11
click at [1037, 295] on div at bounding box center [1035, 294] width 11 height 11
click at [1037, 337] on div at bounding box center [1035, 334] width 11 height 11
click at [1037, 377] on div at bounding box center [1035, 374] width 11 height 11
drag, startPoint x: 1037, startPoint y: 416, endPoint x: 1033, endPoint y: 436, distance: 20.4
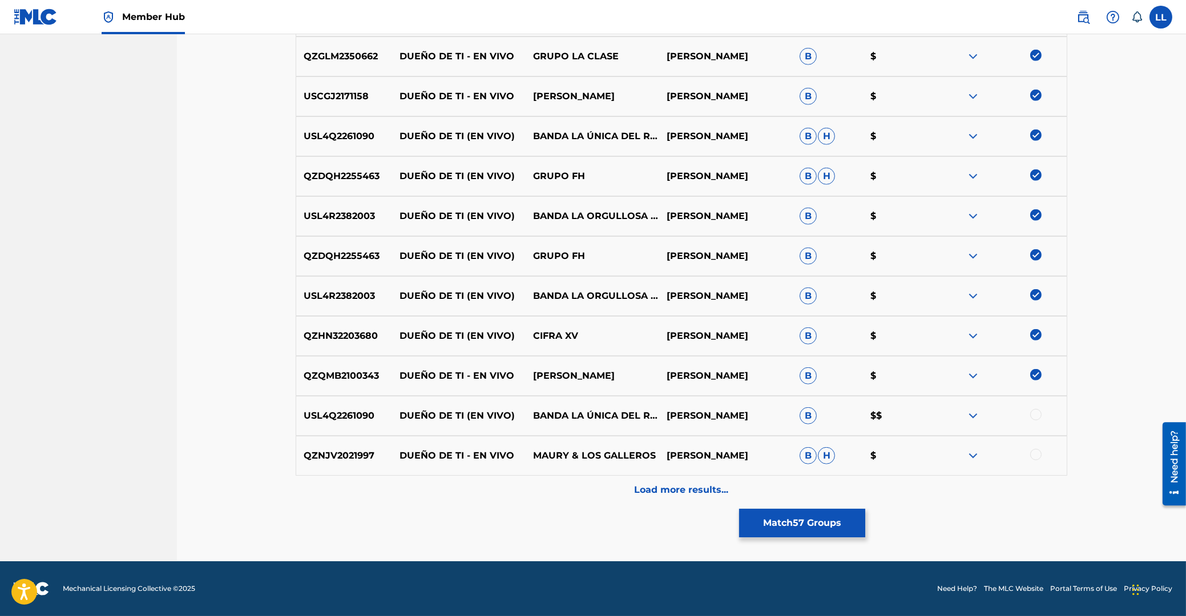
click at [1037, 418] on div at bounding box center [1035, 414] width 11 height 11
click at [1031, 457] on div at bounding box center [1035, 454] width 11 height 11
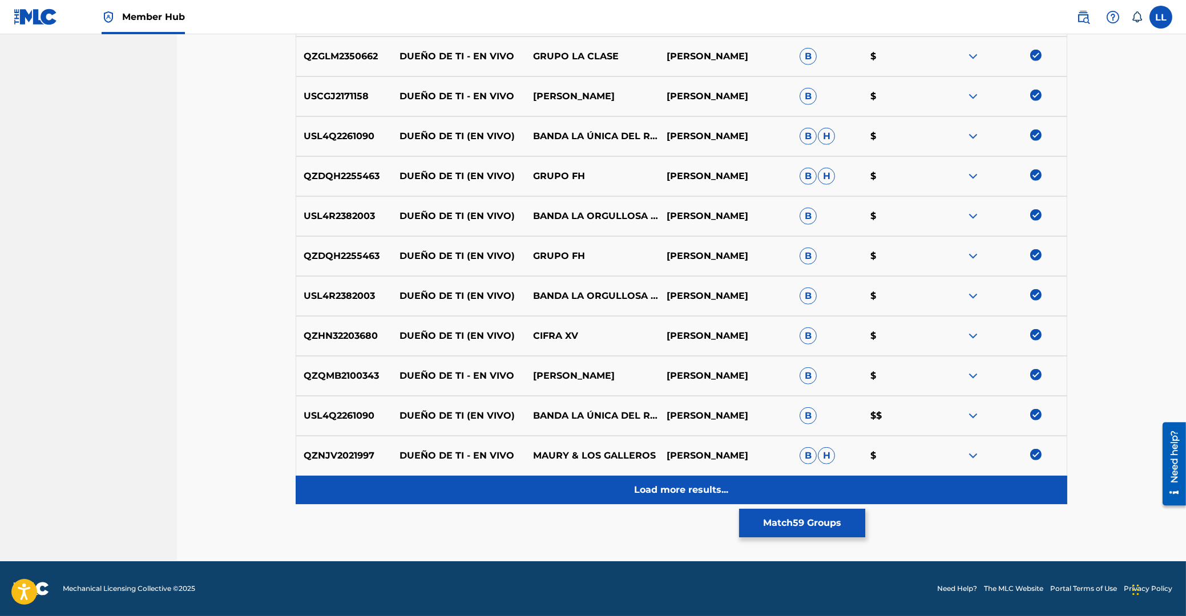
click at [667, 484] on p "Load more results..." at bounding box center [682, 490] width 94 height 14
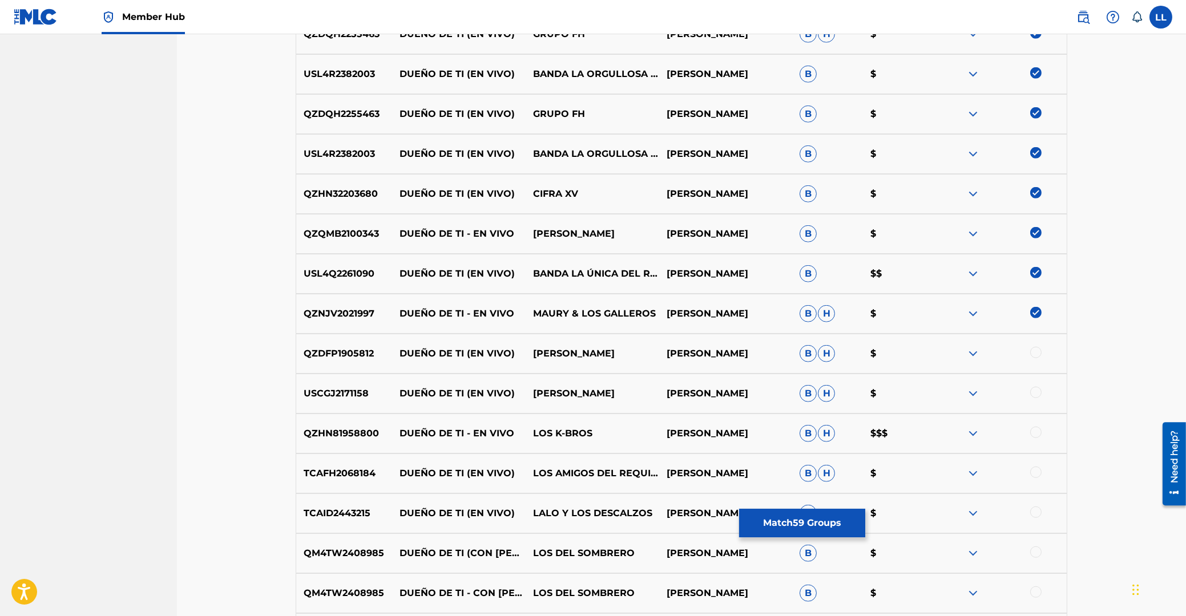
scroll to position [2721, 0]
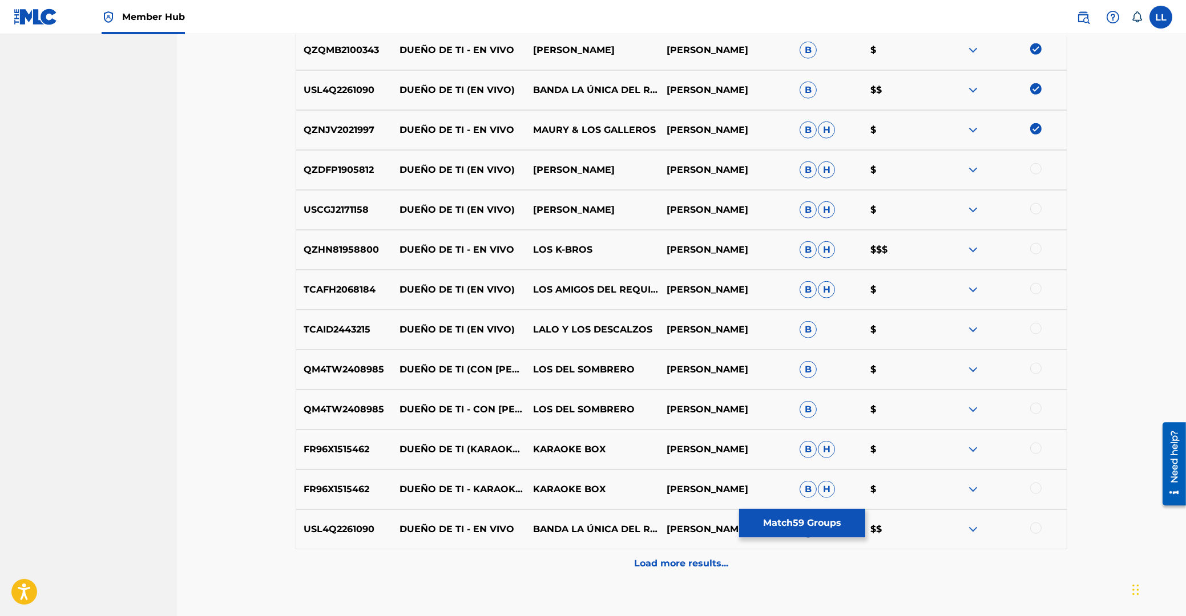
click at [1032, 168] on div at bounding box center [1035, 168] width 11 height 11
click at [1037, 208] on div at bounding box center [1035, 208] width 11 height 11
click at [1034, 250] on div at bounding box center [1035, 248] width 11 height 11
click at [1039, 289] on div at bounding box center [1035, 288] width 11 height 11
click at [1036, 333] on div at bounding box center [1035, 328] width 11 height 11
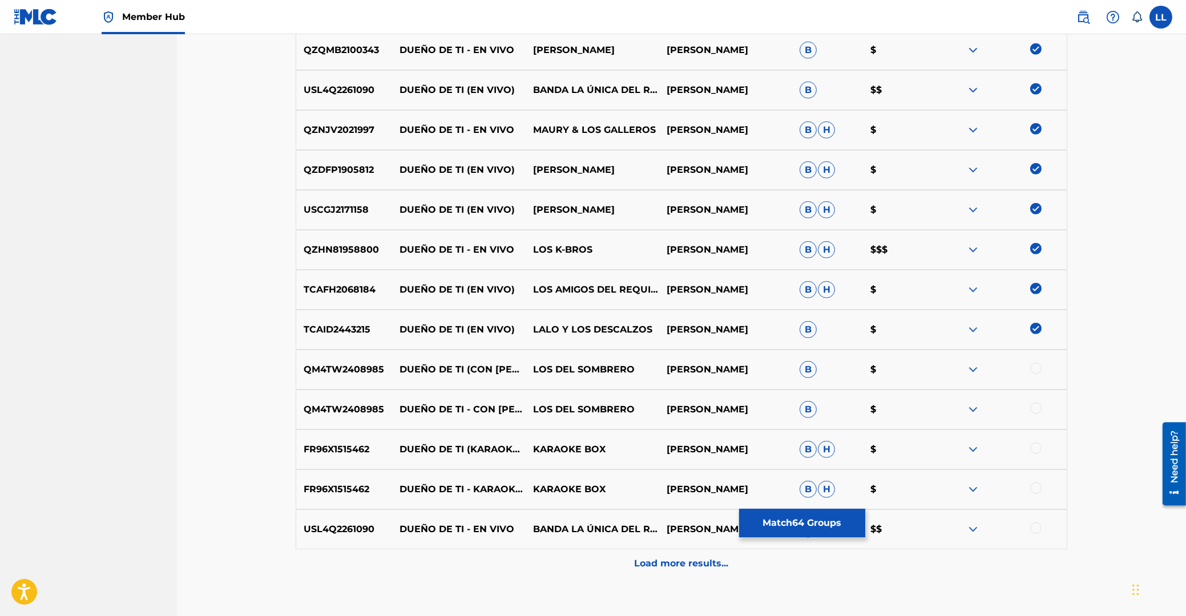
drag, startPoint x: 1032, startPoint y: 371, endPoint x: 1020, endPoint y: 354, distance: 20.6
click at [1032, 371] on div at bounding box center [1035, 368] width 11 height 11
click at [1036, 411] on div at bounding box center [1035, 408] width 11 height 11
click at [1031, 450] on div at bounding box center [1035, 448] width 11 height 11
click at [1036, 490] on div at bounding box center [1035, 488] width 11 height 11
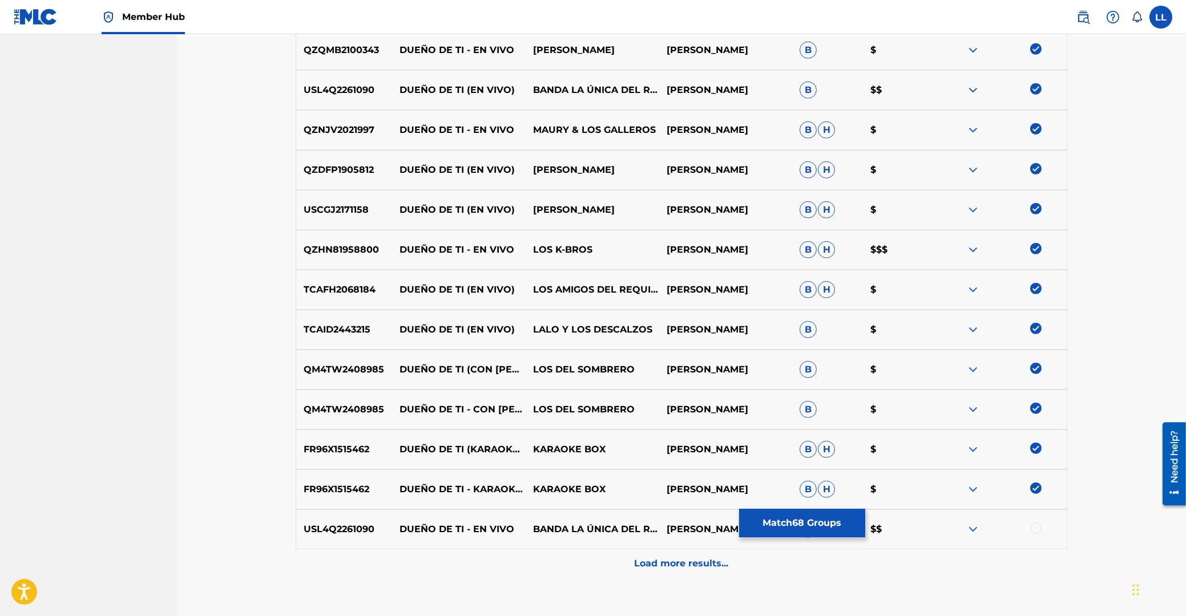
click at [1036, 530] on div at bounding box center [1035, 528] width 11 height 11
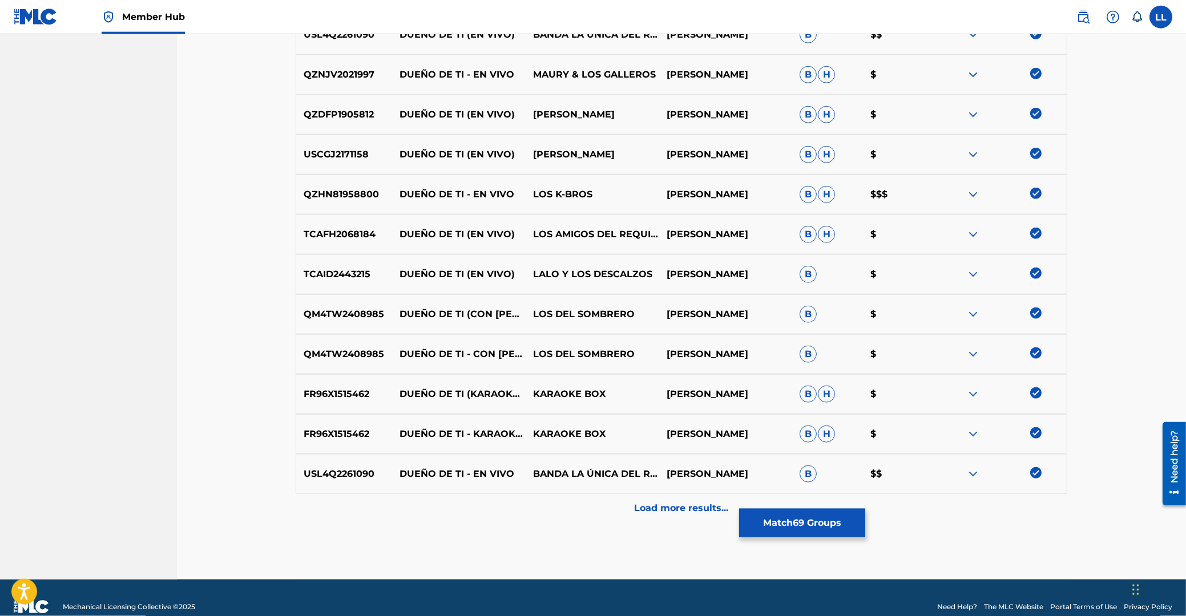
scroll to position [2795, 0]
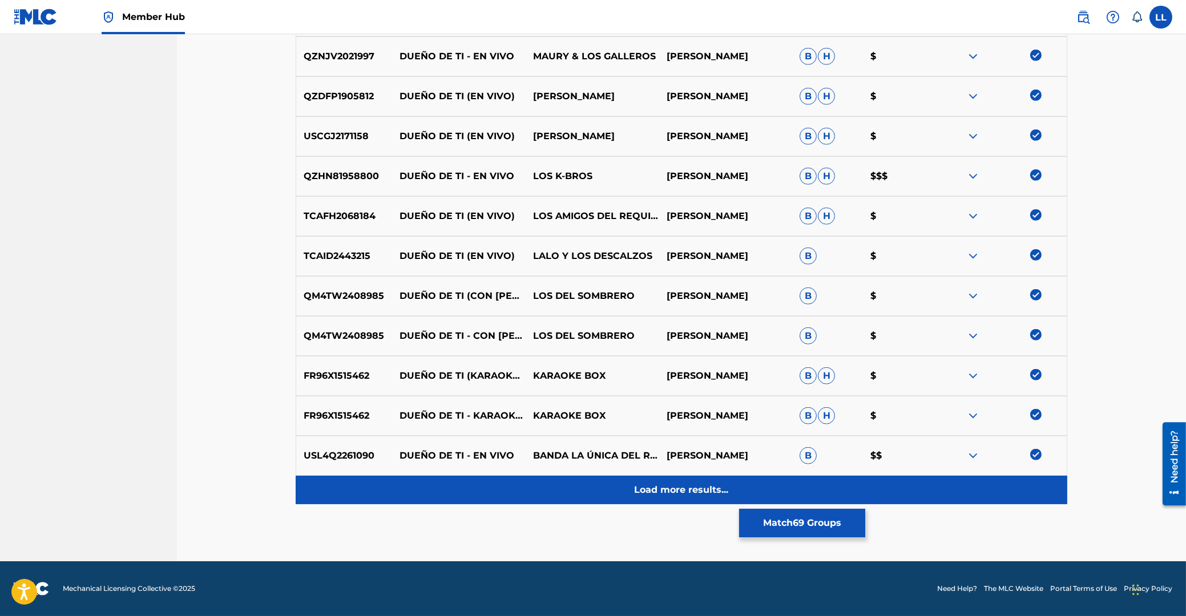
click at [664, 490] on p "Load more results..." at bounding box center [682, 490] width 94 height 14
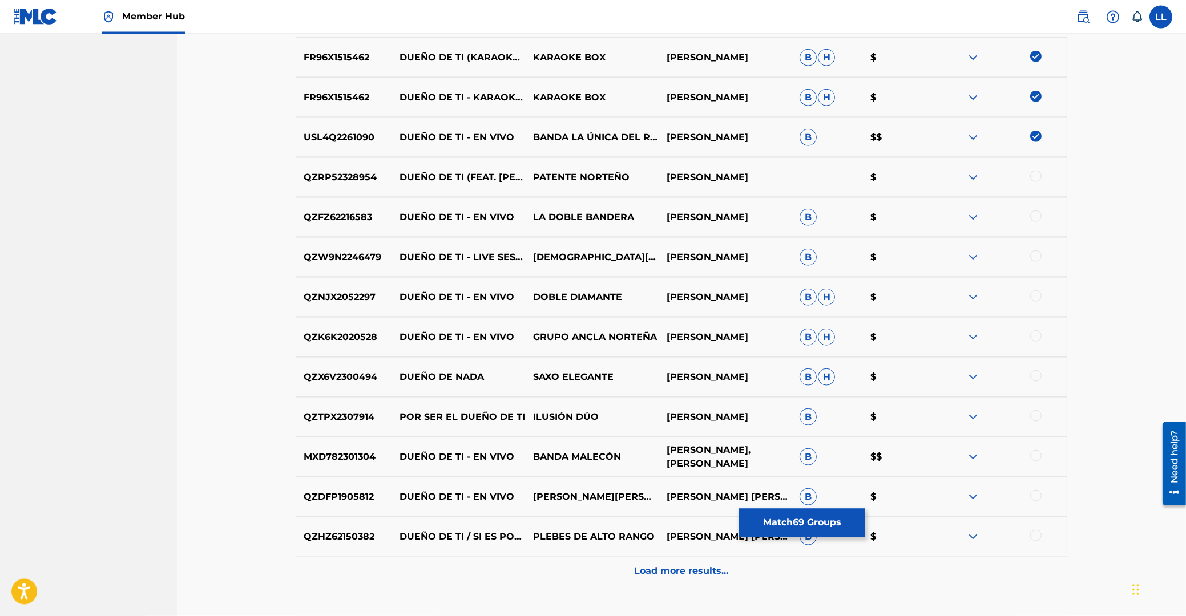
scroll to position [3149, 0]
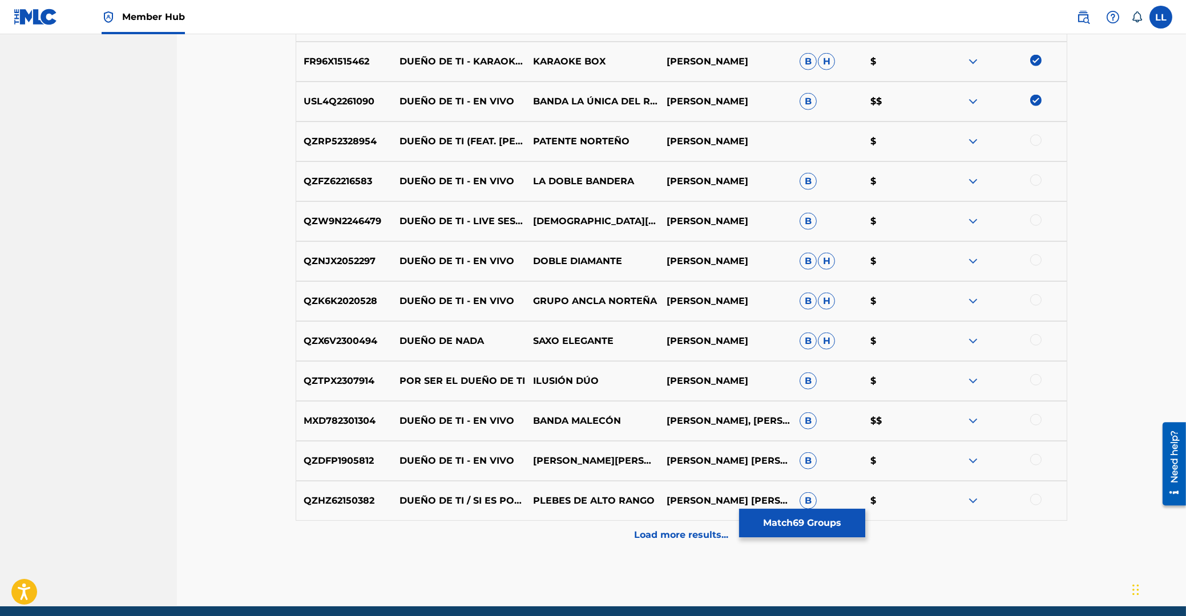
click at [1033, 141] on div at bounding box center [1035, 140] width 11 height 11
click at [1035, 180] on div at bounding box center [1035, 180] width 11 height 11
drag, startPoint x: 1037, startPoint y: 221, endPoint x: 1036, endPoint y: 229, distance: 8.6
click at [1037, 222] on div at bounding box center [1035, 220] width 11 height 11
drag, startPoint x: 1035, startPoint y: 261, endPoint x: 1039, endPoint y: 278, distance: 17.6
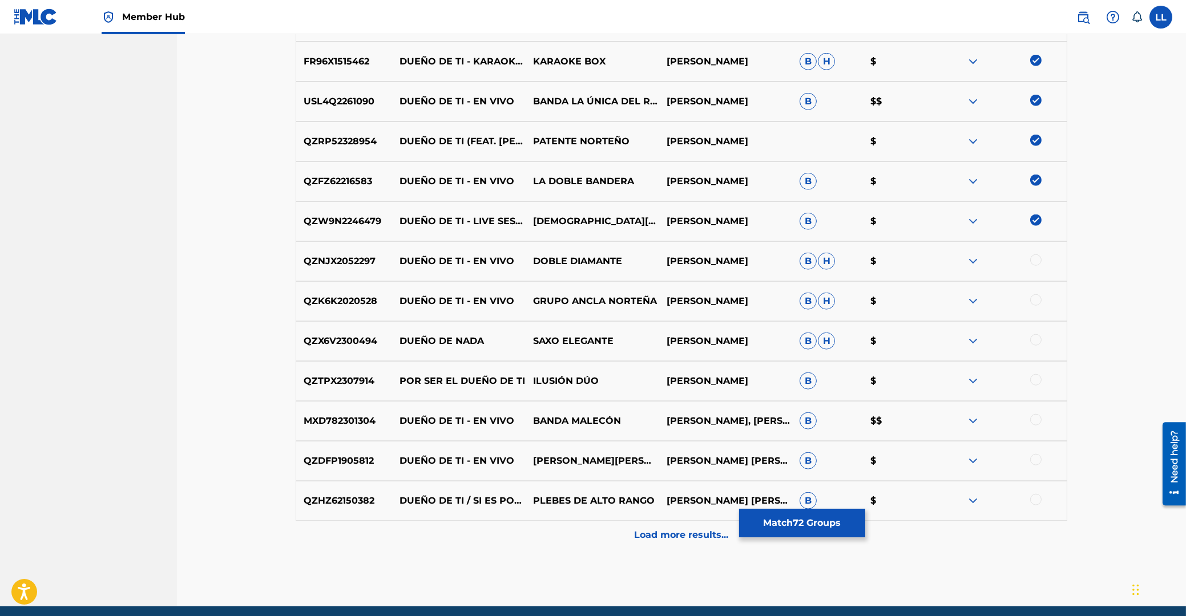
click at [1035, 262] on div at bounding box center [1035, 259] width 11 height 11
click at [1039, 300] on div at bounding box center [1035, 299] width 11 height 11
click at [1035, 381] on div at bounding box center [1035, 379] width 11 height 11
click at [1039, 422] on div at bounding box center [1035, 419] width 11 height 11
click at [1034, 458] on div at bounding box center [1035, 459] width 11 height 11
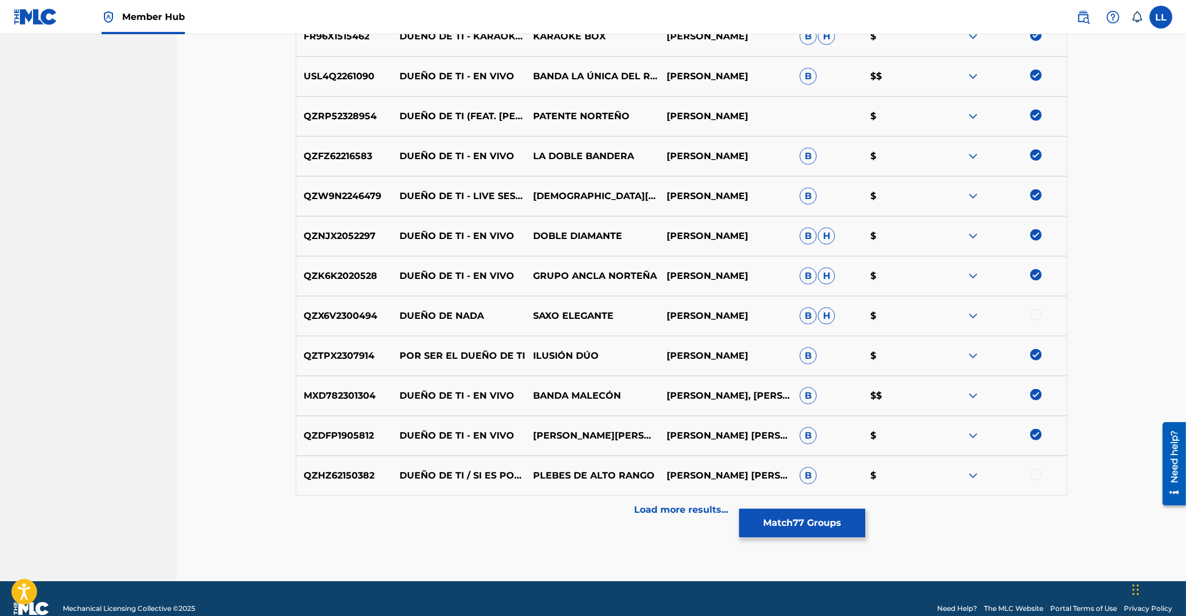
scroll to position [3194, 0]
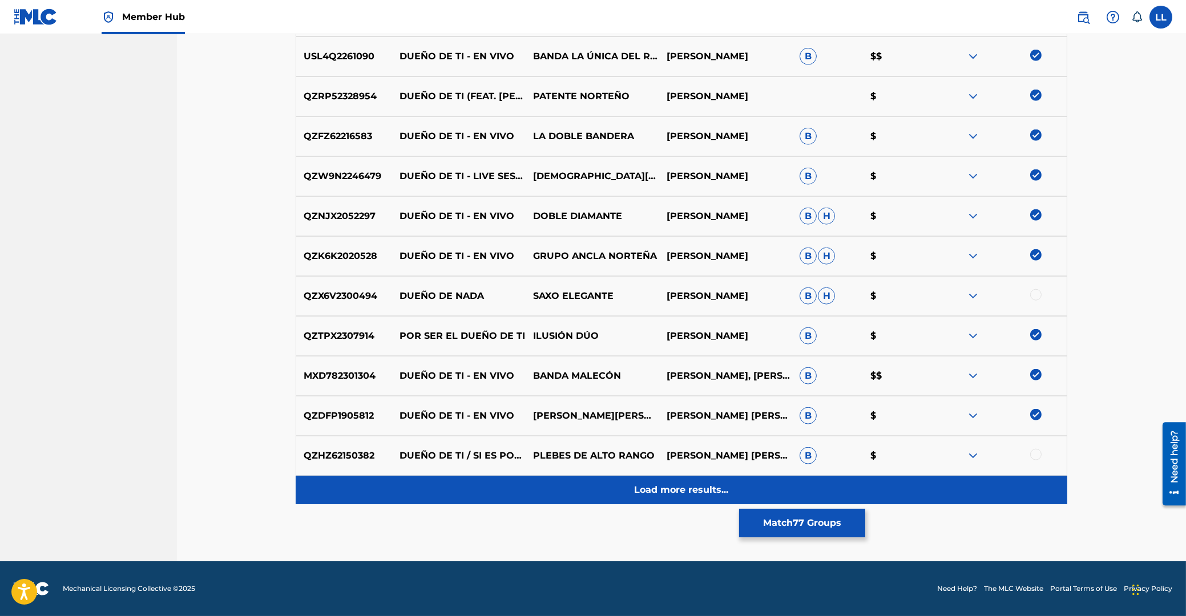
click at [663, 493] on p "Load more results..." at bounding box center [682, 490] width 94 height 14
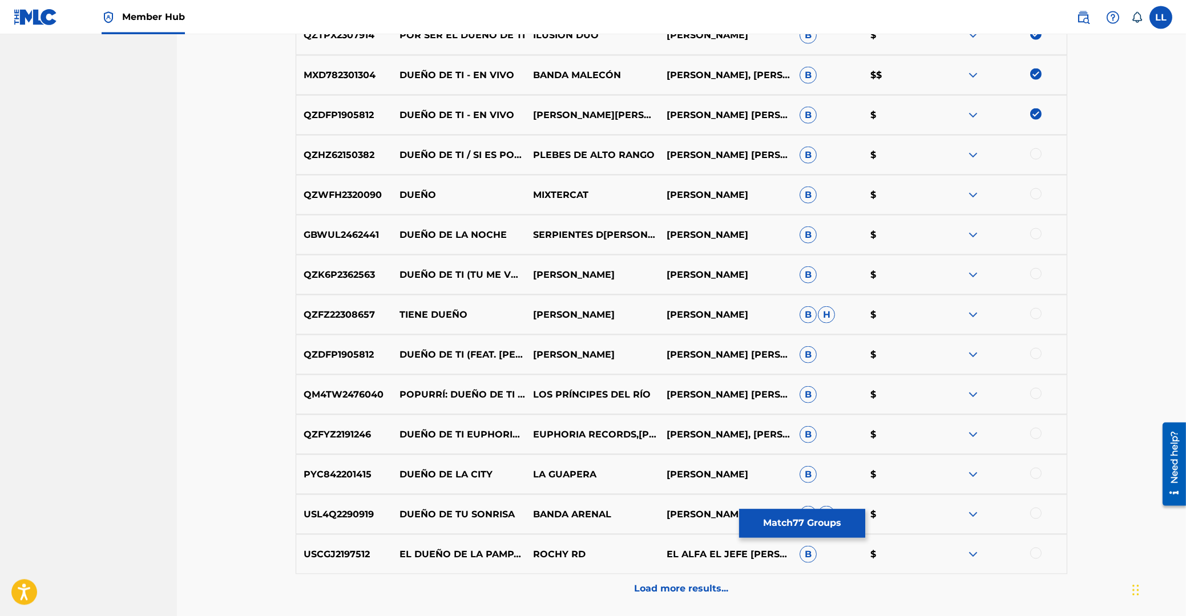
scroll to position [3516, 0]
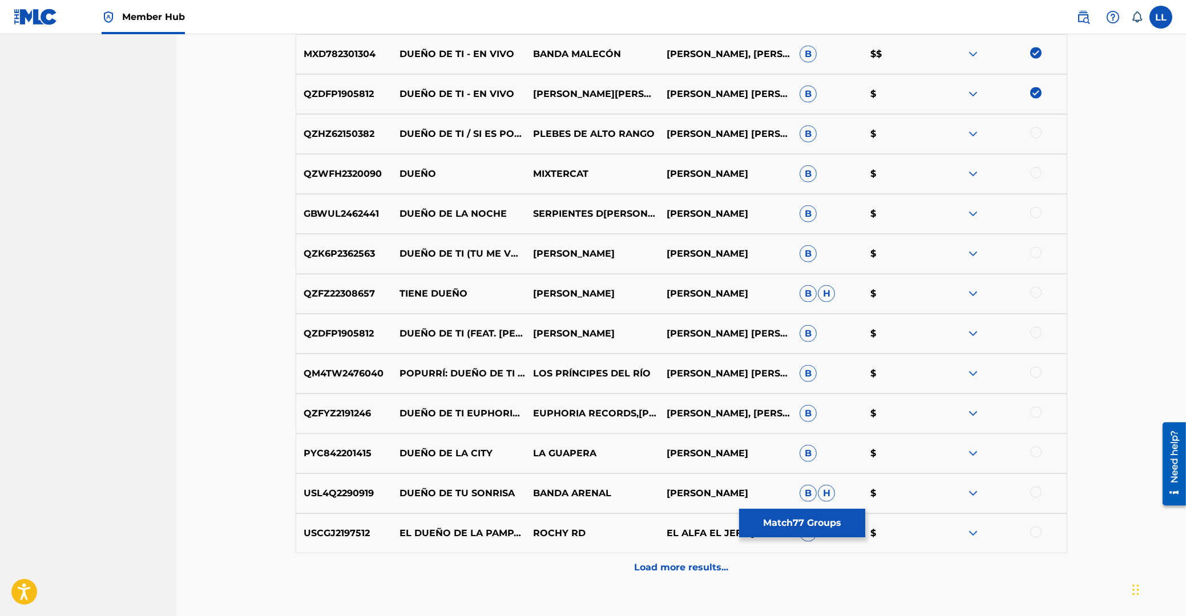
click at [1039, 333] on div at bounding box center [1035, 332] width 11 height 11
click at [1037, 252] on div at bounding box center [1035, 252] width 11 height 11
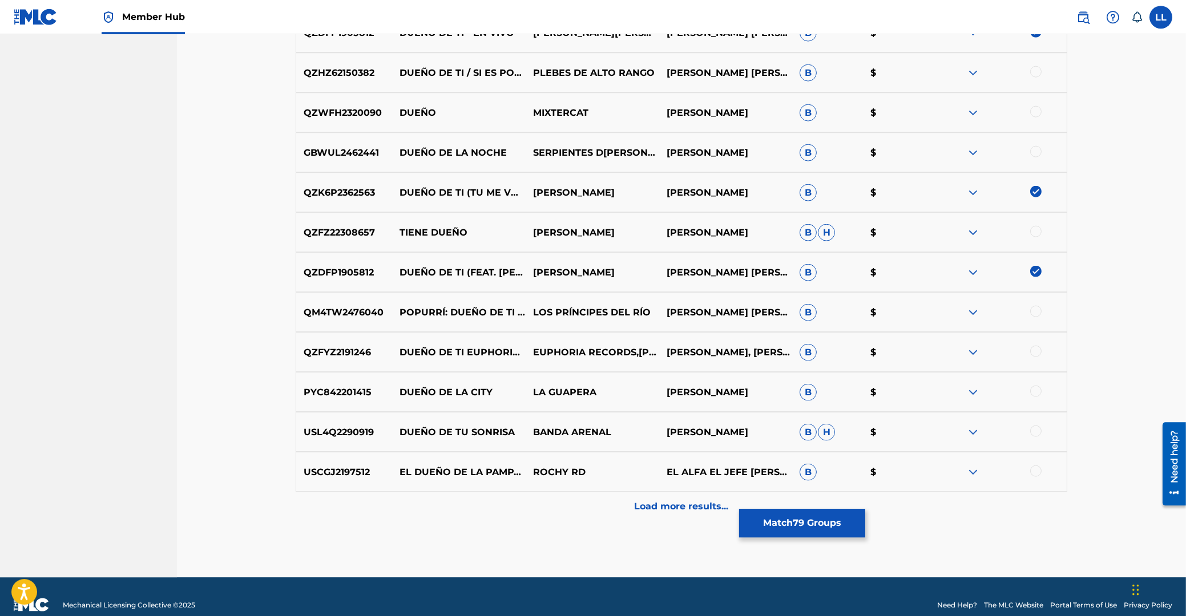
scroll to position [3594, 0]
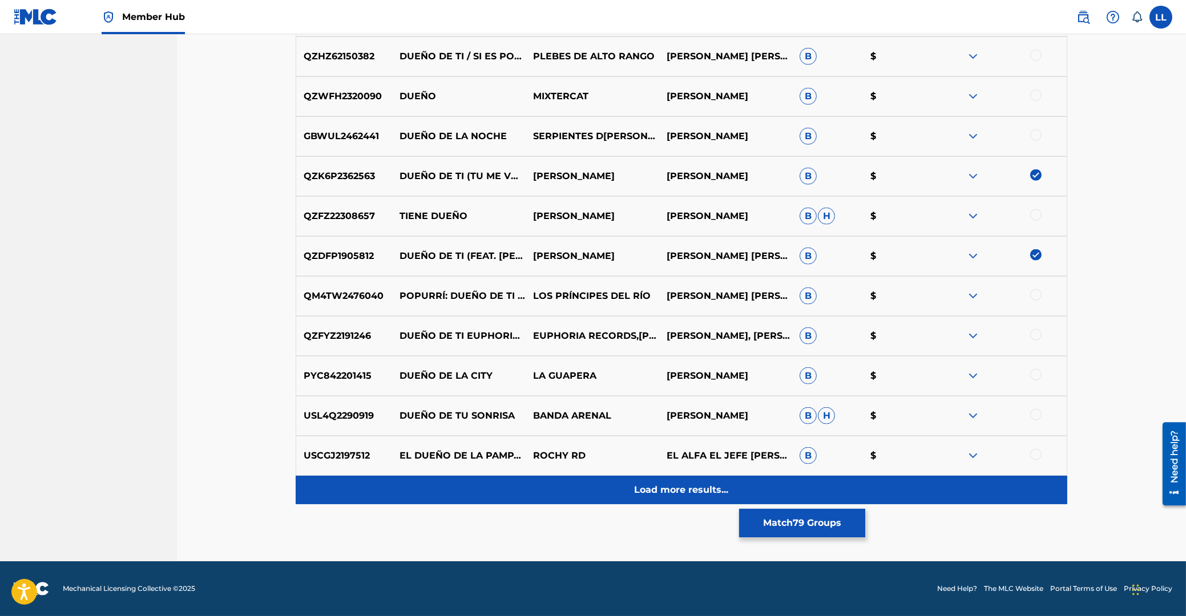
click at [662, 488] on p "Load more results..." at bounding box center [682, 490] width 94 height 14
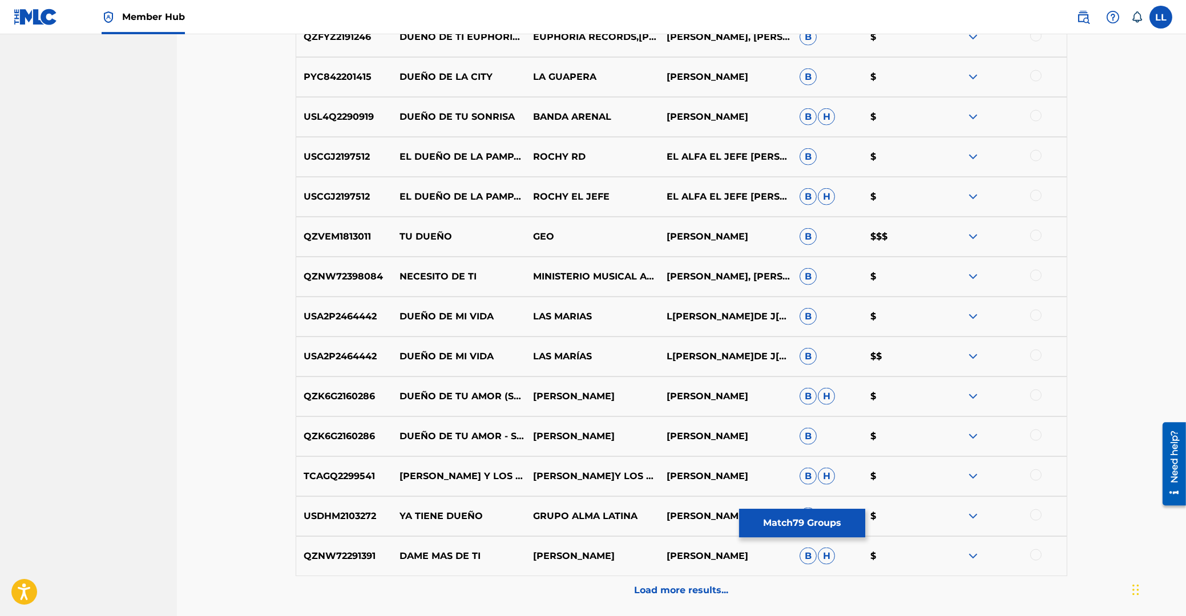
scroll to position [3993, 0]
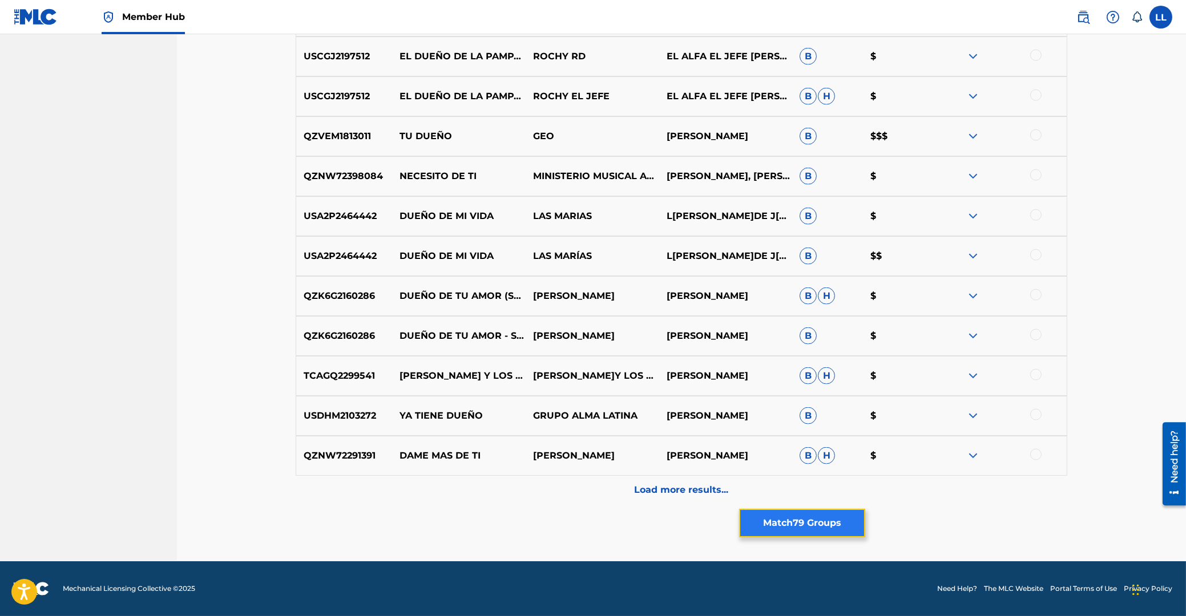
click at [796, 518] on button "Match 79 Groups" at bounding box center [802, 523] width 126 height 29
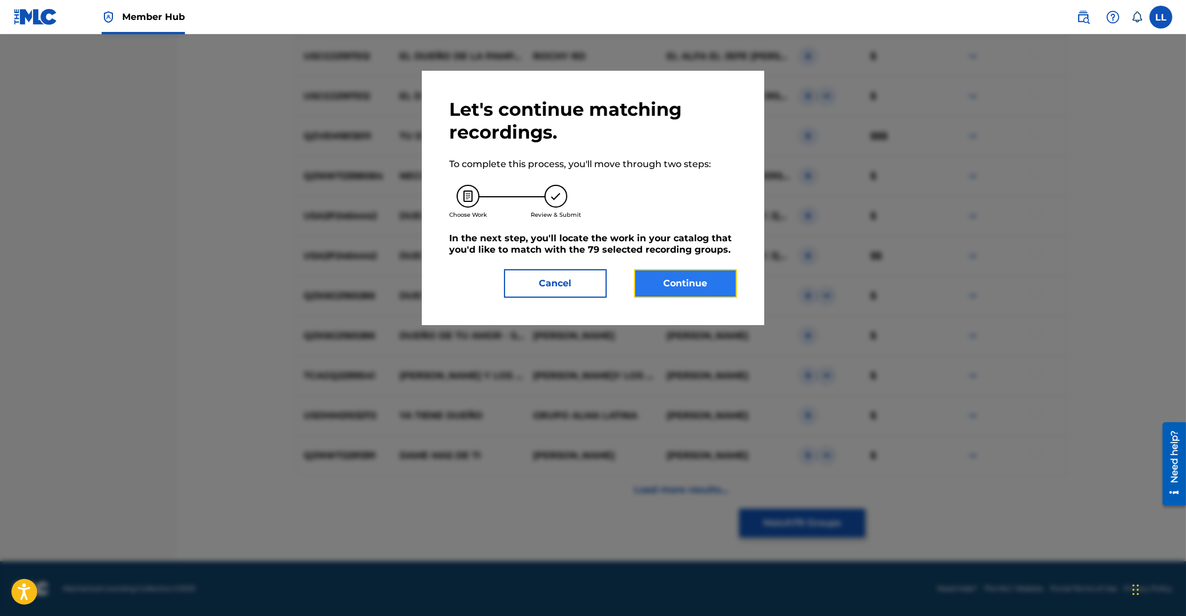
click at [687, 283] on button "Continue" at bounding box center [685, 283] width 103 height 29
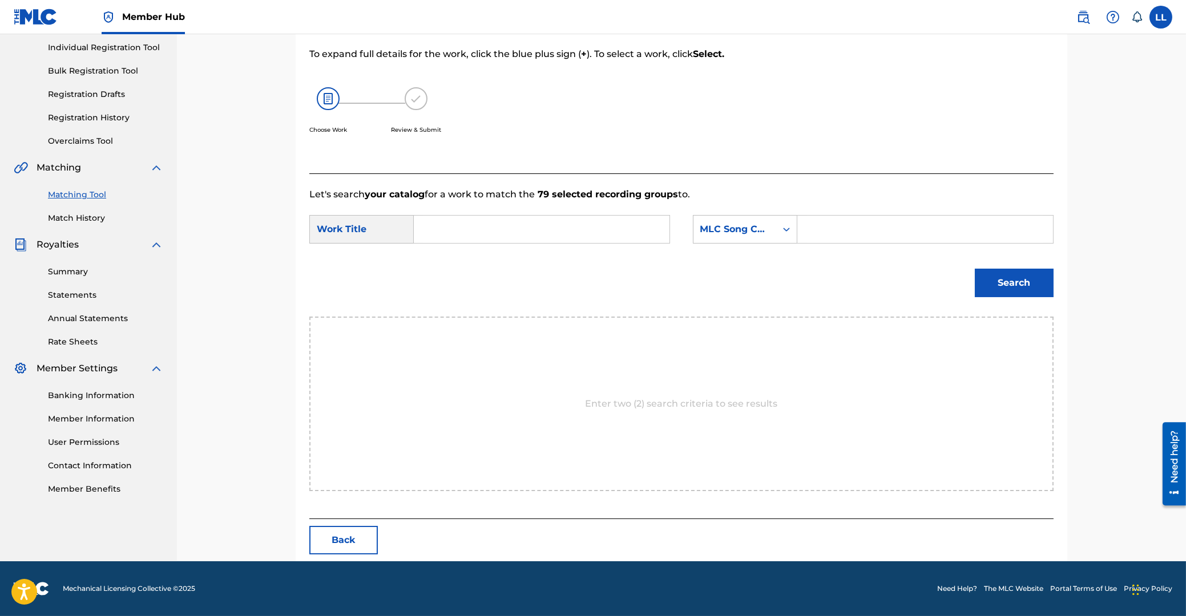
scroll to position [91, 0]
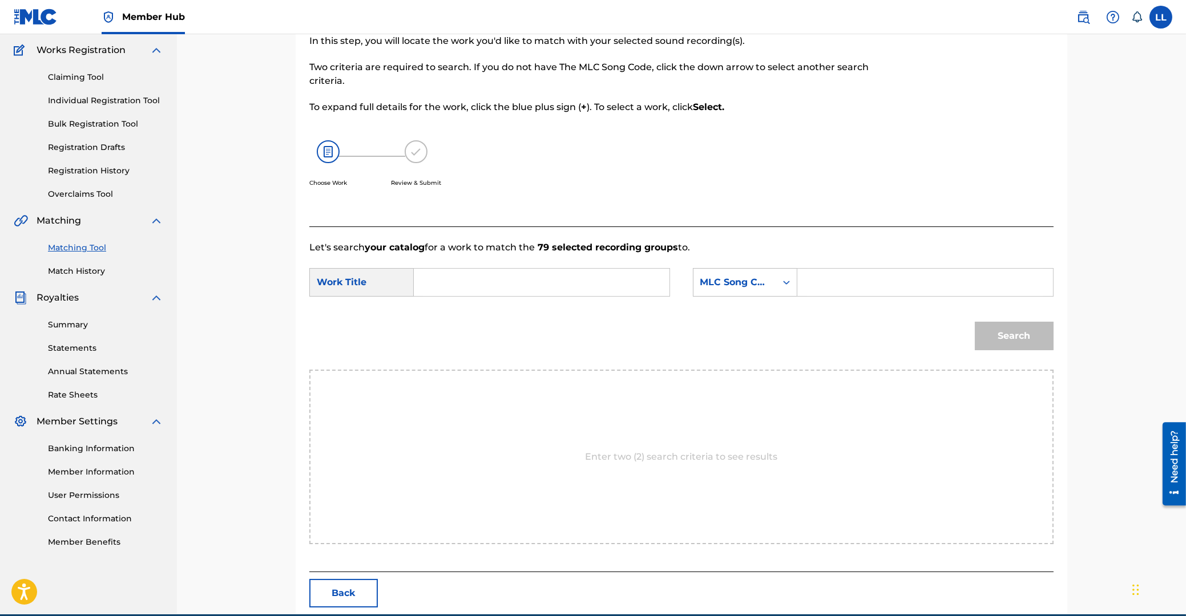
click at [510, 280] on input "Search Form" at bounding box center [541, 282] width 236 height 27
paste input "DUEÑO DE TI"
type input "DUEÑO DE TI"
click at [870, 288] on input "Search Form" at bounding box center [925, 282] width 236 height 27
paste input "D7697Q"
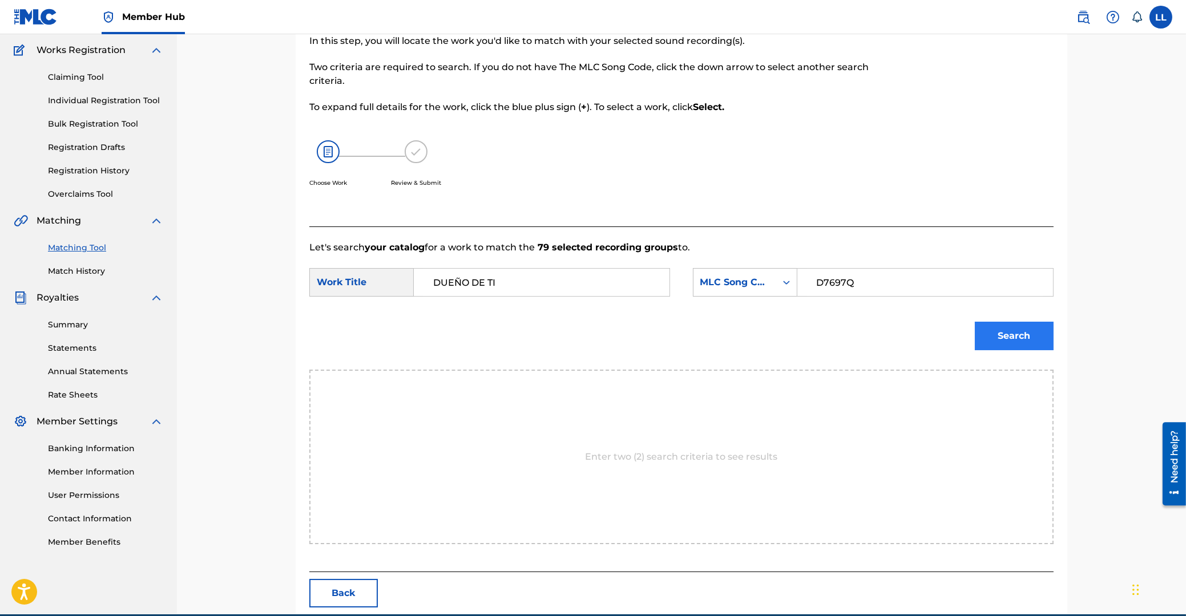
type input "D7697Q"
click at [1020, 332] on button "Search" at bounding box center [1014, 336] width 79 height 29
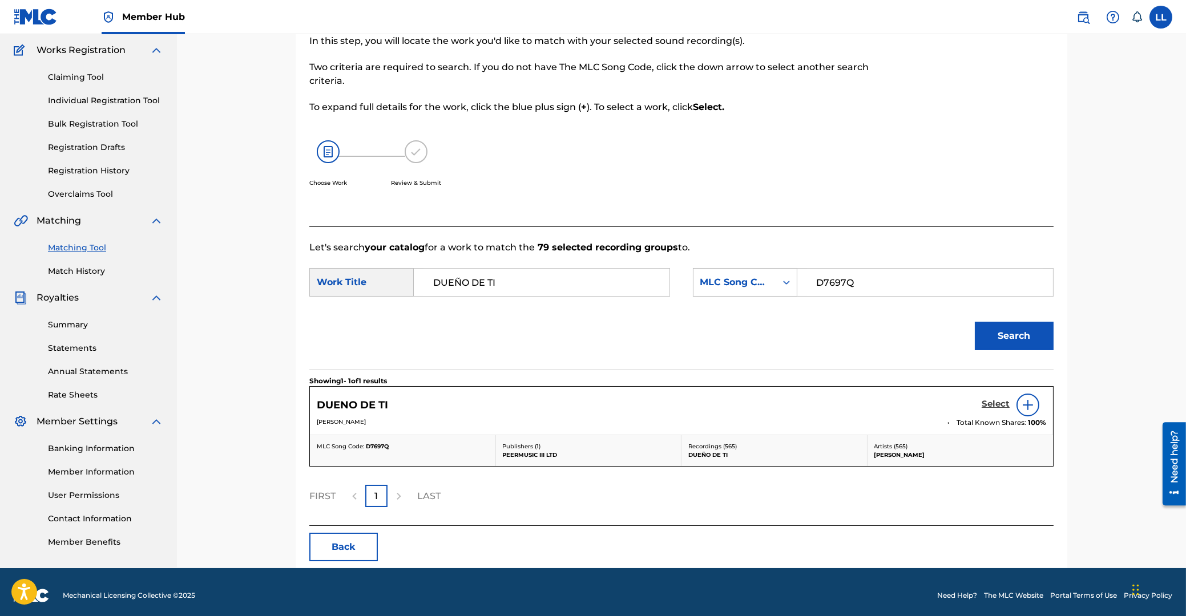
click at [993, 404] on h5 "Select" at bounding box center [995, 404] width 28 height 11
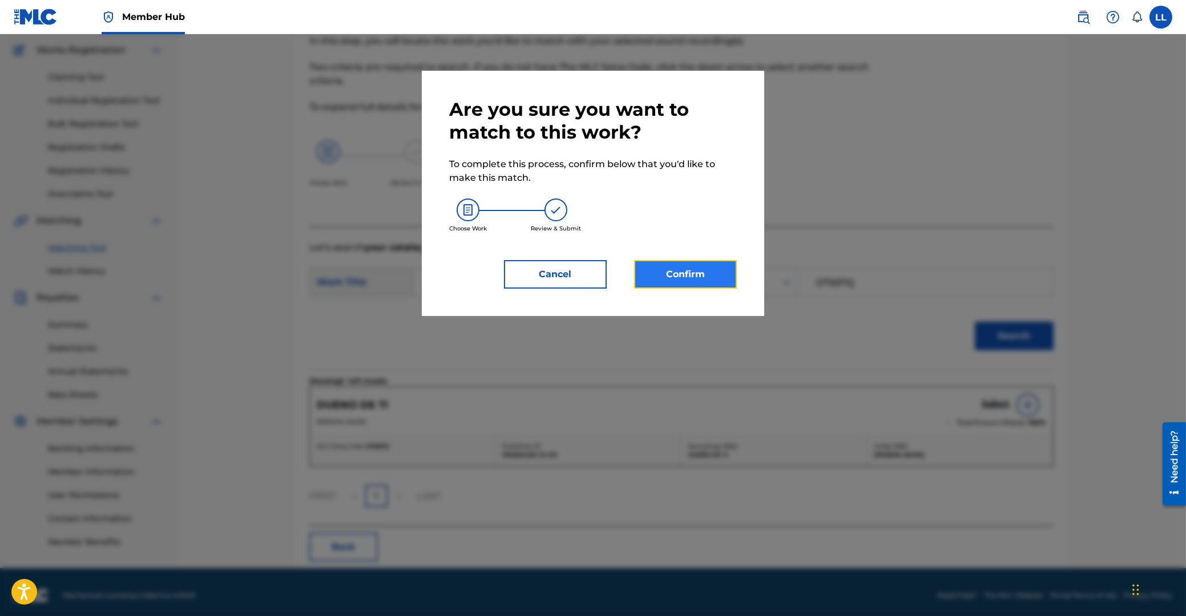
click at [692, 273] on button "Confirm" at bounding box center [685, 274] width 103 height 29
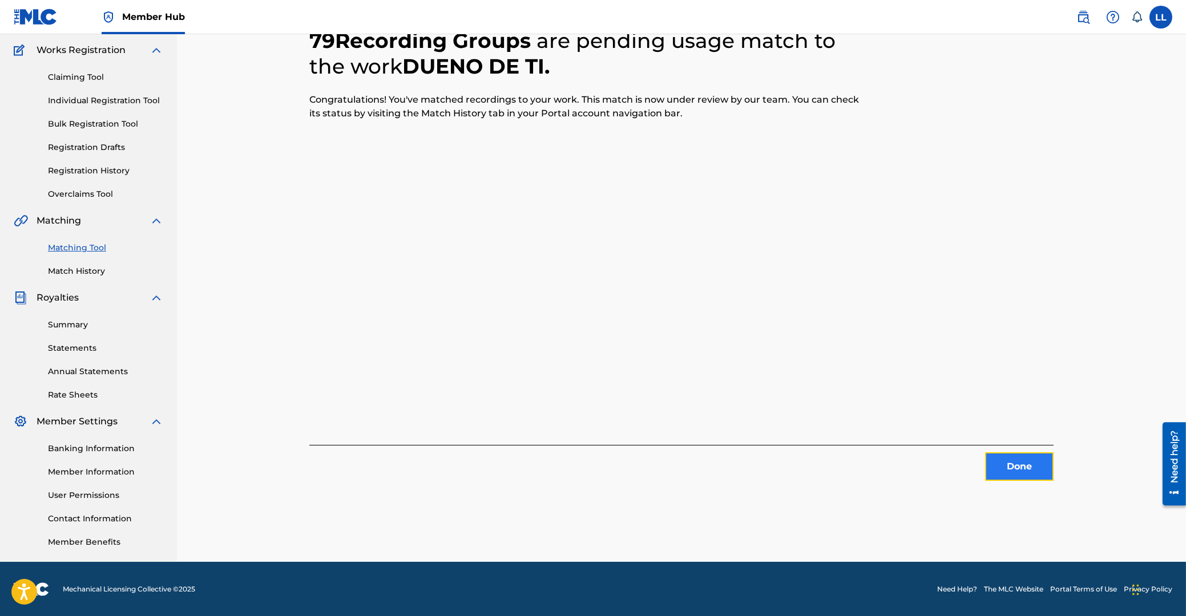
click at [1028, 463] on button "Done" at bounding box center [1019, 467] width 68 height 29
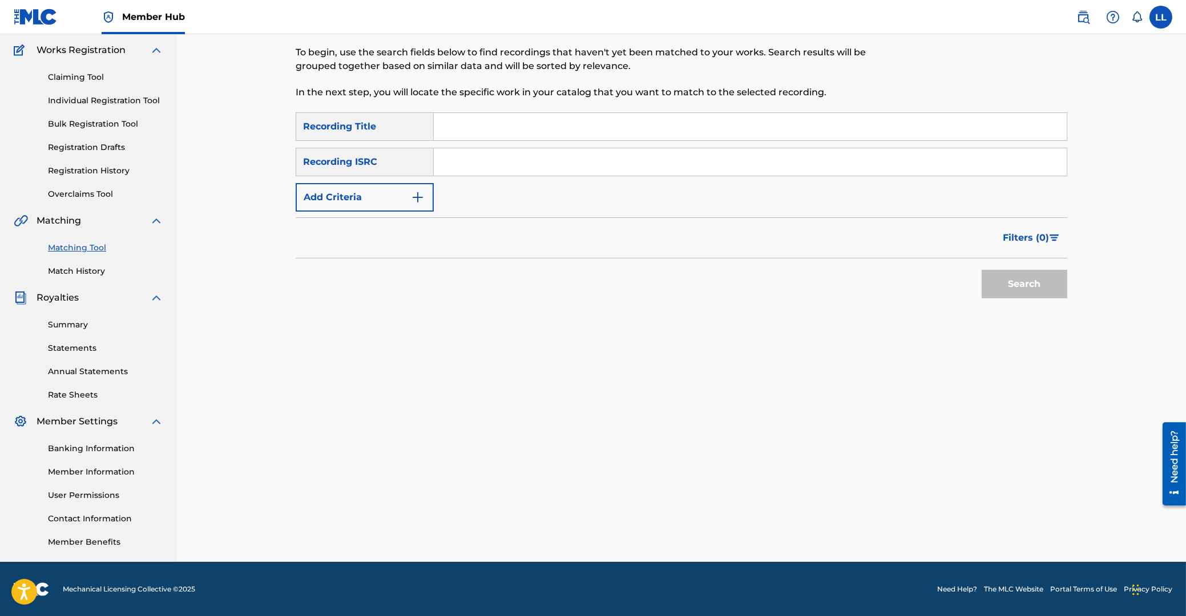
click at [490, 163] on input "Search Form" at bounding box center [750, 161] width 633 height 27
paste input "QZNWU2288156"
type input "QZNWU2288156"
click at [1023, 280] on button "Search" at bounding box center [1024, 284] width 86 height 29
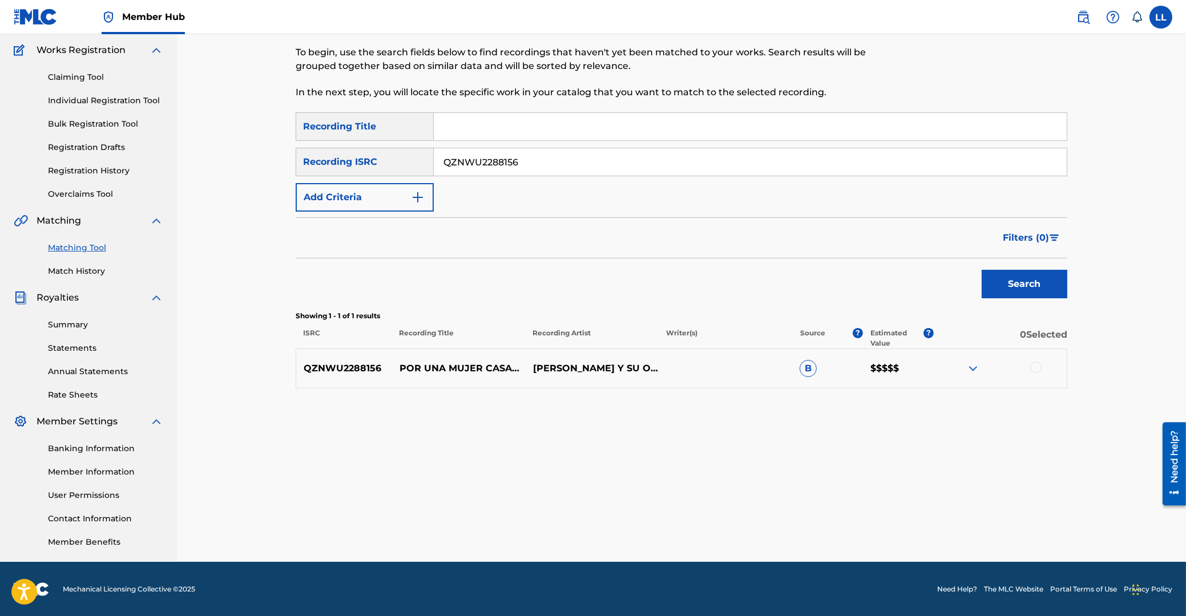
drag, startPoint x: 978, startPoint y: 366, endPoint x: 946, endPoint y: 368, distance: 32.6
click at [975, 366] on img at bounding box center [973, 369] width 14 height 14
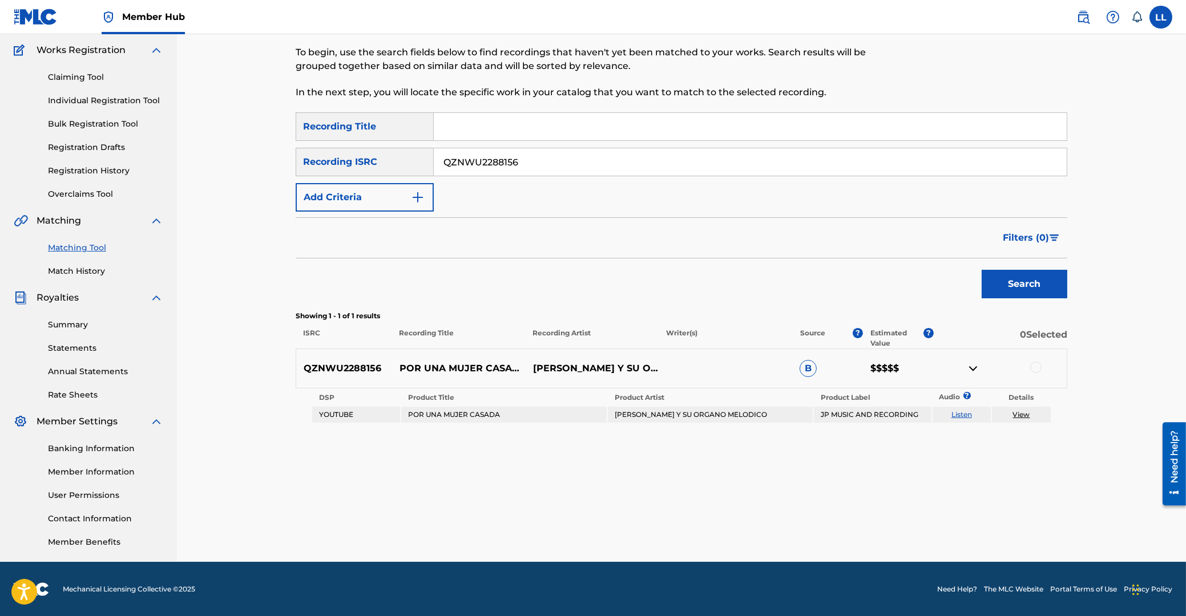
click at [1034, 363] on div at bounding box center [1035, 367] width 11 height 11
click at [794, 525] on button "Match 1 Group" at bounding box center [802, 523] width 126 height 29
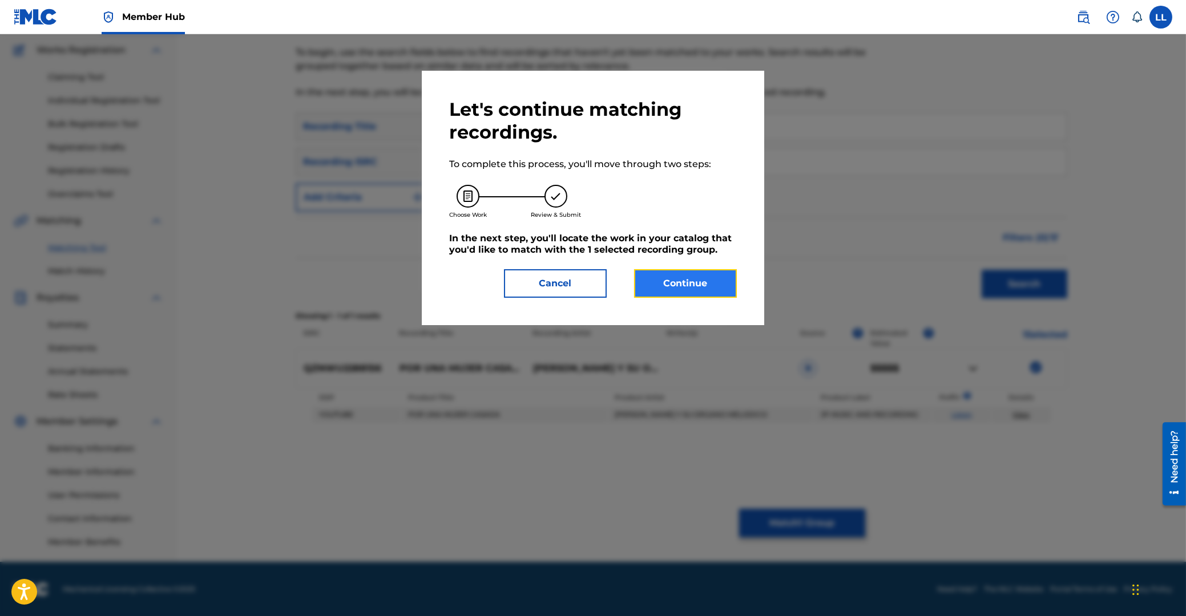
click at [690, 280] on button "Continue" at bounding box center [685, 283] width 103 height 29
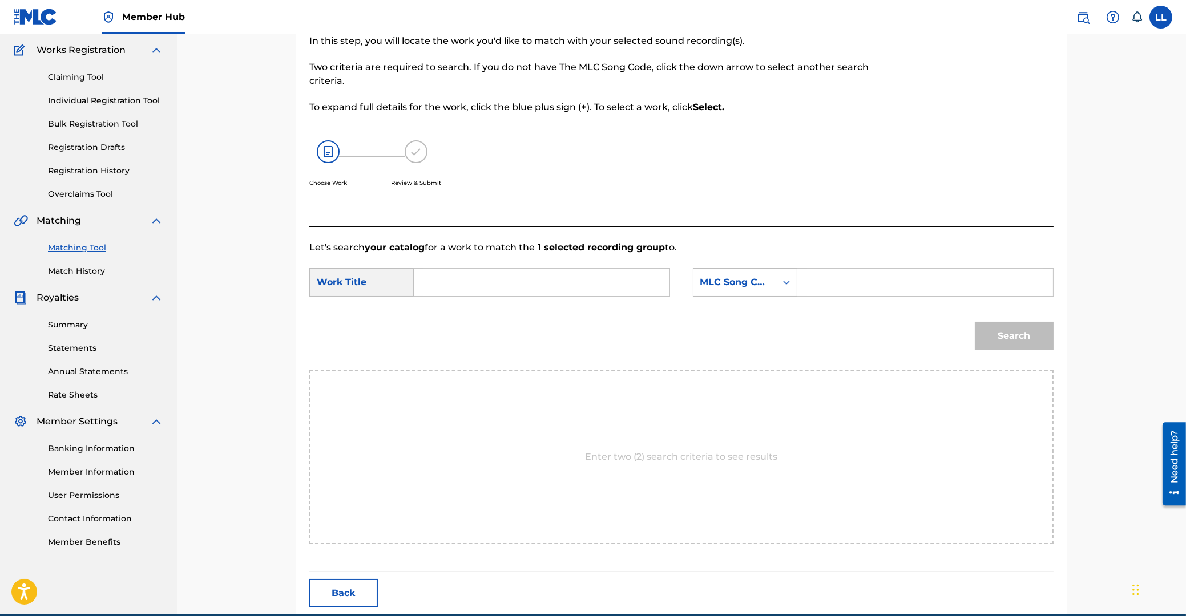
click at [514, 284] on input "Search Form" at bounding box center [541, 282] width 236 height 27
paste input "POR UNA MUJER CASADA"
type input "POR UNA MUJER CASADA"
click at [871, 278] on input "Search Form" at bounding box center [925, 282] width 236 height 27
paste input "" P65997""
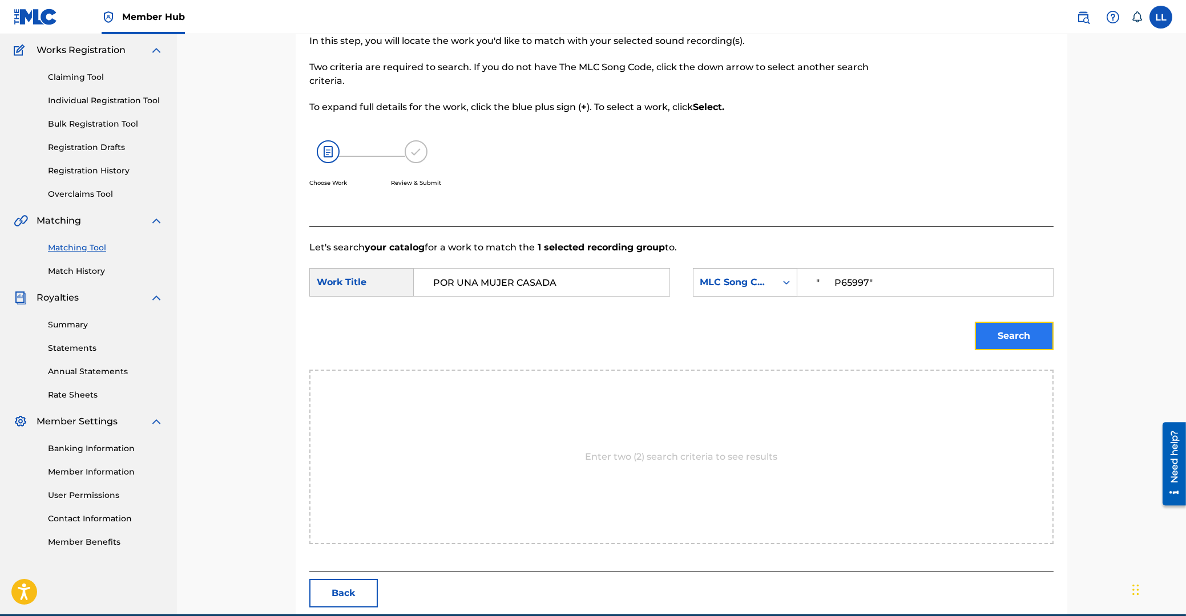
click at [1003, 326] on button "Search" at bounding box center [1014, 336] width 79 height 29
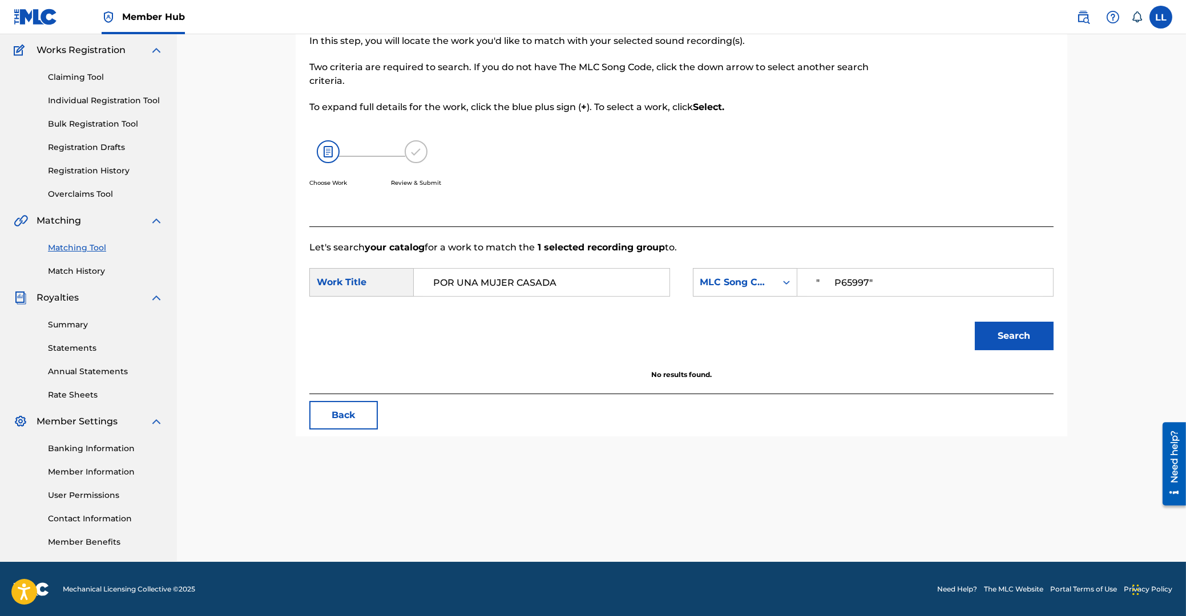
click at [836, 282] on input "" P65997"" at bounding box center [925, 282] width 236 height 27
click at [862, 280] on input "P65997"" at bounding box center [925, 282] width 236 height 27
type input "P65997"
click at [1004, 331] on button "Search" at bounding box center [1014, 336] width 79 height 29
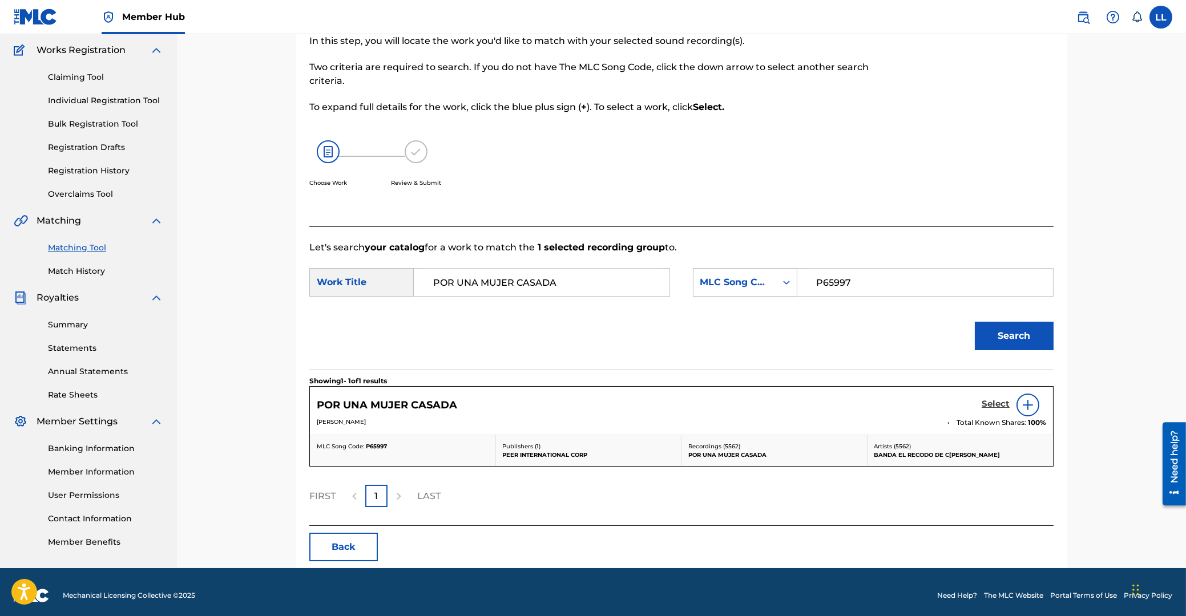
click at [994, 403] on h5 "Select" at bounding box center [995, 404] width 28 height 11
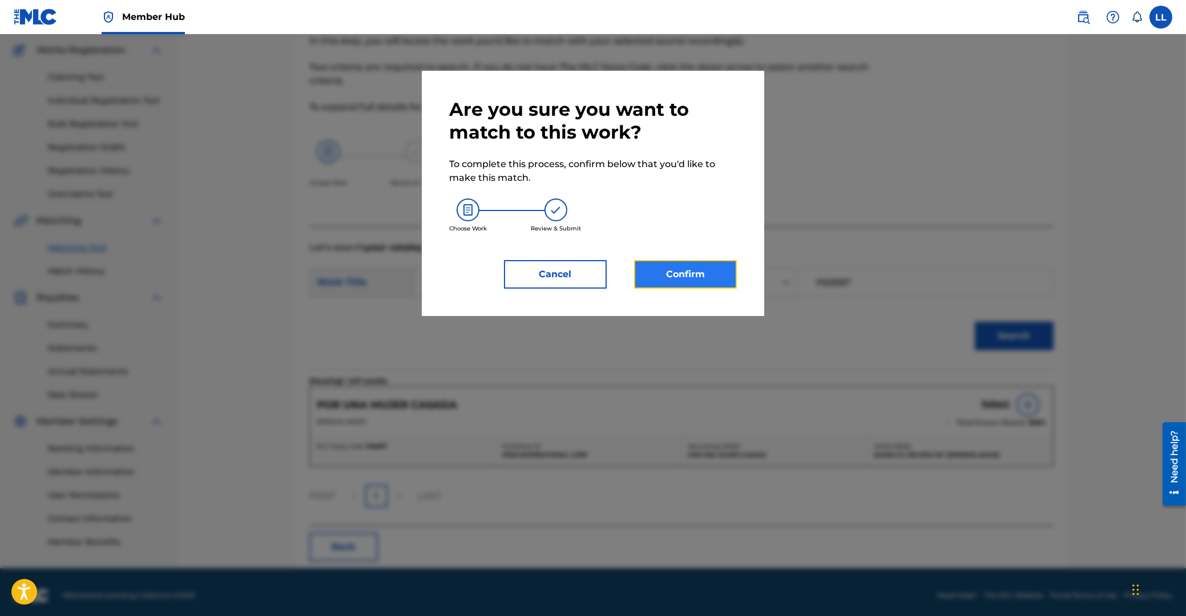
click at [673, 274] on button "Confirm" at bounding box center [685, 274] width 103 height 29
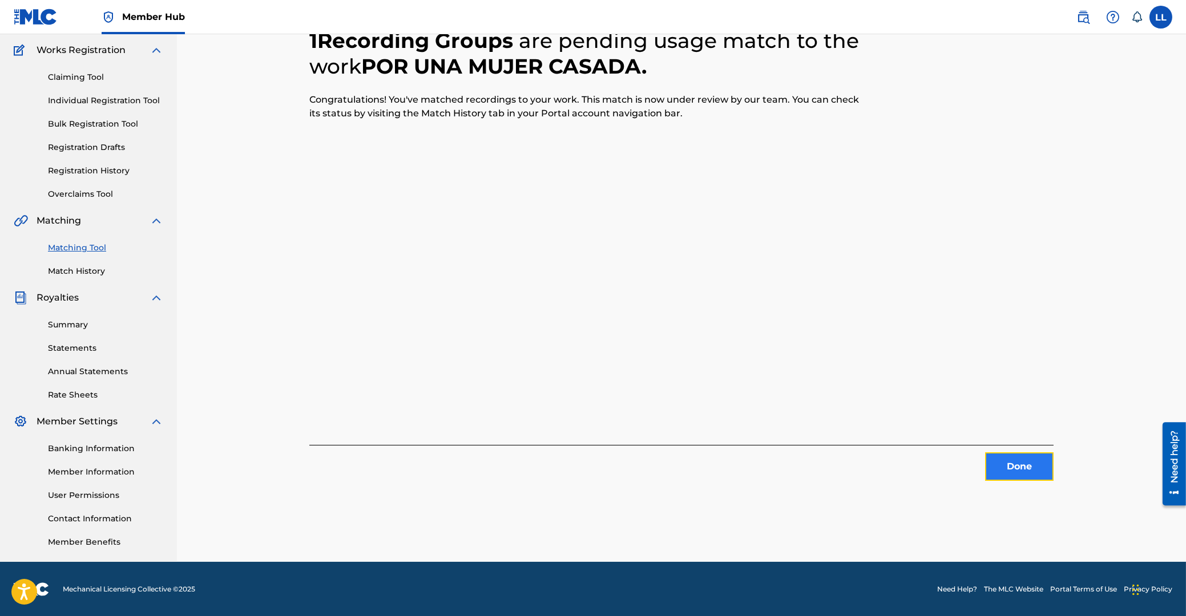
click at [1026, 459] on button "Done" at bounding box center [1019, 467] width 68 height 29
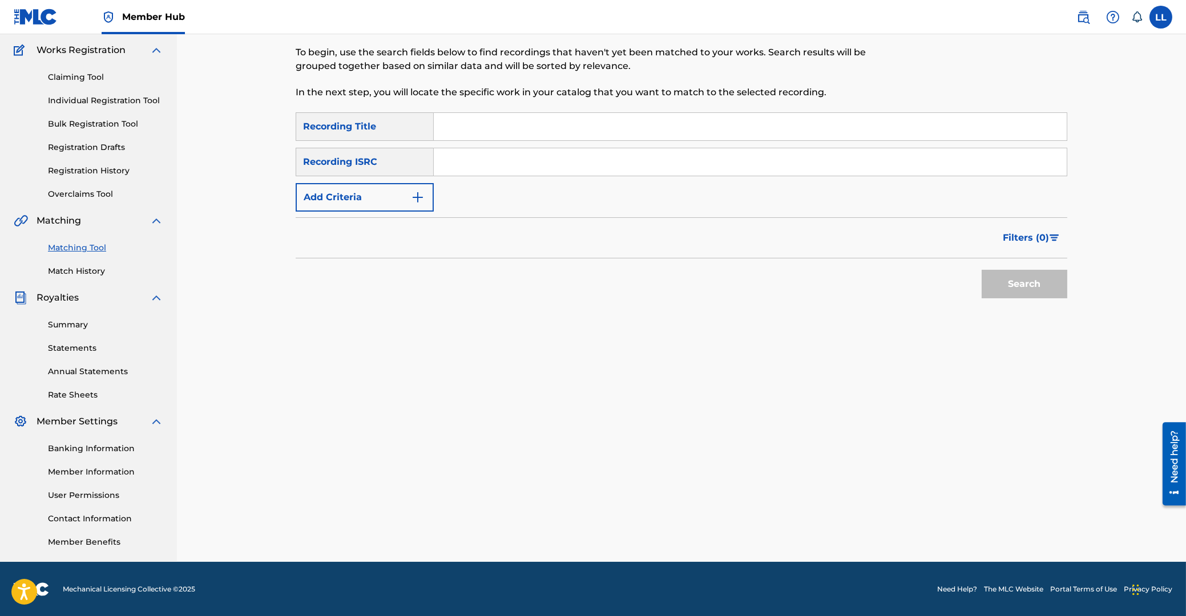
click at [486, 129] on input "Search Form" at bounding box center [750, 126] width 633 height 27
paste input "POR UNA MUJER CASADA"
type input "POR UNA MUJER CASADA"
click at [1001, 293] on button "Search" at bounding box center [1024, 284] width 86 height 29
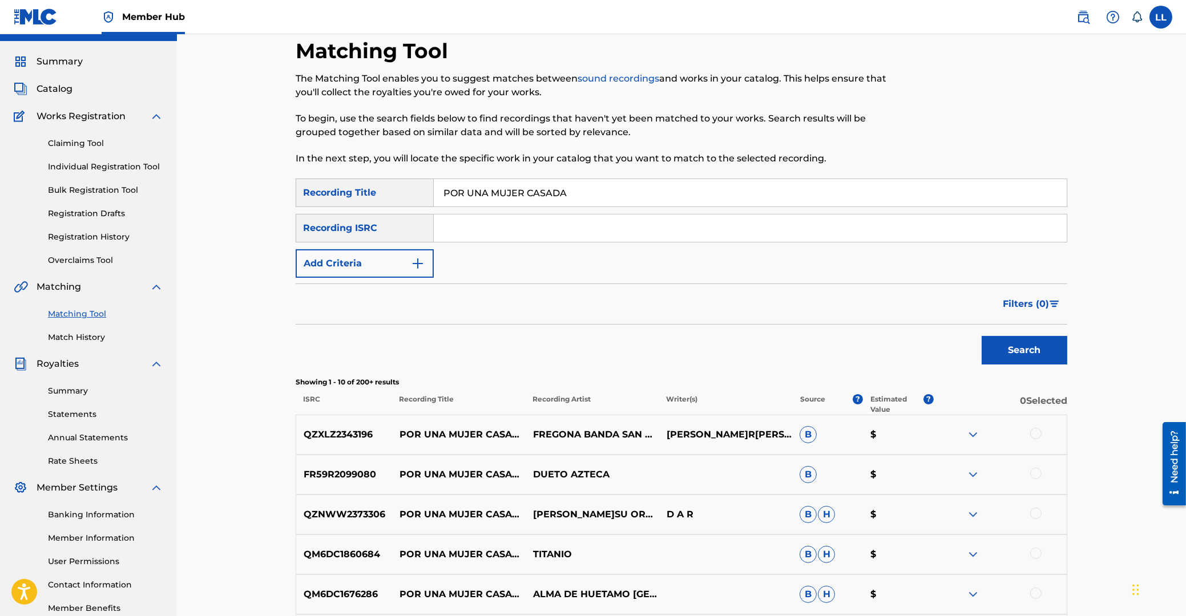
scroll to position [0, 0]
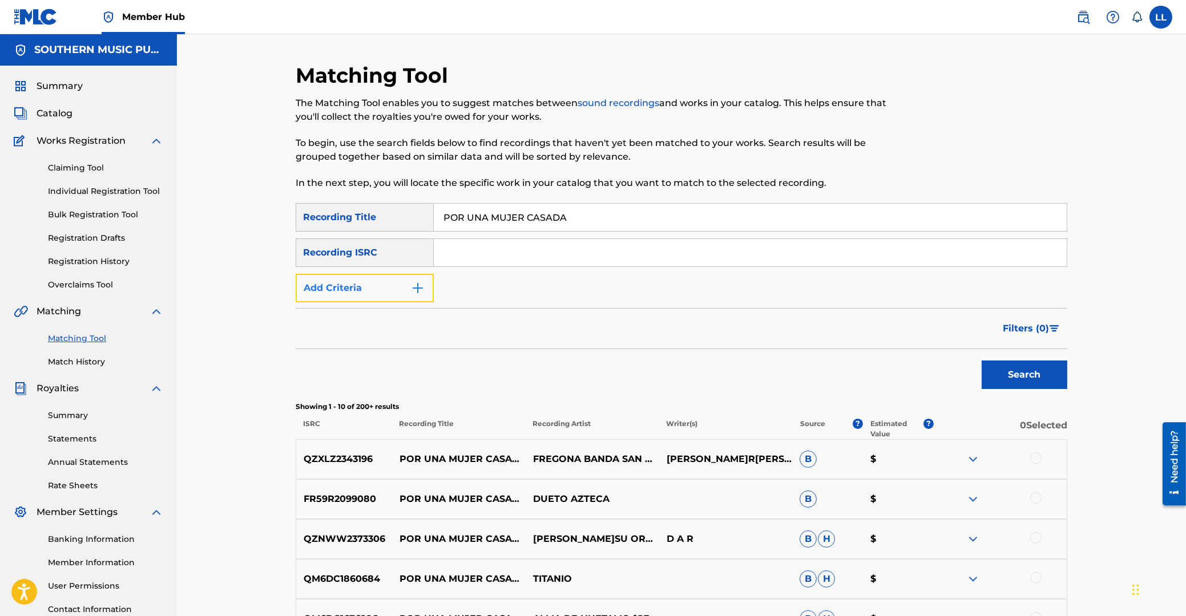
click at [390, 288] on button "Add Criteria" at bounding box center [365, 288] width 138 height 29
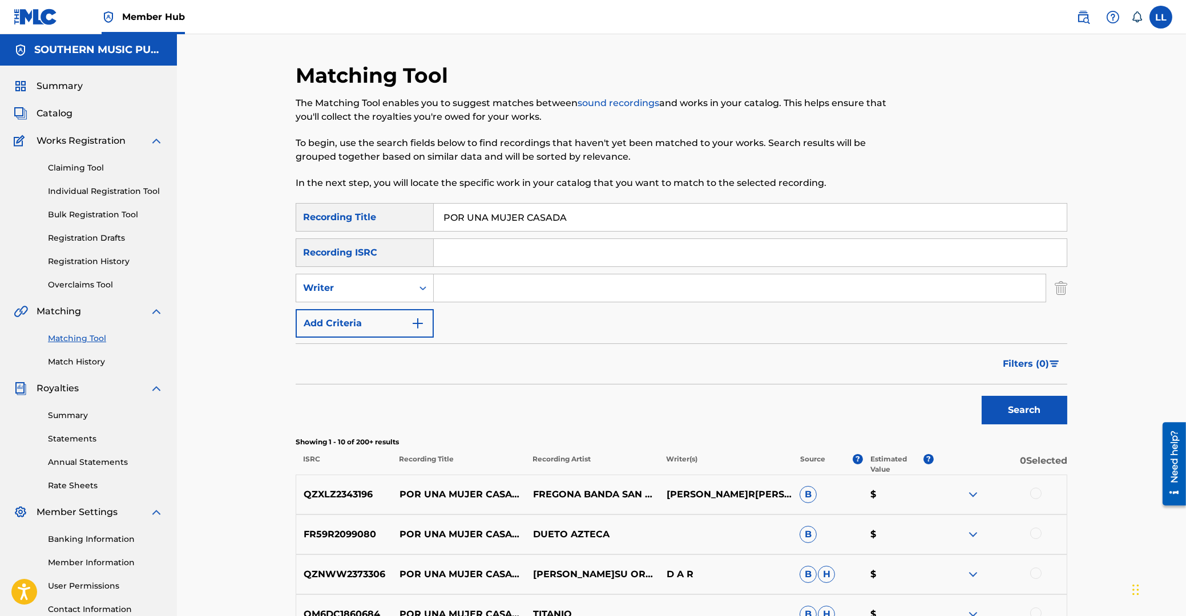
click at [463, 281] on input "Search Form" at bounding box center [740, 287] width 612 height 27
type input "valdez"
click at [981, 396] on button "Search" at bounding box center [1024, 410] width 86 height 29
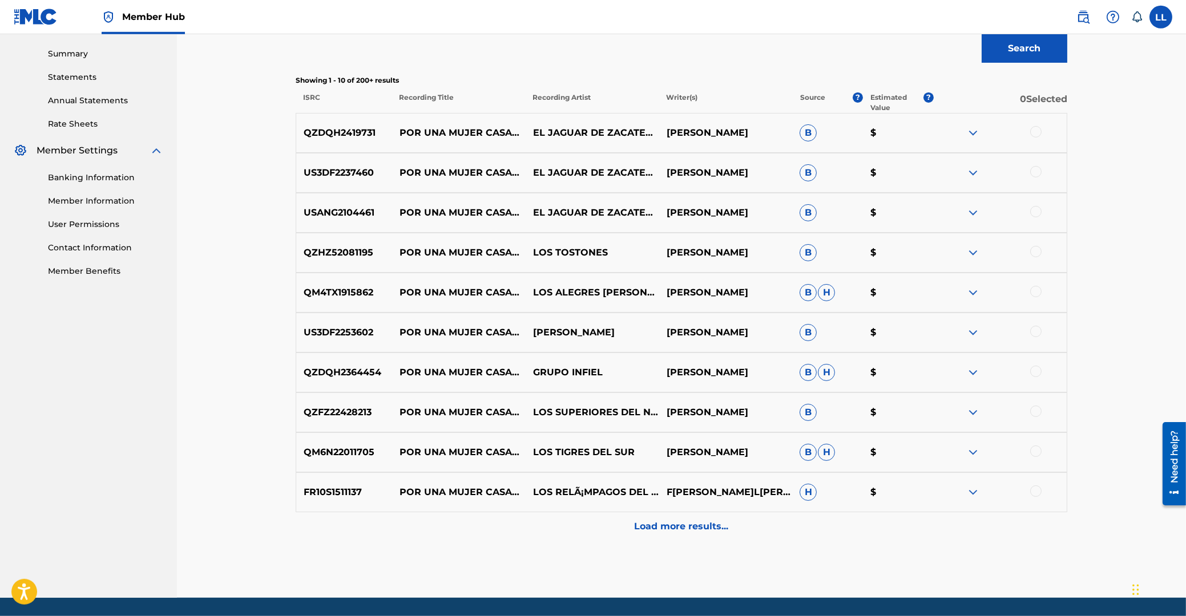
scroll to position [398, 0]
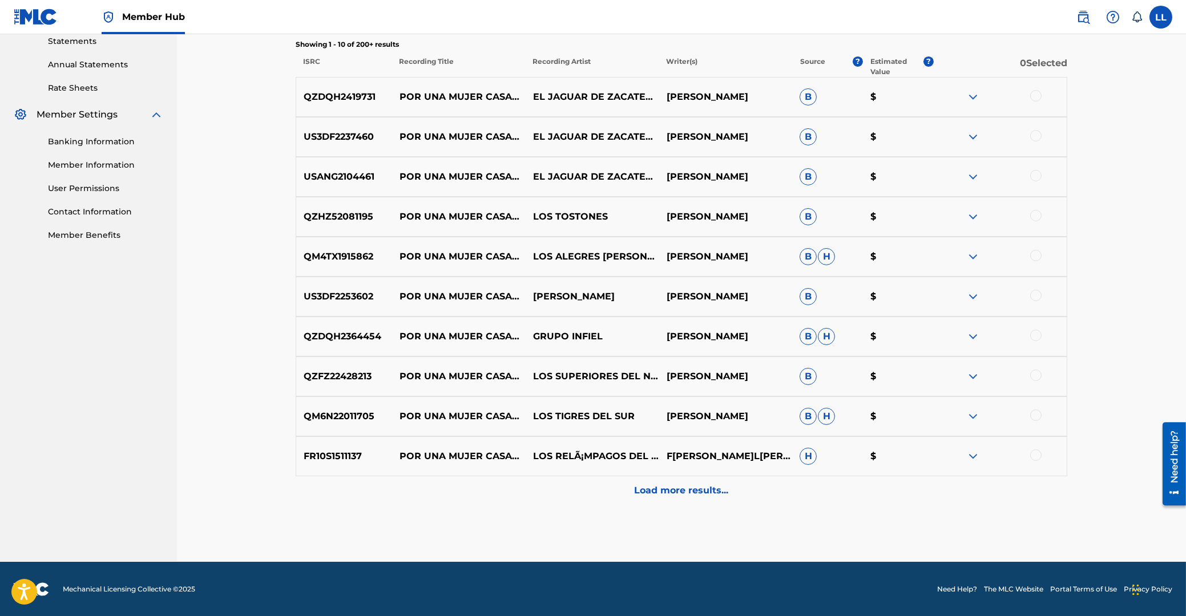
click at [1033, 99] on div at bounding box center [1035, 95] width 11 height 11
click at [1036, 136] on div at bounding box center [1035, 135] width 11 height 11
click at [1036, 176] on div at bounding box center [1035, 175] width 11 height 11
click at [1035, 215] on div at bounding box center [1035, 215] width 11 height 11
click at [1036, 253] on div at bounding box center [1035, 255] width 11 height 11
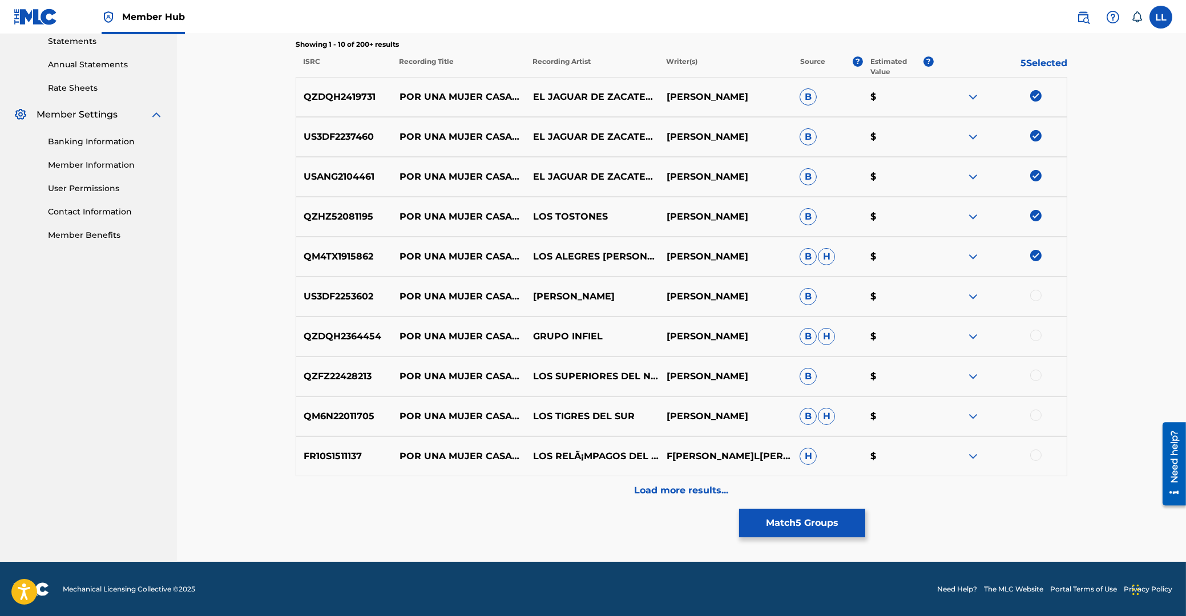
drag, startPoint x: 1036, startPoint y: 295, endPoint x: 1037, endPoint y: 321, distance: 26.3
click at [1036, 296] on div at bounding box center [1035, 295] width 11 height 11
click at [1036, 338] on div at bounding box center [1035, 335] width 11 height 11
click at [1036, 375] on div at bounding box center [1035, 375] width 11 height 11
click at [1035, 419] on div at bounding box center [1035, 415] width 11 height 11
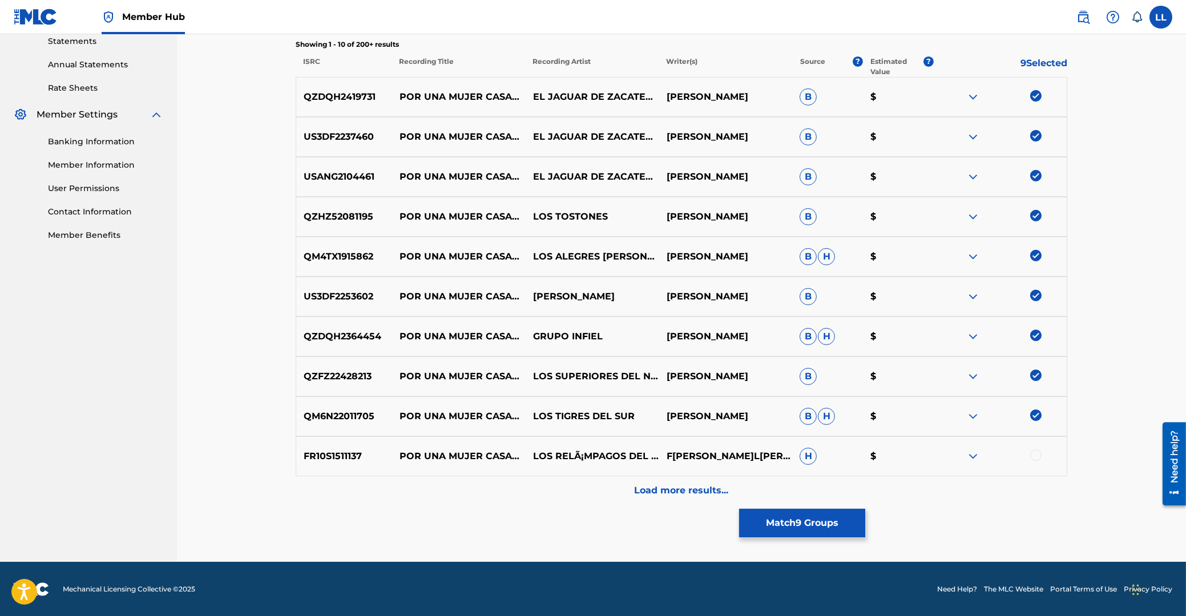
click at [1037, 457] on div at bounding box center [1035, 455] width 11 height 11
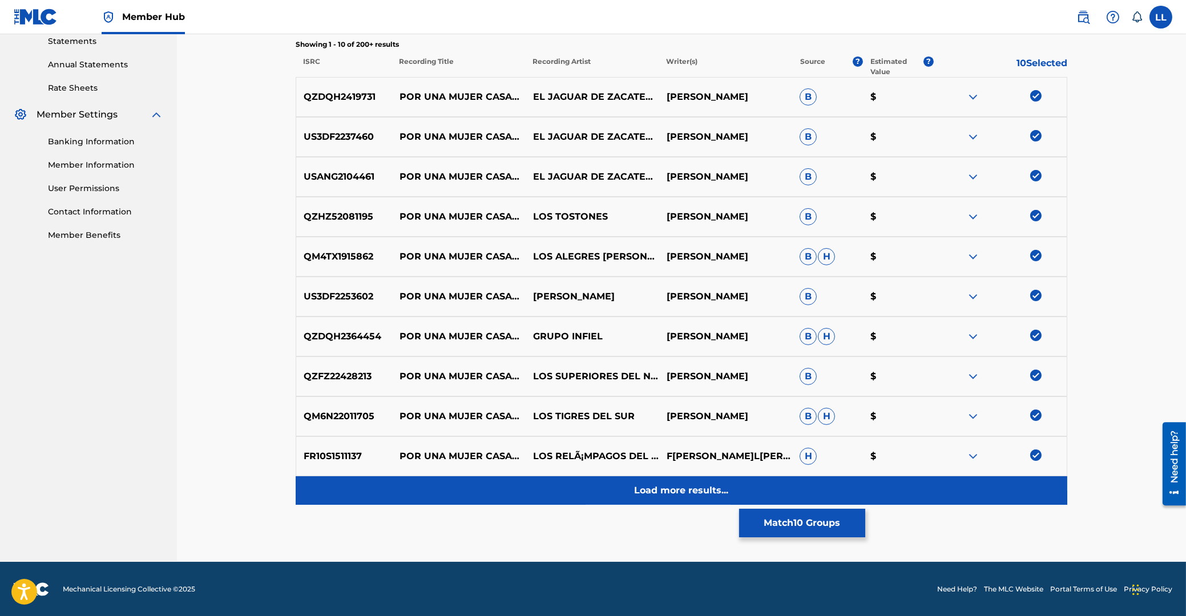
click at [692, 492] on p "Load more results..." at bounding box center [682, 491] width 94 height 14
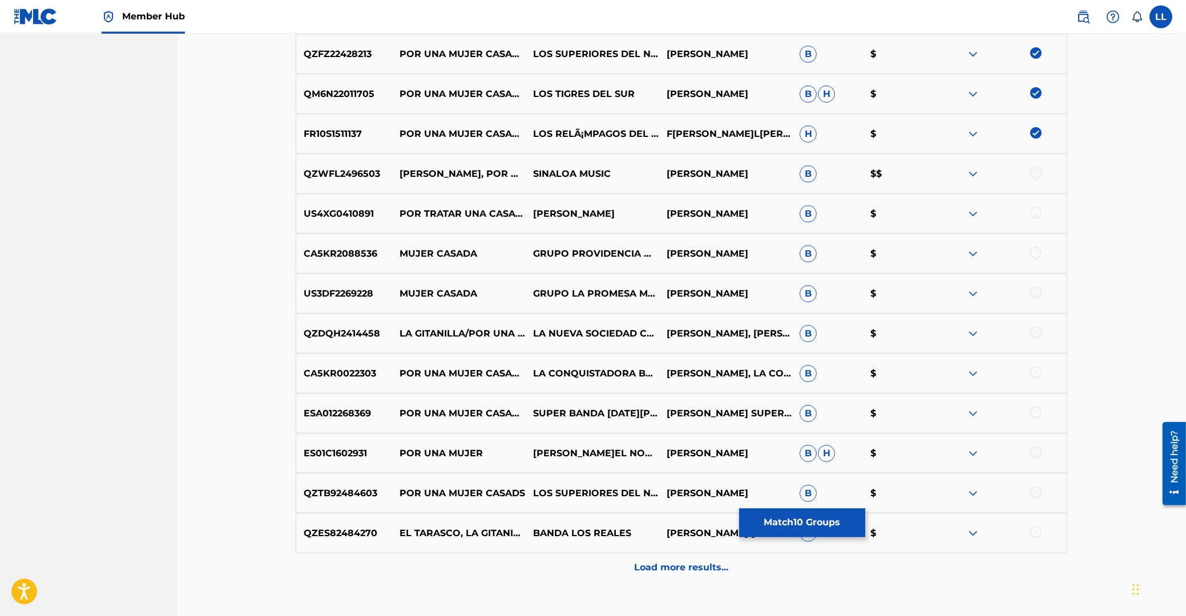
scroll to position [675, 0]
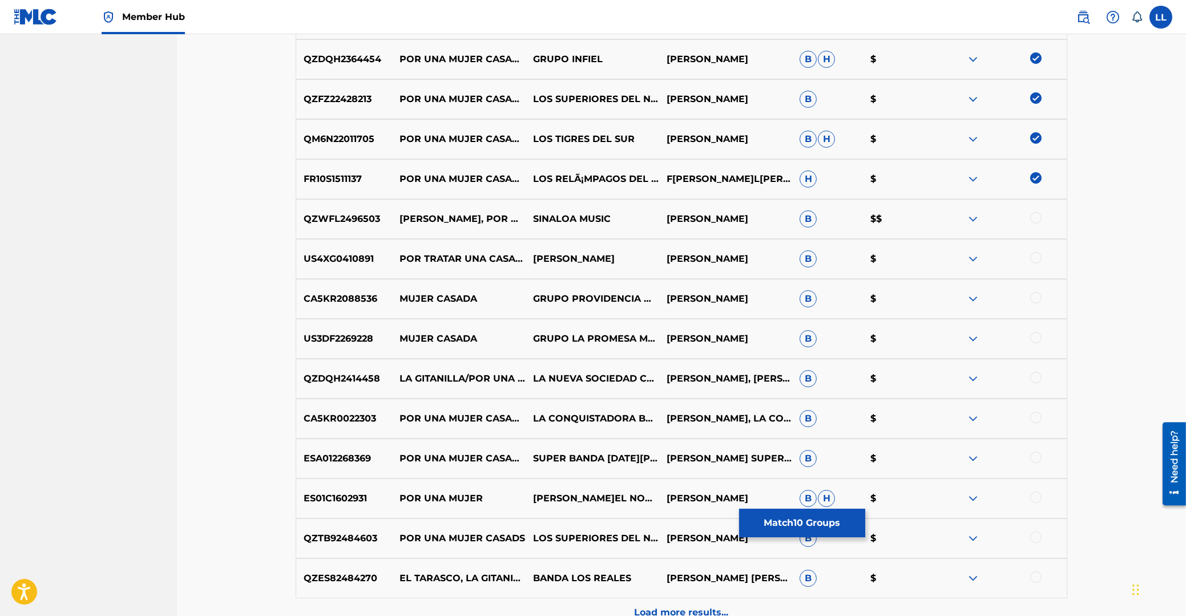
click at [1033, 217] on div at bounding box center [1035, 217] width 11 height 11
click at [1035, 261] on div at bounding box center [1035, 257] width 11 height 11
click at [1031, 257] on img at bounding box center [1035, 257] width 11 height 11
click at [1033, 417] on div at bounding box center [1035, 417] width 11 height 11
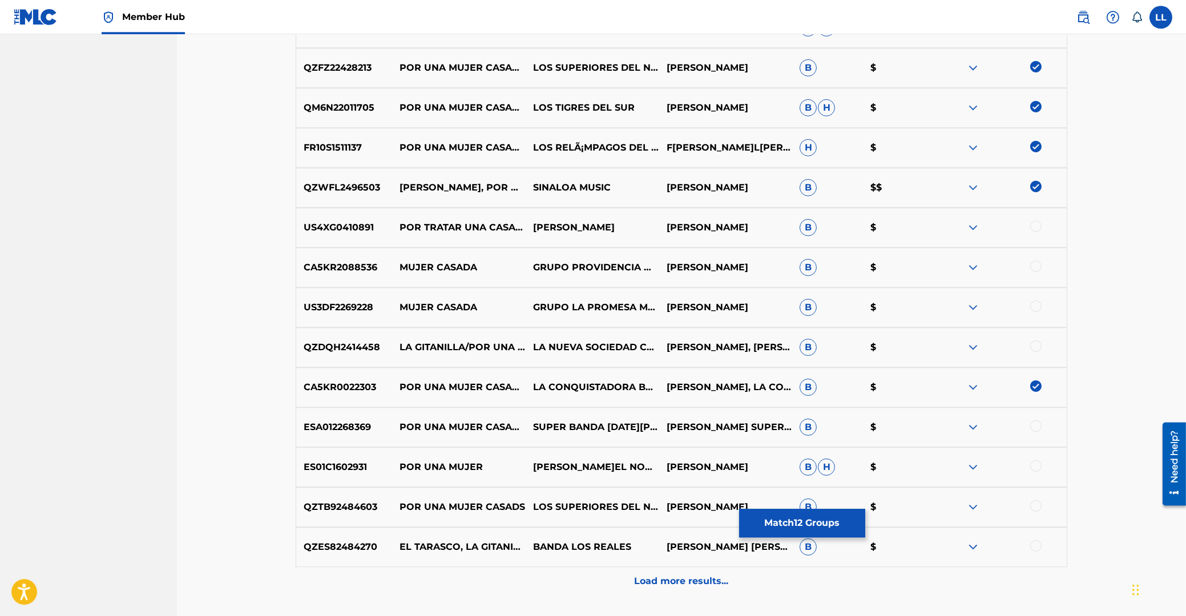
scroll to position [736, 0]
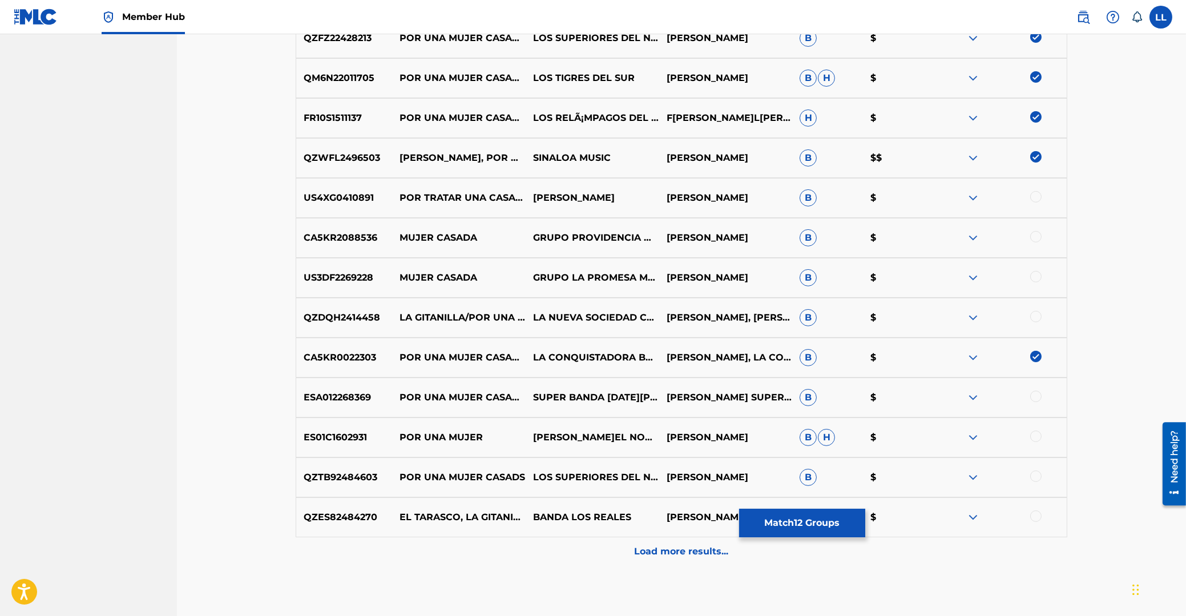
drag, startPoint x: 1034, startPoint y: 236, endPoint x: 1038, endPoint y: 269, distance: 32.8
click at [1034, 237] on div at bounding box center [1035, 236] width 11 height 11
click at [1038, 278] on div at bounding box center [1035, 276] width 11 height 11
click at [1033, 397] on div at bounding box center [1035, 396] width 11 height 11
click at [1032, 432] on div at bounding box center [1000, 438] width 134 height 14
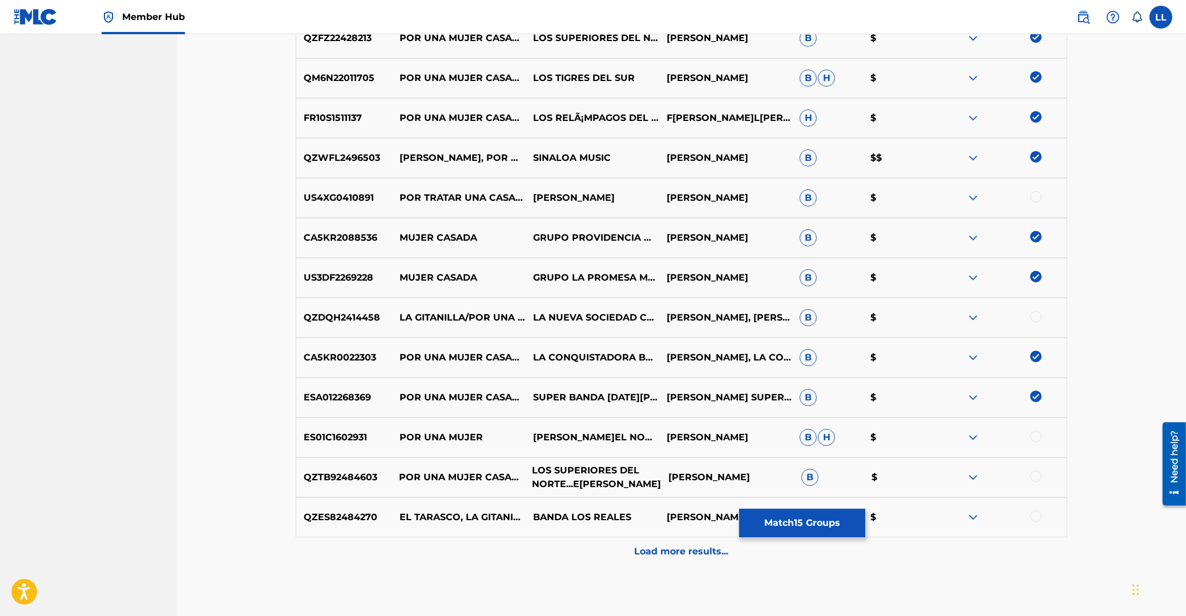
scroll to position [798, 0]
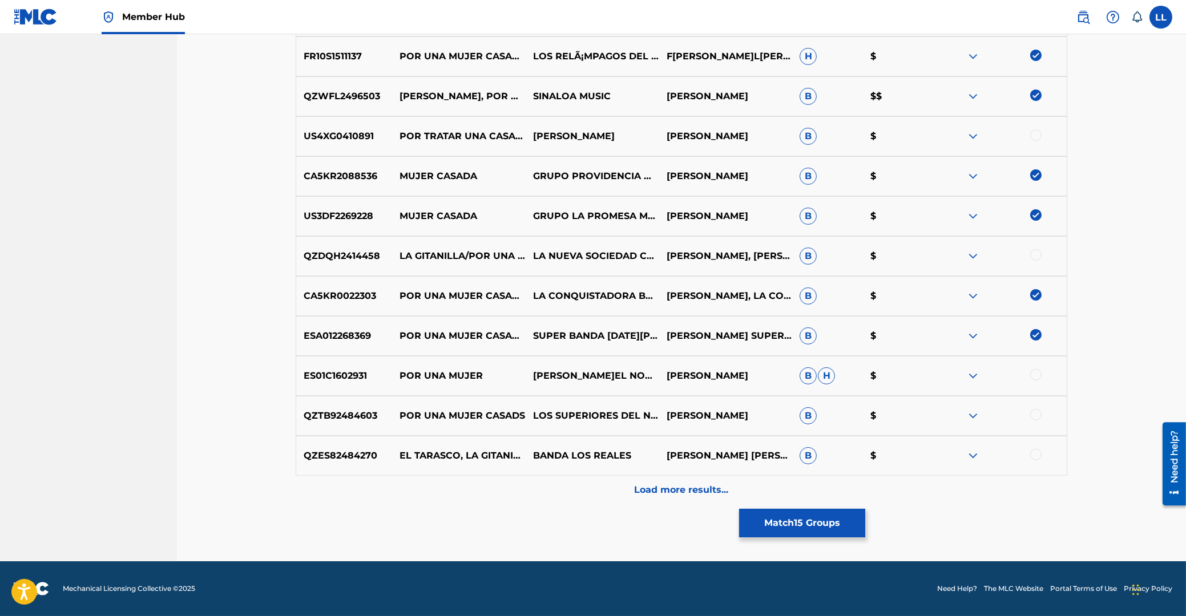
click at [1034, 412] on div at bounding box center [1035, 414] width 11 height 11
click at [1037, 373] on div at bounding box center [1035, 374] width 11 height 11
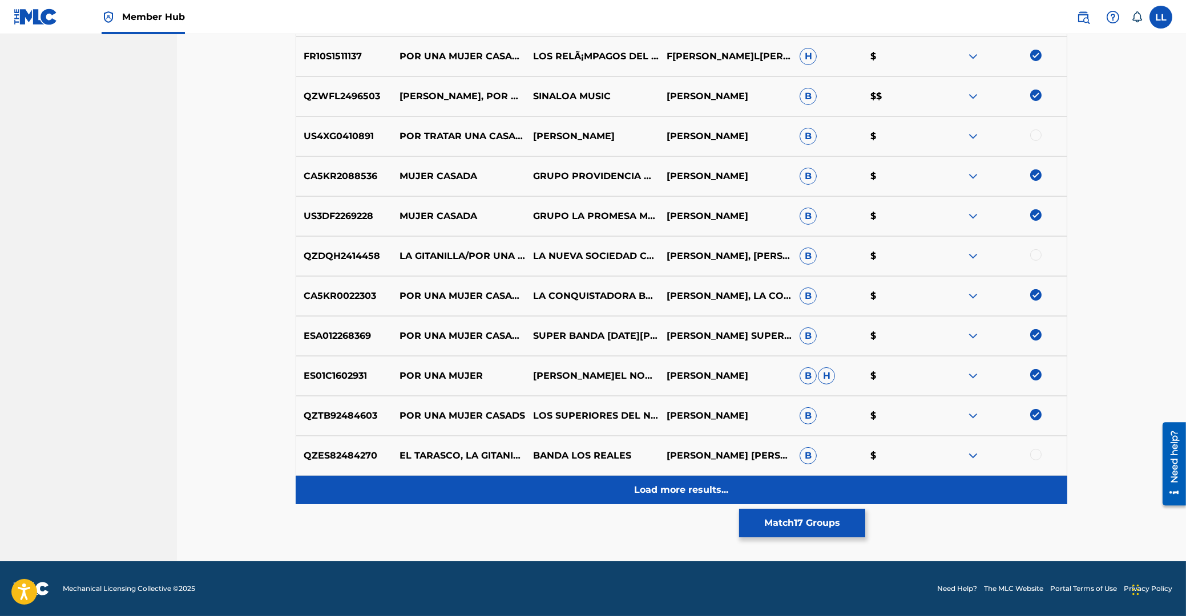
click at [703, 491] on p "Load more results..." at bounding box center [682, 490] width 94 height 14
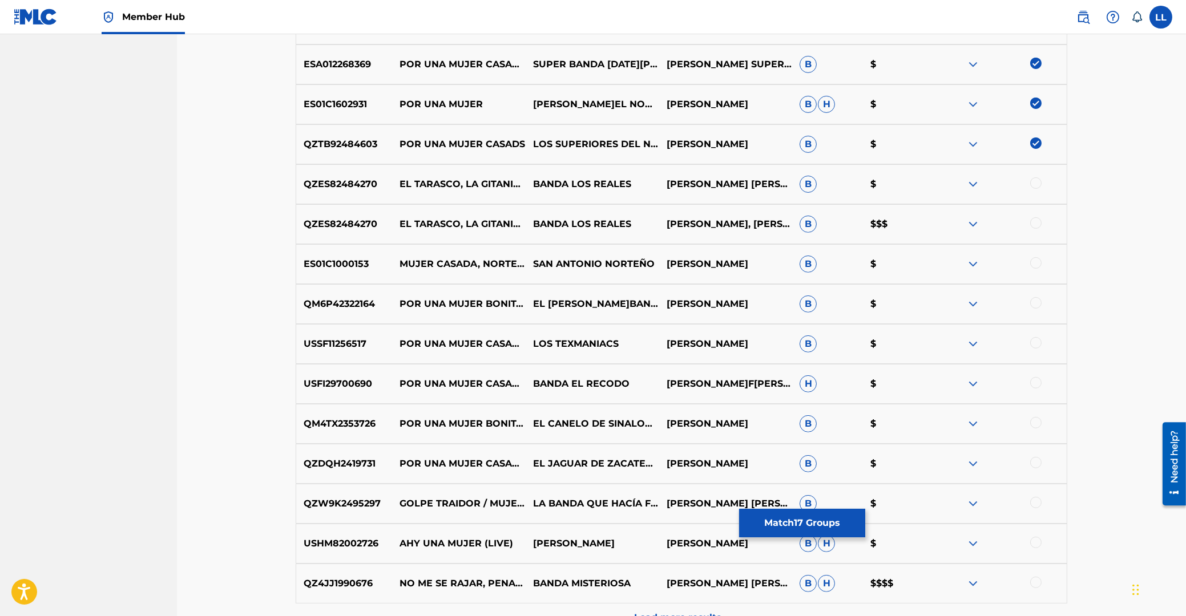
scroll to position [1192, 0]
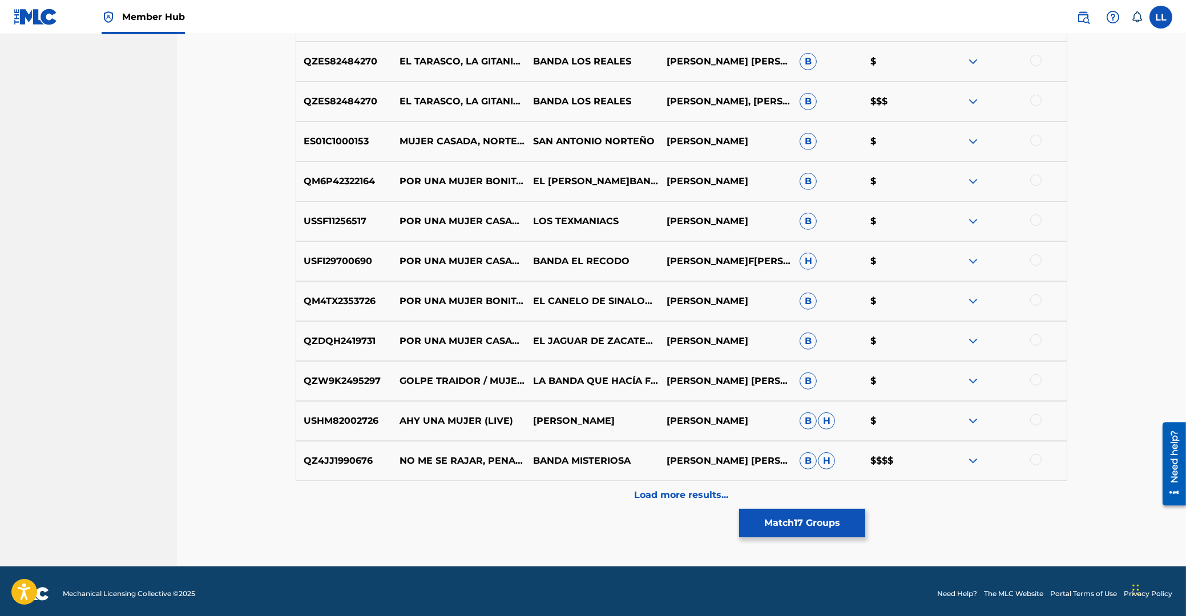
click at [1036, 343] on div at bounding box center [1035, 339] width 11 height 11
click at [1033, 258] on div at bounding box center [1035, 259] width 11 height 11
click at [1035, 217] on div at bounding box center [1035, 220] width 11 height 11
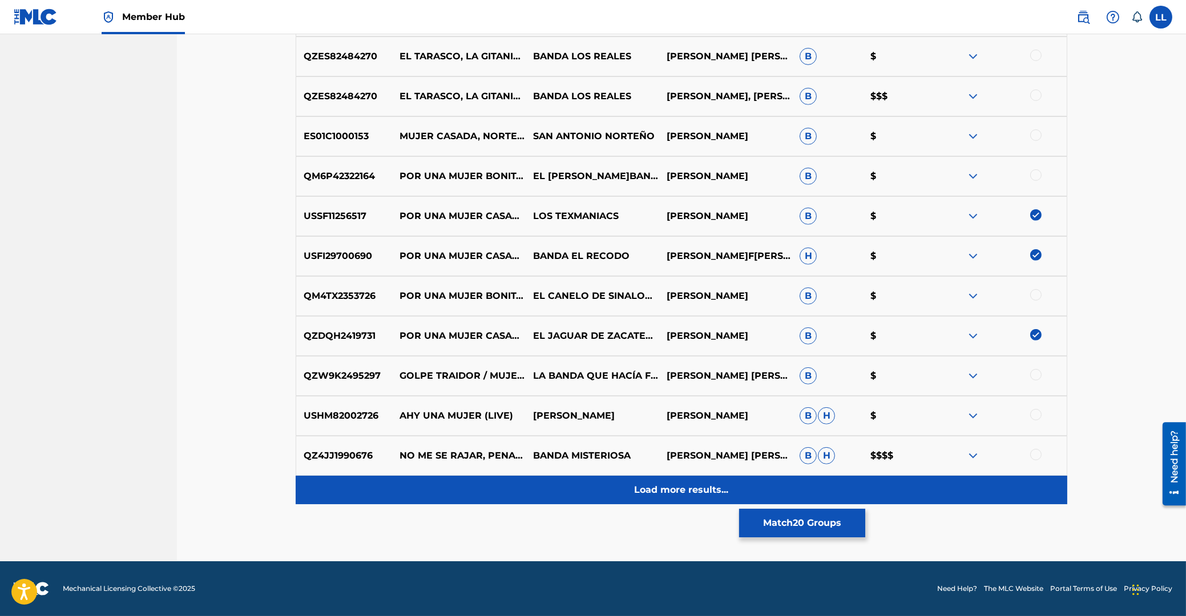
click at [682, 494] on p "Load more results..." at bounding box center [682, 490] width 94 height 14
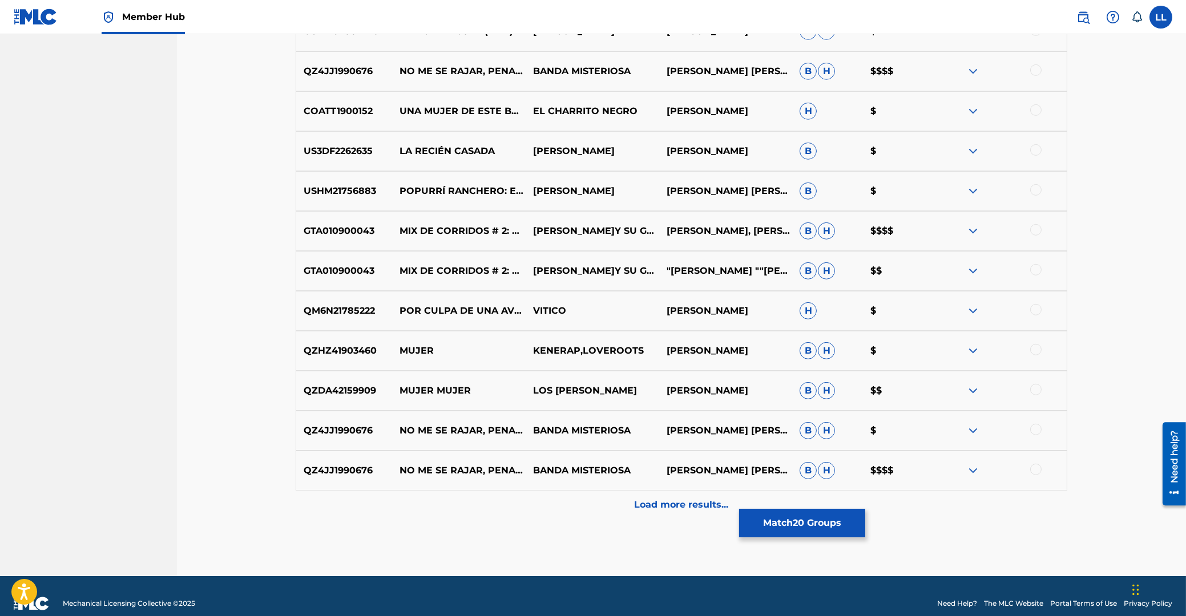
scroll to position [1597, 0]
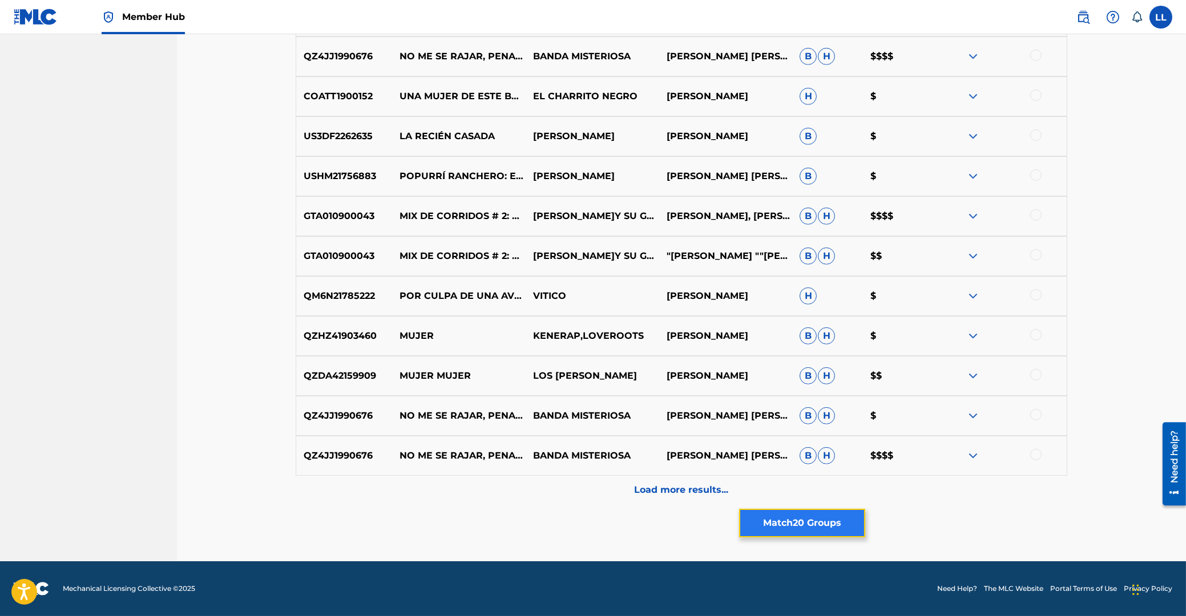
click at [801, 518] on button "Match 20 Groups" at bounding box center [802, 523] width 126 height 29
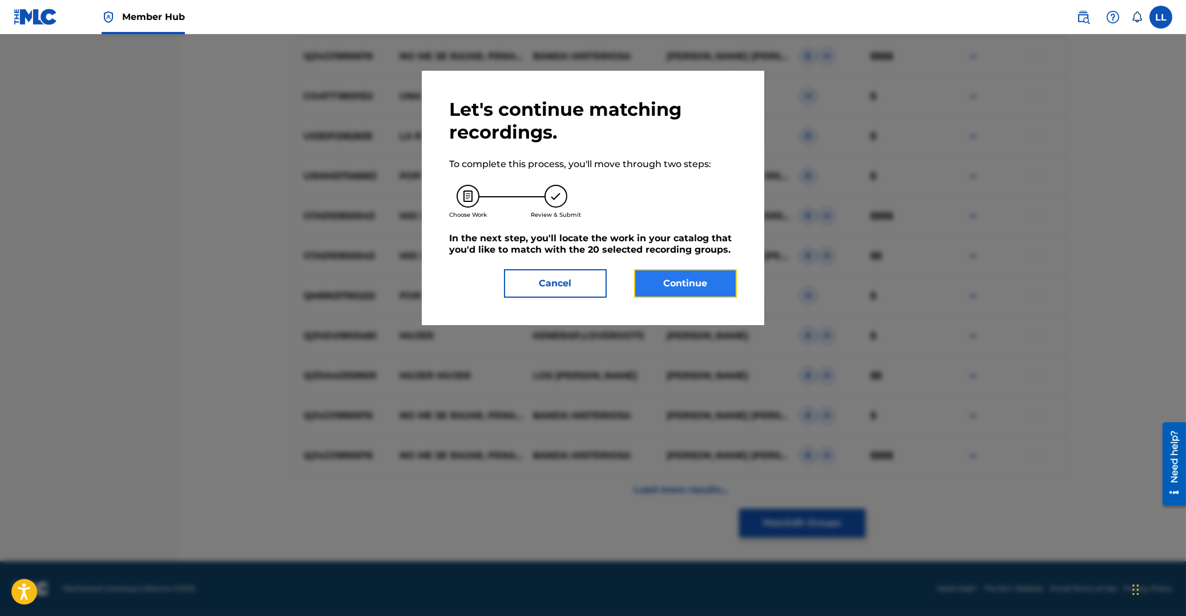
click at [693, 280] on button "Continue" at bounding box center [685, 283] width 103 height 29
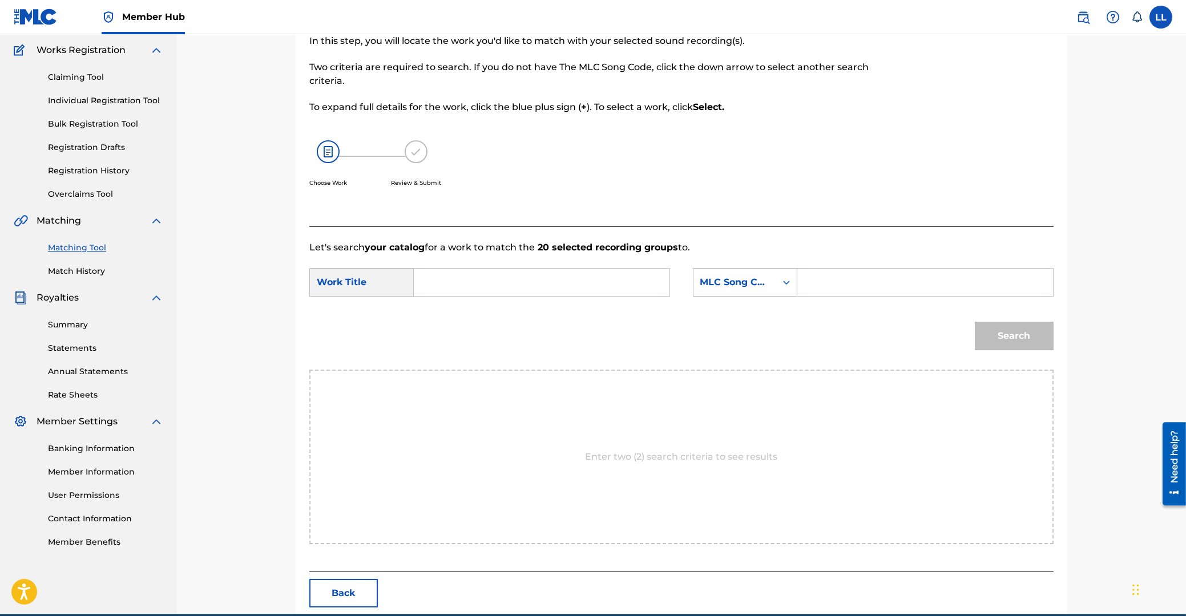
click at [572, 286] on input "Search Form" at bounding box center [541, 282] width 236 height 27
paste input "POR UNA MUJER CASADA"
type input "POR UNA MUJER CASADA"
click at [848, 285] on input "Search Form" at bounding box center [925, 282] width 236 height 27
paste input "" P65997""
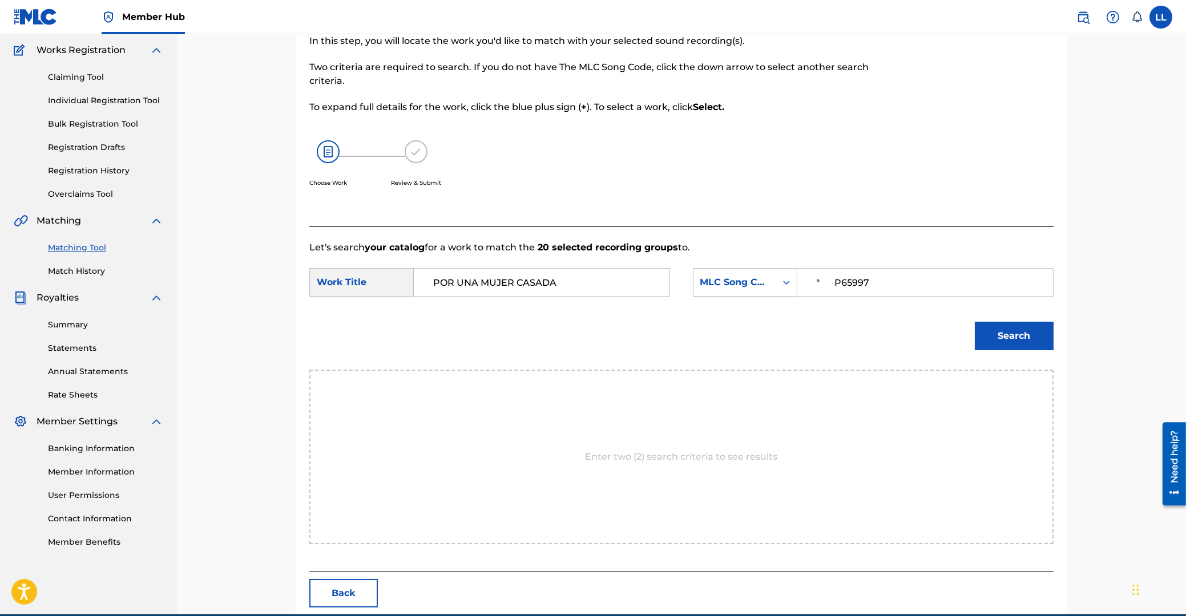
click at [837, 283] on input "" P65997" at bounding box center [925, 282] width 236 height 27
type input "P65997"
click at [1000, 334] on button "Search" at bounding box center [1014, 336] width 79 height 29
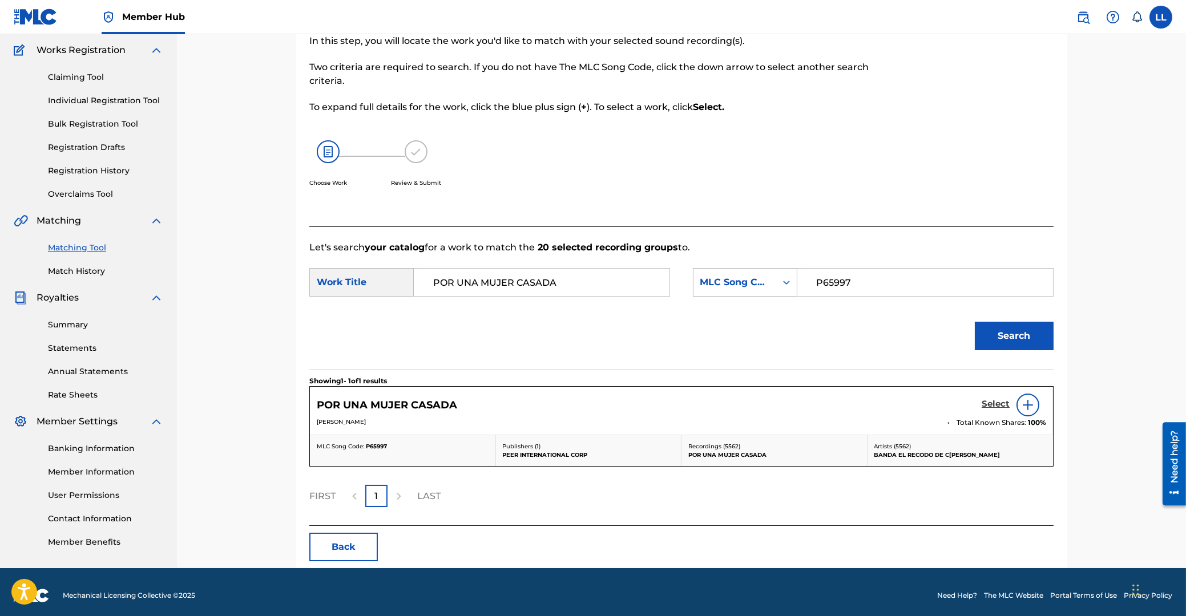
click at [993, 402] on h5 "Select" at bounding box center [995, 404] width 28 height 11
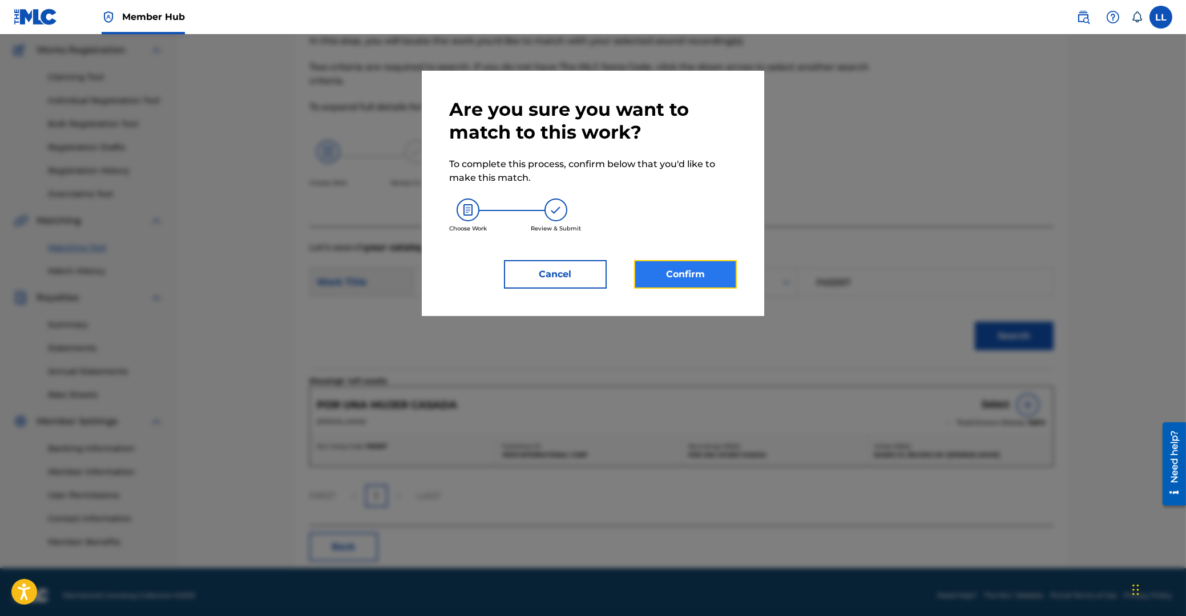
click at [706, 276] on button "Confirm" at bounding box center [685, 274] width 103 height 29
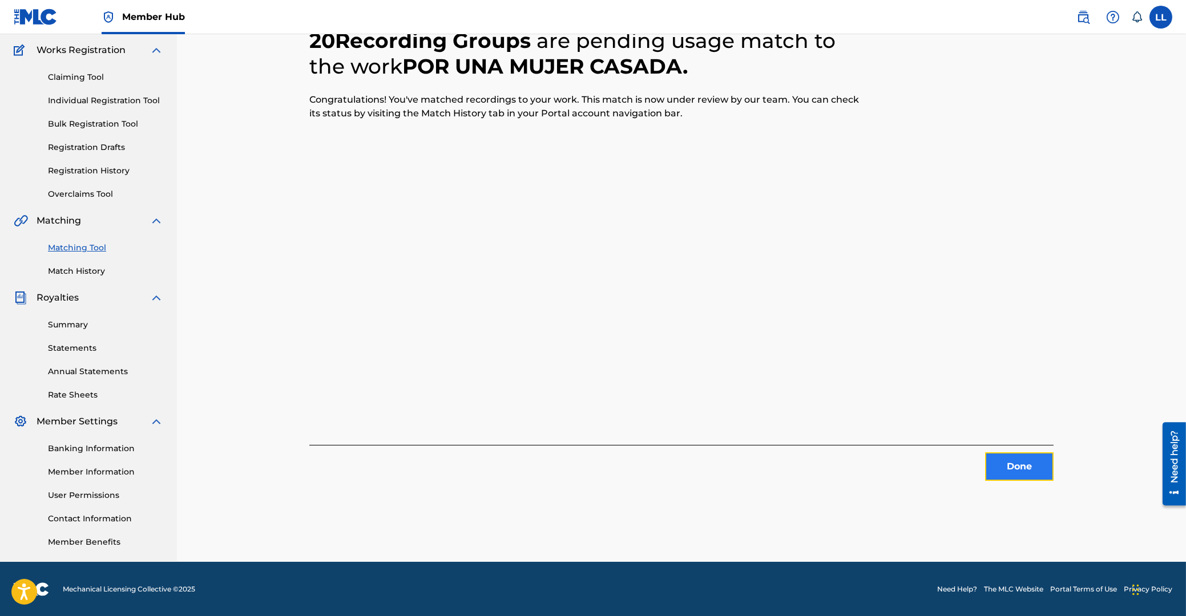
click at [1017, 466] on button "Done" at bounding box center [1019, 467] width 68 height 29
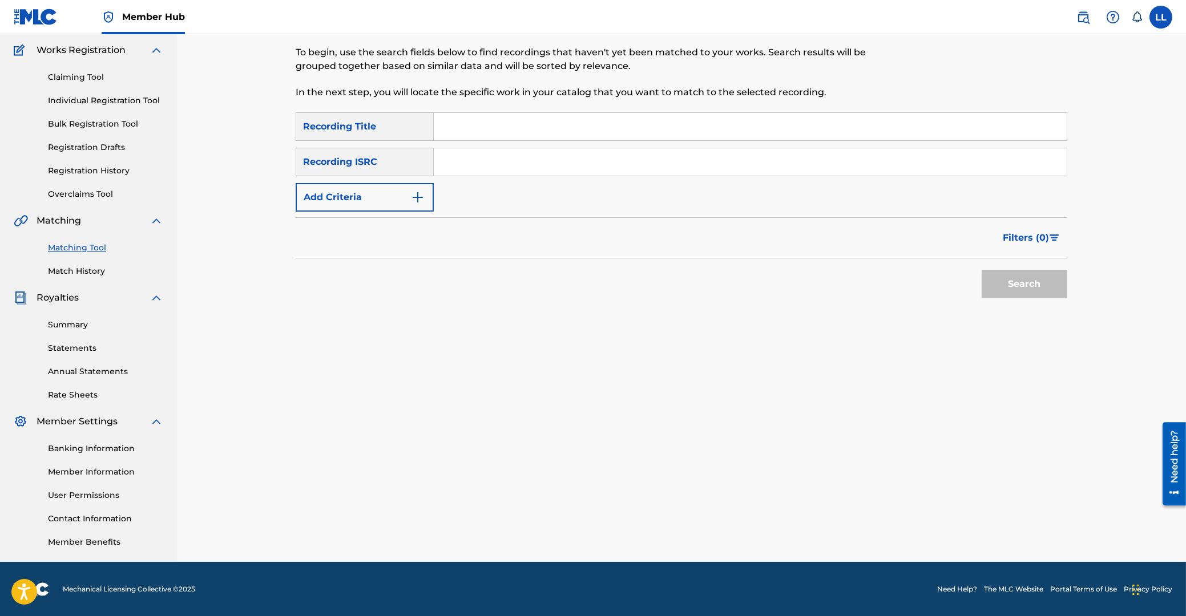
click at [454, 163] on input "Search Form" at bounding box center [750, 161] width 633 height 27
paste input "QZNJW2366791"
type input "QZNJW2366791"
click at [1020, 289] on button "Search" at bounding box center [1024, 284] width 86 height 29
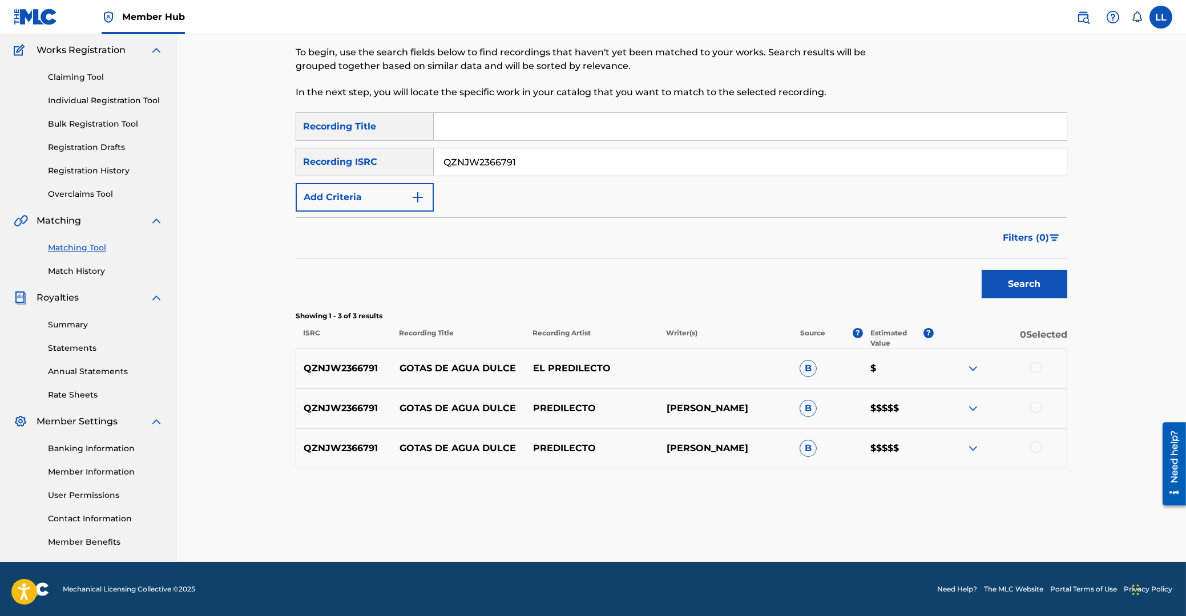
click at [1033, 365] on div at bounding box center [1035, 367] width 11 height 11
click at [1033, 405] on div at bounding box center [1035, 407] width 11 height 11
click at [1036, 447] on div at bounding box center [1035, 447] width 11 height 11
click at [804, 520] on button "Match 3 Groups" at bounding box center [802, 523] width 126 height 29
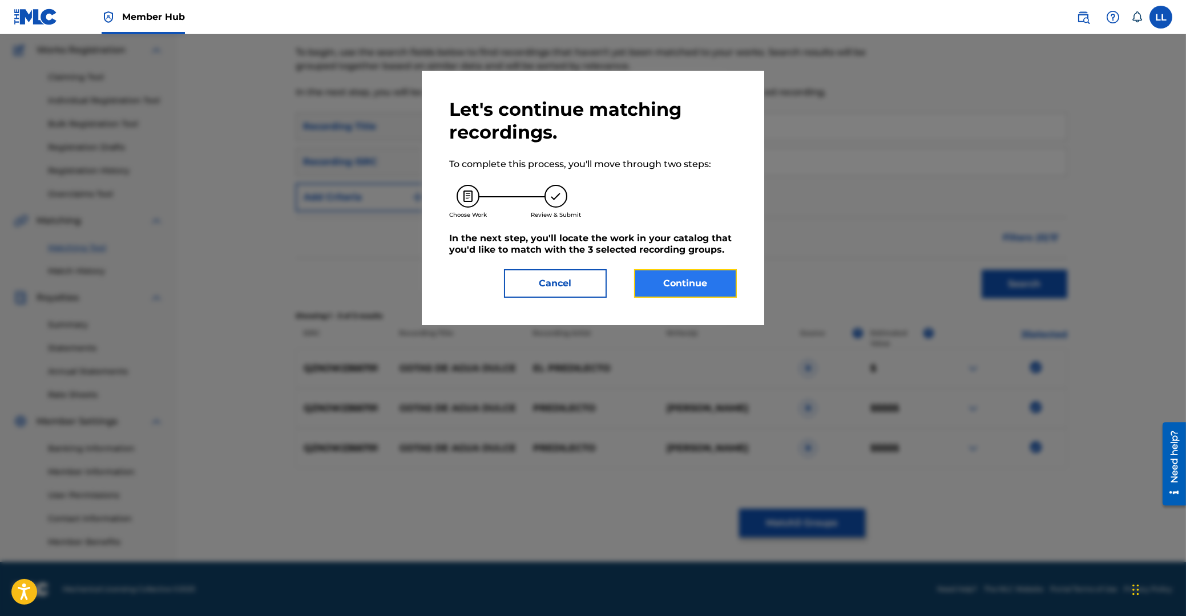
click at [695, 284] on button "Continue" at bounding box center [685, 283] width 103 height 29
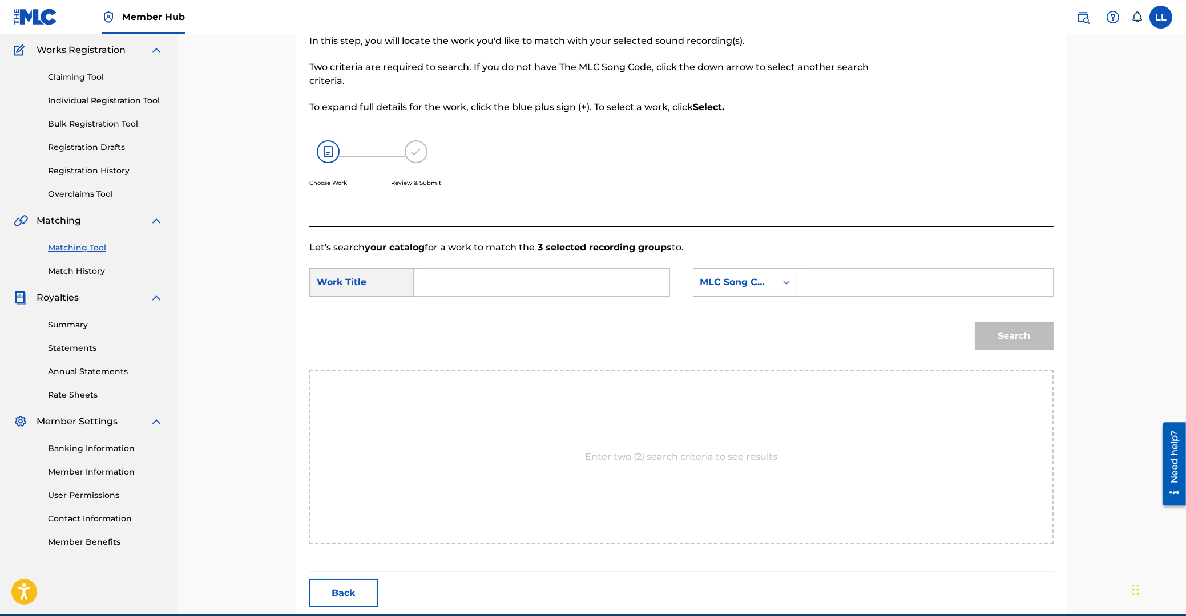
click at [518, 290] on input "Search Form" at bounding box center [541, 282] width 236 height 27
paste input "GOTAS DE AGUA DULCE"
type input "GOTAS DE AGUA DULCE"
click at [875, 285] on input "Search Form" at bounding box center [925, 282] width 236 height 27
paste input "" G1978H ""
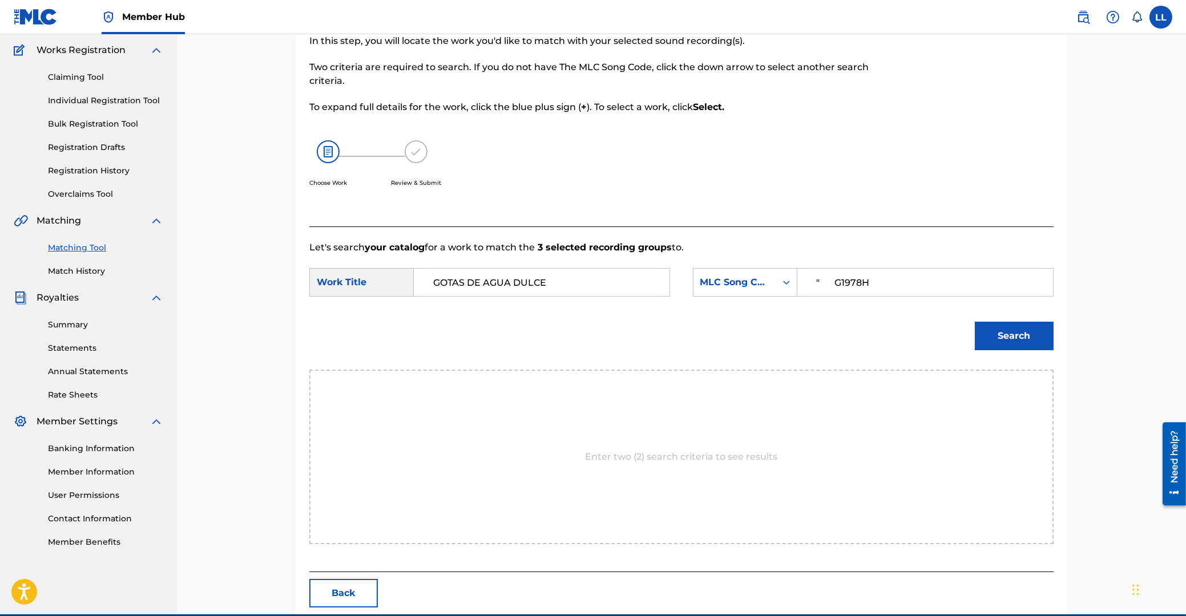
click at [836, 281] on input "" G1978H" at bounding box center [925, 282] width 236 height 27
type input "G1978H"
click at [1027, 336] on button "Search" at bounding box center [1014, 336] width 79 height 29
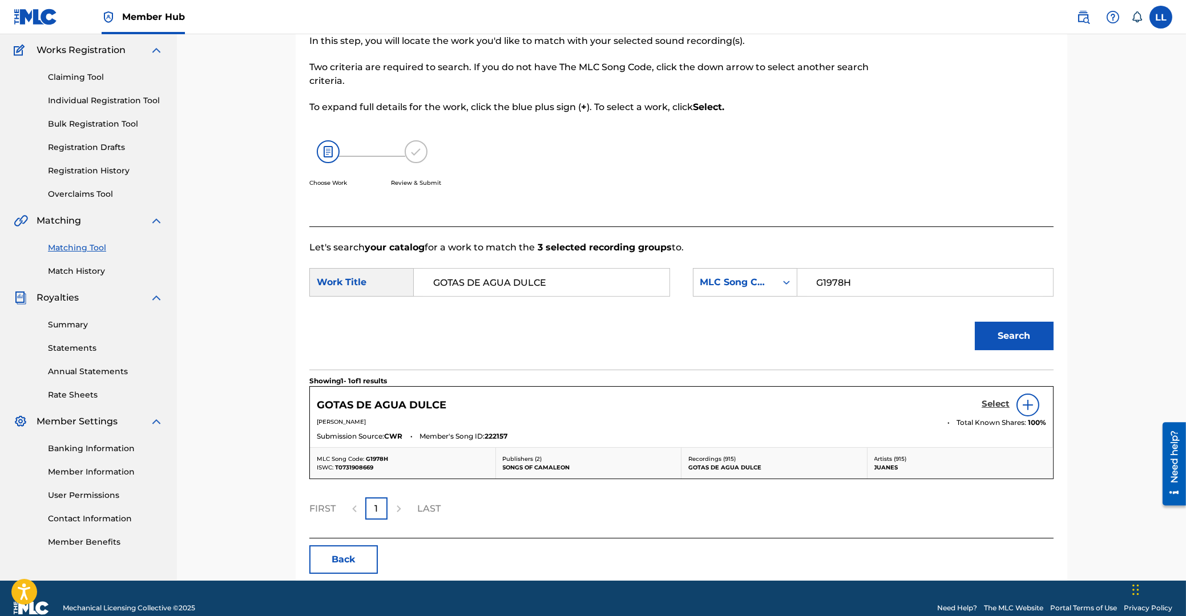
click at [993, 403] on h5 "Select" at bounding box center [995, 404] width 28 height 11
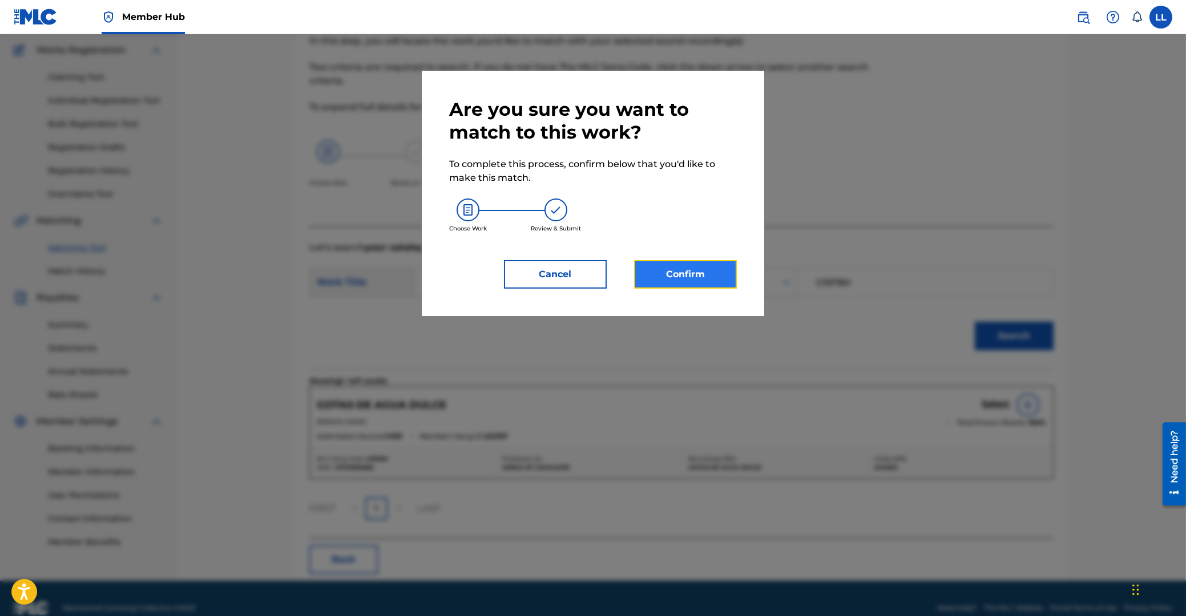
click at [677, 273] on button "Confirm" at bounding box center [685, 274] width 103 height 29
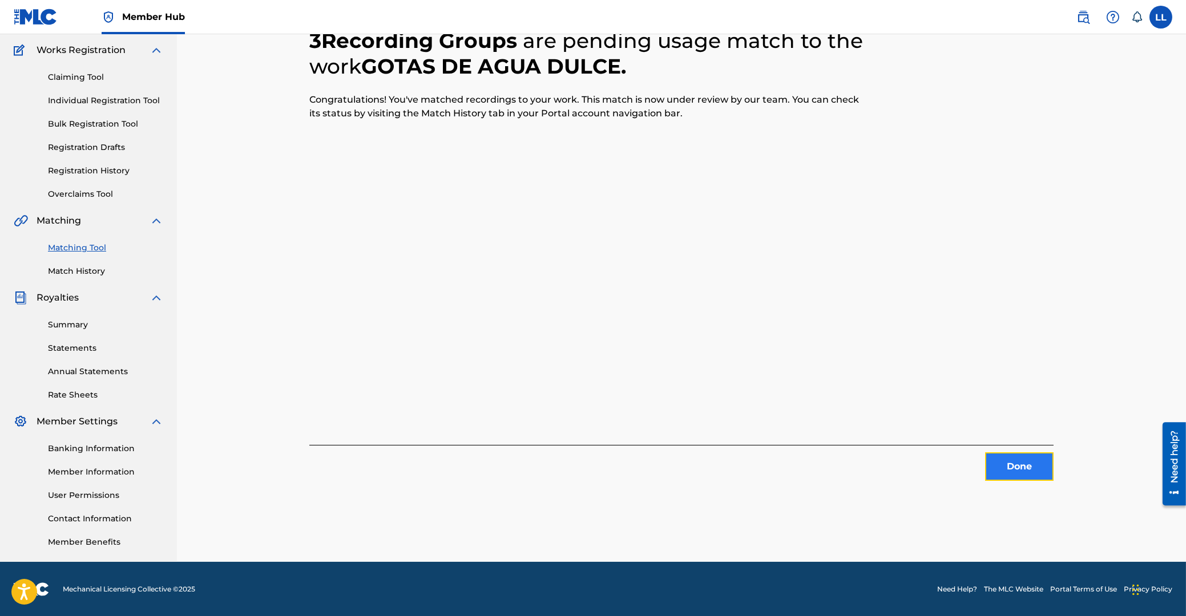
click at [1022, 468] on button "Done" at bounding box center [1019, 467] width 68 height 29
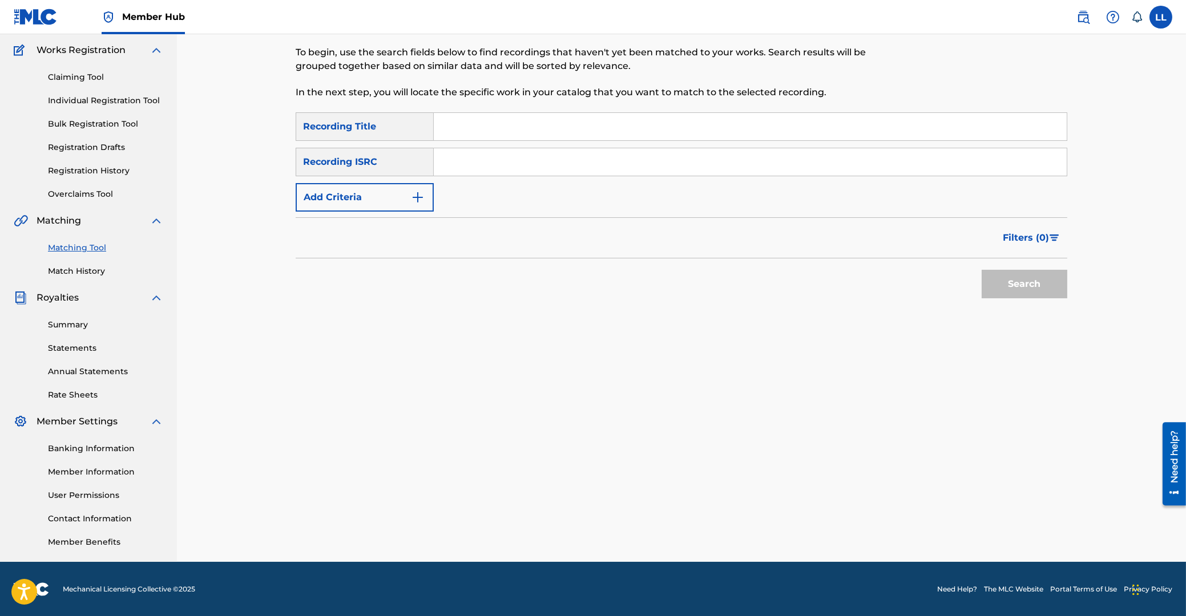
click at [481, 129] on input "Search Form" at bounding box center [750, 126] width 633 height 27
paste input "GOTAS DE AGUA DULCE"
type input "GOTAS DE AGUA DULCE"
click at [1037, 285] on button "Search" at bounding box center [1024, 284] width 86 height 29
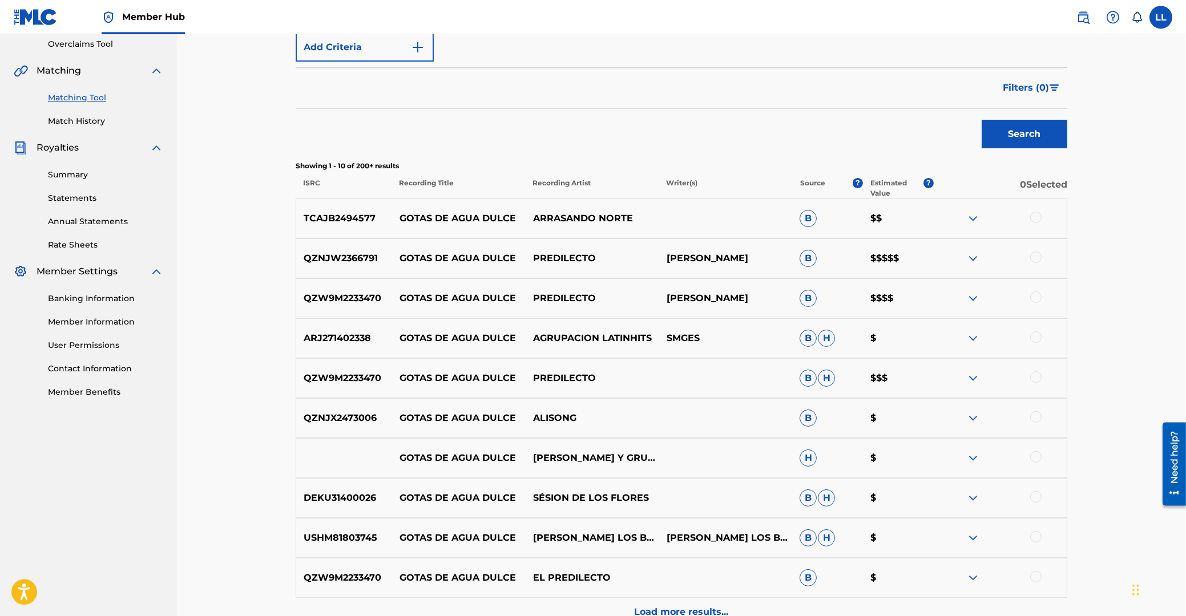
scroll to position [274, 0]
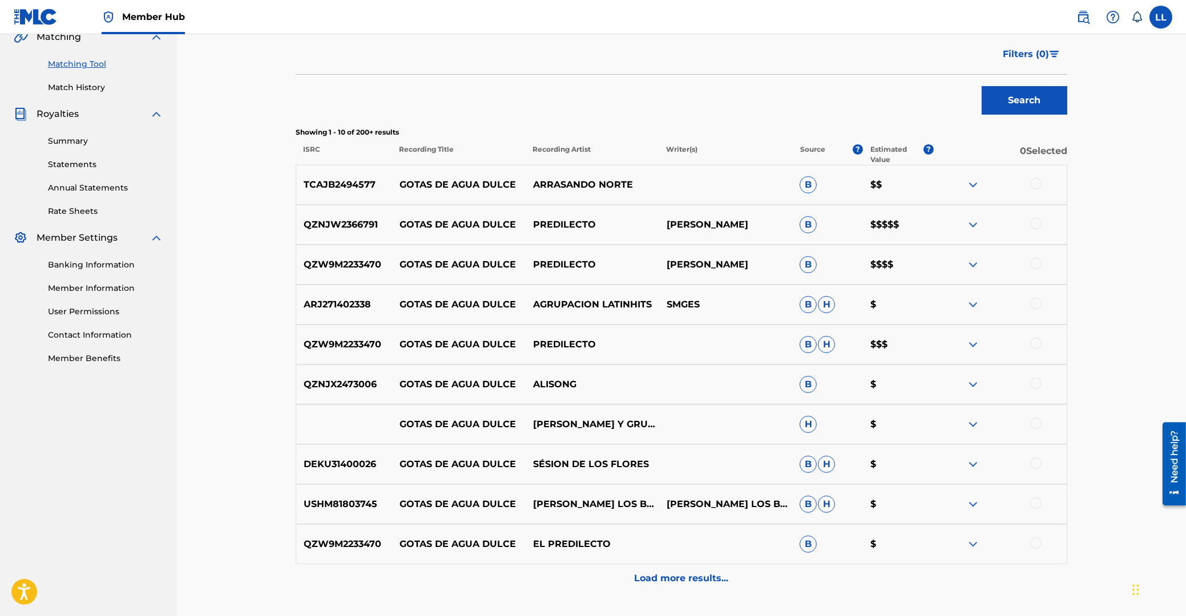
click at [1036, 262] on div at bounding box center [1035, 263] width 11 height 11
click at [338, 264] on p "QZW9M2233470" at bounding box center [344, 265] width 96 height 14
copy p "QZW9M2233470"
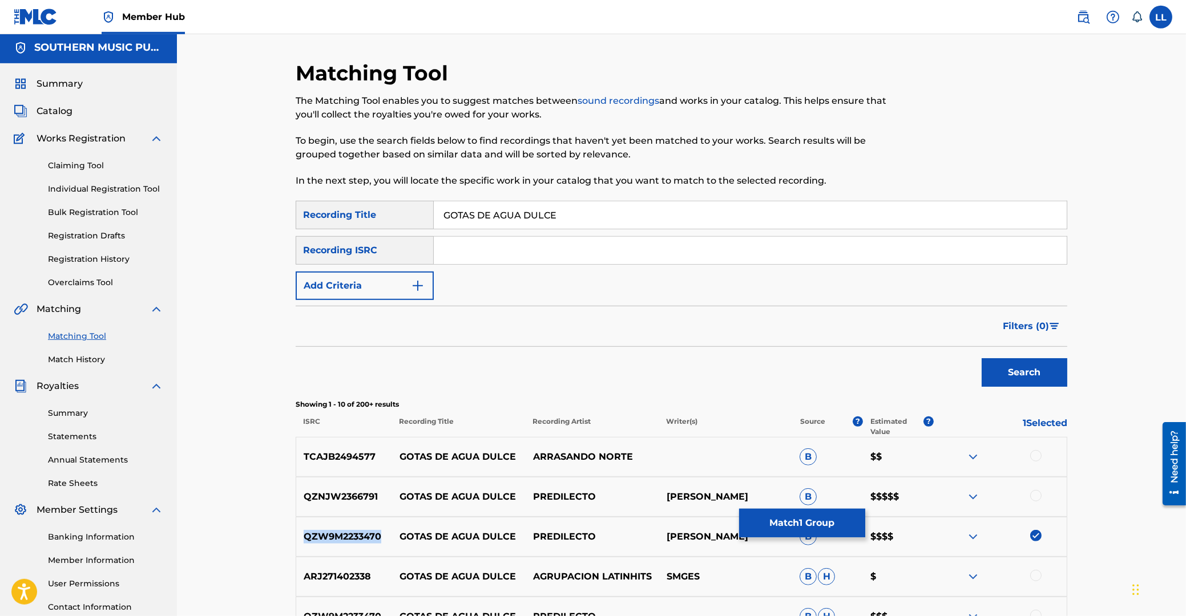
scroll to position [0, 0]
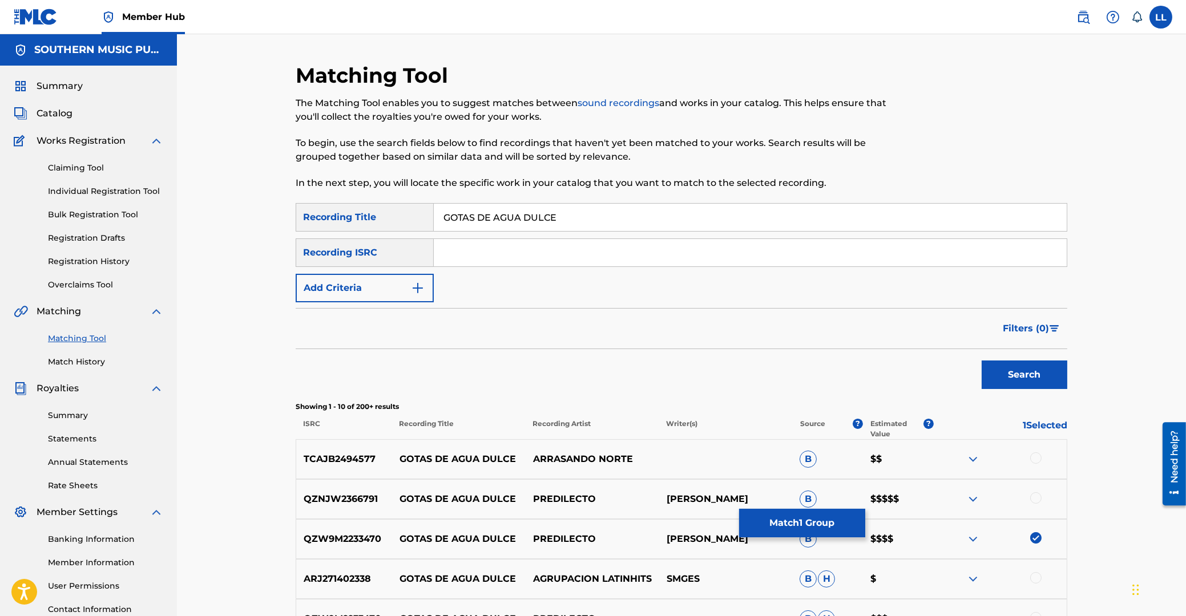
click at [472, 255] on input "Search Form" at bounding box center [750, 252] width 633 height 27
paste input "QZW9M2233470"
type input "QZW9M2233470"
drag, startPoint x: 616, startPoint y: 217, endPoint x: 296, endPoint y: 208, distance: 320.3
click at [434, 208] on input "GOTAS DE AGUA DULCE" at bounding box center [750, 217] width 633 height 27
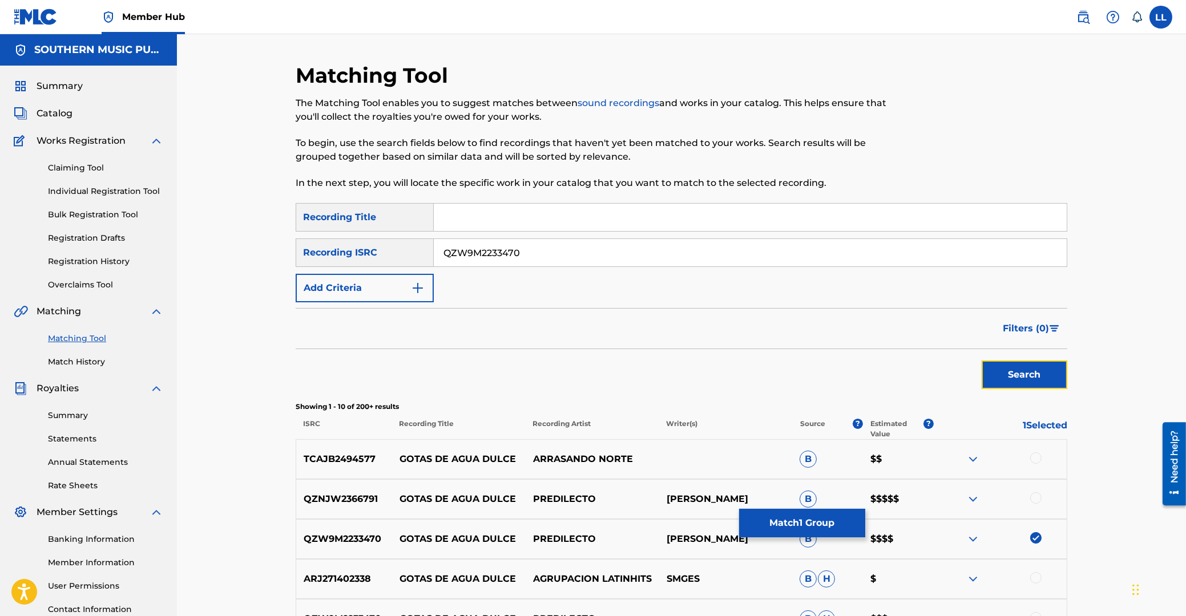
click at [1016, 365] on button "Search" at bounding box center [1024, 375] width 86 height 29
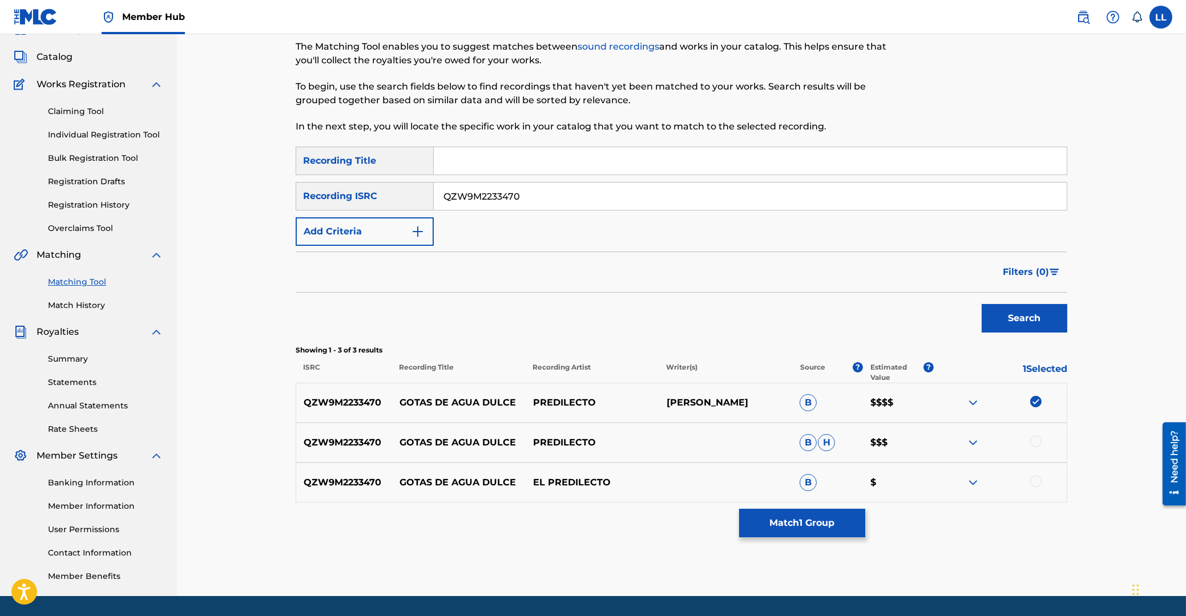
scroll to position [91, 0]
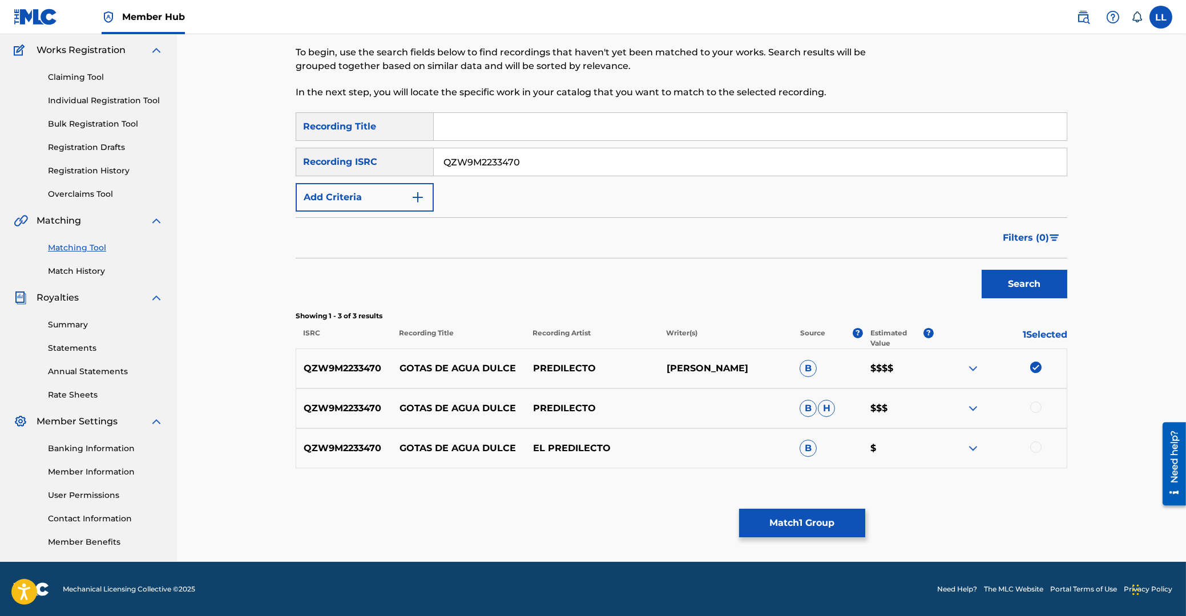
click at [1037, 405] on div at bounding box center [1035, 407] width 11 height 11
click at [1036, 448] on div at bounding box center [1035, 447] width 11 height 11
click at [777, 519] on button "Match 3 Groups" at bounding box center [802, 523] width 126 height 29
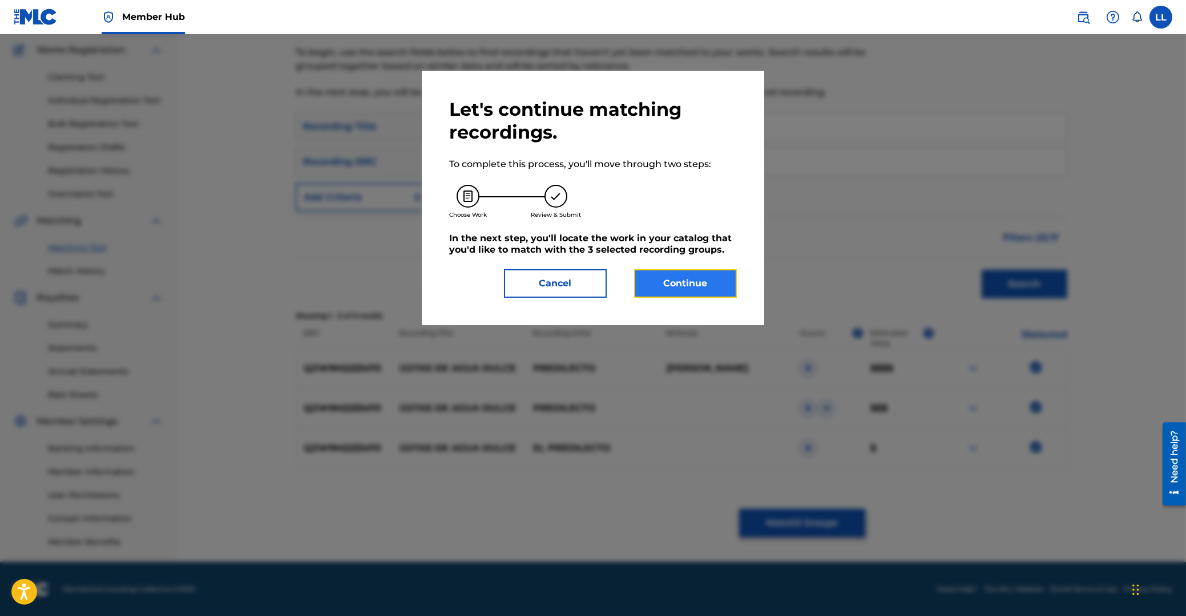
click at [684, 286] on button "Continue" at bounding box center [685, 283] width 103 height 29
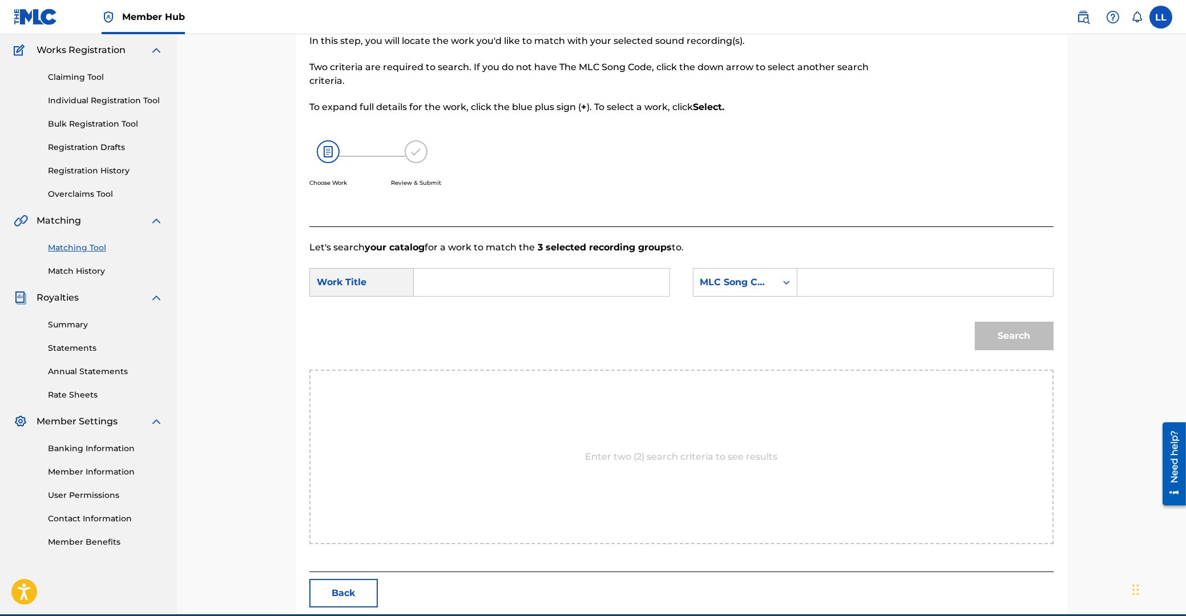
drag, startPoint x: 544, startPoint y: 276, endPoint x: 538, endPoint y: 288, distance: 13.3
click at [541, 280] on input "Search Form" at bounding box center [541, 282] width 236 height 27
click at [470, 285] on input "Search Form" at bounding box center [541, 282] width 236 height 27
paste input "GOTAS DE AGUA DULCE"
type input "GOTAS DE AGUA DULCE"
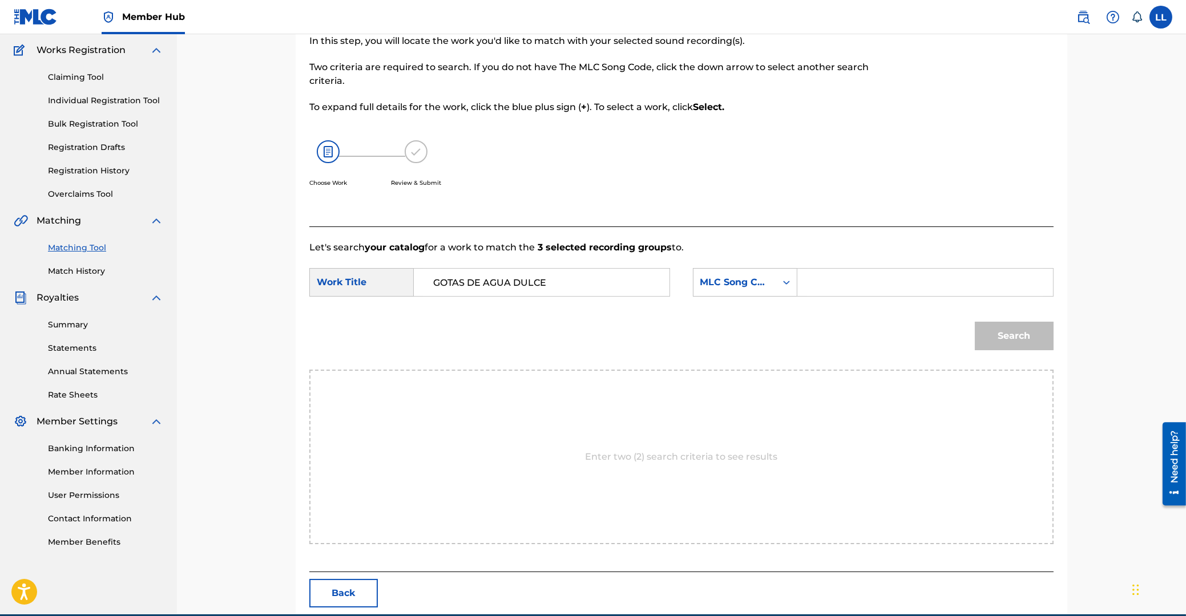
drag, startPoint x: 874, startPoint y: 276, endPoint x: 901, endPoint y: 279, distance: 27.5
click at [874, 277] on input "Search Form" at bounding box center [925, 282] width 236 height 27
paste input "" G1978H ""
click at [837, 282] on input "" G1978H" at bounding box center [925, 282] width 236 height 27
type input "G1978H"
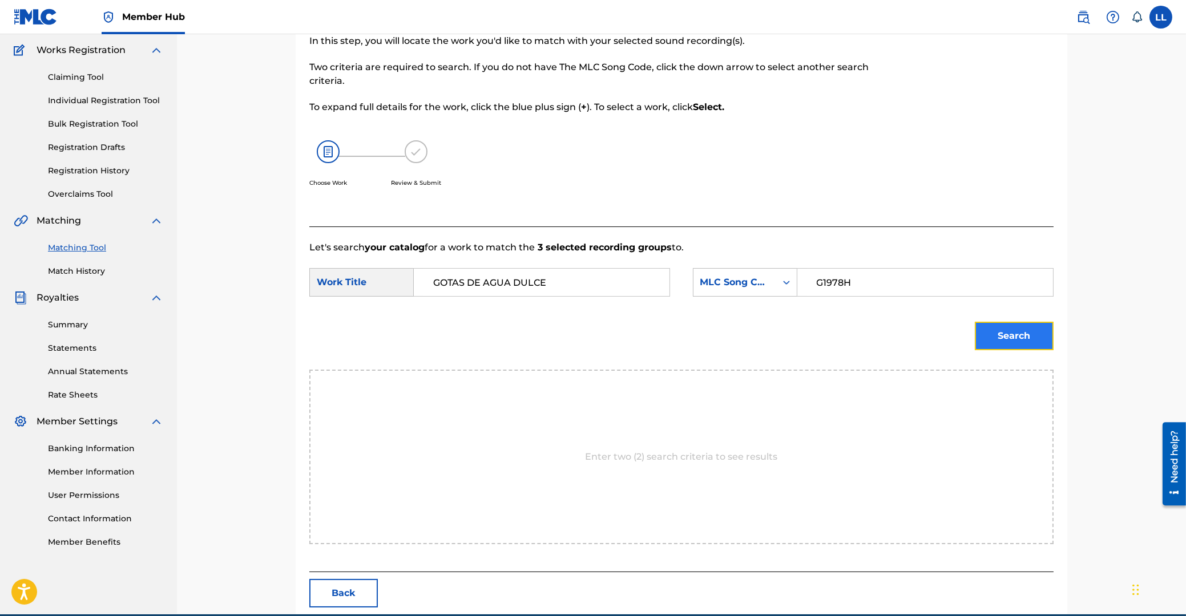
click at [1009, 333] on button "Search" at bounding box center [1014, 336] width 79 height 29
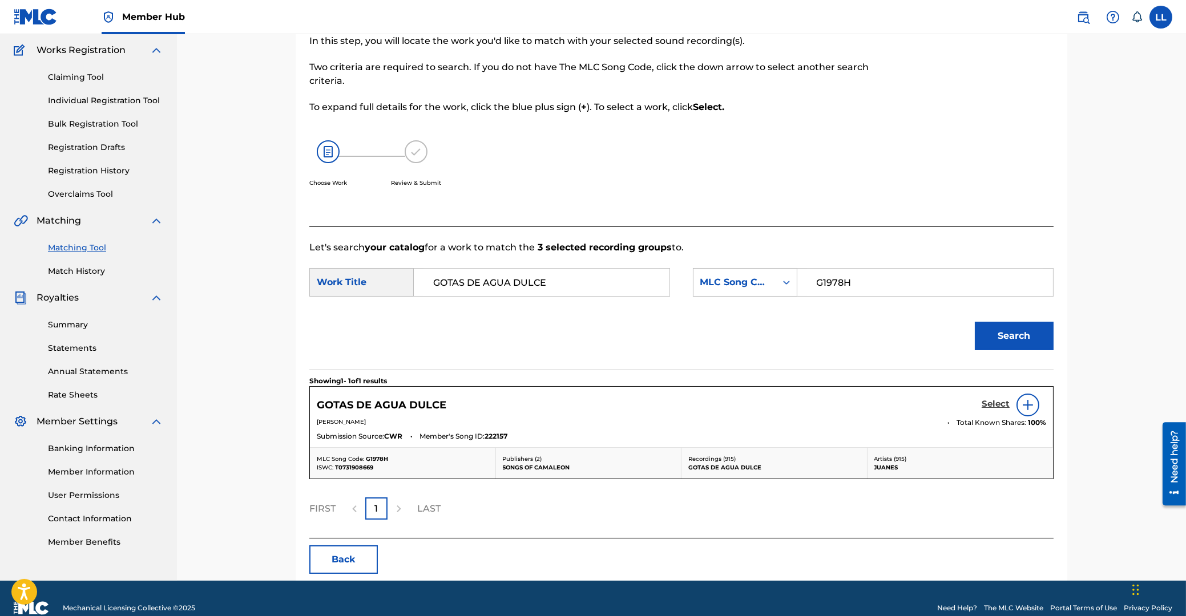
click at [996, 403] on h5 "Select" at bounding box center [995, 404] width 28 height 11
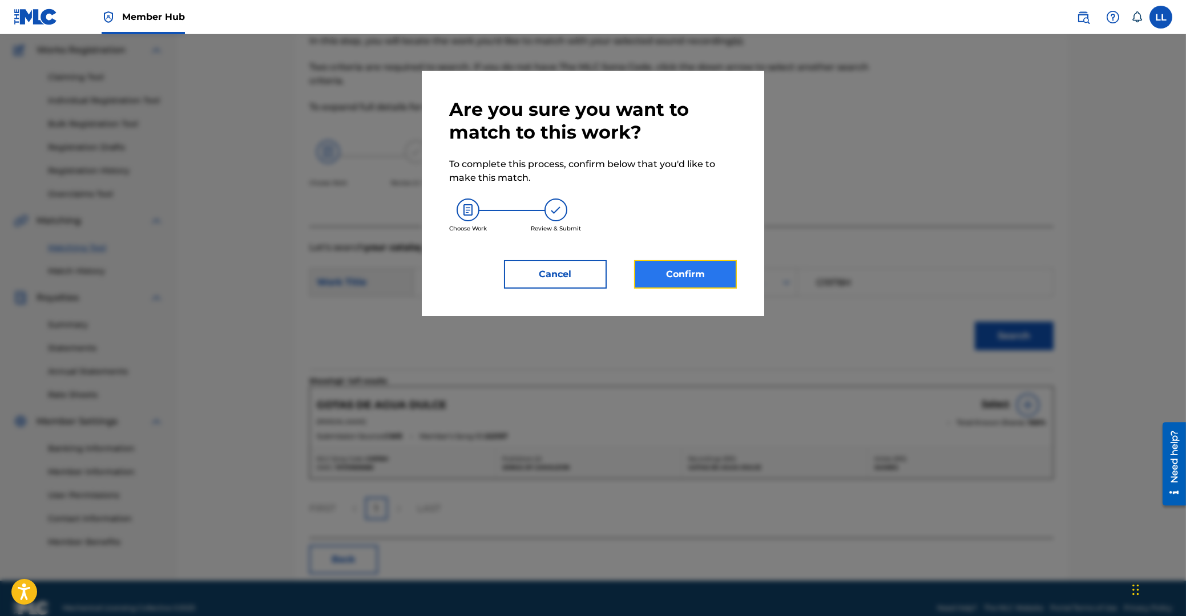
click at [701, 272] on button "Confirm" at bounding box center [685, 274] width 103 height 29
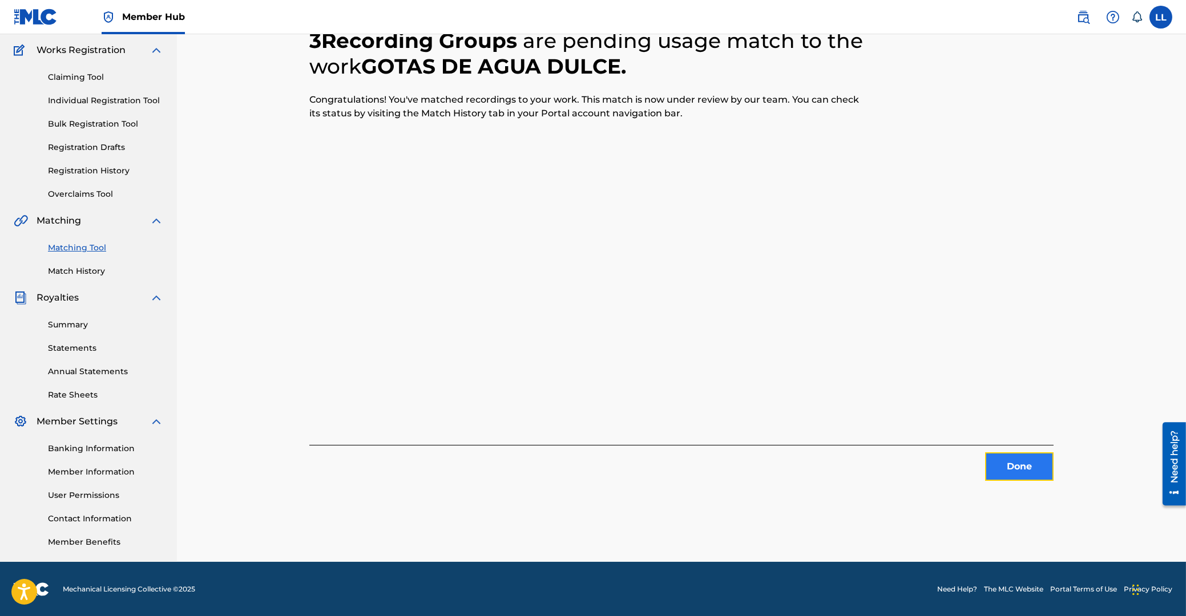
click at [1036, 466] on button "Done" at bounding box center [1019, 467] width 68 height 29
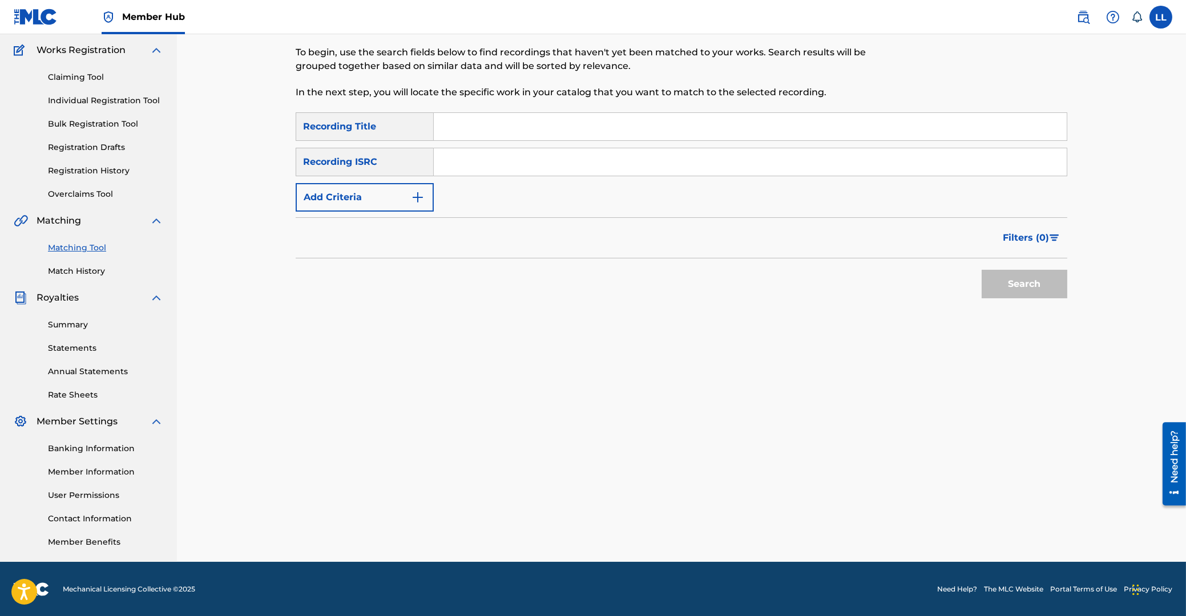
click at [496, 124] on input "Search Form" at bounding box center [750, 126] width 633 height 27
paste input "GOTAS DE AGUA DULCE"
type input "GOTAS DE AGUA DULCE"
click at [1025, 285] on button "Search" at bounding box center [1024, 284] width 86 height 29
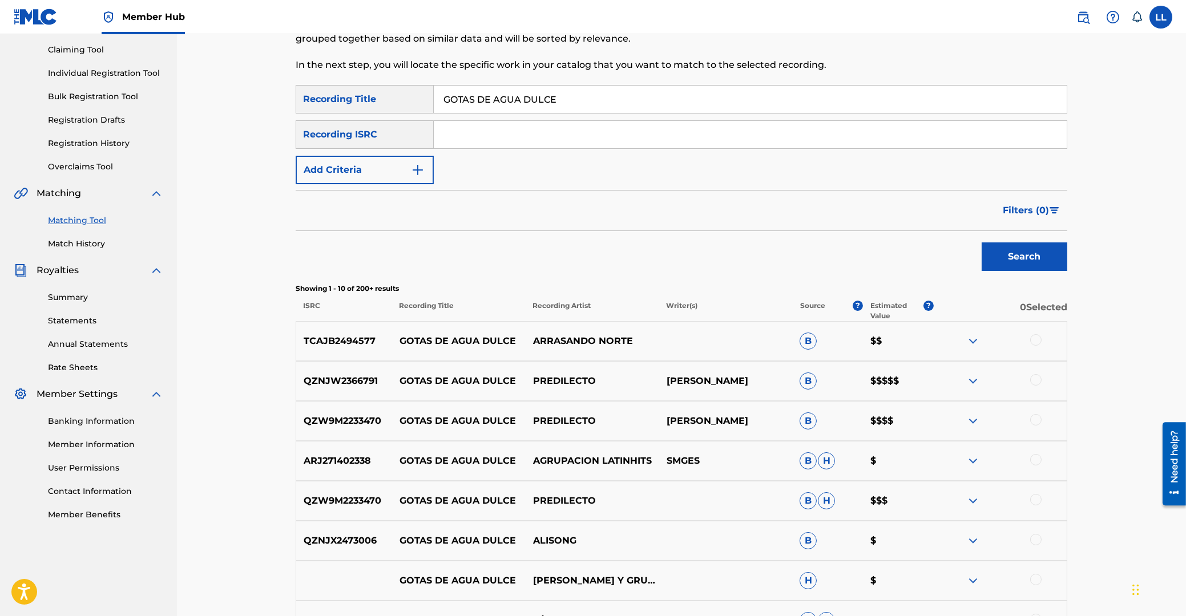
scroll to position [0, 0]
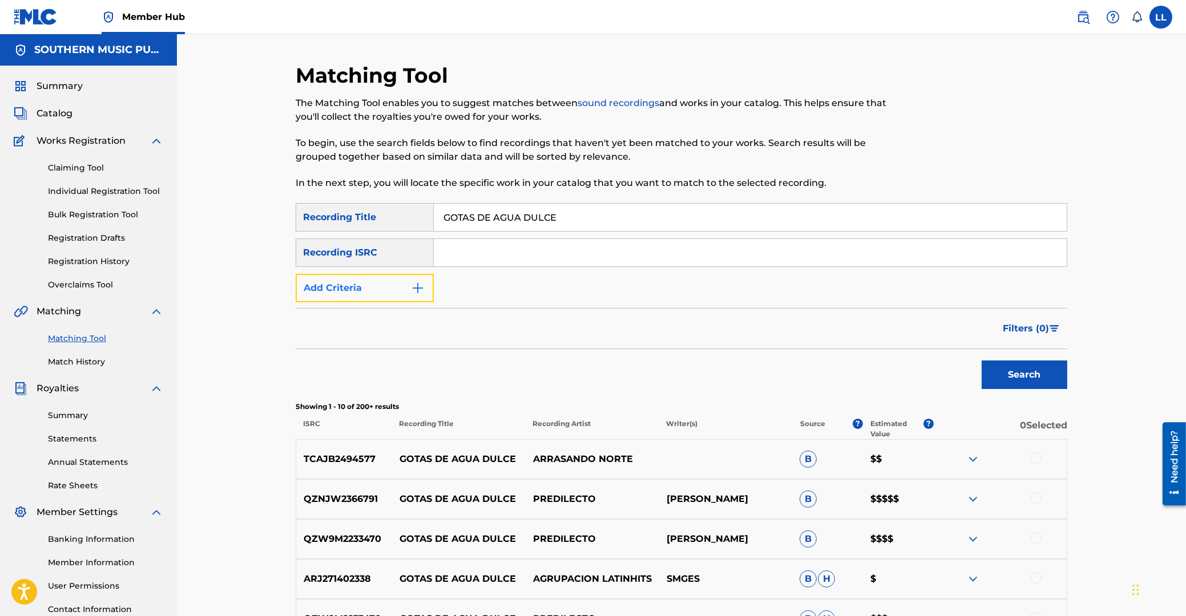
click at [402, 285] on button "Add Criteria" at bounding box center [365, 288] width 138 height 29
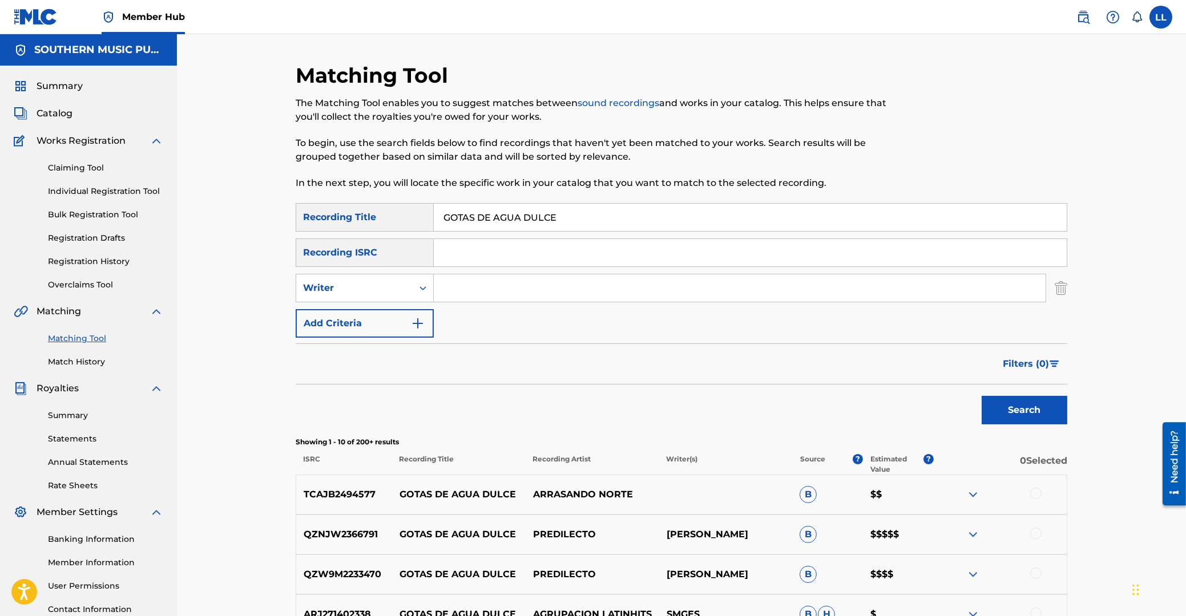
click at [478, 290] on input "Search Form" at bounding box center [740, 287] width 612 height 27
click at [493, 311] on div "SearchWithCriteria6efb0f7a-a9ef-46eb-88d4-f77ea76b0910 Recording Title GOTAS DE…" at bounding box center [681, 270] width 771 height 135
click at [1031, 414] on button "Search" at bounding box center [1024, 410] width 86 height 29
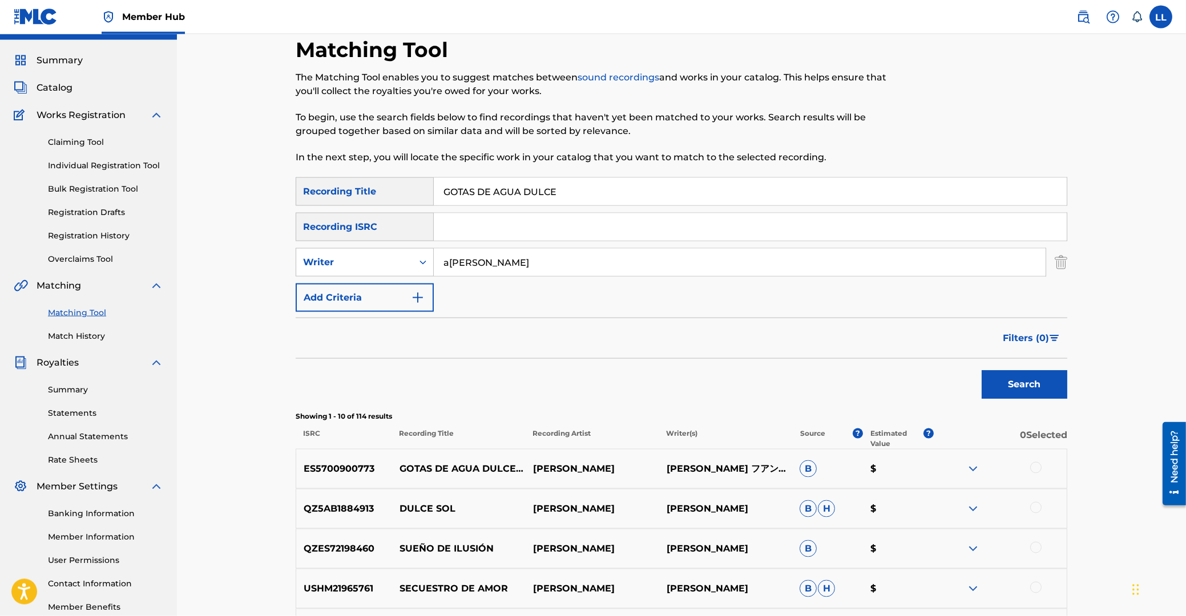
scroll to position [183, 0]
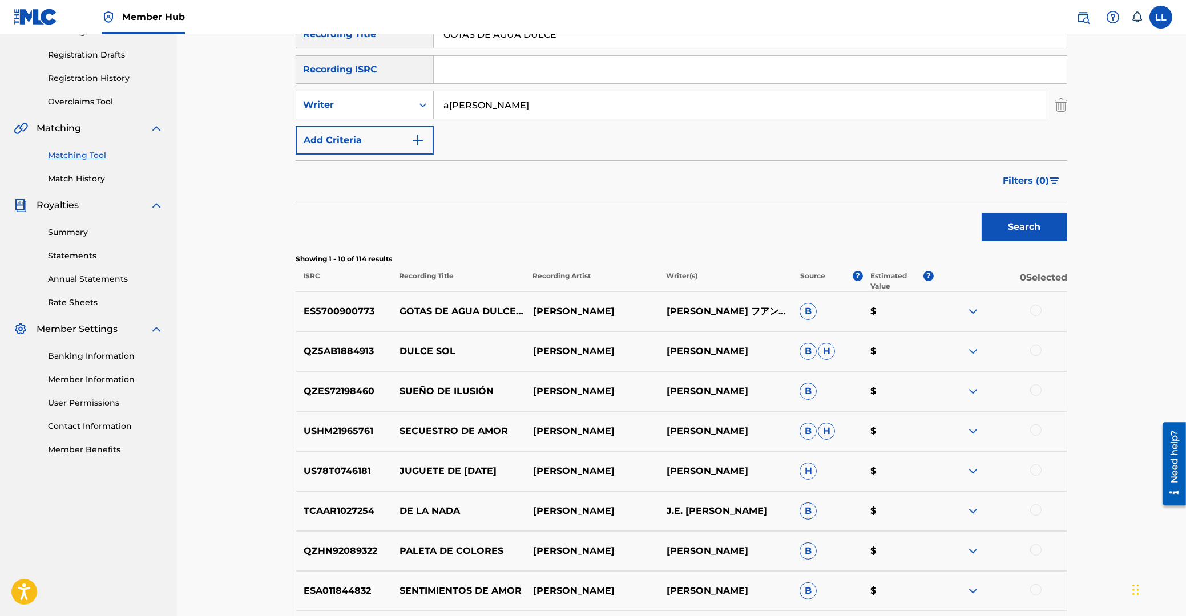
drag, startPoint x: 1038, startPoint y: 310, endPoint x: 1030, endPoint y: 310, distance: 8.0
click at [1037, 310] on div at bounding box center [1035, 310] width 11 height 11
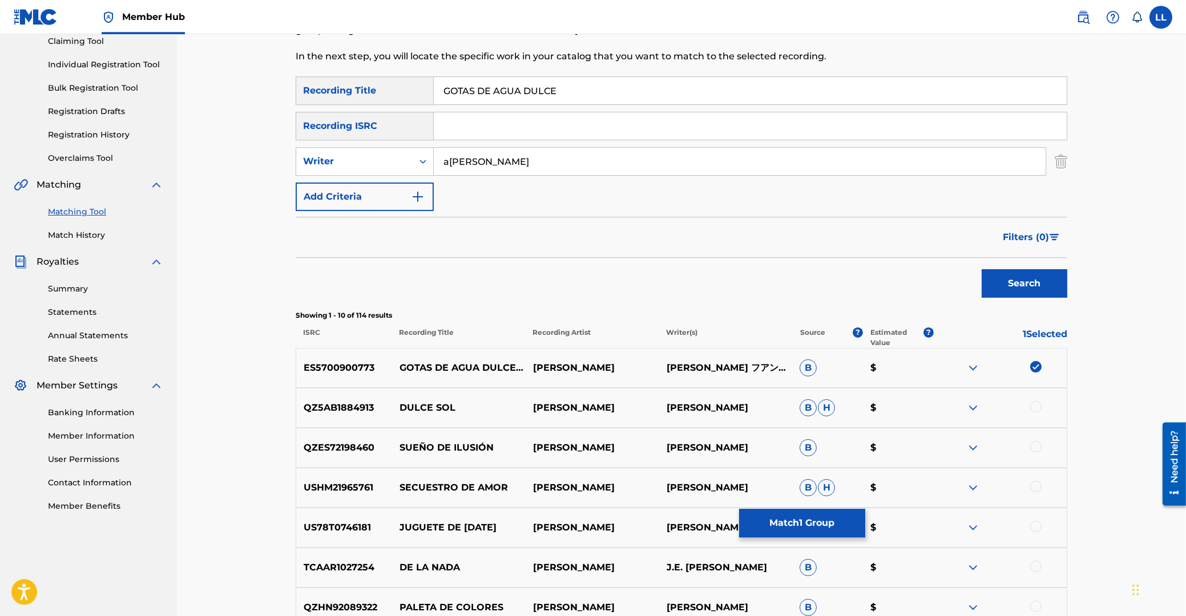
scroll to position [61, 0]
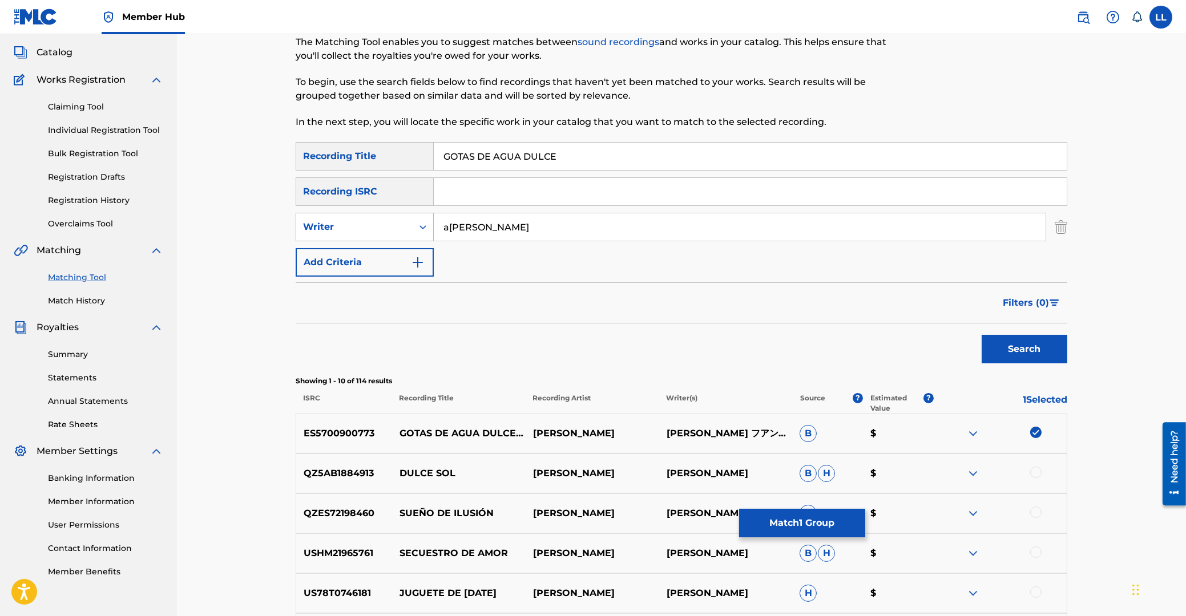
drag, startPoint x: 540, startPoint y: 225, endPoint x: 405, endPoint y: 217, distance: 135.4
click at [434, 218] on input "aristizabal" at bounding box center [740, 226] width 612 height 27
type input "juanes"
click at [981, 335] on button "Search" at bounding box center [1024, 349] width 86 height 29
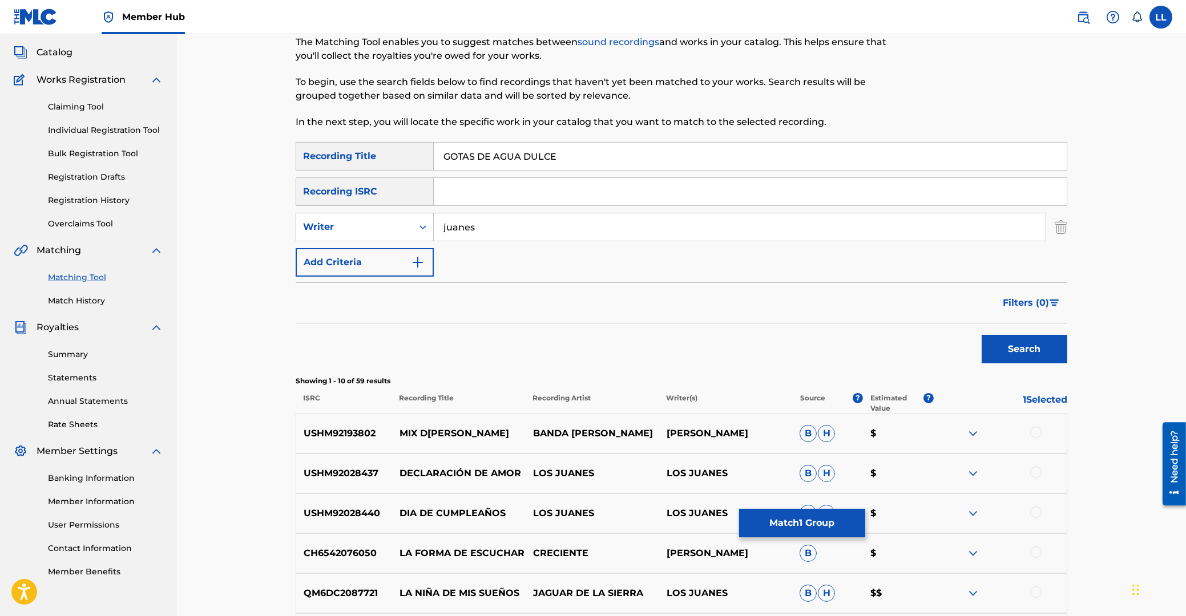
scroll to position [183, 0]
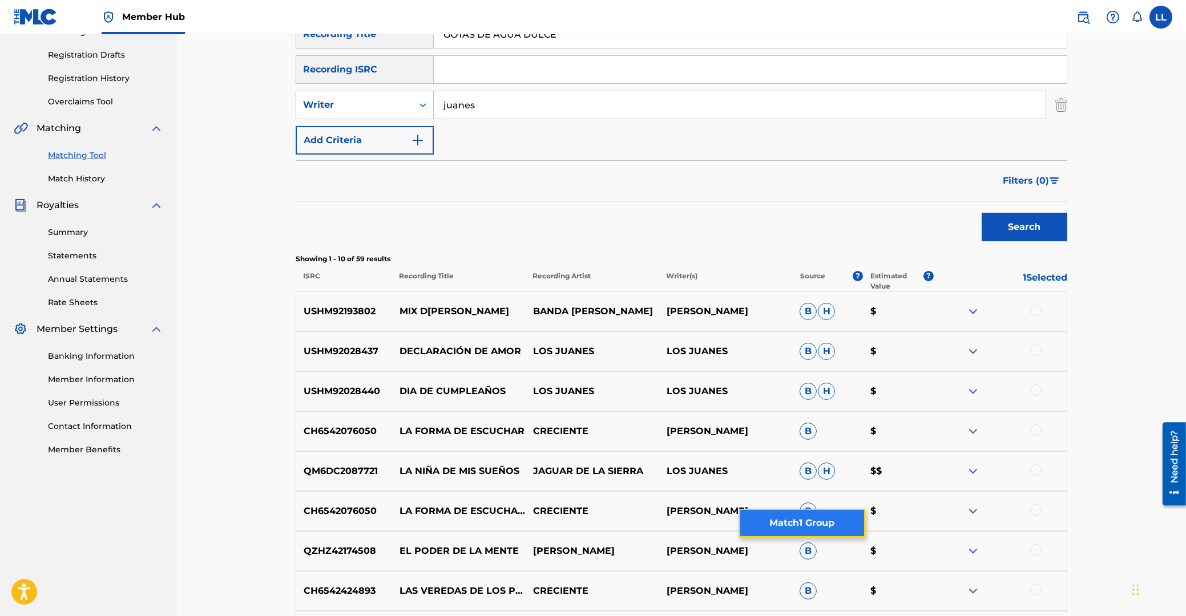
click at [801, 520] on button "Match 1 Group" at bounding box center [802, 523] width 126 height 29
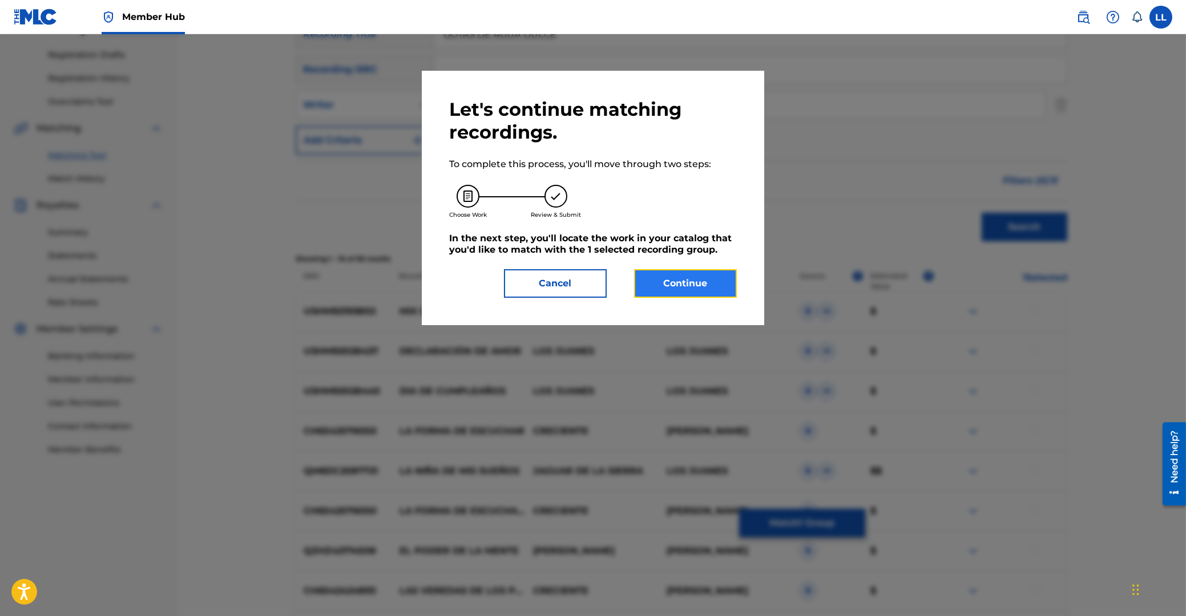
click at [692, 285] on button "Continue" at bounding box center [685, 283] width 103 height 29
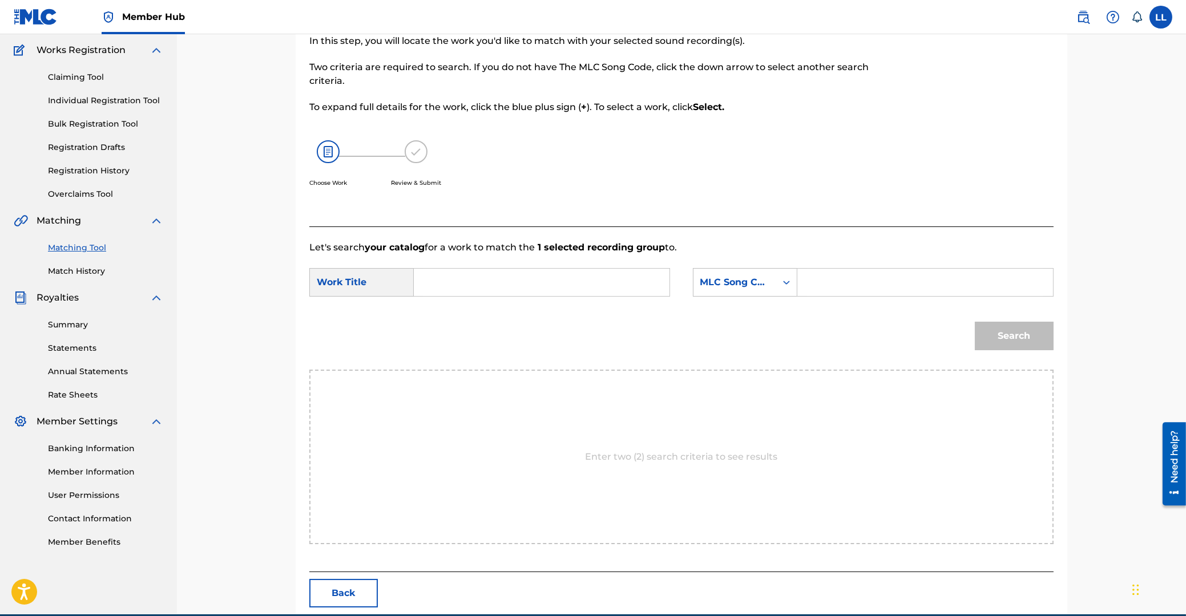
click at [484, 279] on input "Search Form" at bounding box center [541, 282] width 236 height 27
paste input "GOTAS DE AGUA DULCE"
type input "GOTAS DE AGUA DULCE"
drag, startPoint x: 911, startPoint y: 302, endPoint x: 884, endPoint y: 287, distance: 31.2
click at [908, 300] on div "SearchWithCriteria6e7ba3de-1595-48e2-a459-ef2365a60eb6 Work Title GOTAS DE AGUA…" at bounding box center [681, 285] width 744 height 35
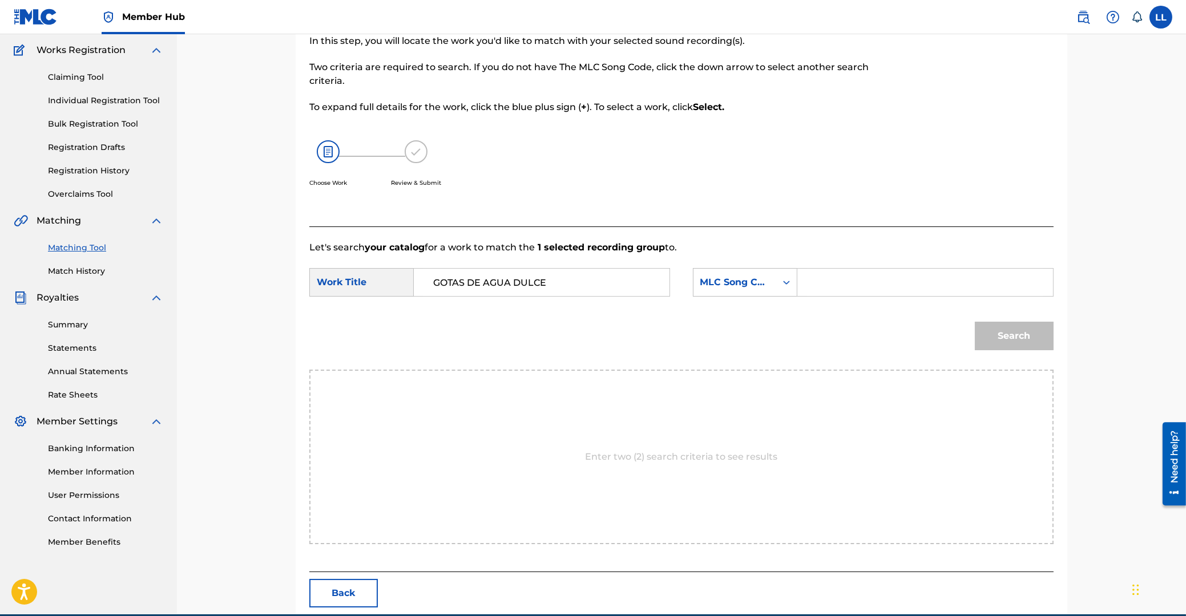
drag, startPoint x: 880, startPoint y: 278, endPoint x: 911, endPoint y: 273, distance: 30.6
click at [880, 278] on input "Search Form" at bounding box center [925, 282] width 236 height 27
paste input "G1978H"
type input "G1978H"
click at [1006, 346] on button "Search" at bounding box center [1014, 336] width 79 height 29
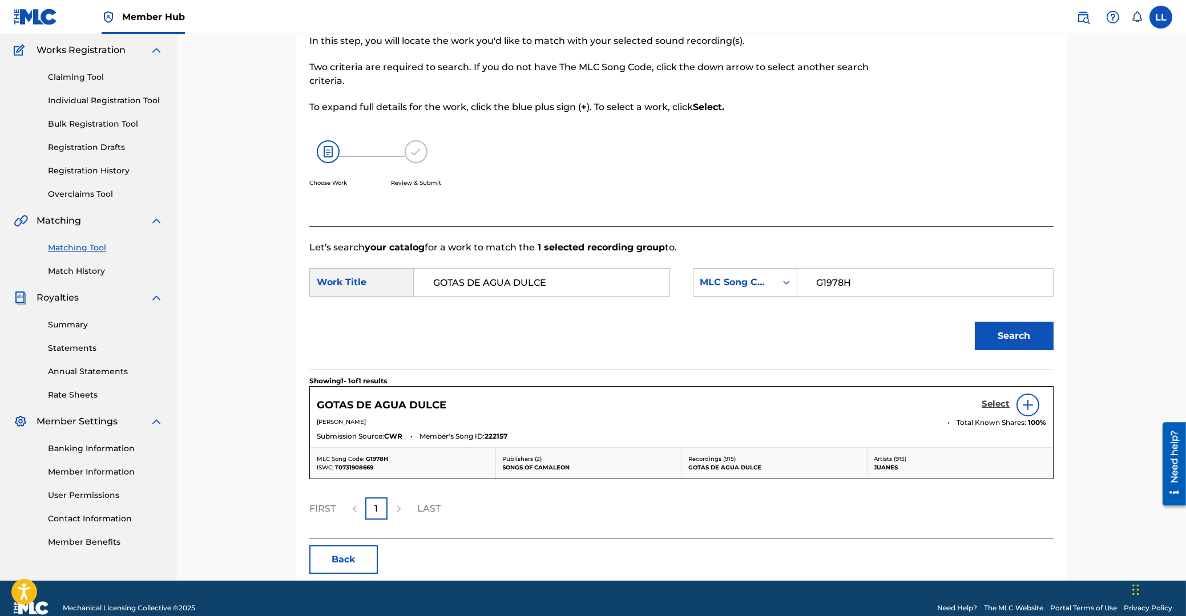
click at [989, 403] on h5 "Select" at bounding box center [995, 404] width 28 height 11
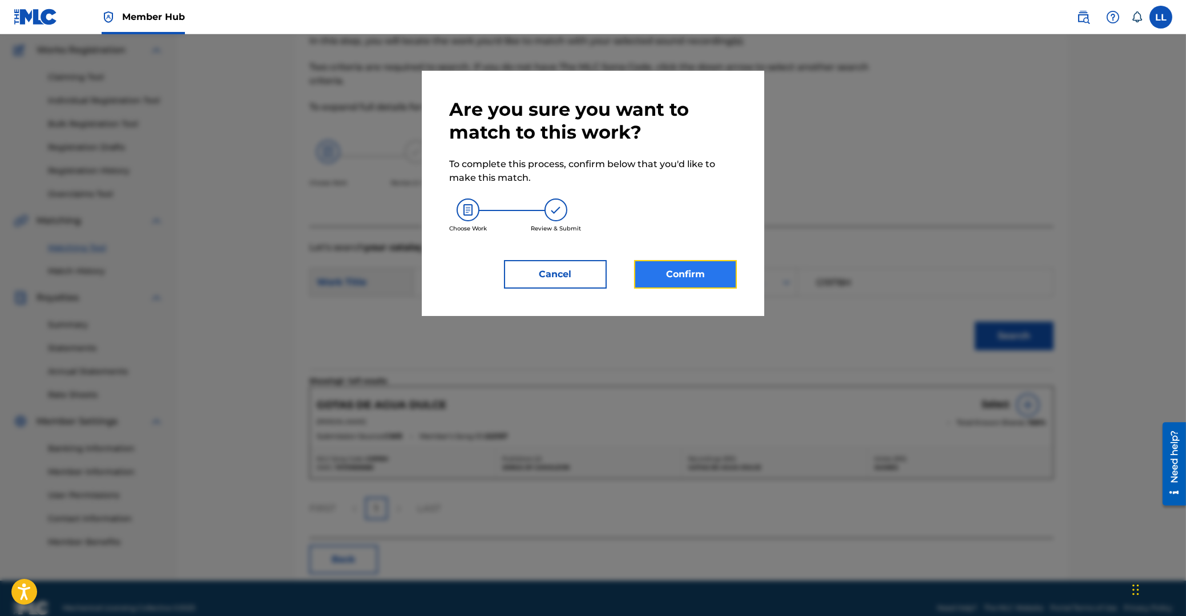
click at [690, 278] on button "Confirm" at bounding box center [685, 274] width 103 height 29
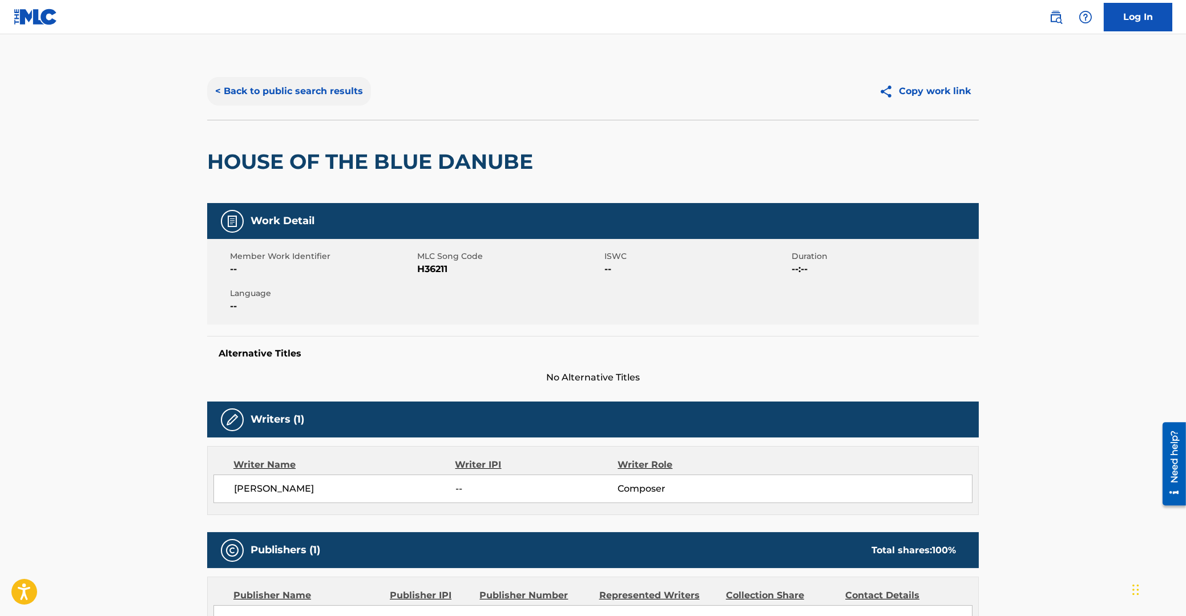
click at [297, 88] on button "< Back to public search results" at bounding box center [289, 91] width 164 height 29
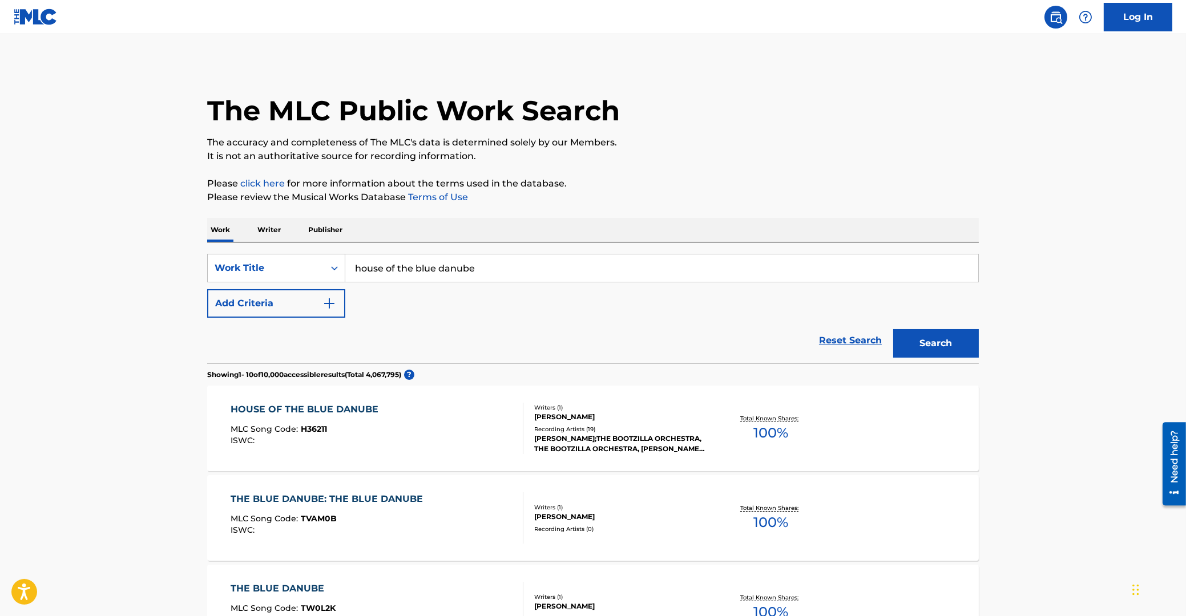
drag, startPoint x: 245, startPoint y: 253, endPoint x: 163, endPoint y: 252, distance: 82.7
click at [345, 254] on input "house of the blue danube" at bounding box center [661, 267] width 633 height 27
type input "la mushasha shula"
click at [893, 329] on button "Search" at bounding box center [936, 343] width 86 height 29
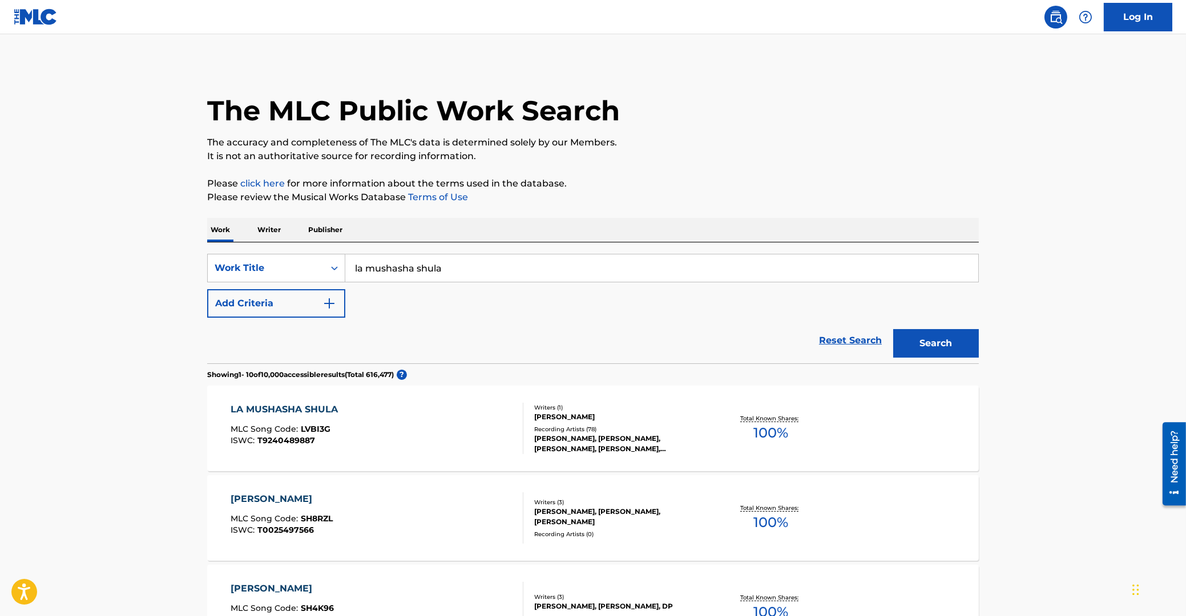
click at [257, 406] on div "LA MUSHASHA SHULA" at bounding box center [287, 410] width 113 height 14
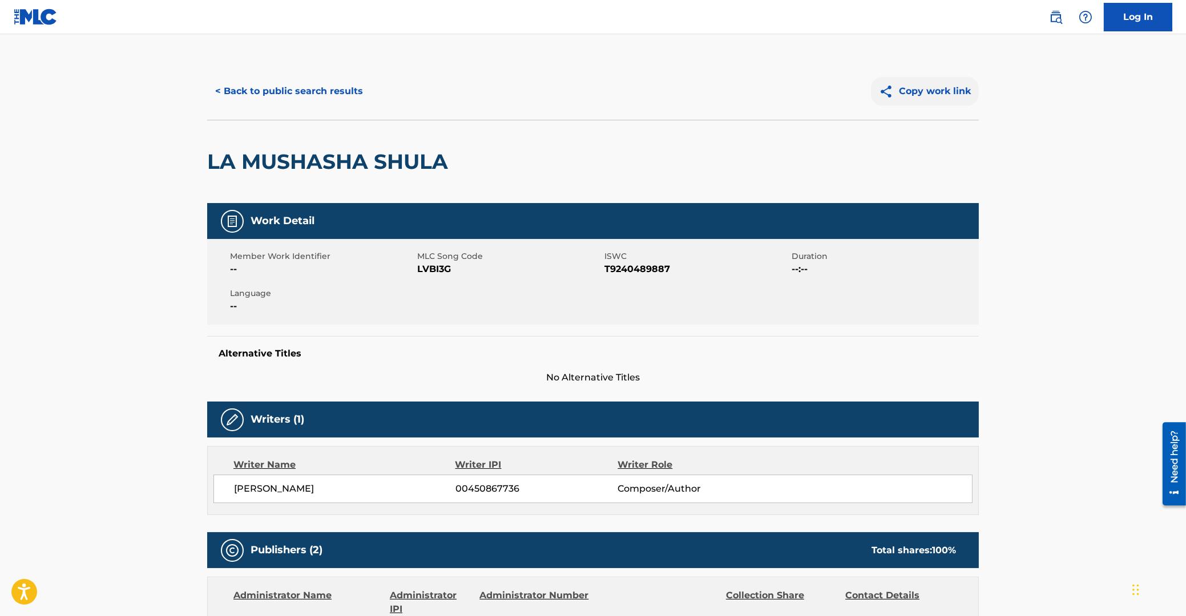
click at [924, 90] on button "Copy work link" at bounding box center [925, 91] width 108 height 29
drag, startPoint x: 211, startPoint y: 159, endPoint x: 442, endPoint y: 159, distance: 231.7
click at [442, 159] on h2 "LA MUSHASHA SHULA" at bounding box center [330, 162] width 247 height 26
